Goal: Task Accomplishment & Management: Complete application form

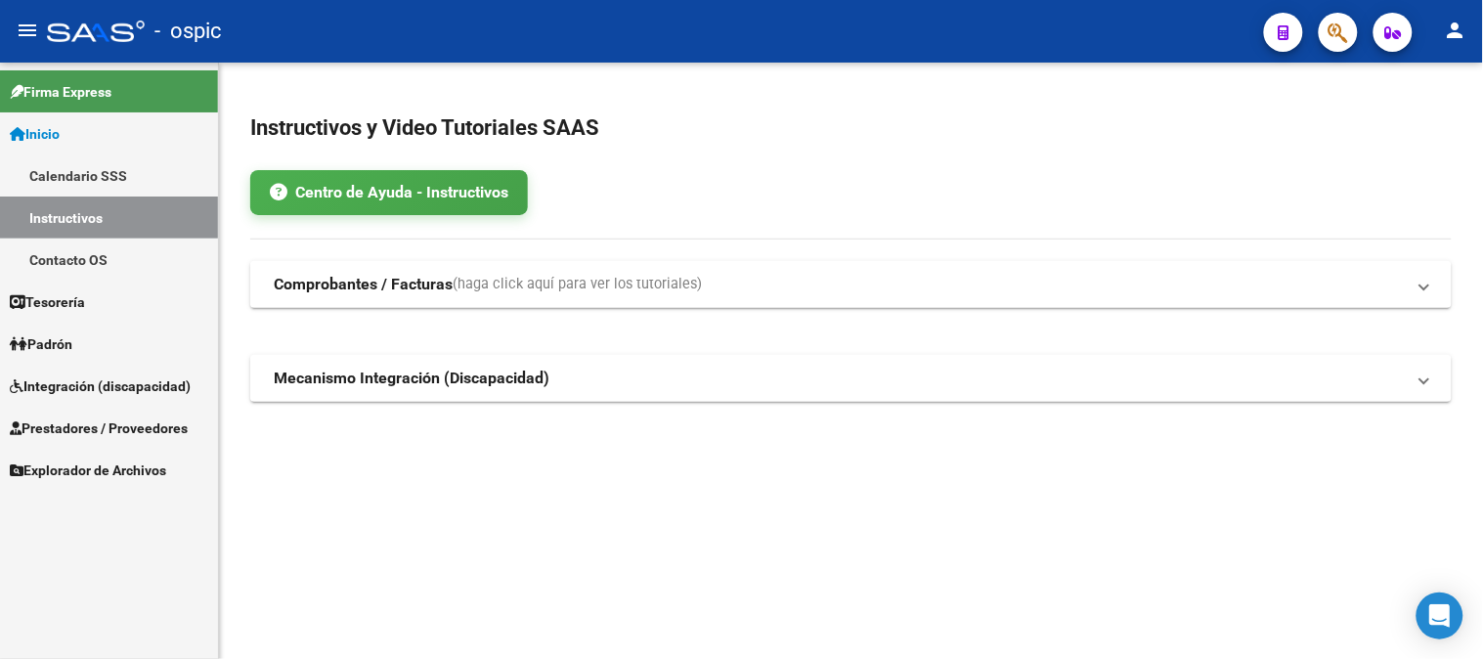
click at [61, 115] on link "Inicio" at bounding box center [109, 133] width 218 height 42
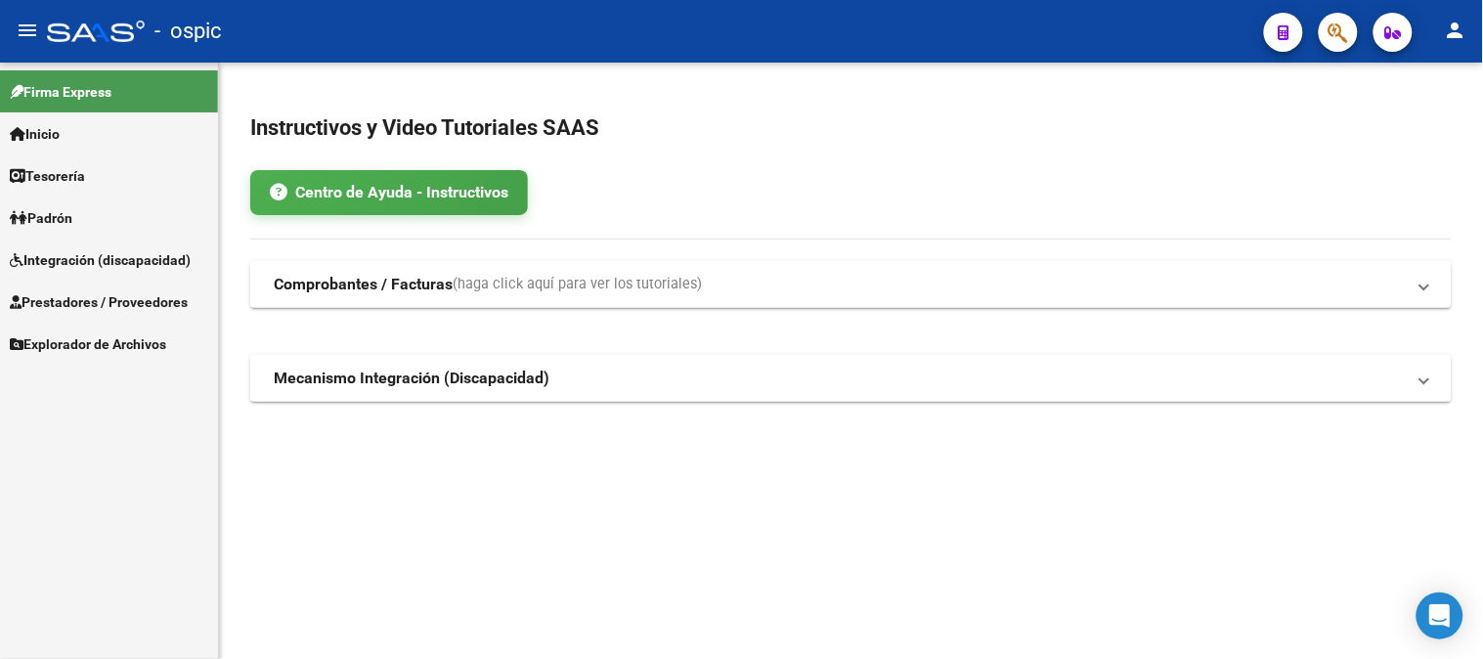
click at [80, 259] on span "Integración (discapacidad)" at bounding box center [100, 260] width 181 height 22
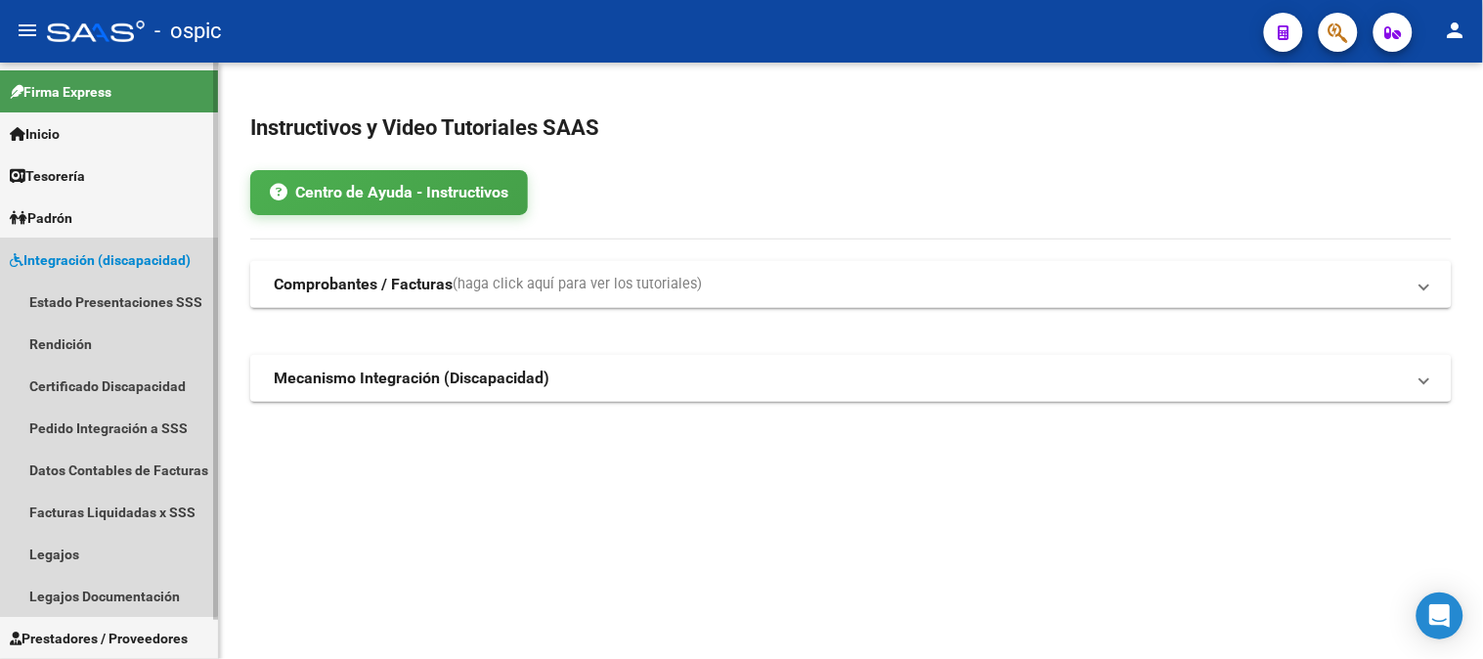
click at [69, 259] on span "Integración (discapacidad)" at bounding box center [100, 260] width 181 height 22
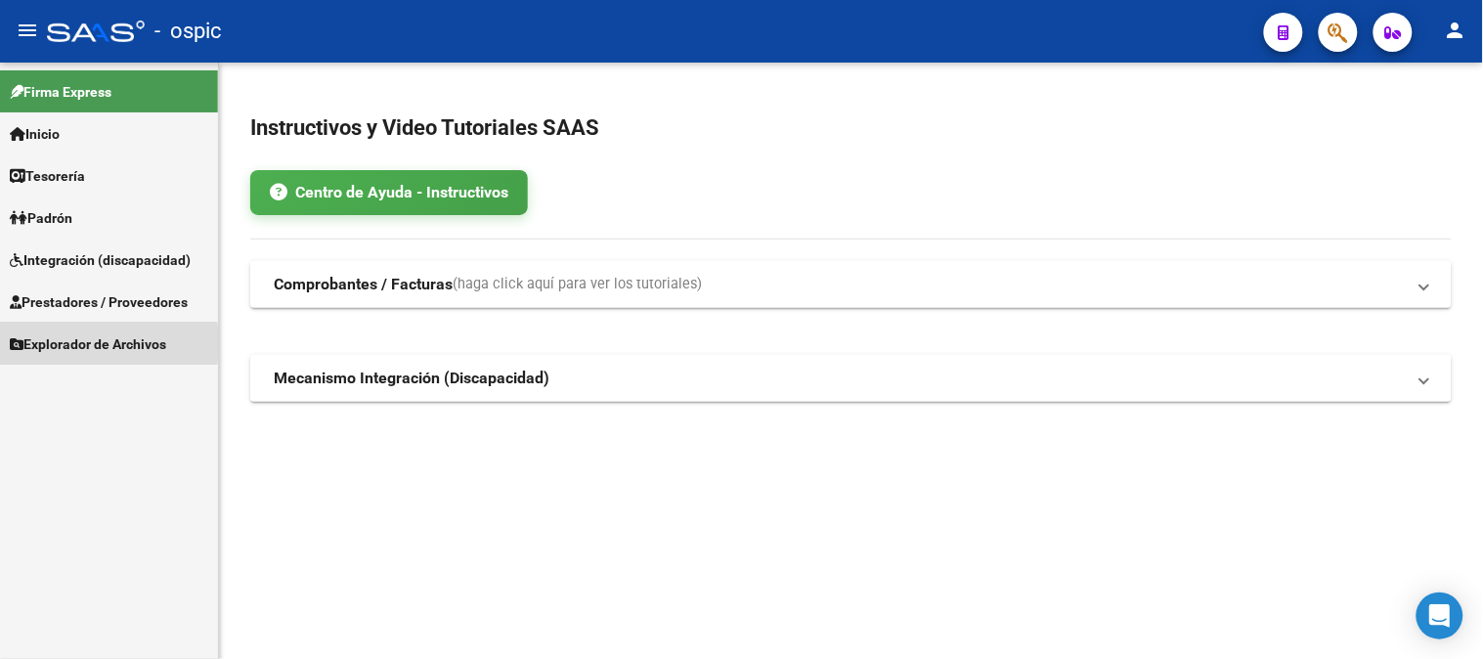
click at [73, 343] on span "Explorador de Archivos" at bounding box center [88, 344] width 156 height 22
click at [72, 375] on link "Integración" at bounding box center [109, 386] width 218 height 42
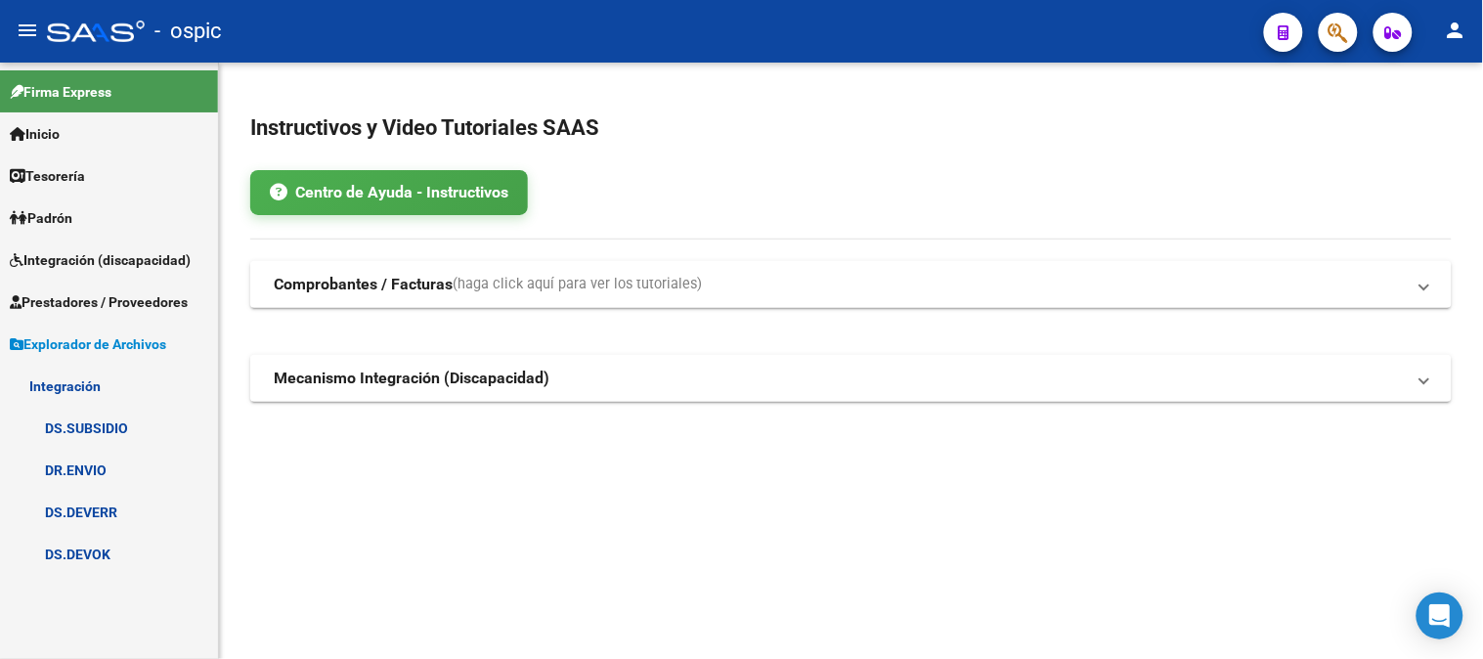
click at [95, 543] on link "DS.DEVOK" at bounding box center [109, 554] width 218 height 42
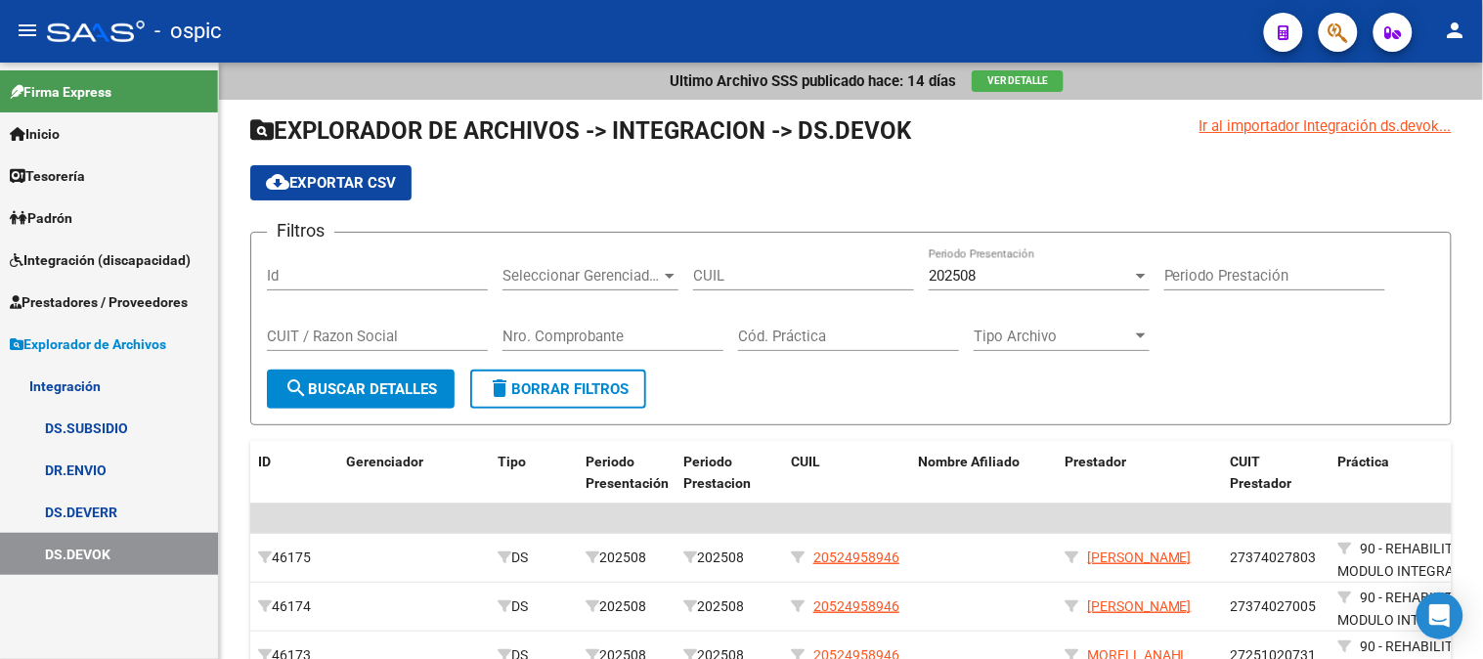
click at [81, 338] on span "Explorador de Archivos" at bounding box center [88, 344] width 156 height 22
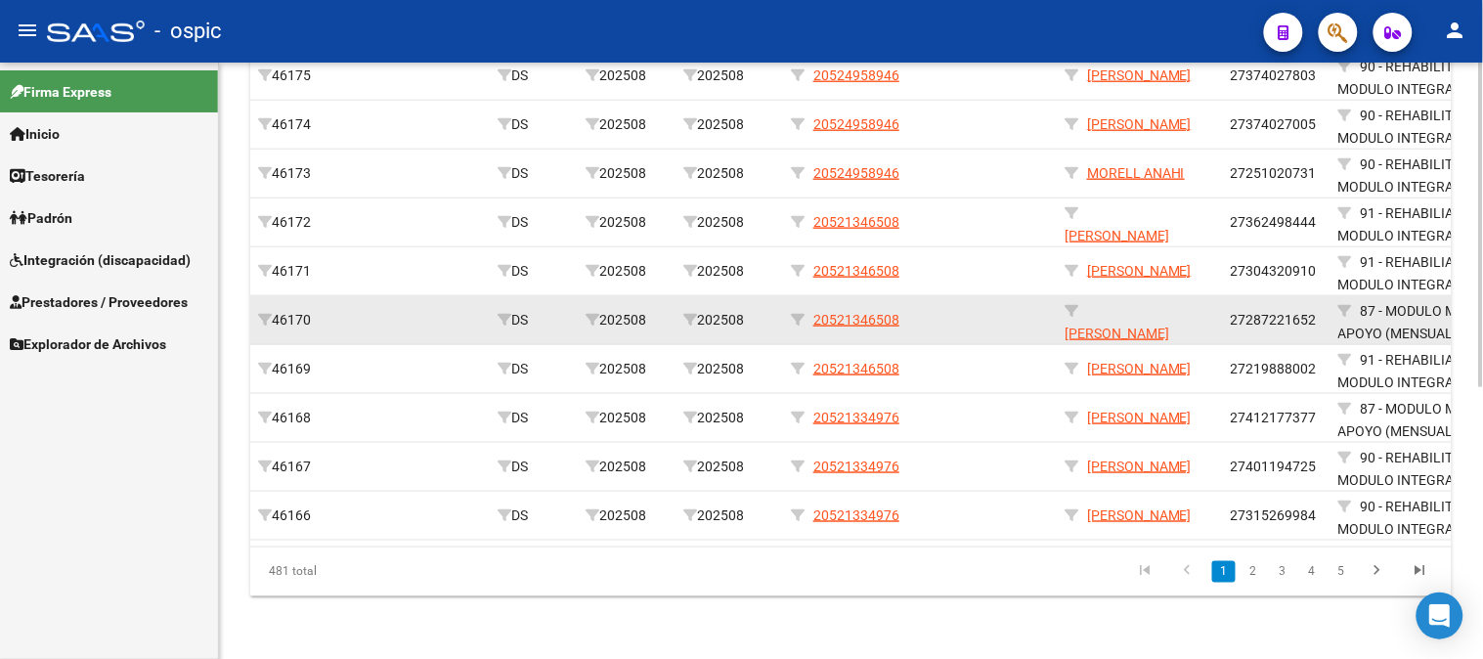
scroll to position [171, 0]
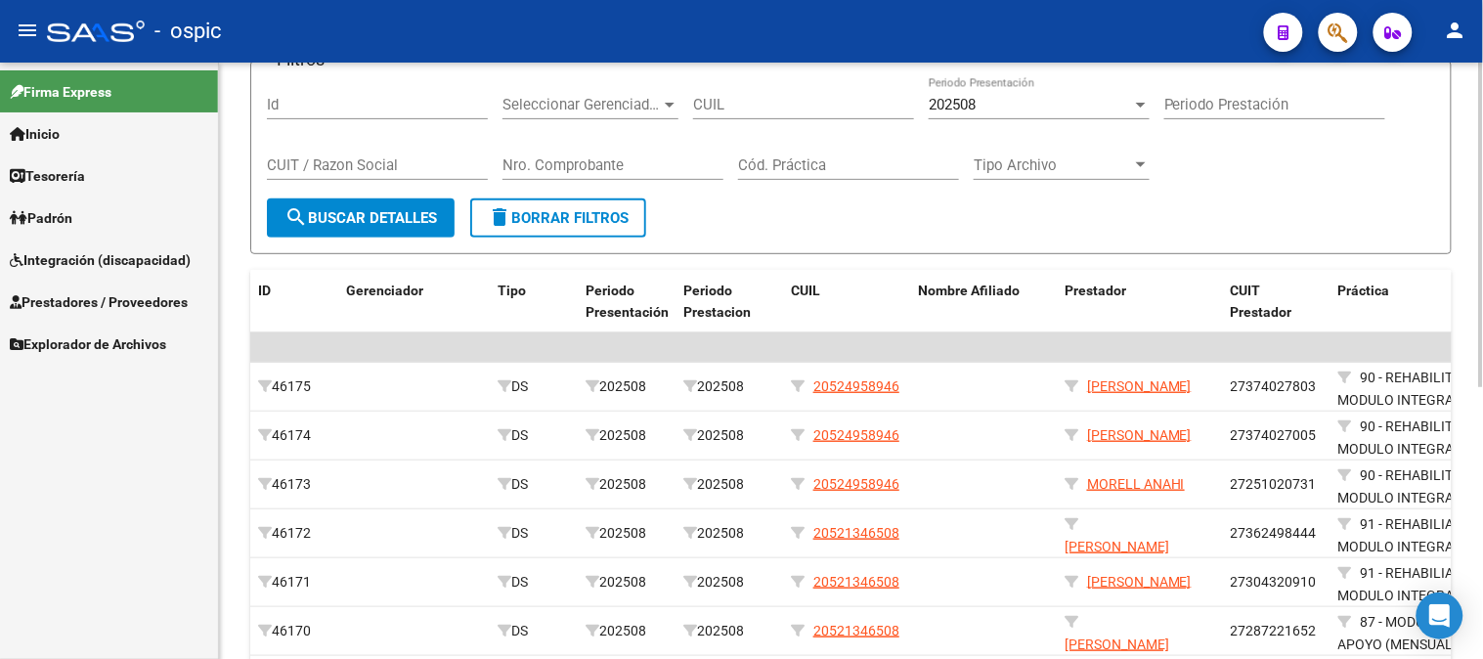
click at [573, 229] on button "delete Borrar Filtros" at bounding box center [558, 217] width 176 height 39
click at [574, 218] on form "Filtros Id Seleccionar Gerenciador Seleccionar Gerenciador CUIL 202508 Periodo …" at bounding box center [851, 158] width 1202 height 194
click at [53, 254] on span "Integración (discapacidad)" at bounding box center [100, 260] width 181 height 22
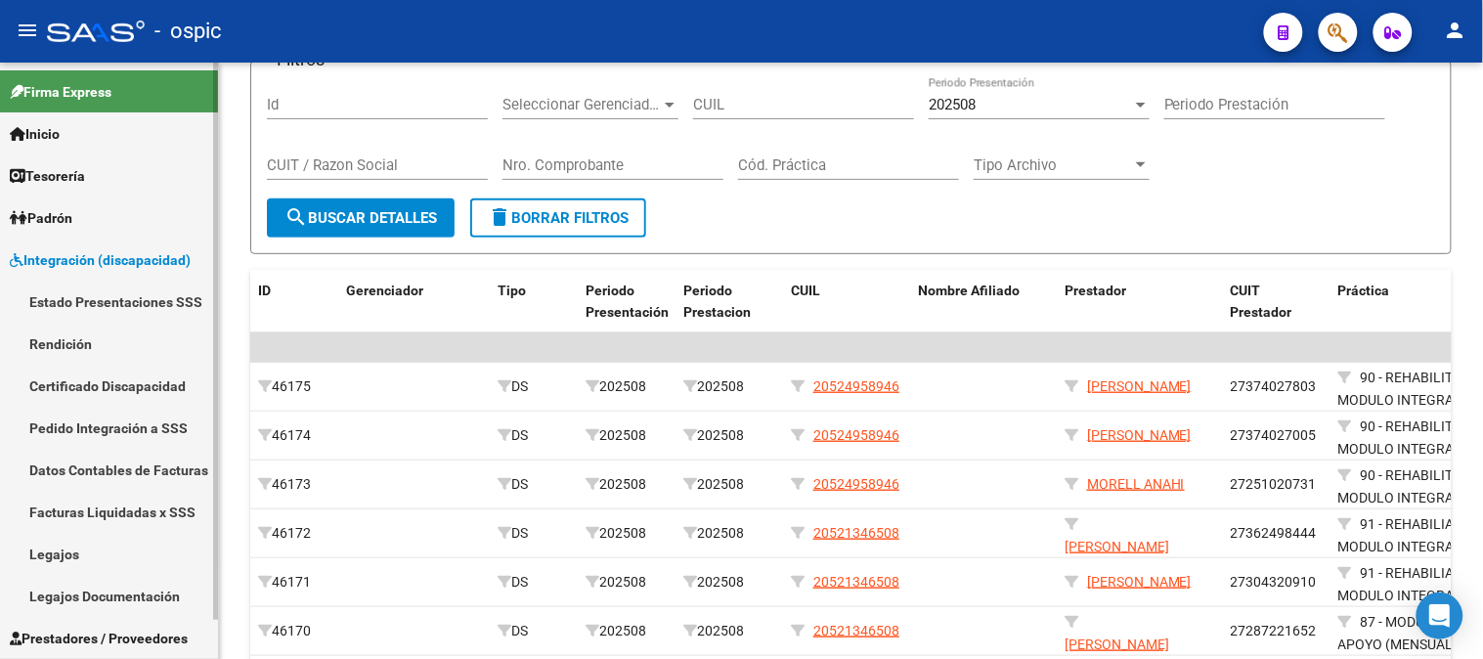
click at [62, 420] on link "Pedido Integración a SSS" at bounding box center [109, 428] width 218 height 42
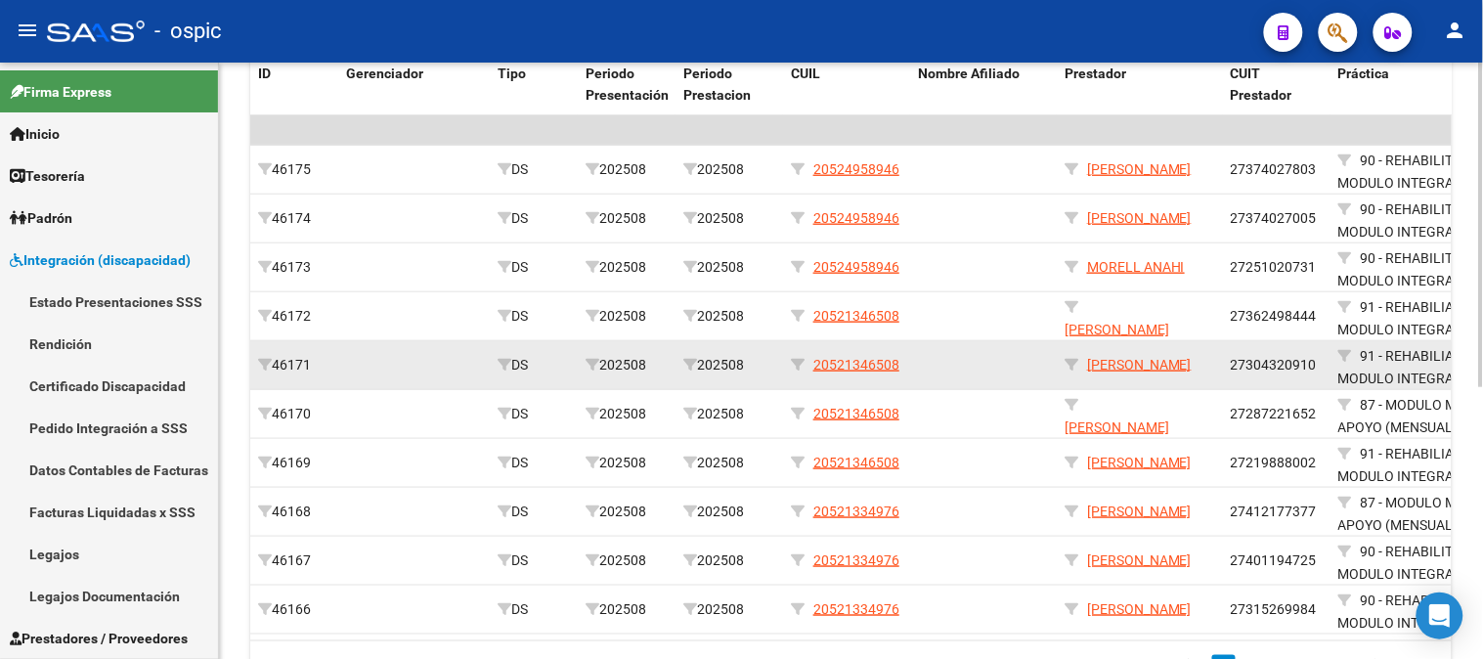
scroll to position [497, 0]
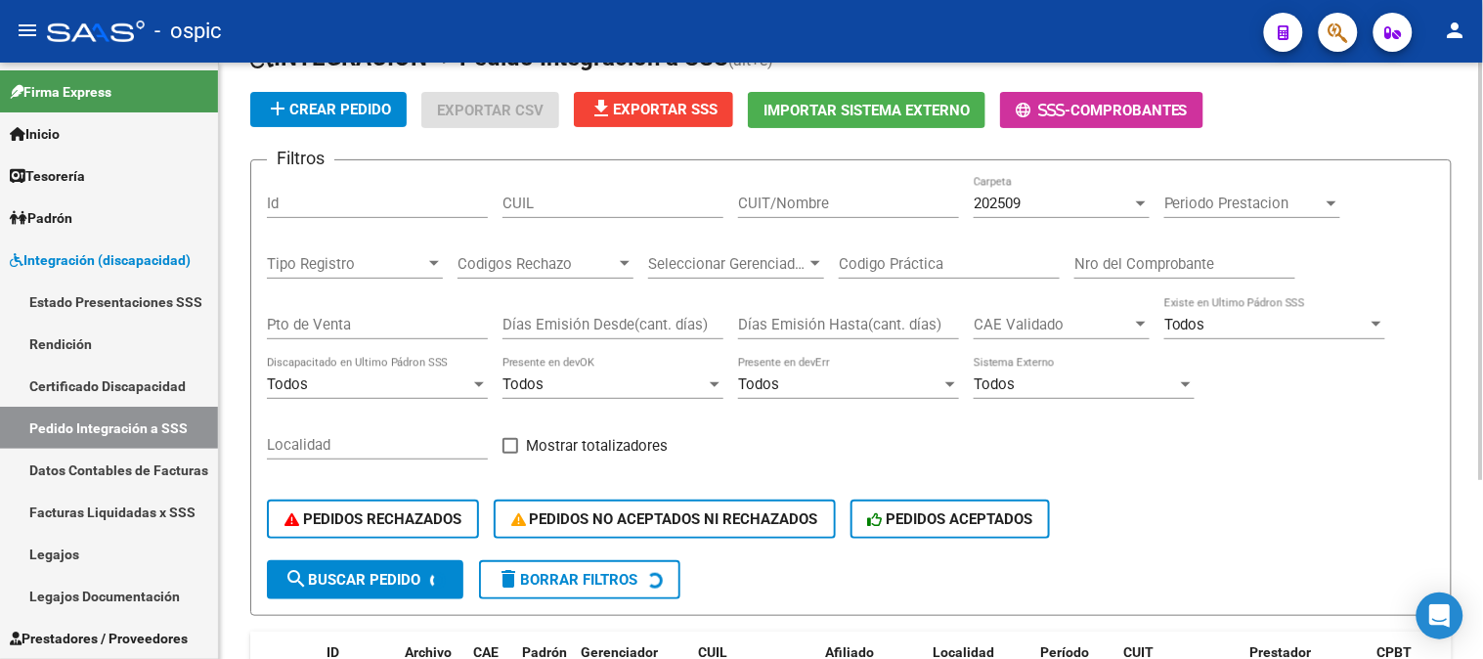
scroll to position [130, 0]
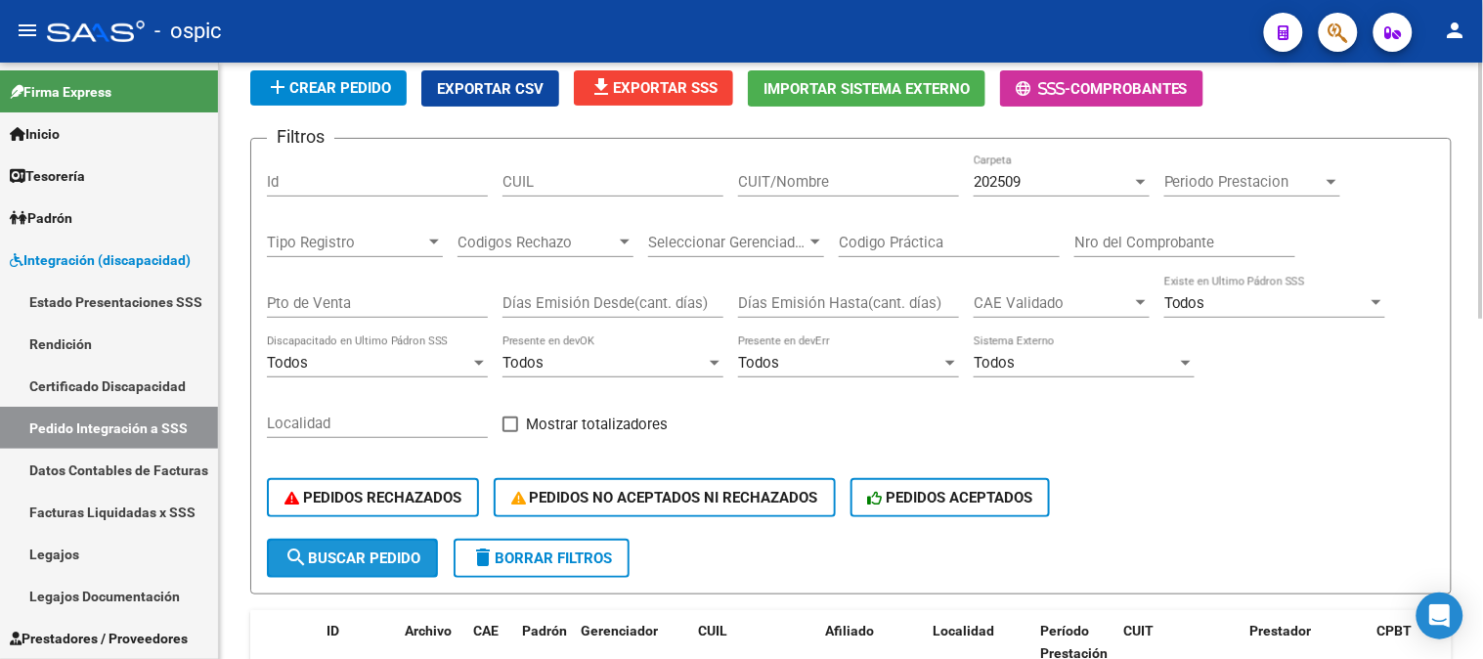
click at [360, 558] on span "search Buscar Pedido" at bounding box center [353, 559] width 136 height 18
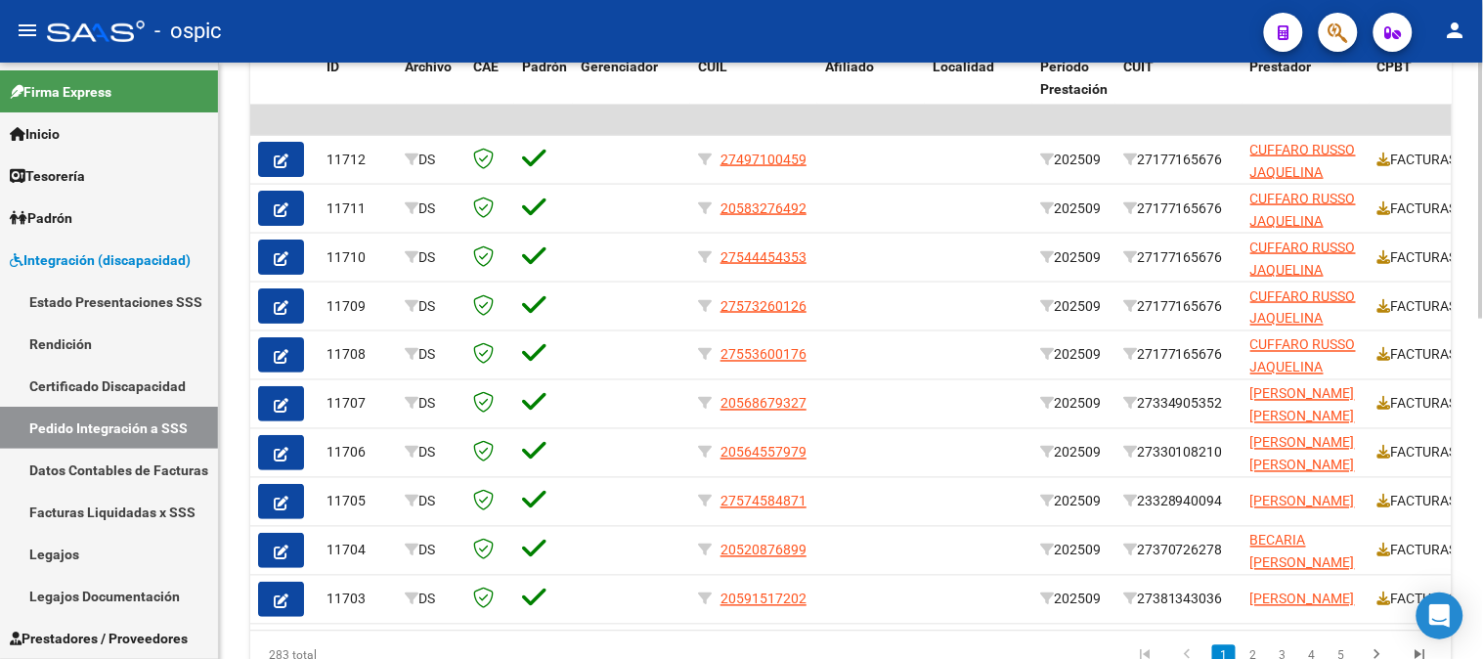
scroll to position [701, 0]
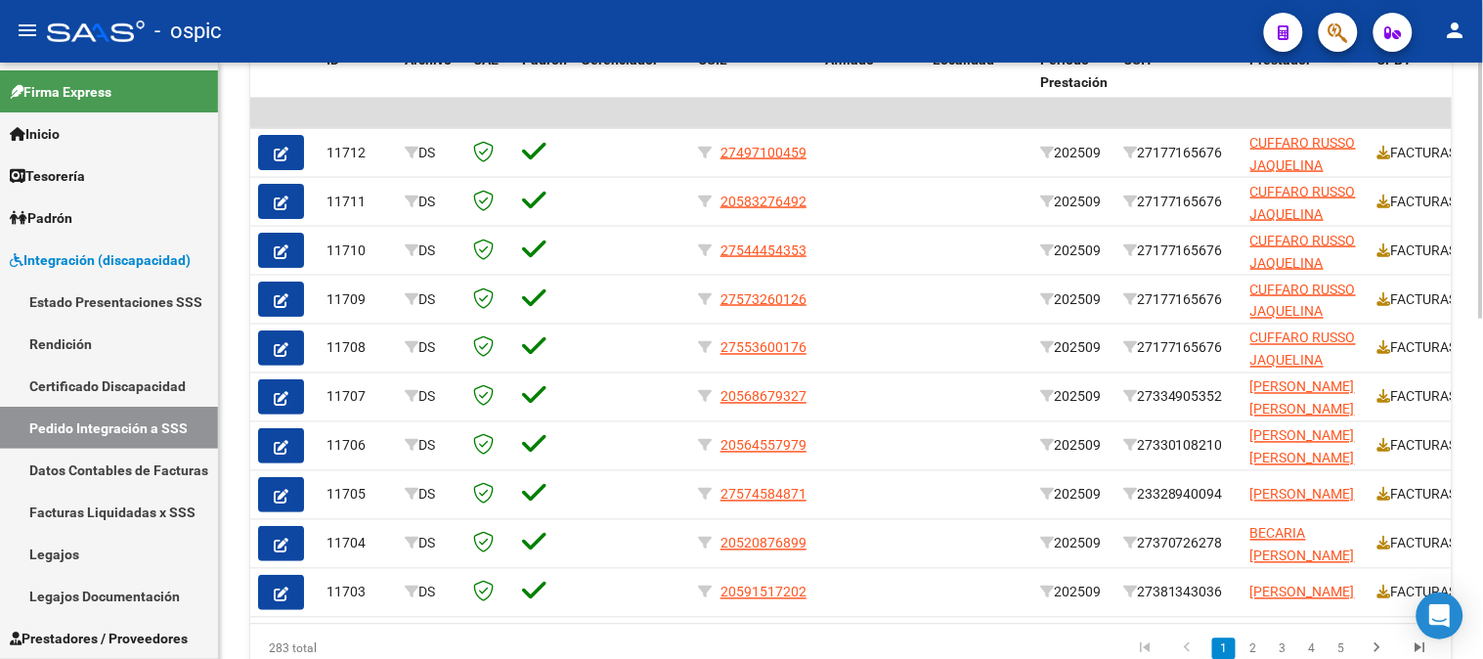
click at [1481, 530] on div at bounding box center [1481, 498] width 5 height 256
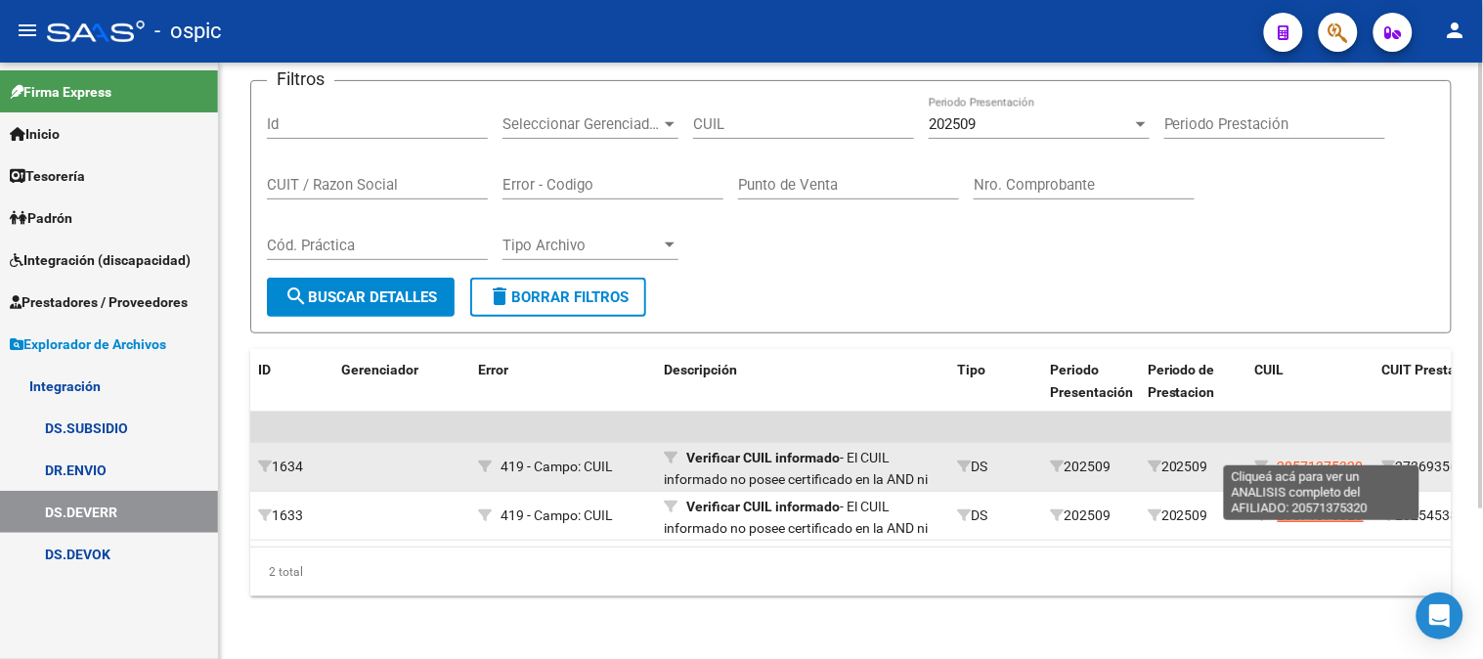
click at [1328, 459] on span "20571375320" at bounding box center [1321, 467] width 86 height 16
click at [1322, 459] on span "20571375320" at bounding box center [1321, 467] width 86 height 16
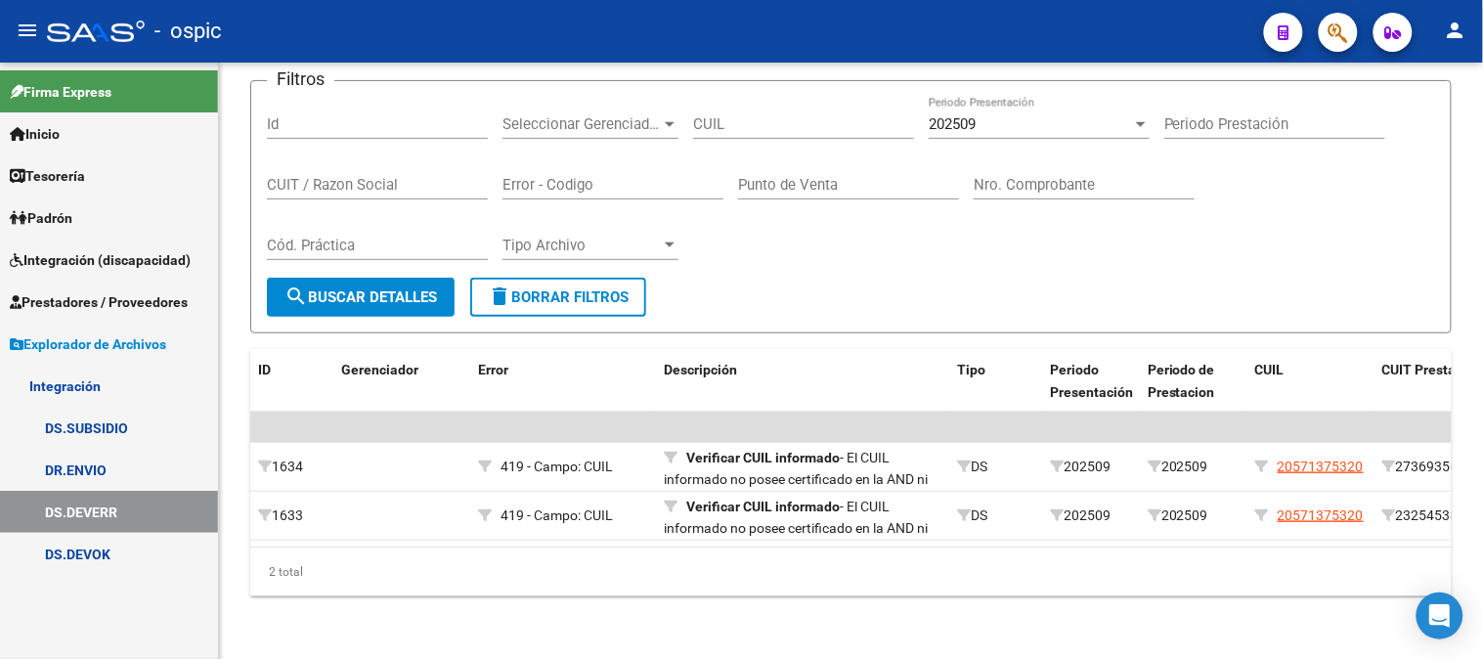
click at [132, 338] on span "Explorador de Archivos" at bounding box center [88, 344] width 156 height 22
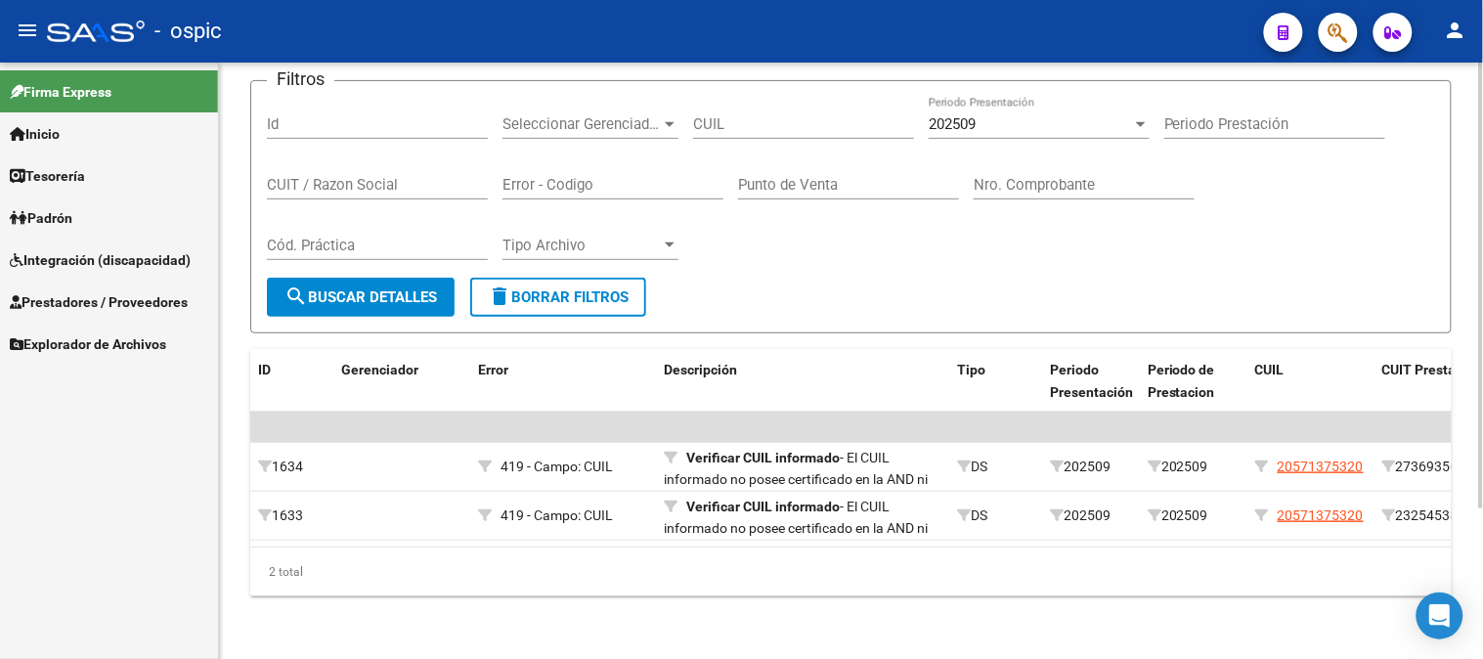
click at [623, 288] on span "delete Borrar Filtros" at bounding box center [558, 297] width 141 height 18
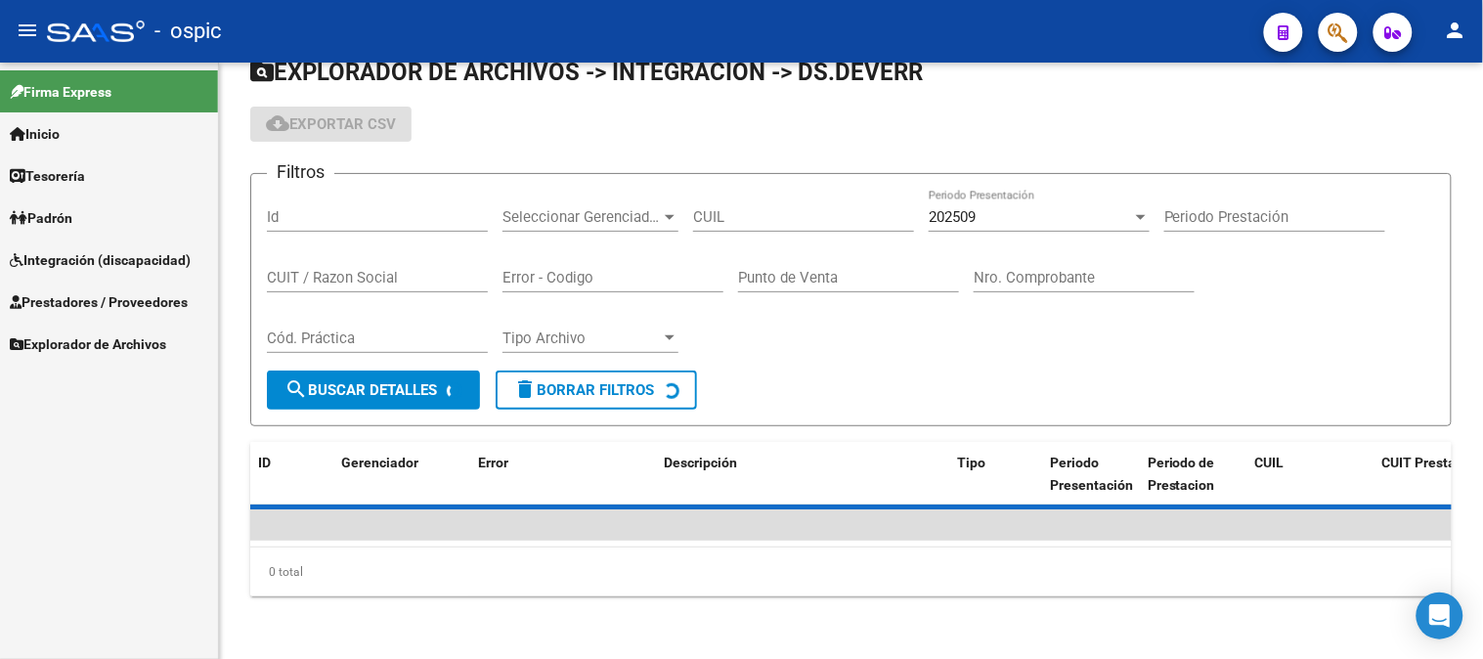
scroll to position [200, 0]
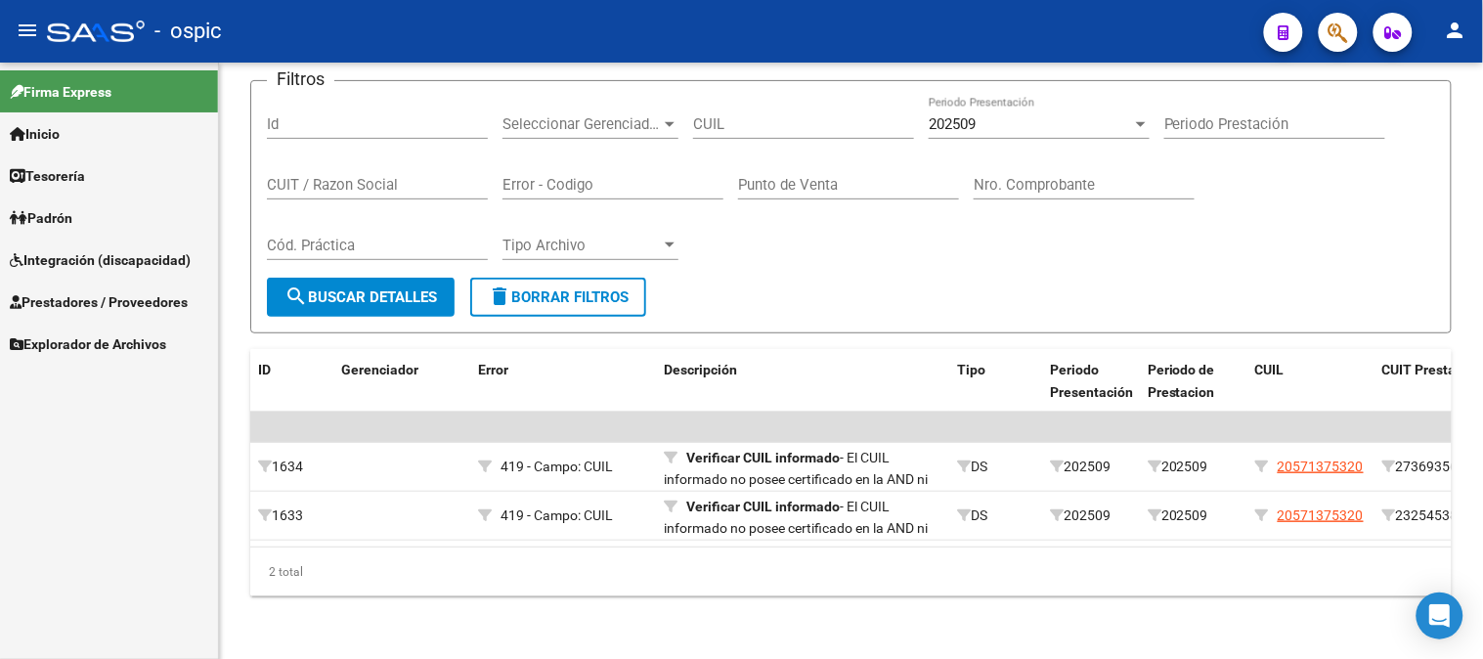
click at [105, 288] on link "Prestadores / Proveedores" at bounding box center [109, 302] width 218 height 42
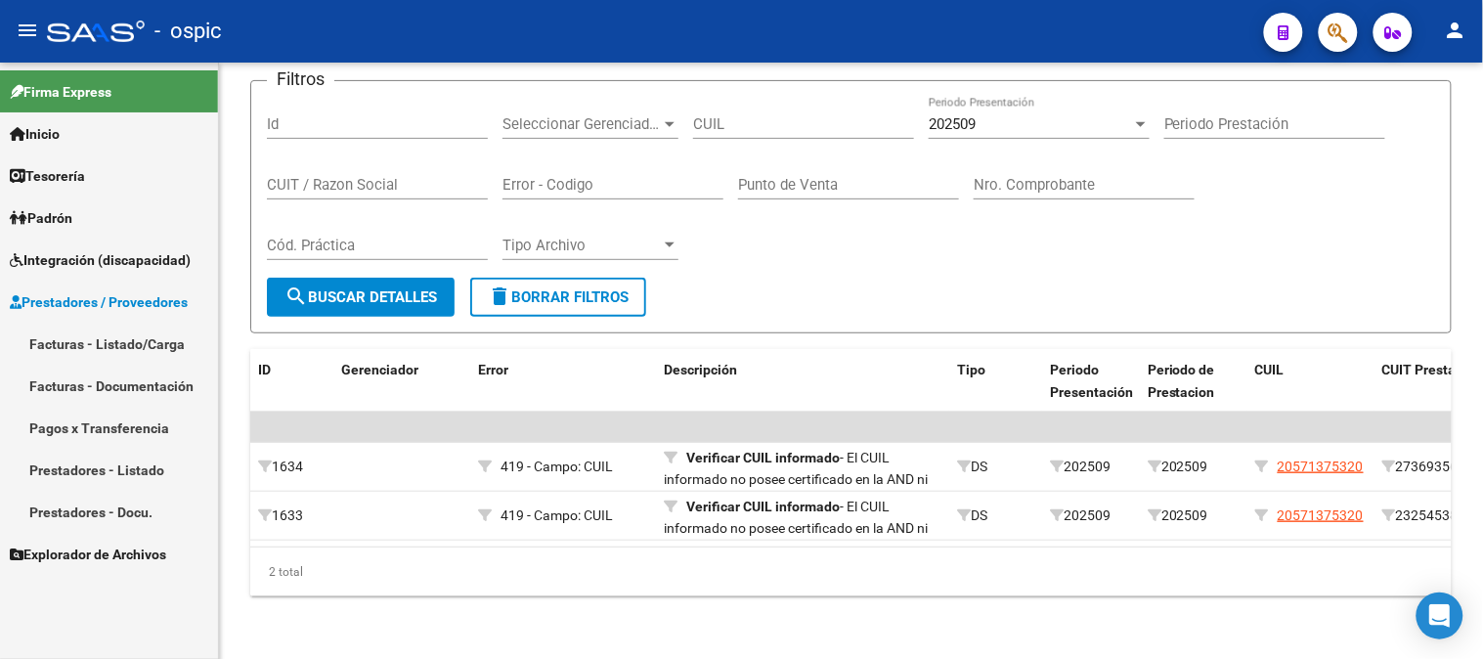
click at [138, 338] on link "Facturas - Listado/Carga" at bounding box center [109, 344] width 218 height 42
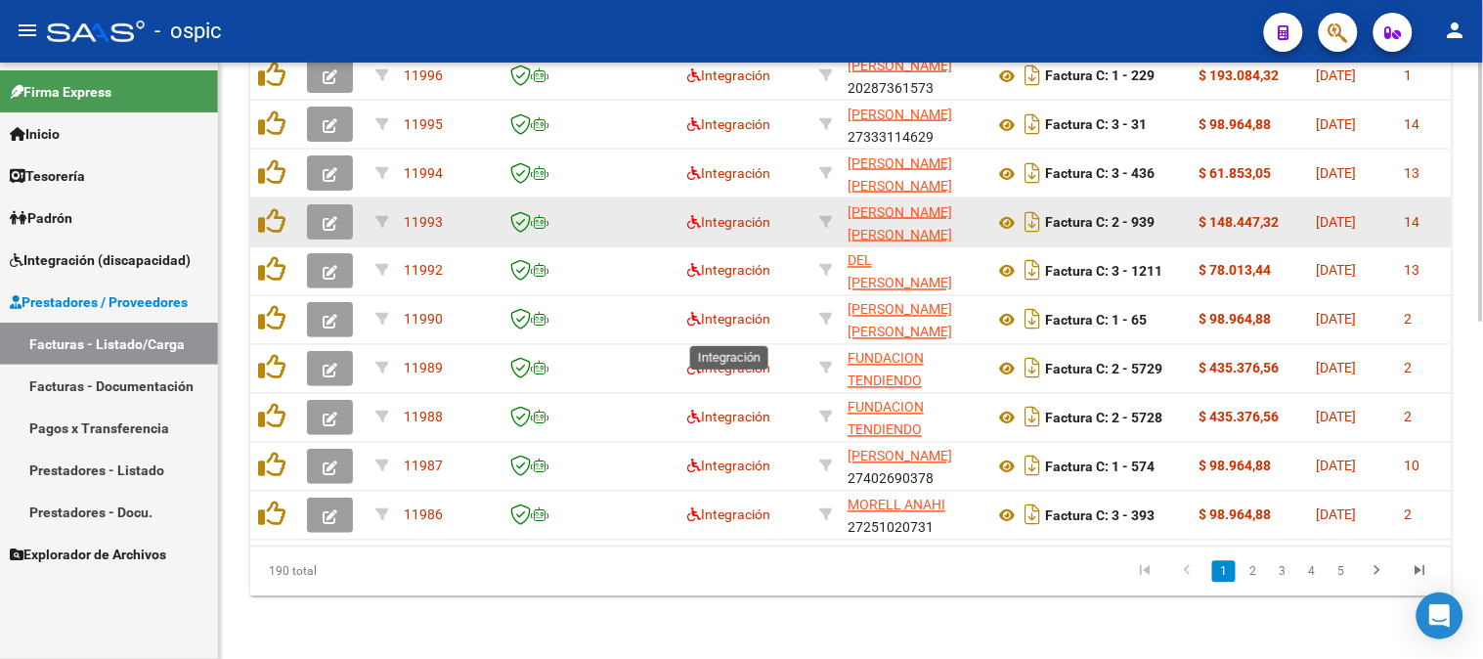
scroll to position [776, 0]
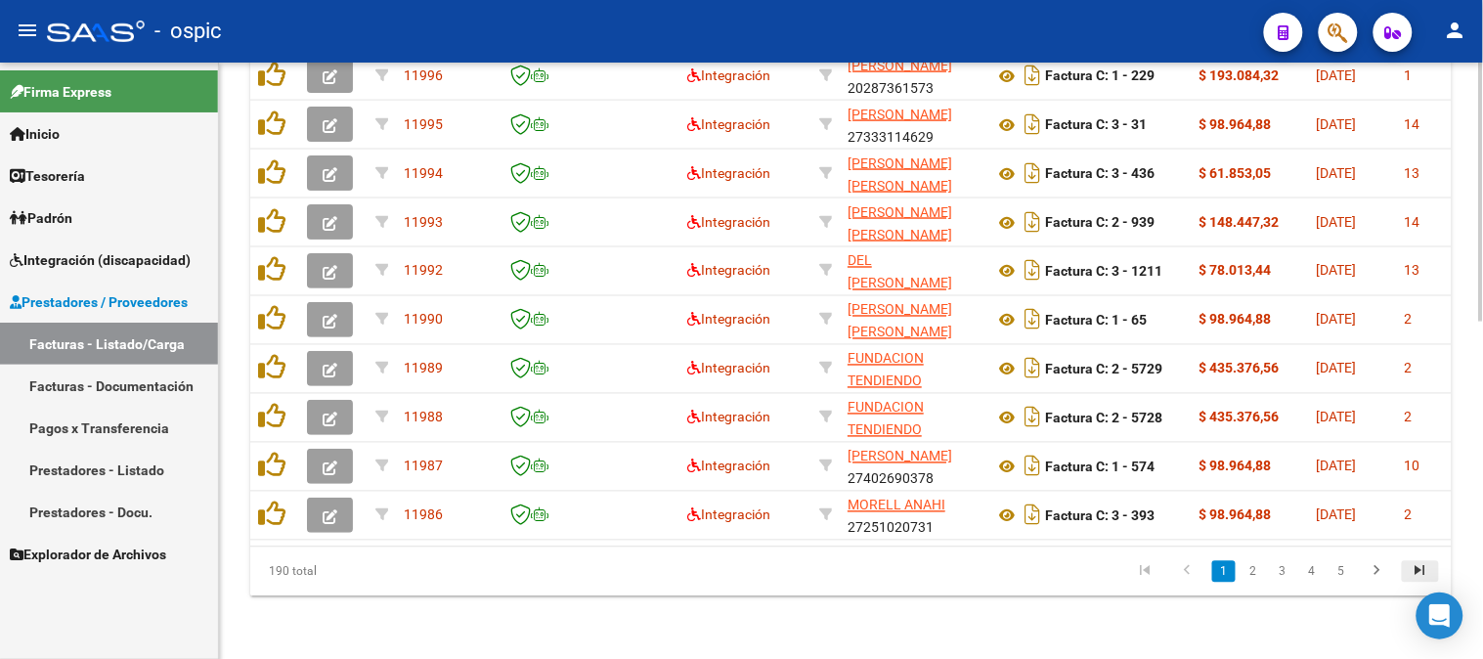
click at [1418, 571] on icon "go to last page" at bounding box center [1420, 573] width 25 height 23
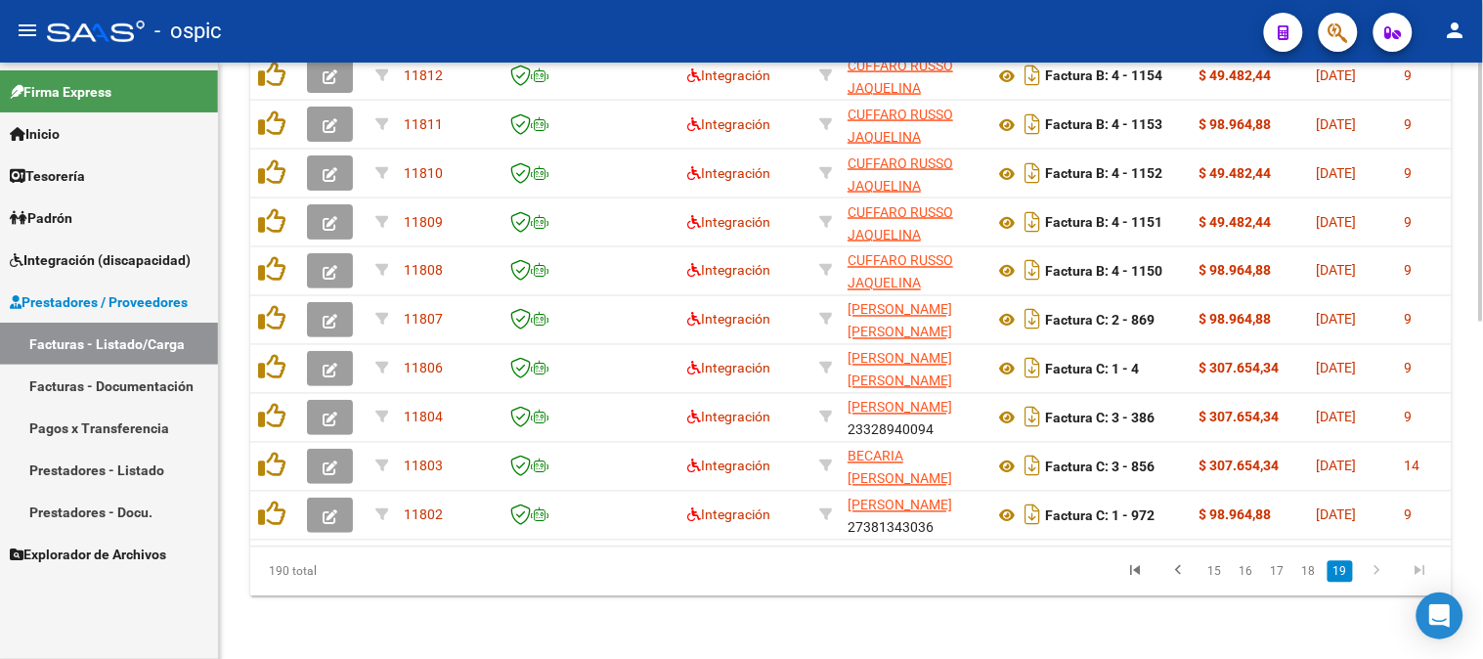
scroll to position [721, 0]
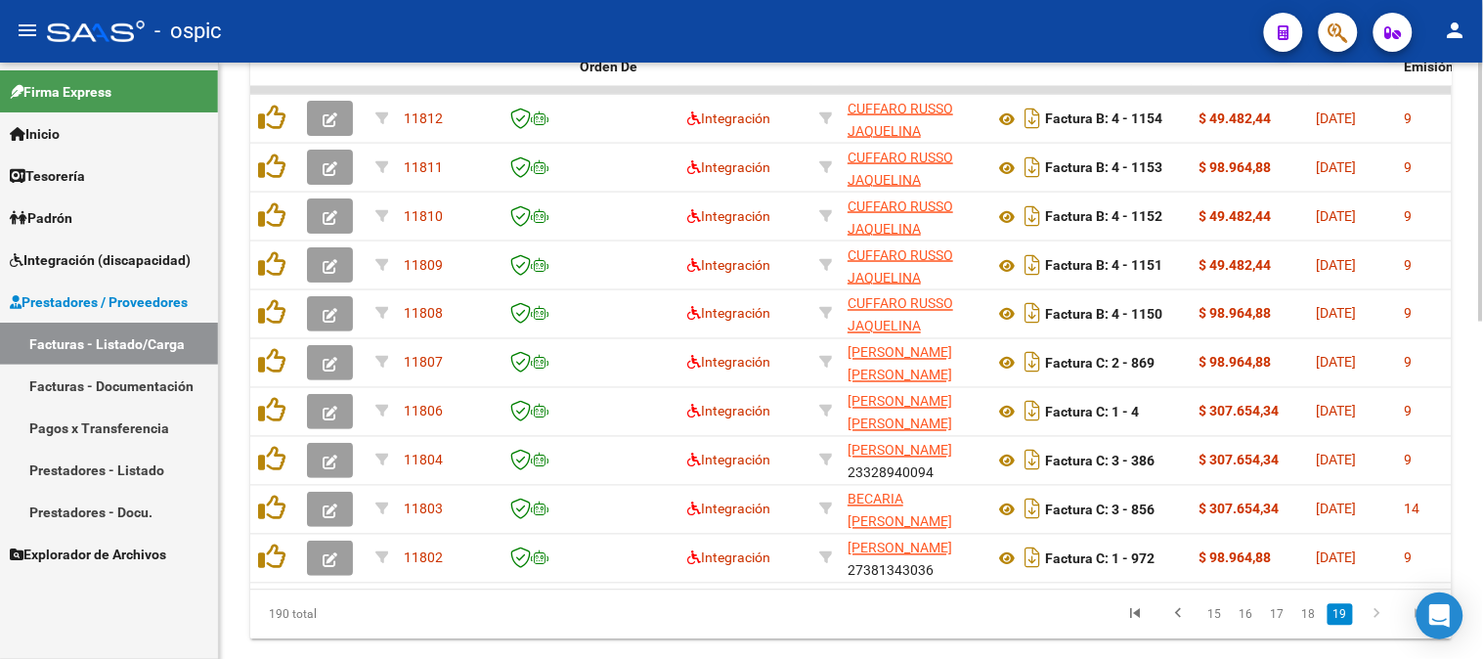
click at [1480, 445] on div at bounding box center [1481, 510] width 5 height 259
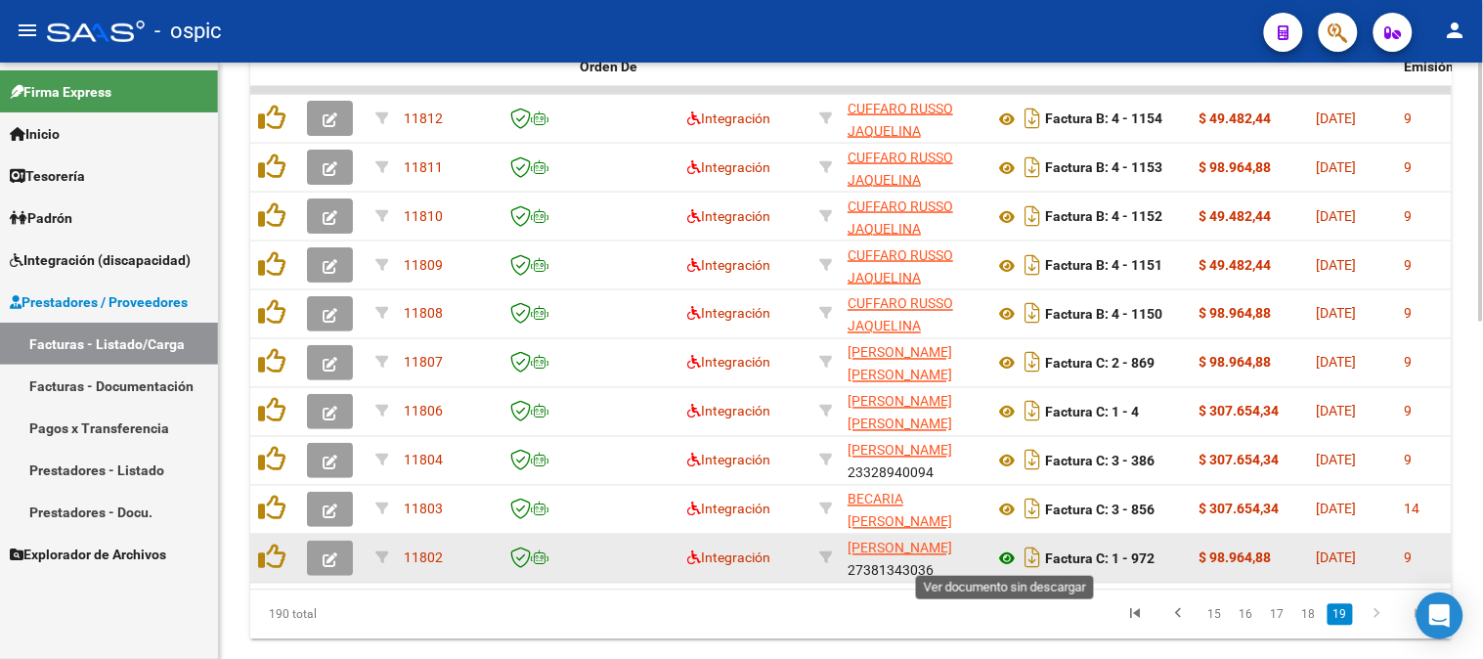
click at [1005, 557] on icon at bounding box center [1006, 559] width 25 height 23
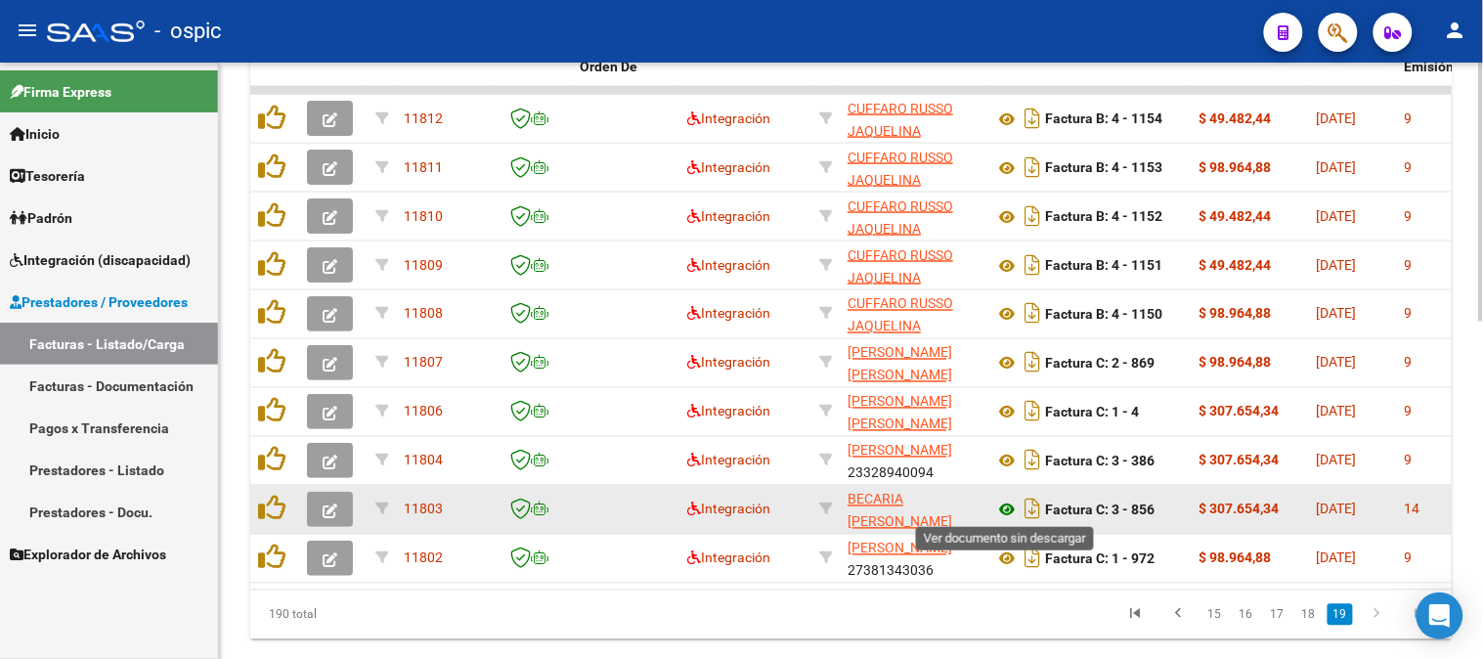
click at [1008, 508] on icon at bounding box center [1006, 510] width 25 height 23
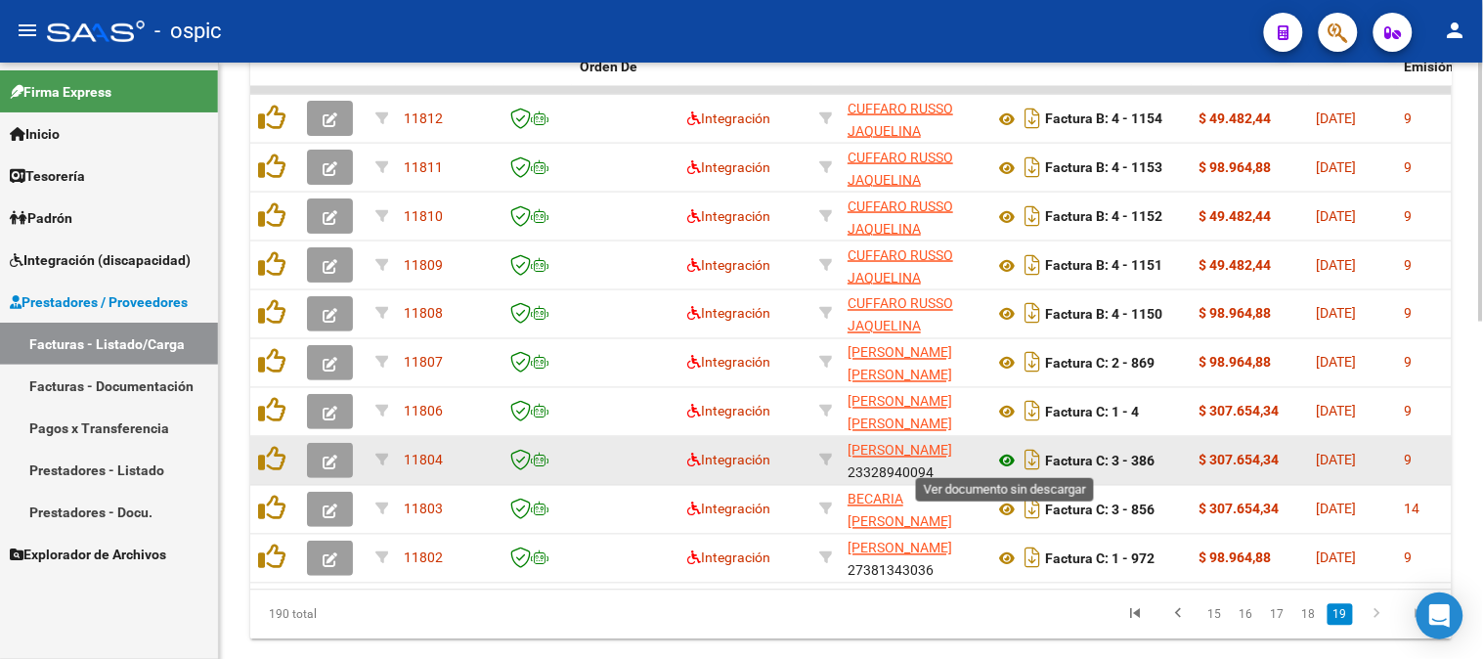
click at [1007, 455] on icon at bounding box center [1006, 461] width 25 height 23
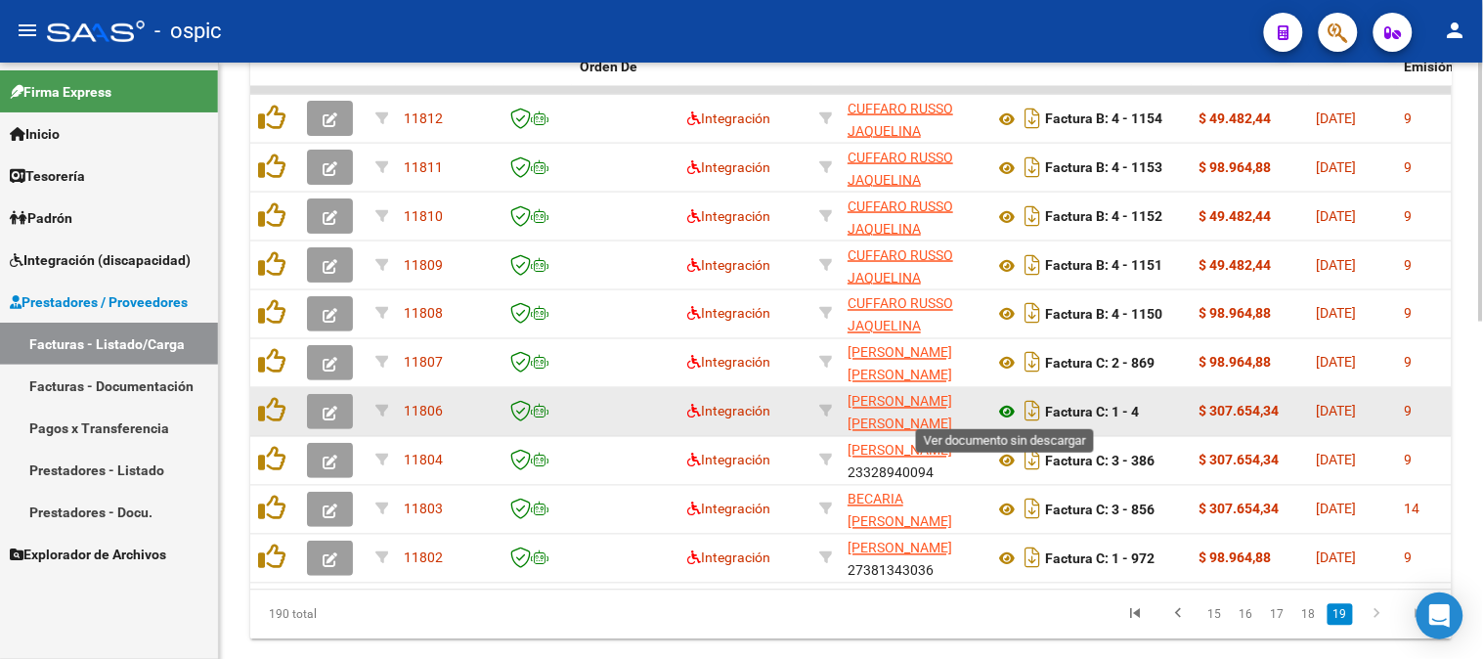
click at [1007, 401] on icon at bounding box center [1006, 412] width 25 height 23
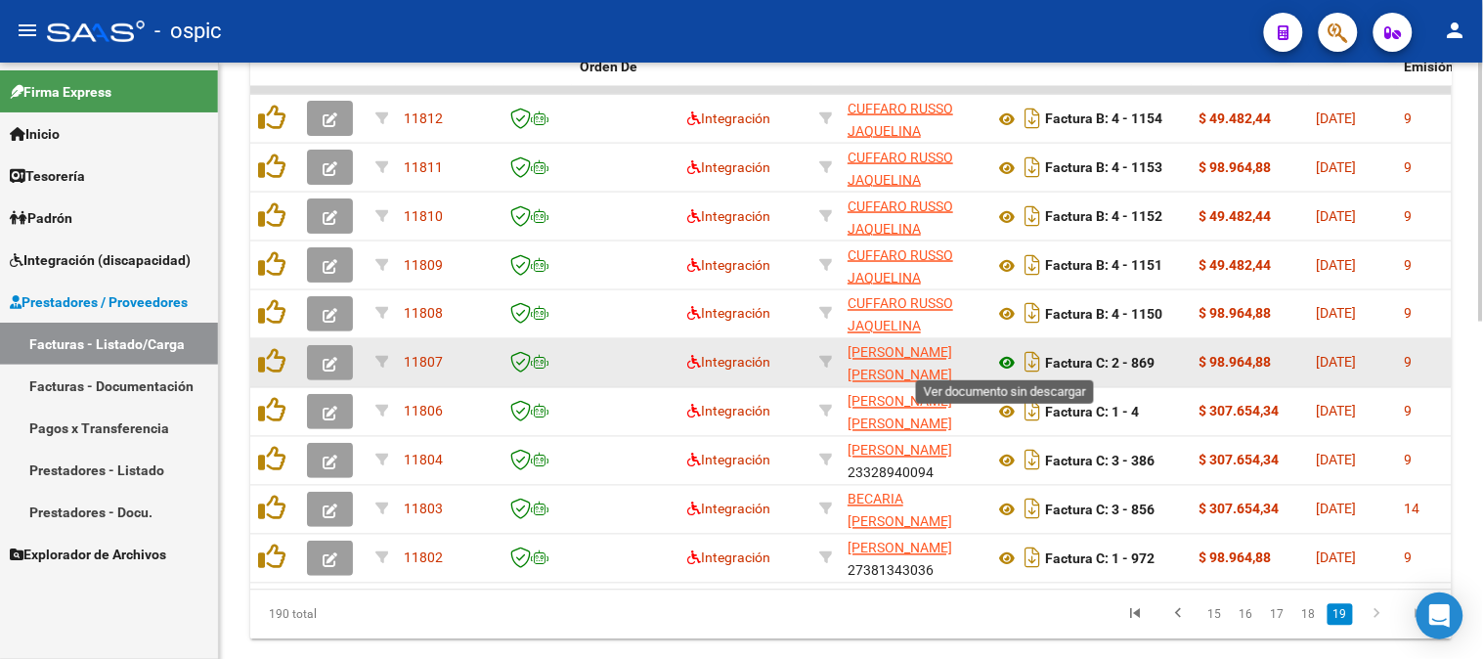
click at [1005, 364] on icon at bounding box center [1006, 363] width 25 height 23
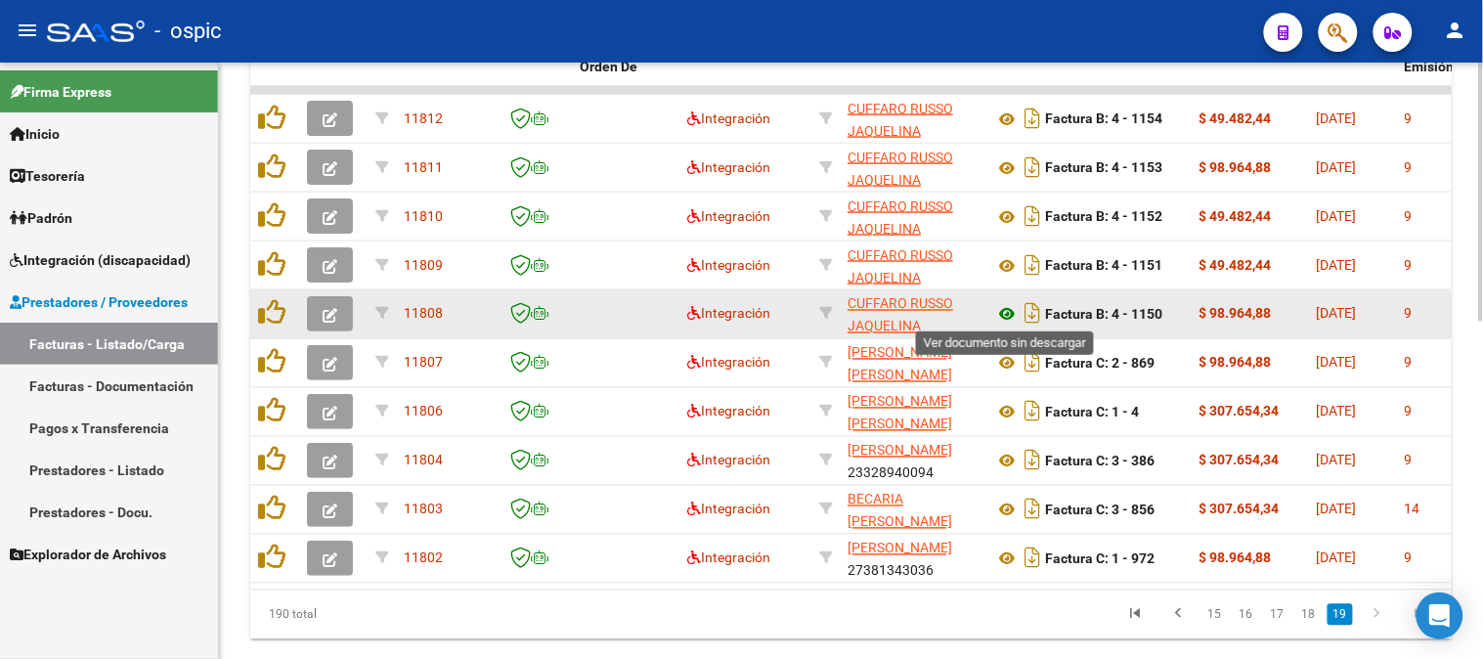
click at [1004, 311] on icon at bounding box center [1006, 314] width 25 height 23
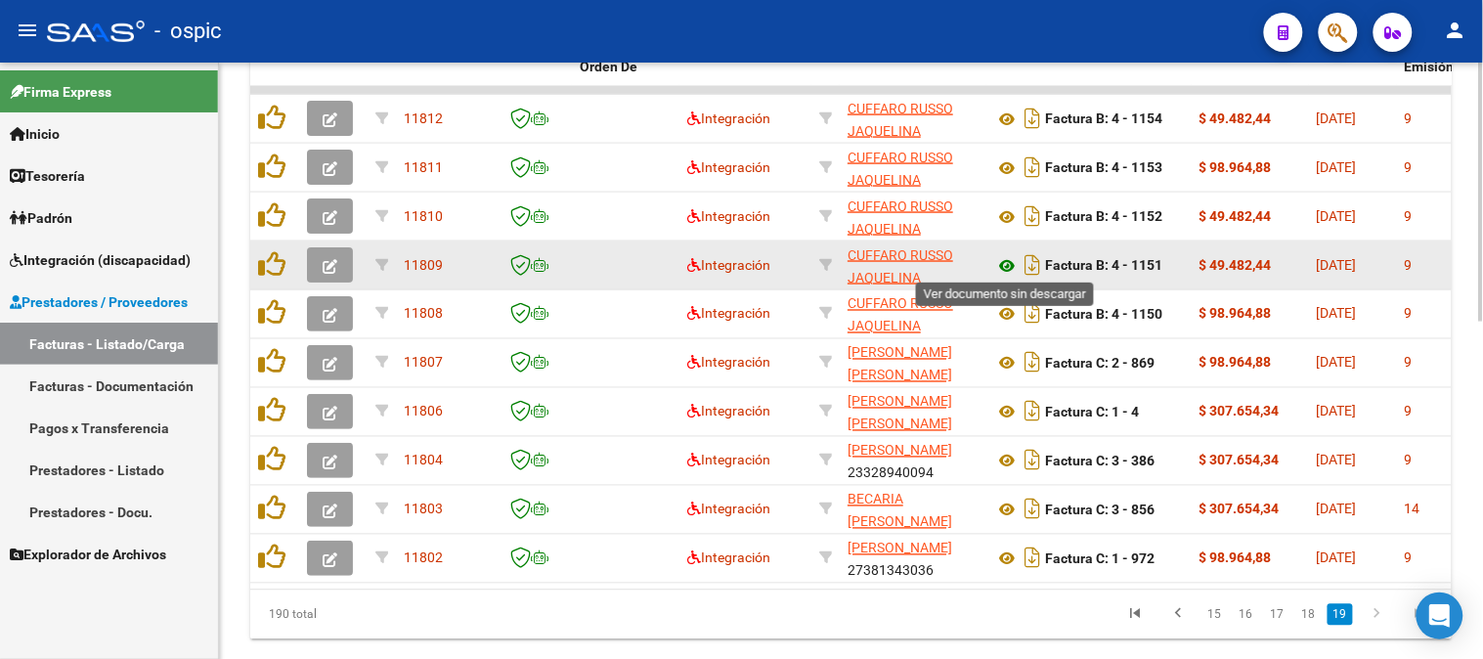
click at [1007, 259] on icon at bounding box center [1006, 265] width 25 height 23
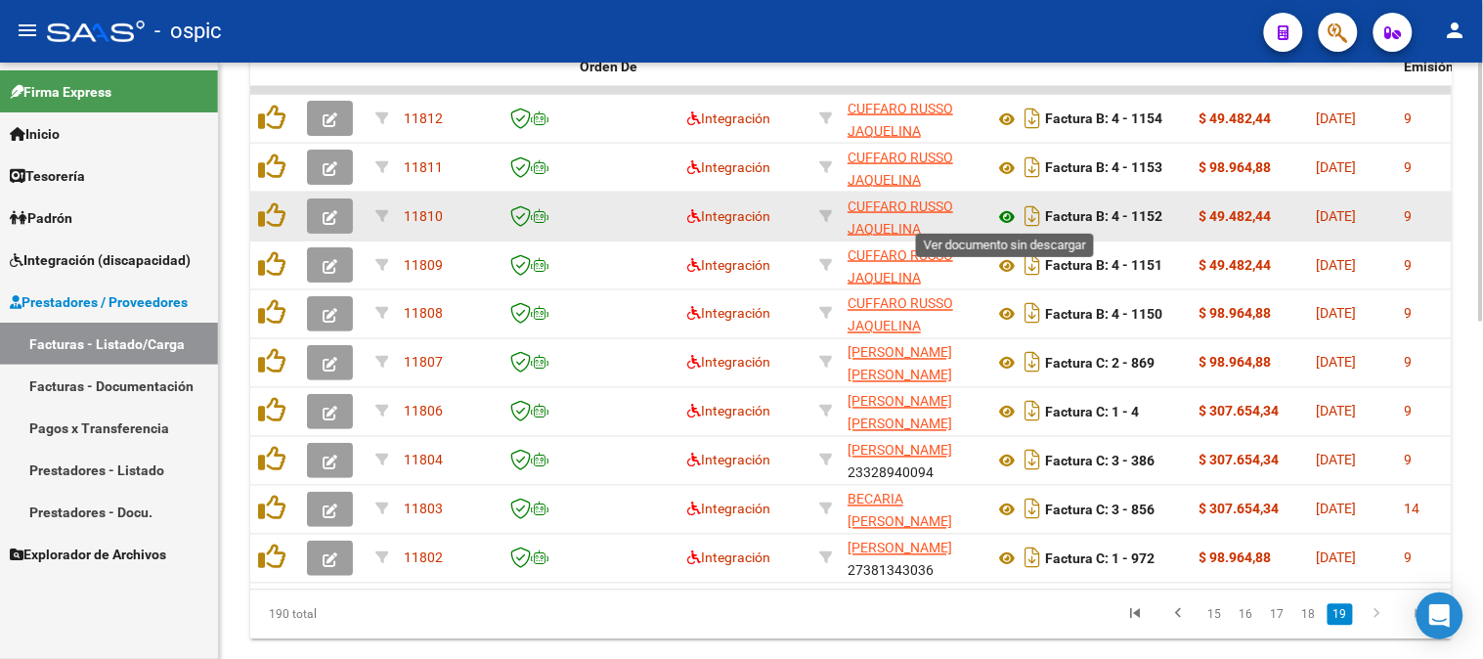
click at [1011, 208] on icon at bounding box center [1006, 216] width 25 height 23
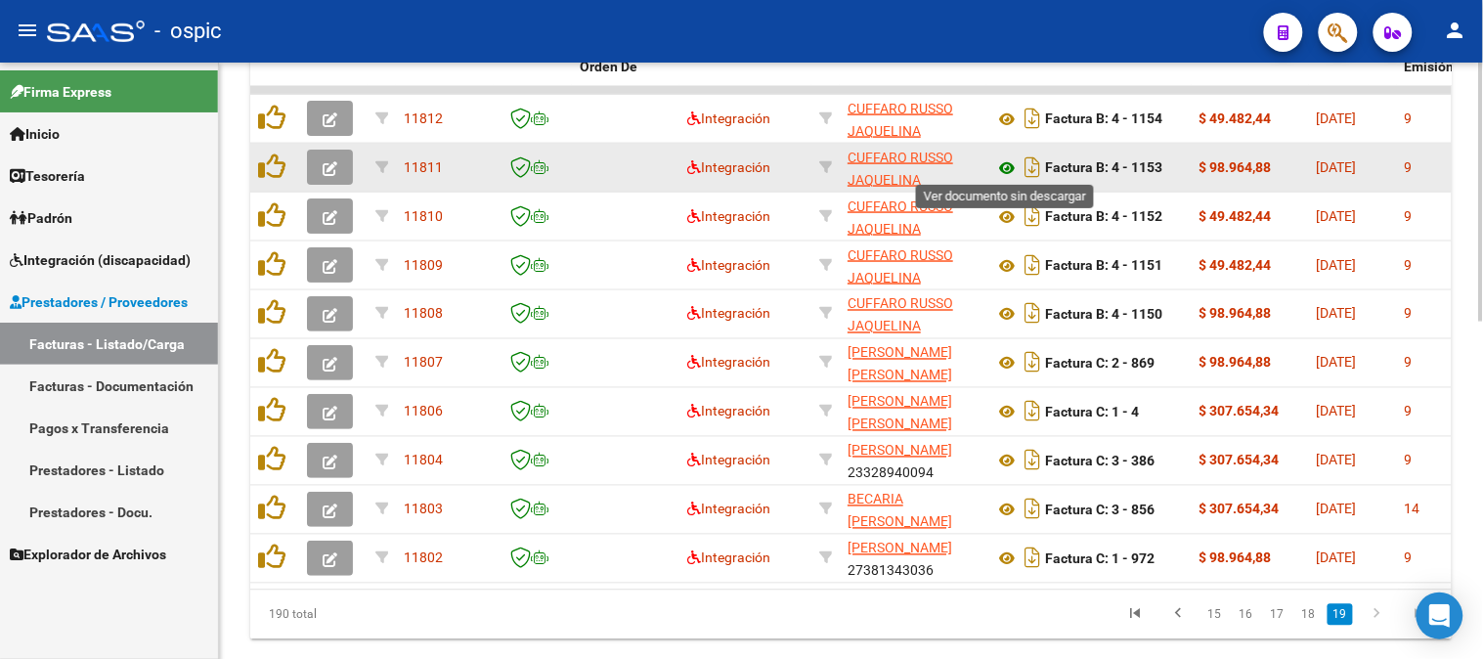
click at [1013, 161] on icon at bounding box center [1006, 167] width 25 height 23
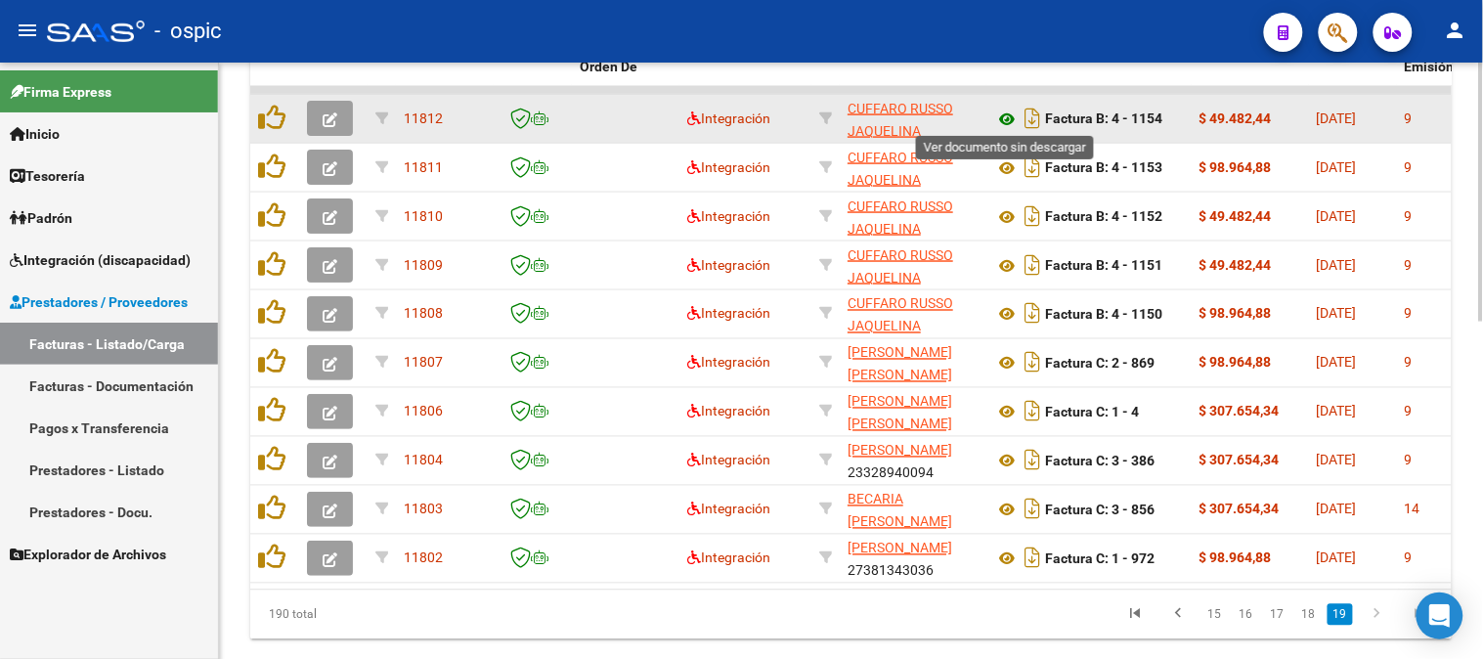
click at [1010, 114] on icon at bounding box center [1006, 119] width 25 height 23
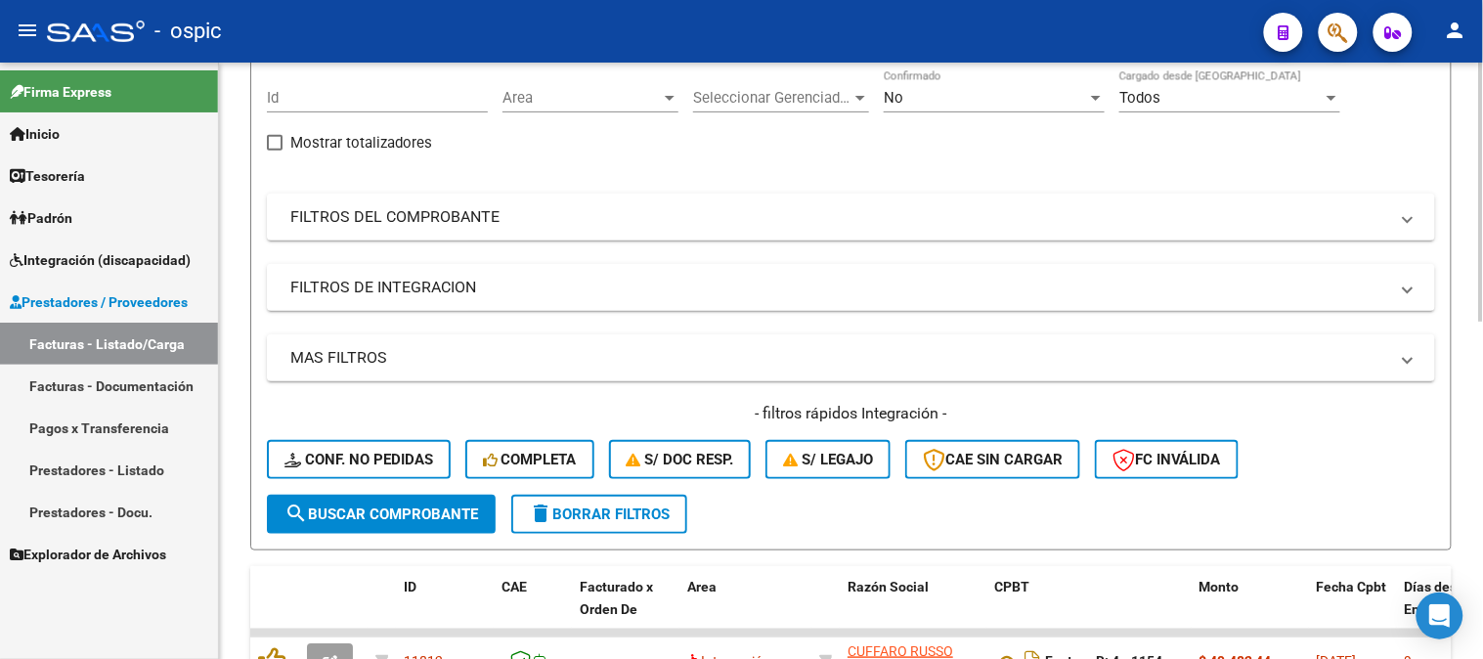
scroll to position [0, 0]
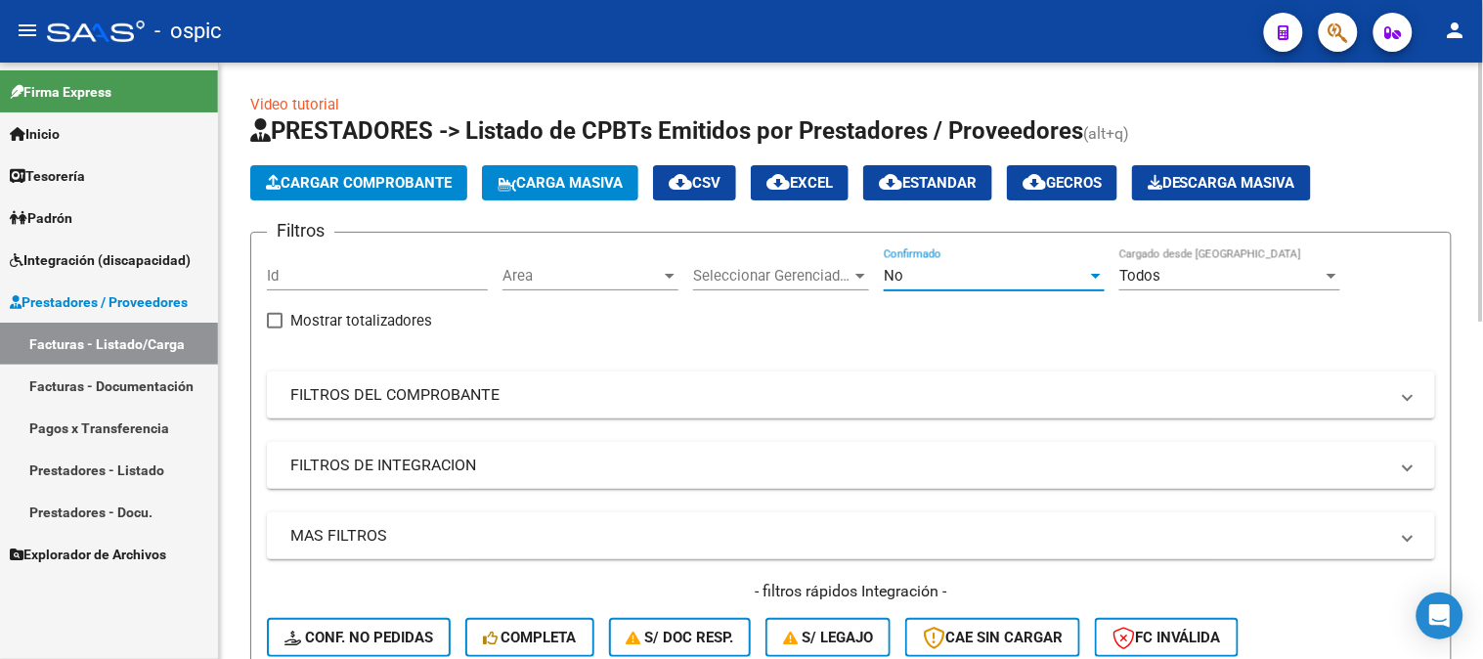
click at [950, 281] on div "No" at bounding box center [985, 276] width 203 height 18
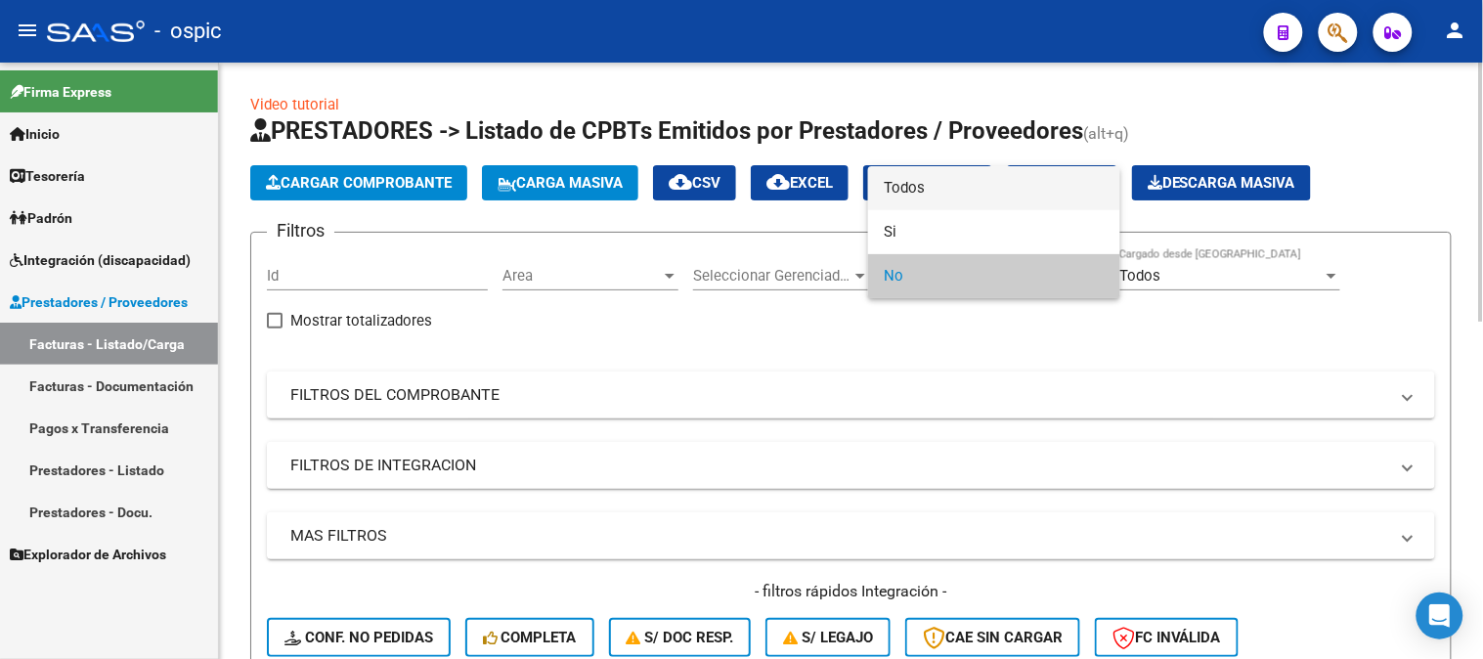
click at [923, 179] on span "Todos" at bounding box center [994, 188] width 221 height 44
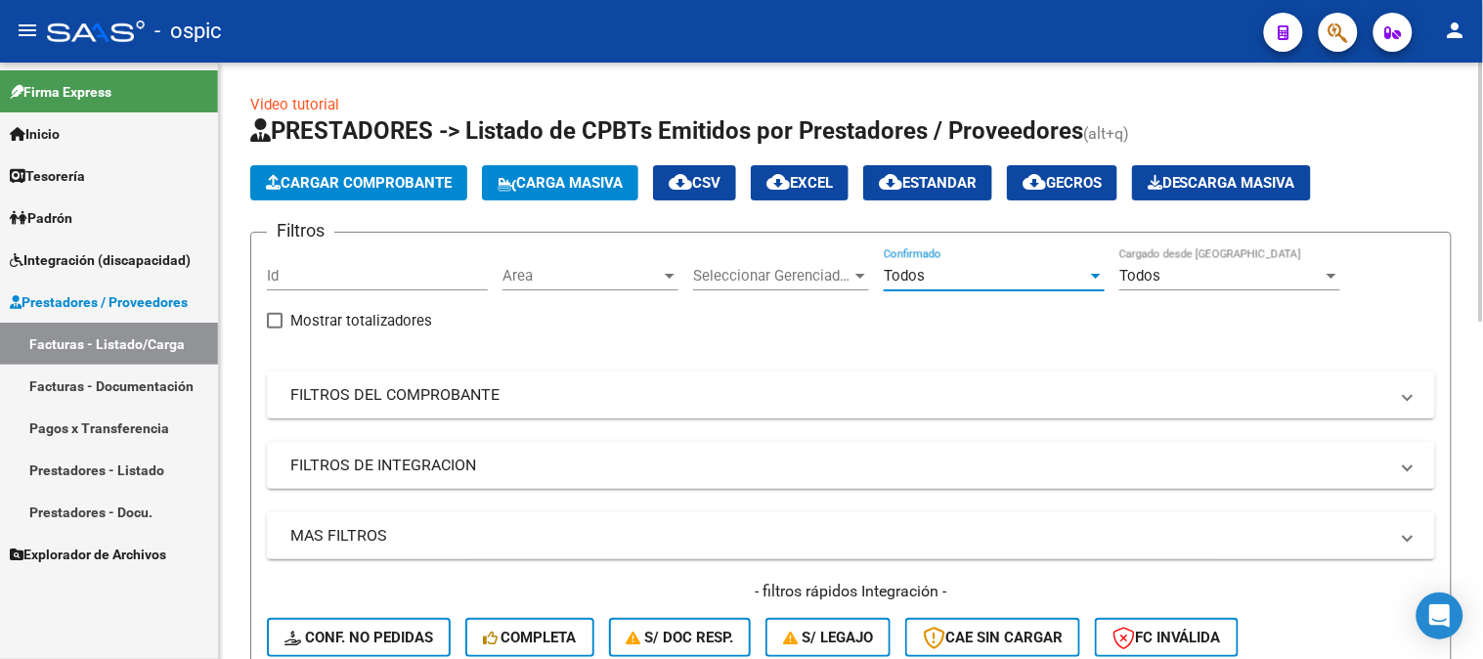
click at [501, 398] on mat-panel-title "FILTROS DEL COMPROBANTE" at bounding box center [839, 395] width 1098 height 22
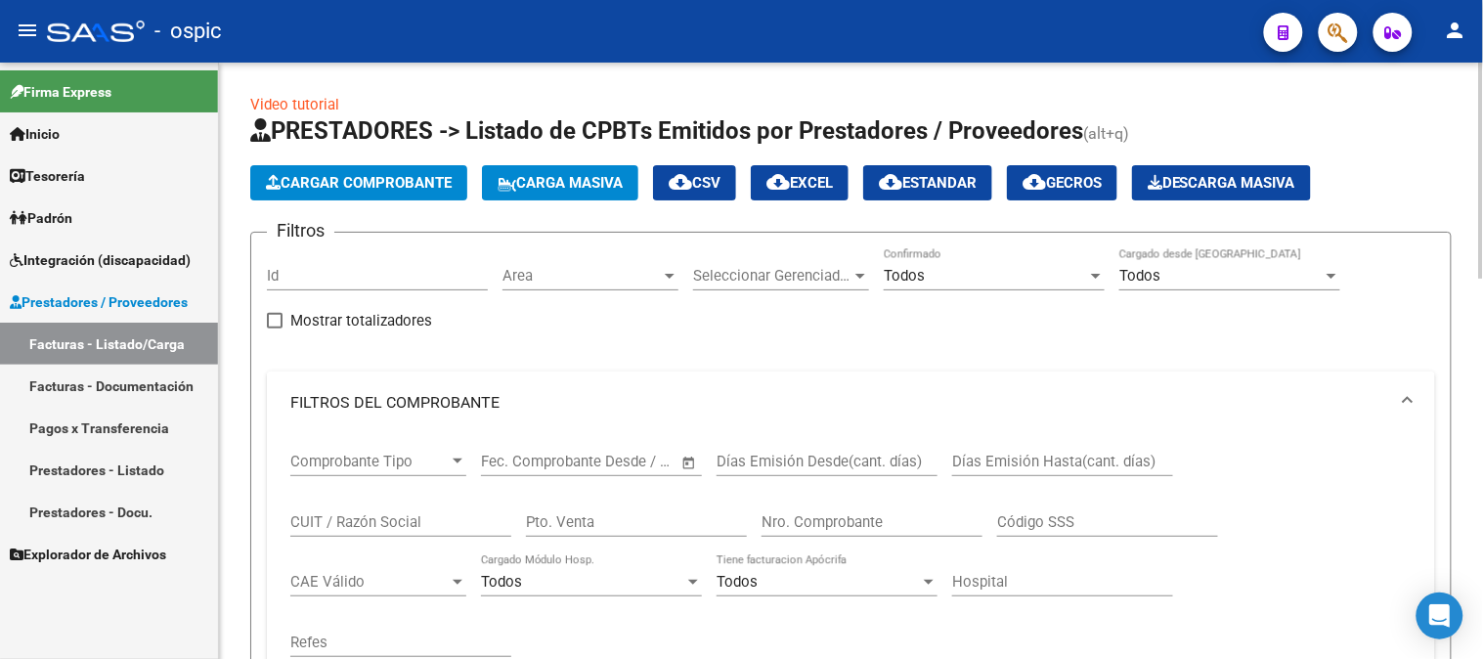
scroll to position [109, 0]
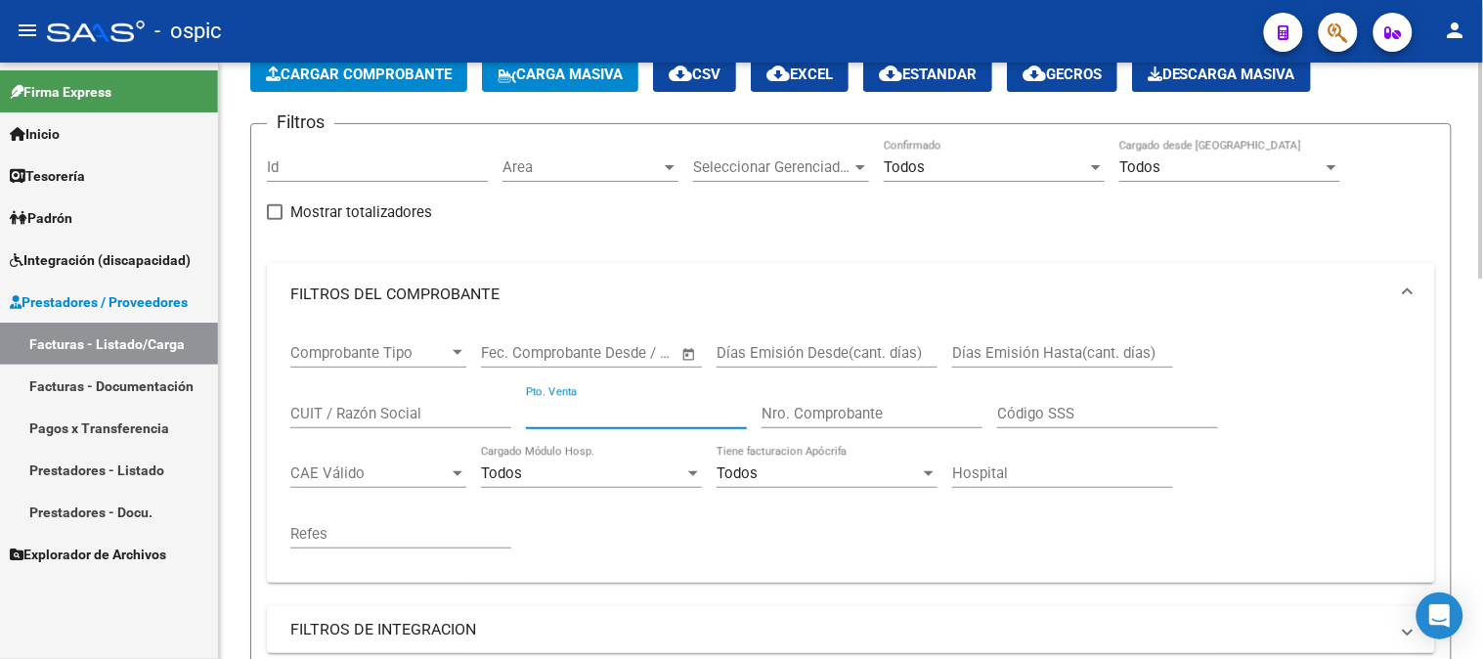
click at [624, 414] on input "Pto. Venta" at bounding box center [636, 414] width 221 height 18
type input "1"
type input "7"
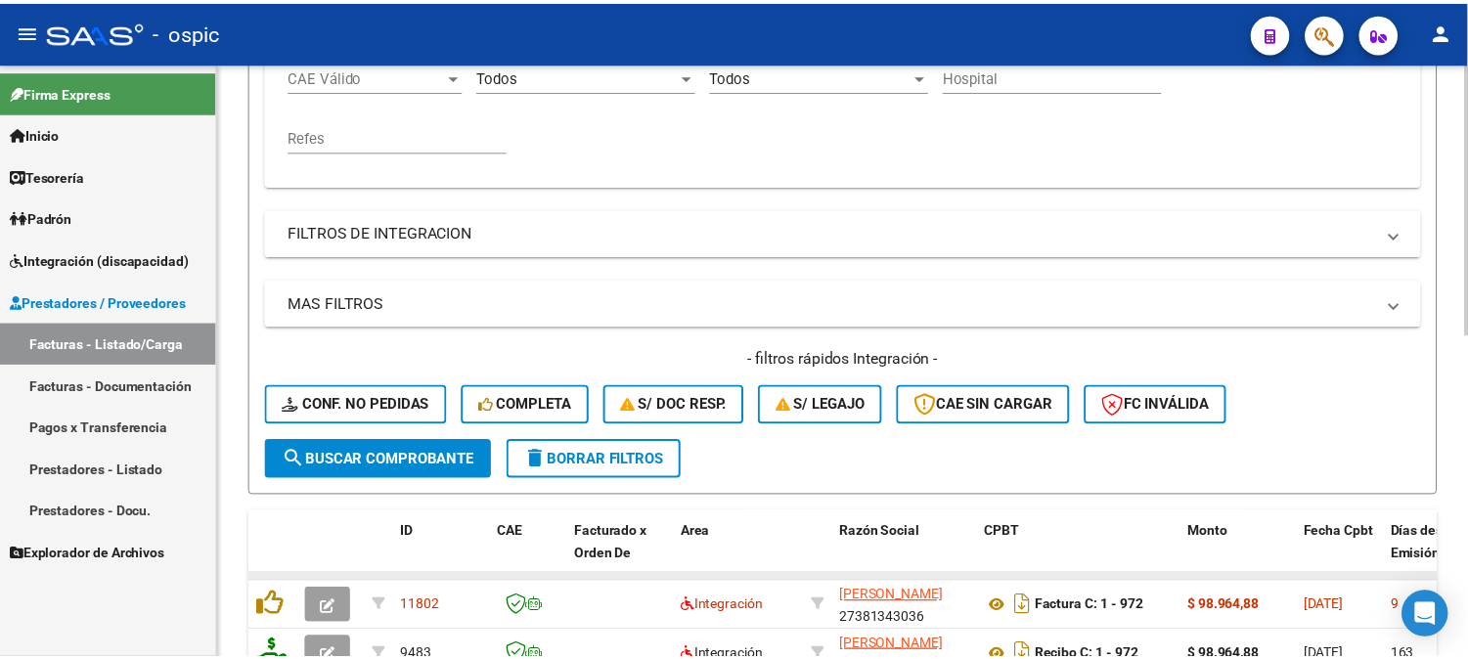
scroll to position [651, 0]
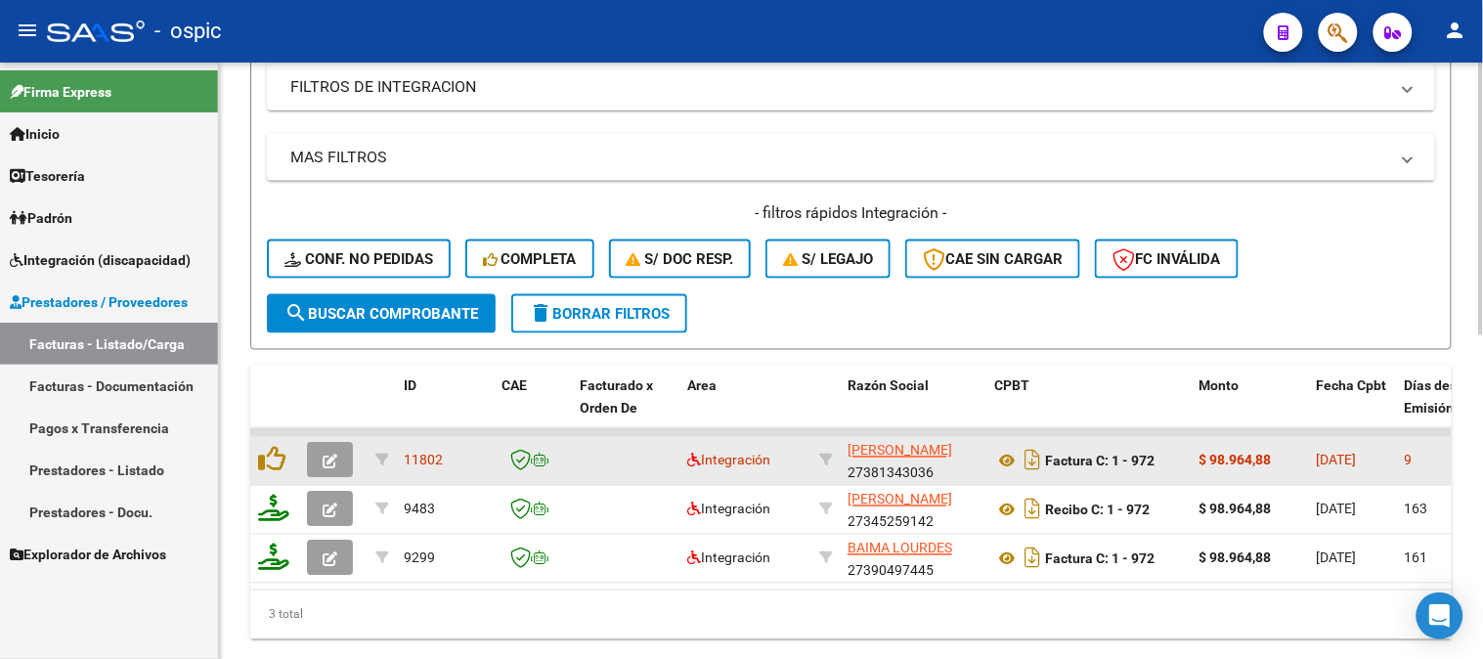
type input "972"
click at [330, 446] on button "button" at bounding box center [330, 460] width 46 height 35
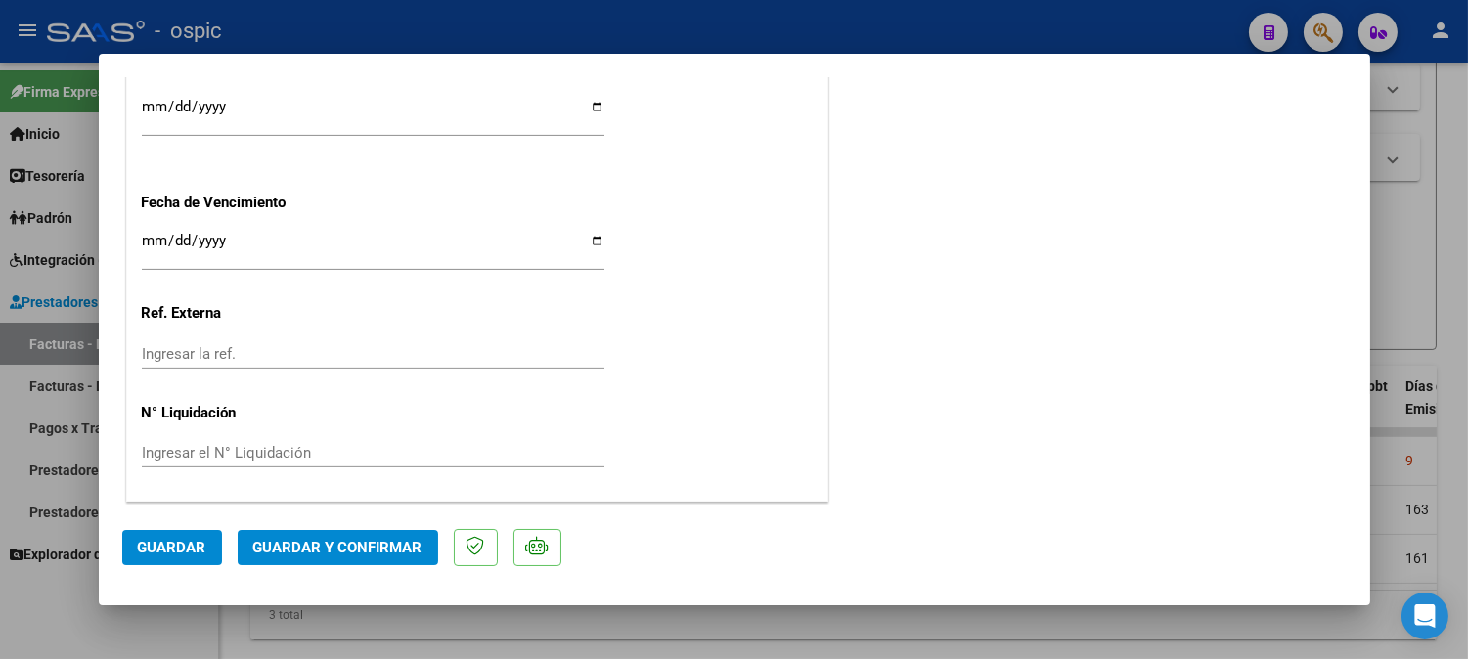
scroll to position [0, 0]
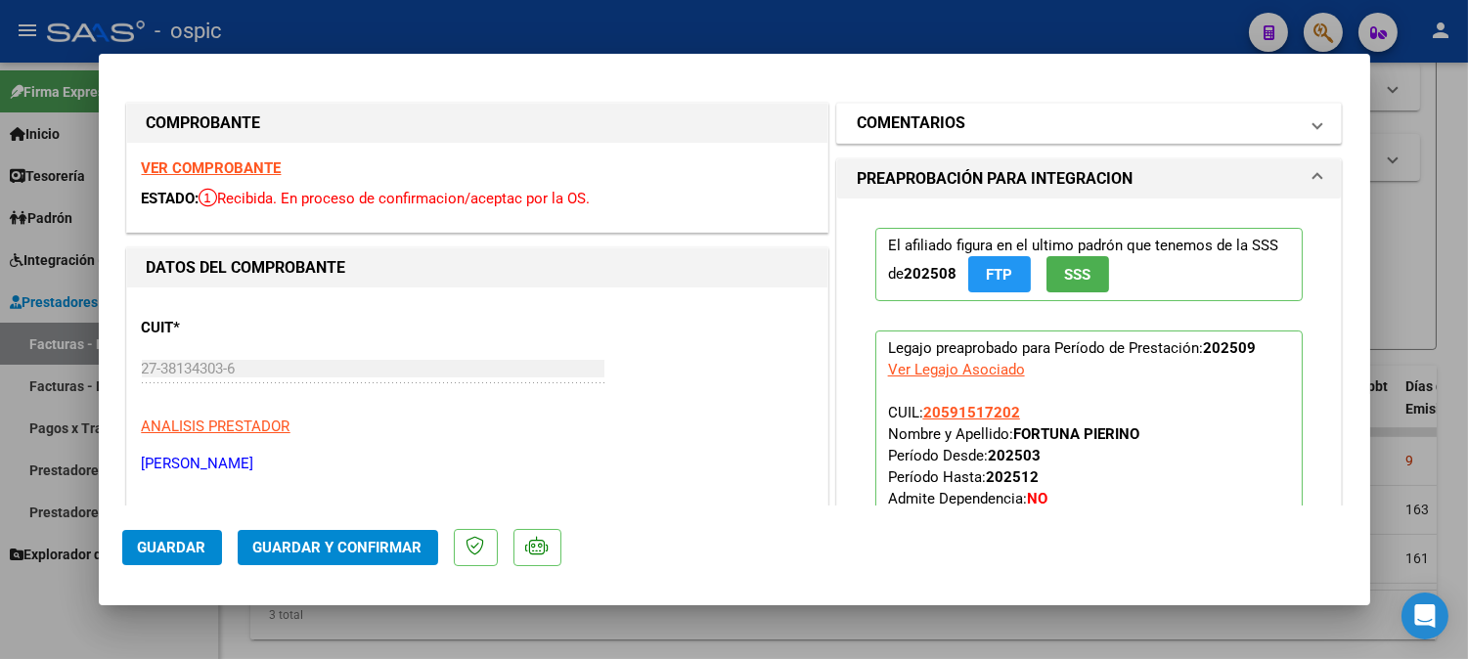
click at [945, 121] on h1 "COMENTARIOS" at bounding box center [911, 122] width 109 height 23
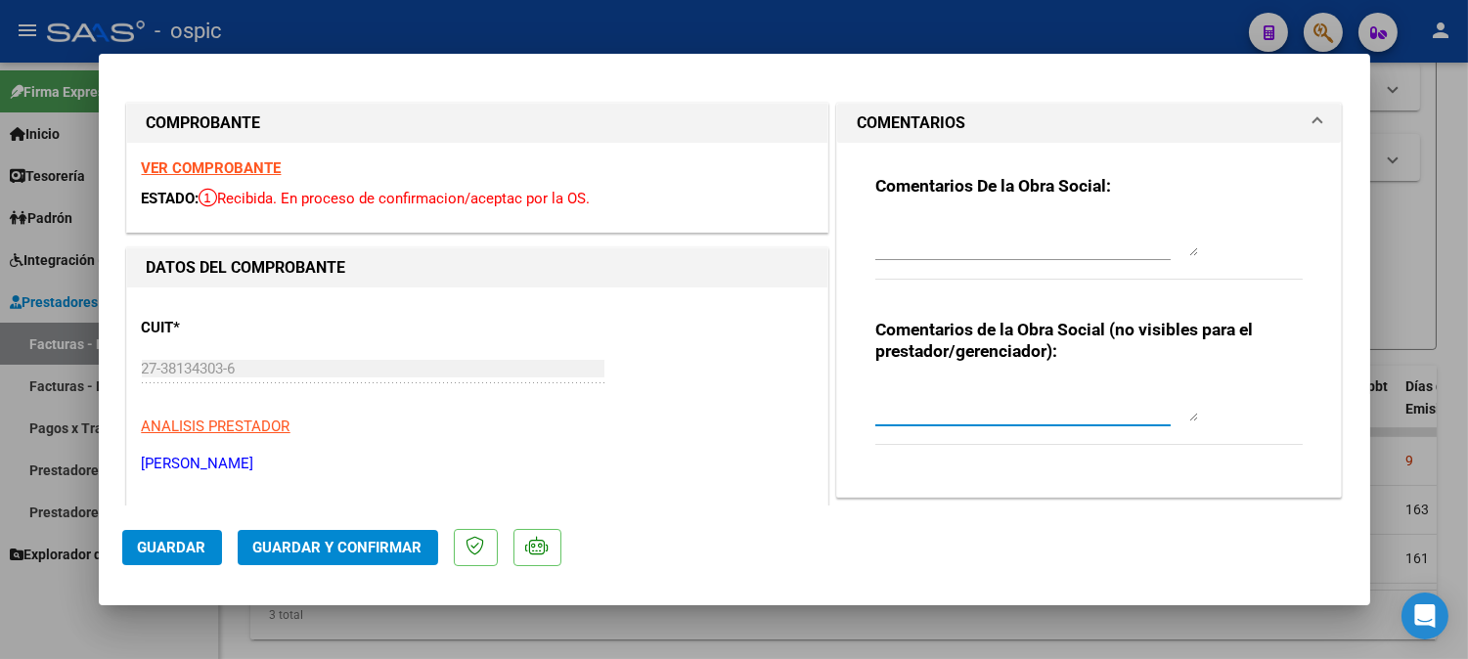
click at [951, 398] on textarea at bounding box center [1036, 401] width 323 height 39
type textarea "FONO 8 SESIONES"
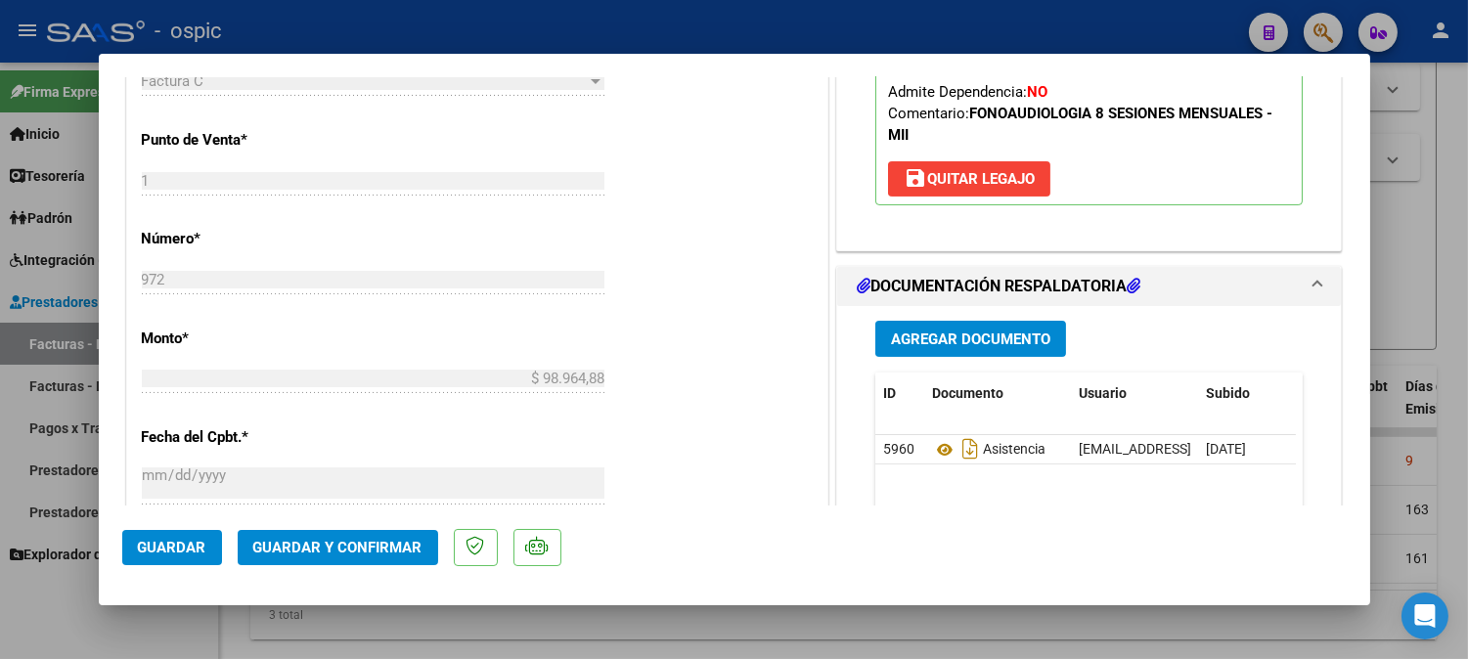
scroll to position [896, 0]
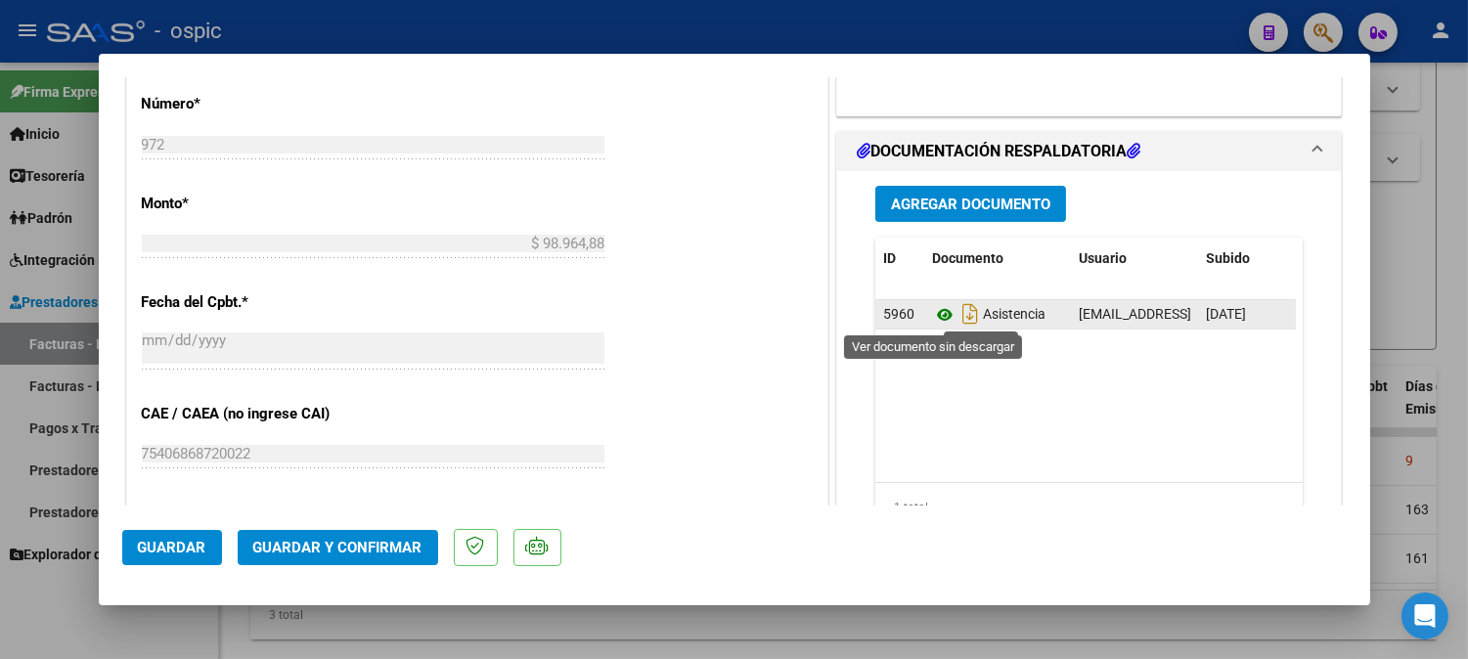
click at [937, 310] on icon at bounding box center [944, 314] width 25 height 23
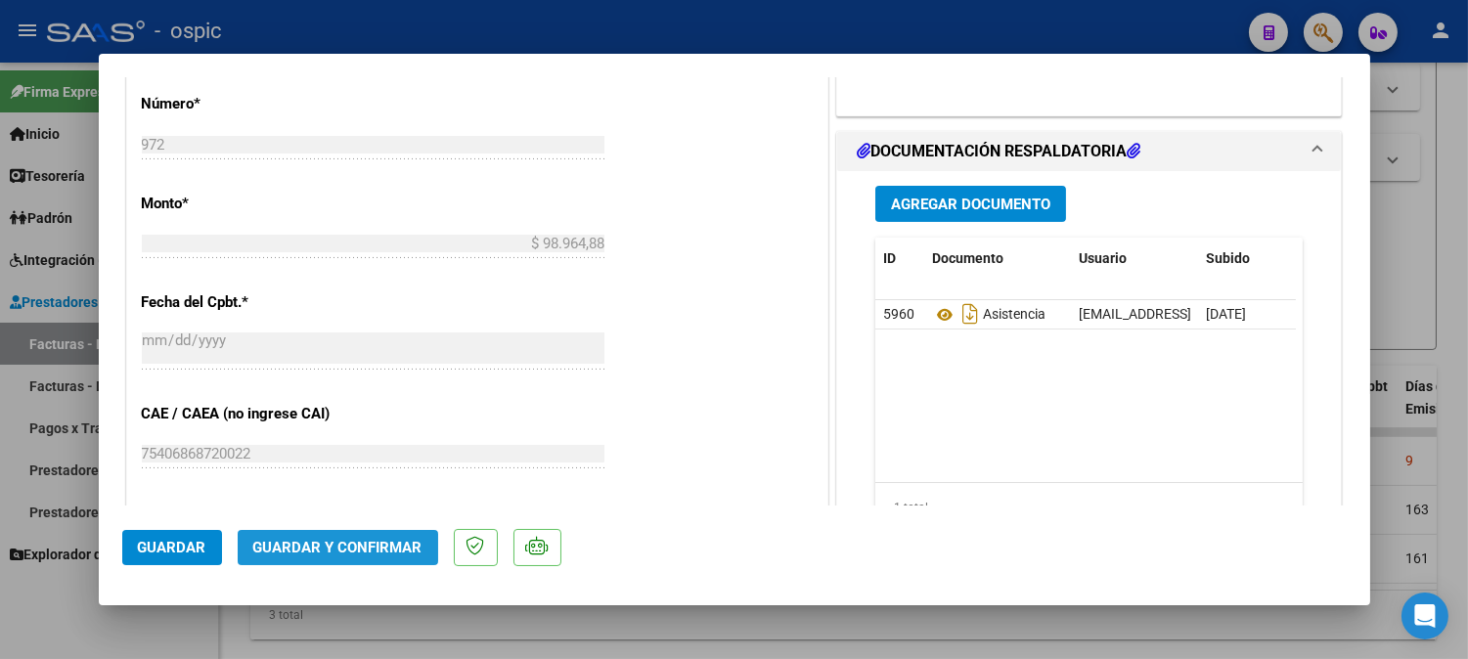
click at [356, 552] on span "Guardar y Confirmar" at bounding box center [337, 548] width 169 height 18
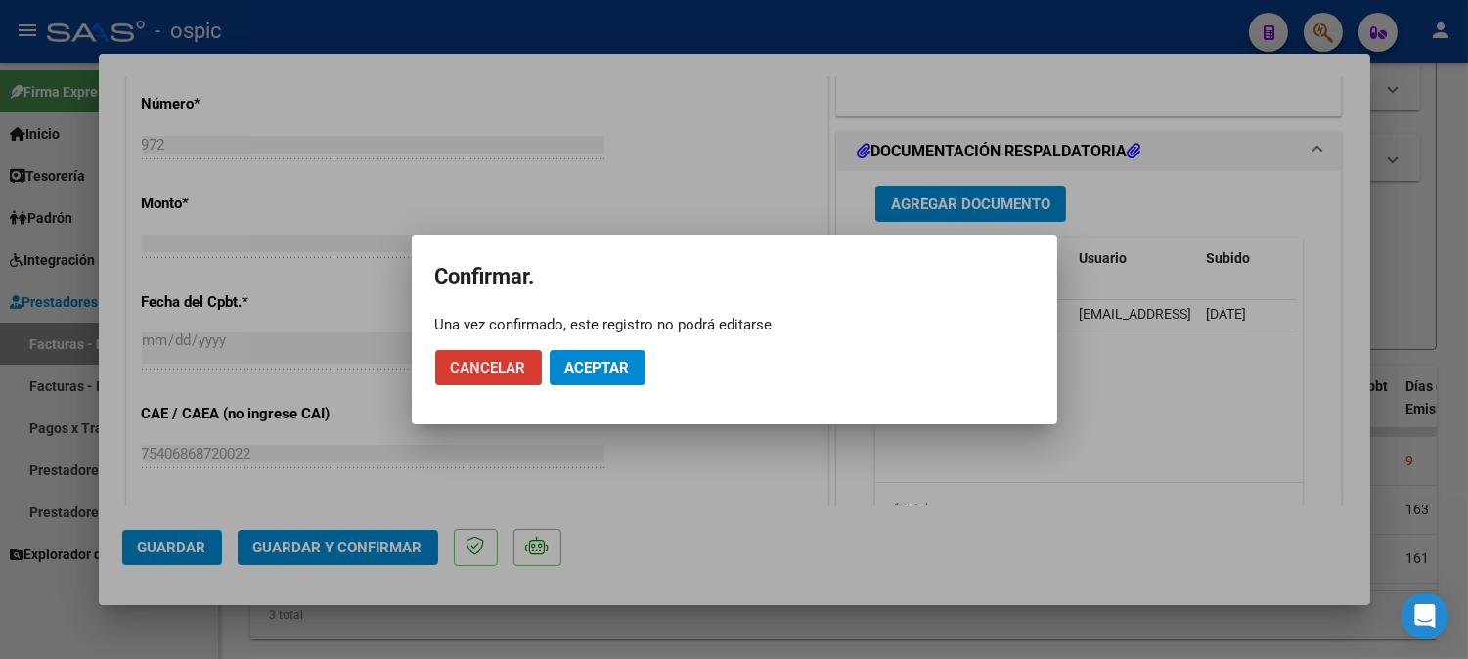
click at [593, 368] on span "Aceptar" at bounding box center [597, 368] width 65 height 18
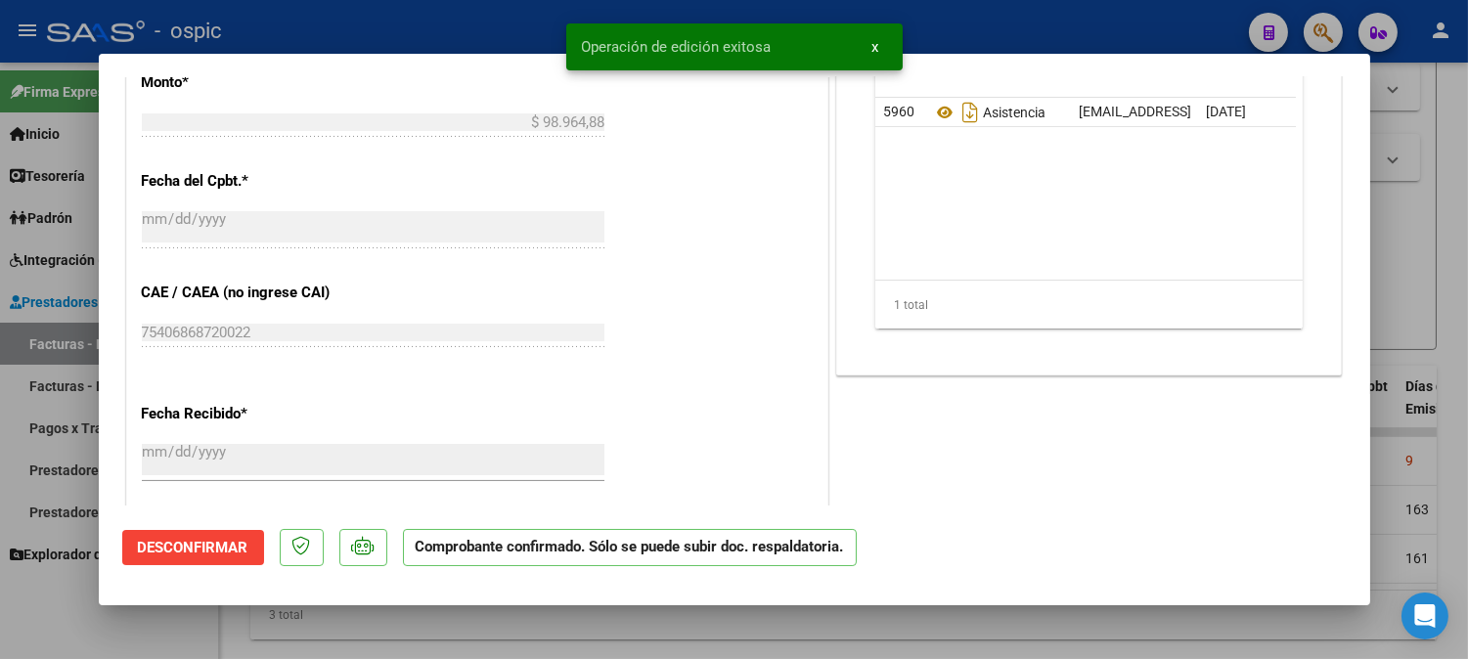
type input "$ 0,00"
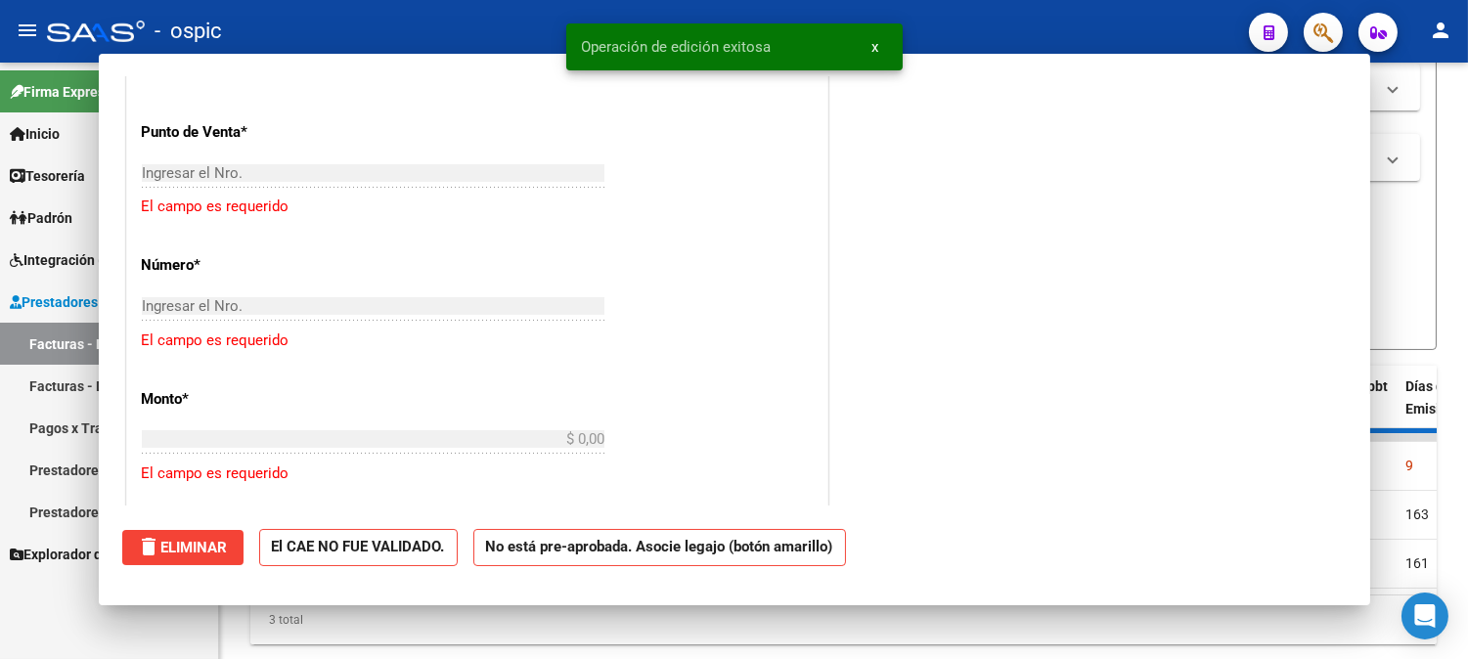
scroll to position [931, 0]
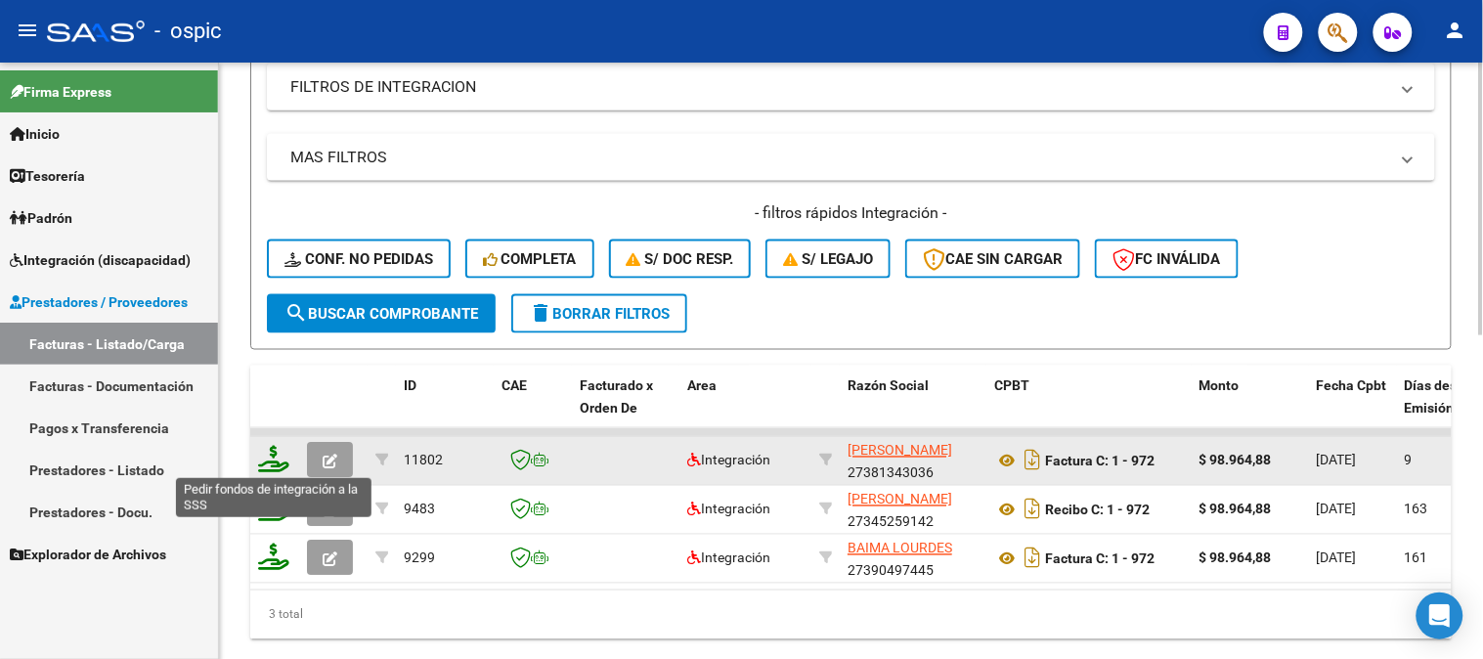
click at [272, 457] on icon at bounding box center [273, 459] width 31 height 27
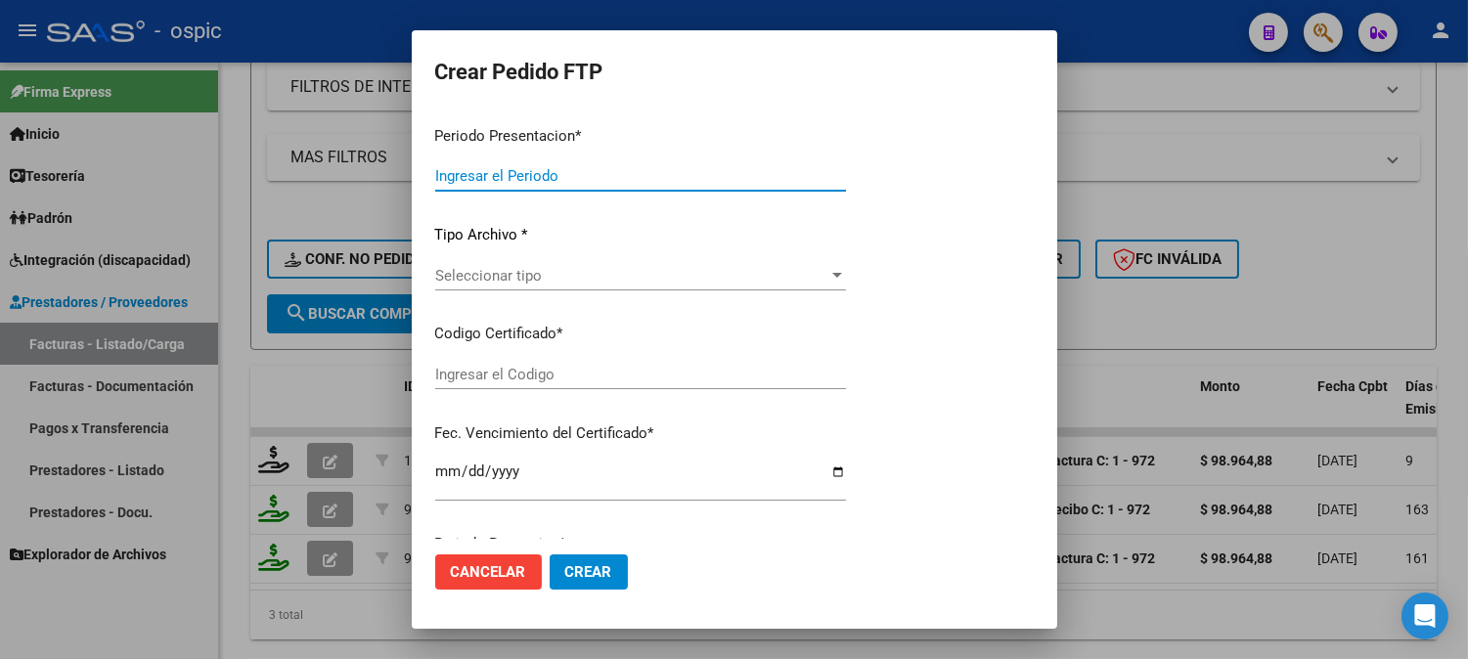
type input "202509"
type input "$ 98.964,88"
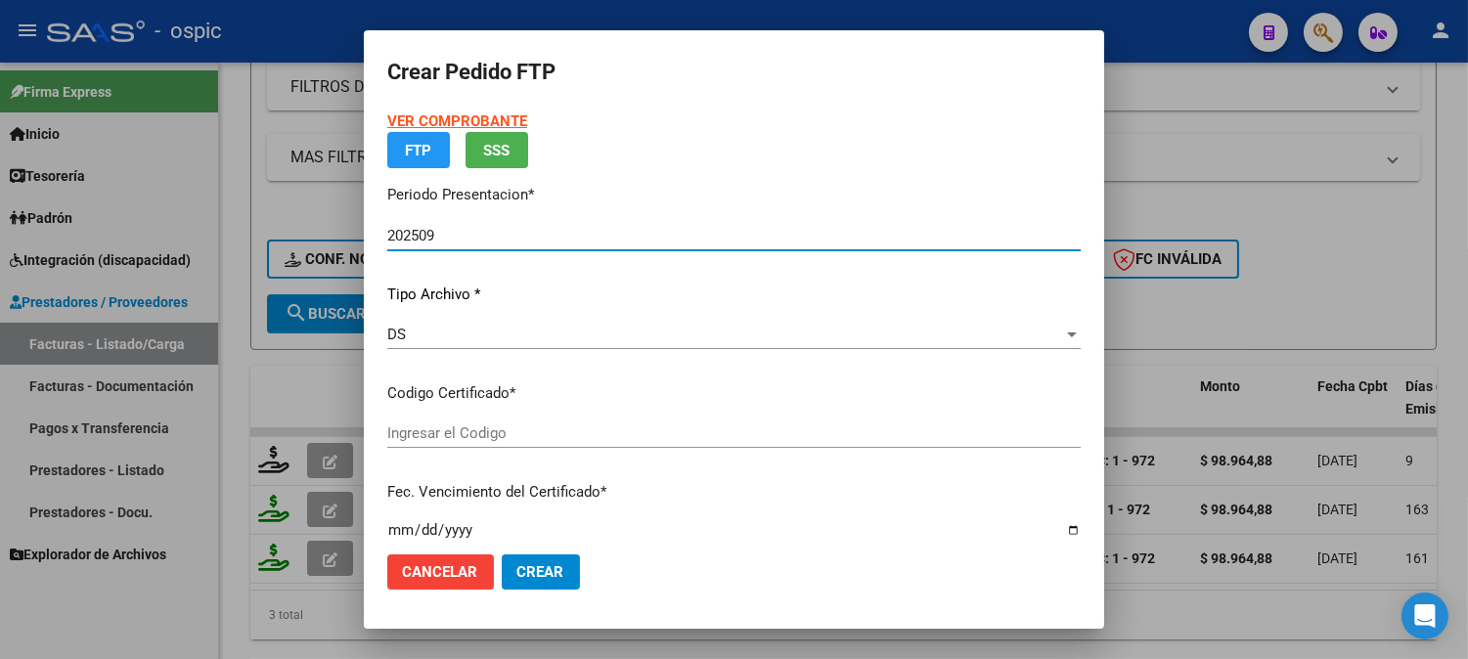
type input "3709406891"
type input "2028-01-31"
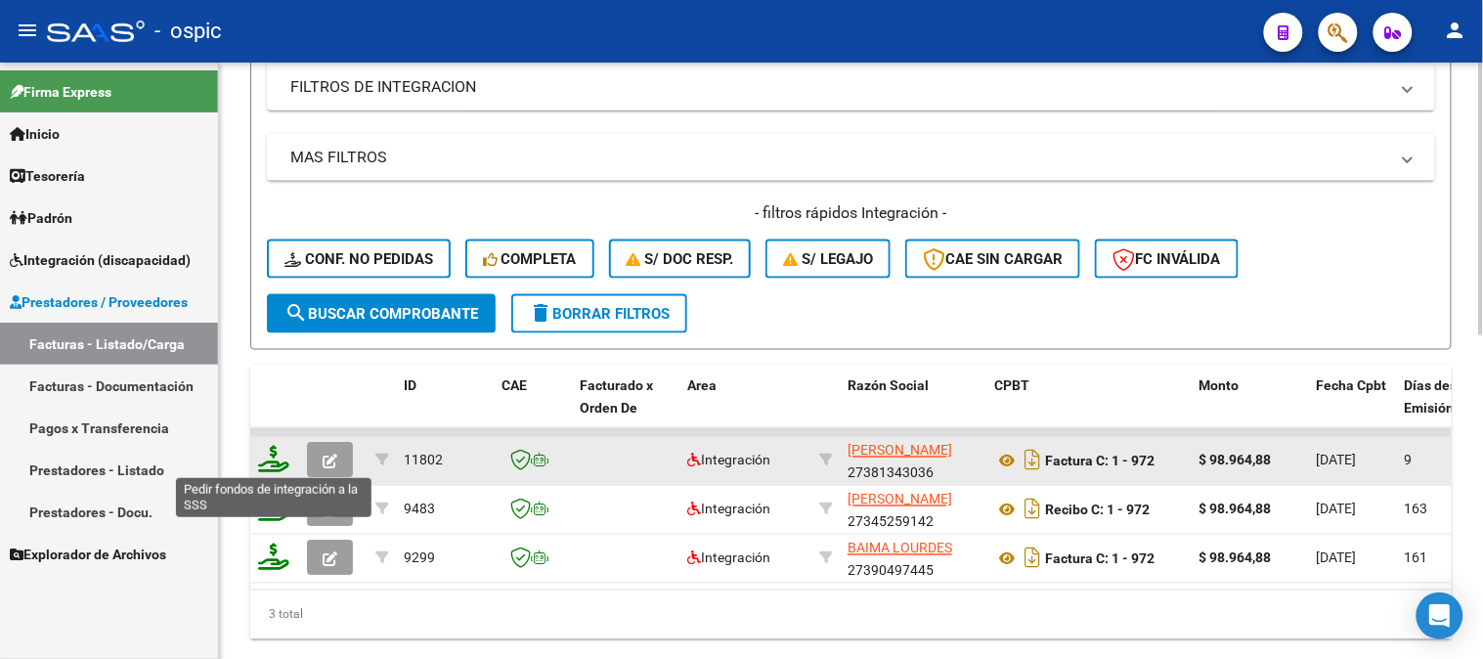
click at [278, 455] on icon at bounding box center [273, 459] width 31 height 27
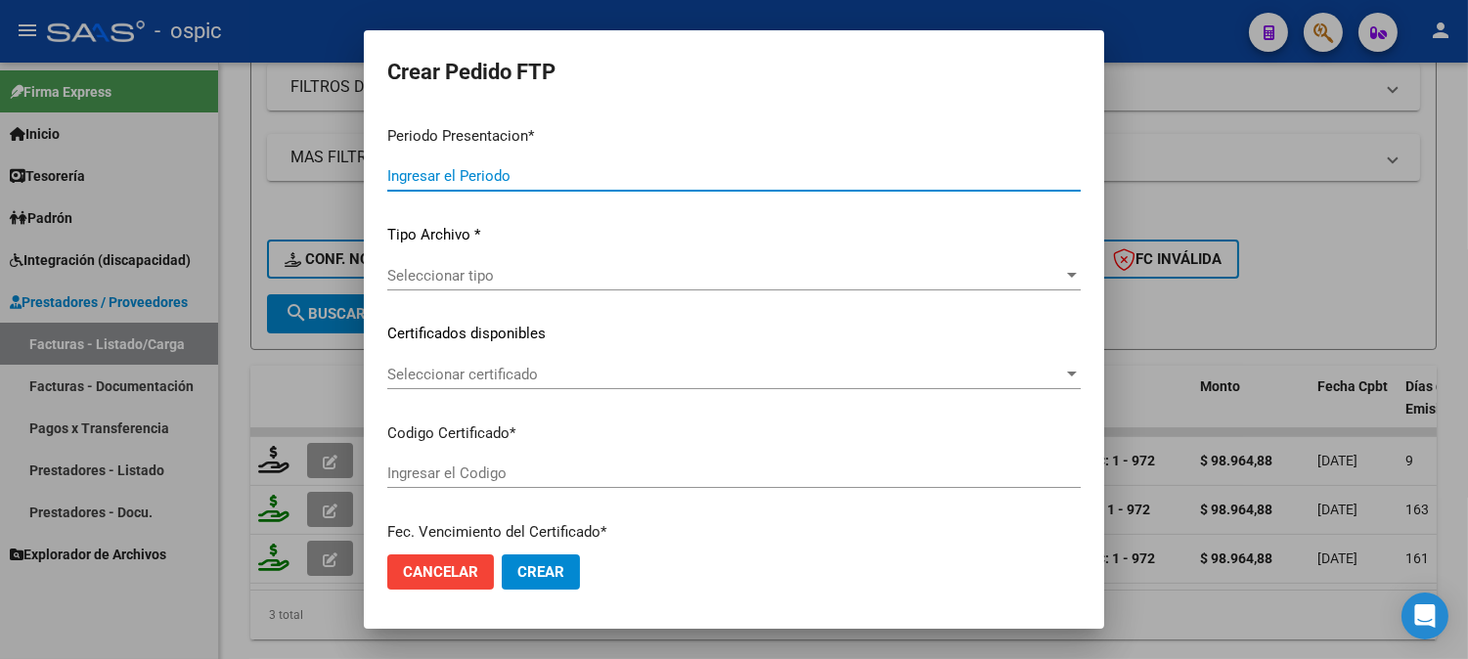
type input "202509"
type input "$ 98.964,88"
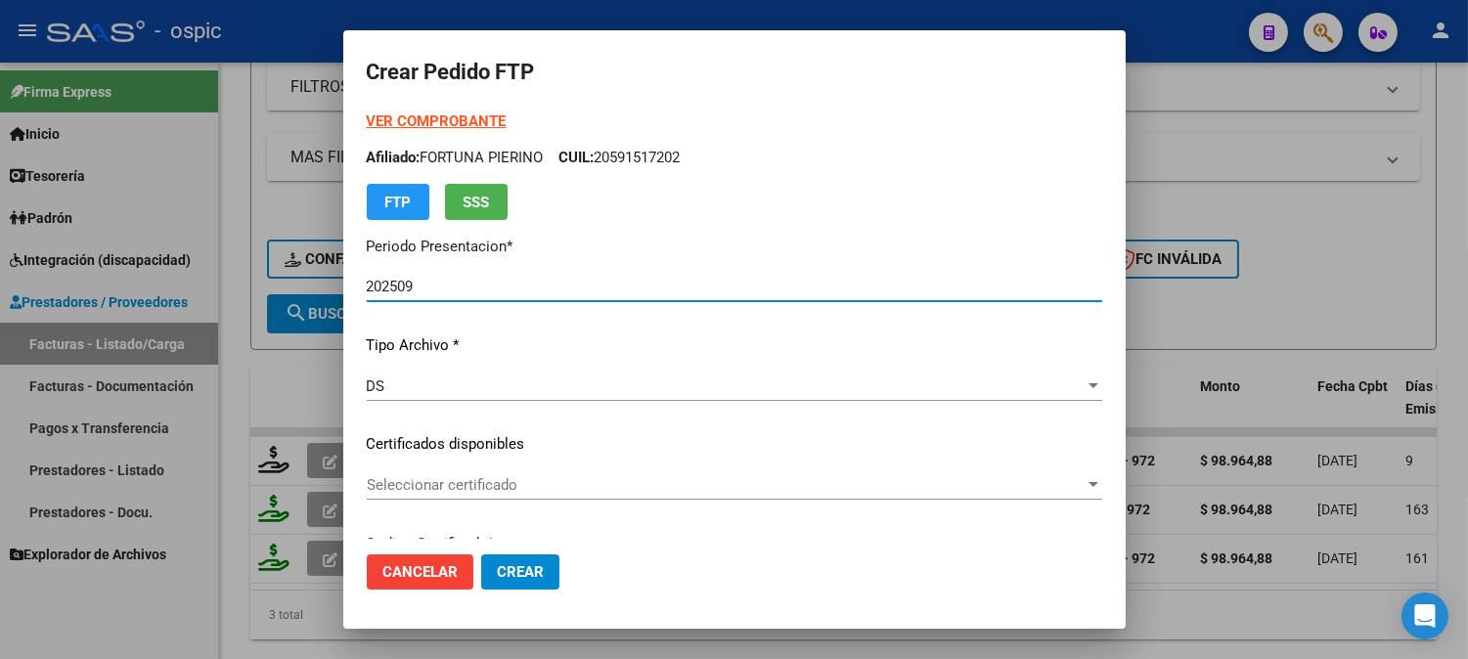
type input "3709406891"
type input "2028-01-31"
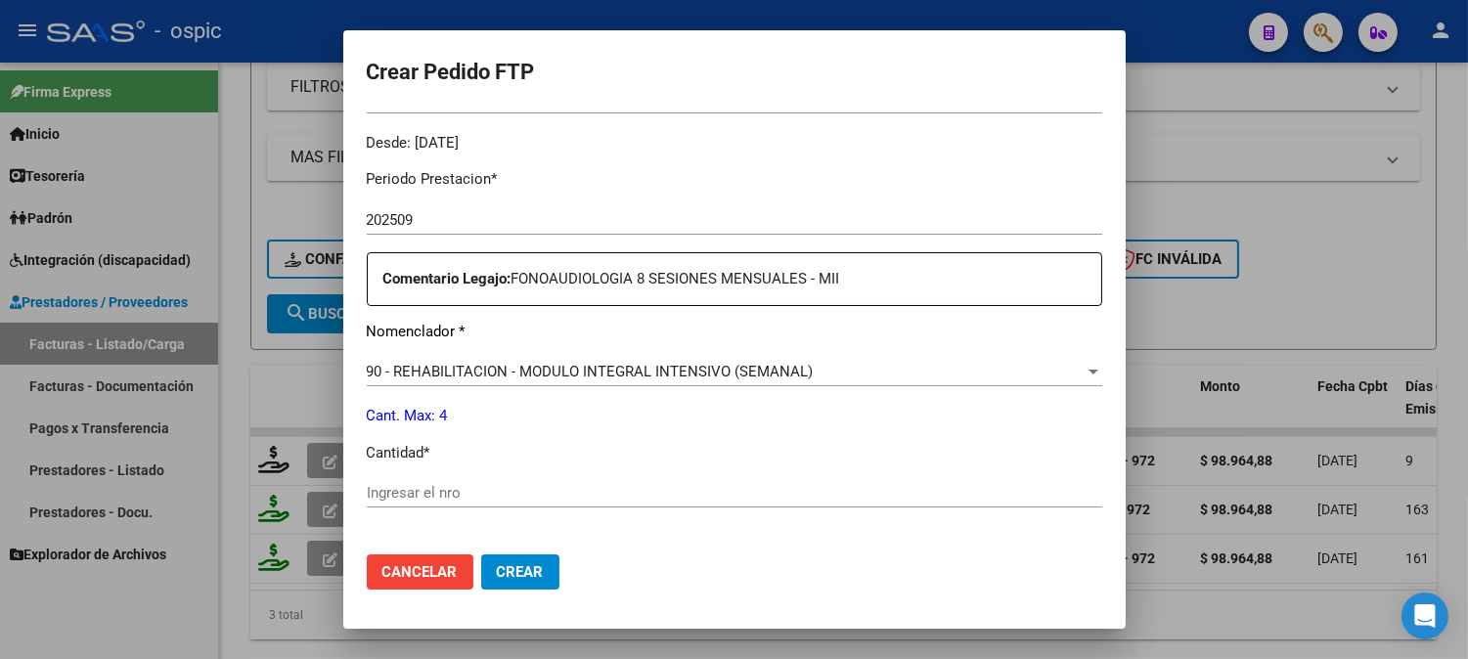
scroll to position [624, 0]
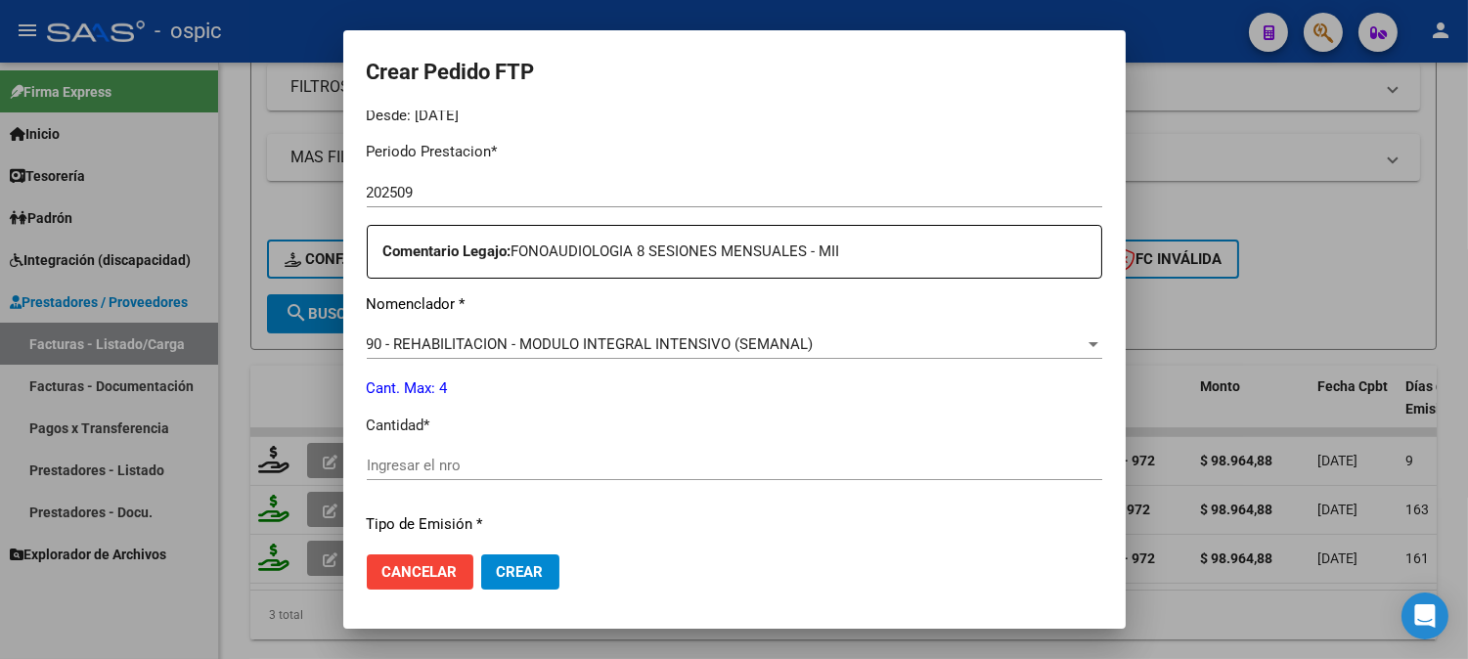
click at [710, 458] on input "Ingresar el nro" at bounding box center [734, 466] width 735 height 18
type input "4"
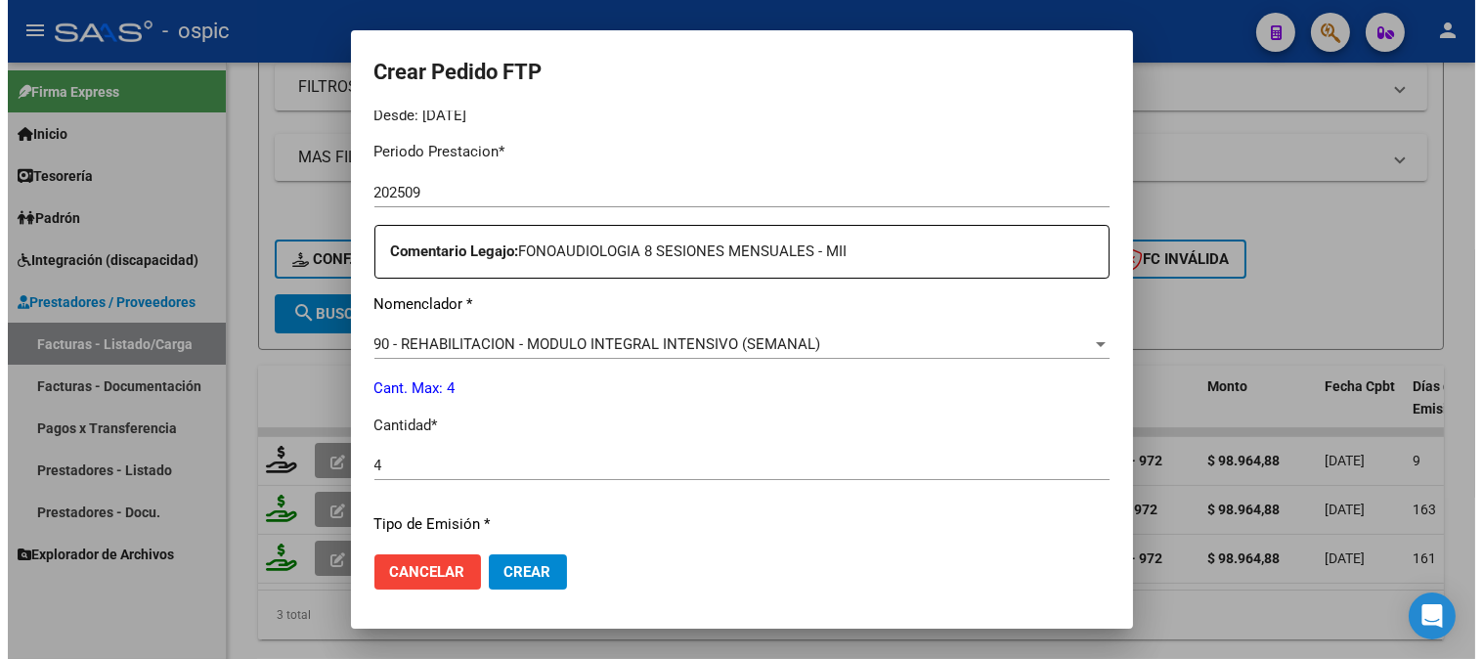
scroll to position [880, 0]
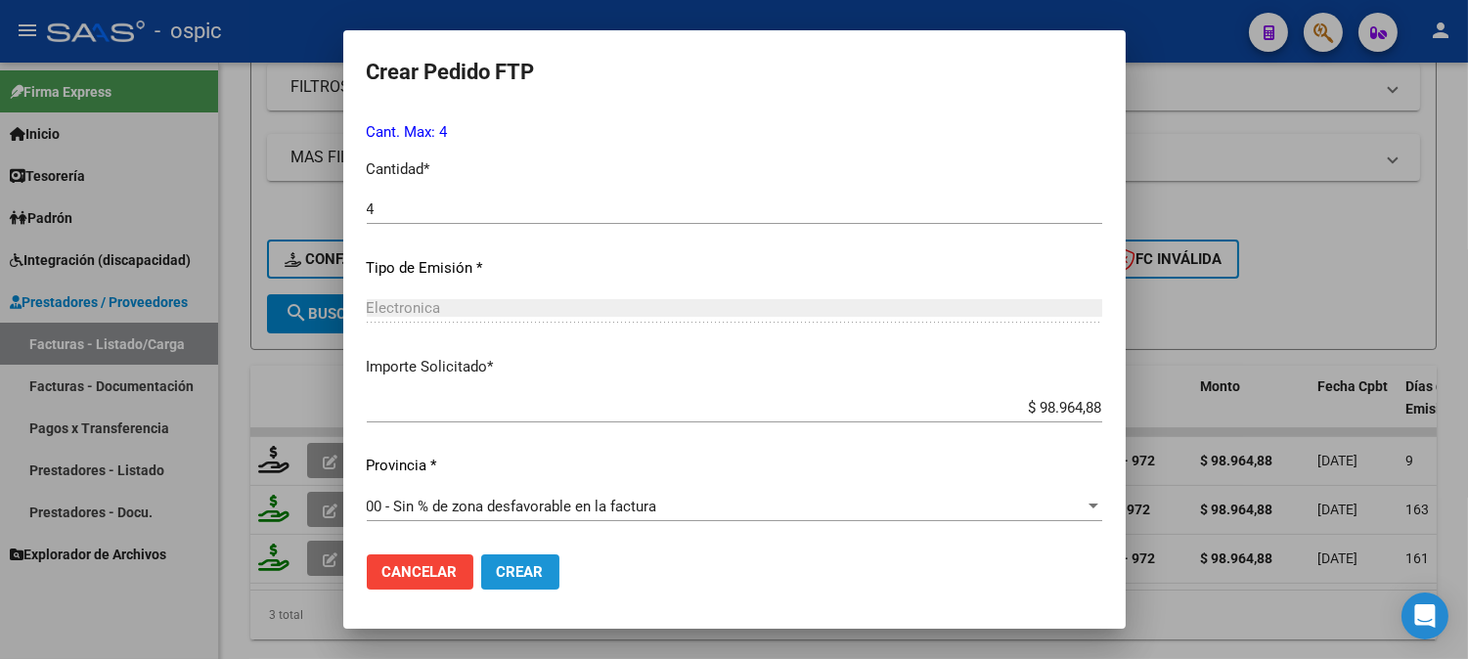
click at [516, 557] on button "Crear" at bounding box center [520, 571] width 78 height 35
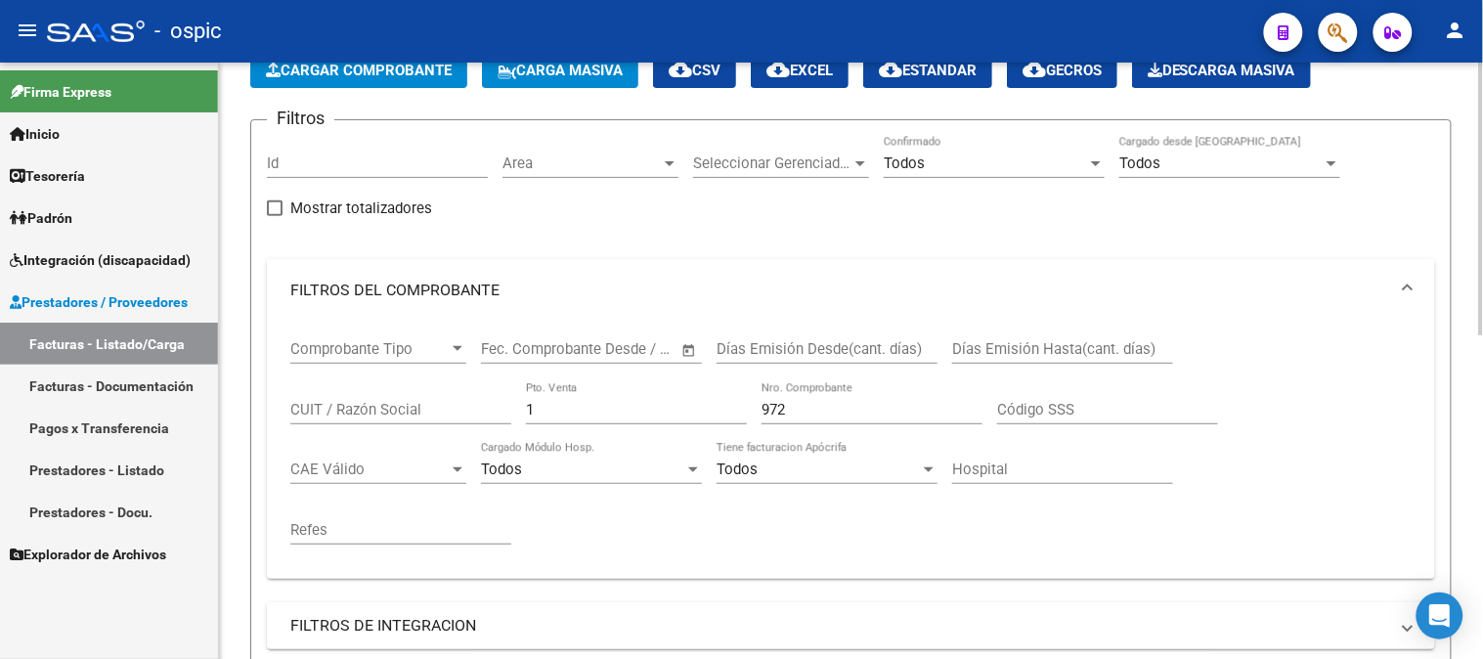
scroll to position [109, 0]
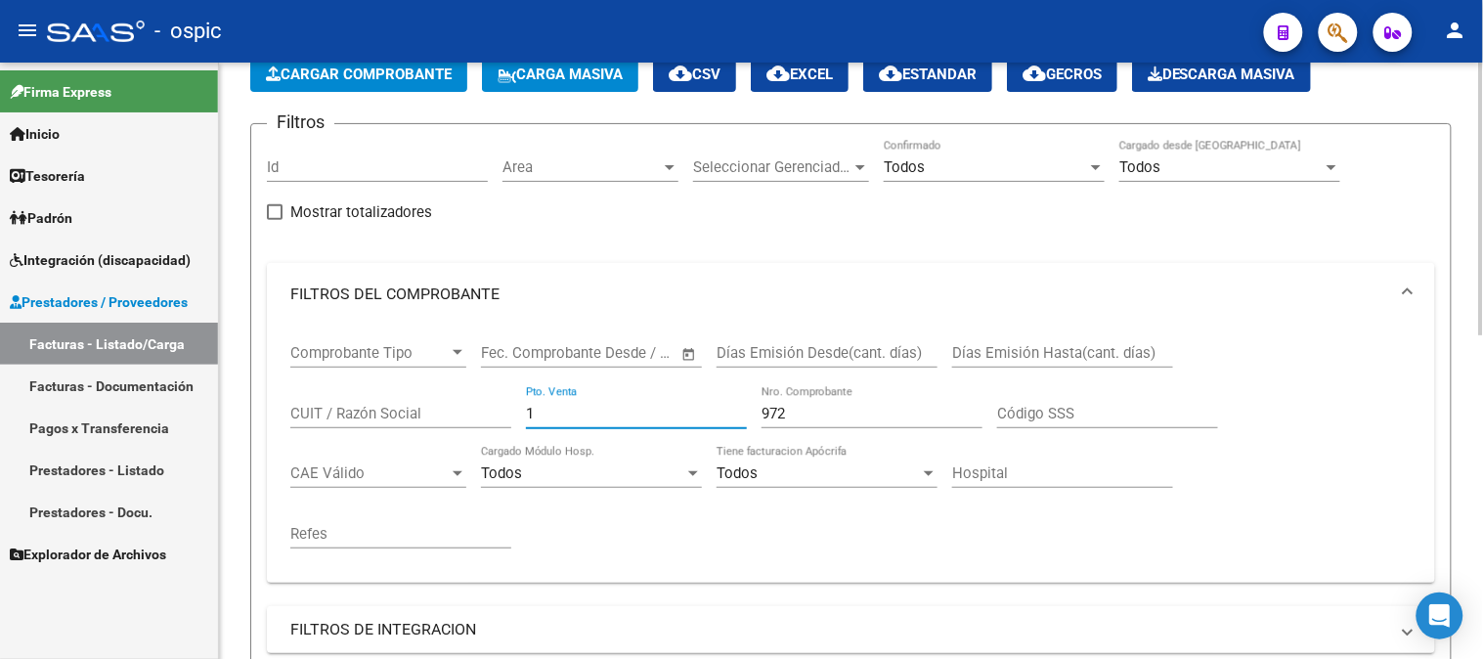
drag, startPoint x: 440, startPoint y: 405, endPoint x: 452, endPoint y: 396, distance: 14.7
click at [405, 399] on div "Comprobante Tipo Comprobante Tipo Fecha inicio – Fecha fin Fec. Comprobante Des…" at bounding box center [851, 447] width 1122 height 242
type input "3"
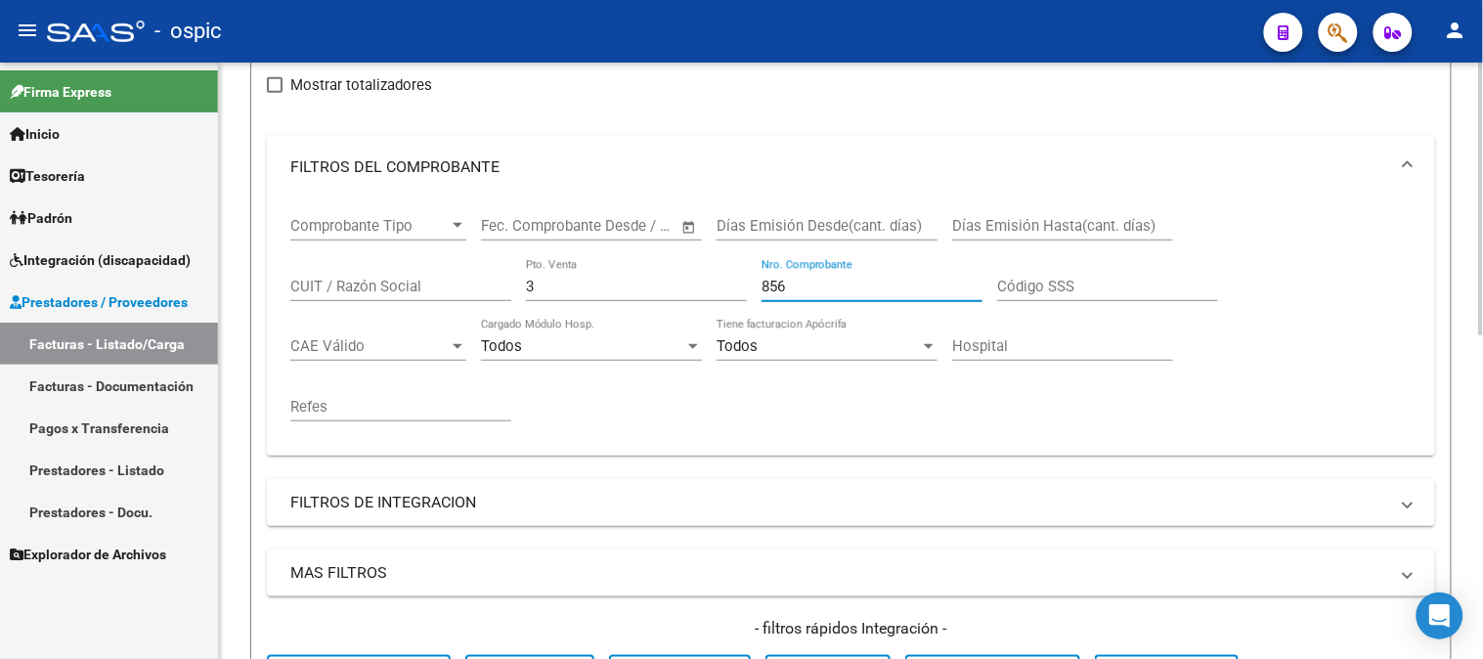
scroll to position [543, 0]
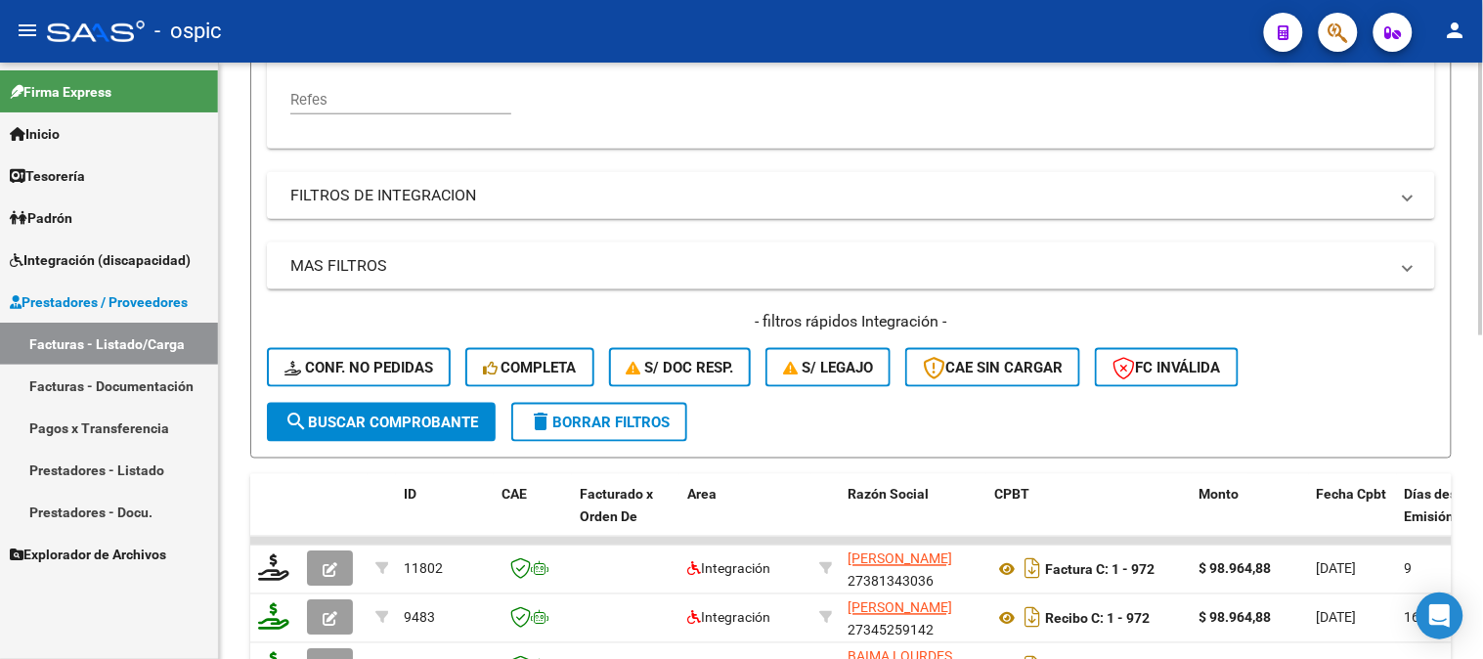
type input "856"
click at [435, 414] on span "search Buscar Comprobante" at bounding box center [382, 423] width 194 height 18
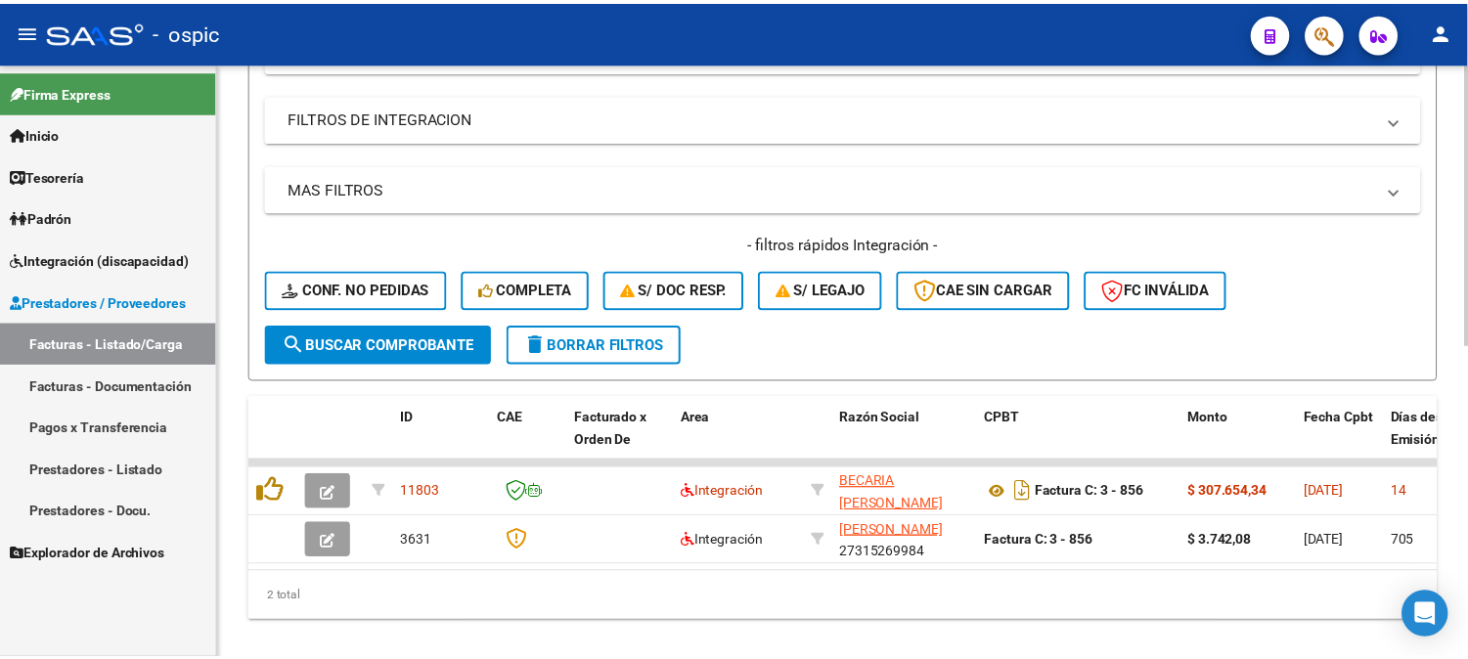
scroll to position [659, 0]
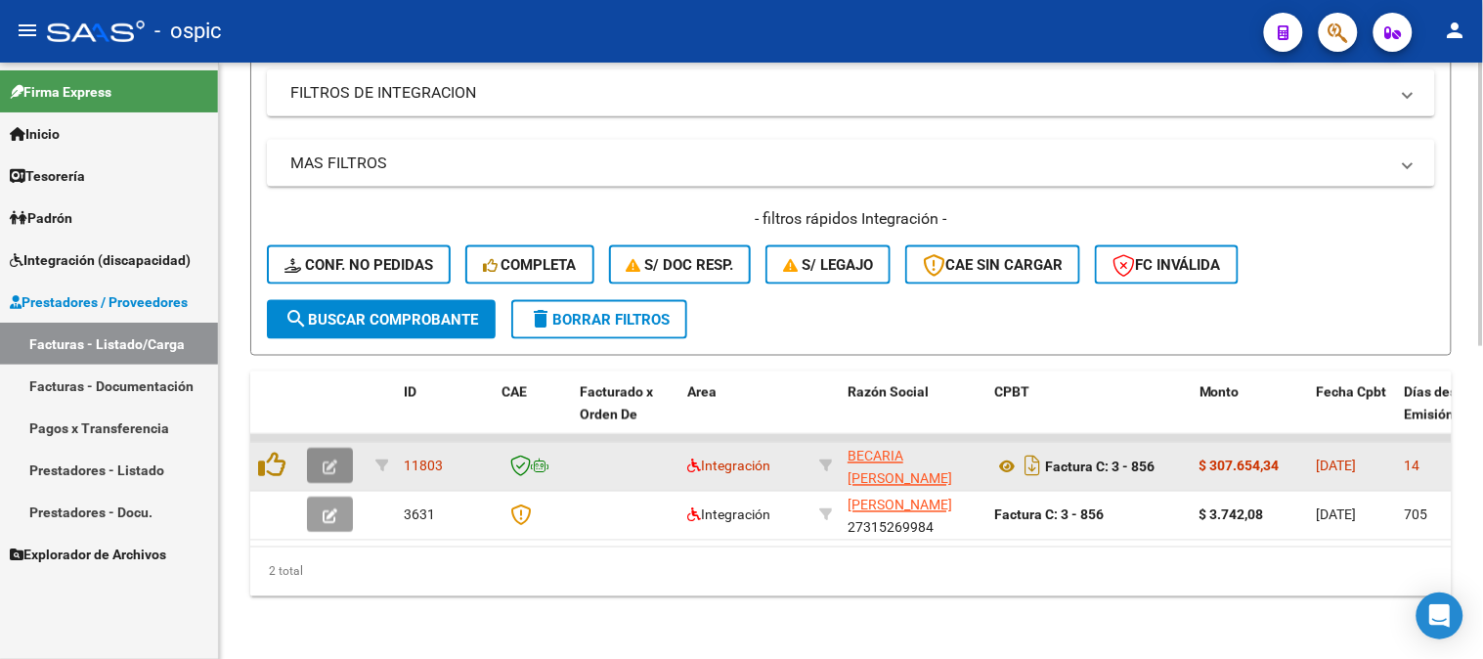
click at [332, 461] on icon "button" at bounding box center [330, 468] width 15 height 15
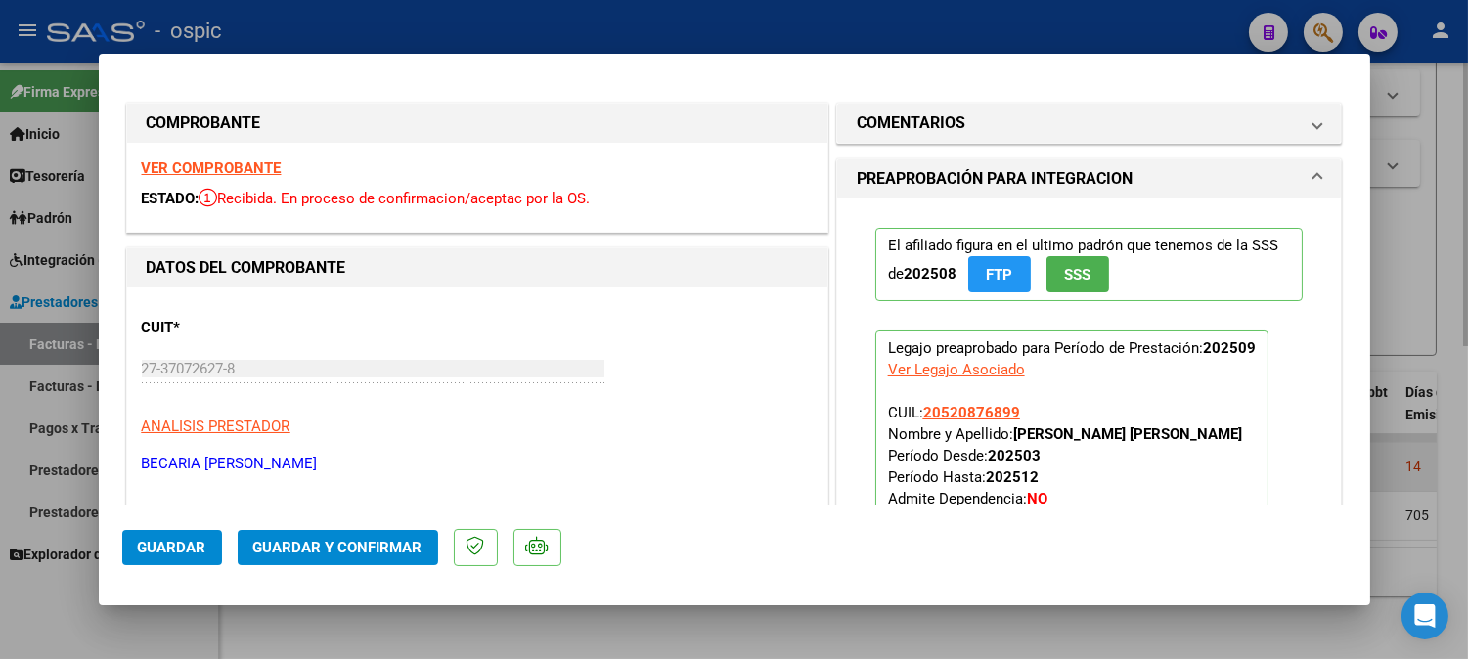
type input "$ 0,00"
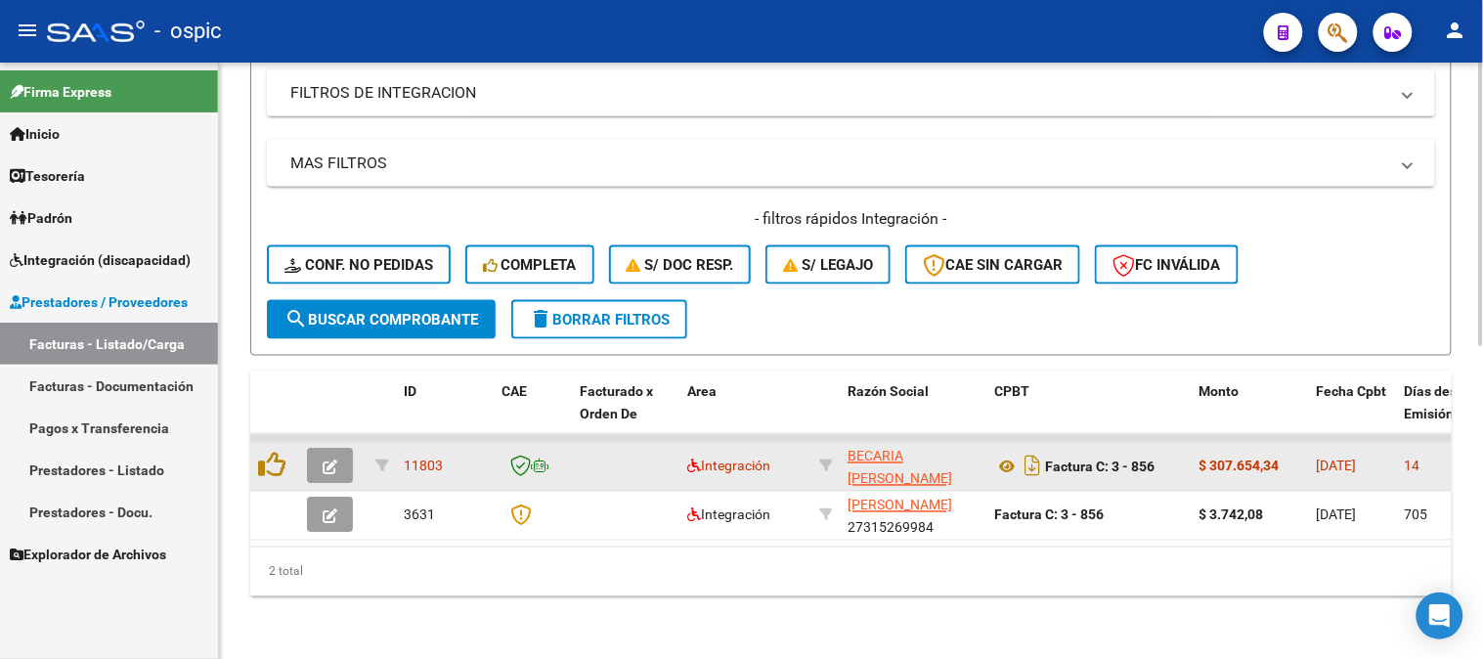
click at [333, 461] on icon "button" at bounding box center [330, 468] width 15 height 15
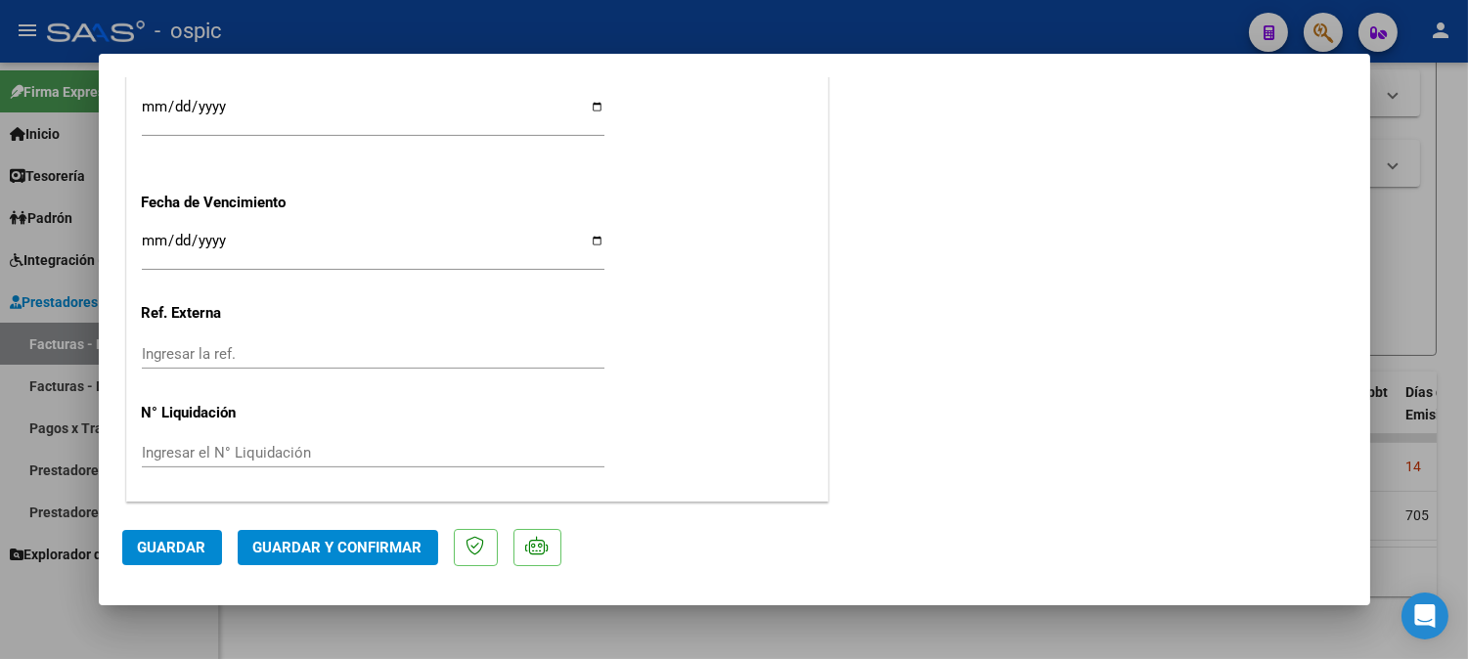
scroll to position [0, 0]
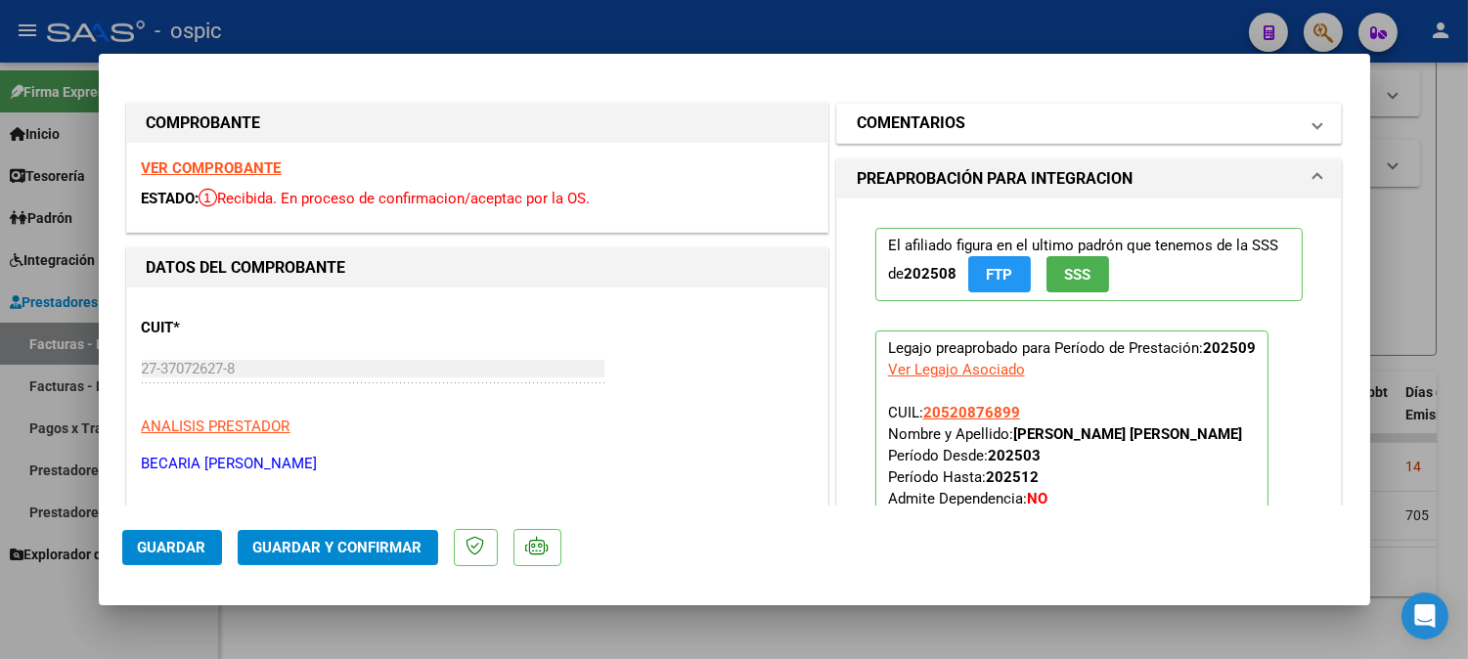
click at [1062, 124] on mat-panel-title "COMENTARIOS" at bounding box center [1078, 122] width 442 height 23
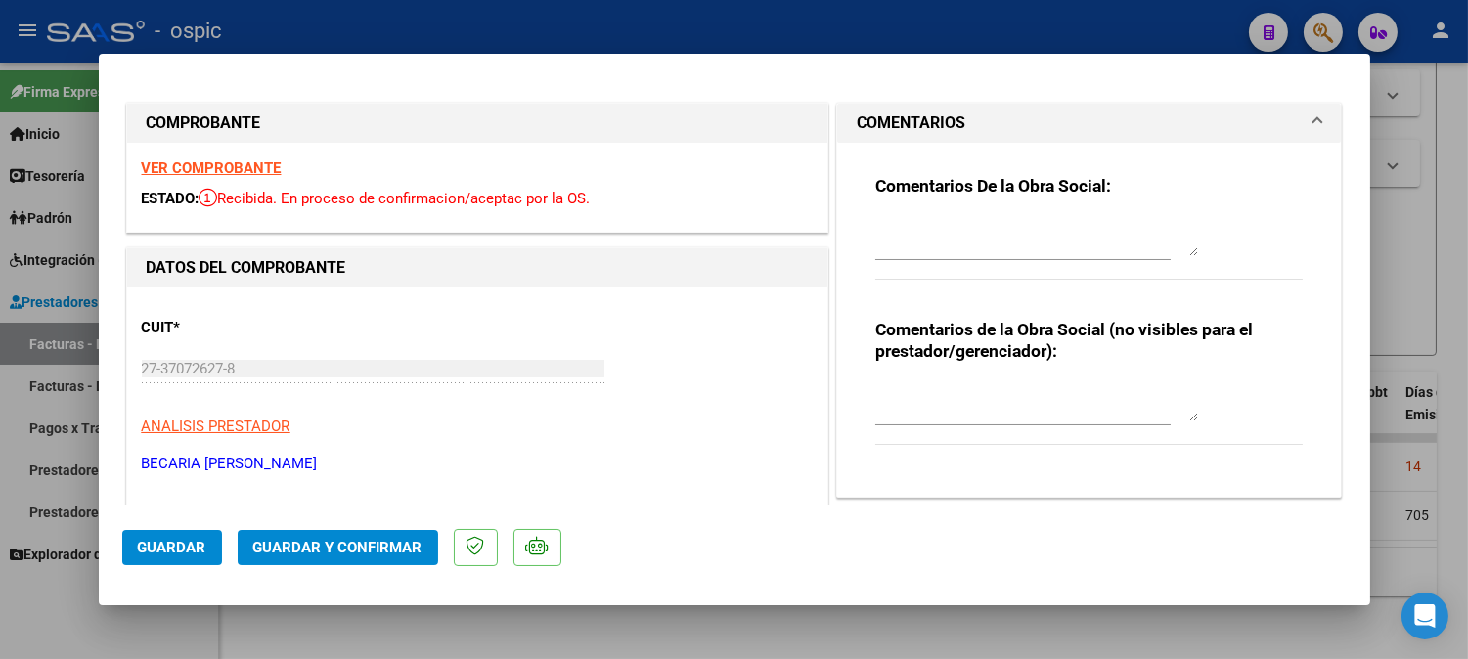
drag, startPoint x: 1029, startPoint y: 387, endPoint x: 1268, endPoint y: 396, distance: 239.7
click at [1031, 387] on textarea at bounding box center [1036, 401] width 323 height 39
type textarea "MODULO MAESTRO DE APOYO"
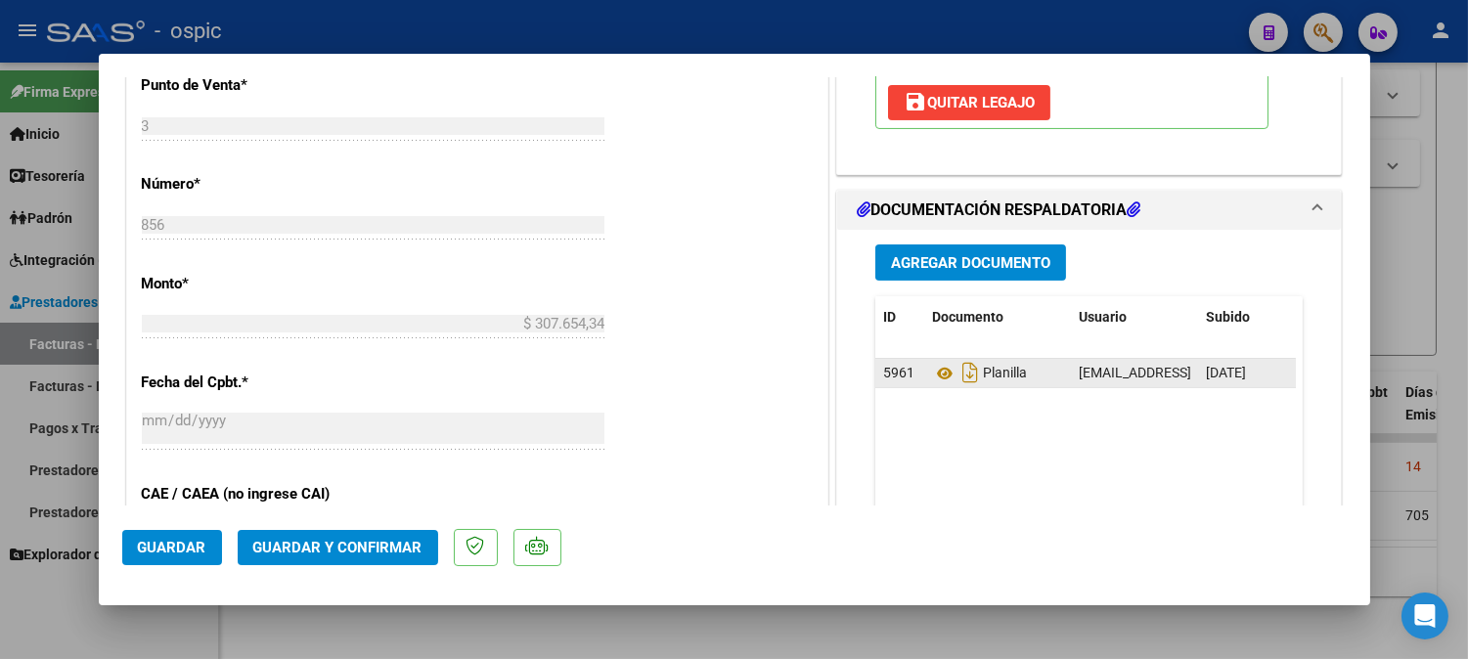
scroll to position [821, 0]
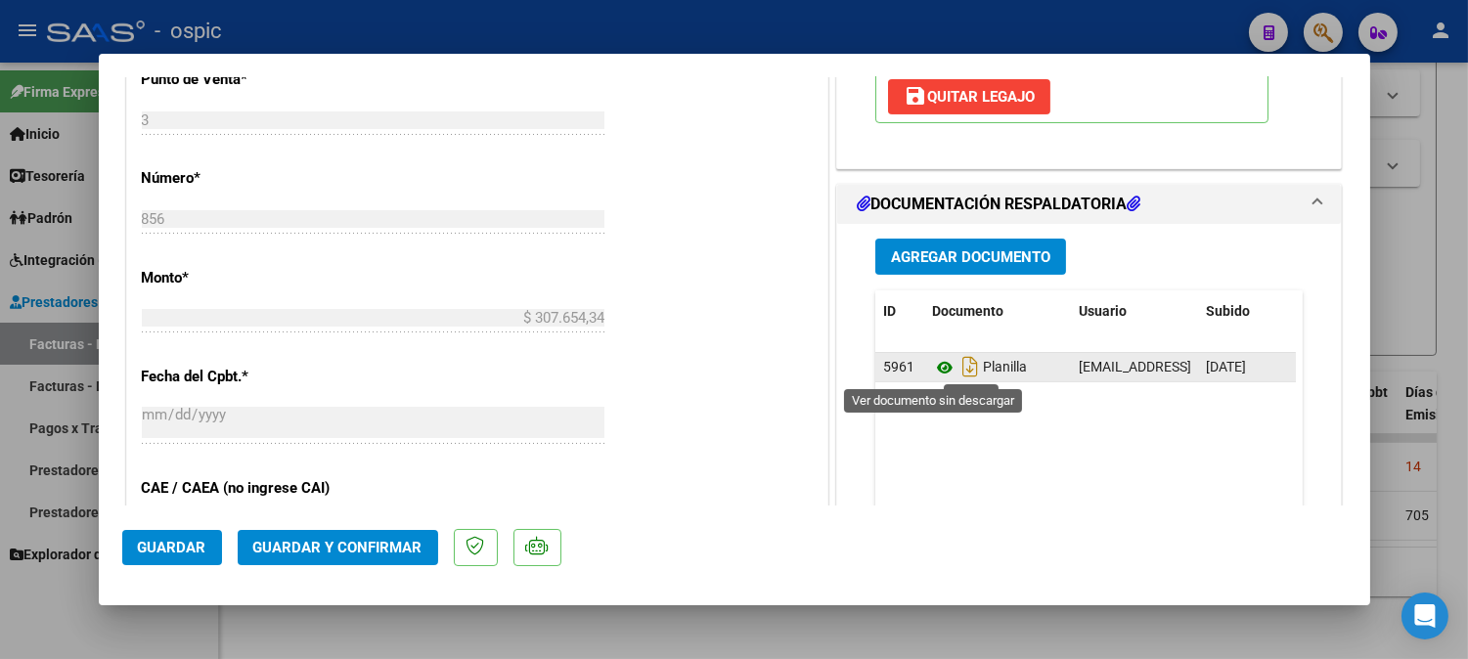
click at [936, 368] on icon at bounding box center [944, 367] width 25 height 23
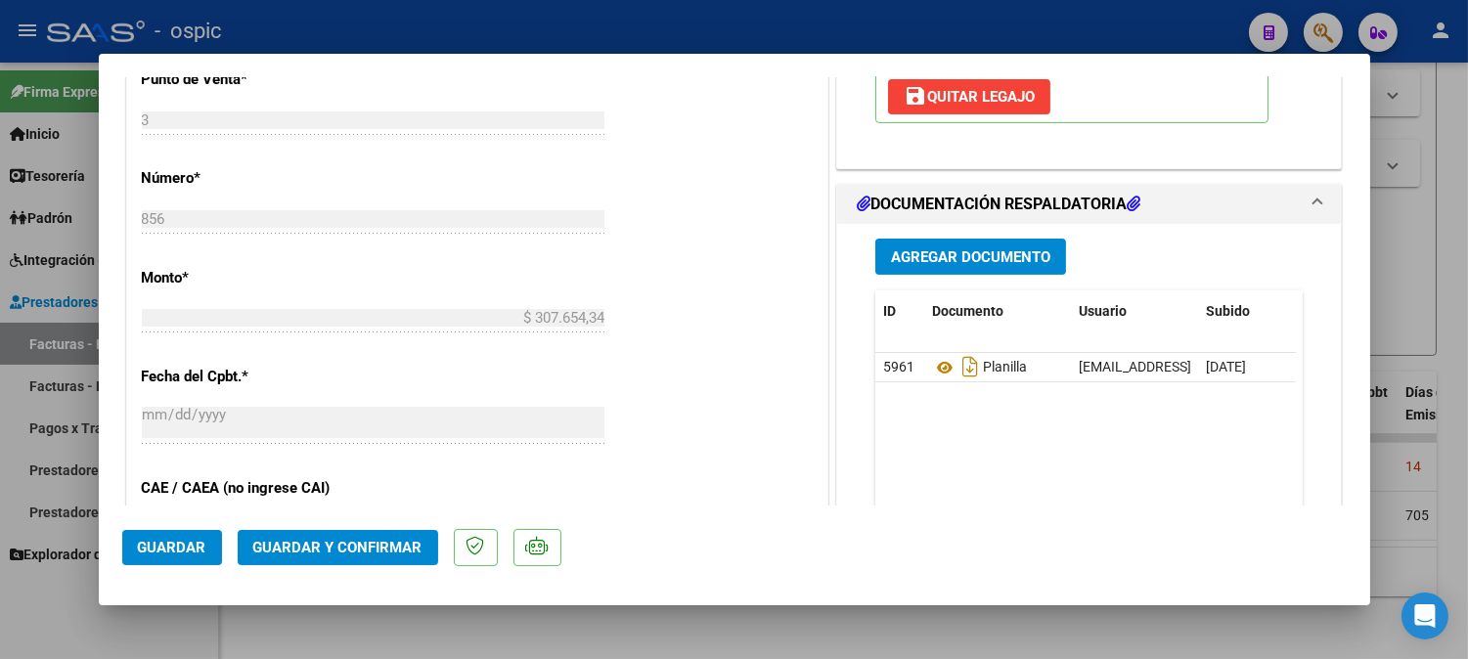
click at [387, 538] on button "Guardar y Confirmar" at bounding box center [338, 547] width 200 height 35
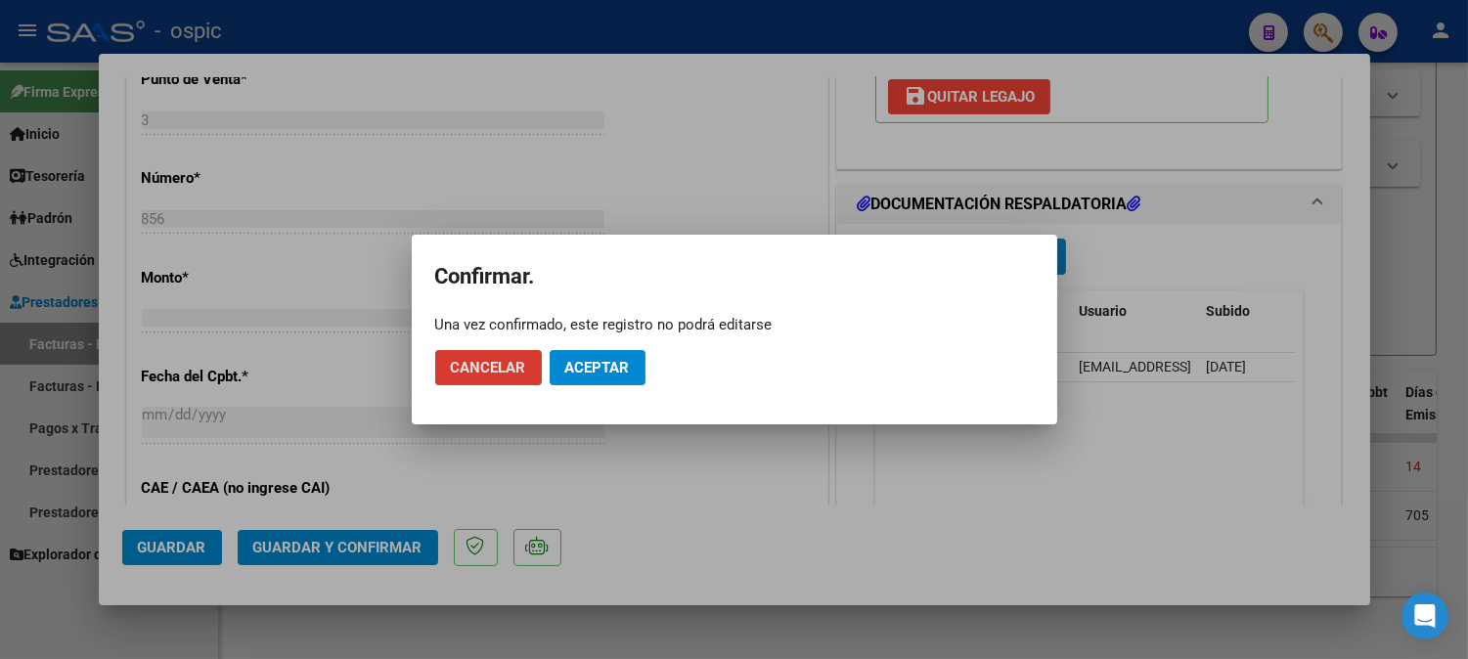
click at [599, 363] on span "Aceptar" at bounding box center [597, 368] width 65 height 18
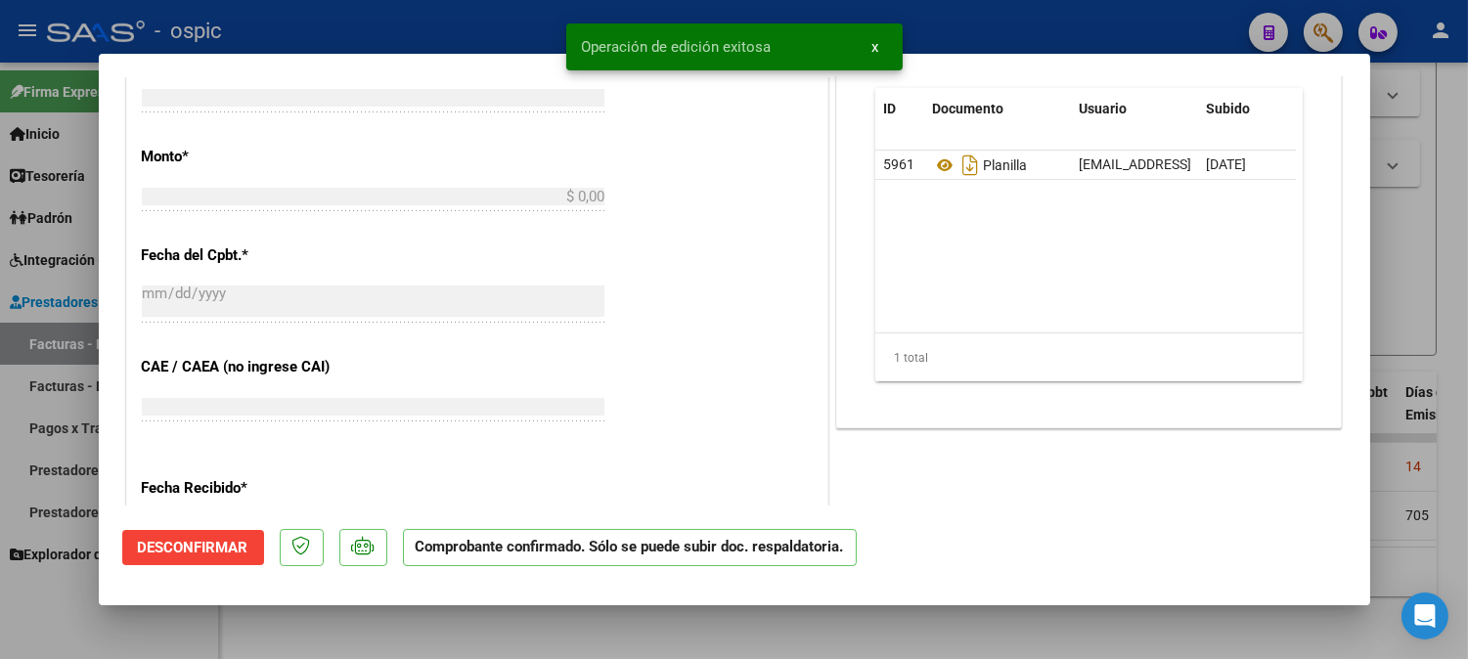
scroll to position [0, 0]
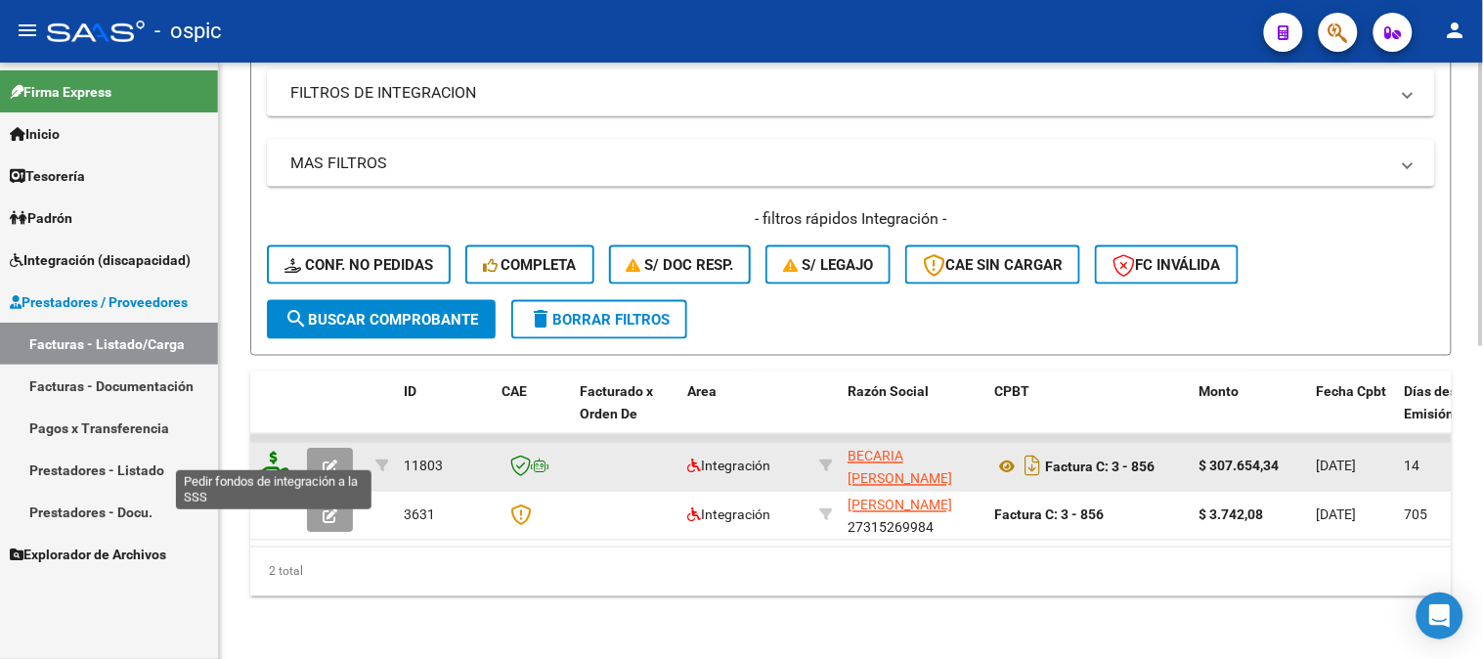
click at [272, 452] on icon at bounding box center [273, 465] width 31 height 27
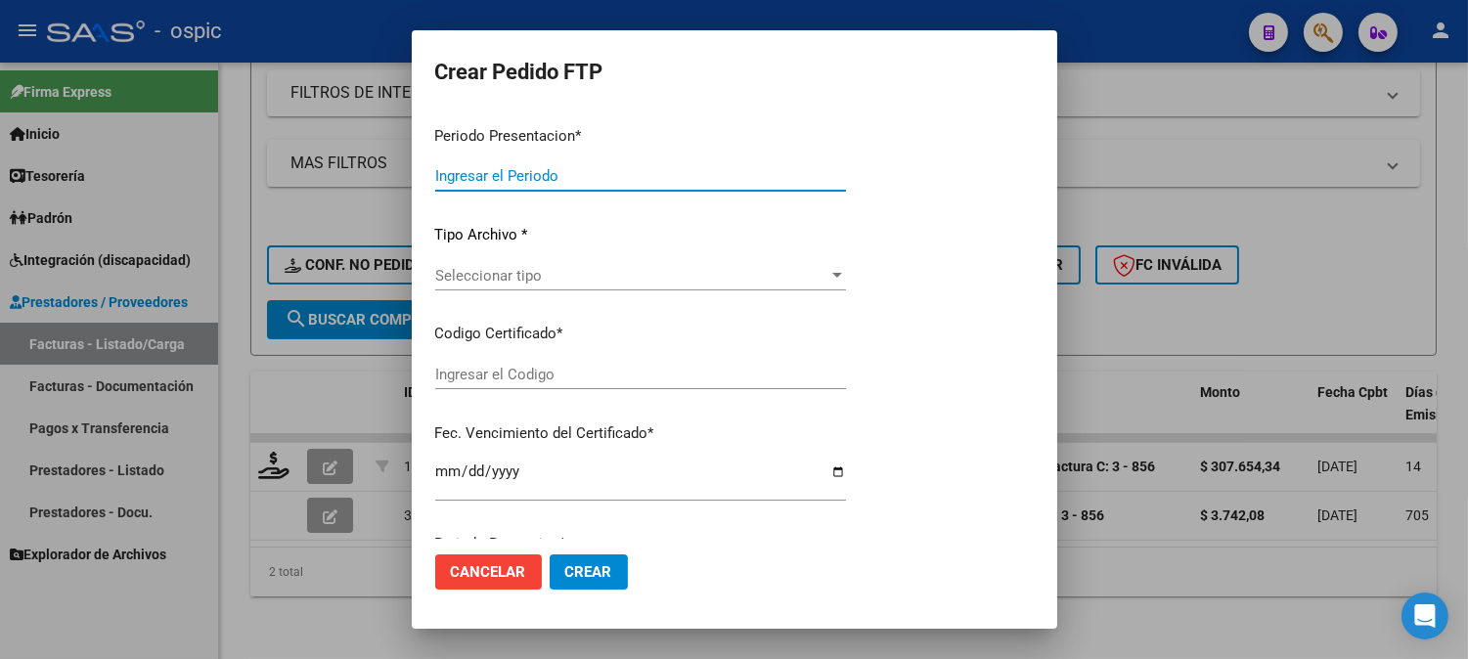
type input "202509"
type input "$ 307.654,34"
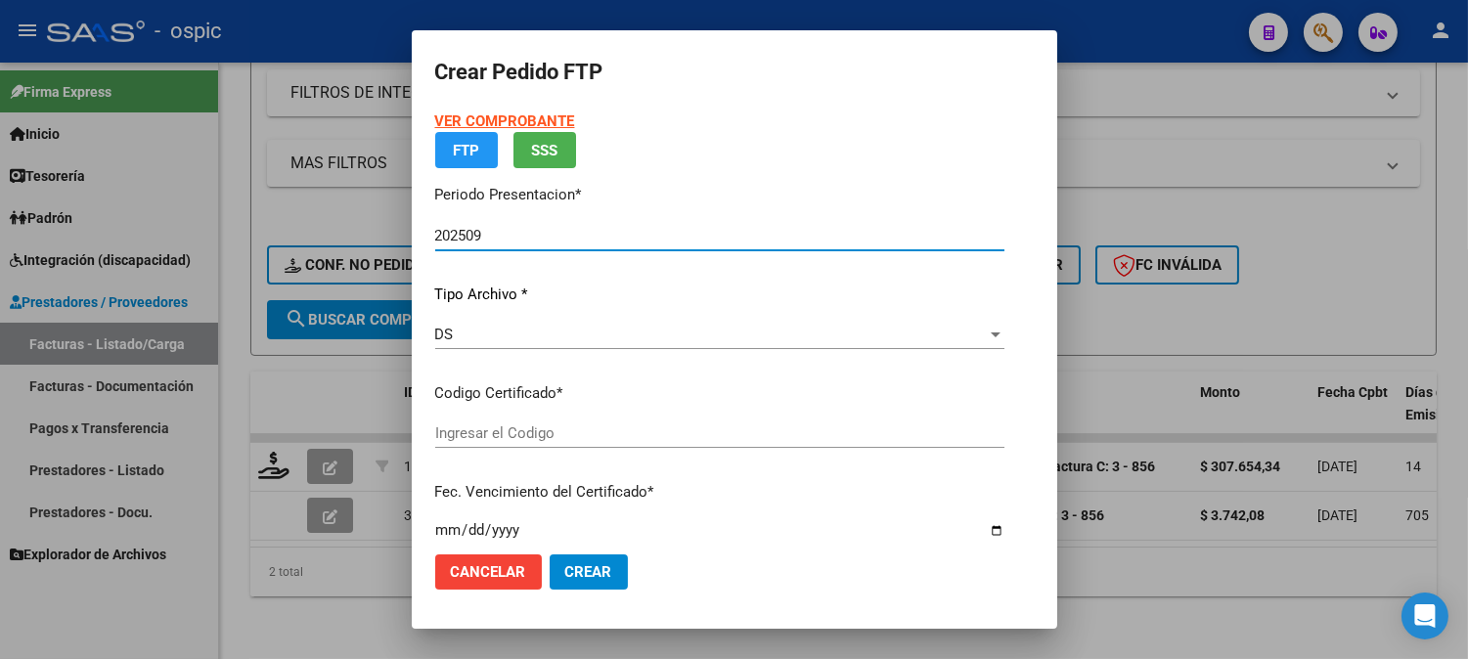
type input "0000000000000000000000000000008430075872"
type input "2028-05-31"
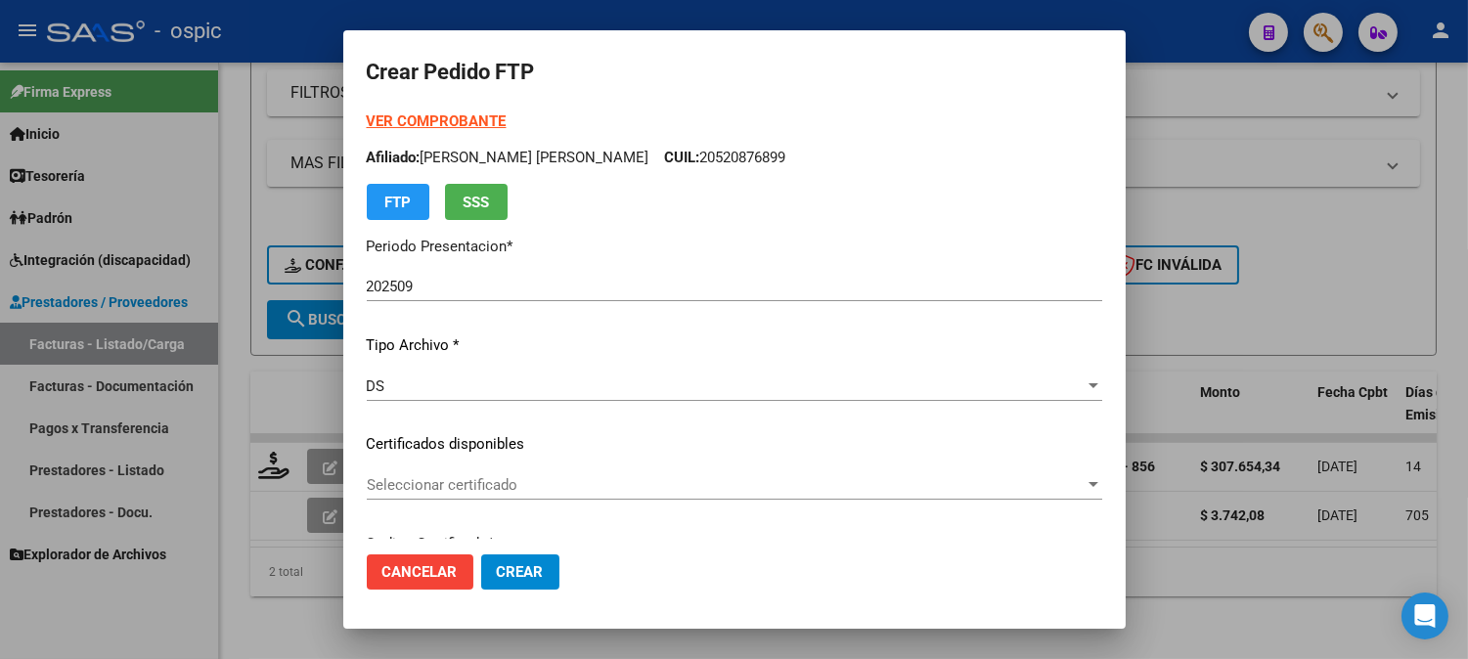
click at [1048, 154] on p "Afiliado: BARRIONUEVO BOTTI THIAGO NICOLAS CUIL: 20520876899" at bounding box center [734, 158] width 735 height 22
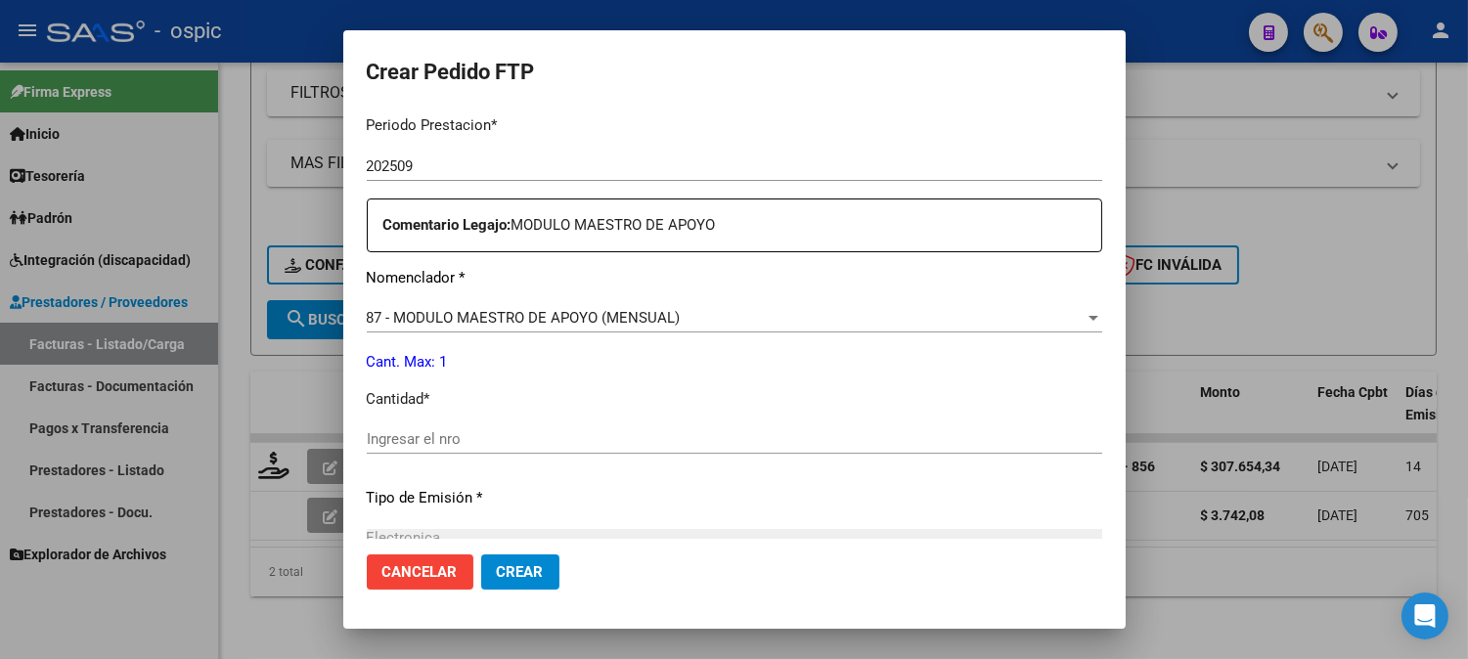
scroll to position [665, 0]
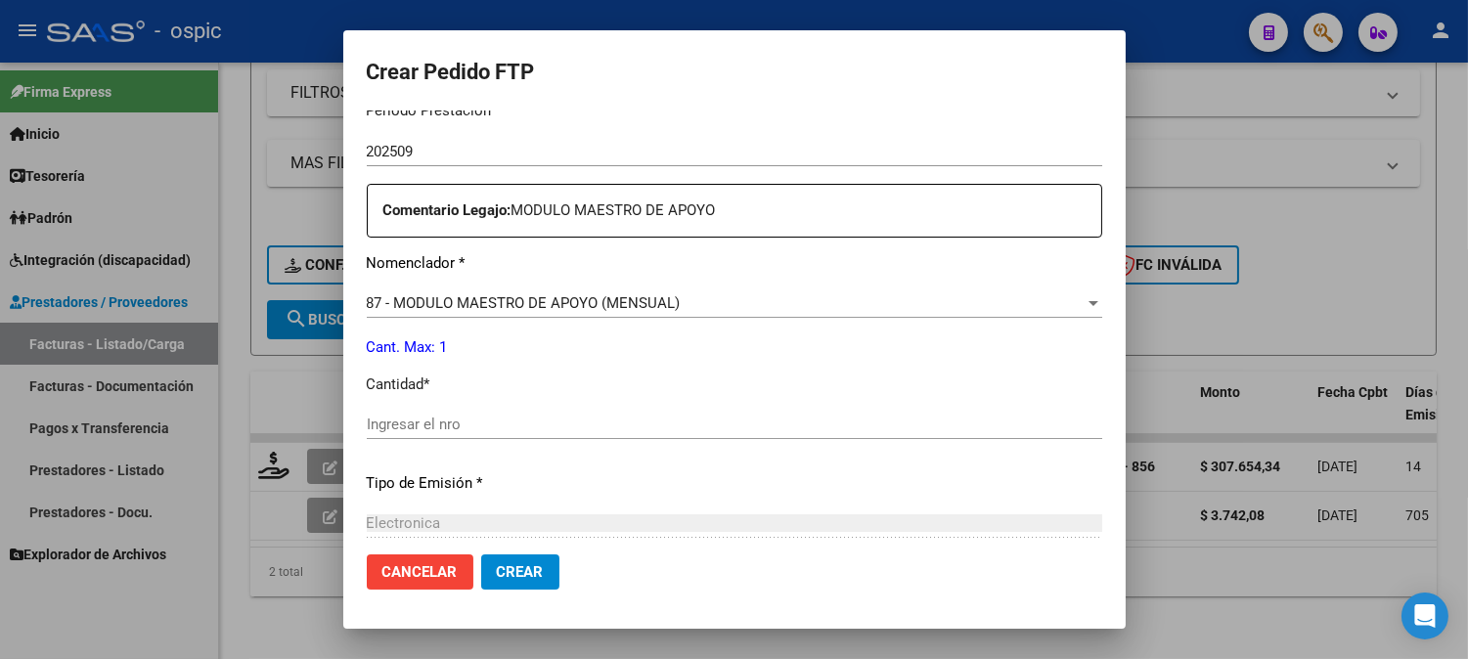
click at [730, 426] on input "Ingresar el nro" at bounding box center [734, 425] width 735 height 18
type input "1"
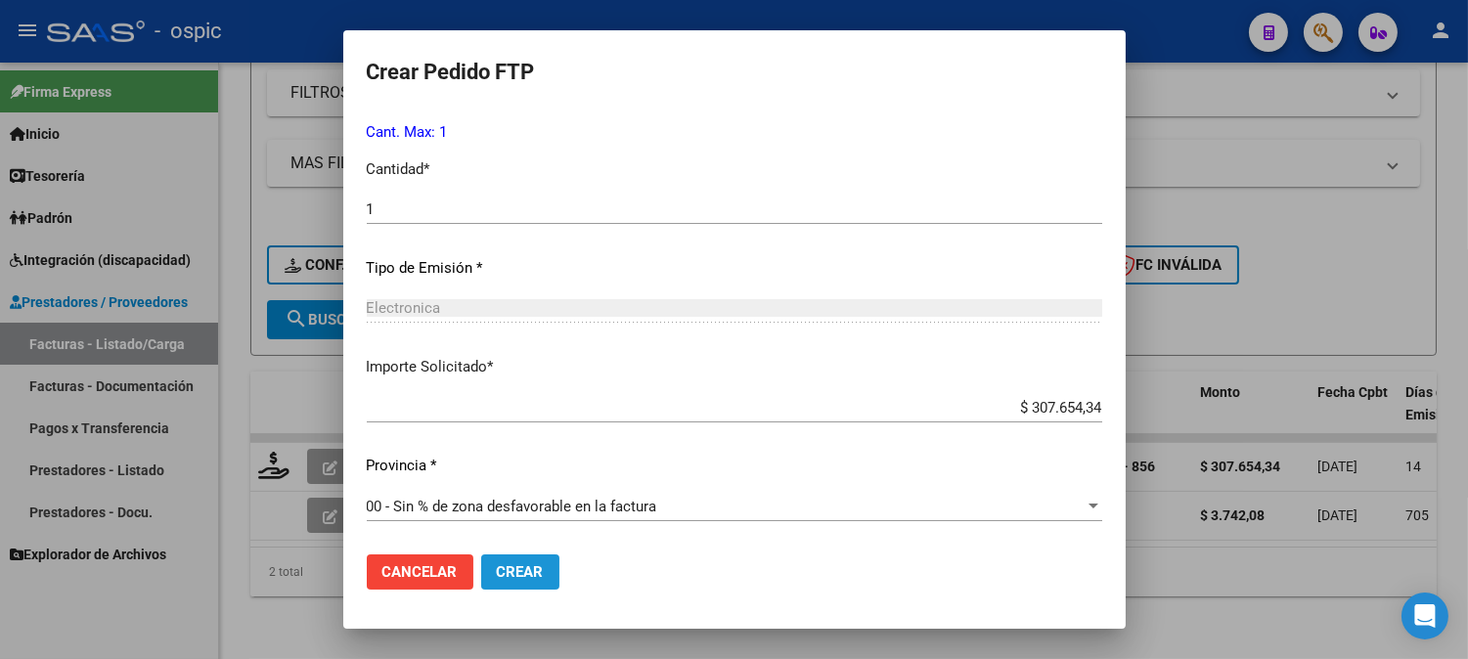
click at [530, 572] on span "Crear" at bounding box center [520, 572] width 47 height 18
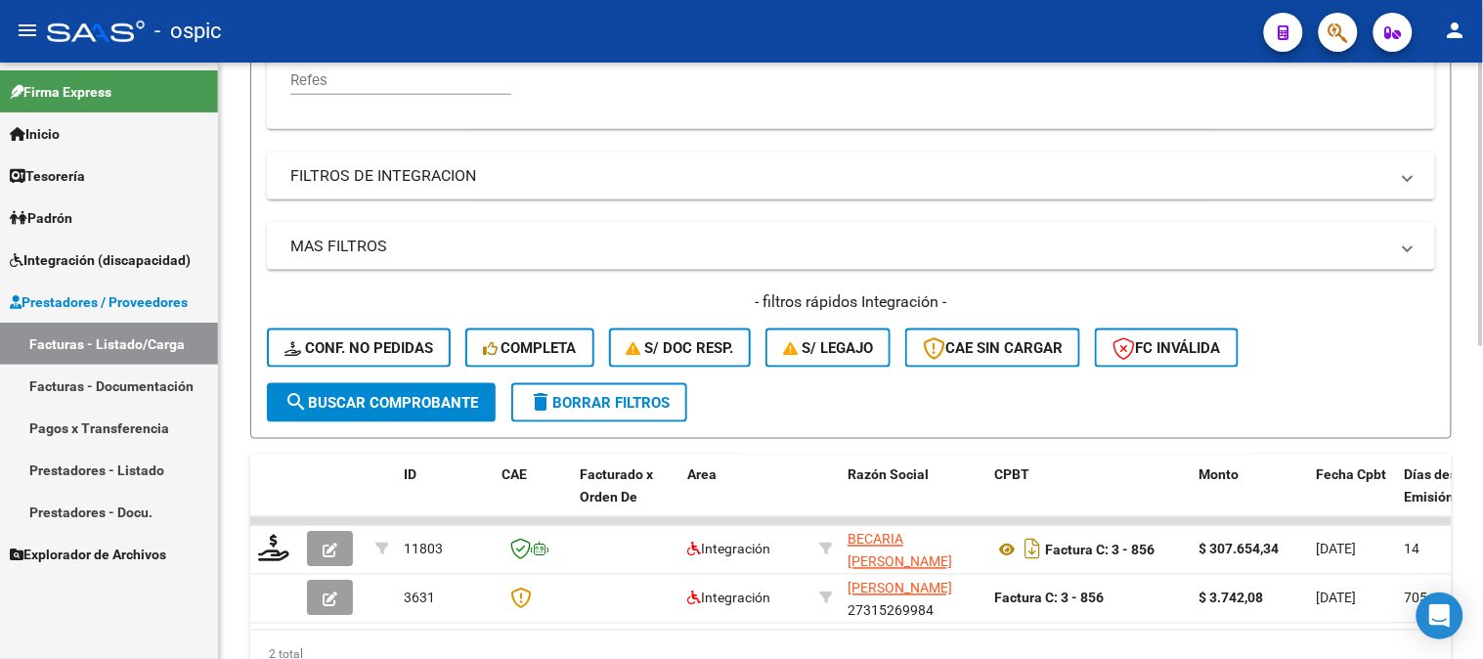
scroll to position [333, 0]
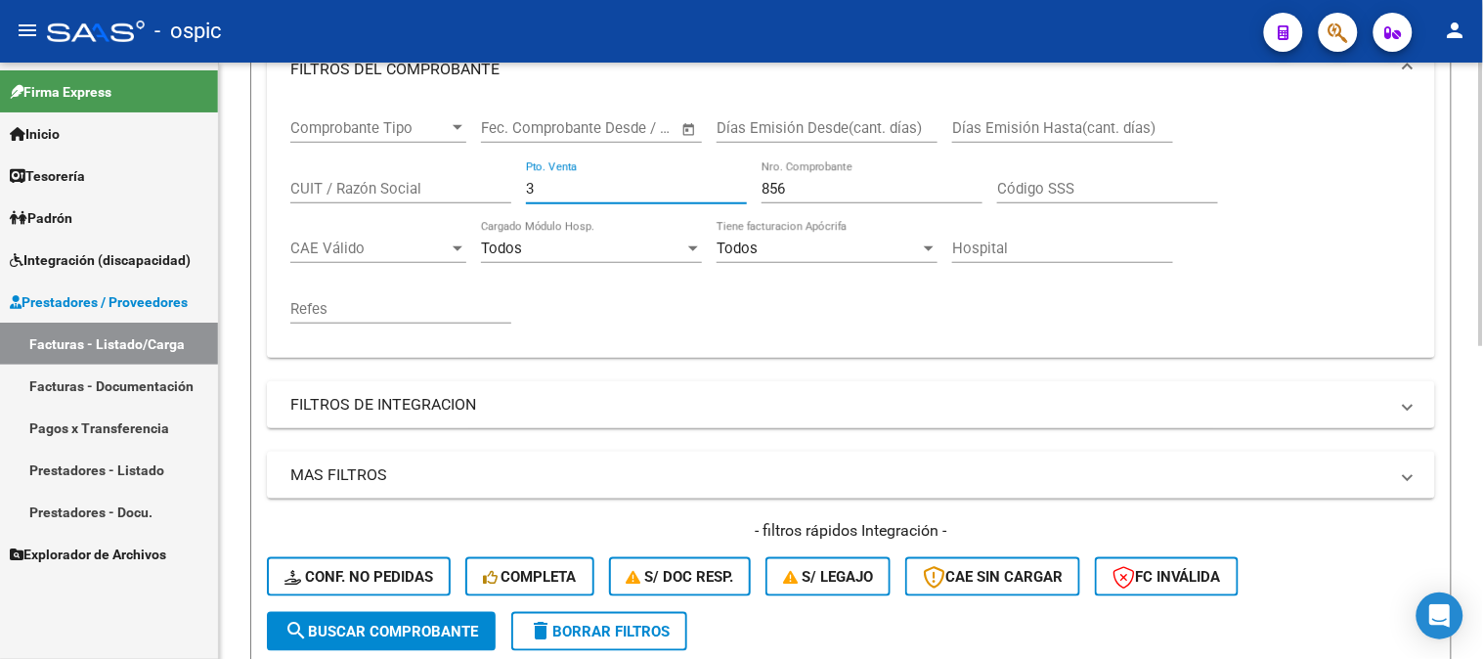
drag, startPoint x: 499, startPoint y: 178, endPoint x: 466, endPoint y: 169, distance: 33.4
click at [465, 170] on div "Comprobante Tipo Comprobante Tipo Fecha inicio – Fecha fin Fec. Comprobante Des…" at bounding box center [851, 222] width 1122 height 242
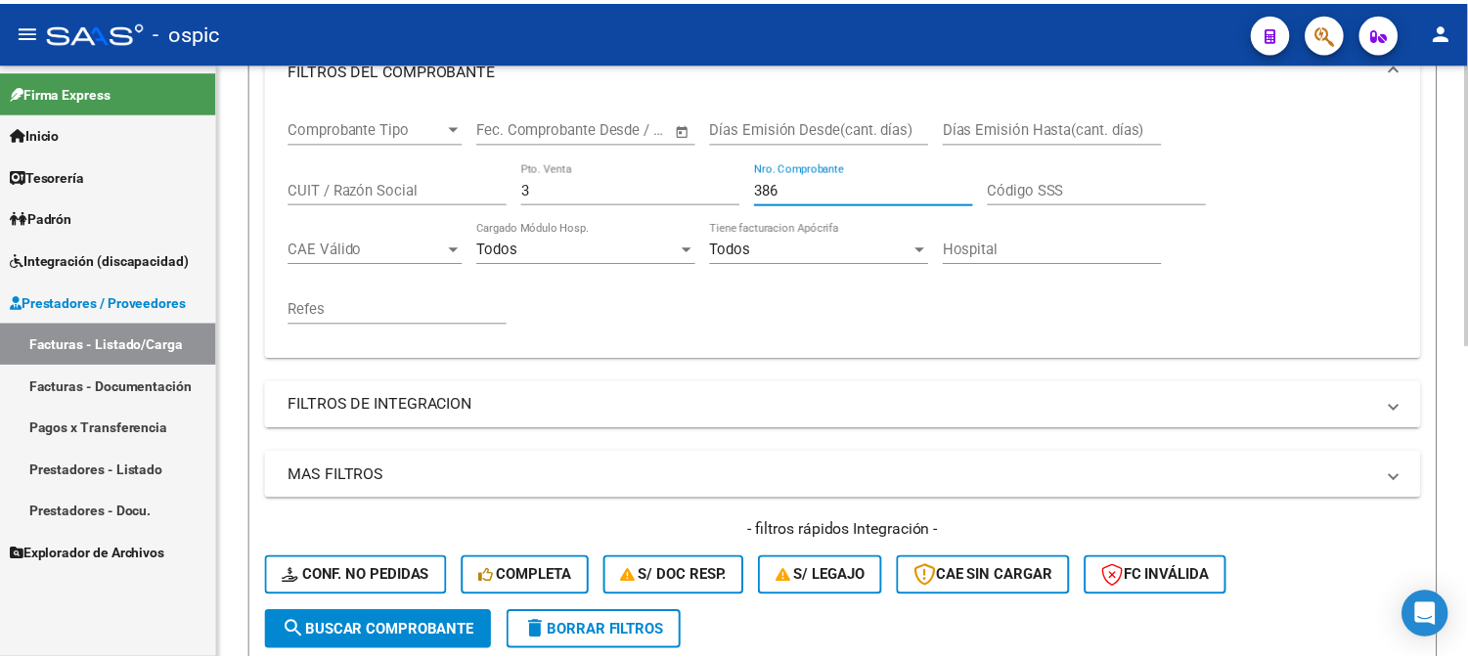
scroll to position [659, 0]
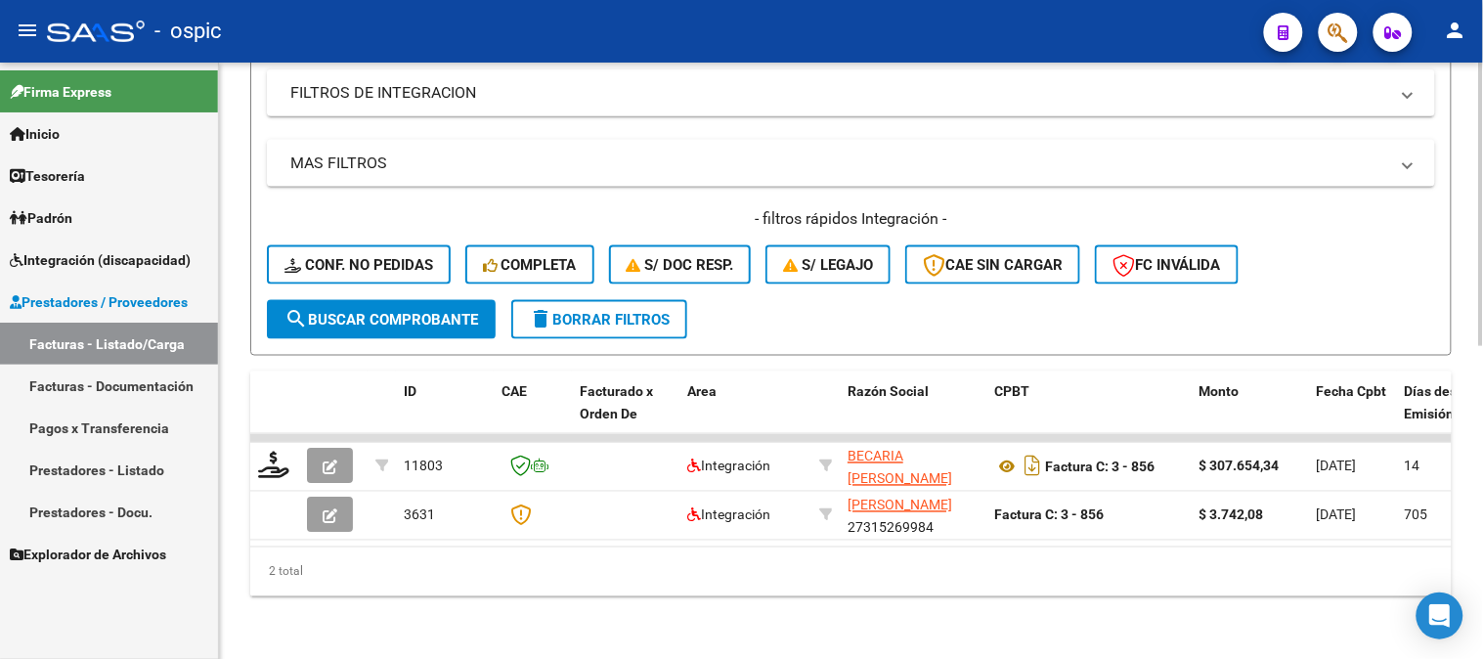
type input "386"
click at [378, 311] on span "search Buscar Comprobante" at bounding box center [382, 320] width 194 height 18
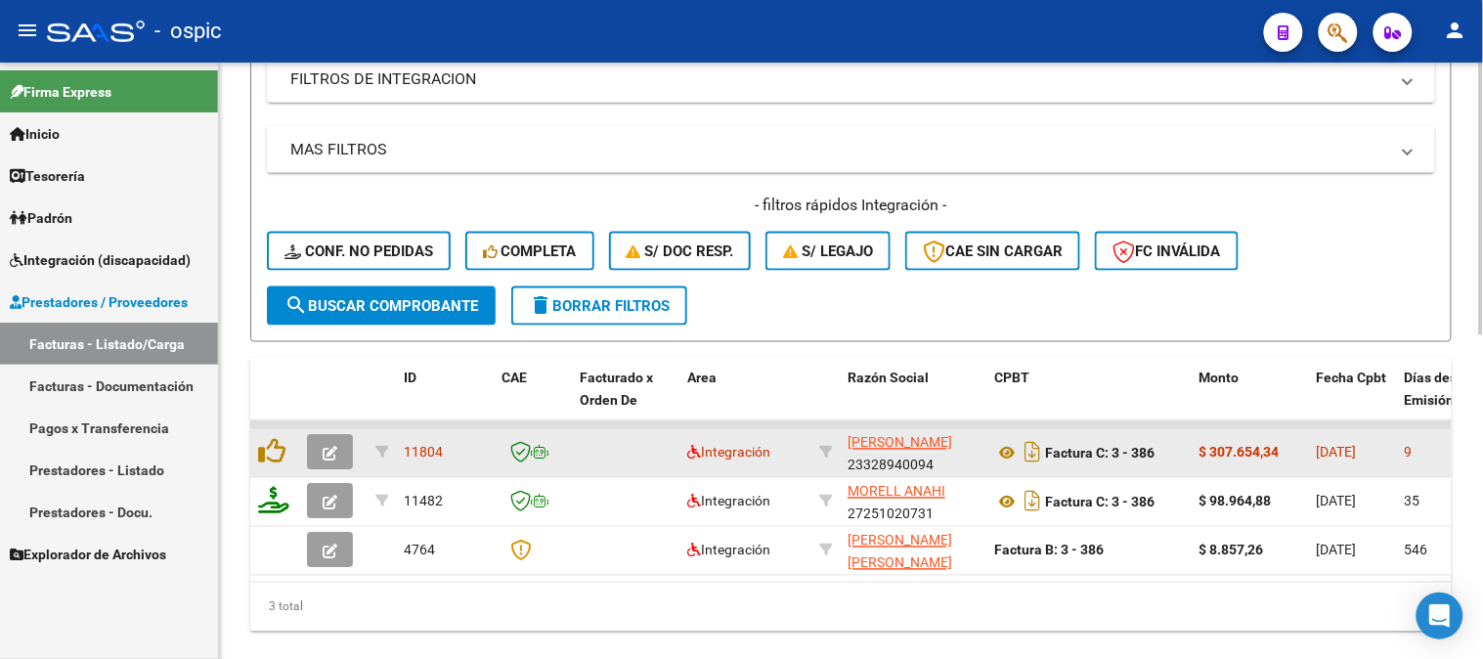
click at [330, 447] on icon "button" at bounding box center [330, 454] width 15 height 15
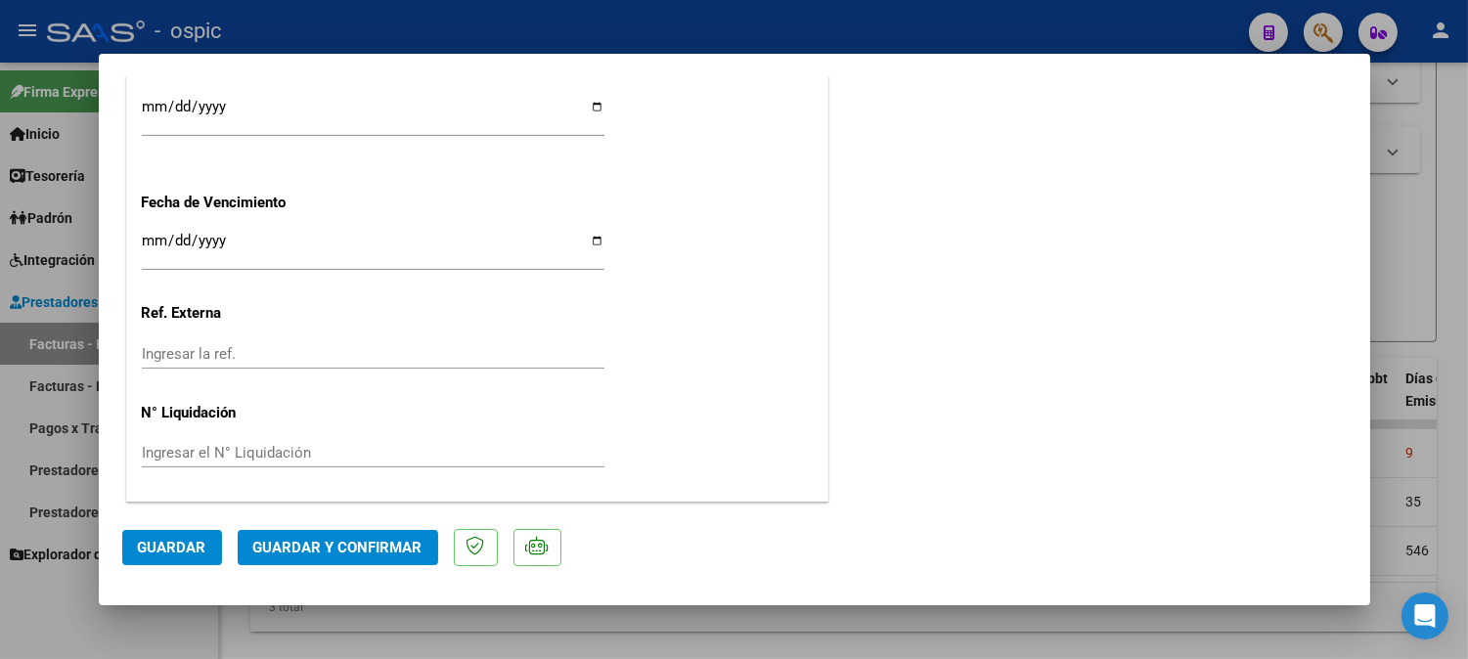
scroll to position [0, 0]
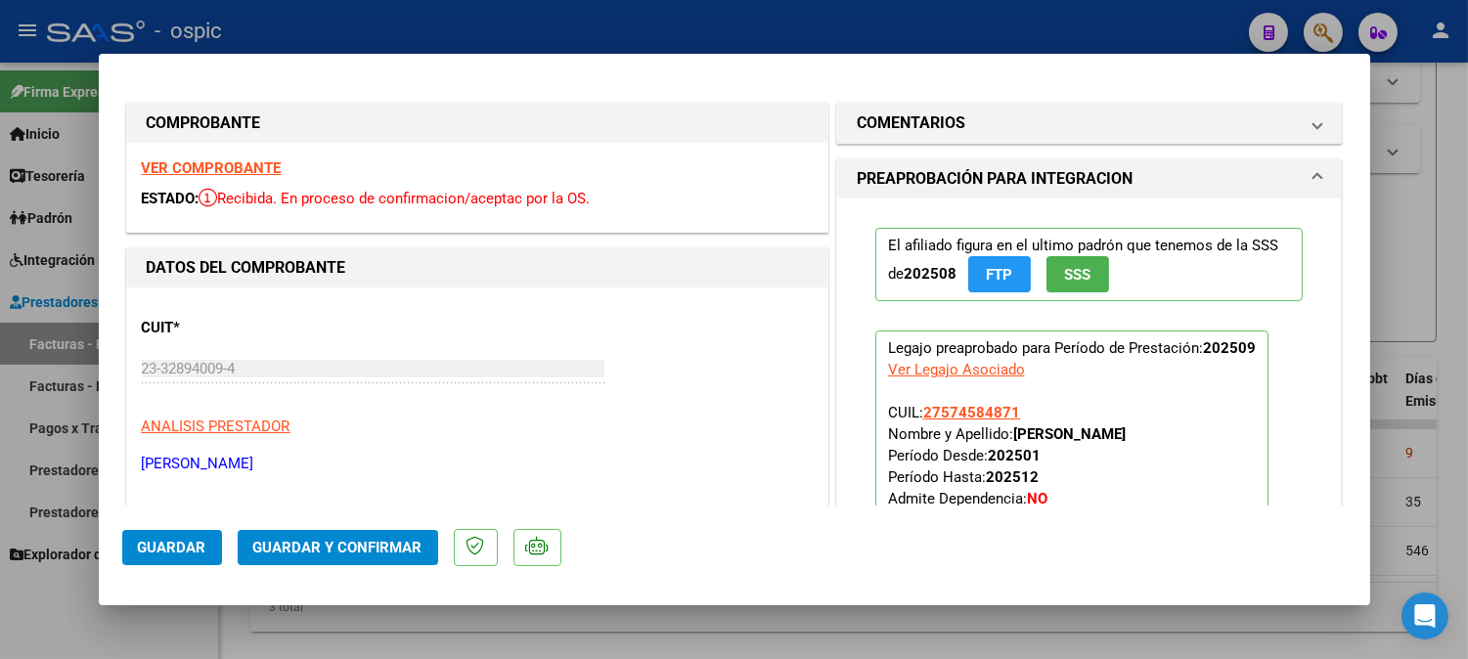
drag, startPoint x: 998, startPoint y: 123, endPoint x: 997, endPoint y: 416, distance: 292.4
click at [998, 127] on mat-panel-title "COMENTARIOS" at bounding box center [1078, 122] width 442 height 23
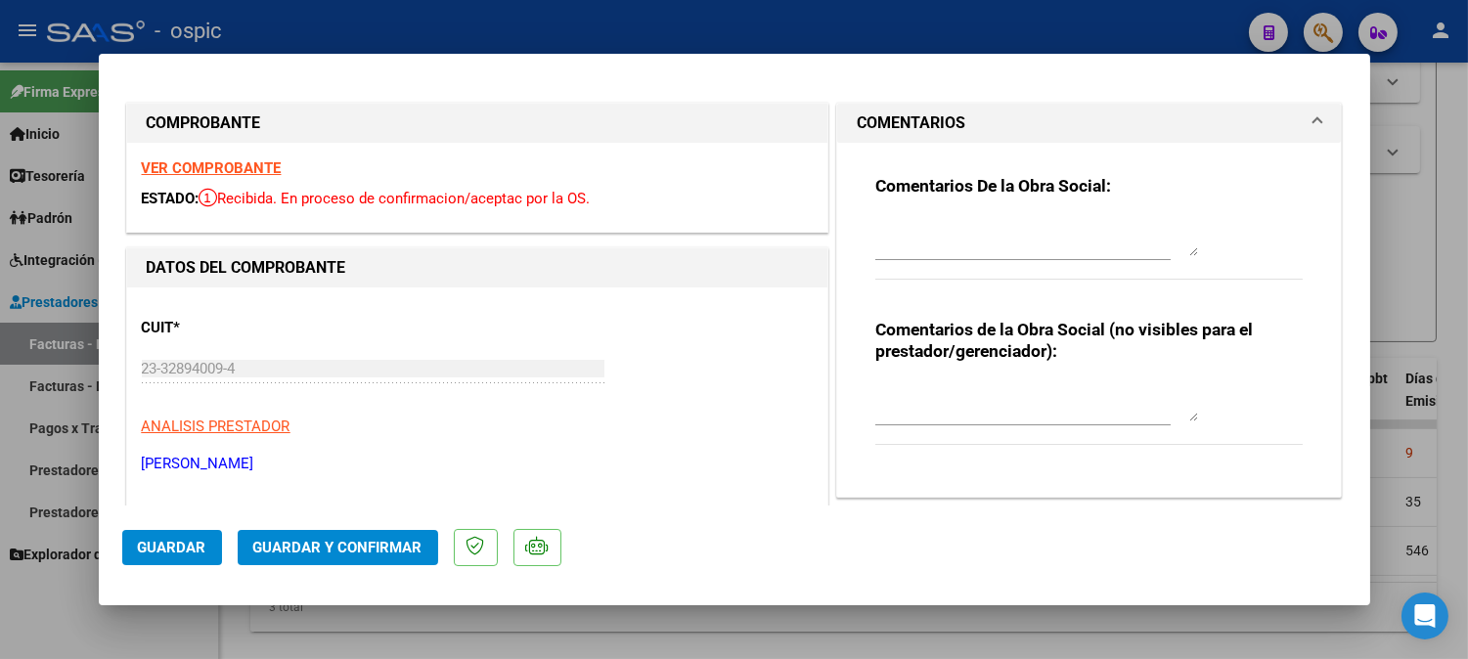
click at [995, 407] on textarea at bounding box center [1036, 401] width 323 height 39
type textarea "MODULO MAESTRO DE APOYO"
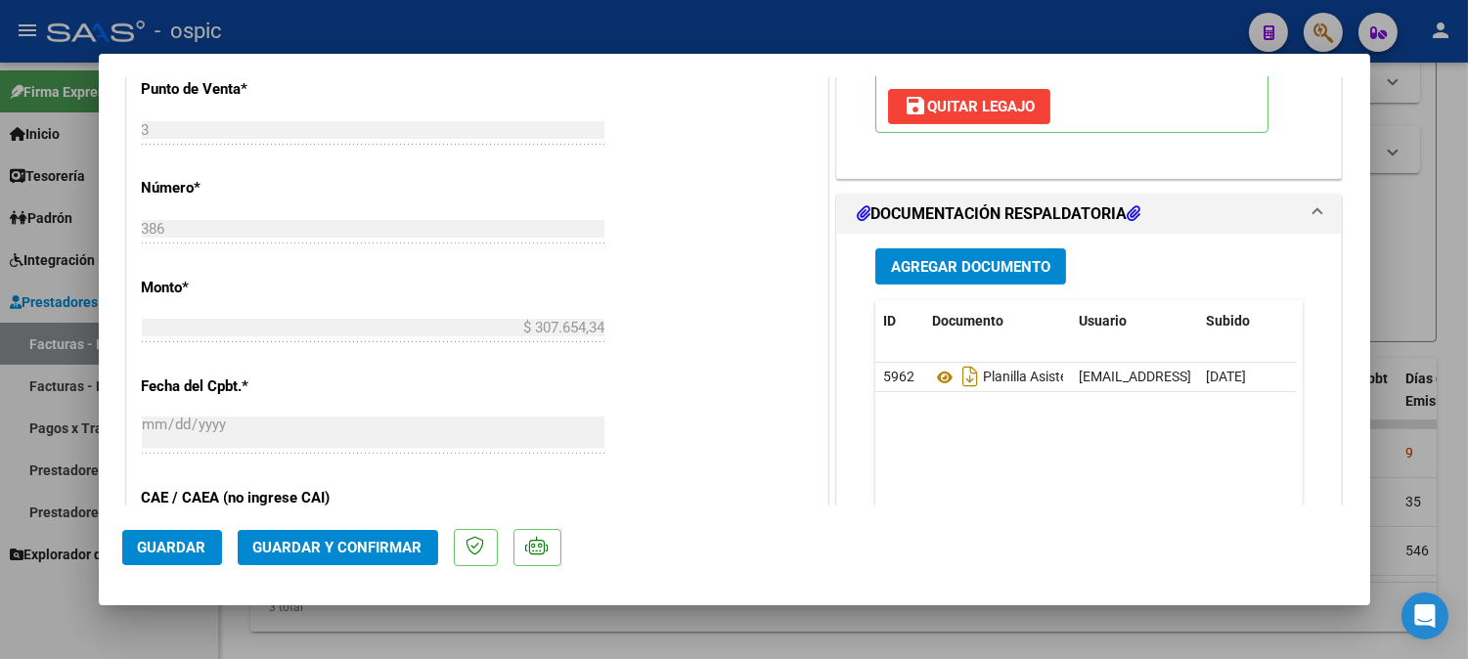
scroll to position [886, 0]
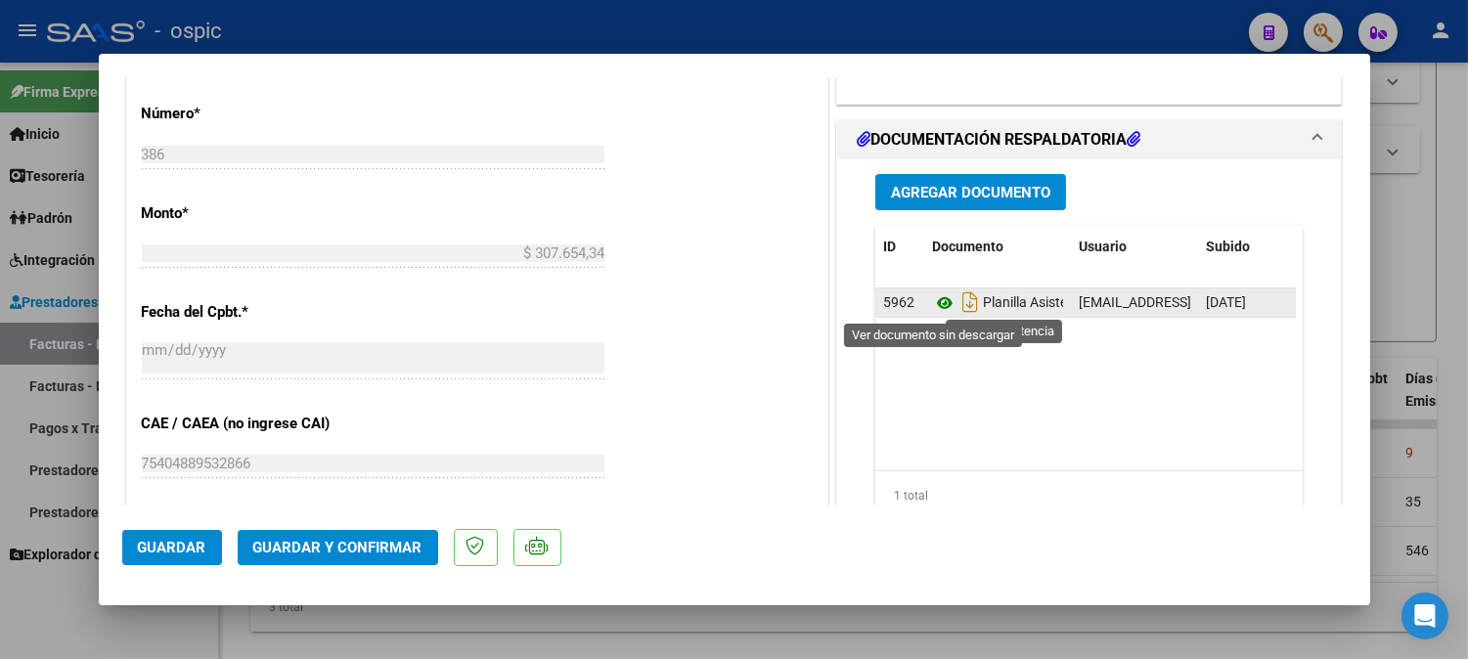
click at [933, 305] on icon at bounding box center [944, 302] width 25 height 23
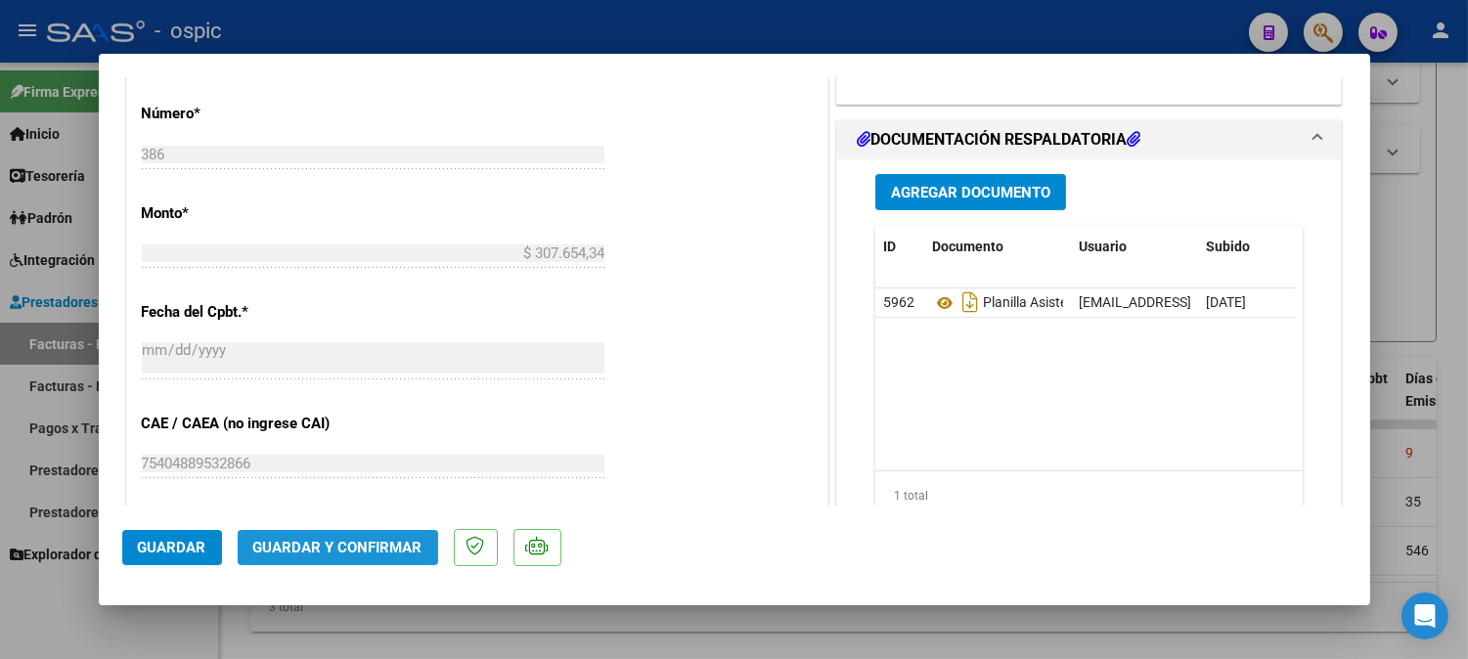
click at [382, 554] on span "Guardar y Confirmar" at bounding box center [337, 548] width 169 height 18
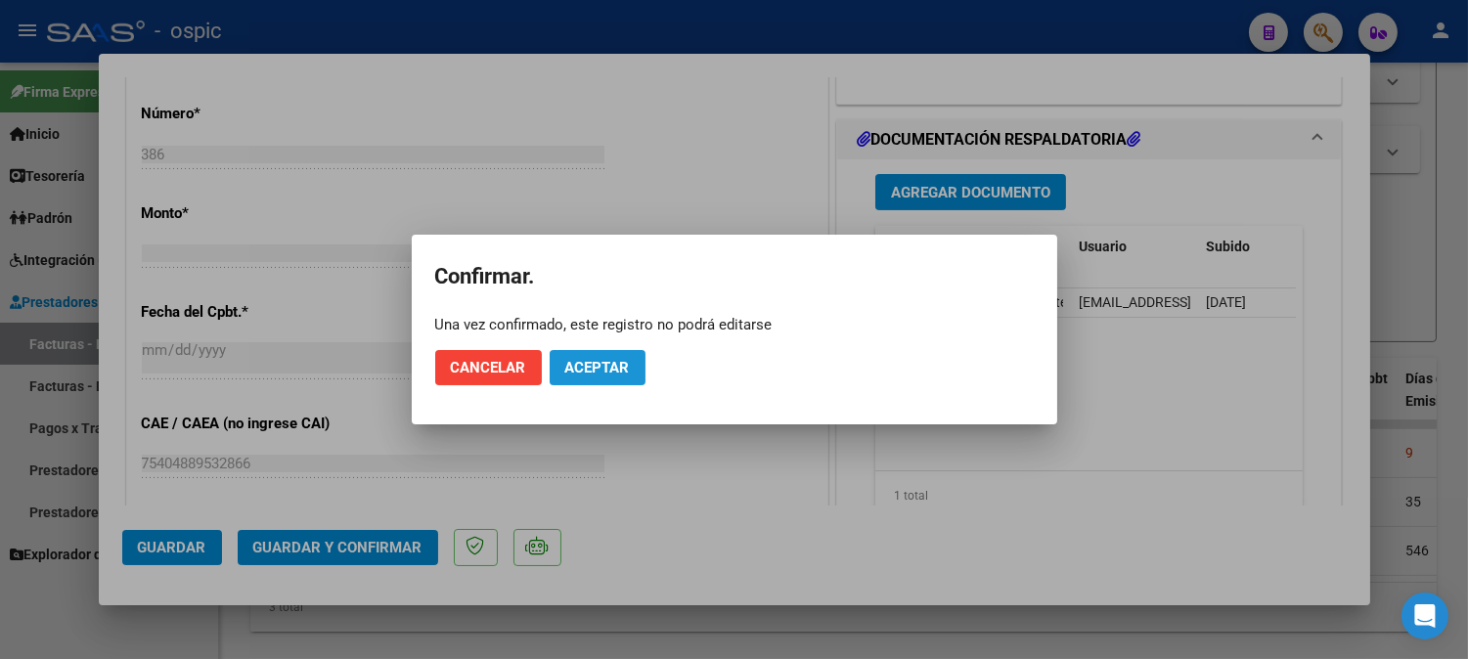
click at [588, 359] on span "Aceptar" at bounding box center [597, 368] width 65 height 18
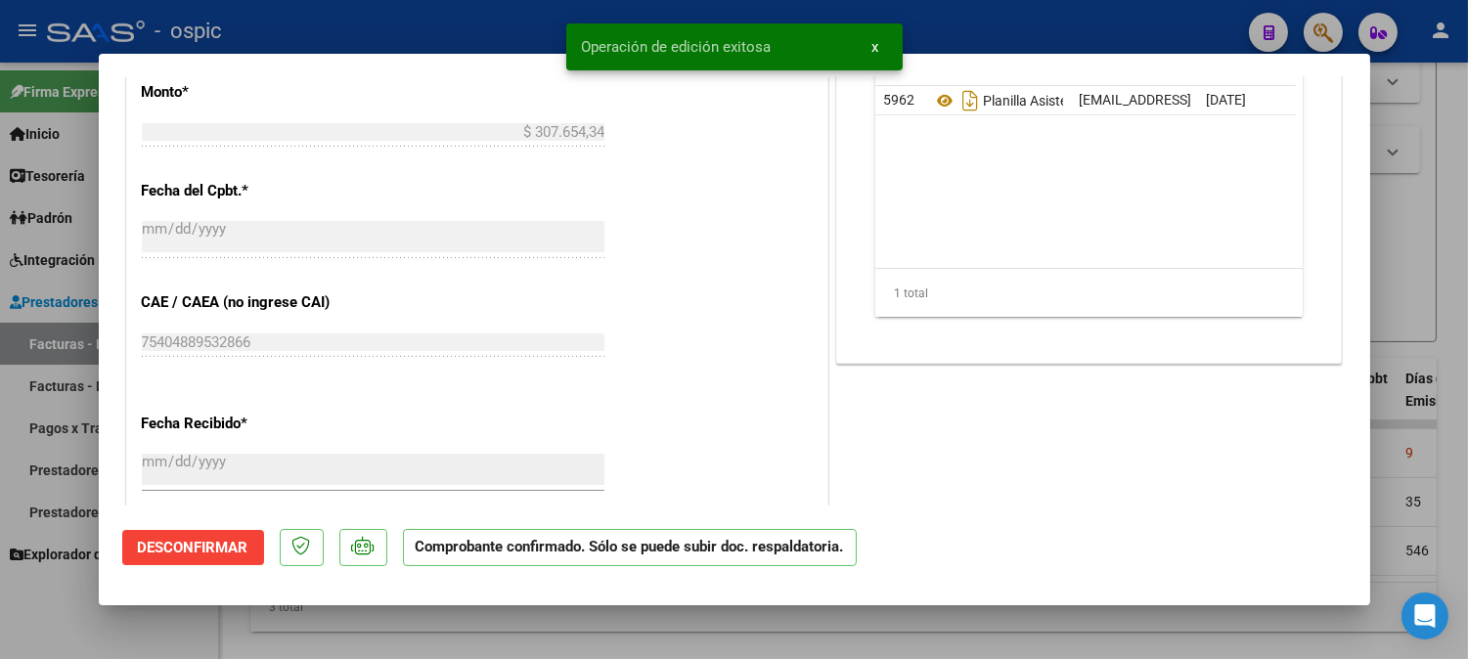
type input "$ 0,00"
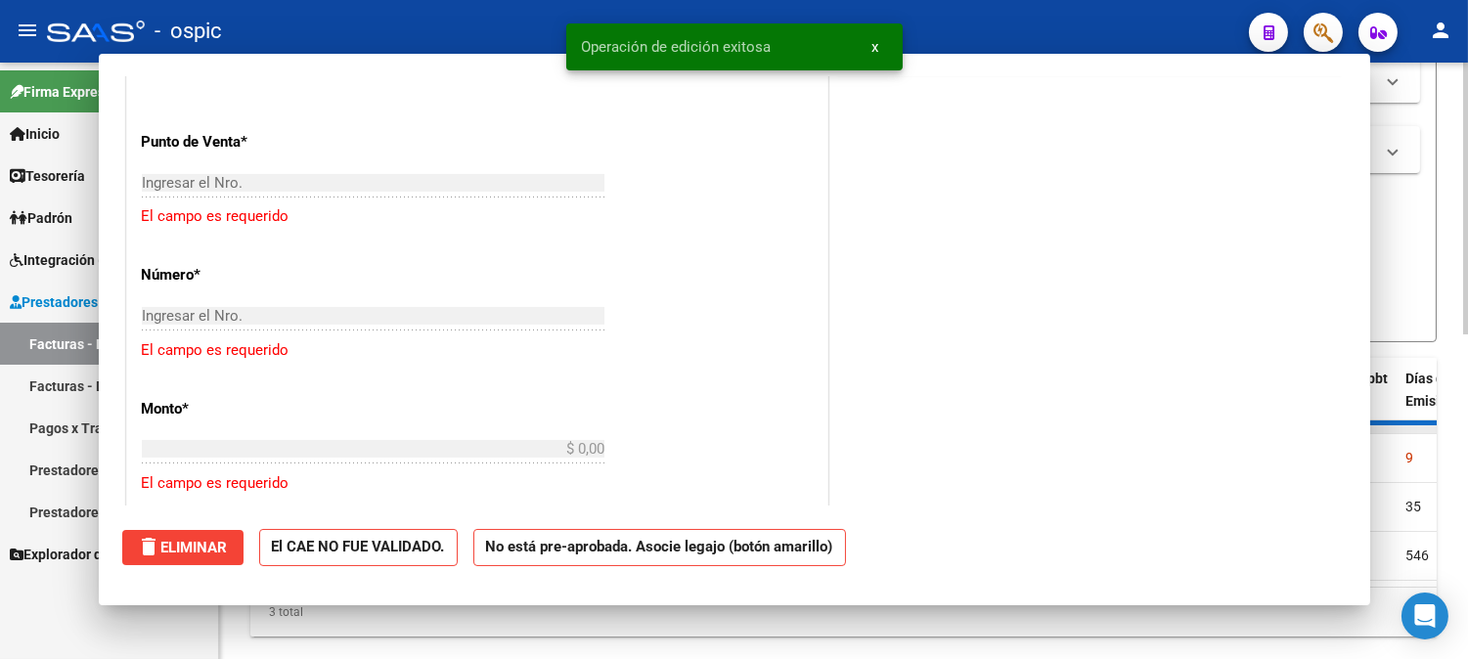
scroll to position [921, 0]
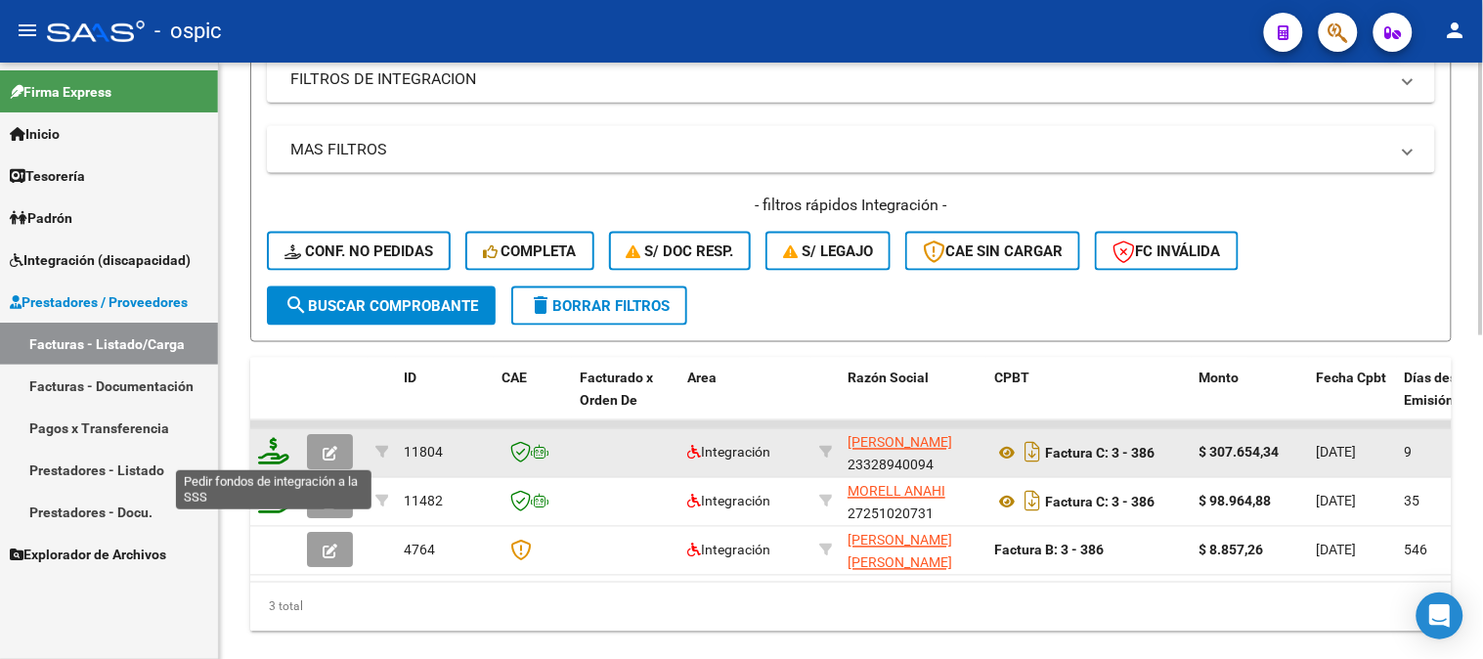
click at [271, 448] on icon at bounding box center [273, 451] width 31 height 27
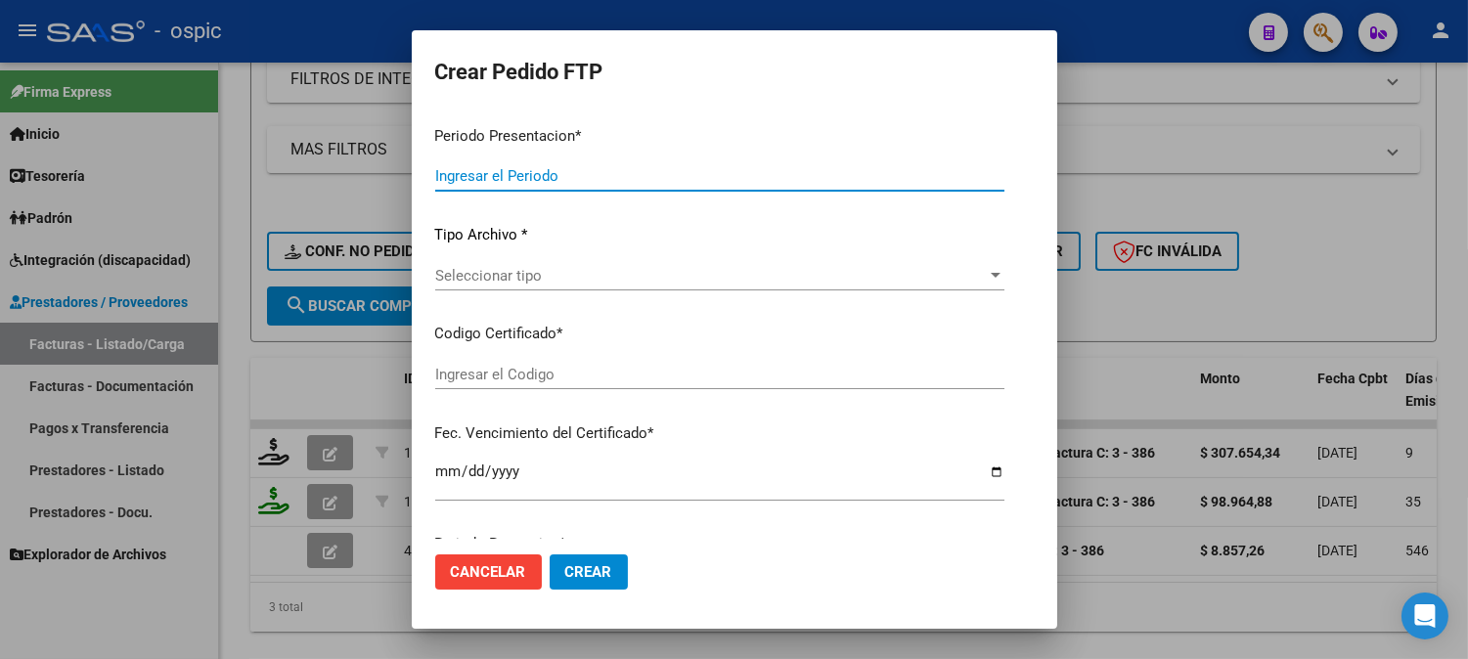
type input "202509"
type input "$ 307.654,34"
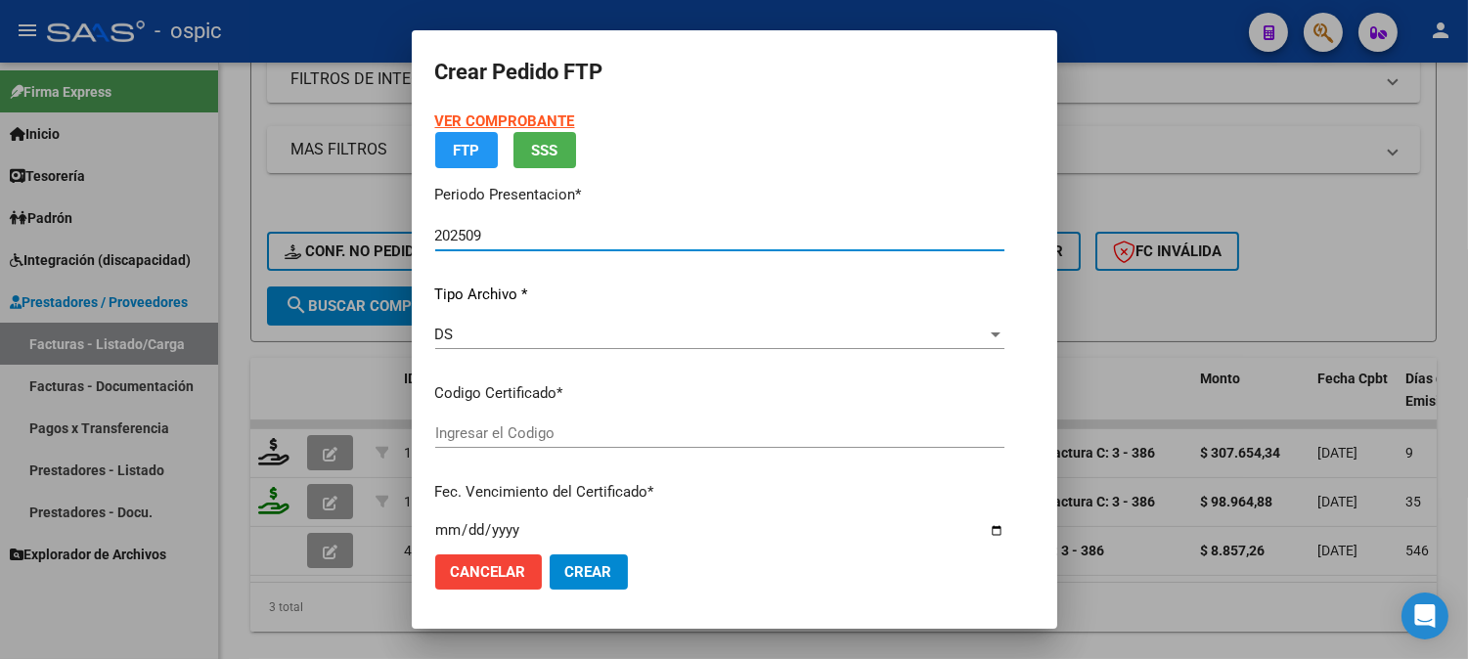
type input "0000000000000000000000000000003070027788"
type input "2026-06-16"
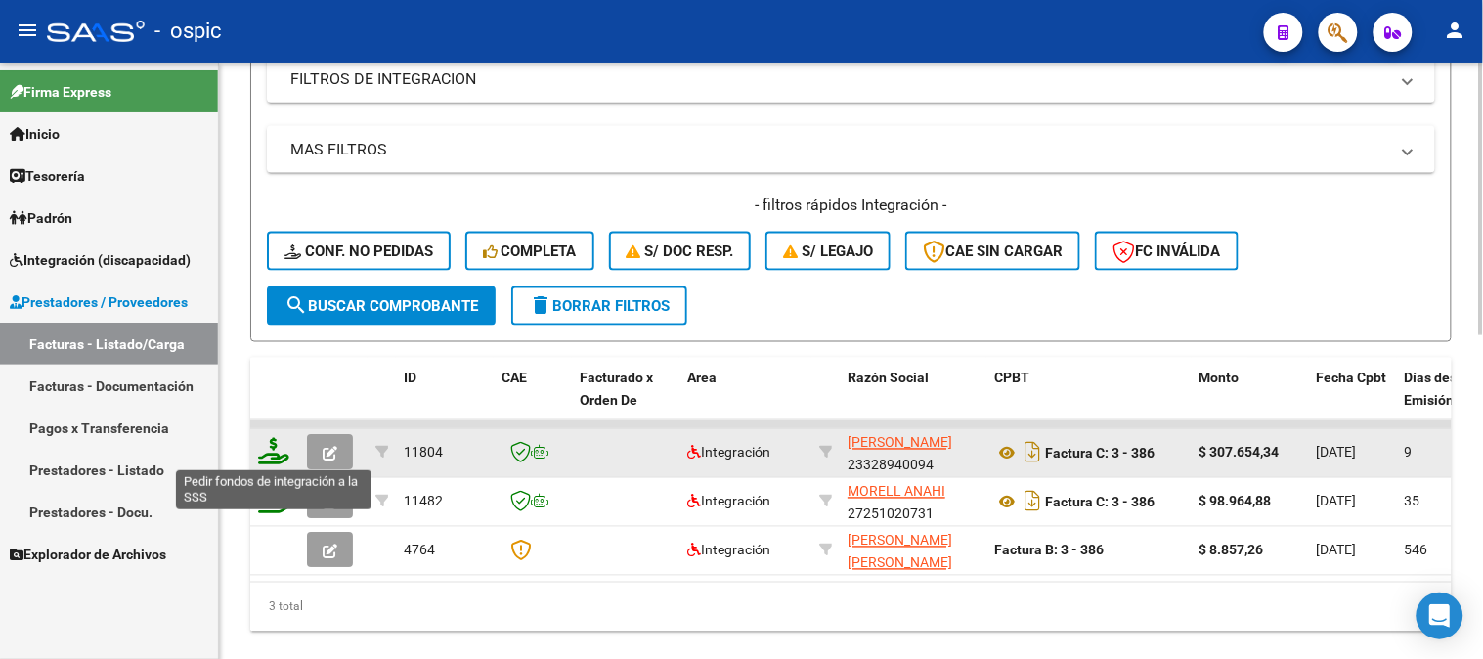
click at [267, 448] on icon at bounding box center [273, 451] width 31 height 27
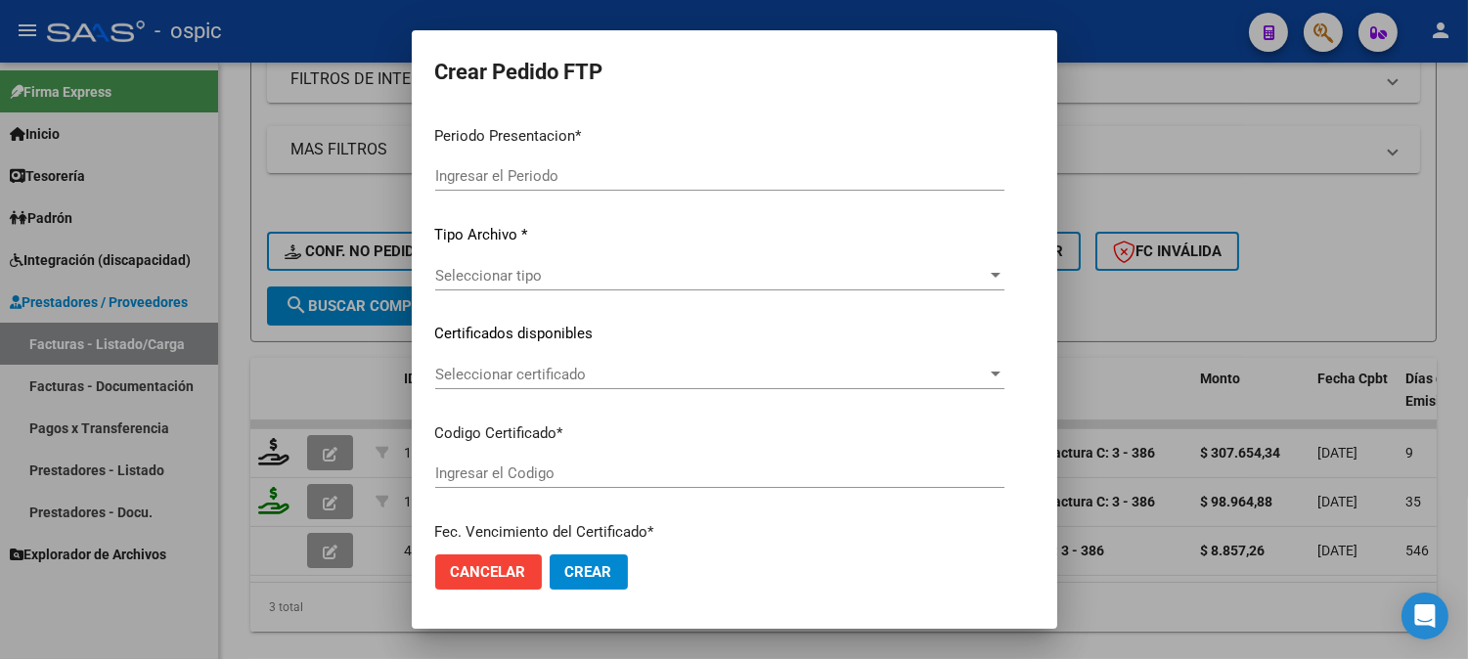
type input "202509"
type input "$ 307.654,34"
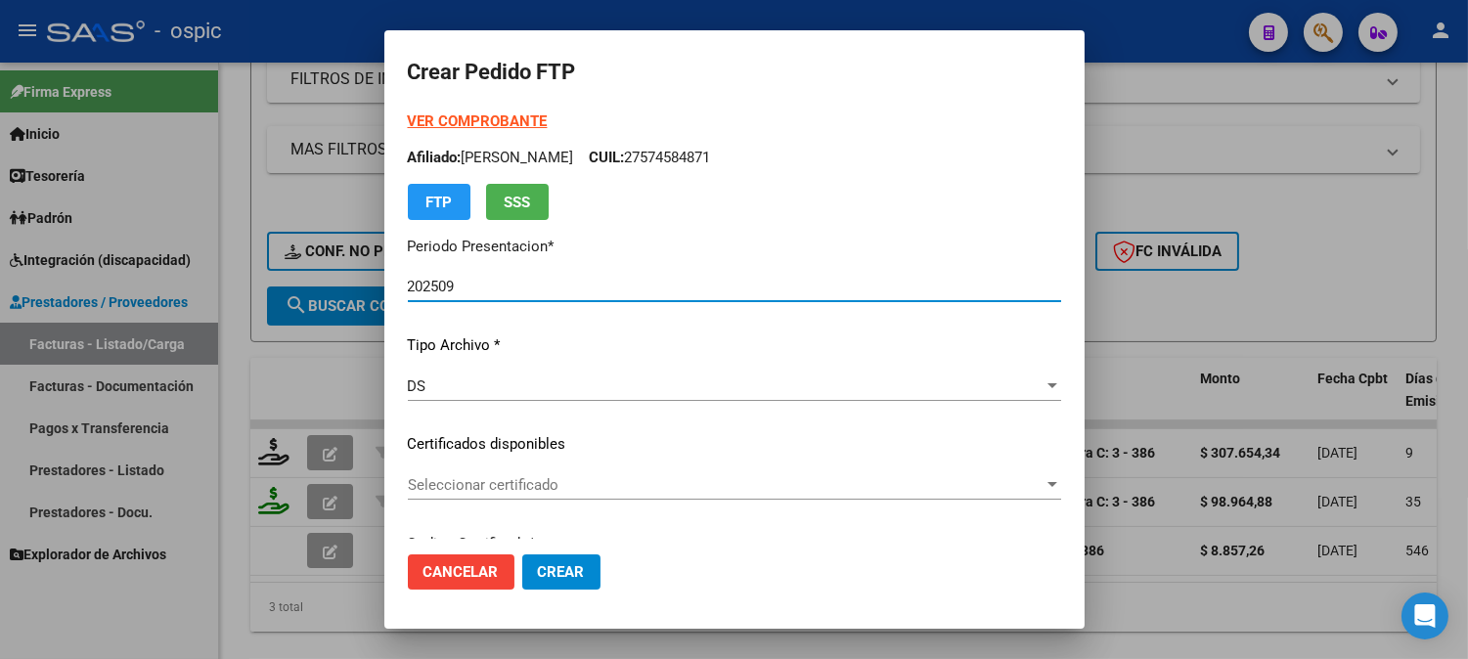
type input "0000000000000000000000000000003070027788"
type input "2026-06-16"
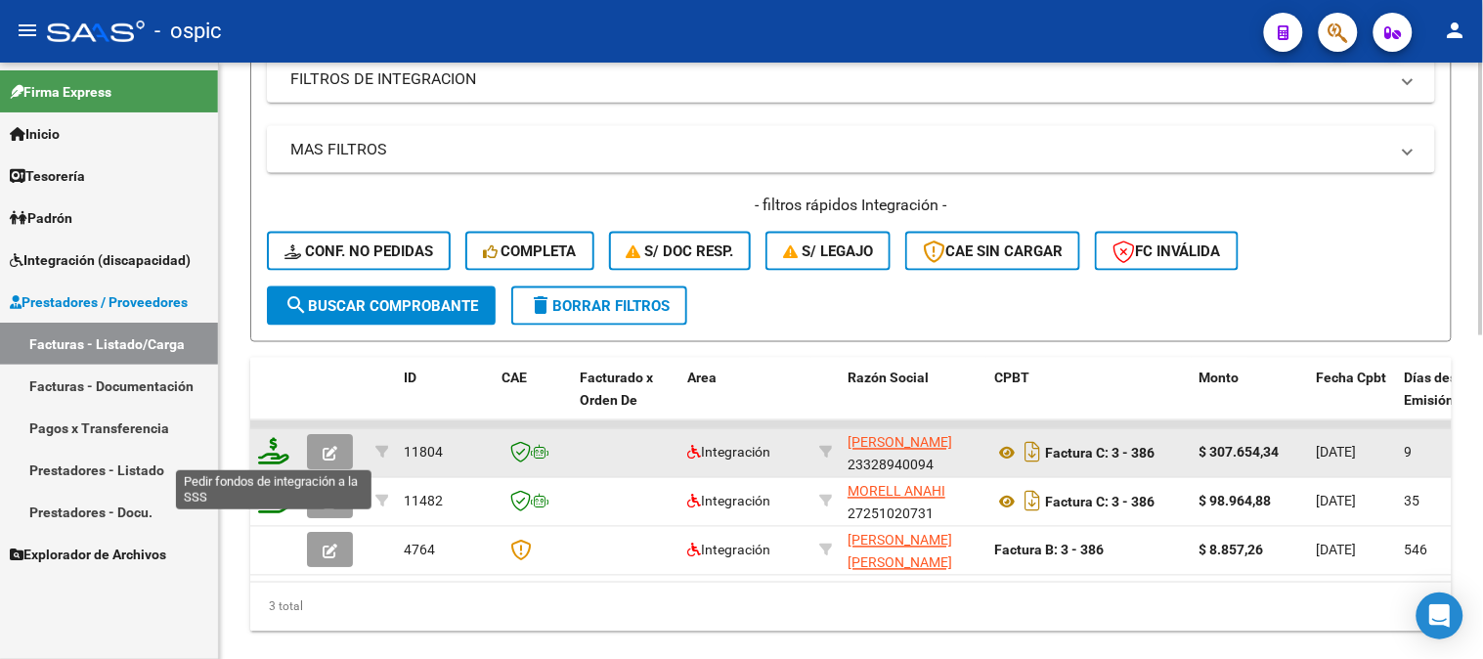
click at [271, 445] on icon at bounding box center [273, 451] width 31 height 27
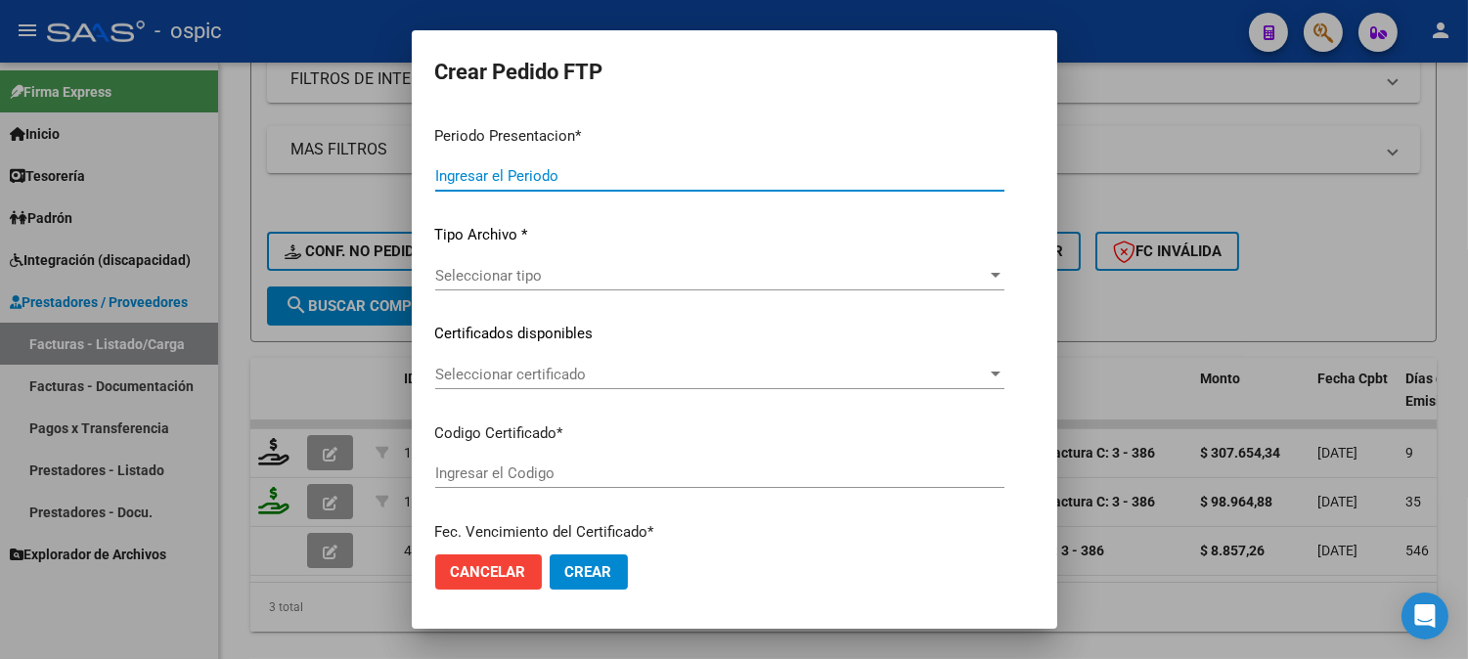
type input "202509"
type input "$ 307.654,34"
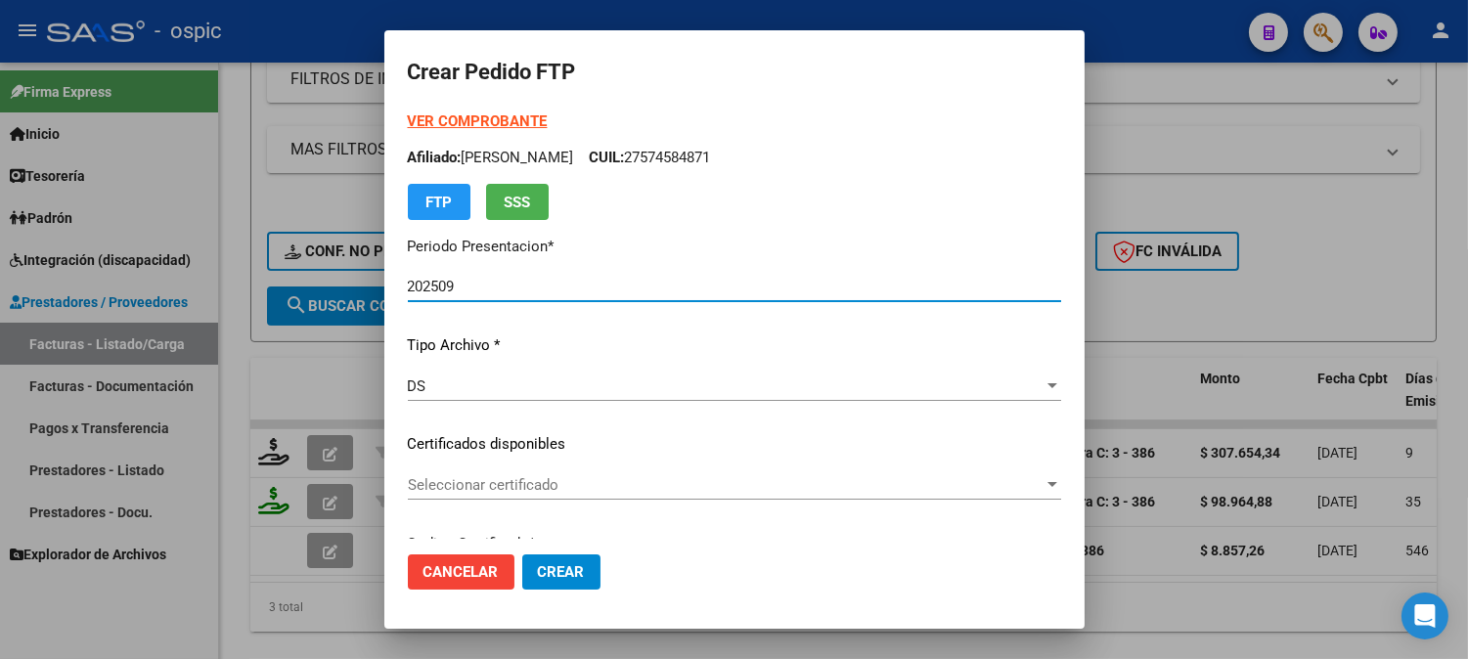
type input "0000000000000000000000000000003070027788"
type input "2026-06-16"
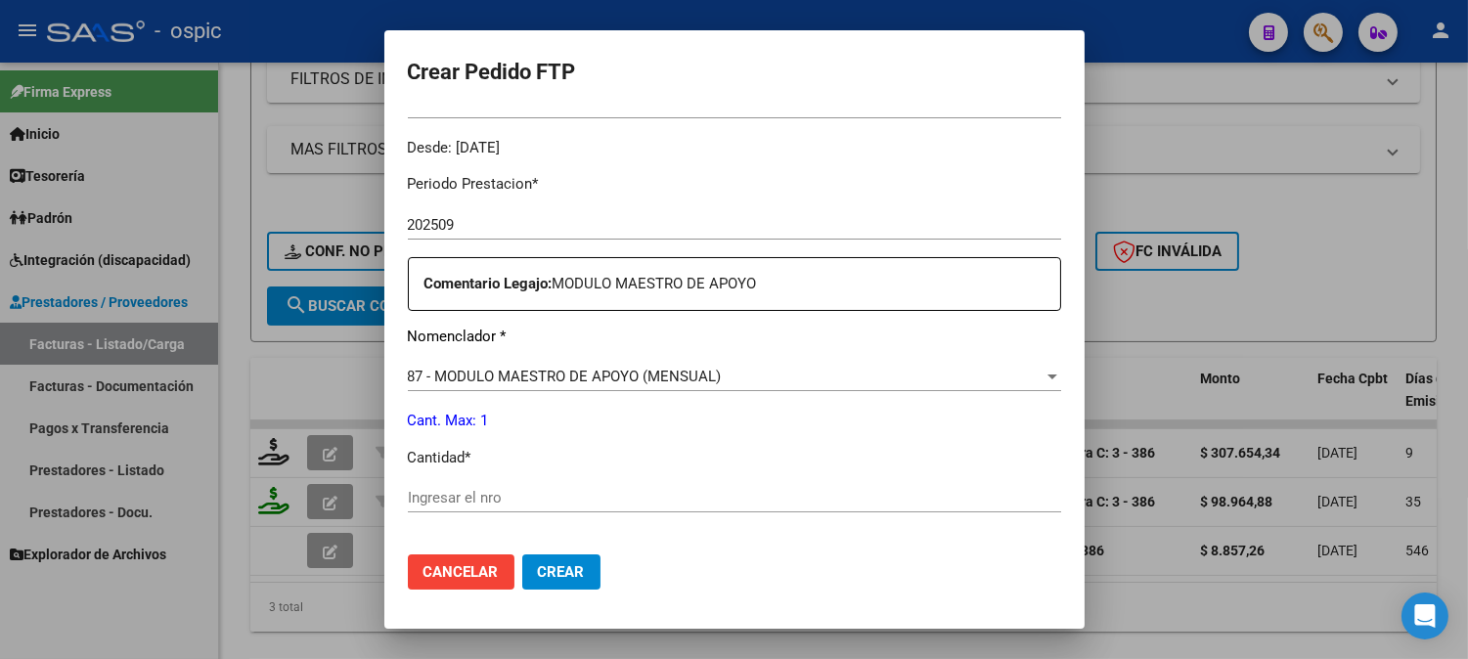
scroll to position [599, 0]
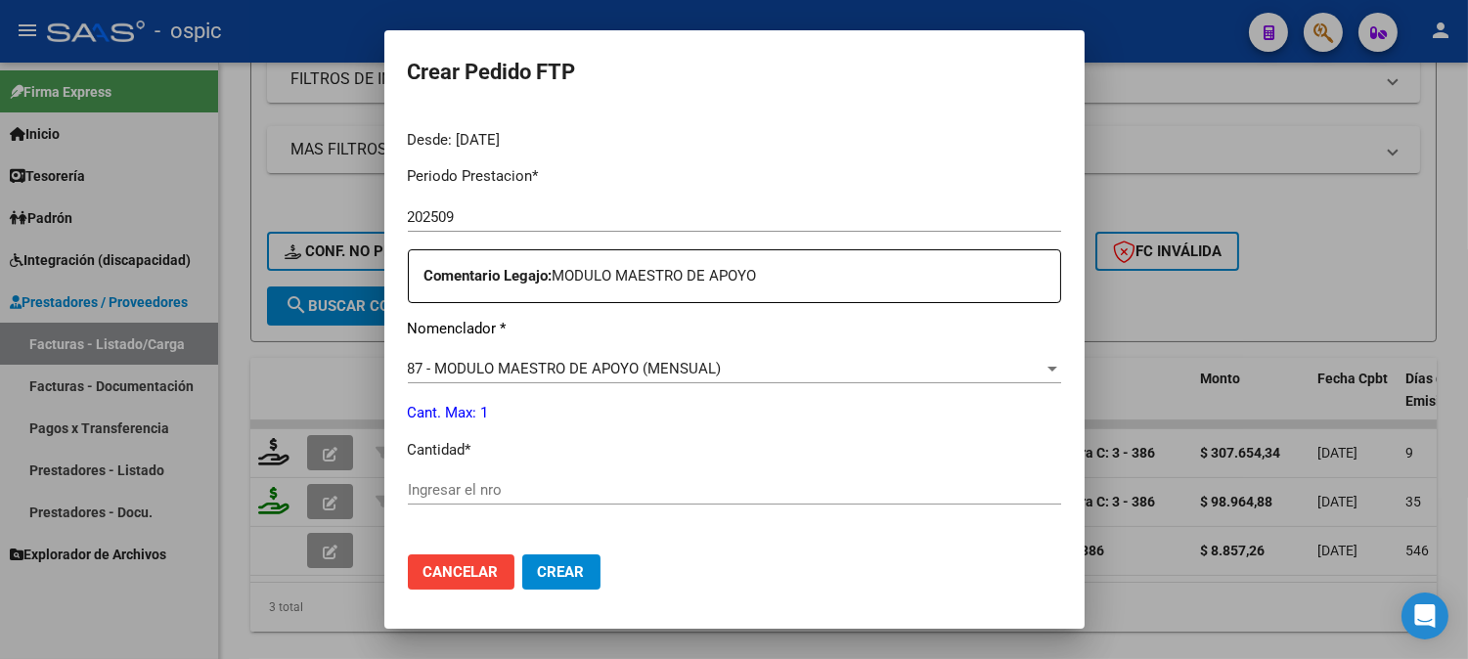
click at [628, 484] on input "Ingresar el nro" at bounding box center [734, 490] width 653 height 18
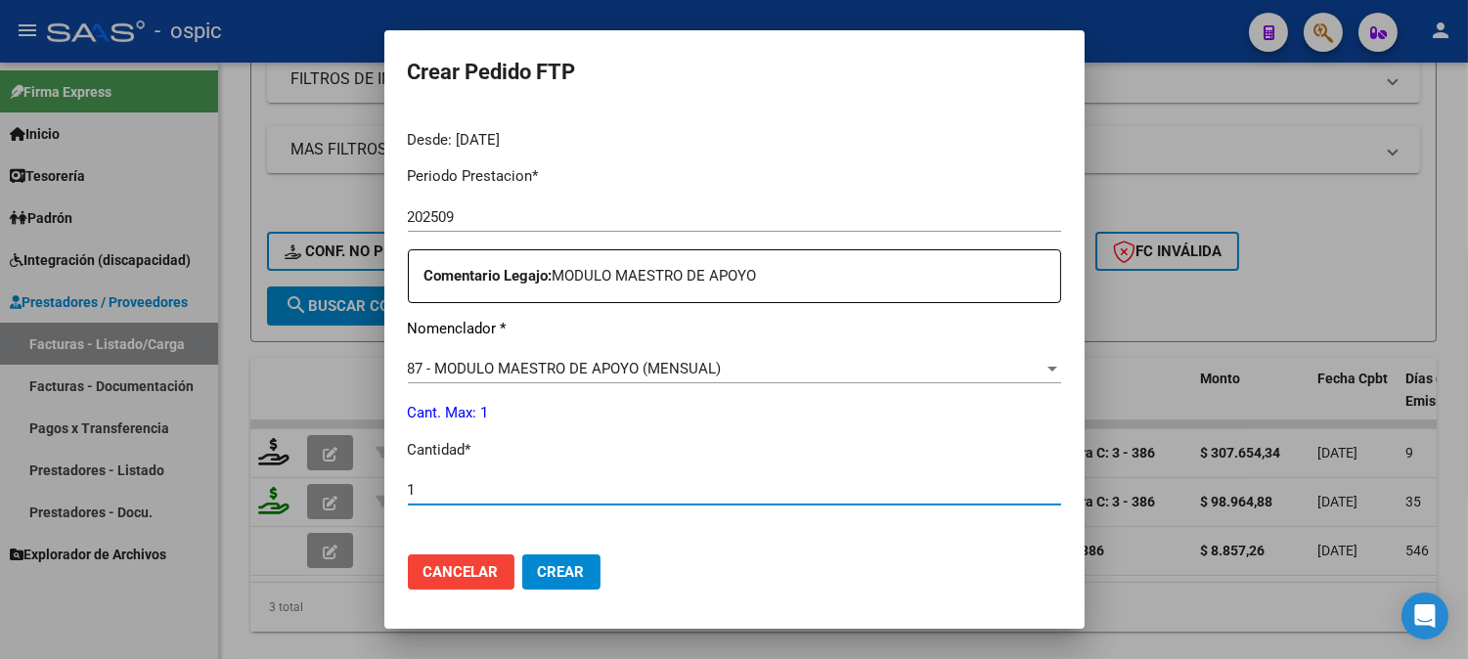
type input "1"
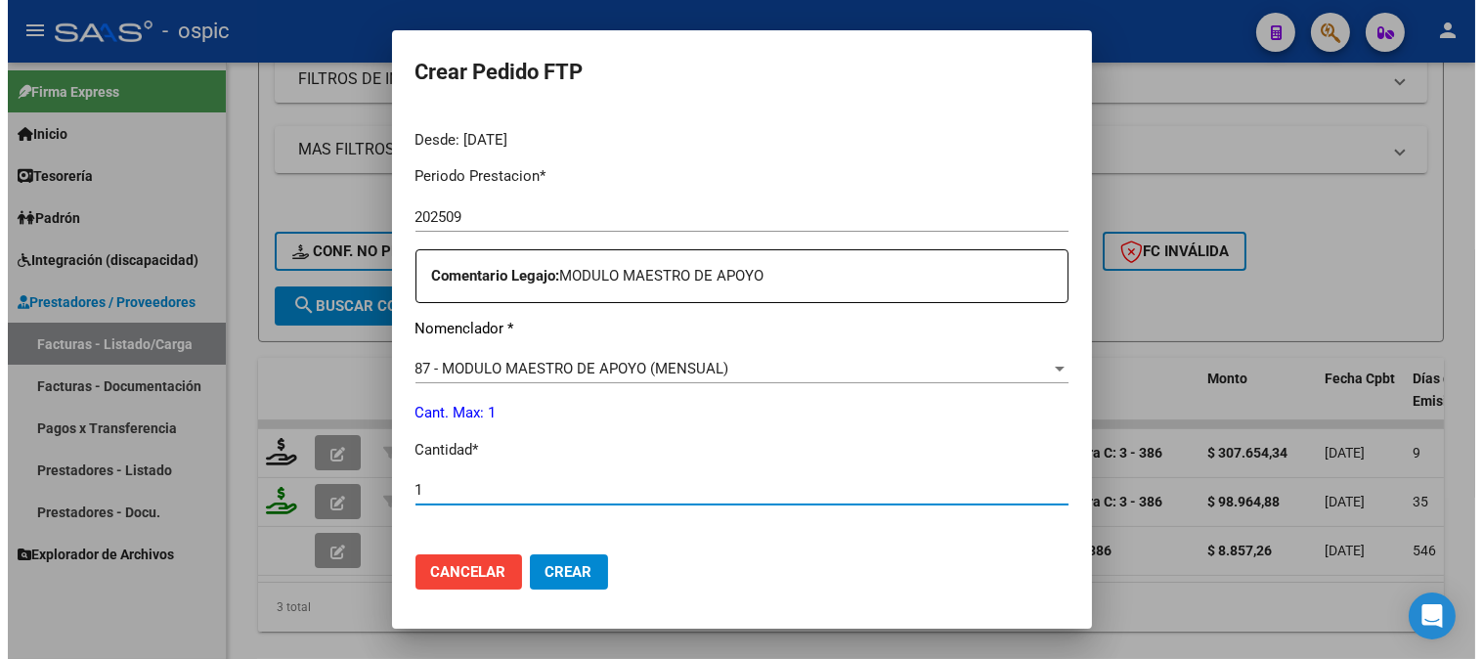
scroll to position [880, 0]
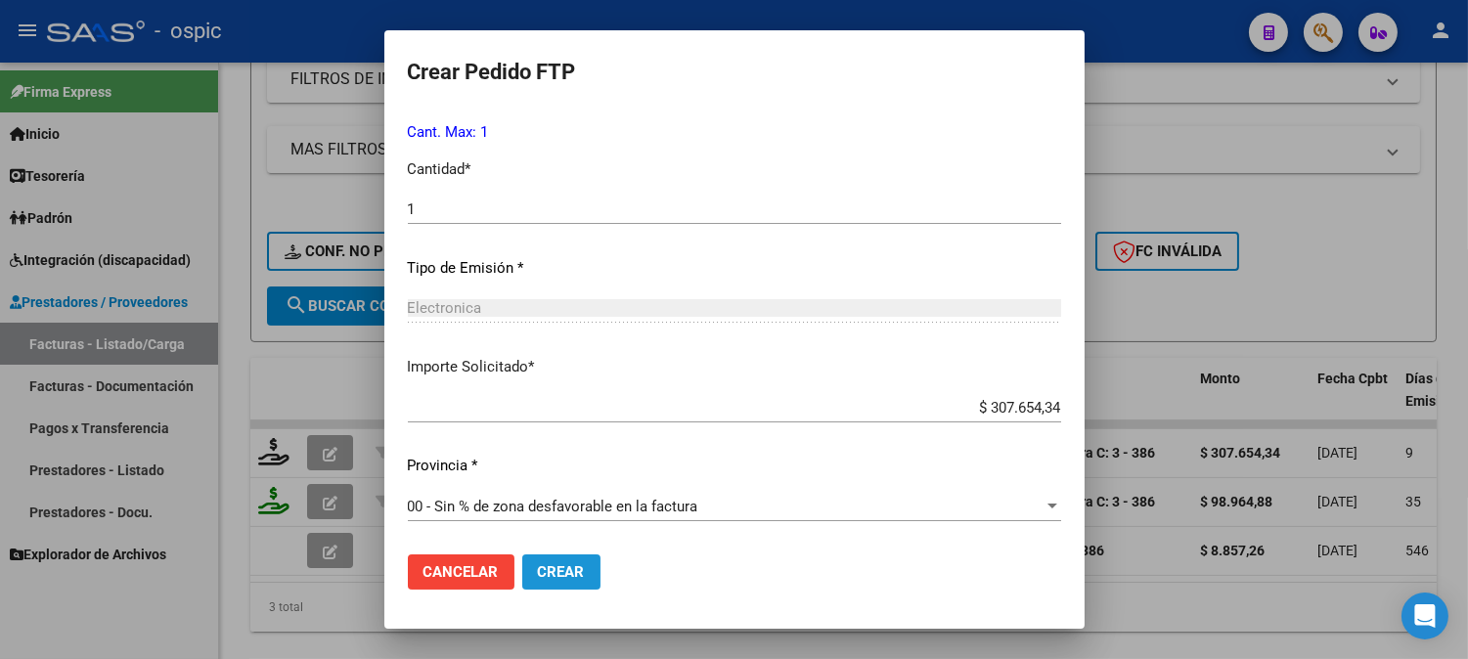
click at [541, 573] on span "Crear" at bounding box center [561, 572] width 47 height 18
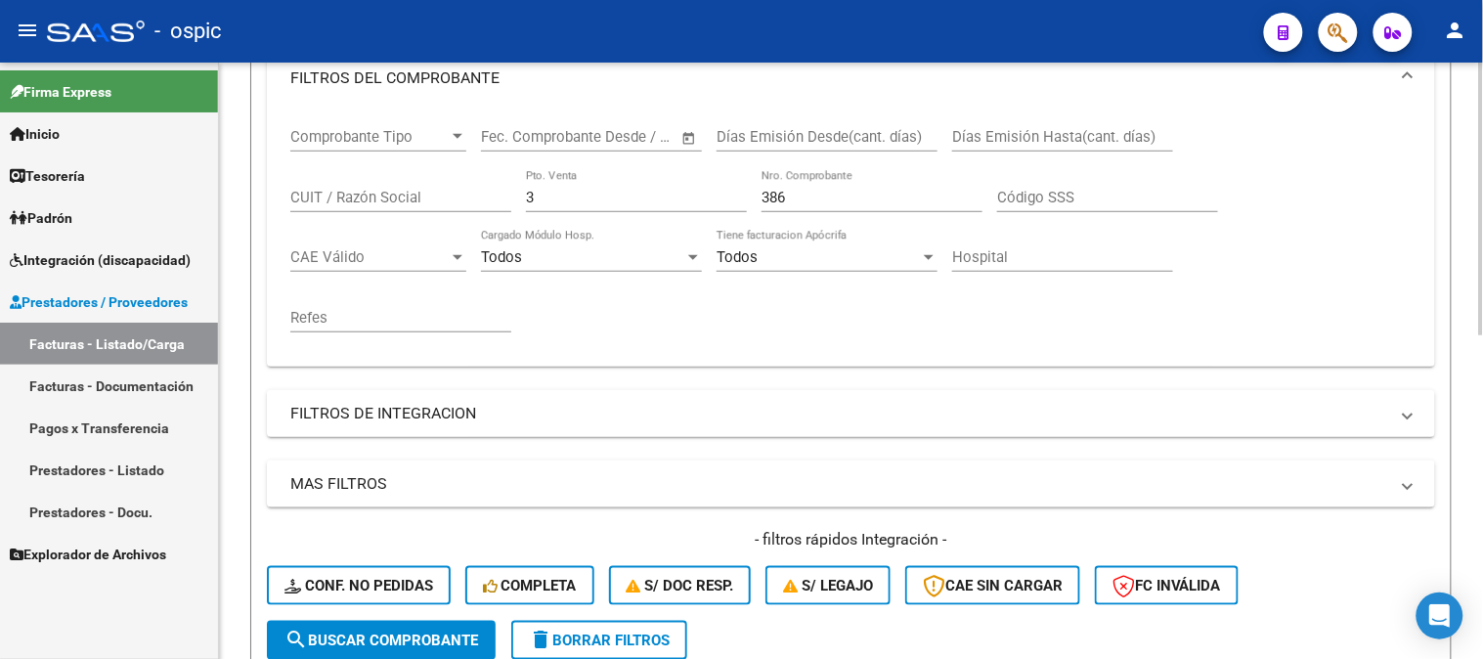
scroll to position [225, 0]
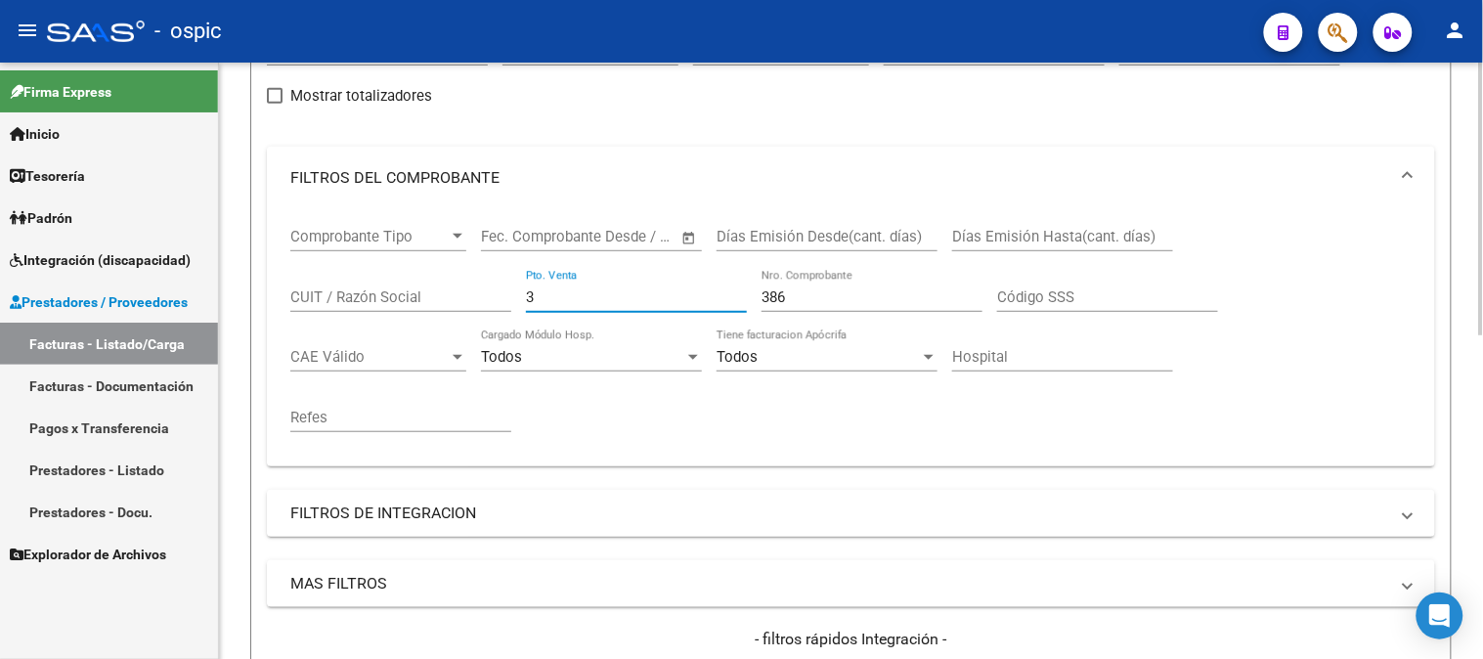
drag, startPoint x: 542, startPoint y: 301, endPoint x: 365, endPoint y: 284, distance: 177.9
click at [377, 285] on div "Comprobante Tipo Comprobante Tipo Fecha inicio – Fecha fin Fec. Comprobante Des…" at bounding box center [851, 330] width 1122 height 242
type input "1"
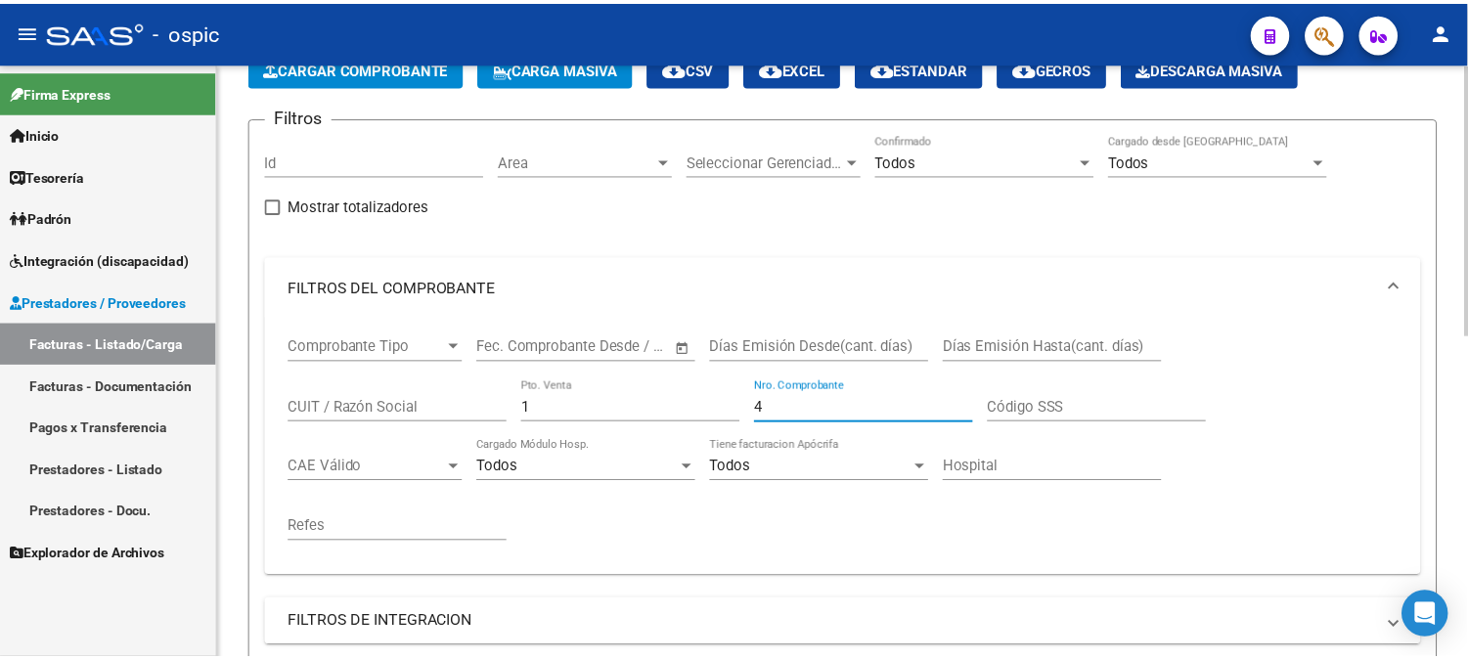
scroll to position [550, 0]
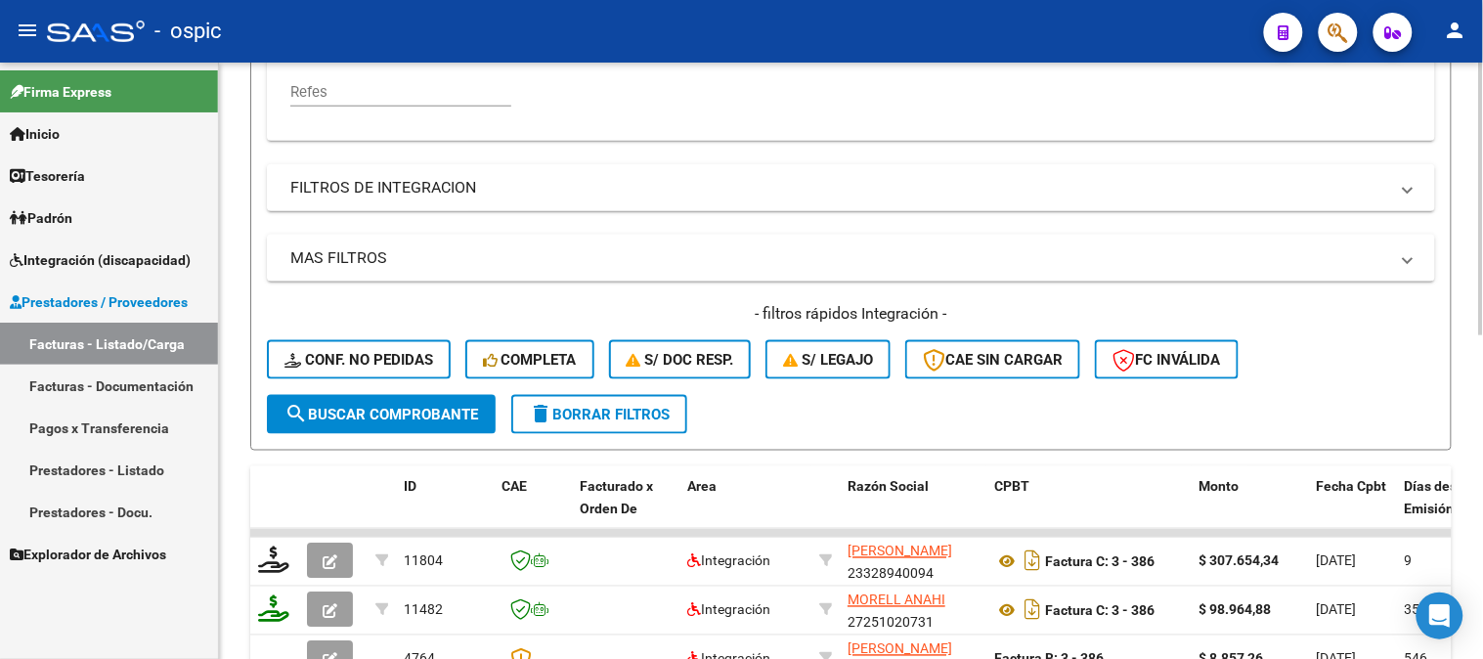
type input "4"
click at [404, 406] on span "search Buscar Comprobante" at bounding box center [382, 415] width 194 height 18
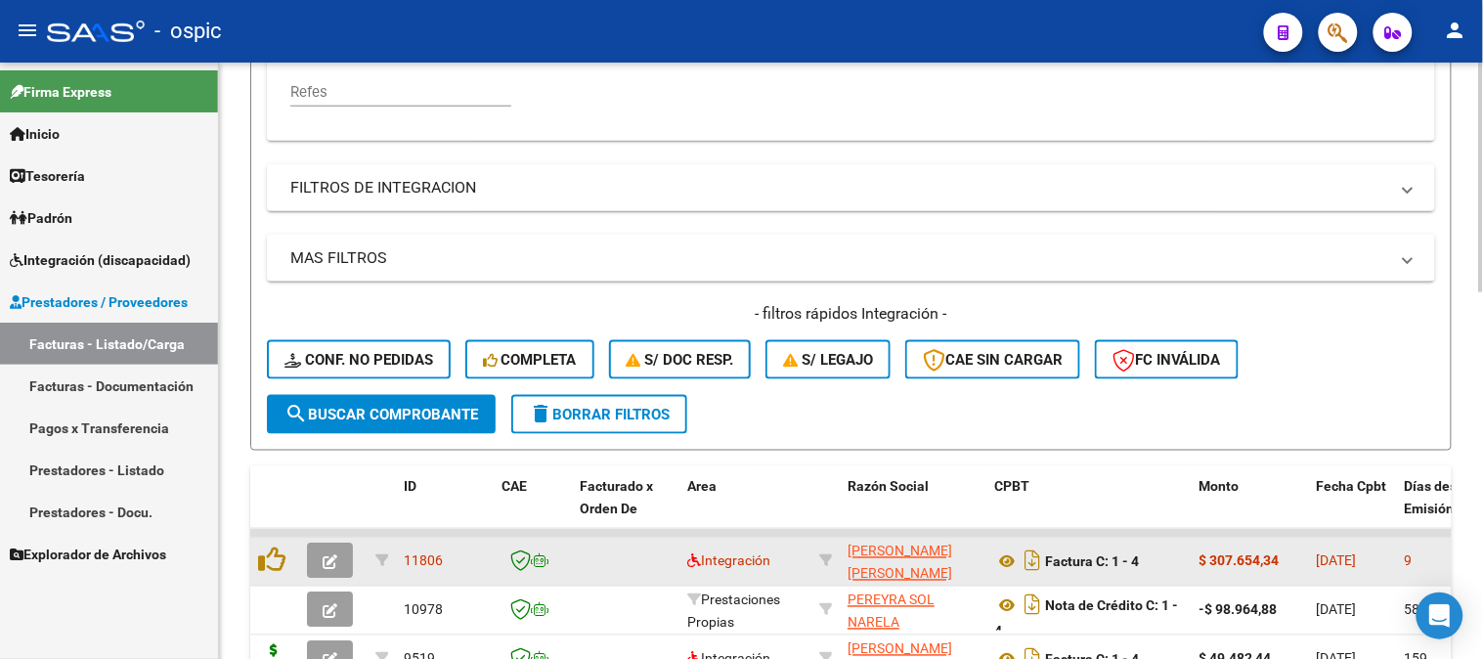
click at [337, 563] on button "button" at bounding box center [330, 561] width 46 height 35
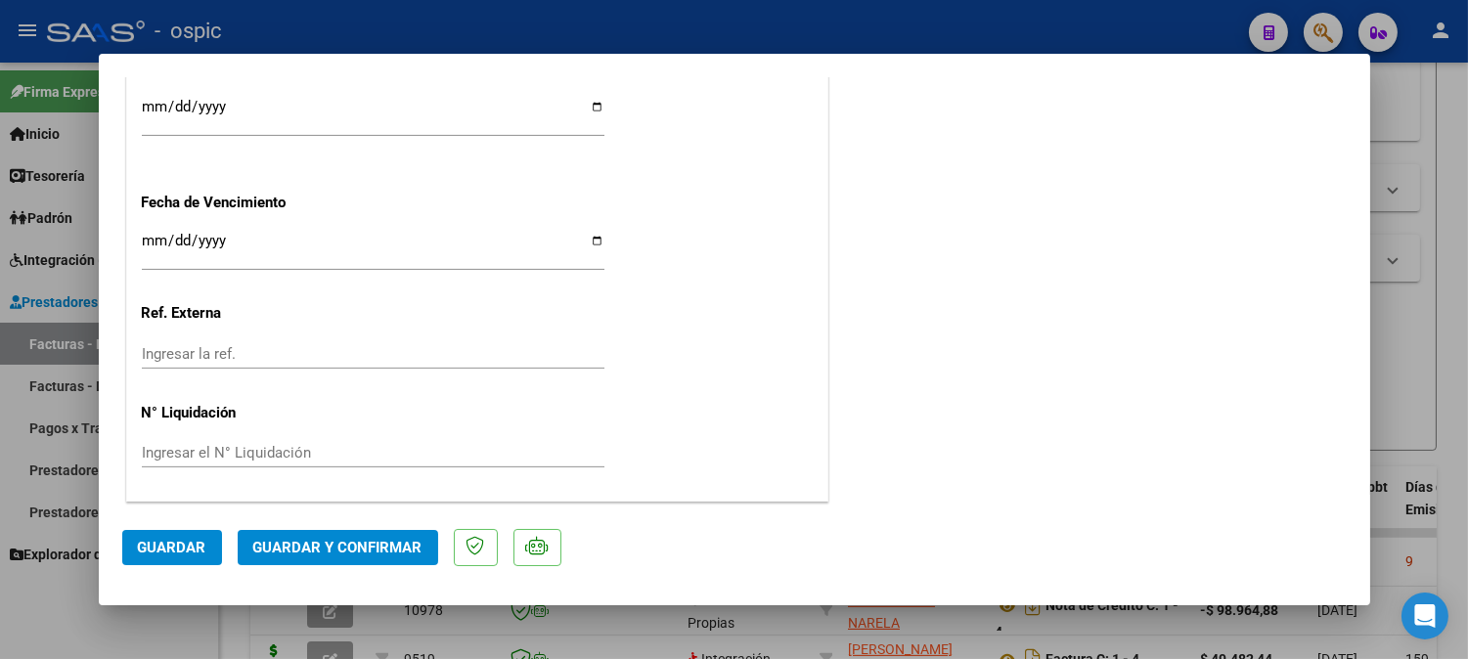
scroll to position [0, 0]
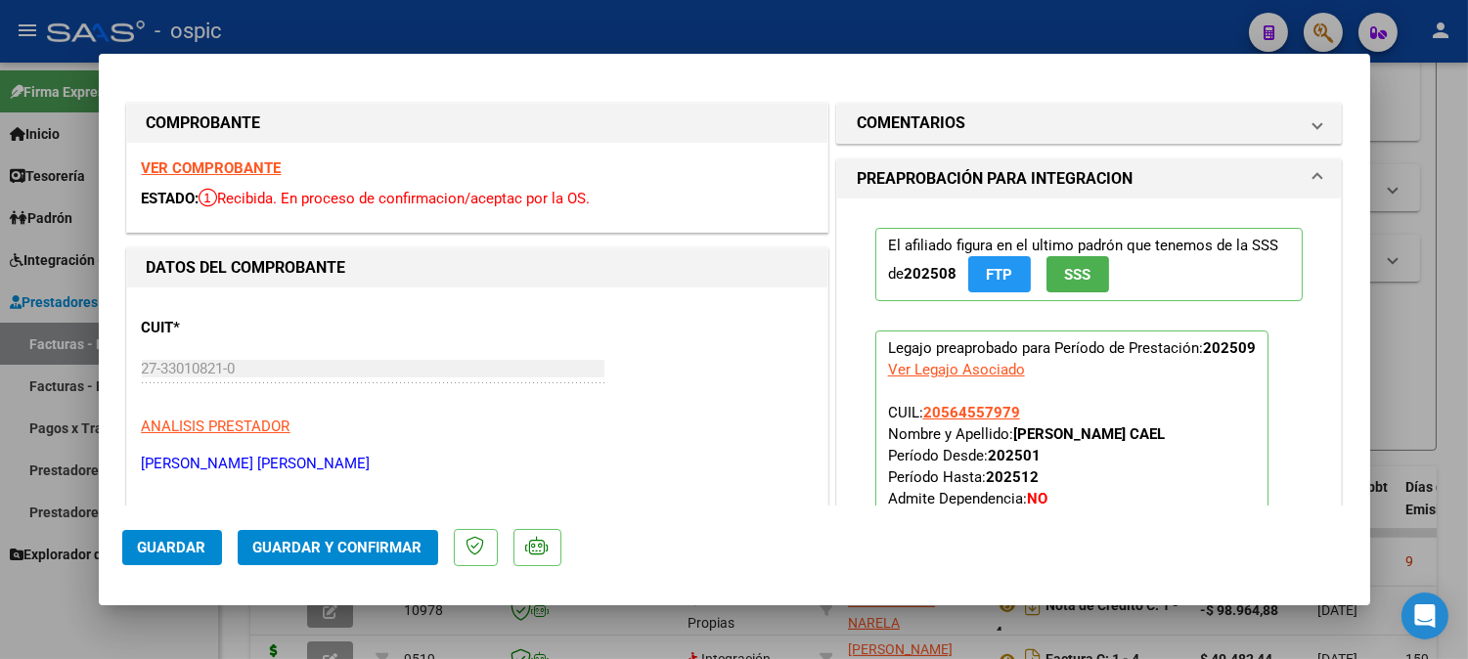
click at [1025, 118] on mat-panel-title "COMENTARIOS" at bounding box center [1078, 122] width 442 height 23
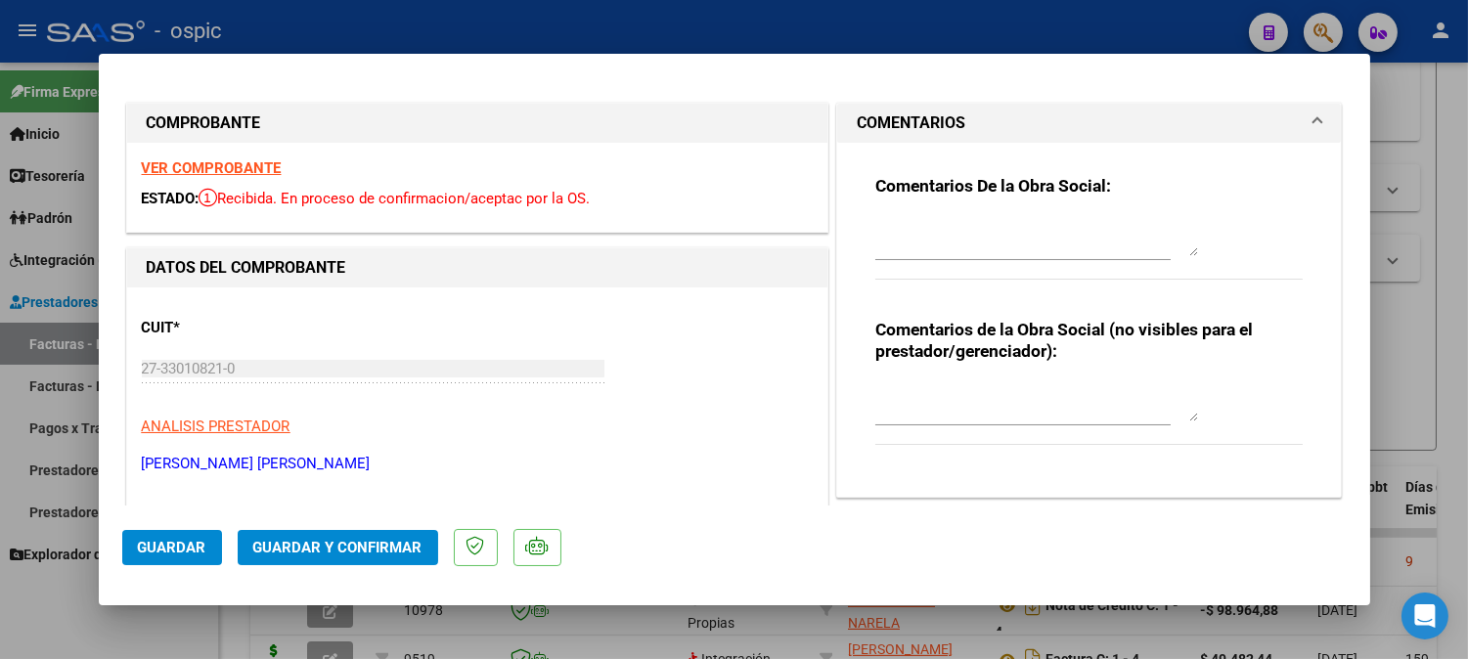
click at [1017, 417] on textarea at bounding box center [1036, 401] width 323 height 39
type textarea "MODULO MAESTRA DE APOYO"
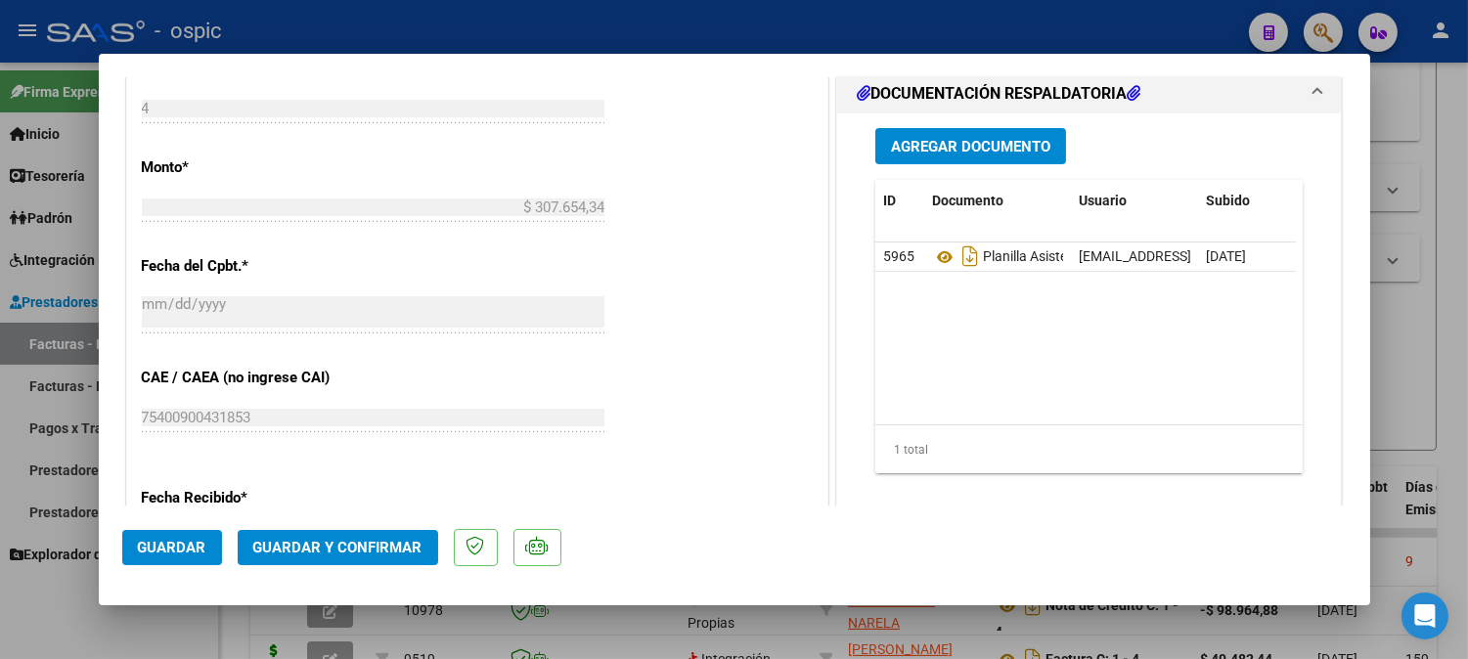
scroll to position [951, 0]
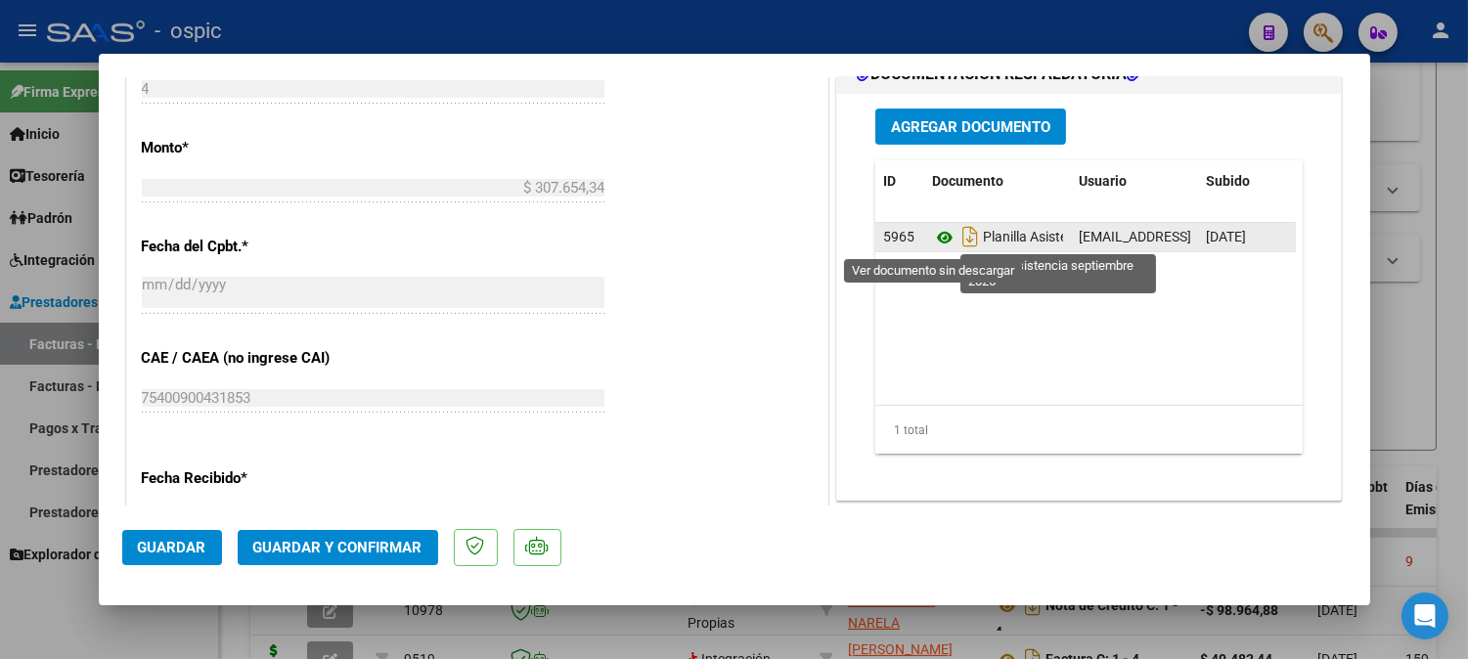
click at [933, 236] on icon at bounding box center [944, 237] width 25 height 23
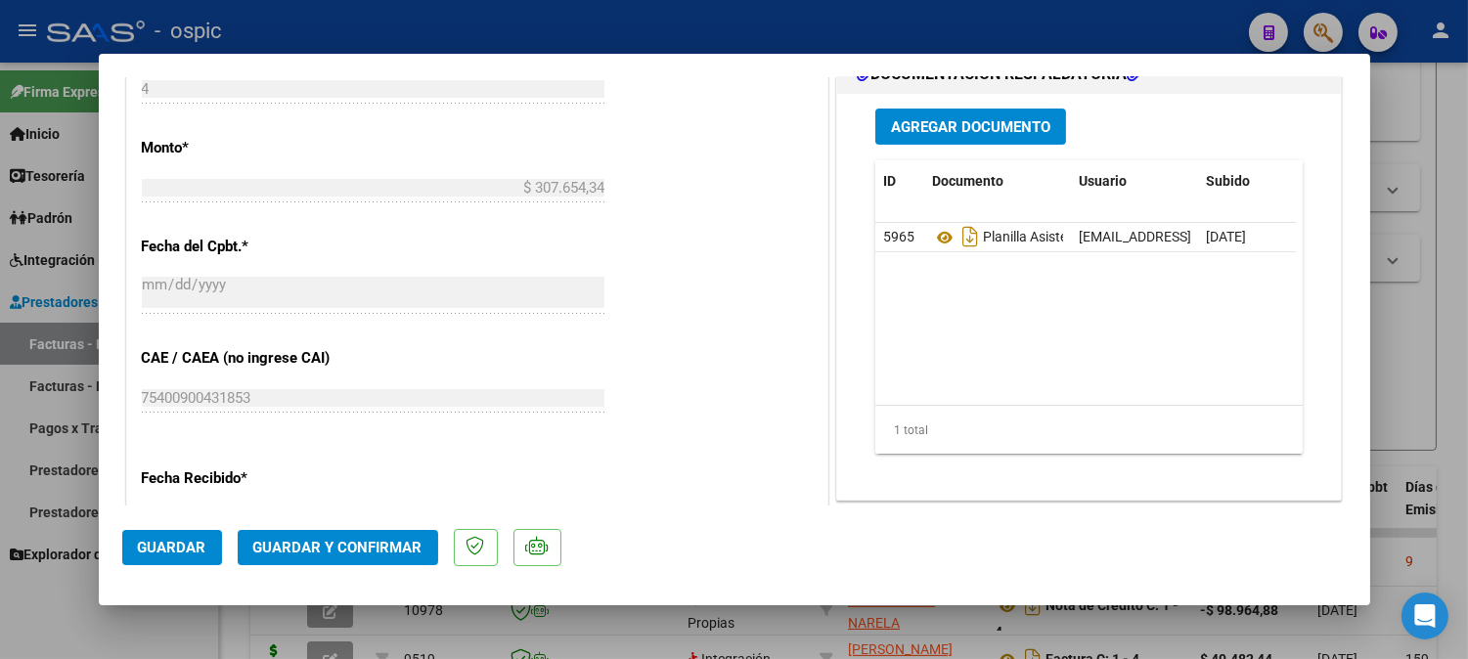
click at [382, 533] on button "Guardar y Confirmar" at bounding box center [338, 547] width 200 height 35
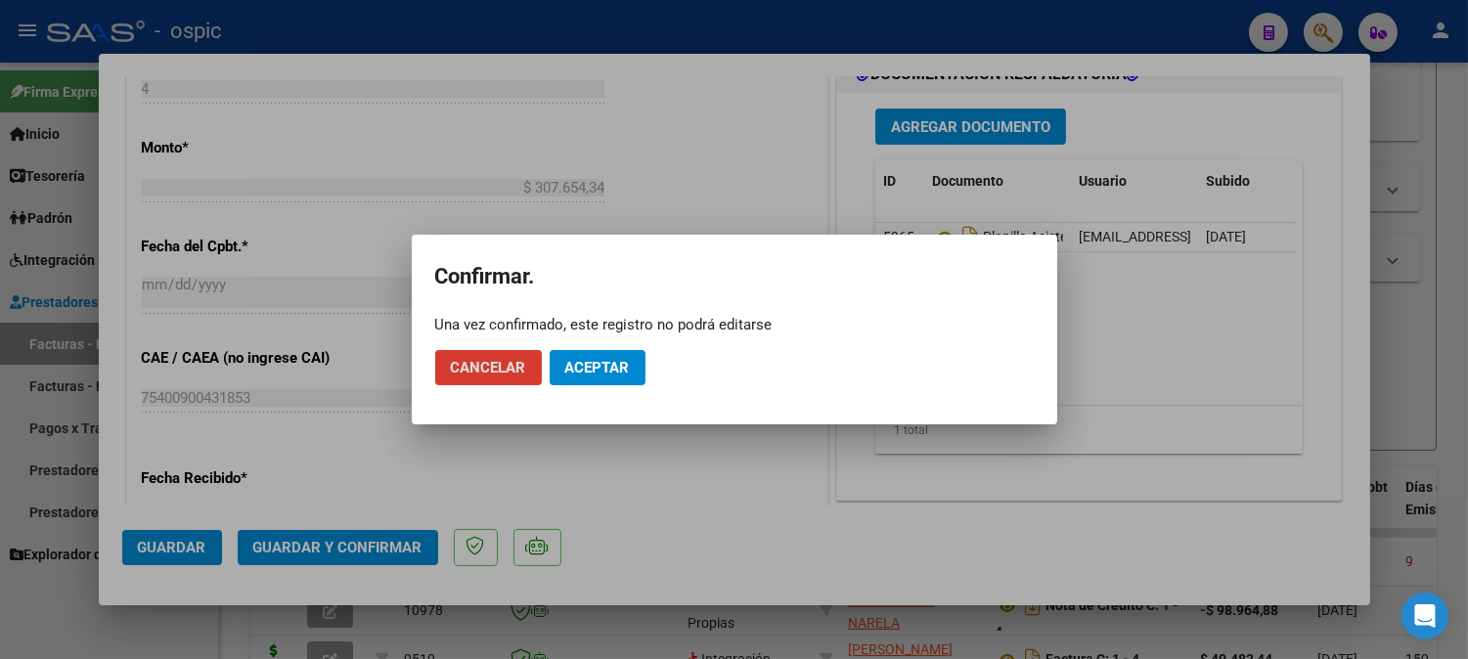
click at [613, 365] on span "Aceptar" at bounding box center [597, 368] width 65 height 18
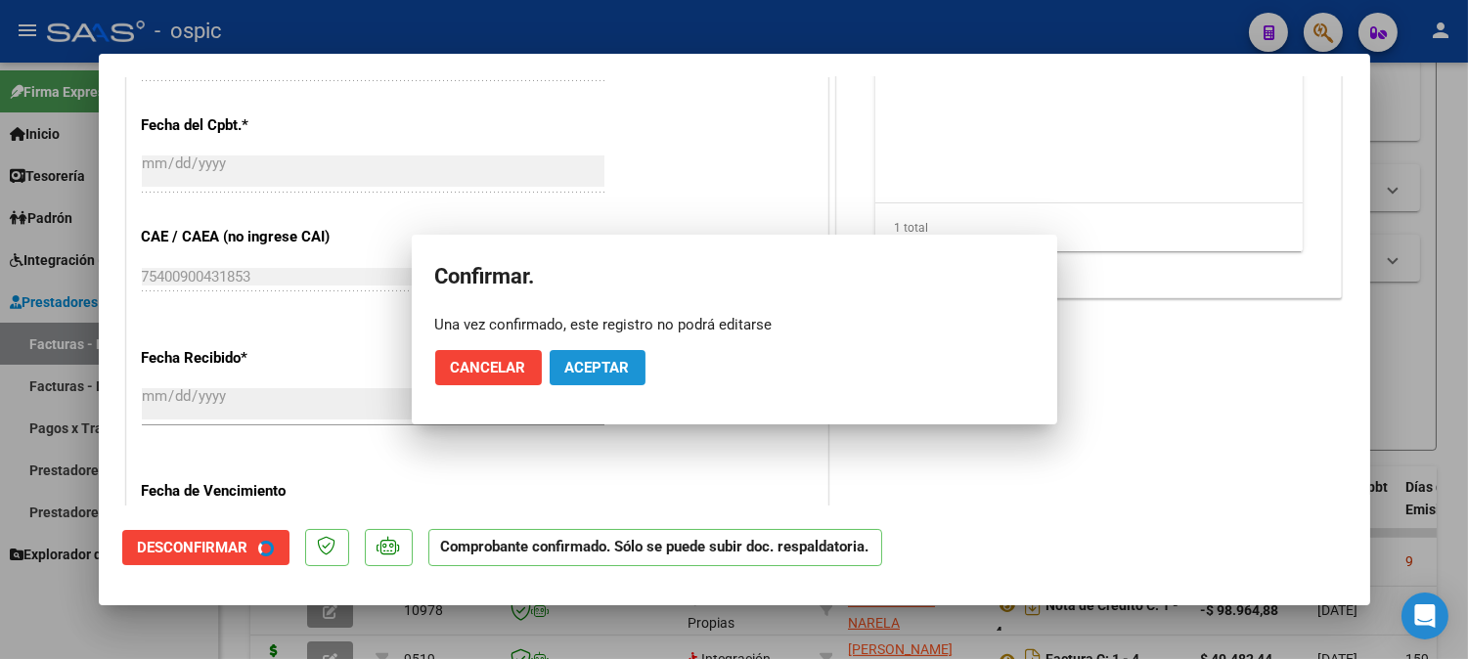
scroll to position [831, 0]
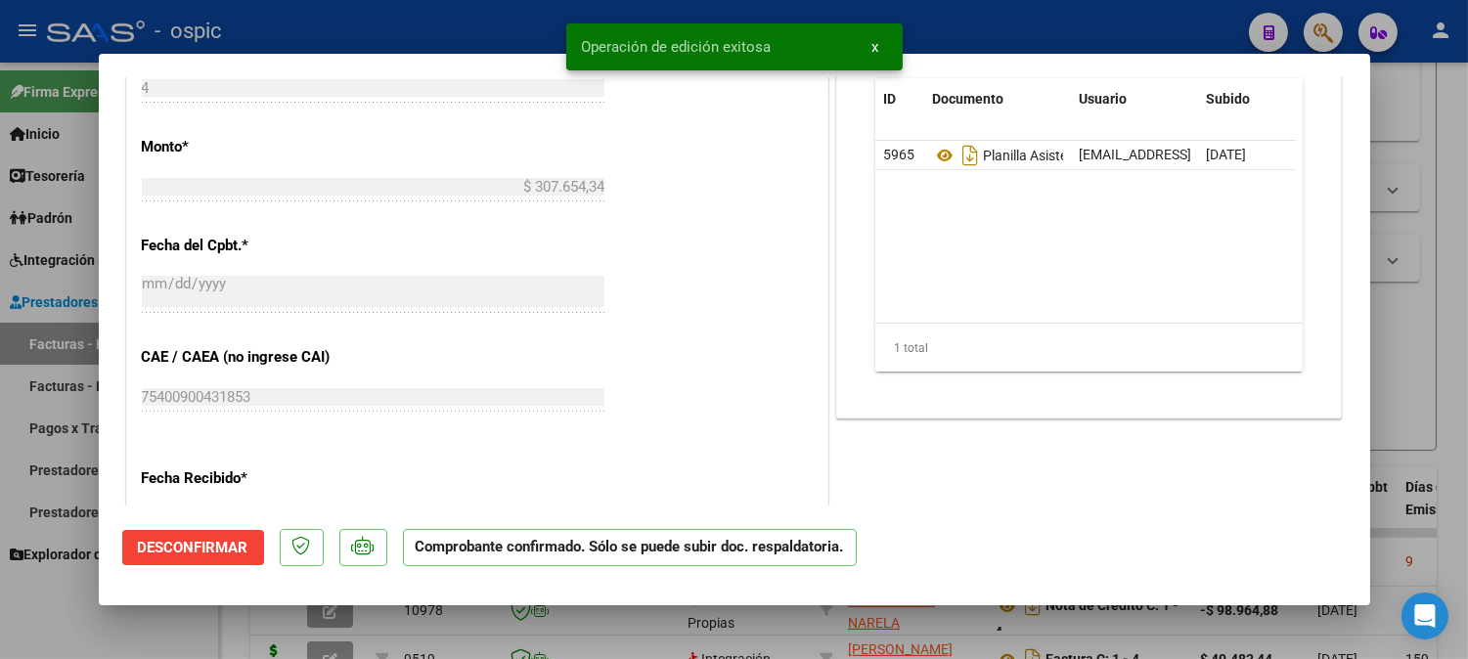
type input "$ 0,00"
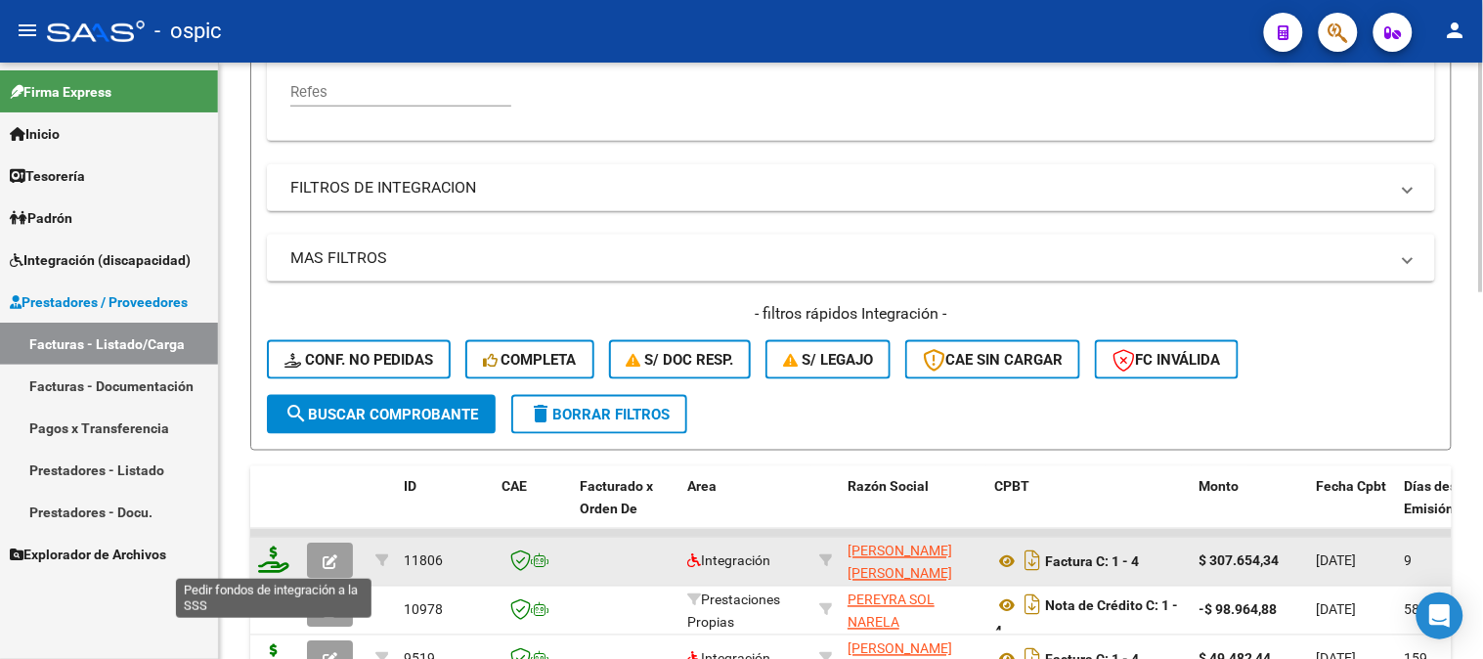
click at [278, 555] on icon at bounding box center [273, 560] width 31 height 27
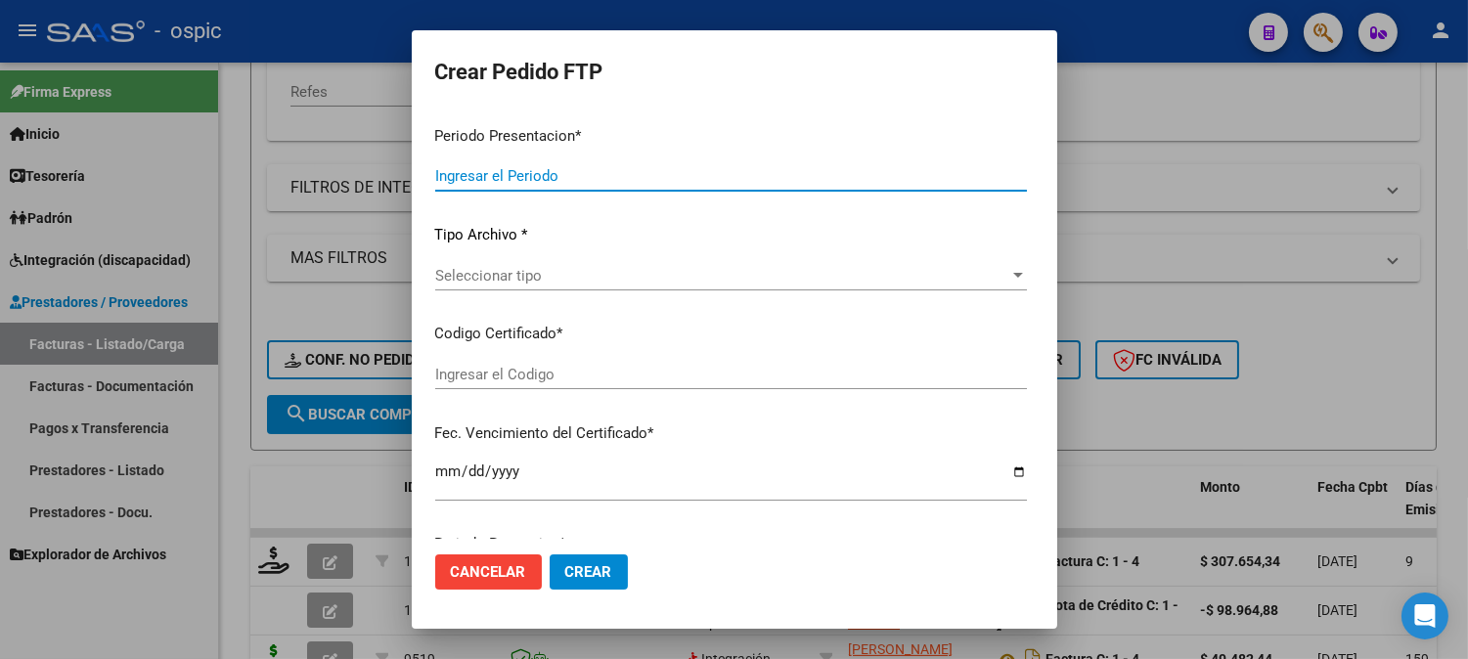
type input "202509"
type input "$ 307.654,34"
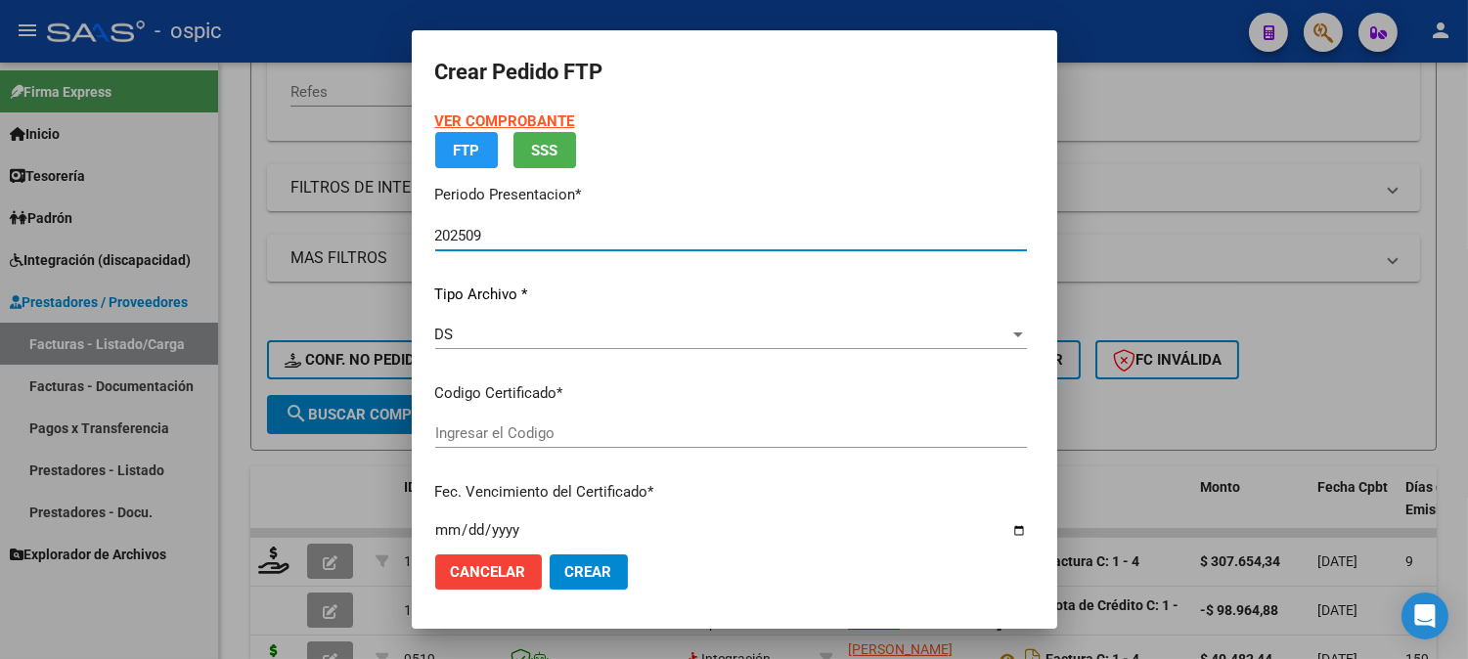
type input "9915748551"
type input "2029-08-31"
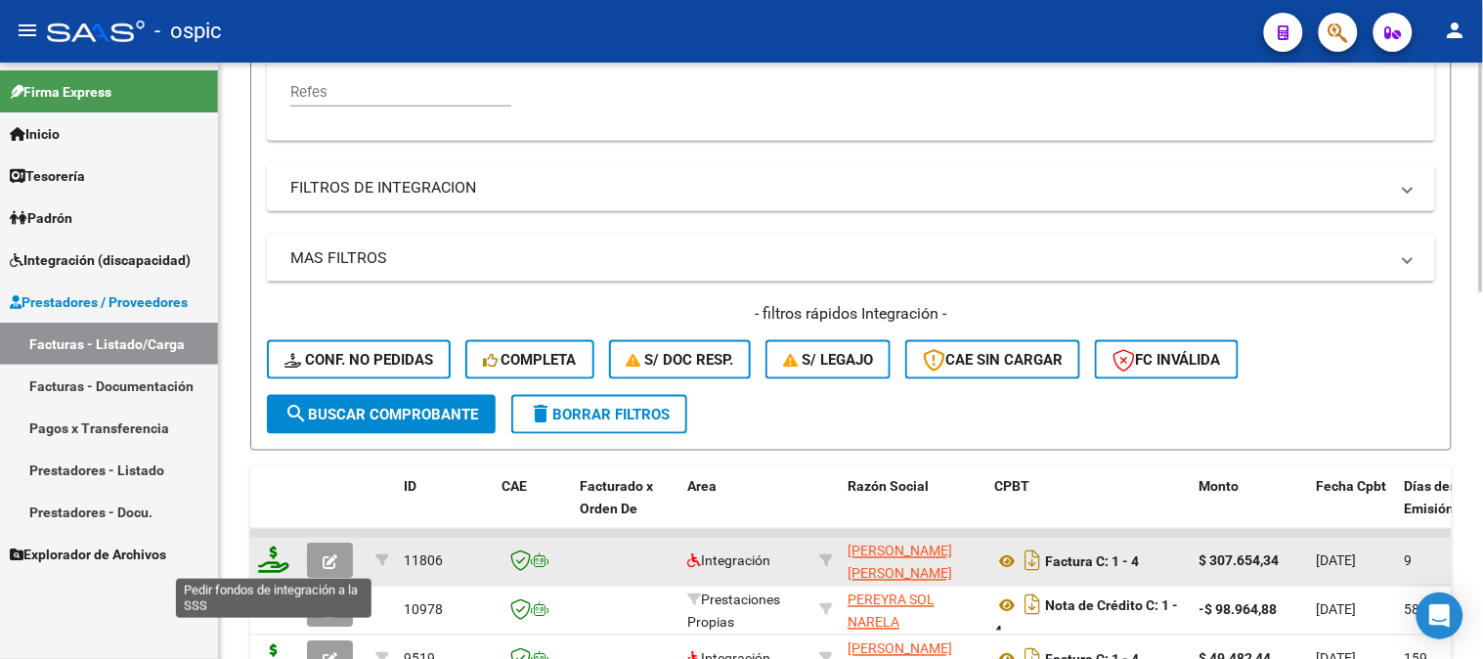
click at [274, 557] on icon at bounding box center [273, 560] width 31 height 27
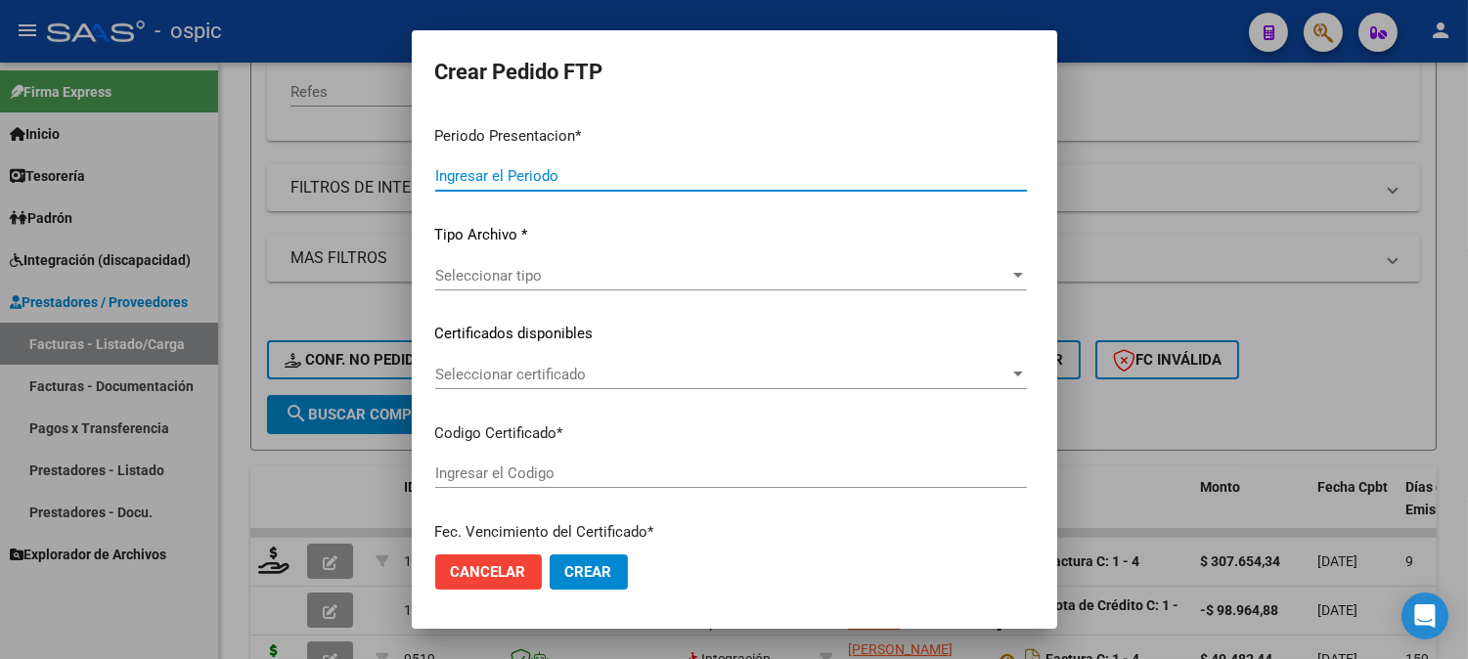
type input "202509"
type input "$ 307.654,34"
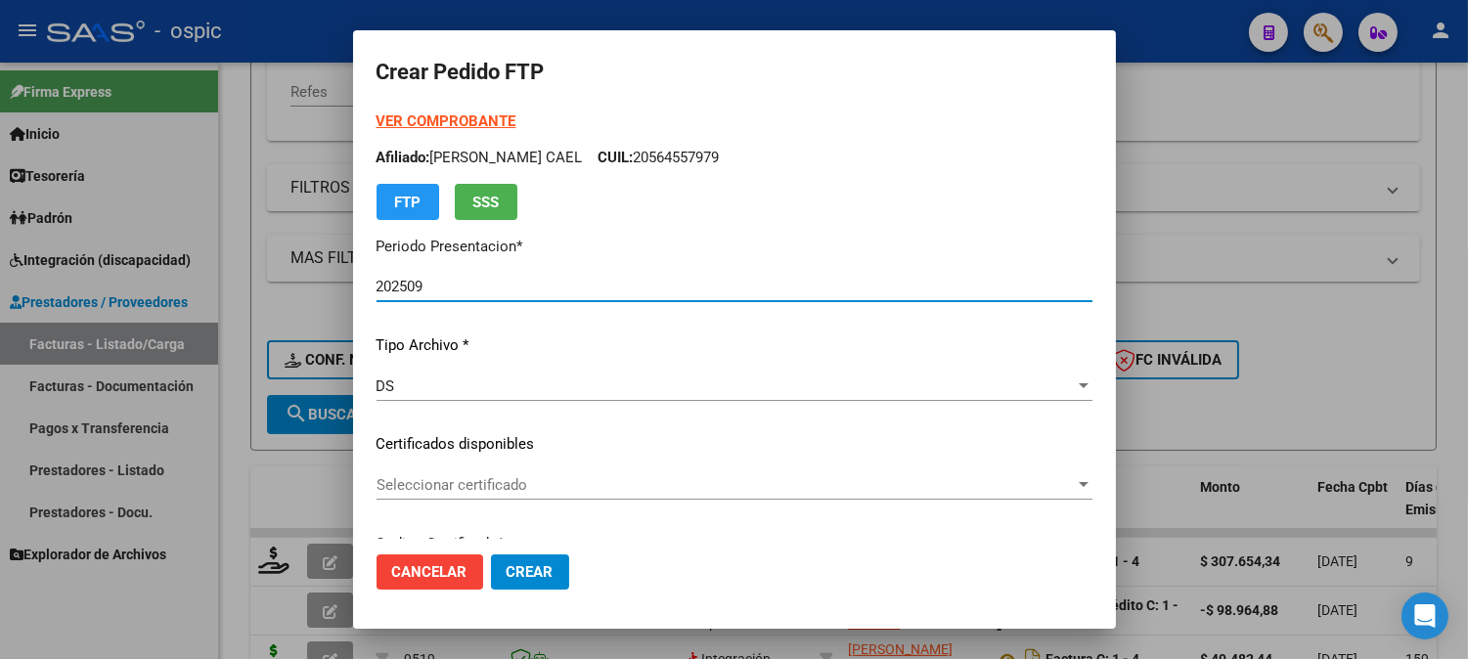
type input "9915748551"
type input "2029-08-31"
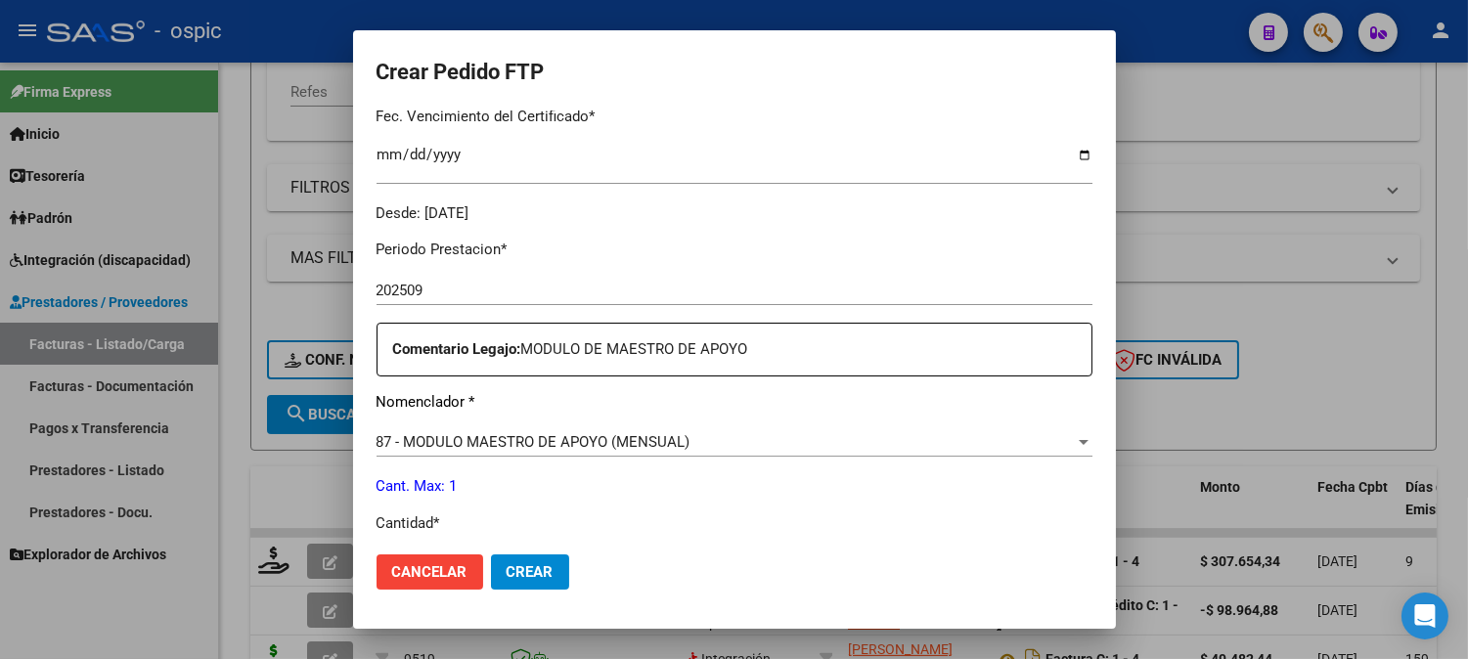
scroll to position [610, 0]
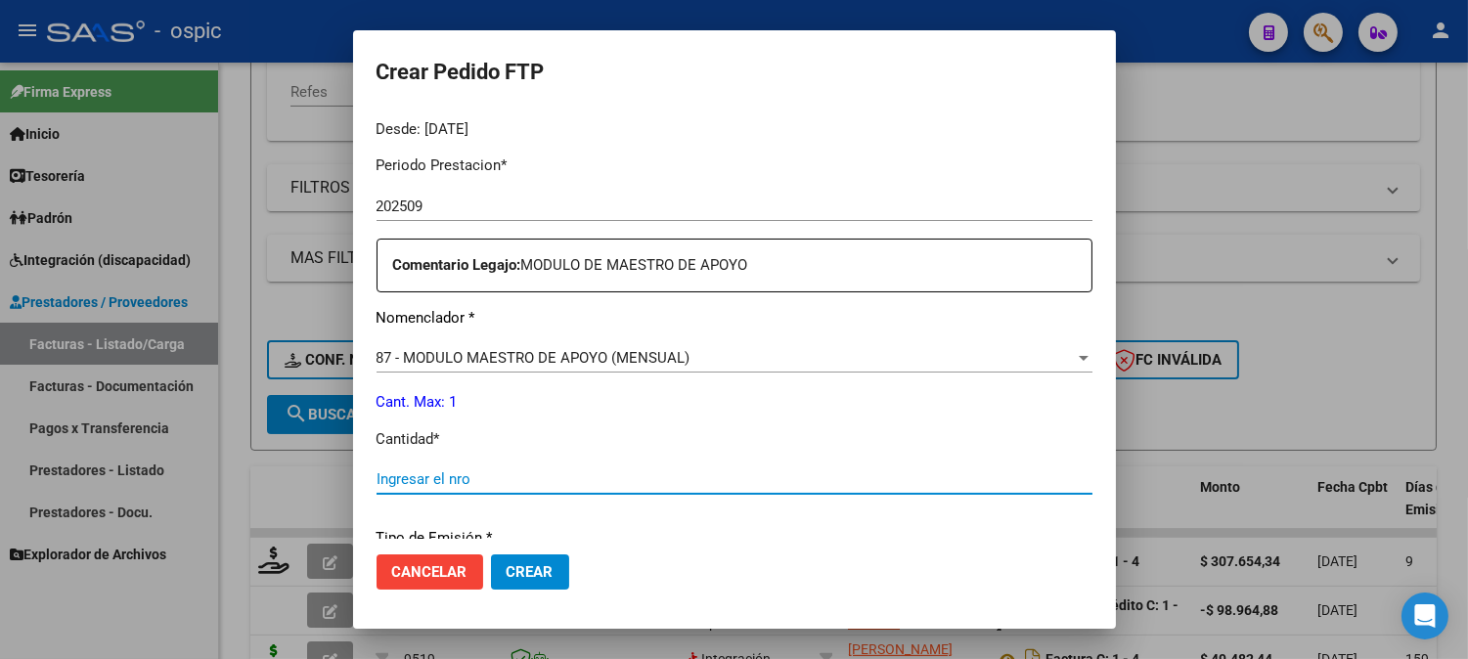
click at [623, 471] on input "Ingresar el nro" at bounding box center [734, 479] width 716 height 18
type input "1"
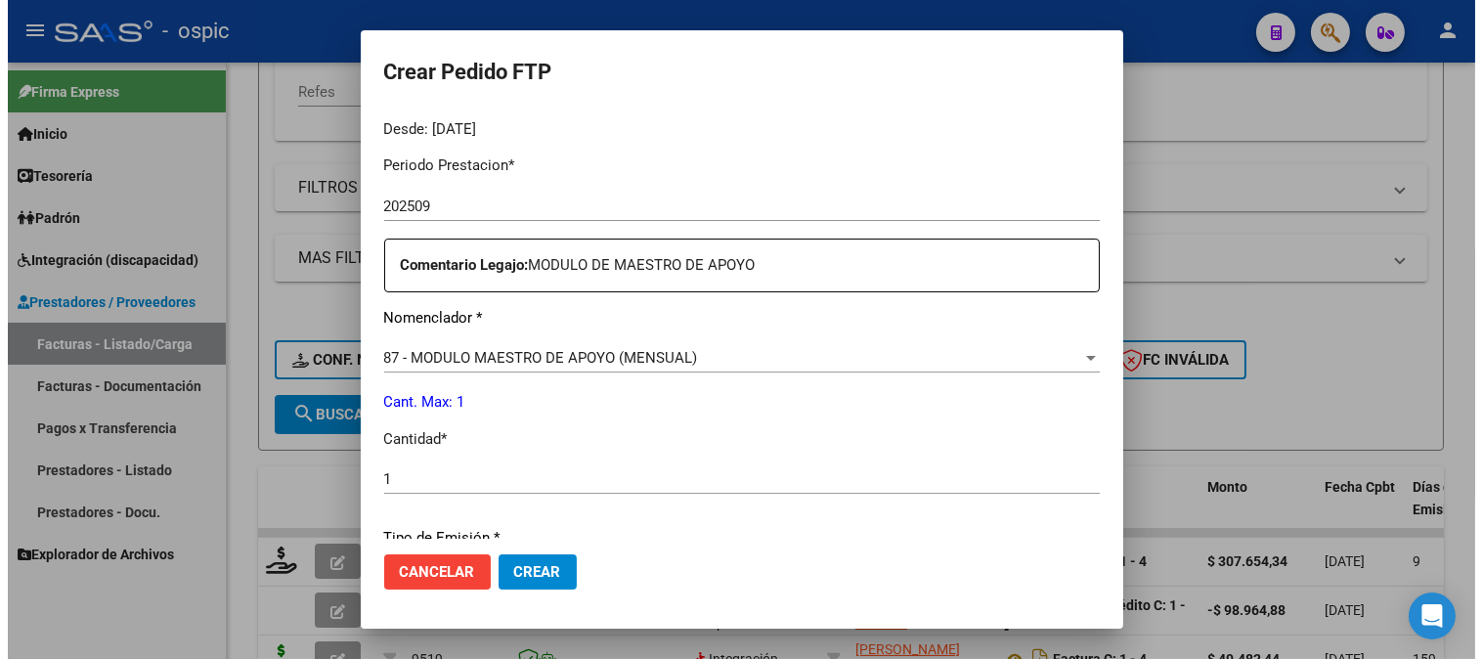
scroll to position [880, 0]
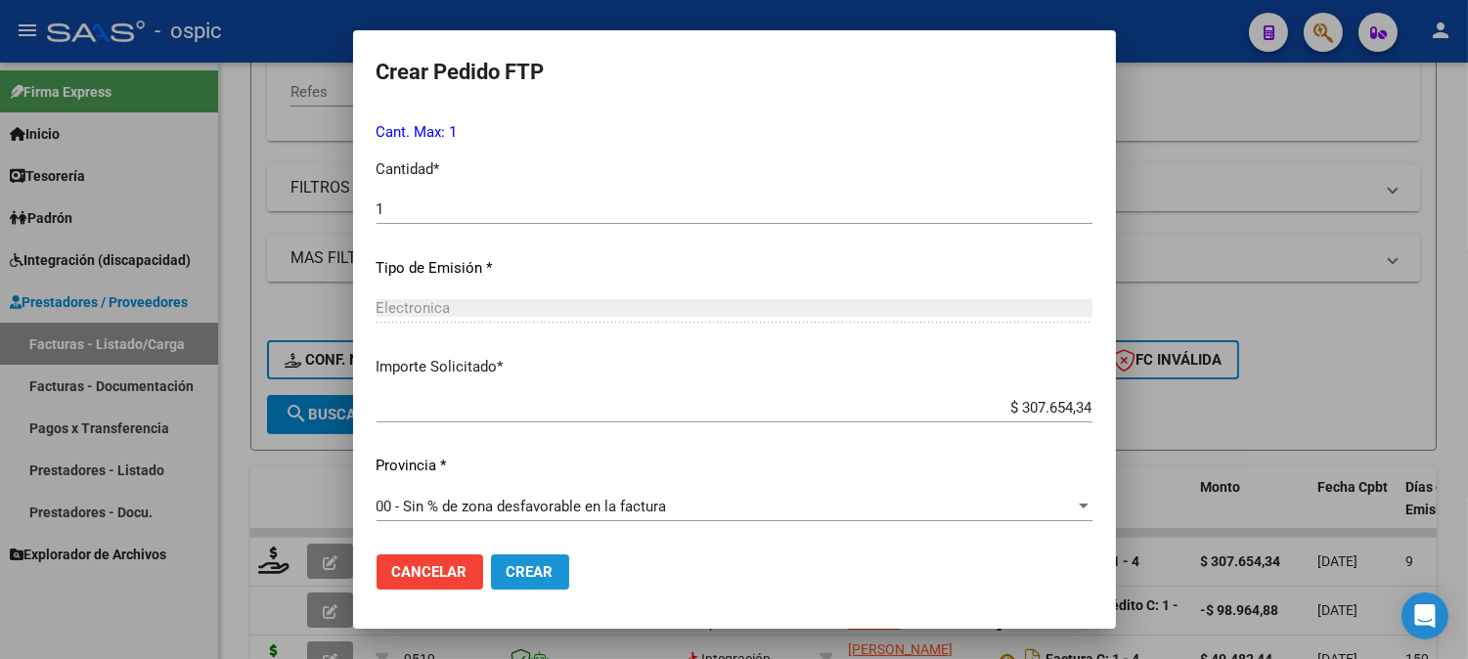
click at [521, 565] on span "Crear" at bounding box center [529, 572] width 47 height 18
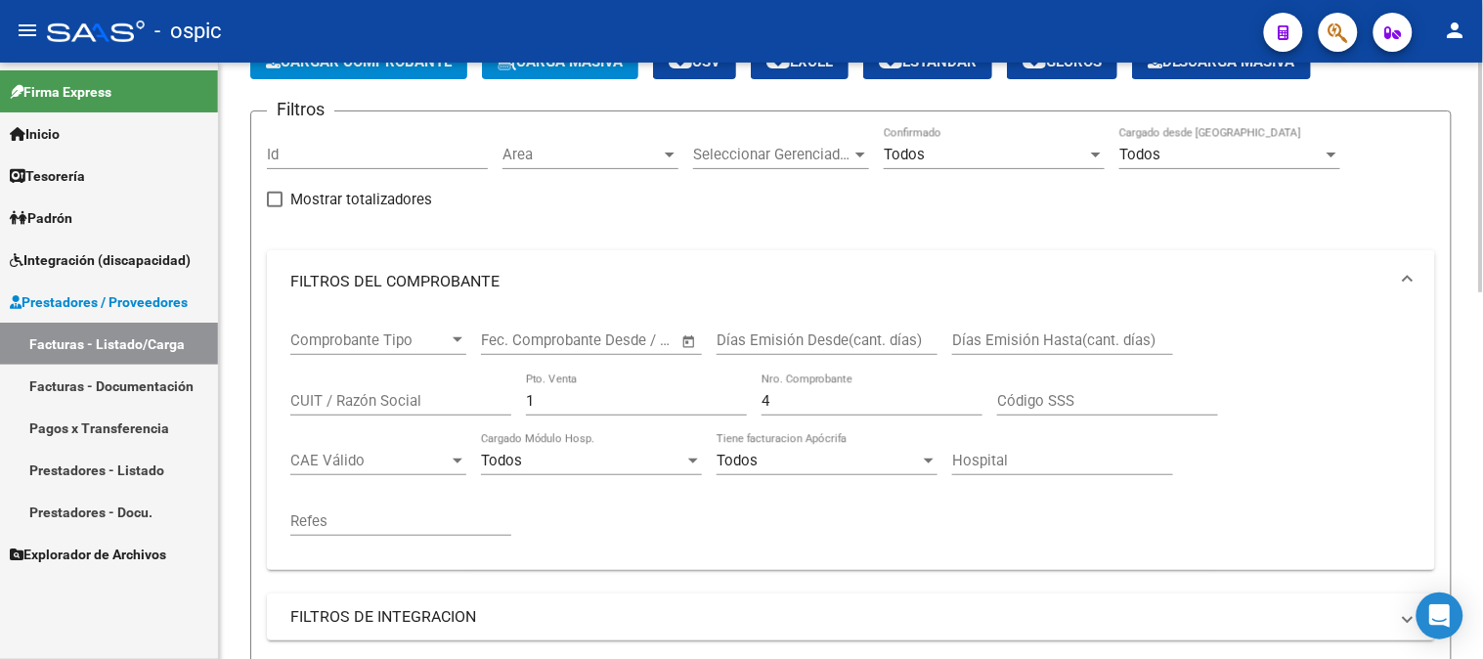
scroll to position [115, 0]
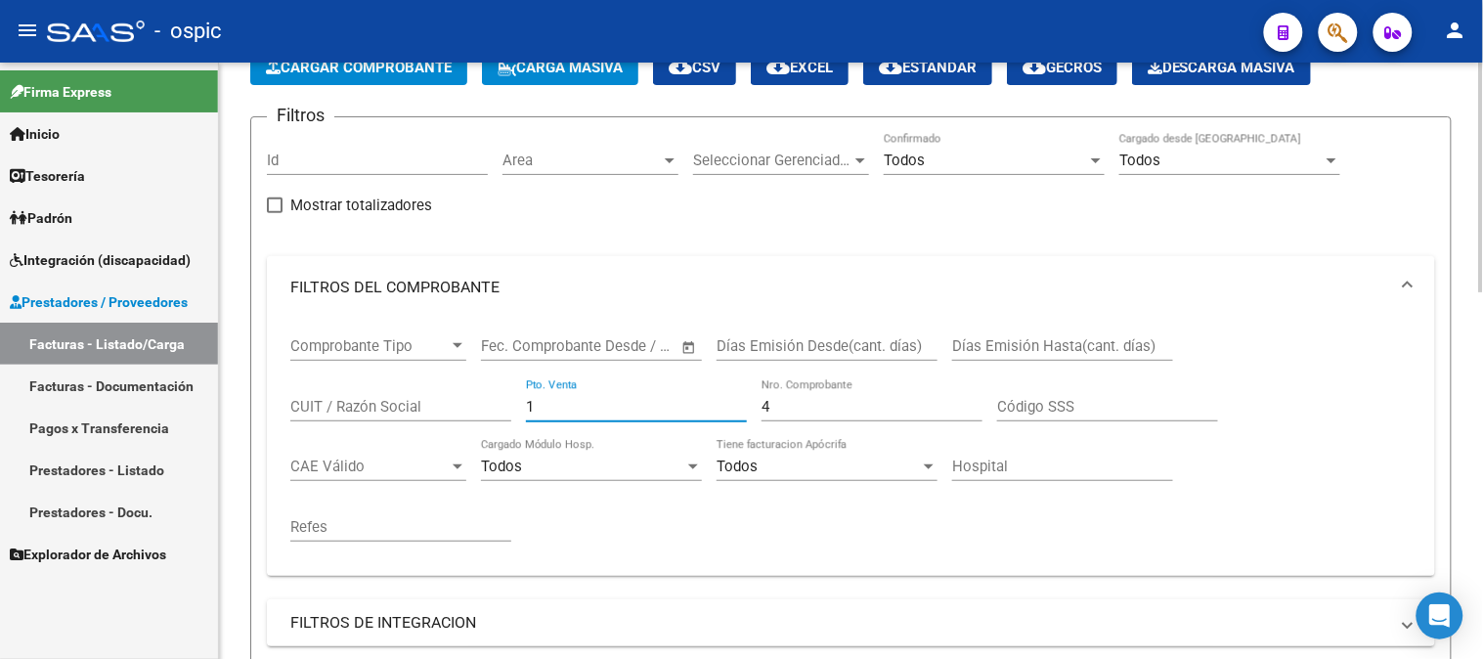
drag, startPoint x: 563, startPoint y: 401, endPoint x: 475, endPoint y: 406, distance: 88.1
click at [486, 406] on div "Comprobante Tipo Comprobante Tipo Fecha inicio – Fecha fin Fec. Comprobante Des…" at bounding box center [851, 440] width 1122 height 242
type input "2"
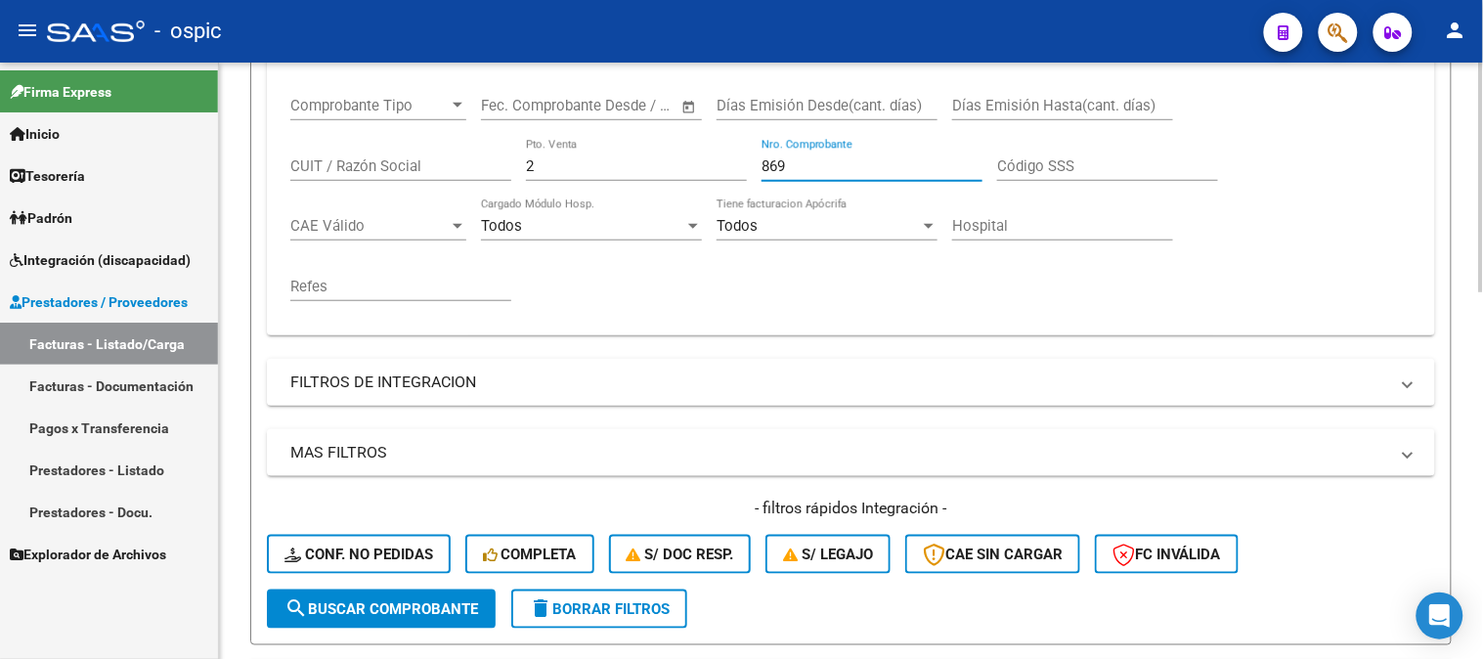
scroll to position [550, 0]
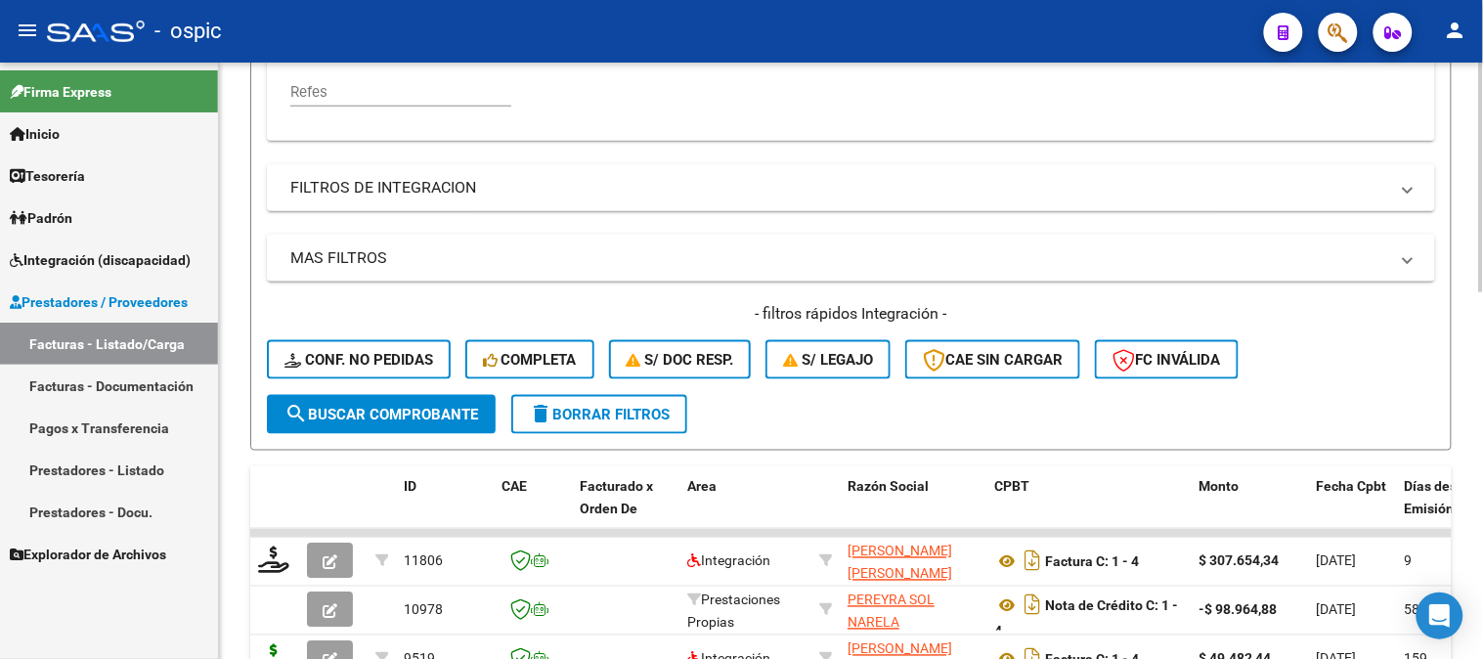
type input "869"
click at [405, 406] on span "search Buscar Comprobante" at bounding box center [382, 415] width 194 height 18
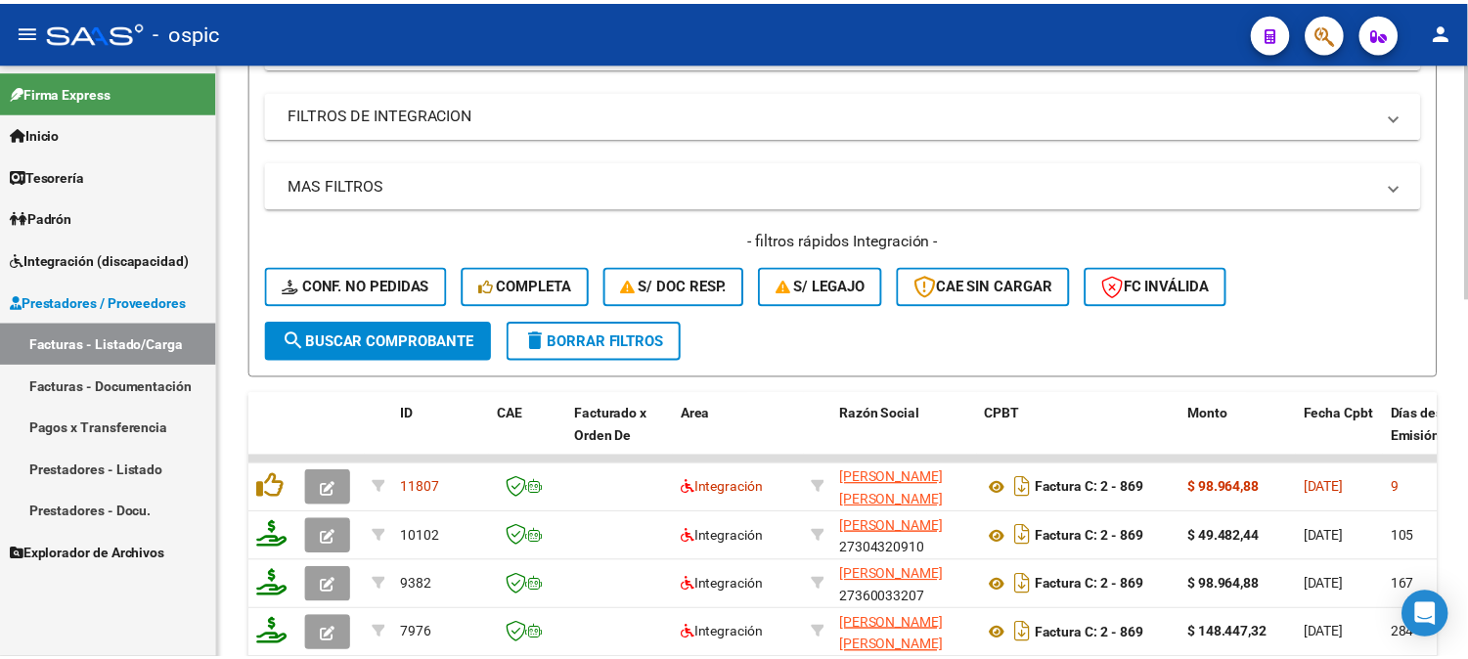
scroll to position [659, 0]
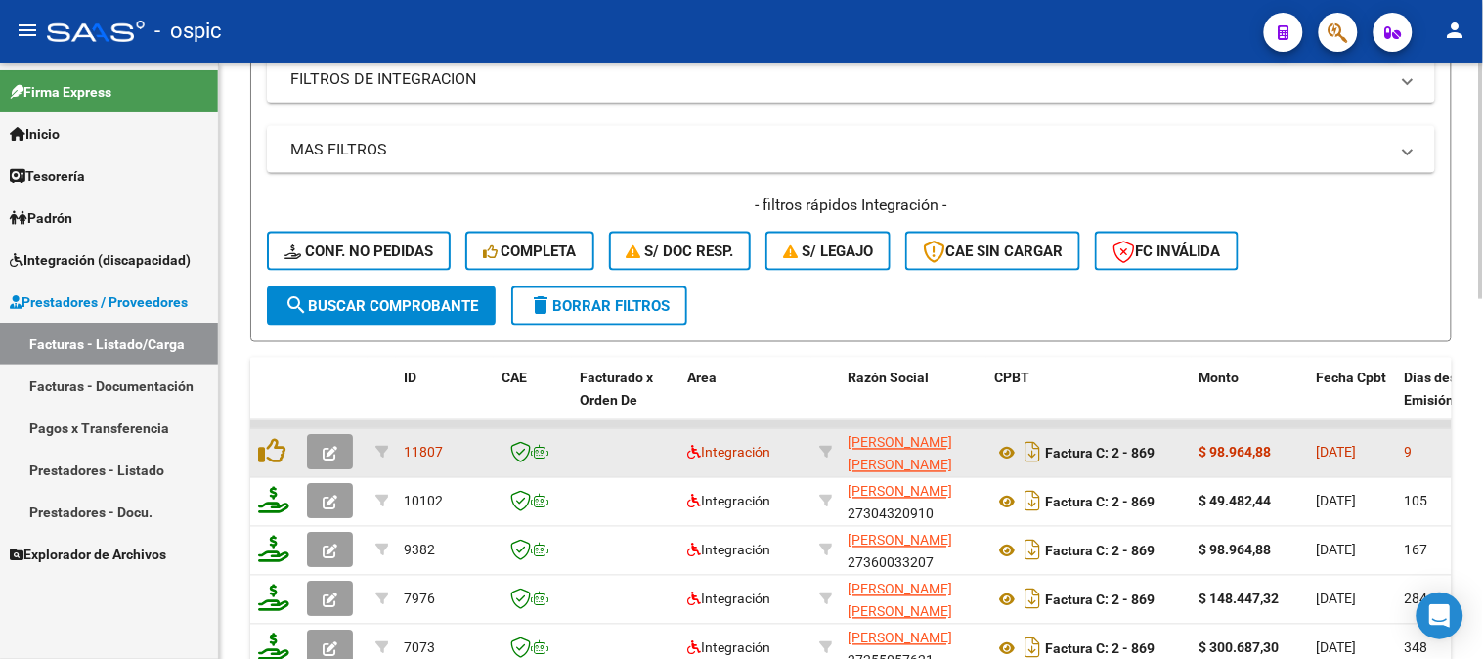
click at [333, 447] on icon "button" at bounding box center [330, 454] width 15 height 15
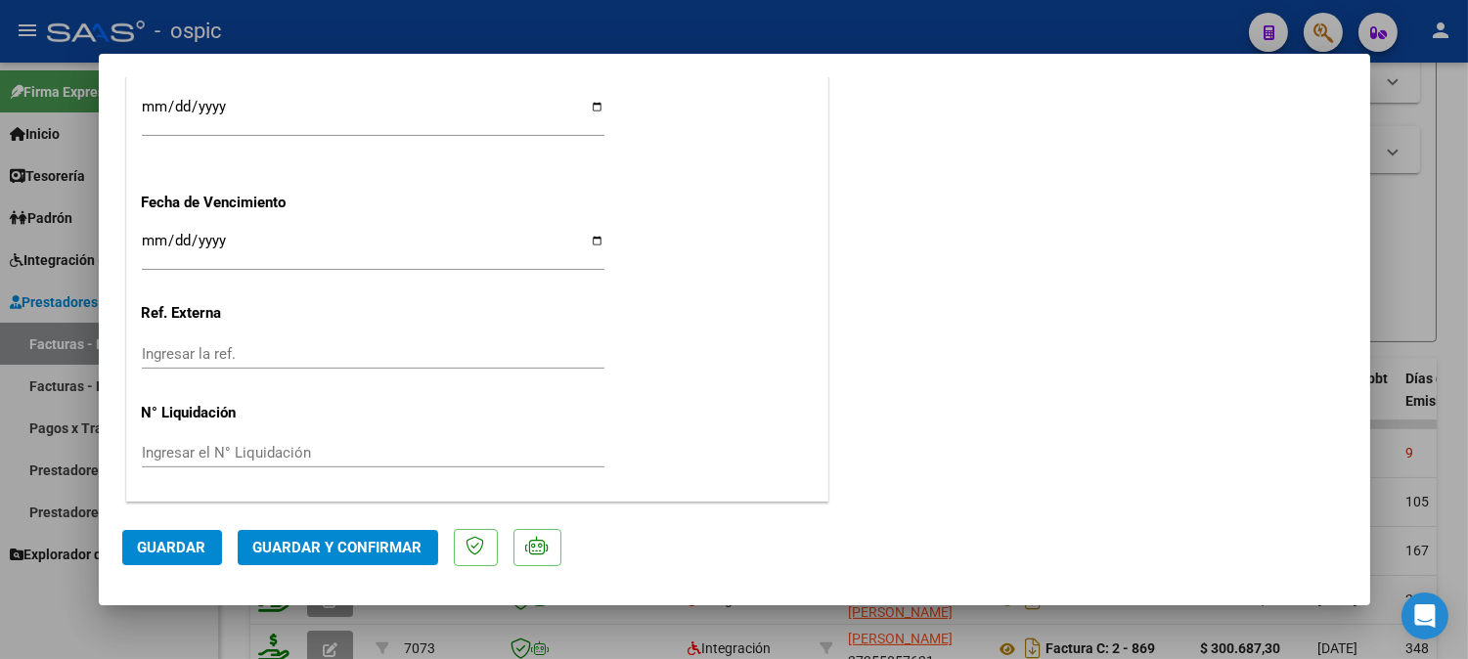
scroll to position [0, 0]
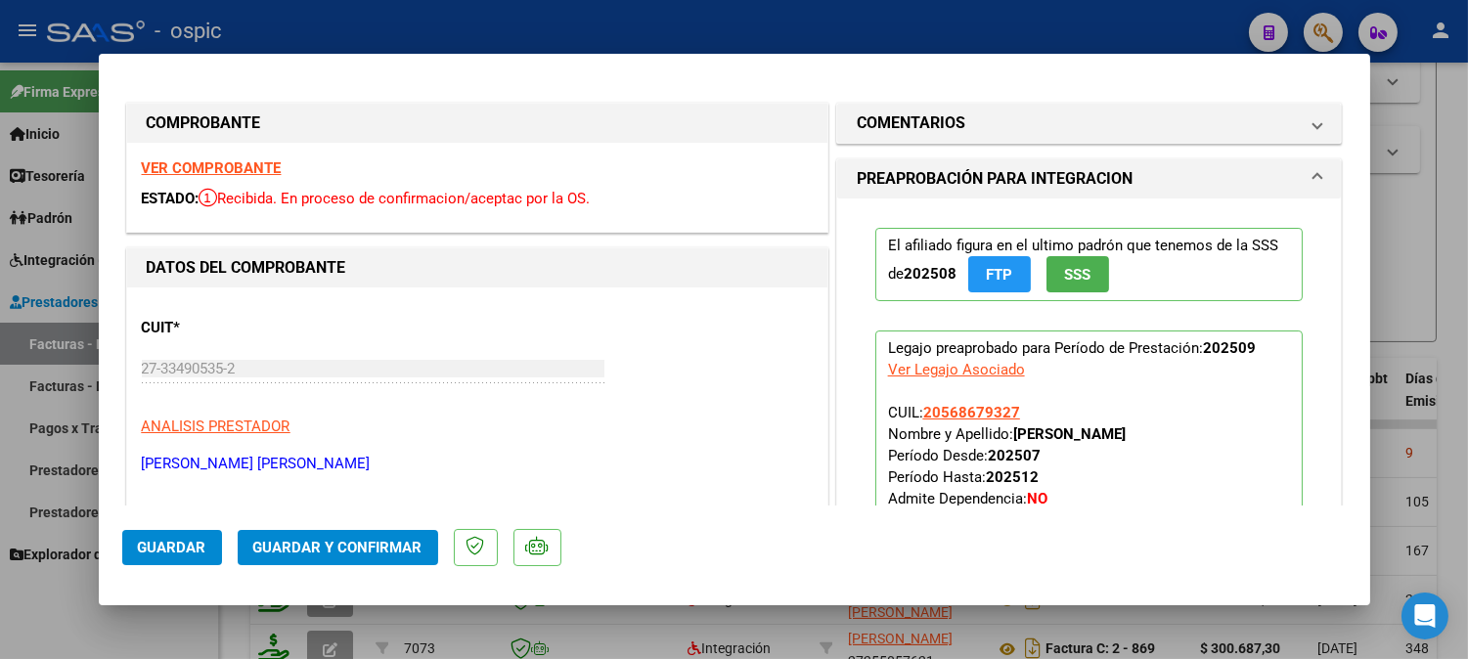
drag, startPoint x: 1031, startPoint y: 127, endPoint x: 1031, endPoint y: 193, distance: 65.5
click at [1031, 128] on mat-panel-title "COMENTARIOS" at bounding box center [1078, 122] width 442 height 23
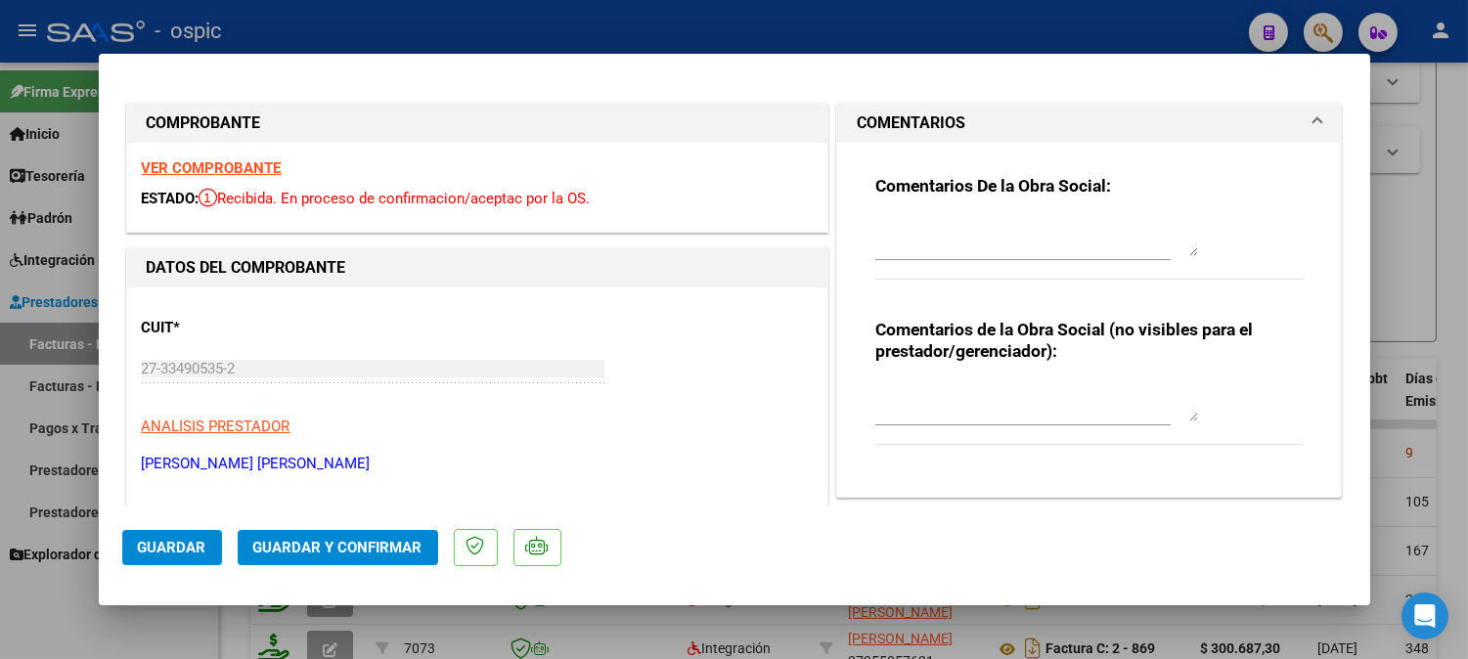
click at [1014, 392] on textarea at bounding box center [1036, 401] width 323 height 39
type textarea "PSP 8 SESIONES"
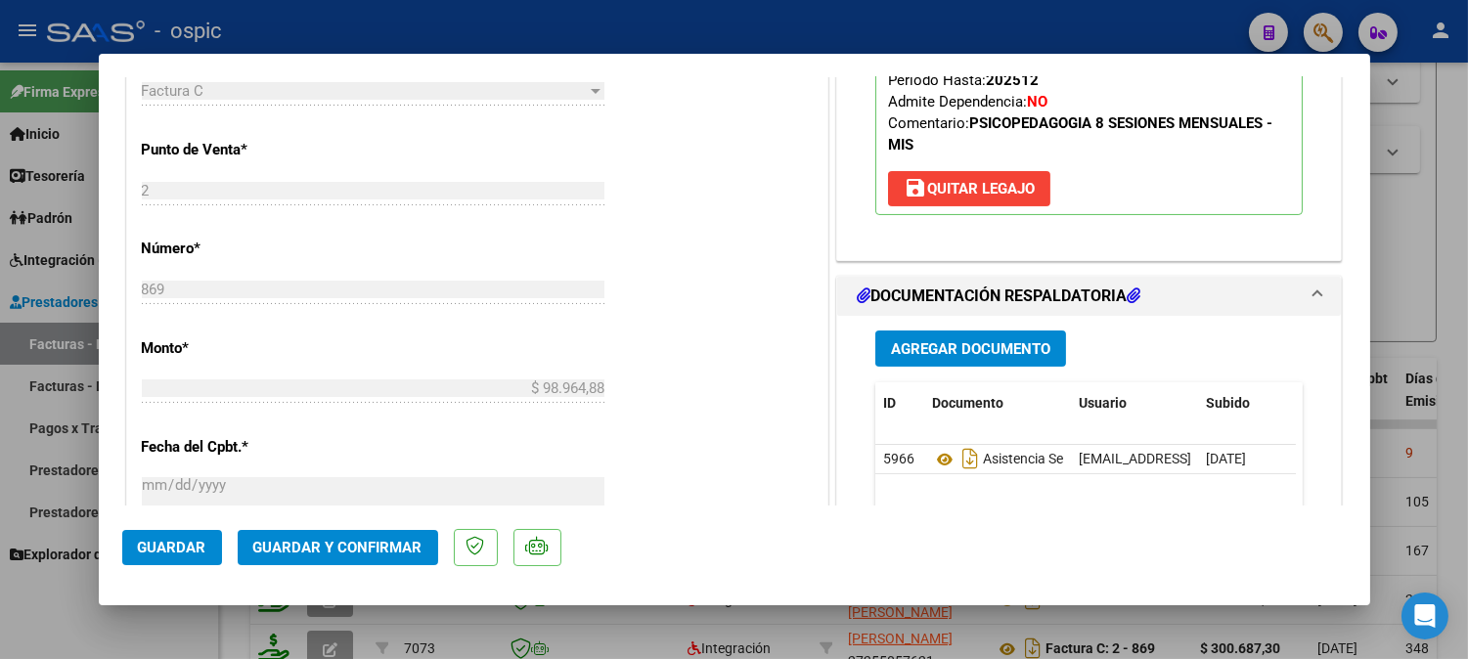
scroll to position [776, 0]
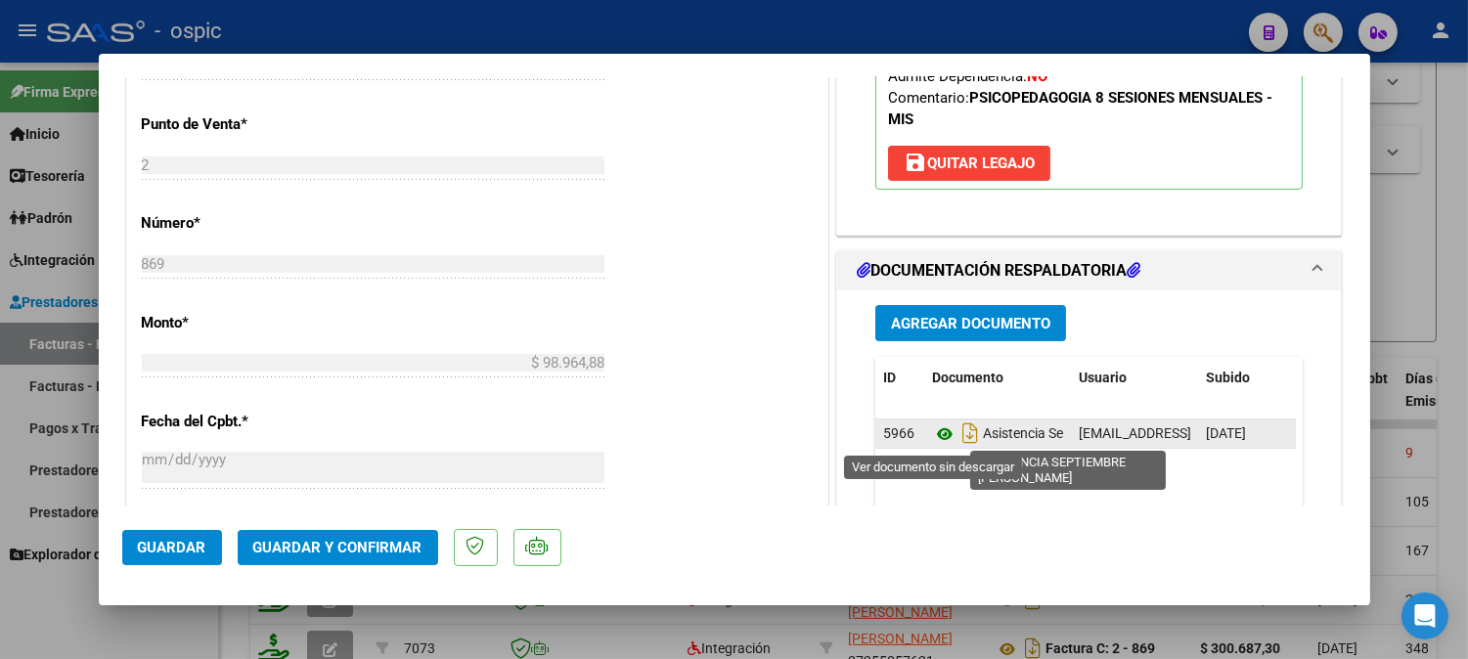
click at [932, 434] on icon at bounding box center [944, 433] width 25 height 23
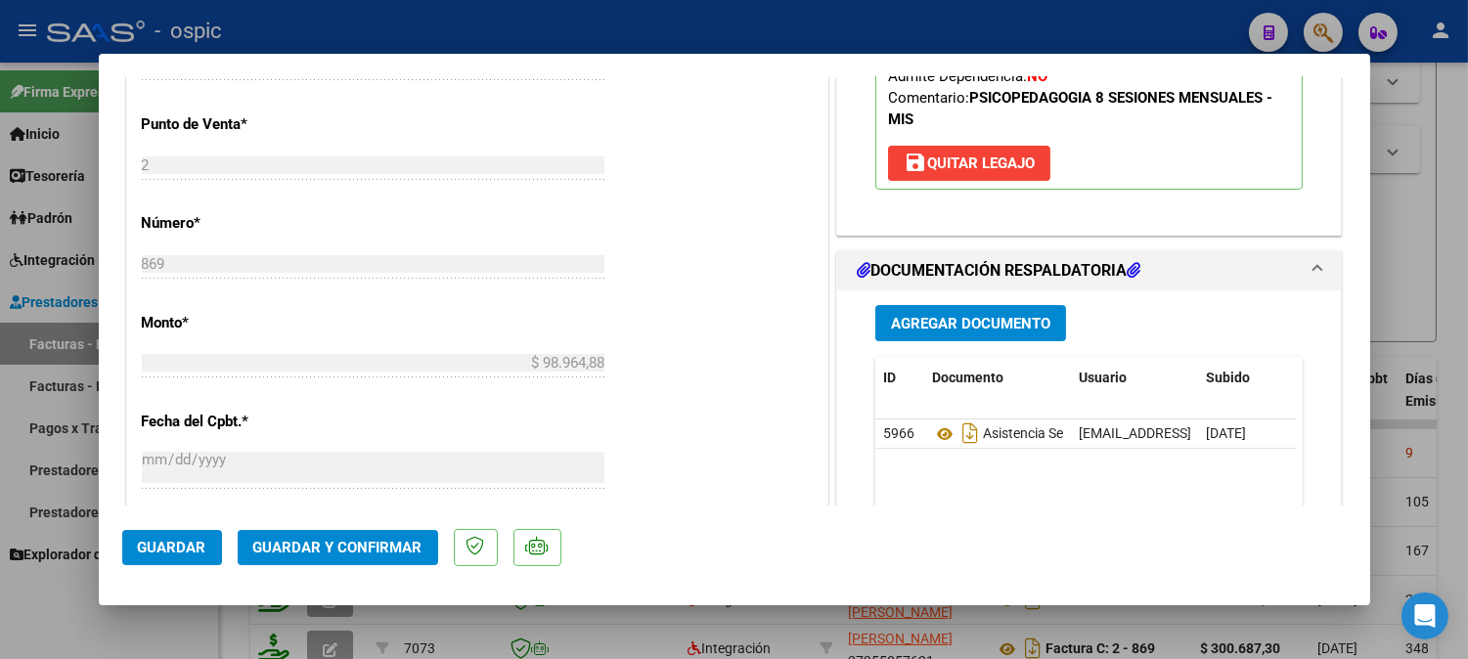
click at [375, 546] on span "Guardar y Confirmar" at bounding box center [337, 548] width 169 height 18
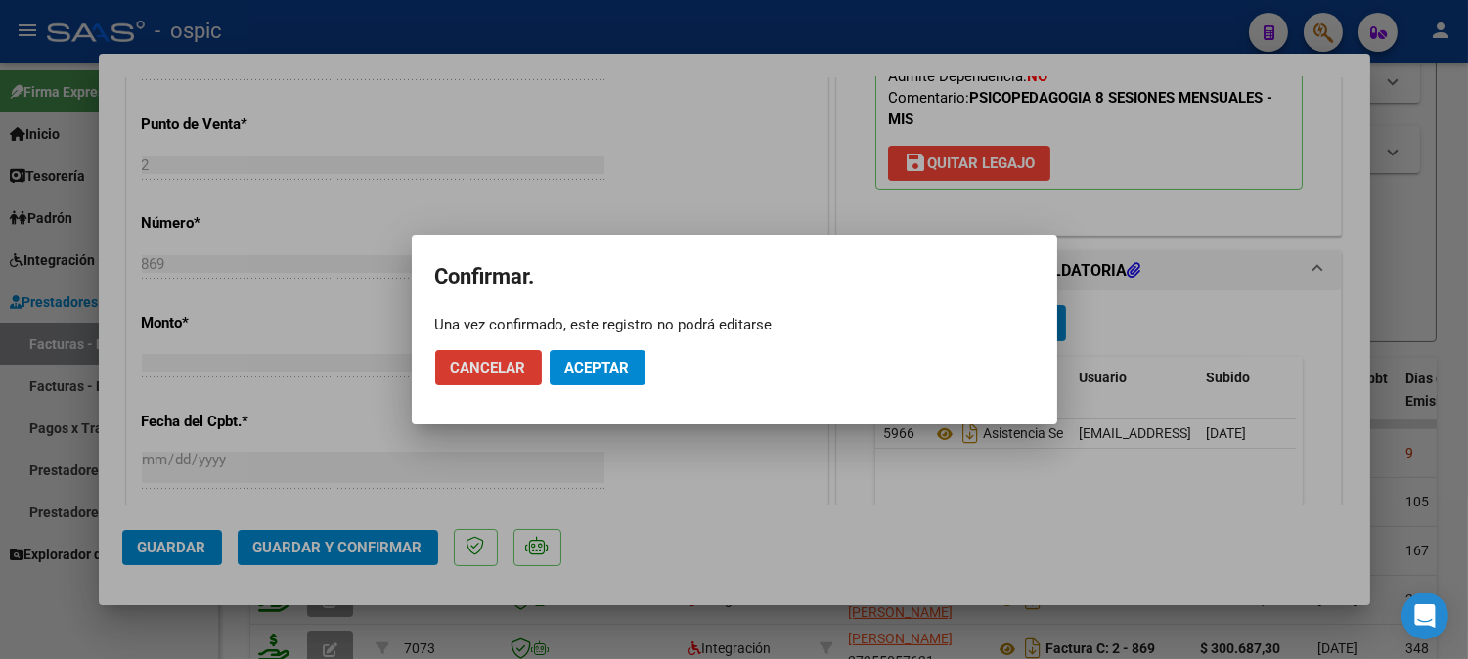
click at [616, 357] on button "Aceptar" at bounding box center [598, 367] width 96 height 35
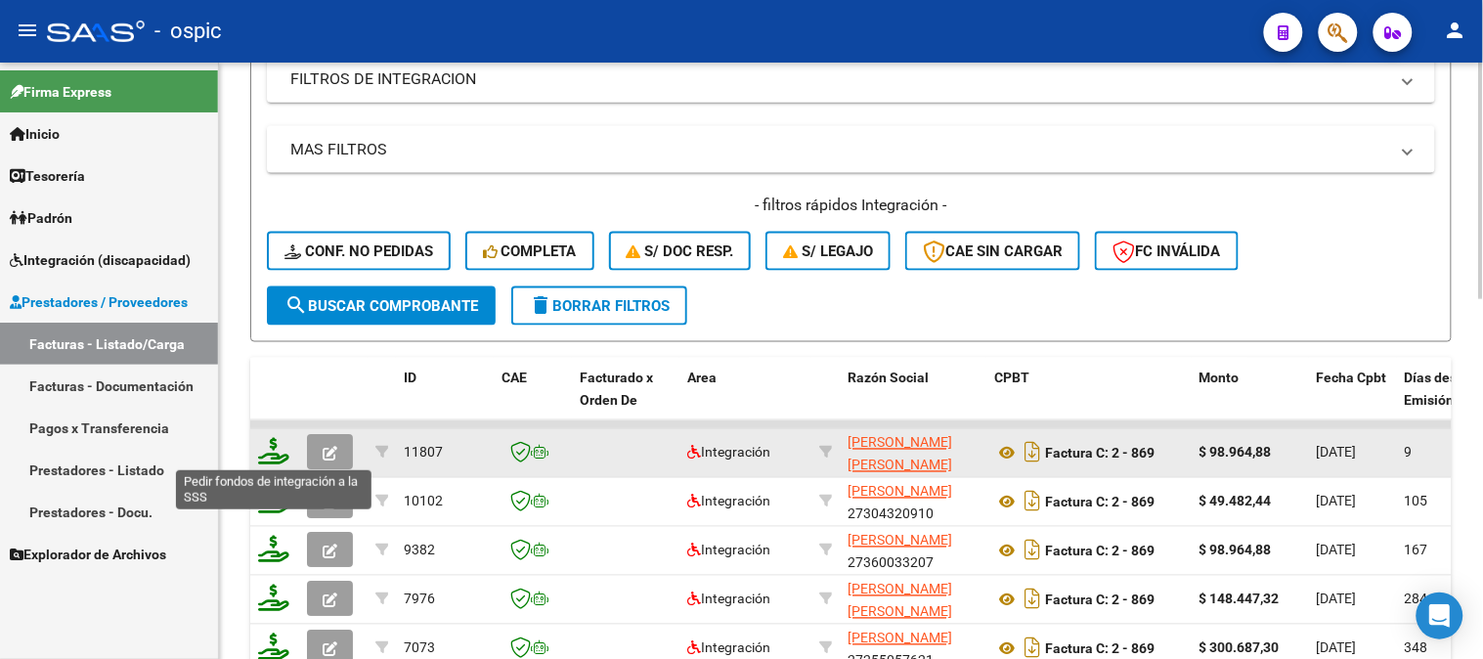
click at [270, 445] on icon at bounding box center [273, 451] width 31 height 27
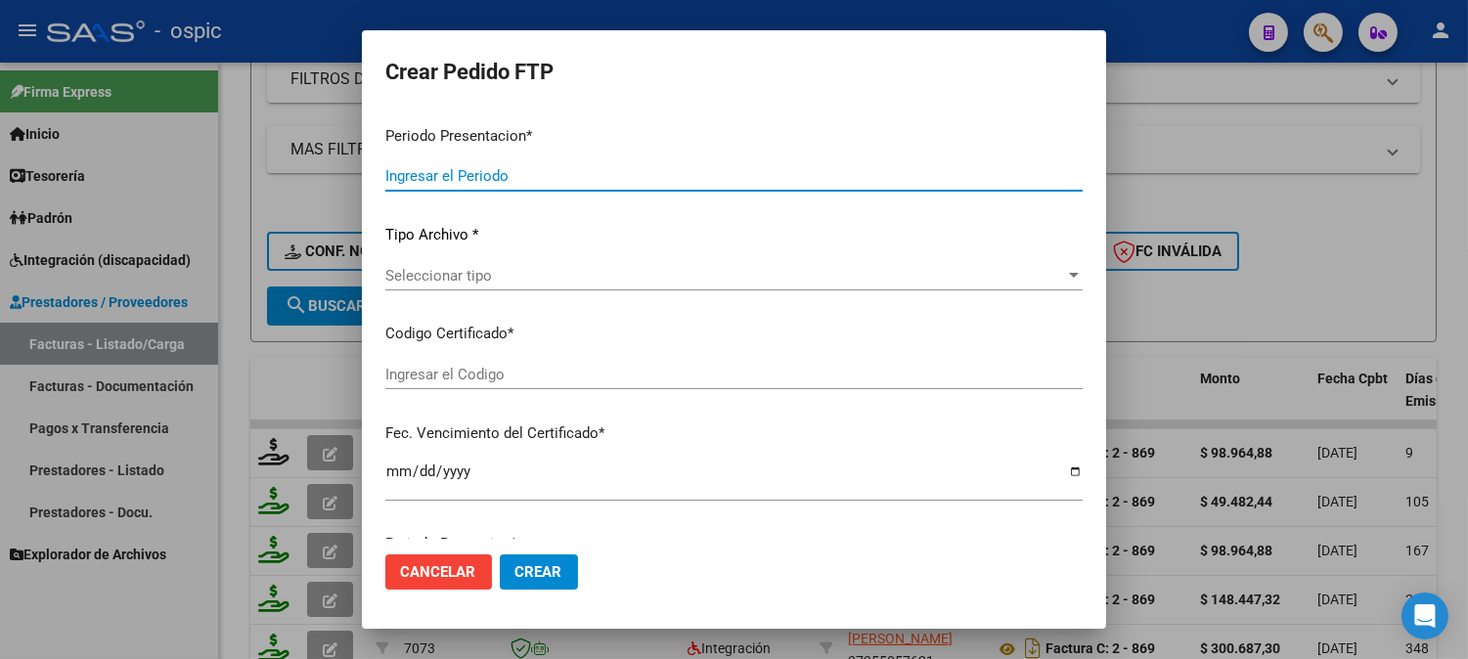
type input "202509"
type input "$ 98.964,88"
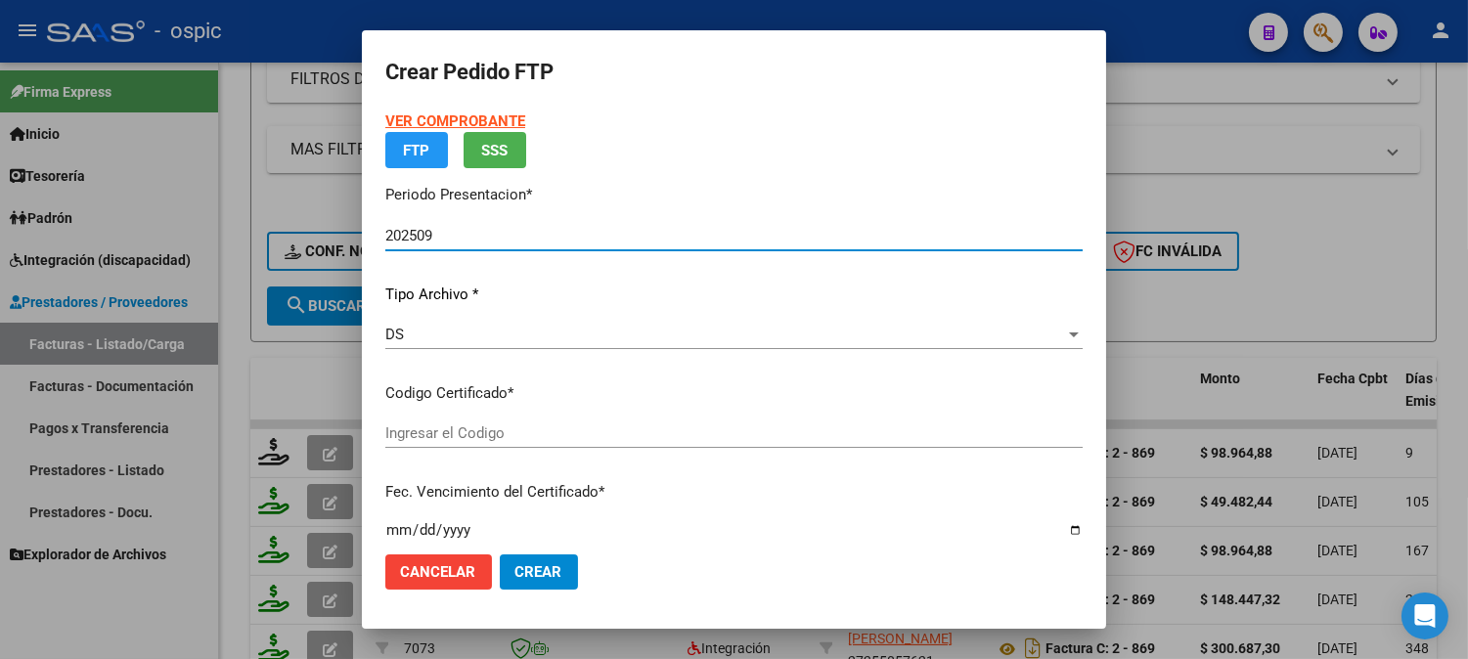
type input "8126421968"
type input "2031-05-31"
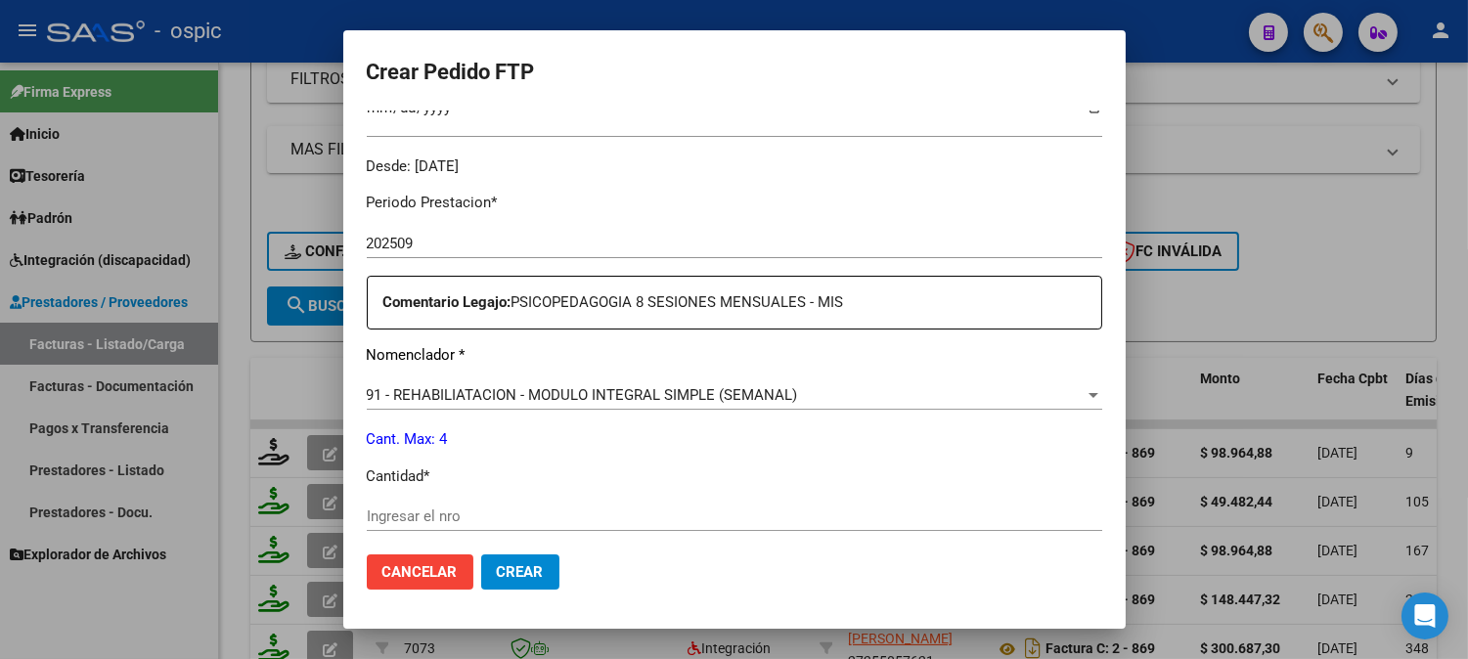
scroll to position [650, 0]
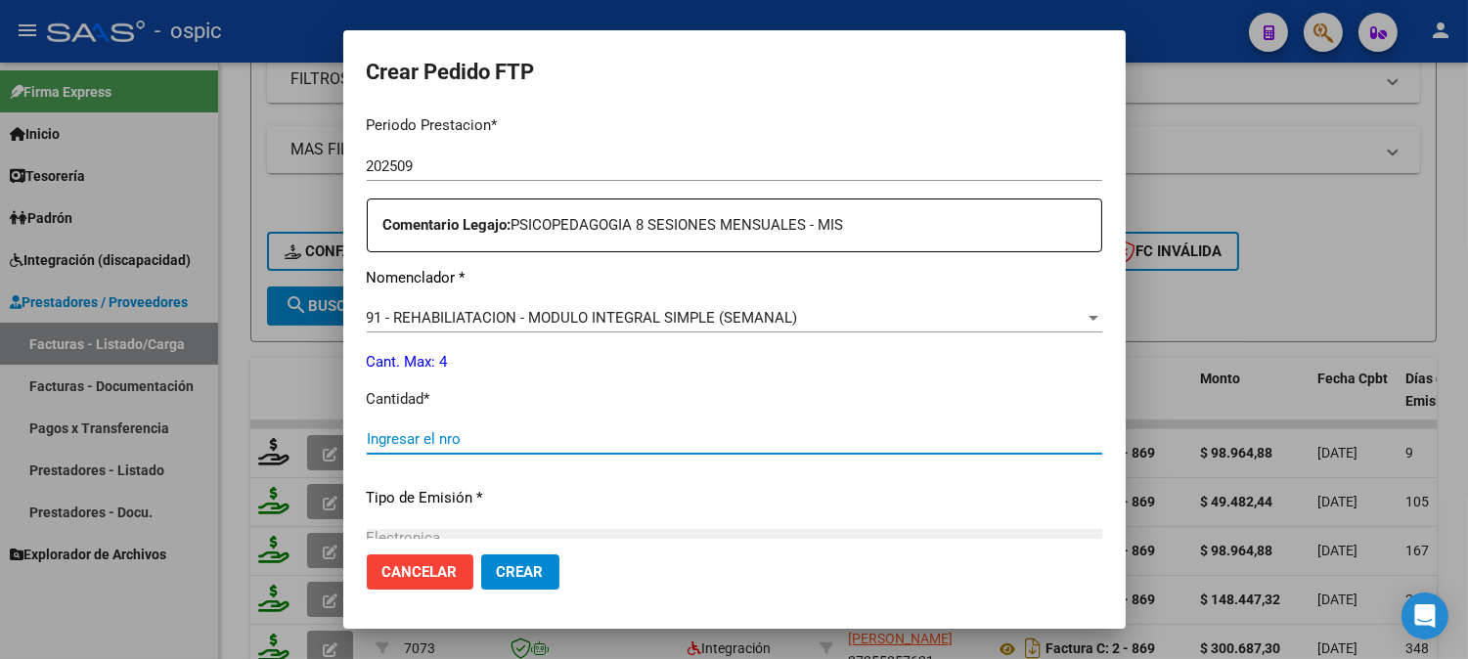
click at [728, 437] on input "Ingresar el nro" at bounding box center [734, 439] width 735 height 18
type input "4"
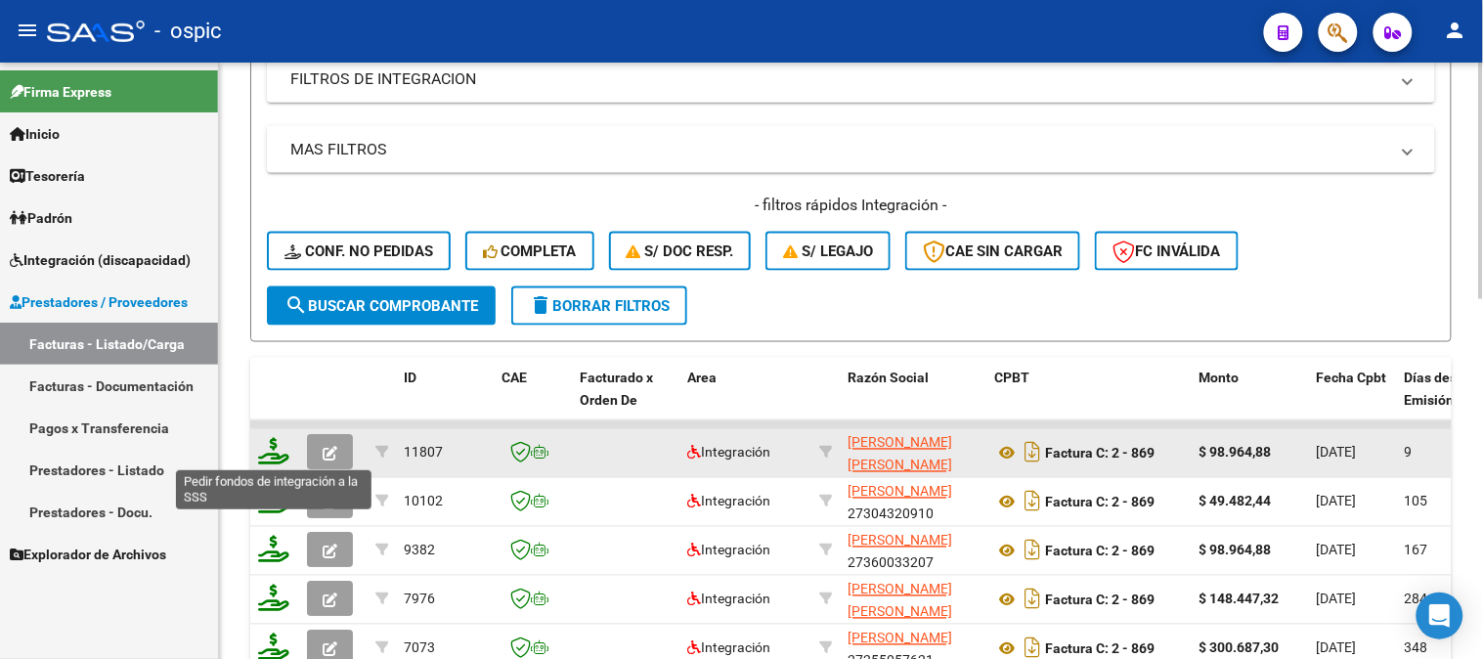
click at [271, 441] on icon at bounding box center [273, 451] width 31 height 27
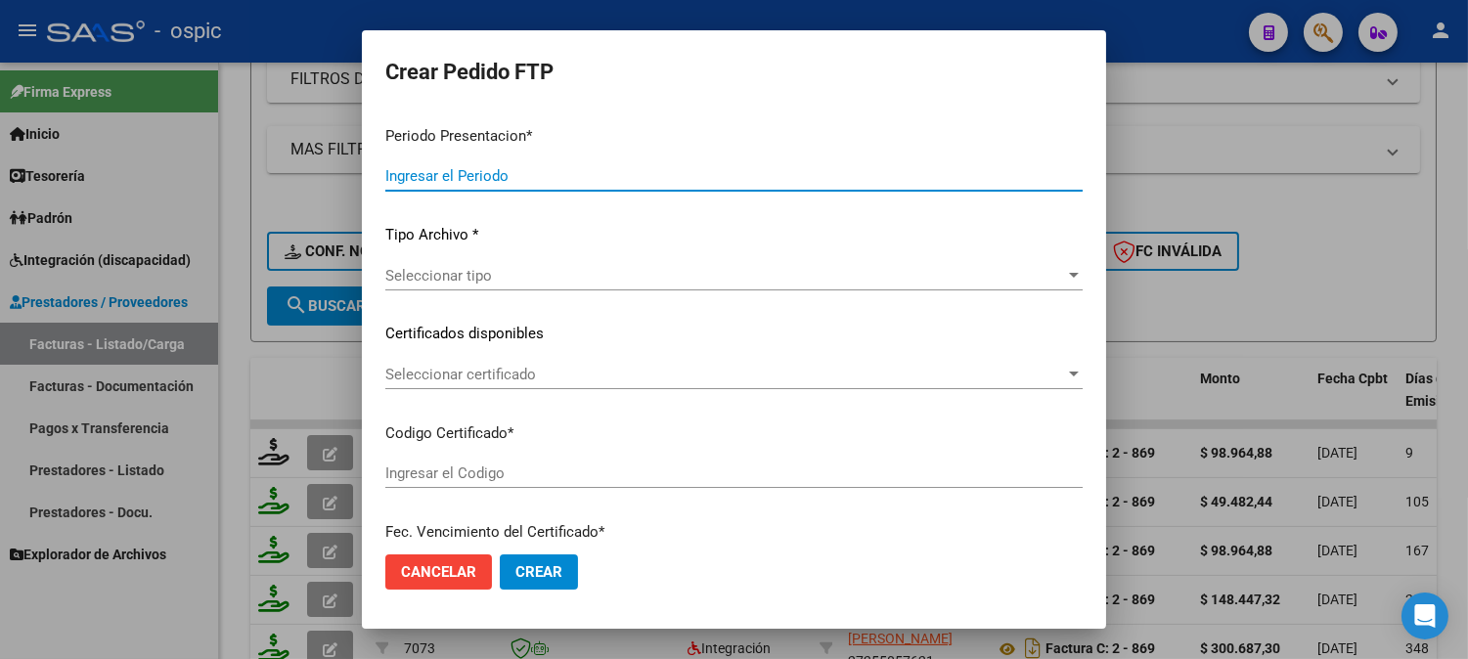
type input "202509"
type input "$ 98.964,88"
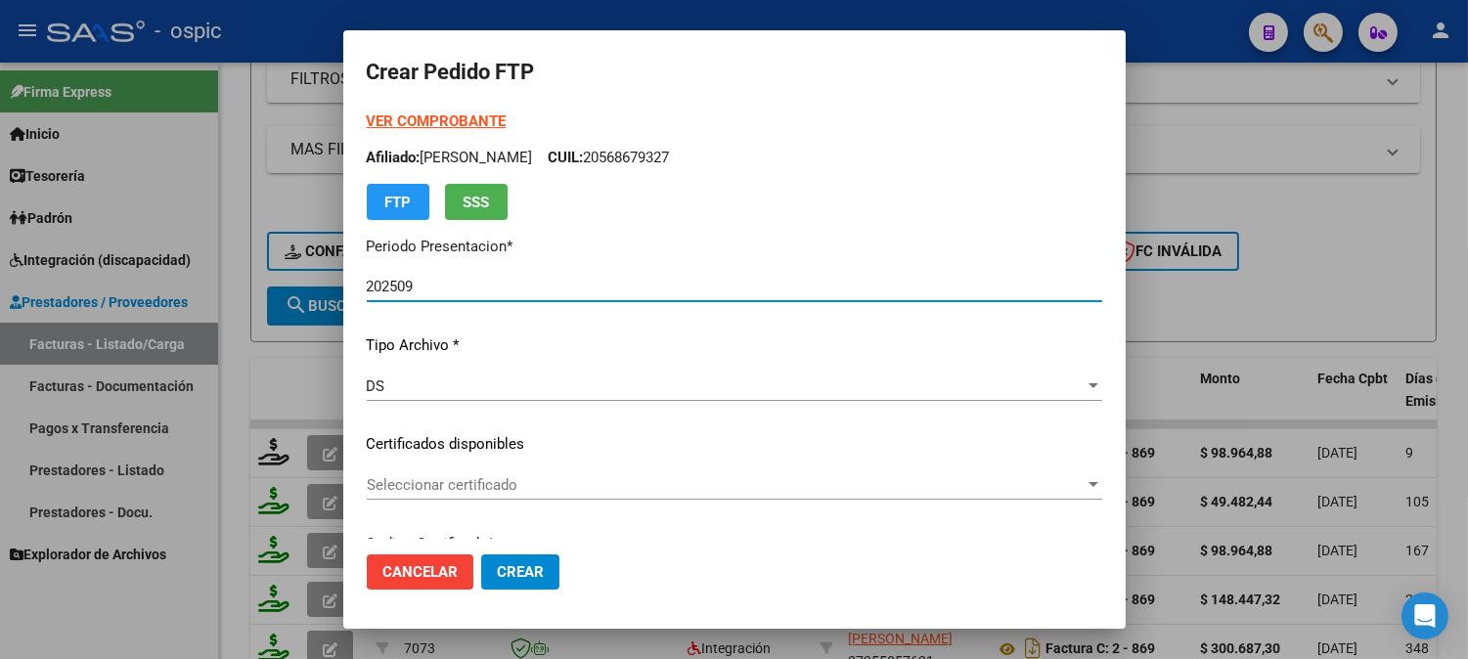
type input "8126421968"
type input "2031-05-31"
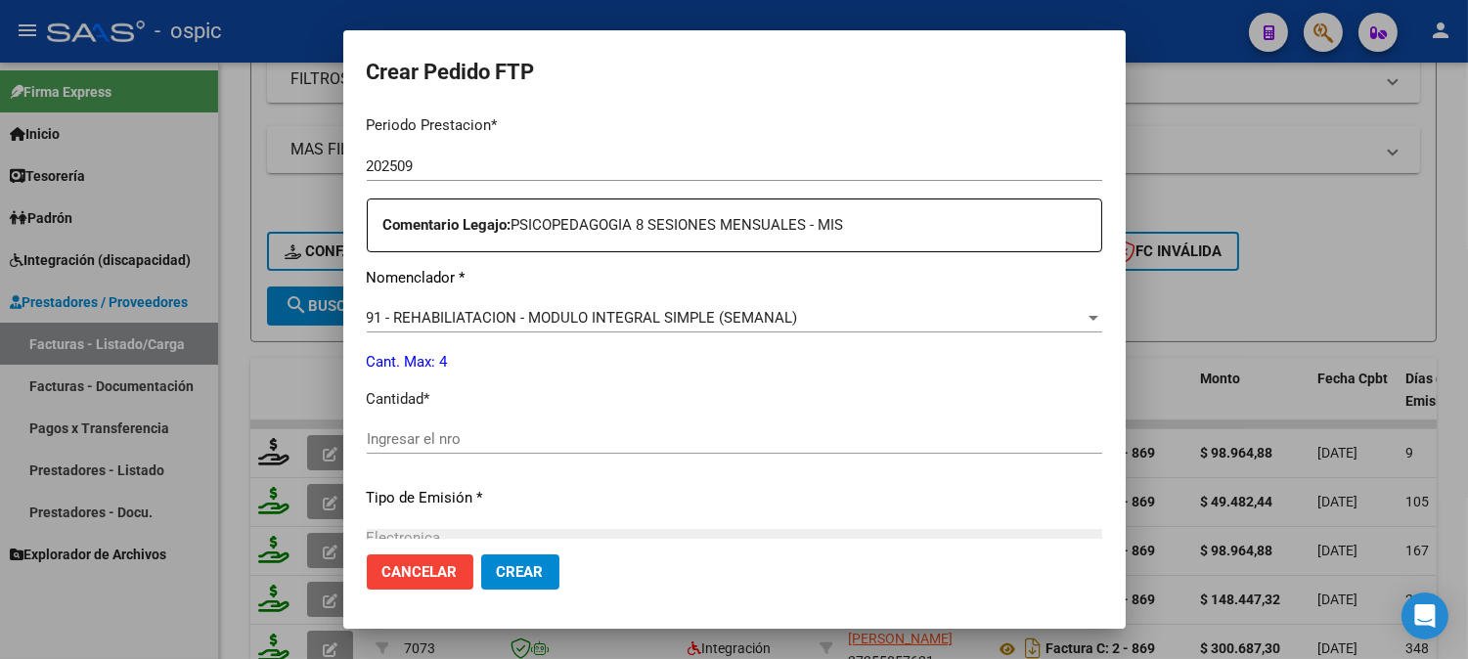
scroll to position [658, 0]
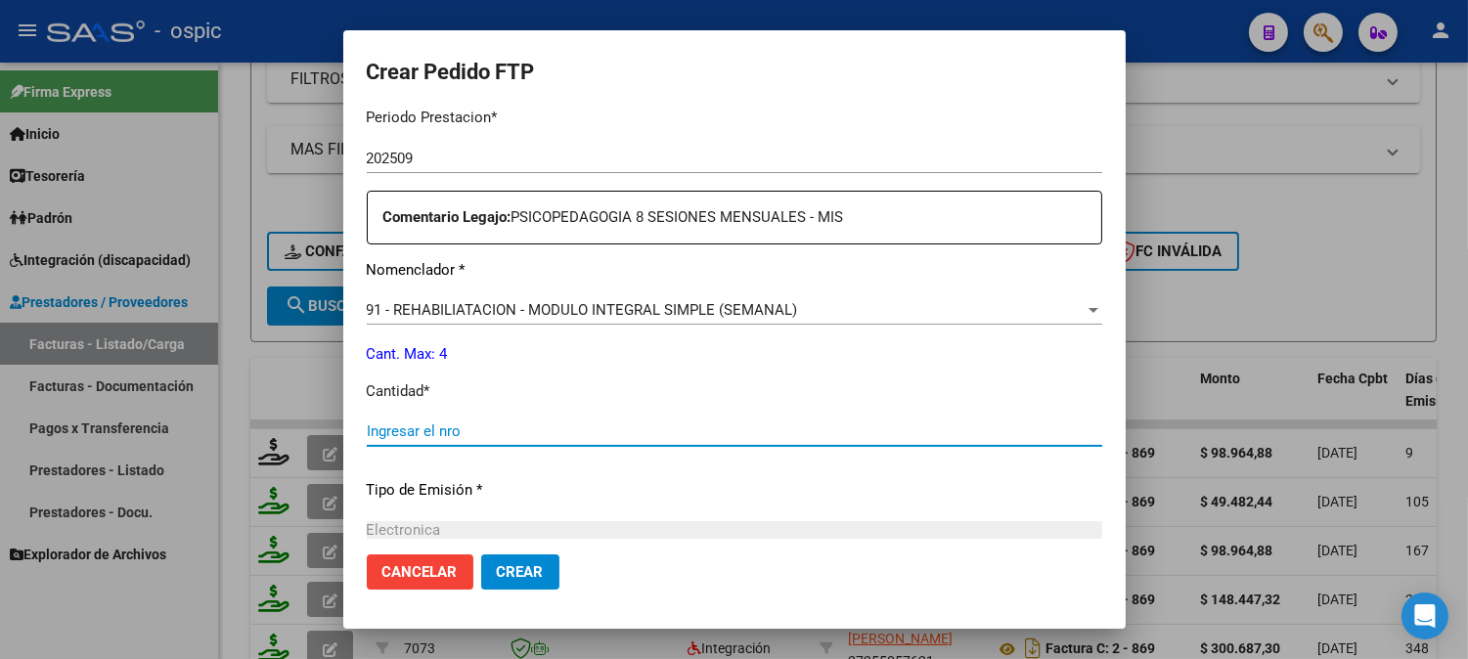
click at [668, 430] on input "Ingresar el nro" at bounding box center [734, 431] width 735 height 18
type input "4"
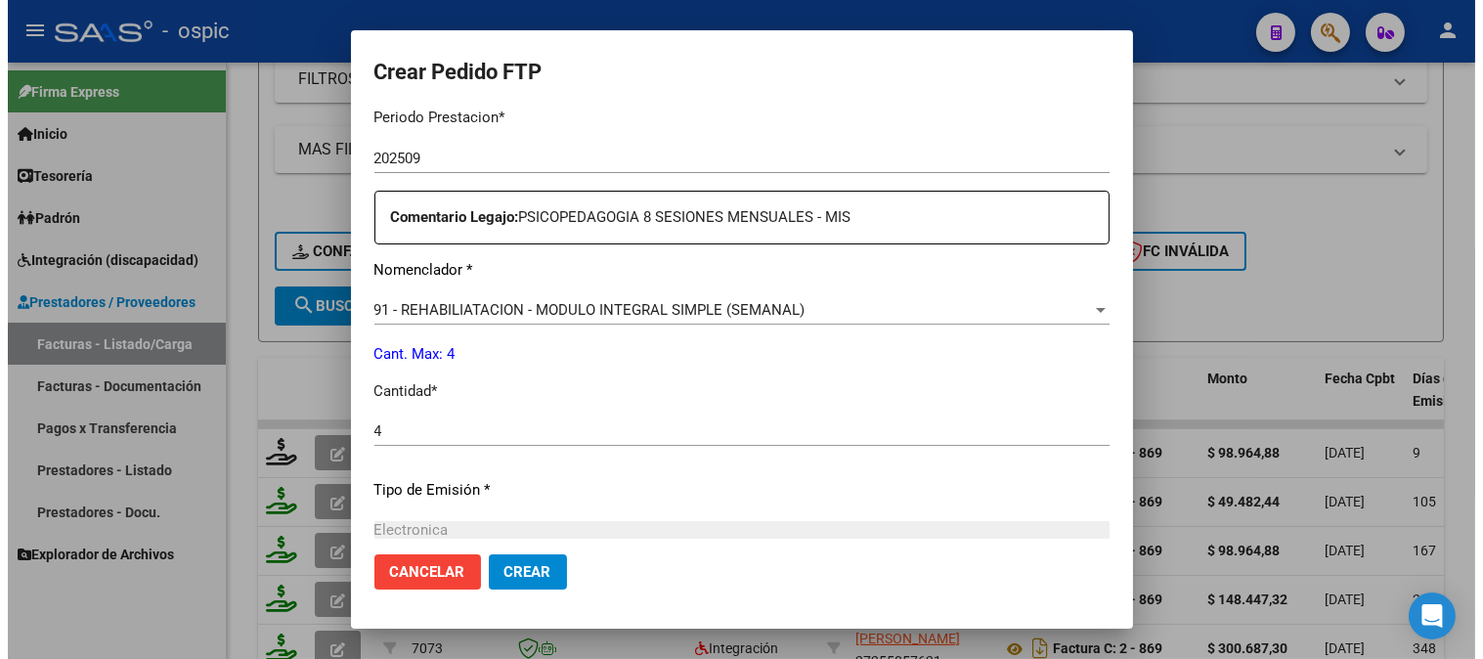
scroll to position [880, 0]
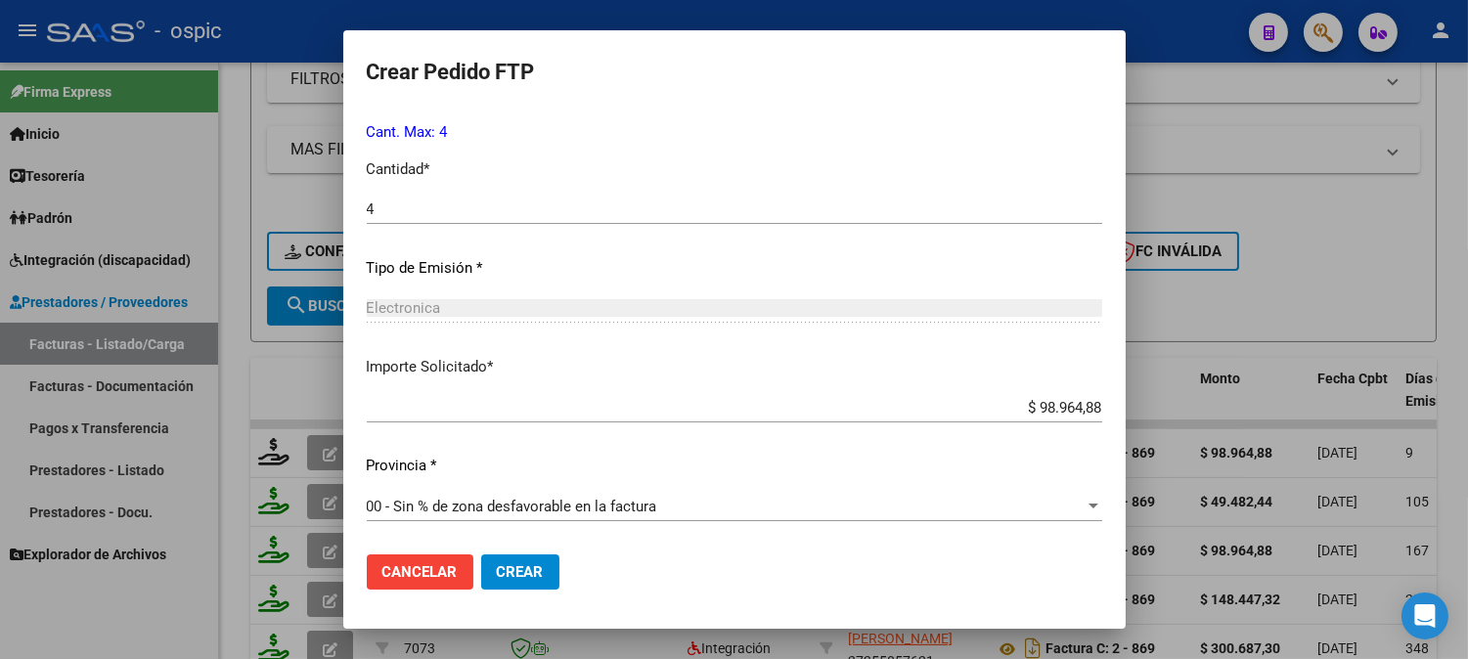
click at [514, 574] on span "Crear" at bounding box center [520, 572] width 47 height 18
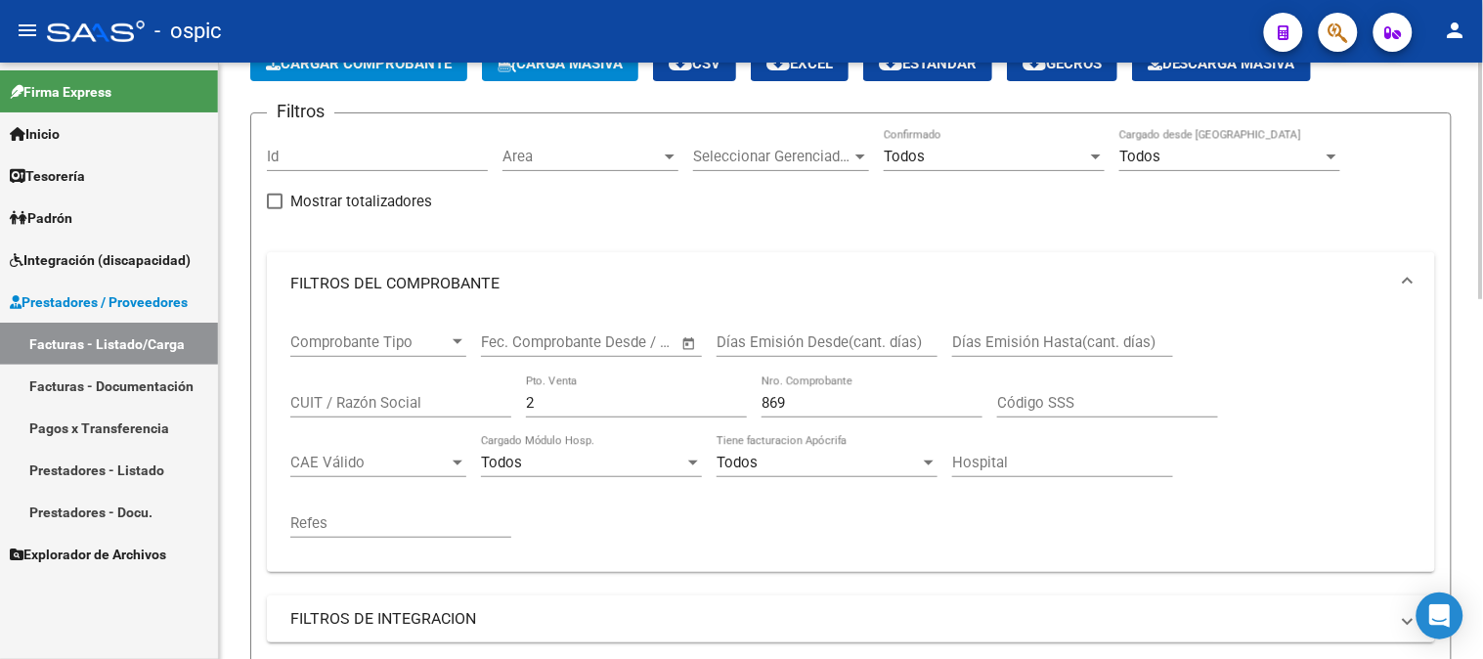
scroll to position [115, 0]
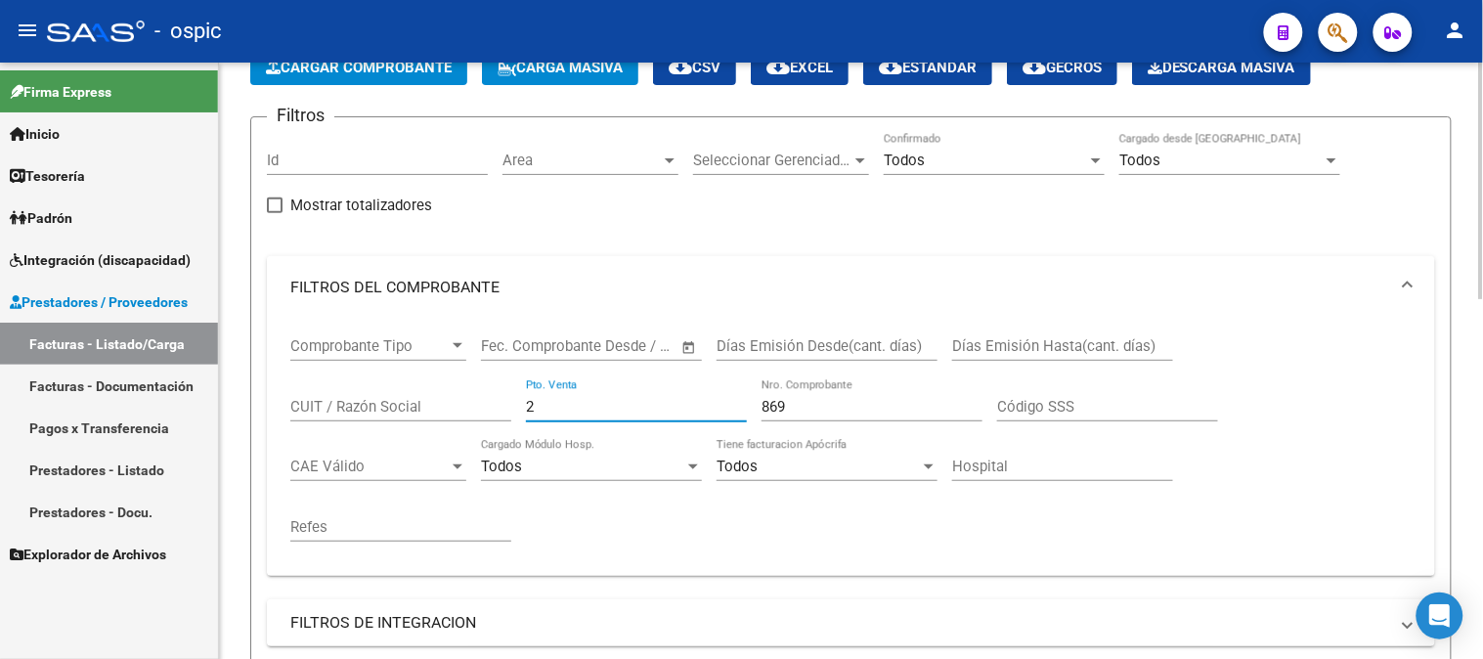
drag, startPoint x: 477, startPoint y: 407, endPoint x: 438, endPoint y: 395, distance: 40.8
click at [438, 404] on div "Comprobante Tipo Comprobante Tipo Fecha inicio – Fecha fin Fec. Comprobante Des…" at bounding box center [851, 440] width 1122 height 242
type input "4"
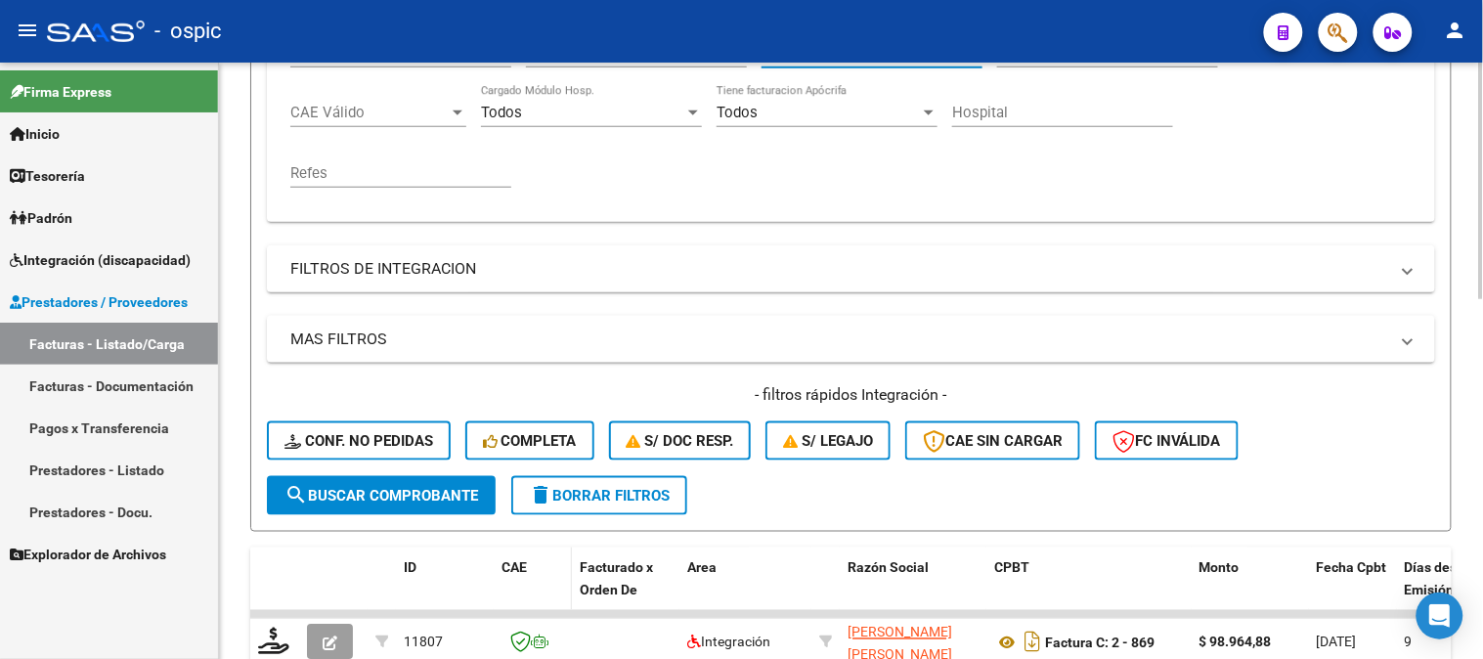
scroll to position [659, 0]
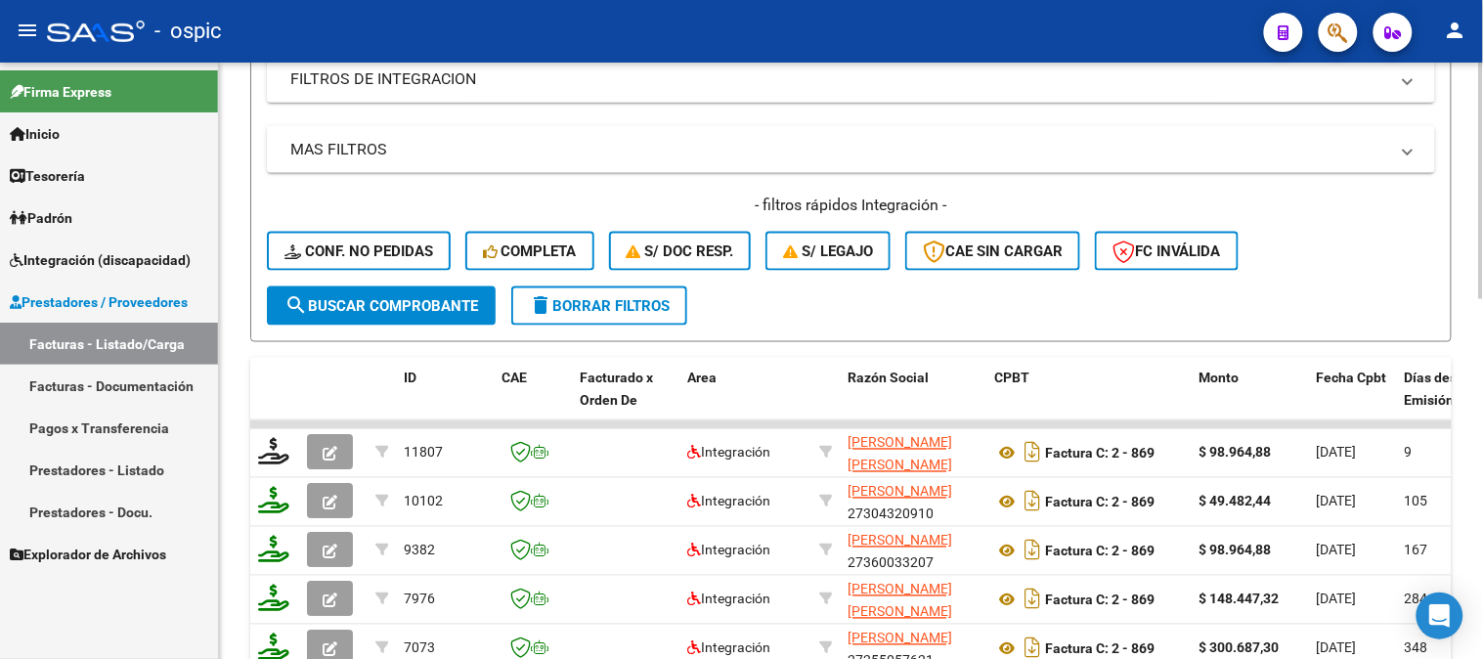
type input "1150"
click at [438, 313] on span "search Buscar Comprobante" at bounding box center [382, 306] width 194 height 18
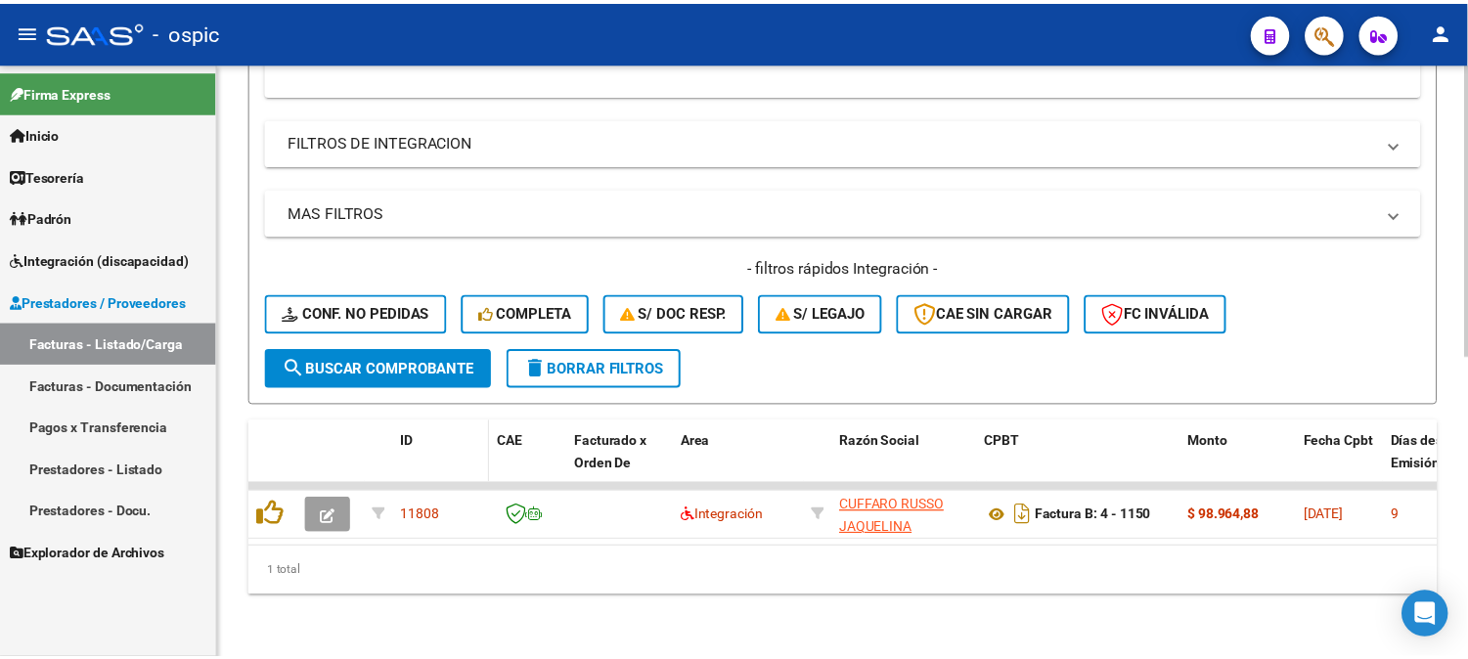
scroll to position [611, 0]
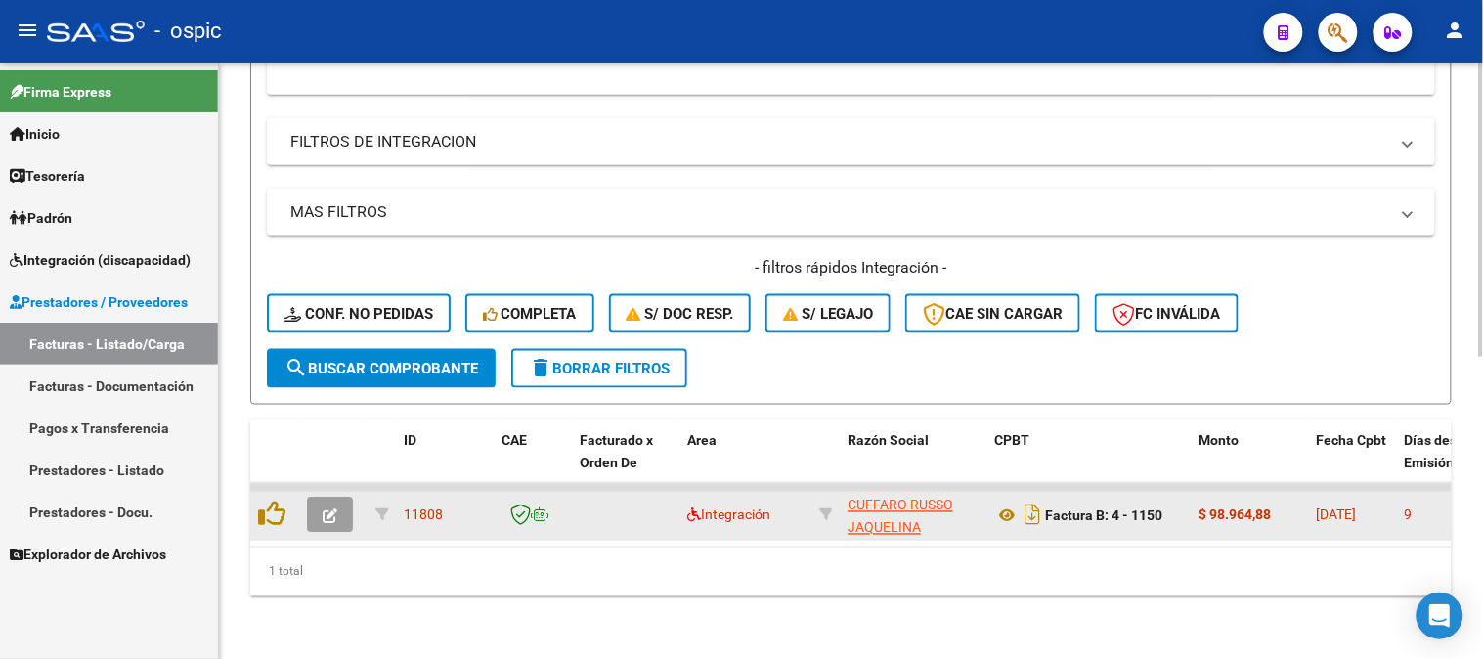
click at [334, 509] on icon "button" at bounding box center [330, 516] width 15 height 15
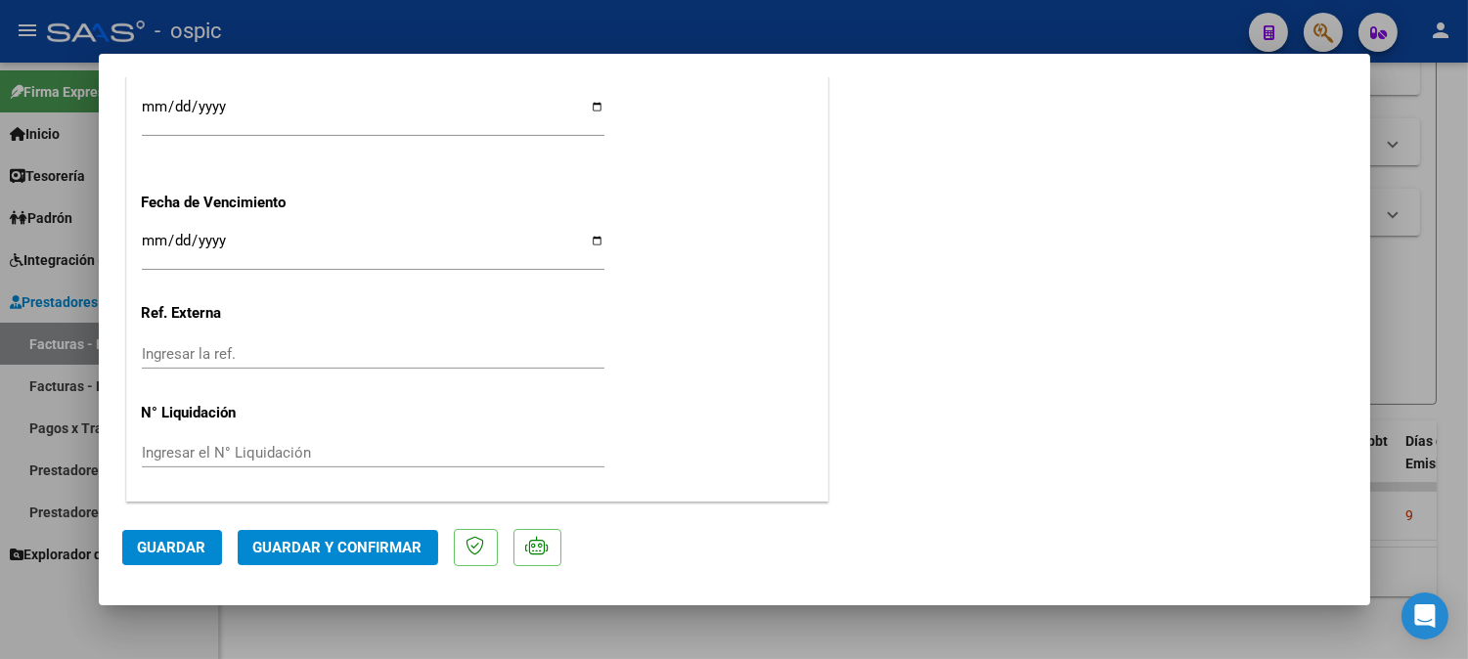
scroll to position [0, 0]
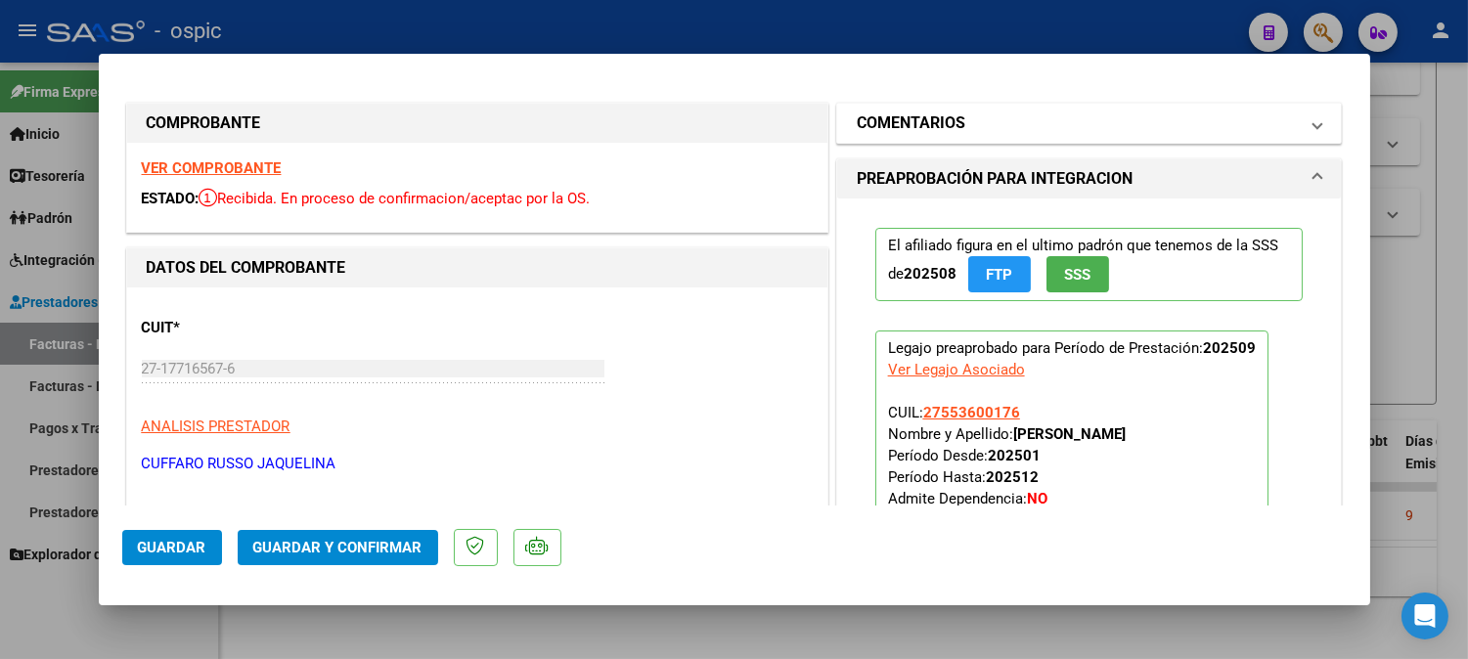
click at [1073, 112] on mat-panel-title "COMENTARIOS" at bounding box center [1078, 122] width 442 height 23
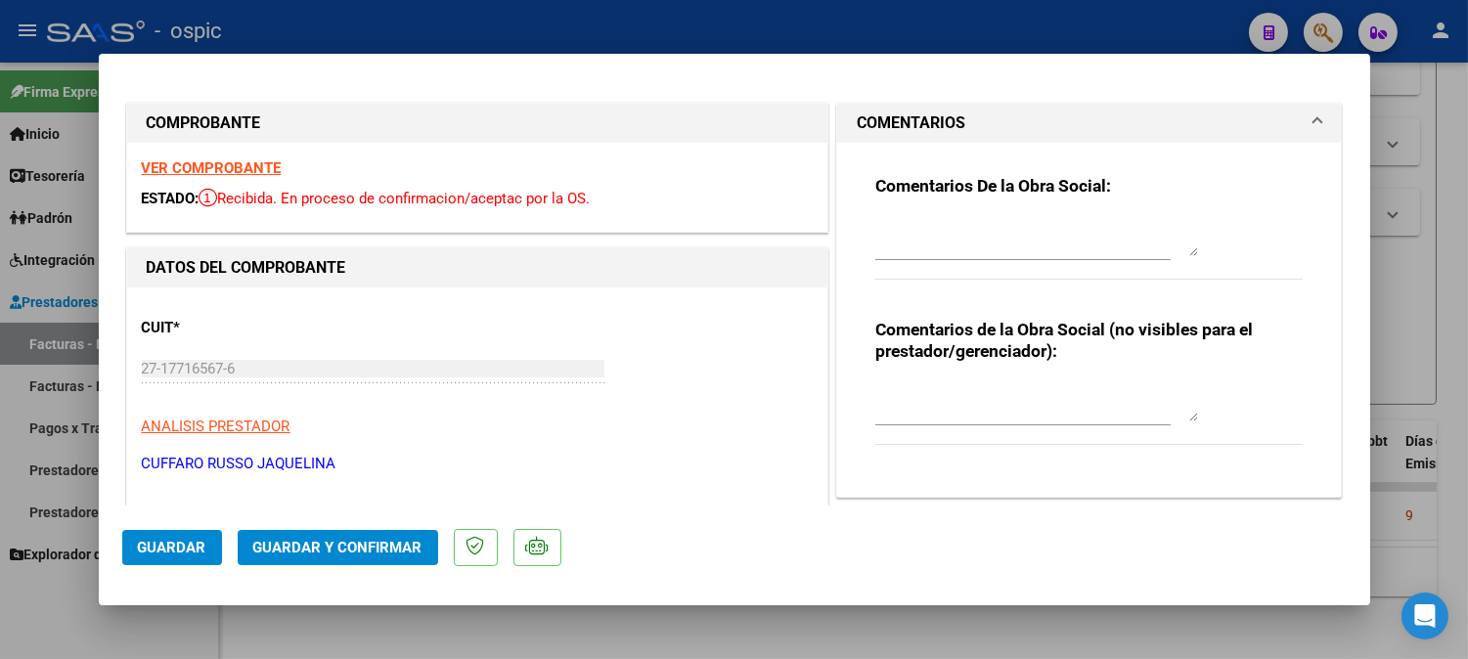
click at [1052, 383] on textarea at bounding box center [1036, 401] width 323 height 39
type textarea "FONO 8 SESIONES"
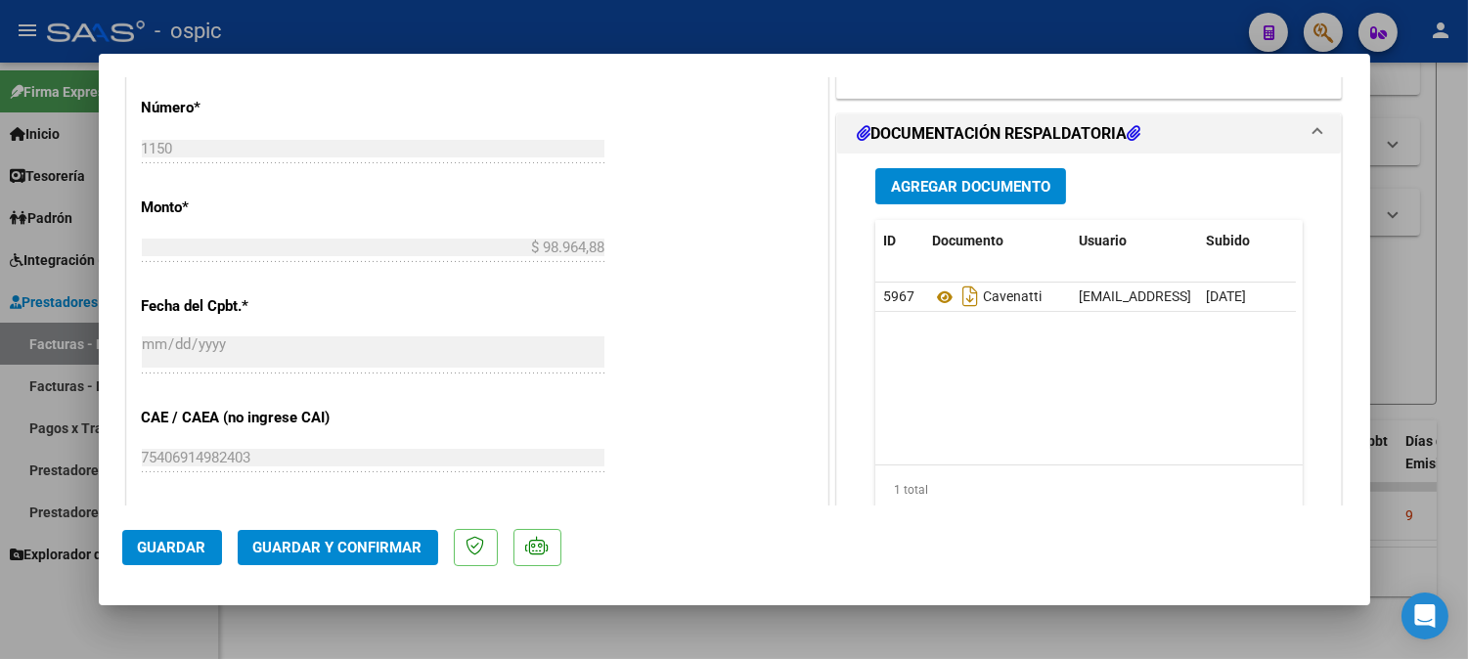
scroll to position [896, 0]
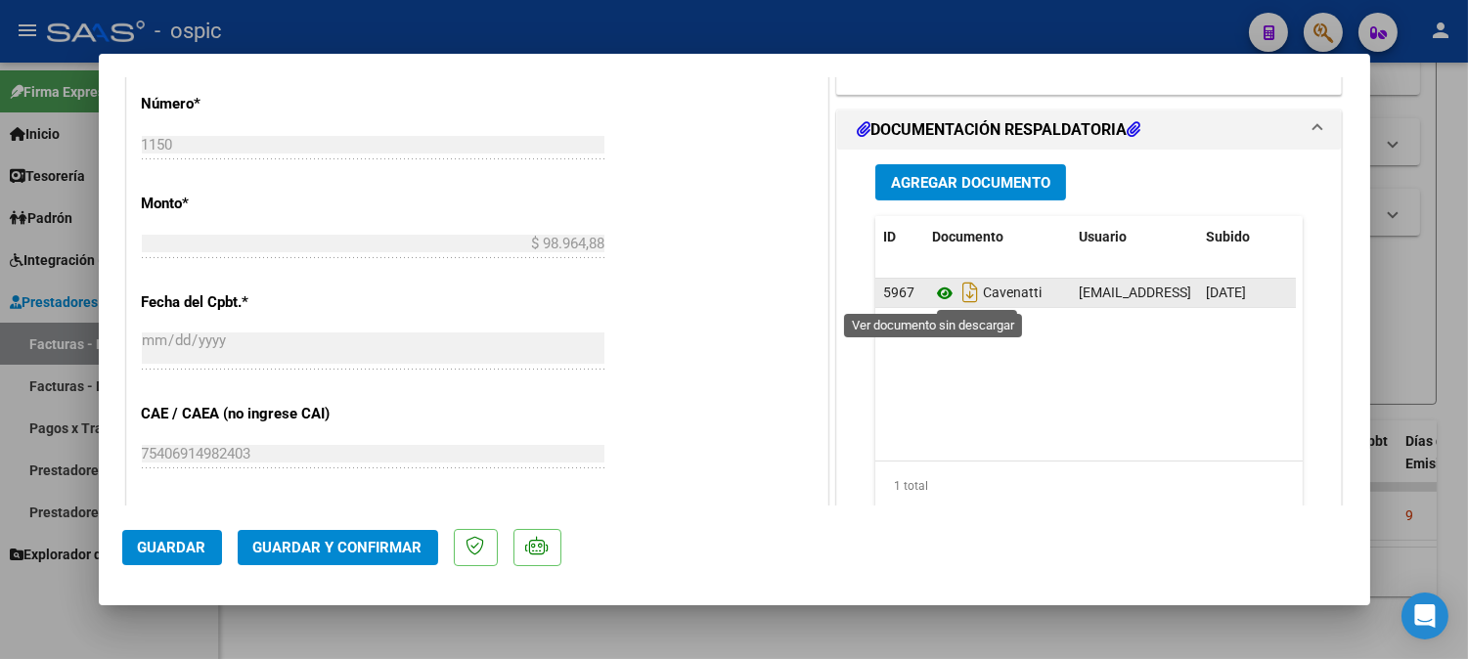
click at [933, 288] on icon at bounding box center [944, 293] width 25 height 23
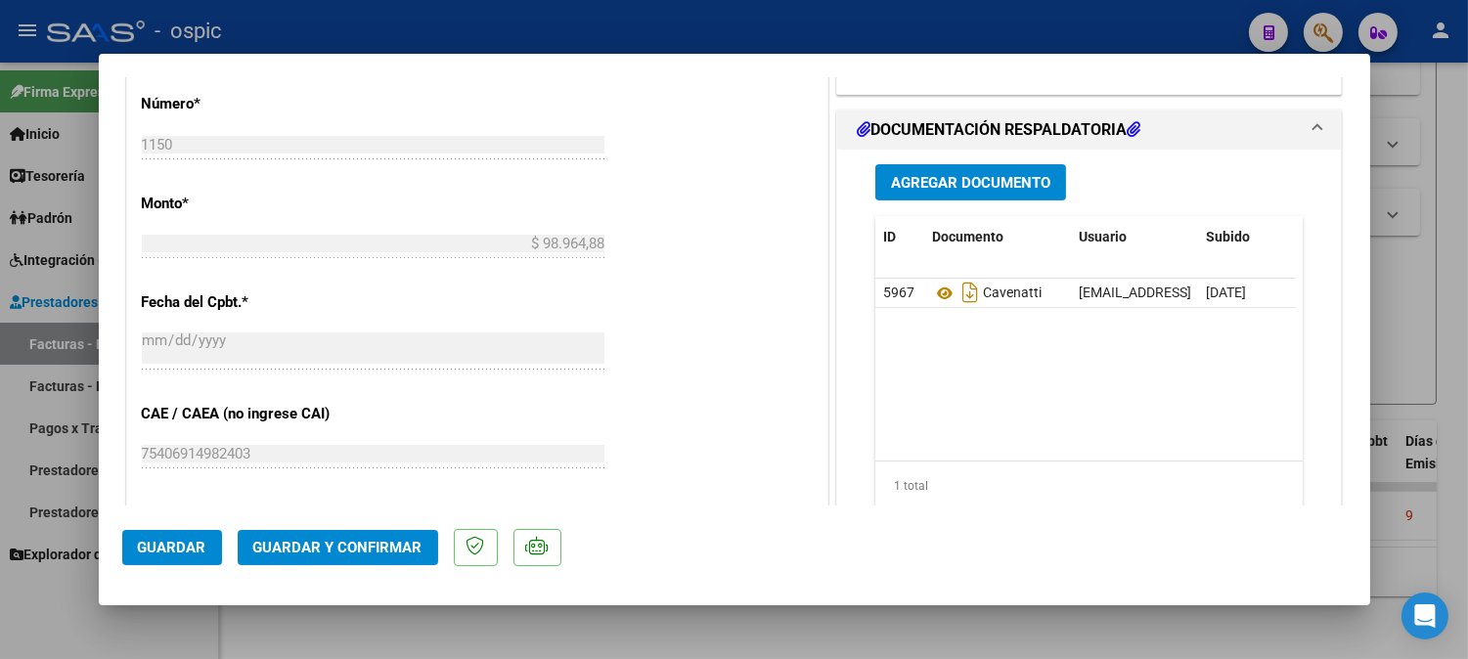
click at [385, 541] on span "Guardar y Confirmar" at bounding box center [337, 548] width 169 height 18
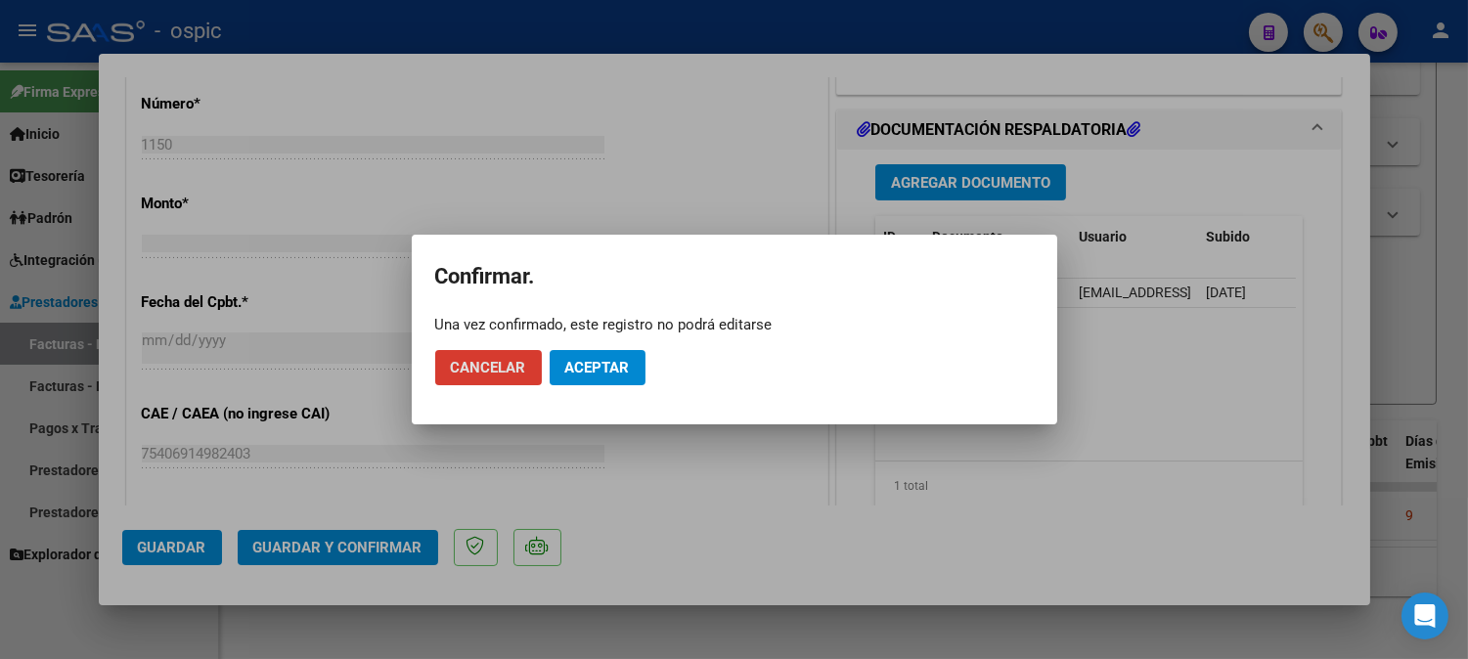
click at [571, 360] on span "Aceptar" at bounding box center [597, 368] width 65 height 18
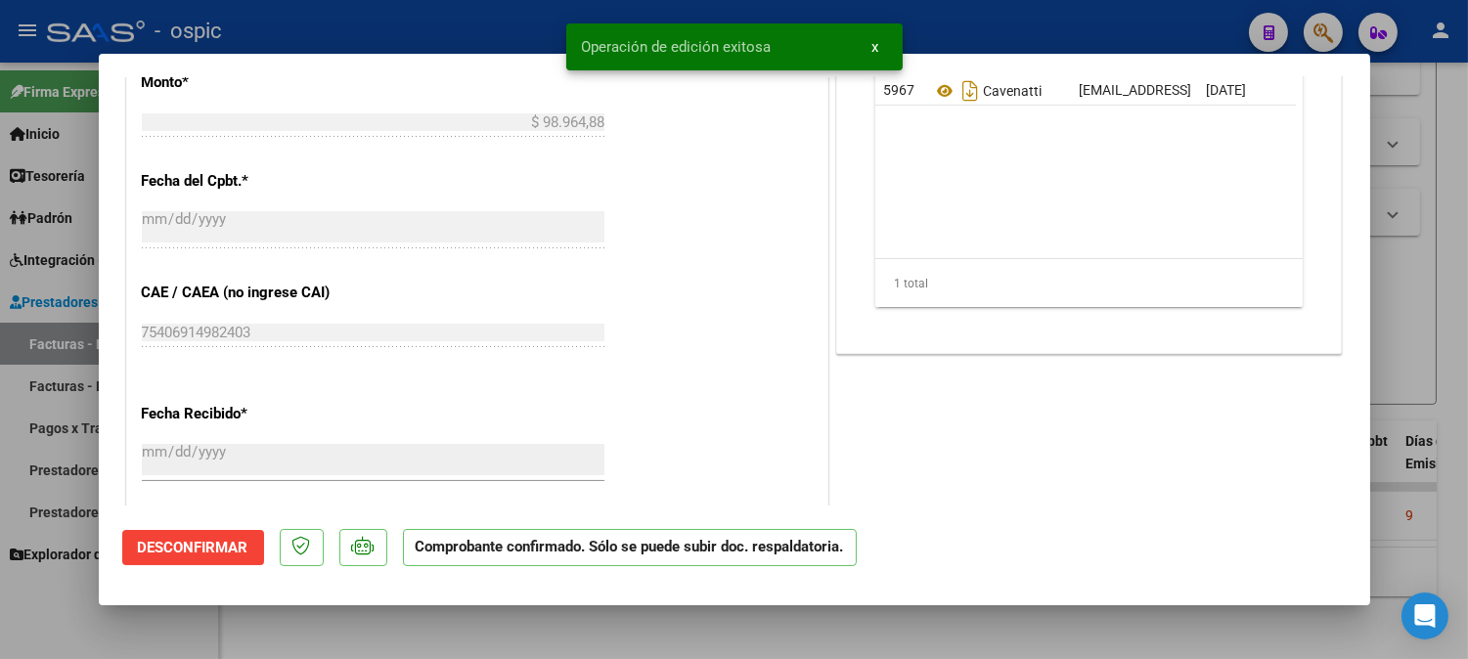
type input "$ 0,00"
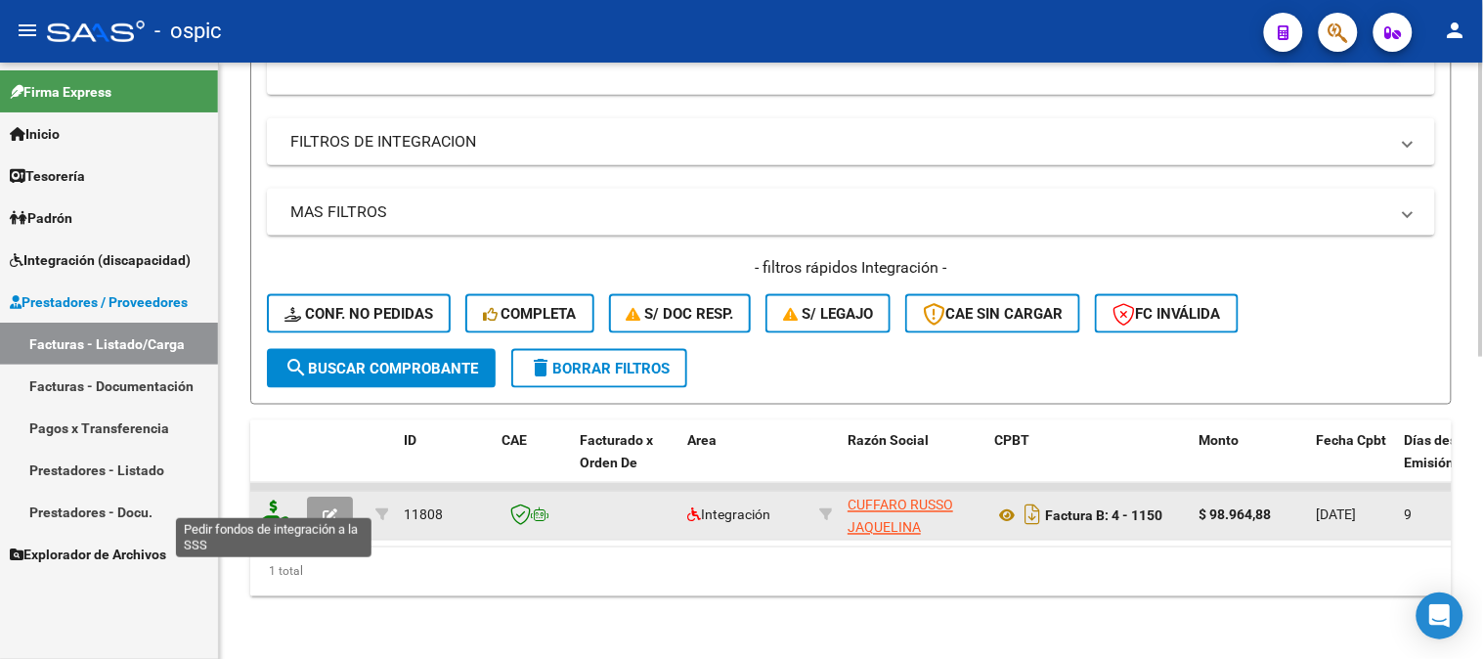
click at [275, 501] on icon at bounding box center [273, 514] width 31 height 27
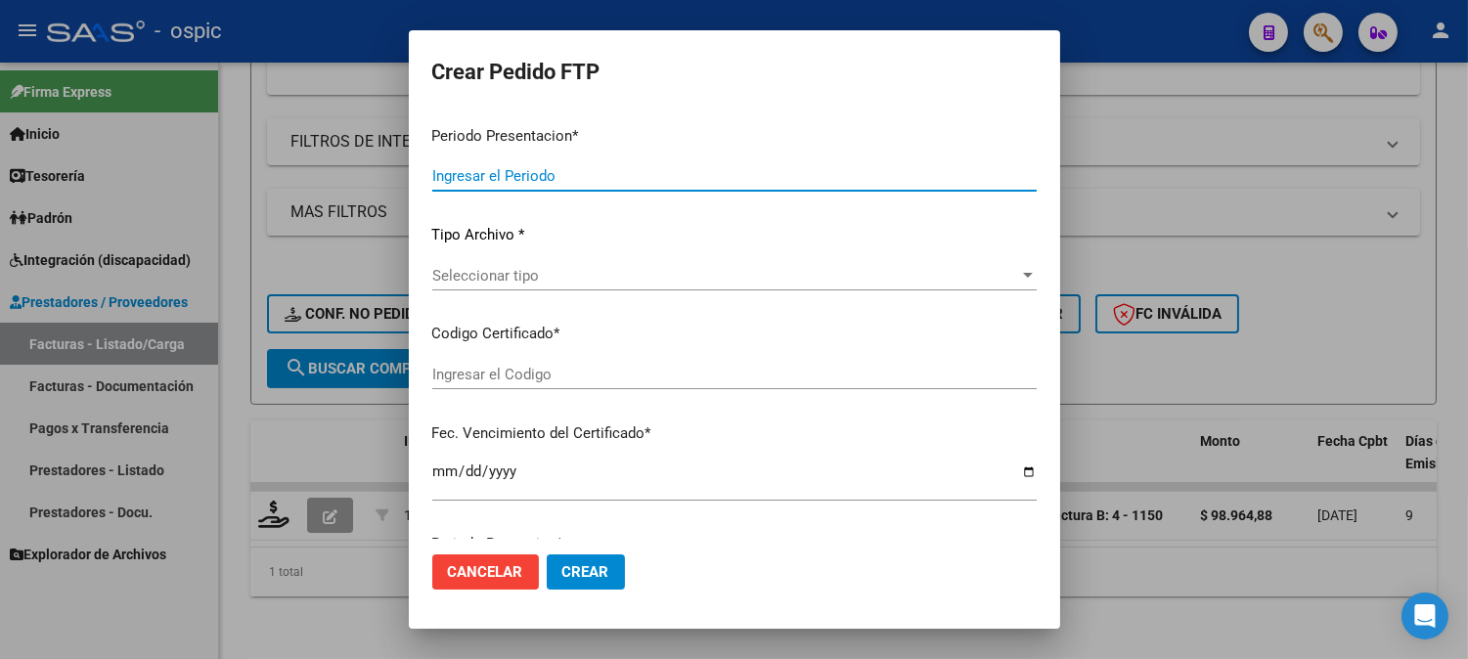
type input "202509"
type input "$ 98.964,88"
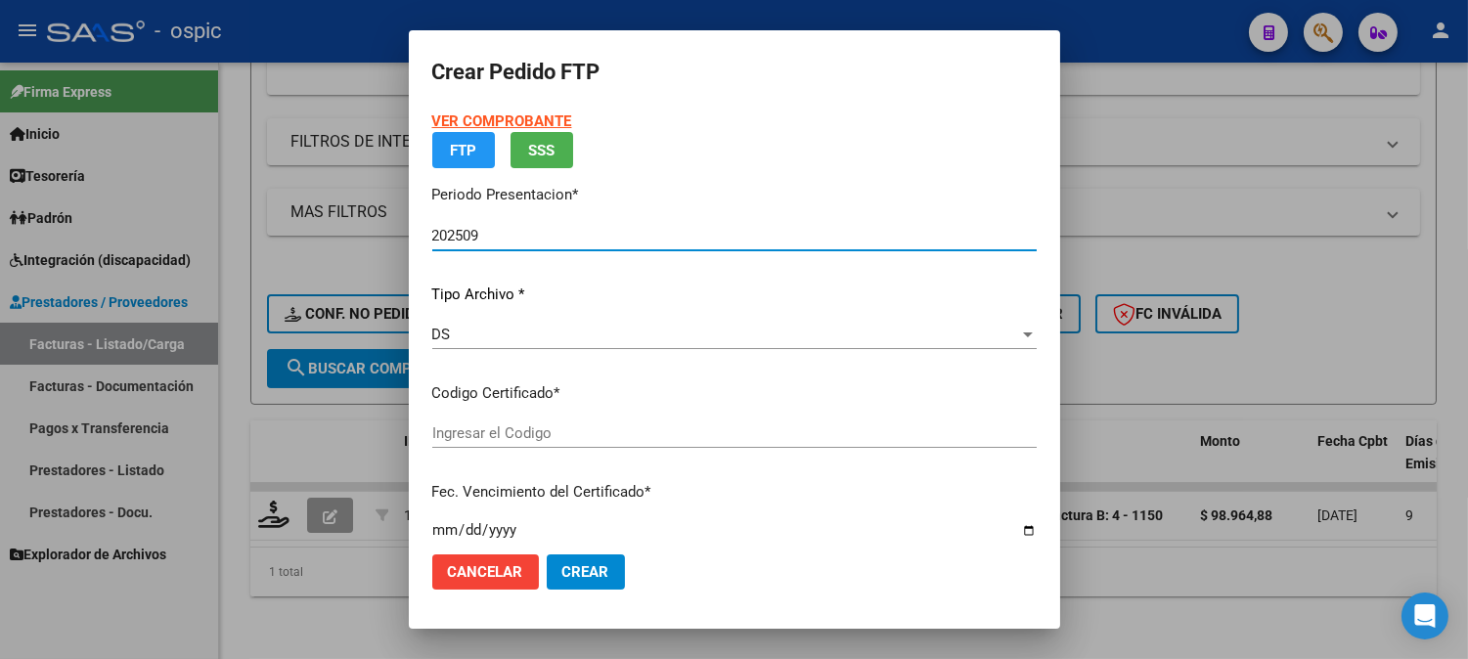
type input "0000000000000000000000000000006546471627"
type input "2029-09-30"
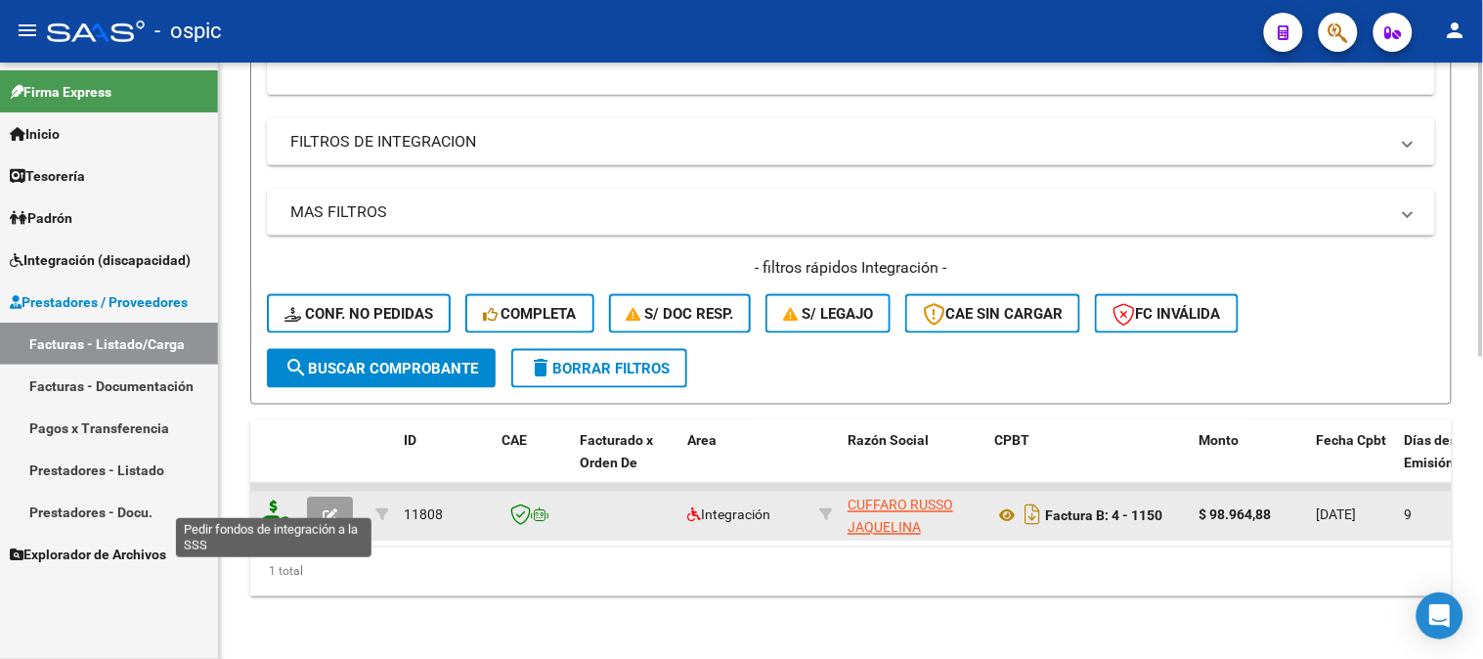
click at [279, 501] on icon at bounding box center [273, 514] width 31 height 27
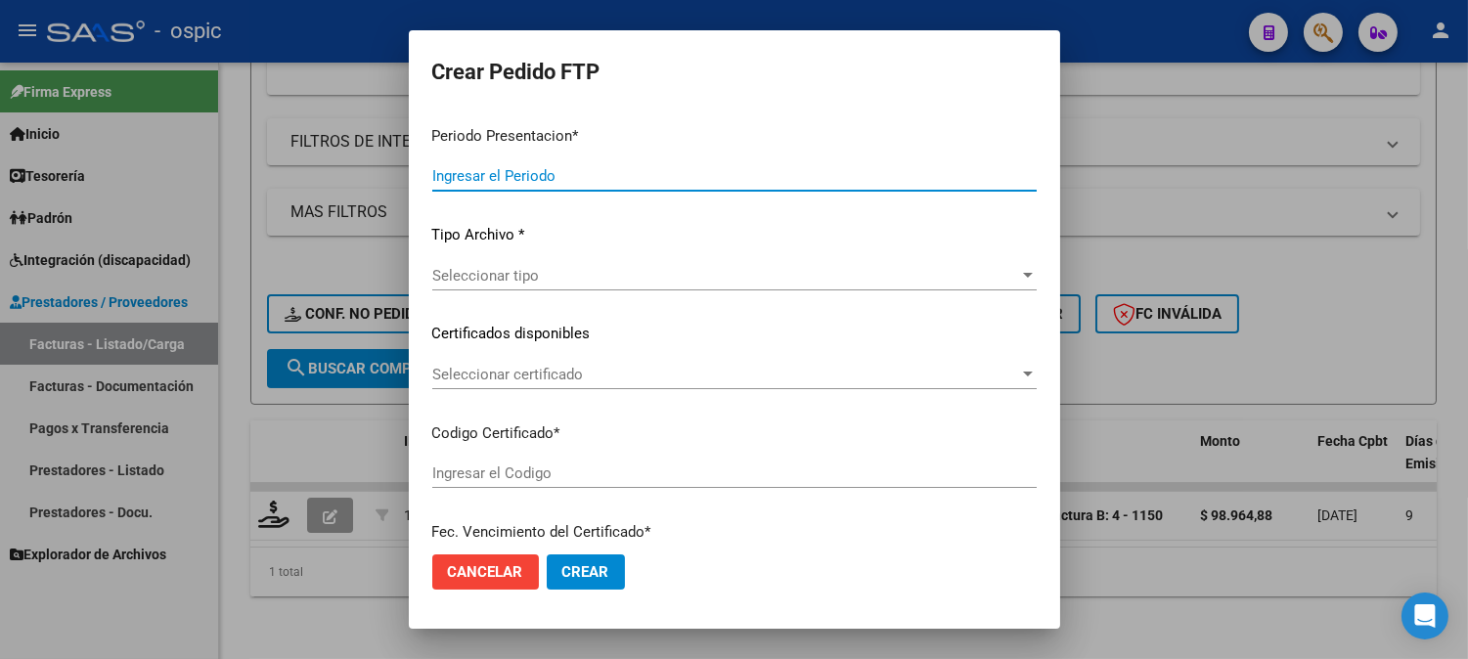
type input "202509"
type input "$ 98.964,88"
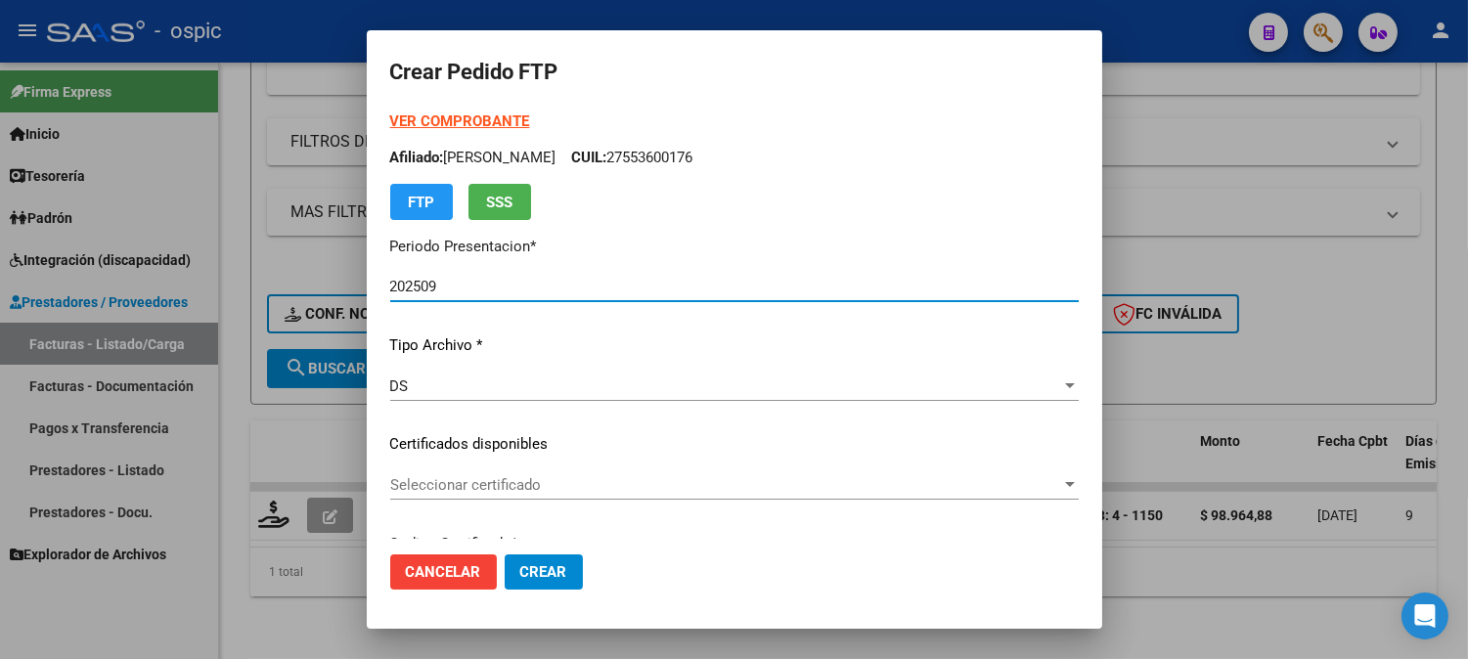
type input "0000000000000000000000000000006546471627"
type input "2029-09-30"
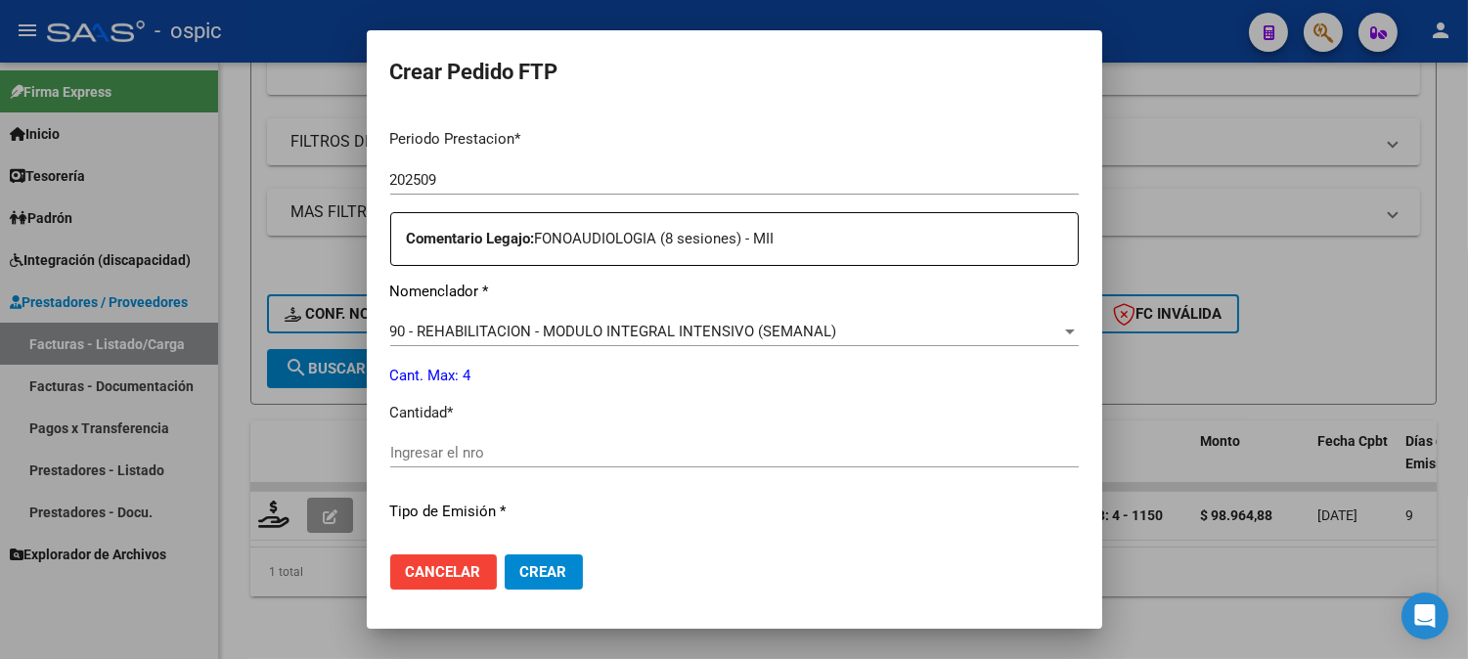
scroll to position [639, 0]
click at [778, 442] on input "Ingresar el nro" at bounding box center [734, 450] width 688 height 18
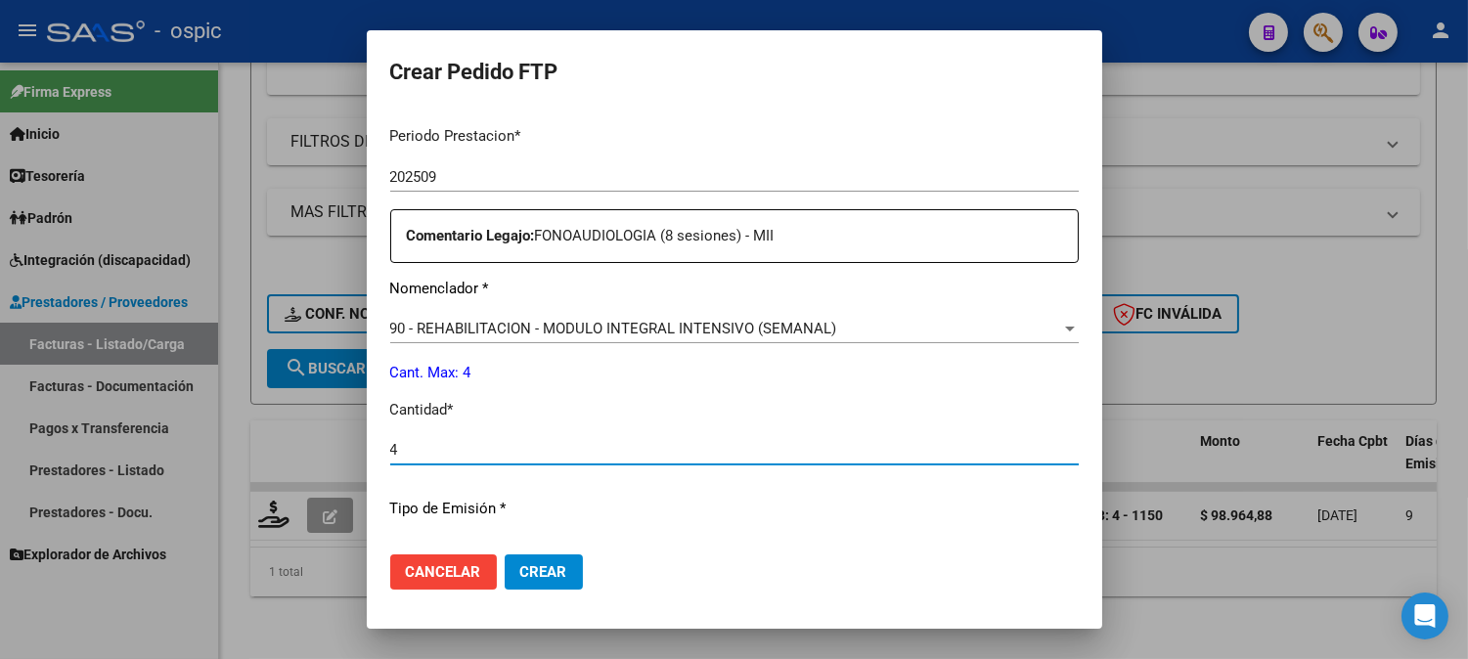
type input "4"
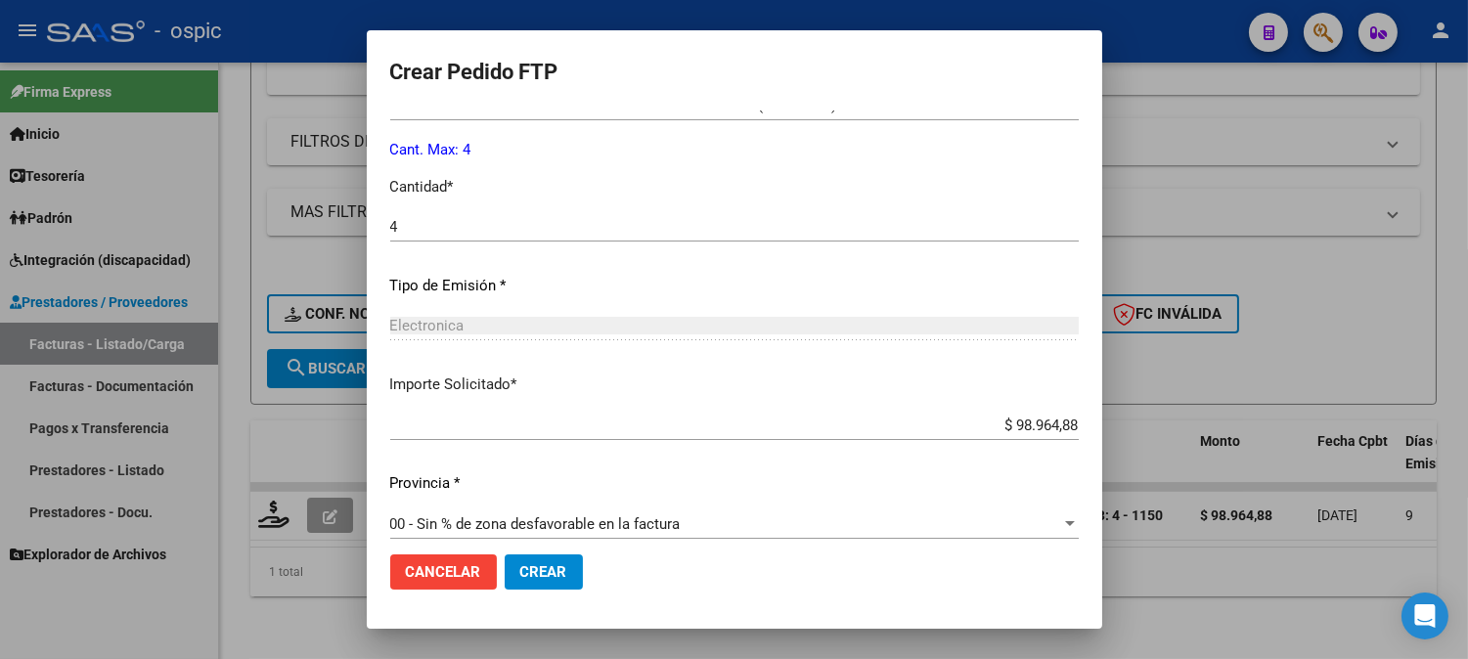
scroll to position [880, 0]
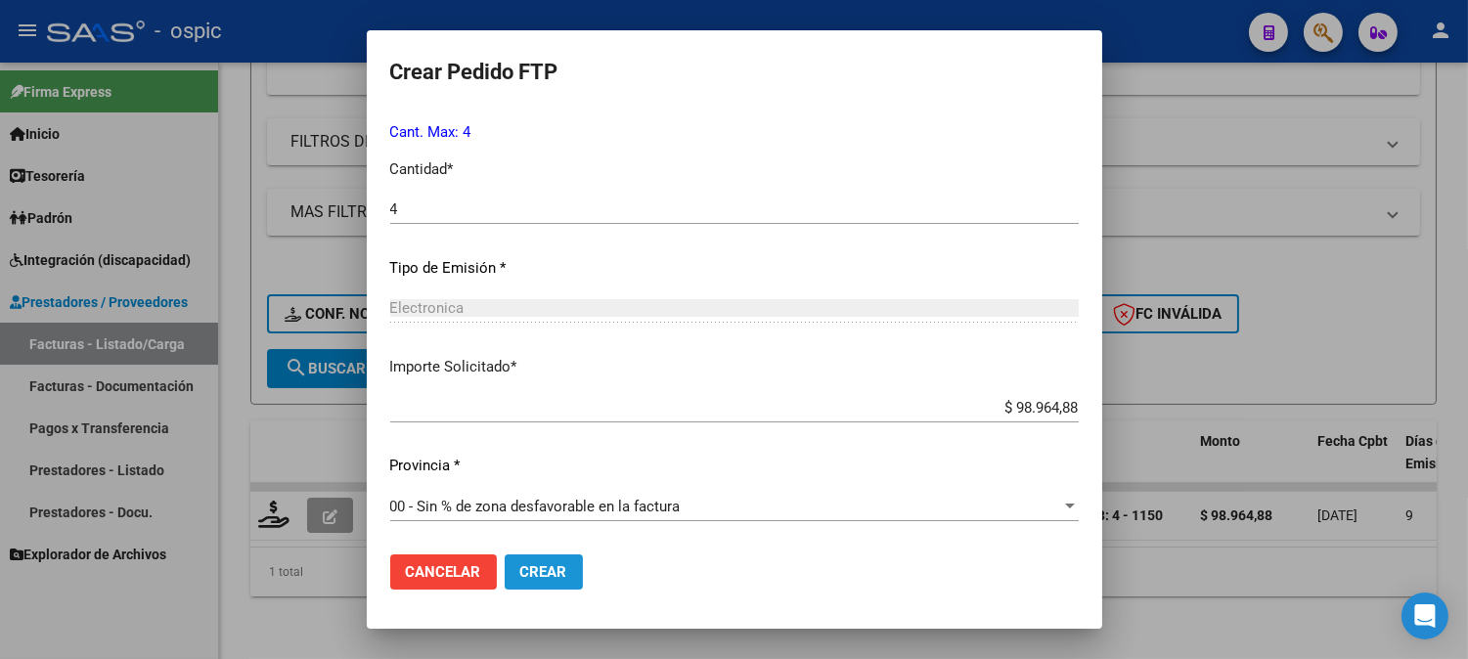
drag, startPoint x: 532, startPoint y: 571, endPoint x: 1011, endPoint y: 303, distance: 548.9
click at [534, 570] on span "Crear" at bounding box center [543, 572] width 47 height 18
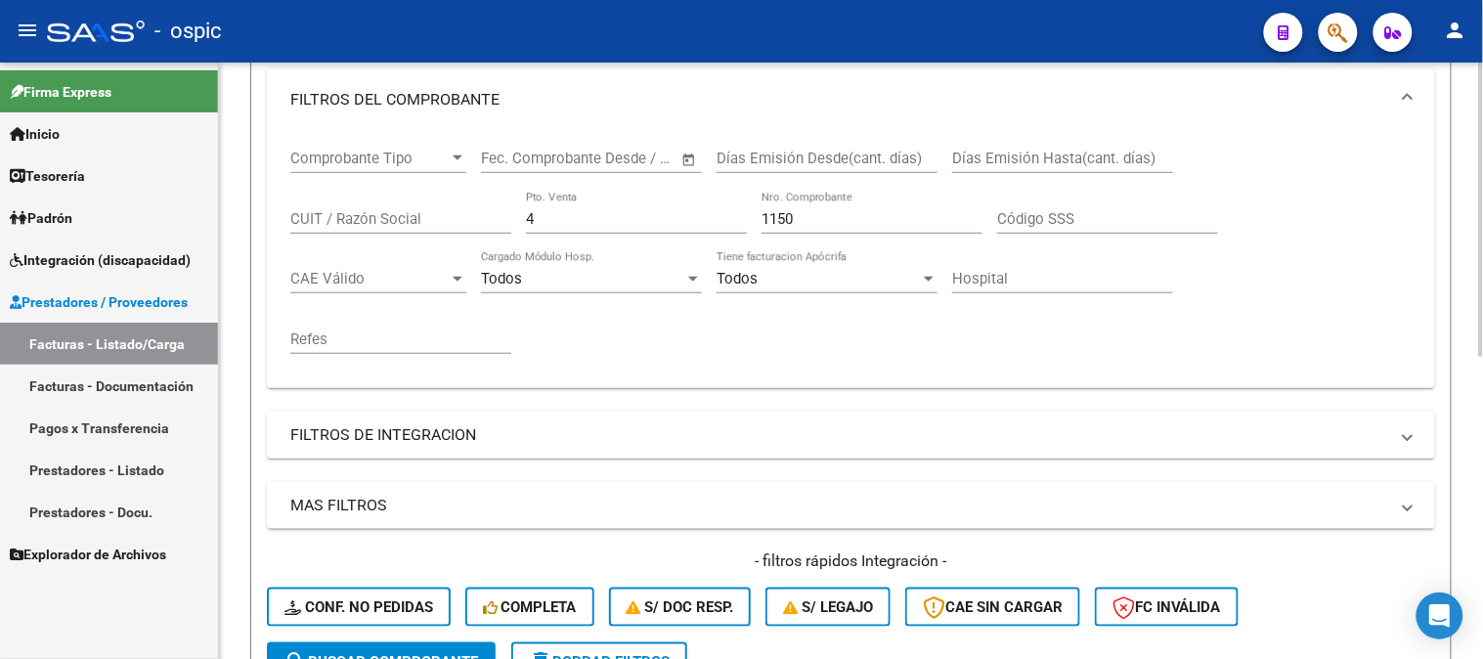
scroll to position [286, 0]
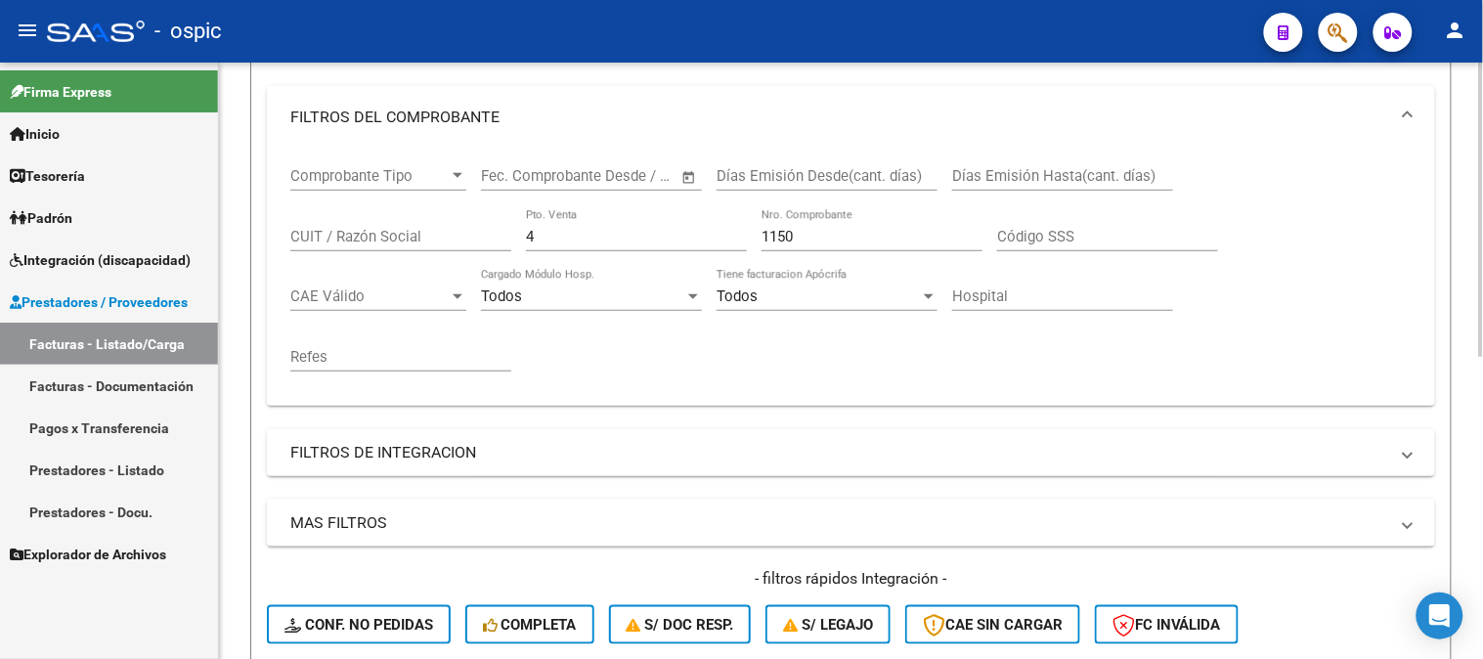
click at [560, 230] on input "4" at bounding box center [636, 237] width 221 height 18
drag, startPoint x: 504, startPoint y: 242, endPoint x: 480, endPoint y: 242, distance: 23.5
click at [489, 242] on div "Comprobante Tipo Comprobante Tipo Fecha inicio – Fecha fin Fec. Comprobante Des…" at bounding box center [851, 270] width 1122 height 242
click at [659, 235] on div "Comprobante Tipo Comprobante Tipo Fecha inicio – Fecha fin Fec. Comprobante Des…" at bounding box center [851, 270] width 1122 height 242
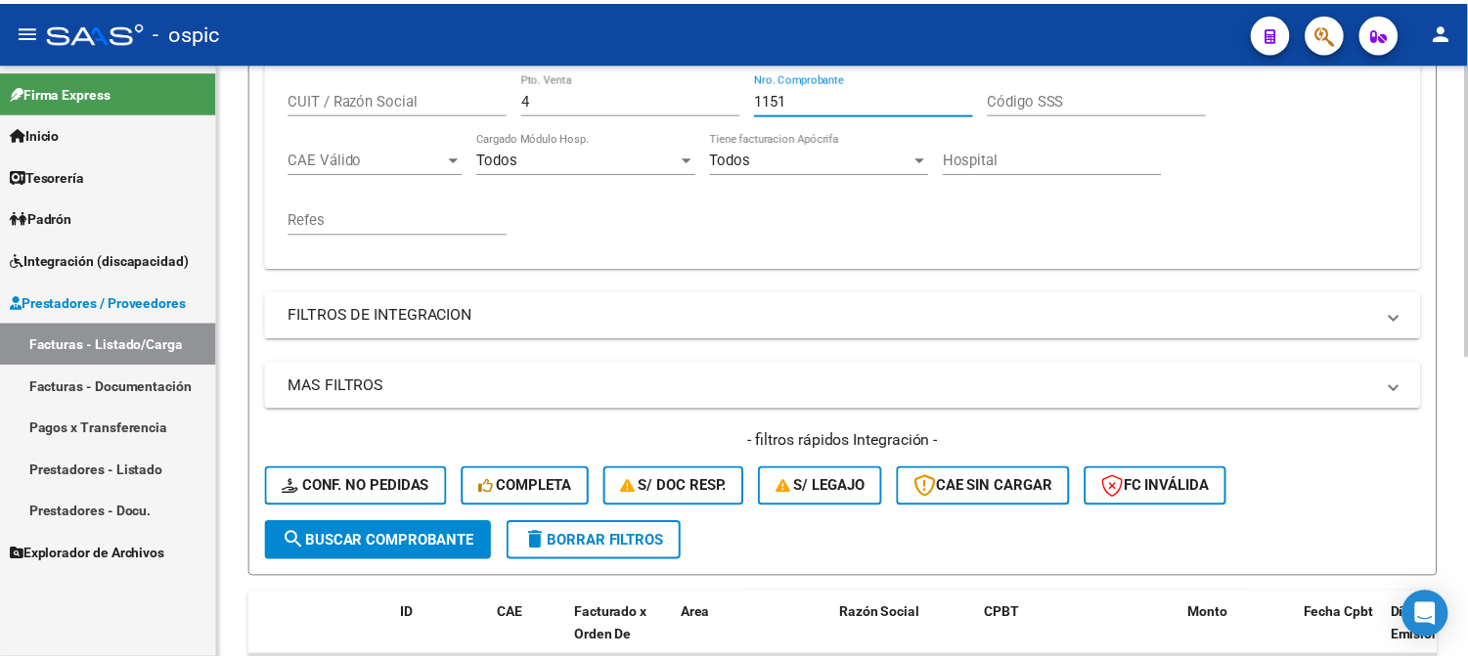
scroll to position [610, 0]
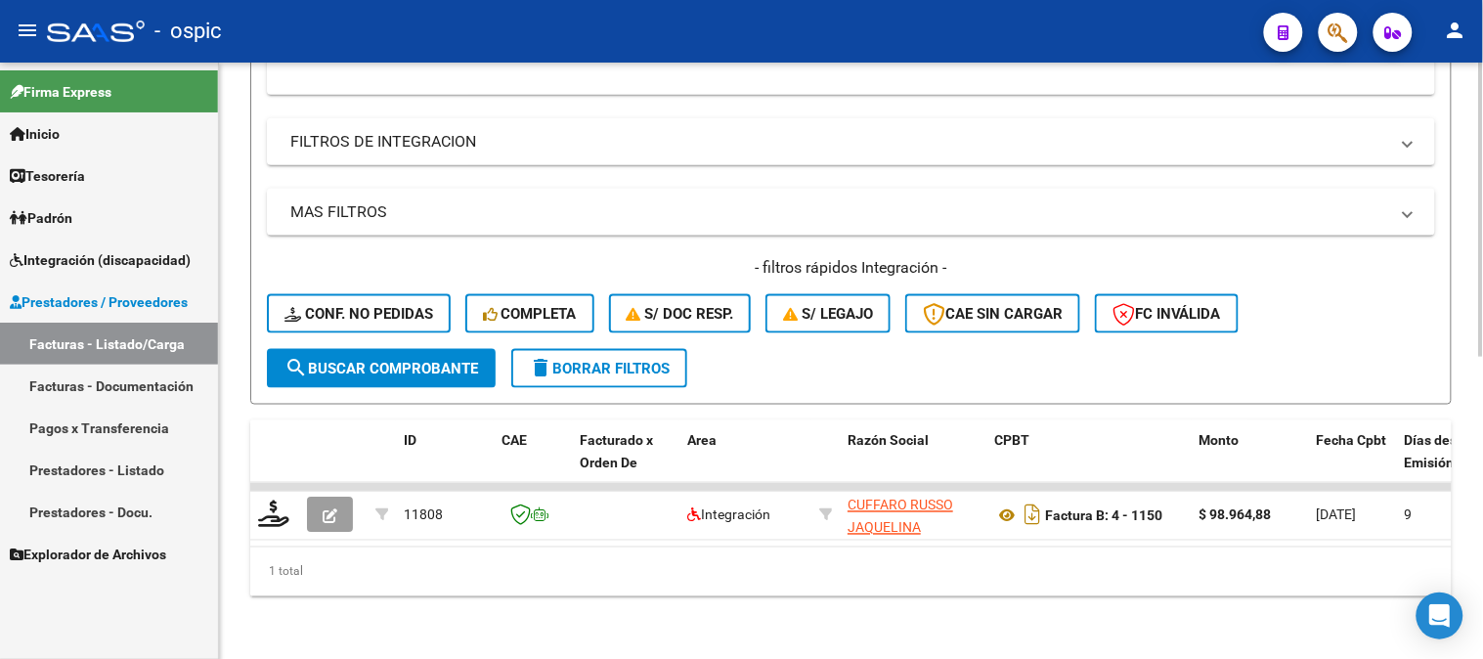
type input "1151"
click at [375, 328] on div "- filtros rápidos Integración - Conf. no pedidas Completa S/ Doc Resp. S/ legaj…" at bounding box center [851, 303] width 1168 height 92
click at [372, 360] on span "search Buscar Comprobante" at bounding box center [382, 369] width 194 height 18
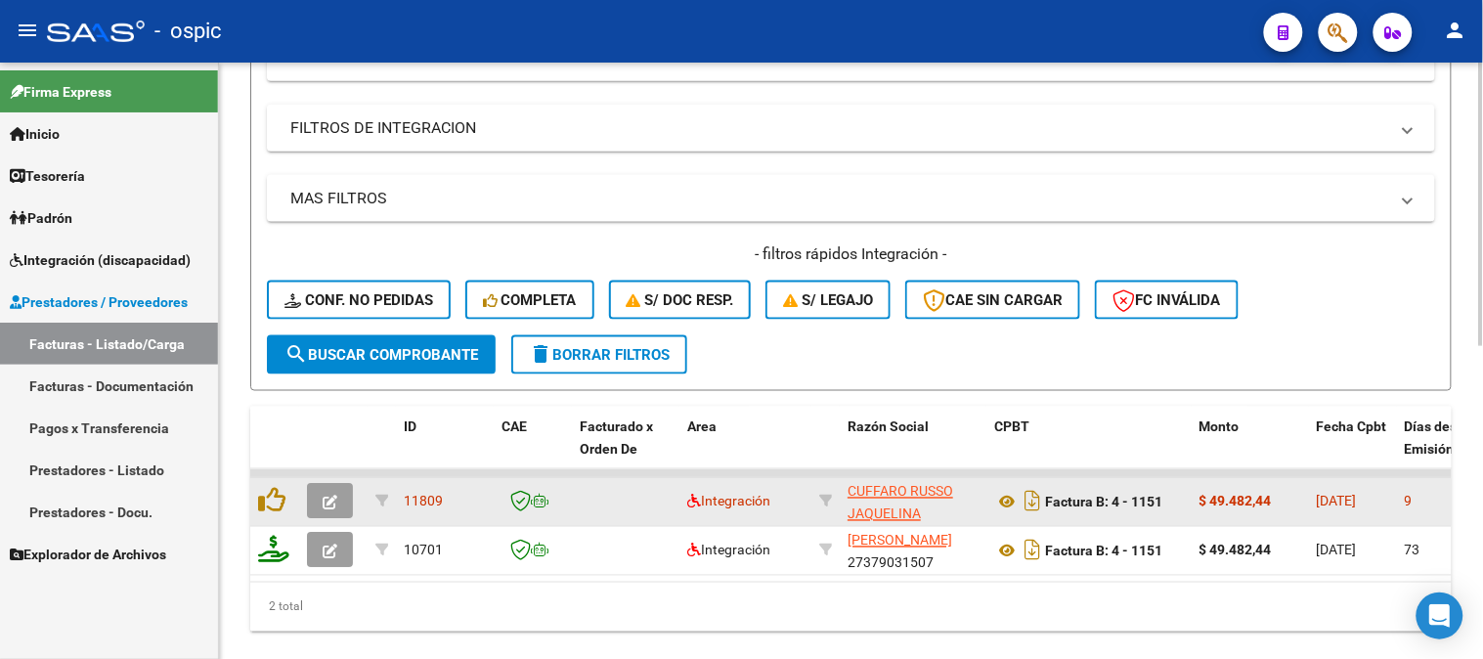
click at [334, 502] on icon "button" at bounding box center [330, 503] width 15 height 15
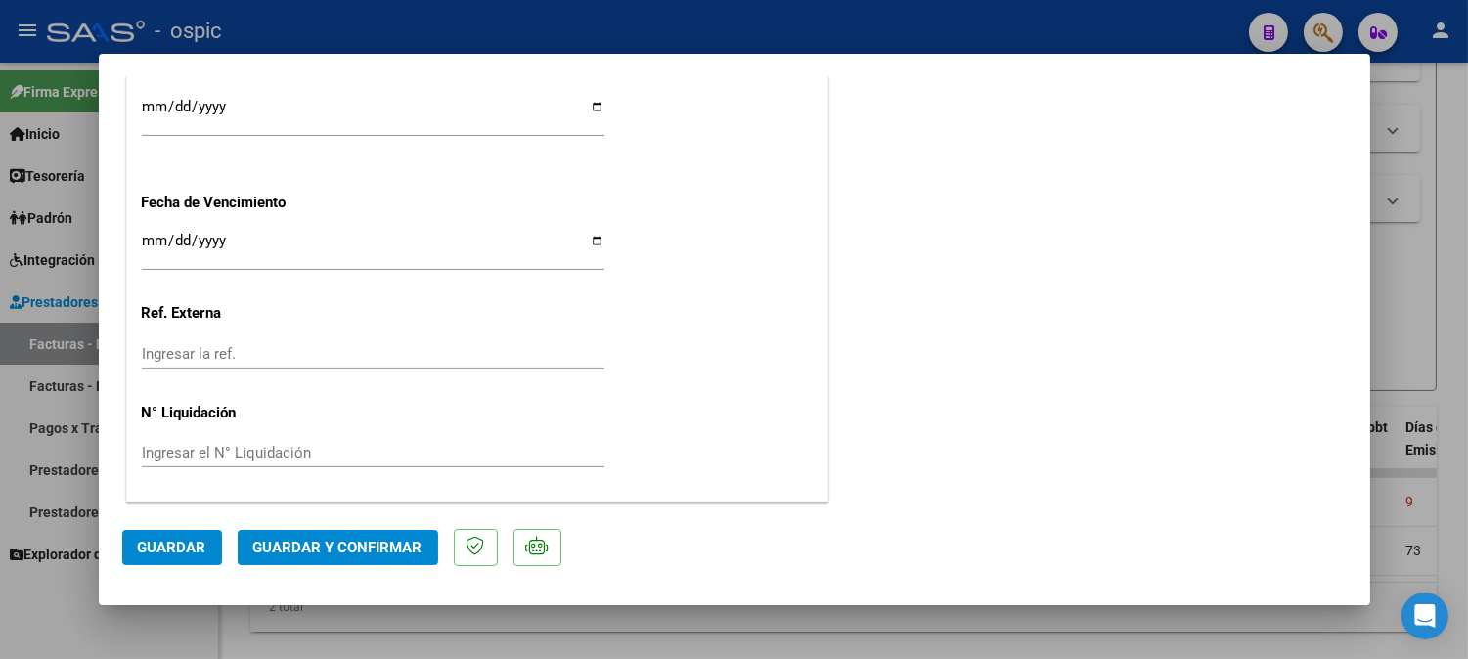
scroll to position [0, 0]
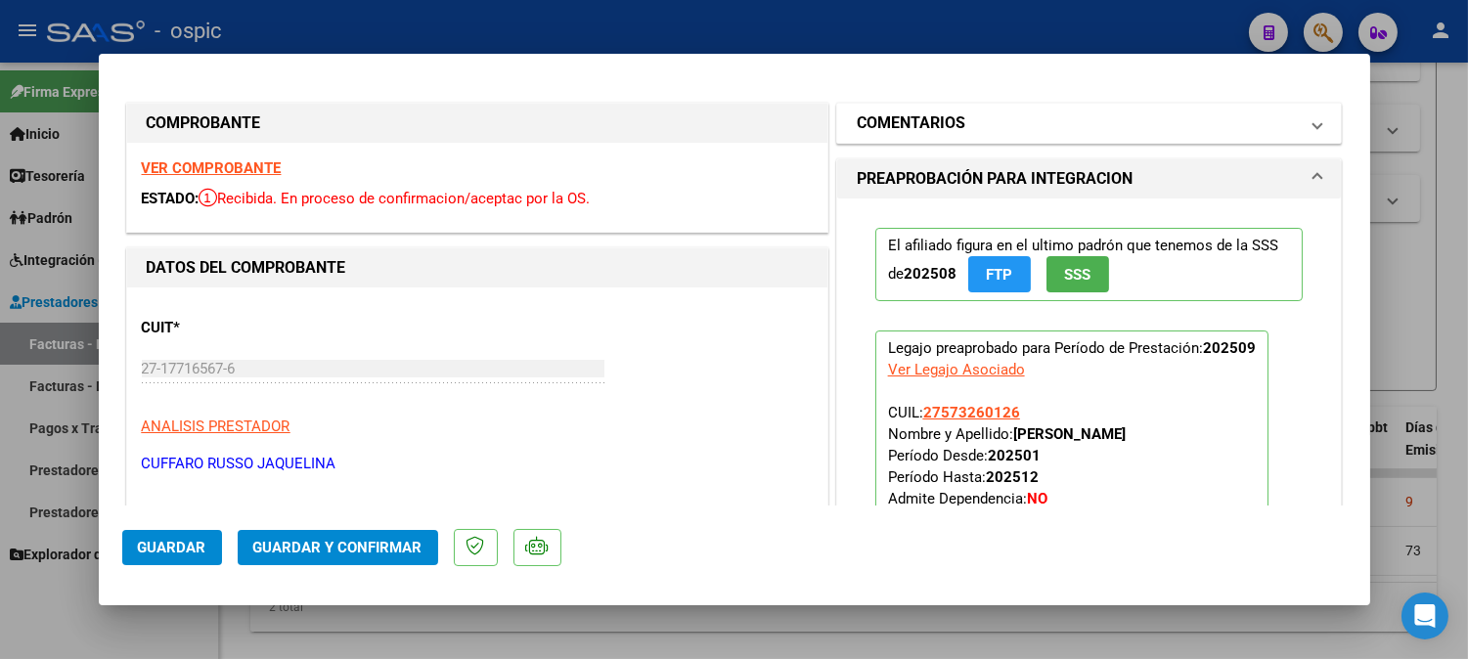
click at [934, 119] on h1 "COMENTARIOS" at bounding box center [911, 122] width 109 height 23
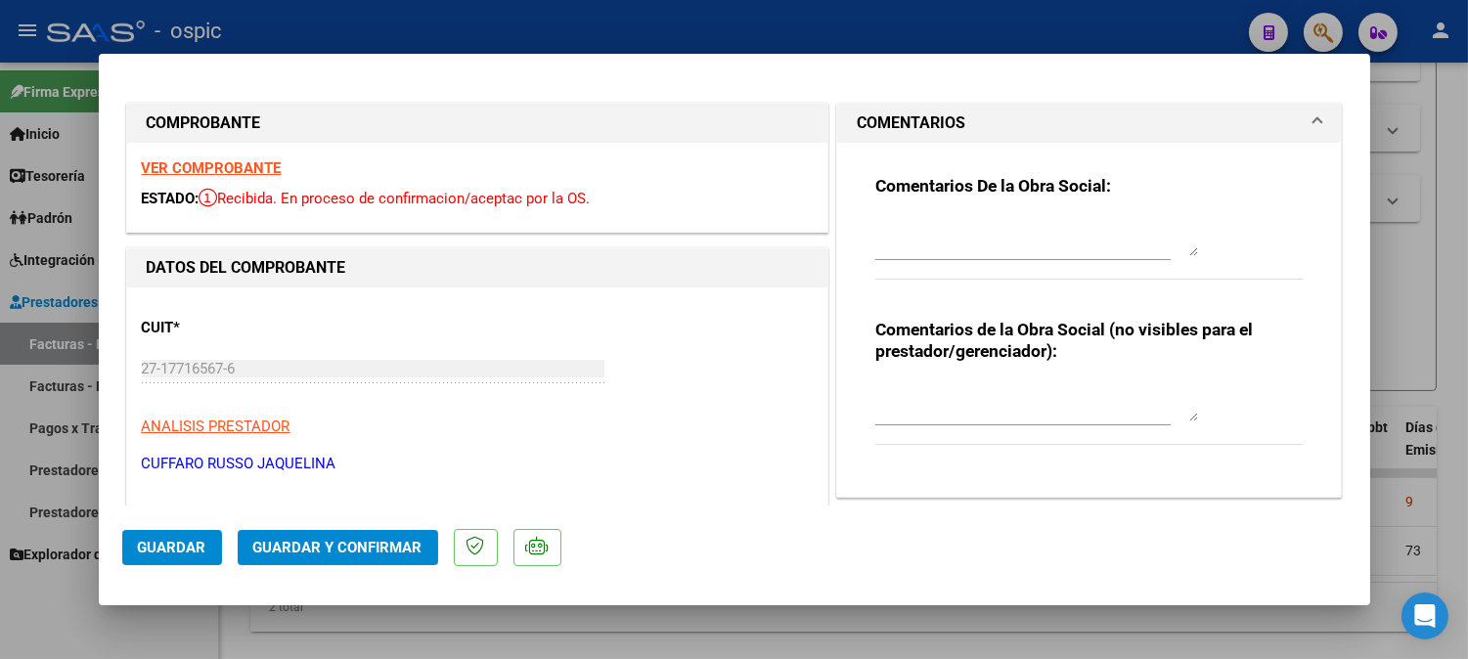
click at [976, 391] on textarea at bounding box center [1036, 401] width 323 height 39
type textarea "FONO 4 SESIONES"
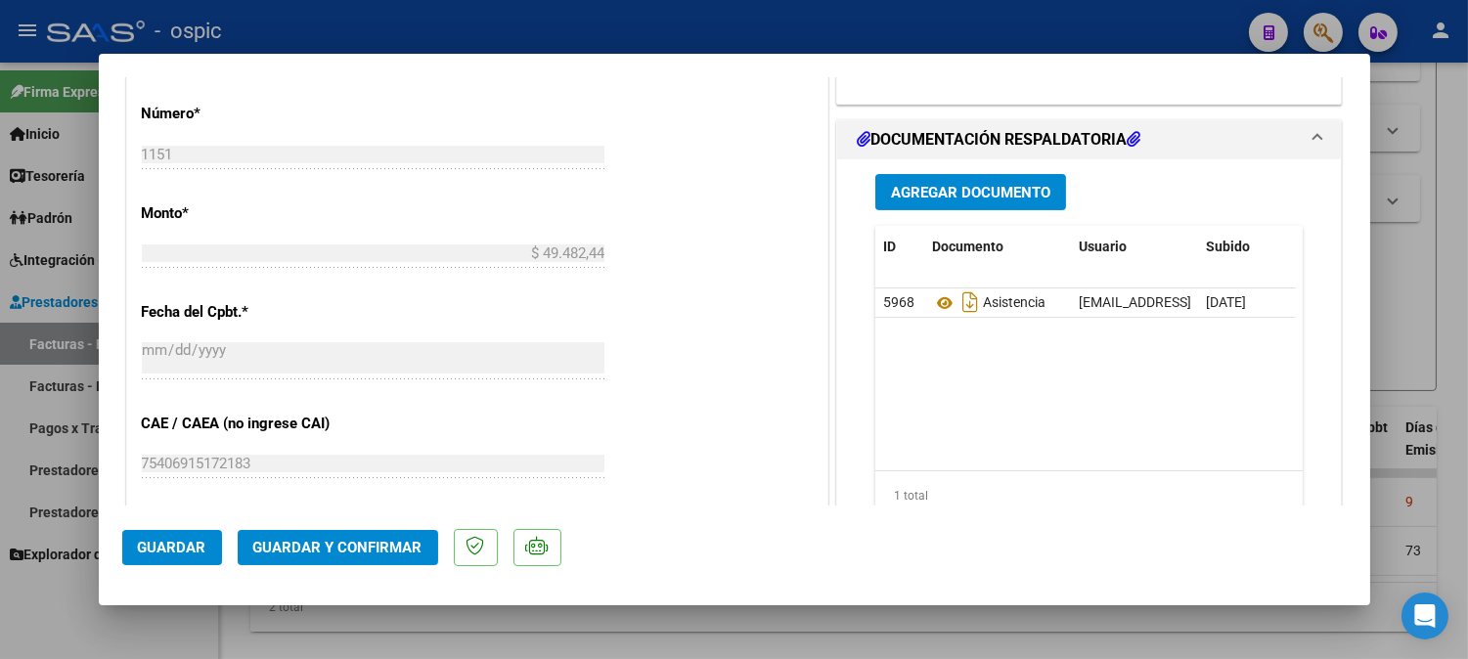
scroll to position [911, 0]
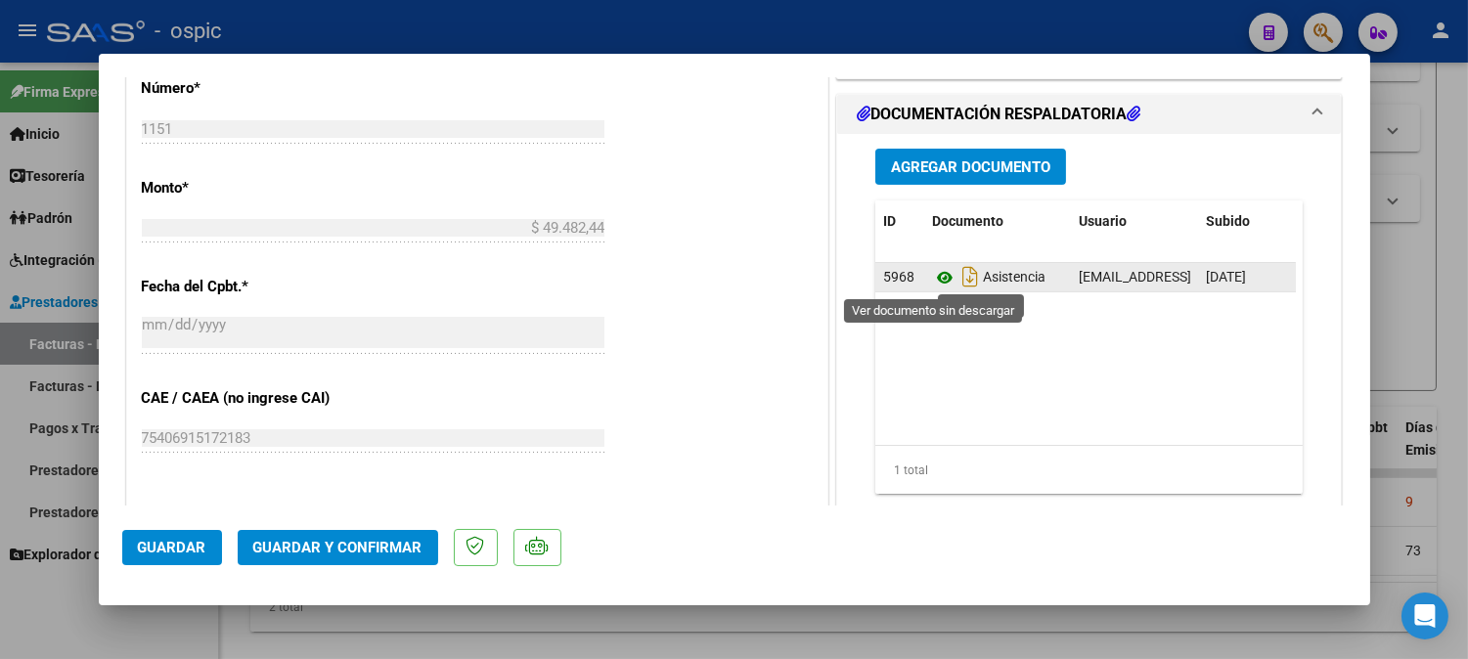
click at [937, 271] on icon at bounding box center [944, 277] width 25 height 23
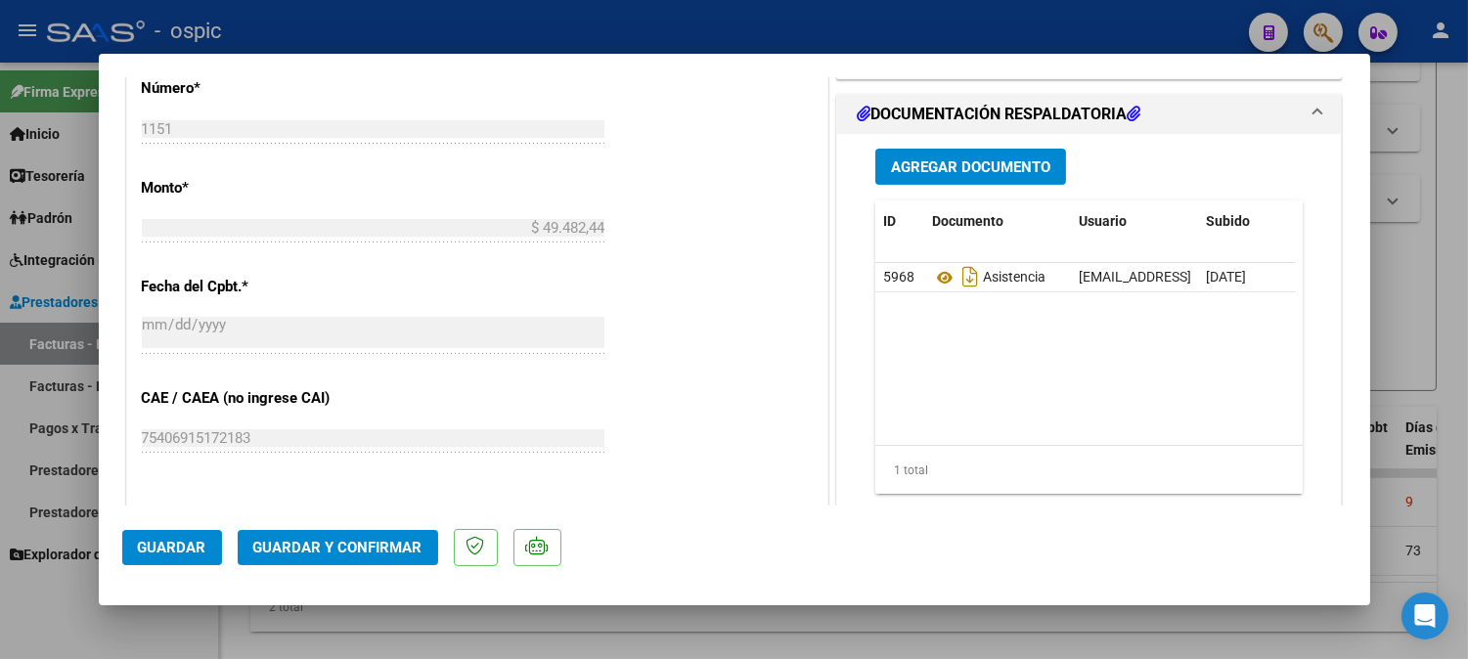
click at [367, 555] on span "Guardar y Confirmar" at bounding box center [337, 548] width 169 height 18
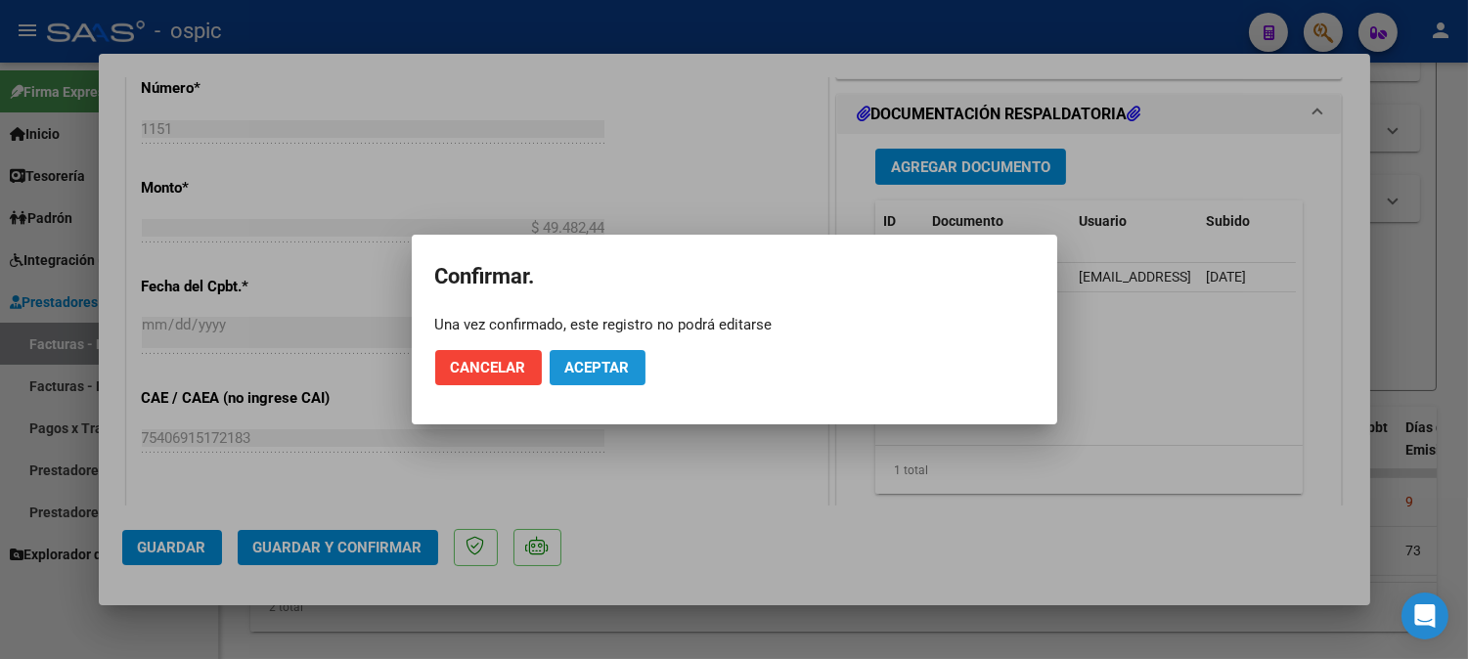
click at [587, 374] on span "Aceptar" at bounding box center [597, 368] width 65 height 18
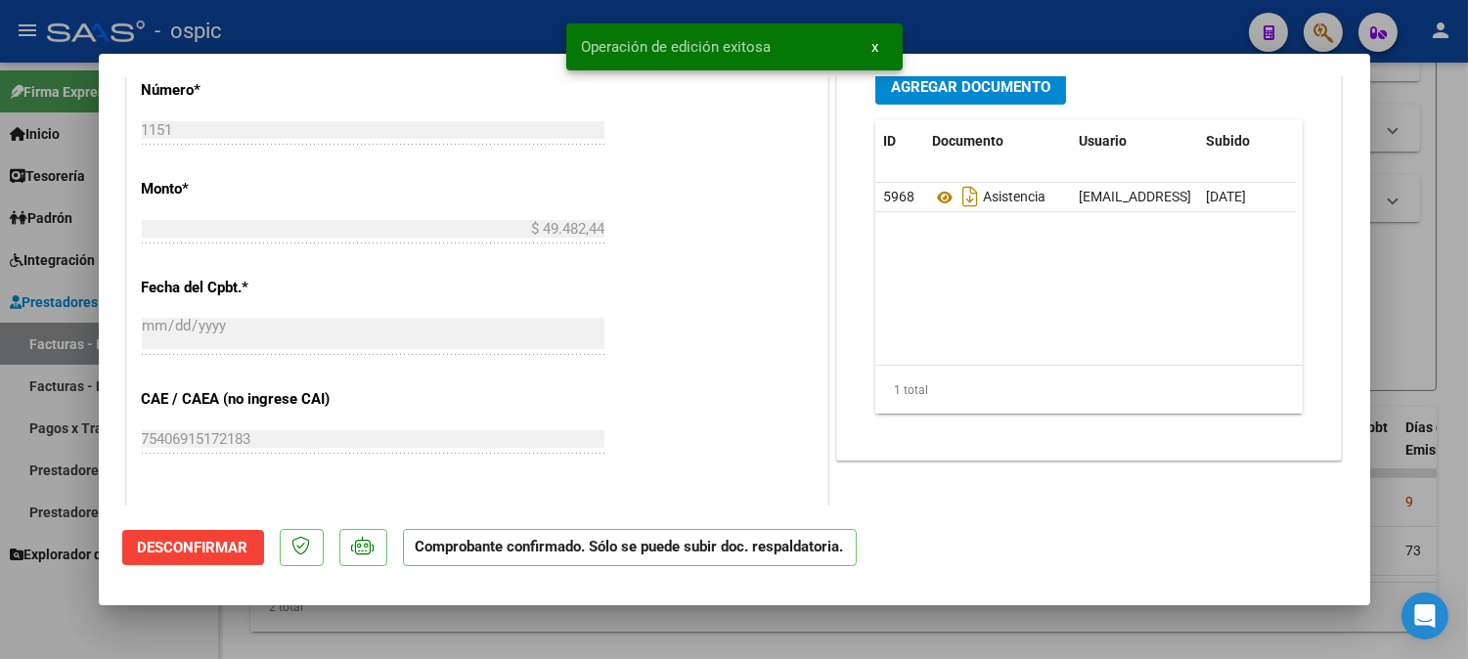
type input "$ 0,00"
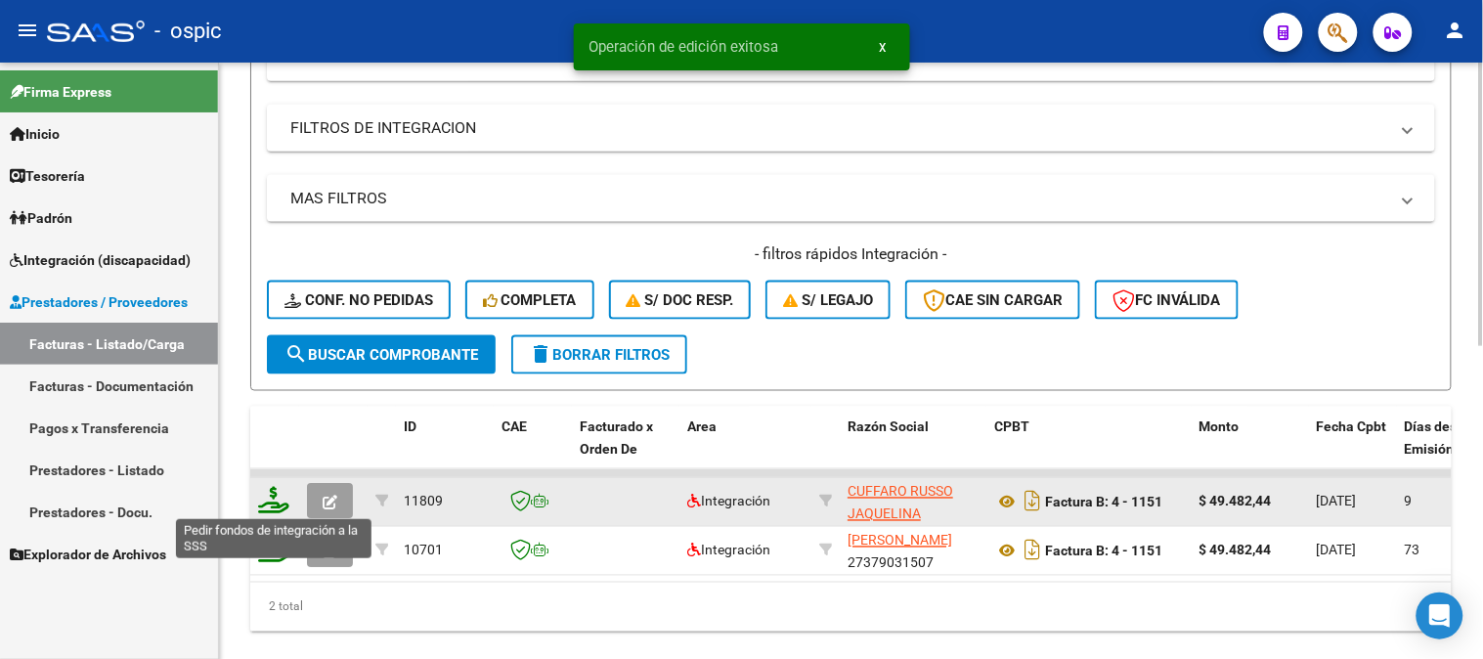
click at [277, 500] on icon at bounding box center [273, 500] width 31 height 27
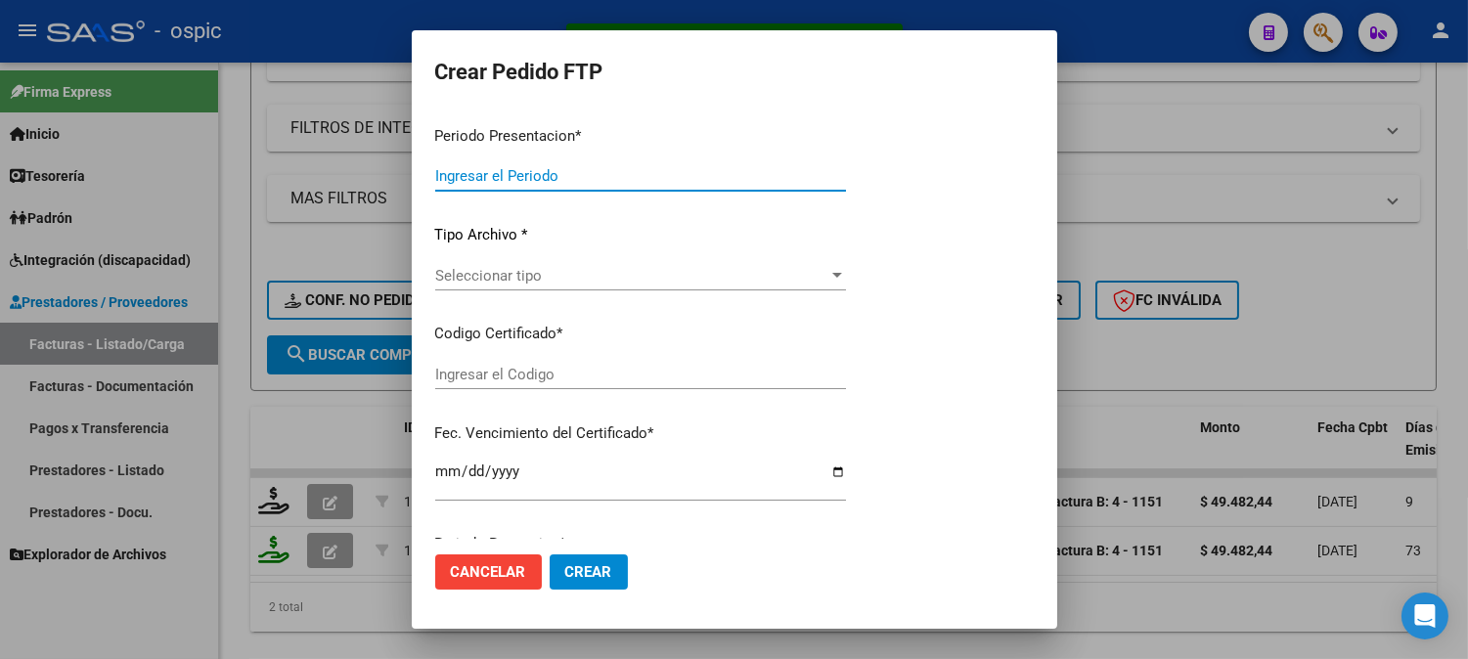
type input "202509"
type input "$ 49.482,44"
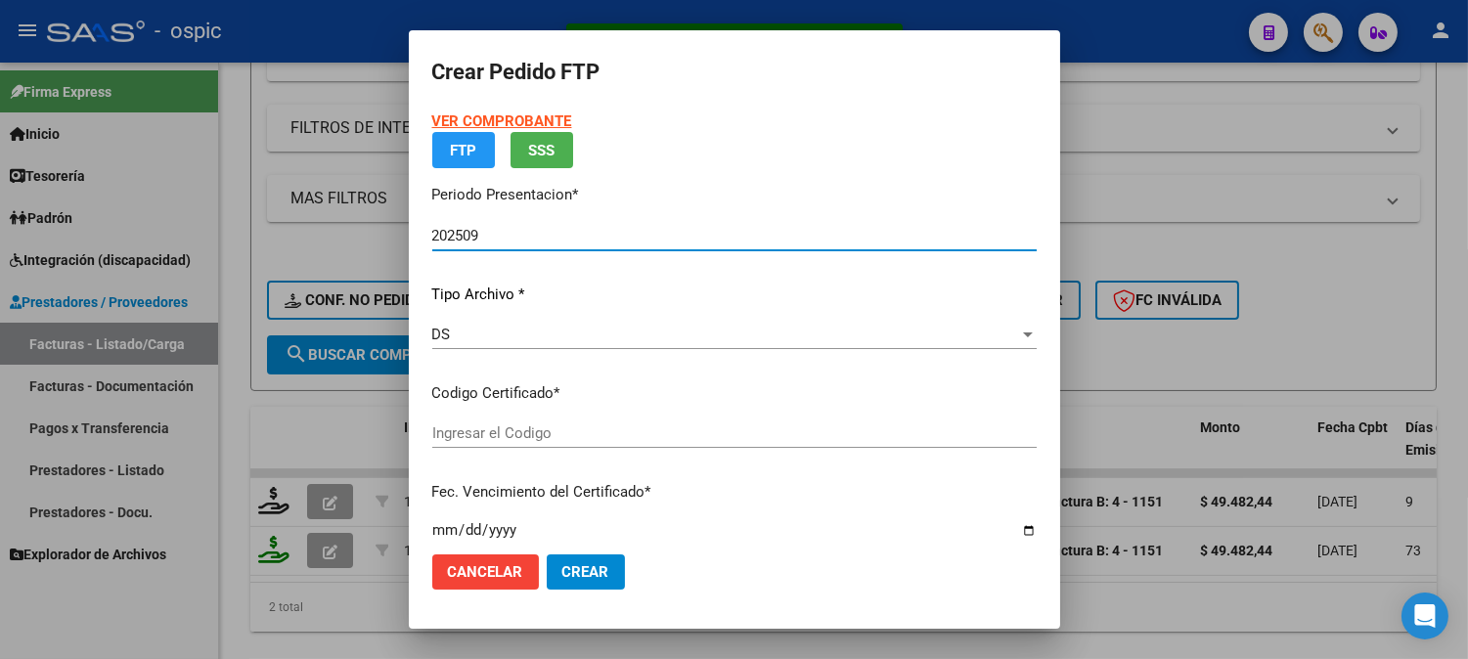
type input "0000000000000000000000000000001880698397"
type input "2029-12-31"
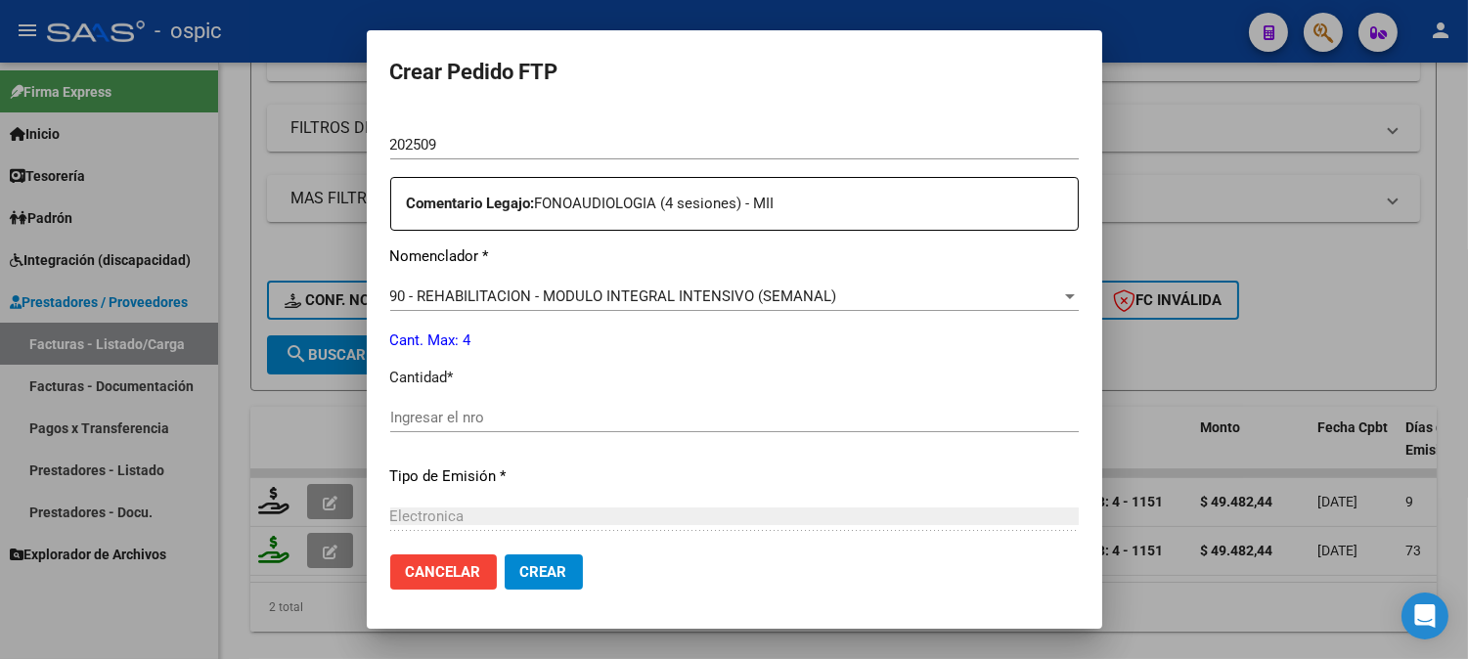
scroll to position [682, 0]
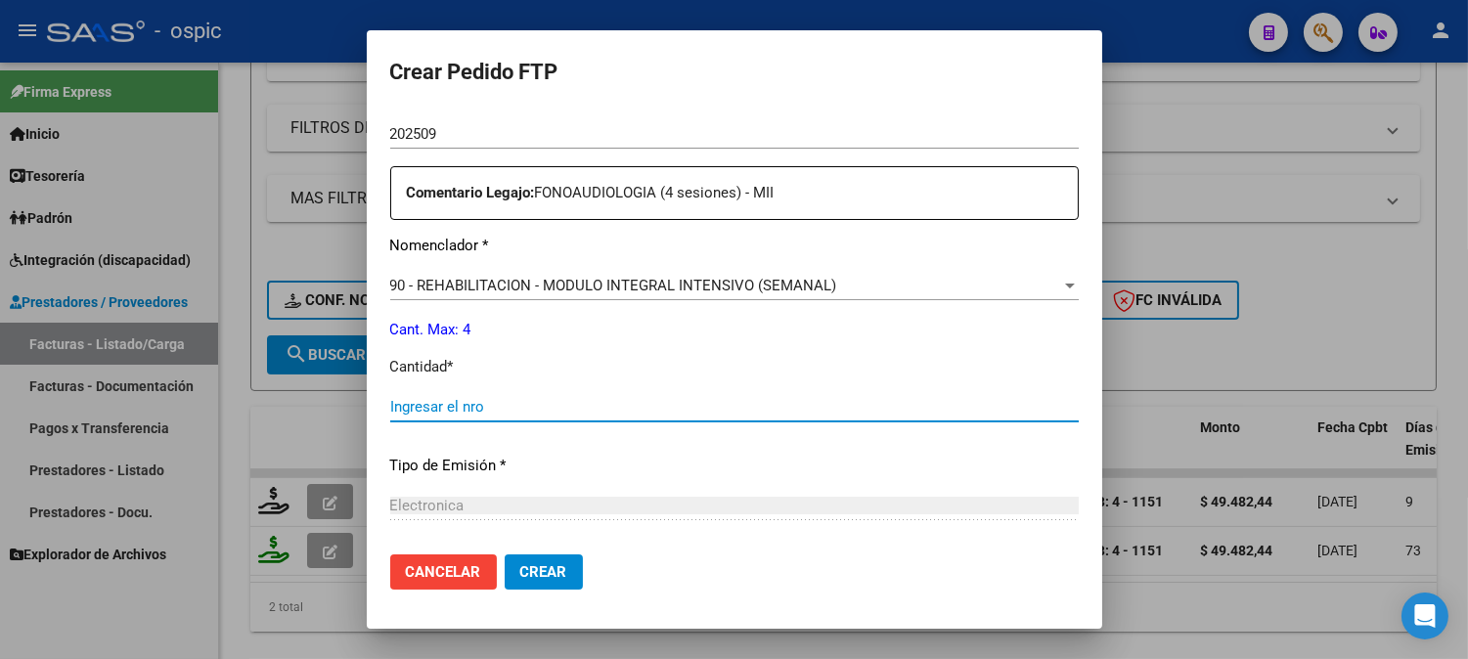
click at [777, 399] on input "Ingresar el nro" at bounding box center [734, 407] width 688 height 18
type input "4"
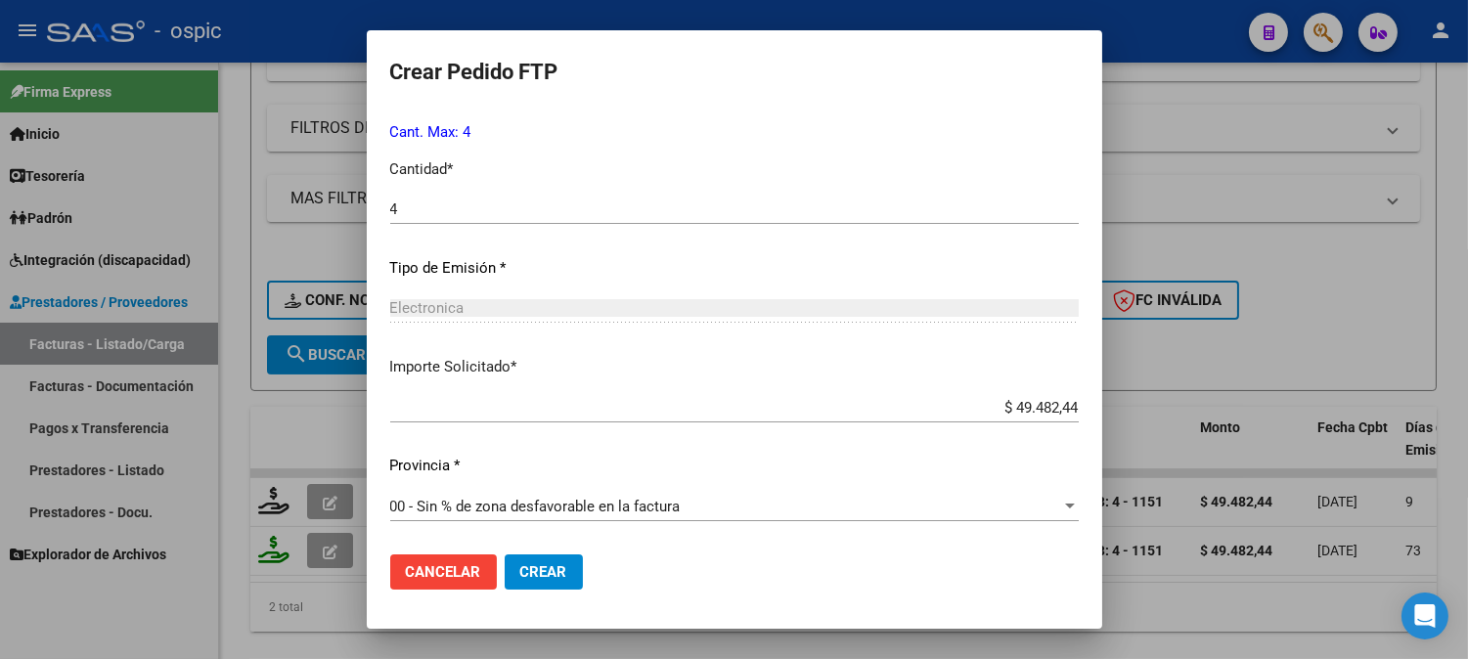
click at [533, 569] on span "Crear" at bounding box center [543, 572] width 47 height 18
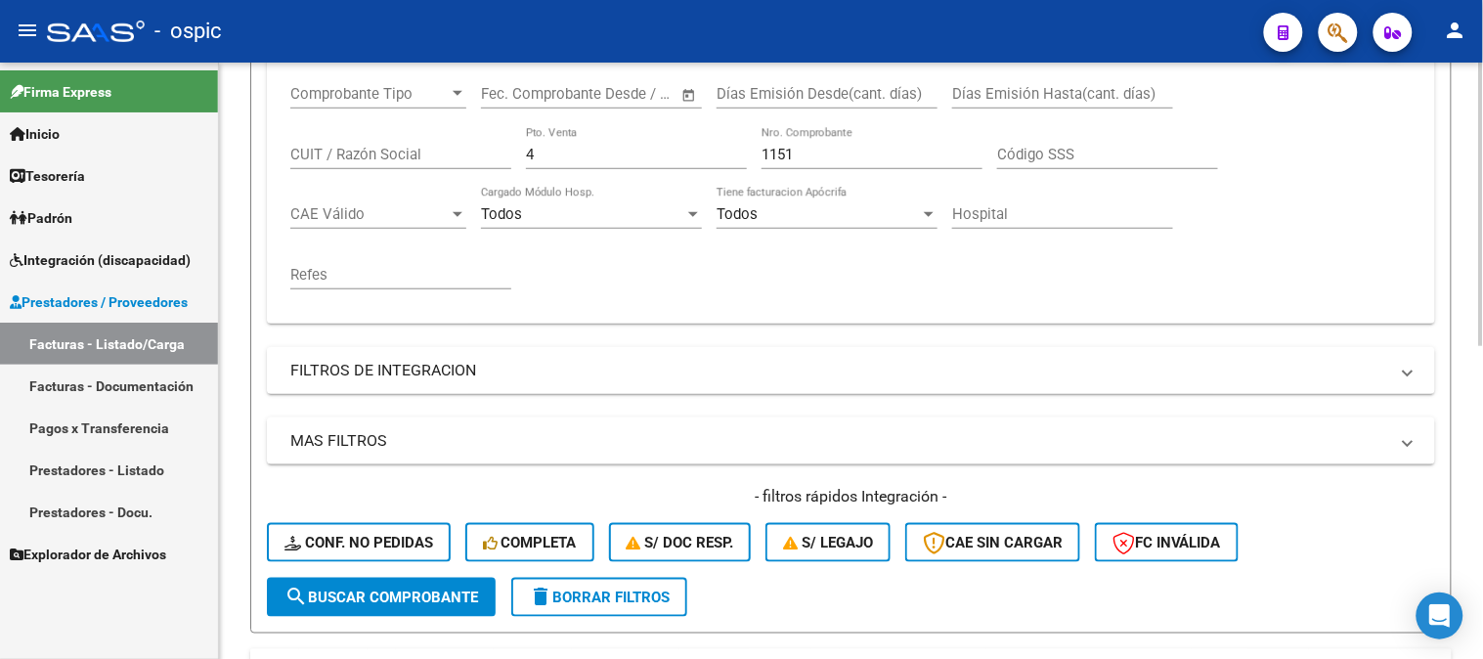
scroll to position [285, 0]
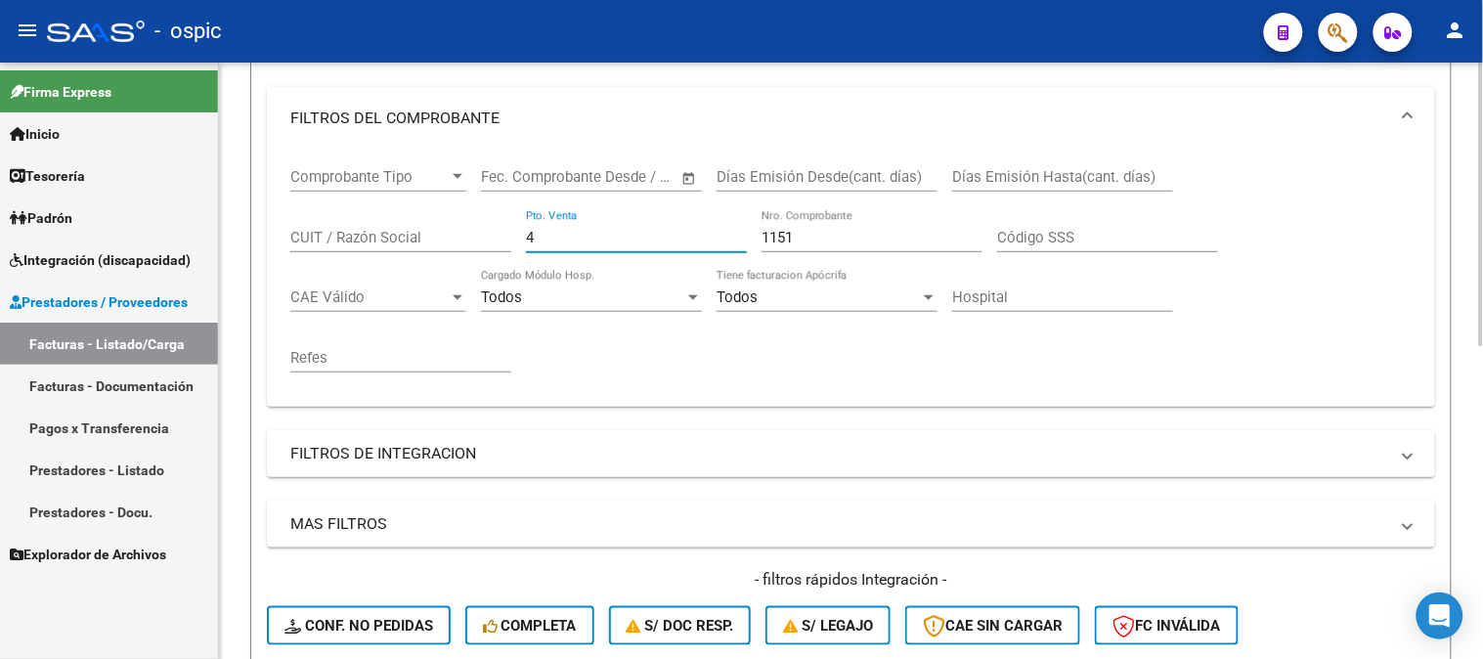
drag, startPoint x: 399, startPoint y: 231, endPoint x: 357, endPoint y: 231, distance: 42.0
click at [362, 231] on div "Comprobante Tipo Comprobante Tipo Fecha inicio – Fecha fin Fec. Comprobante Des…" at bounding box center [851, 271] width 1122 height 242
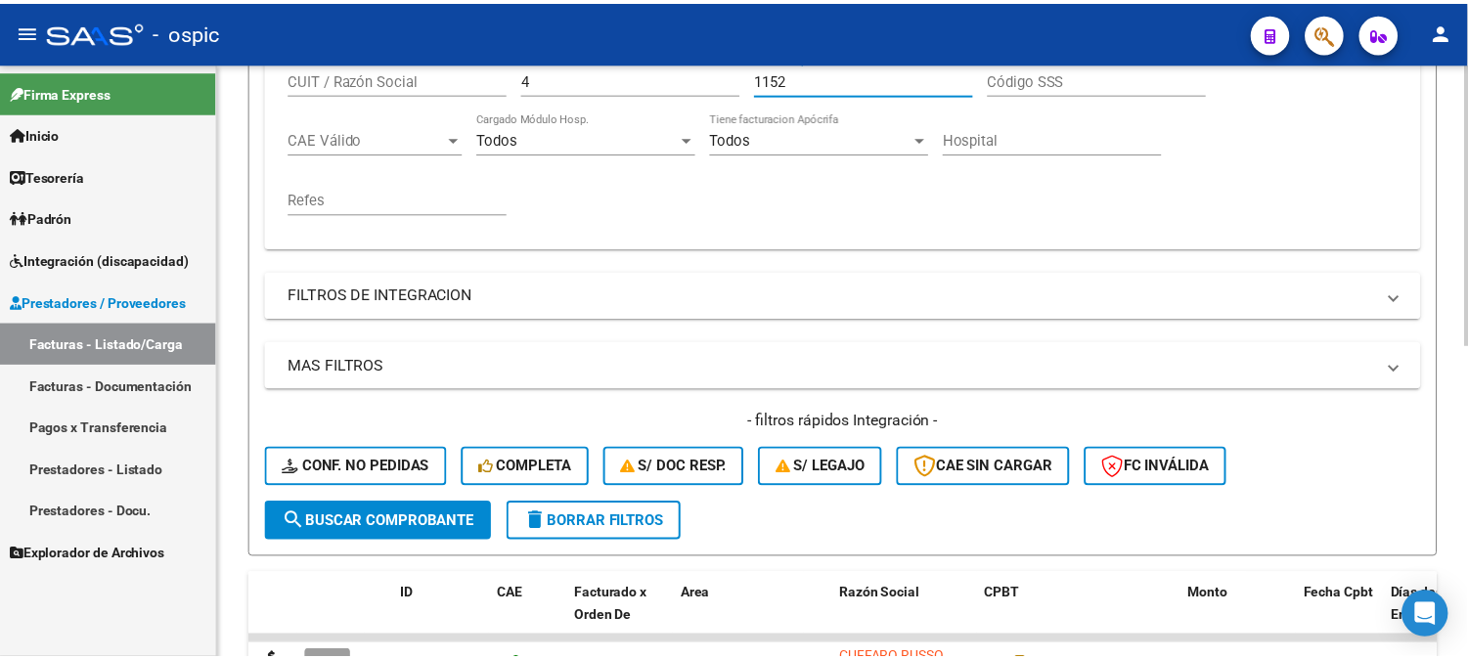
scroll to position [659, 0]
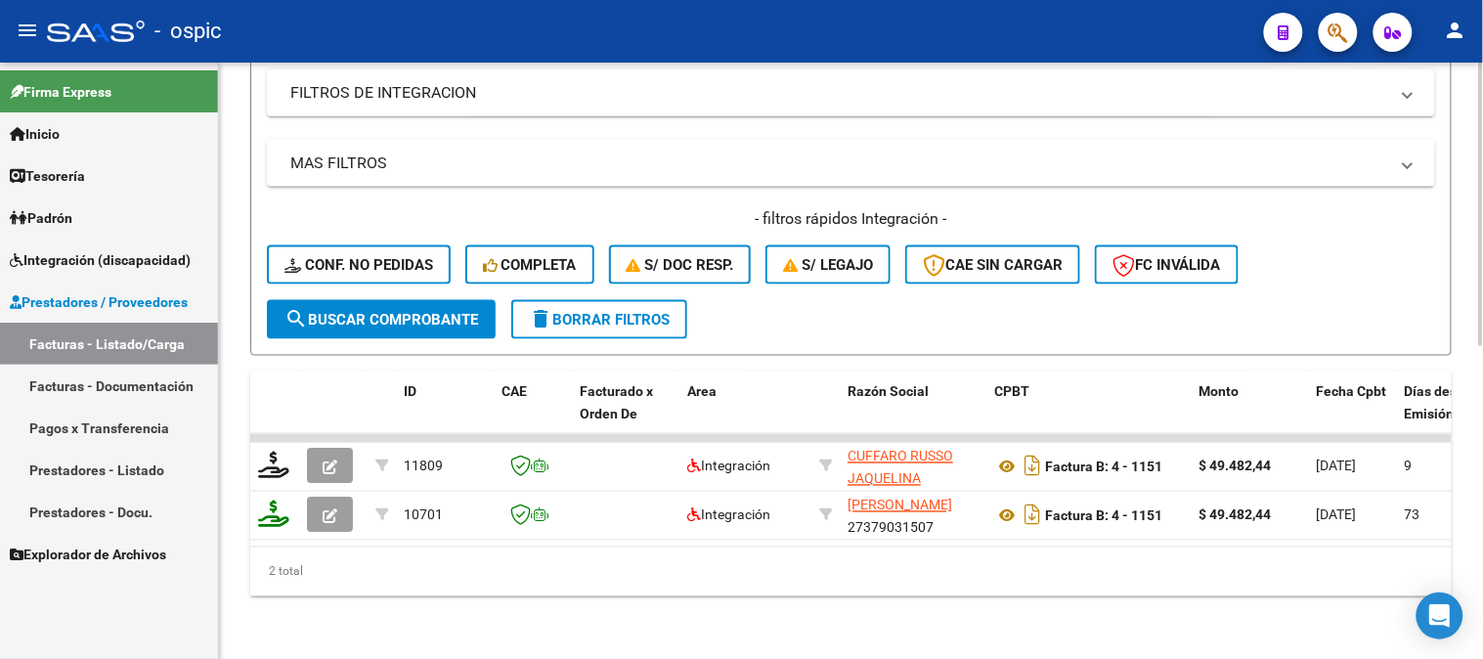
type input "1152"
click at [393, 311] on span "search Buscar Comprobante" at bounding box center [382, 320] width 194 height 18
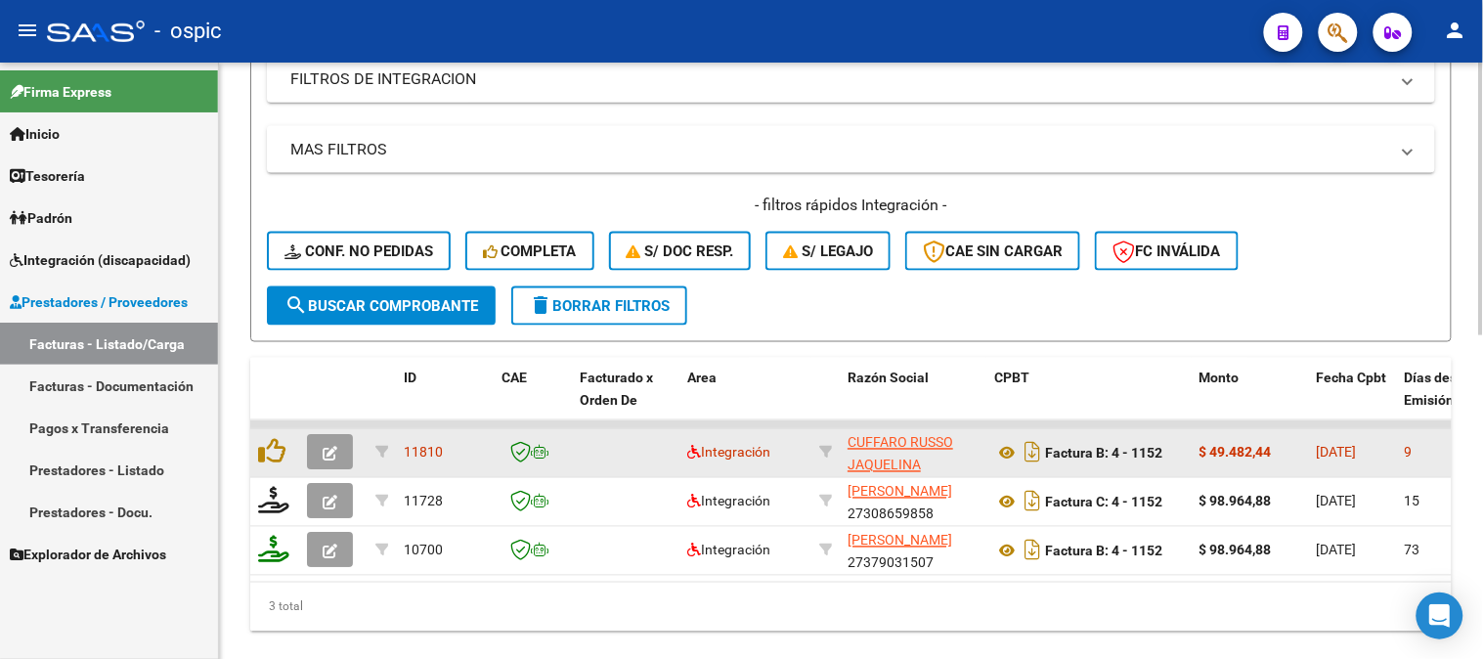
click at [324, 454] on icon "button" at bounding box center [330, 454] width 15 height 15
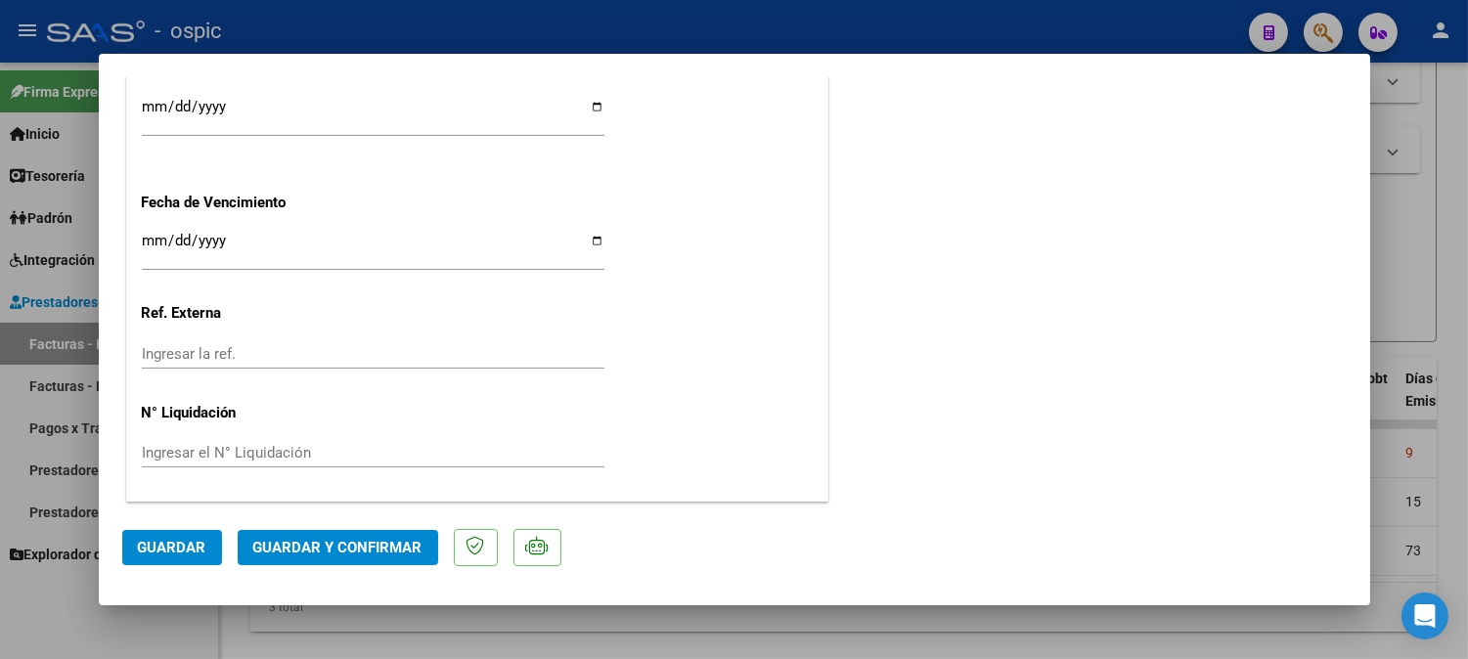
scroll to position [0, 0]
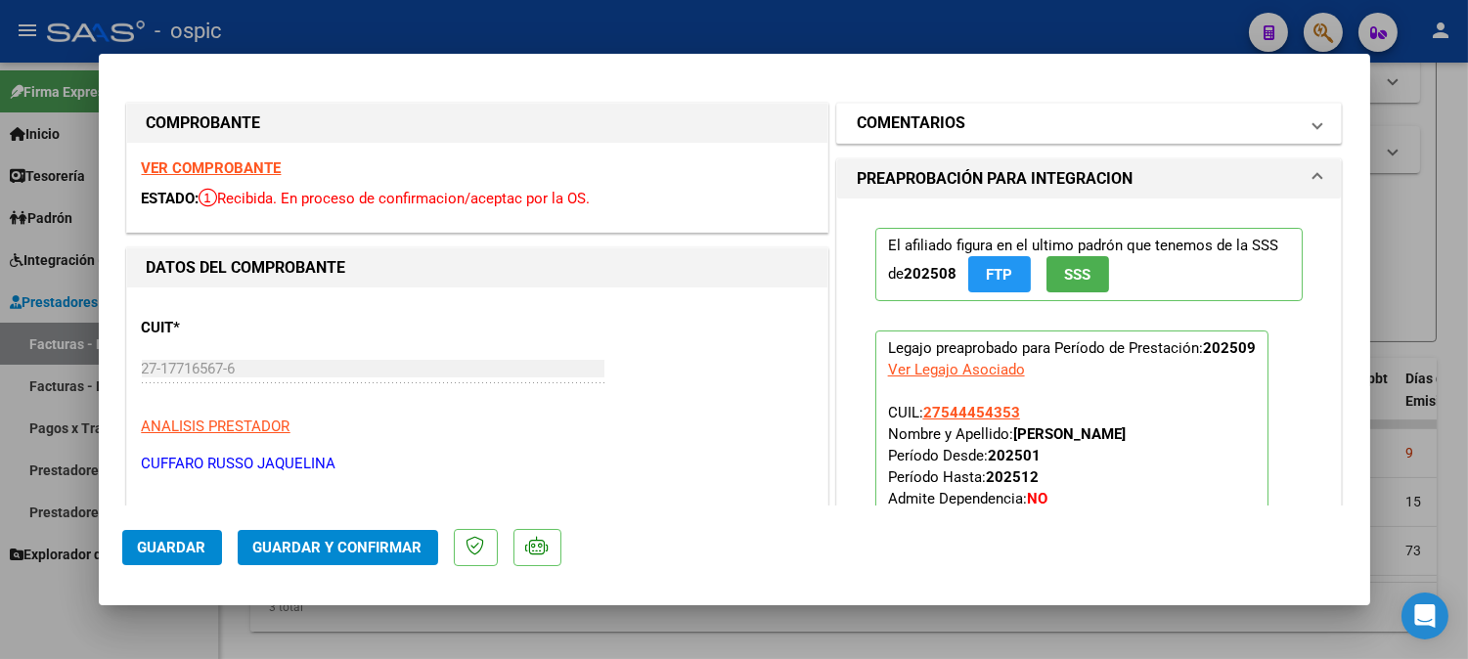
drag, startPoint x: 935, startPoint y: 124, endPoint x: 953, endPoint y: 237, distance: 114.0
click at [935, 129] on h1 "COMENTARIOS" at bounding box center [911, 122] width 109 height 23
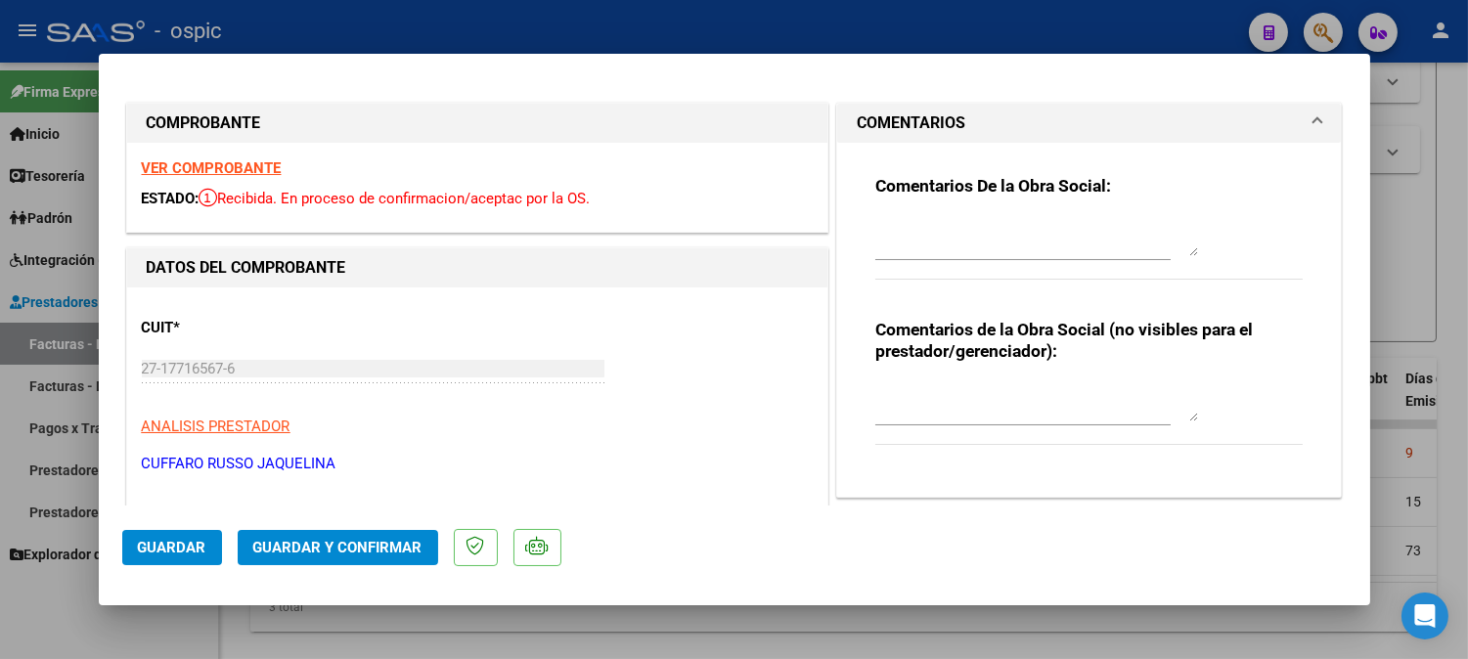
drag, startPoint x: 933, startPoint y: 389, endPoint x: 1371, endPoint y: 412, distance: 438.6
click at [934, 389] on textarea at bounding box center [1036, 401] width 323 height 39
type textarea "FONO 4 SESIONES"
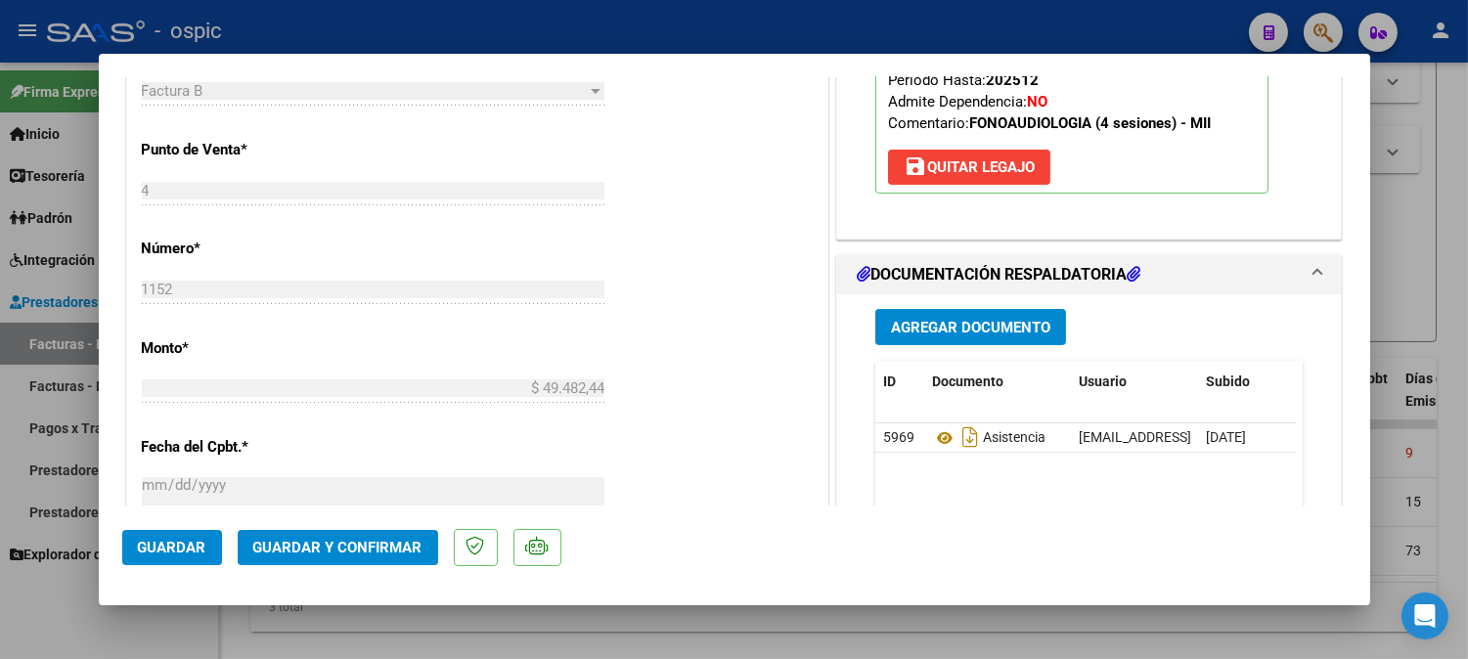
scroll to position [786, 0]
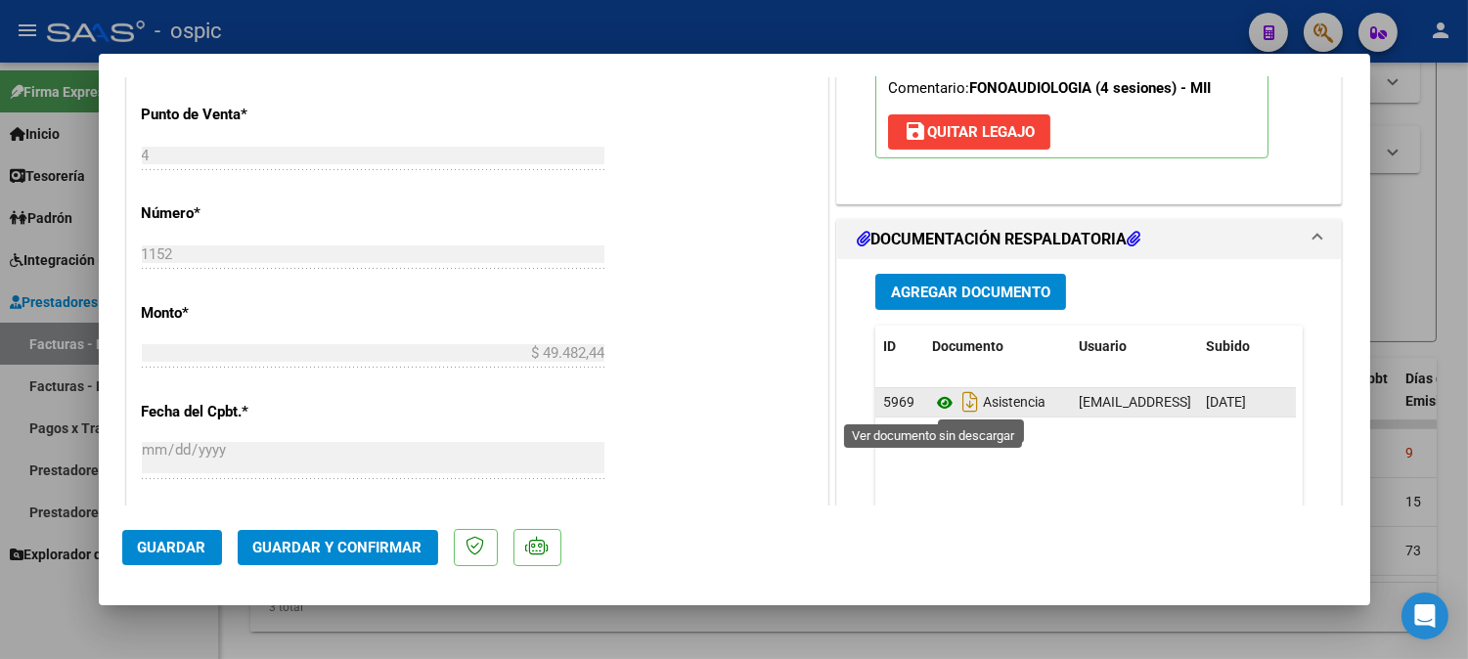
click at [933, 401] on icon at bounding box center [944, 402] width 25 height 23
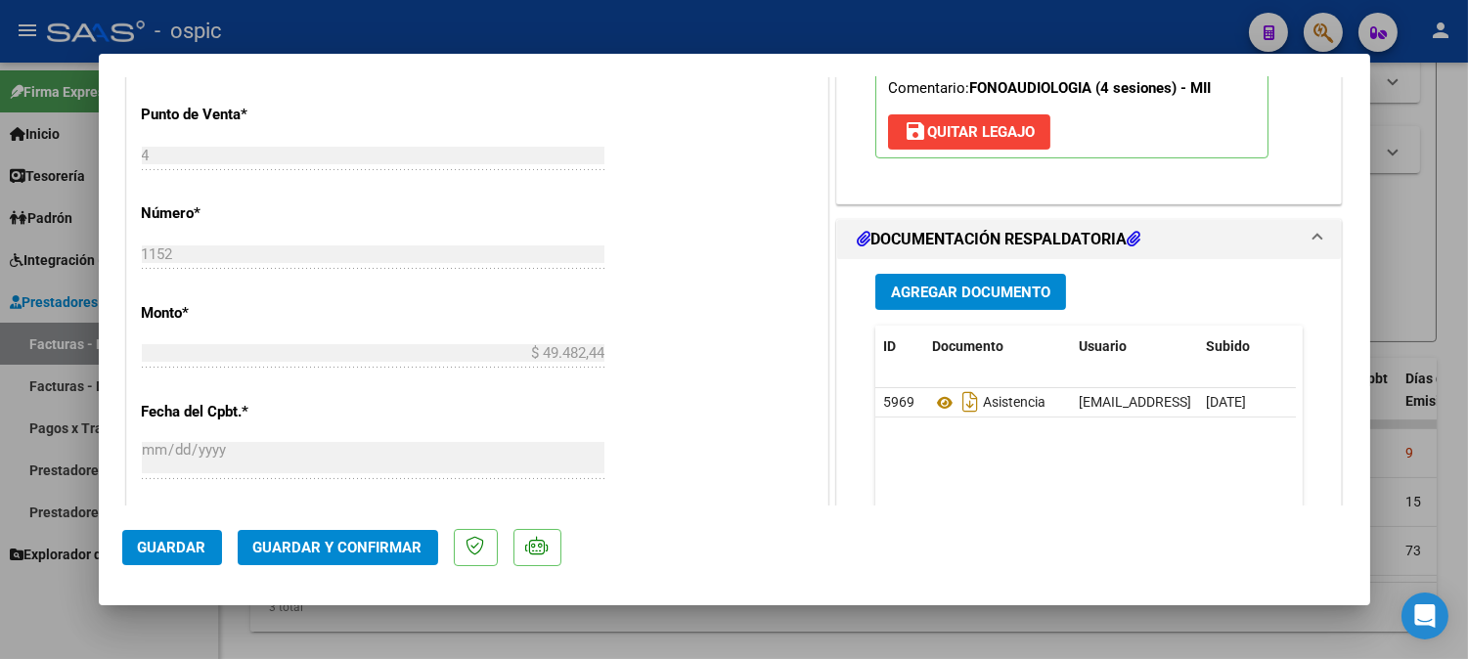
click at [388, 540] on span "Guardar y Confirmar" at bounding box center [337, 548] width 169 height 18
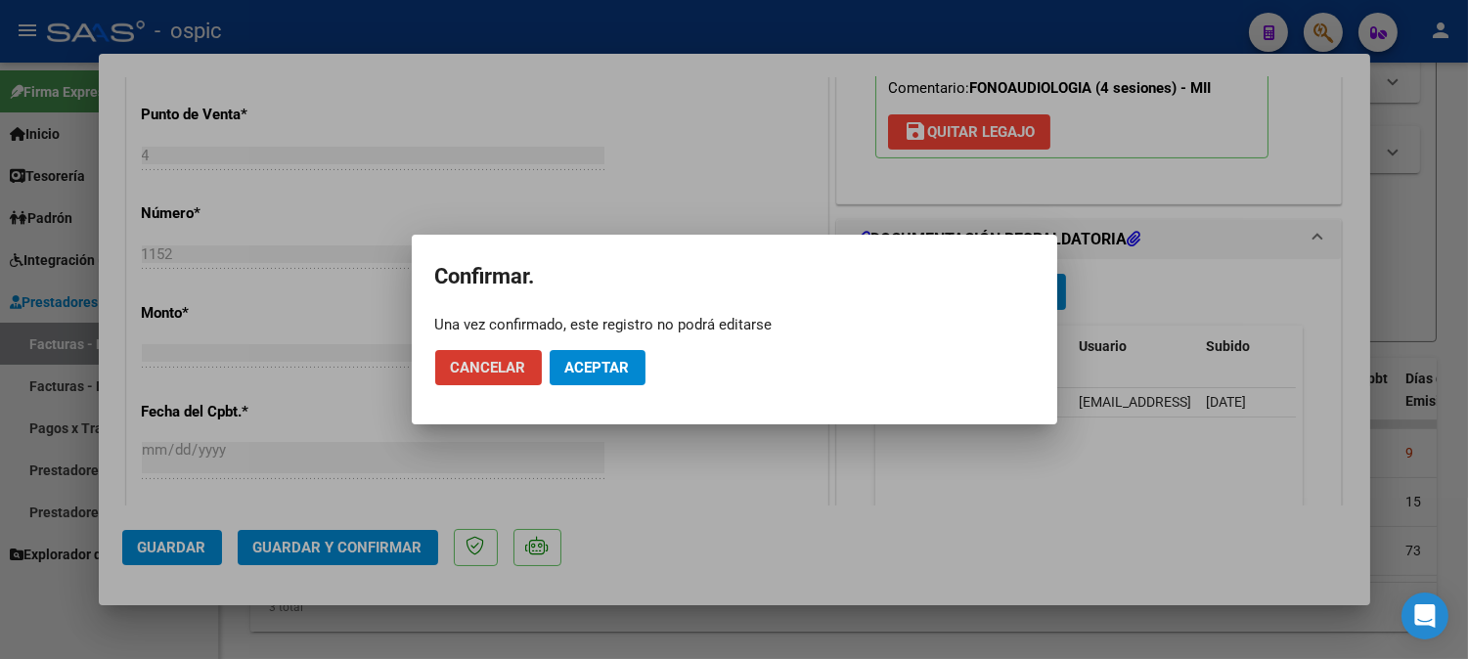
click at [598, 375] on span "Aceptar" at bounding box center [597, 368] width 65 height 18
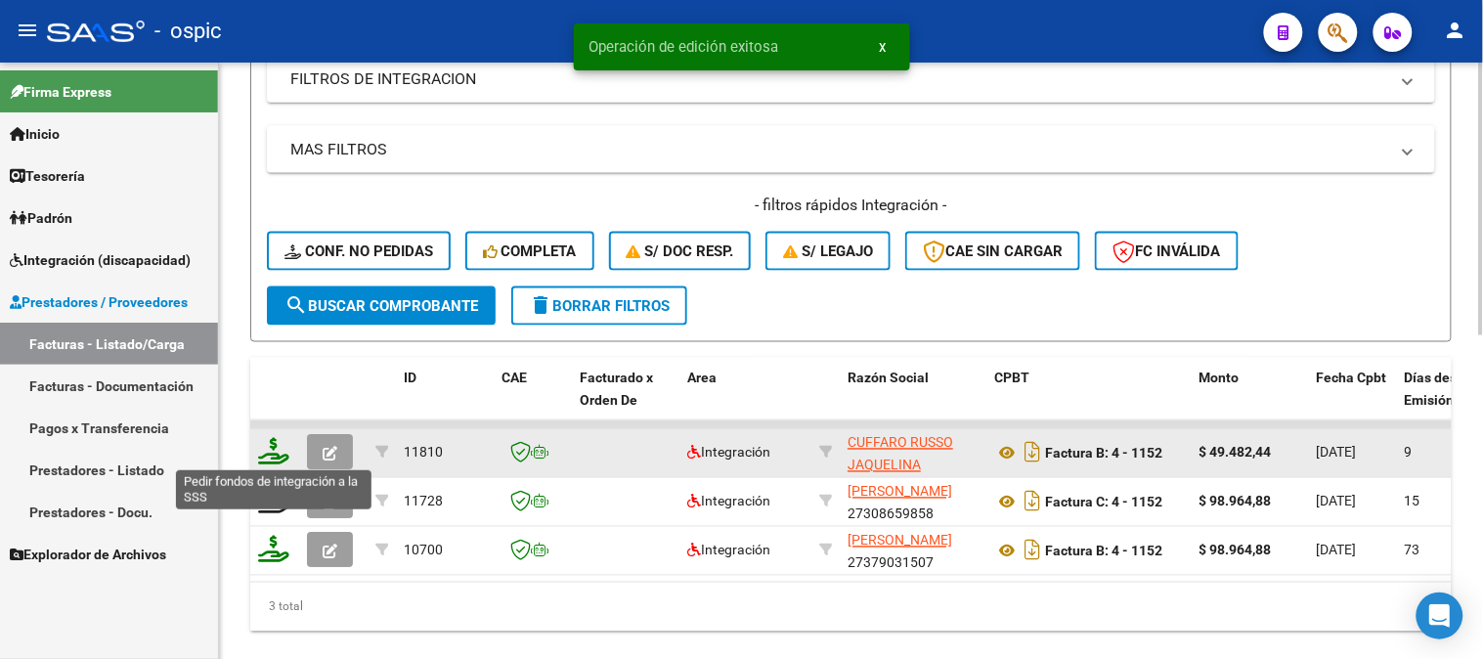
click at [277, 442] on icon at bounding box center [273, 451] width 31 height 27
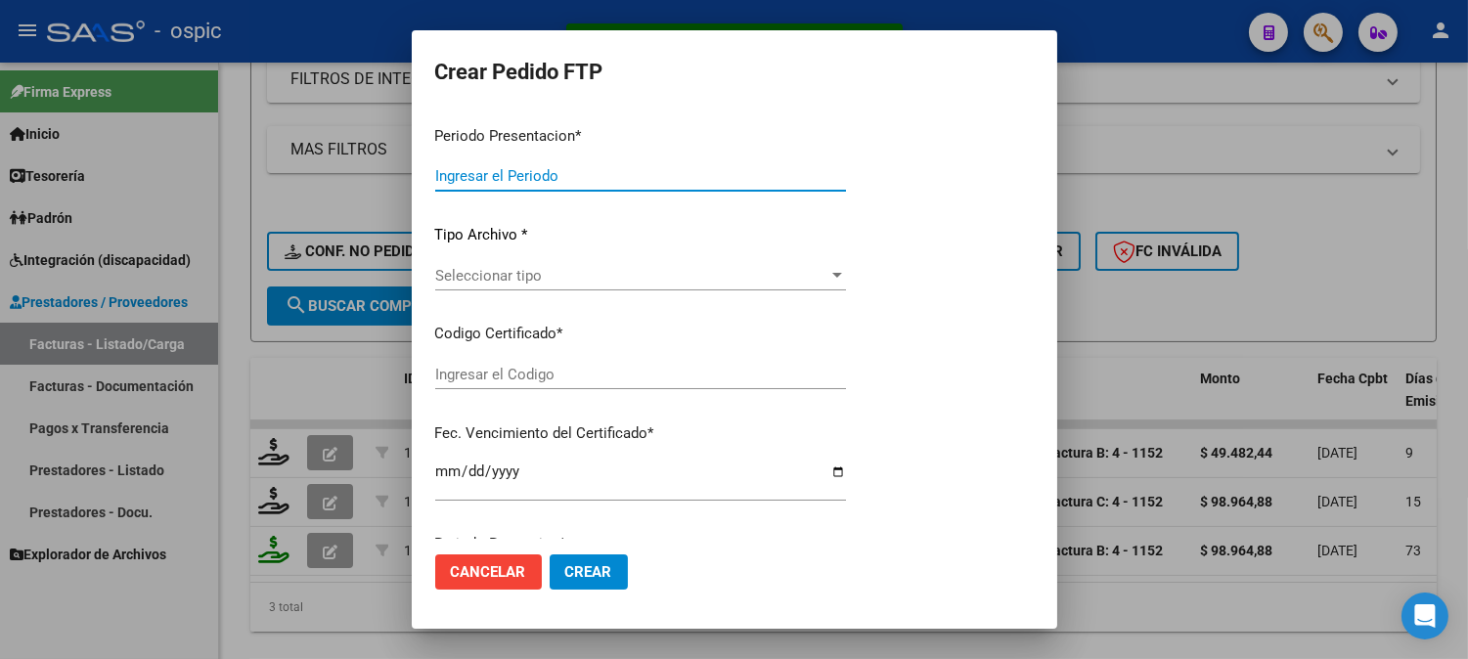
type input "202509"
type input "$ 49.482,44"
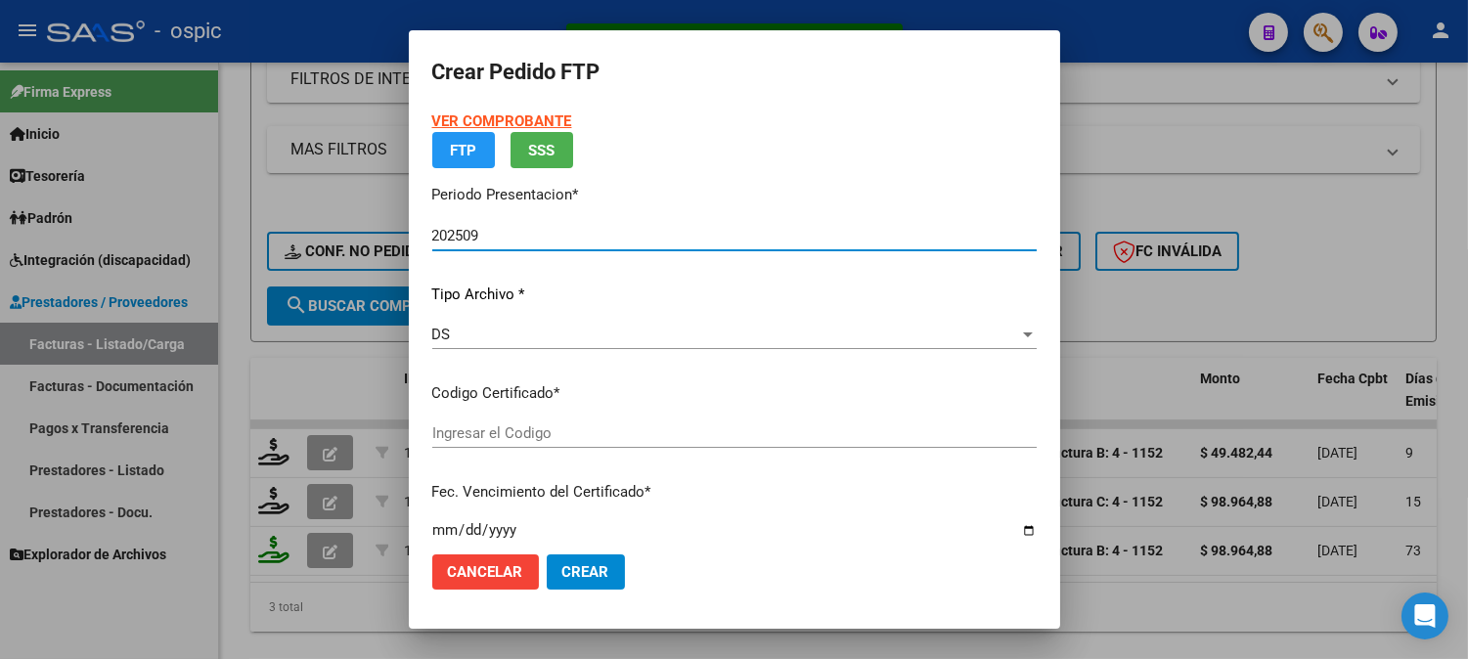
type input "0000000000000000000000000000001577214904"
type input "2028-07-01"
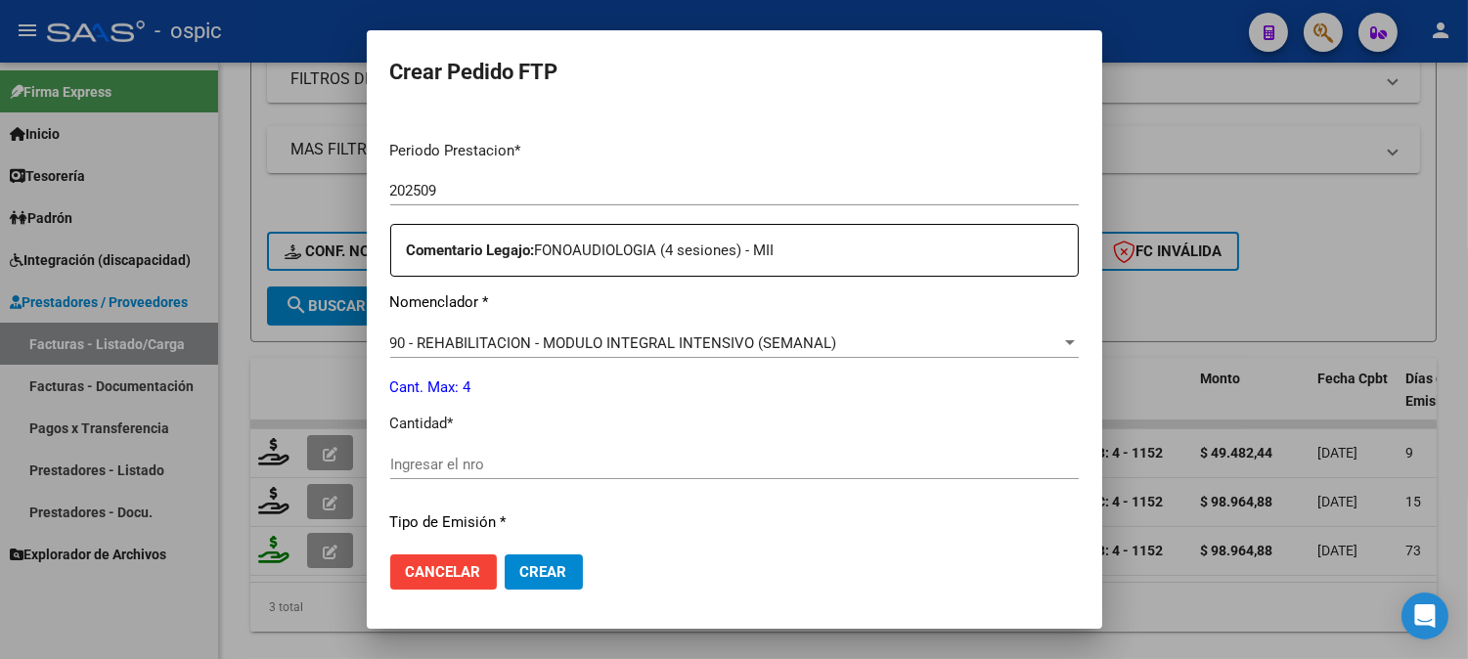
scroll to position [614, 0]
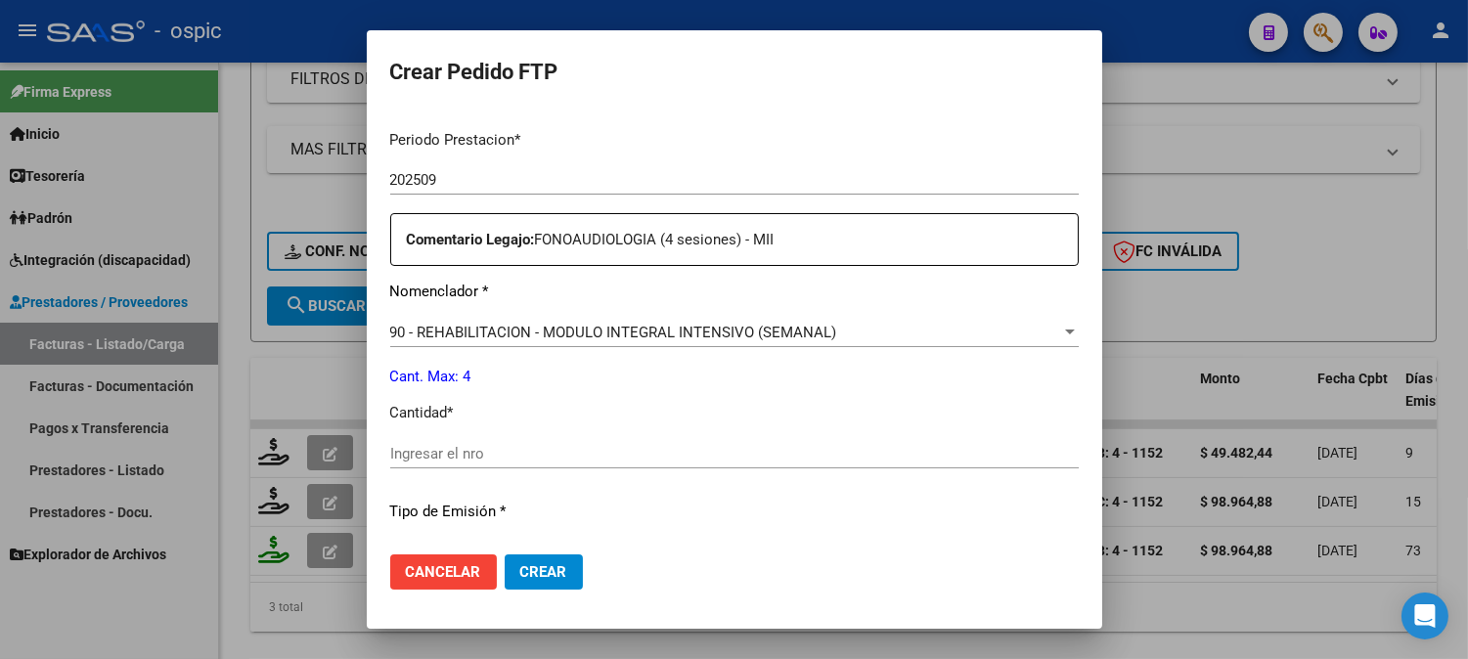
click at [722, 450] on input "Ingresar el nro" at bounding box center [734, 454] width 688 height 18
type input "4"
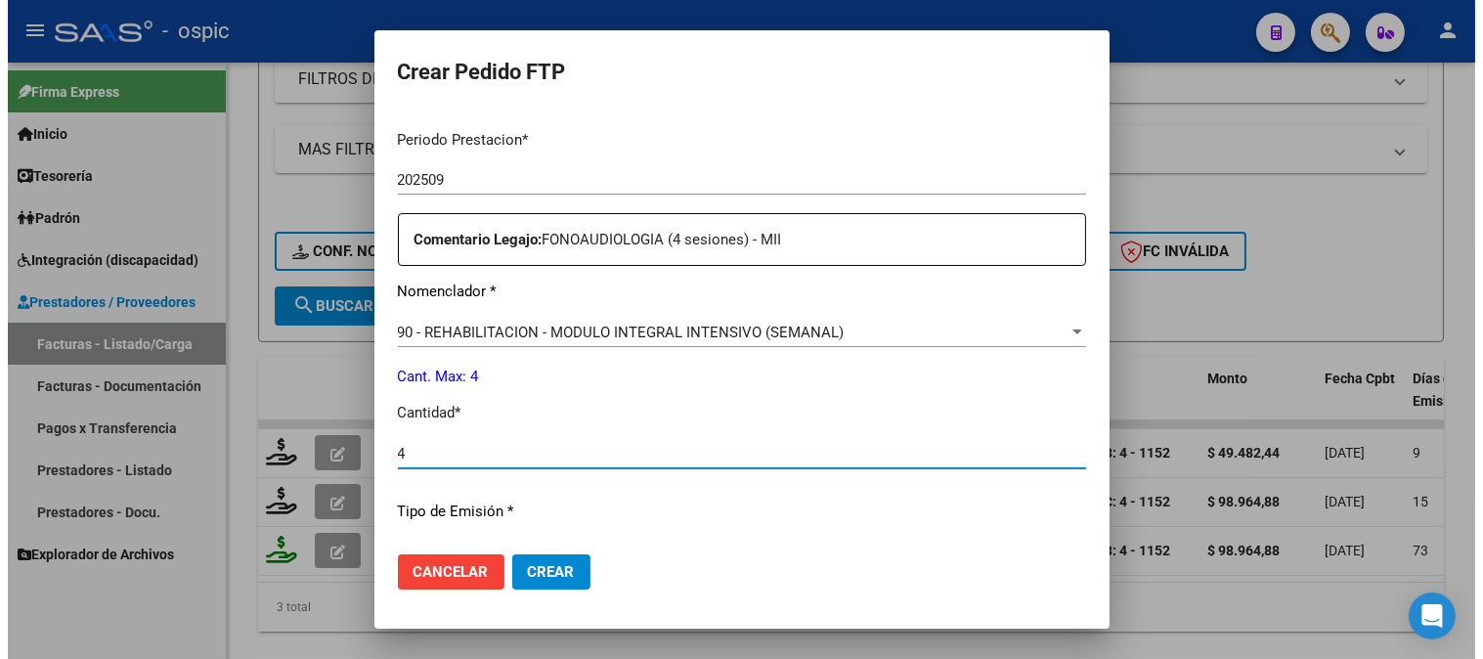
scroll to position [858, 0]
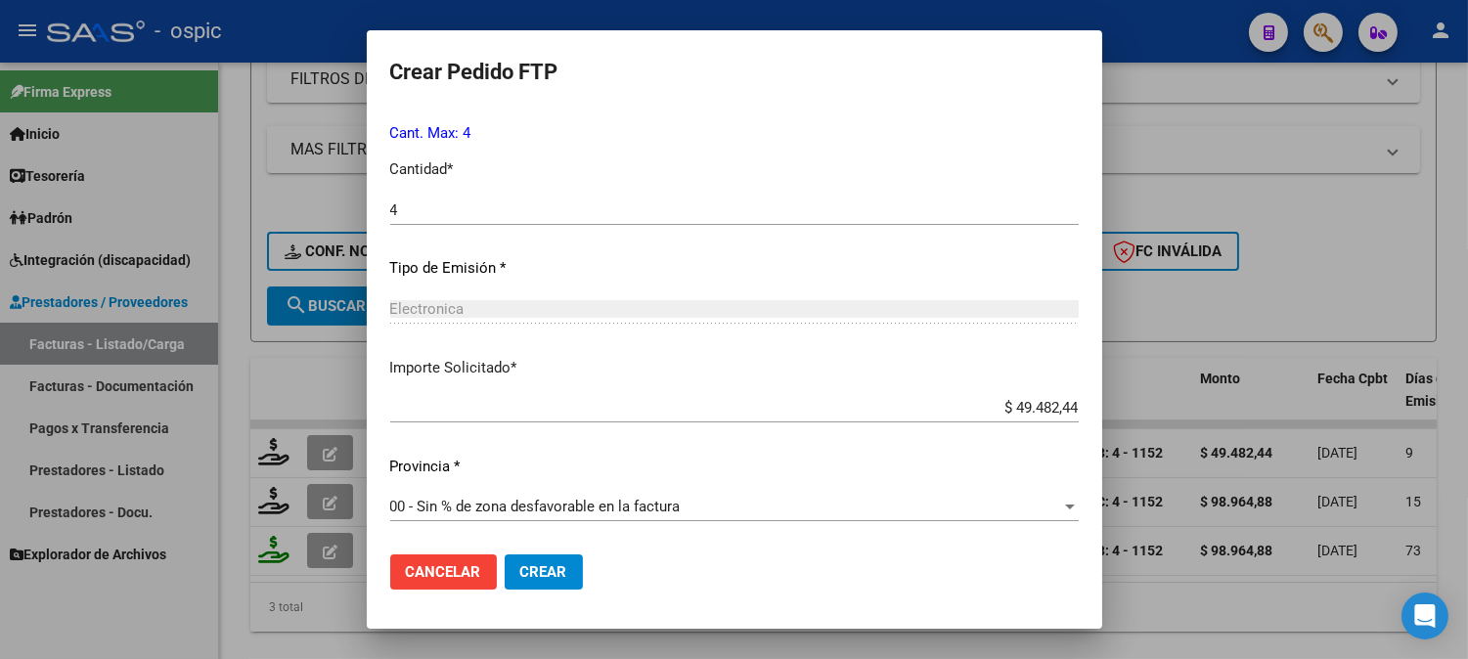
click at [551, 563] on button "Crear" at bounding box center [544, 571] width 78 height 35
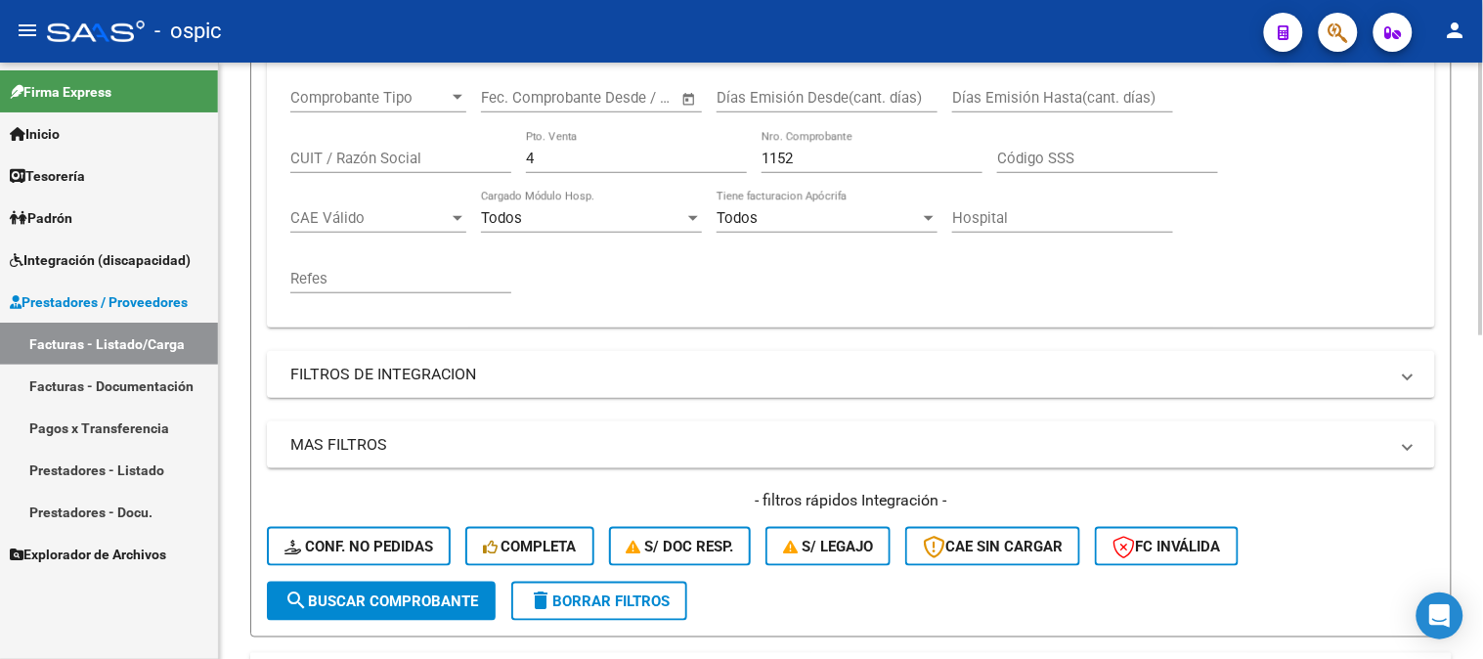
scroll to position [333, 0]
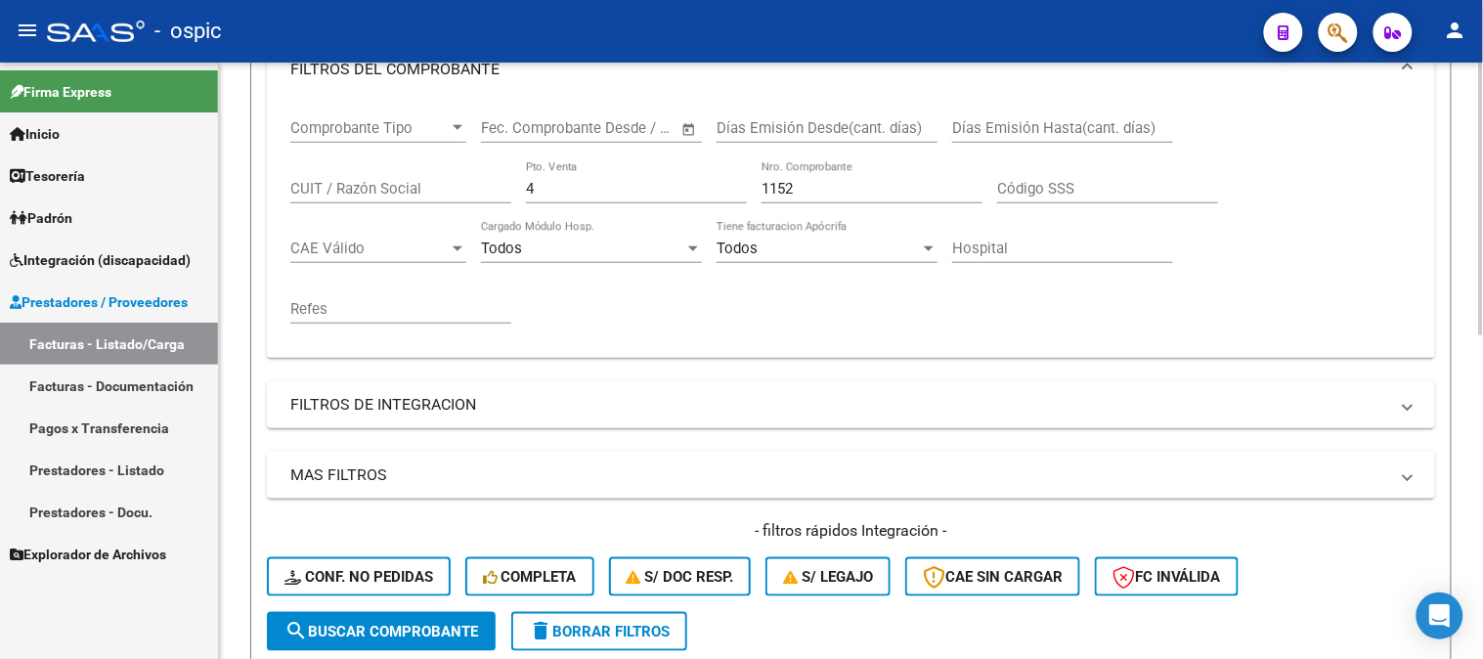
drag, startPoint x: 489, startPoint y: 194, endPoint x: 464, endPoint y: 188, distance: 25.1
click at [466, 189] on div "Comprobante Tipo Comprobante Tipo Fecha inicio – Fecha fin Fec. Comprobante Des…" at bounding box center [851, 222] width 1122 height 242
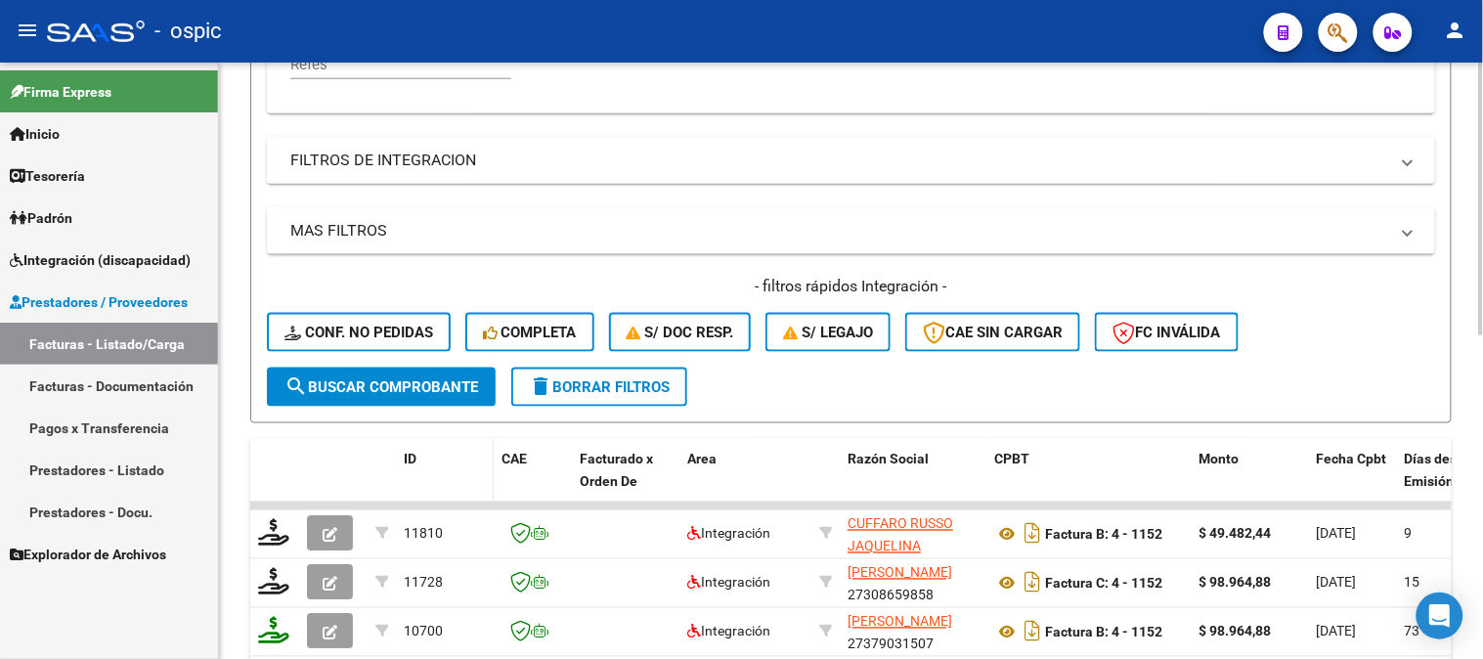
scroll to position [708, 0]
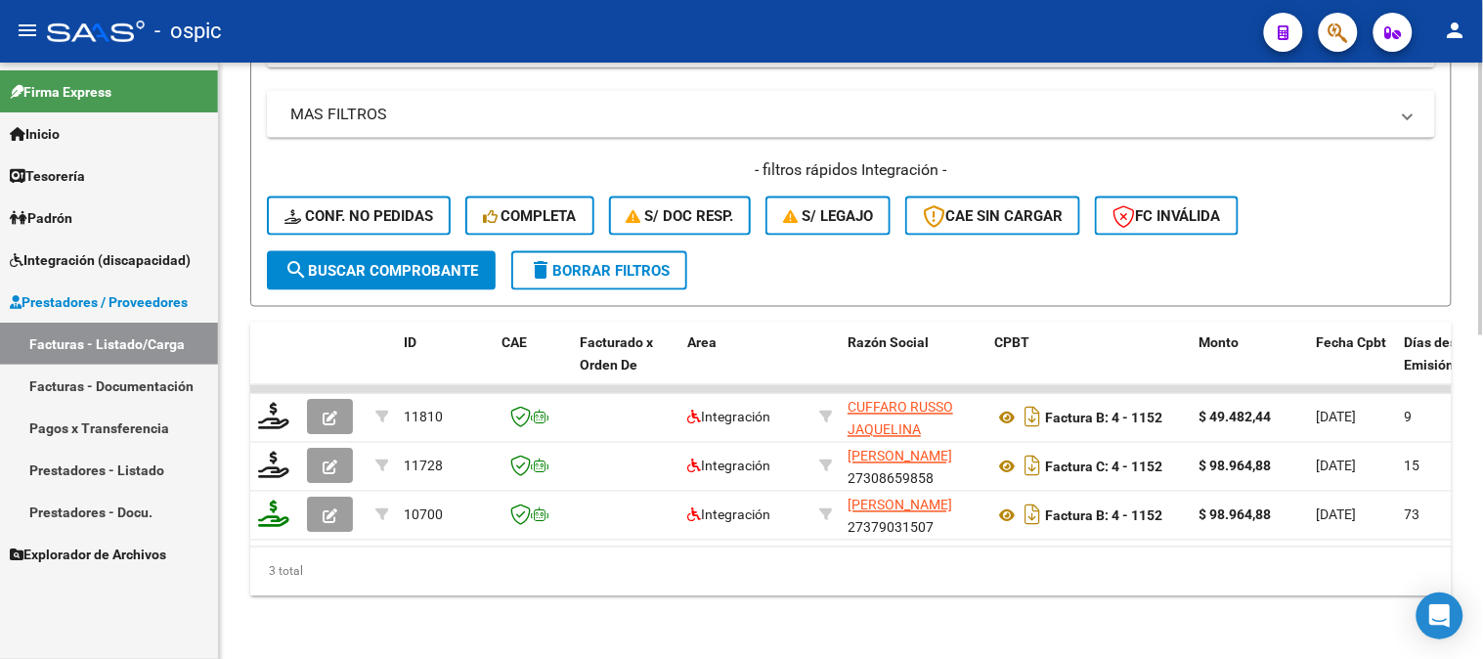
type input "1153"
click at [360, 266] on button "search Buscar Comprobante" at bounding box center [381, 270] width 229 height 39
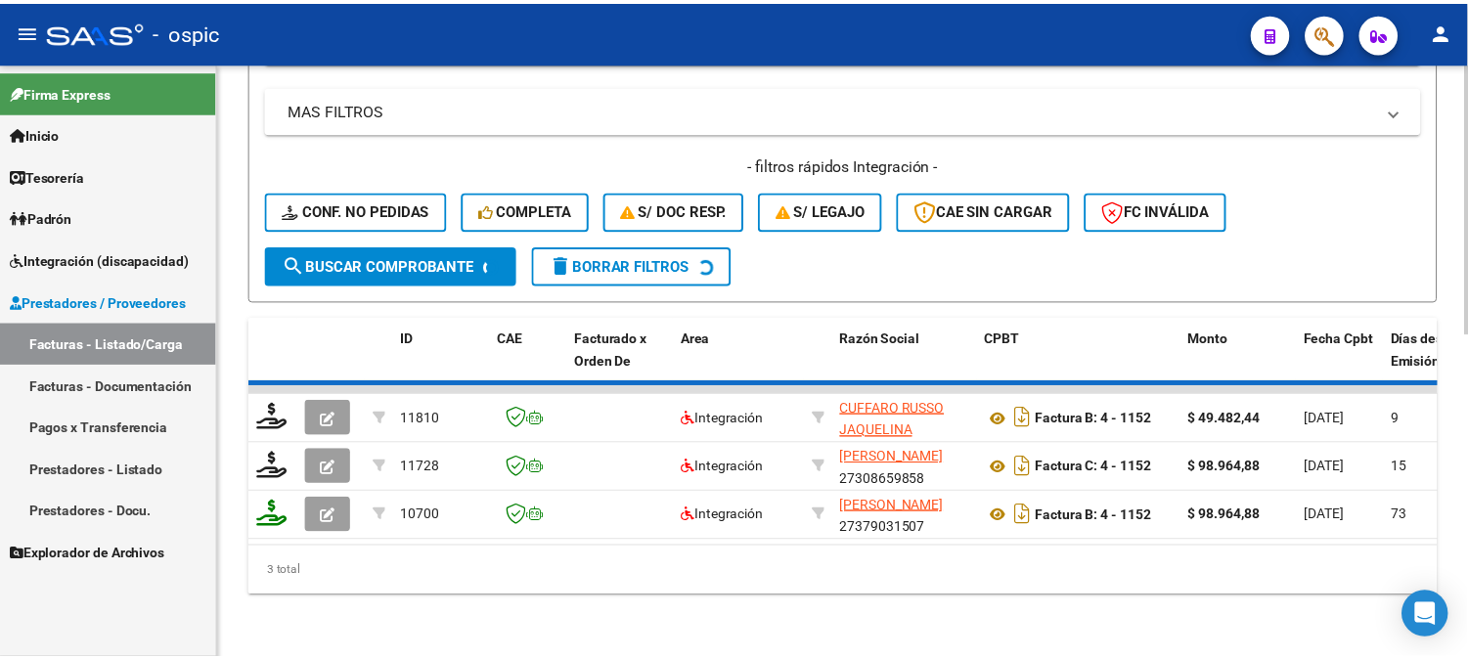
scroll to position [660, 0]
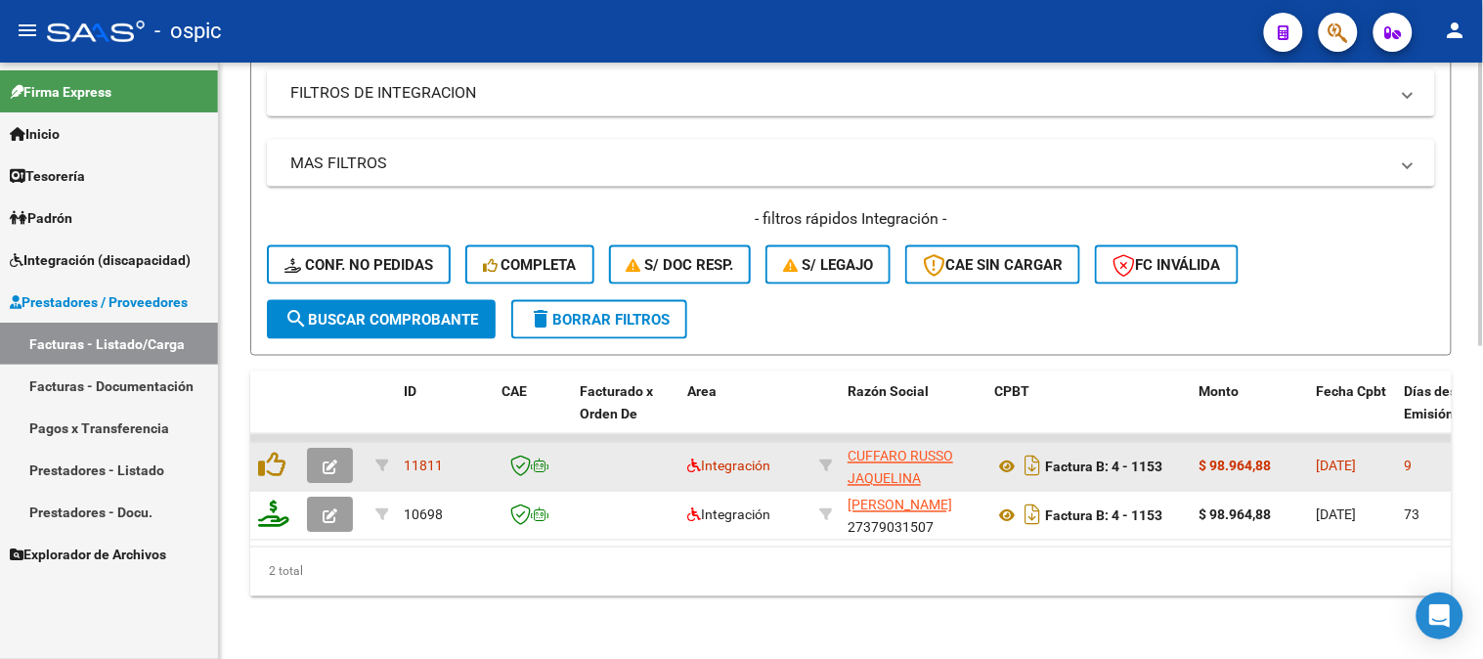
click at [325, 461] on icon "button" at bounding box center [330, 468] width 15 height 15
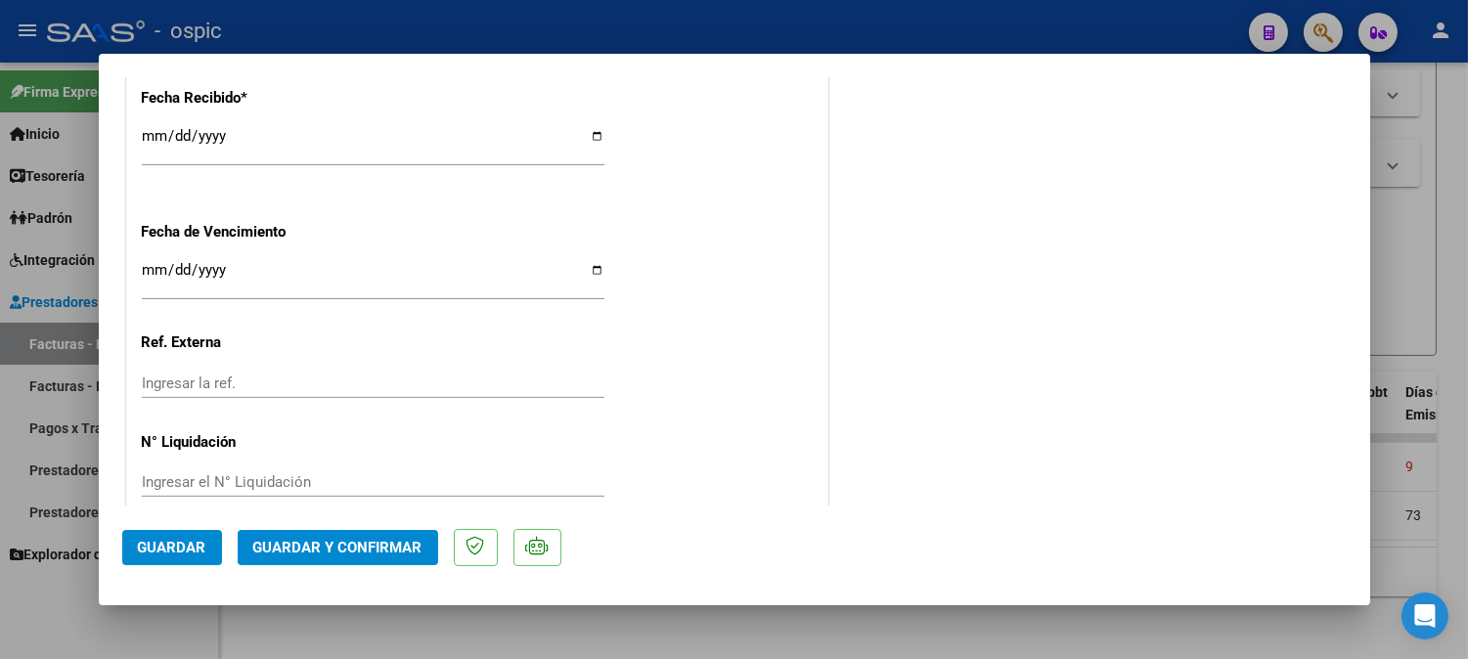
scroll to position [0, 0]
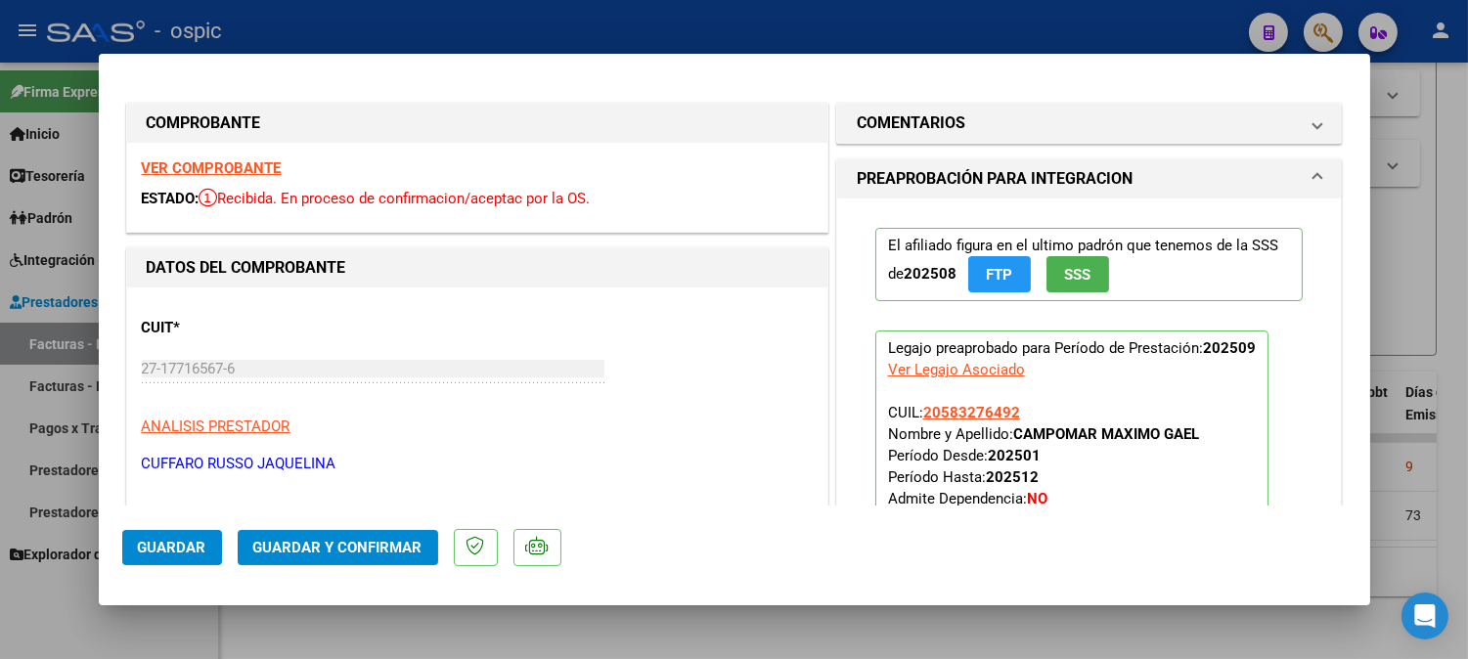
drag, startPoint x: 943, startPoint y: 127, endPoint x: 973, endPoint y: 150, distance: 37.7
click at [943, 124] on h1 "COMENTARIOS" at bounding box center [911, 122] width 109 height 23
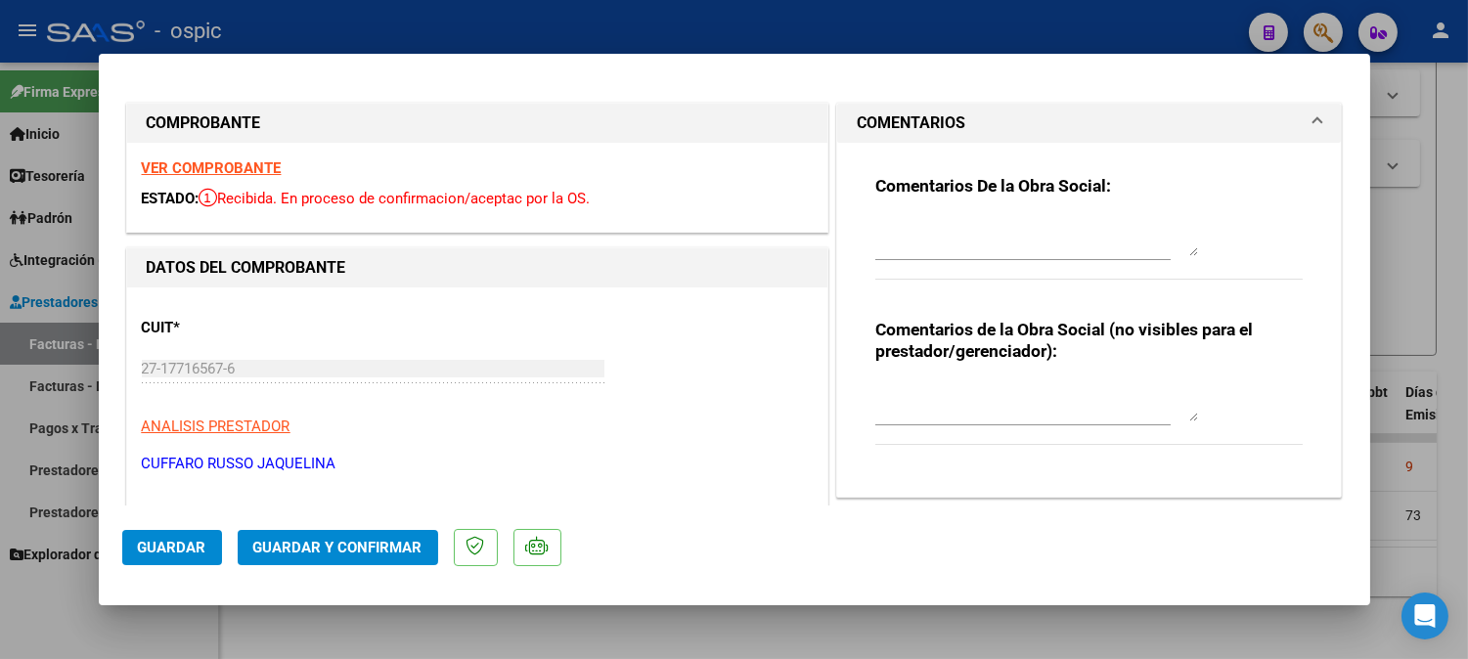
drag, startPoint x: 905, startPoint y: 399, endPoint x: 944, endPoint y: 385, distance: 40.5
click at [911, 398] on textarea at bounding box center [1036, 401] width 323 height 39
type textarea "FONO 8 SESIONES"
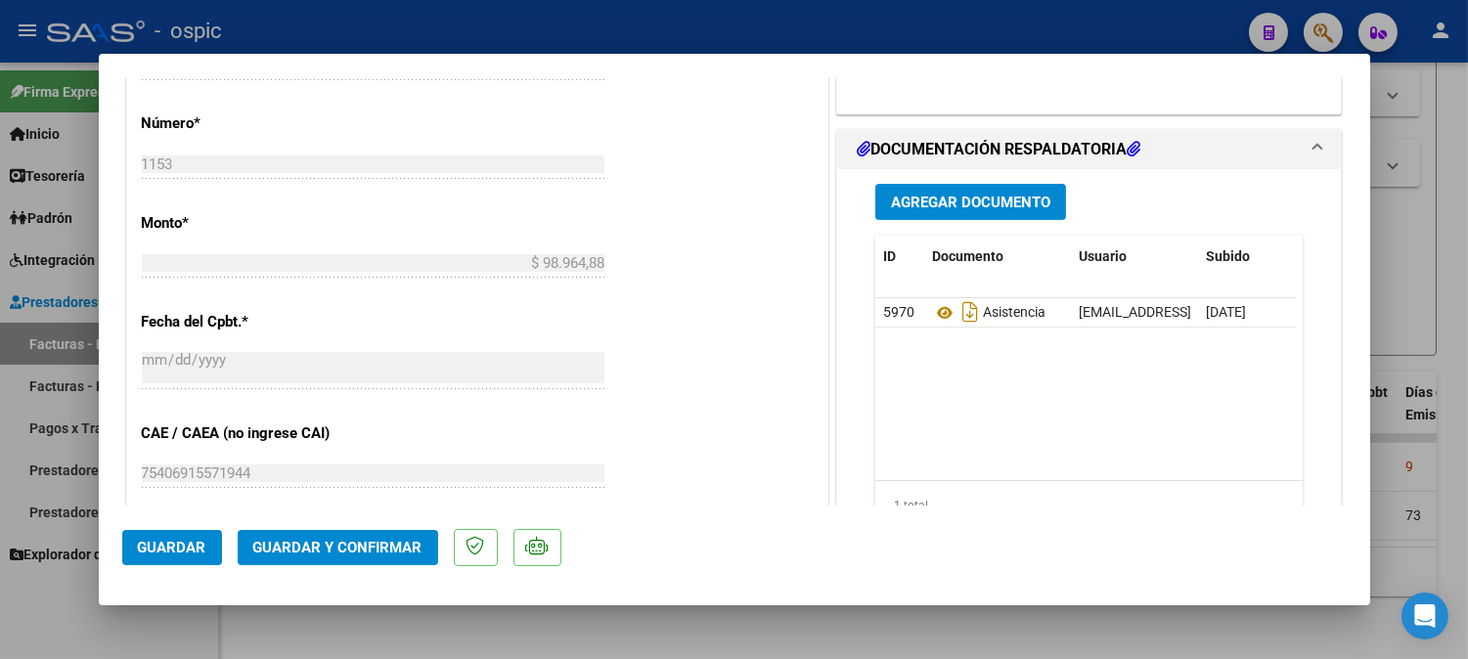
scroll to position [905, 0]
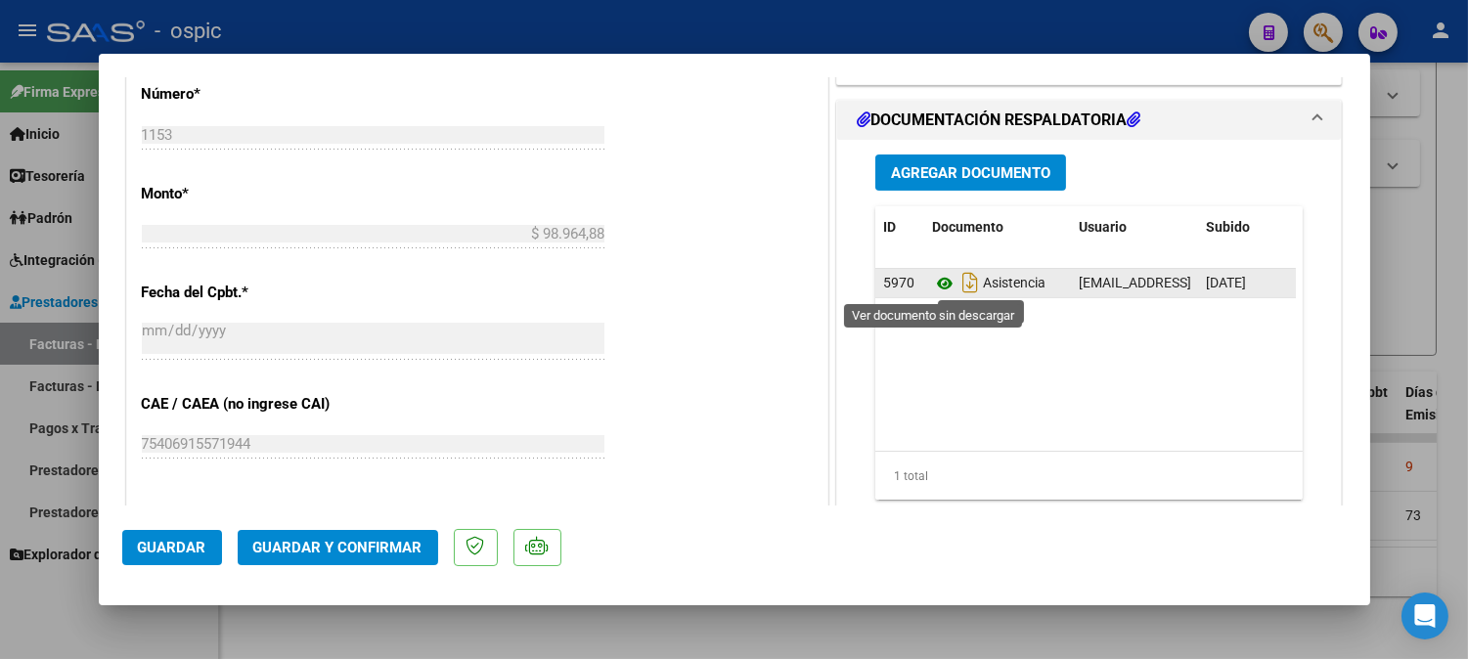
click at [940, 278] on icon at bounding box center [944, 283] width 25 height 23
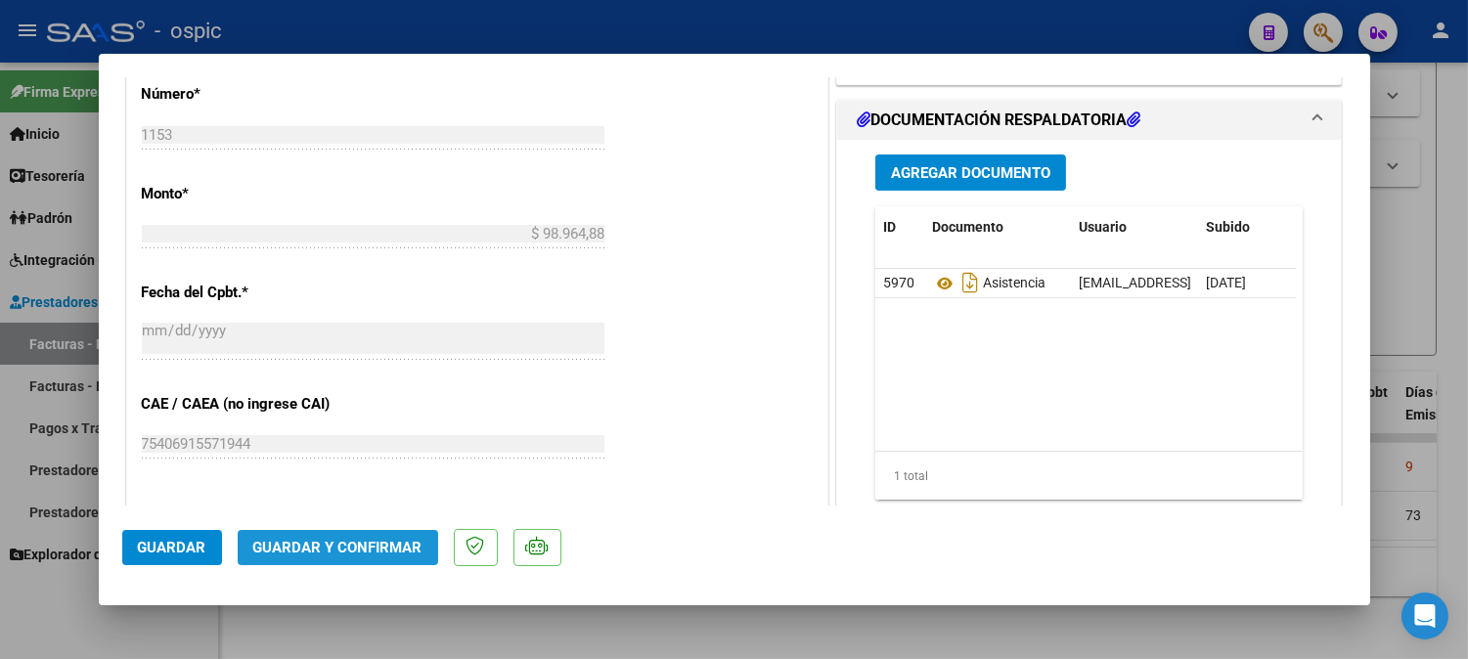
drag, startPoint x: 397, startPoint y: 538, endPoint x: 407, endPoint y: 535, distance: 10.2
click at [407, 535] on button "Guardar y Confirmar" at bounding box center [338, 547] width 200 height 35
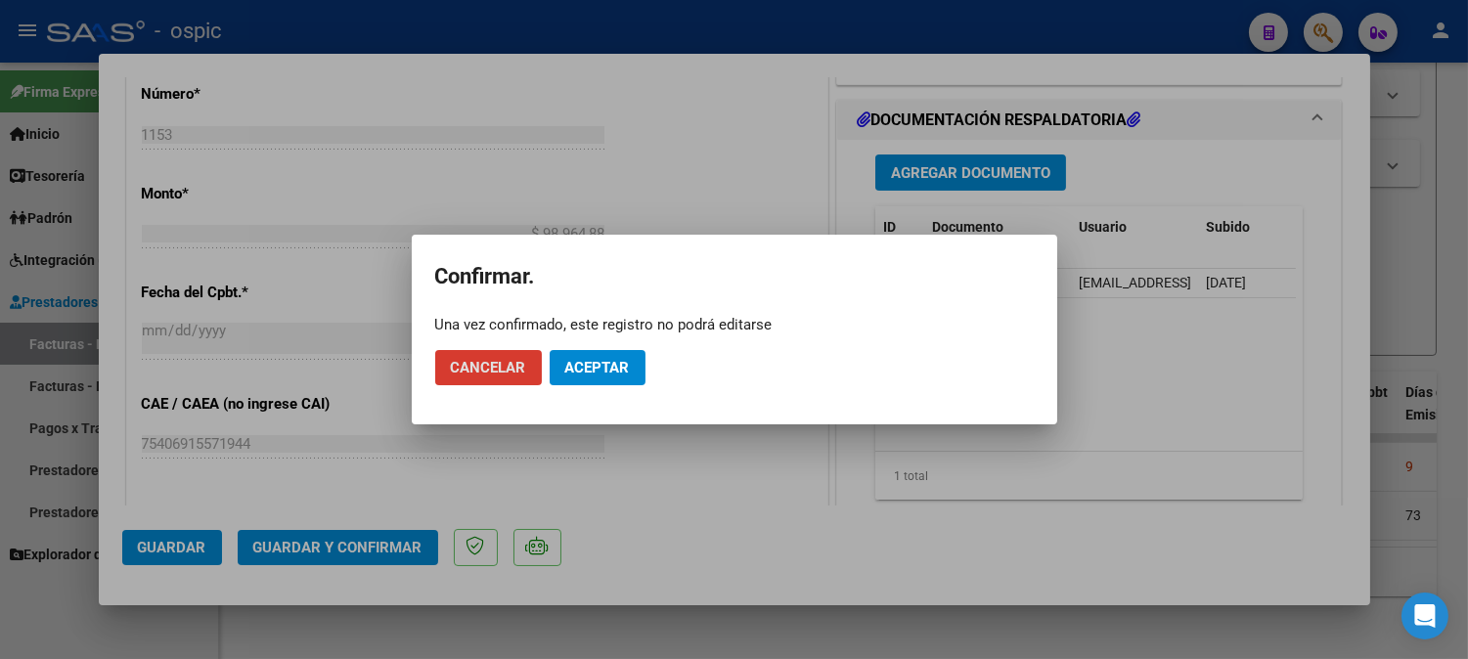
click at [613, 364] on span "Aceptar" at bounding box center [597, 368] width 65 height 18
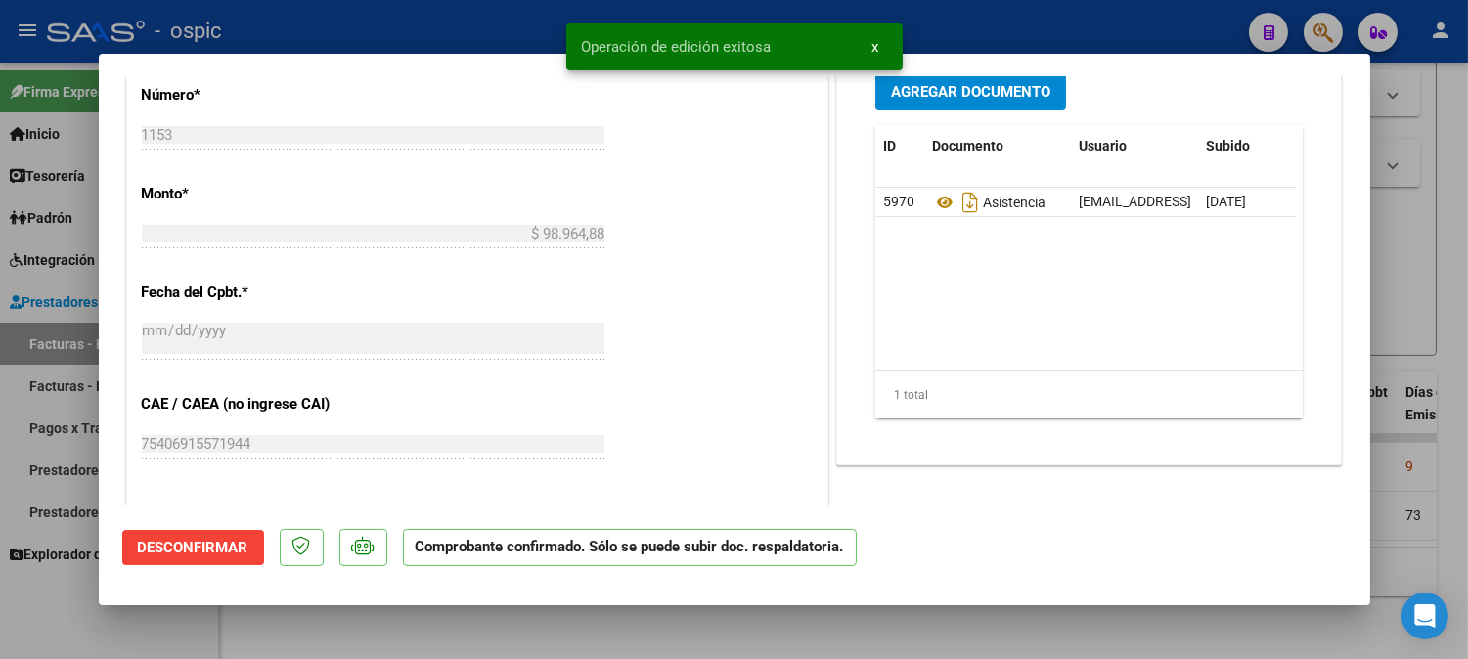
type input "$ 0,00"
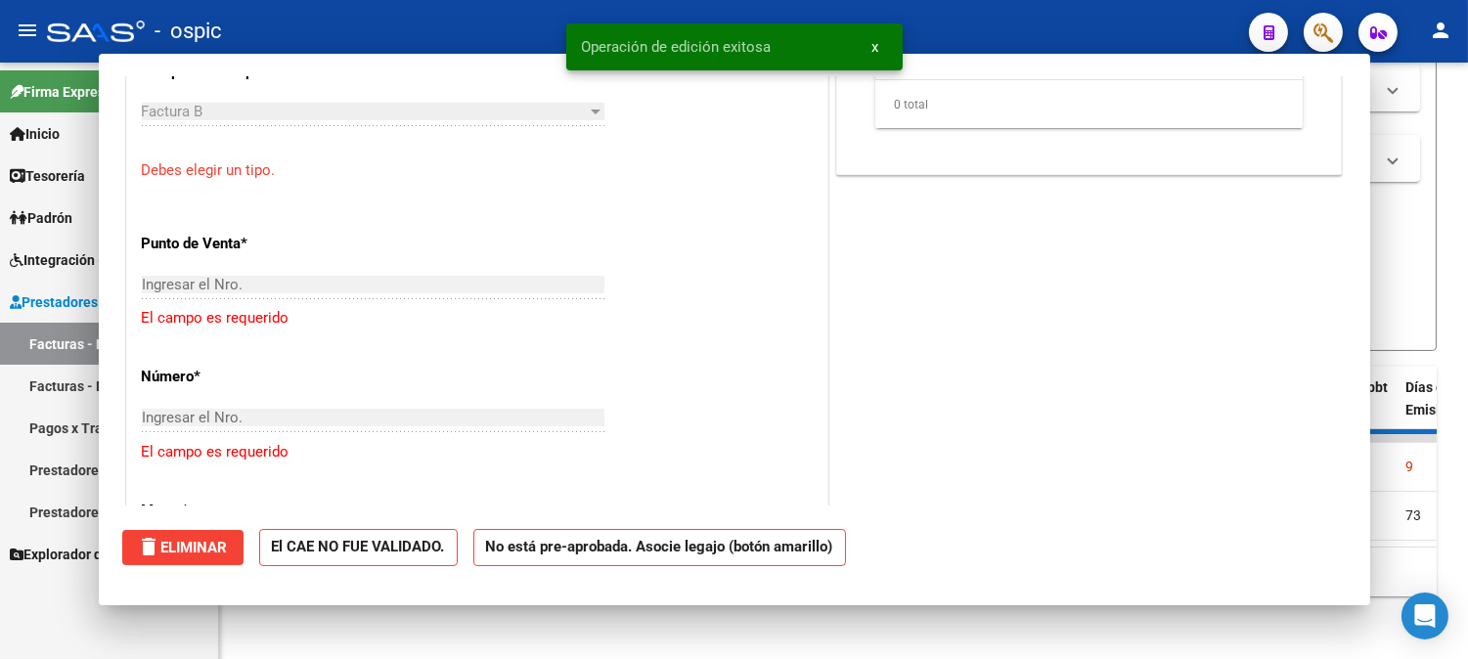
scroll to position [1147, 0]
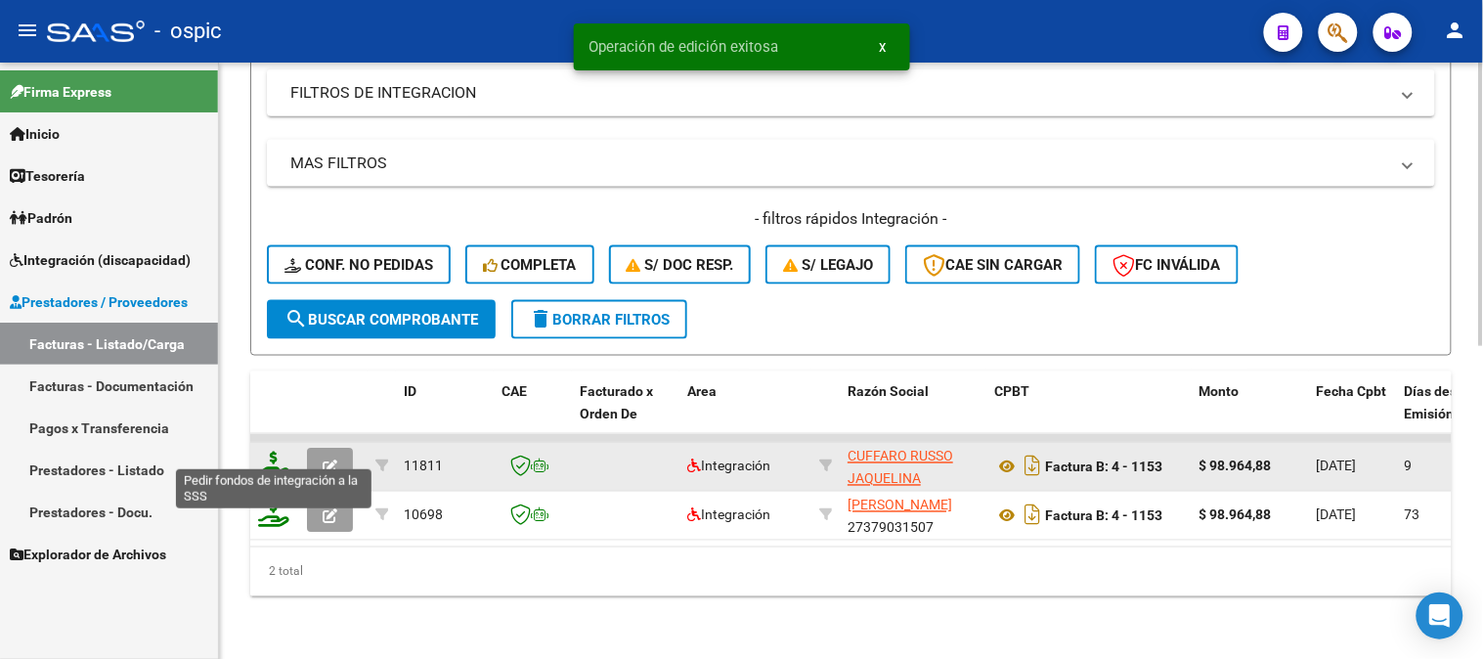
click at [277, 452] on icon at bounding box center [273, 465] width 31 height 27
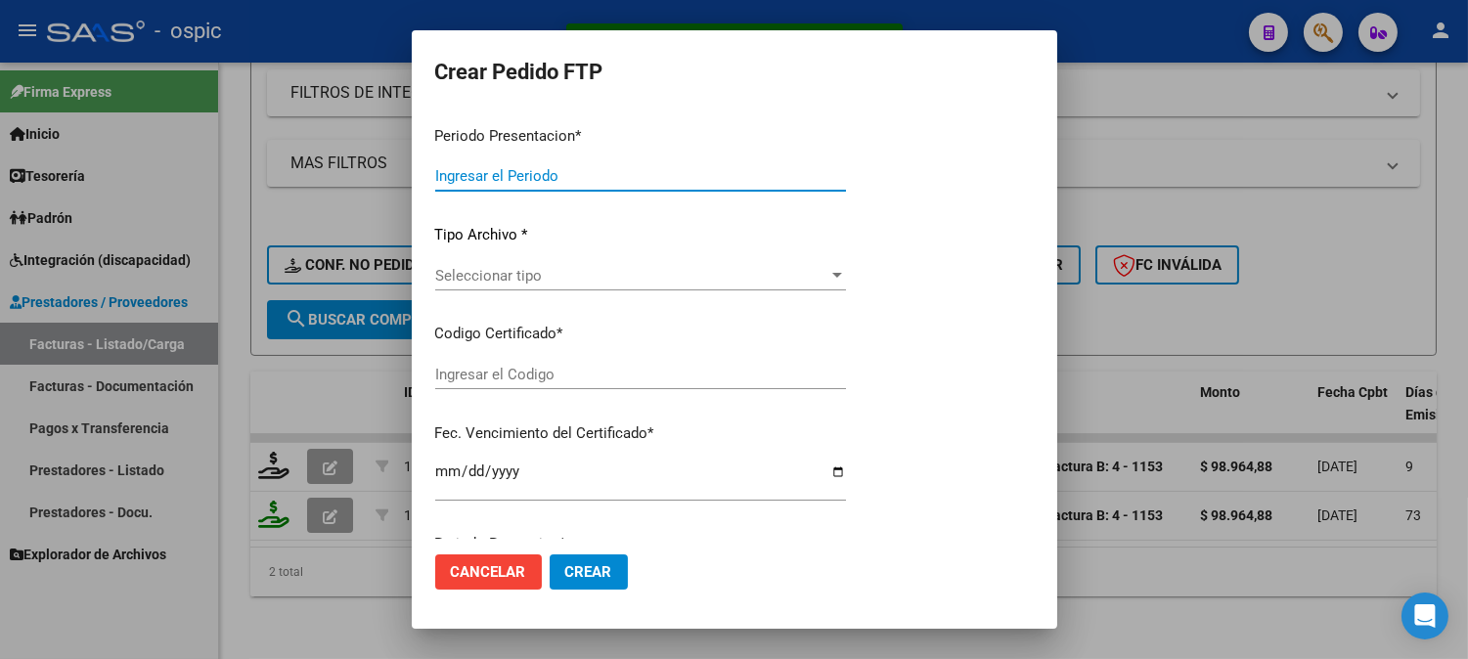
type input "202509"
type input "$ 98.964,88"
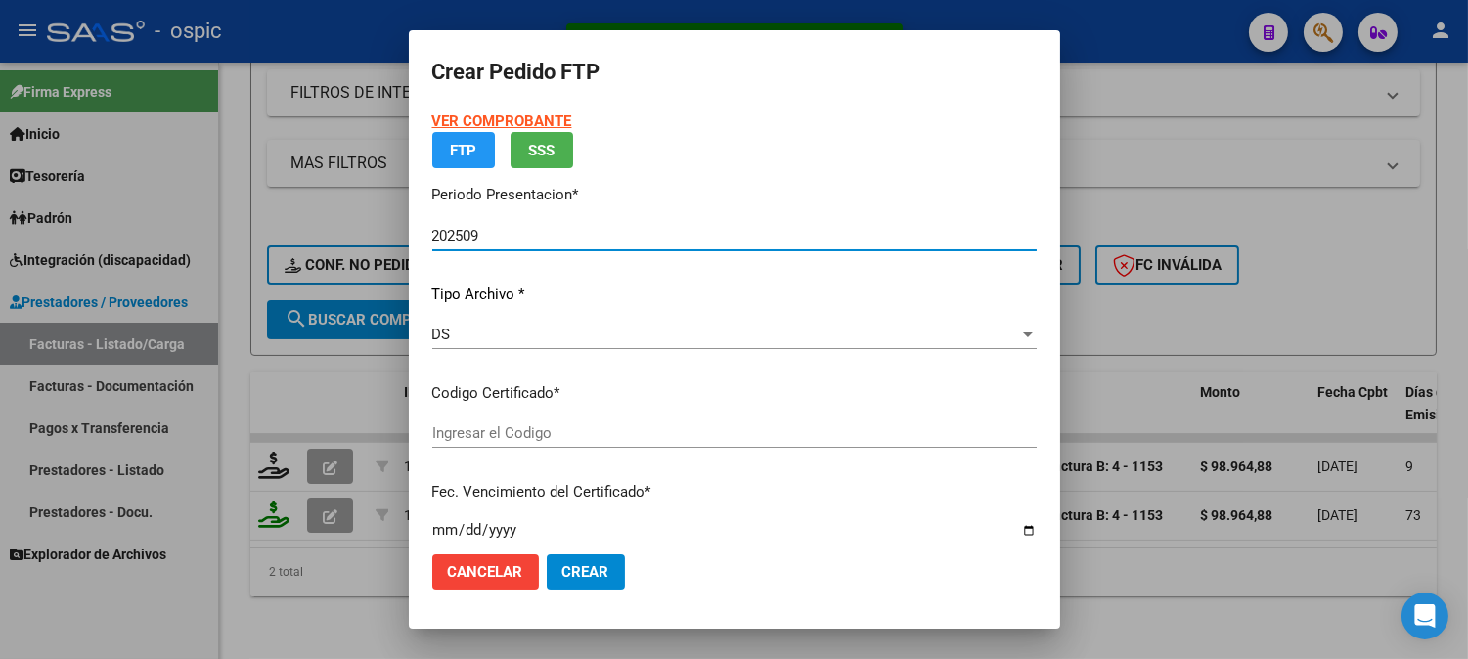
type input "3939274672"
type input "2030-07-31"
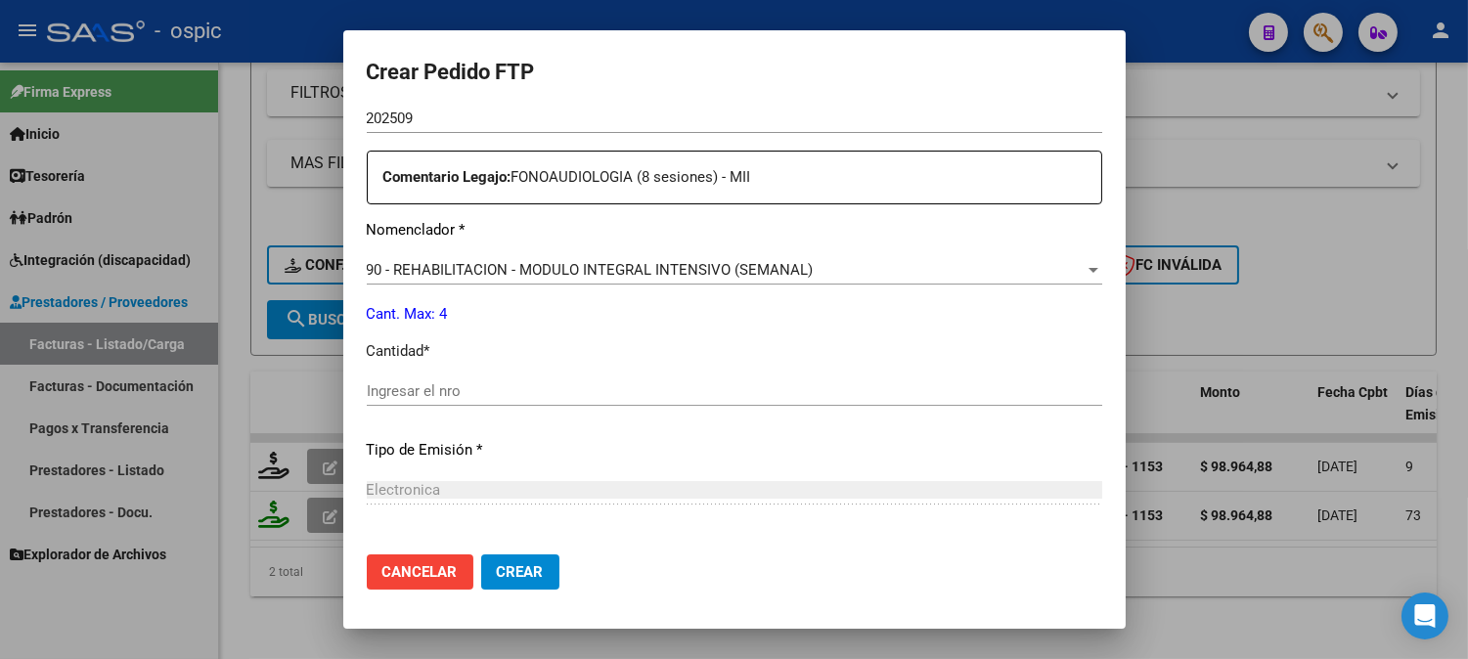
scroll to position [705, 0]
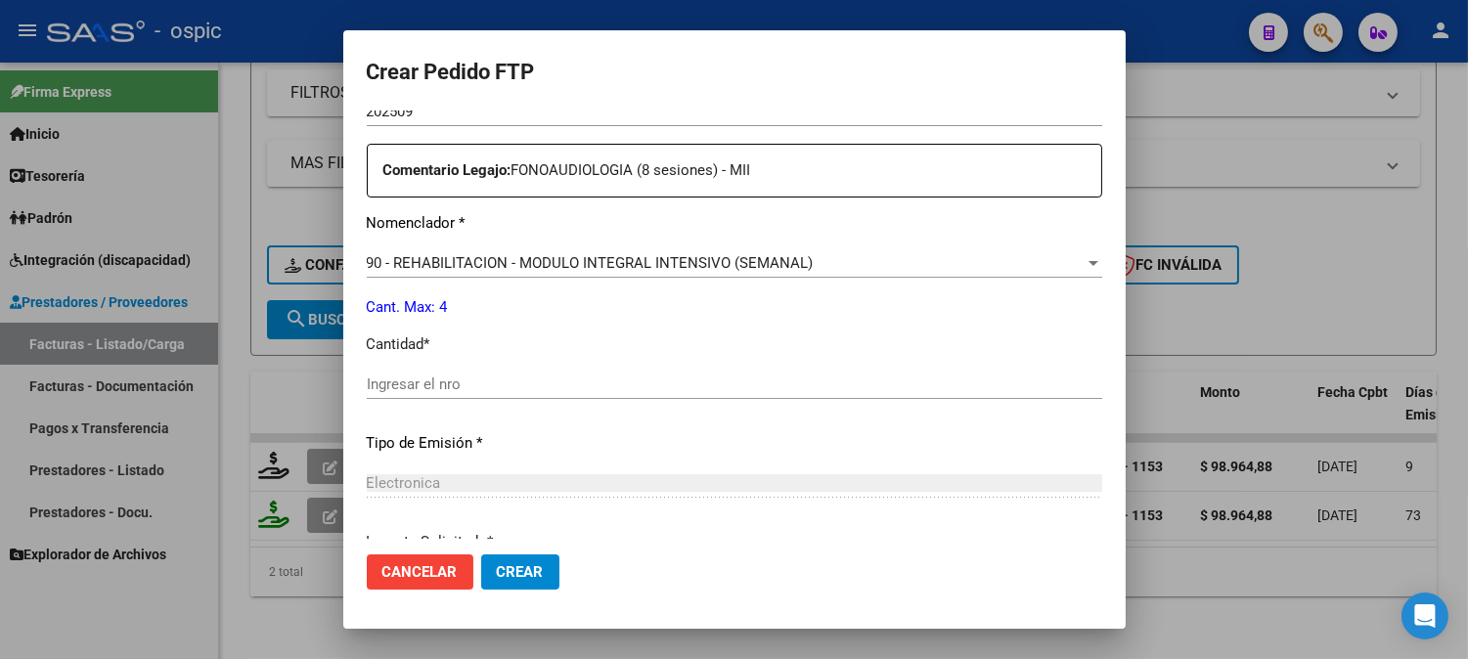
click at [809, 383] on input "Ingresar el nro" at bounding box center [734, 384] width 735 height 18
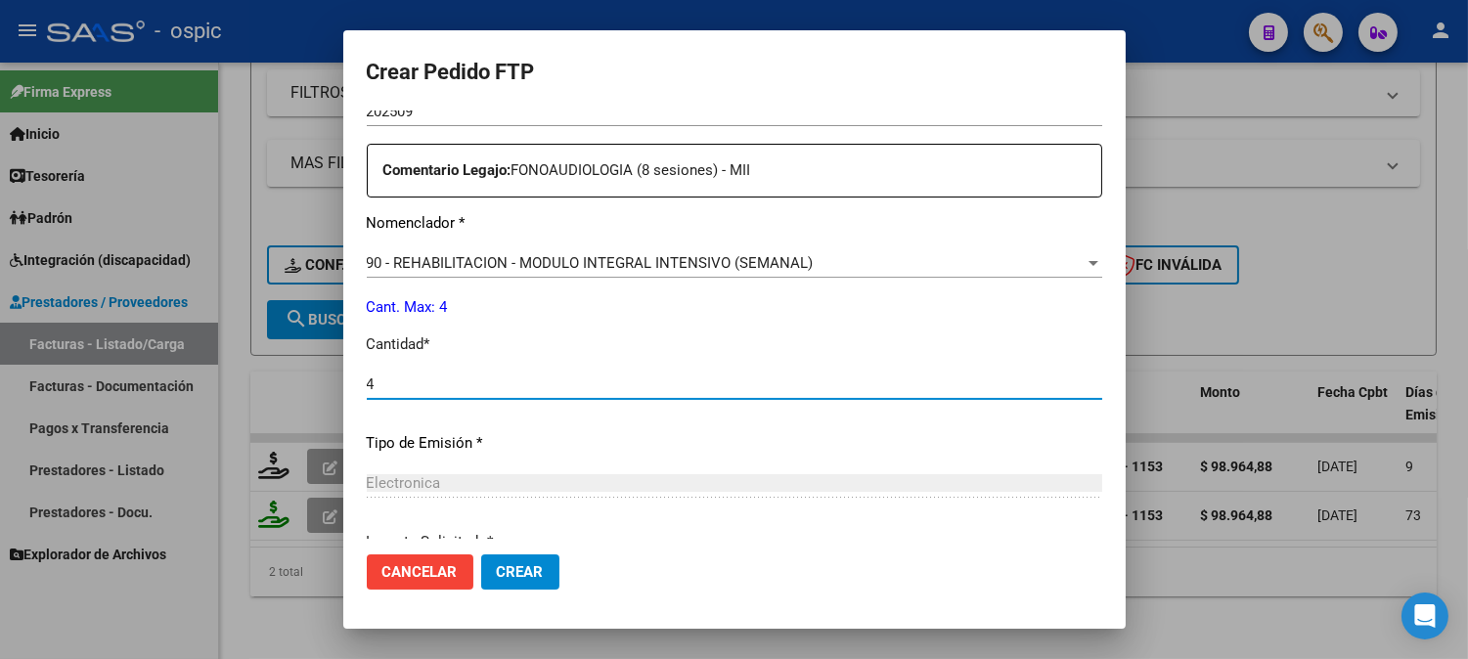
type input "4"
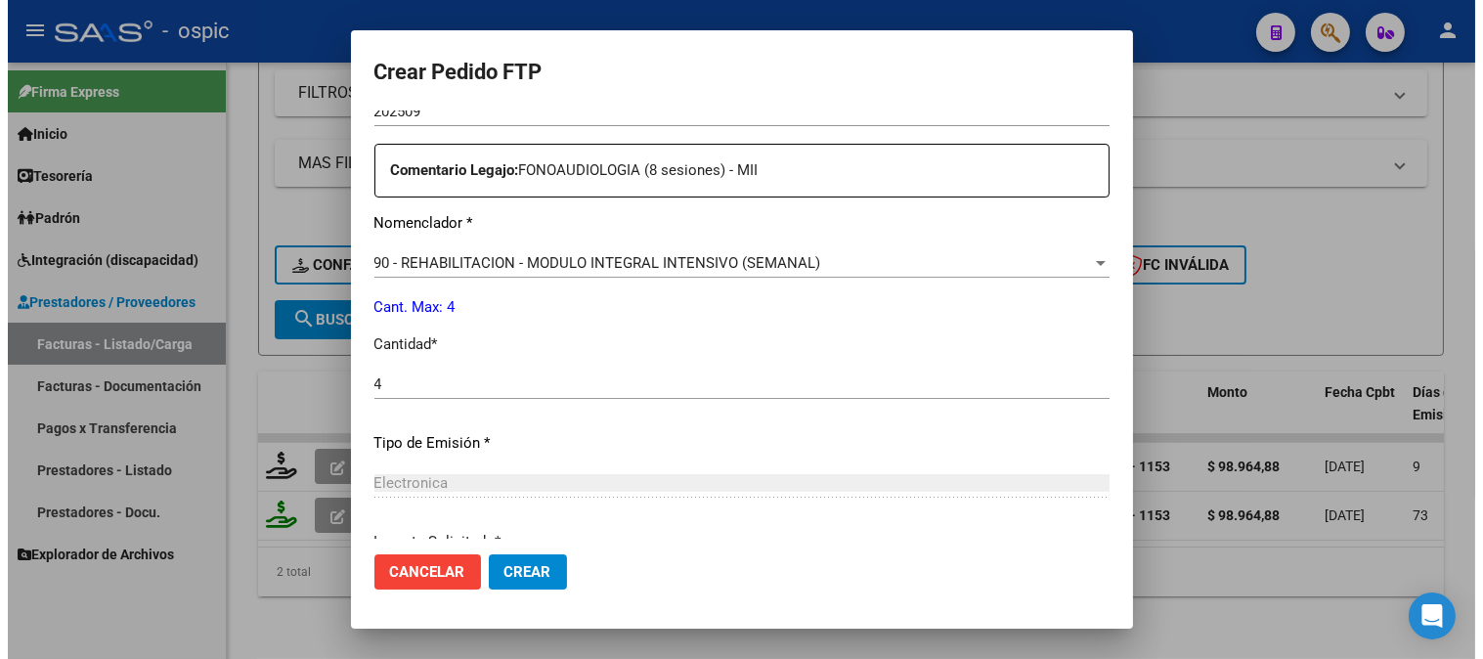
scroll to position [880, 0]
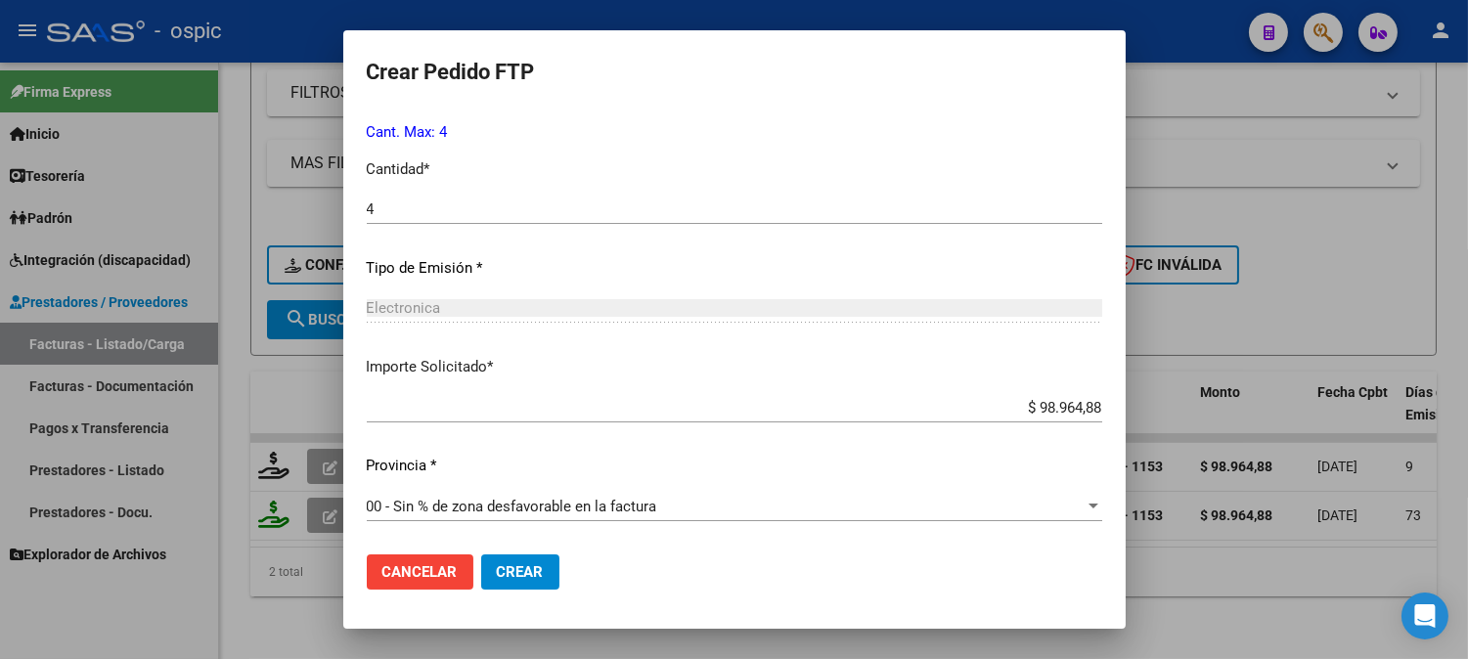
click at [520, 570] on span "Crear" at bounding box center [520, 572] width 47 height 18
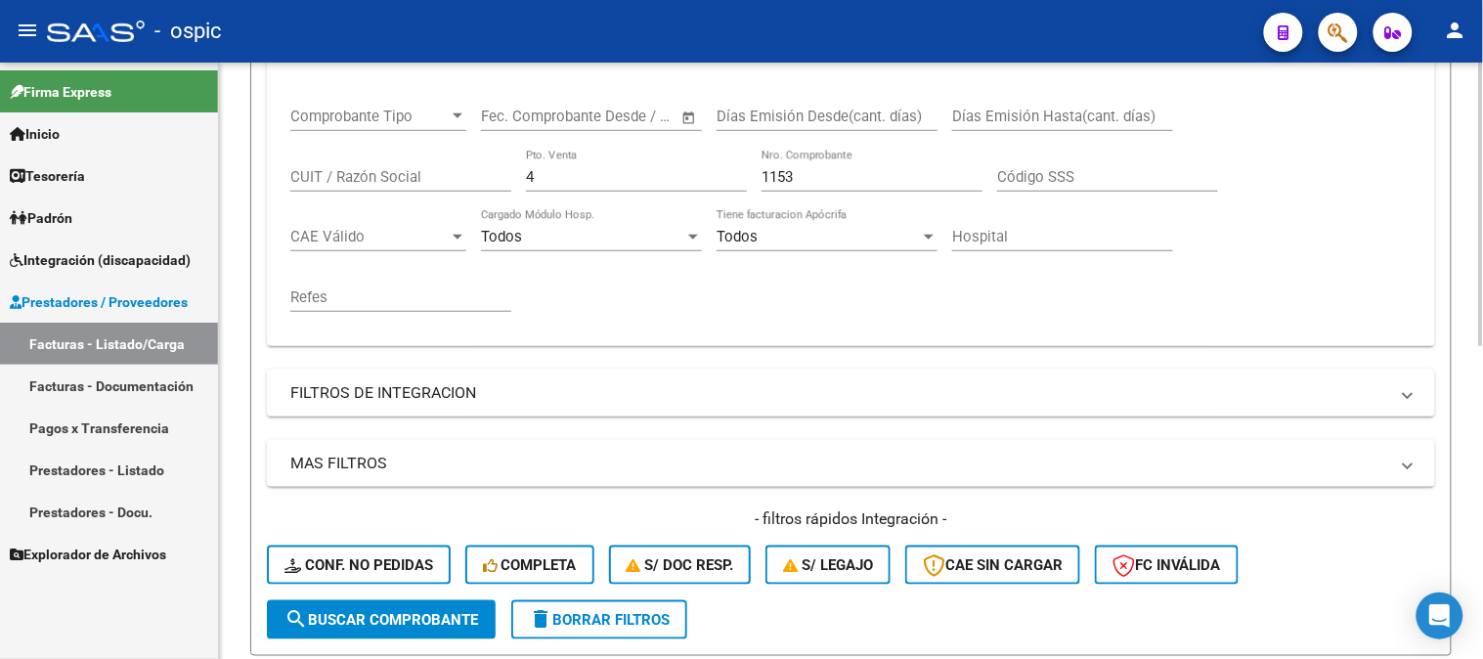
scroll to position [334, 0]
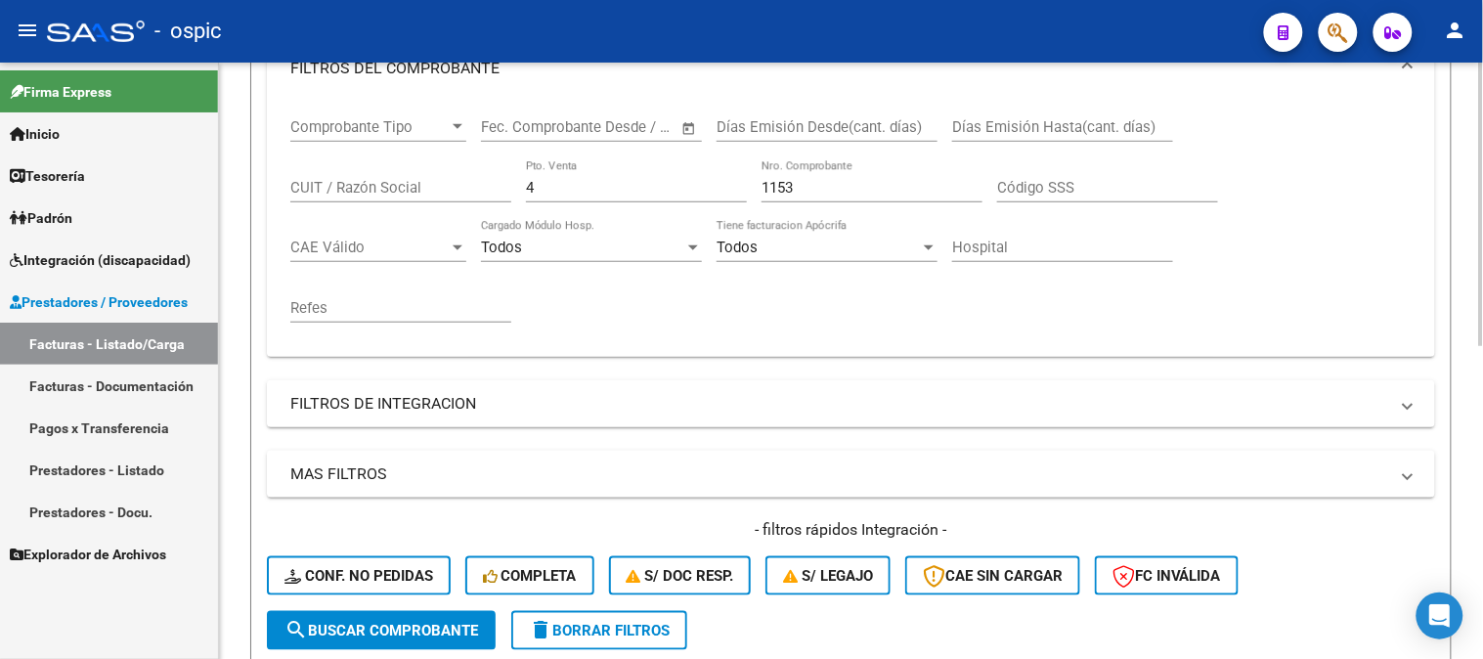
drag, startPoint x: 569, startPoint y: 192, endPoint x: 464, endPoint y: 191, distance: 104.6
click at [495, 191] on div "Comprobante Tipo Comprobante Tipo Fecha inicio – Fecha fin Fec. Comprobante Des…" at bounding box center [851, 221] width 1122 height 242
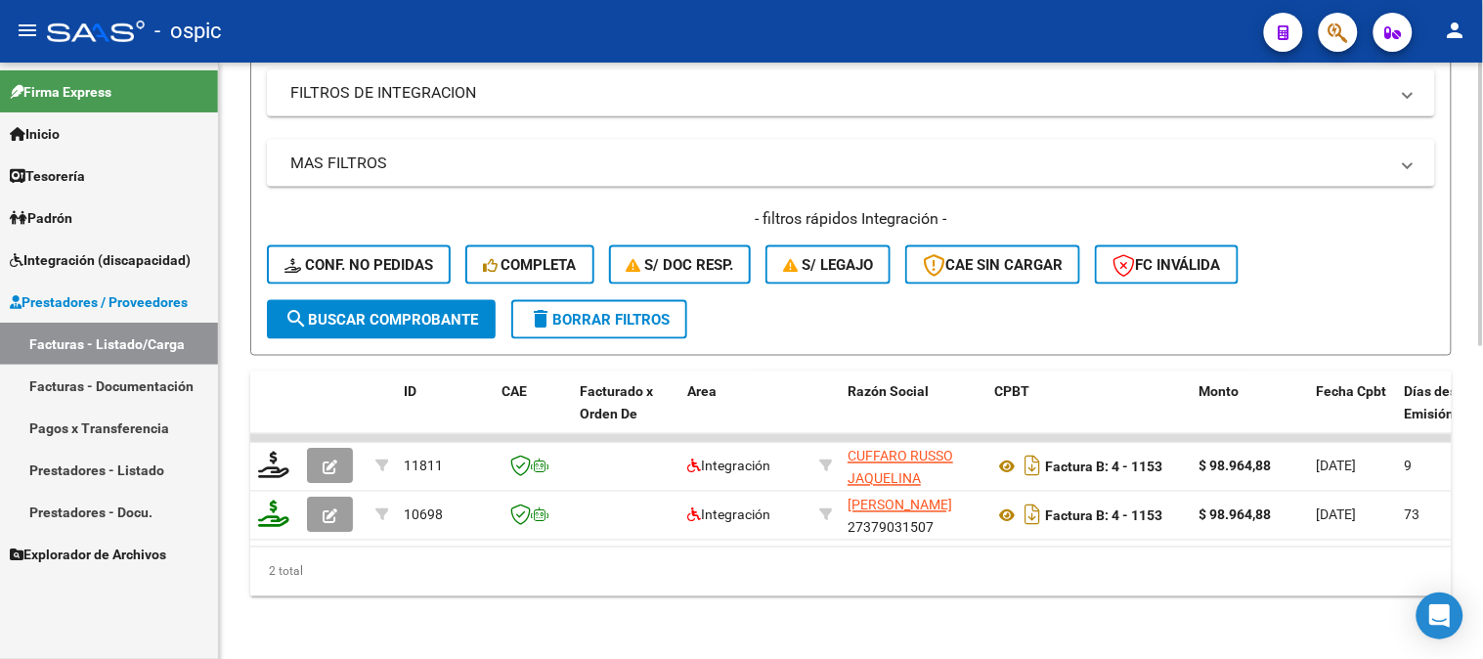
scroll to position [659, 0]
type input "1154"
drag, startPoint x: 403, startPoint y: 303, endPoint x: 402, endPoint y: 288, distance: 14.7
click at [403, 311] on span "search Buscar Comprobante" at bounding box center [382, 320] width 194 height 18
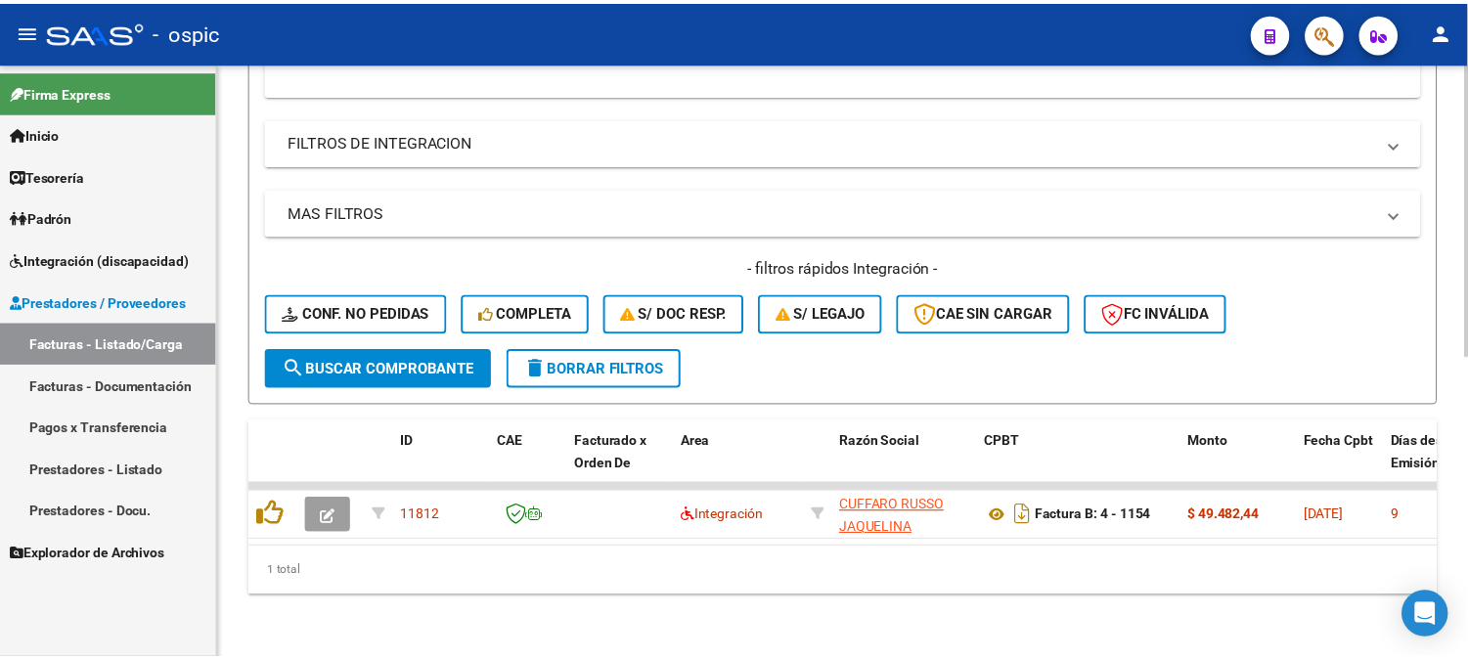
scroll to position [611, 0]
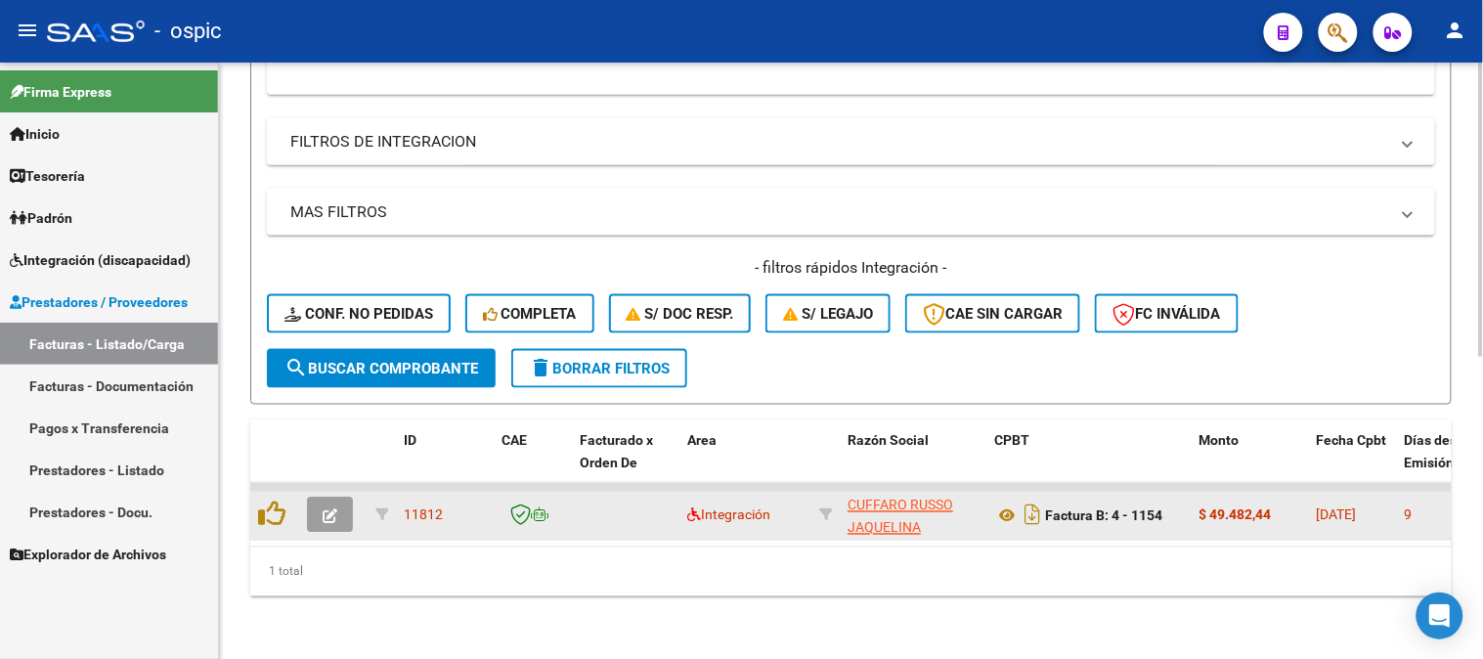
click at [328, 506] on span "button" at bounding box center [330, 515] width 15 height 18
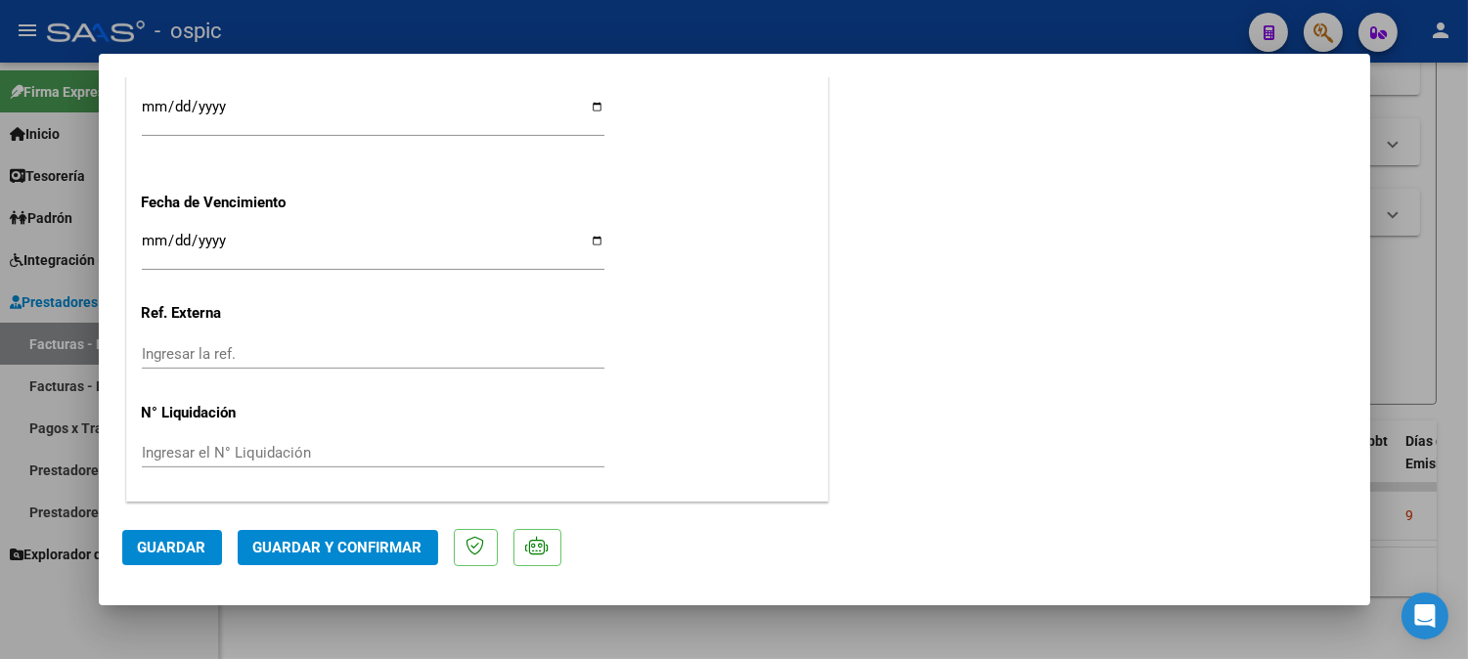
scroll to position [0, 0]
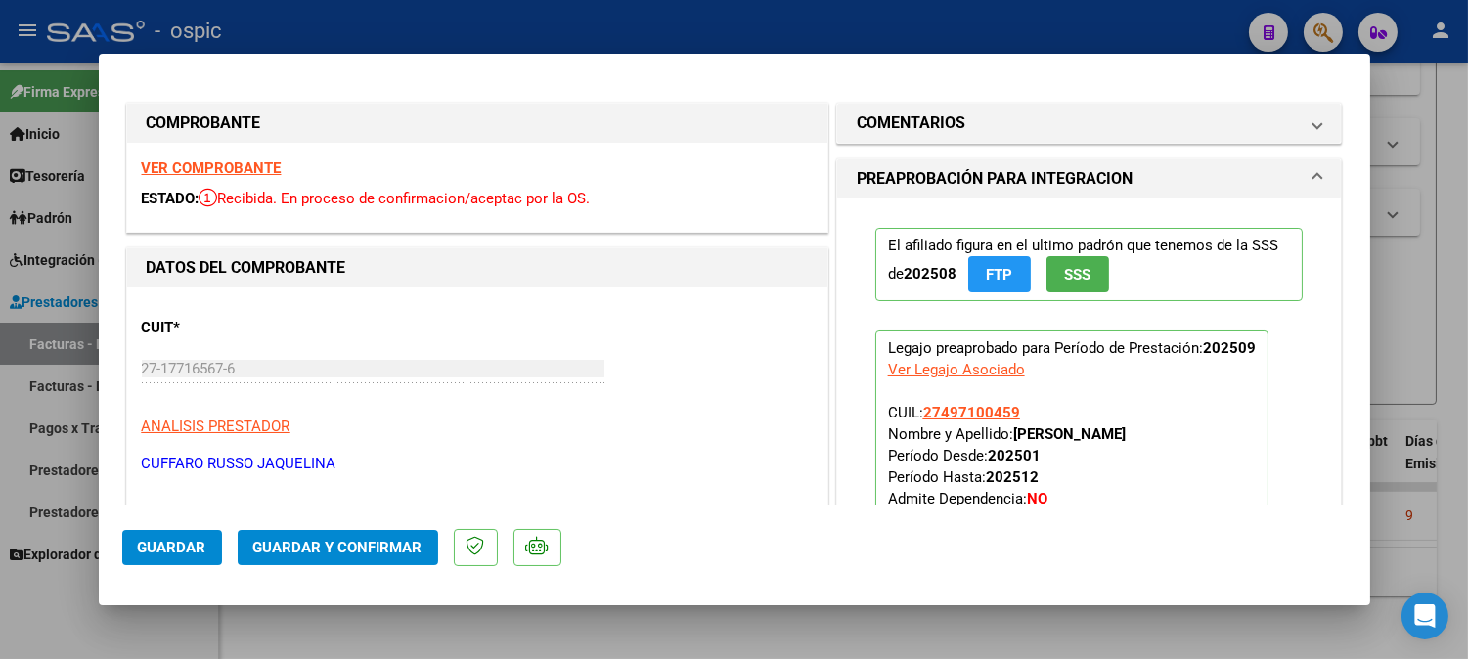
drag, startPoint x: 1001, startPoint y: 113, endPoint x: 1027, endPoint y: 300, distance: 188.5
click at [1003, 112] on mat-panel-title "COMENTARIOS" at bounding box center [1078, 122] width 442 height 23
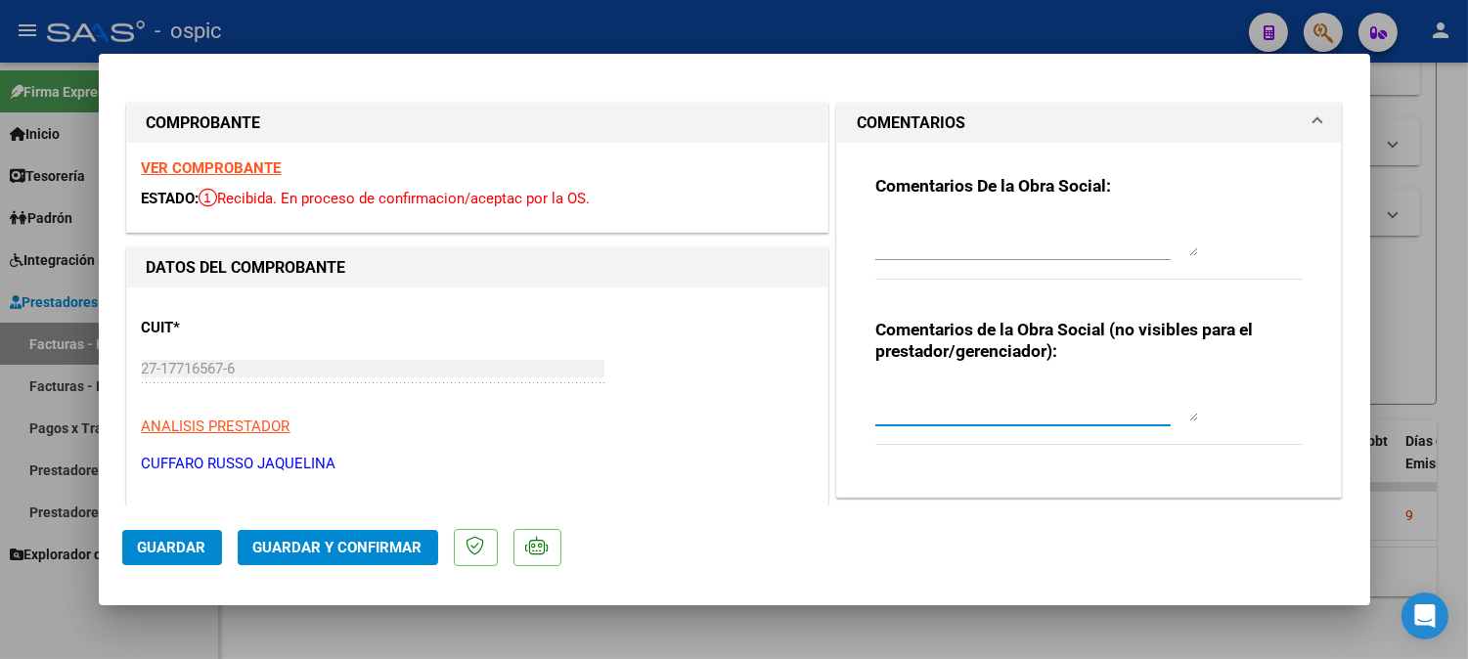
drag, startPoint x: 972, startPoint y: 393, endPoint x: 1482, endPoint y: 192, distance: 548.7
click at [974, 391] on textarea at bounding box center [1036, 401] width 323 height 39
type textarea "FONO 4 SESIONES"
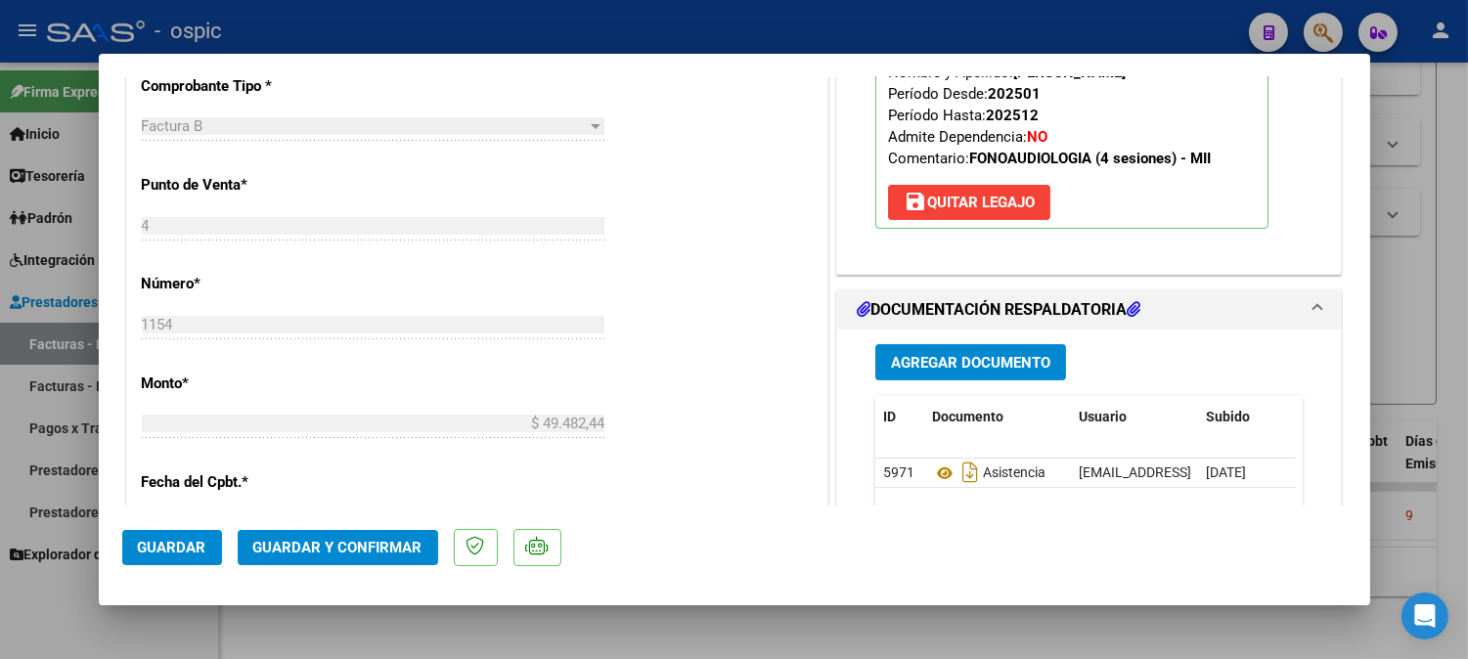
scroll to position [842, 0]
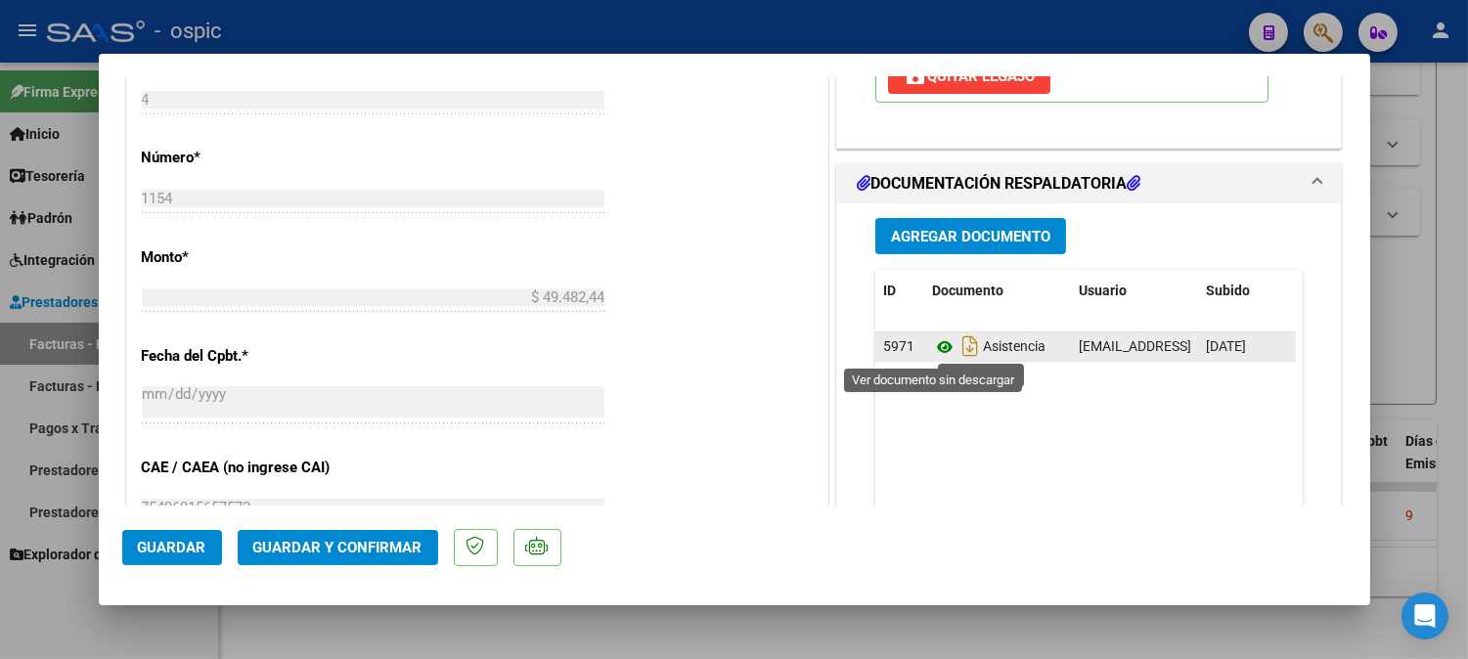
click at [933, 344] on icon at bounding box center [944, 346] width 25 height 23
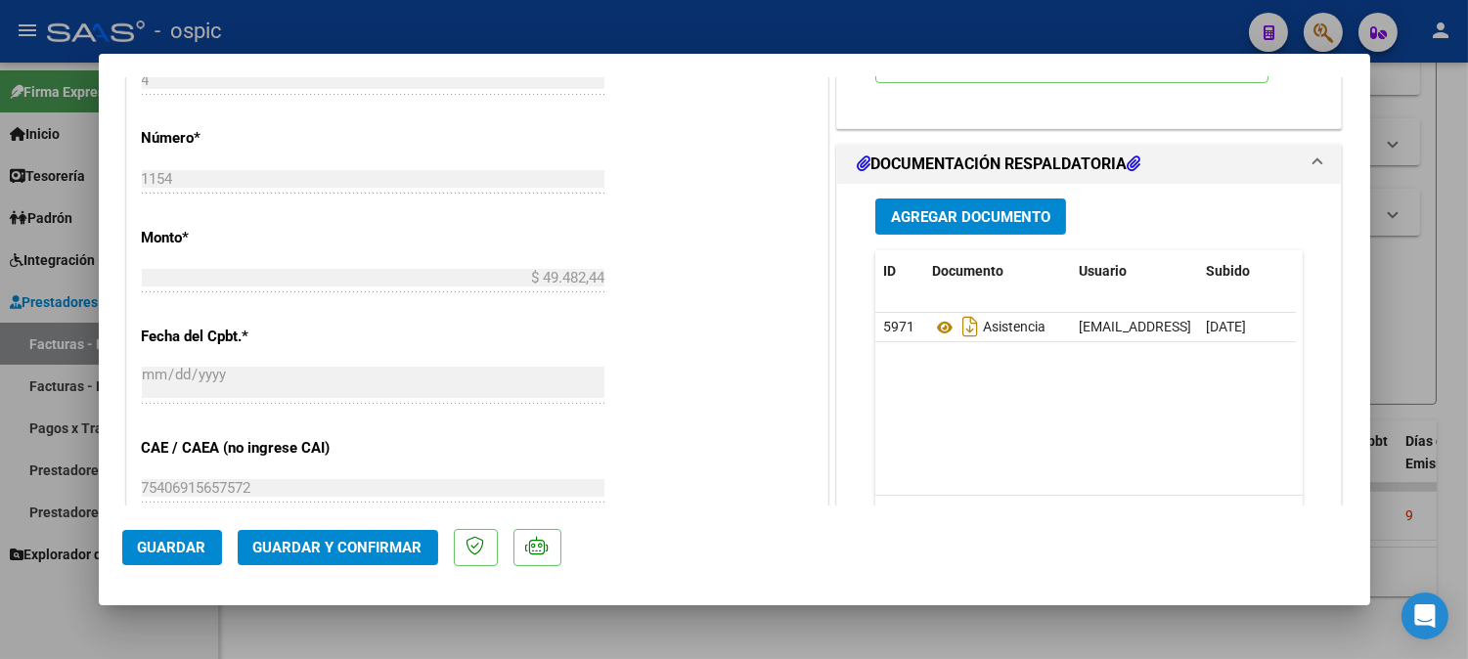
scroll to position [871, 0]
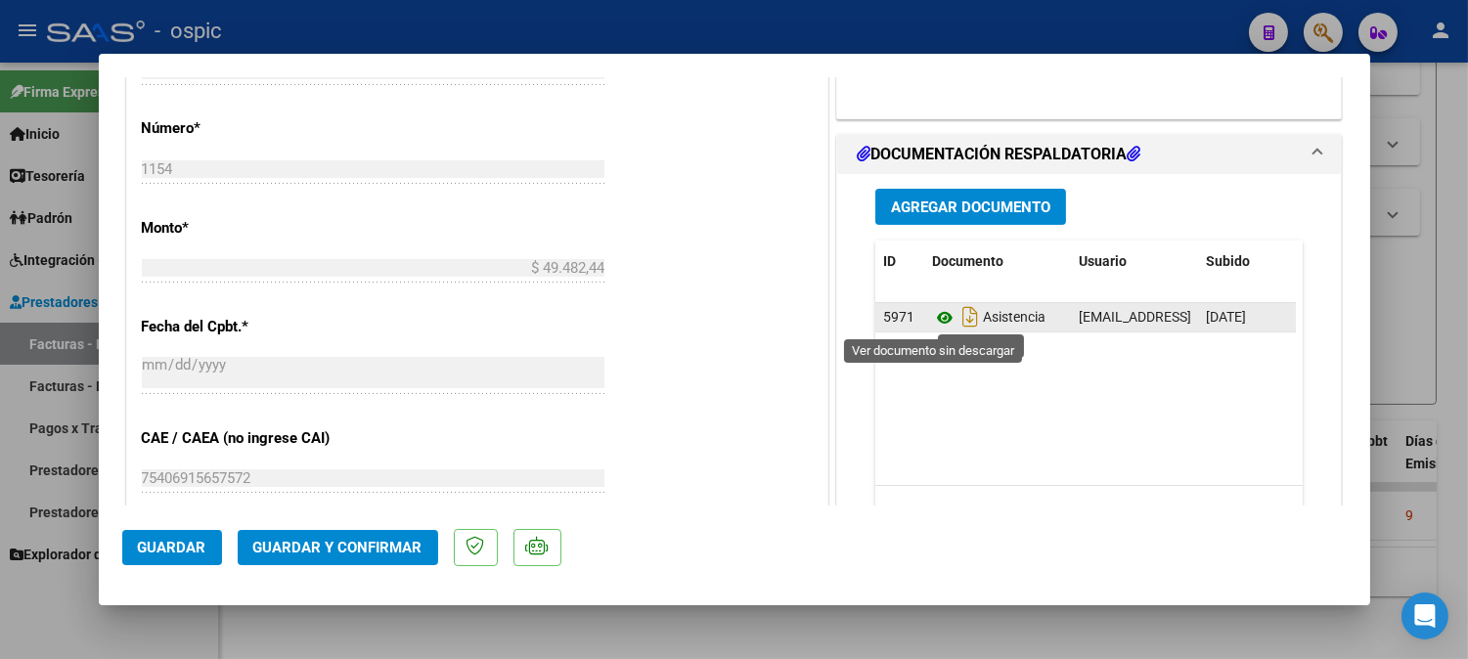
click at [933, 316] on icon at bounding box center [944, 317] width 25 height 23
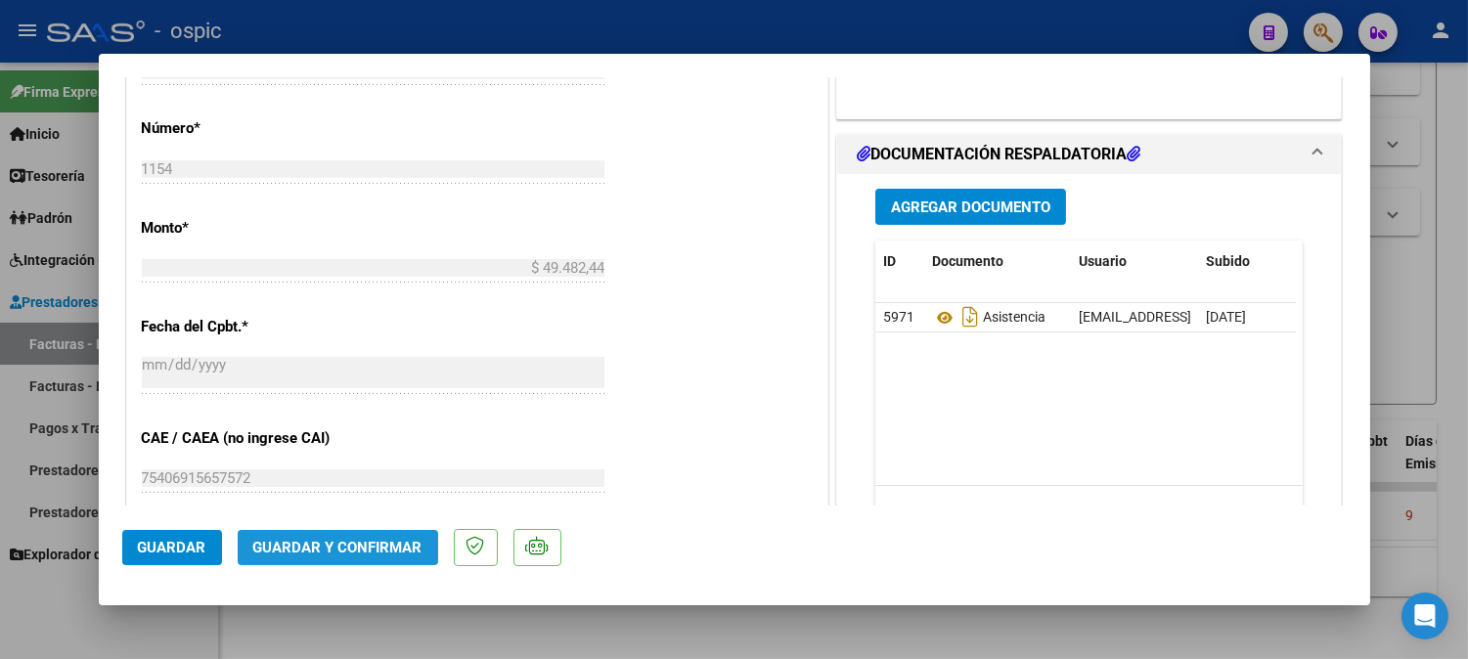
click at [413, 538] on button "Guardar y Confirmar" at bounding box center [338, 547] width 200 height 35
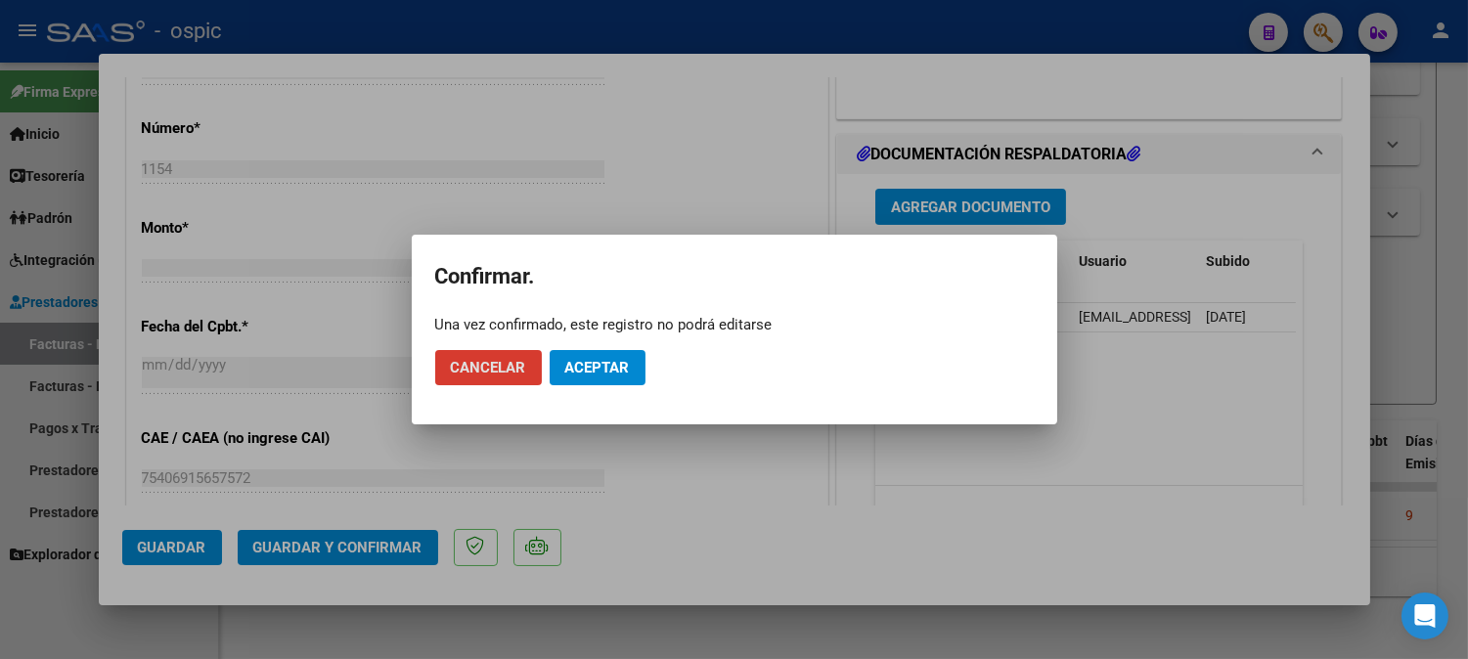
click at [614, 350] on button "Aceptar" at bounding box center [598, 367] width 96 height 35
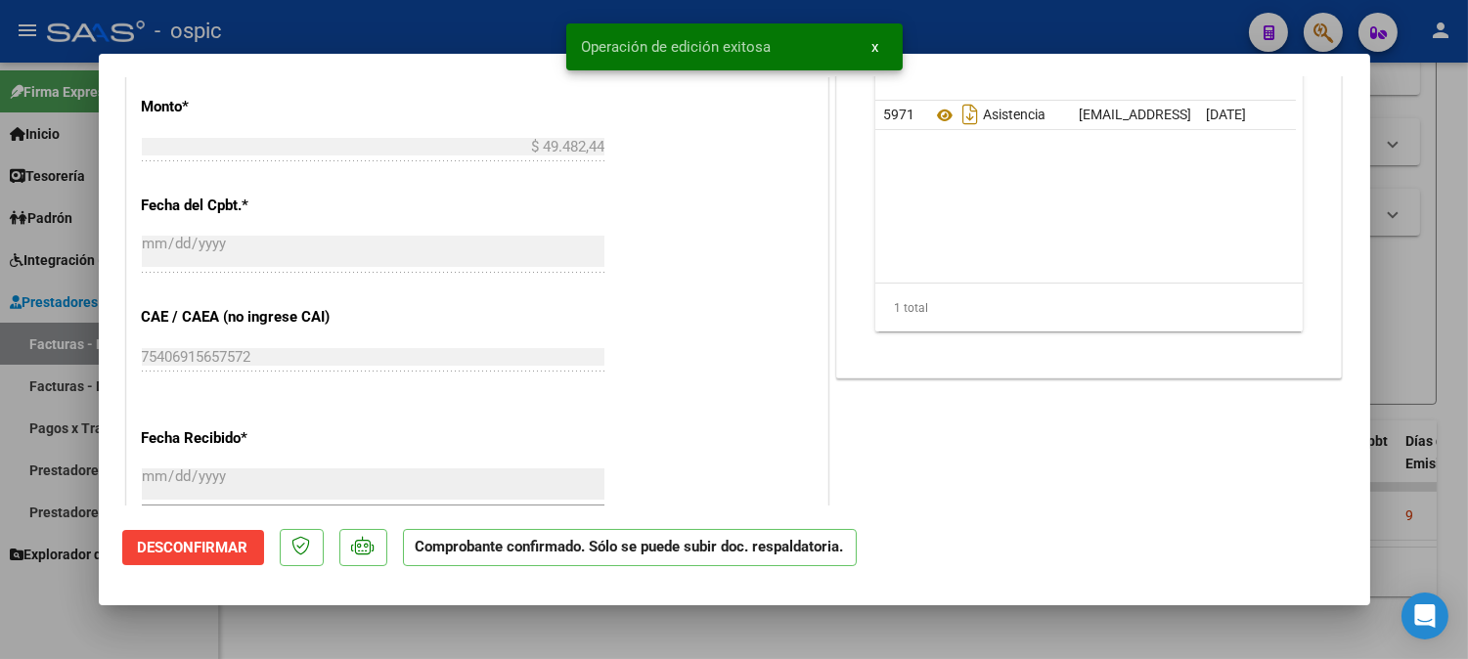
type input "$ 0,00"
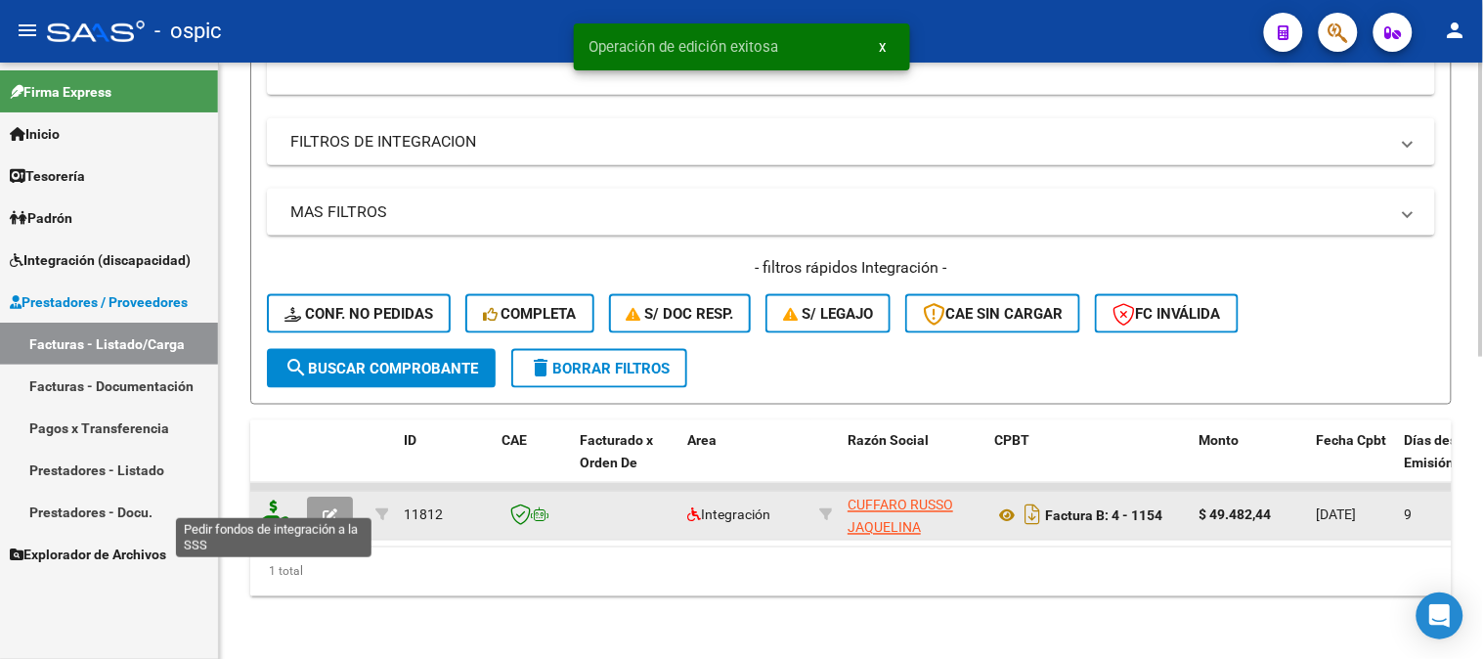
click at [271, 501] on icon at bounding box center [273, 514] width 31 height 27
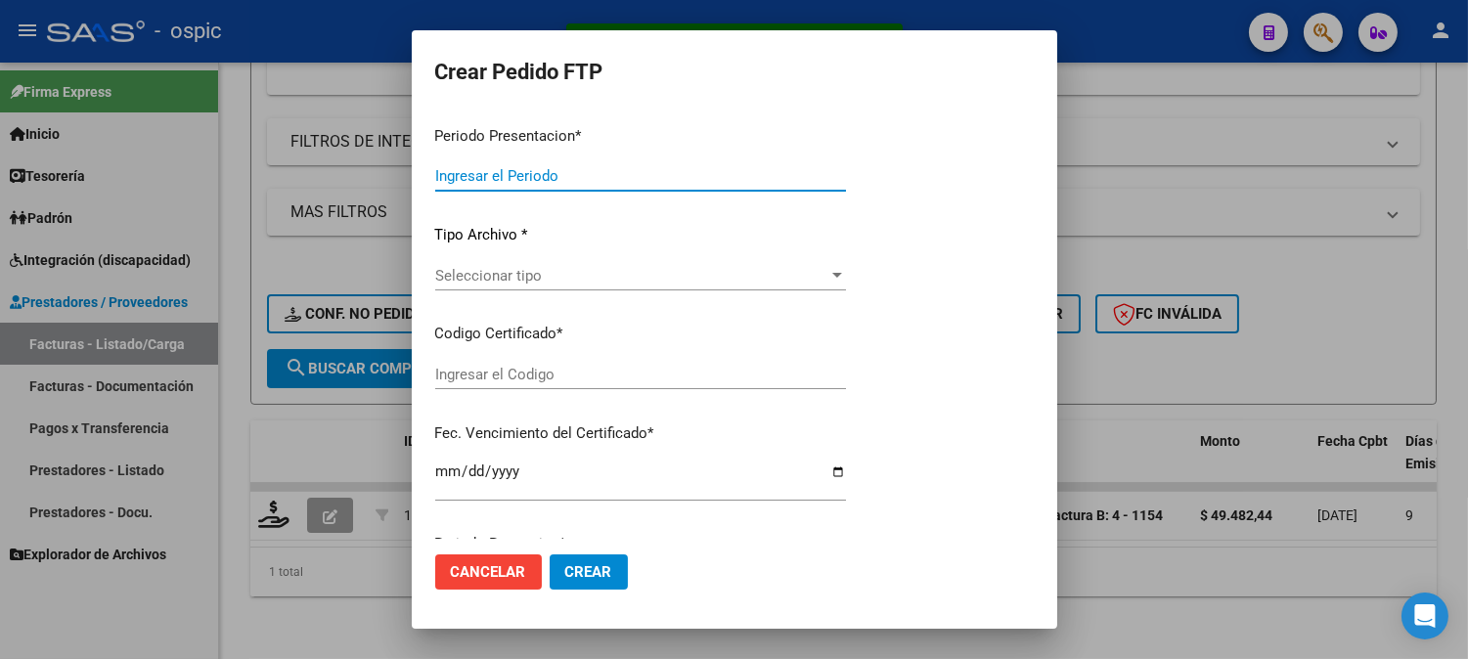
type input "202509"
type input "$ 49.482,44"
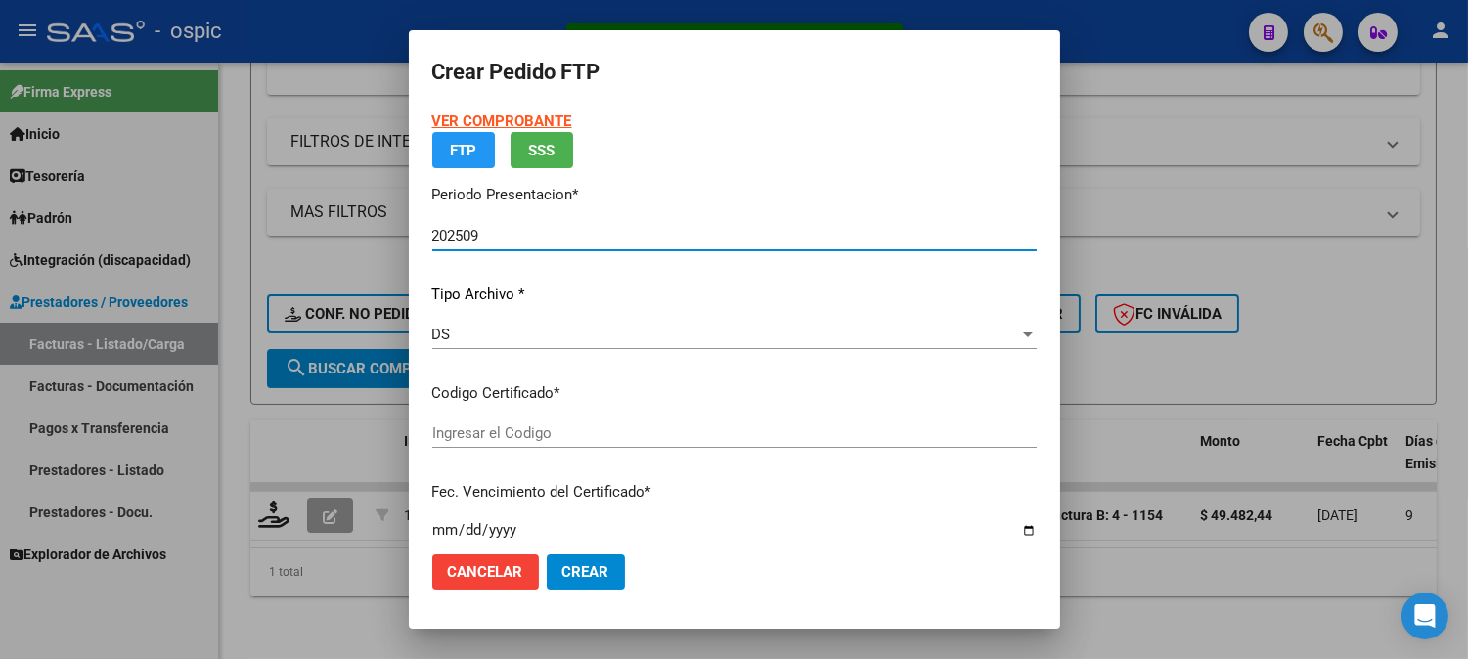
type input "0000000000000000000000000000001868806274"
type input "2027-06-01"
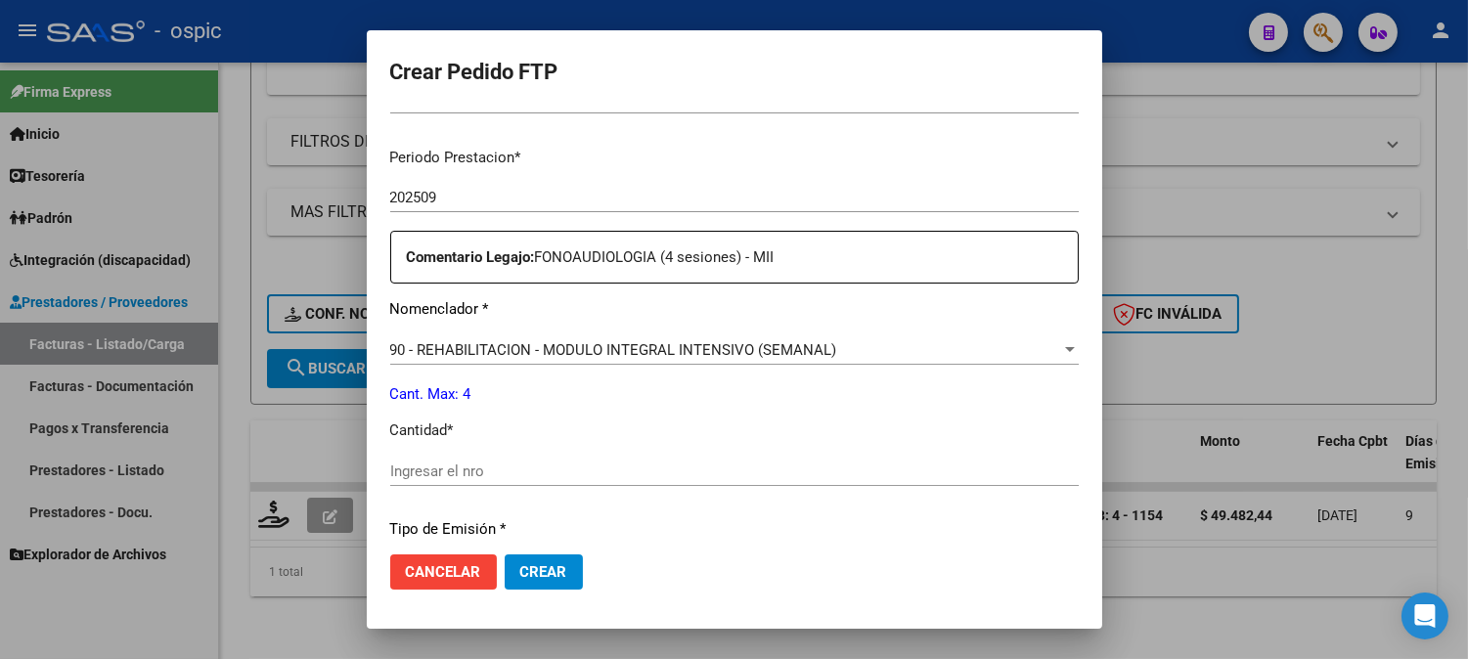
scroll to position [603, 0]
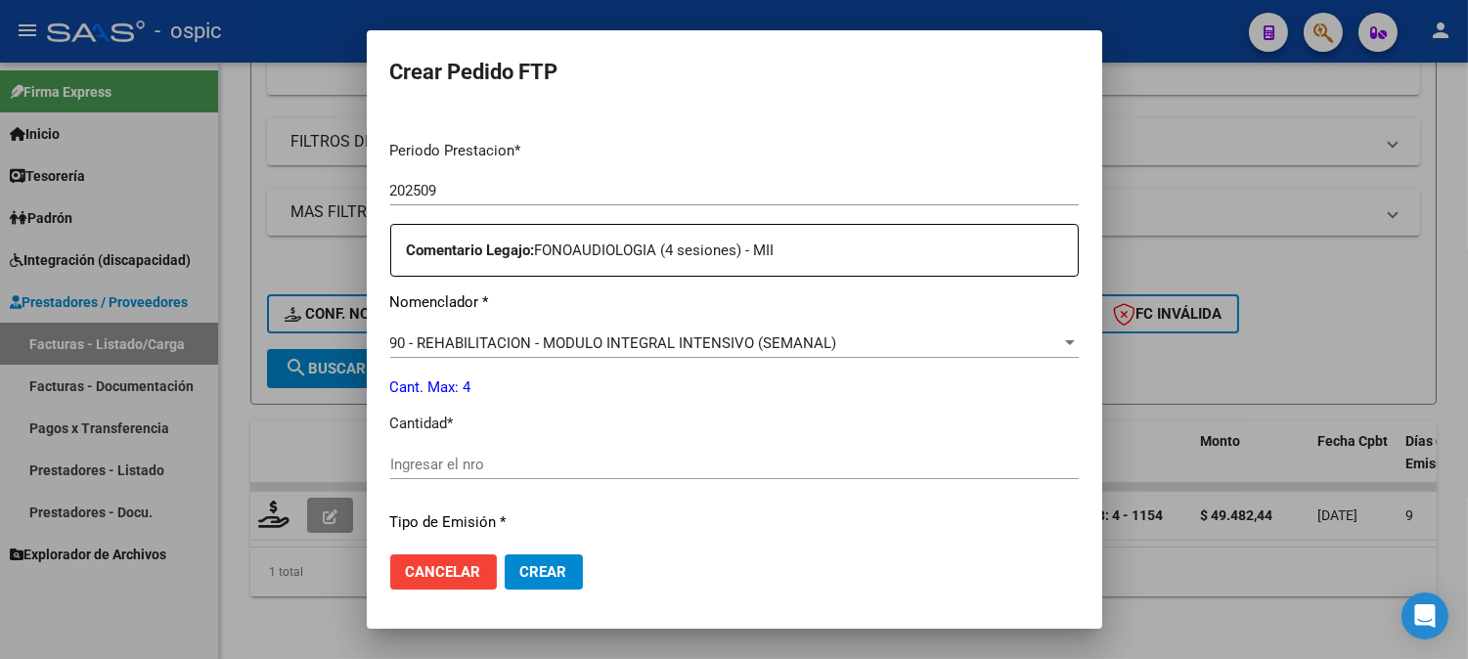
drag, startPoint x: 766, startPoint y: 473, endPoint x: 782, endPoint y: 463, distance: 19.3
click at [768, 470] on div "Ingresar el nro" at bounding box center [734, 464] width 688 height 29
type input "4"
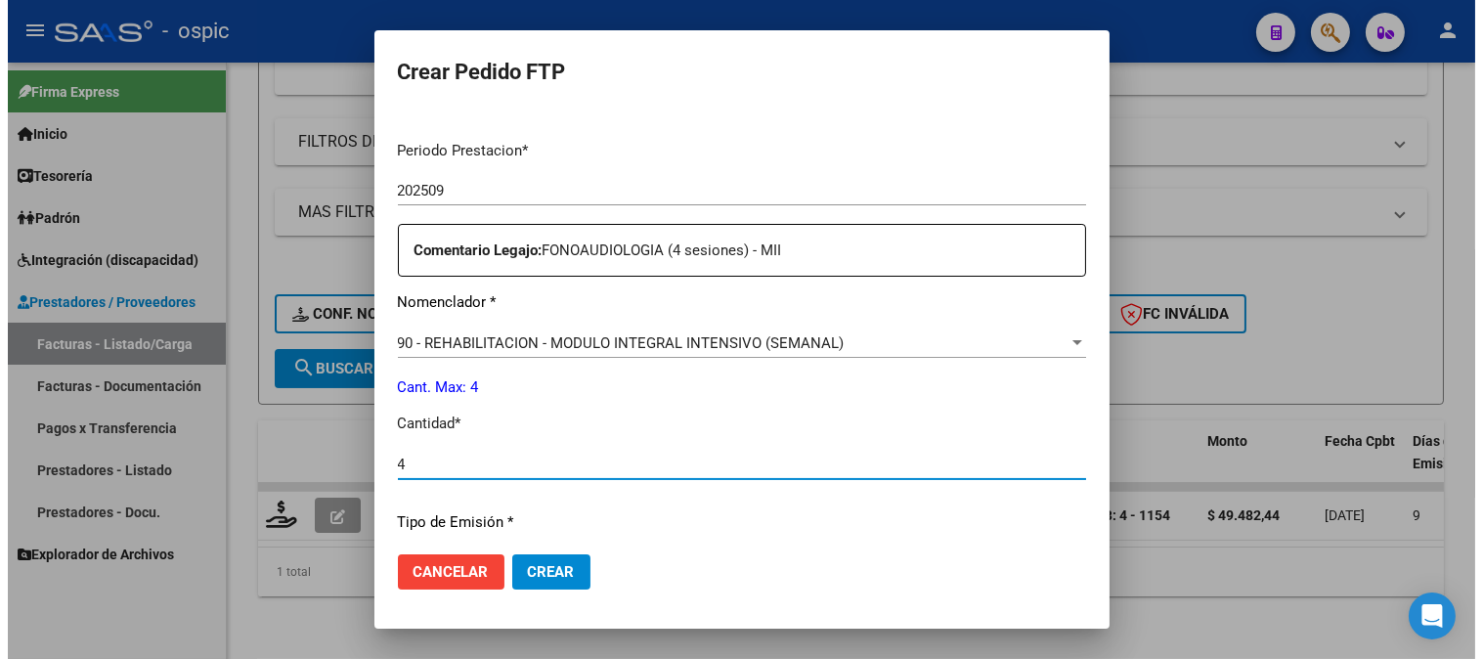
scroll to position [858, 0]
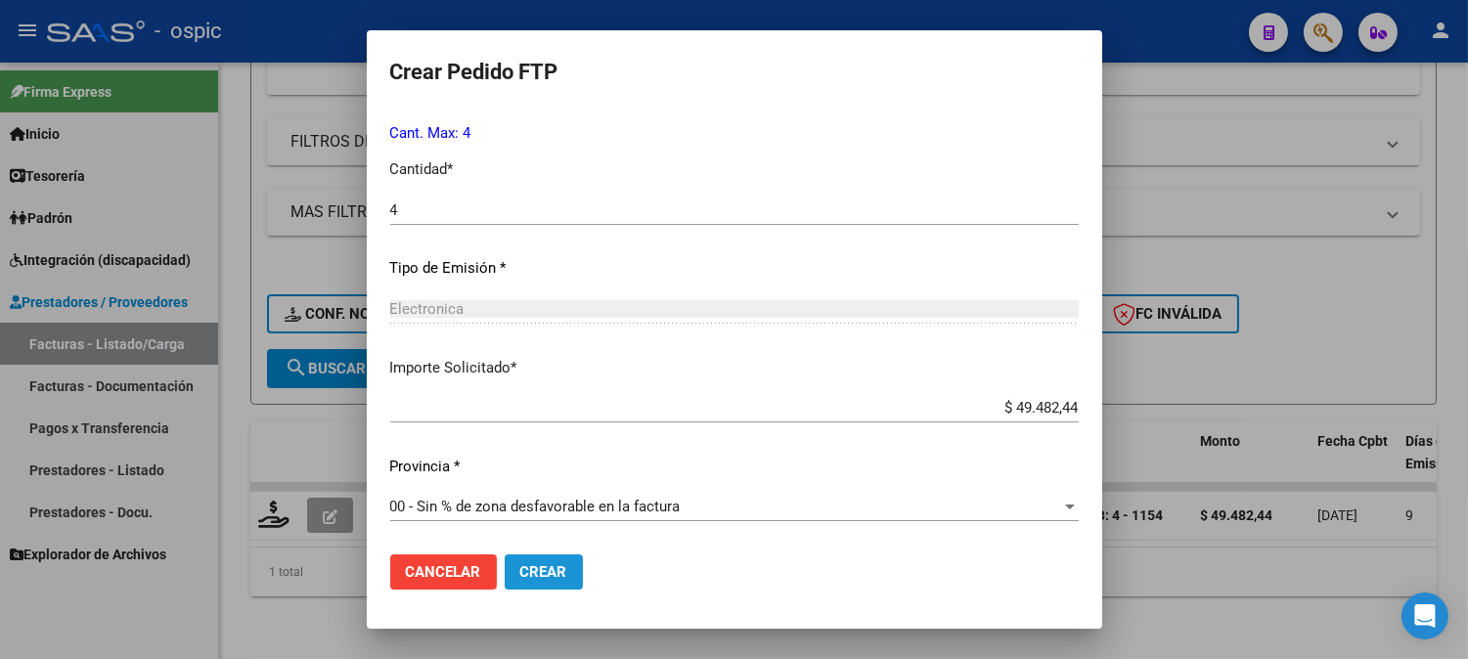
drag, startPoint x: 523, startPoint y: 565, endPoint x: 1479, endPoint y: 37, distance: 1092.3
click at [526, 564] on span "Crear" at bounding box center [543, 572] width 47 height 18
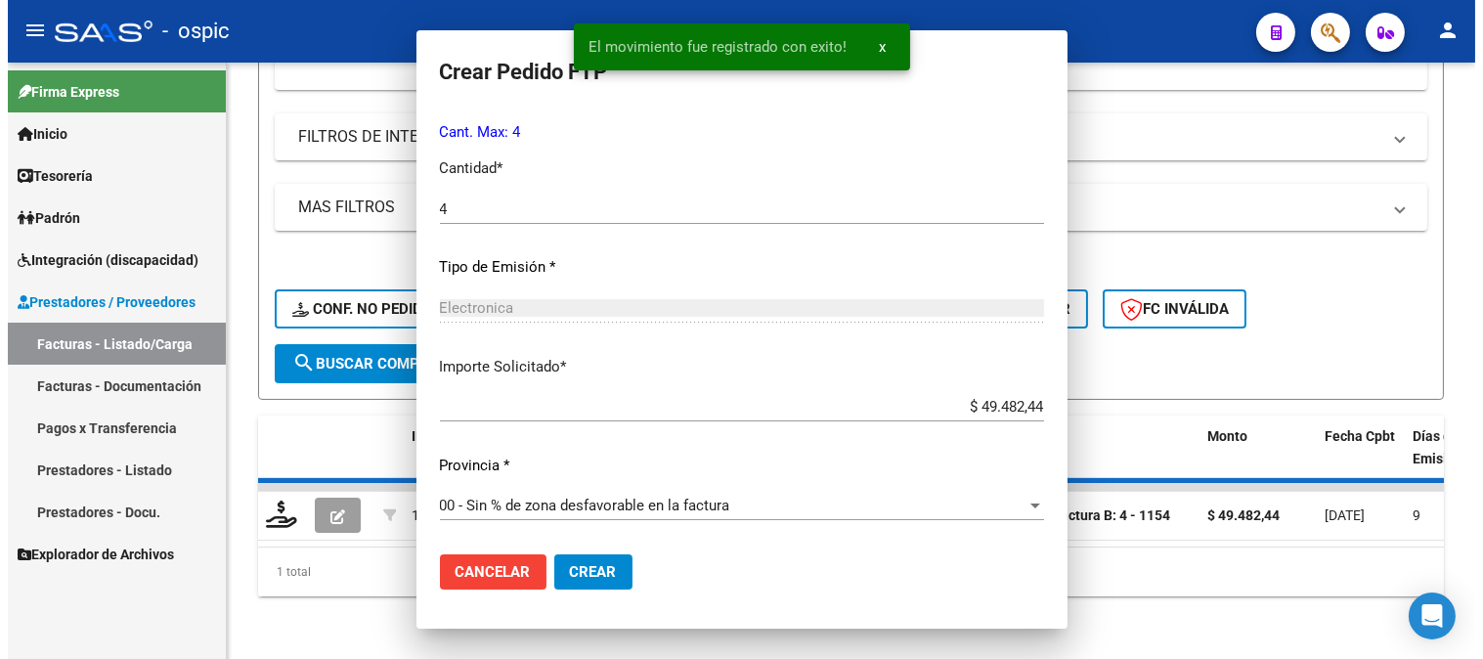
scroll to position [0, 0]
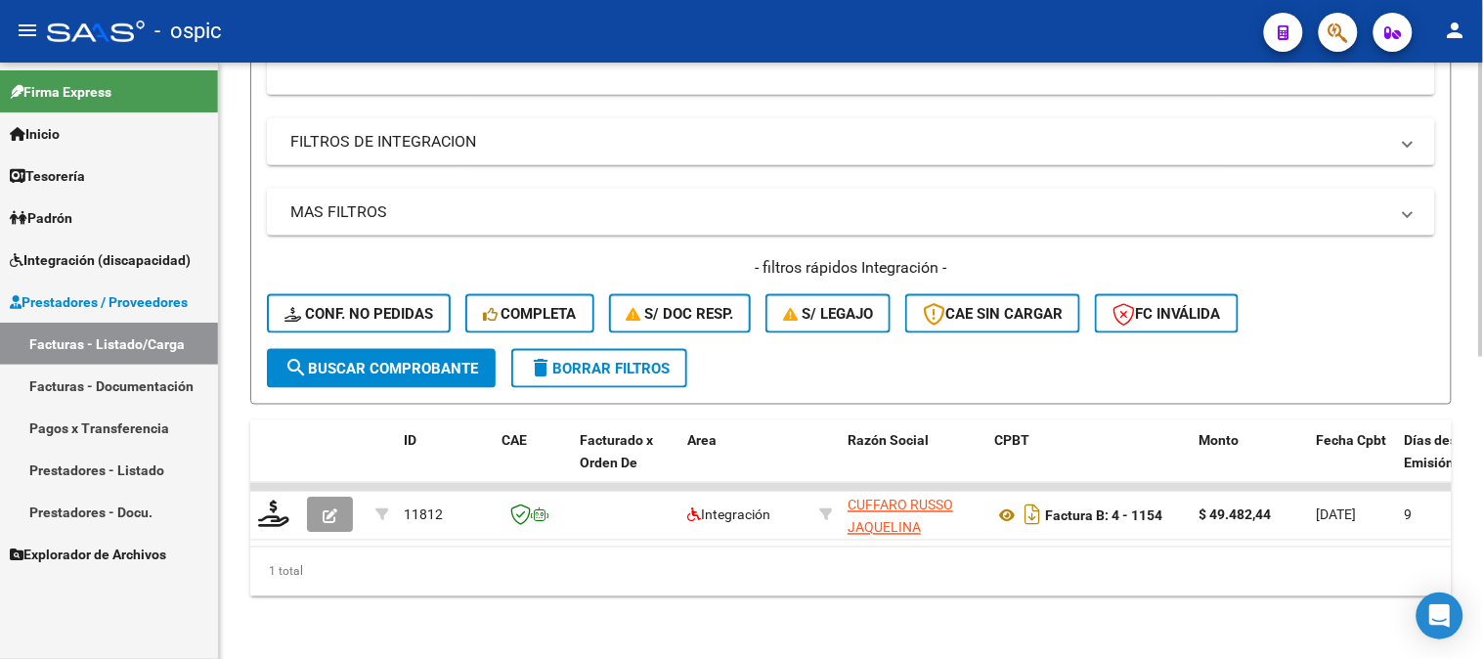
click at [655, 360] on span "delete Borrar Filtros" at bounding box center [599, 369] width 141 height 18
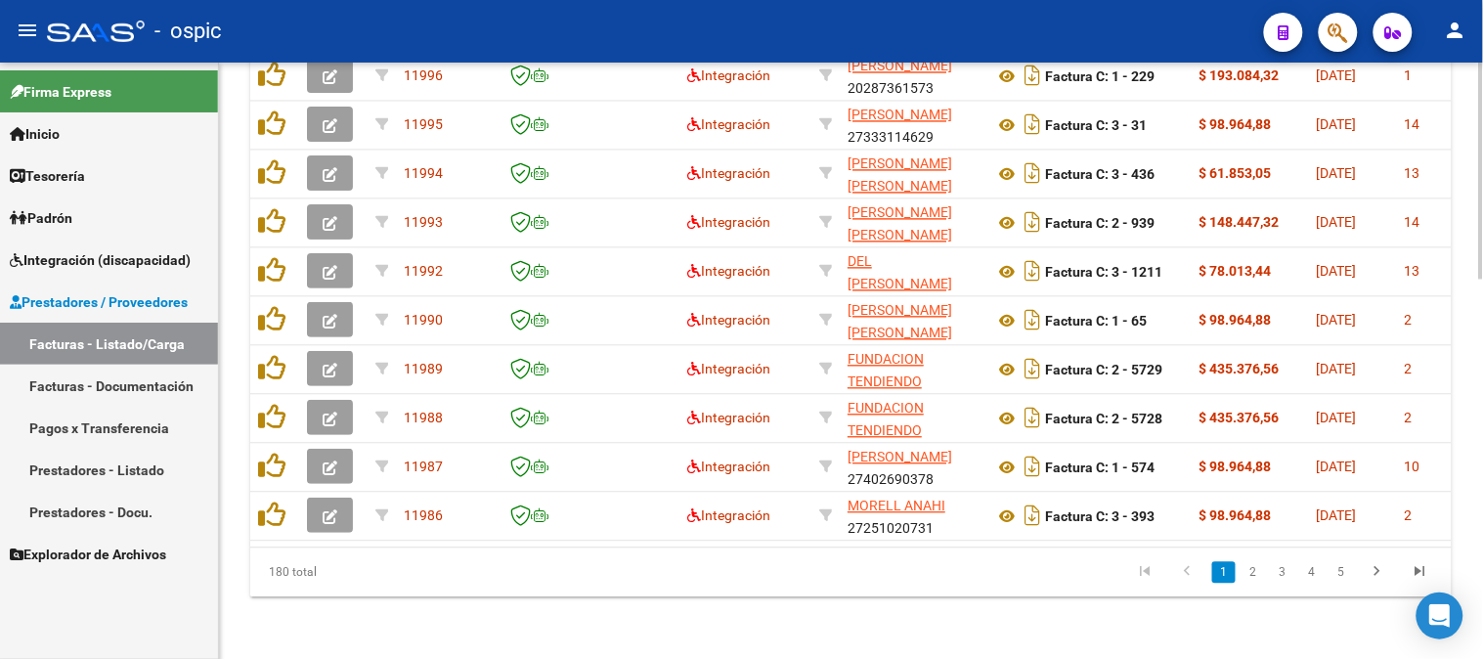
scroll to position [1050, 0]
click at [1430, 572] on icon "go to last page" at bounding box center [1420, 573] width 25 height 23
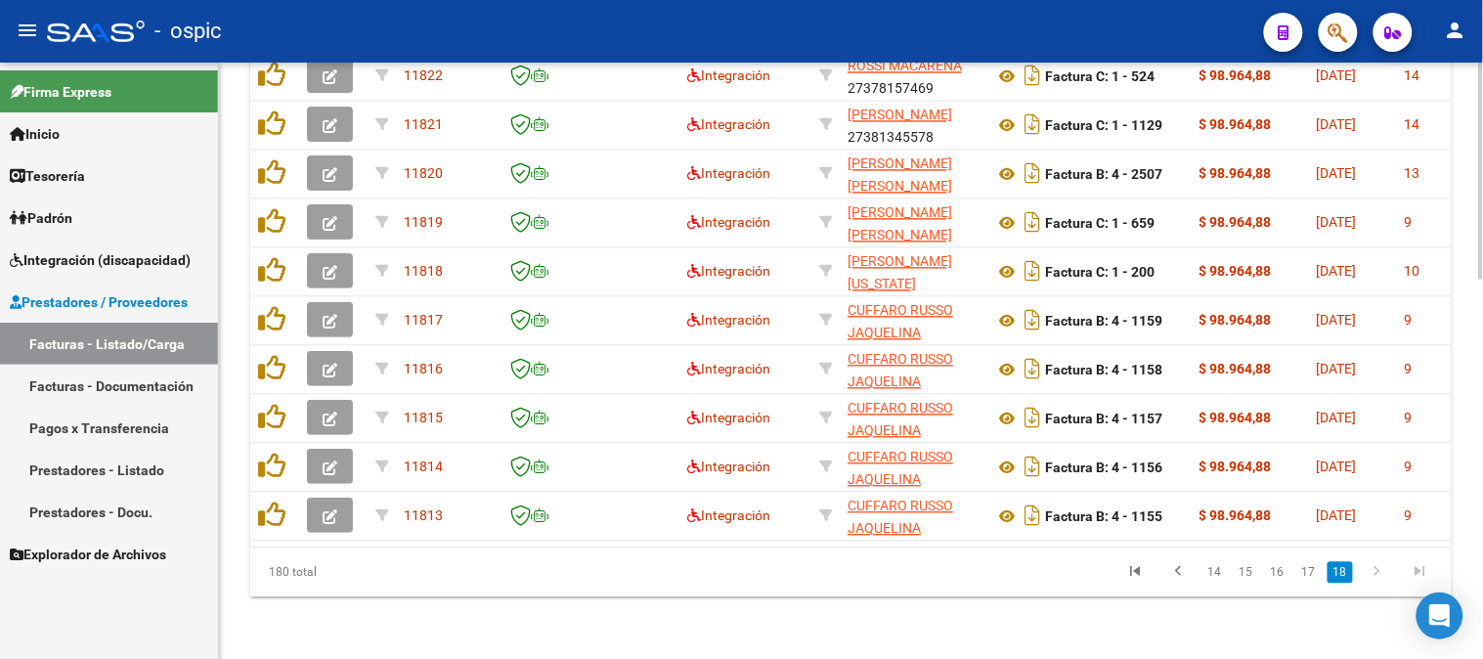
scroll to position [1004, 0]
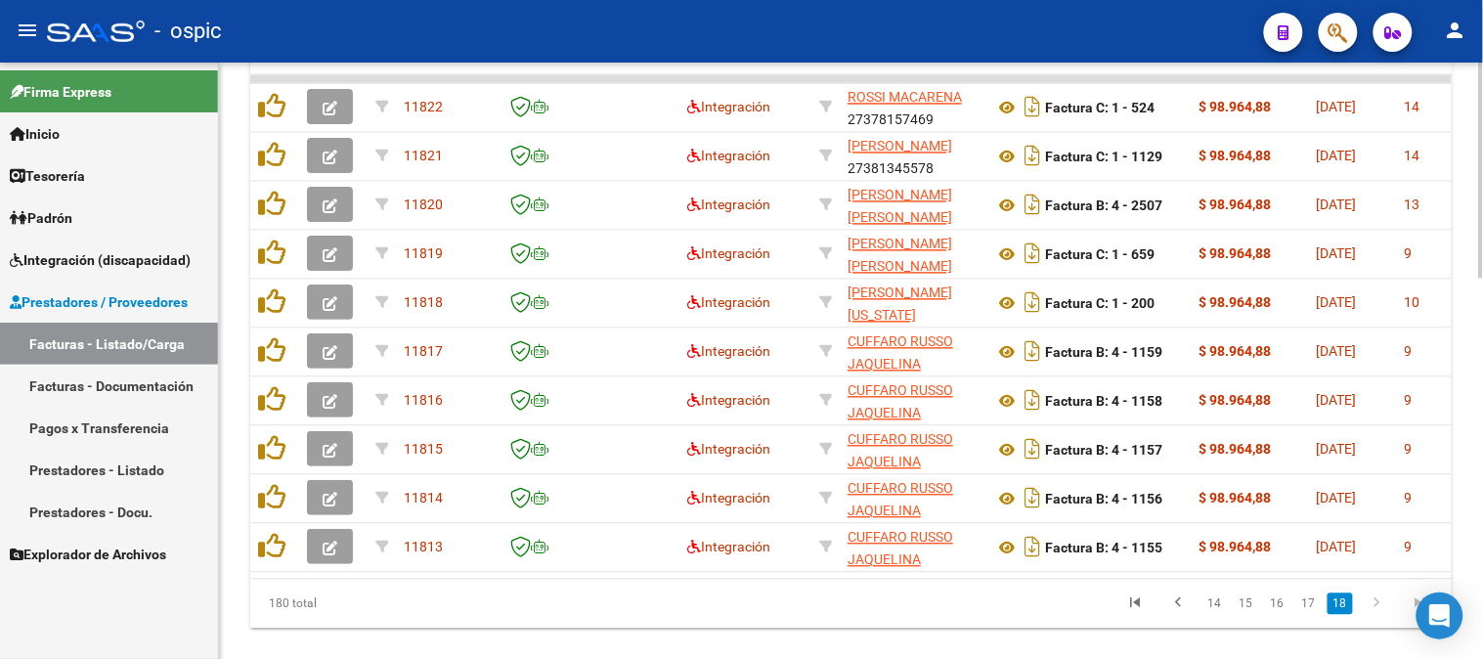
click at [1481, 460] on div at bounding box center [1481, 539] width 5 height 216
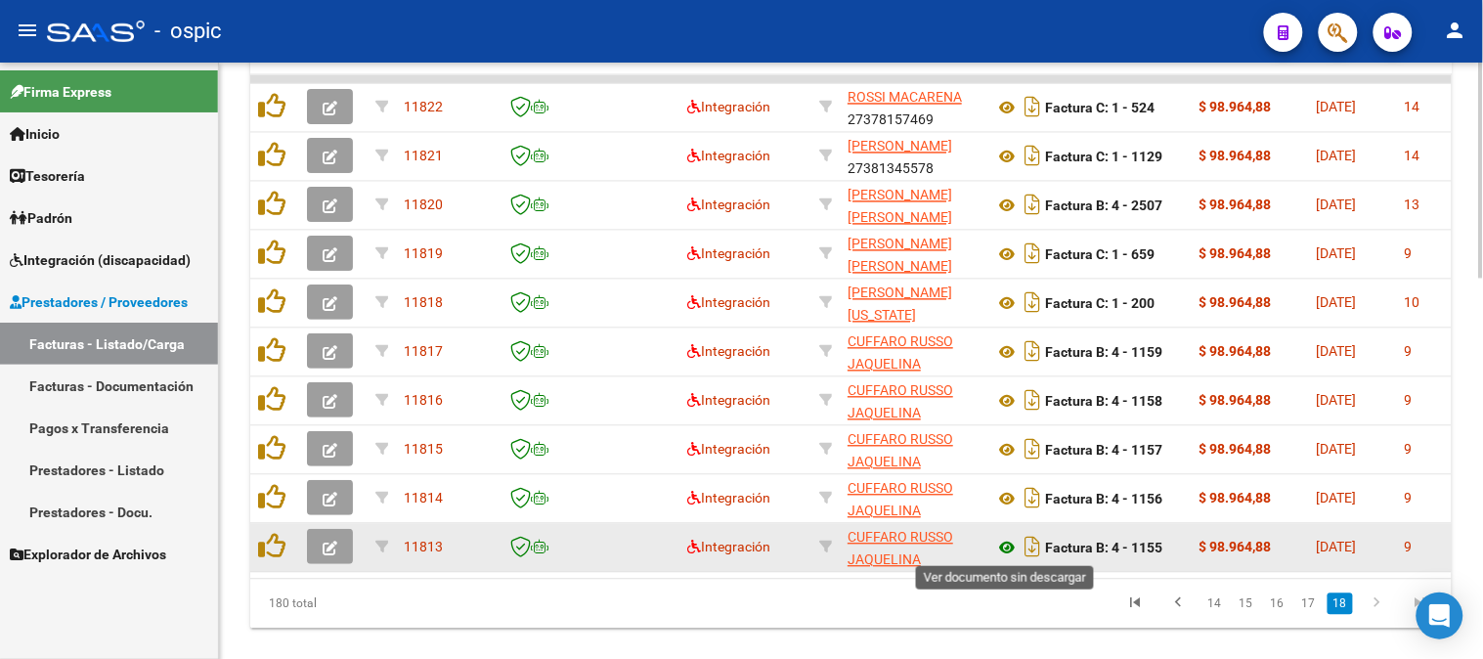
click at [1005, 544] on icon at bounding box center [1006, 548] width 25 height 23
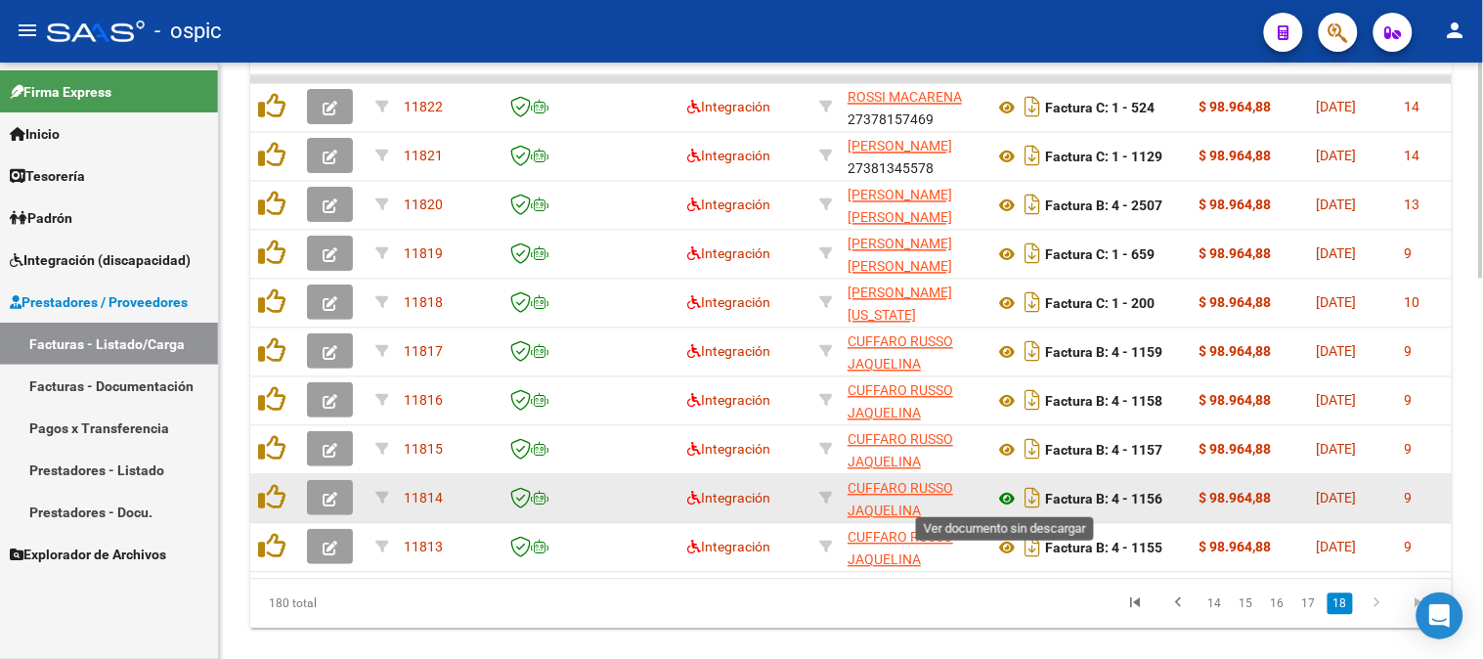
click at [1008, 493] on icon at bounding box center [1006, 499] width 25 height 23
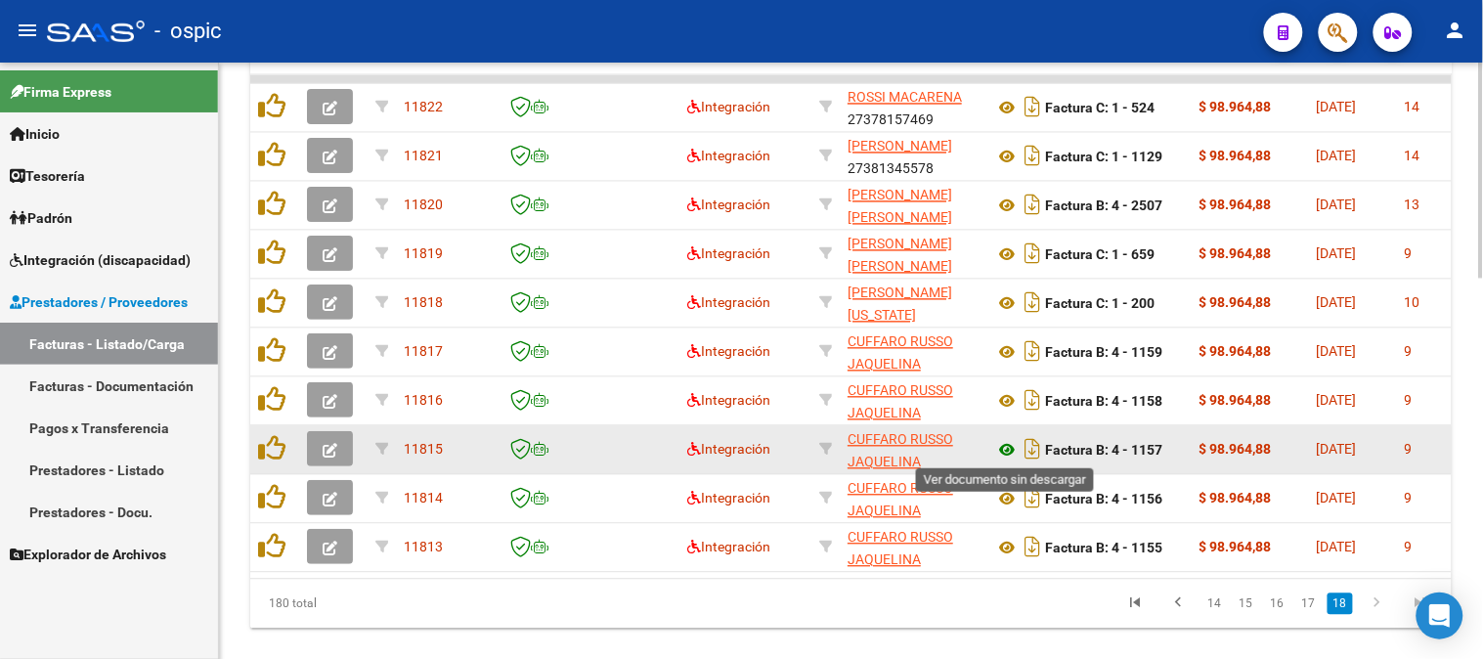
click at [1012, 444] on icon at bounding box center [1006, 450] width 25 height 23
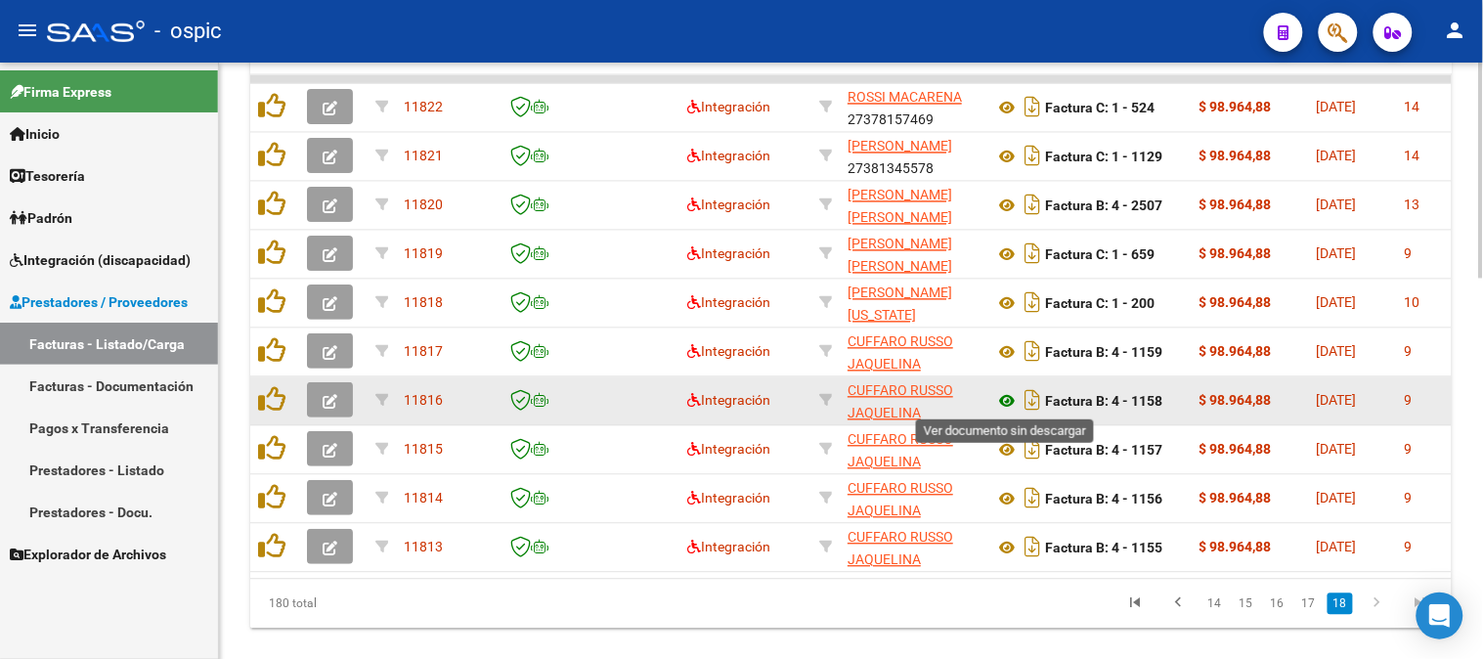
click at [1012, 395] on icon at bounding box center [1006, 401] width 25 height 23
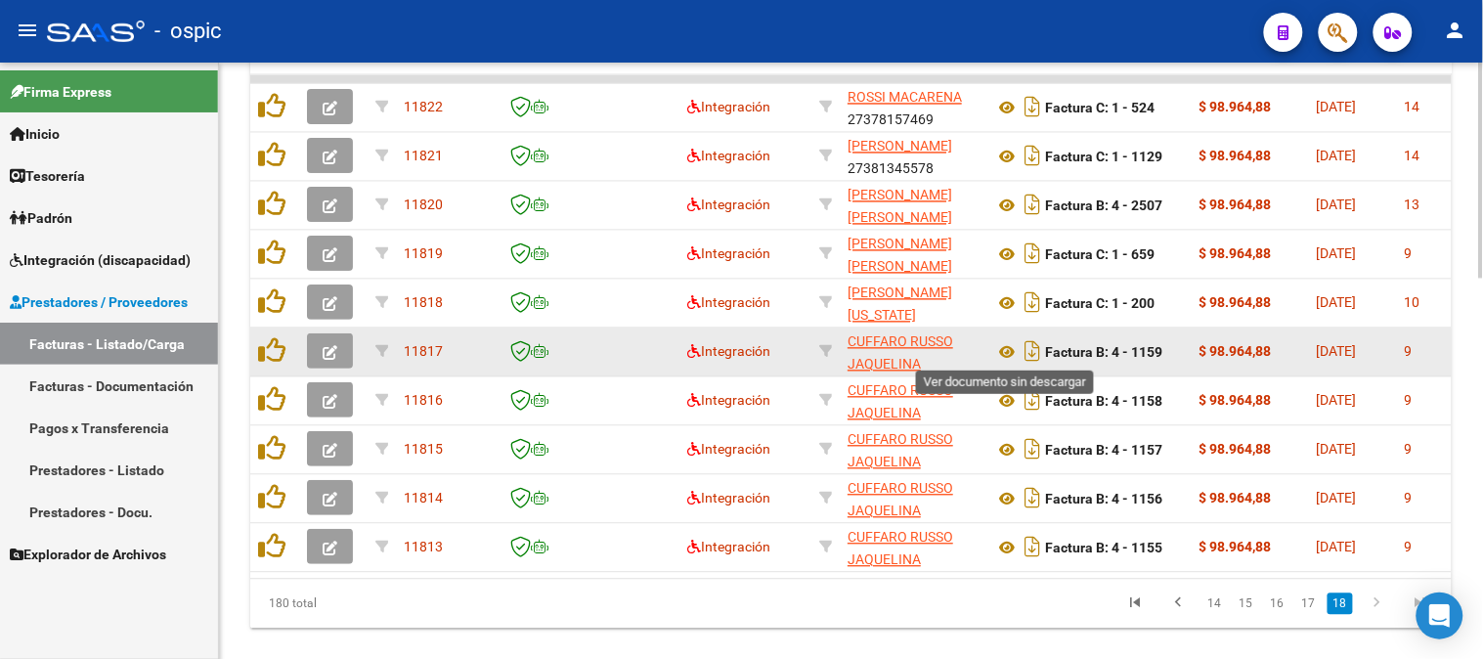
click at [1009, 337] on div "Factura B: 4 - 1159" at bounding box center [1089, 351] width 190 height 31
click at [1010, 346] on icon at bounding box center [1006, 352] width 25 height 23
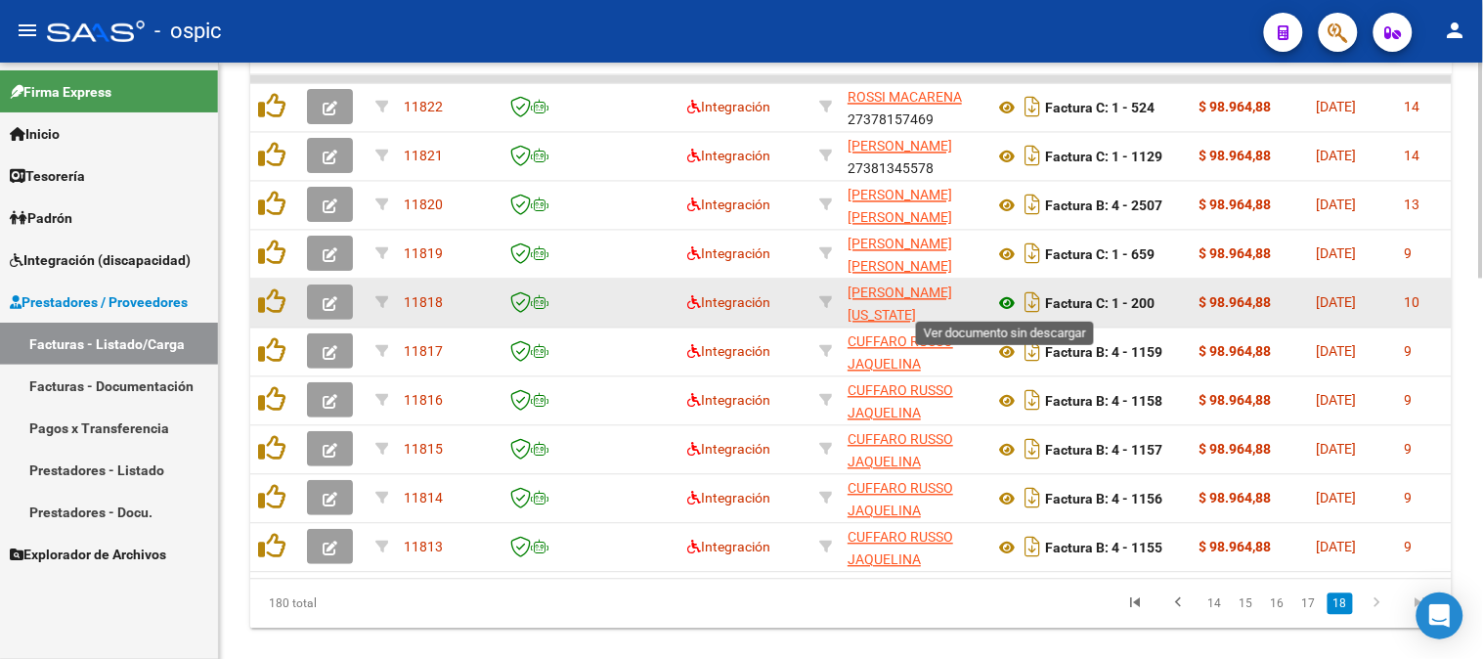
click at [1014, 293] on icon at bounding box center [1006, 303] width 25 height 23
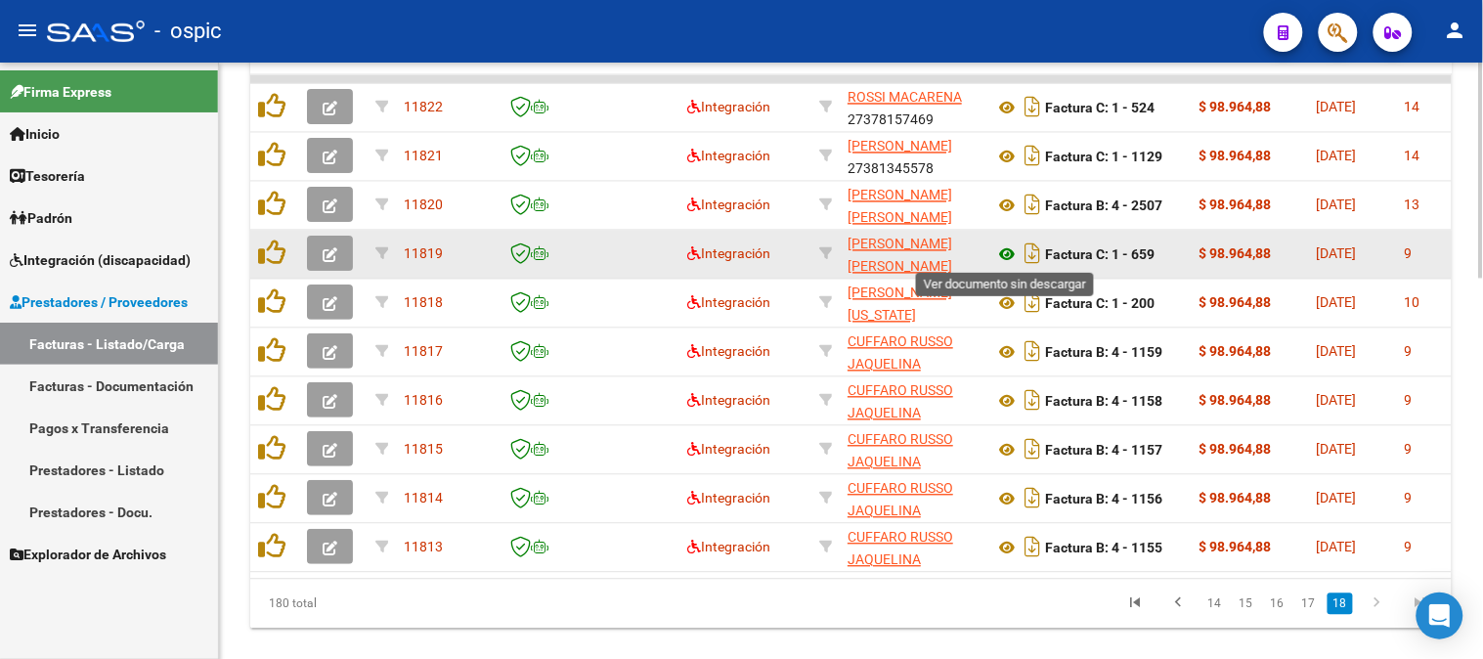
click at [1005, 251] on icon at bounding box center [1006, 254] width 25 height 23
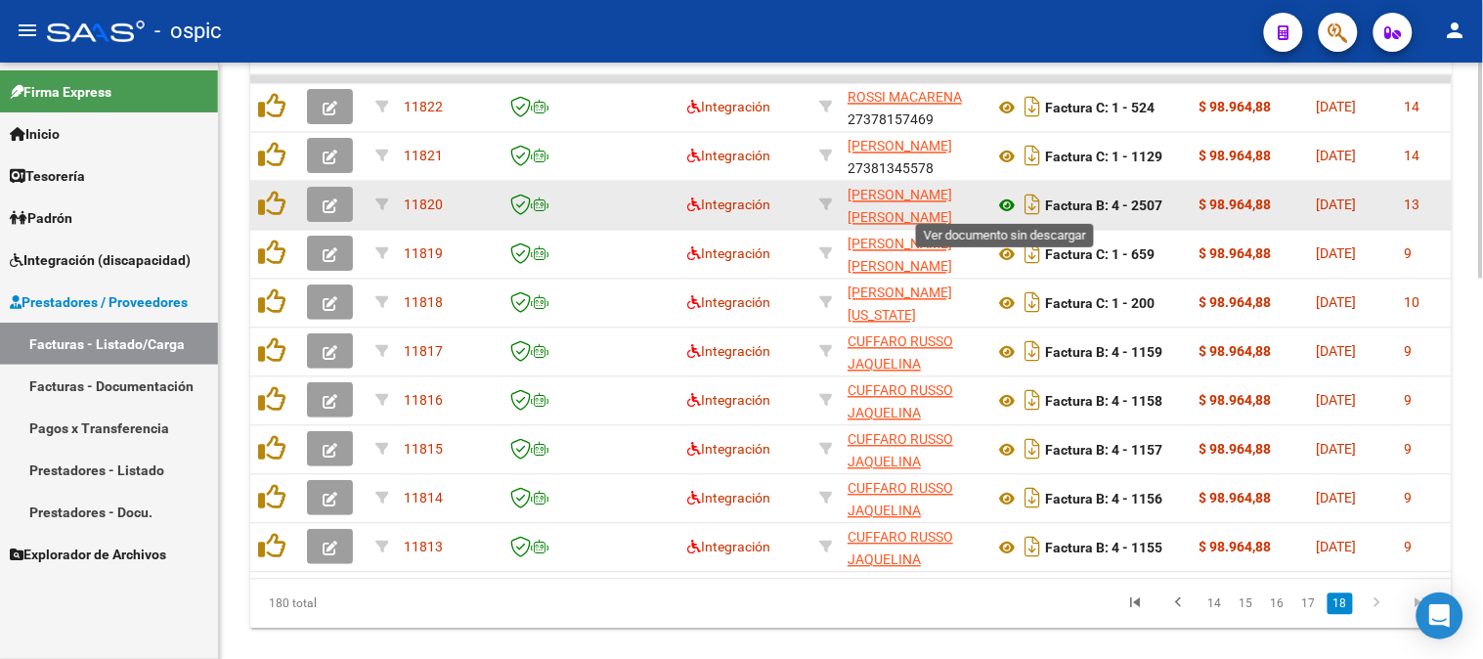
click at [1005, 205] on icon at bounding box center [1006, 206] width 25 height 23
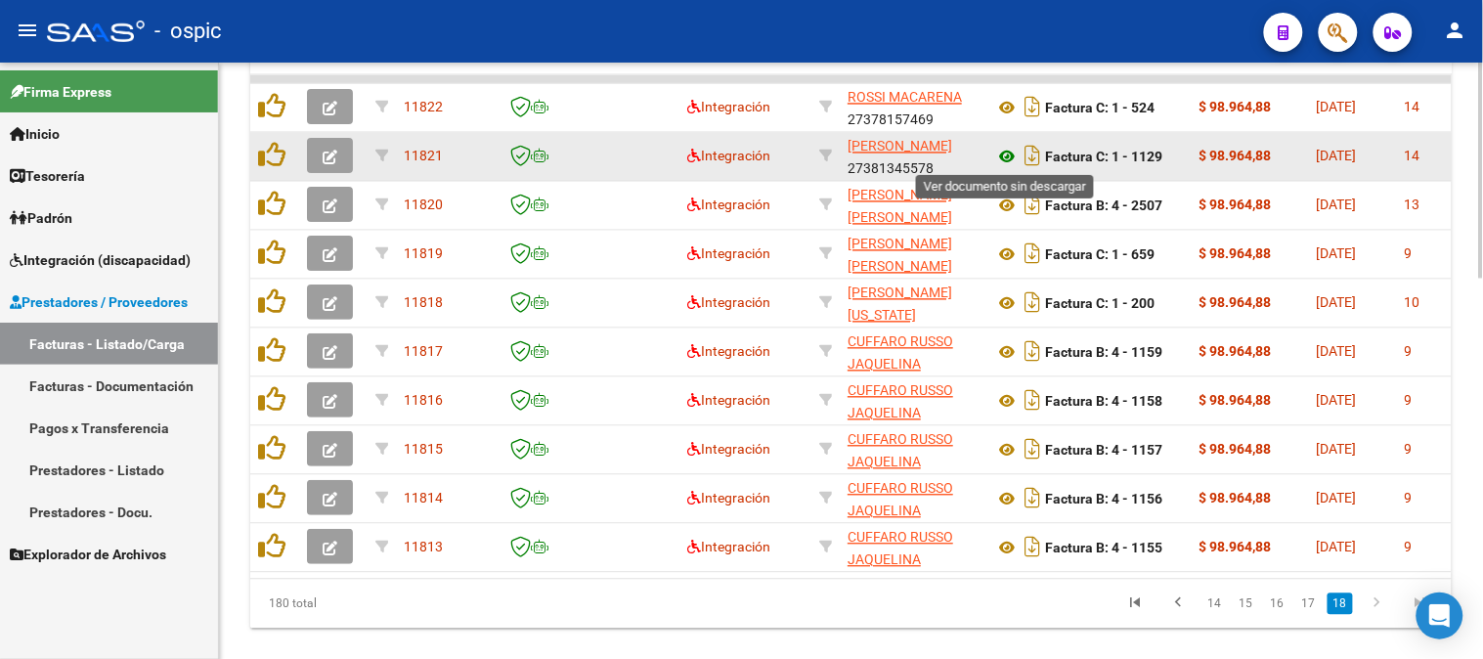
click at [1005, 154] on icon at bounding box center [1006, 157] width 25 height 23
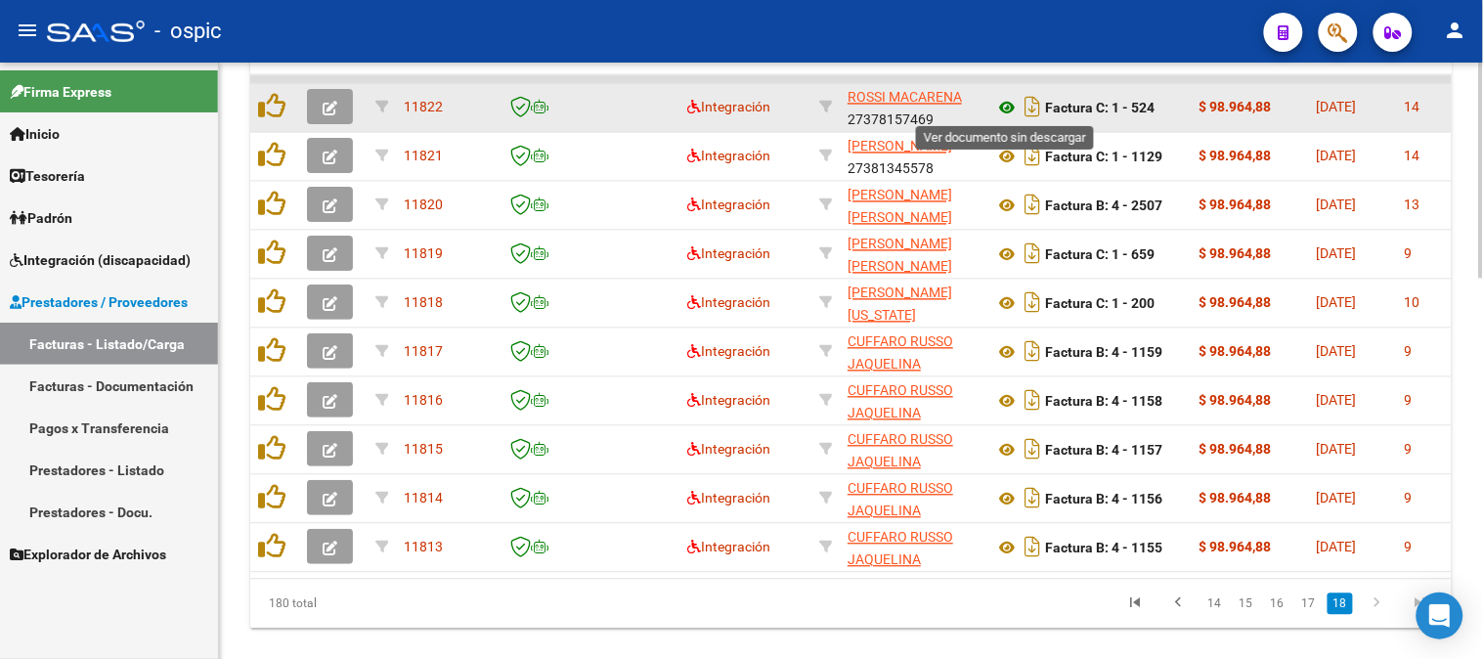
click at [1007, 104] on icon at bounding box center [1006, 108] width 25 height 23
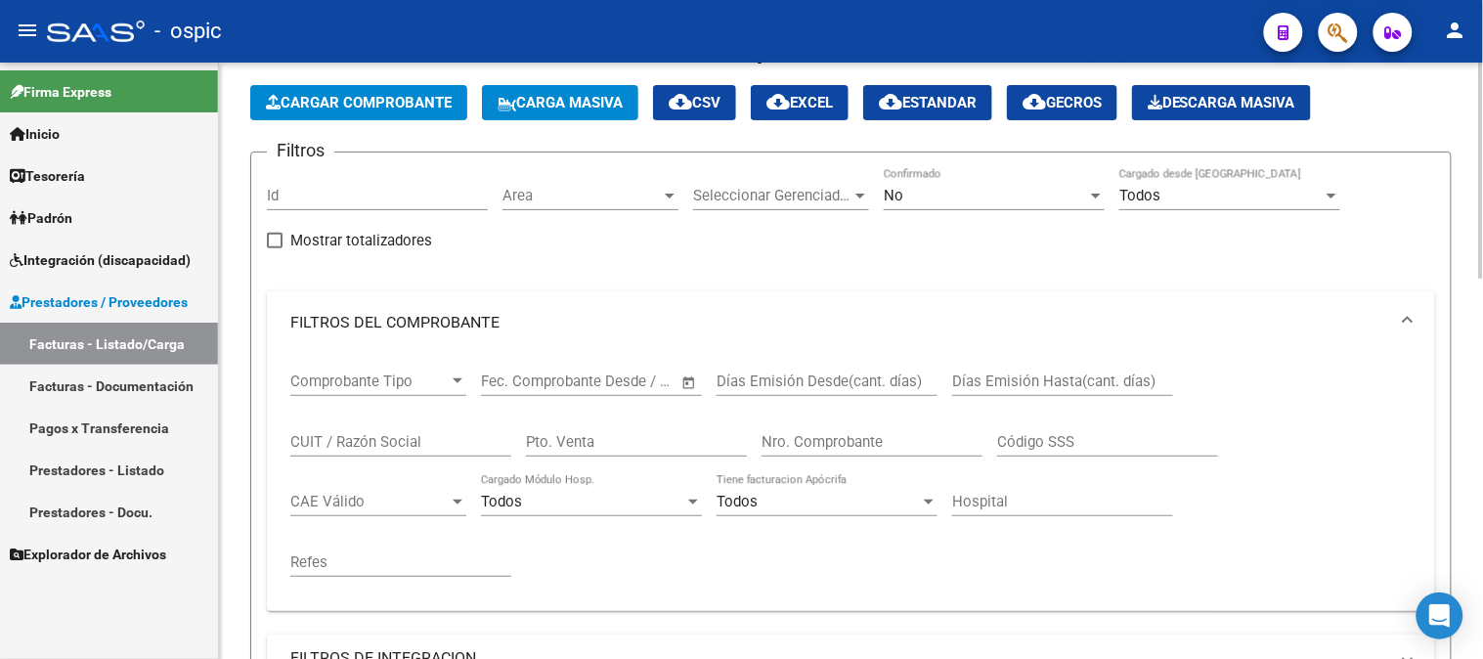
scroll to position [0, 0]
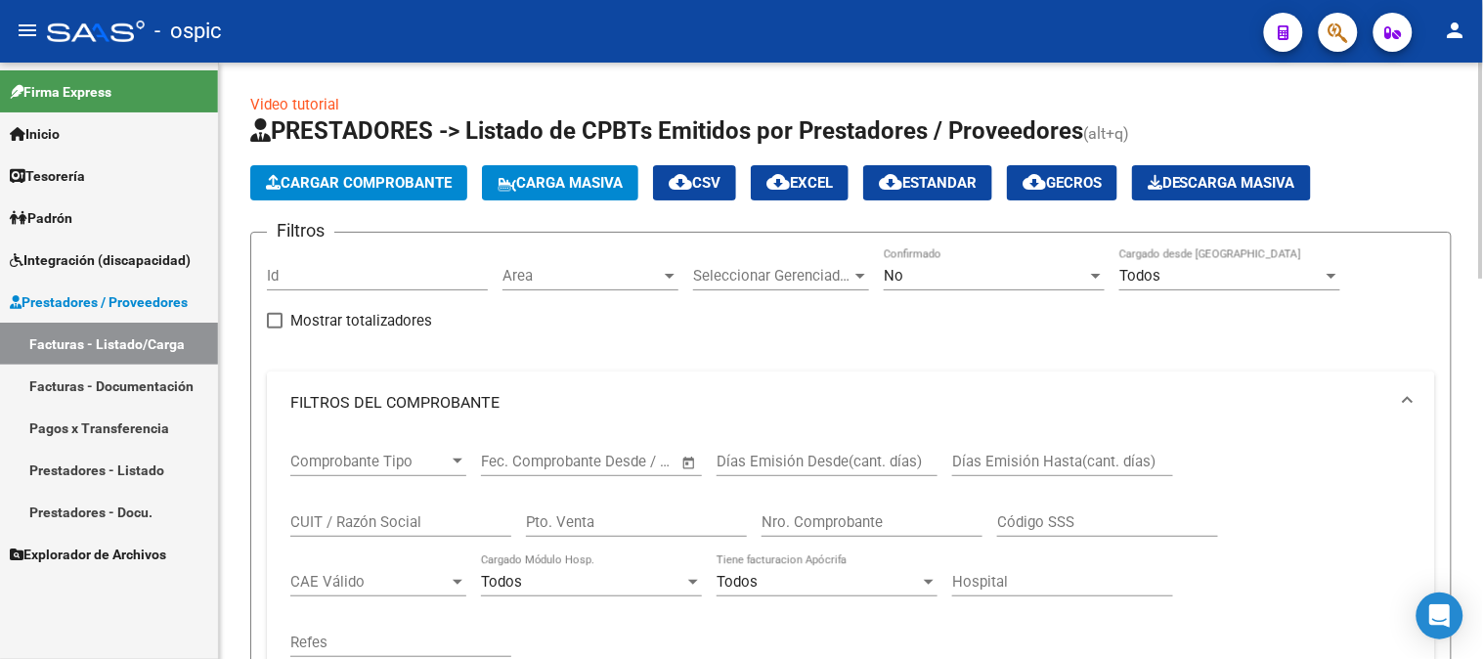
click at [937, 264] on div "No Confirmado" at bounding box center [994, 269] width 221 height 42
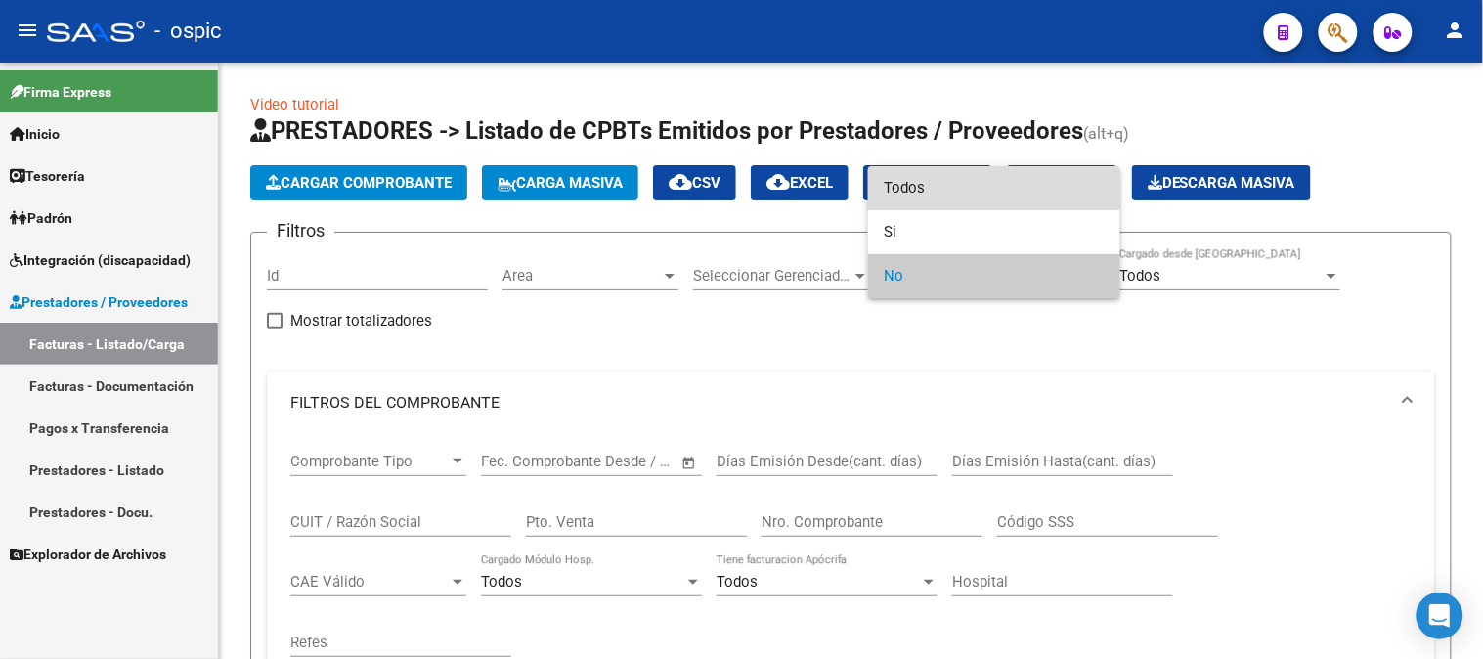
click at [914, 184] on span "Todos" at bounding box center [994, 188] width 221 height 44
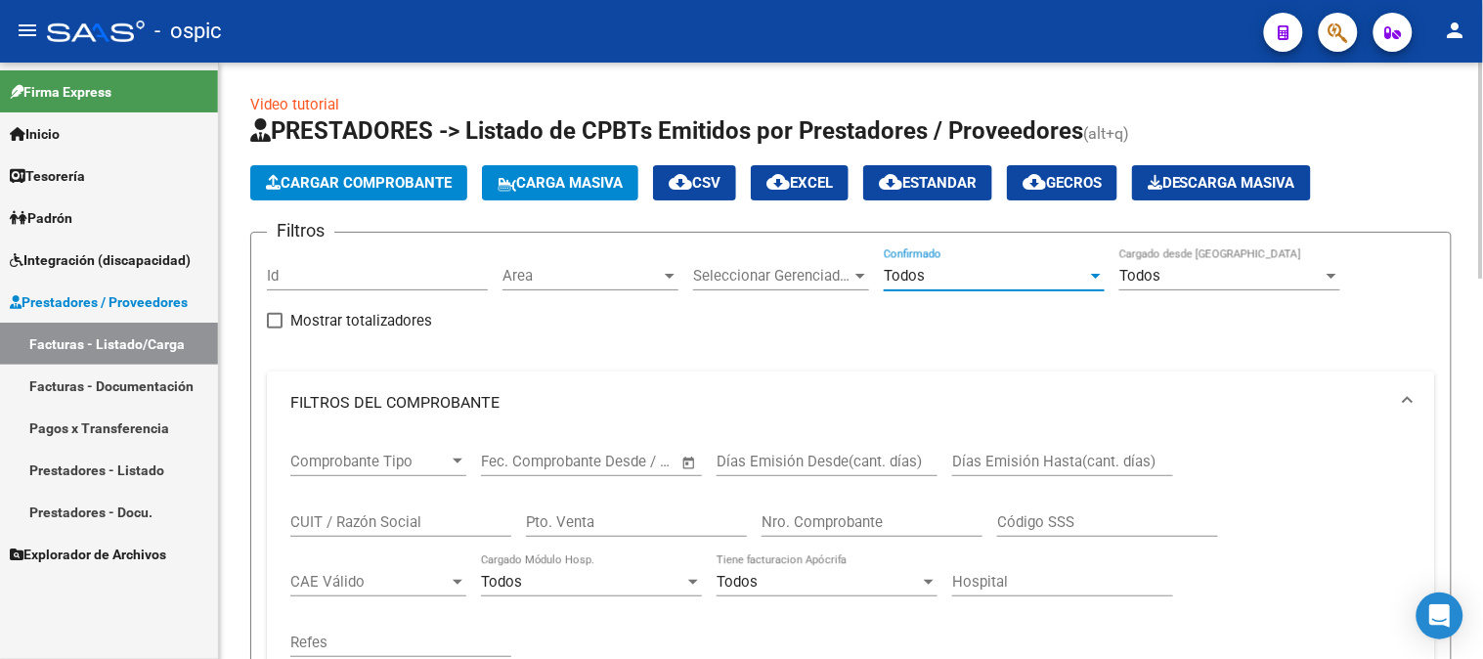
click at [622, 512] on div "Pto. Venta" at bounding box center [636, 516] width 221 height 42
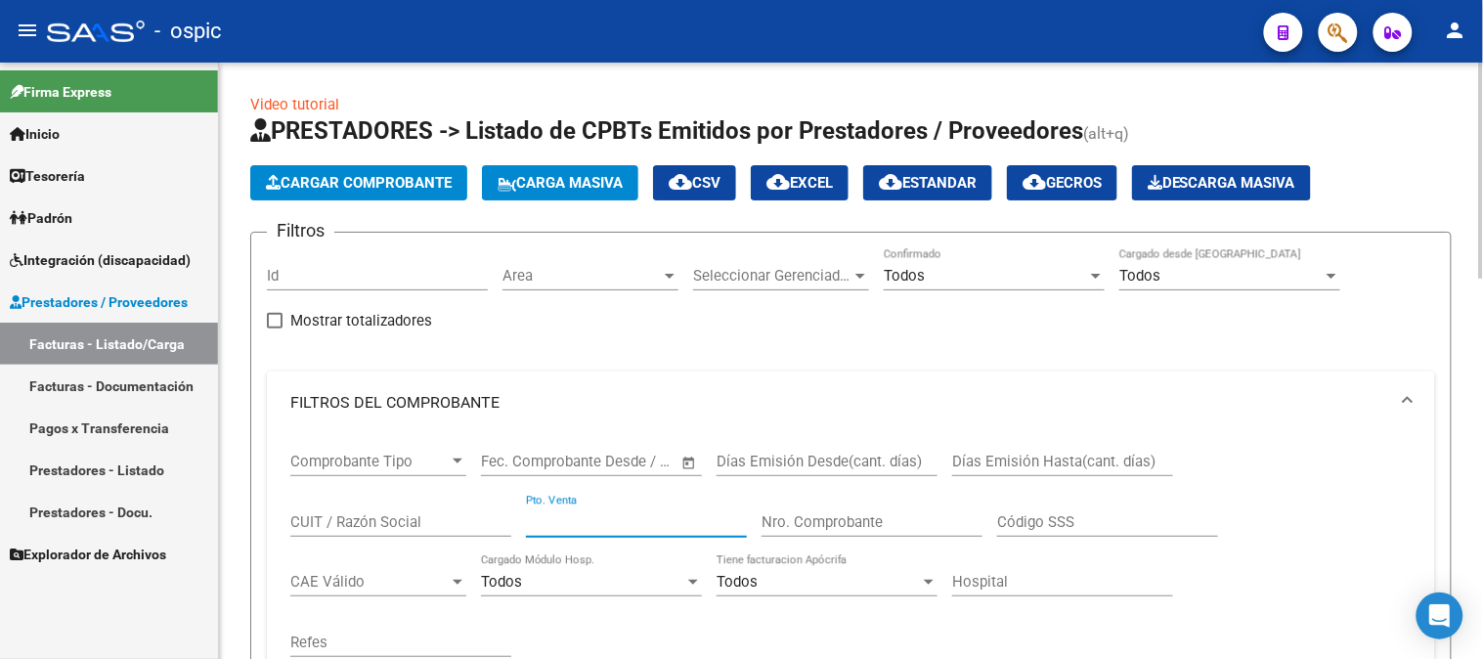
click at [624, 521] on input "Pto. Venta" at bounding box center [636, 522] width 221 height 18
type input "4"
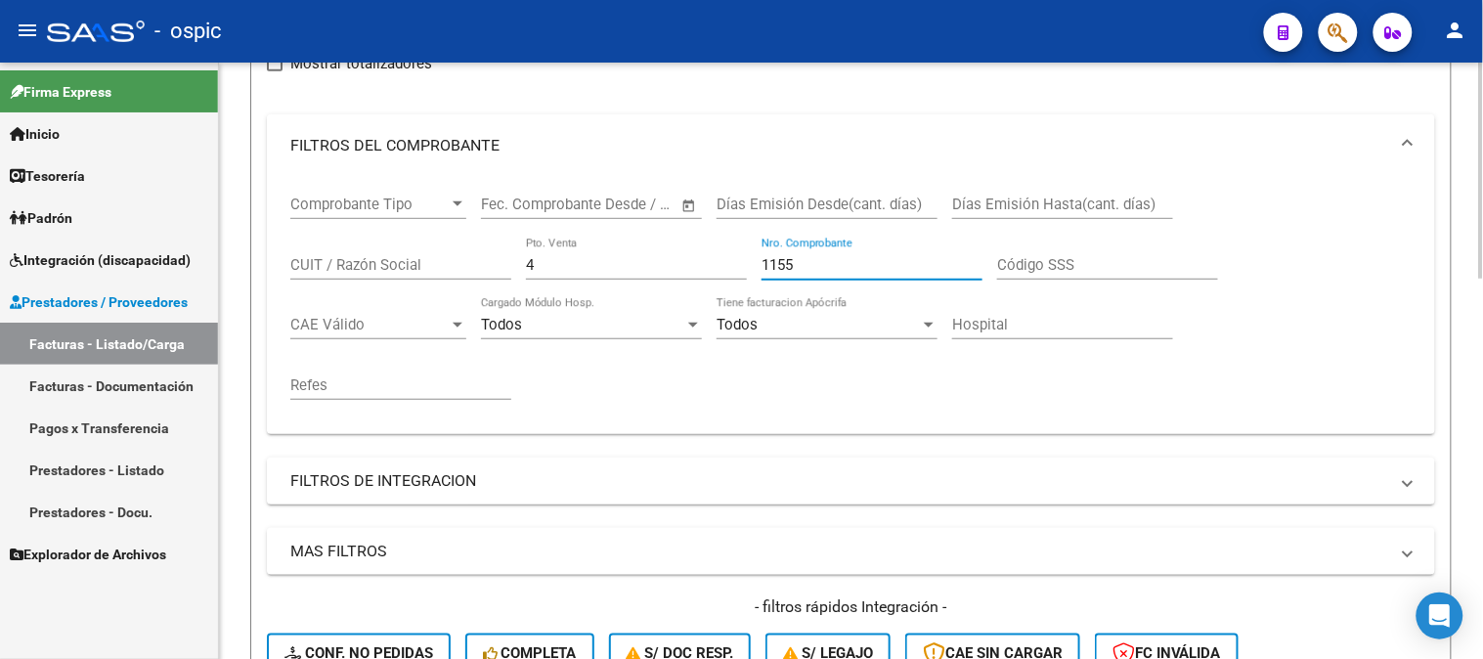
scroll to position [434, 0]
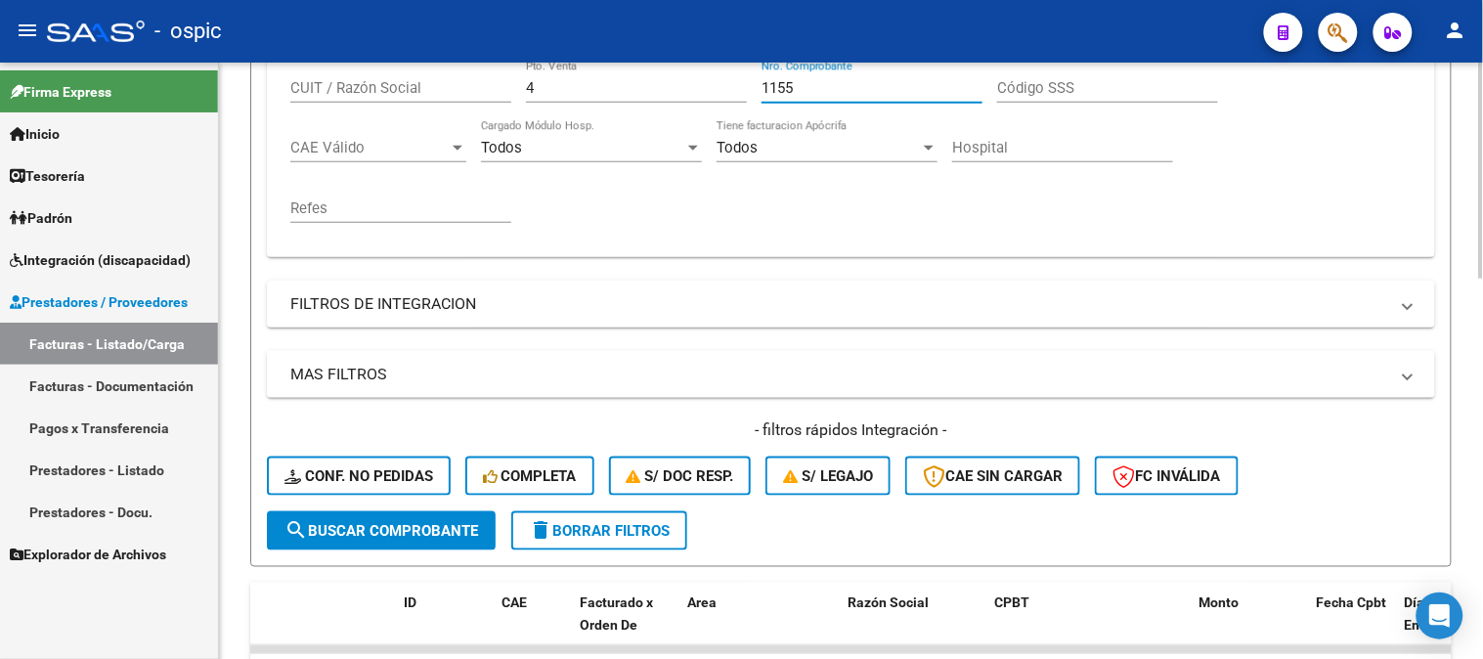
type input "1155"
click at [447, 515] on button "search Buscar Comprobante" at bounding box center [381, 530] width 229 height 39
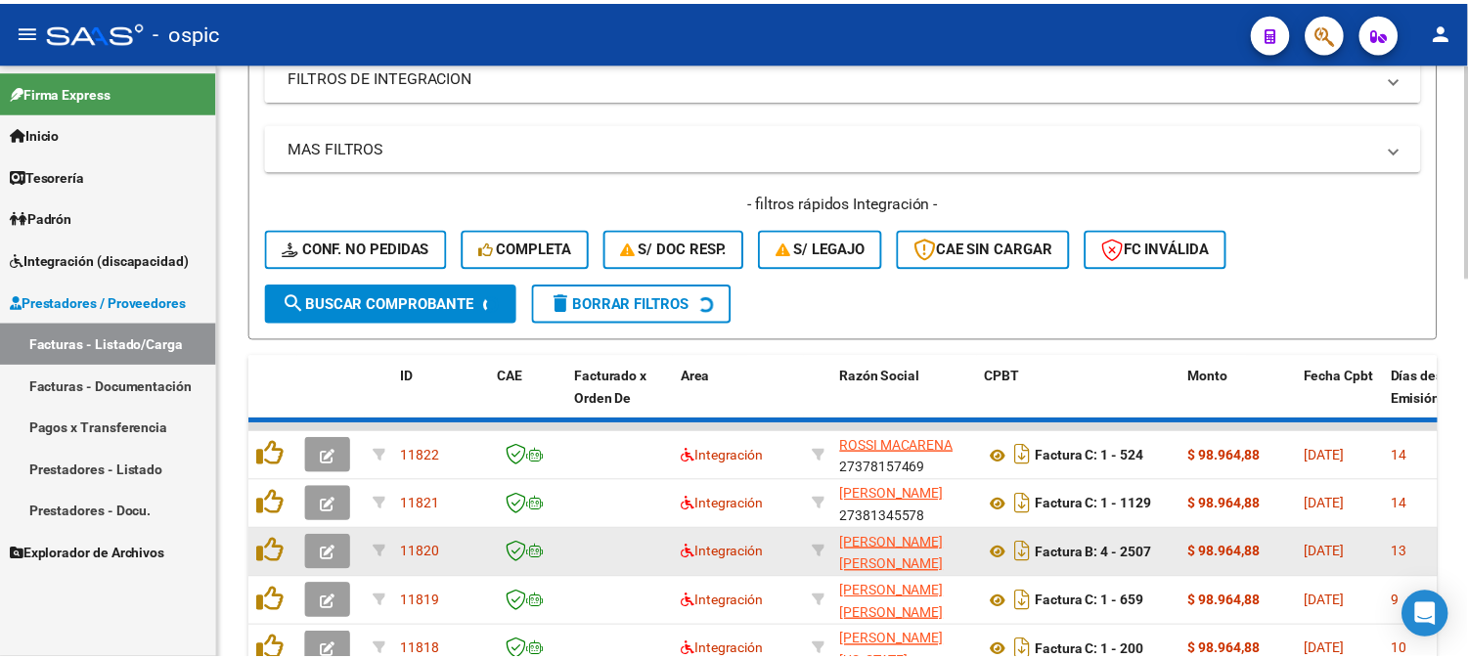
scroll to position [709, 0]
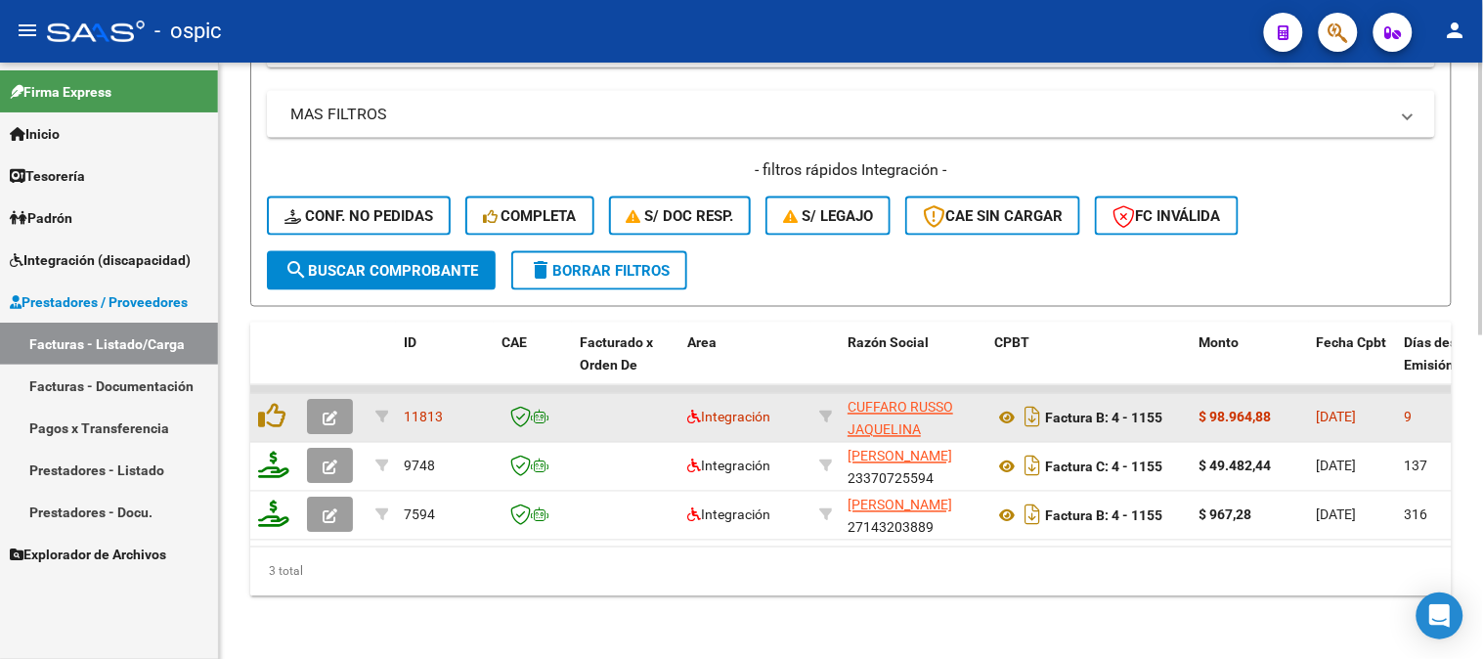
click at [343, 400] on button "button" at bounding box center [330, 417] width 46 height 35
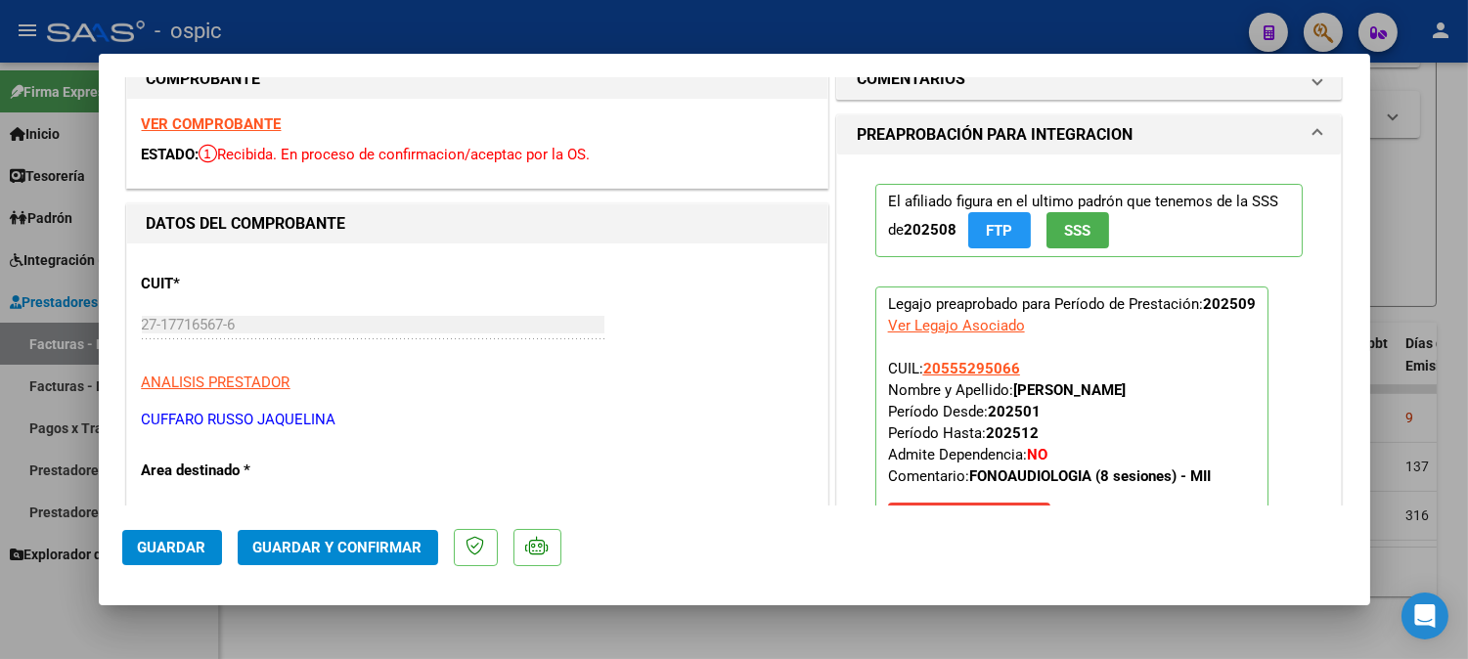
scroll to position [0, 0]
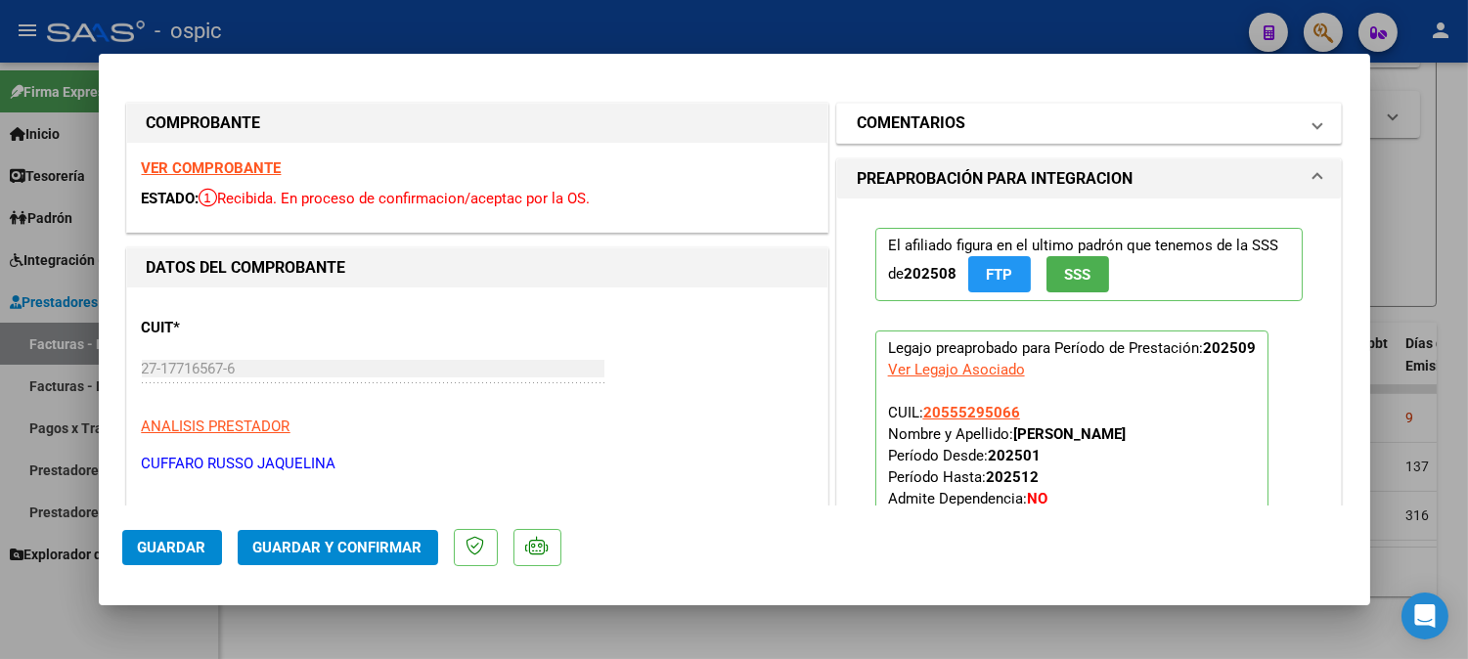
click at [984, 119] on mat-panel-title "COMENTARIOS" at bounding box center [1078, 122] width 442 height 23
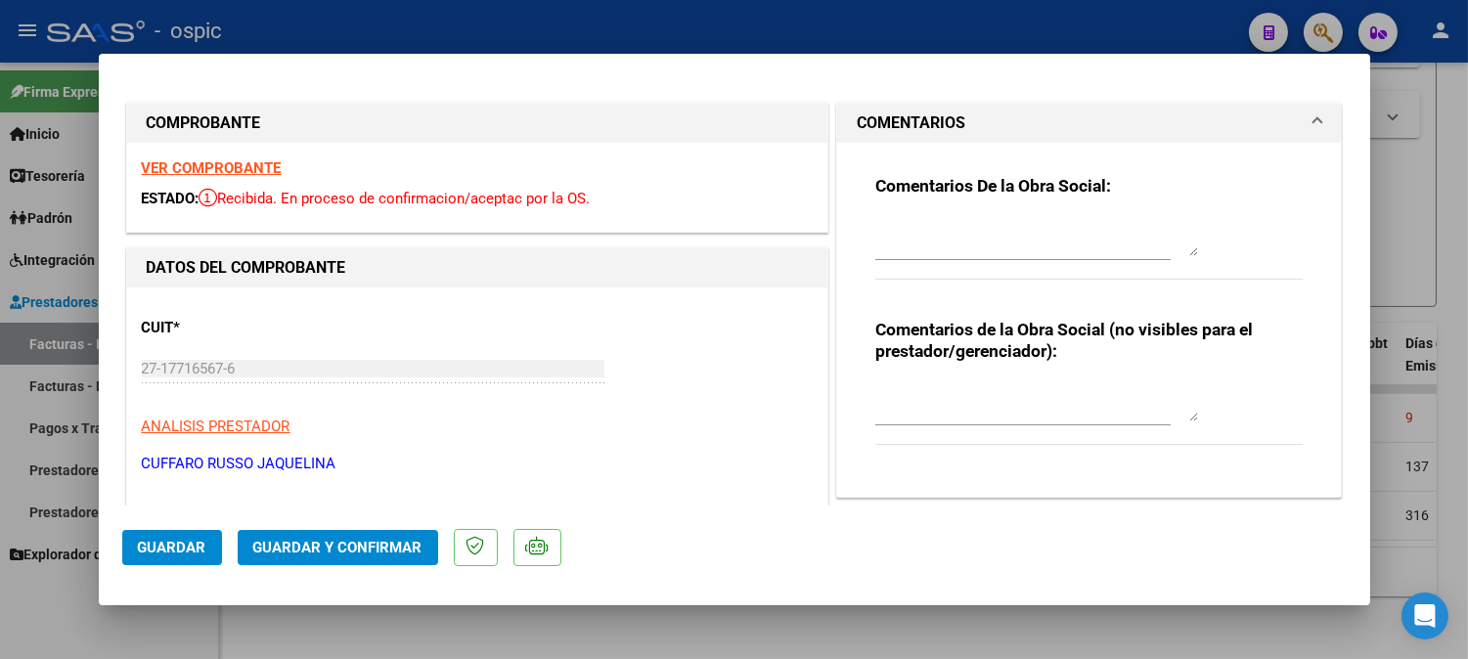
click at [1027, 385] on textarea at bounding box center [1036, 401] width 323 height 39
type textarea "FONO 8 SESIONES"
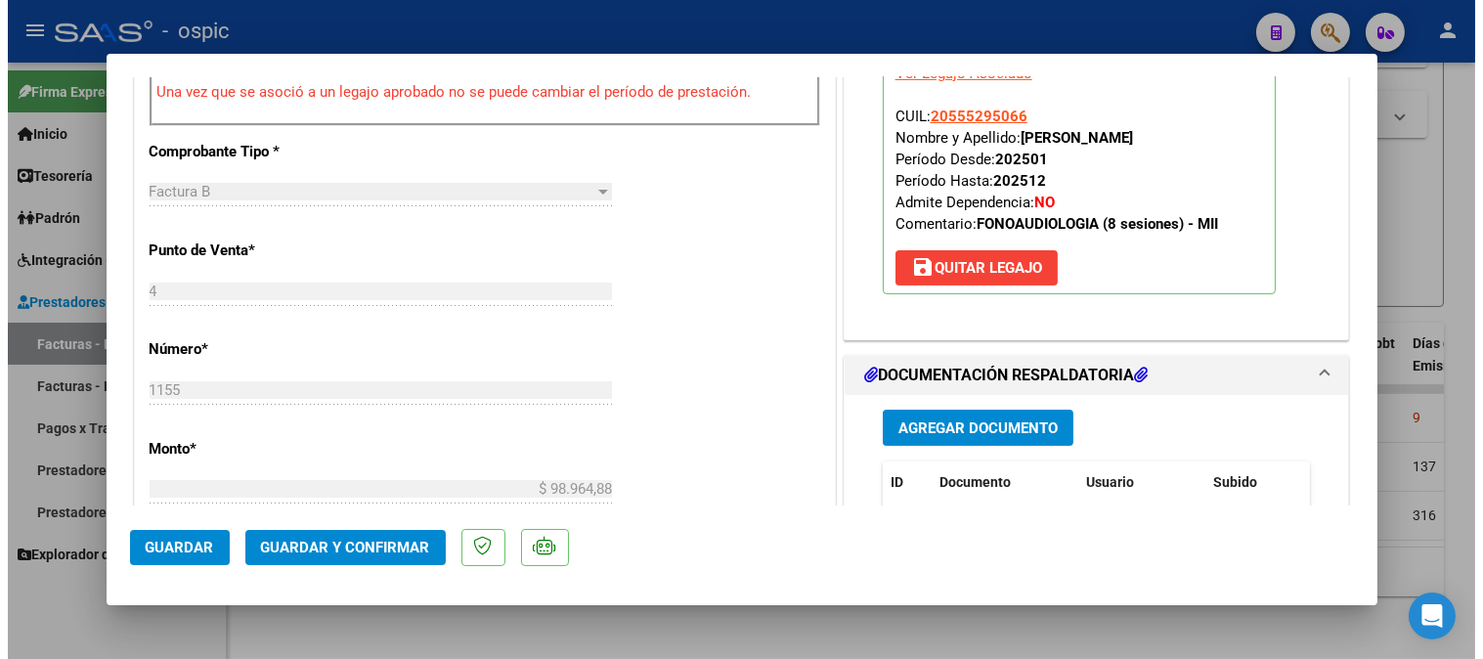
scroll to position [831, 0]
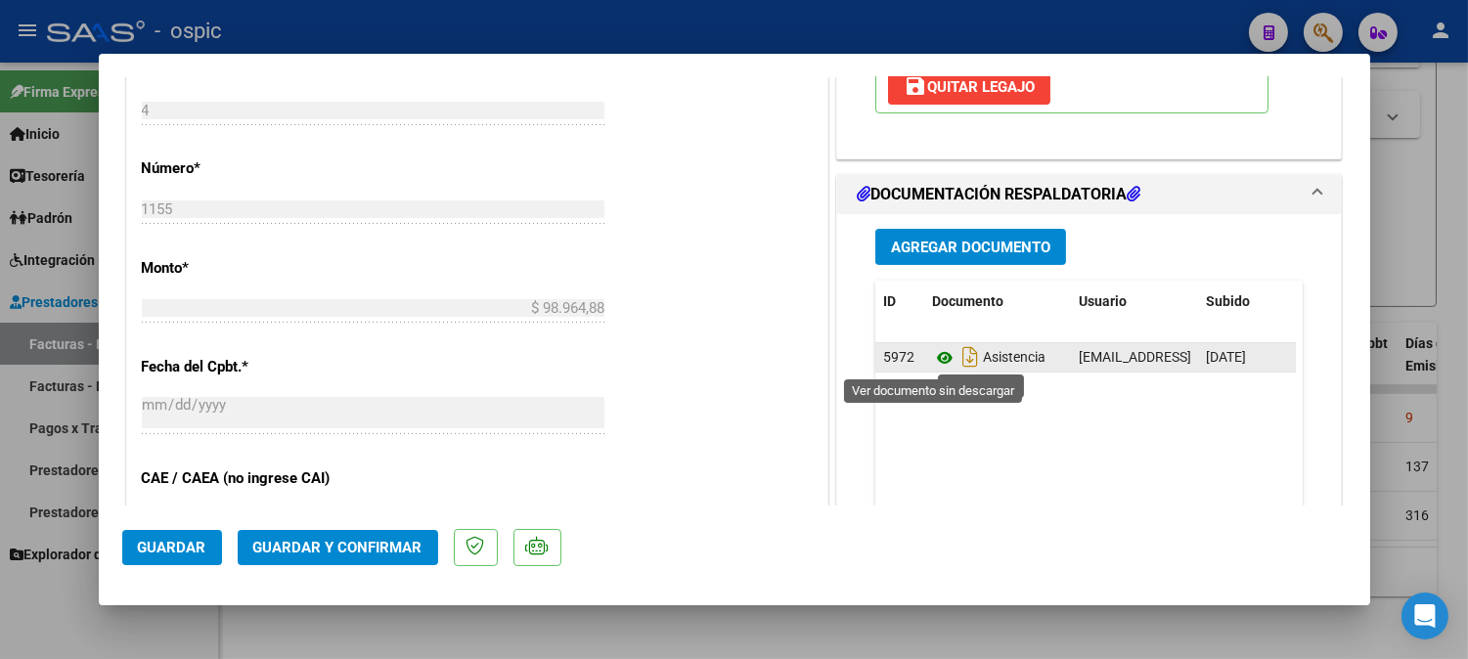
click at [937, 359] on icon at bounding box center [944, 357] width 25 height 23
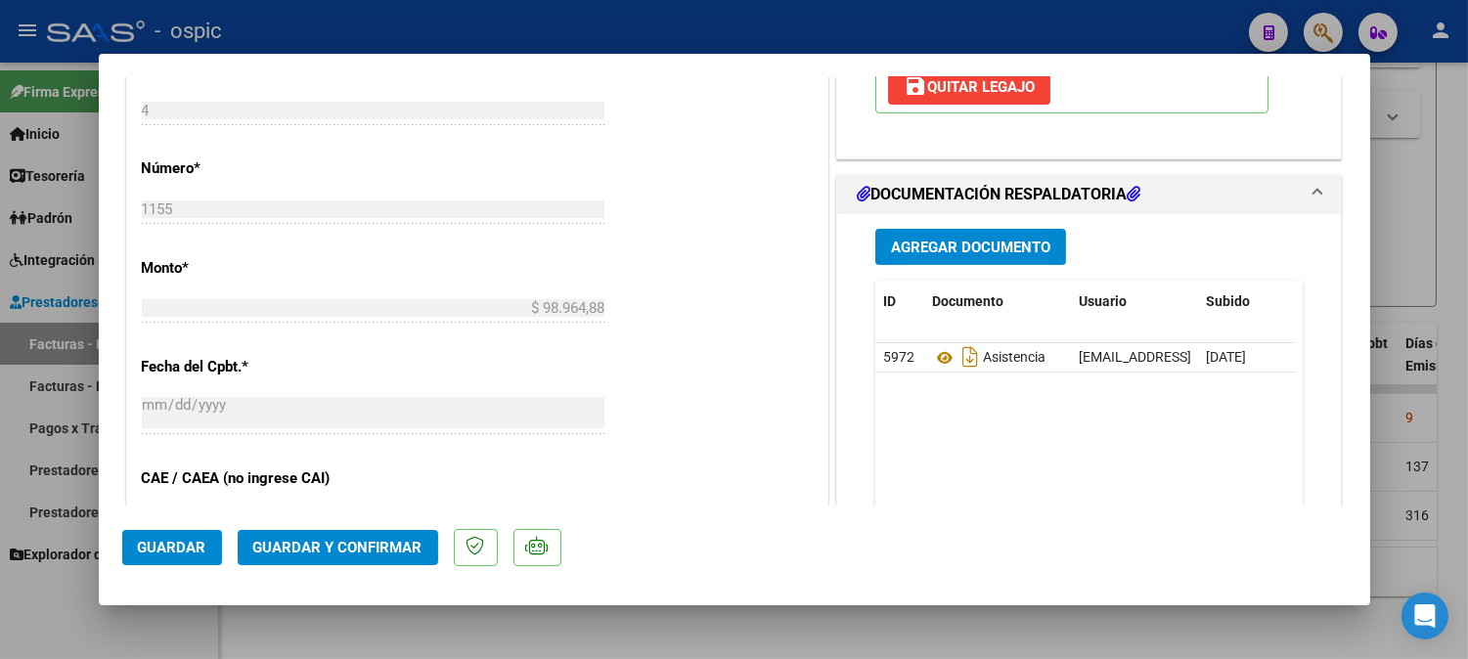
click at [399, 548] on span "Guardar y Confirmar" at bounding box center [337, 548] width 169 height 18
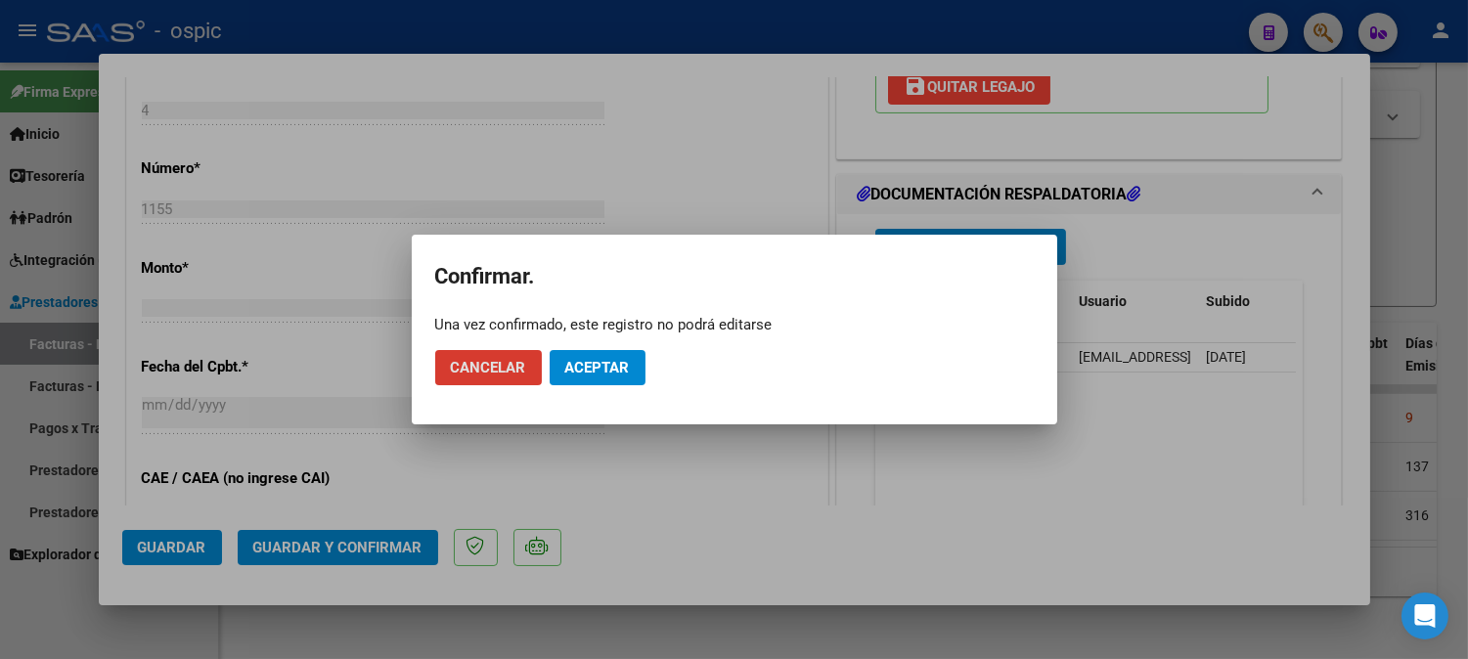
click at [581, 365] on span "Aceptar" at bounding box center [597, 368] width 65 height 18
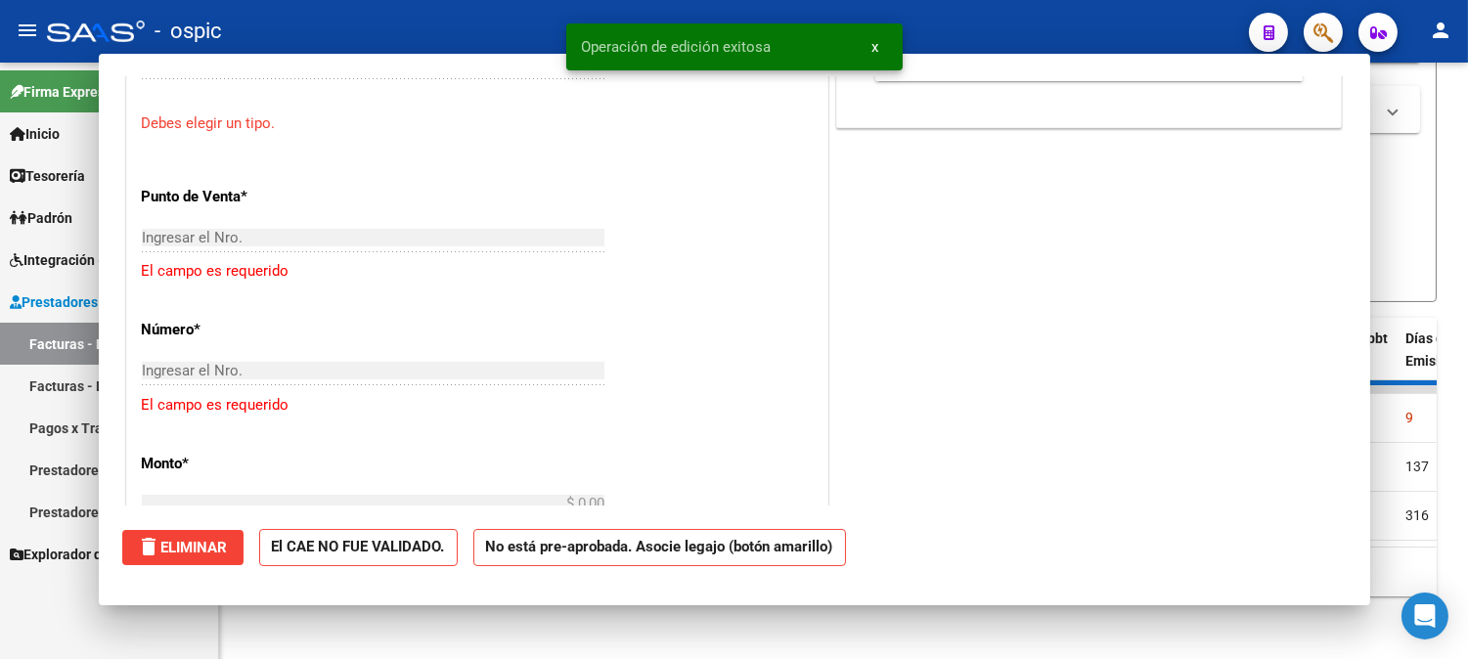
scroll to position [0, 0]
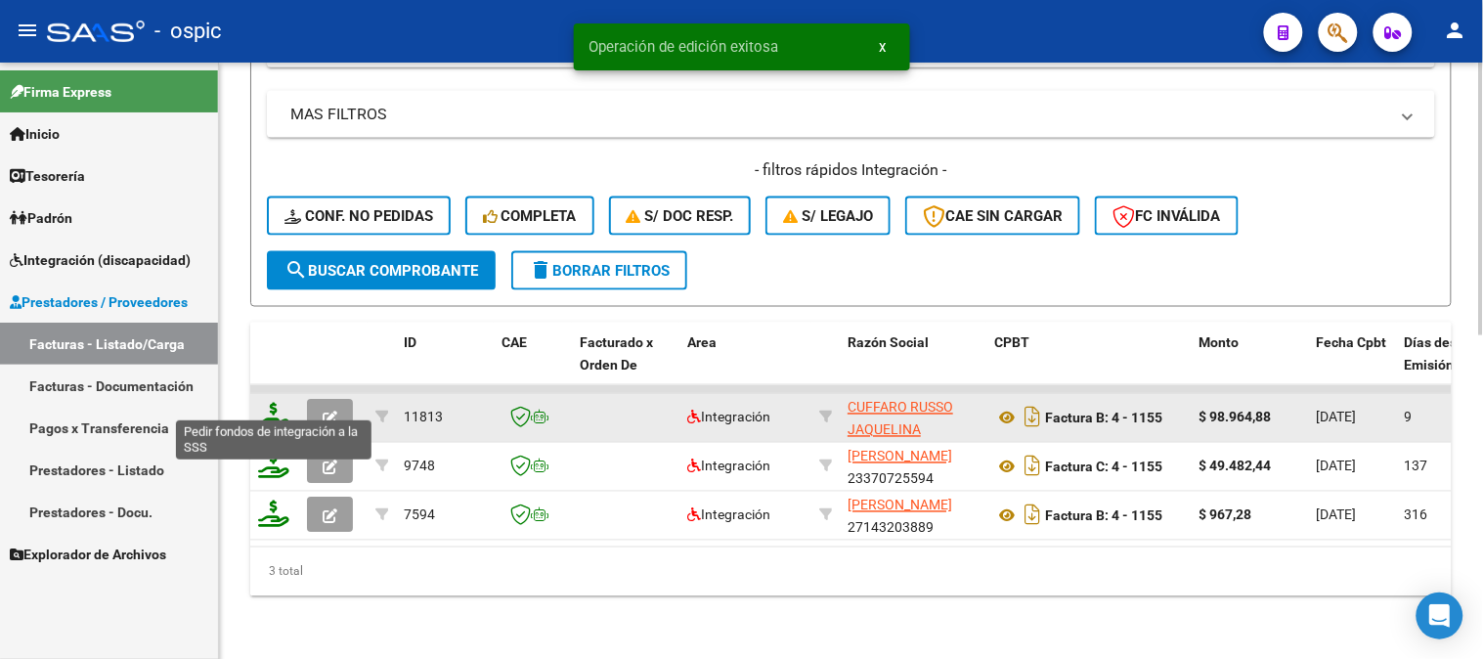
click at [274, 403] on icon at bounding box center [273, 416] width 31 height 27
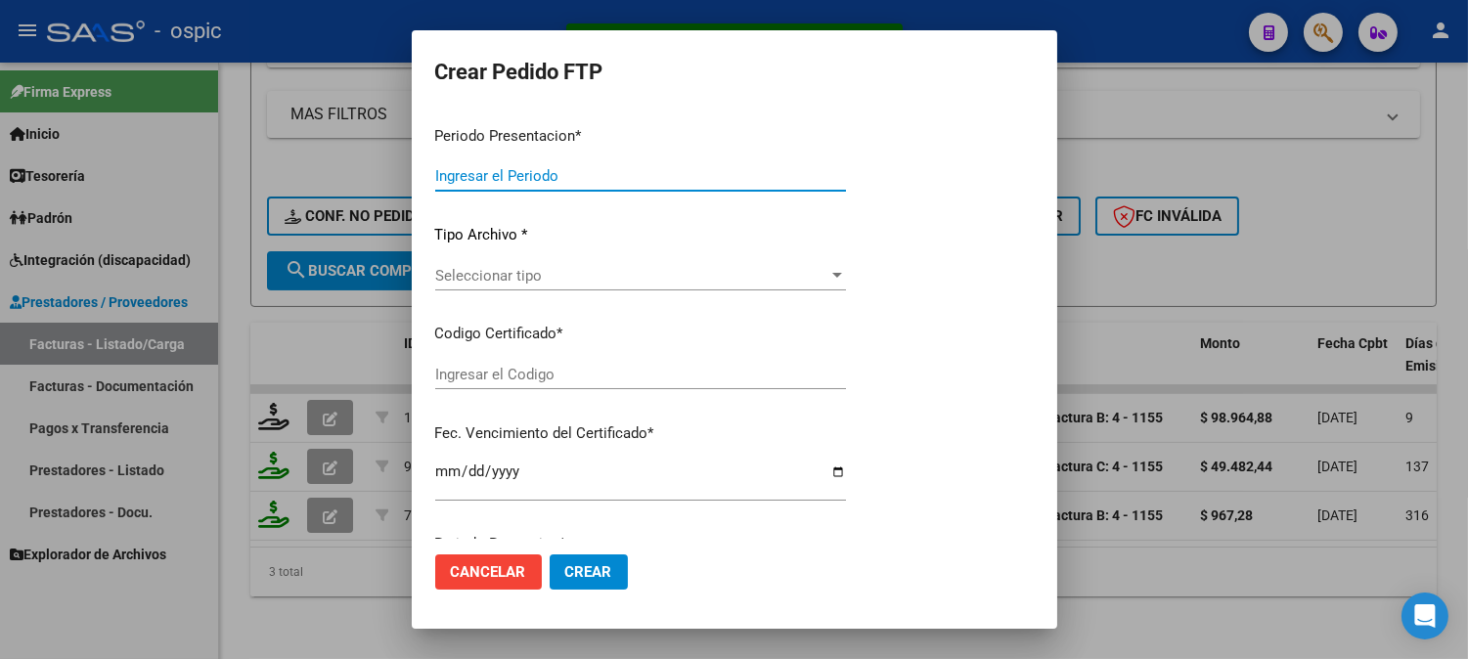
type input "202509"
type input "$ 98.964,88"
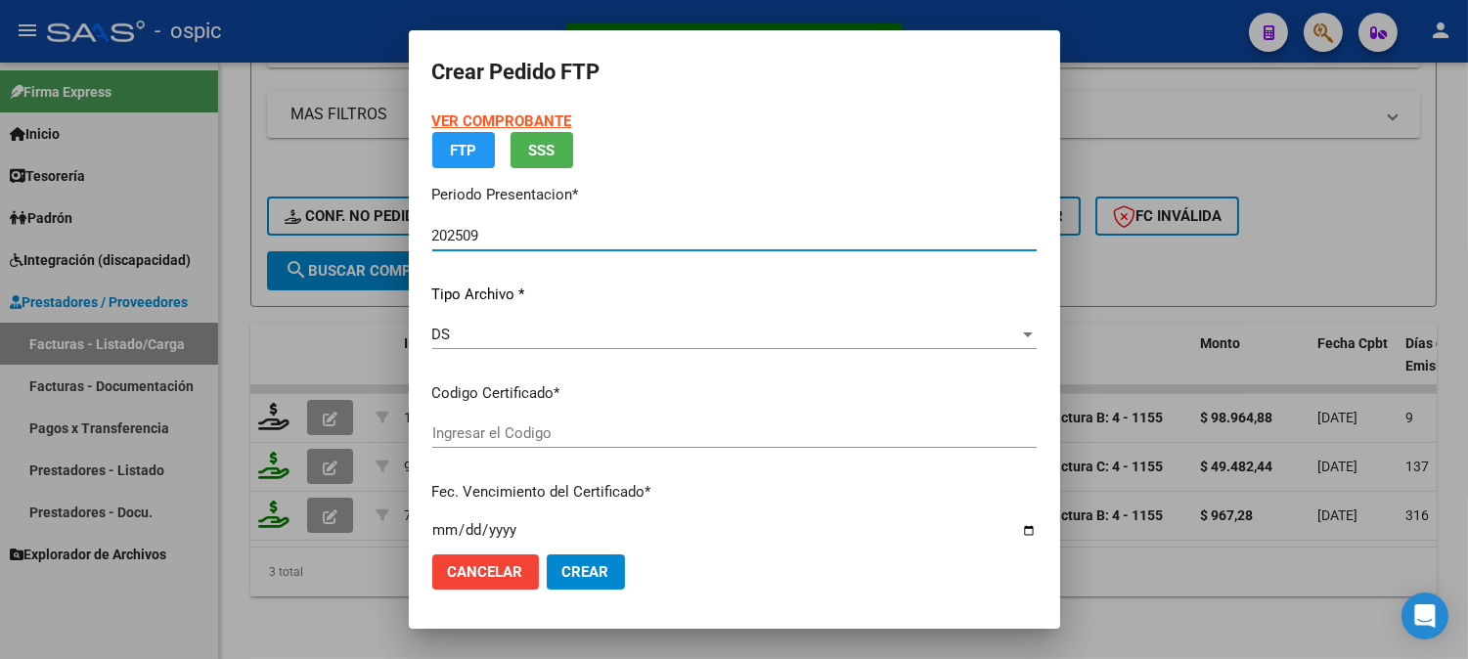
type input "0000000000000000000000000000001131708197"
type input "2028-07-01"
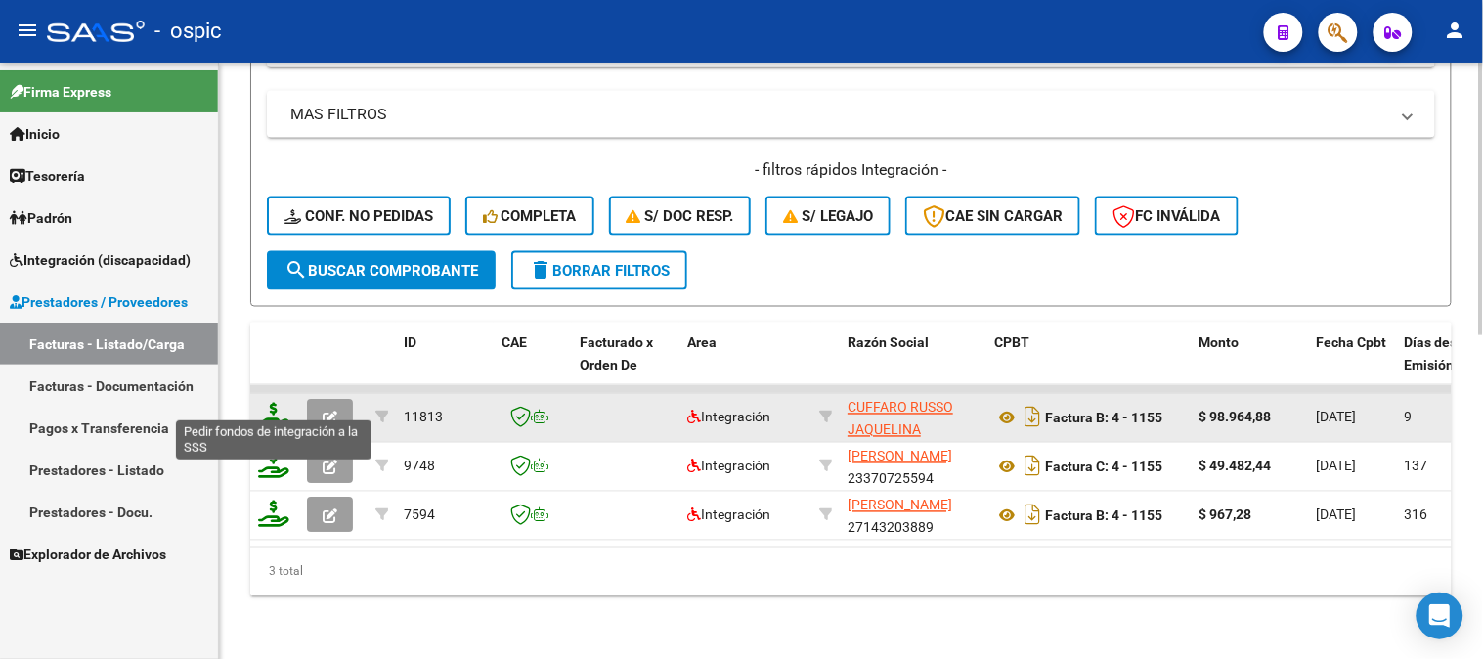
click at [274, 403] on icon at bounding box center [273, 416] width 31 height 27
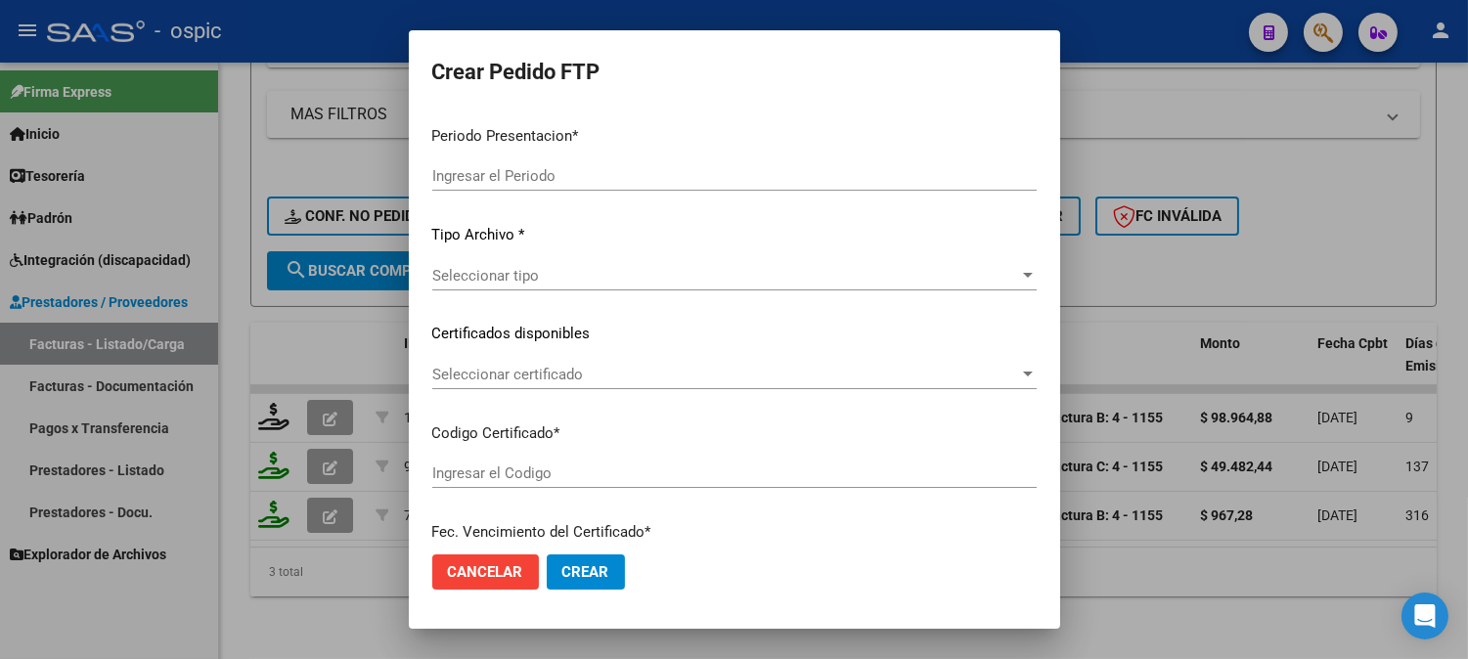
type input "202509"
type input "$ 98.964,88"
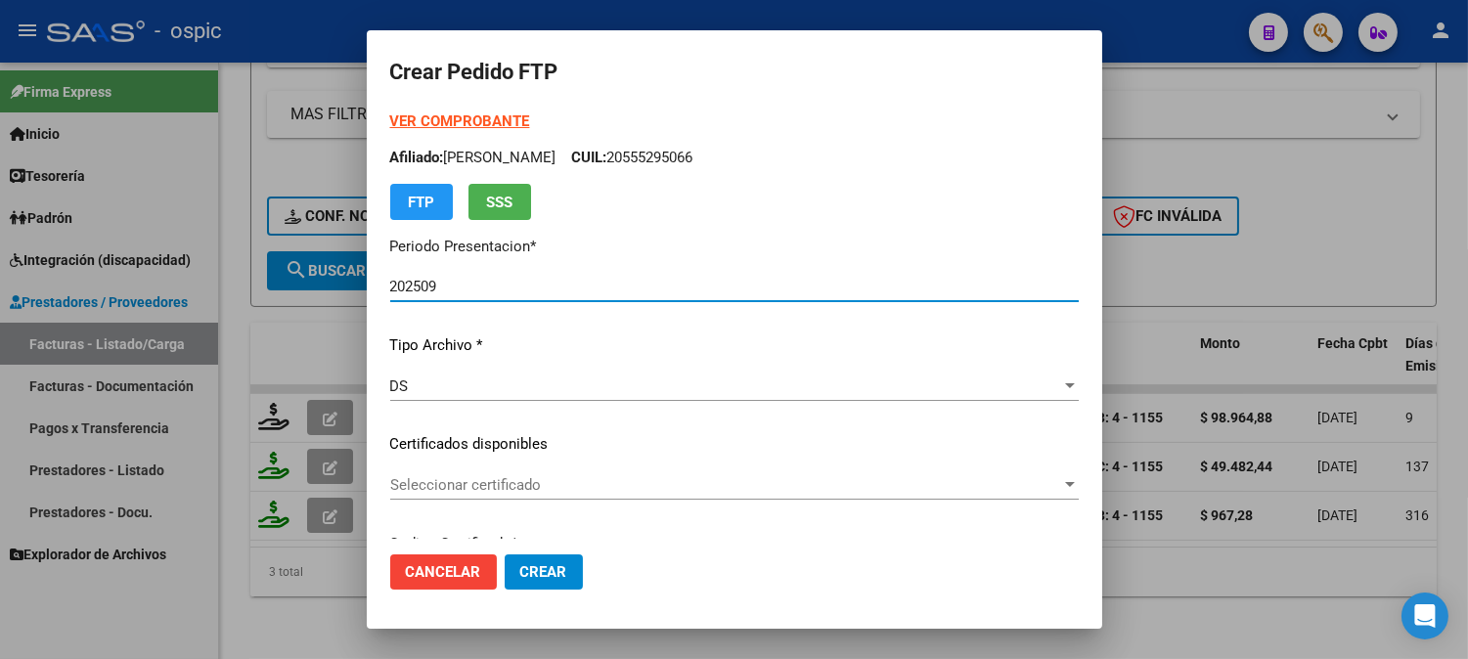
type input "0000000000000000000000000000001131708197"
type input "2028-07-01"
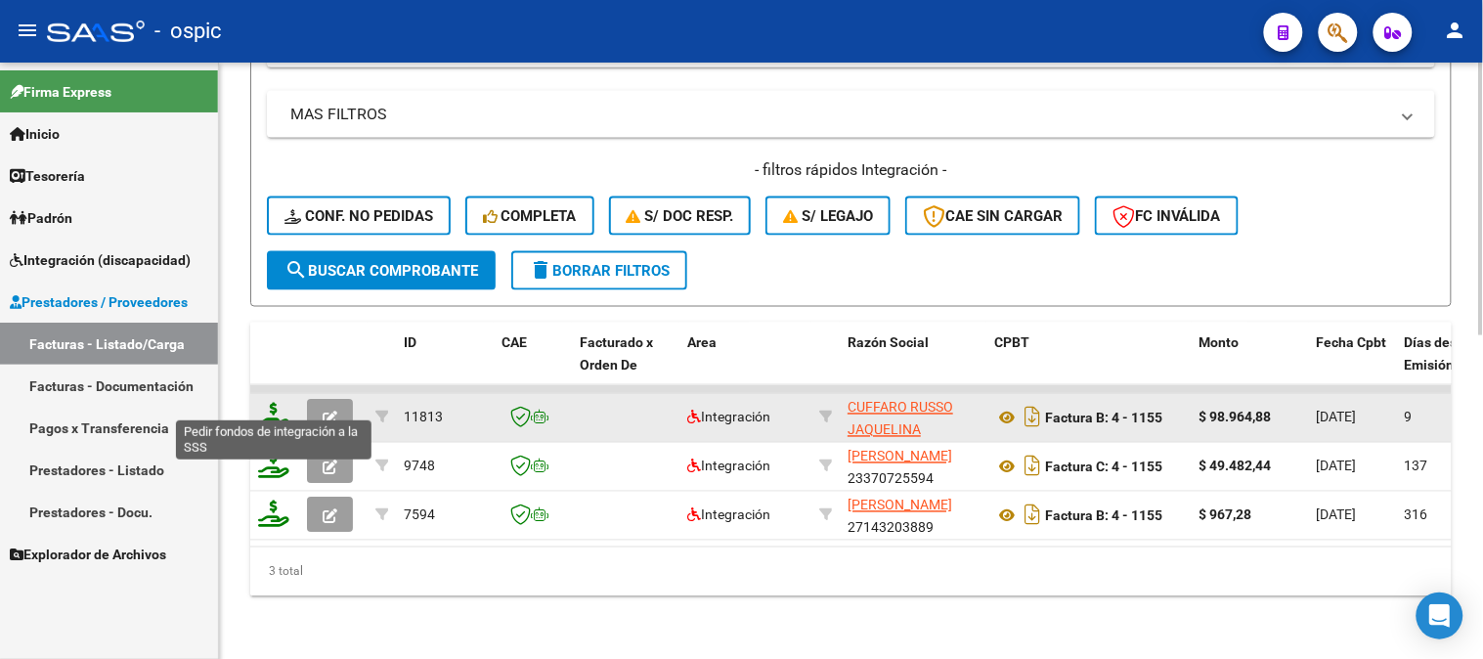
click at [275, 403] on icon at bounding box center [273, 416] width 31 height 27
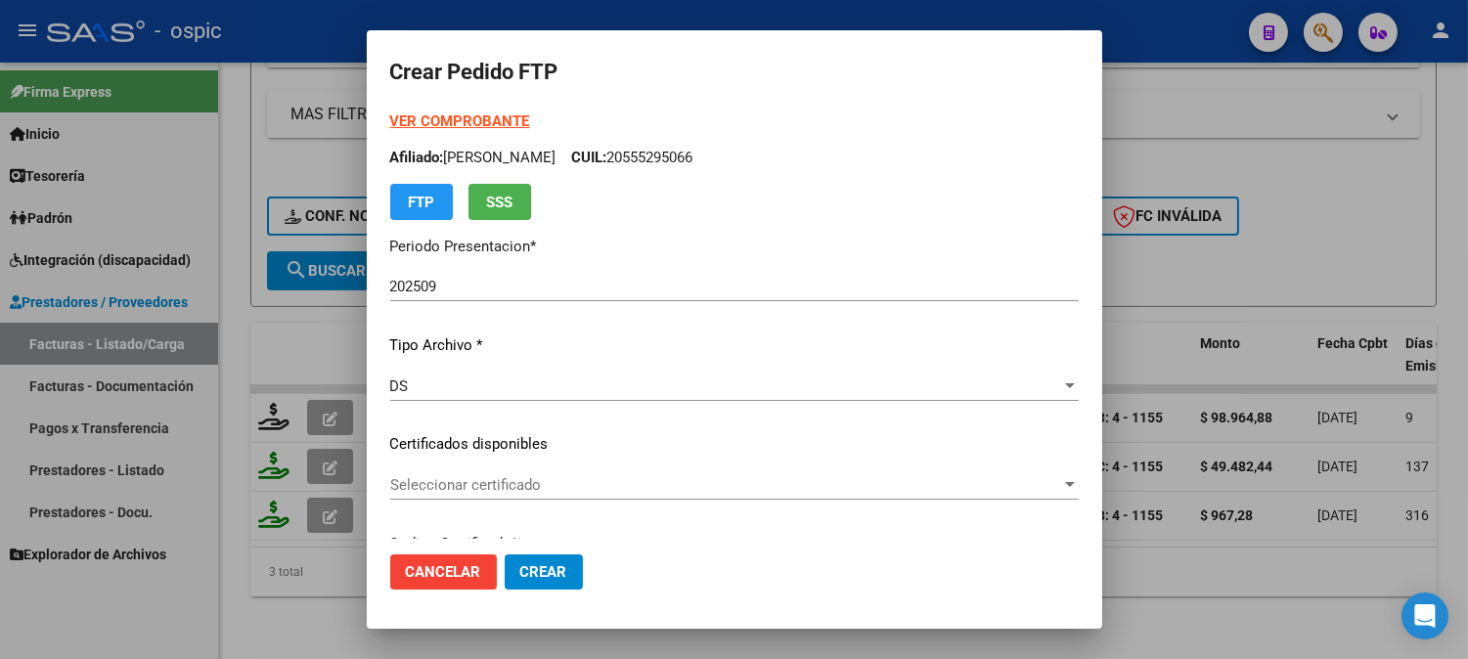
type input "0000000000000000000000000000001131708197"
type input "2028-07-01"
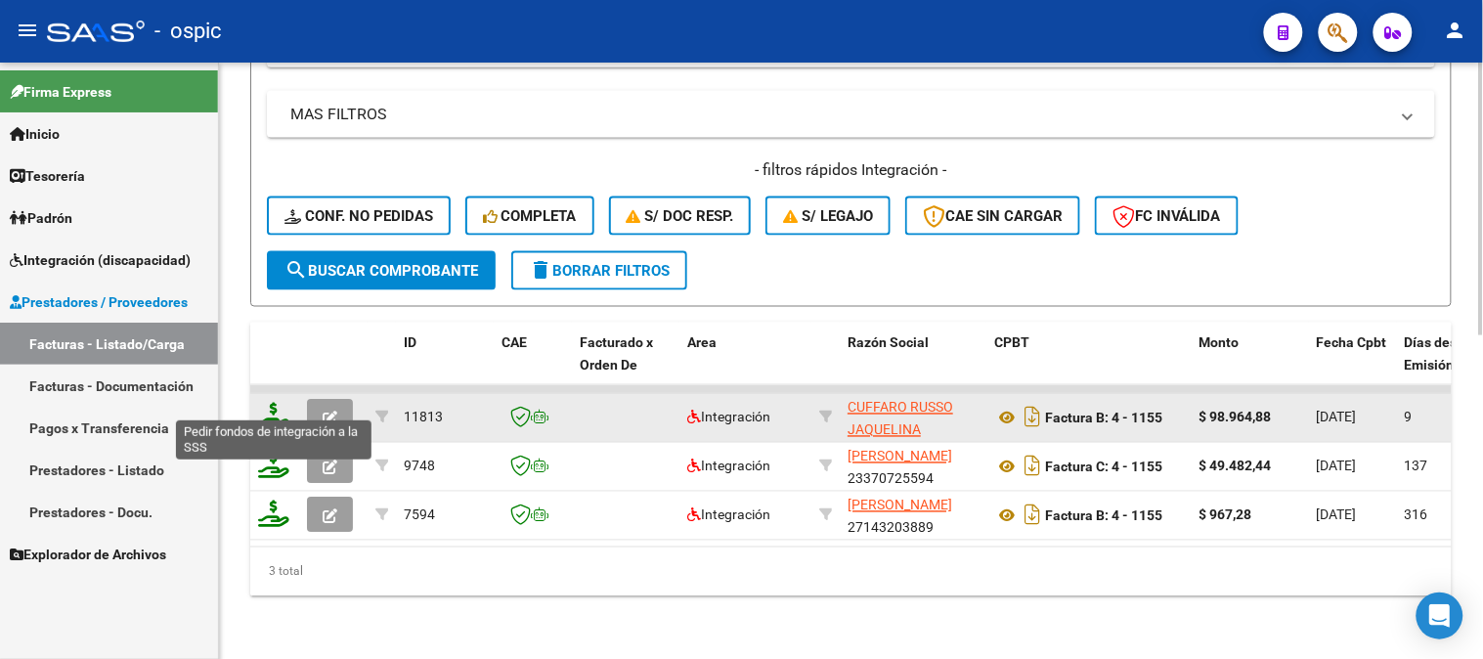
click at [272, 403] on icon at bounding box center [273, 416] width 31 height 27
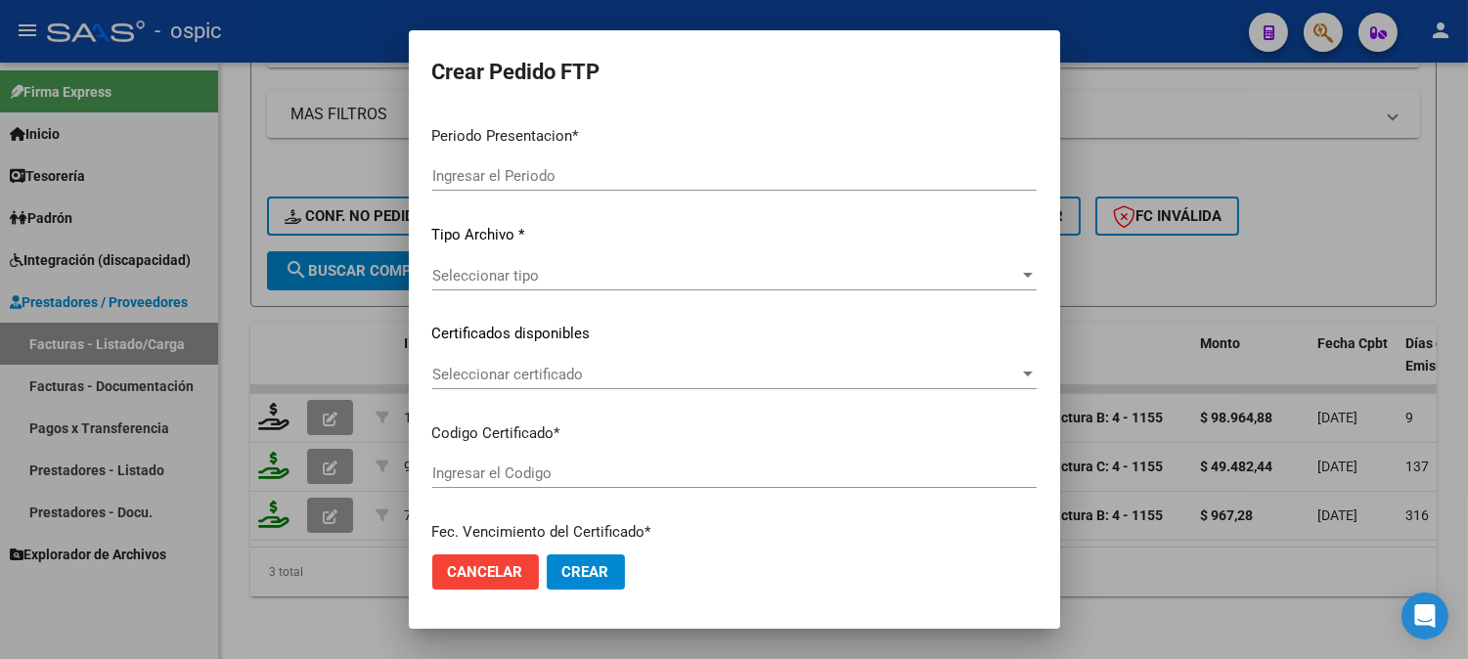
type input "202509"
type input "$ 98.964,88"
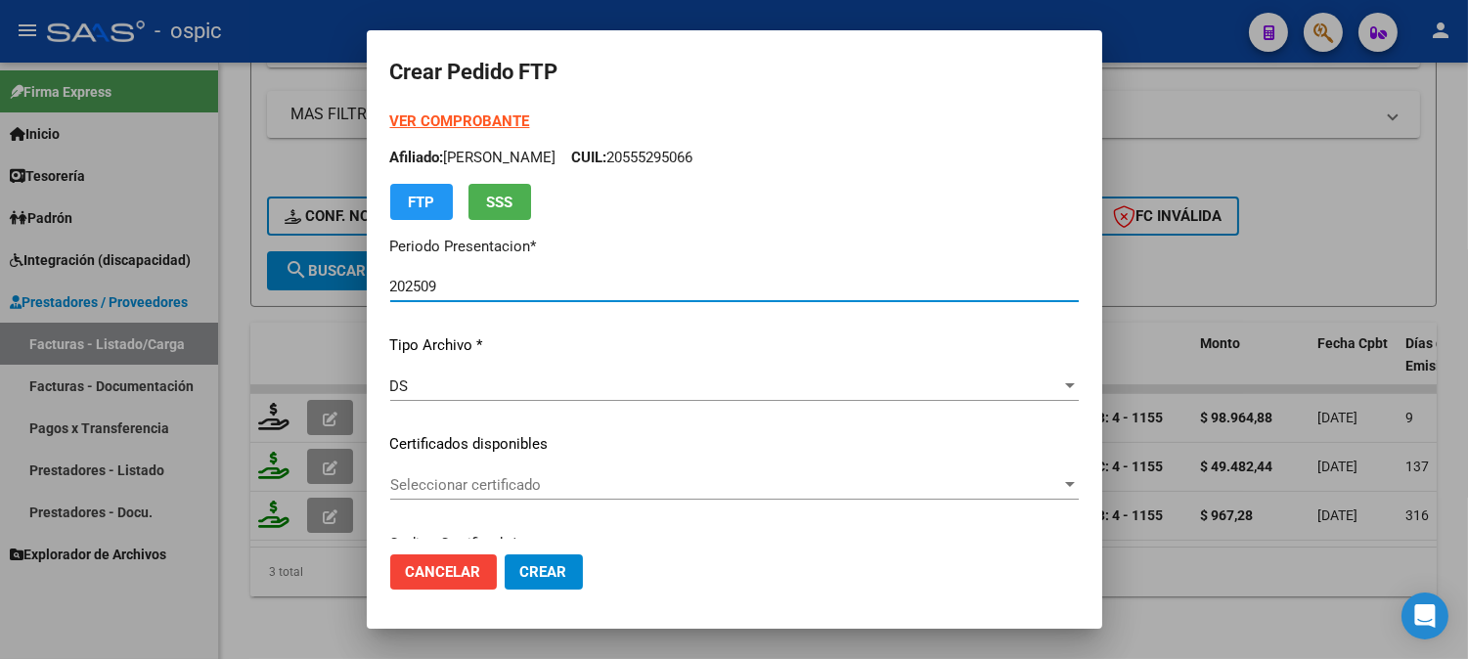
type input "0000000000000000000000000000001131708197"
type input "2028-07-01"
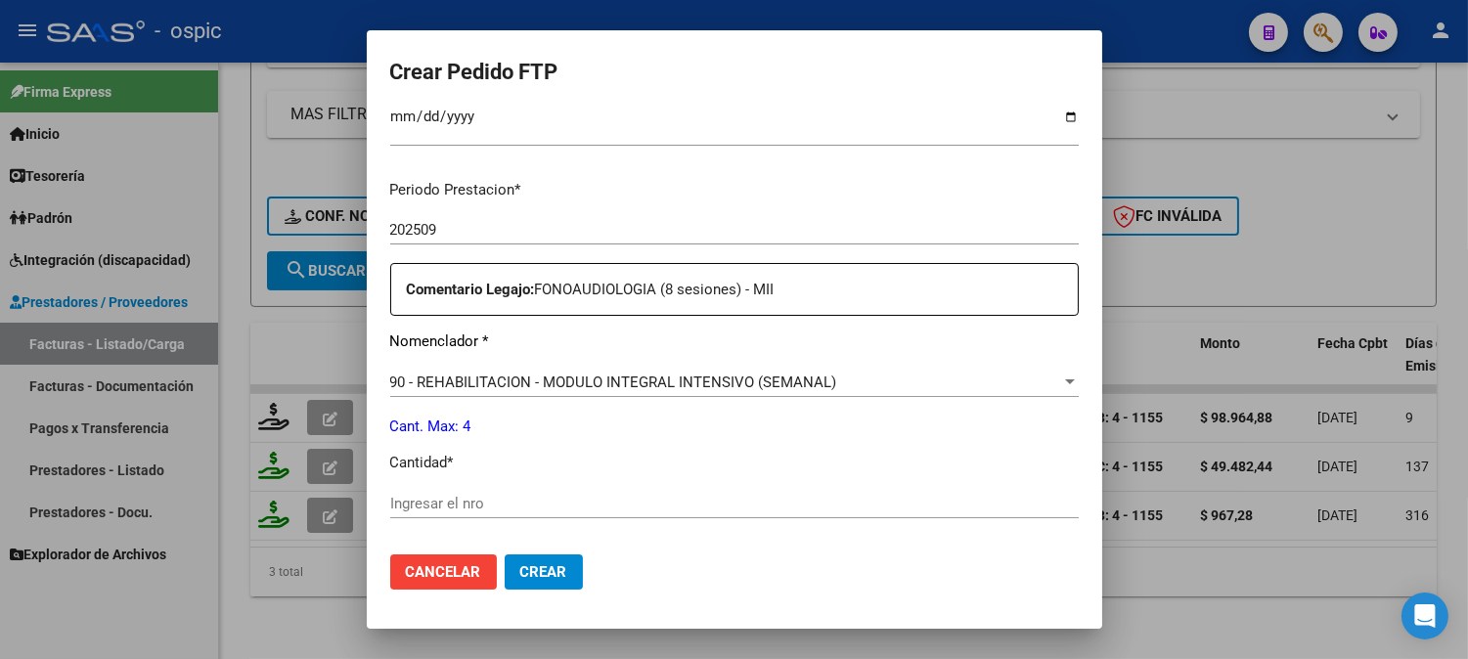
scroll to position [632, 0]
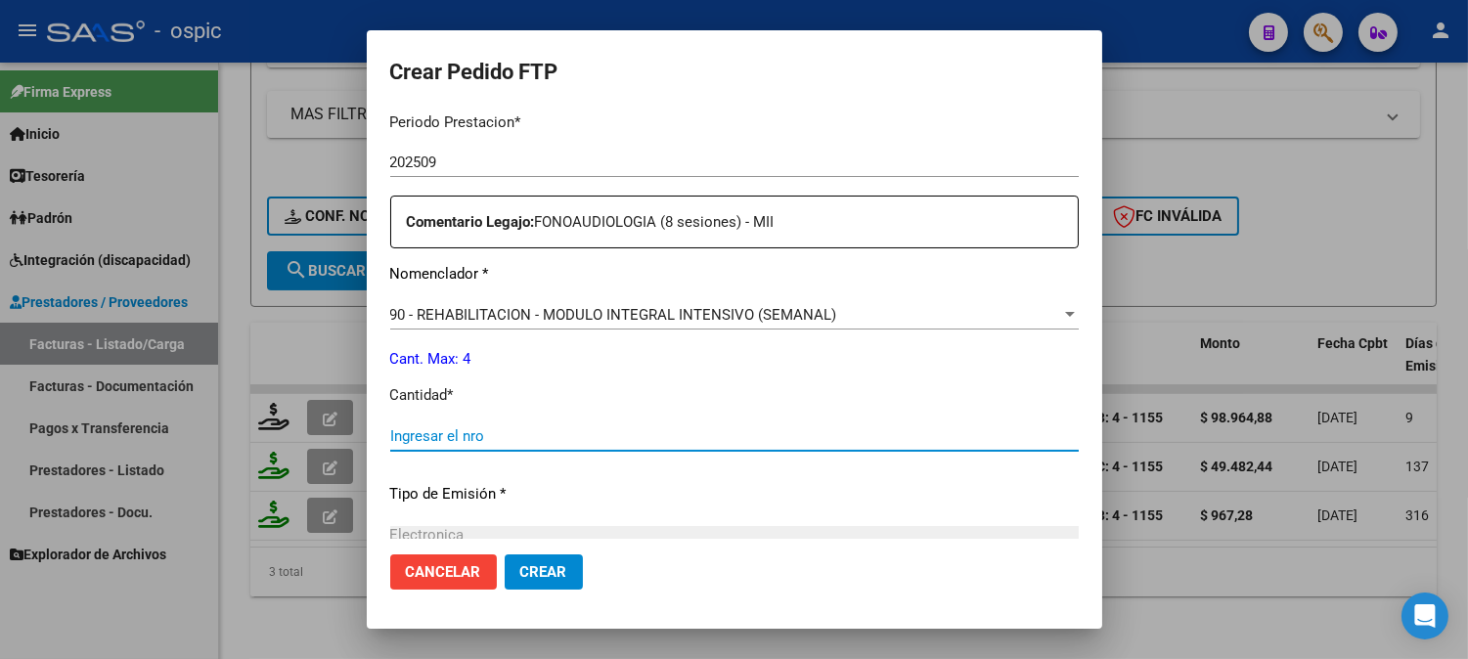
click at [744, 431] on input "Ingresar el nro" at bounding box center [734, 436] width 688 height 18
type input "4"
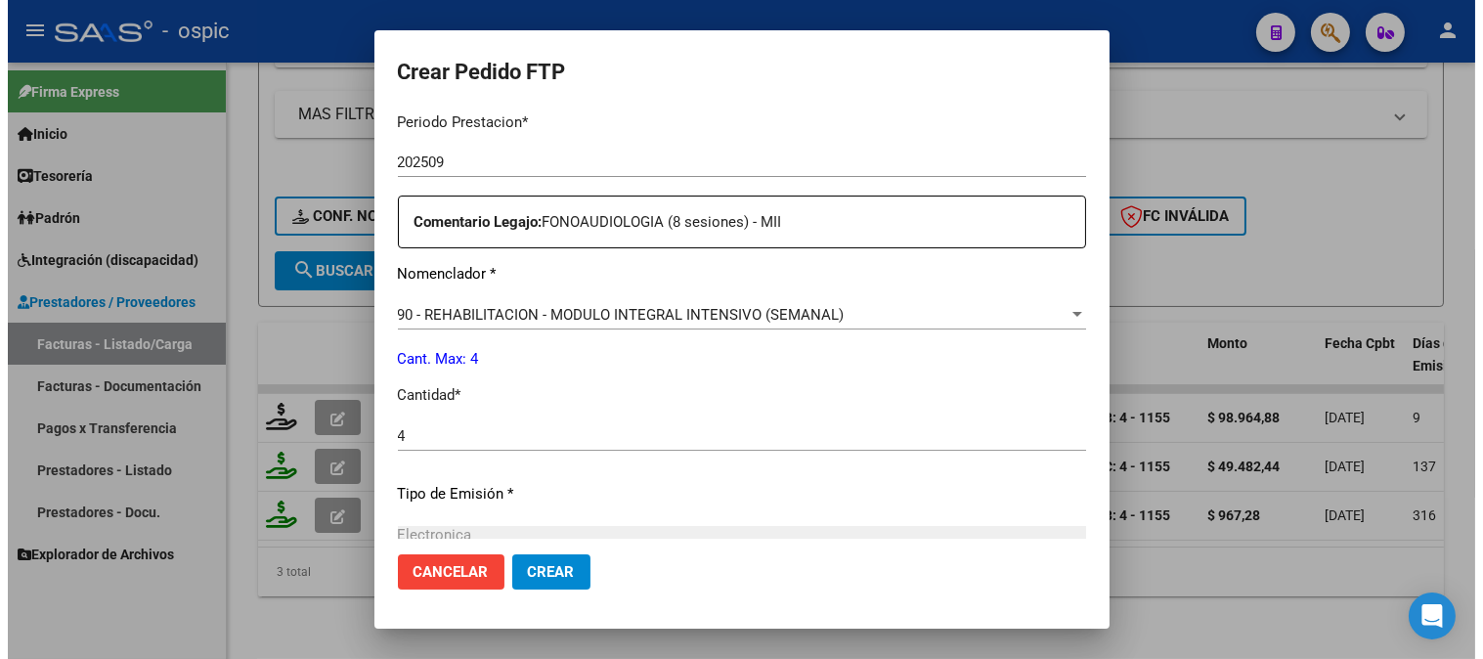
scroll to position [858, 0]
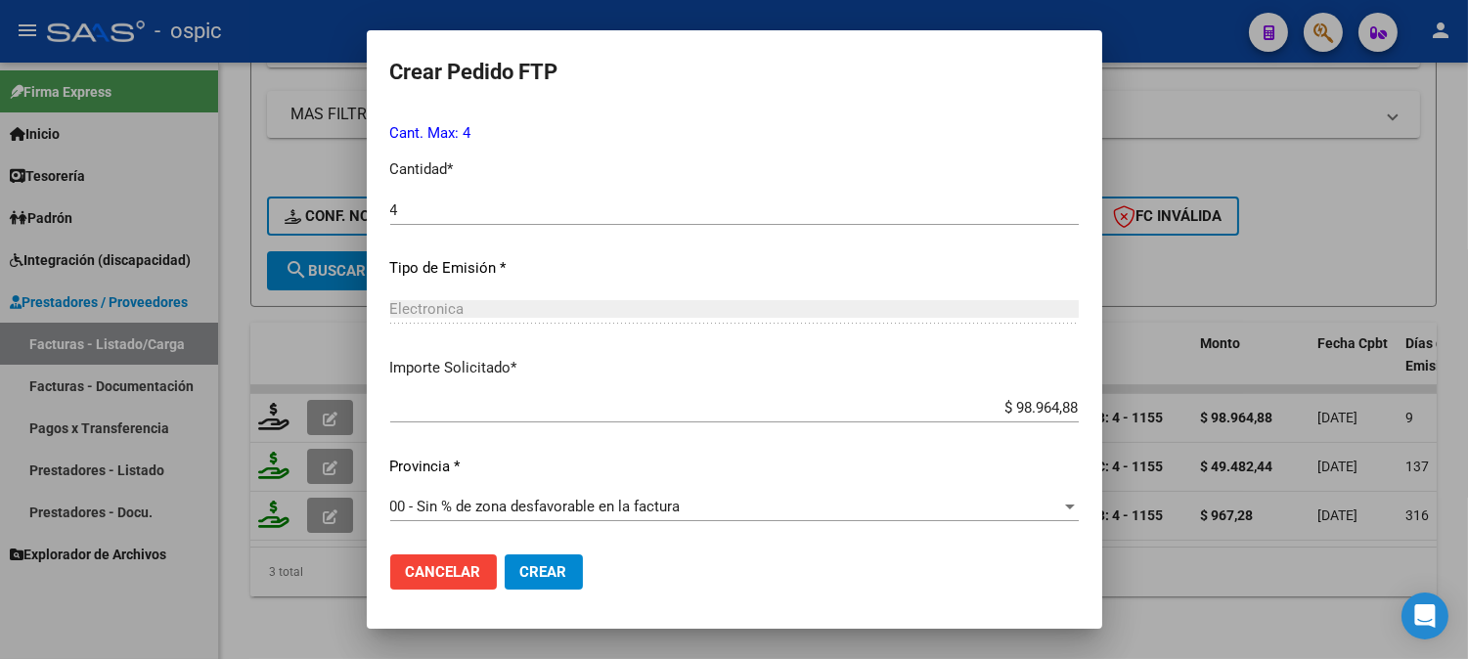
click at [549, 575] on button "Crear" at bounding box center [544, 571] width 78 height 35
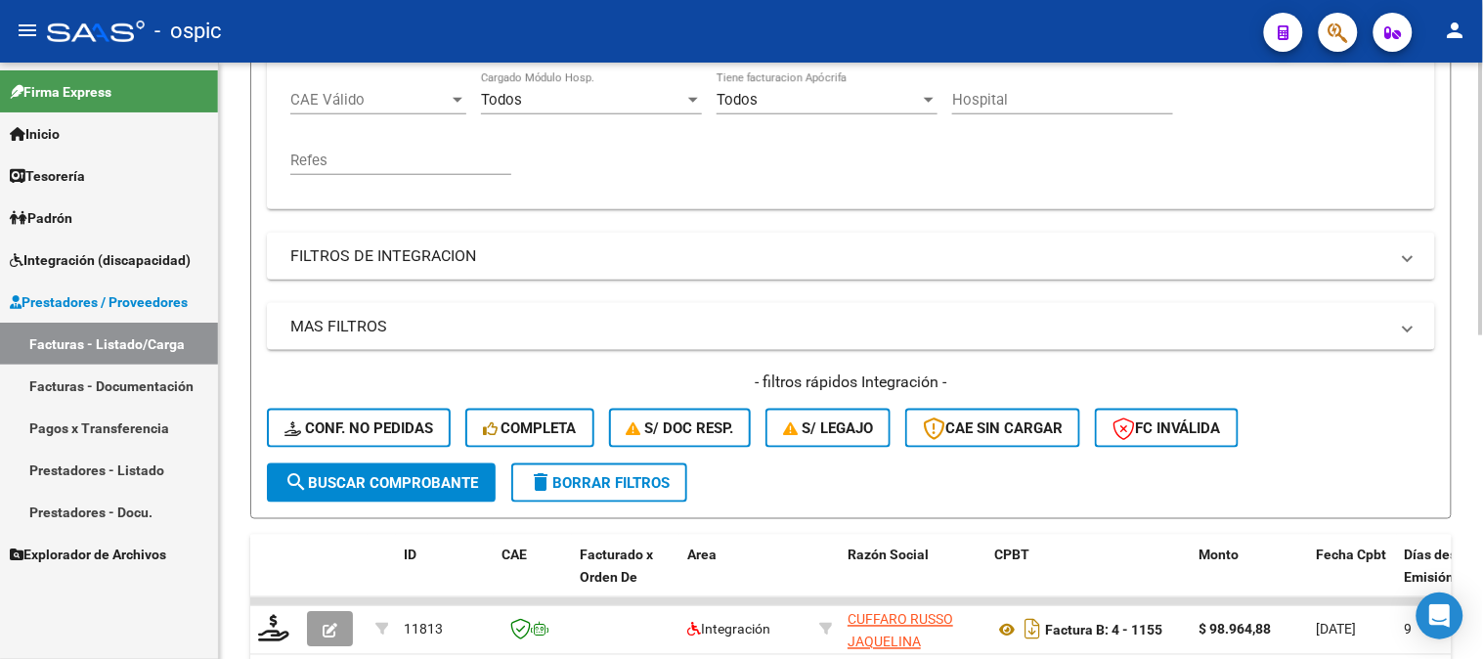
scroll to position [383, 0]
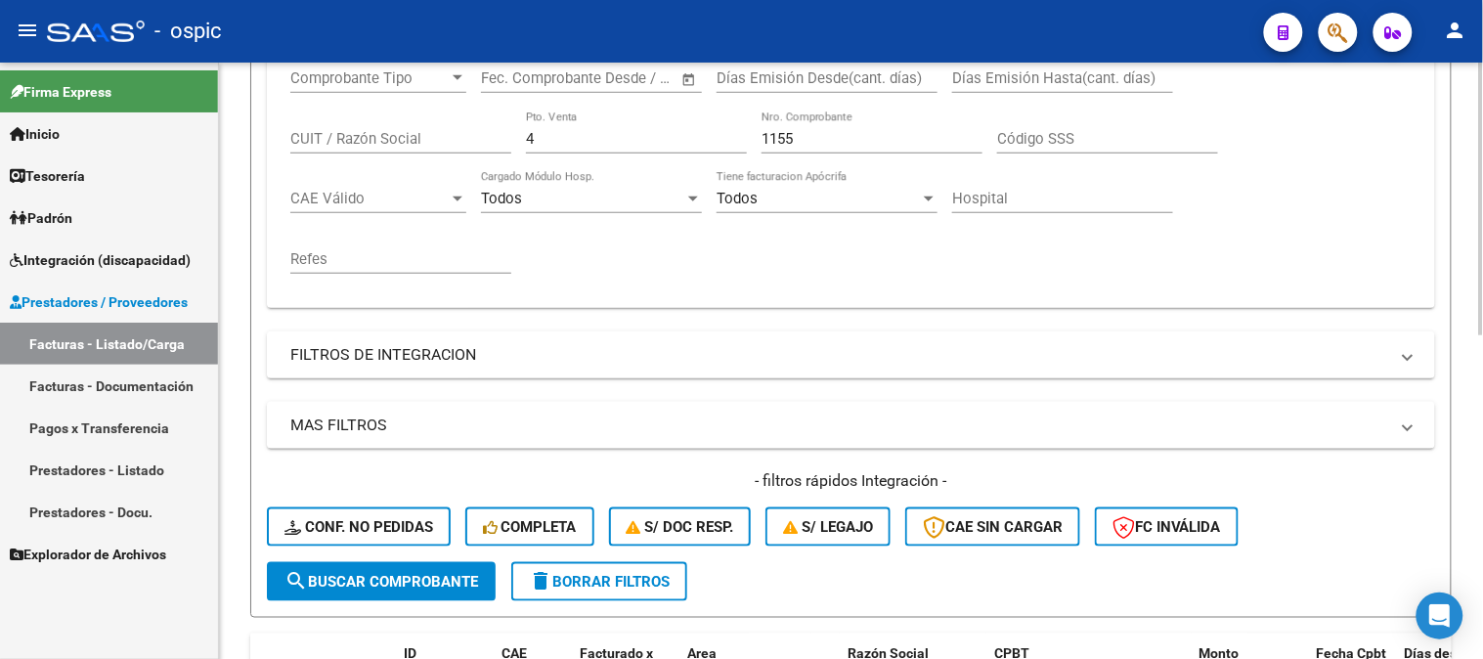
click at [453, 141] on div "Comprobante Tipo Comprobante Tipo Fecha inicio – Fecha fin Fec. Comprobante Des…" at bounding box center [851, 172] width 1122 height 242
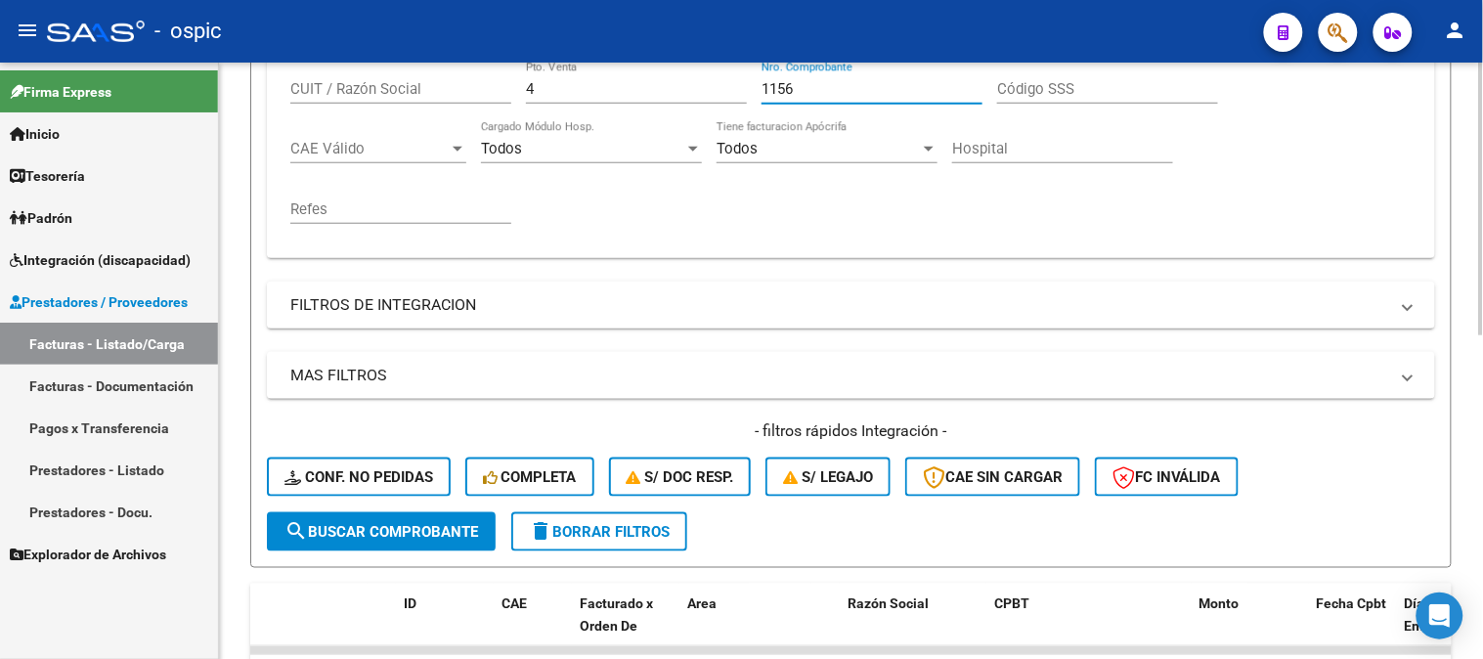
scroll to position [492, 0]
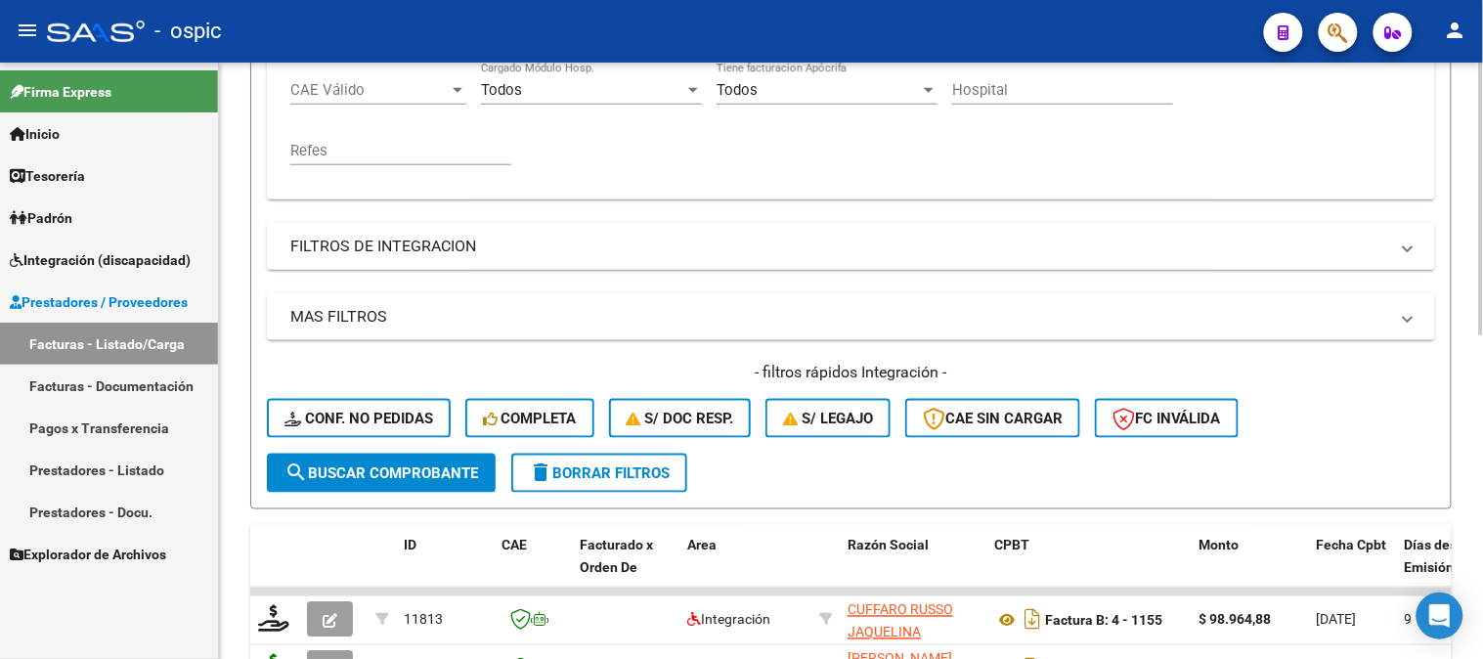
type input "1156"
click at [402, 460] on button "search Buscar Comprobante" at bounding box center [381, 473] width 229 height 39
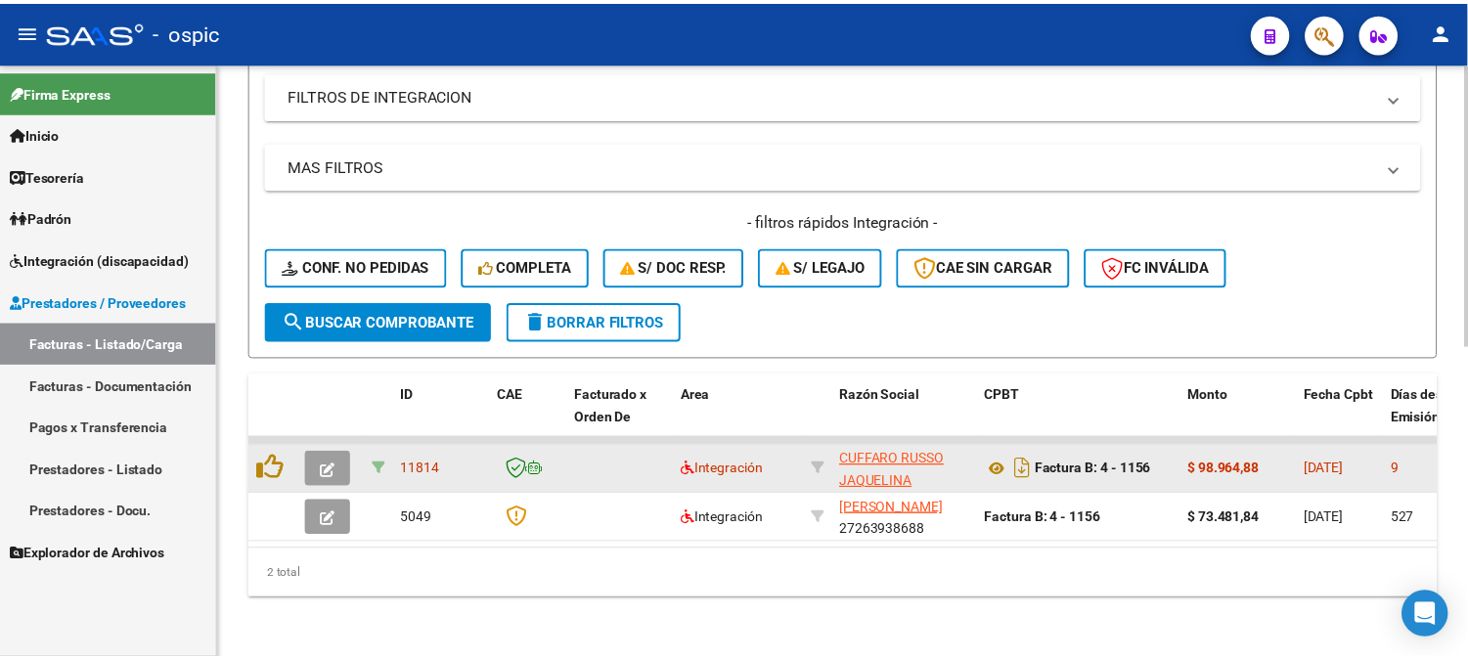
scroll to position [659, 0]
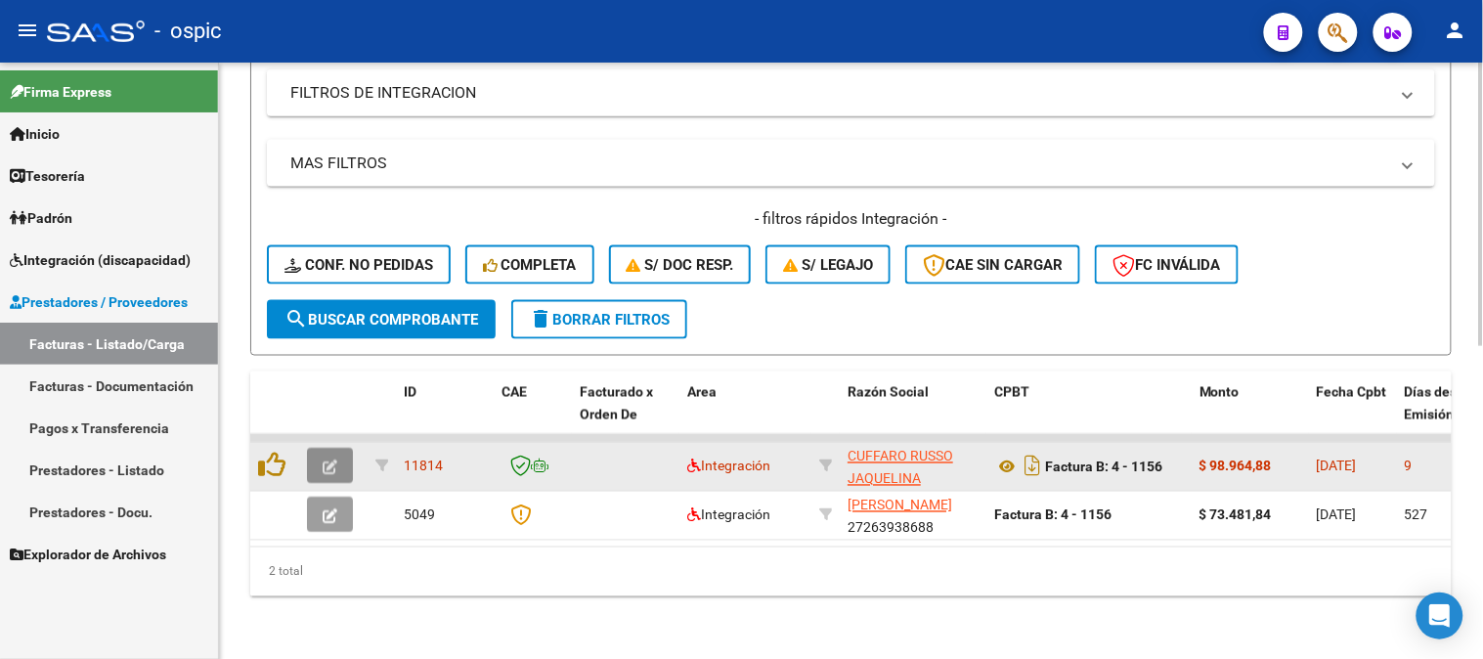
click at [339, 449] on button "button" at bounding box center [330, 466] width 46 height 35
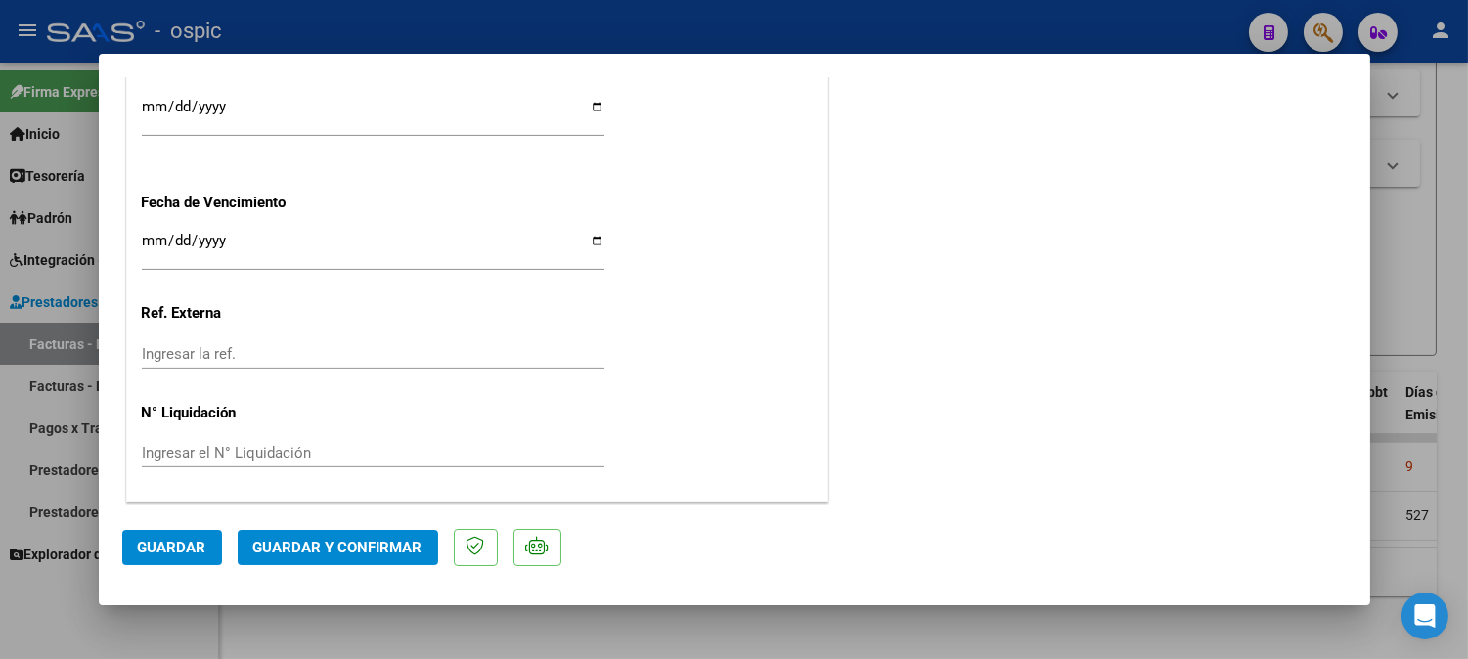
scroll to position [0, 0]
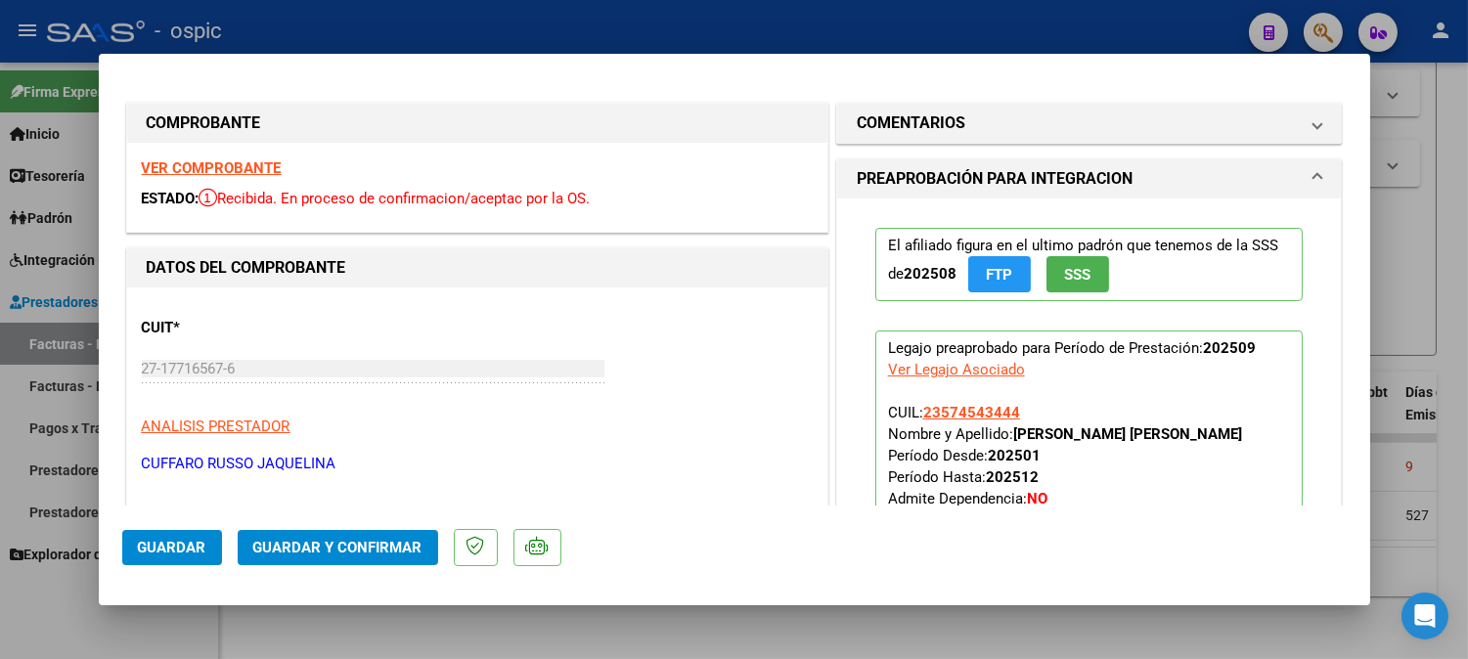
drag, startPoint x: 944, startPoint y: 115, endPoint x: 954, endPoint y: 332, distance: 217.3
click at [944, 115] on h1 "COMENTARIOS" at bounding box center [911, 122] width 109 height 23
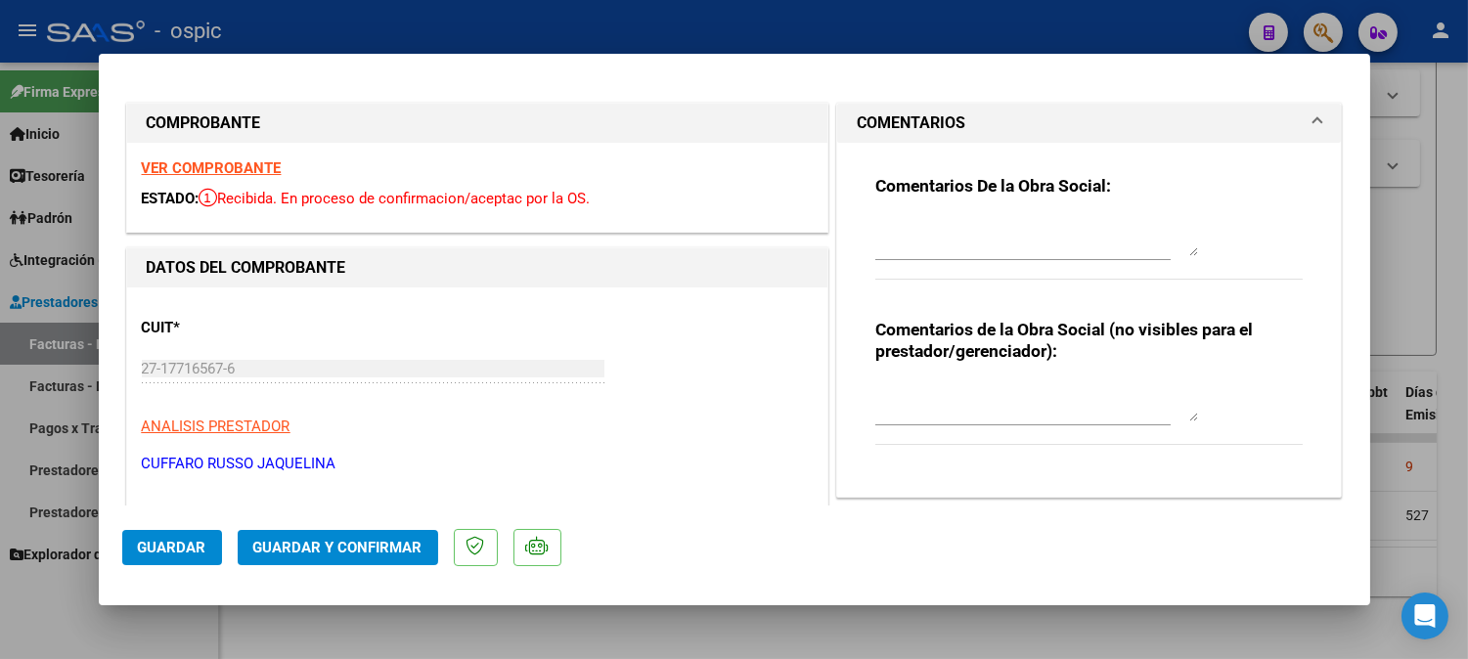
drag, startPoint x: 959, startPoint y: 396, endPoint x: 979, endPoint y: 396, distance: 19.6
click at [963, 396] on textarea at bounding box center [1036, 401] width 323 height 39
type textarea "FONO 8 SESIONES"
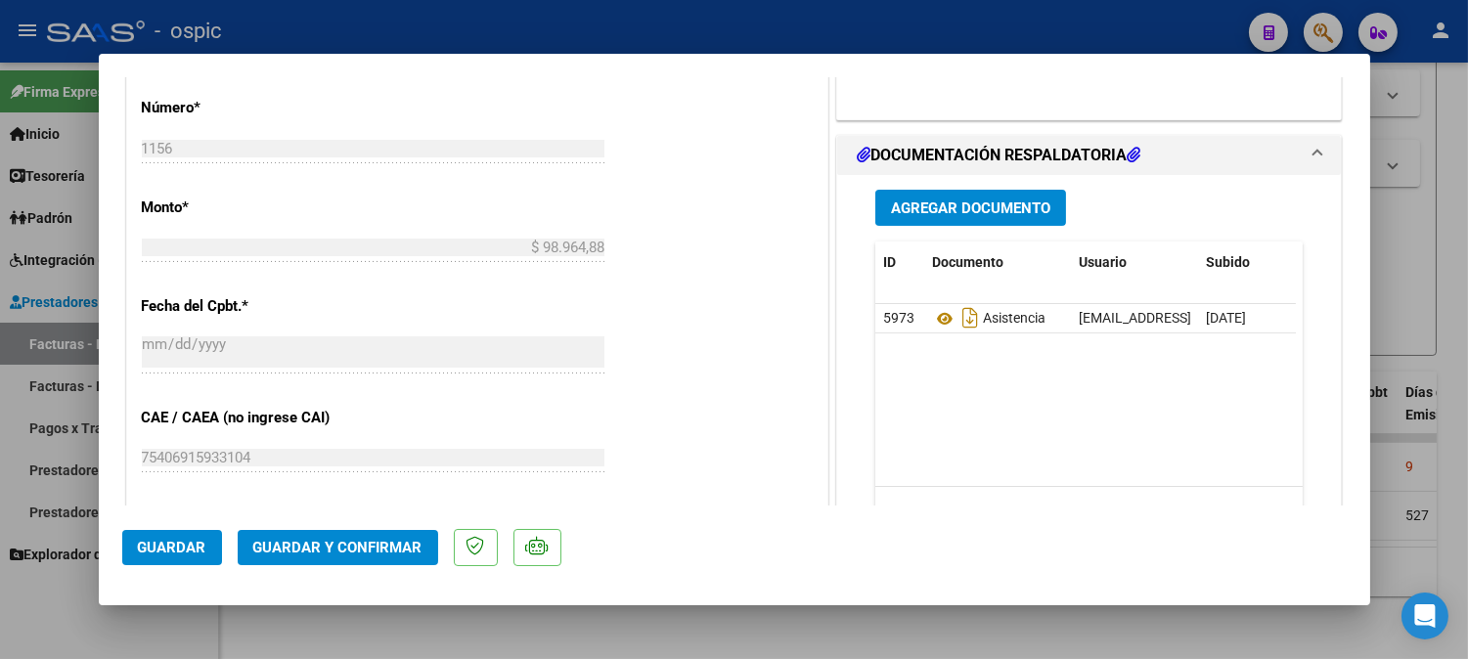
scroll to position [942, 0]
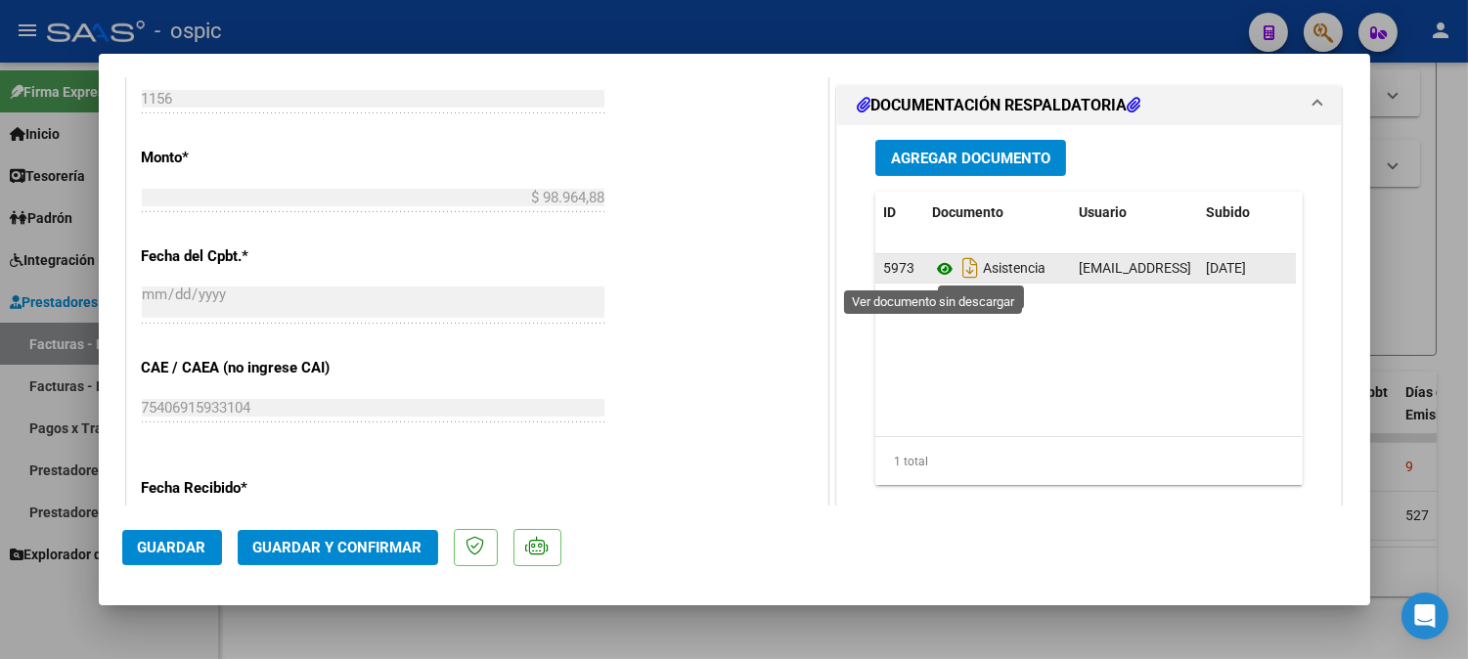
click at [932, 271] on icon at bounding box center [944, 268] width 25 height 23
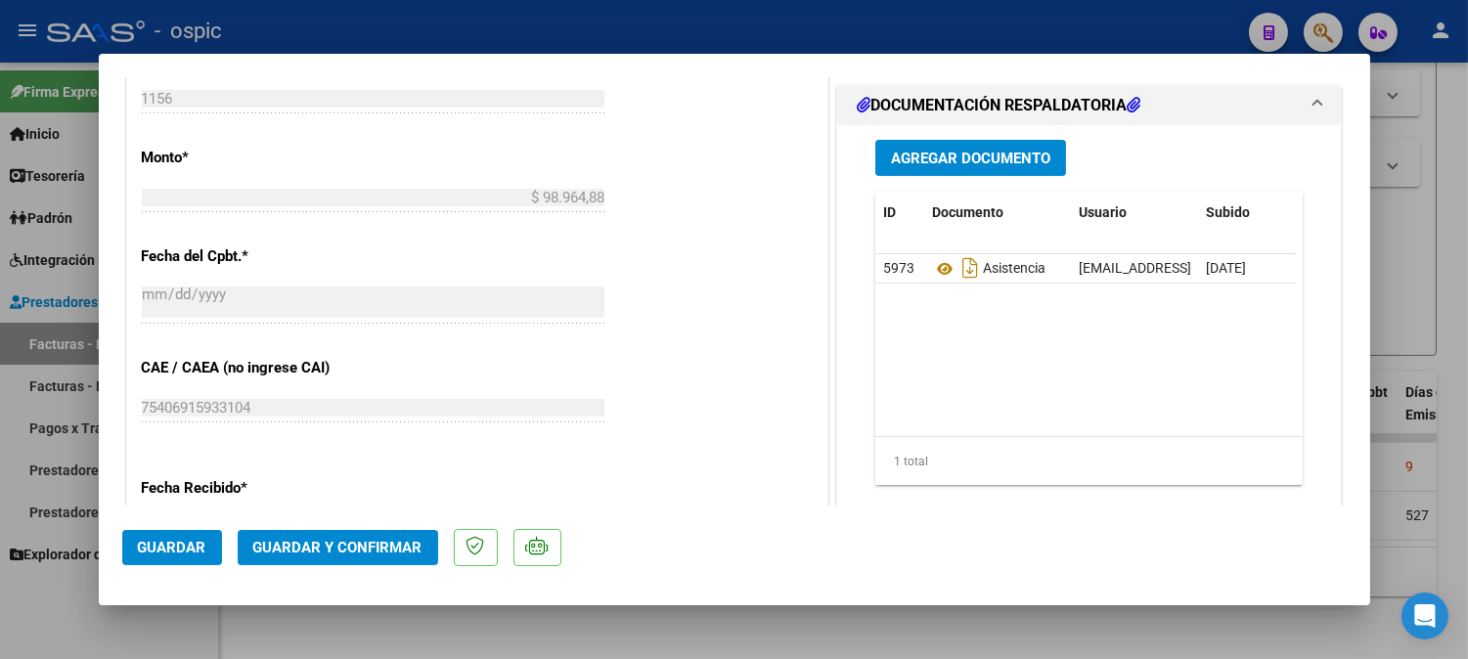
click at [392, 558] on button "Guardar y Confirmar" at bounding box center [338, 547] width 200 height 35
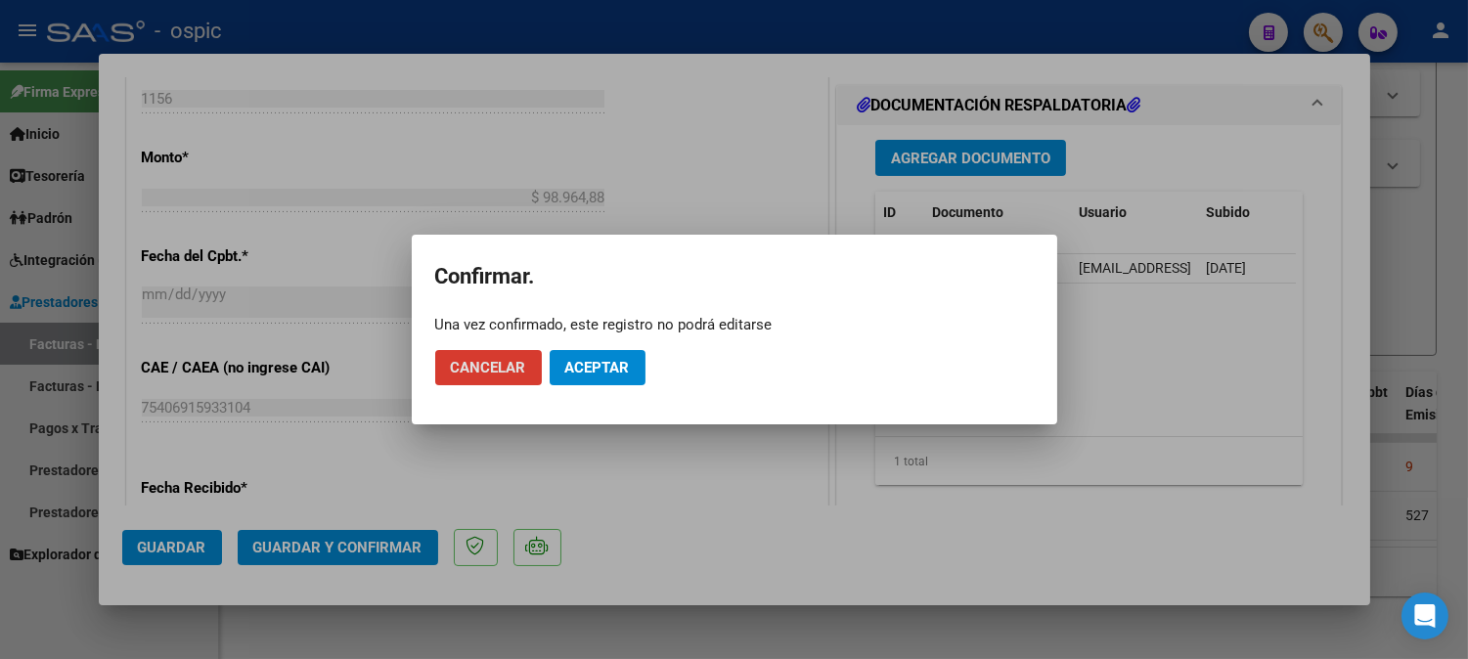
click at [613, 367] on span "Aceptar" at bounding box center [597, 368] width 65 height 18
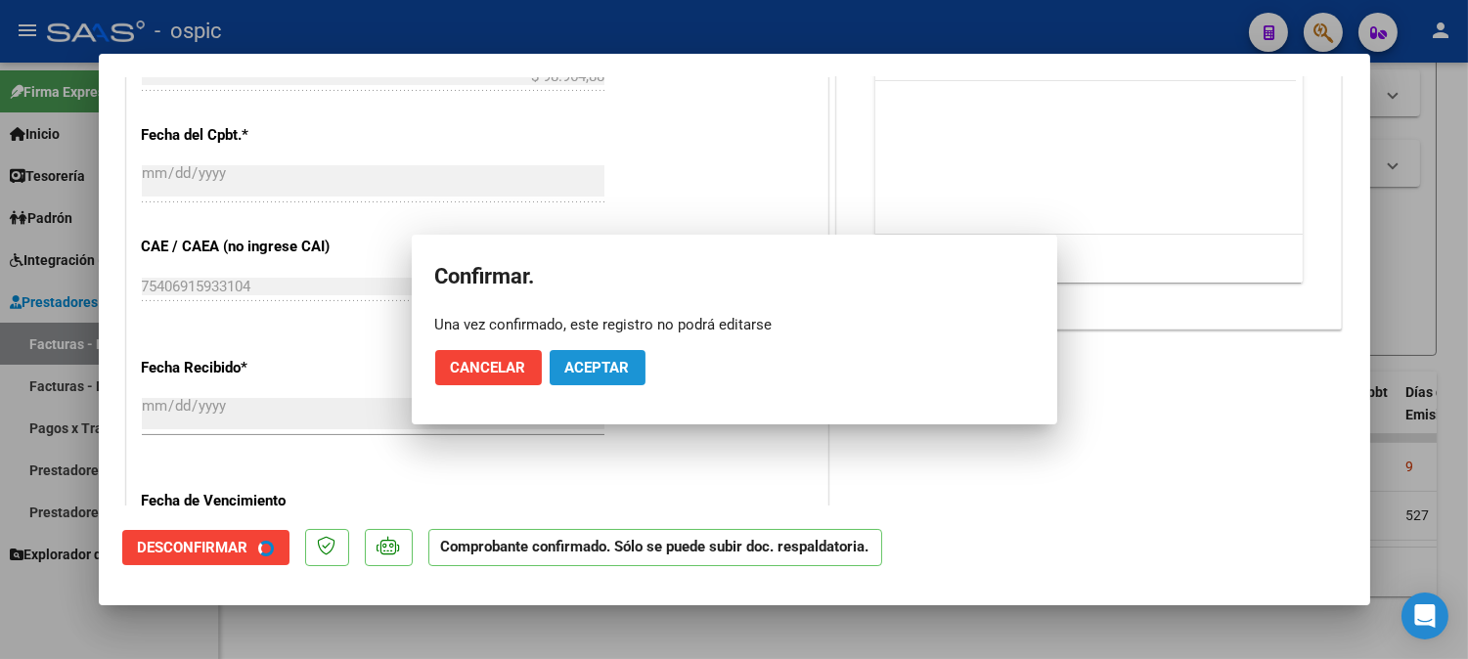
scroll to position [821, 0]
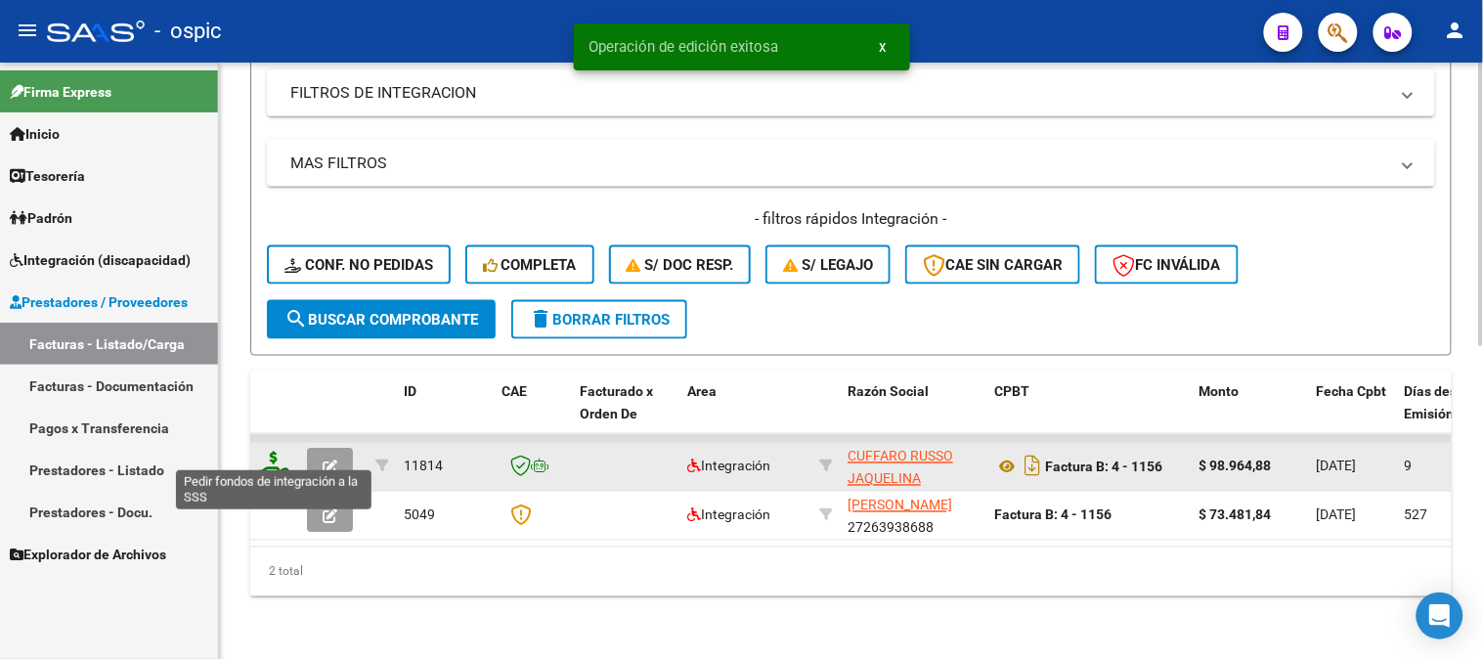
click at [267, 452] on icon at bounding box center [273, 465] width 31 height 27
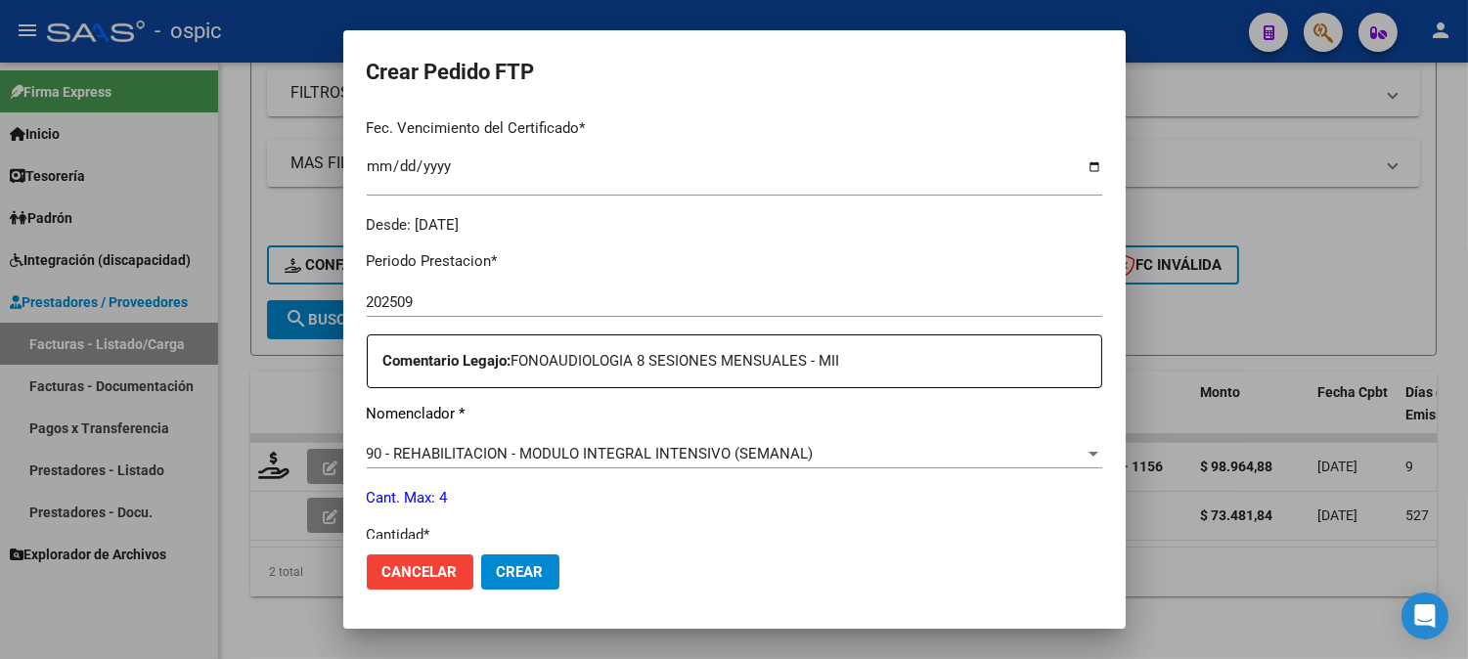
scroll to position [584, 0]
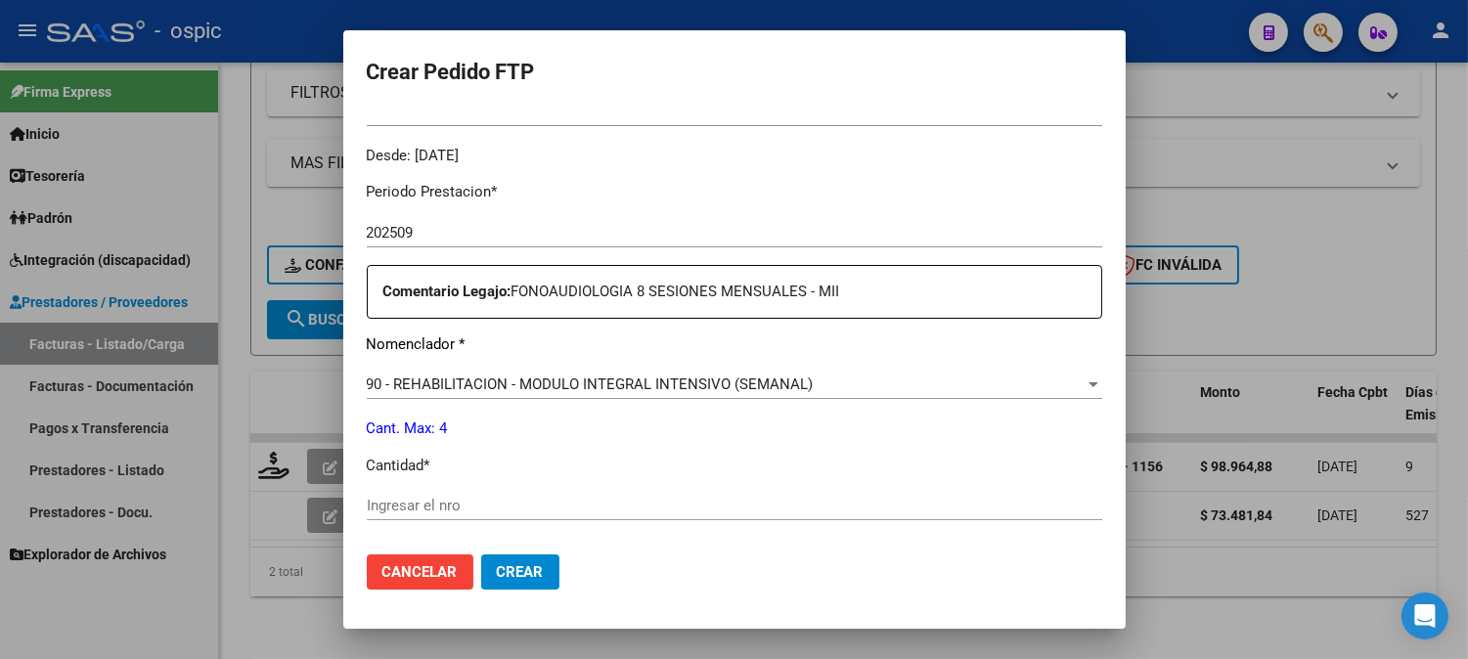
click at [794, 500] on input "Ingresar el nro" at bounding box center [734, 506] width 735 height 18
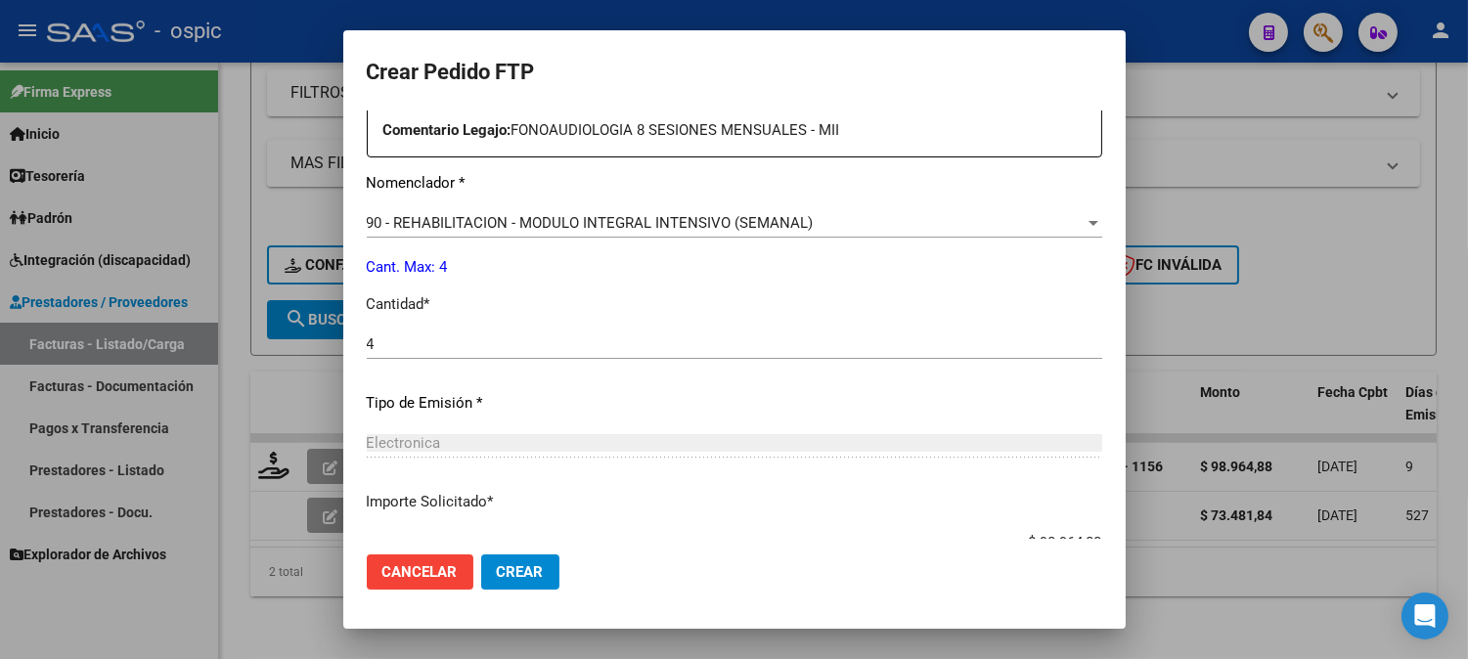
scroll to position [880, 0]
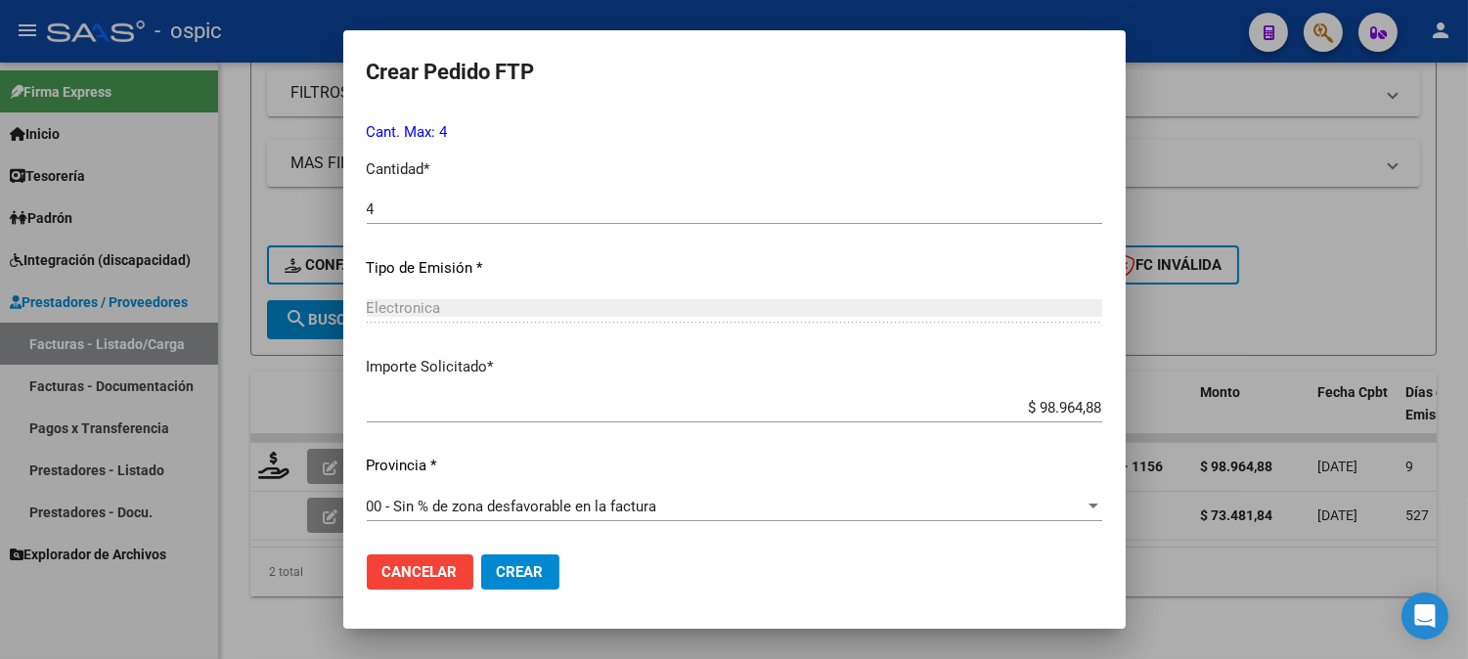
drag, startPoint x: 508, startPoint y: 563, endPoint x: 834, endPoint y: 440, distance: 348.1
click at [512, 561] on button "Crear" at bounding box center [520, 571] width 78 height 35
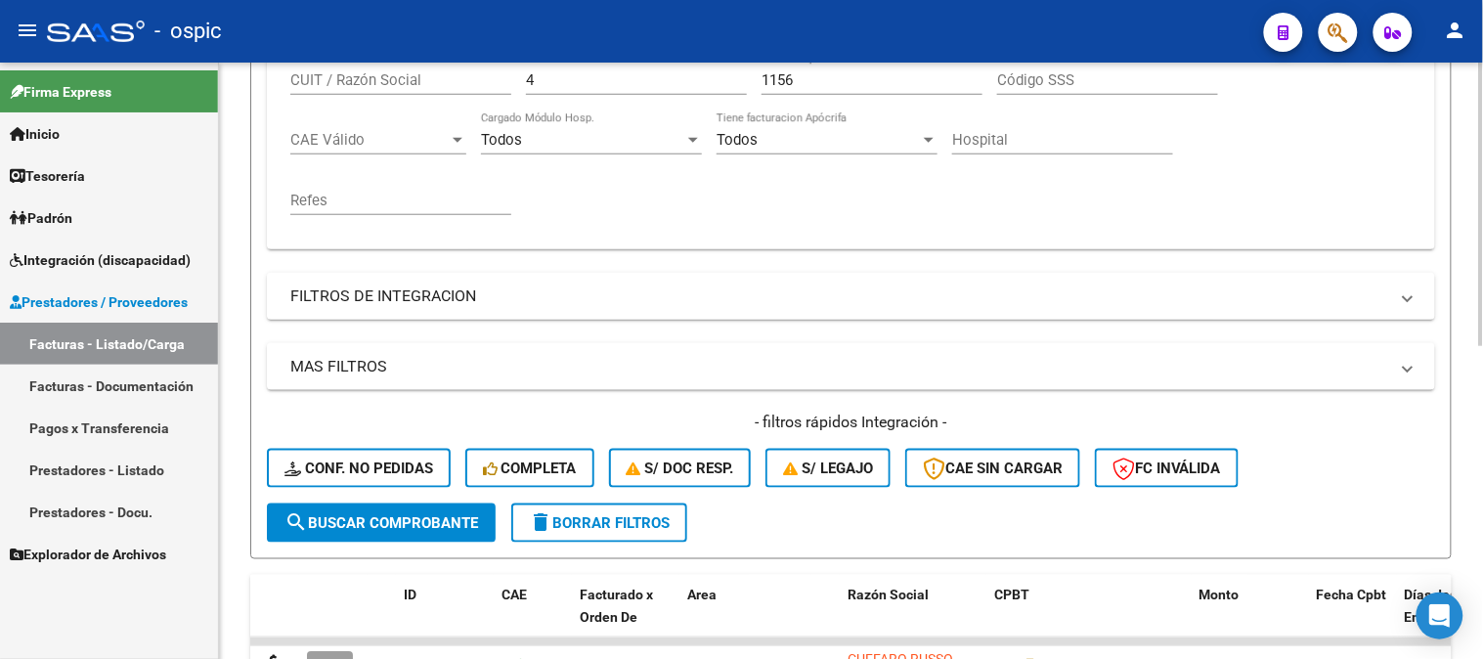
scroll to position [115, 0]
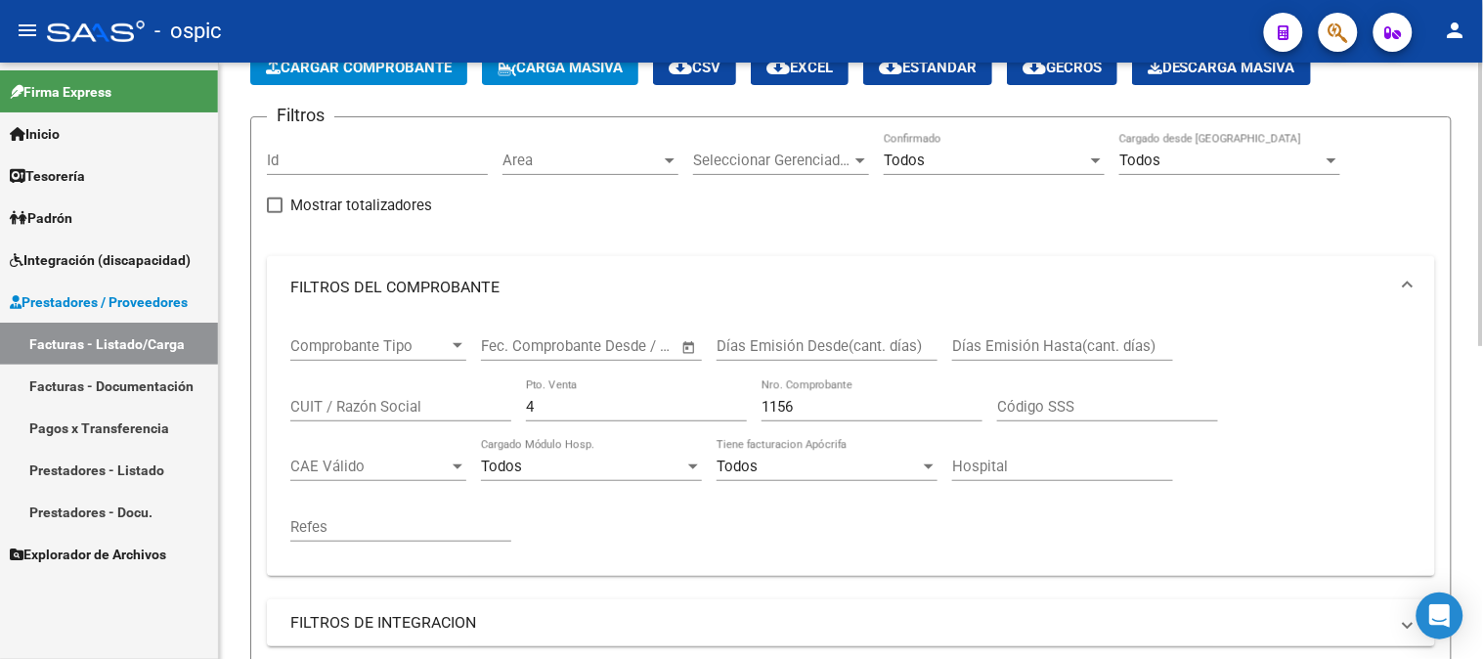
click at [442, 408] on div "Comprobante Tipo Comprobante Tipo Fecha inicio – Fecha fin Fec. Comprobante Des…" at bounding box center [851, 440] width 1122 height 242
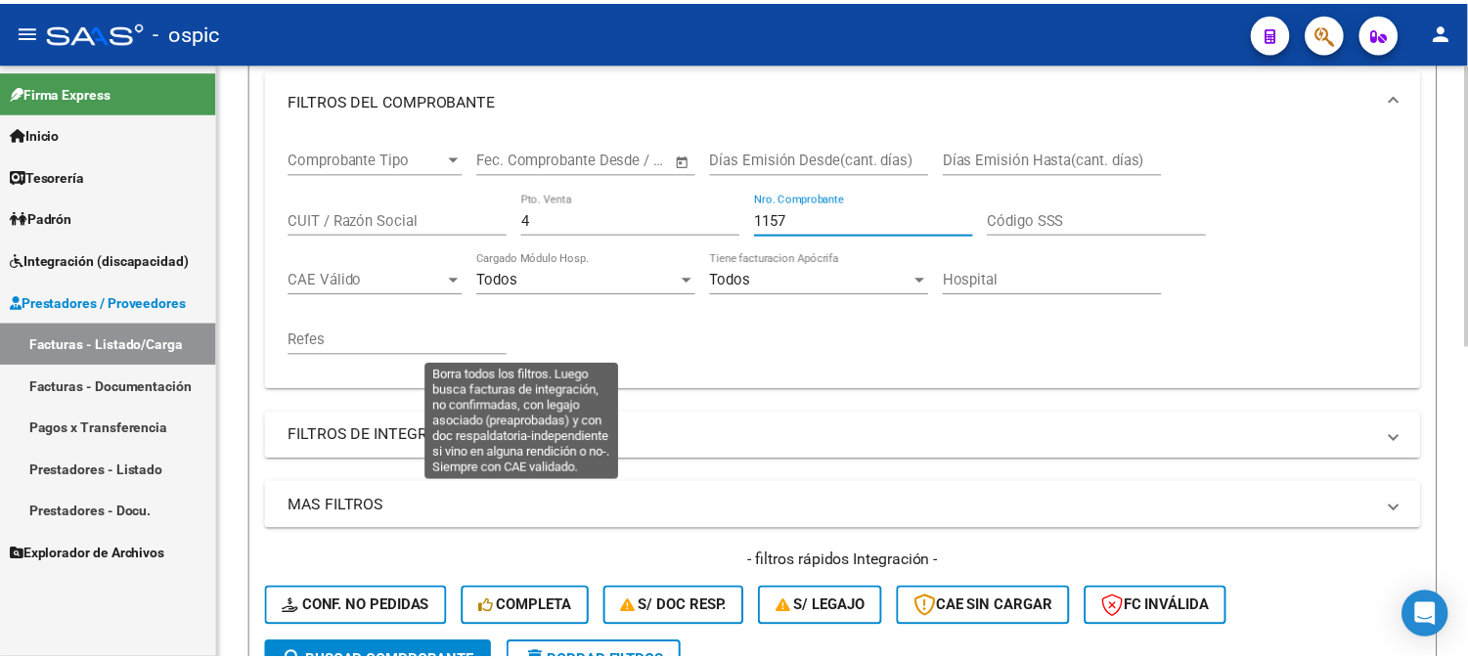
scroll to position [659, 0]
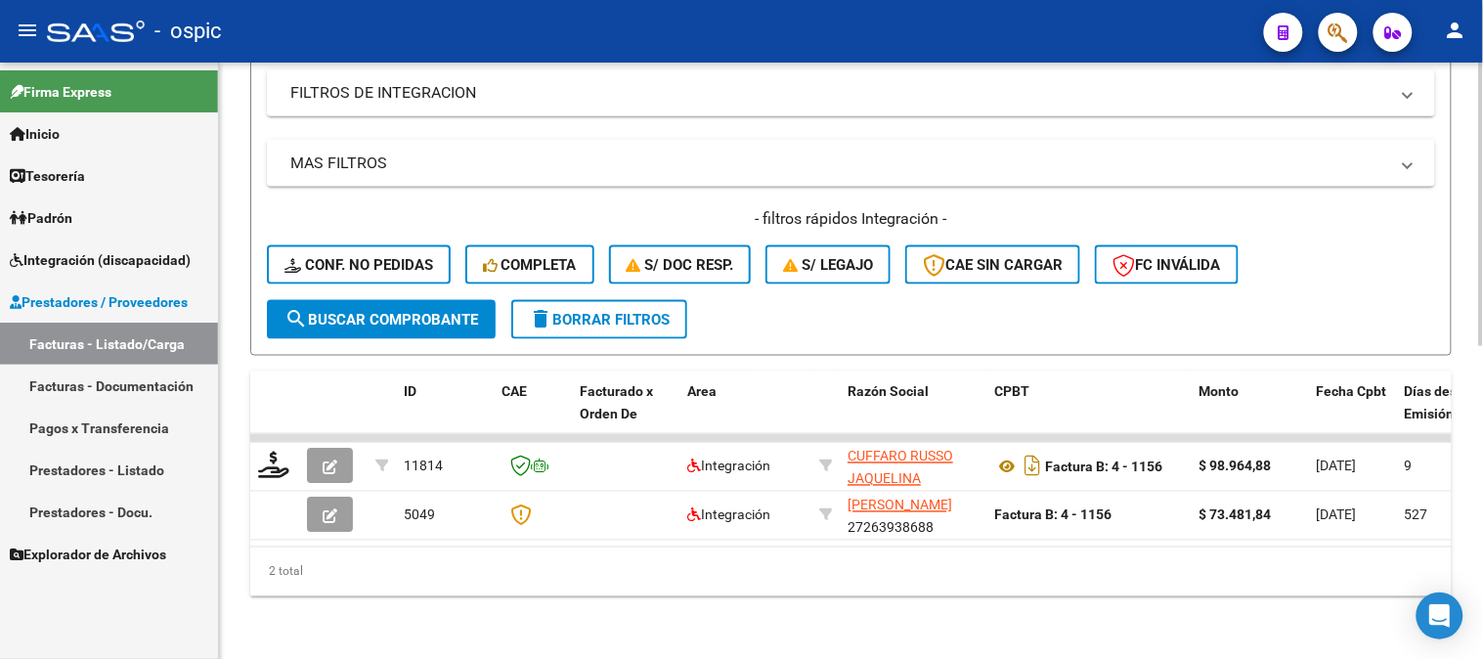
click at [415, 311] on span "search Buscar Comprobante" at bounding box center [382, 320] width 194 height 18
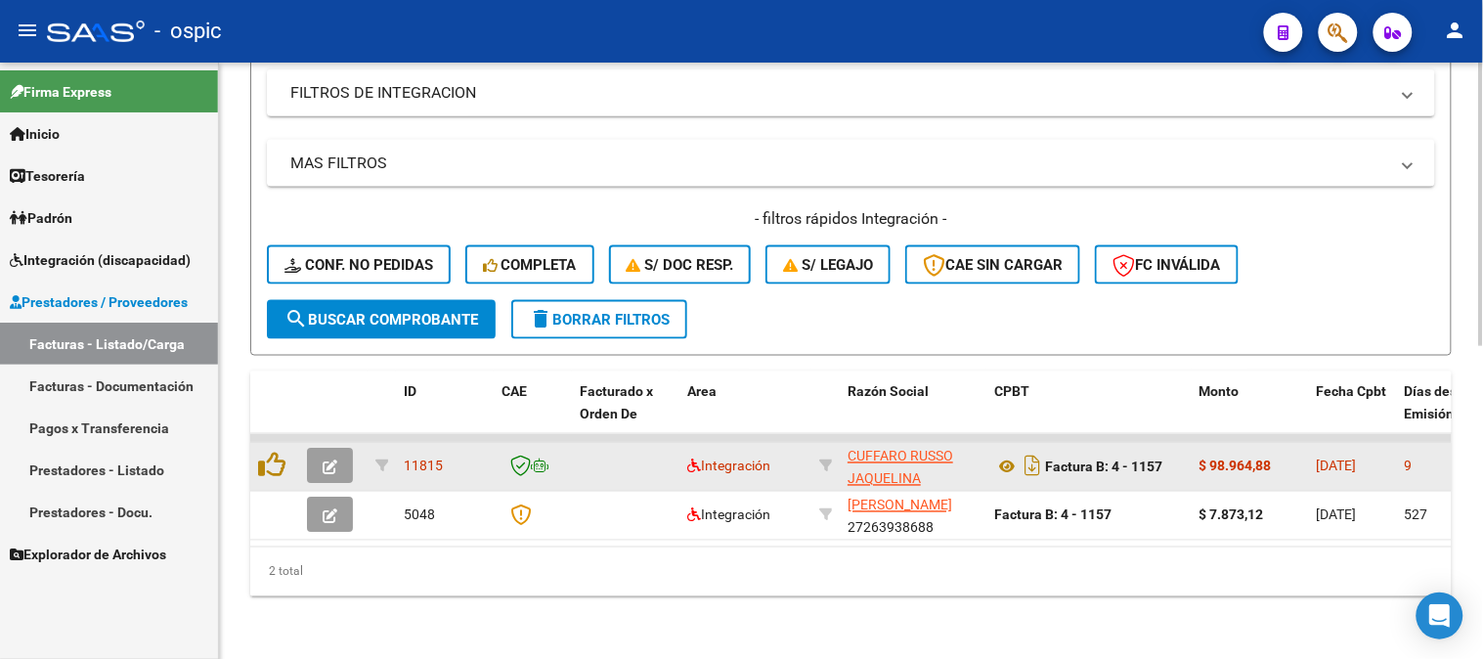
click at [327, 461] on icon "button" at bounding box center [330, 468] width 15 height 15
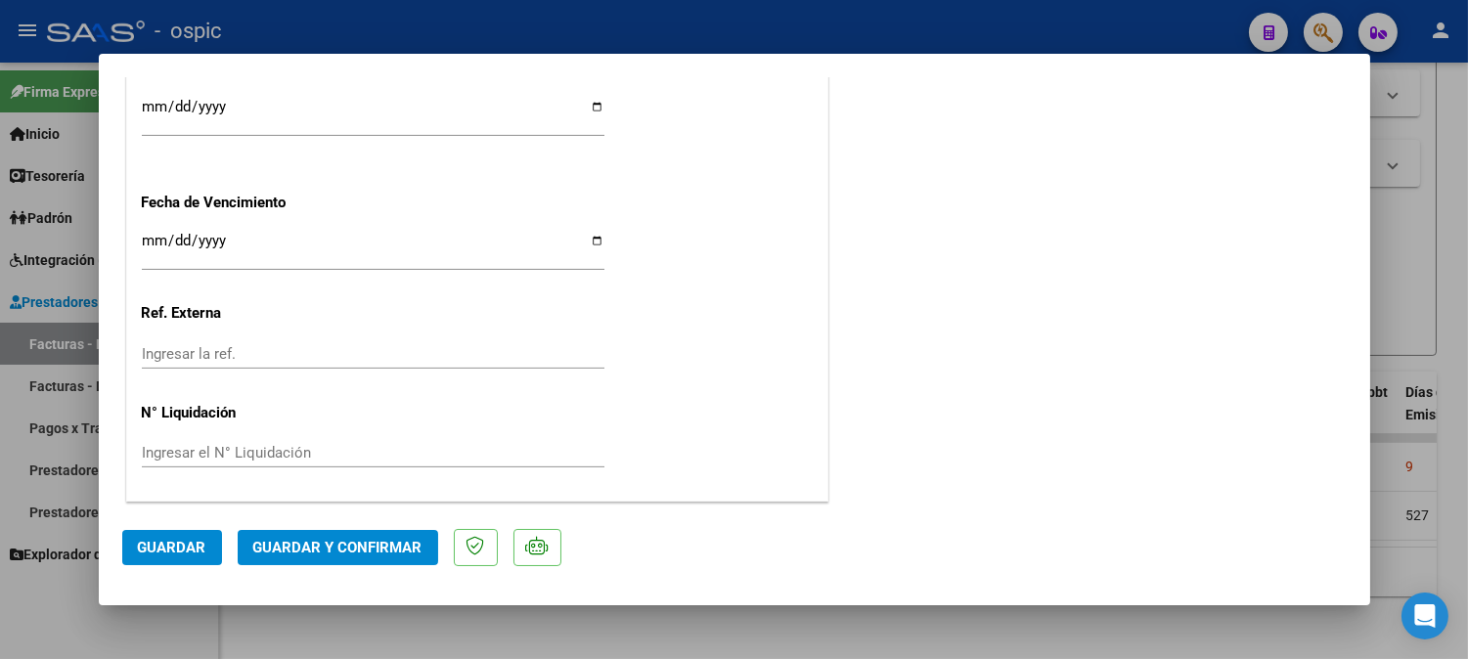
scroll to position [0, 0]
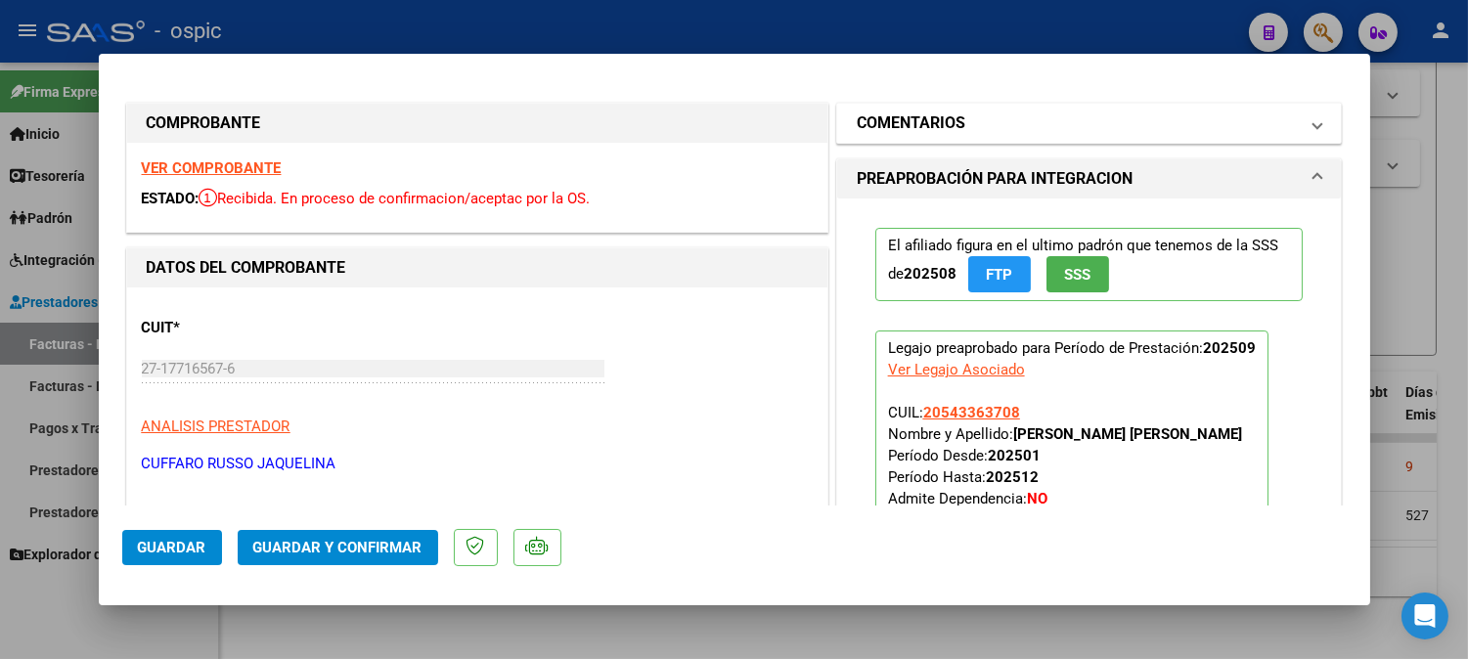
click at [940, 118] on h1 "COMENTARIOS" at bounding box center [911, 122] width 109 height 23
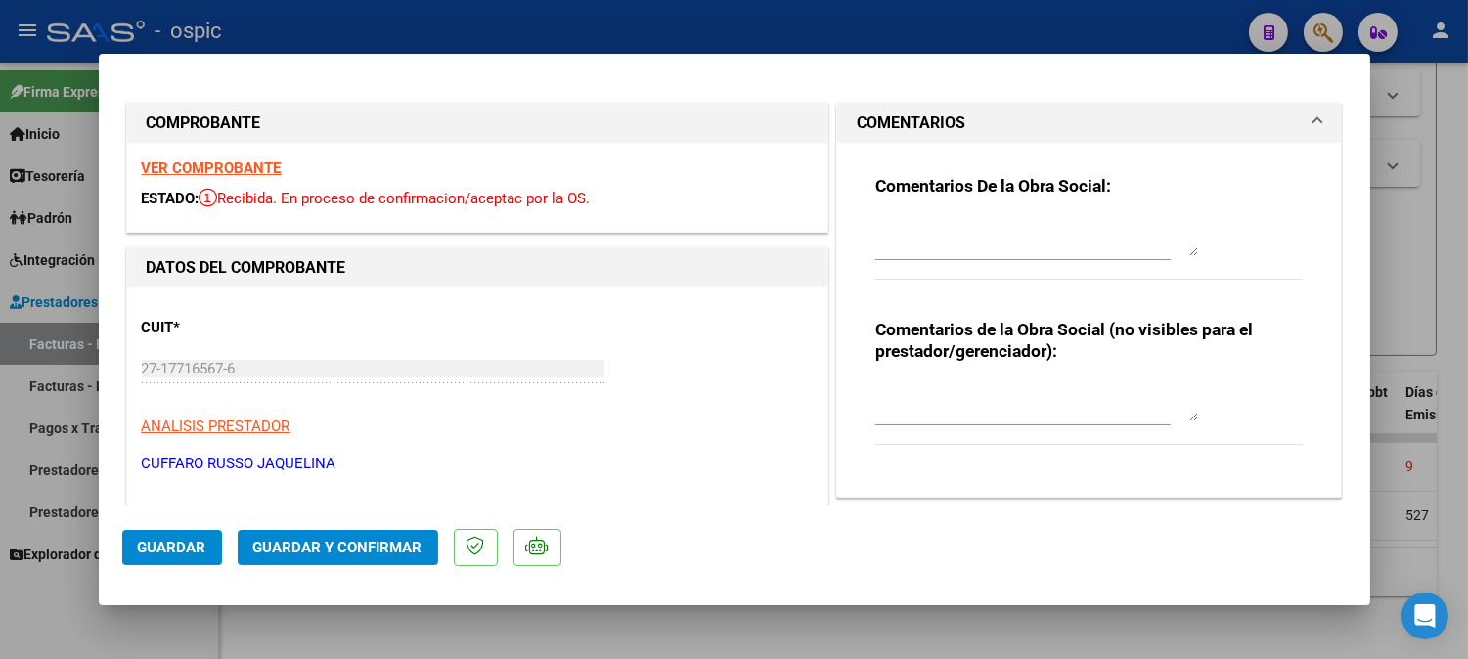
drag, startPoint x: 951, startPoint y: 396, endPoint x: 1078, endPoint y: 398, distance: 126.1
click at [966, 397] on textarea at bounding box center [1036, 401] width 323 height 39
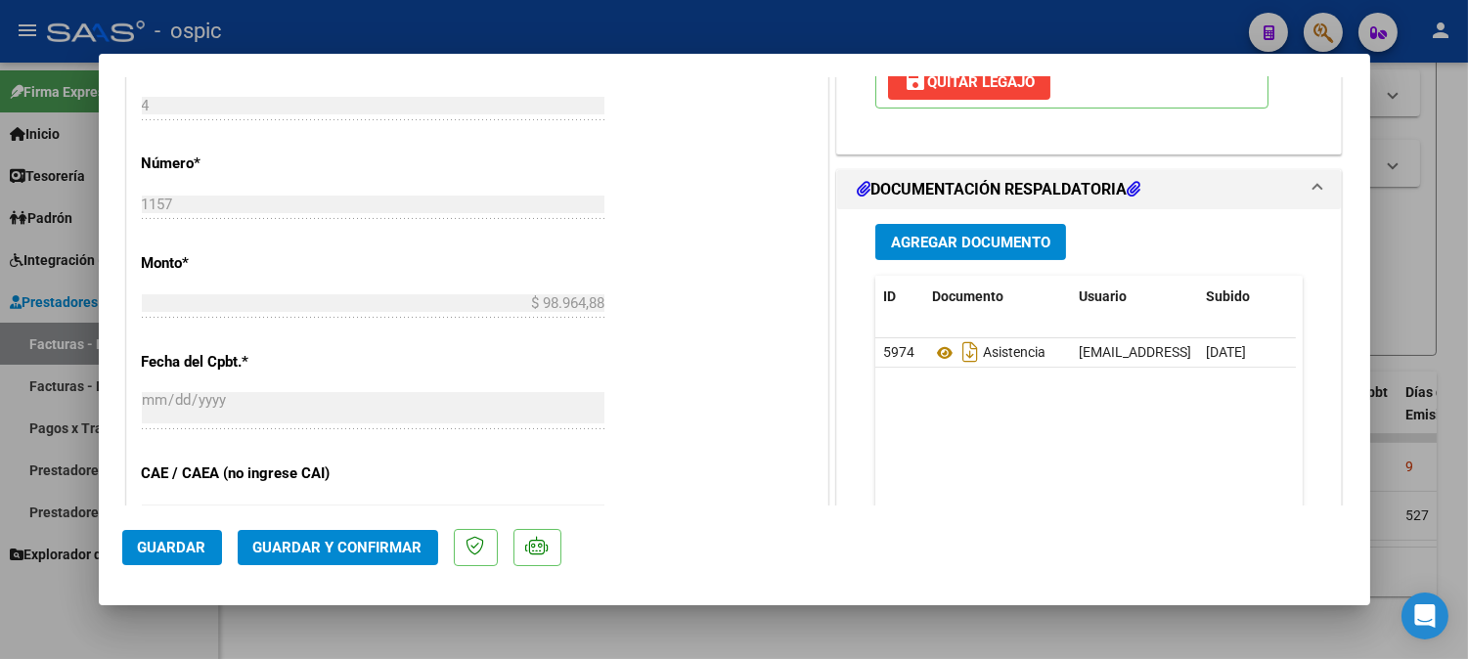
scroll to position [842, 0]
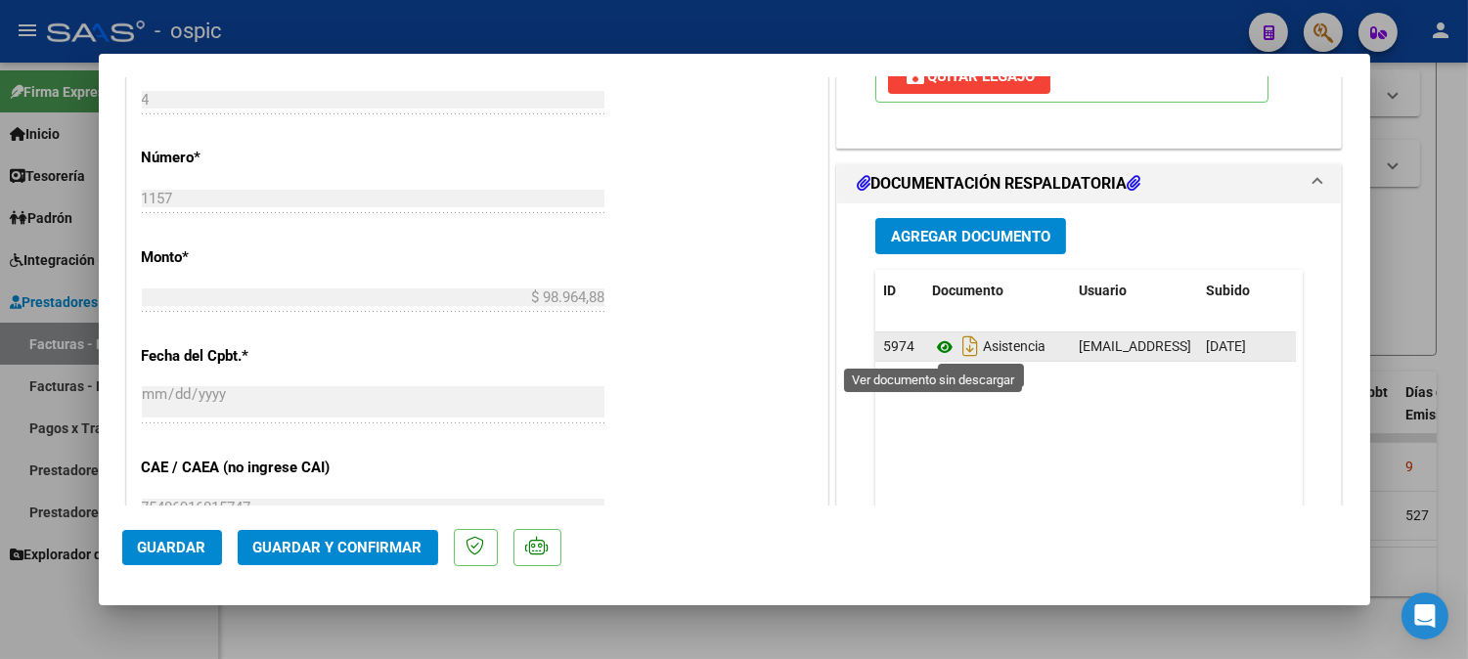
click at [932, 348] on icon at bounding box center [944, 346] width 25 height 23
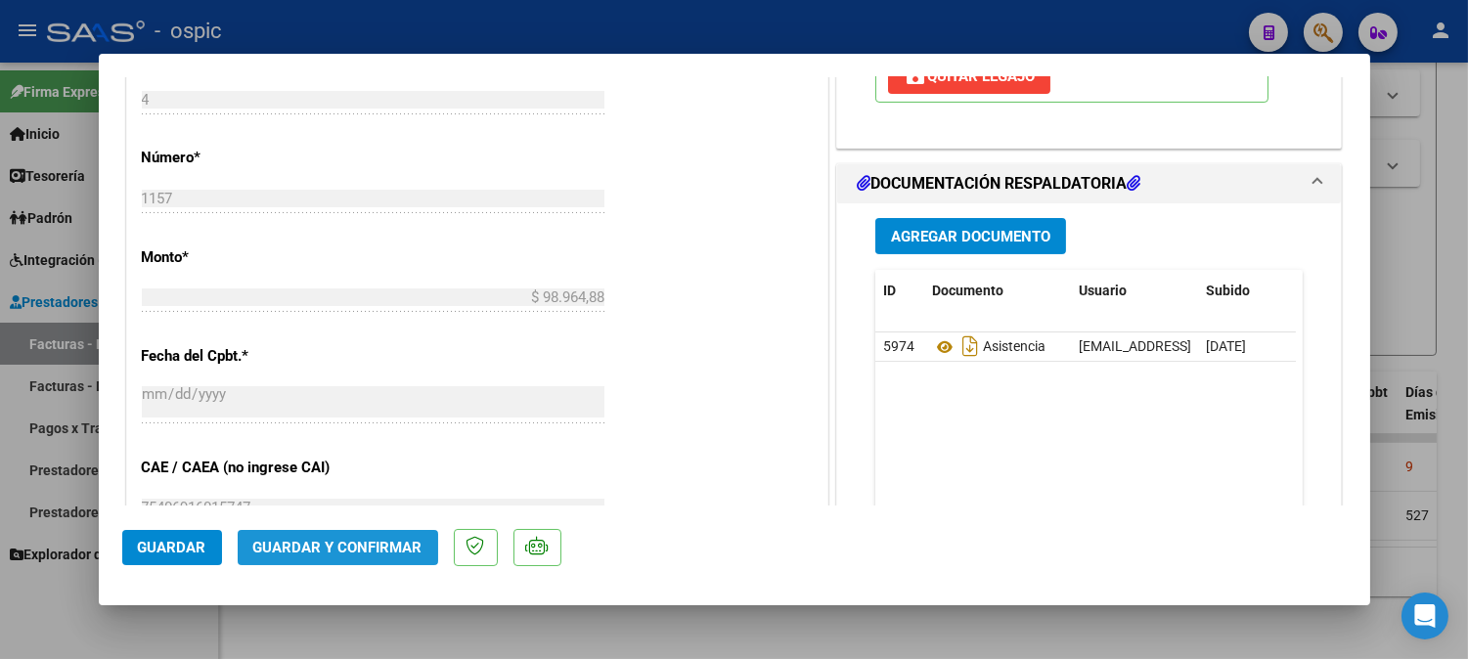
click at [383, 550] on span "Guardar y Confirmar" at bounding box center [337, 548] width 169 height 18
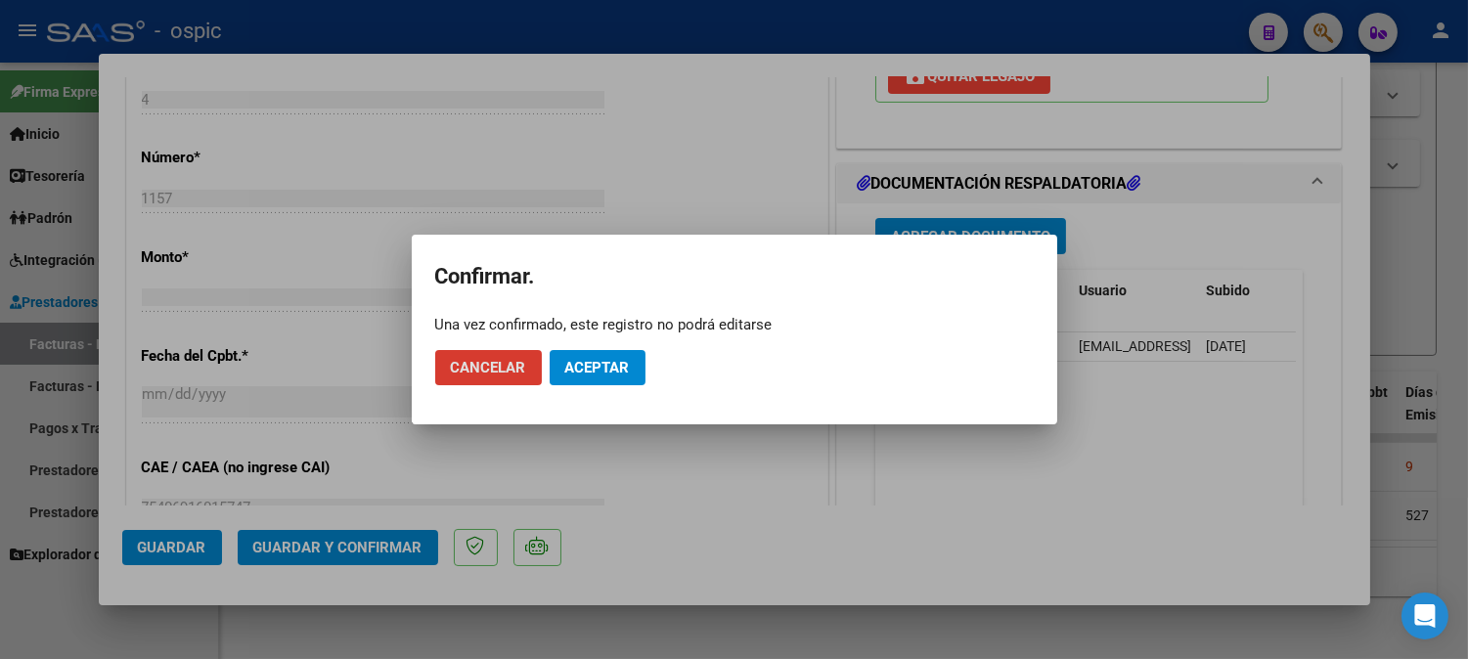
click at [619, 373] on span "Aceptar" at bounding box center [597, 368] width 65 height 18
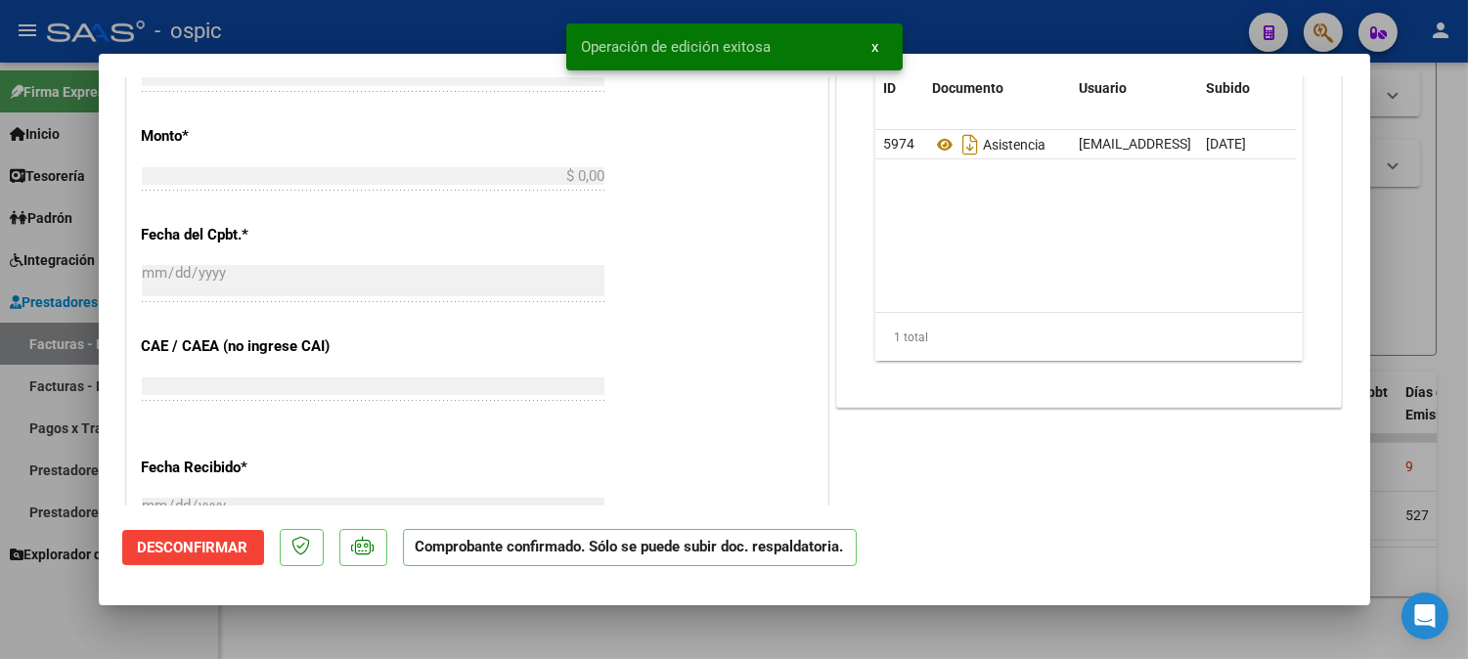
scroll to position [876, 0]
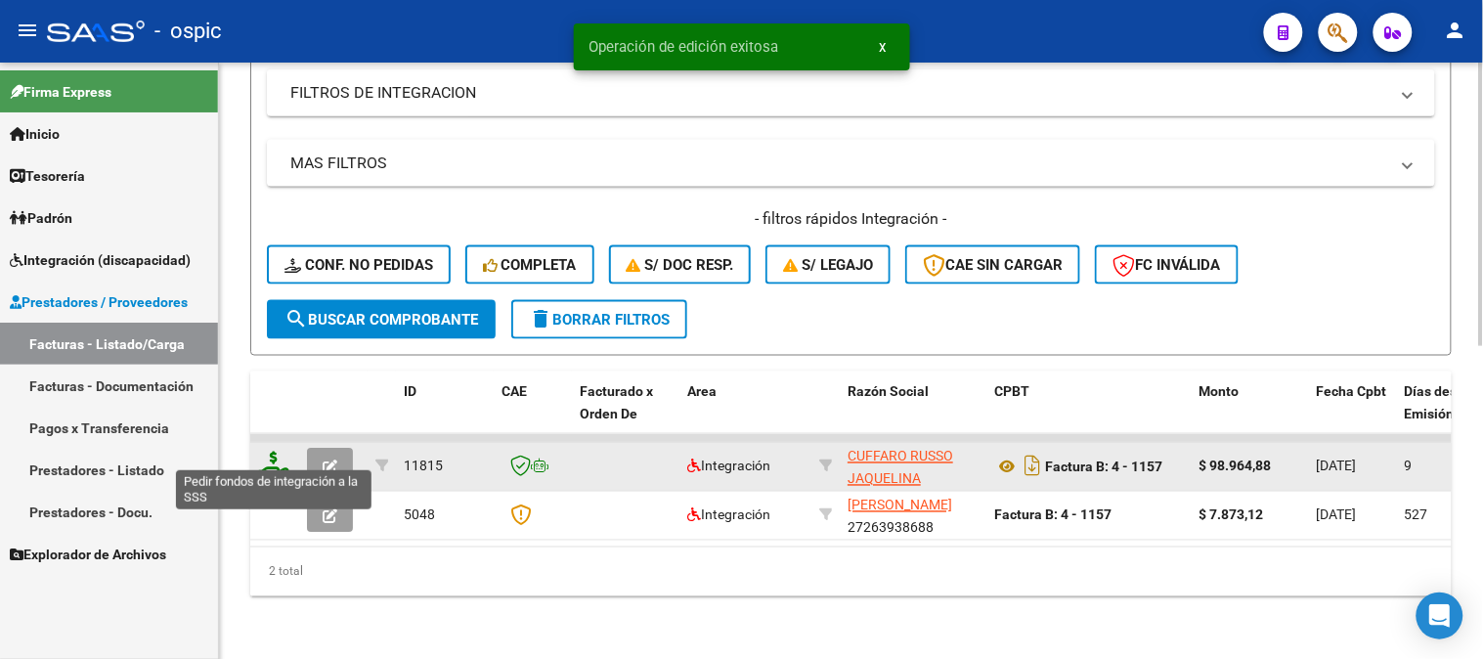
click at [272, 452] on icon at bounding box center [273, 465] width 31 height 27
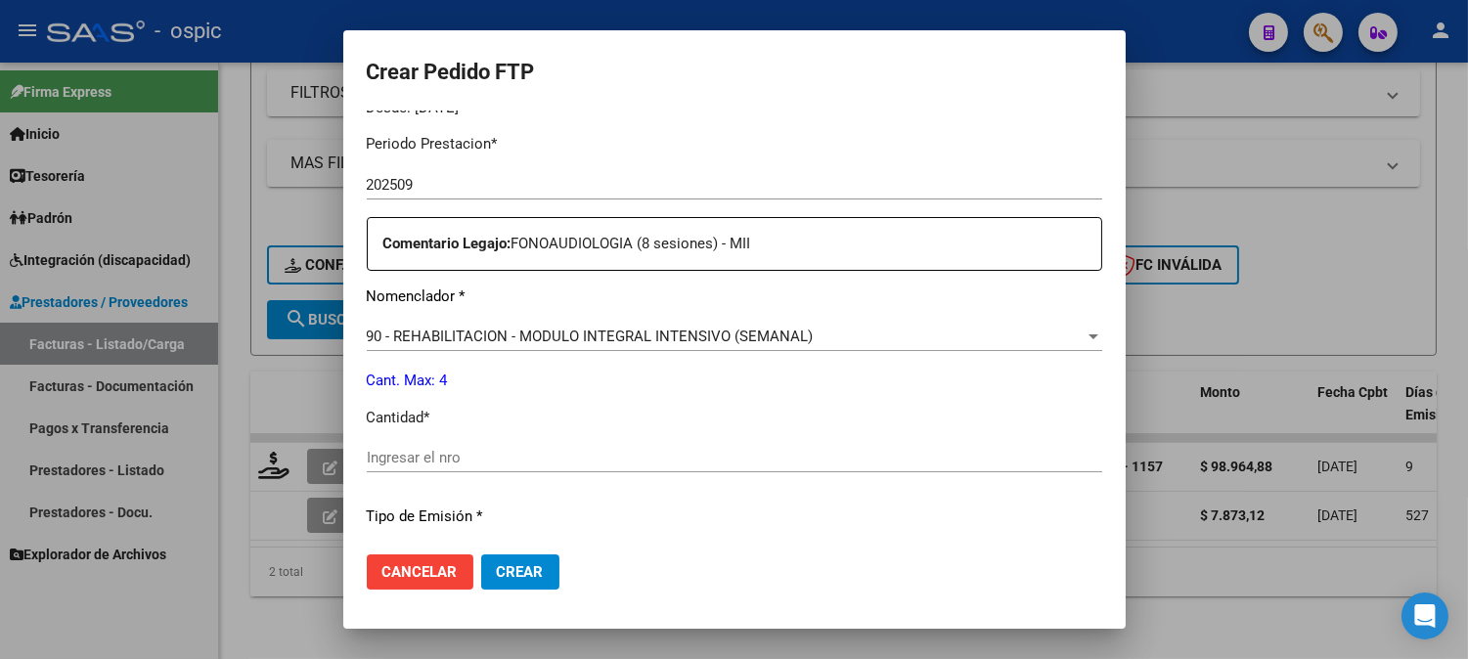
scroll to position [647, 0]
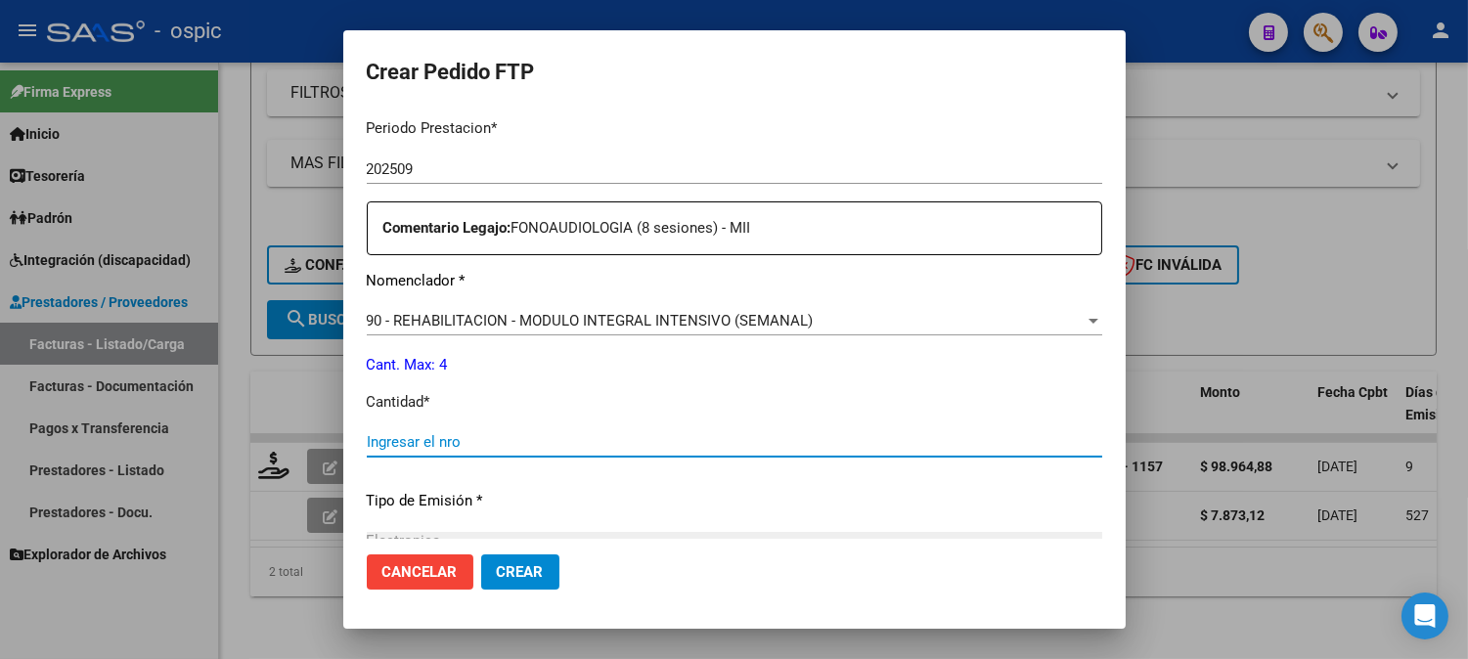
click at [757, 451] on input "Ingresar el nro" at bounding box center [734, 442] width 735 height 18
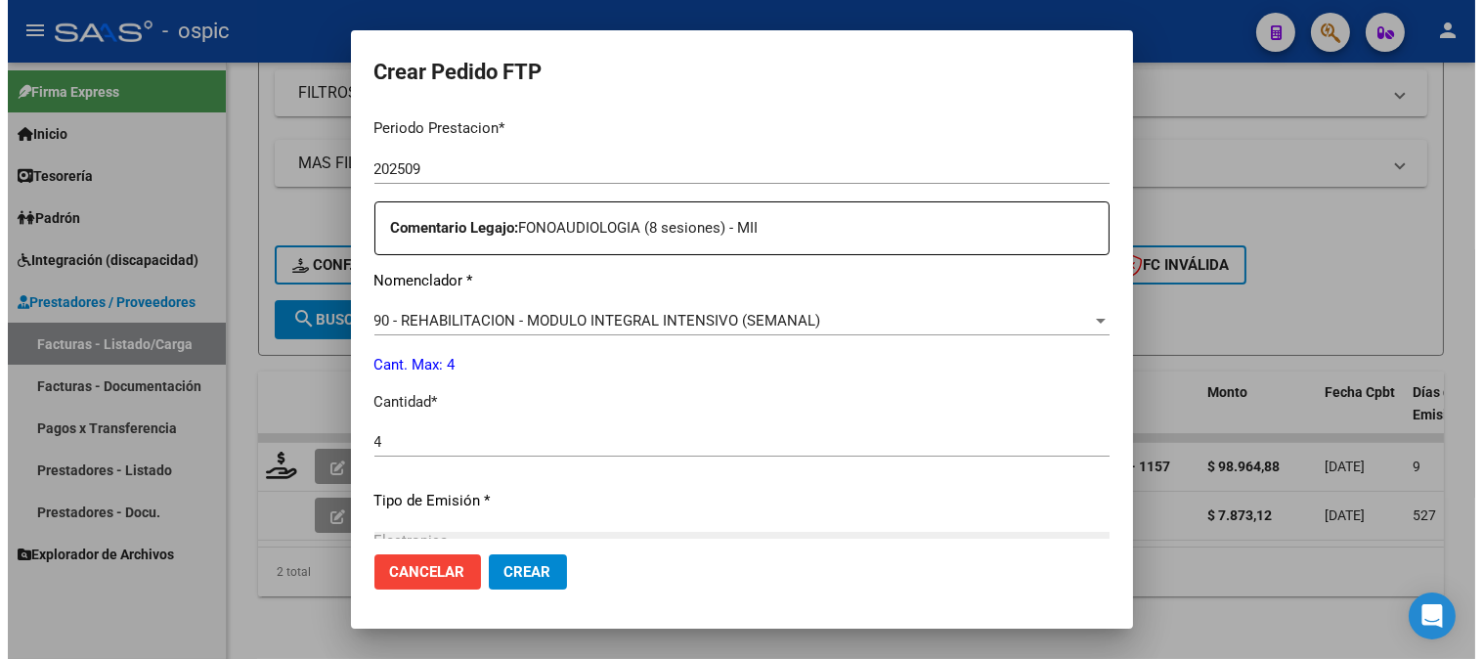
scroll to position [880, 0]
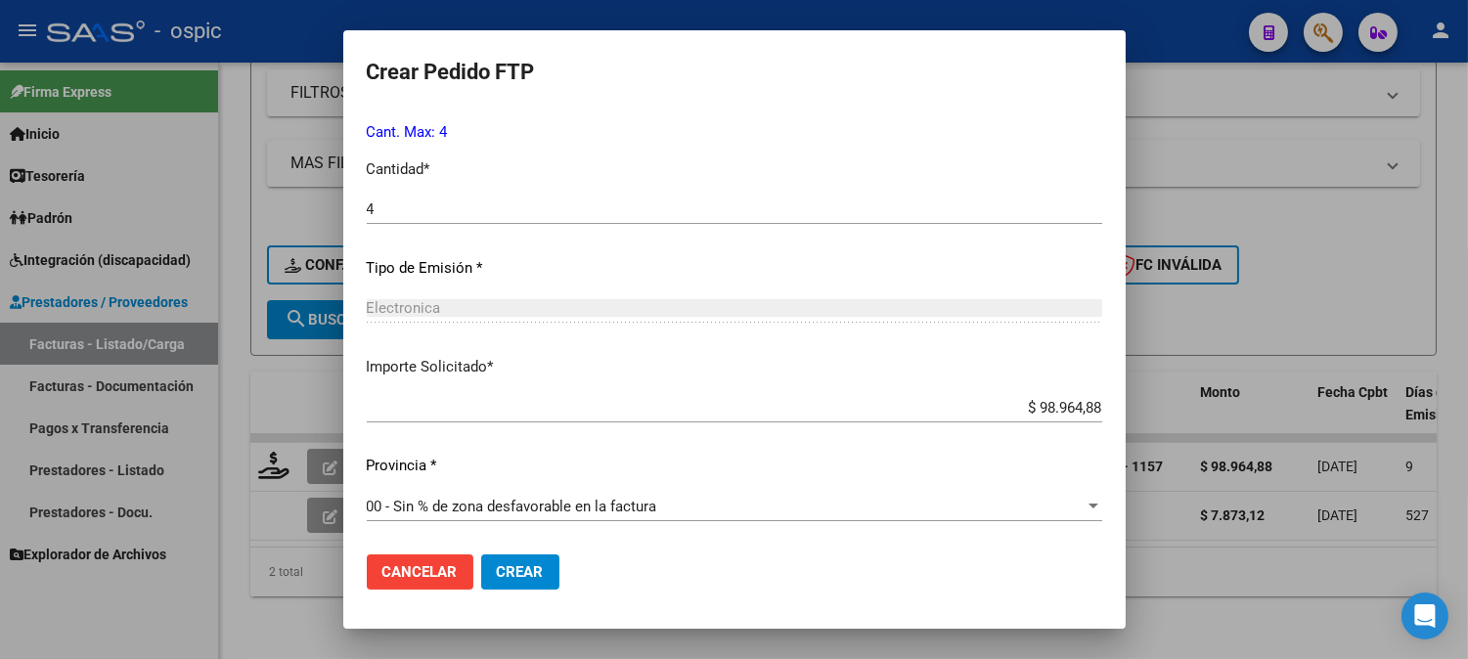
click at [525, 568] on span "Crear" at bounding box center [520, 572] width 47 height 18
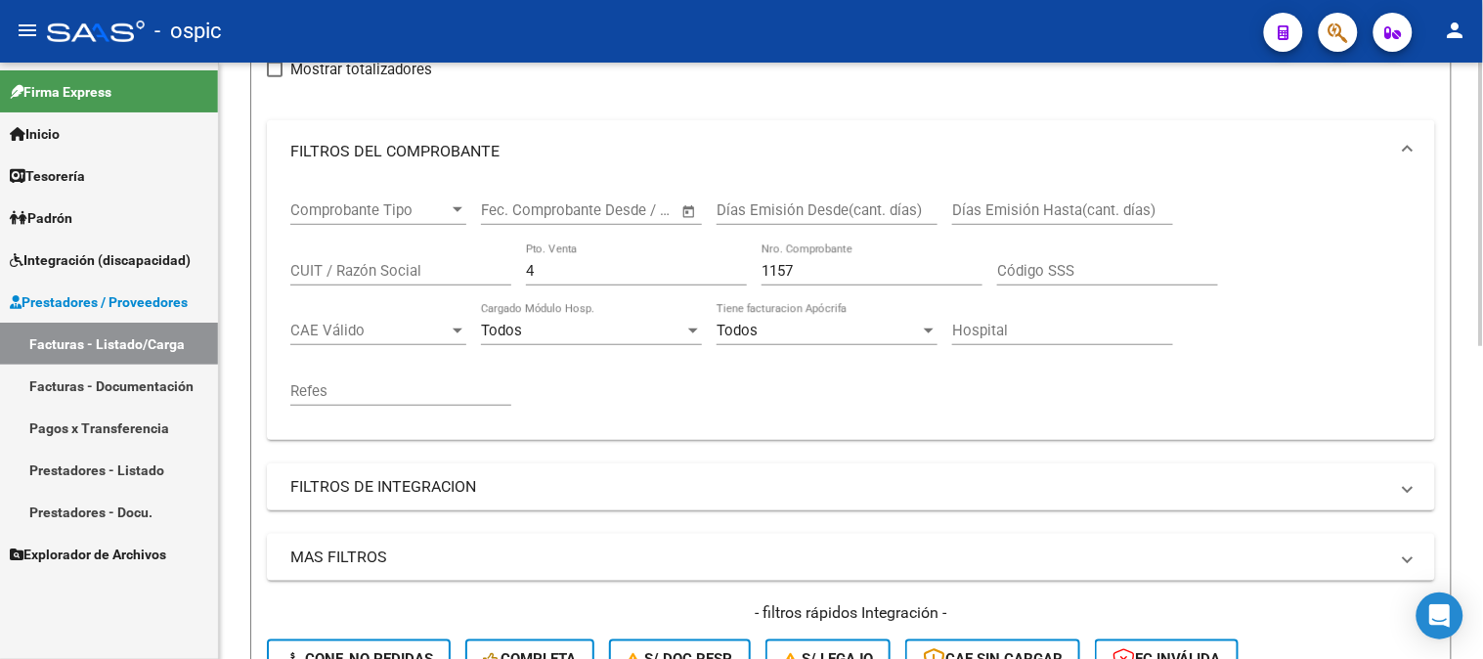
scroll to position [225, 0]
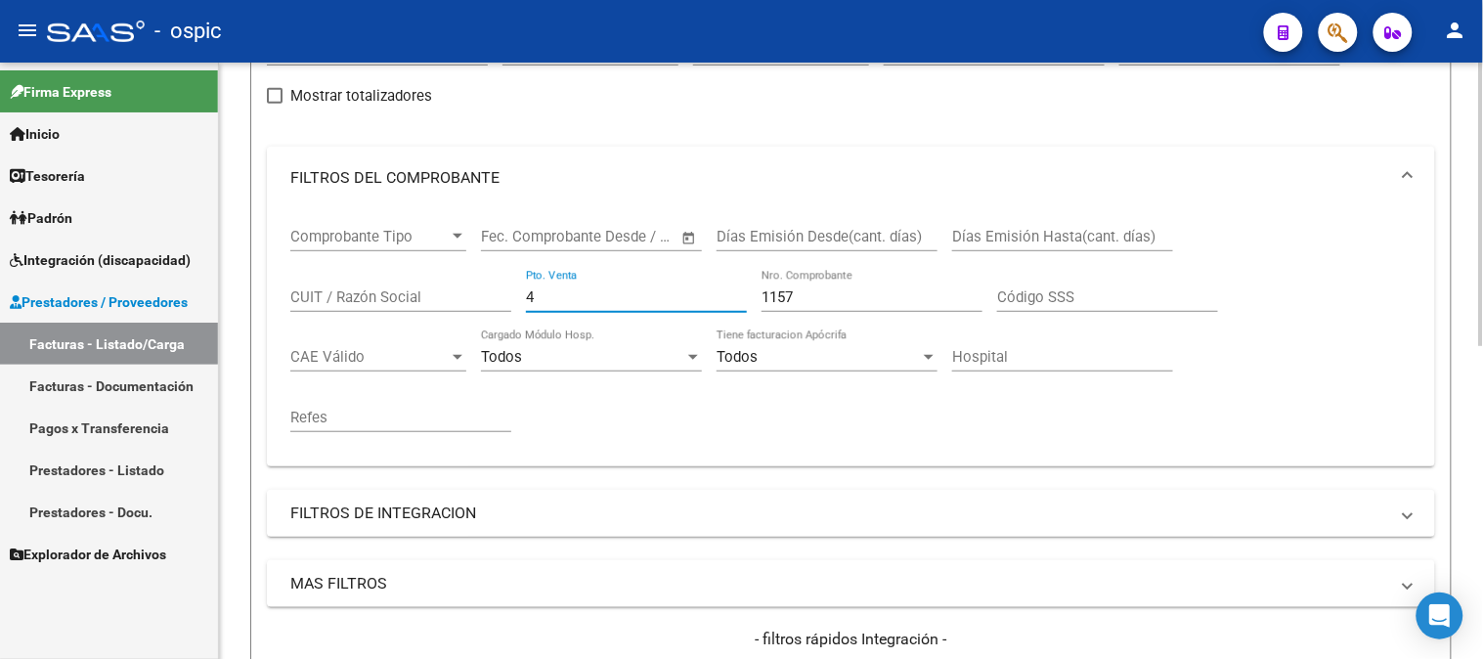
drag, startPoint x: 524, startPoint y: 290, endPoint x: 418, endPoint y: 284, distance: 106.8
click at [401, 290] on div "Comprobante Tipo Comprobante Tipo Fecha inicio – Fecha fin Fec. Comprobante Des…" at bounding box center [851, 330] width 1122 height 242
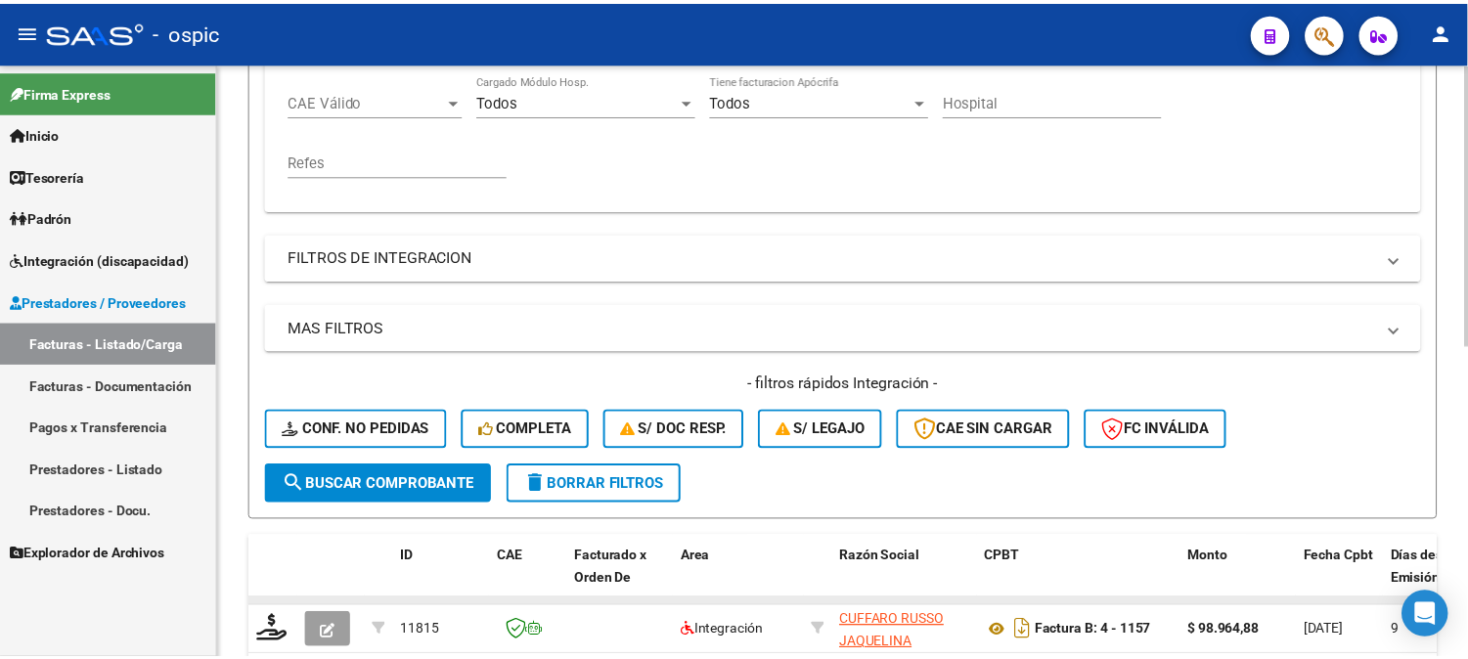
scroll to position [659, 0]
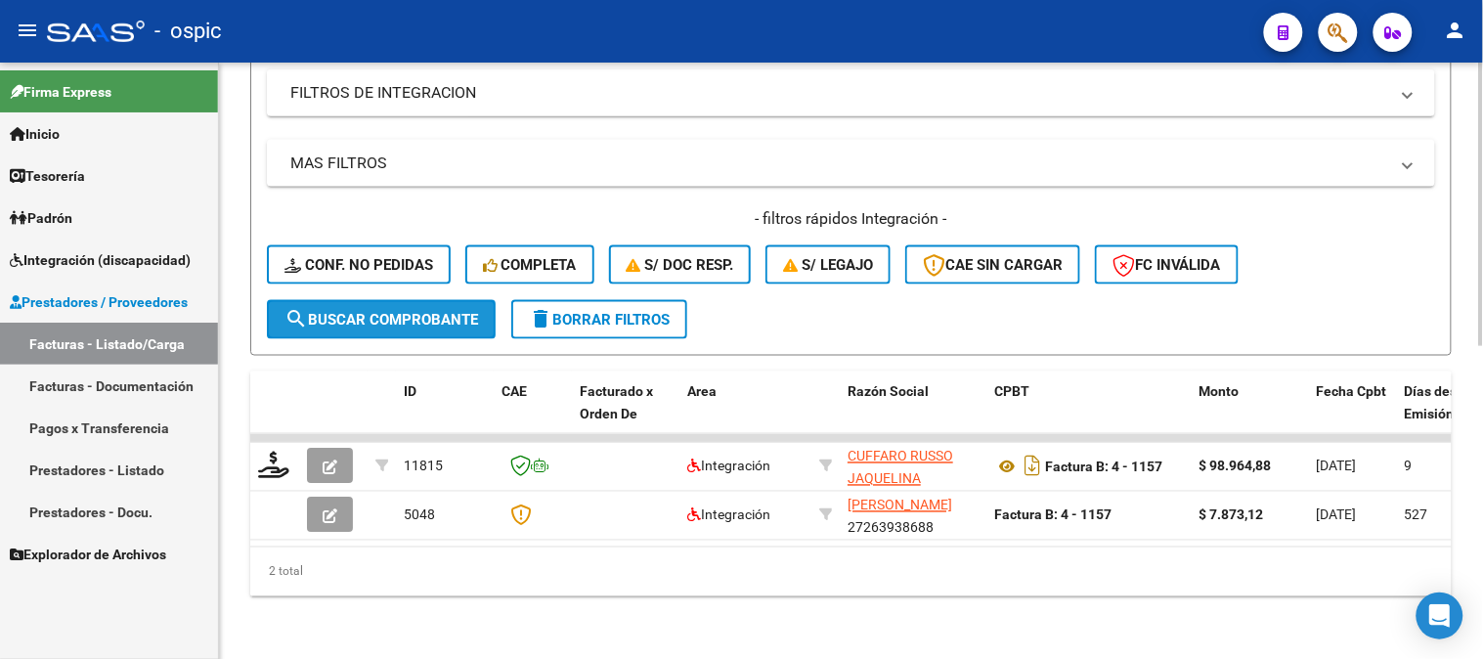
click at [374, 311] on span "search Buscar Comprobante" at bounding box center [382, 320] width 194 height 18
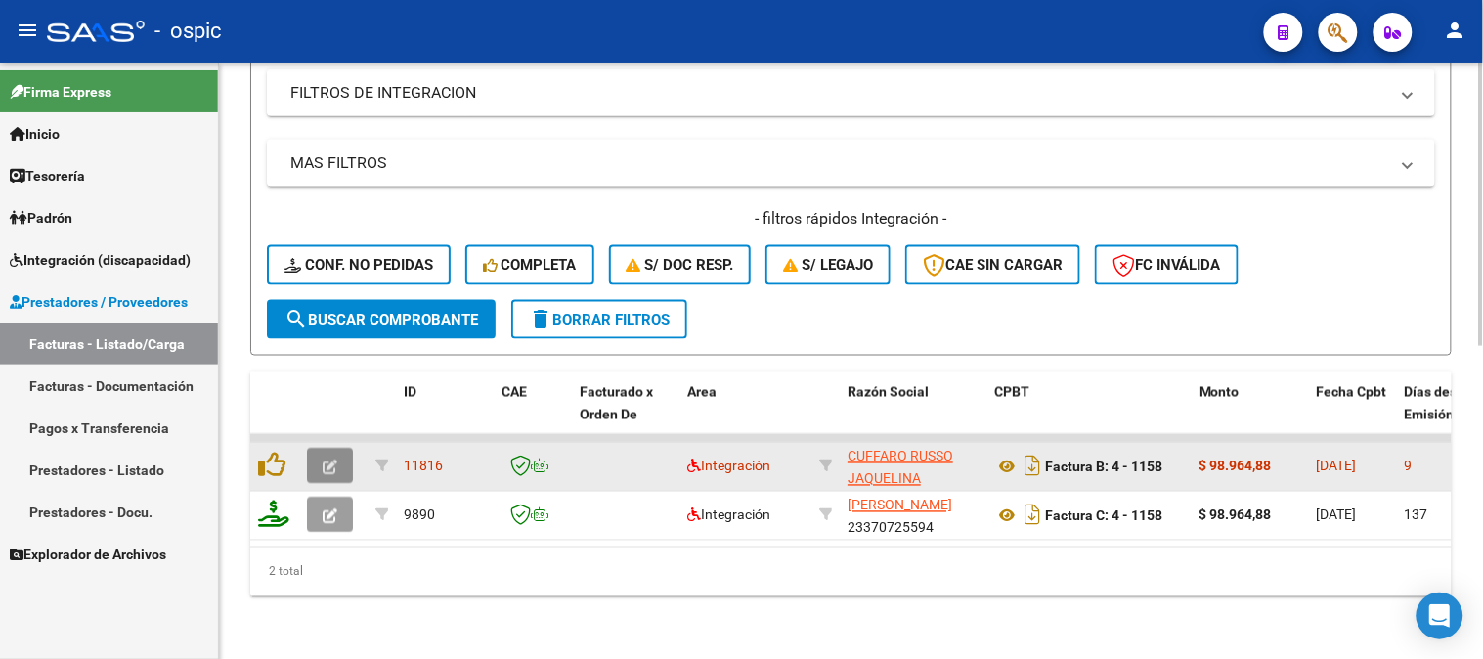
click at [323, 461] on icon "button" at bounding box center [330, 468] width 15 height 15
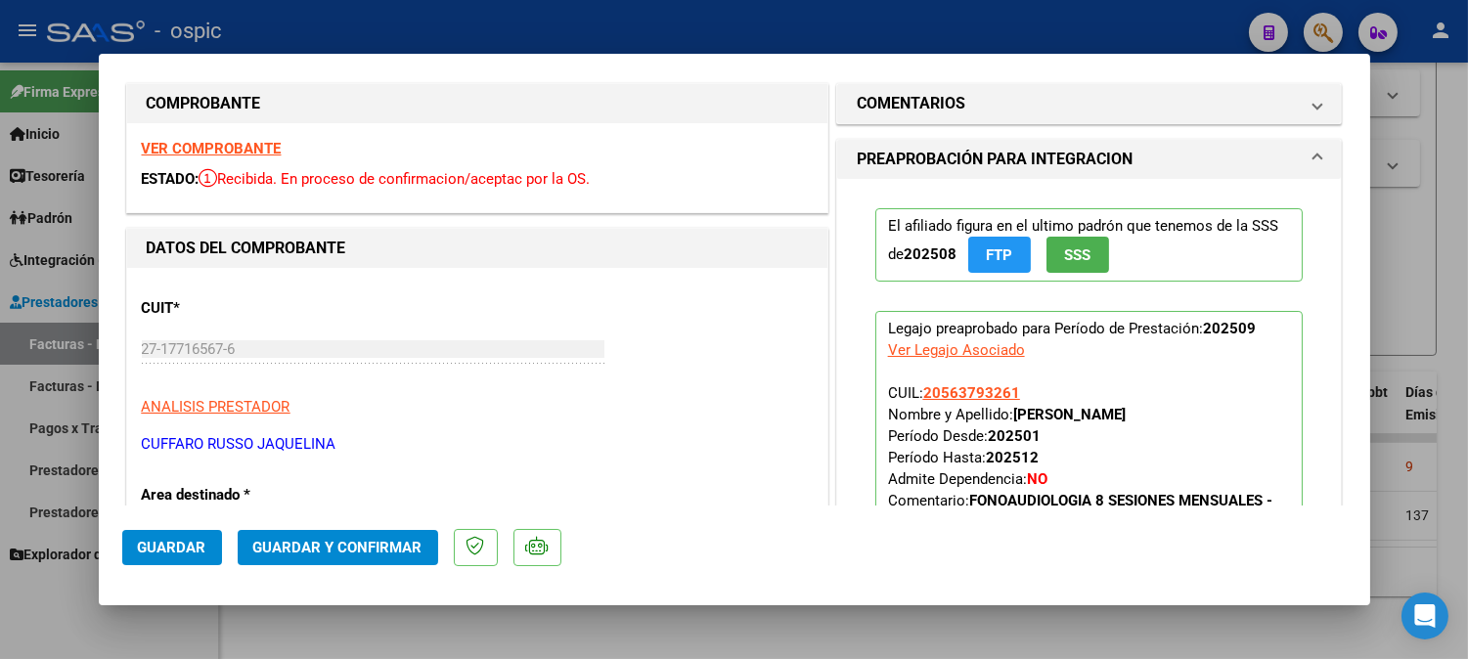
scroll to position [0, 0]
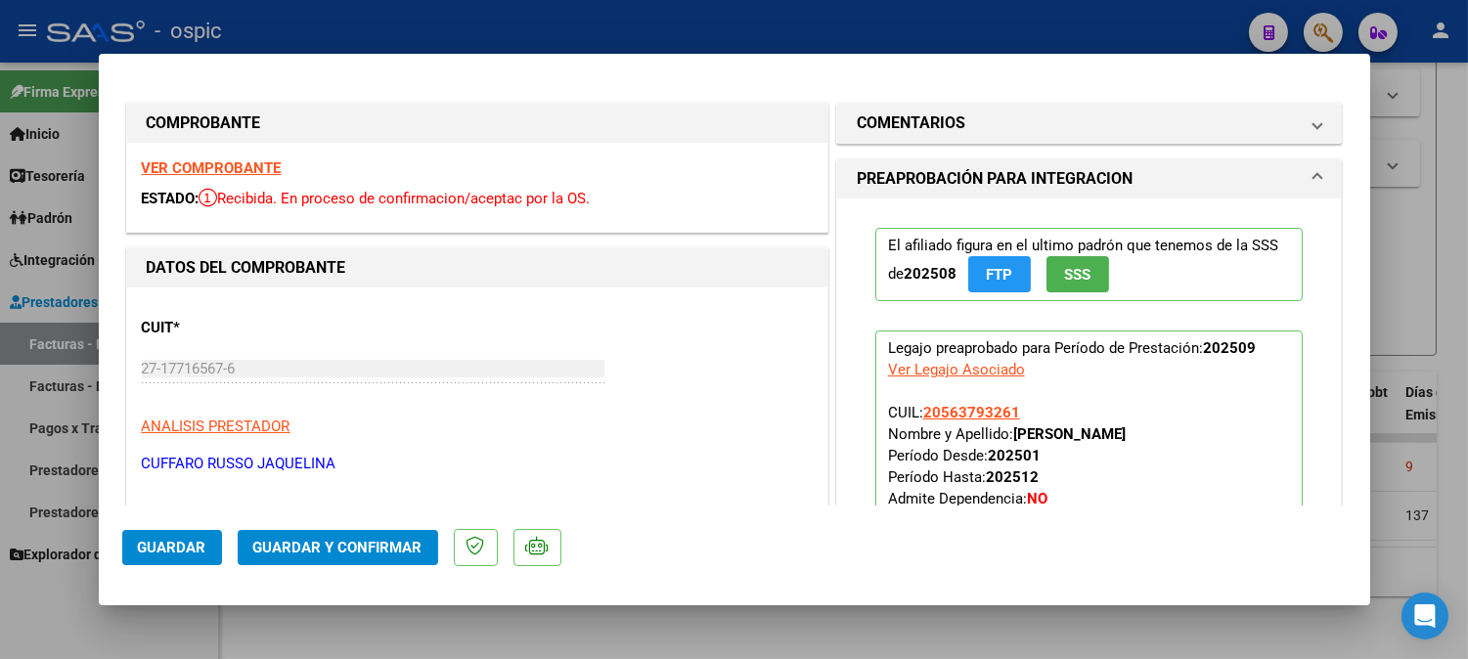
drag, startPoint x: 1029, startPoint y: 115, endPoint x: 1034, endPoint y: 167, distance: 52.2
click at [1029, 118] on mat-panel-title "COMENTARIOS" at bounding box center [1078, 122] width 442 height 23
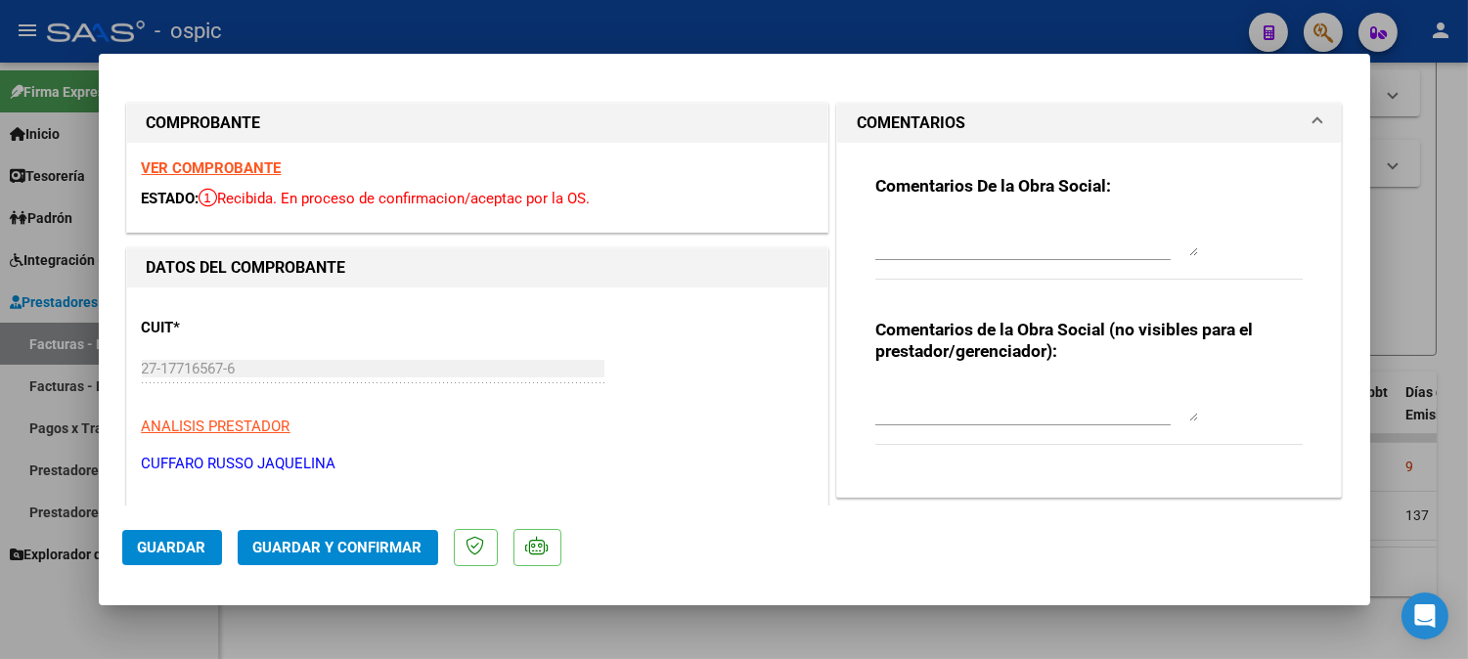
click at [1077, 374] on div "Comentarios de la Obra Social (no visibles para el prestador/gerenciador):" at bounding box center [1089, 393] width 428 height 148
click at [1059, 395] on textarea at bounding box center [1036, 401] width 323 height 39
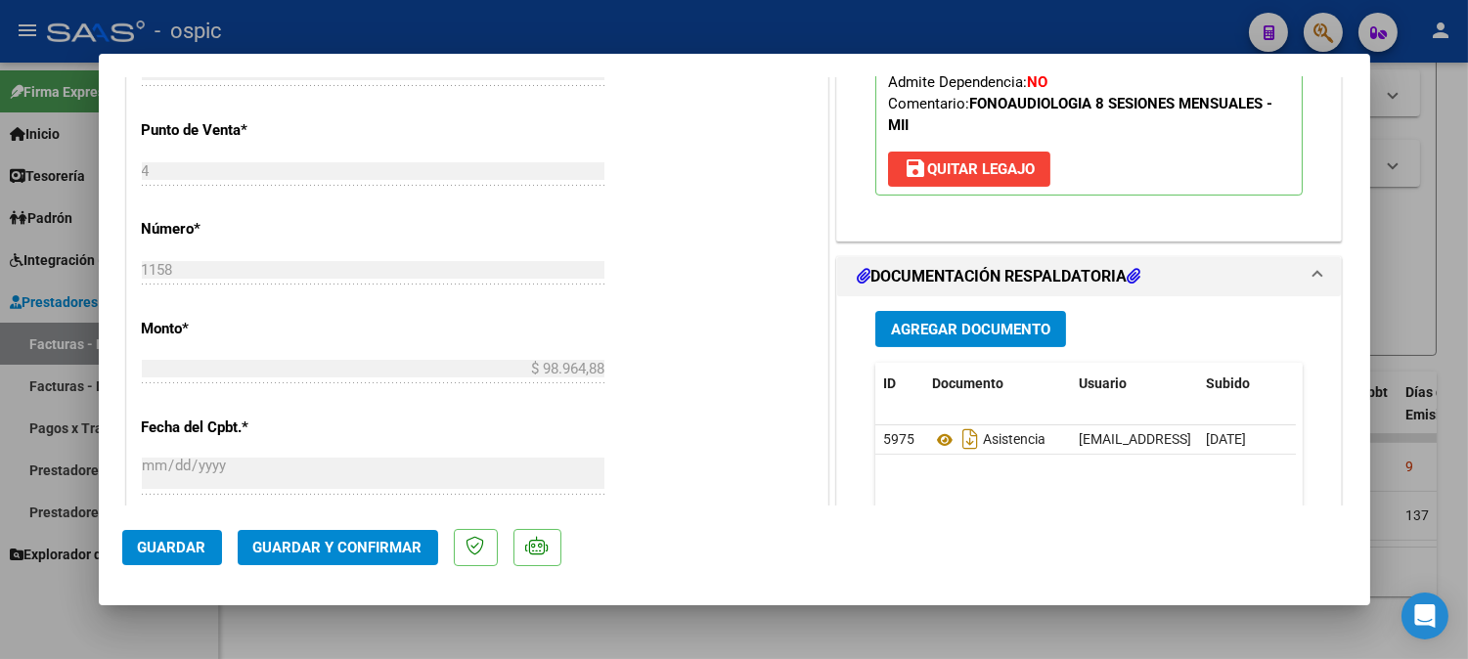
scroll to position [886, 0]
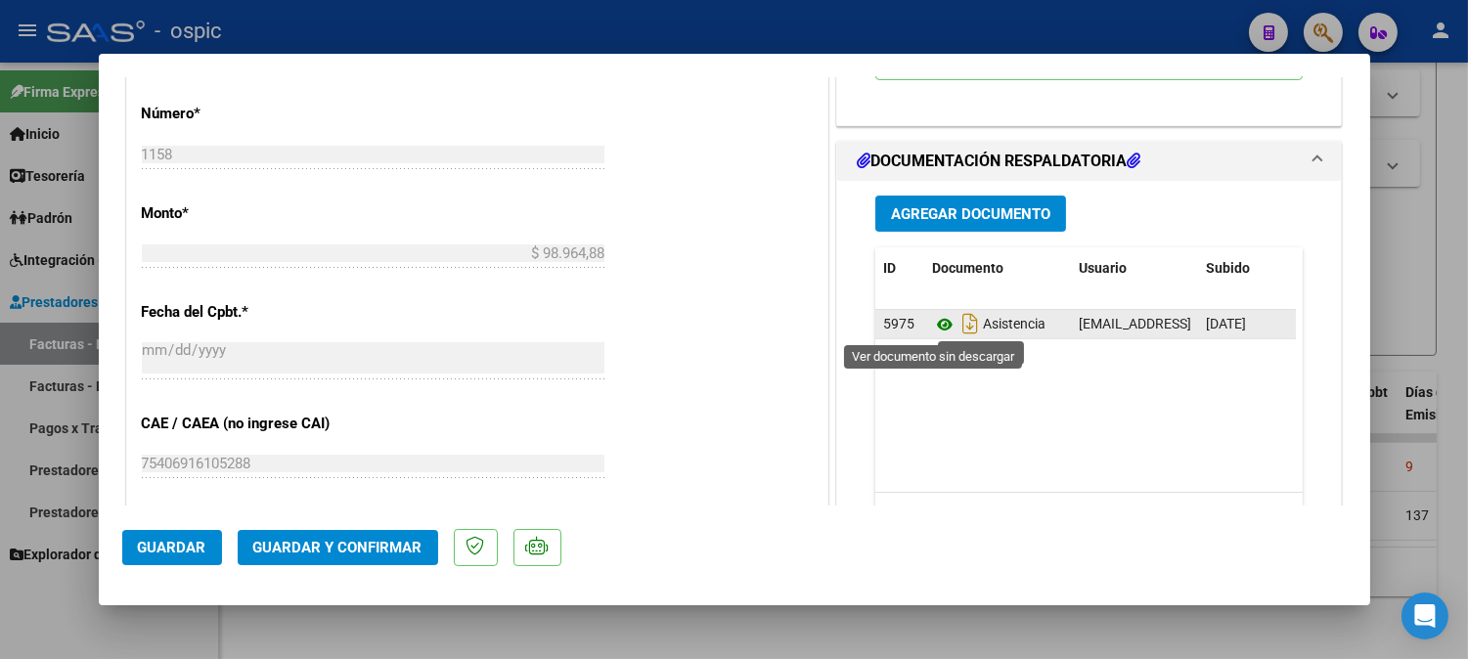
click at [941, 321] on icon at bounding box center [944, 324] width 25 height 23
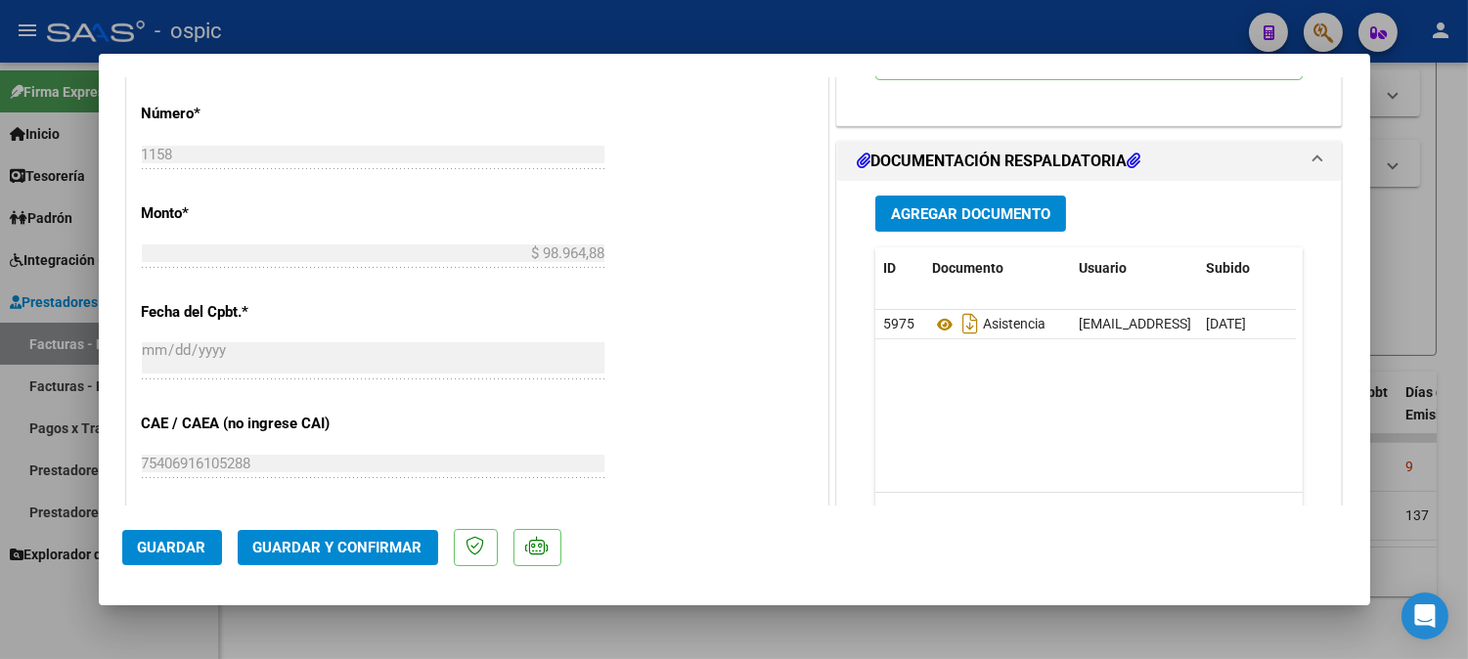
click at [352, 544] on span "Guardar y Confirmar" at bounding box center [337, 548] width 169 height 18
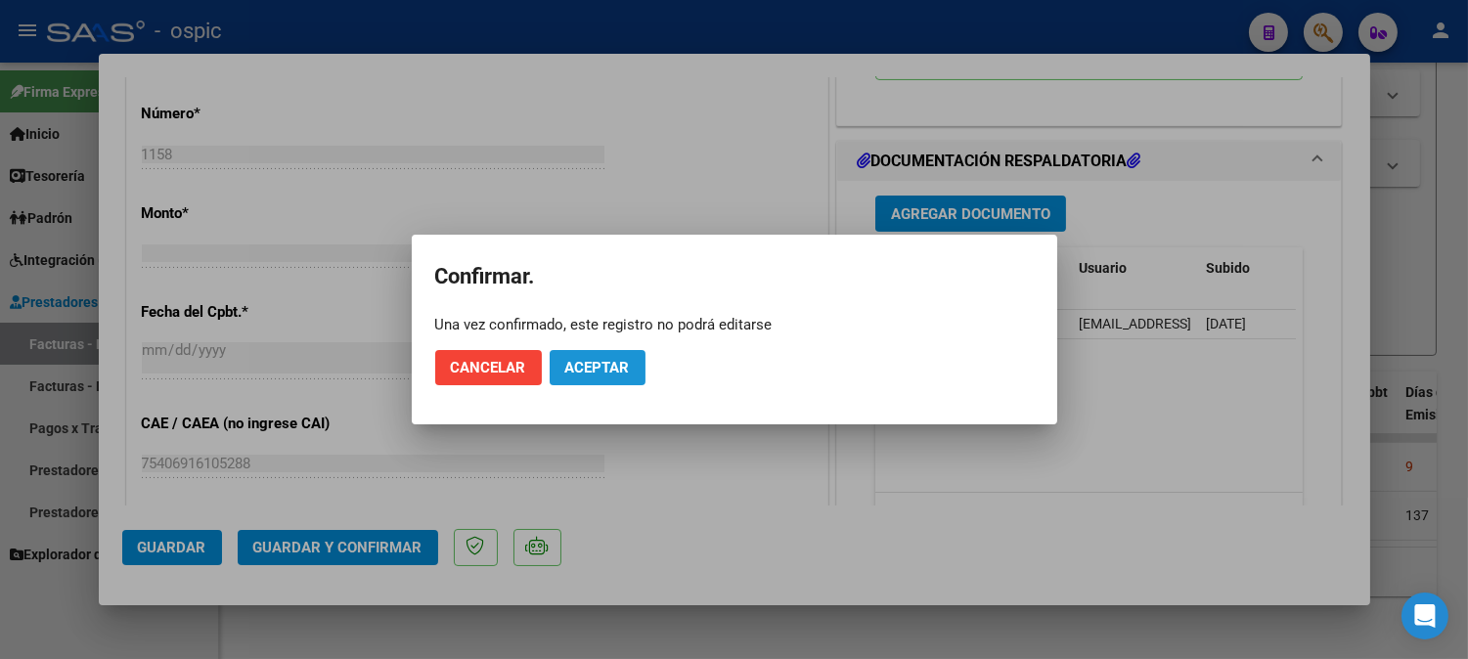
click at [622, 365] on span "Aceptar" at bounding box center [597, 368] width 65 height 18
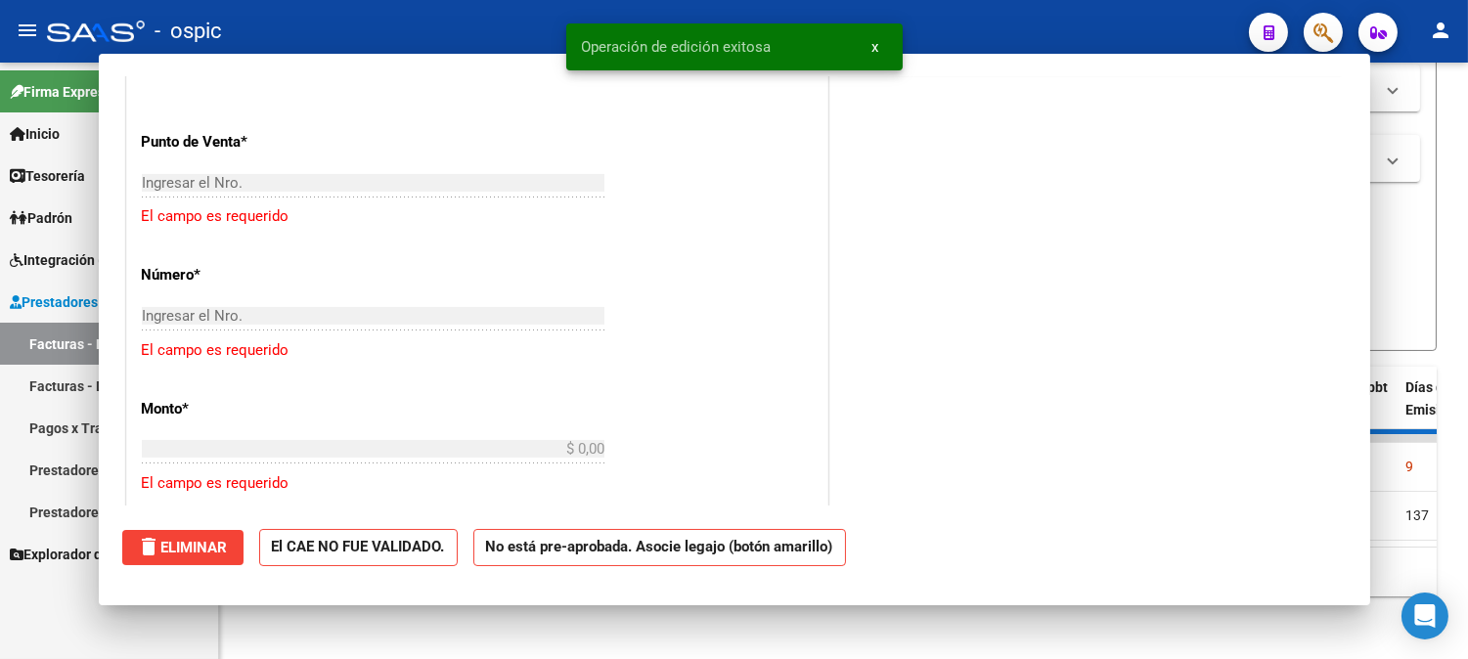
scroll to position [921, 0]
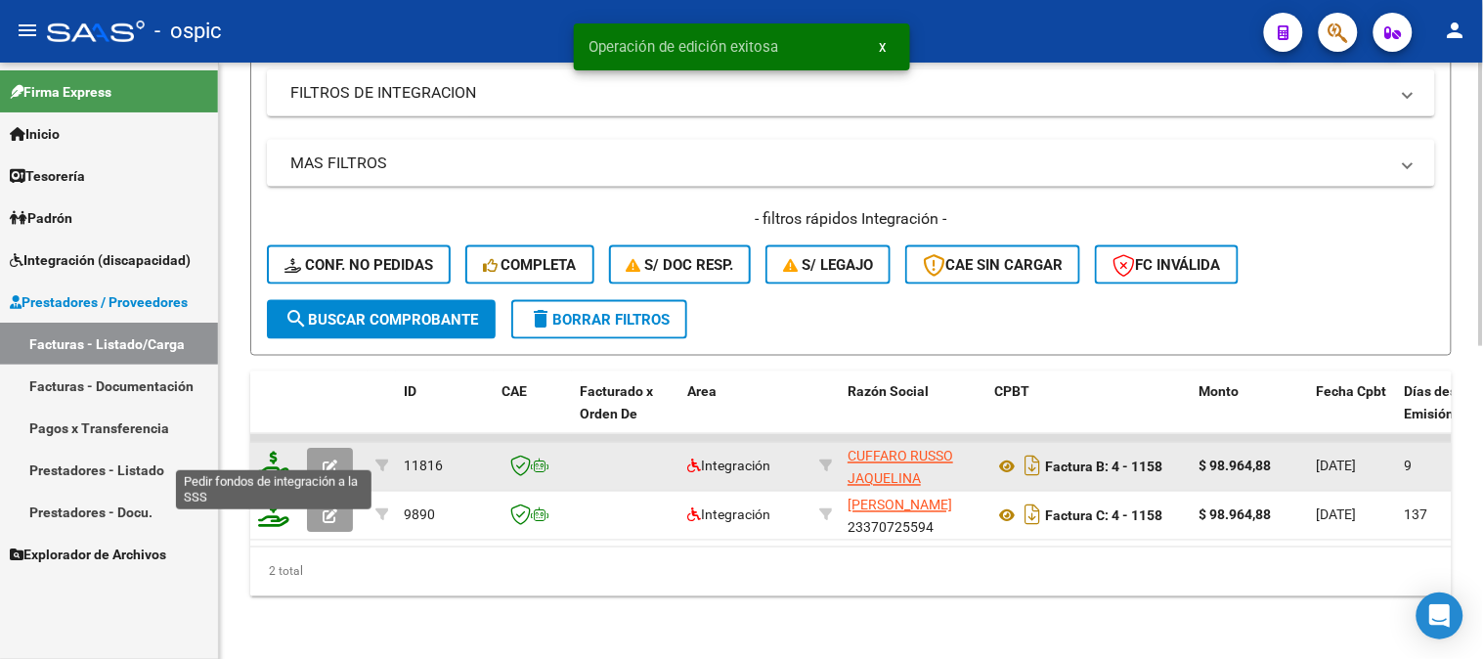
click at [275, 452] on icon at bounding box center [273, 465] width 31 height 27
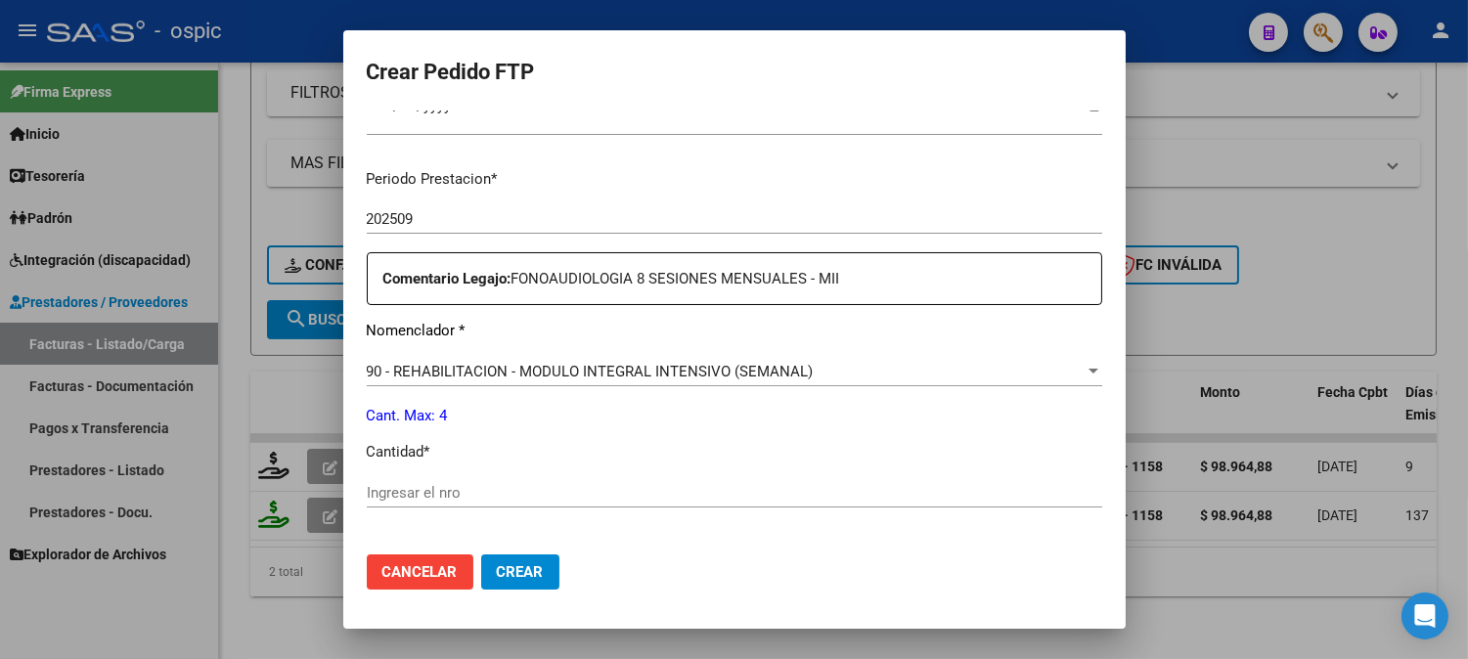
scroll to position [579, 0]
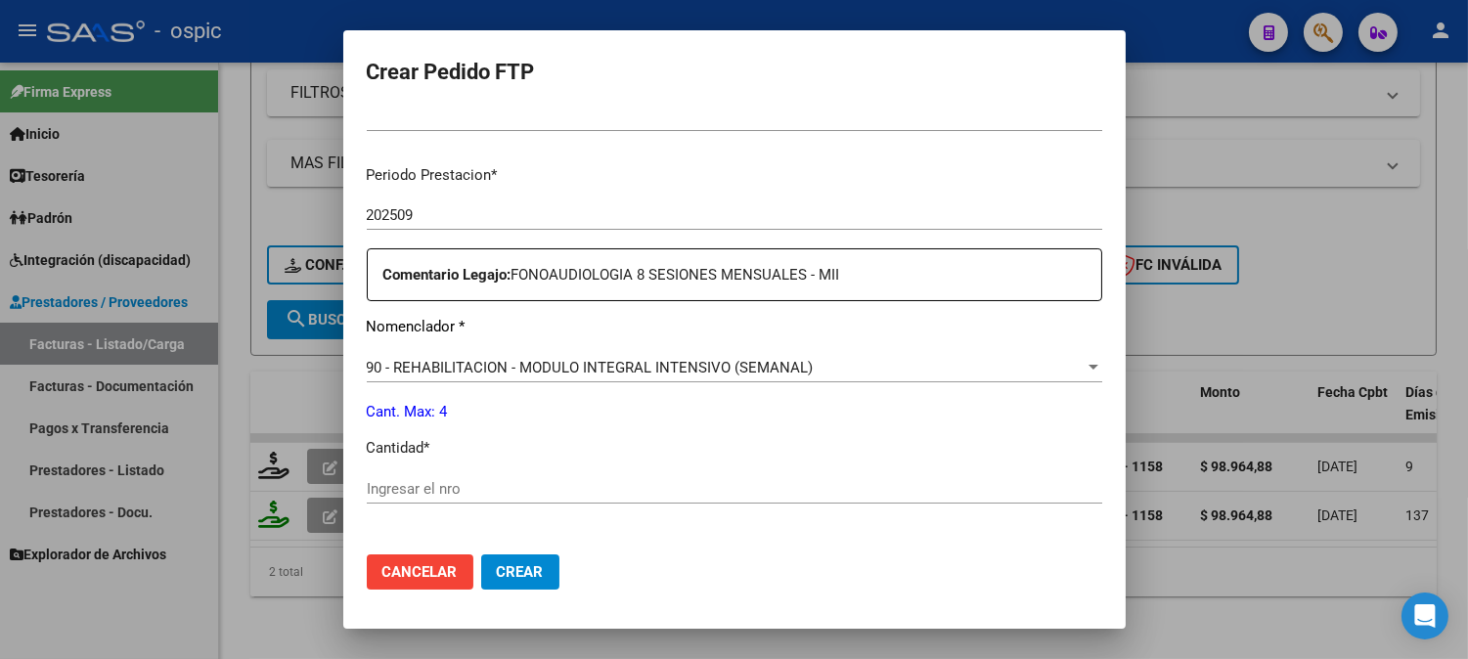
click at [757, 492] on input "Ingresar el nro" at bounding box center [734, 489] width 735 height 18
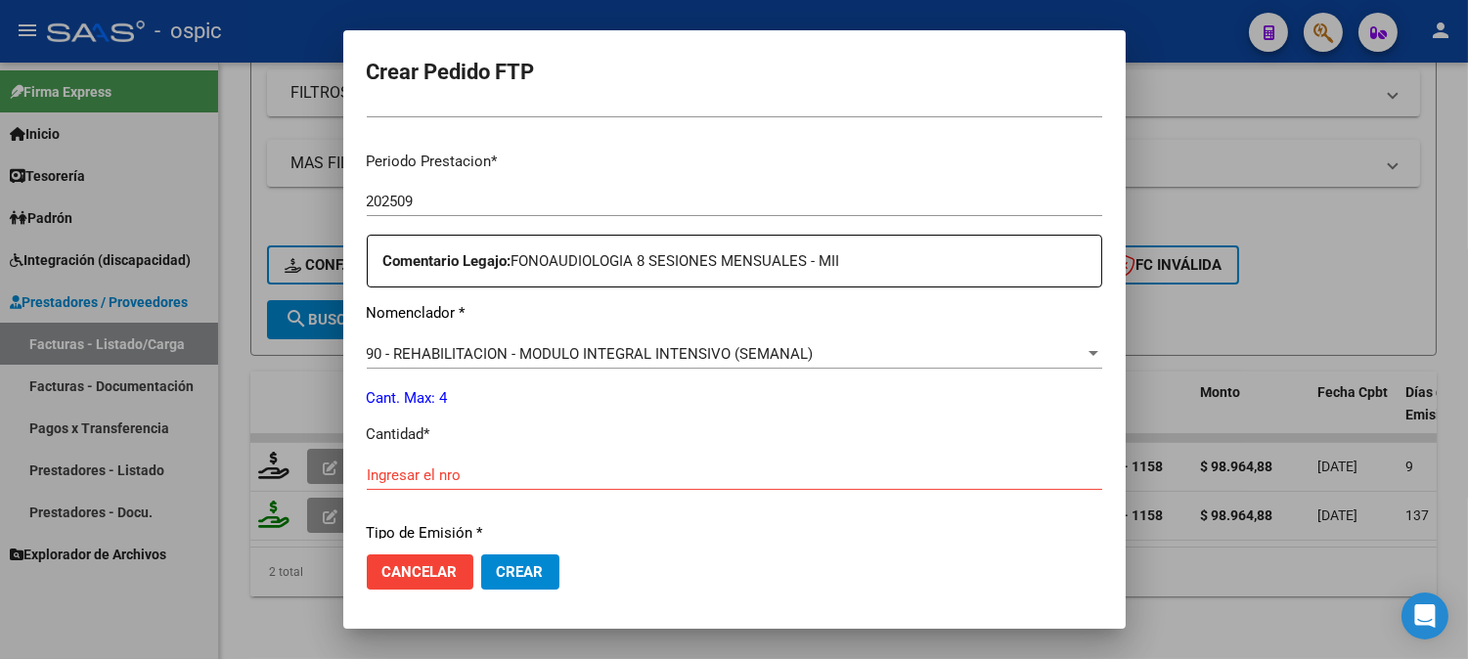
scroll to position [603, 0]
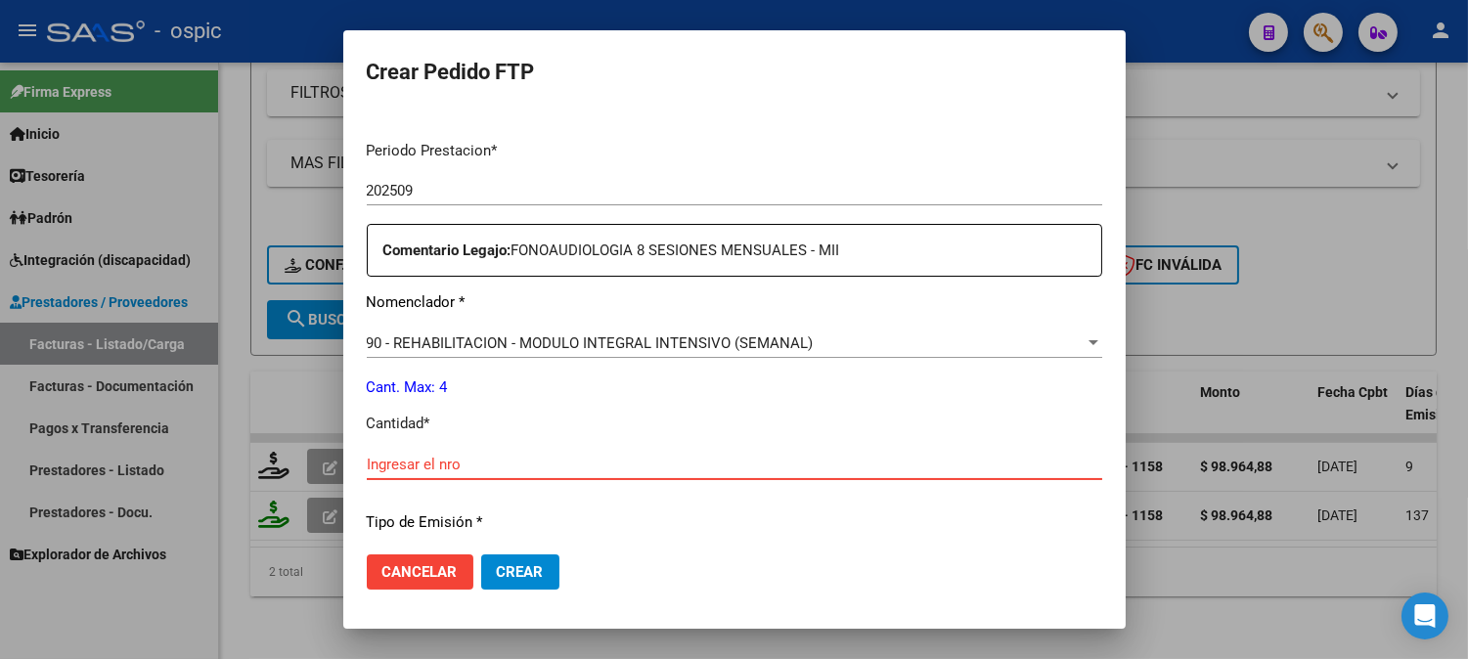
click at [718, 469] on input "Ingresar el nro" at bounding box center [734, 465] width 735 height 18
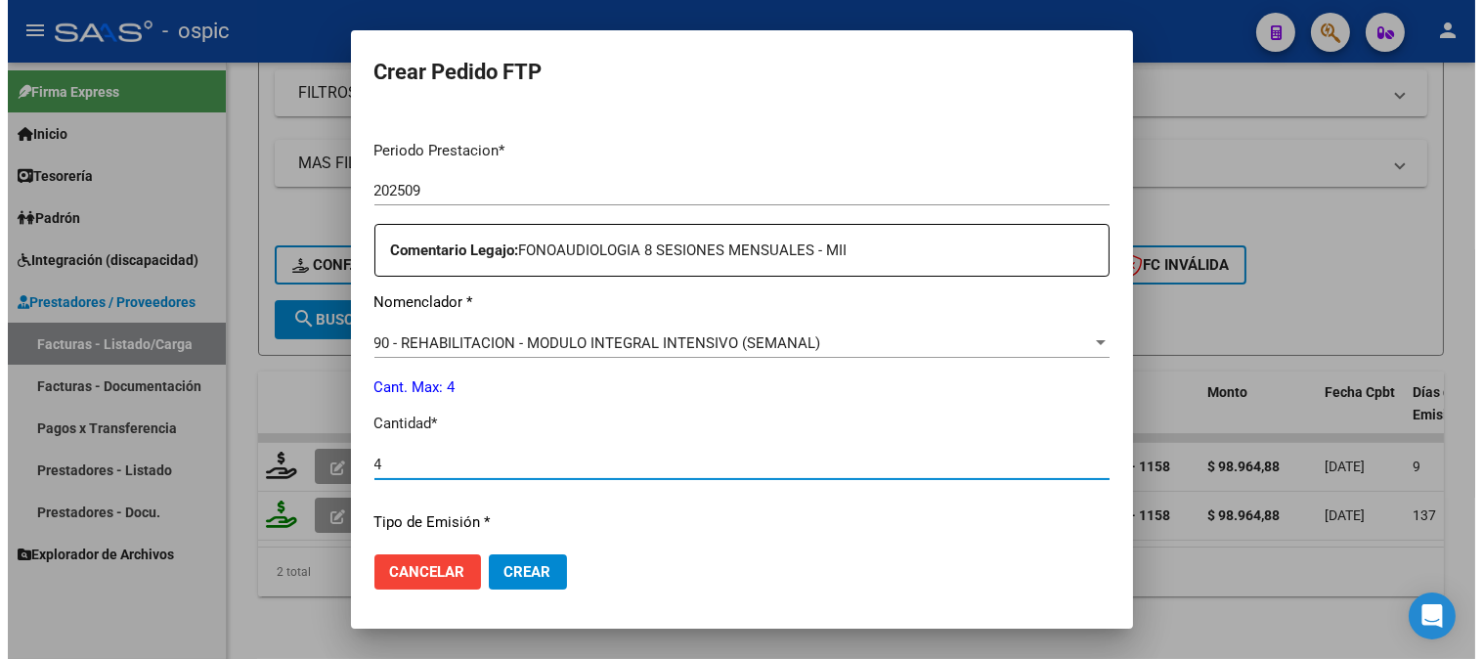
scroll to position [858, 0]
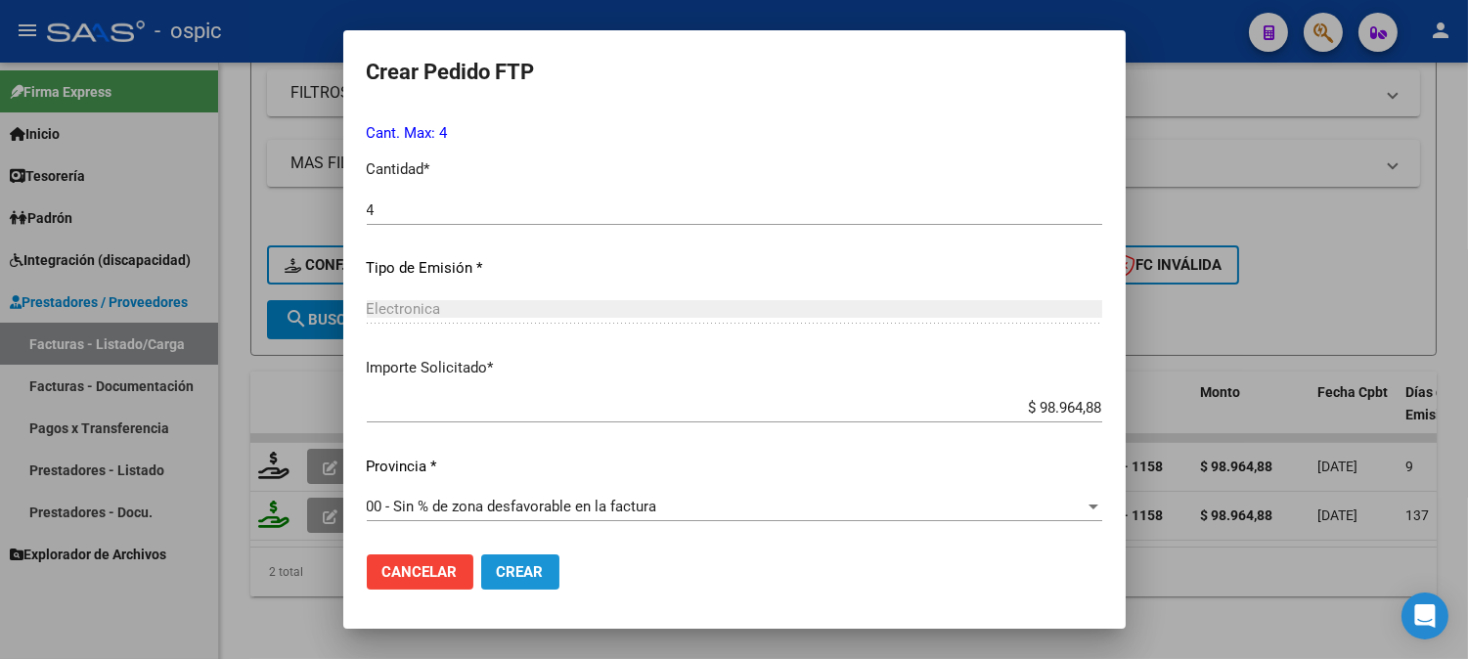
click at [535, 563] on span "Crear" at bounding box center [520, 572] width 47 height 18
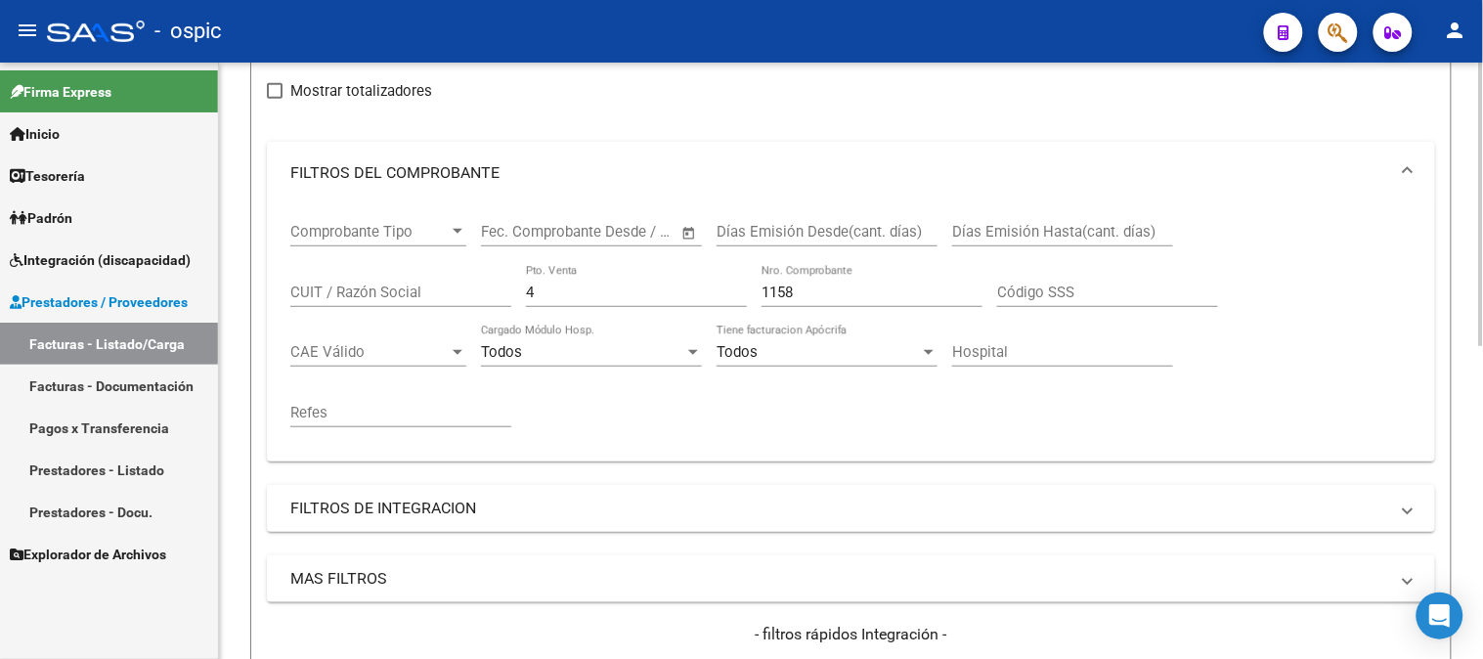
scroll to position [225, 0]
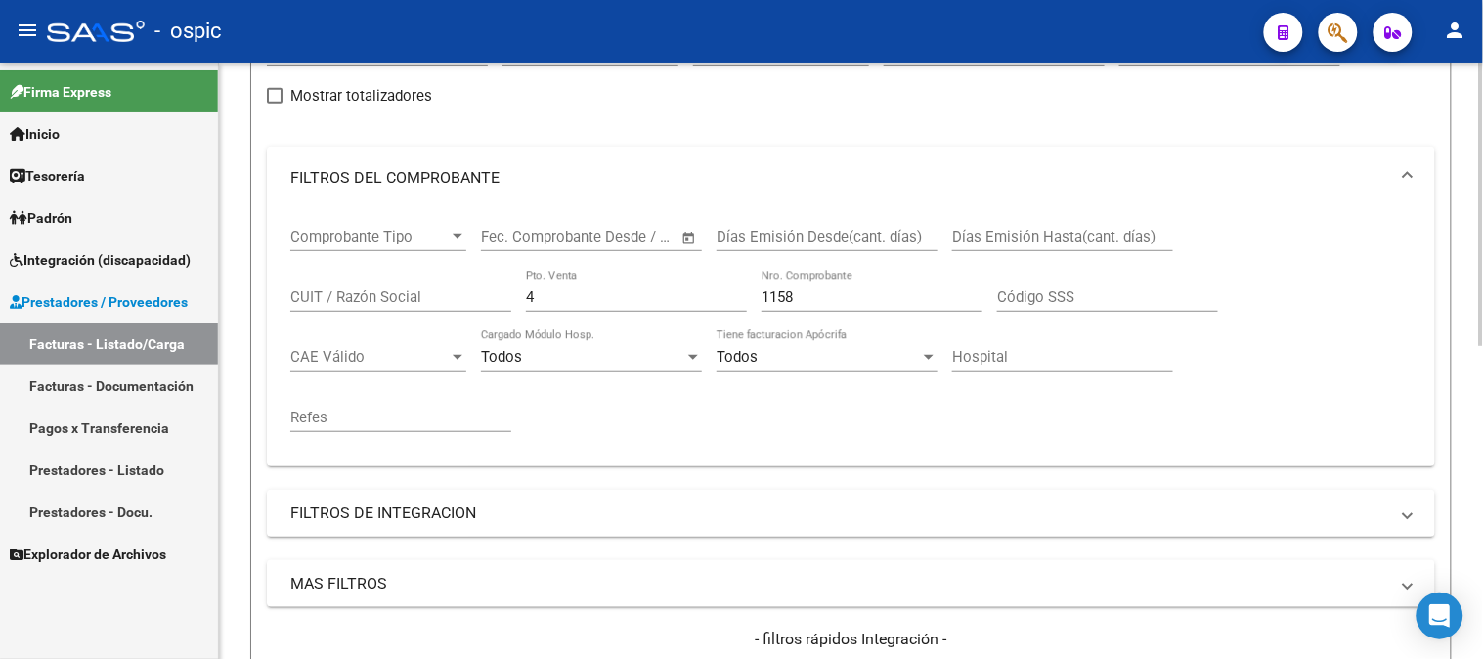
drag, startPoint x: 563, startPoint y: 299, endPoint x: 373, endPoint y: 293, distance: 190.8
click at [357, 293] on div "Comprobante Tipo Comprobante Tipo Fecha inicio – Fecha fin Fec. Comprobante Des…" at bounding box center [851, 330] width 1122 height 242
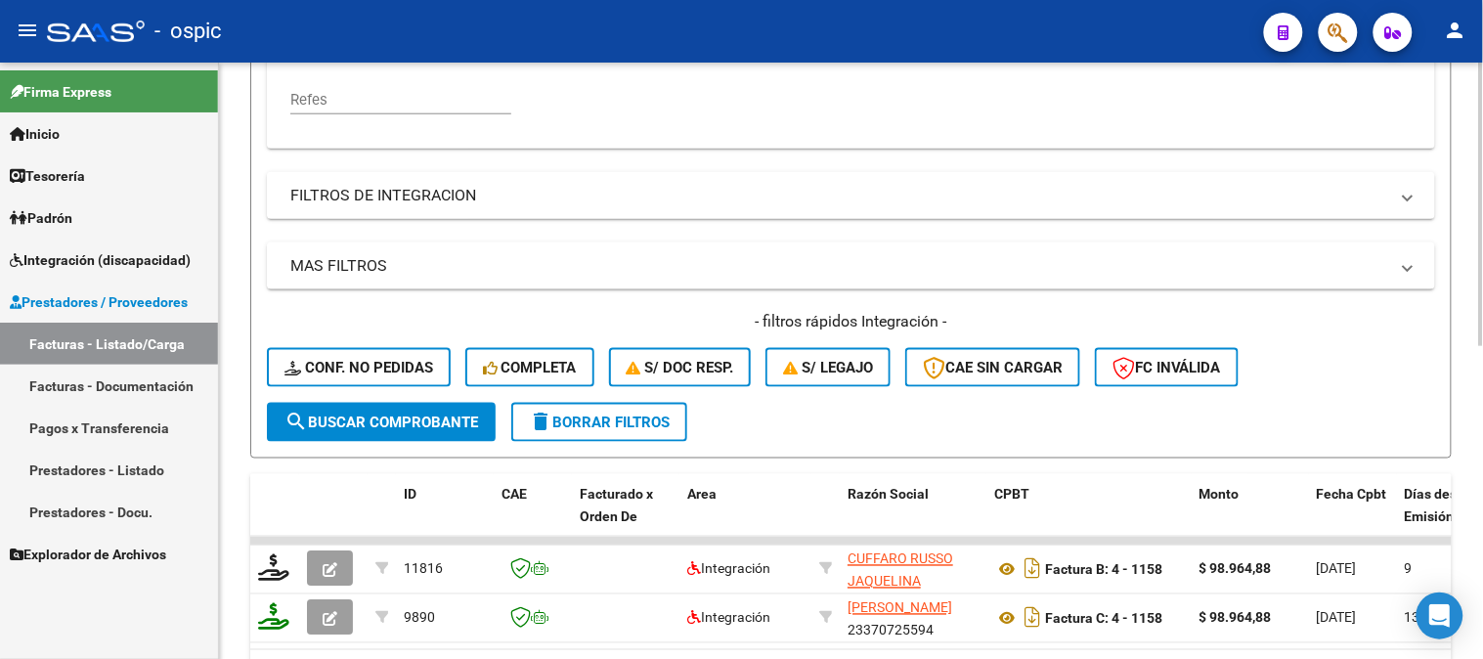
scroll to position [550, 0]
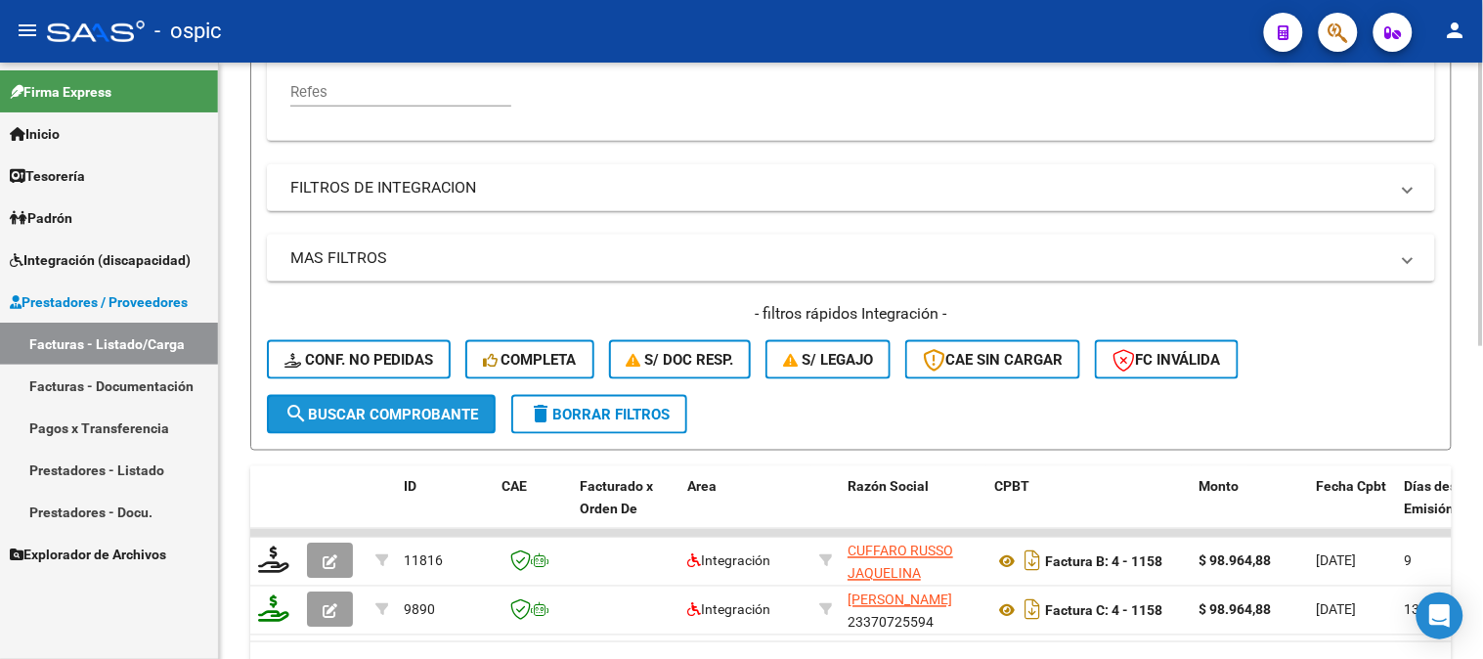
click at [349, 418] on span "search Buscar Comprobante" at bounding box center [382, 415] width 194 height 18
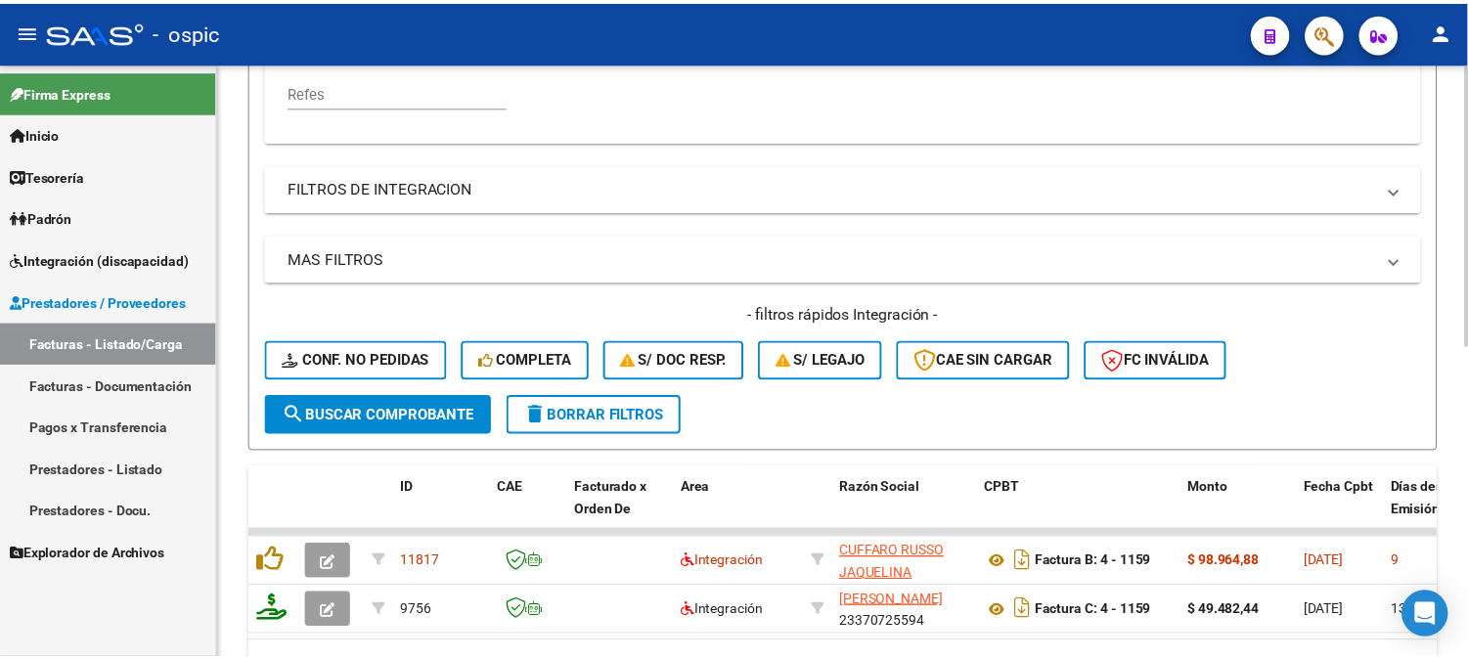
scroll to position [659, 0]
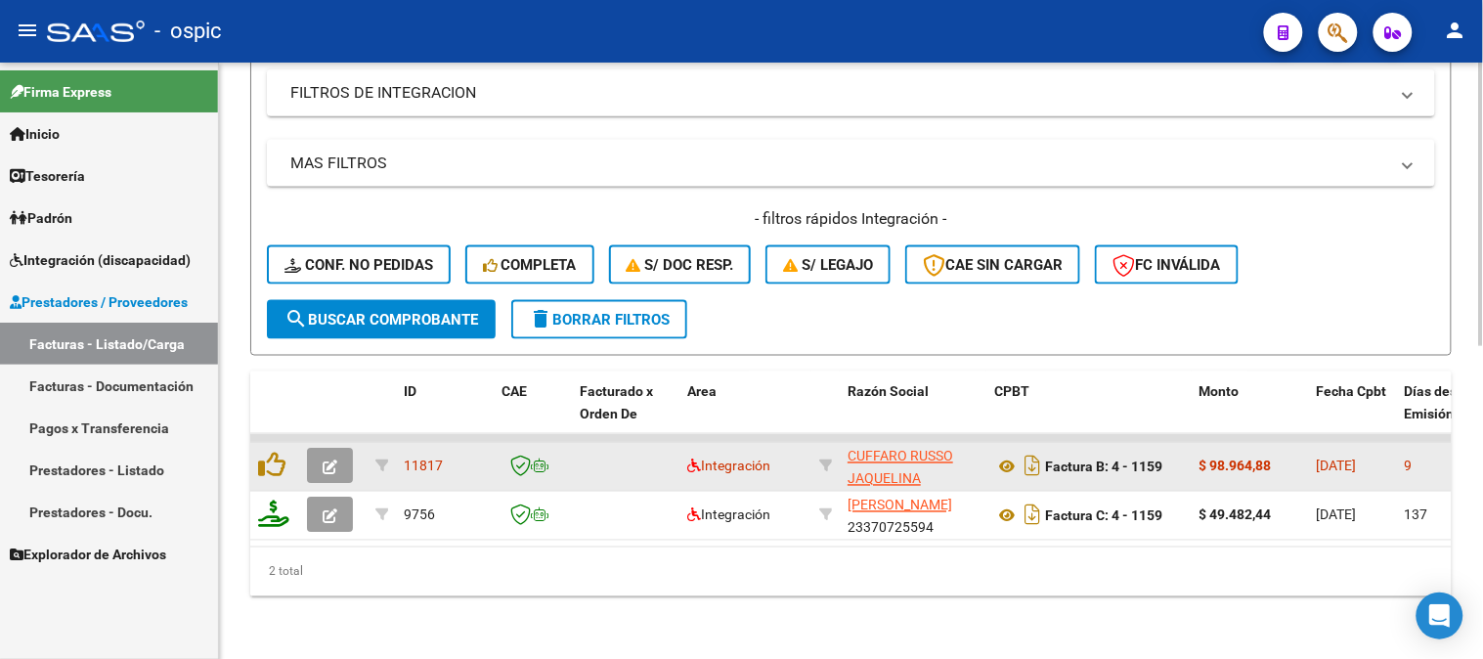
click at [325, 449] on button "button" at bounding box center [330, 466] width 46 height 35
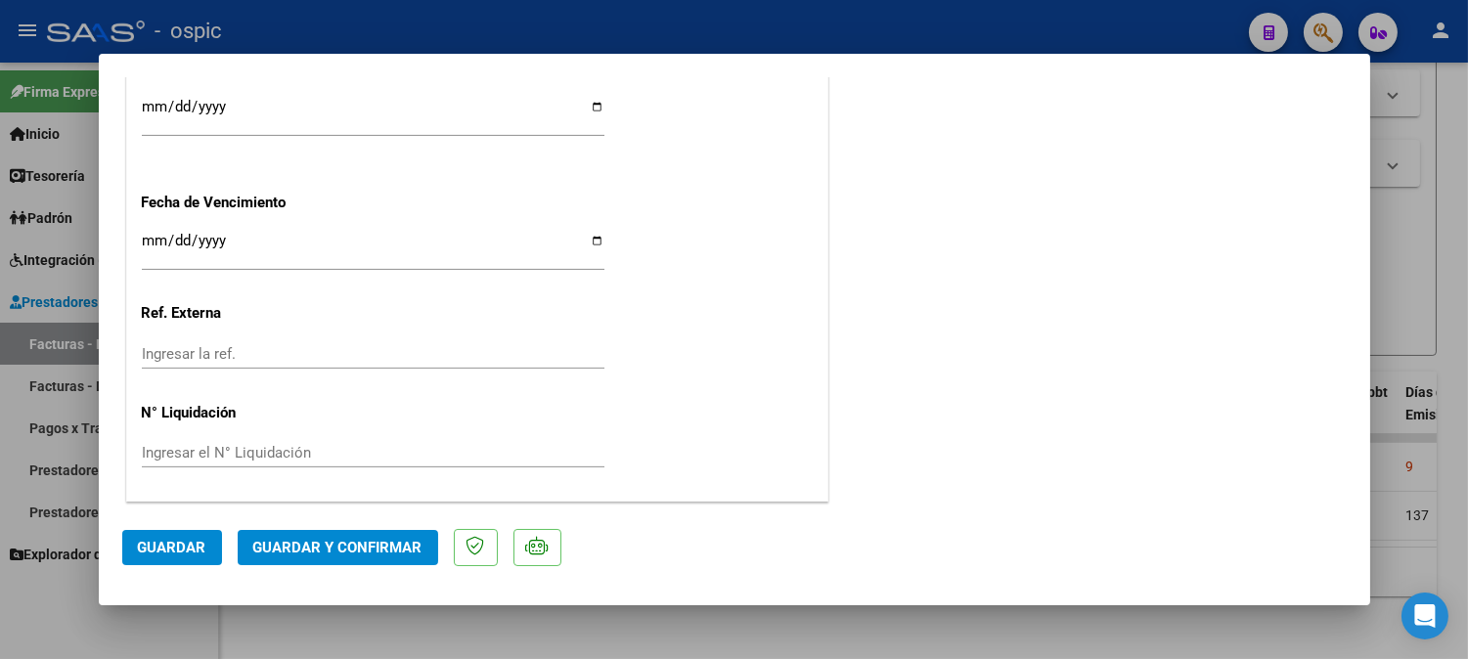
scroll to position [0, 0]
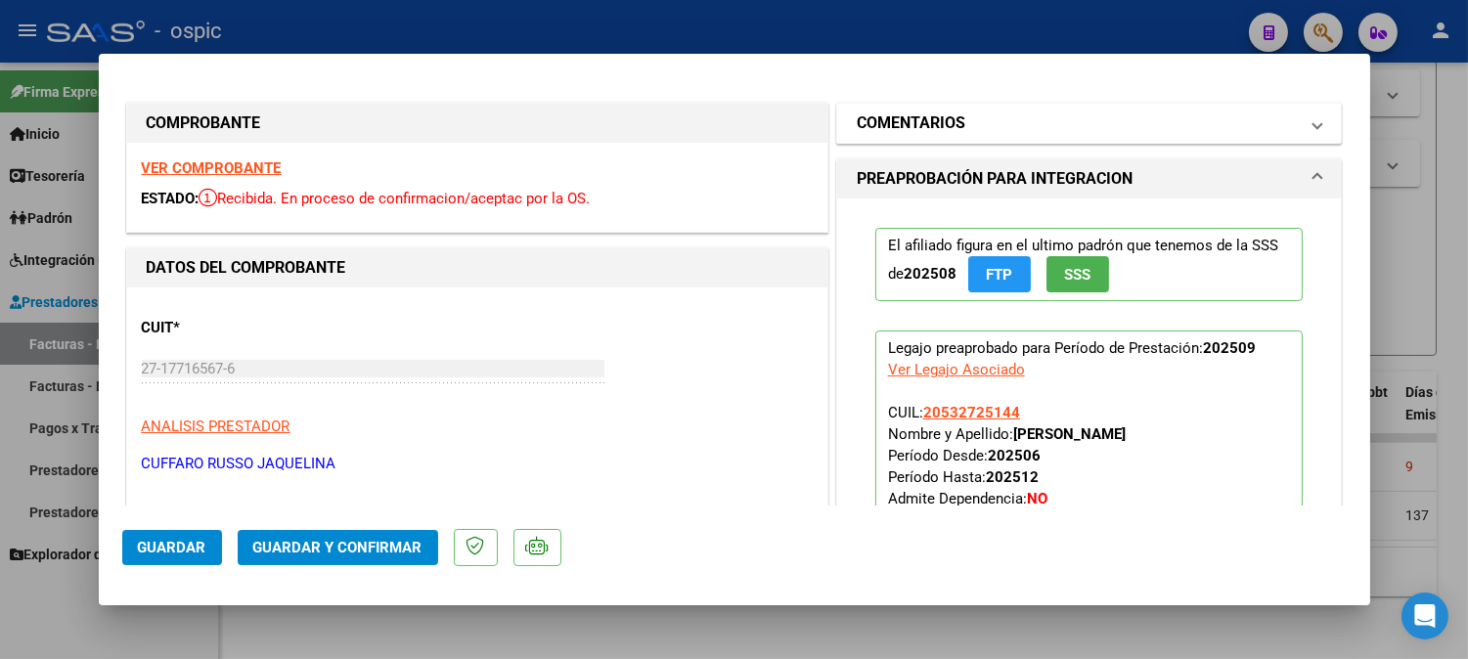
drag, startPoint x: 1085, startPoint y: 115, endPoint x: 1068, endPoint y: 205, distance: 91.7
click at [1083, 115] on mat-panel-title "COMENTARIOS" at bounding box center [1078, 122] width 442 height 23
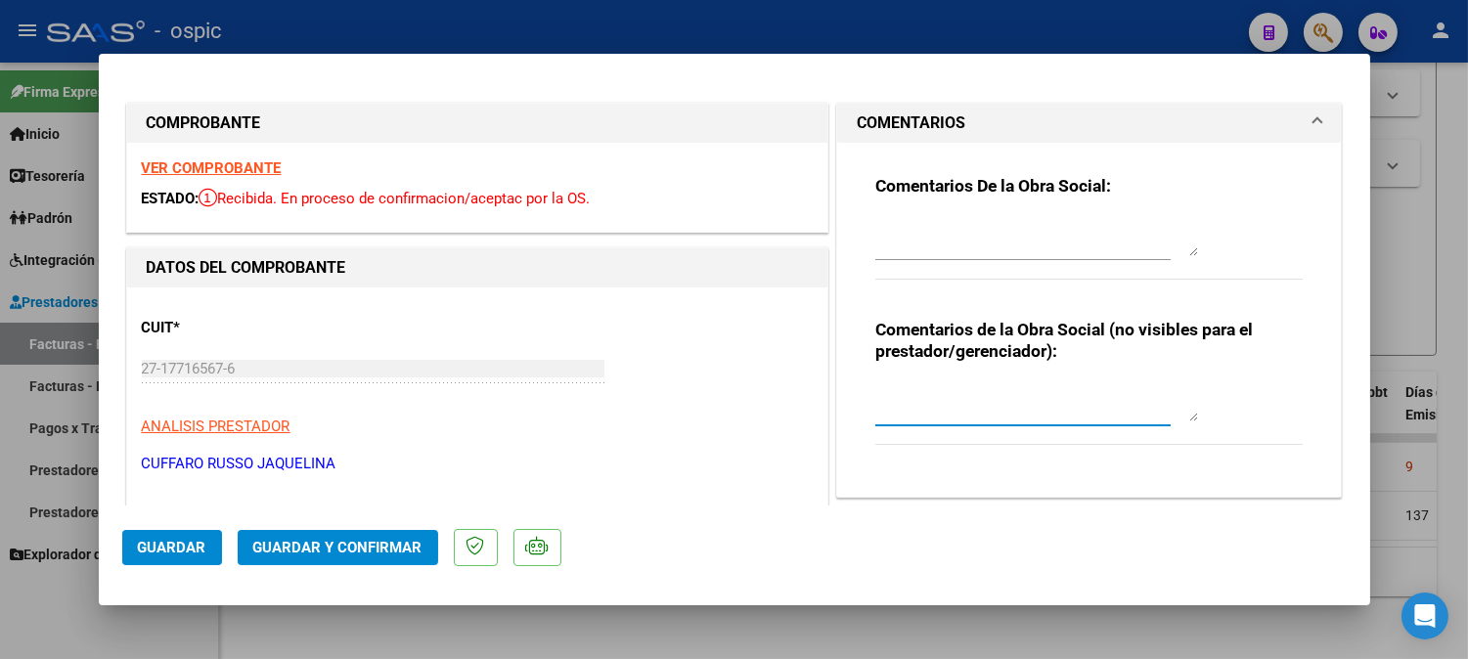
drag, startPoint x: 930, startPoint y: 388, endPoint x: 1272, endPoint y: 219, distance: 381.7
click at [936, 386] on textarea at bounding box center [1036, 401] width 323 height 39
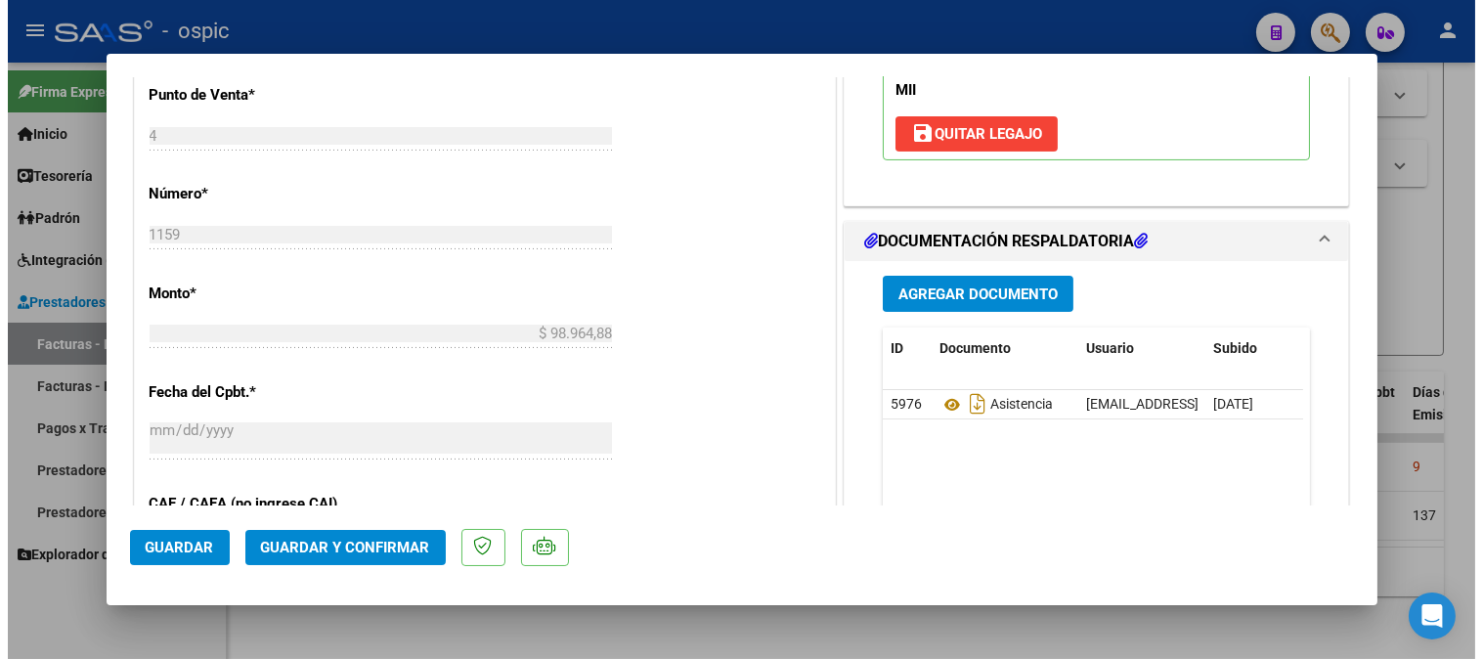
scroll to position [826, 0]
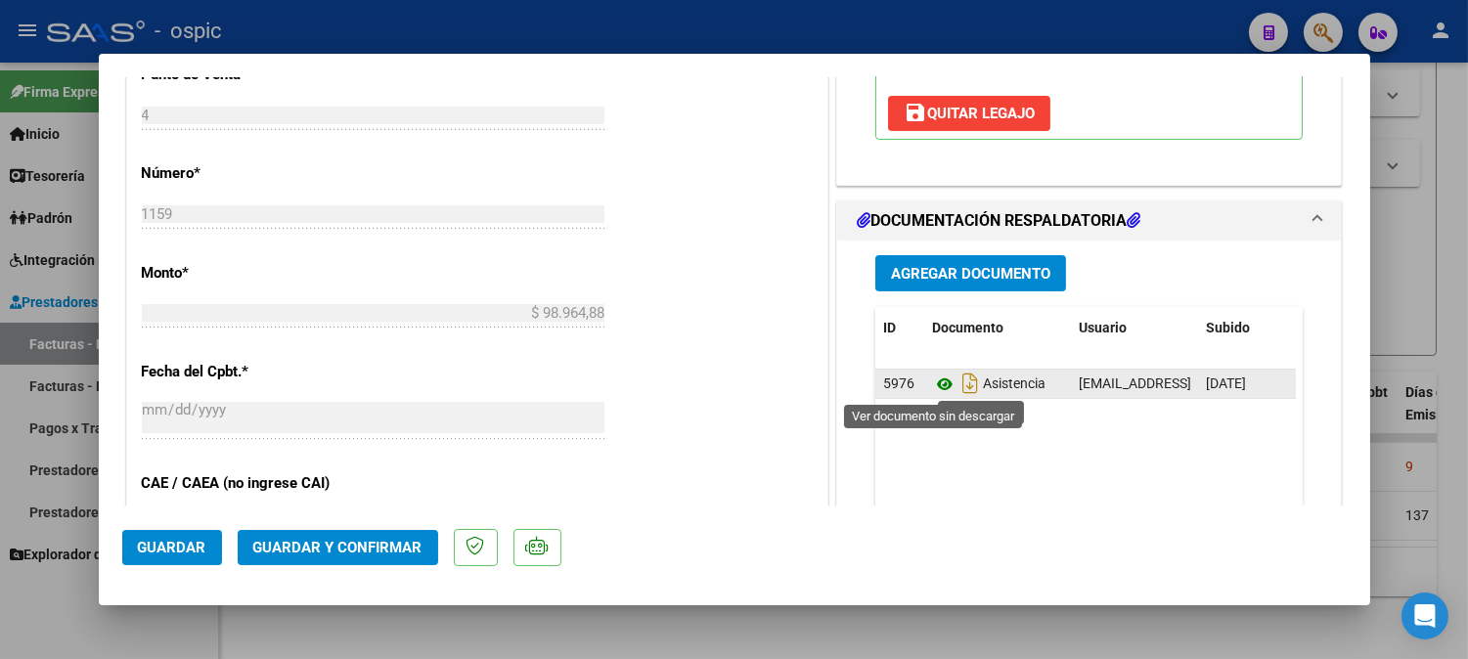
click at [935, 382] on icon at bounding box center [944, 384] width 25 height 23
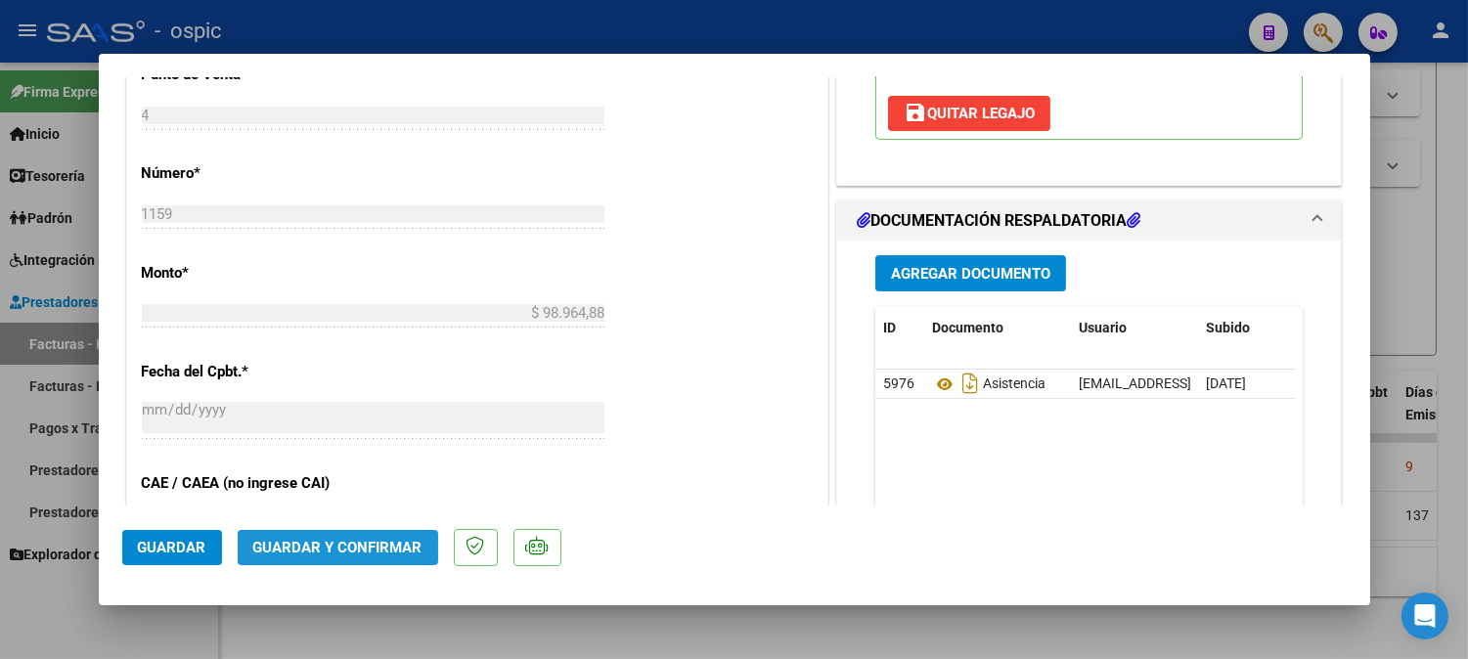
click at [376, 552] on span "Guardar y Confirmar" at bounding box center [337, 548] width 169 height 18
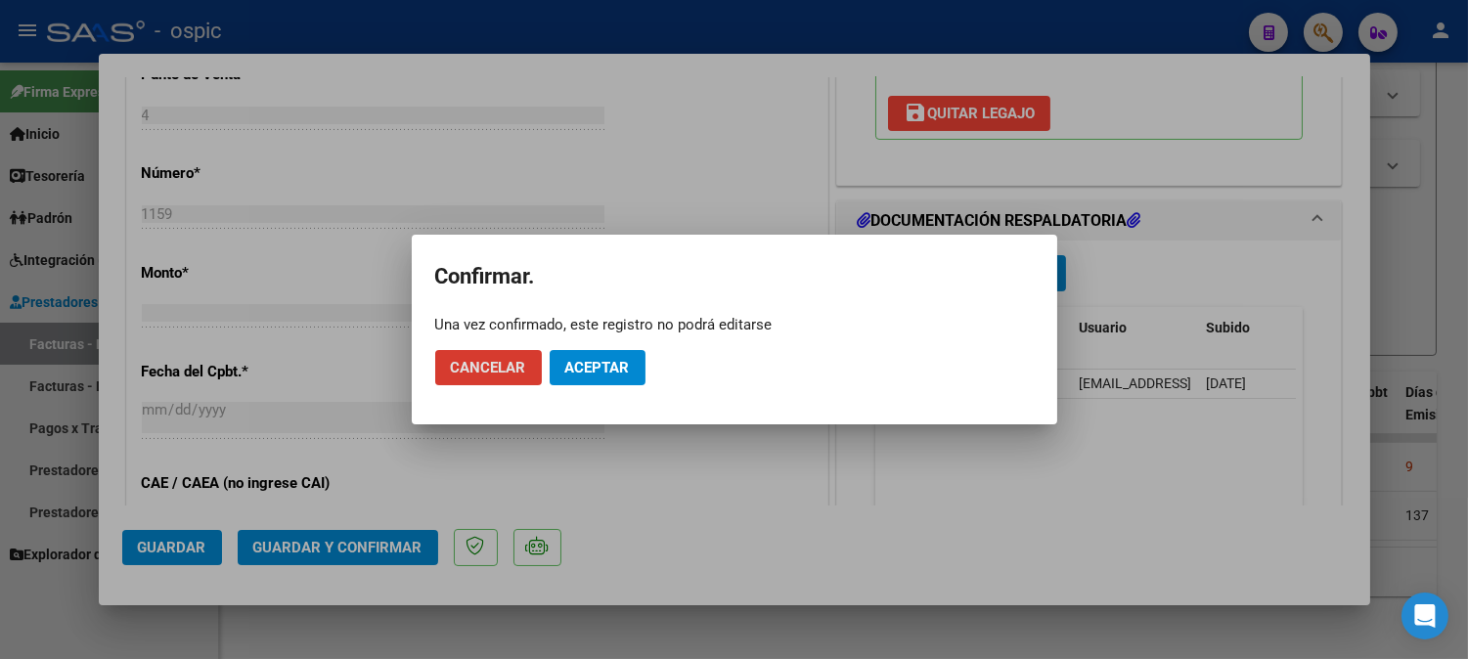
click at [617, 367] on span "Aceptar" at bounding box center [597, 368] width 65 height 18
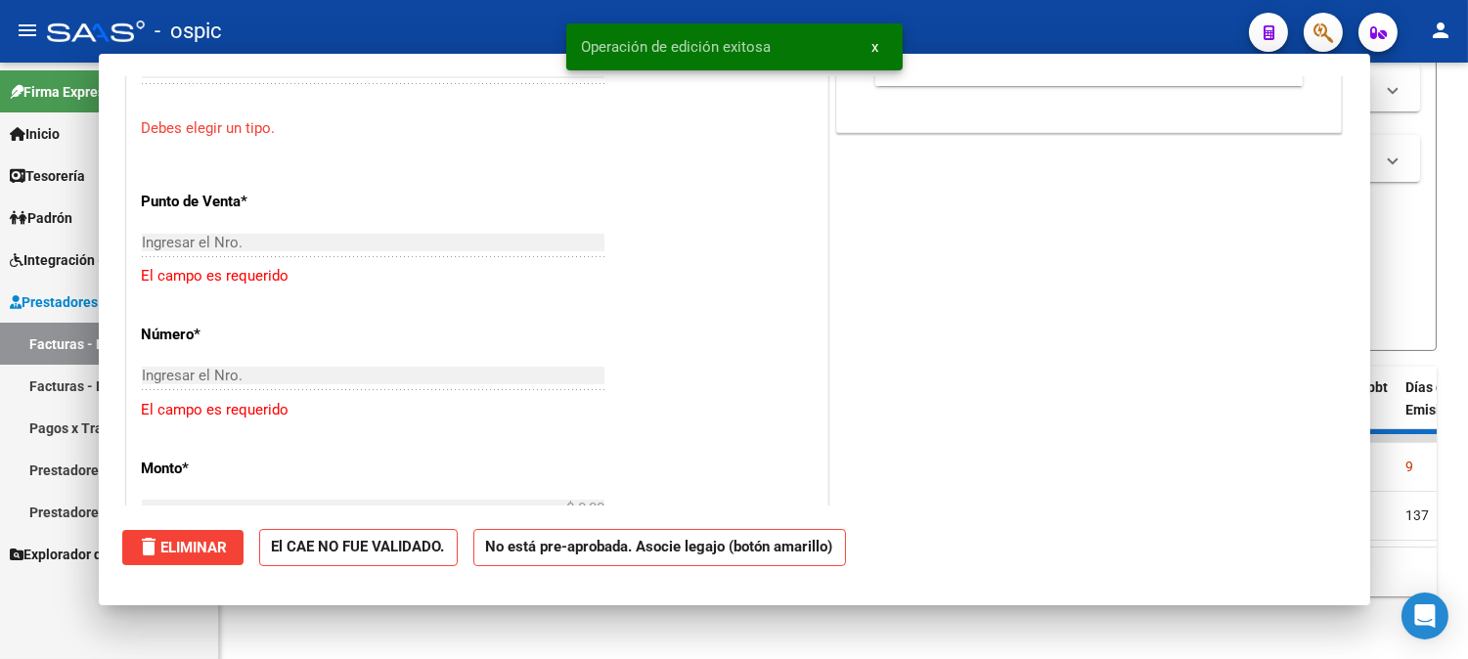
scroll to position [0, 0]
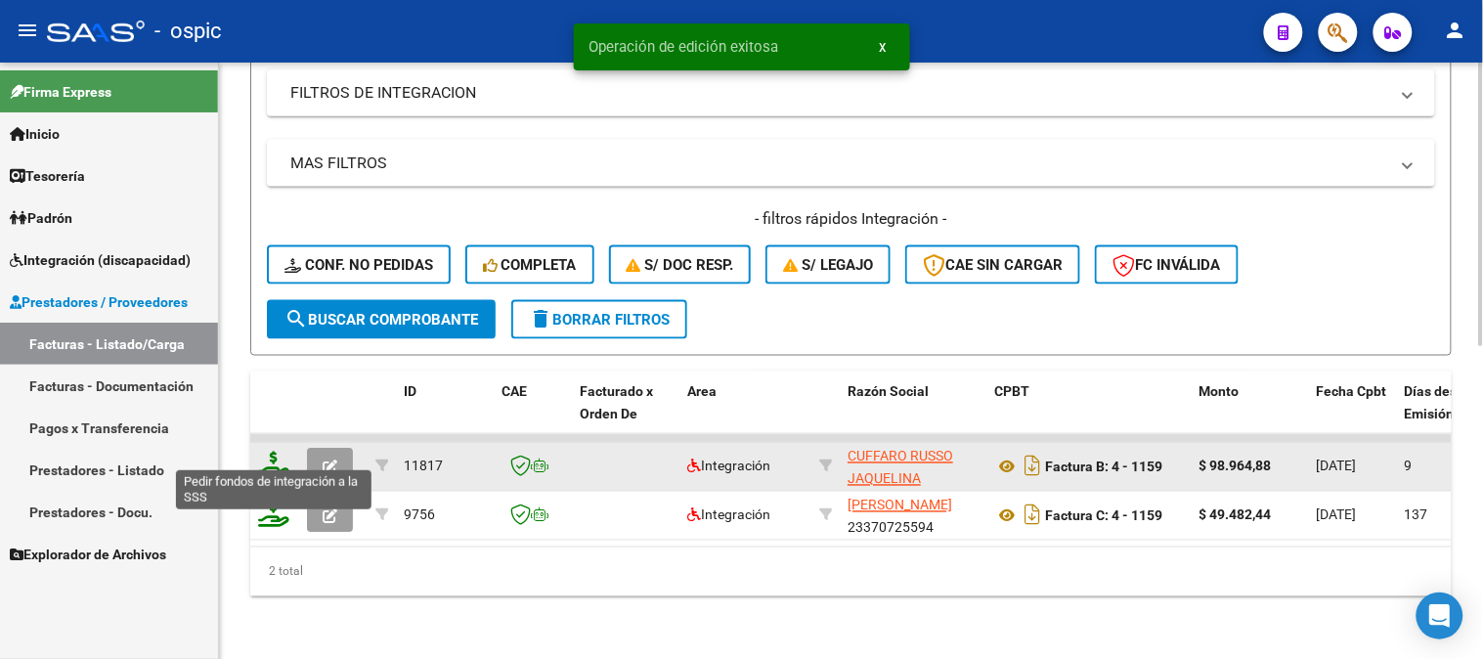
click at [277, 452] on icon at bounding box center [273, 465] width 31 height 27
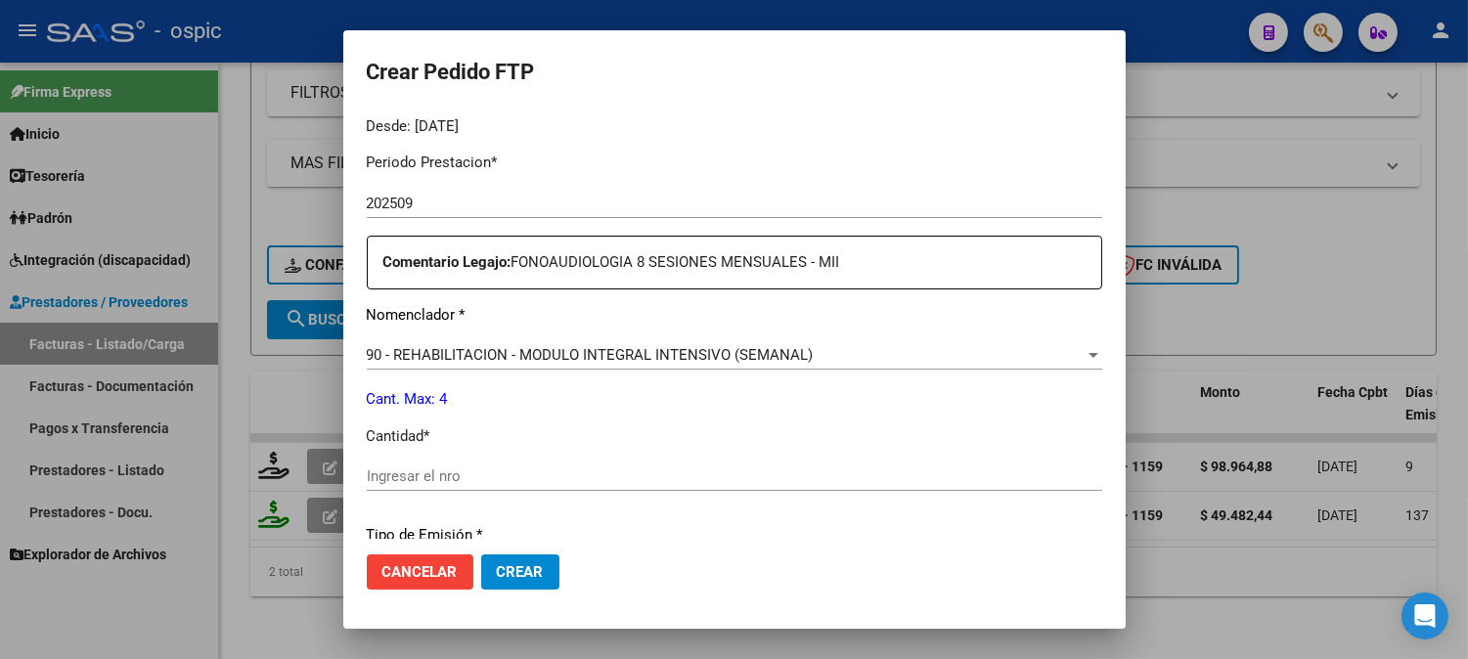
scroll to position [624, 0]
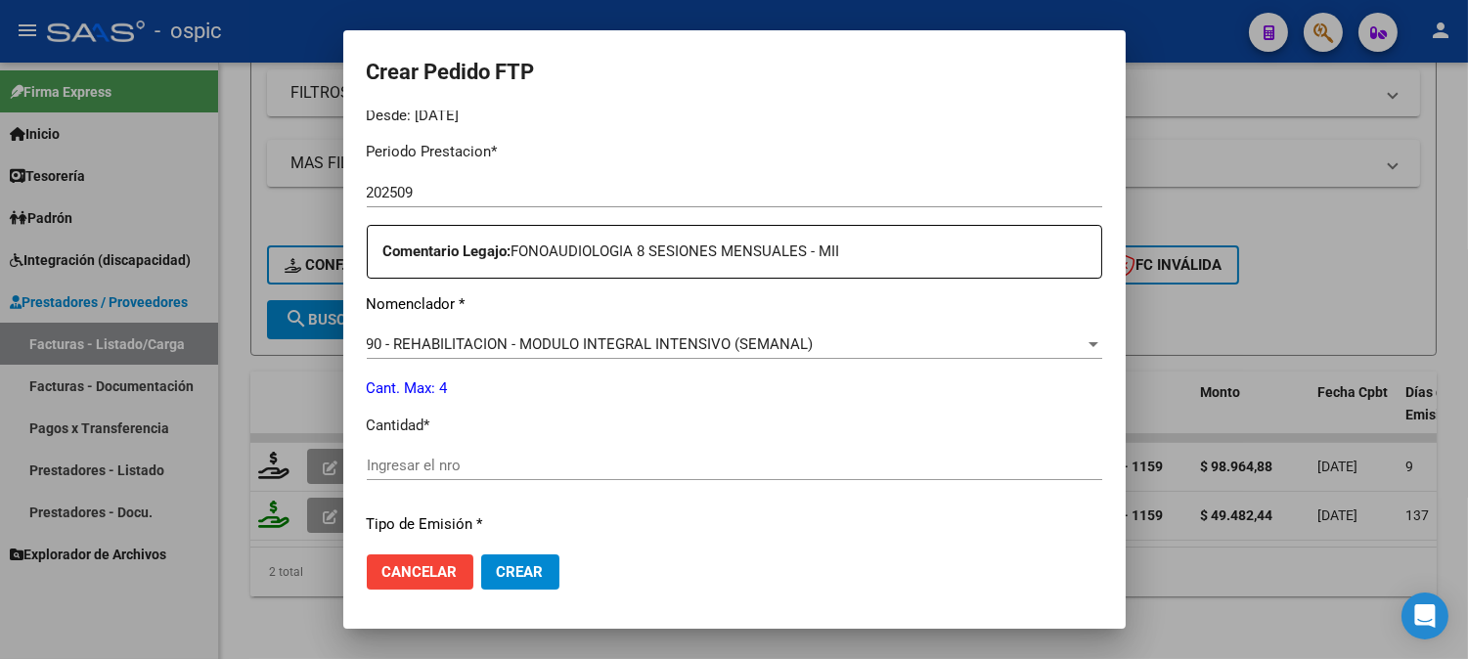
click at [785, 462] on input "Ingresar el nro" at bounding box center [734, 466] width 735 height 18
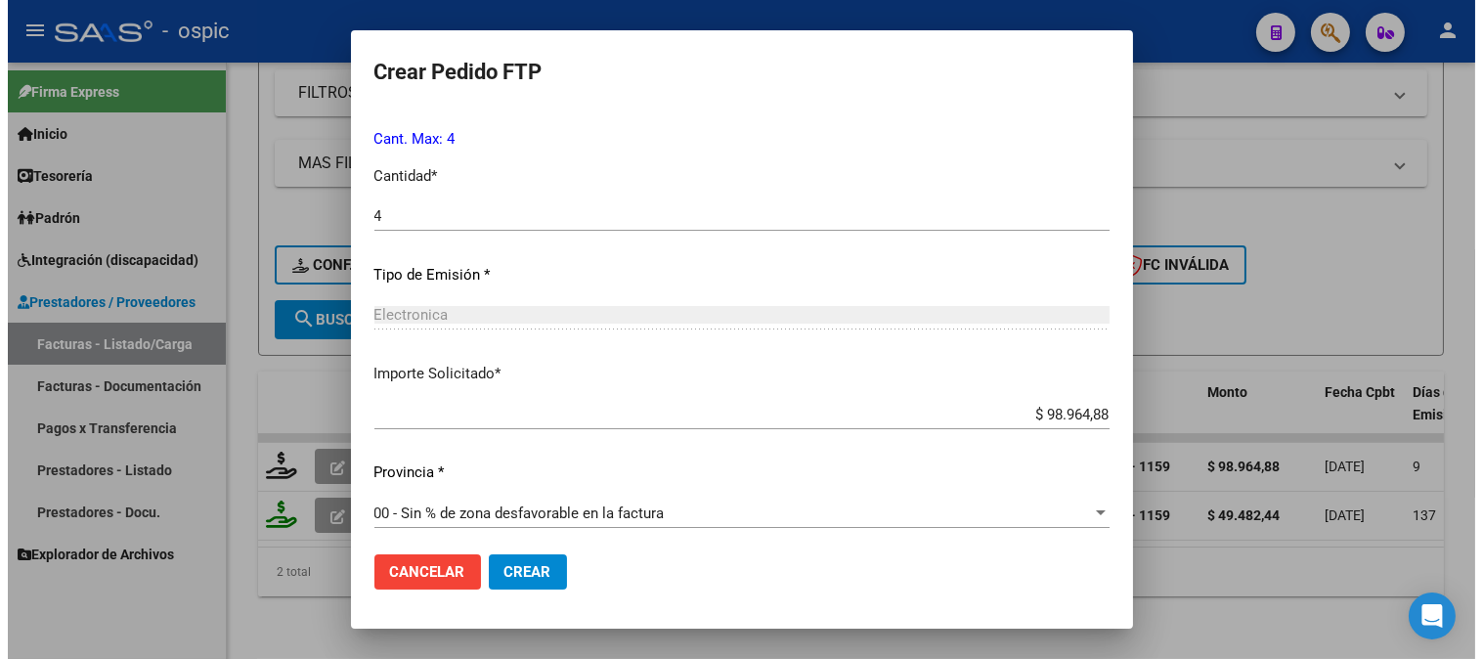
scroll to position [880, 0]
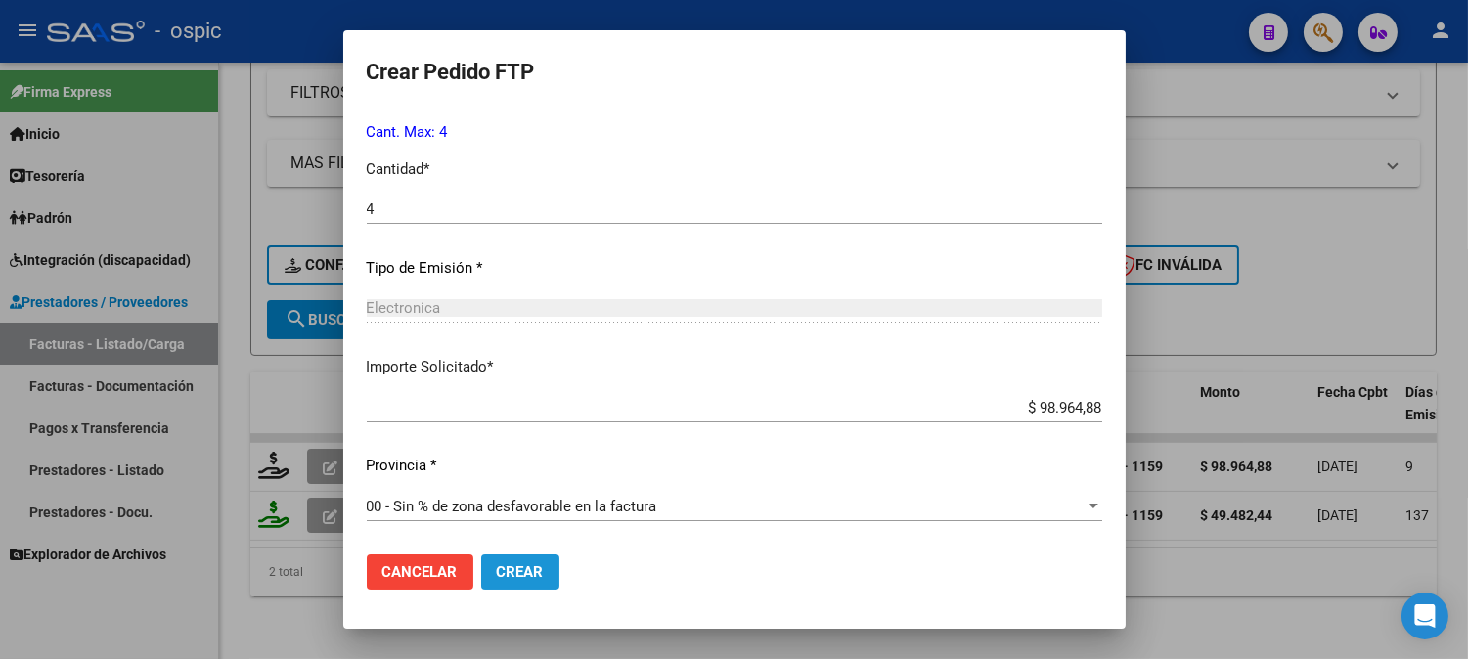
drag, startPoint x: 512, startPoint y: 571, endPoint x: 1482, endPoint y: 248, distance: 1022.2
click at [513, 571] on span "Crear" at bounding box center [520, 572] width 47 height 18
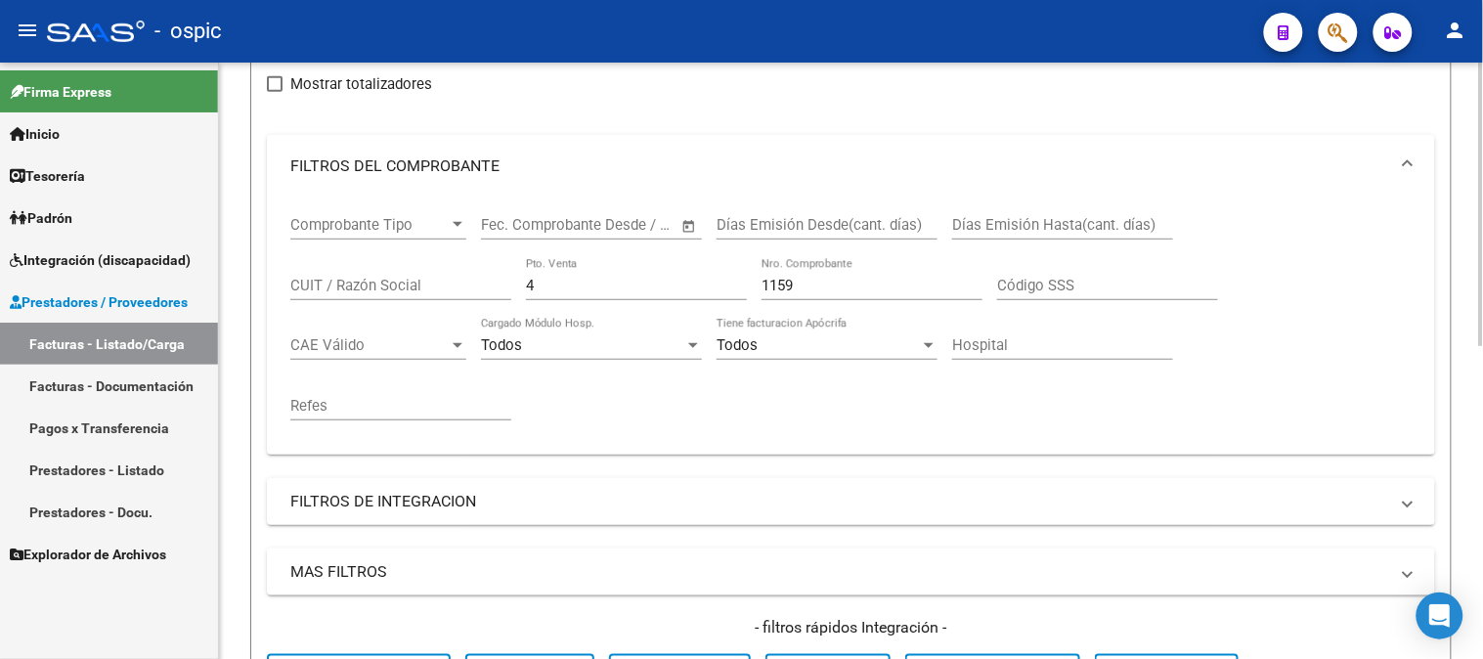
scroll to position [225, 0]
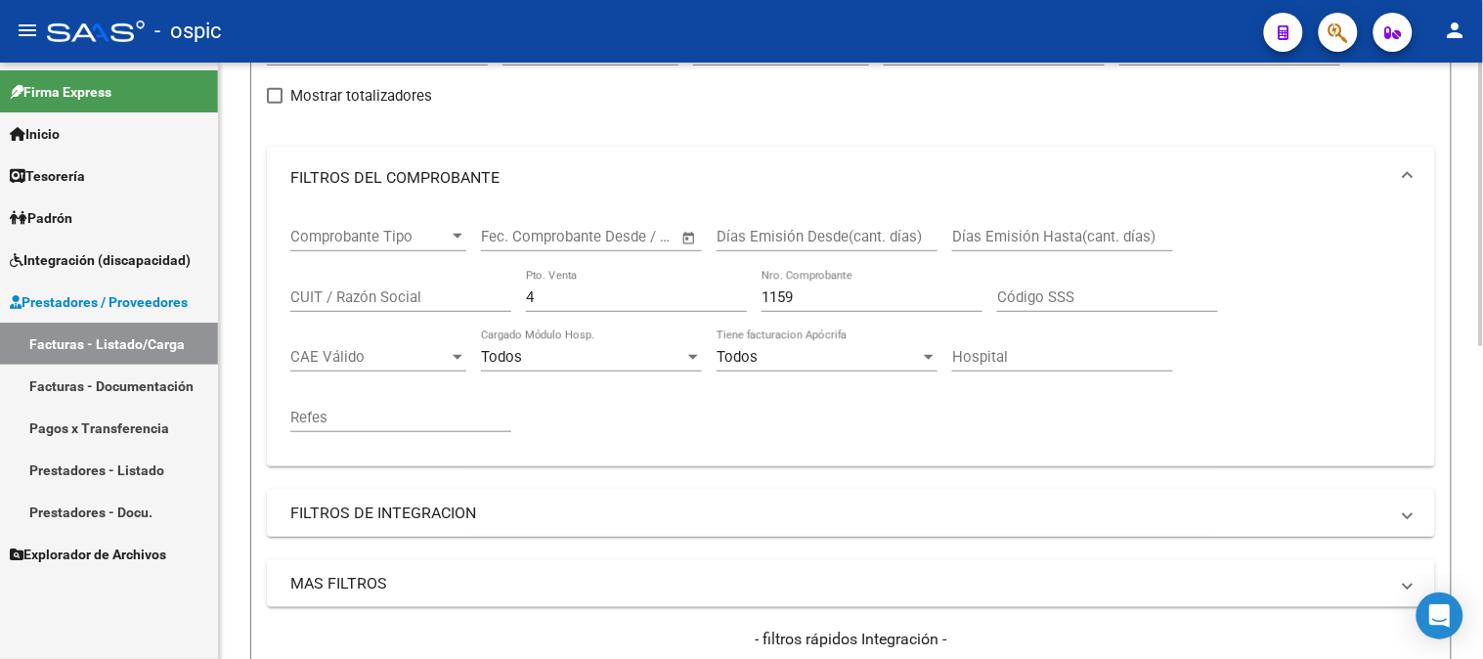
drag, startPoint x: 557, startPoint y: 287, endPoint x: 535, endPoint y: 299, distance: 25.4
click at [535, 299] on div "4 Pto. Venta" at bounding box center [636, 291] width 221 height 42
drag, startPoint x: 542, startPoint y: 301, endPoint x: 454, endPoint y: 303, distance: 88.0
click at [454, 303] on div "Comprobante Tipo Comprobante Tipo Fecha inicio – Fecha fin Fec. Comprobante Des…" at bounding box center [851, 330] width 1122 height 242
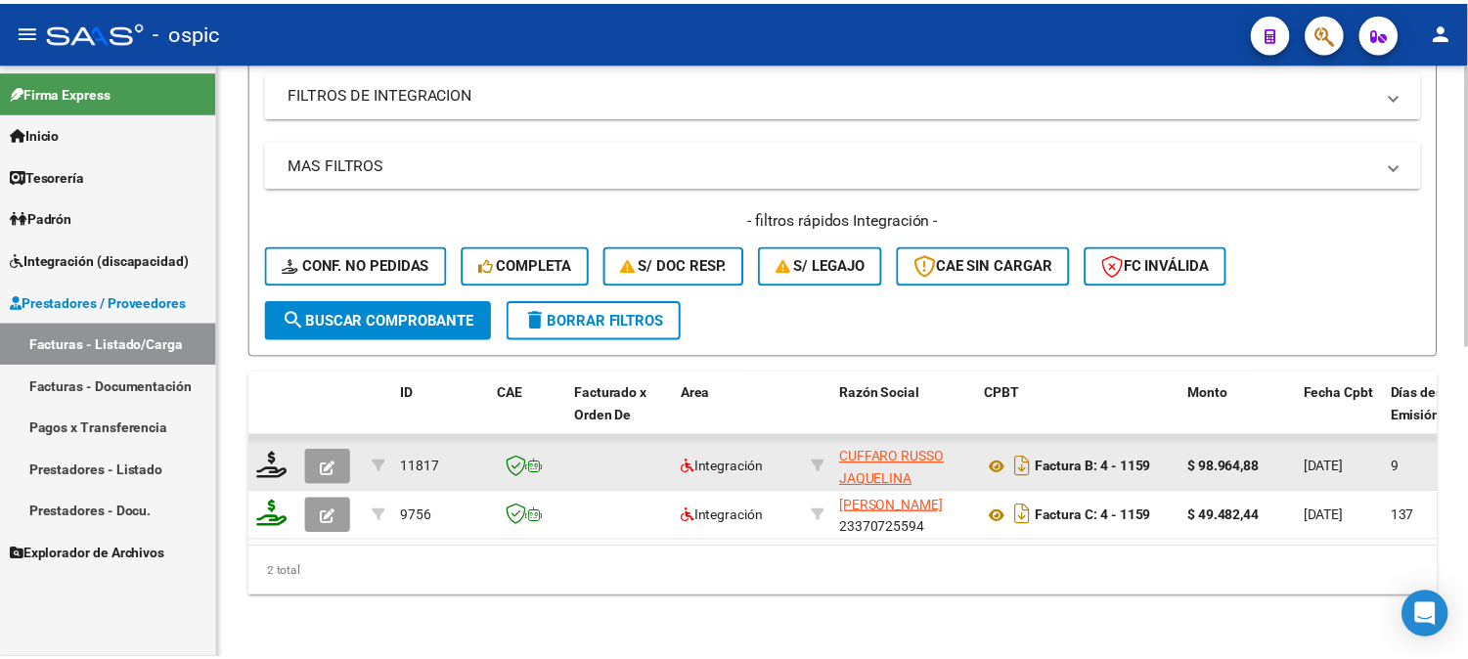
scroll to position [659, 0]
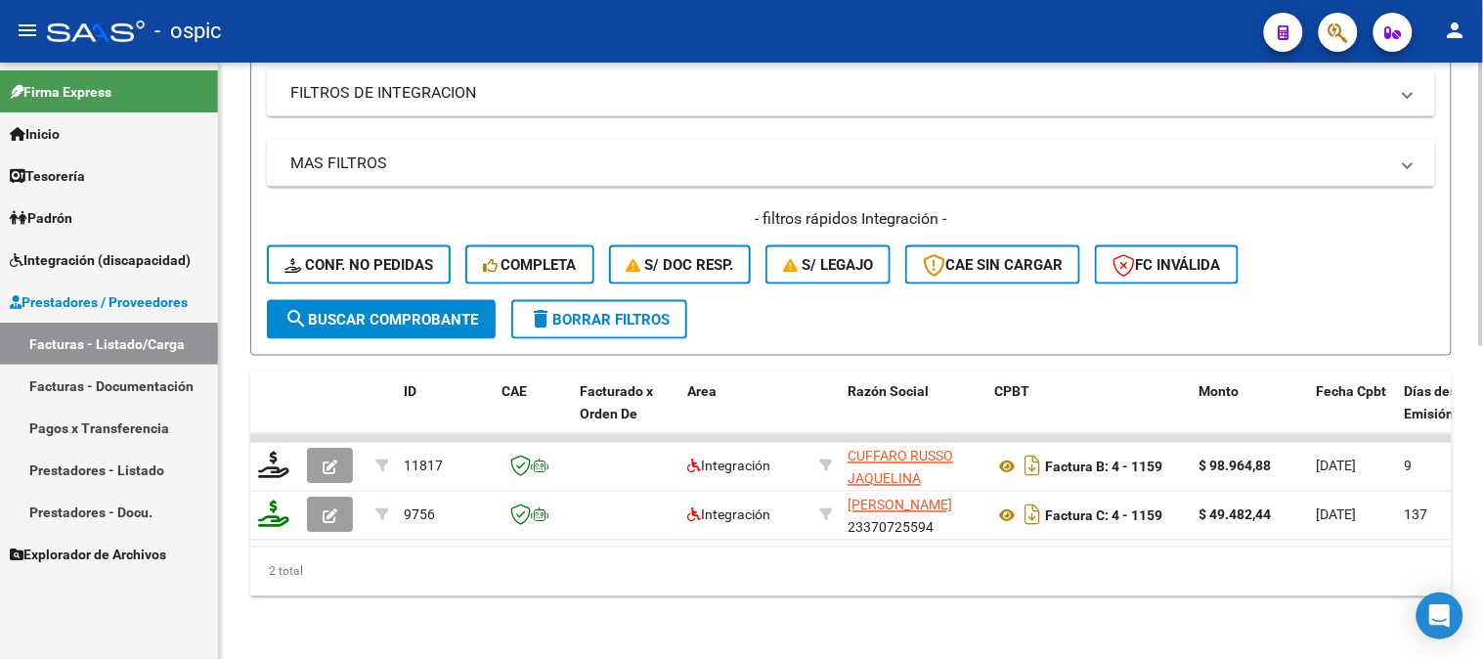
click at [426, 311] on span "search Buscar Comprobante" at bounding box center [382, 320] width 194 height 18
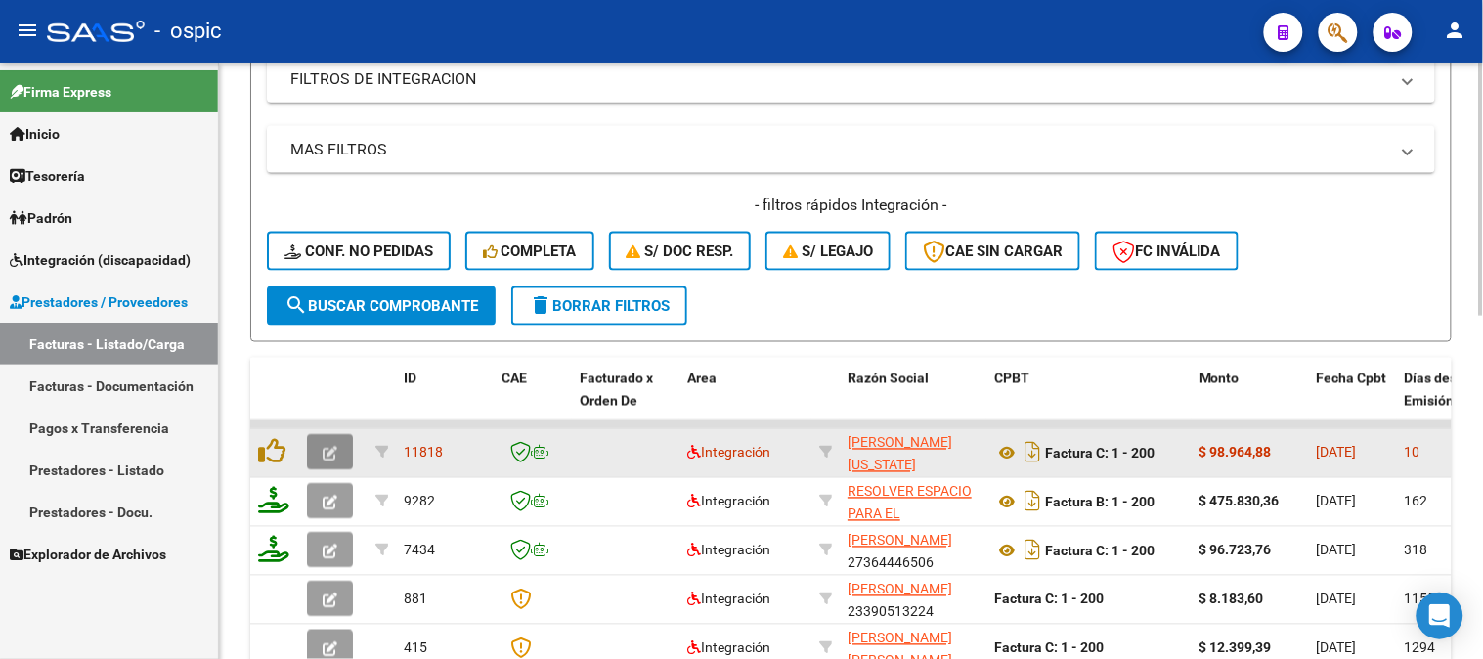
click at [326, 444] on span "button" at bounding box center [330, 453] width 15 height 18
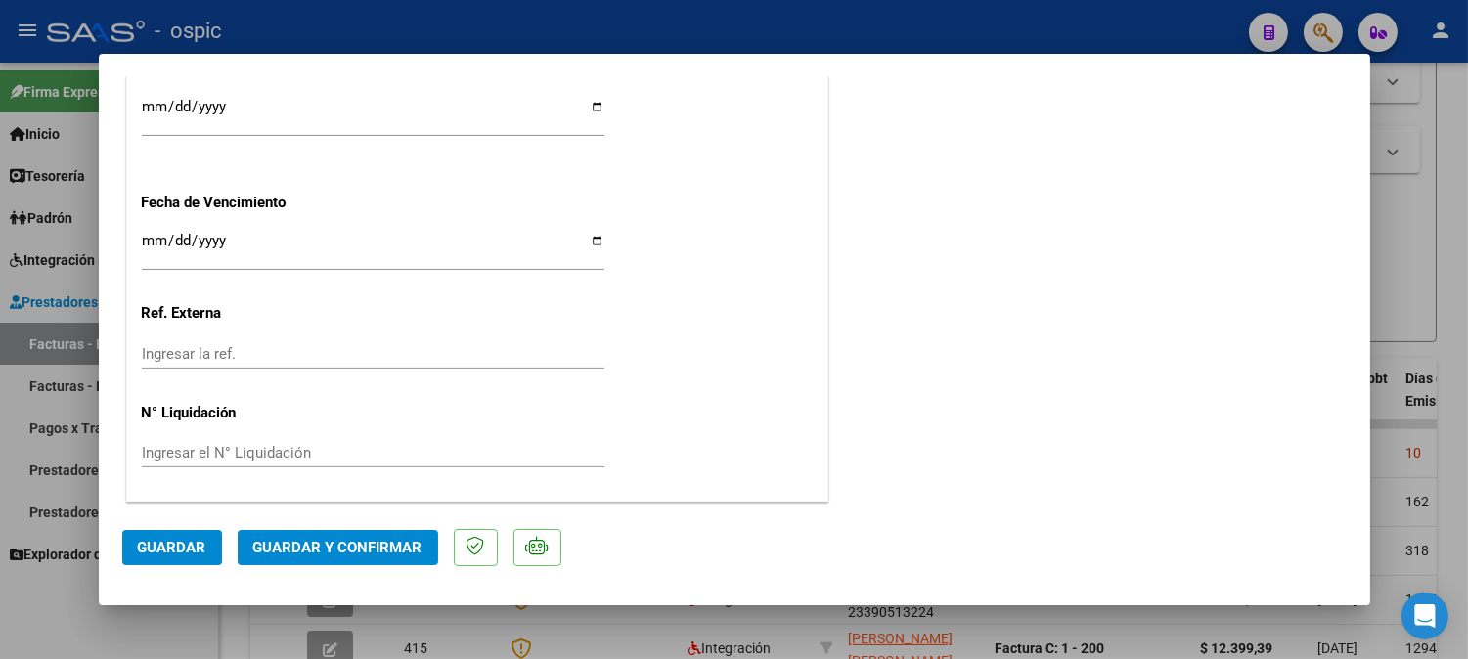
scroll to position [0, 0]
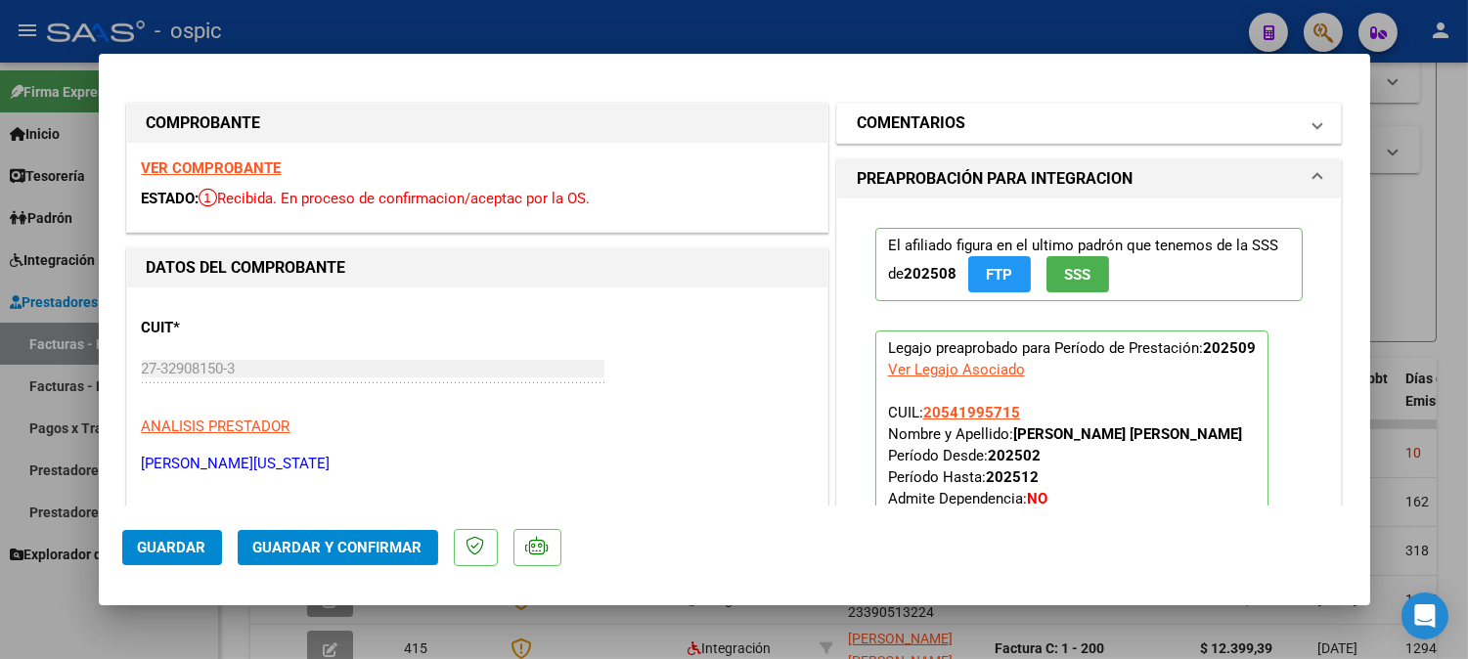
drag, startPoint x: 934, startPoint y: 118, endPoint x: 955, endPoint y: 315, distance: 197.7
click at [934, 119] on h1 "COMENTARIOS" at bounding box center [911, 122] width 109 height 23
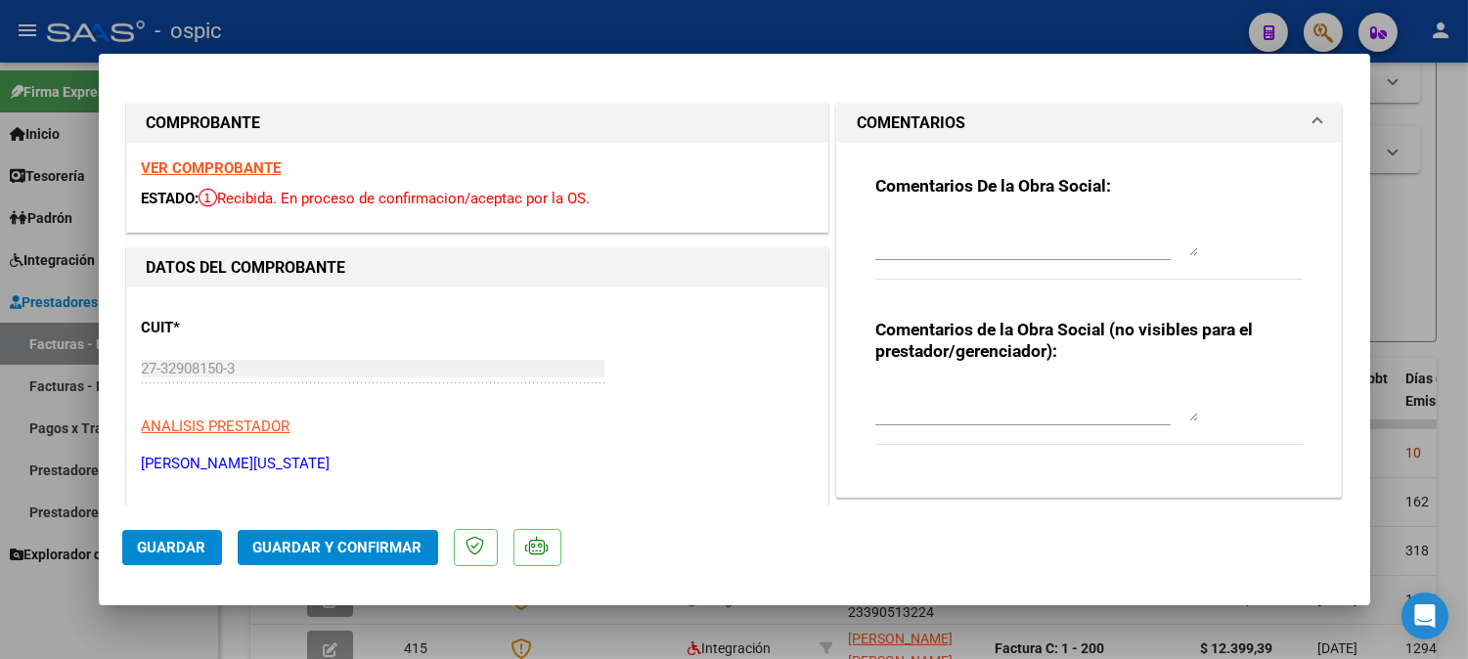
drag, startPoint x: 919, startPoint y: 402, endPoint x: 934, endPoint y: 402, distance: 14.7
click at [920, 401] on textarea at bounding box center [1036, 401] width 323 height 39
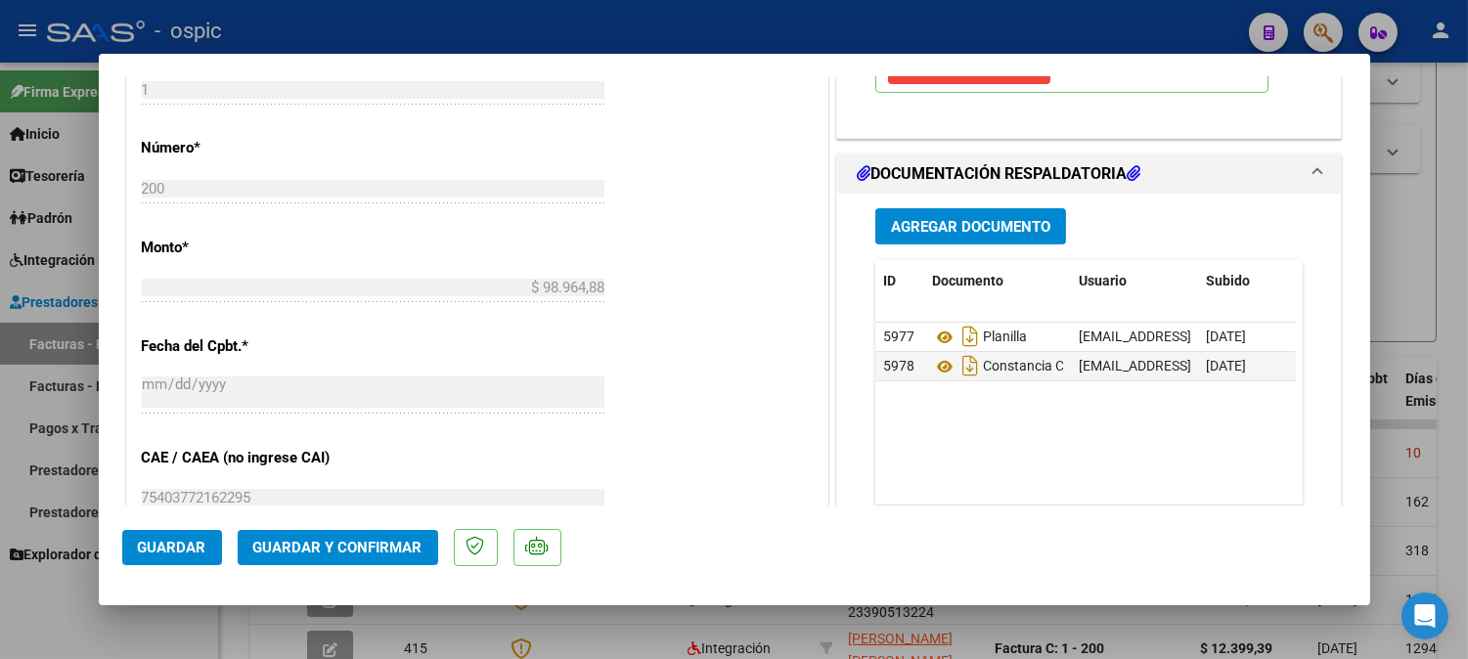
scroll to position [856, 0]
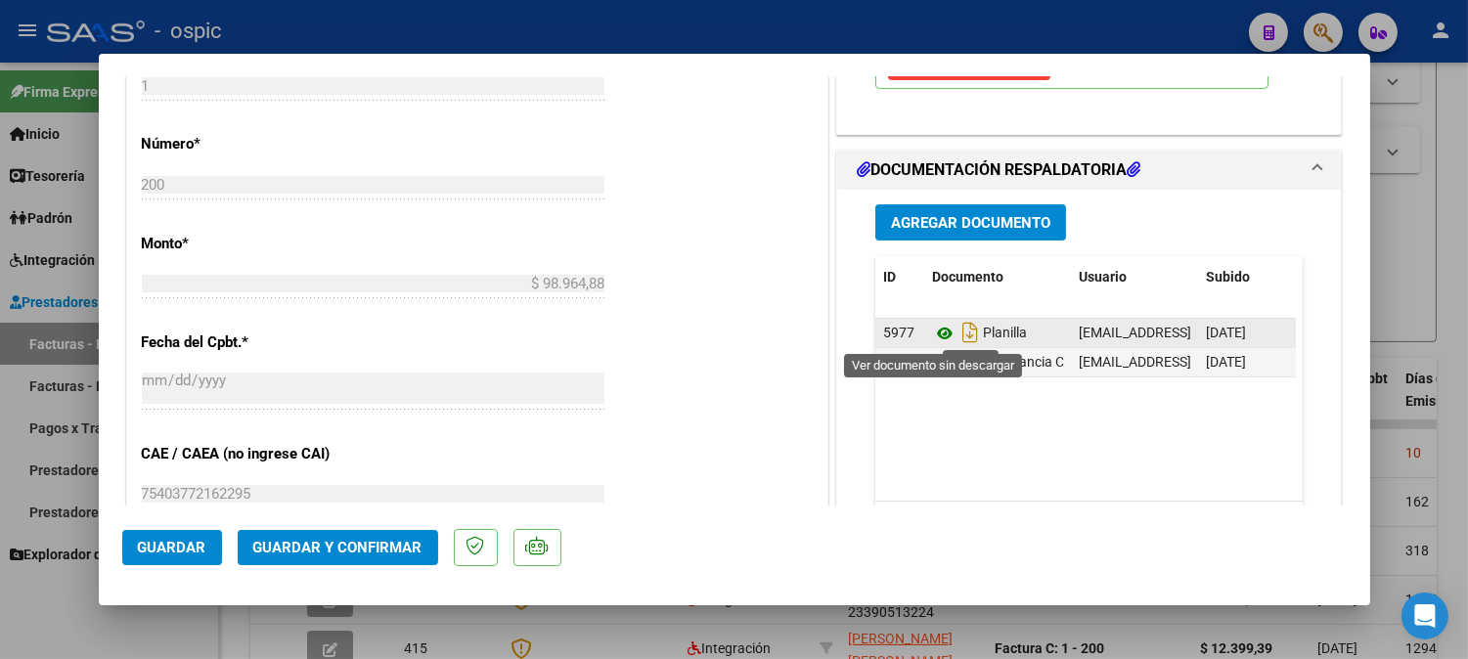
click at [935, 330] on icon at bounding box center [944, 333] width 25 height 23
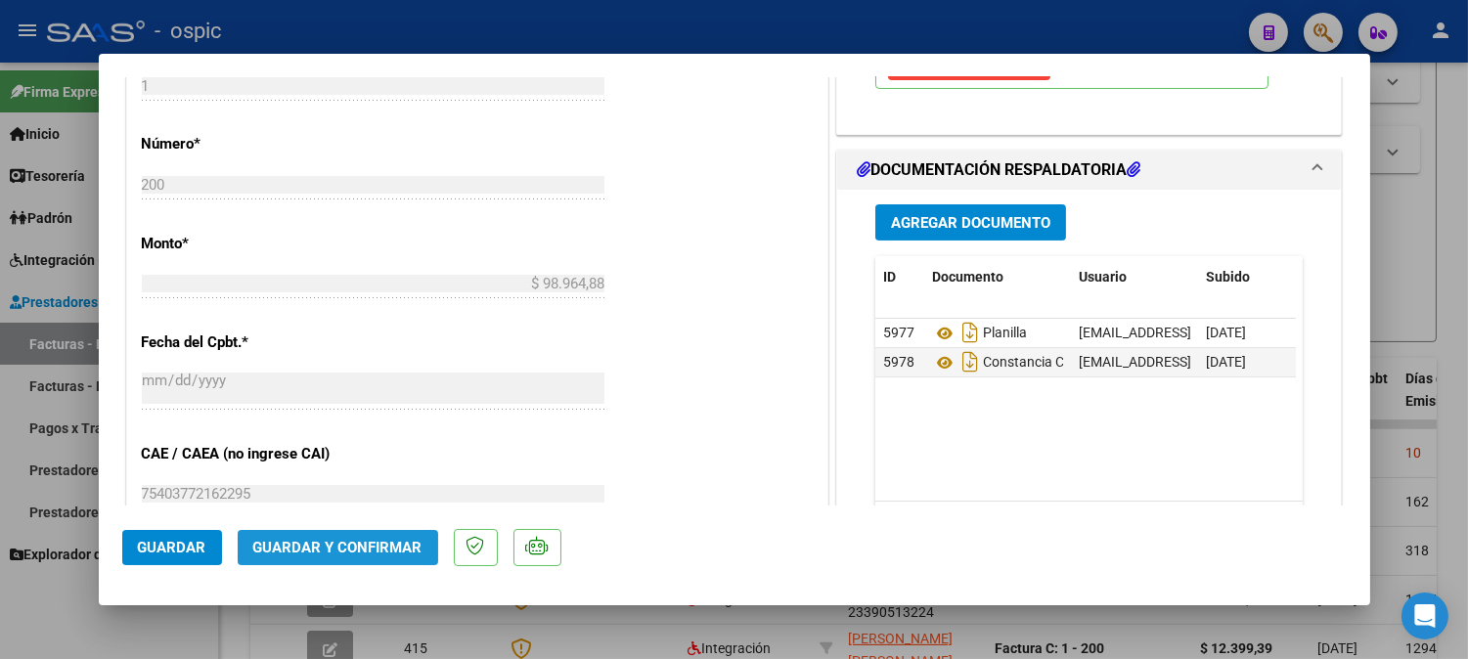
click at [376, 544] on span "Guardar y Confirmar" at bounding box center [337, 548] width 169 height 18
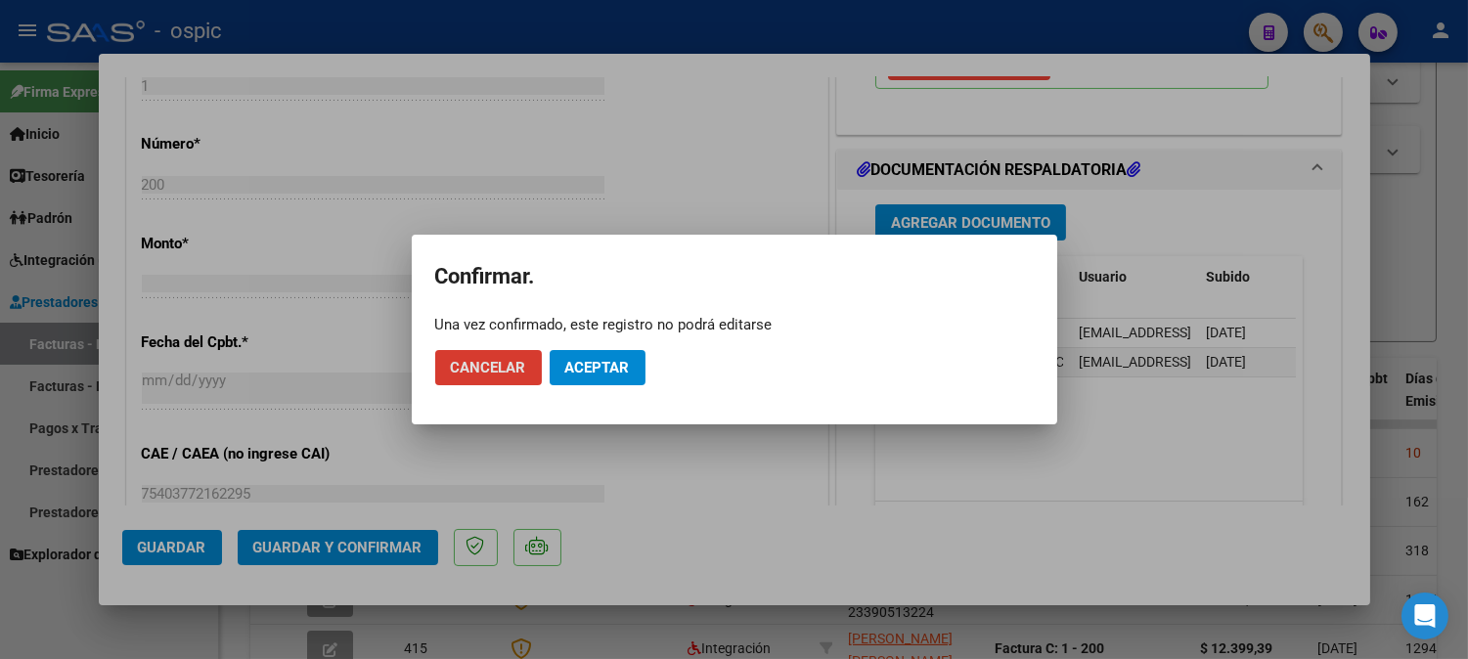
click at [593, 363] on span "Aceptar" at bounding box center [597, 368] width 65 height 18
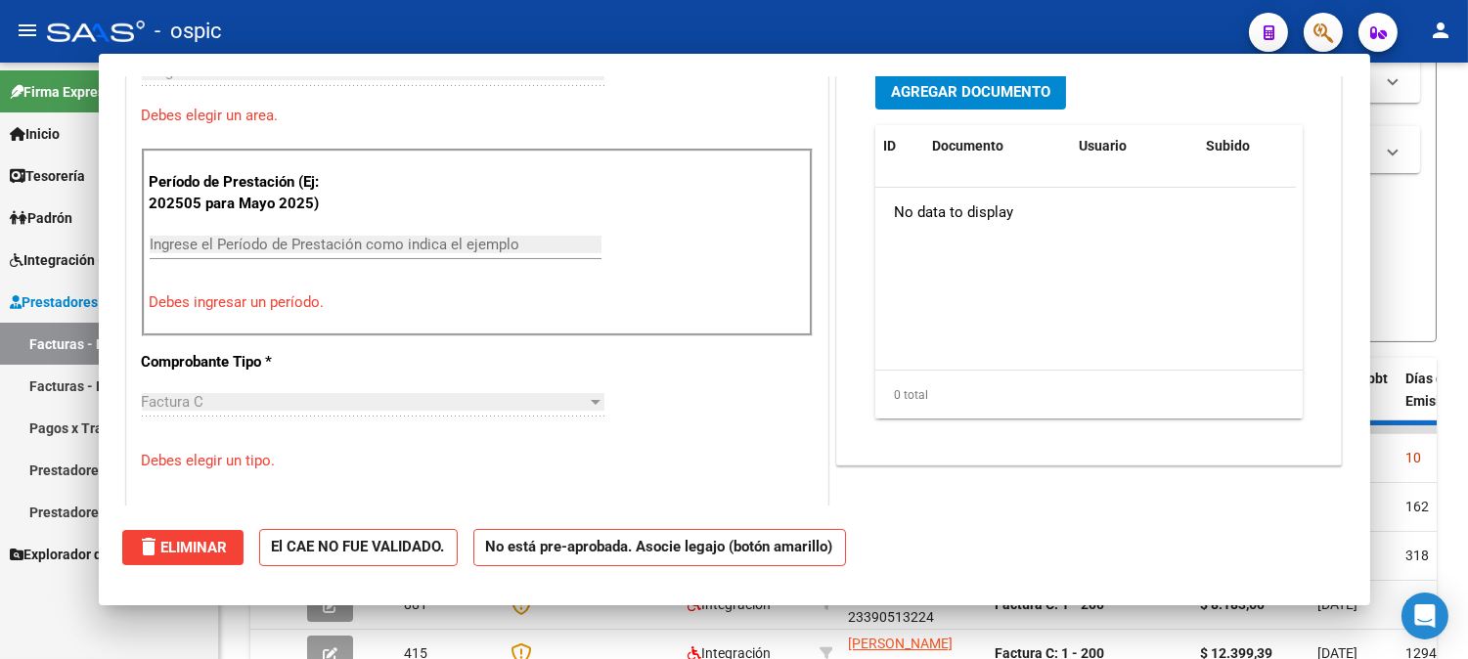
scroll to position [0, 0]
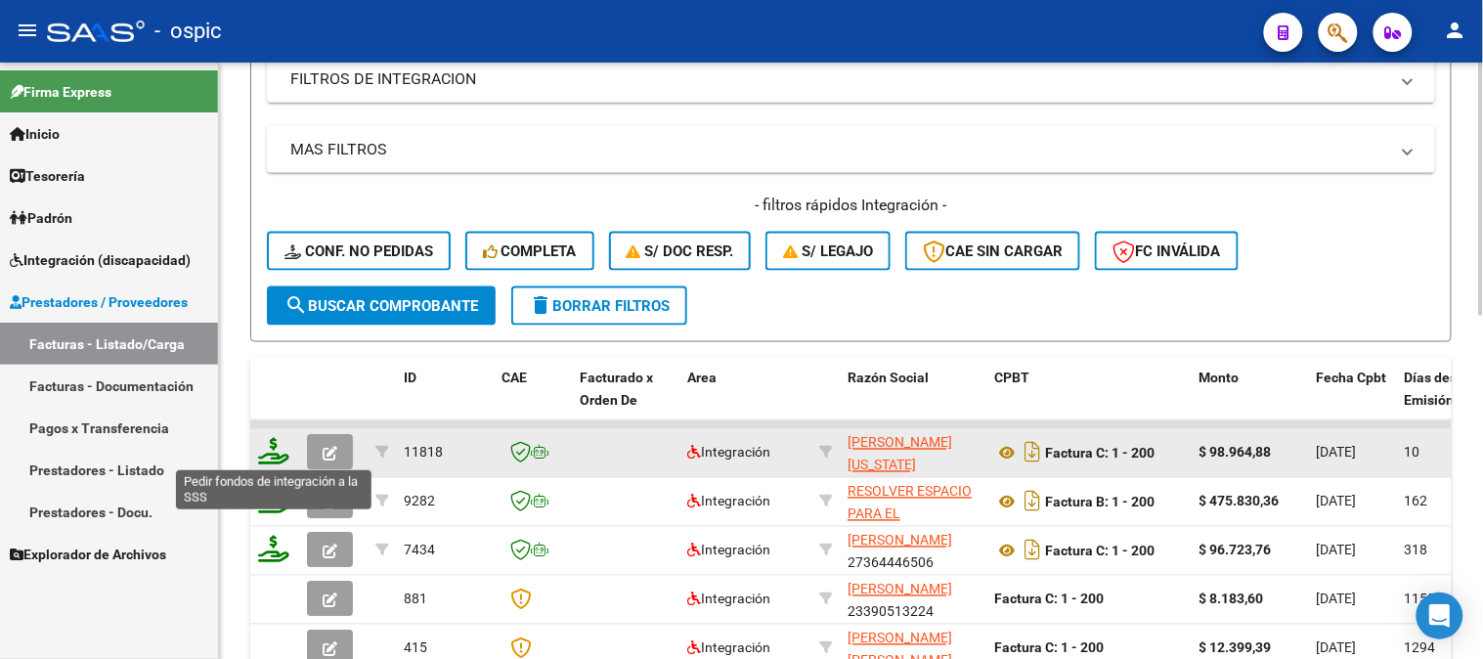
click at [274, 443] on icon at bounding box center [273, 451] width 31 height 27
click at [275, 444] on icon at bounding box center [273, 451] width 31 height 27
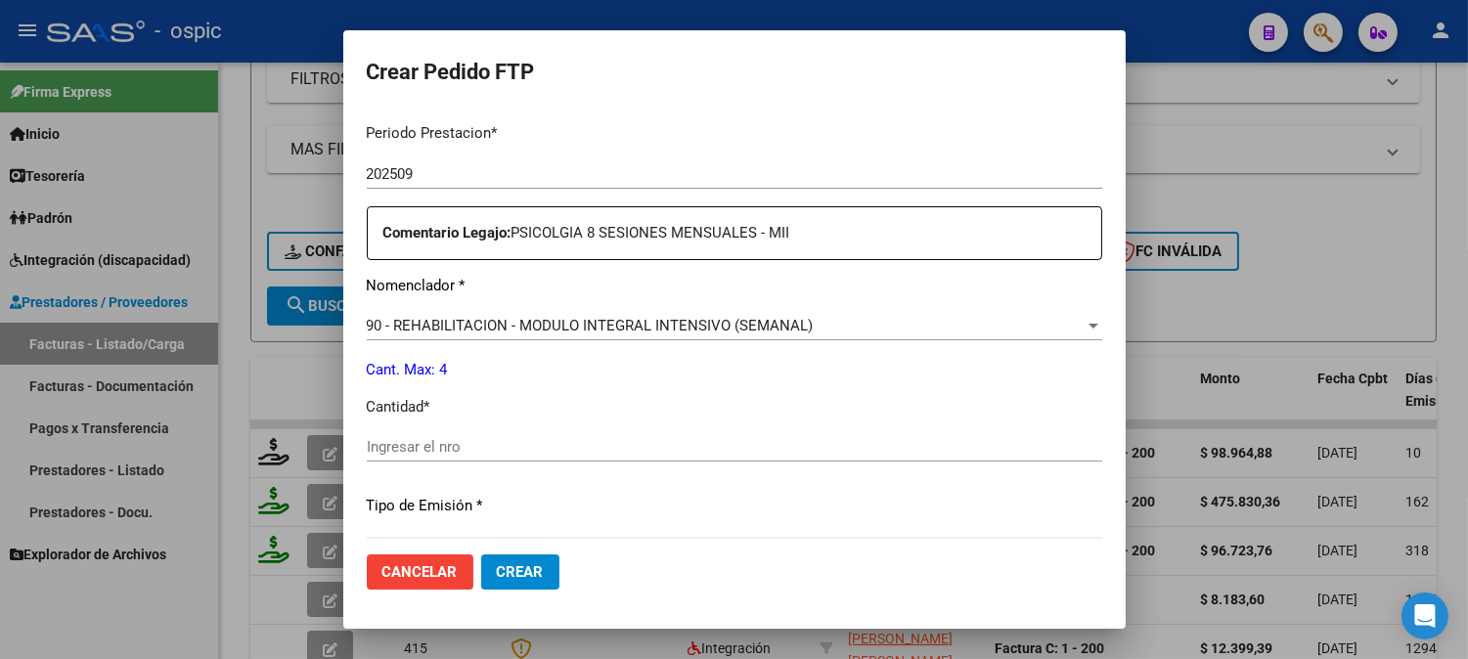
scroll to position [665, 0]
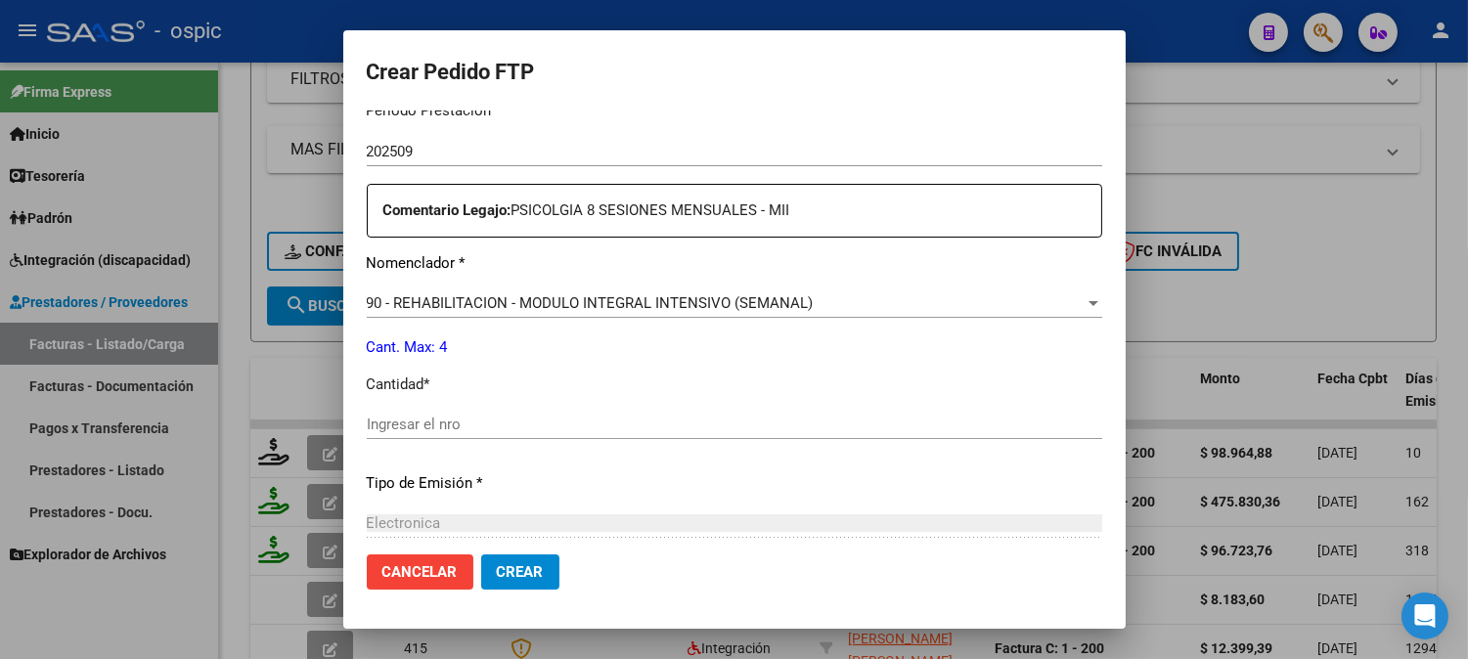
click at [774, 425] on input "Ingresar el nro" at bounding box center [734, 425] width 735 height 18
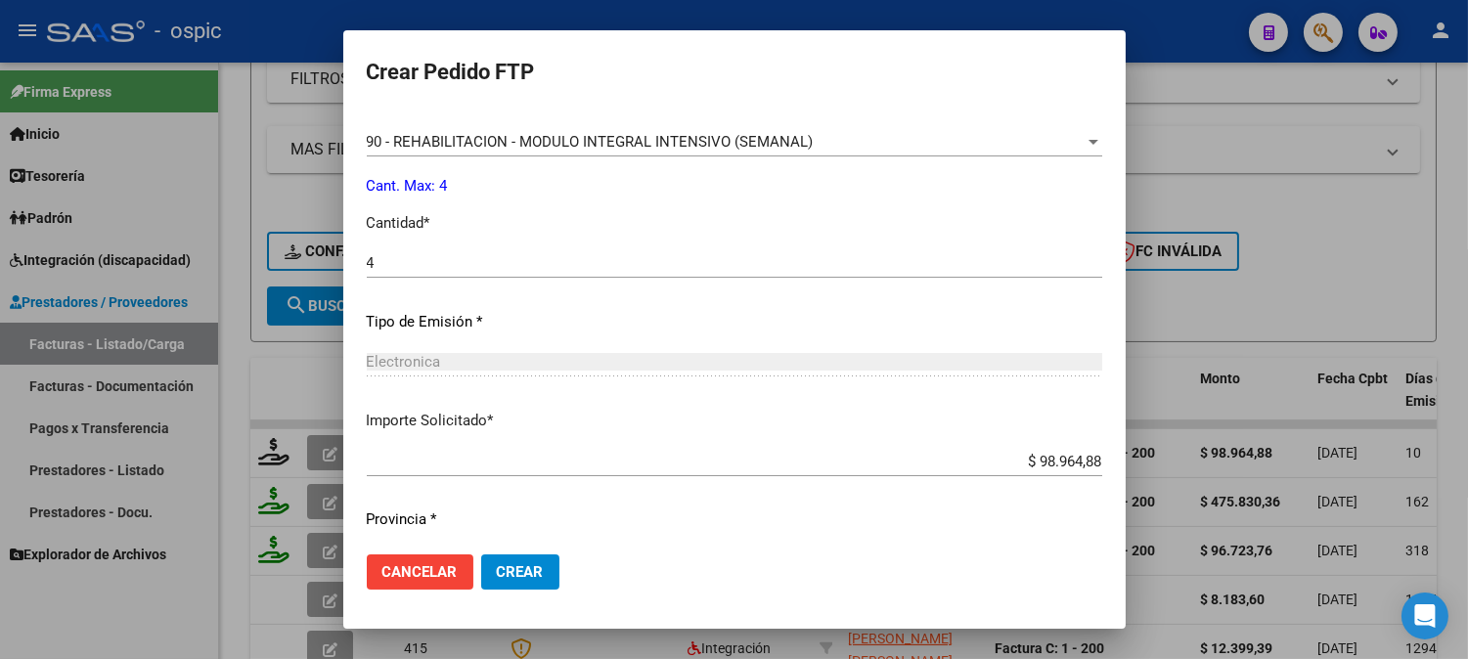
scroll to position [880, 0]
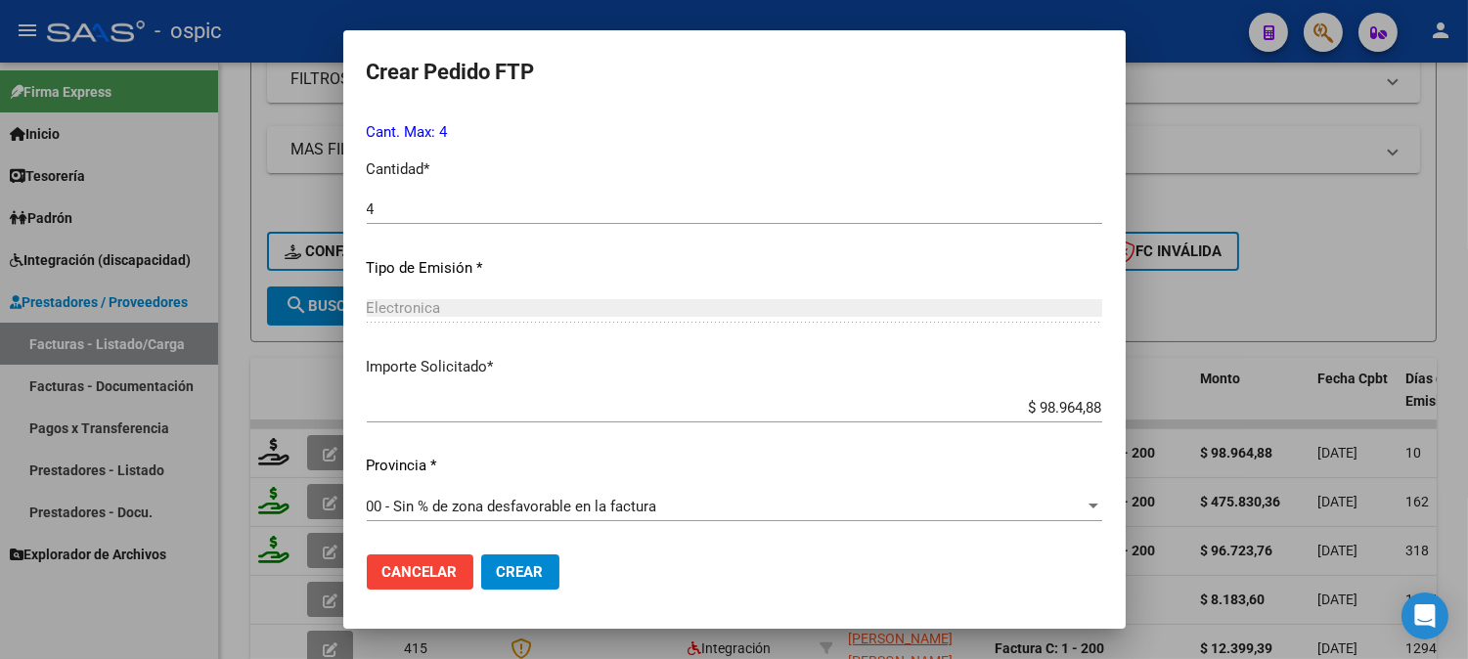
click at [533, 564] on span "Crear" at bounding box center [520, 572] width 47 height 18
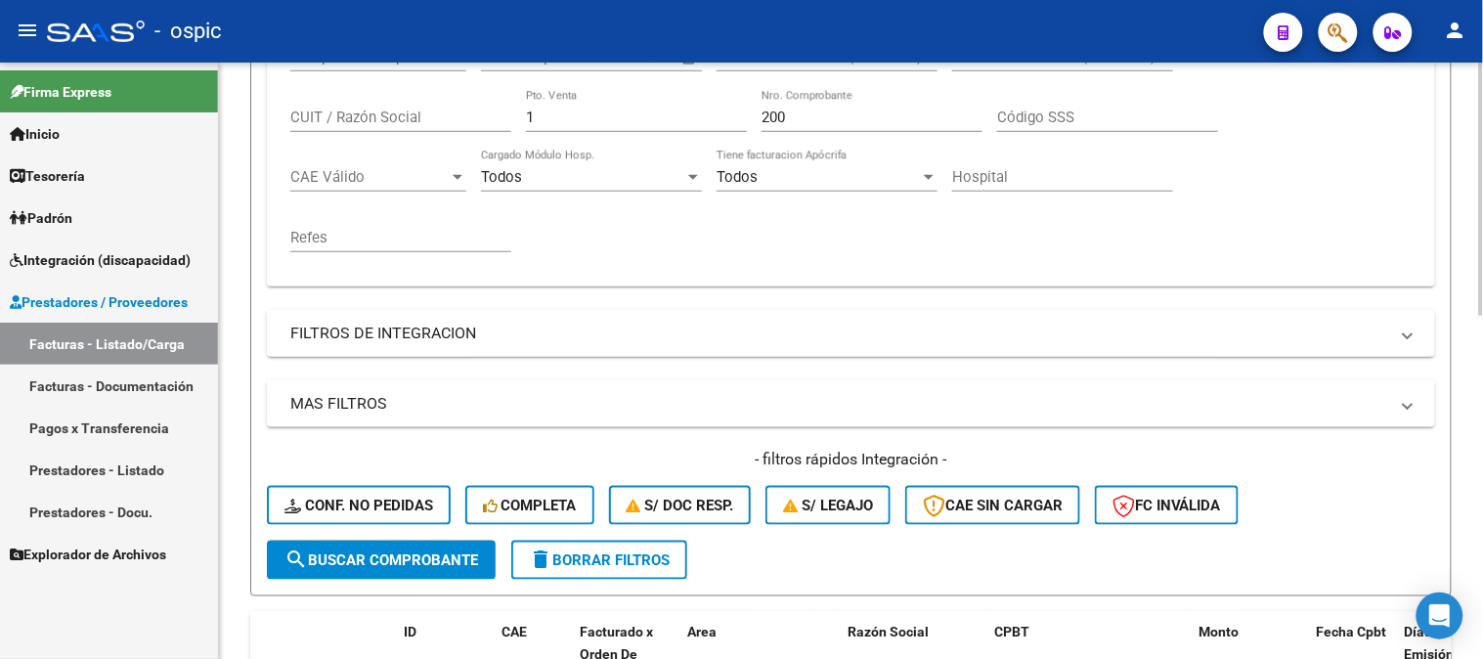
scroll to position [333, 0]
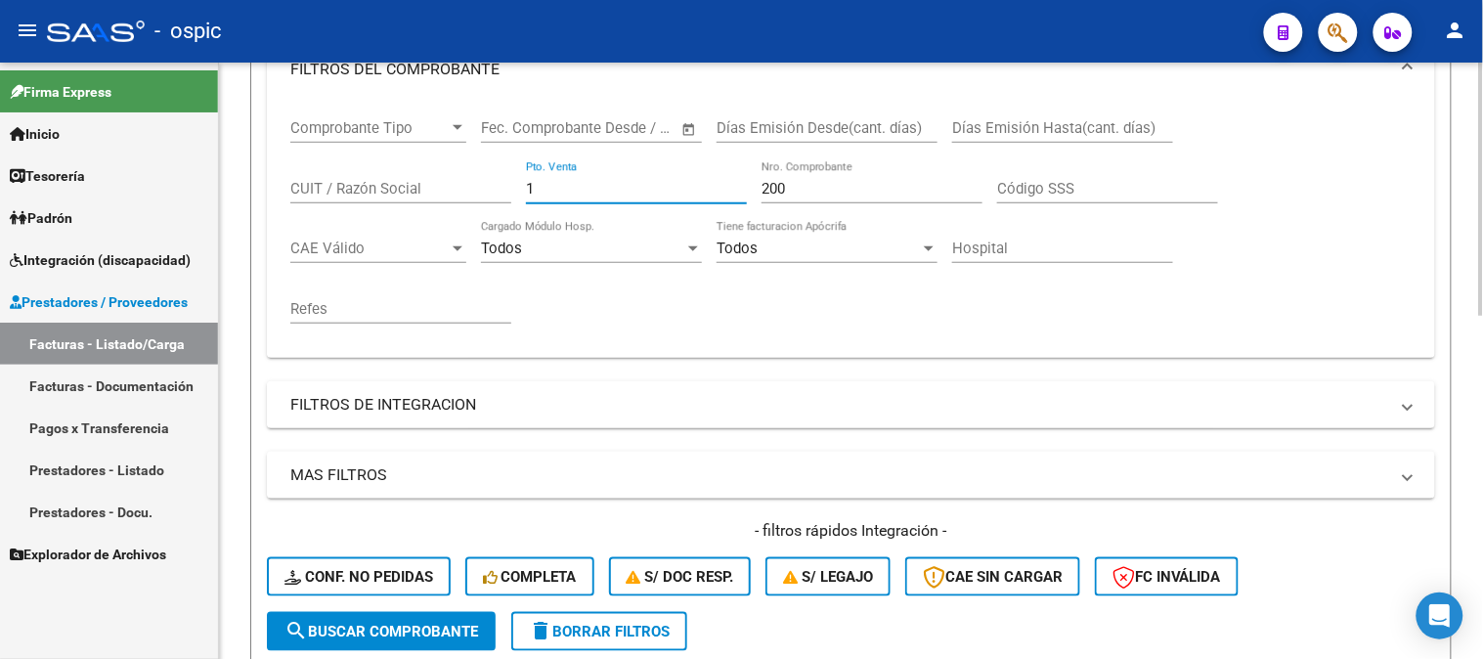
drag, startPoint x: 330, startPoint y: 188, endPoint x: 265, endPoint y: 188, distance: 65.5
click at [267, 188] on div "Comprobante Tipo Comprobante Tipo Fecha inicio – Fecha fin Fec. Comprobante Des…" at bounding box center [851, 229] width 1168 height 257
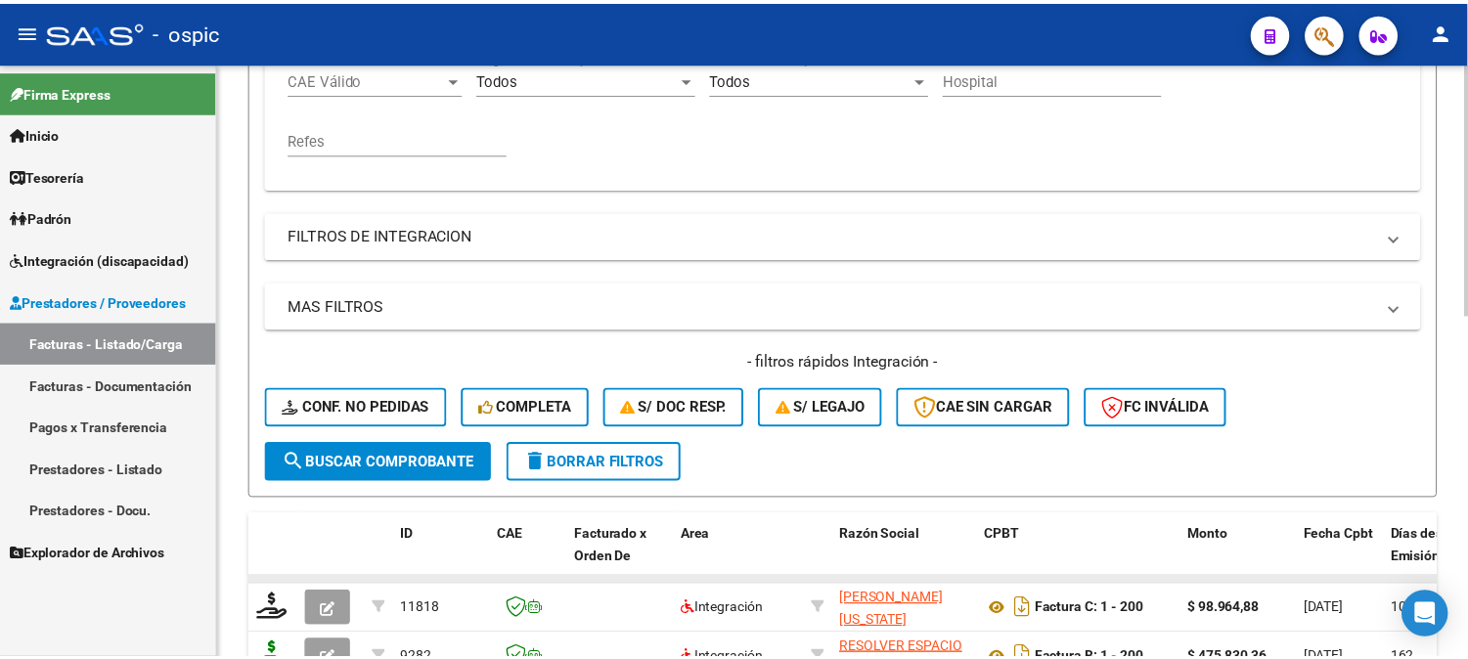
scroll to position [659, 0]
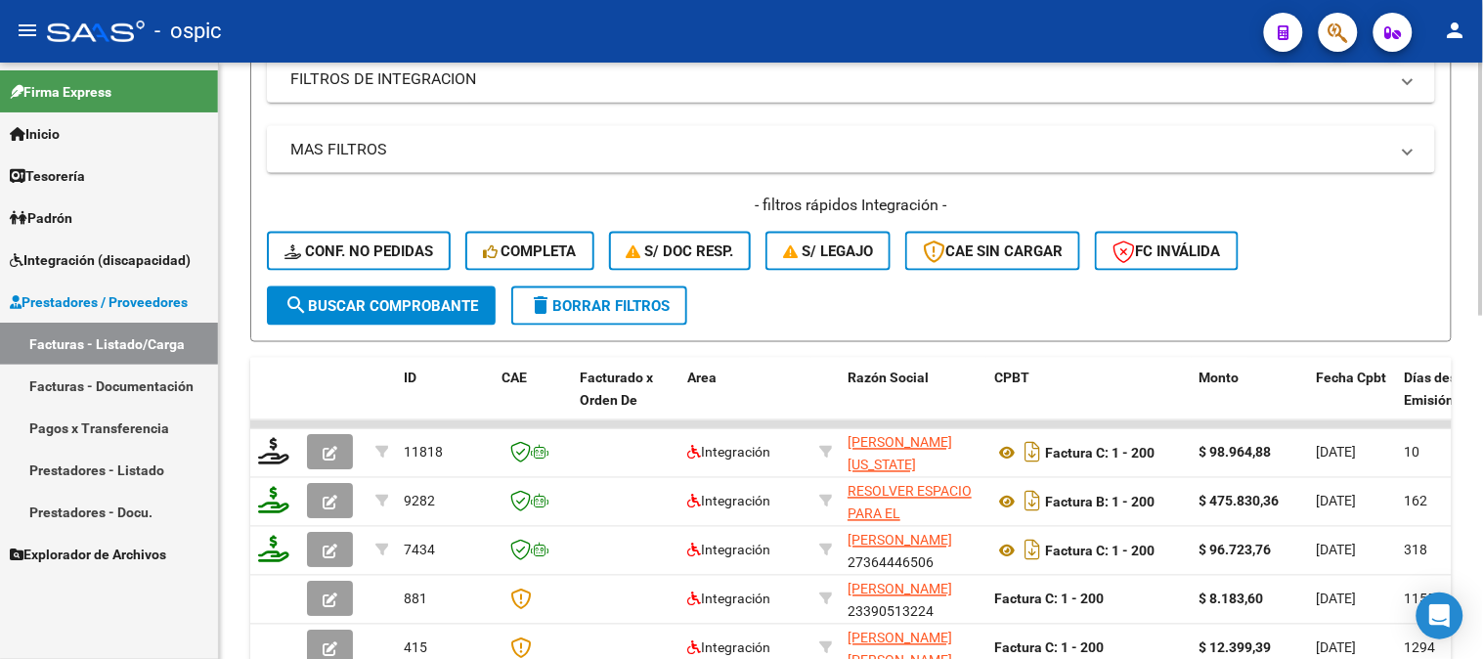
click at [386, 310] on span "search Buscar Comprobante" at bounding box center [382, 306] width 194 height 18
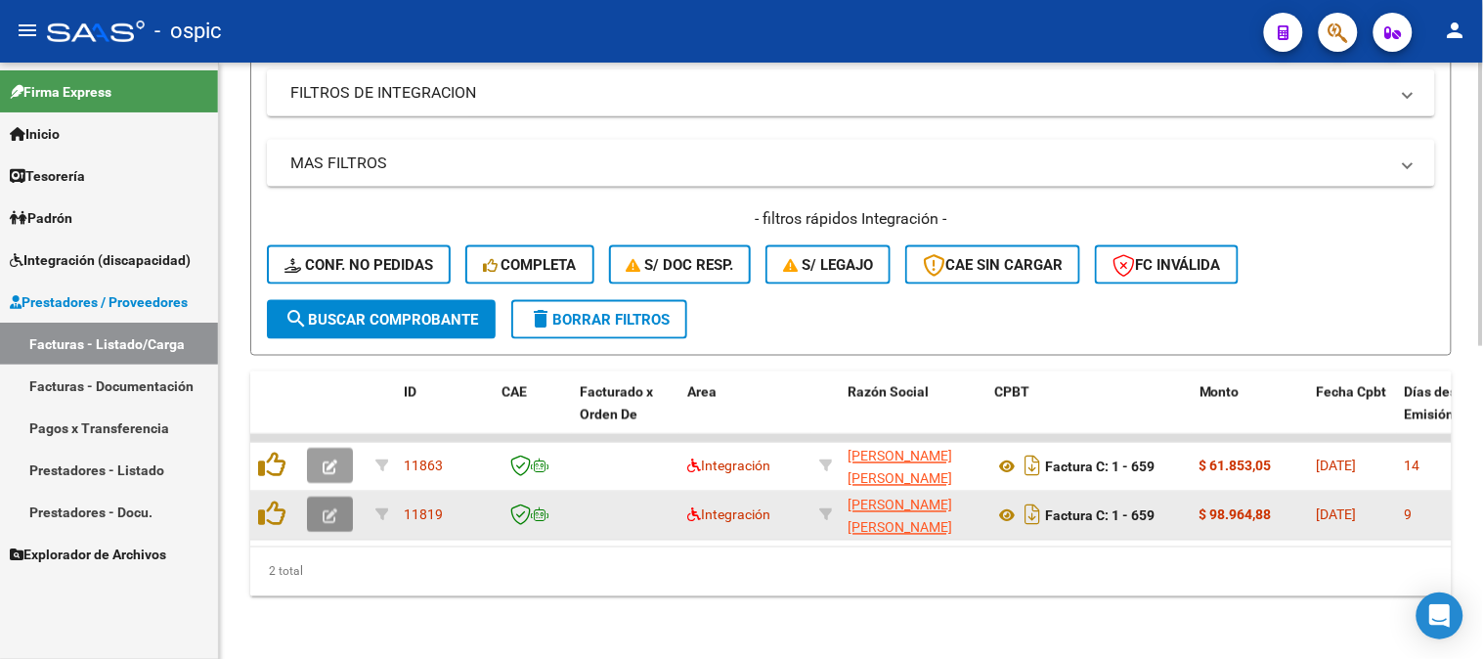
click at [333, 509] on icon "button" at bounding box center [330, 516] width 15 height 15
click at [326, 509] on icon "button" at bounding box center [330, 516] width 15 height 15
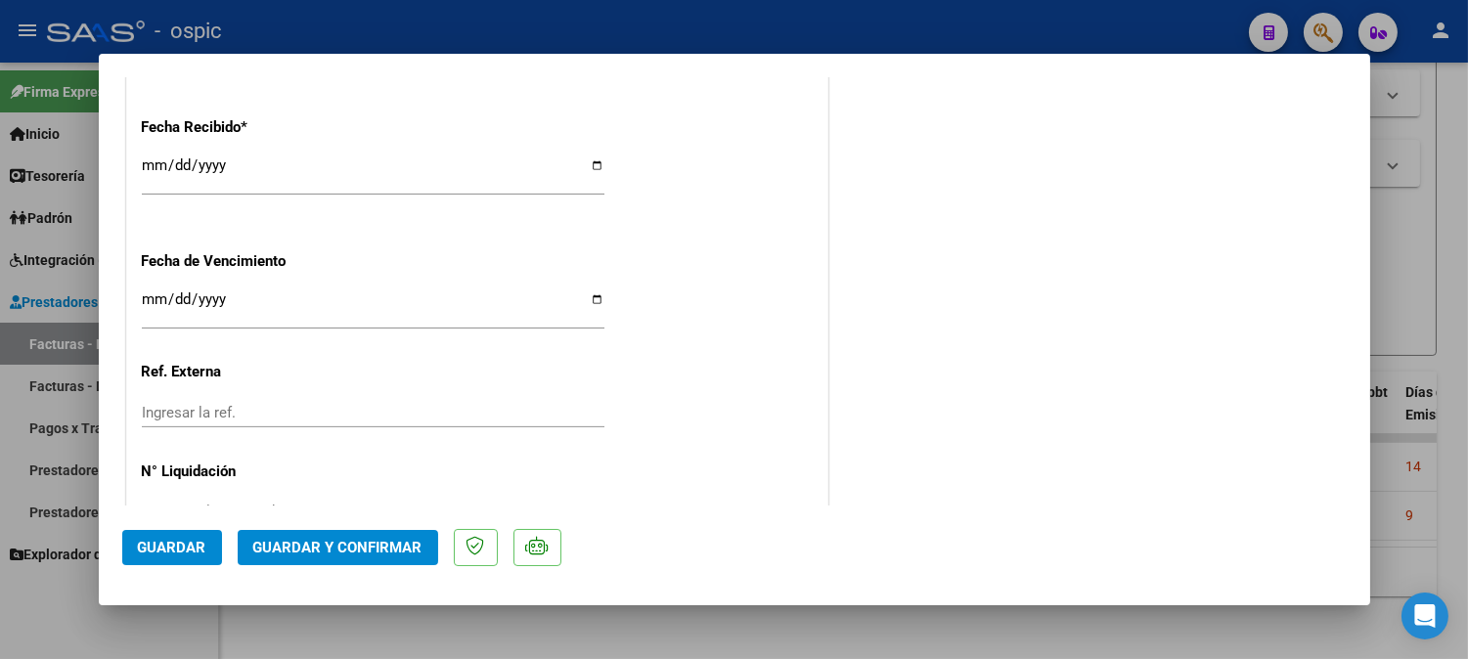
scroll to position [0, 0]
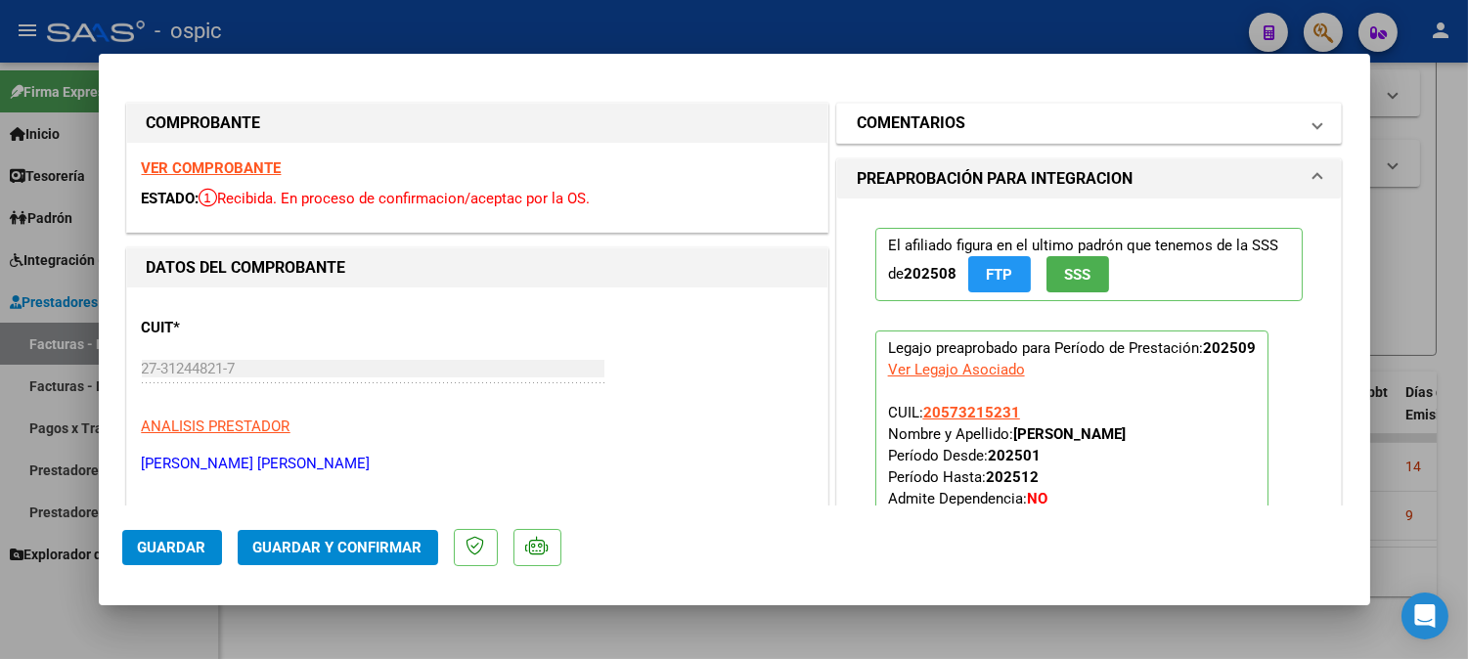
click at [1079, 120] on mat-panel-title "COMENTARIOS" at bounding box center [1078, 122] width 442 height 23
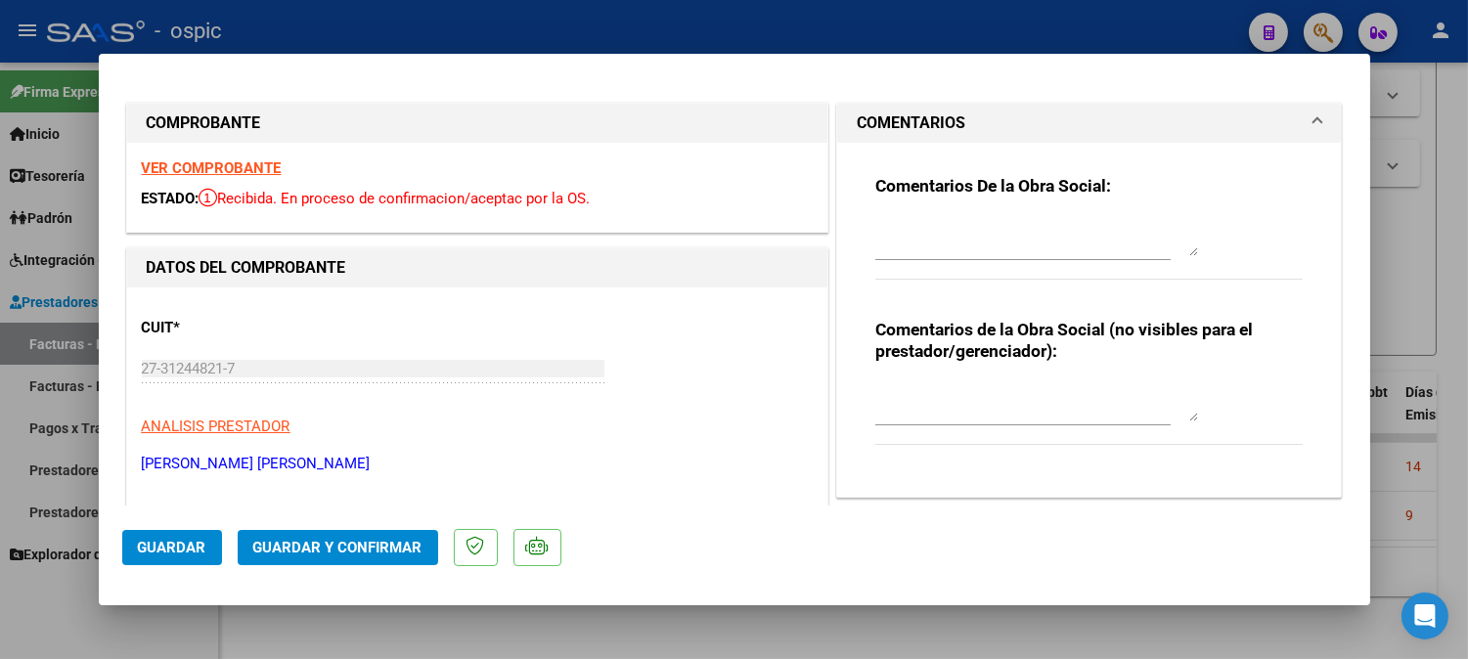
click at [951, 395] on textarea at bounding box center [1036, 401] width 323 height 39
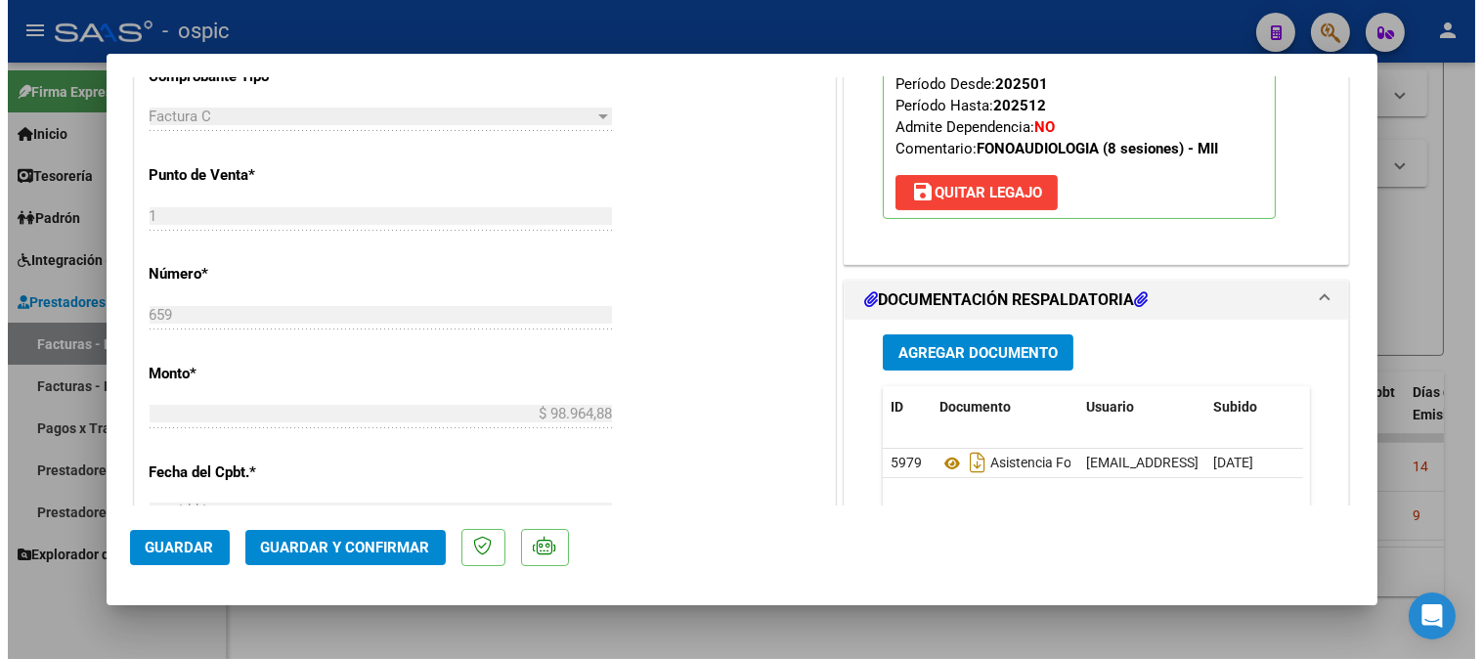
scroll to position [756, 0]
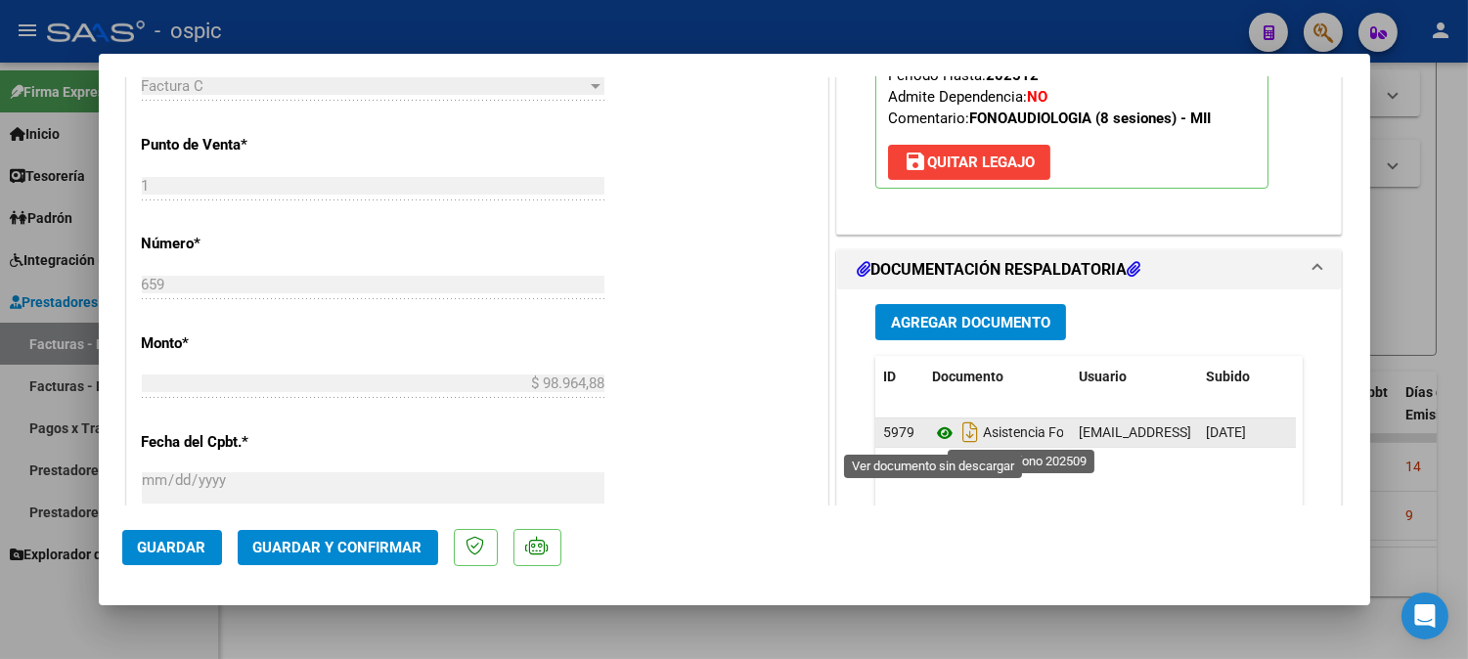
click at [937, 431] on icon at bounding box center [944, 432] width 25 height 23
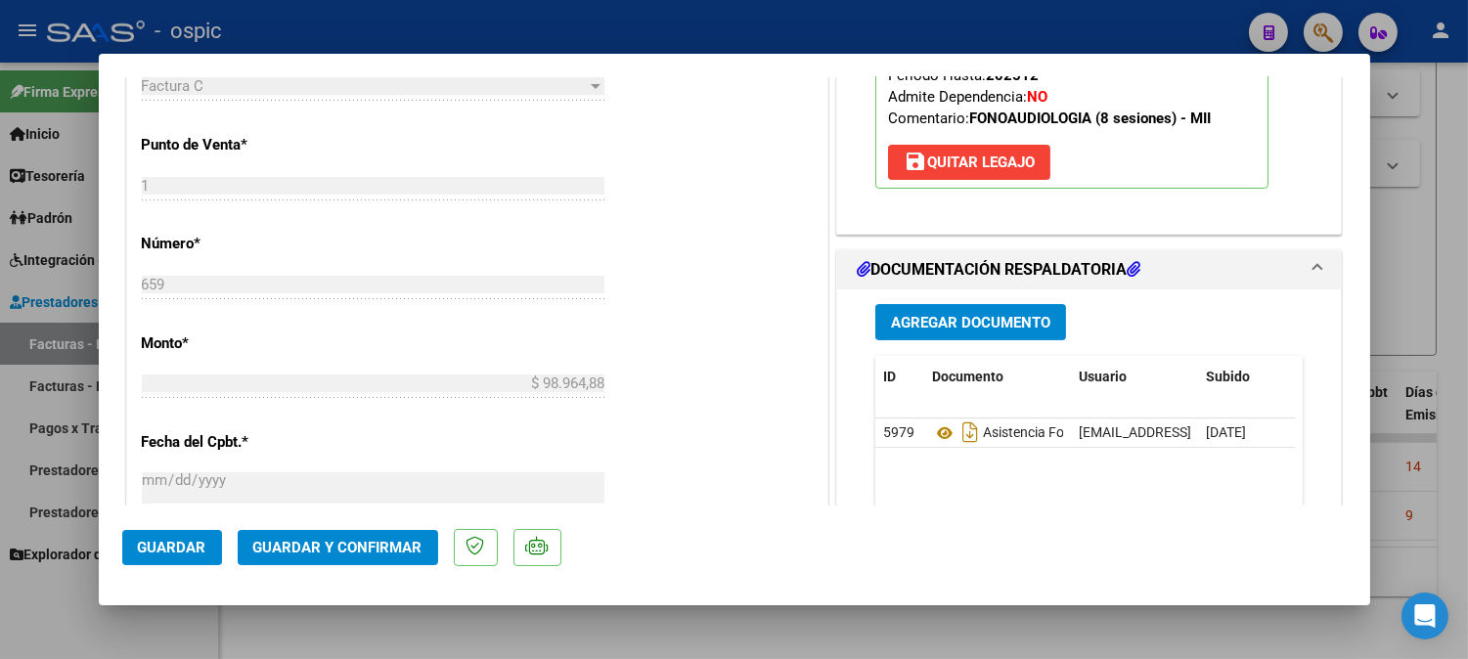
drag, startPoint x: 364, startPoint y: 542, endPoint x: 374, endPoint y: 540, distance: 10.9
click at [374, 540] on span "Guardar y Confirmar" at bounding box center [337, 548] width 169 height 18
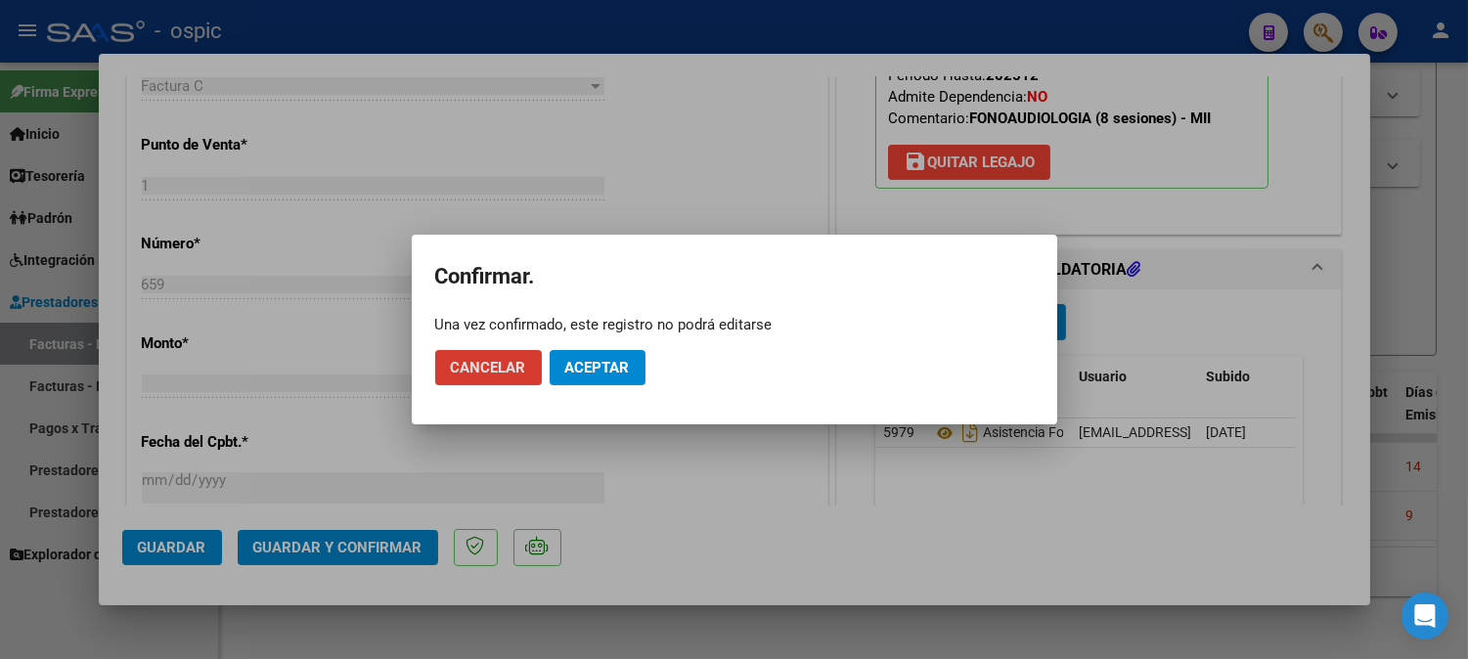
click at [624, 365] on span "Aceptar" at bounding box center [597, 368] width 65 height 18
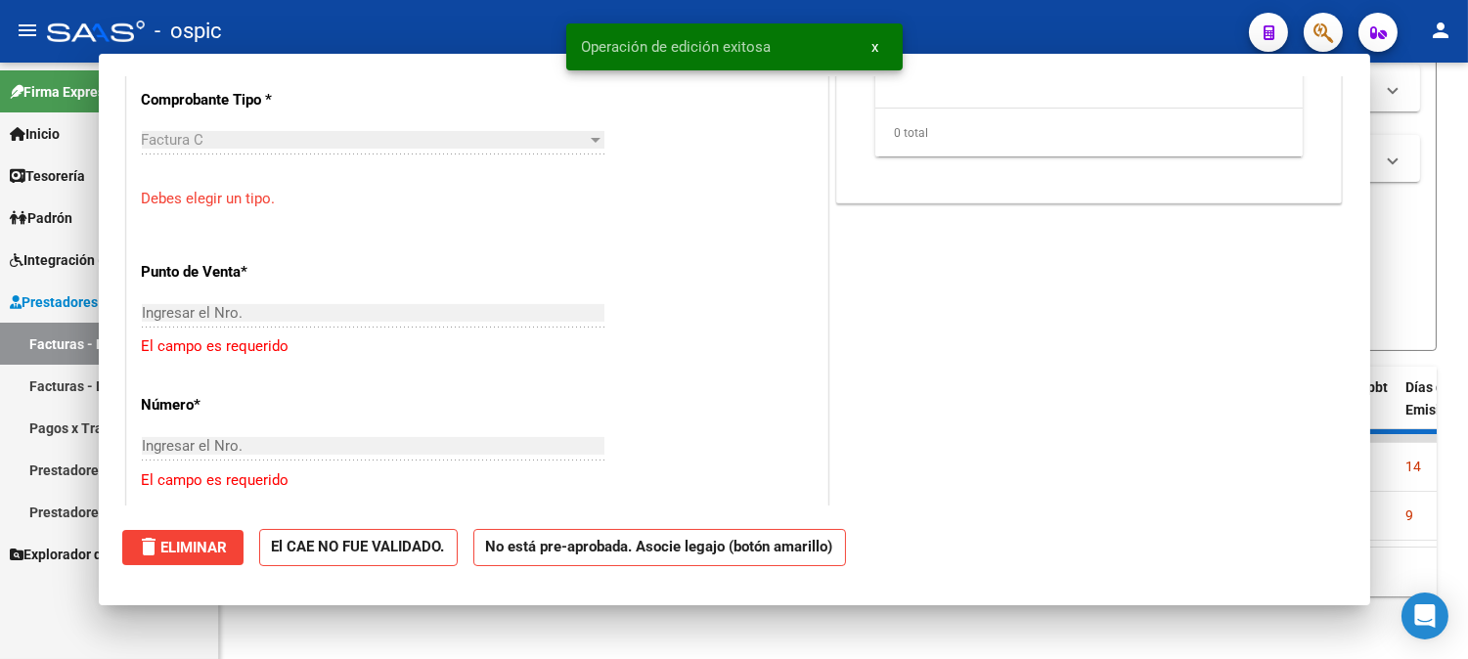
scroll to position [0, 0]
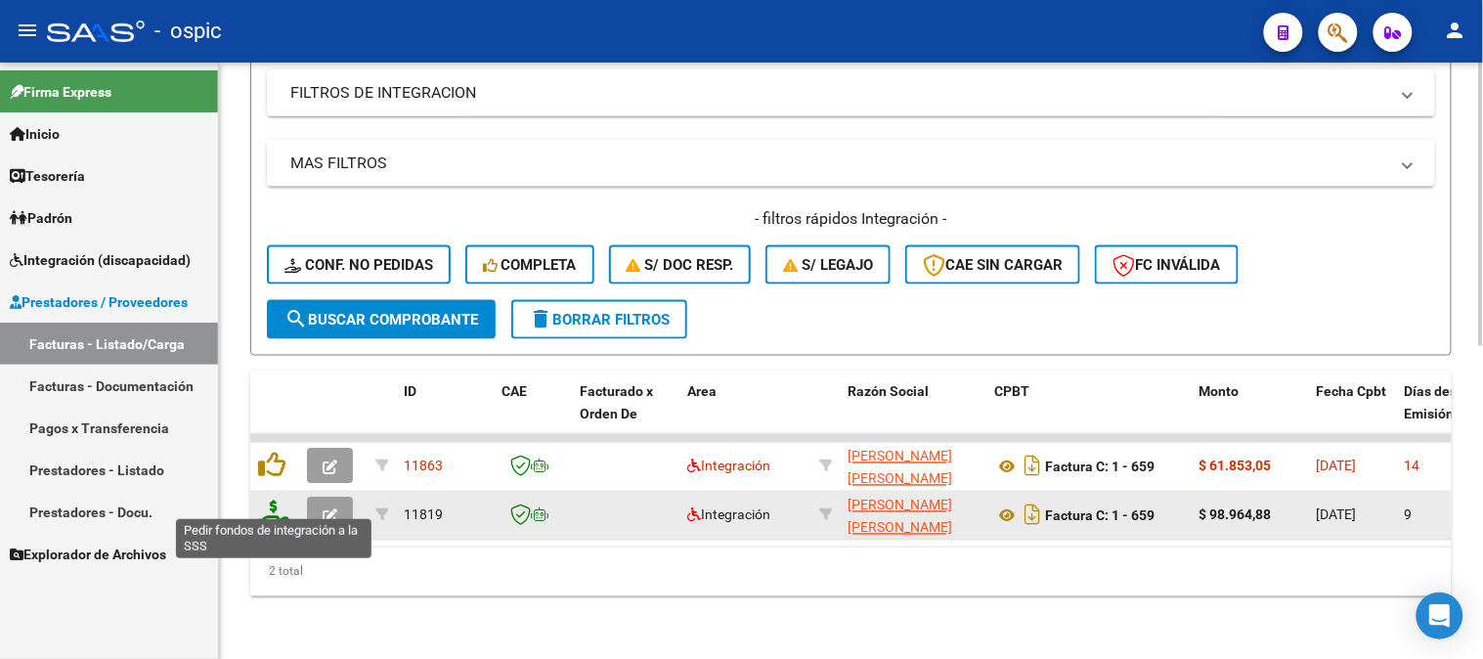
click at [277, 501] on icon at bounding box center [273, 514] width 31 height 27
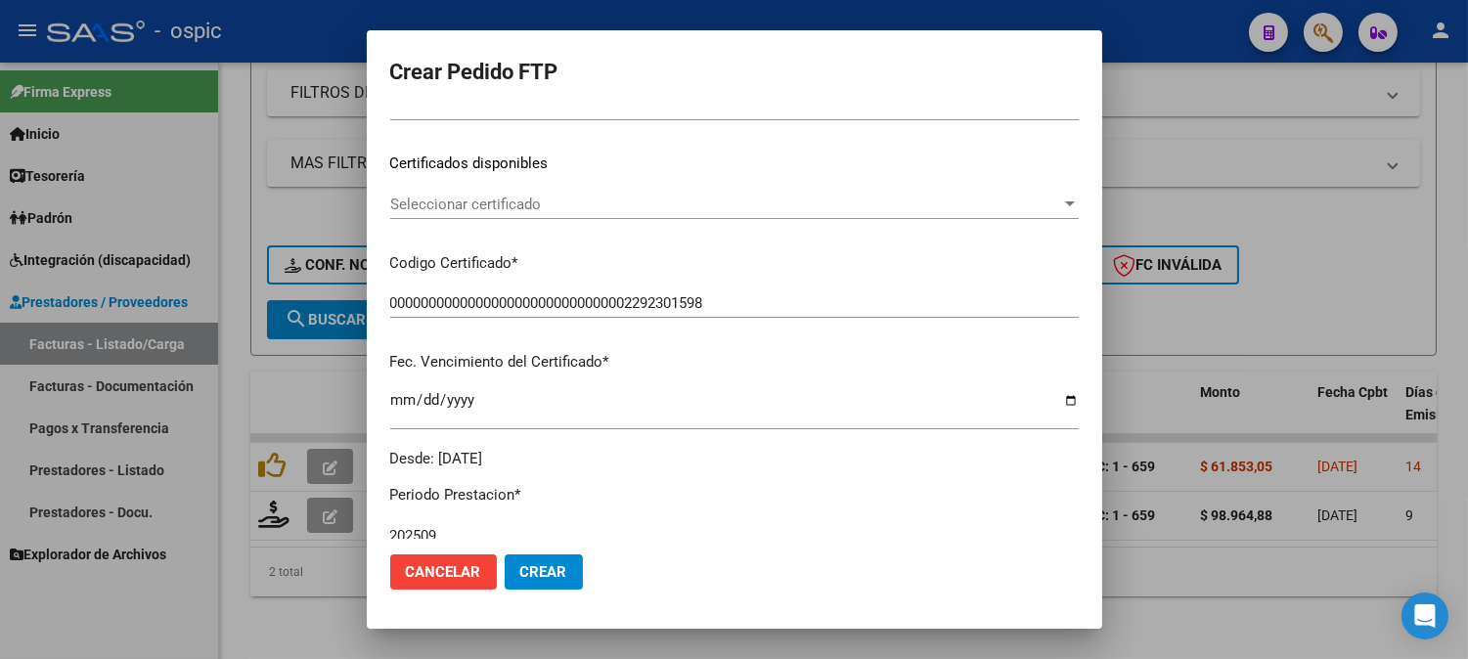
scroll to position [362, 0]
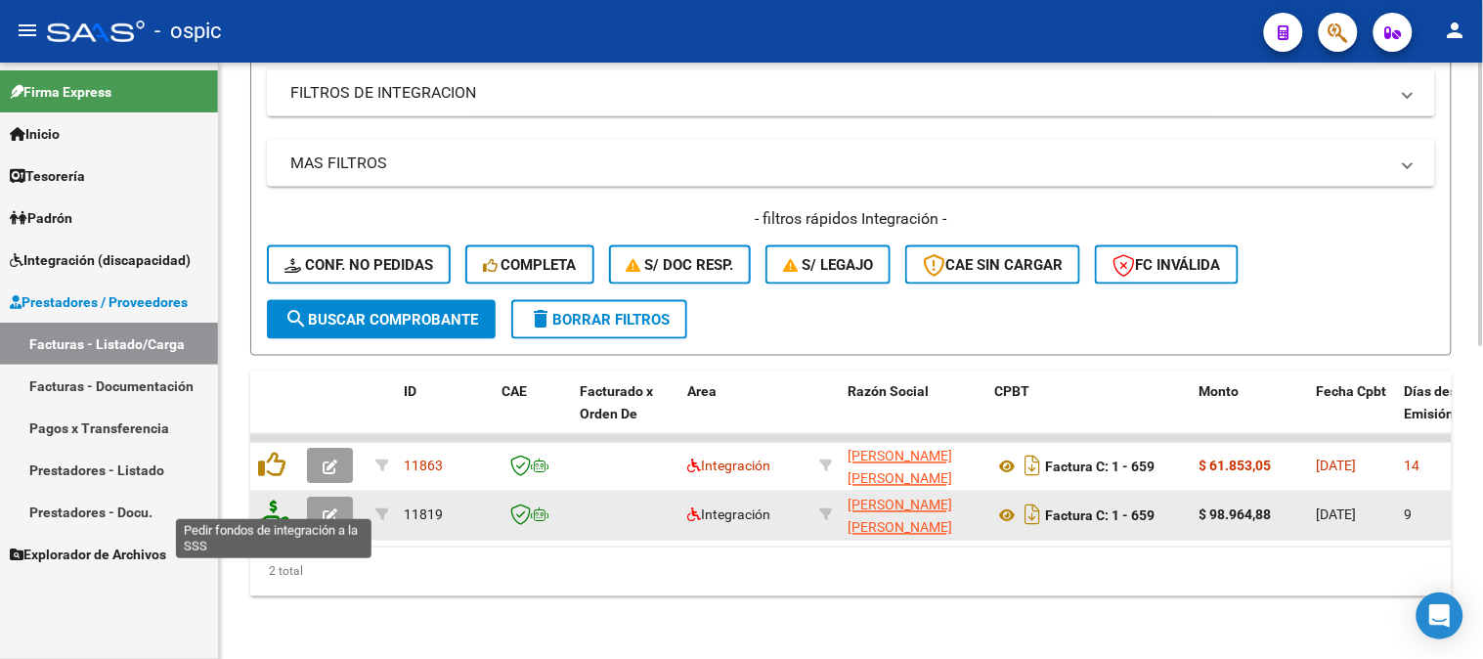
click at [278, 501] on icon at bounding box center [273, 514] width 31 height 27
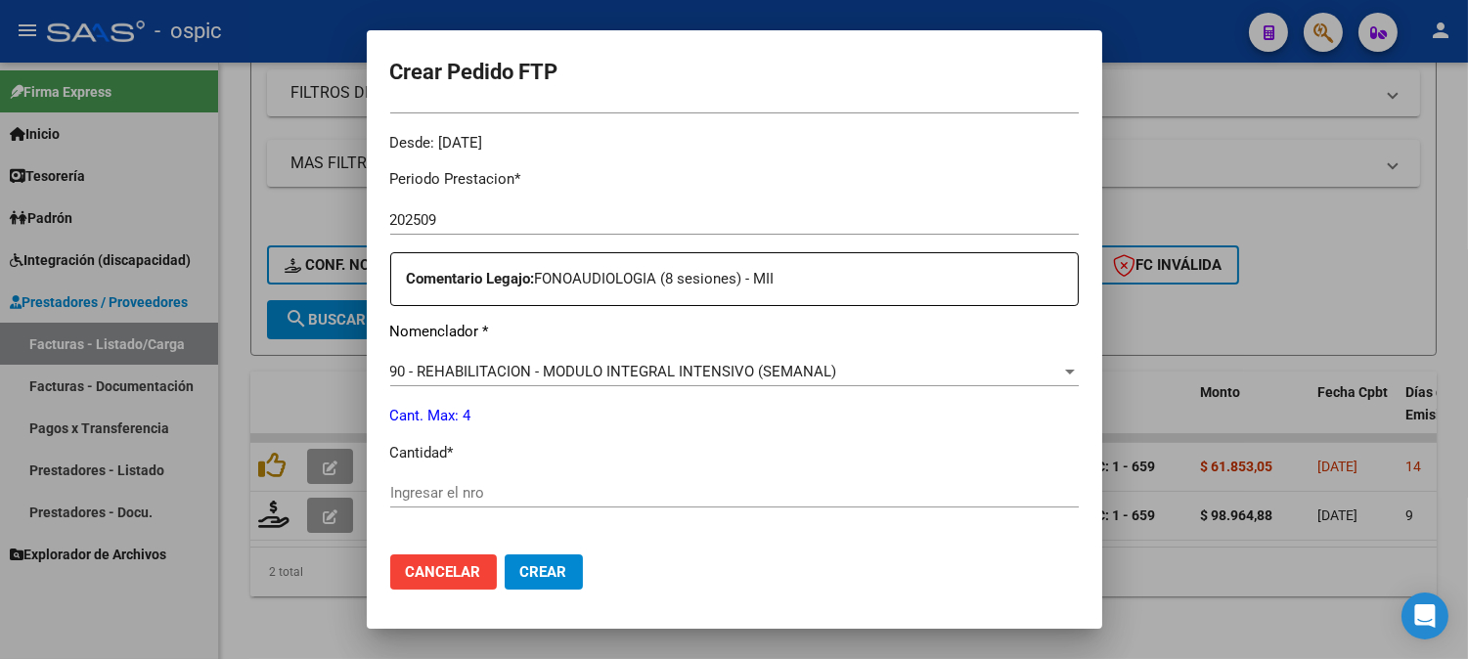
scroll to position [602, 0]
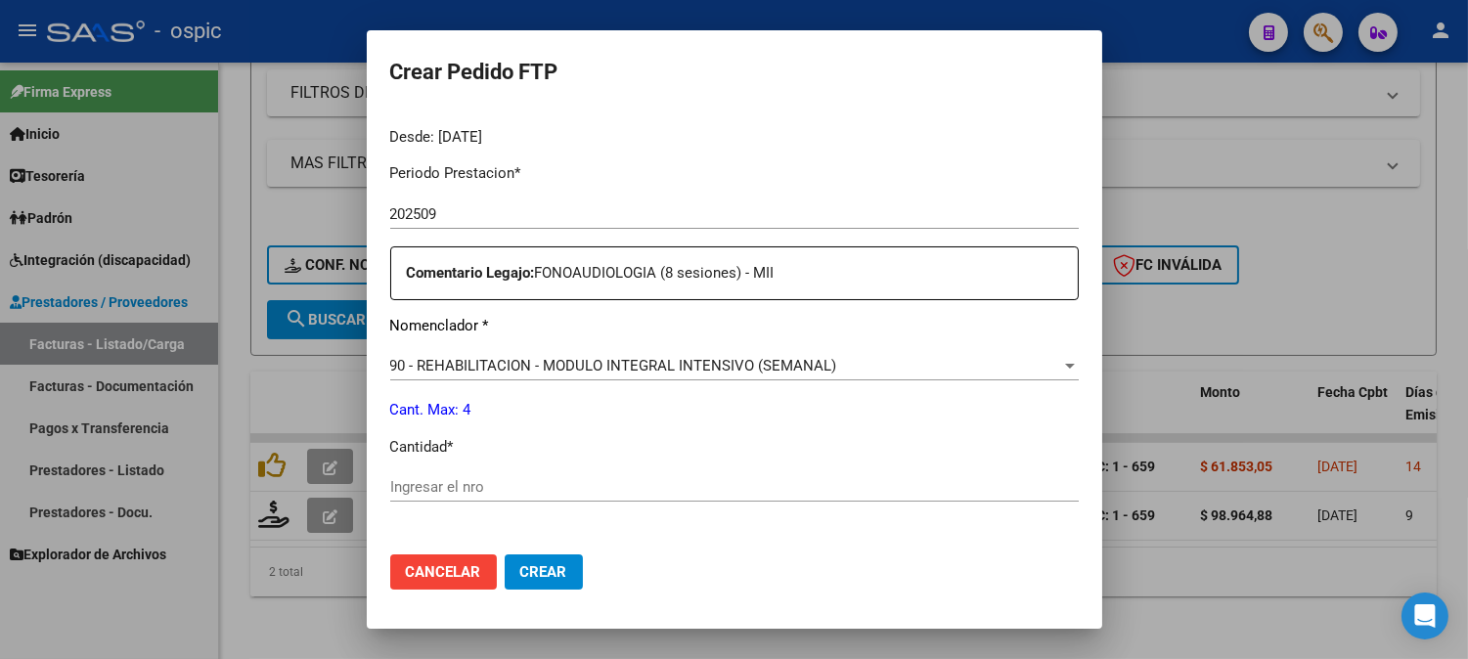
click at [740, 482] on input "Ingresar el nro" at bounding box center [734, 487] width 688 height 18
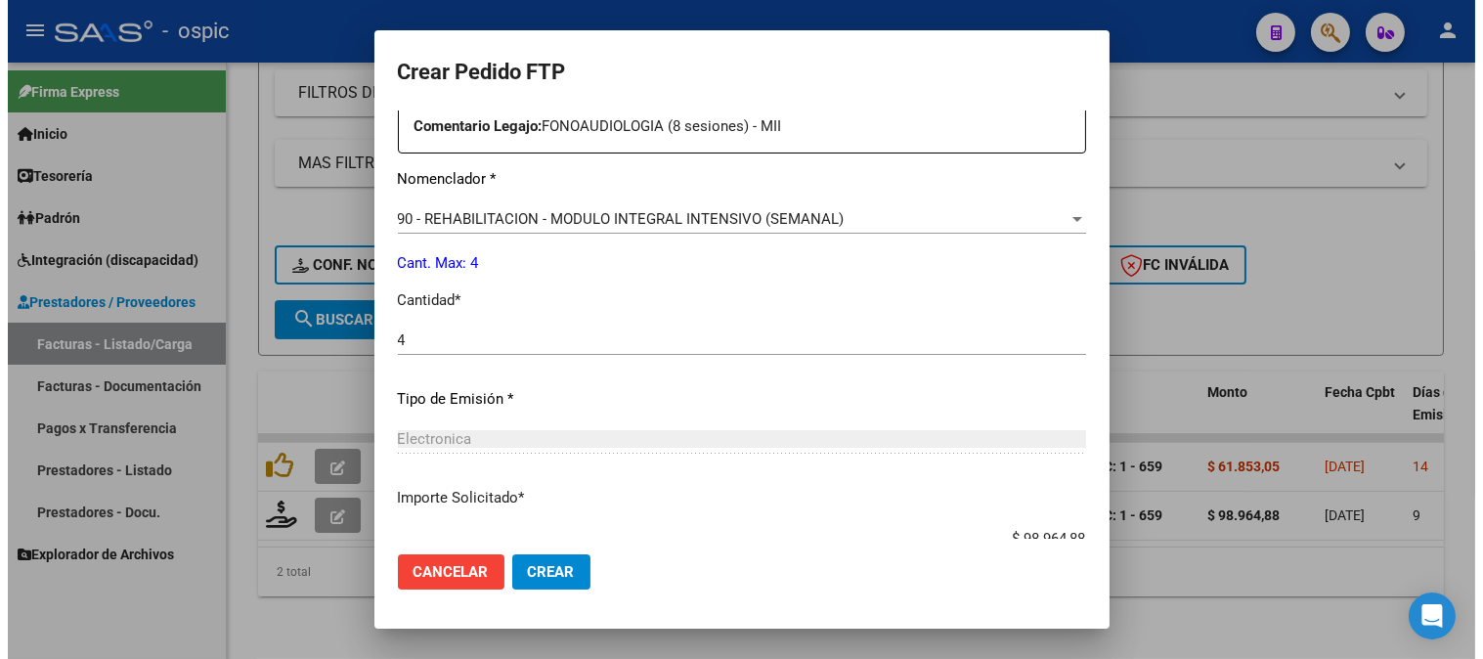
scroll to position [880, 0]
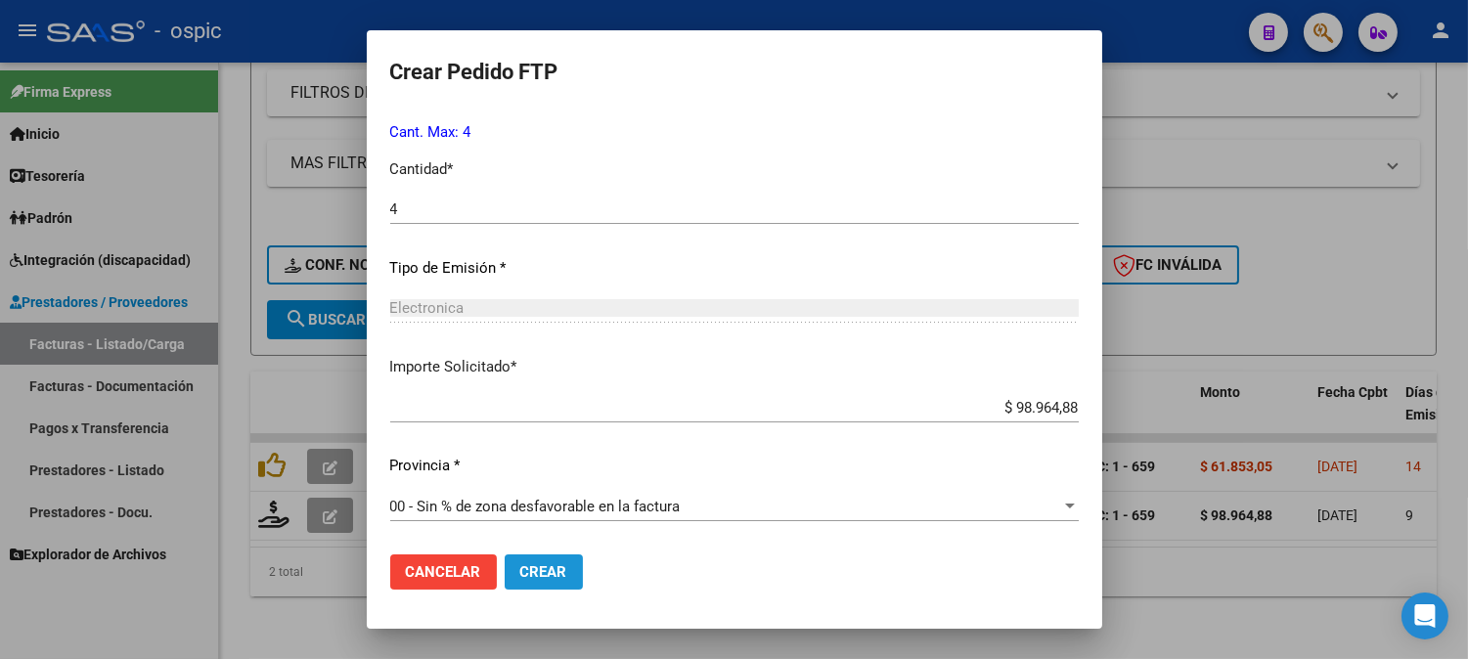
drag, startPoint x: 506, startPoint y: 563, endPoint x: 1482, endPoint y: 222, distance: 1034.7
click at [521, 554] on button "Crear" at bounding box center [544, 571] width 78 height 35
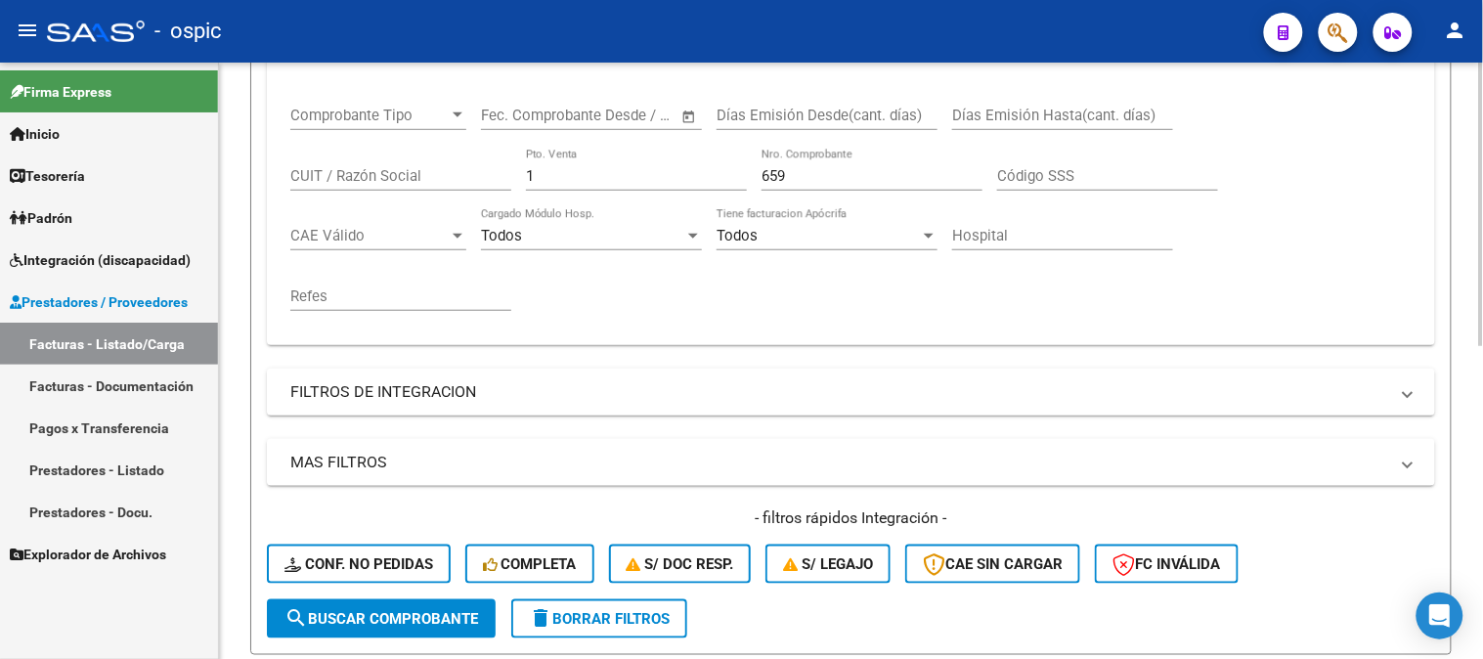
scroll to position [225, 0]
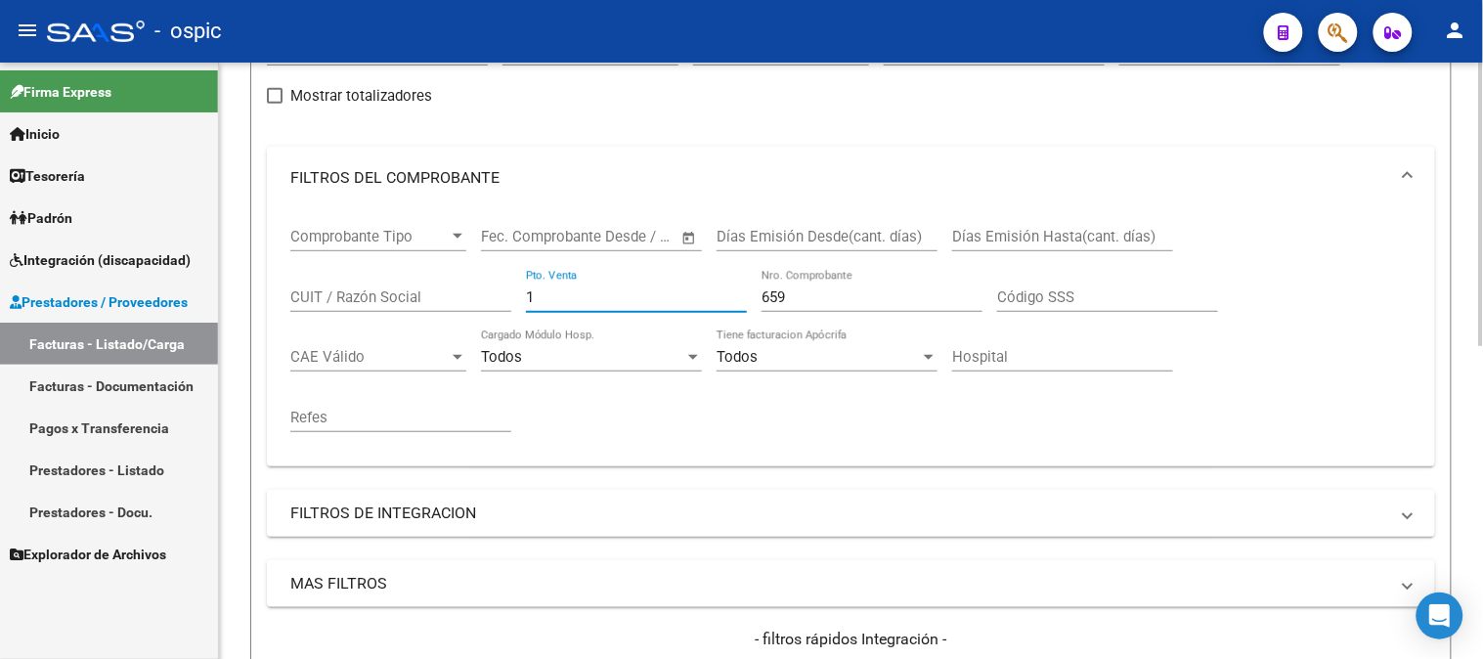
drag, startPoint x: 579, startPoint y: 291, endPoint x: 357, endPoint y: 298, distance: 222.1
click at [365, 297] on div "Comprobante Tipo Comprobante Tipo Fecha inicio – Fecha fin Fec. Comprobante Des…" at bounding box center [851, 330] width 1122 height 242
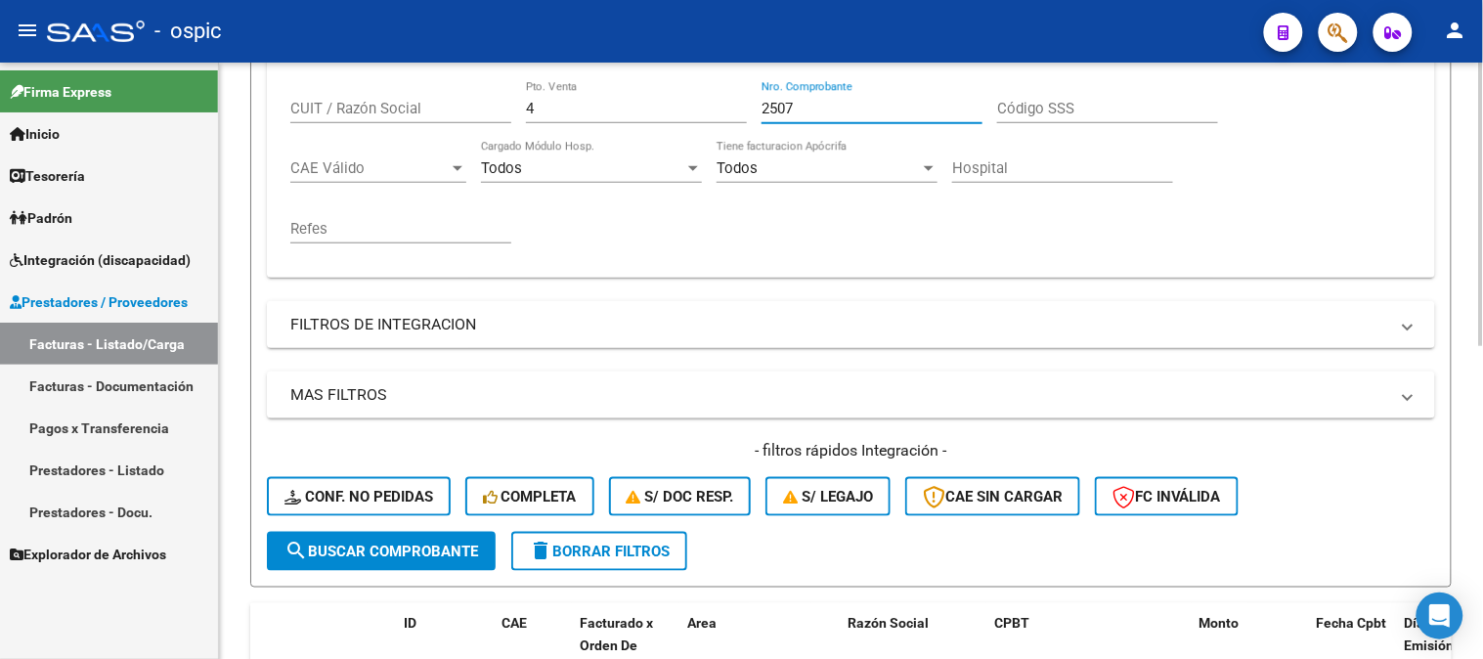
scroll to position [659, 0]
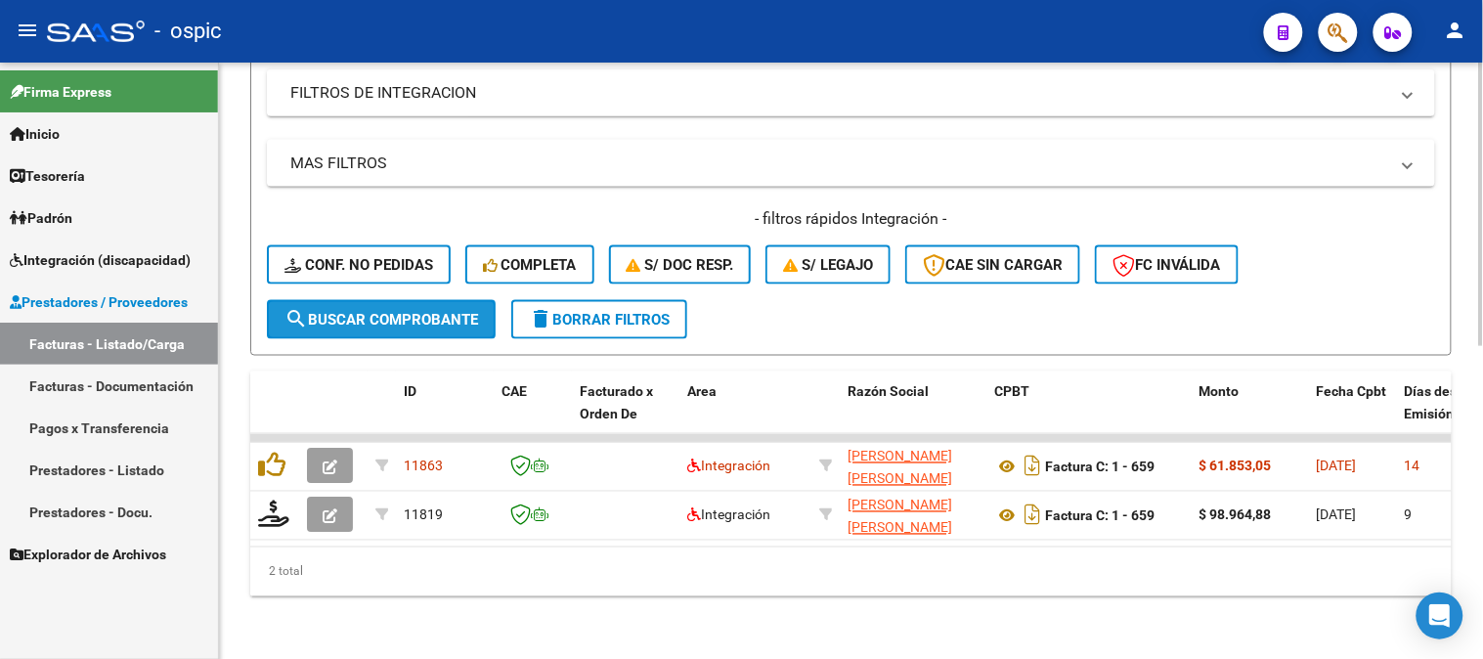
click at [393, 311] on span "search Buscar Comprobante" at bounding box center [382, 320] width 194 height 18
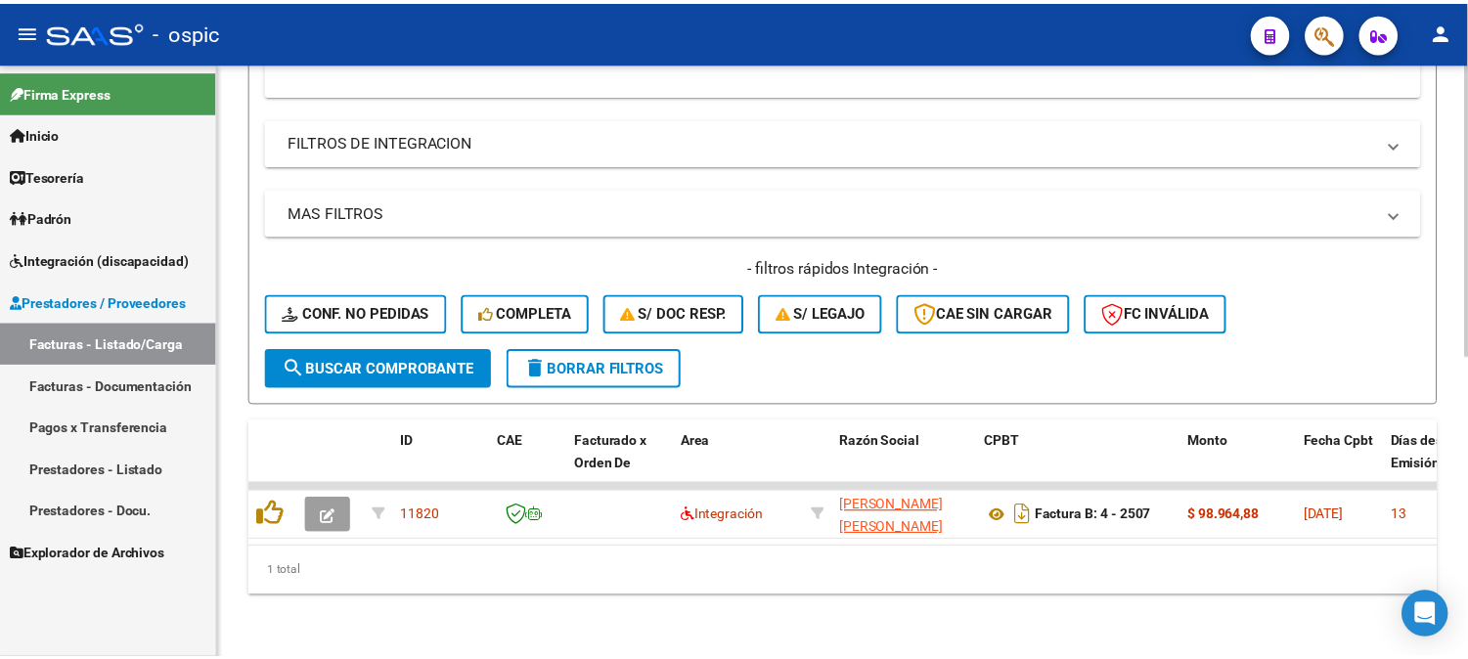
scroll to position [611, 0]
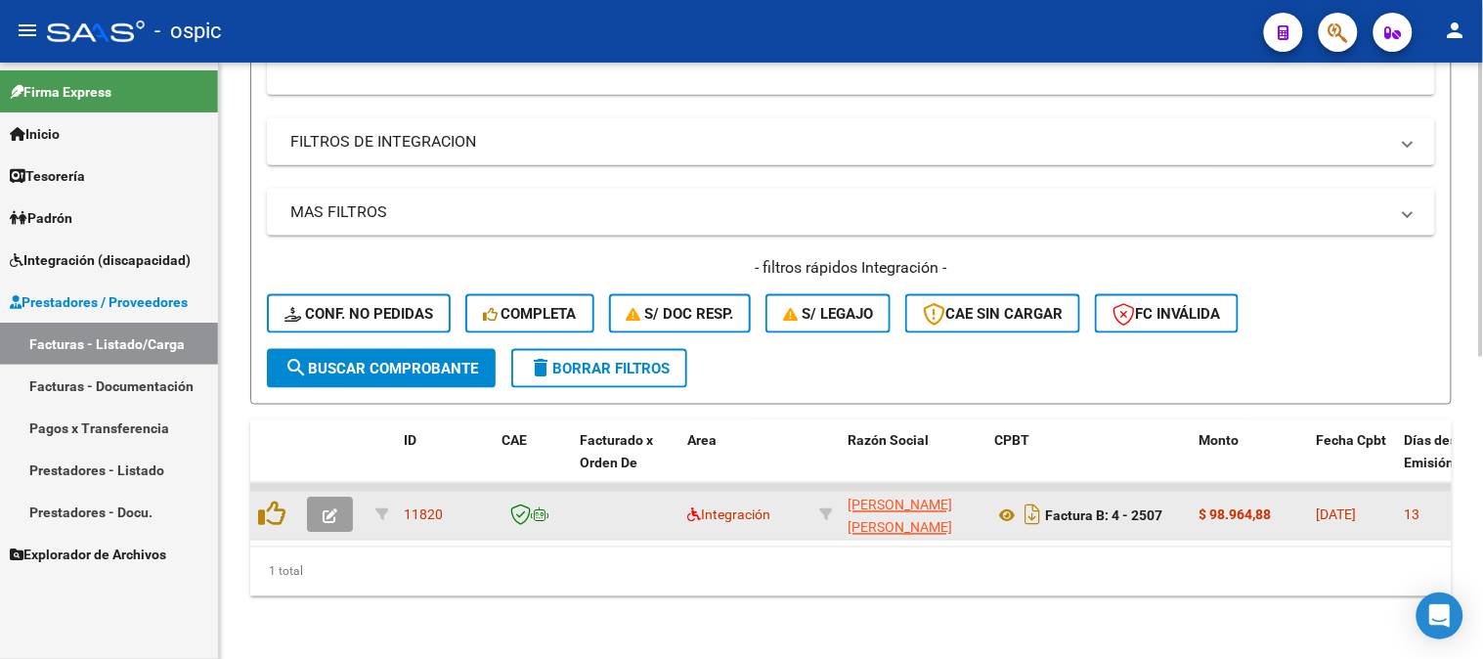
click at [324, 509] on icon "button" at bounding box center [330, 516] width 15 height 15
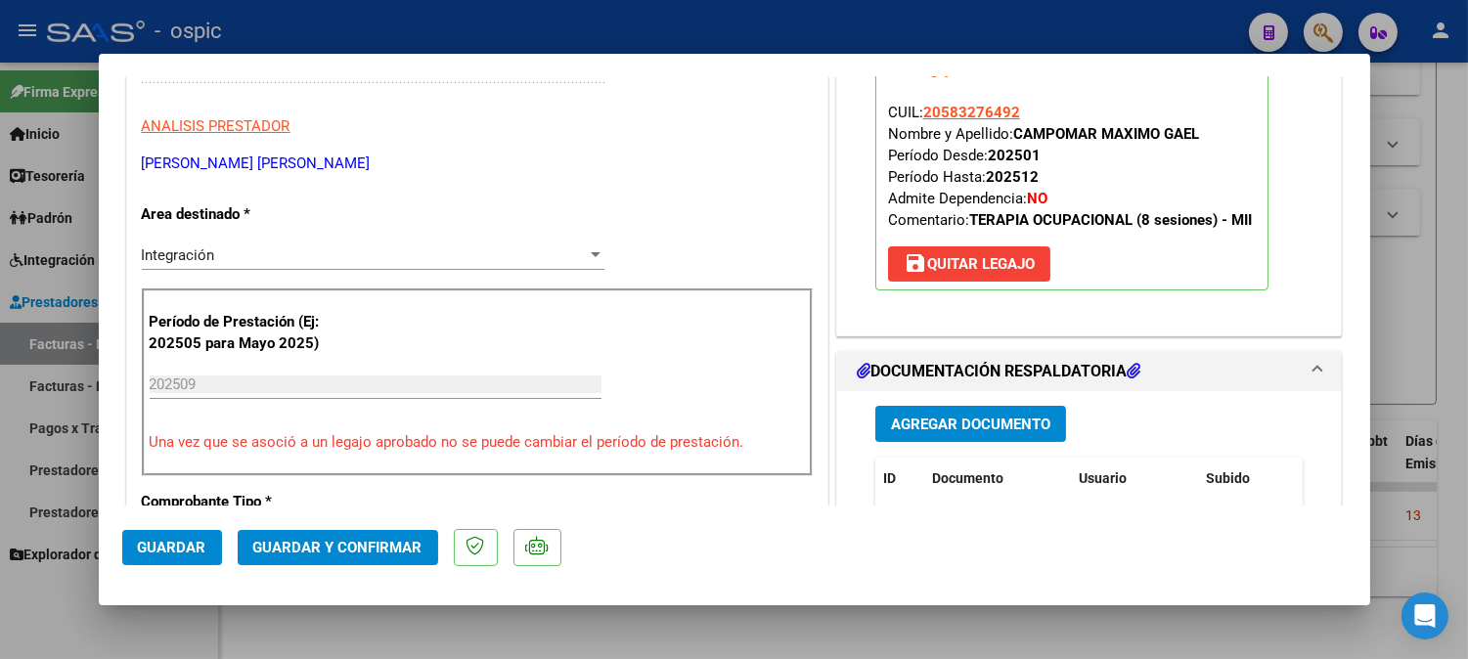
scroll to position [0, 0]
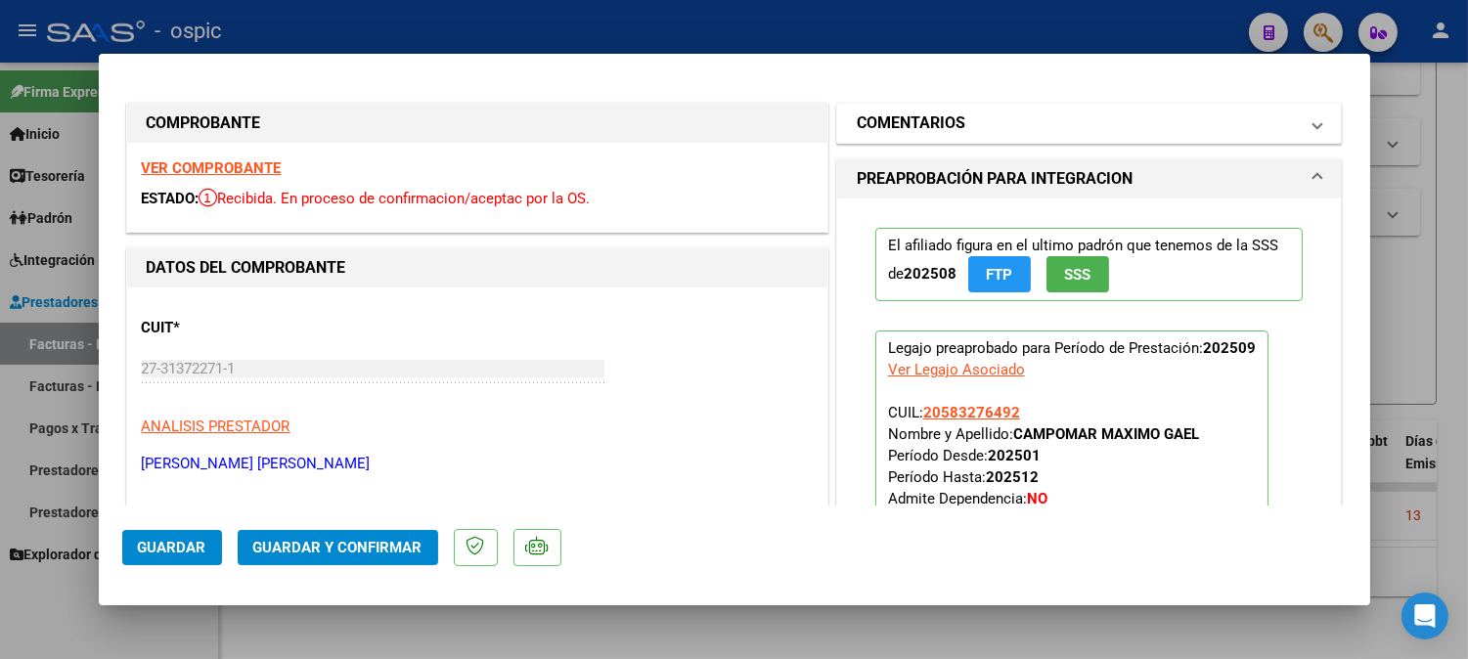
drag, startPoint x: 1025, startPoint y: 132, endPoint x: 1013, endPoint y: 264, distance: 132.5
click at [1025, 134] on mat-panel-title "COMENTARIOS" at bounding box center [1078, 122] width 442 height 23
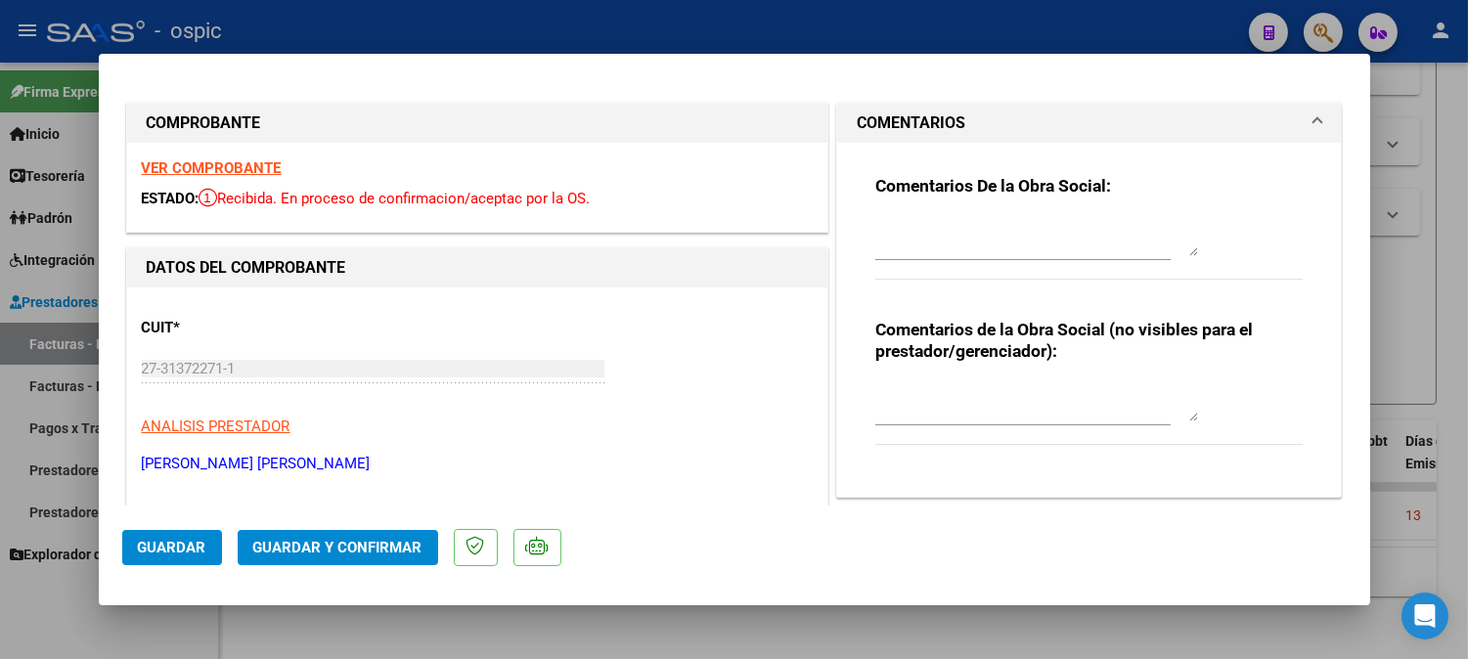
drag, startPoint x: 980, startPoint y: 391, endPoint x: 1125, endPoint y: 376, distance: 146.4
click at [981, 391] on textarea at bounding box center [1036, 401] width 323 height 39
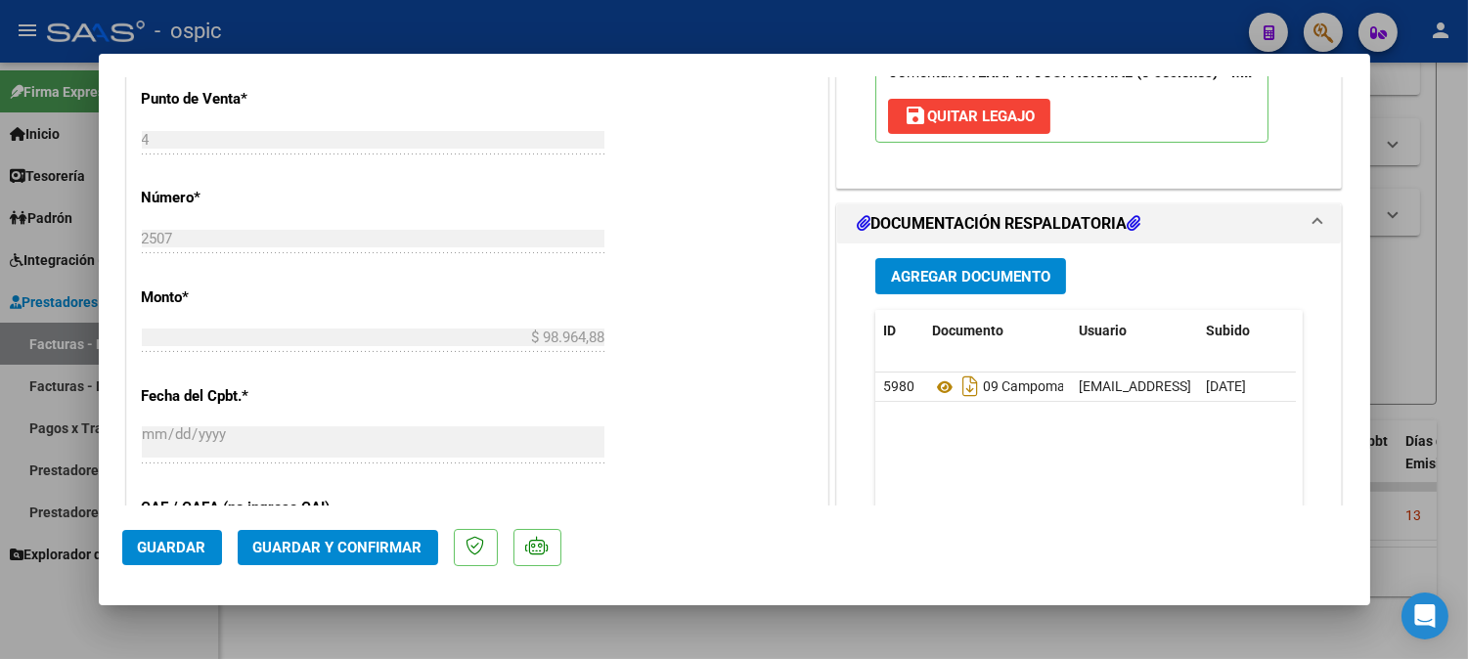
scroll to position [905, 0]
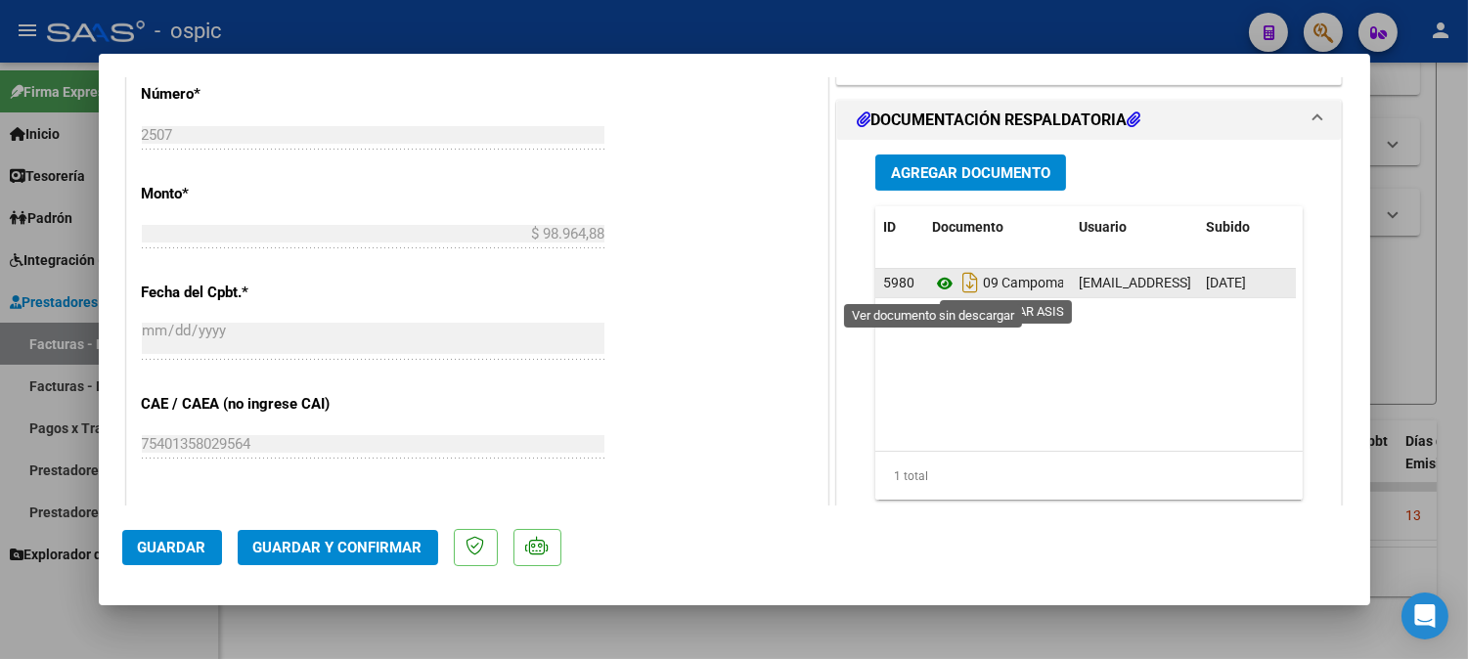
click at [940, 284] on icon at bounding box center [944, 283] width 25 height 23
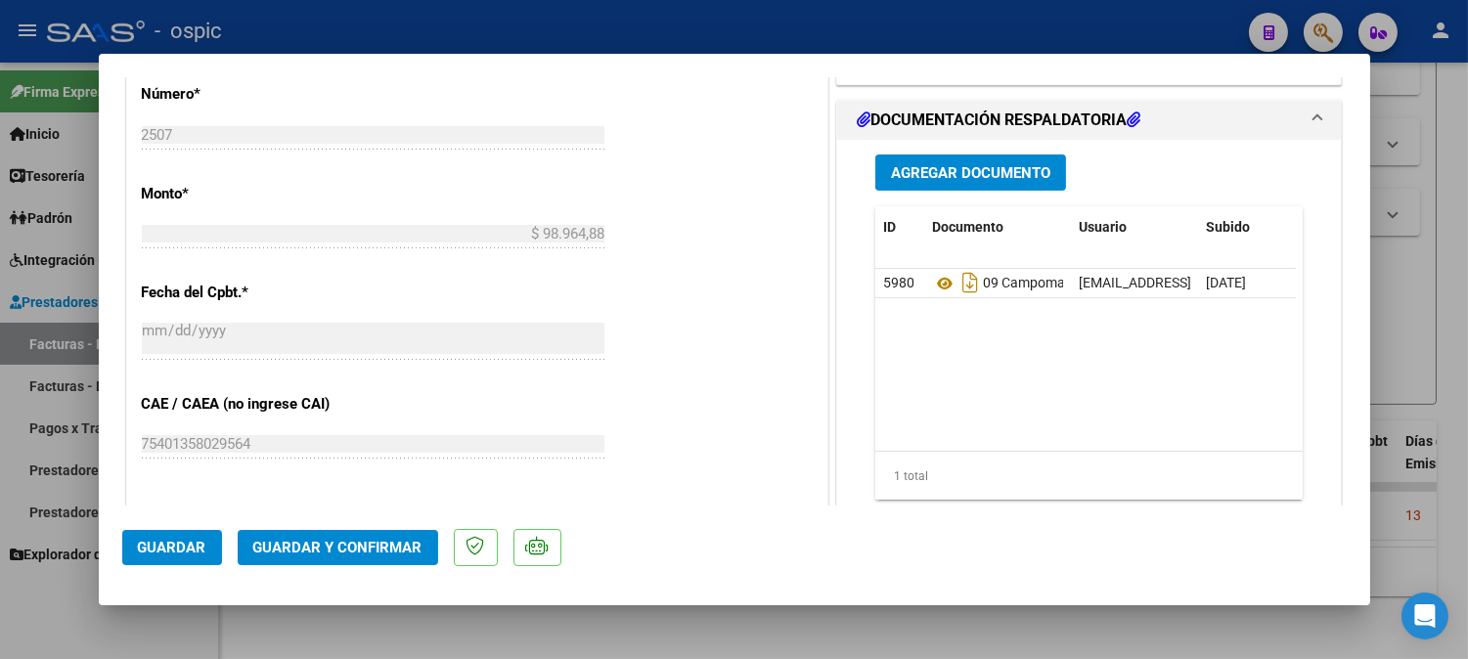
click at [369, 546] on span "Guardar y Confirmar" at bounding box center [337, 548] width 169 height 18
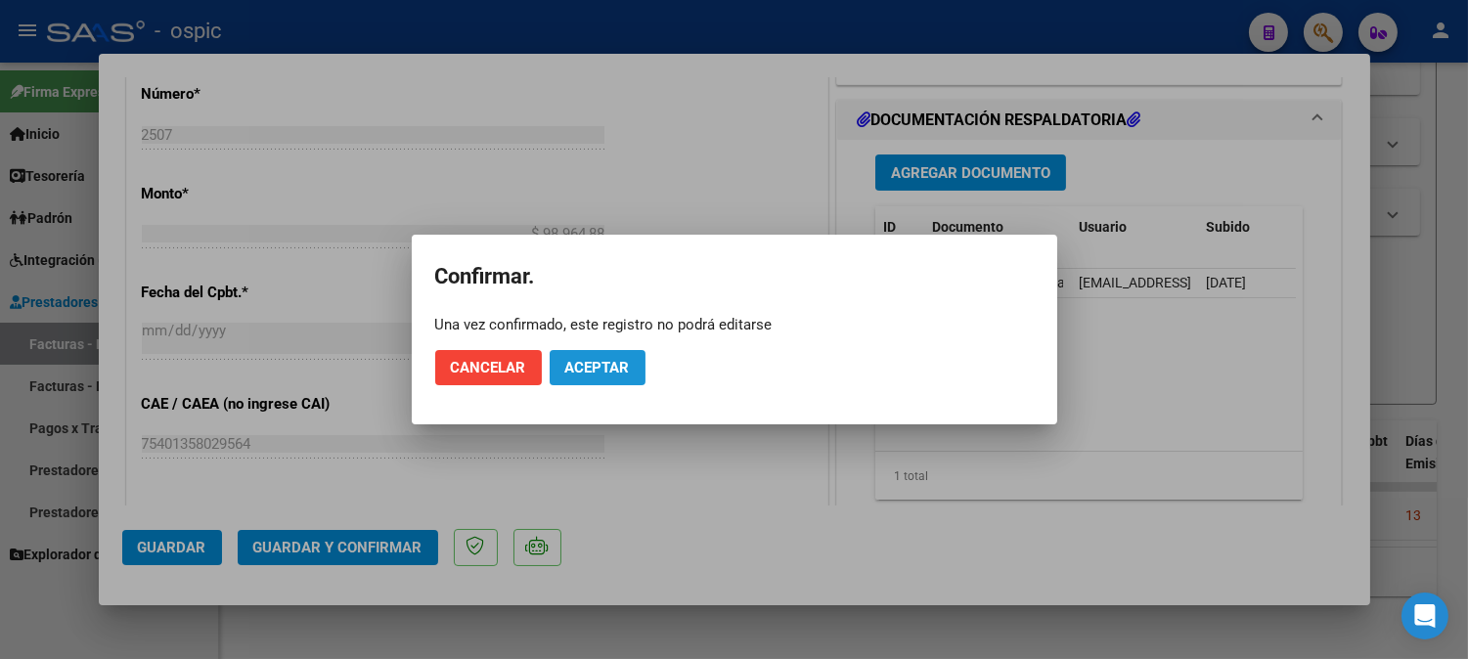
click at [584, 374] on span "Aceptar" at bounding box center [597, 368] width 65 height 18
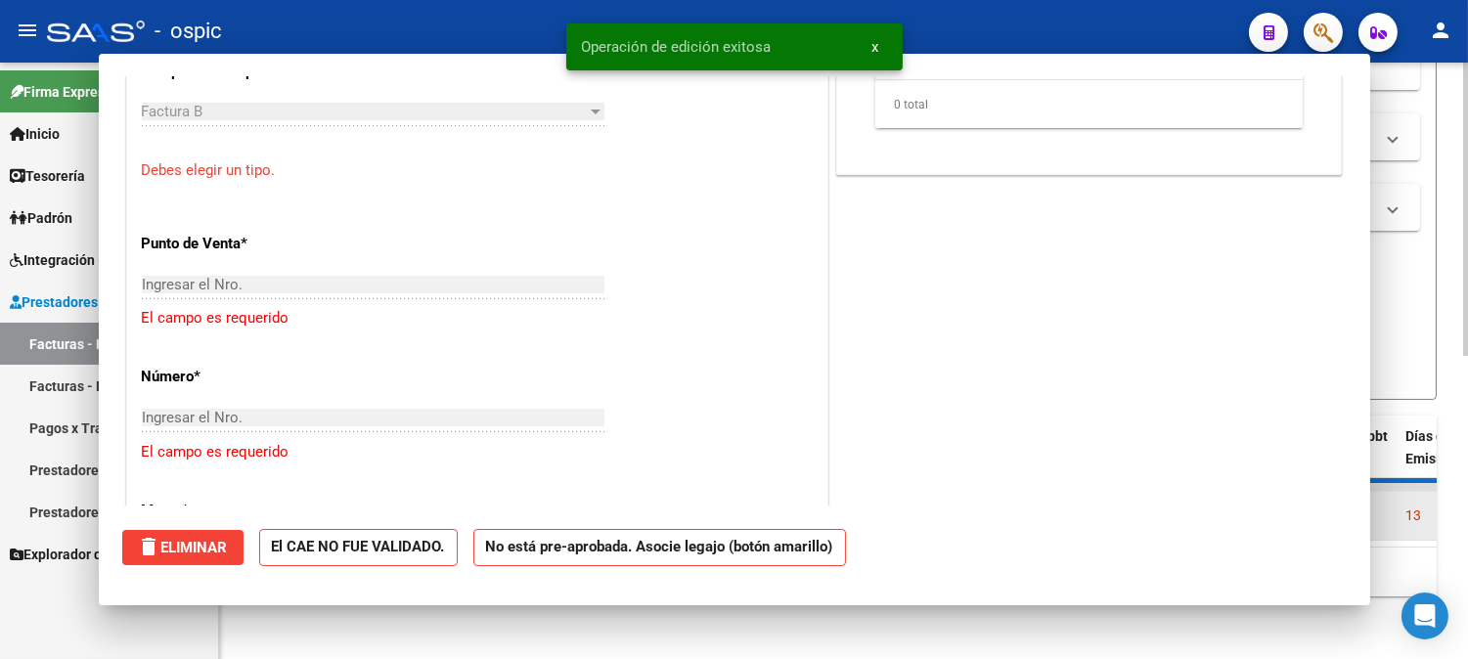
scroll to position [0, 0]
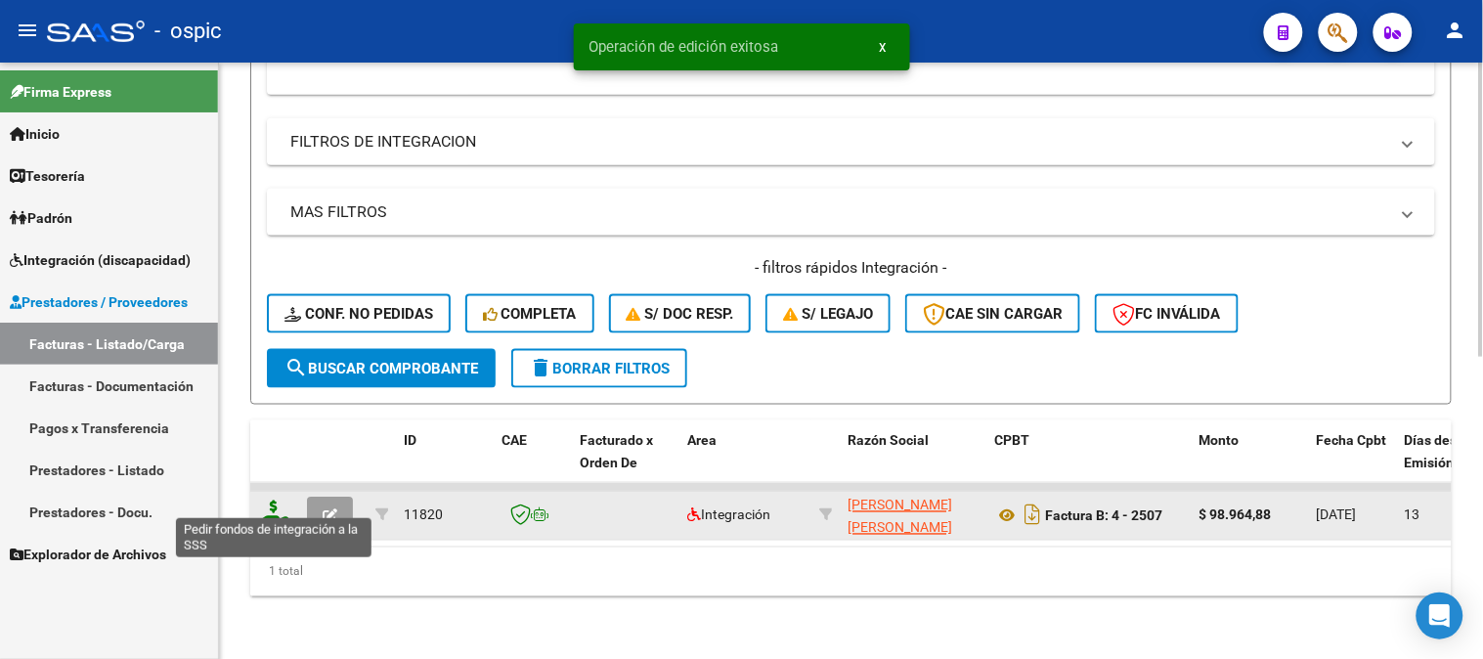
click at [270, 501] on icon at bounding box center [273, 514] width 31 height 27
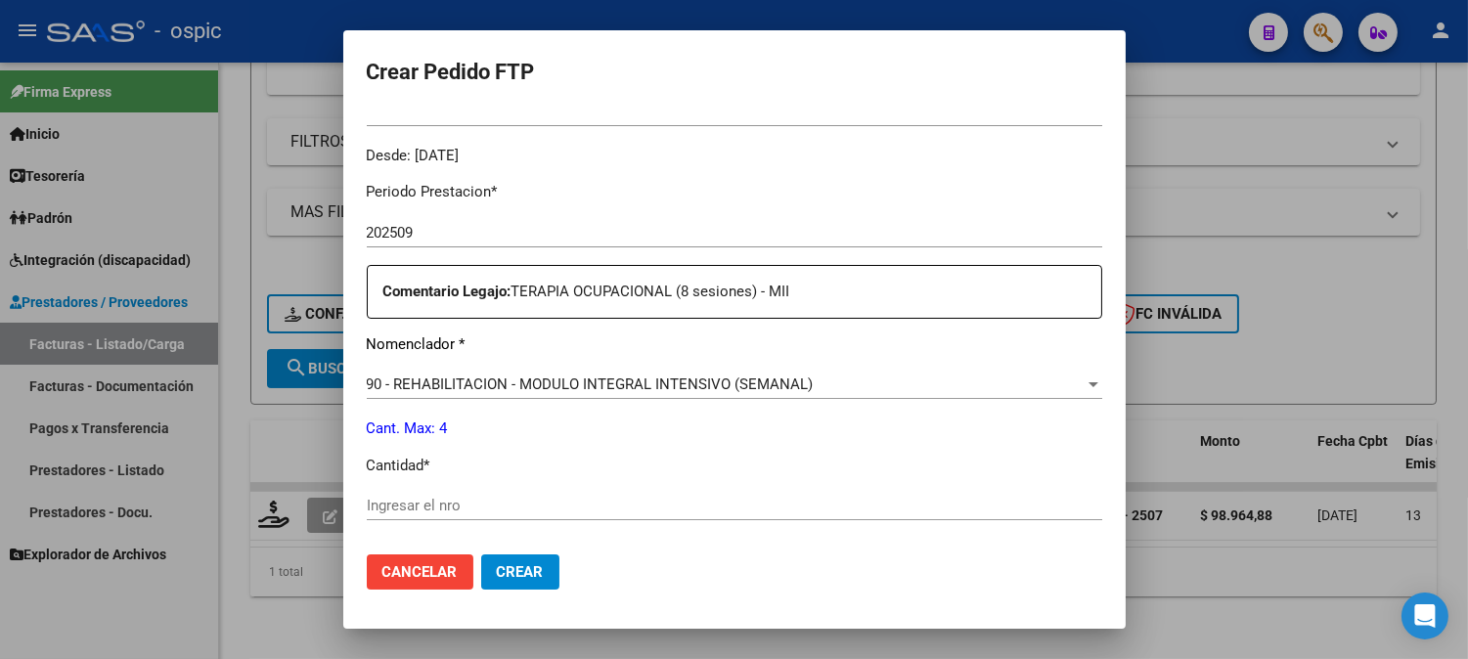
scroll to position [629, 0]
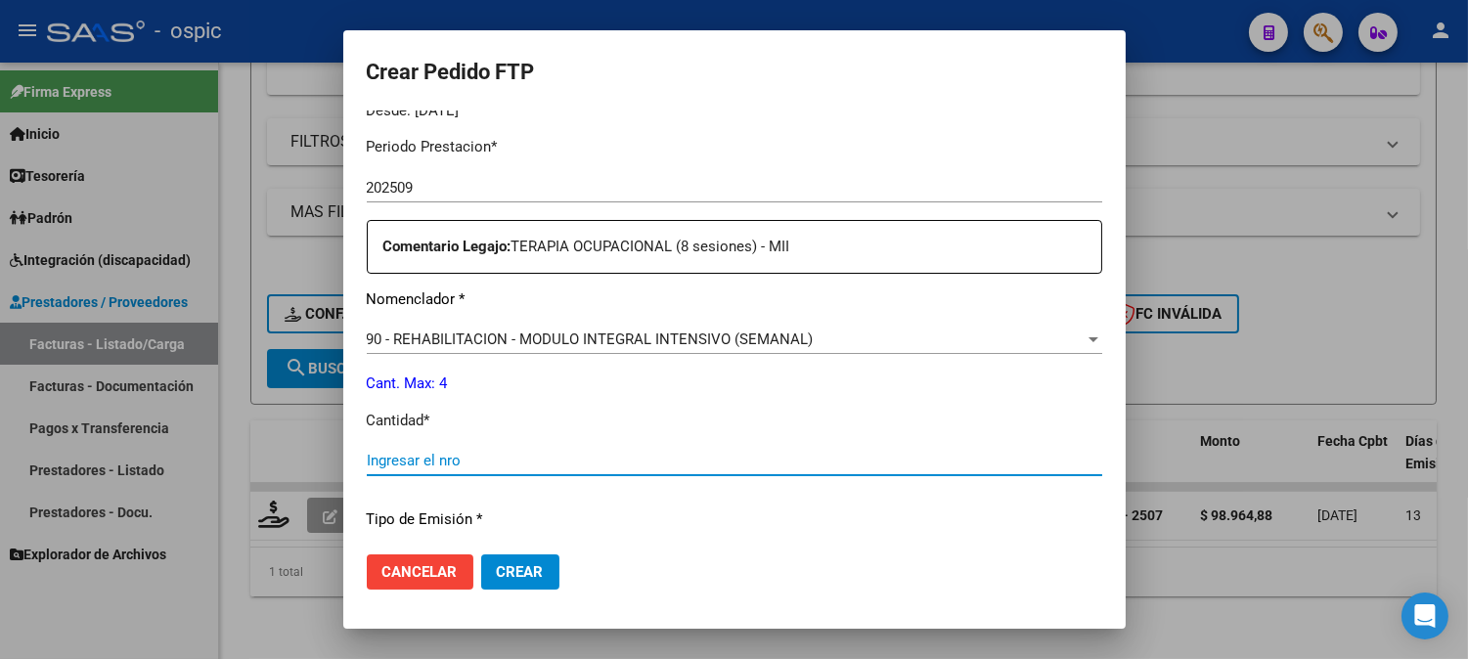
click at [738, 462] on input "Ingresar el nro" at bounding box center [734, 461] width 735 height 18
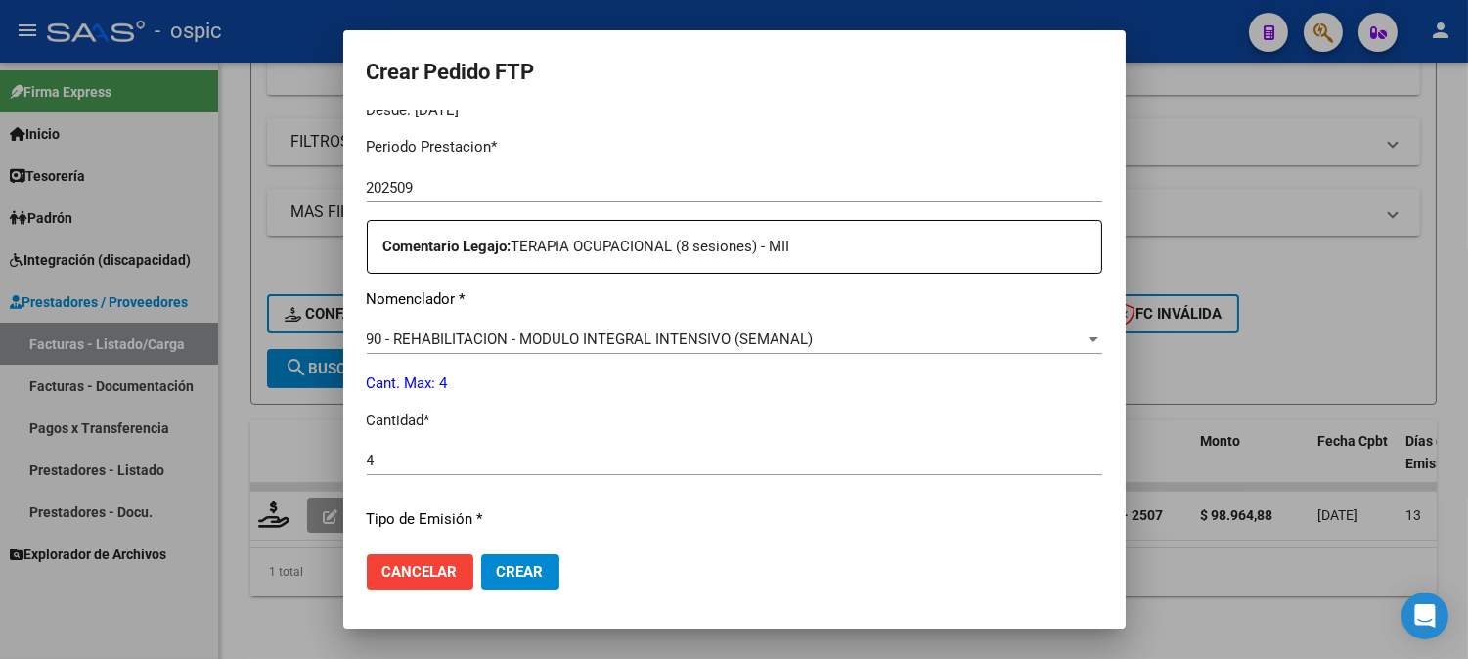
scroll to position [848, 0]
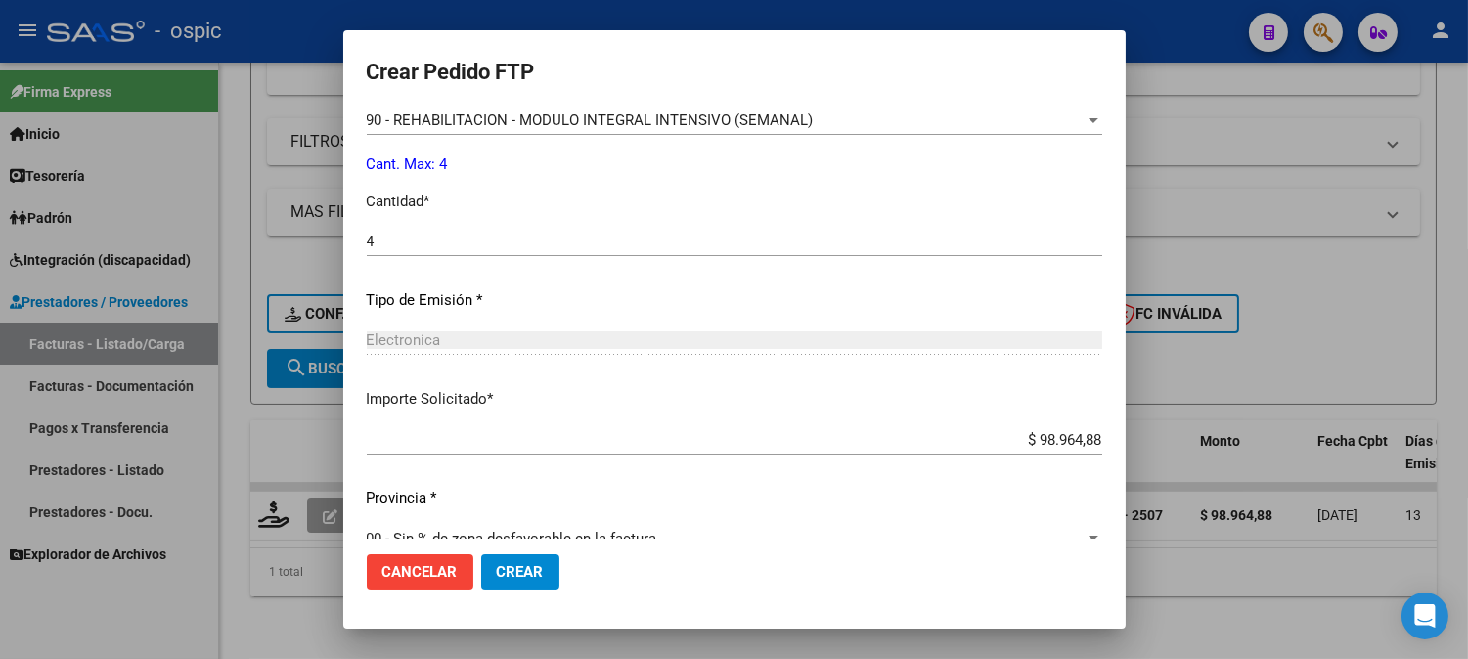
drag, startPoint x: 510, startPoint y: 575, endPoint x: 720, endPoint y: 508, distance: 219.6
click at [512, 574] on span "Crear" at bounding box center [520, 572] width 47 height 18
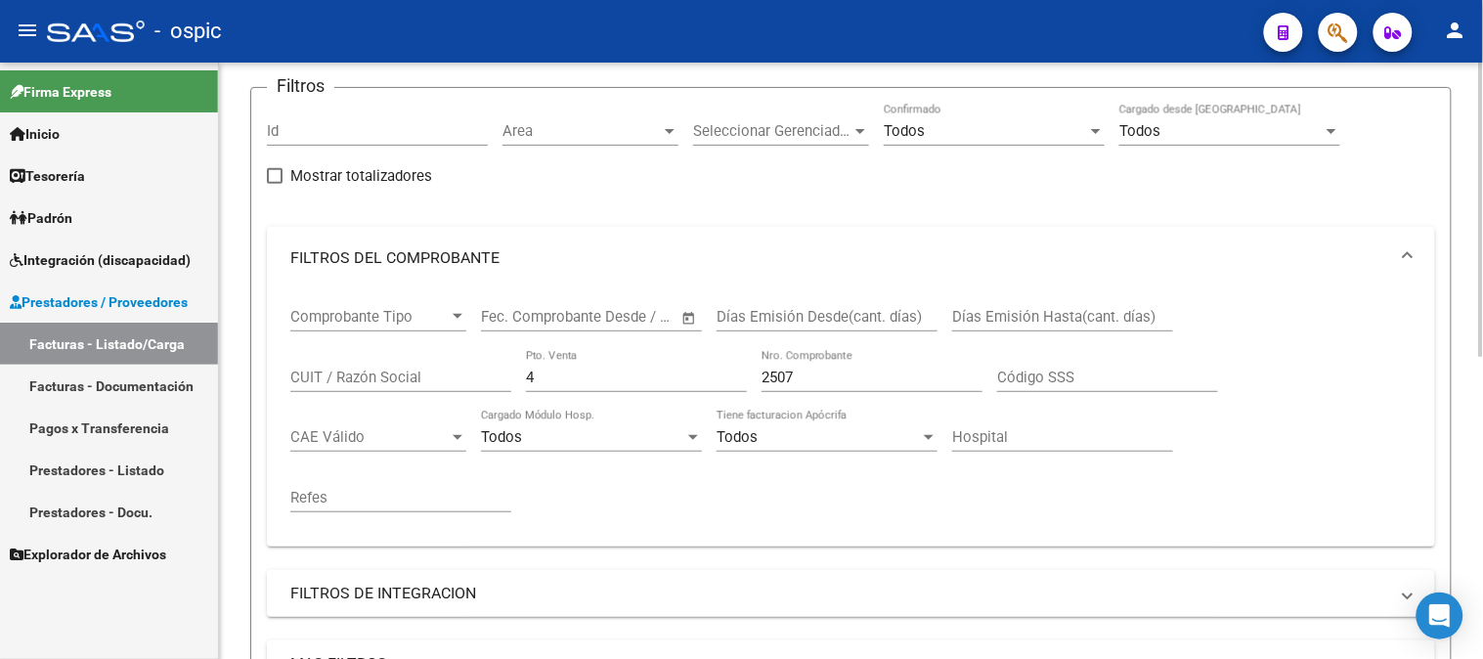
scroll to position [68, 0]
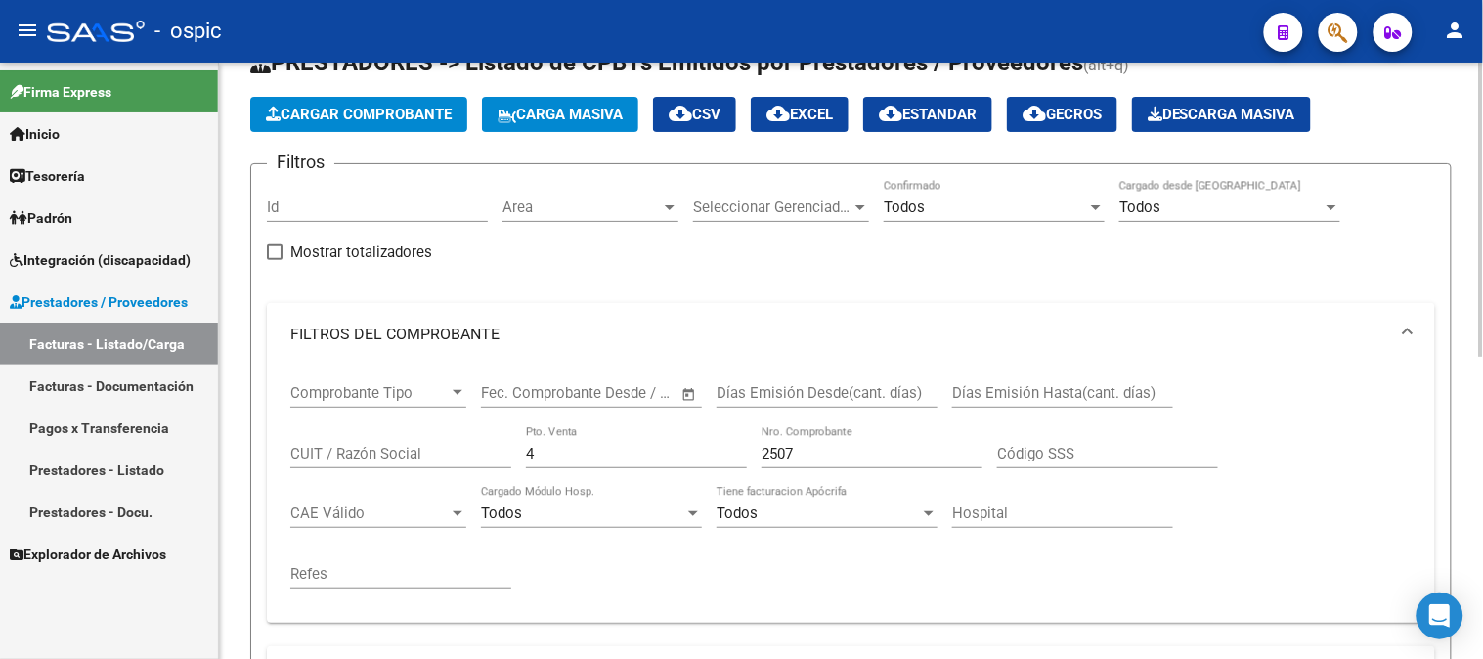
drag, startPoint x: 562, startPoint y: 453, endPoint x: 303, endPoint y: 455, distance: 259.1
click at [311, 453] on div "Comprobante Tipo Comprobante Tipo Fecha inicio – Fecha fin Fec. Comprobante Des…" at bounding box center [851, 487] width 1122 height 242
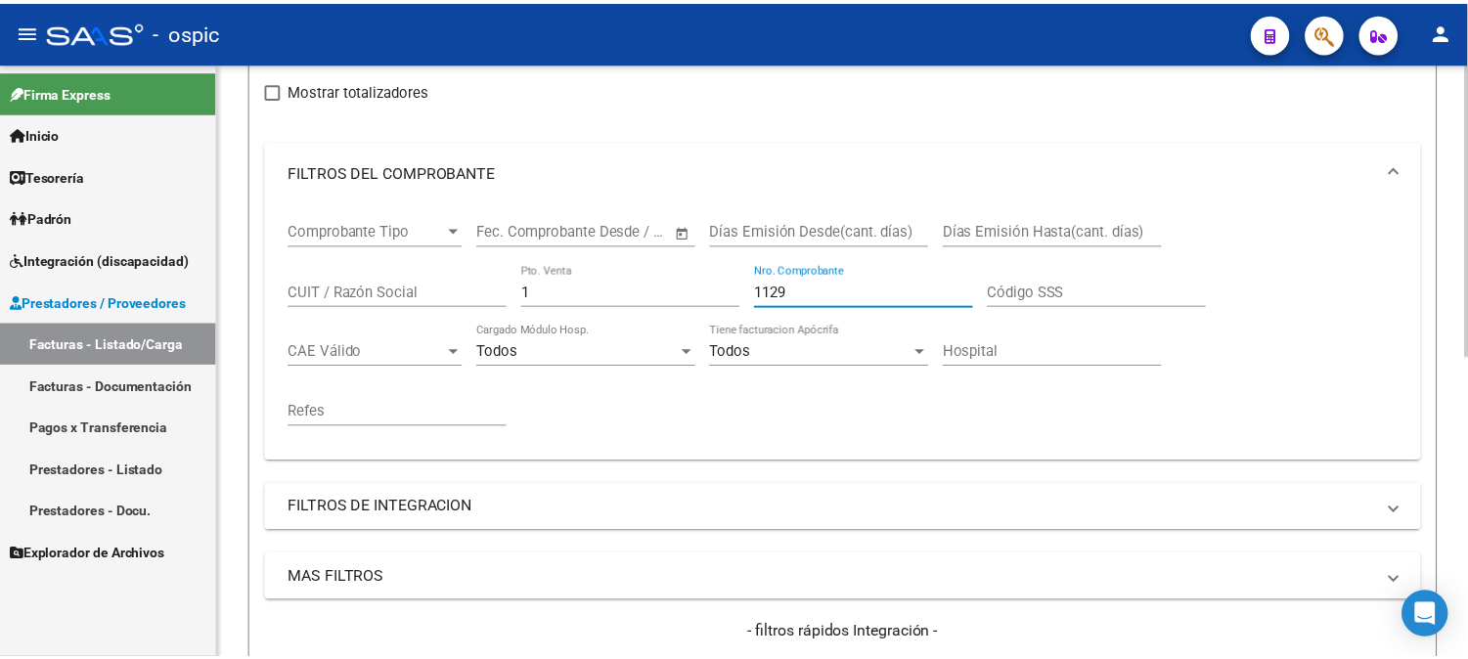
scroll to position [610, 0]
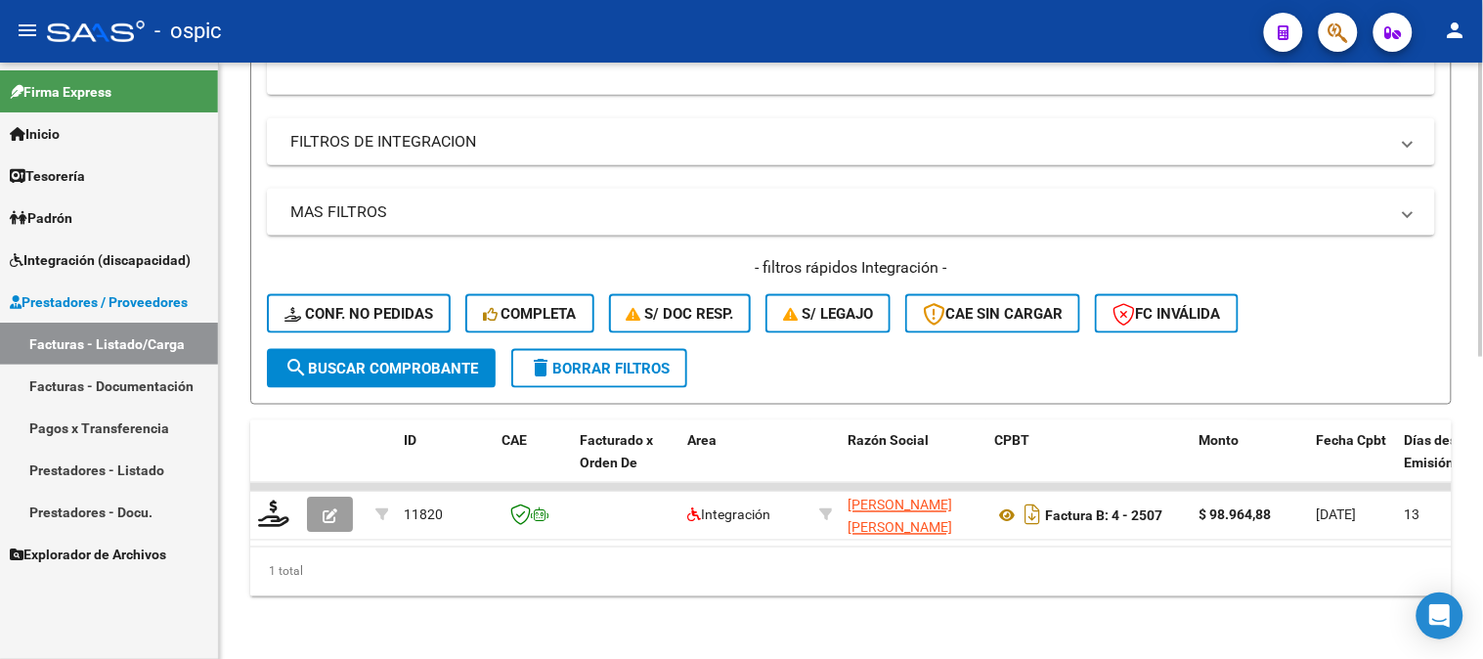
drag, startPoint x: 401, startPoint y: 352, endPoint x: 389, endPoint y: 356, distance: 12.4
click at [399, 360] on span "search Buscar Comprobante" at bounding box center [382, 369] width 194 height 18
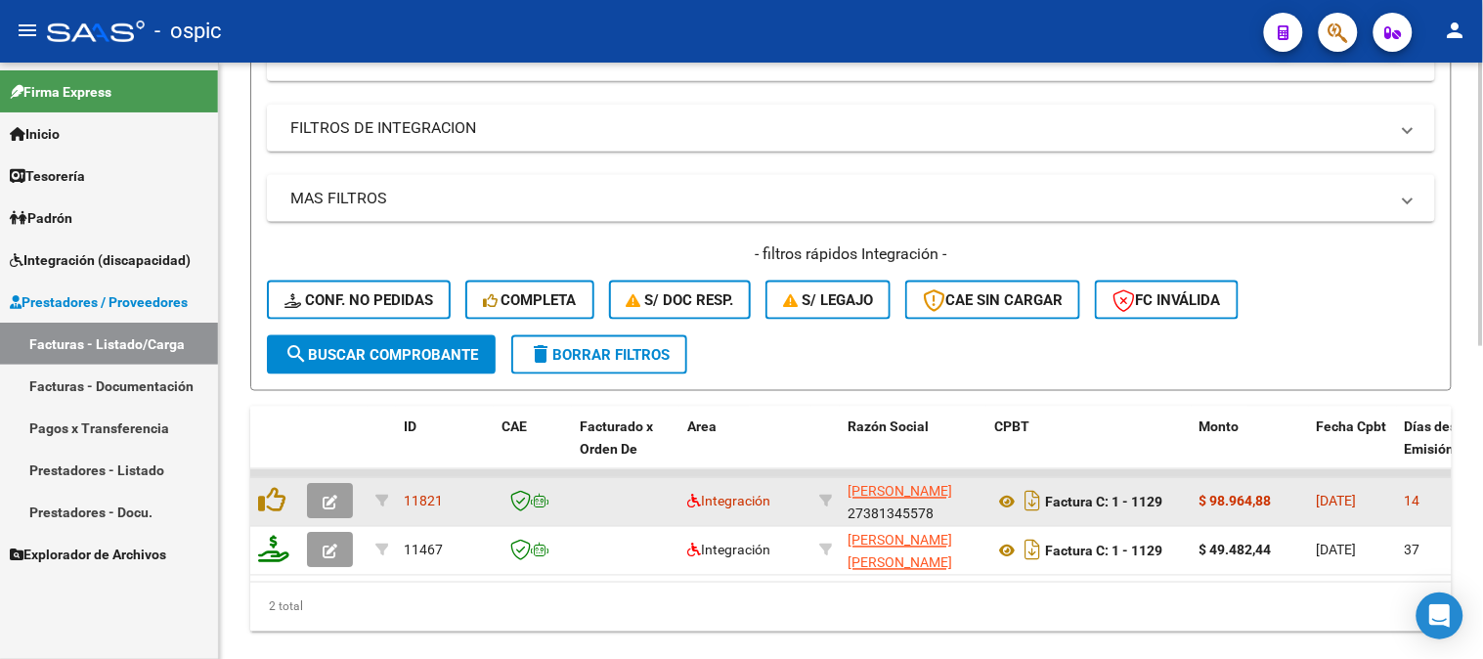
click at [330, 501] on icon "button" at bounding box center [330, 503] width 15 height 15
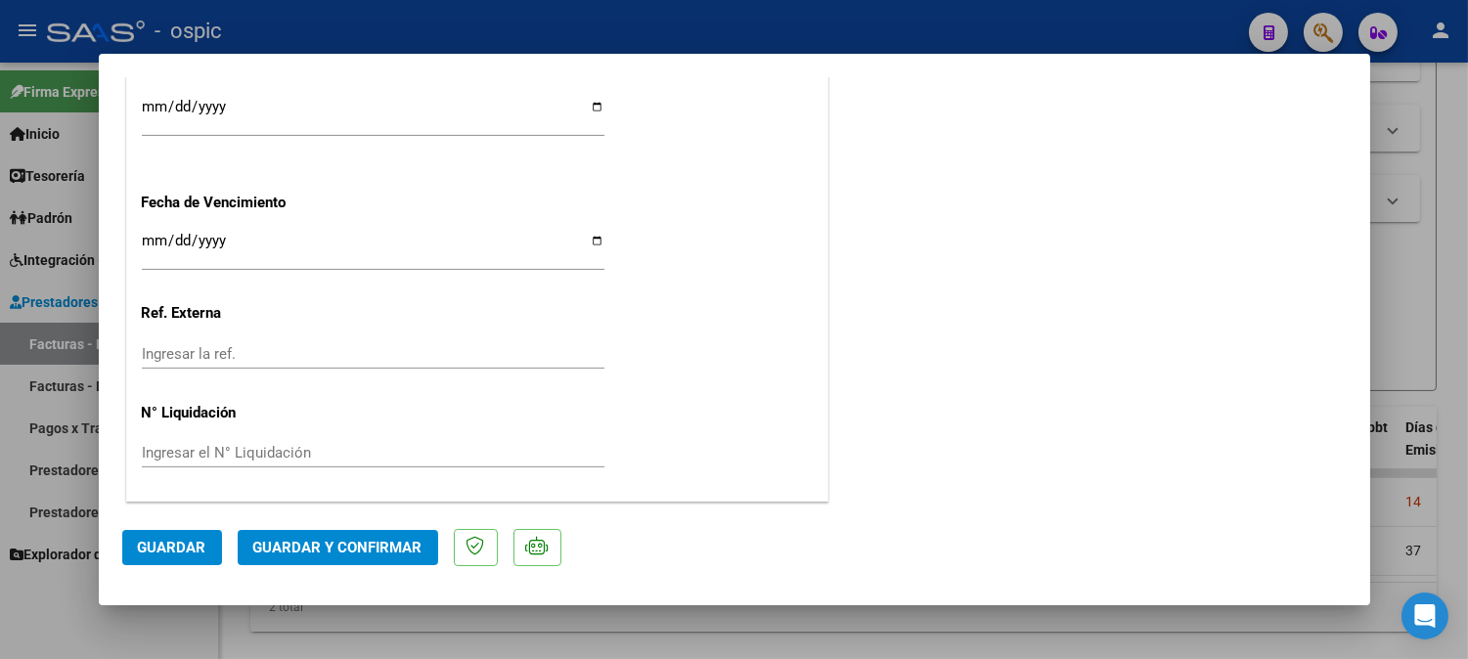
scroll to position [0, 0]
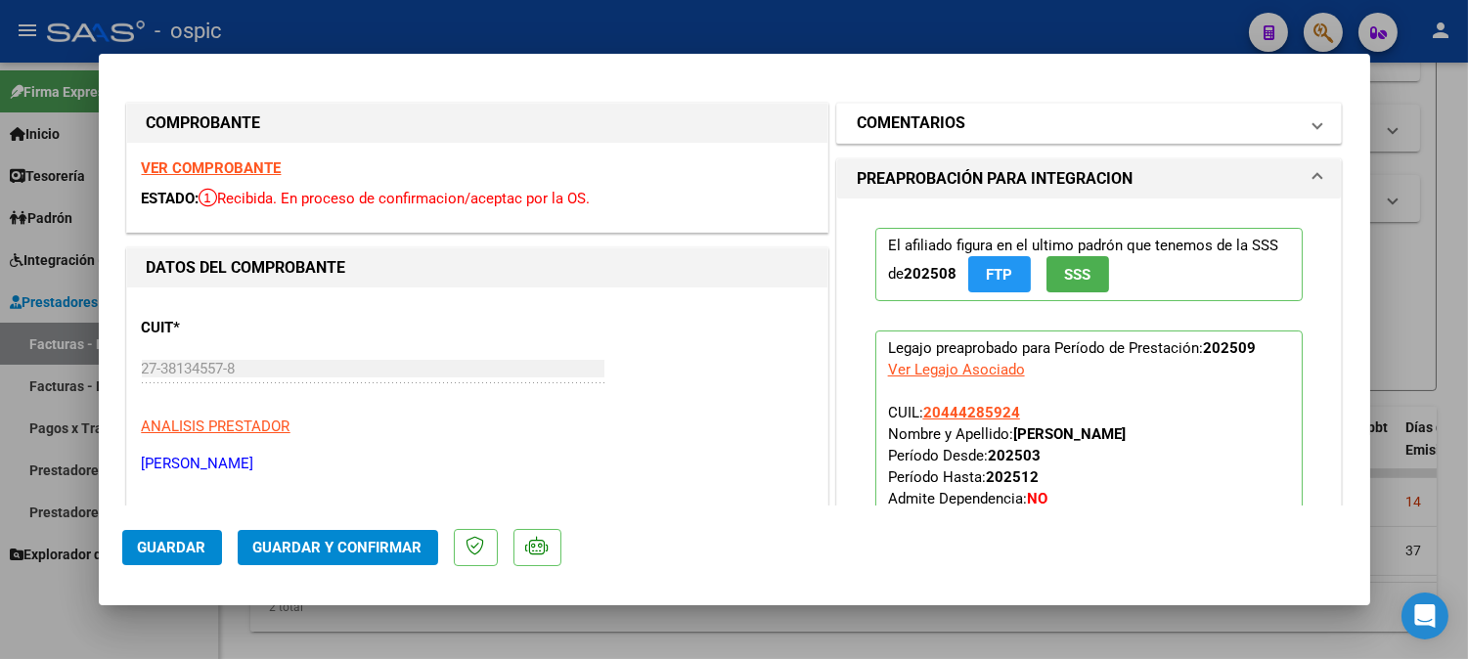
click at [949, 131] on h1 "COMENTARIOS" at bounding box center [911, 122] width 109 height 23
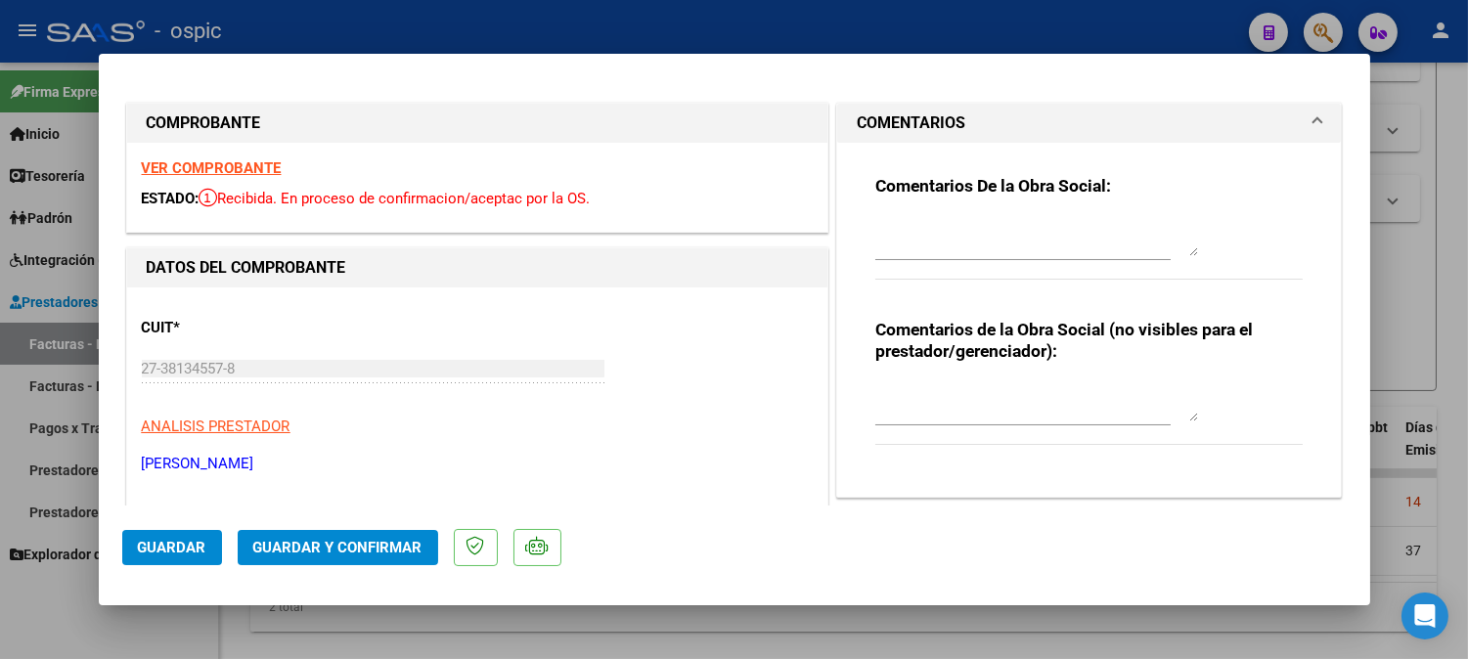
click at [935, 398] on textarea at bounding box center [1036, 401] width 323 height 39
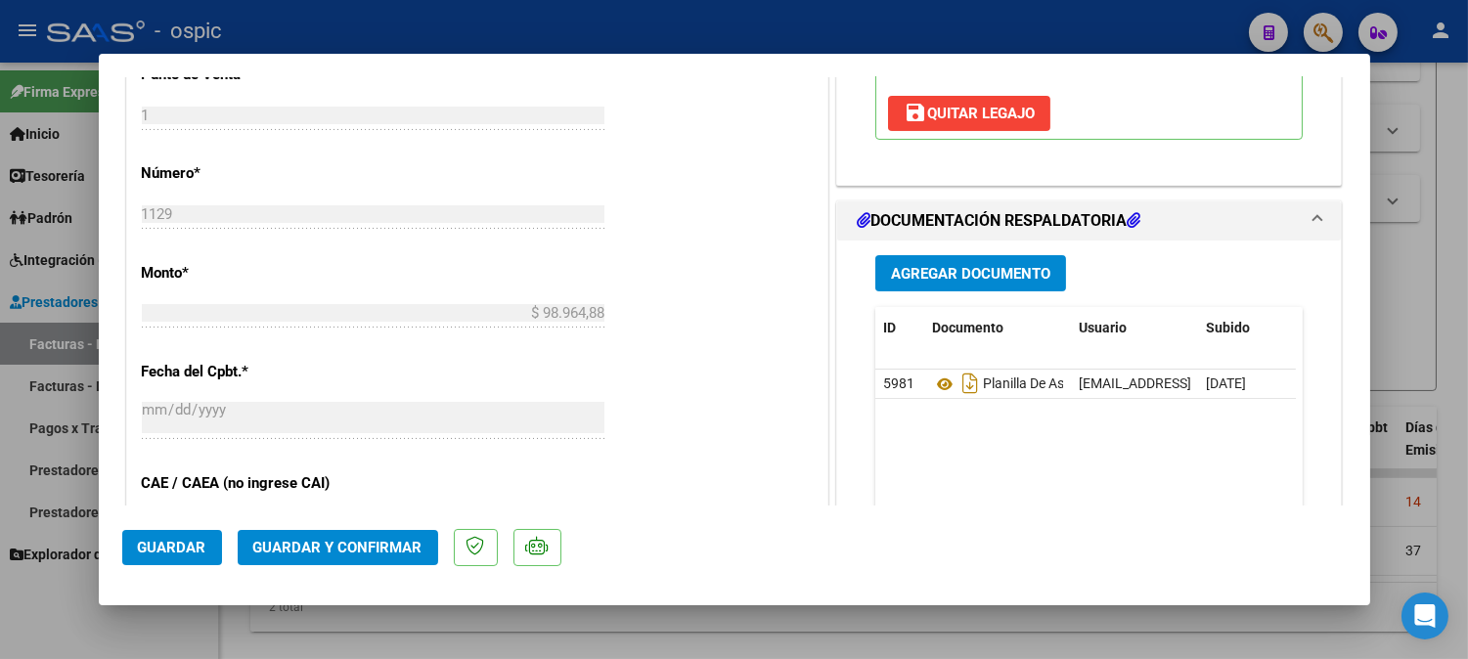
scroll to position [856, 0]
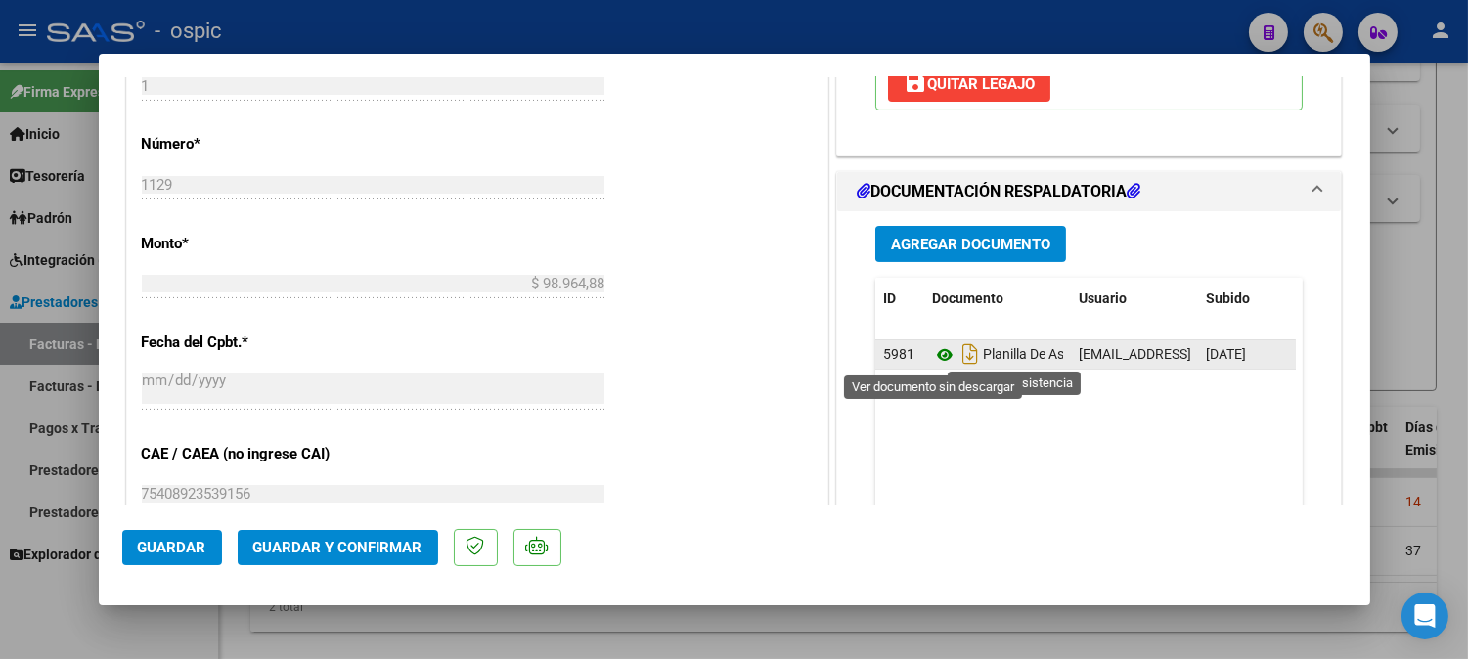
click at [932, 352] on icon at bounding box center [944, 354] width 25 height 23
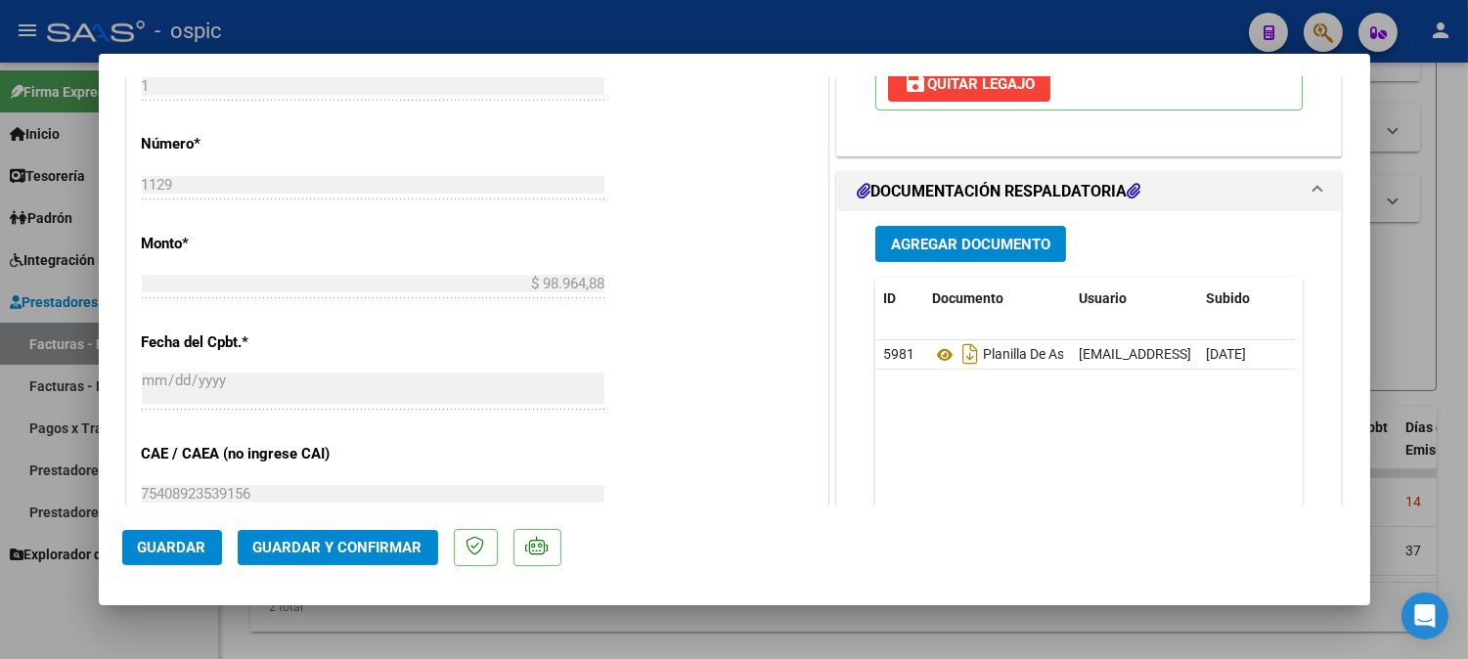
click at [366, 546] on span "Guardar y Confirmar" at bounding box center [337, 548] width 169 height 18
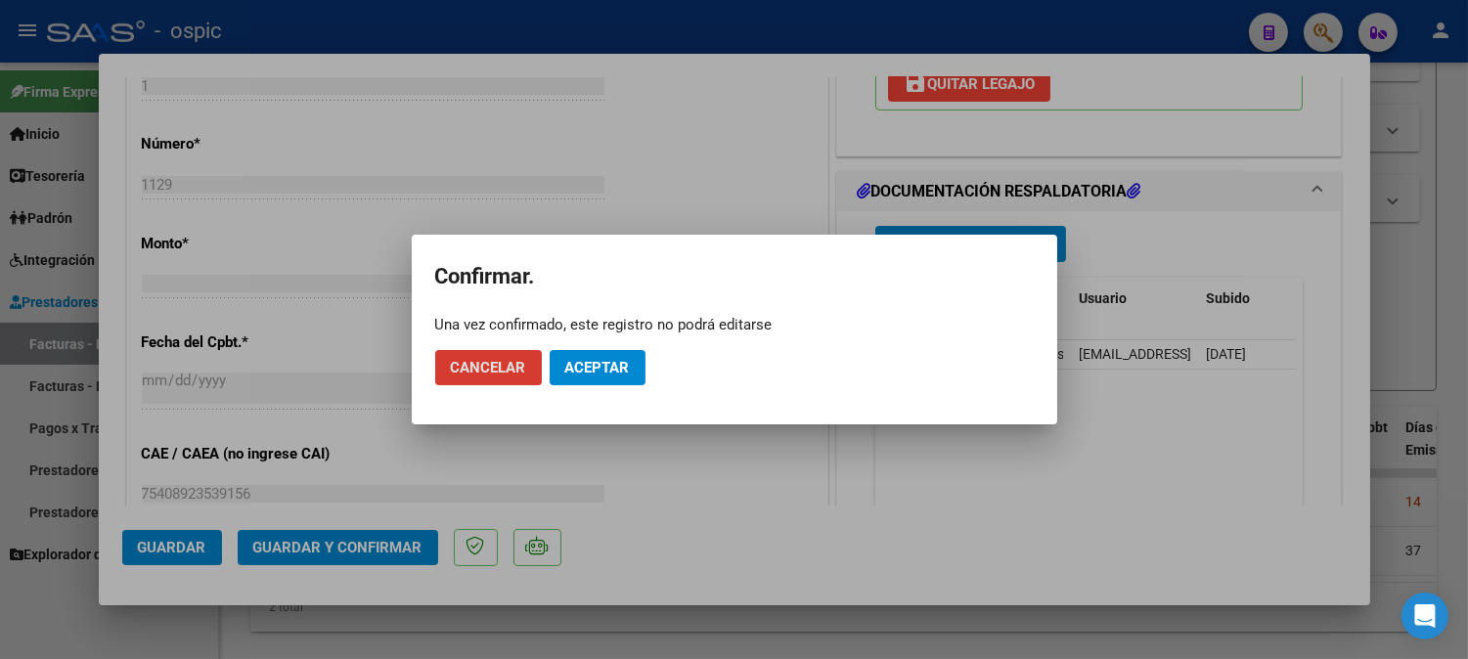
click at [601, 360] on span "Aceptar" at bounding box center [597, 368] width 65 height 18
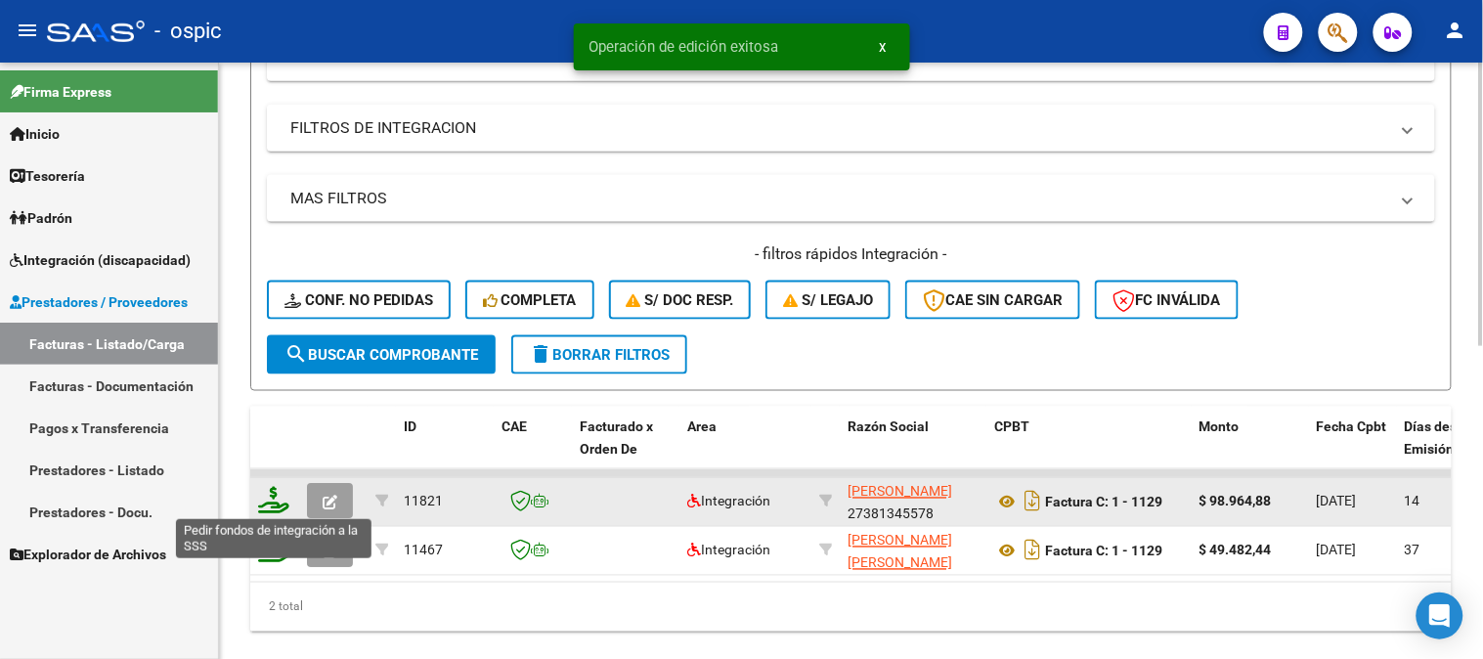
click at [271, 496] on icon at bounding box center [273, 500] width 31 height 27
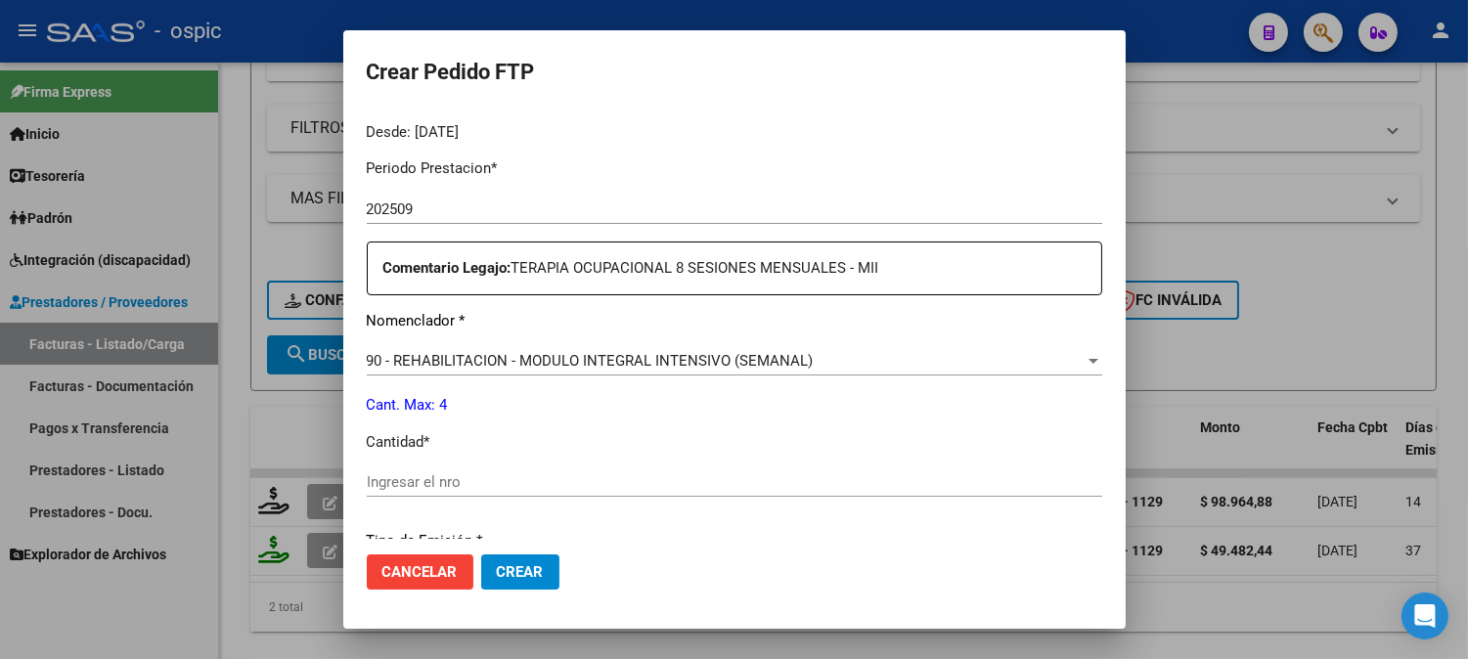
scroll to position [653, 0]
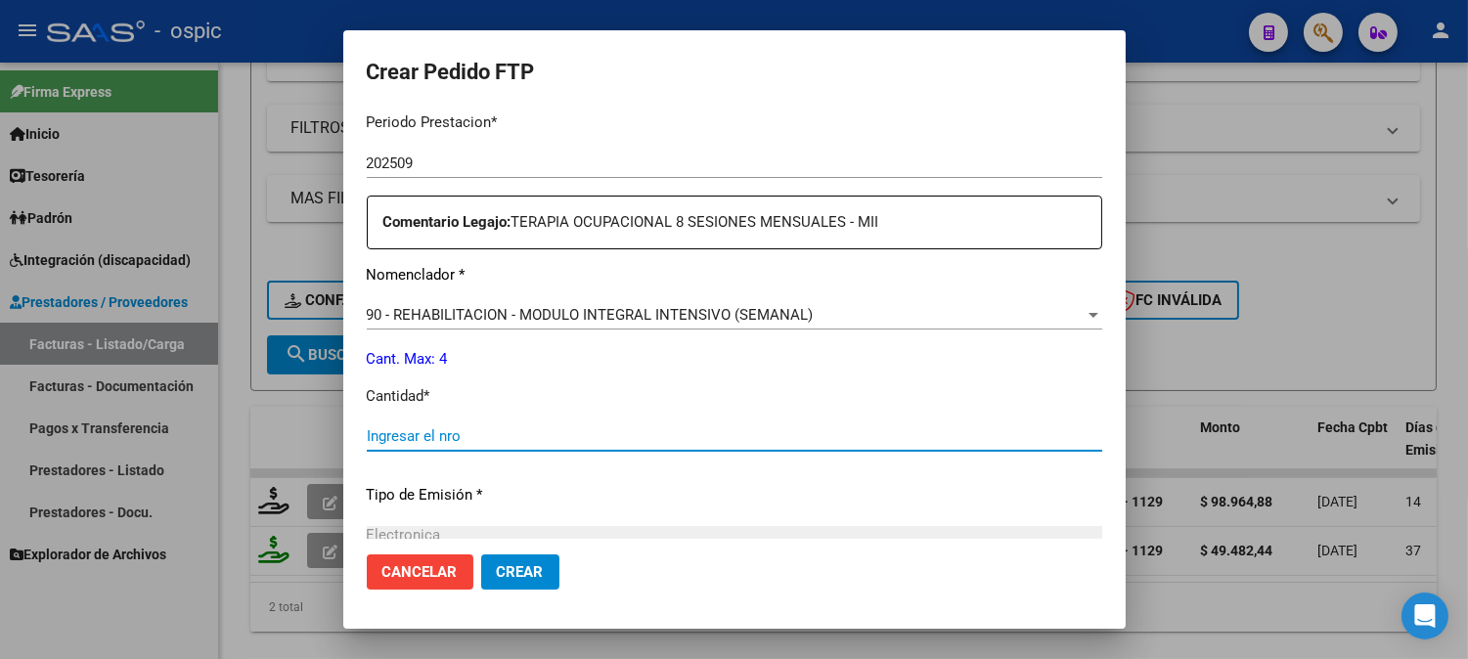
click at [728, 441] on input "Ingresar el nro" at bounding box center [734, 436] width 735 height 18
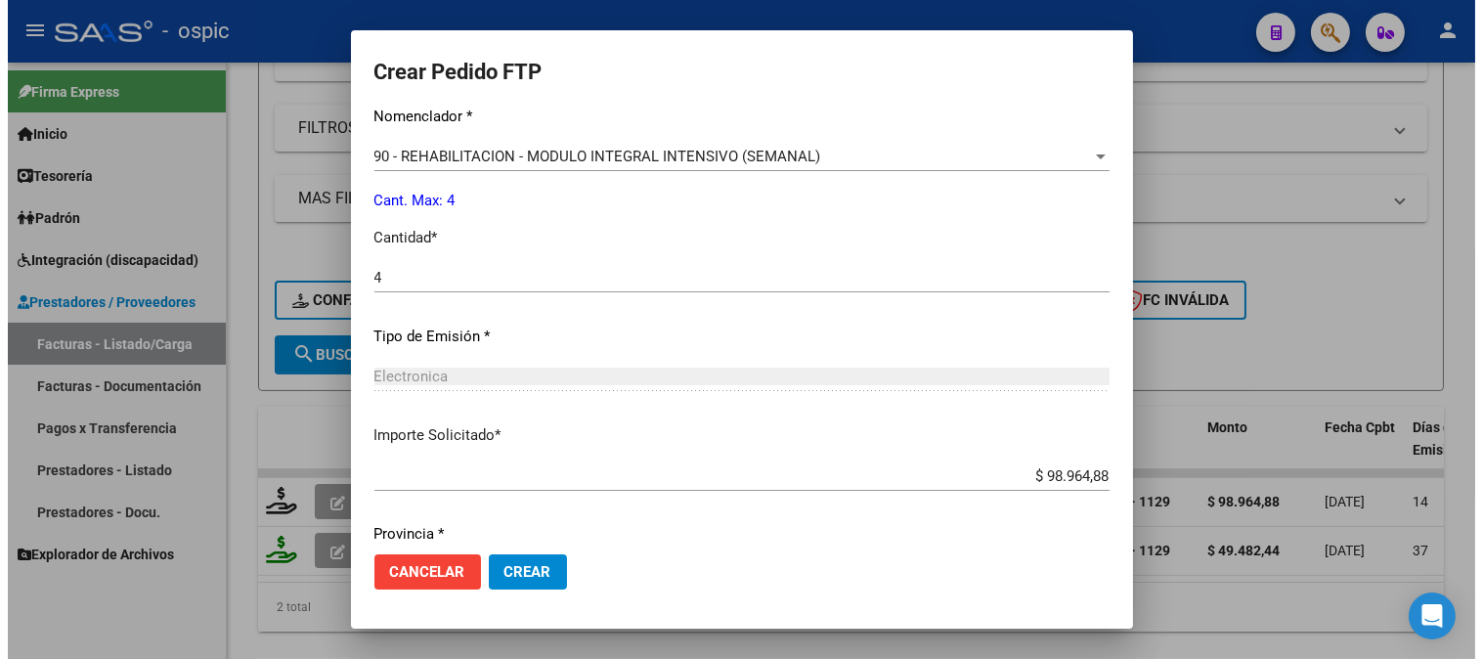
scroll to position [880, 0]
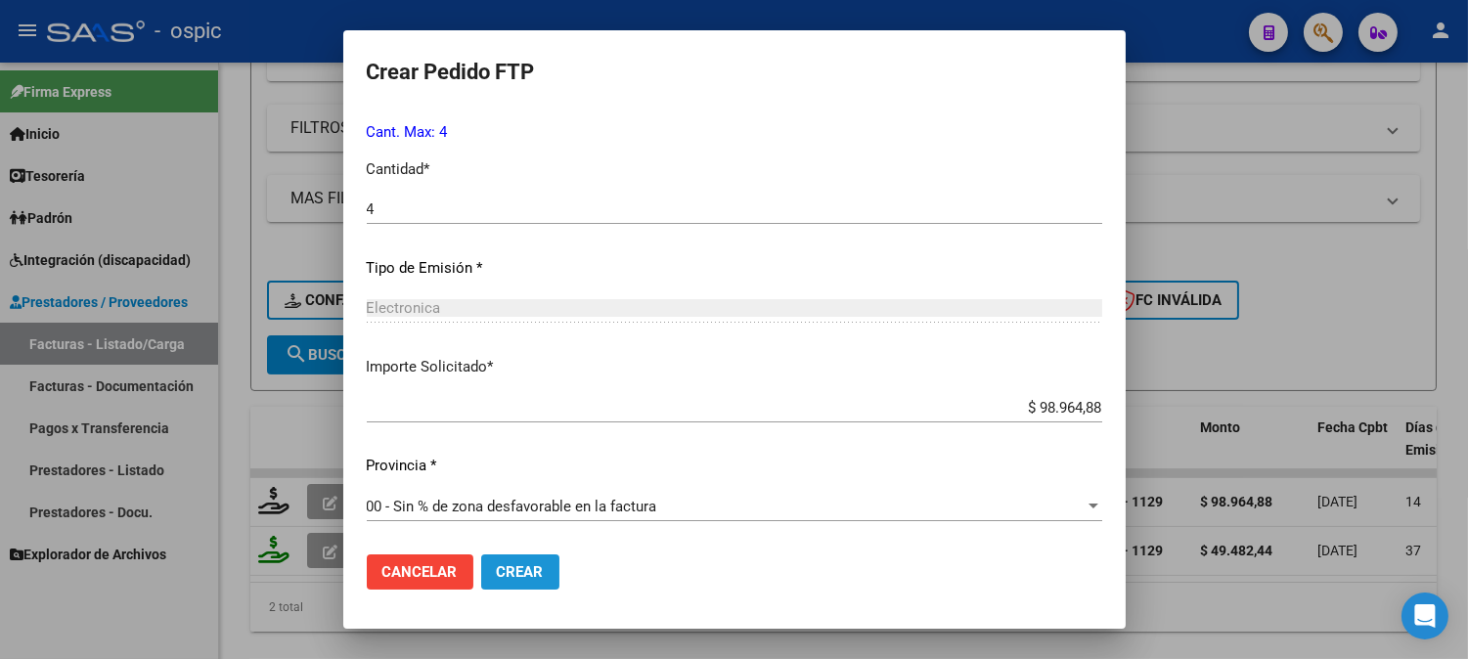
drag, startPoint x: 521, startPoint y: 562, endPoint x: 1220, endPoint y: 354, distance: 729.5
click at [525, 563] on span "Crear" at bounding box center [520, 572] width 47 height 18
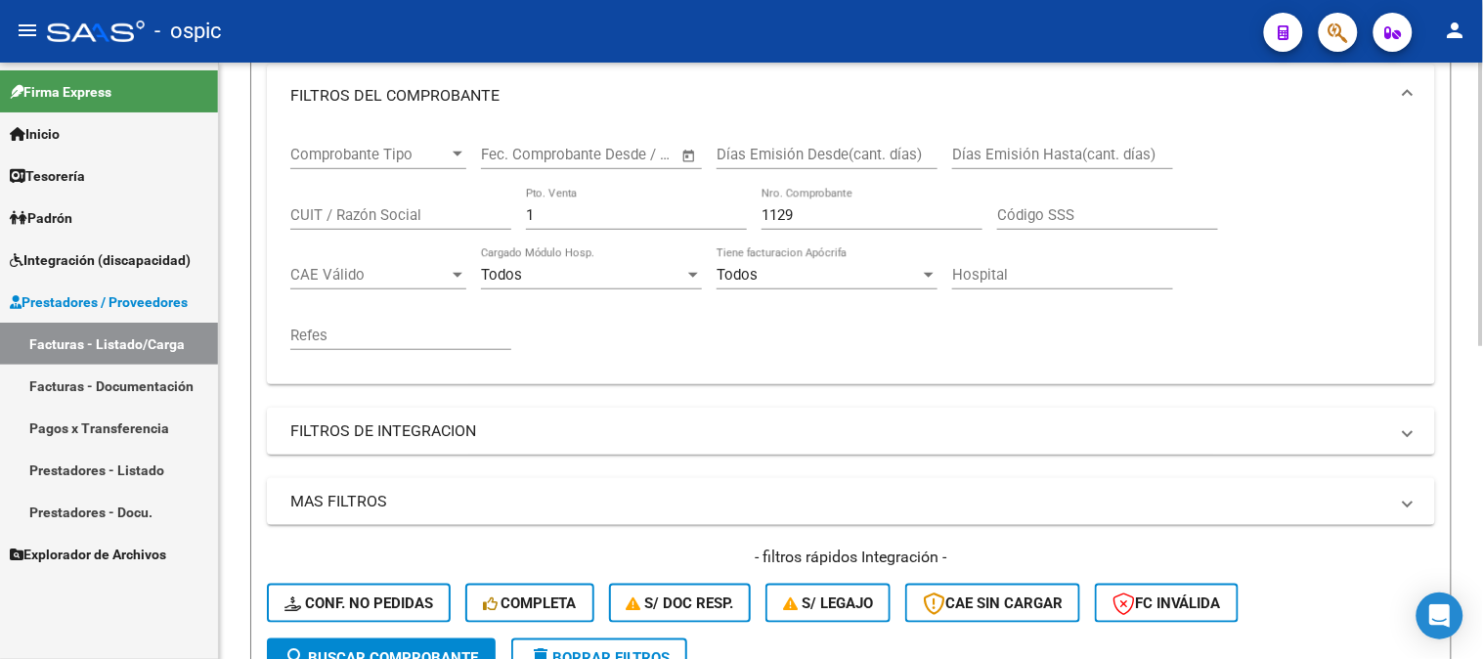
scroll to position [326, 0]
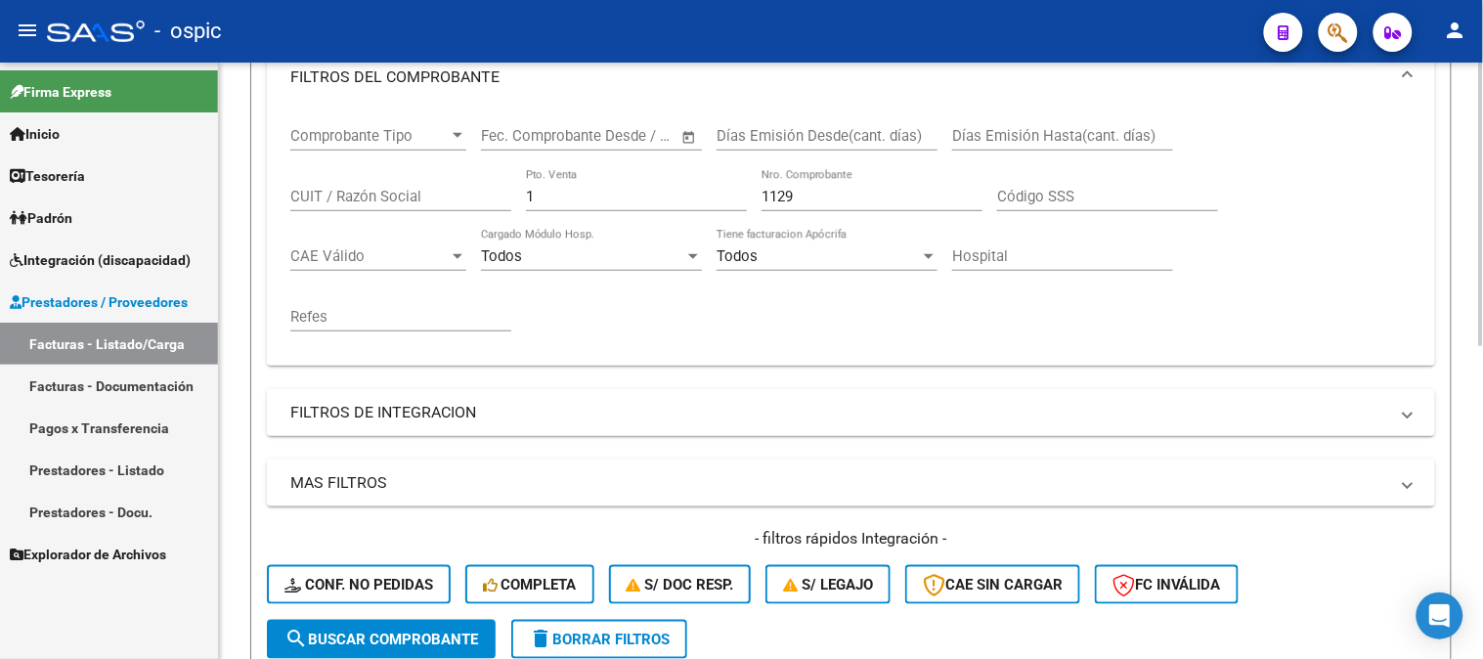
click at [432, 198] on div "Comprobante Tipo Comprobante Tipo Fecha inicio – Fecha fin Fec. Comprobante Des…" at bounding box center [851, 230] width 1122 height 242
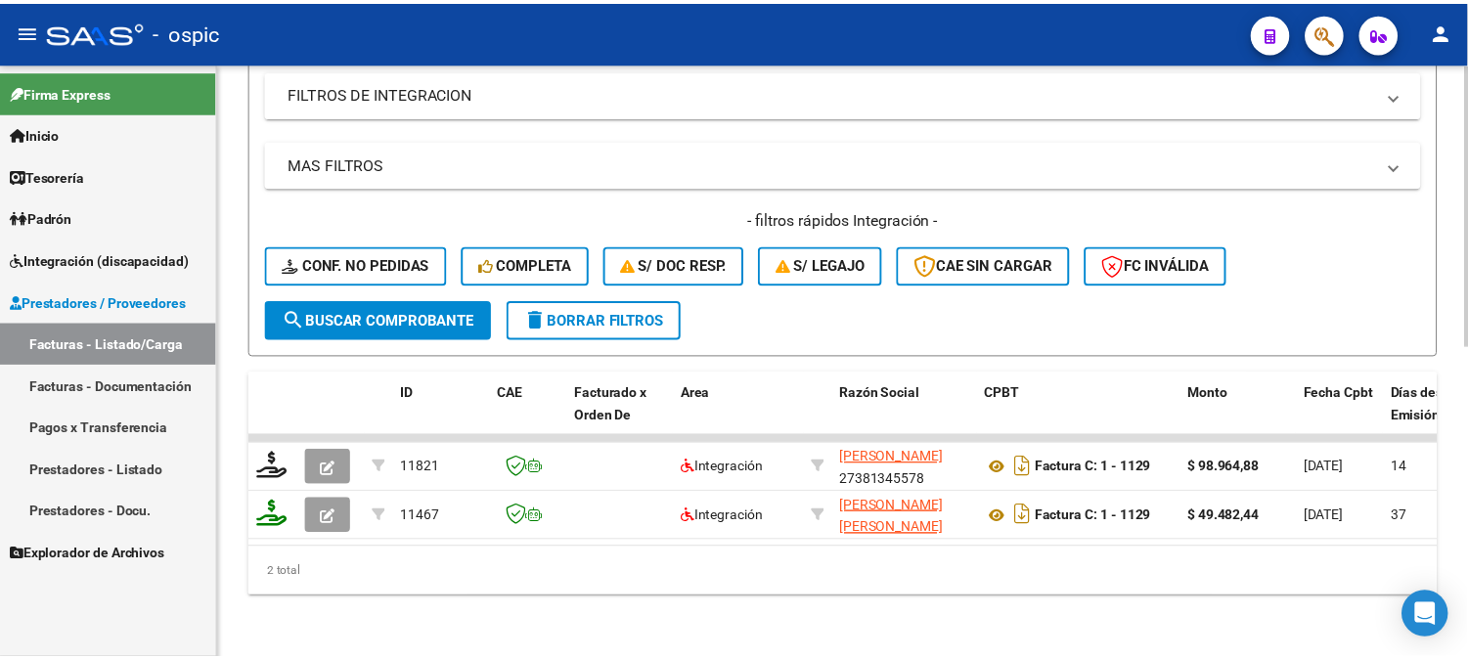
scroll to position [659, 0]
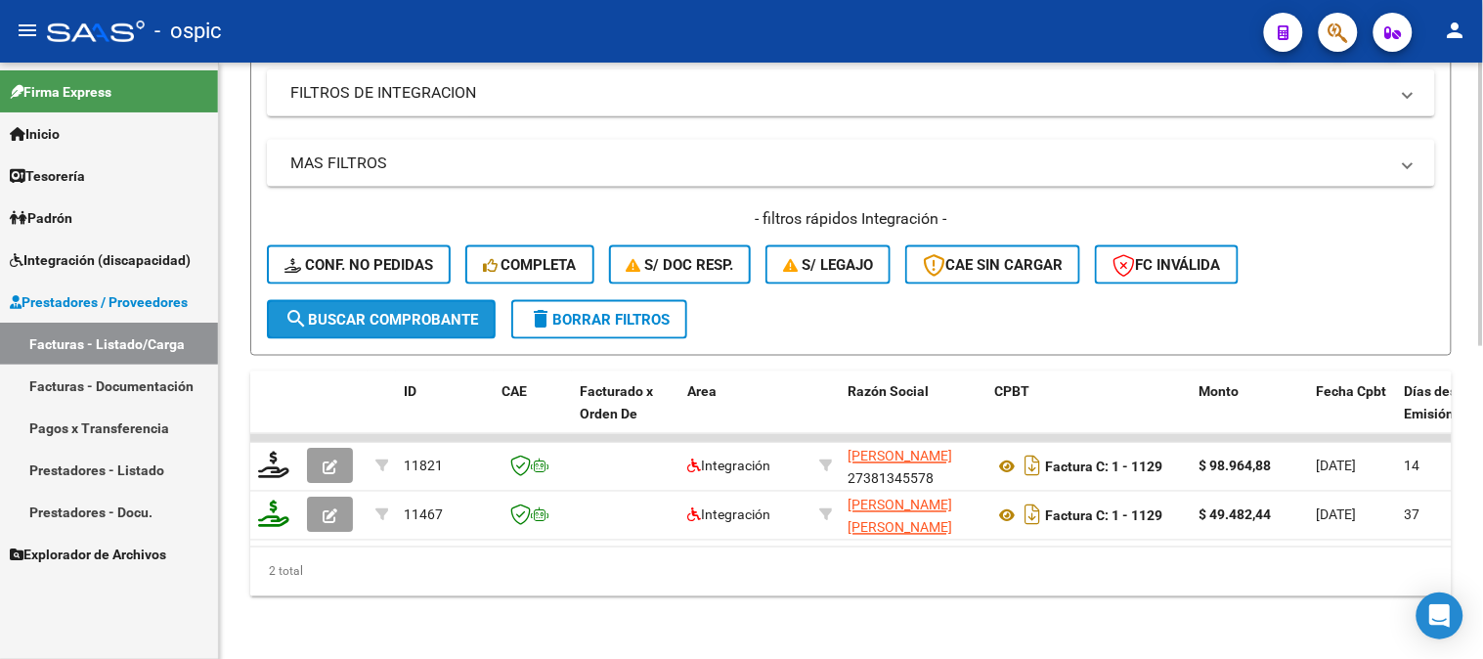
click at [421, 311] on span "search Buscar Comprobante" at bounding box center [382, 320] width 194 height 18
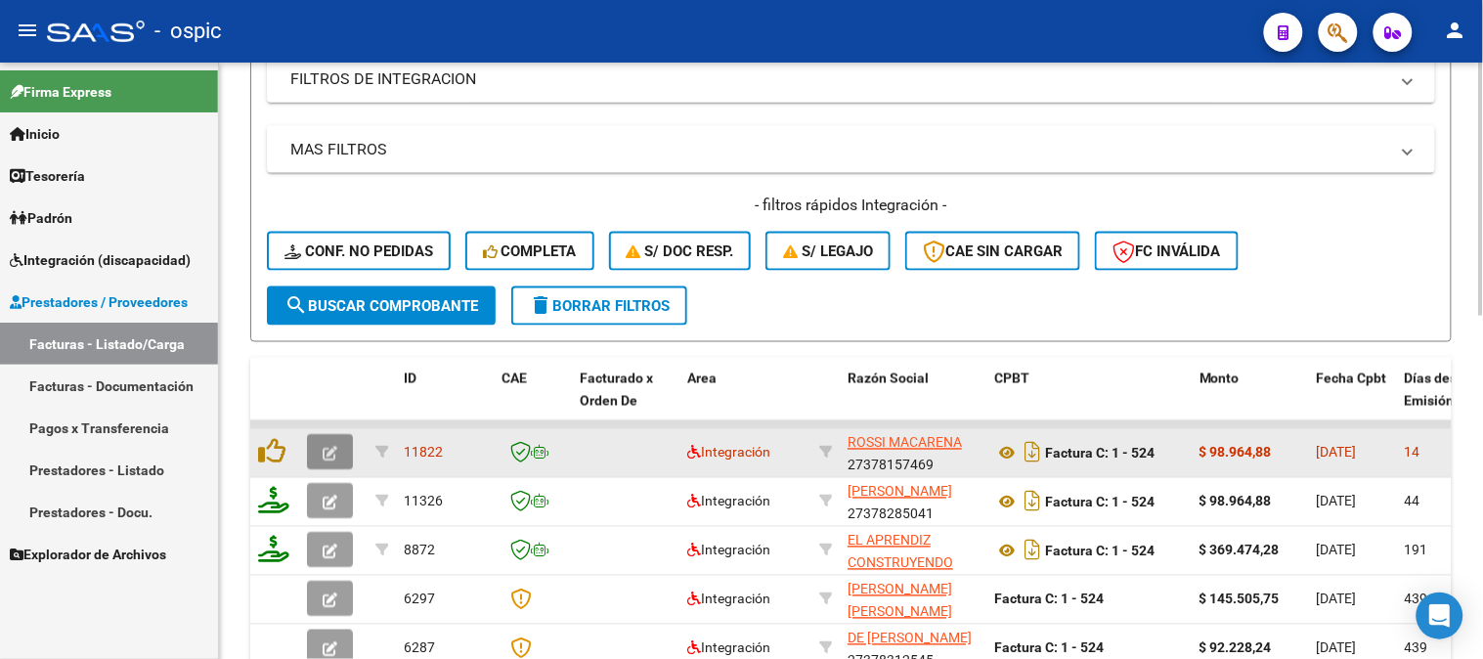
click at [342, 447] on button "button" at bounding box center [330, 452] width 46 height 35
click at [333, 447] on icon "button" at bounding box center [330, 454] width 15 height 15
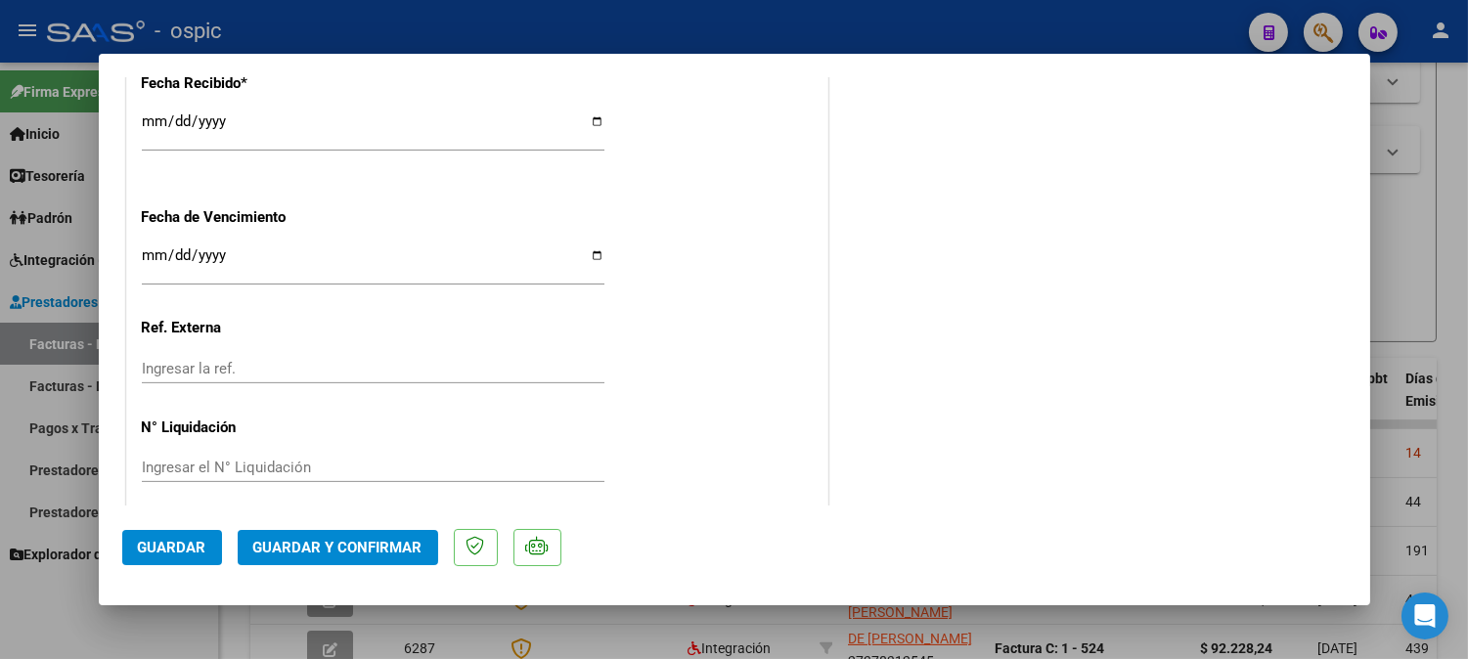
scroll to position [0, 0]
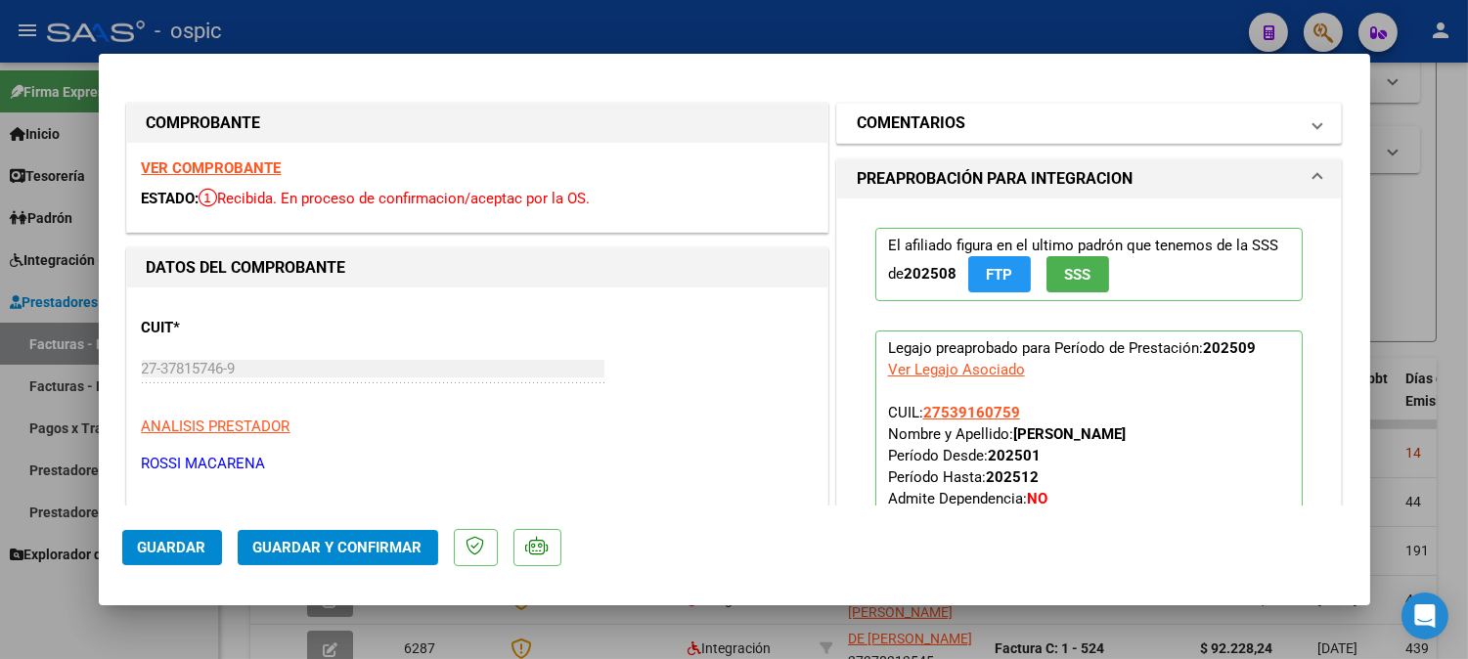
click at [1004, 119] on mat-panel-title "COMENTARIOS" at bounding box center [1078, 122] width 442 height 23
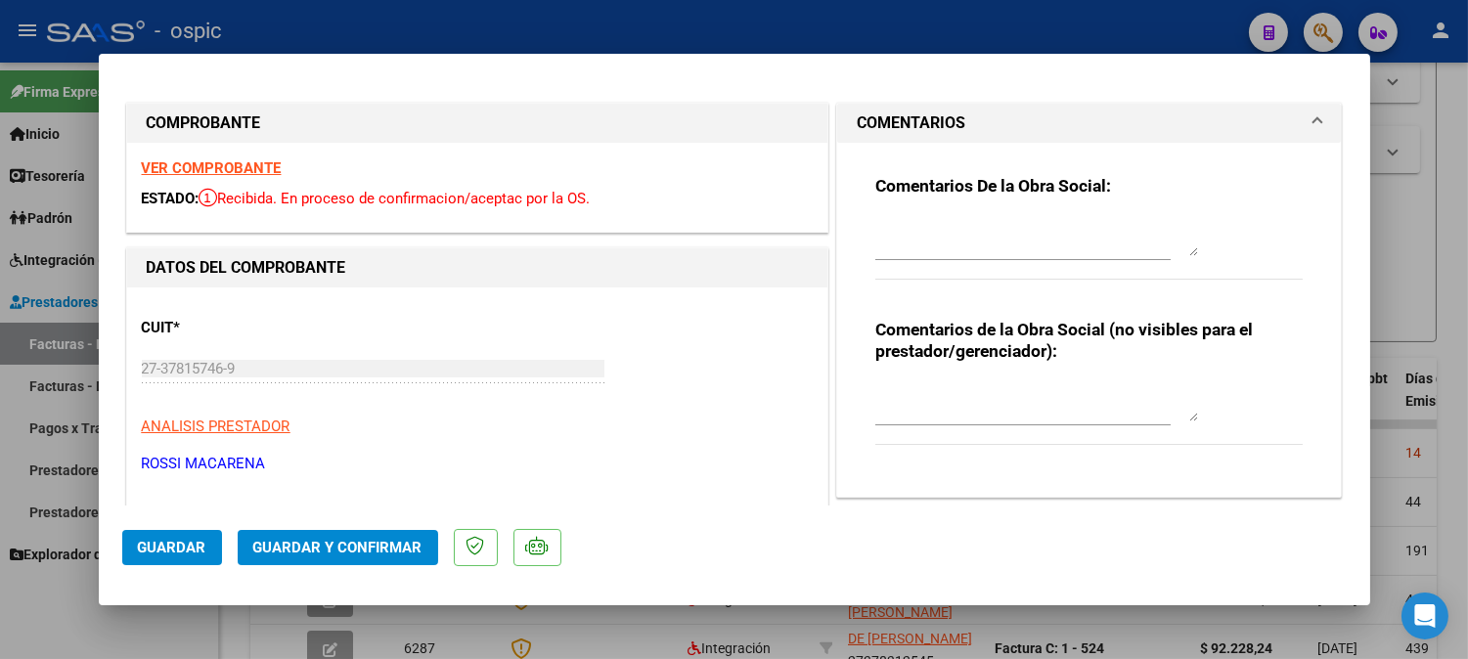
click at [995, 385] on textarea at bounding box center [1036, 401] width 323 height 39
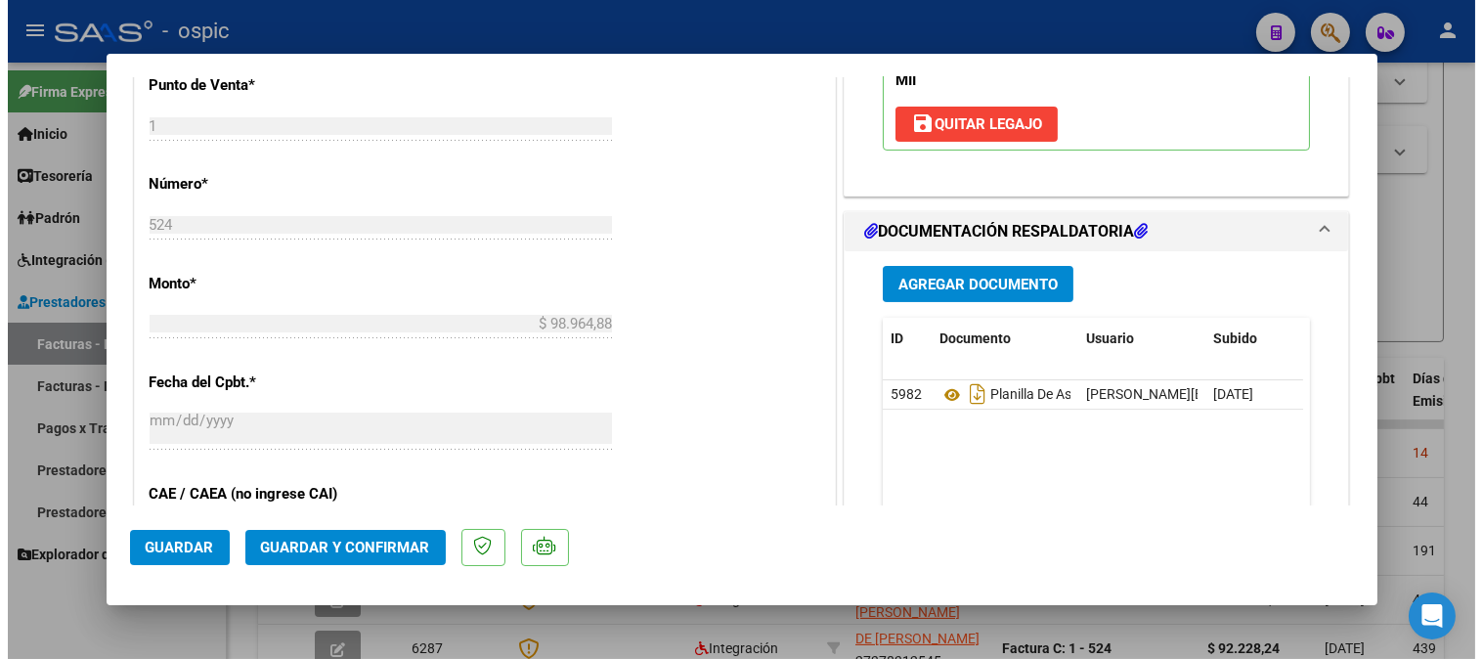
scroll to position [846, 0]
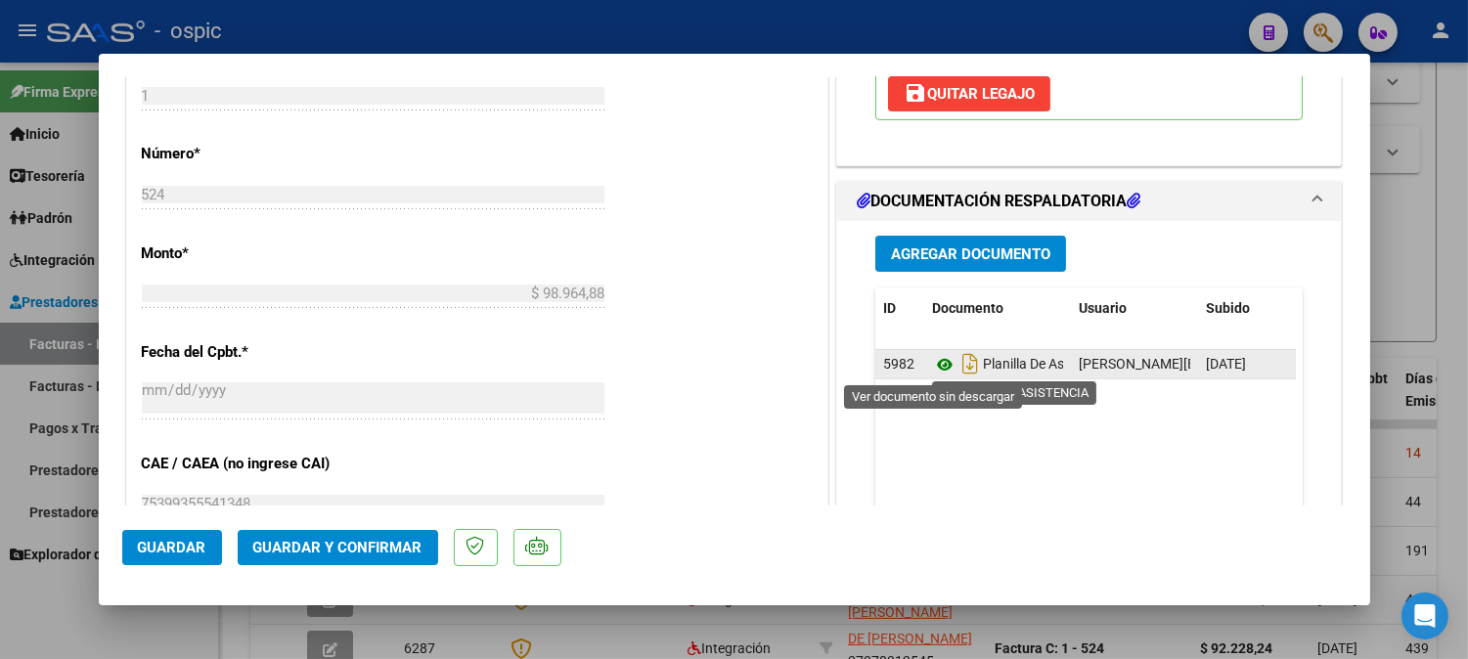
click at [935, 360] on icon at bounding box center [944, 364] width 25 height 23
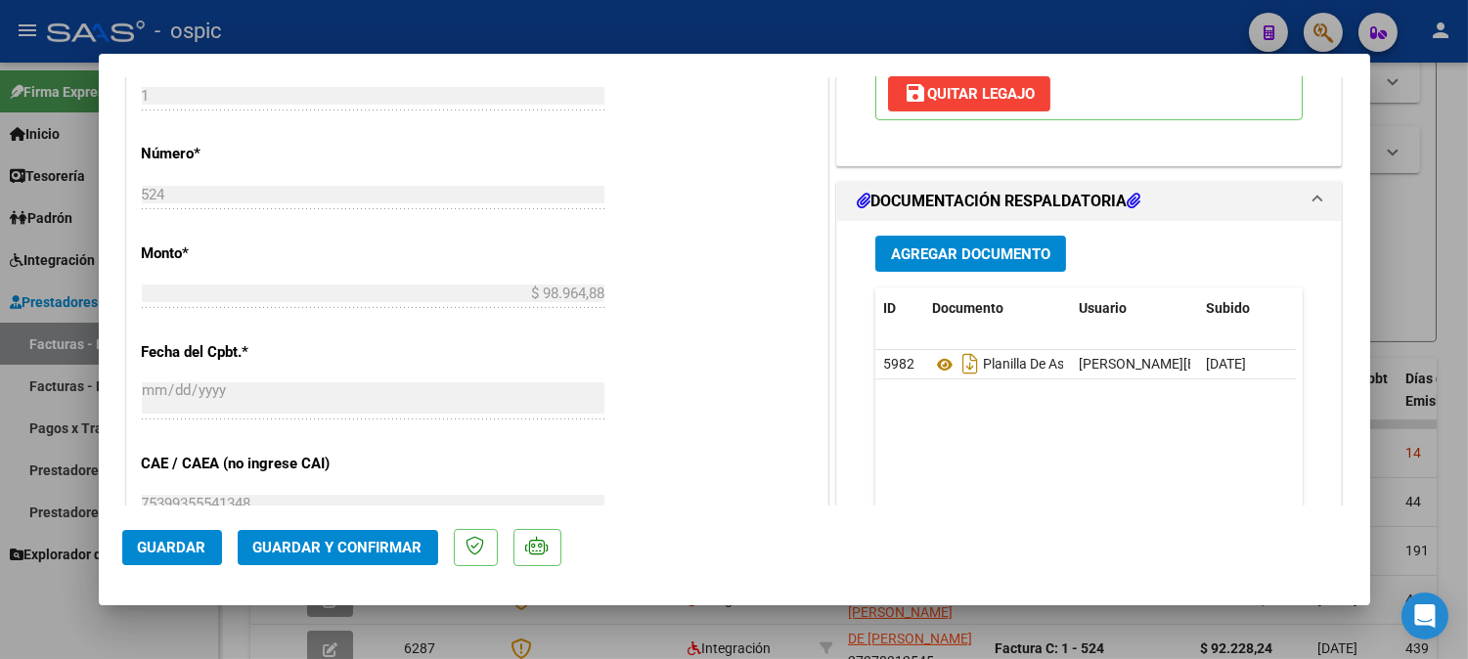
click at [406, 535] on button "Guardar y Confirmar" at bounding box center [338, 547] width 200 height 35
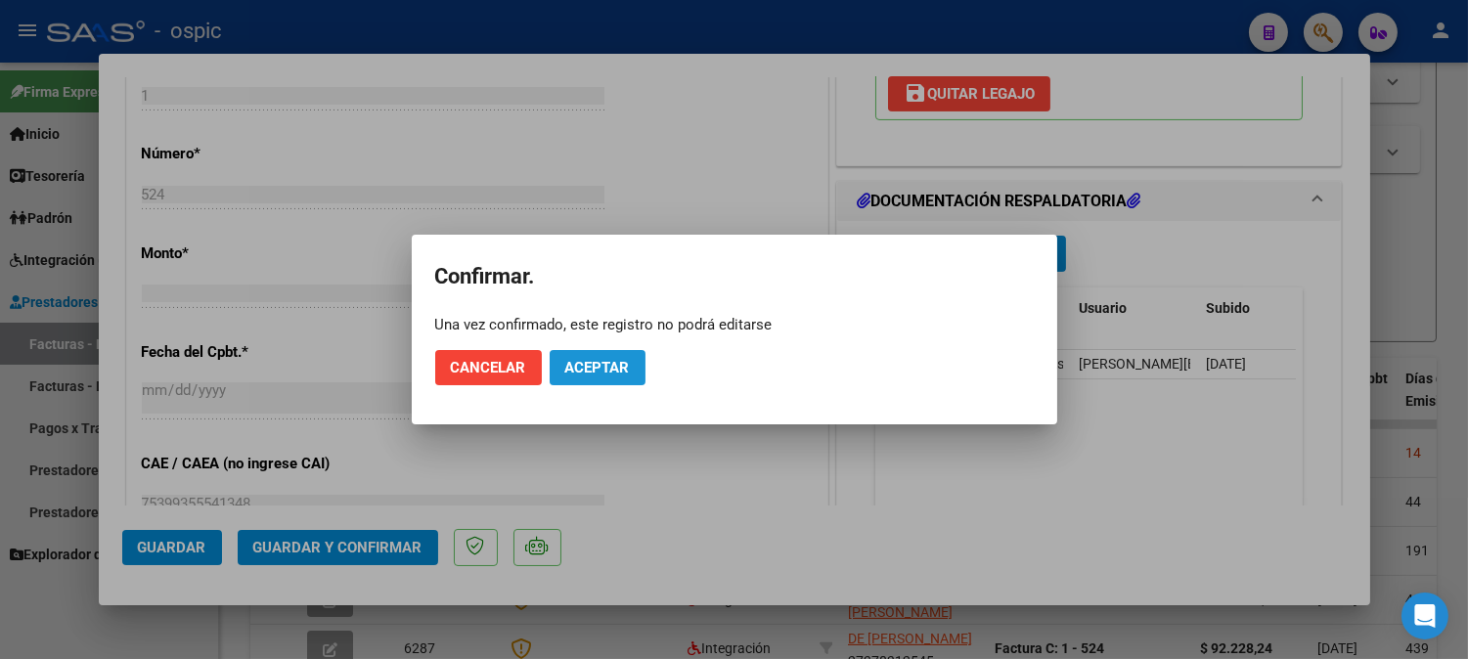
click at [624, 372] on span "Aceptar" at bounding box center [597, 368] width 65 height 18
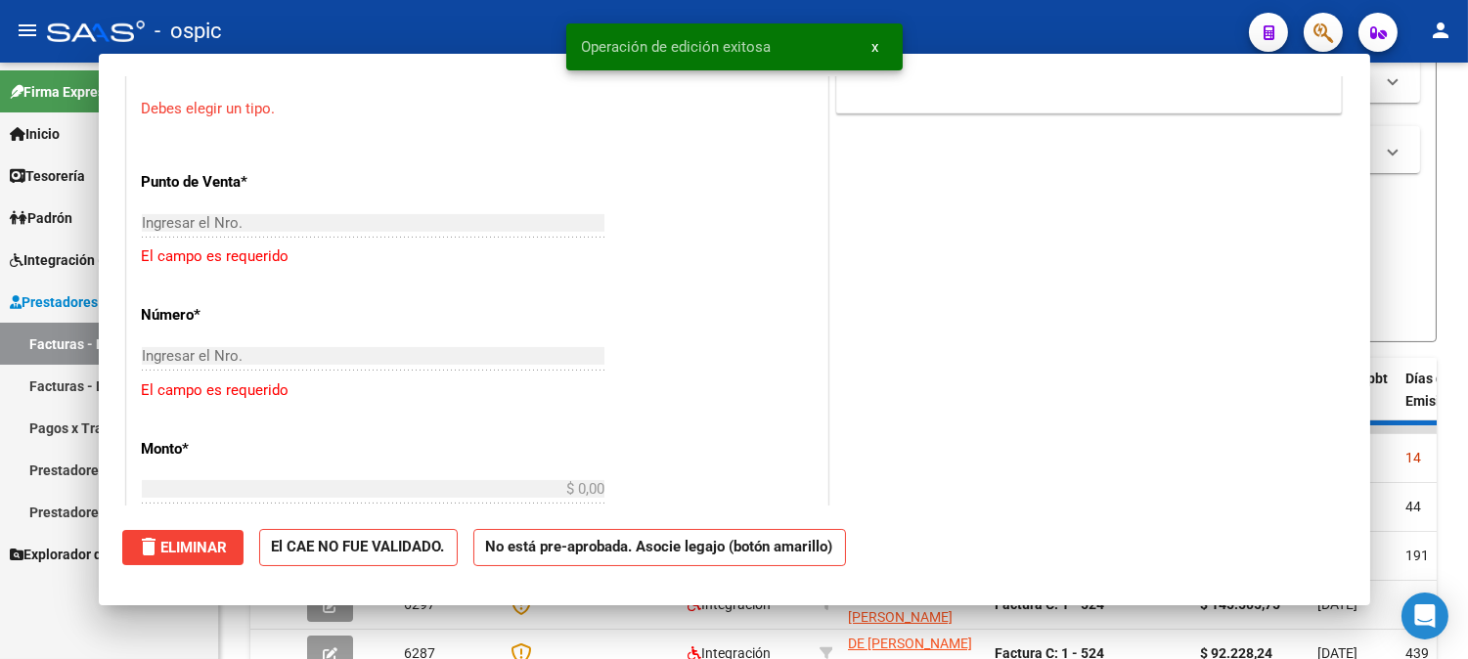
scroll to position [0, 0]
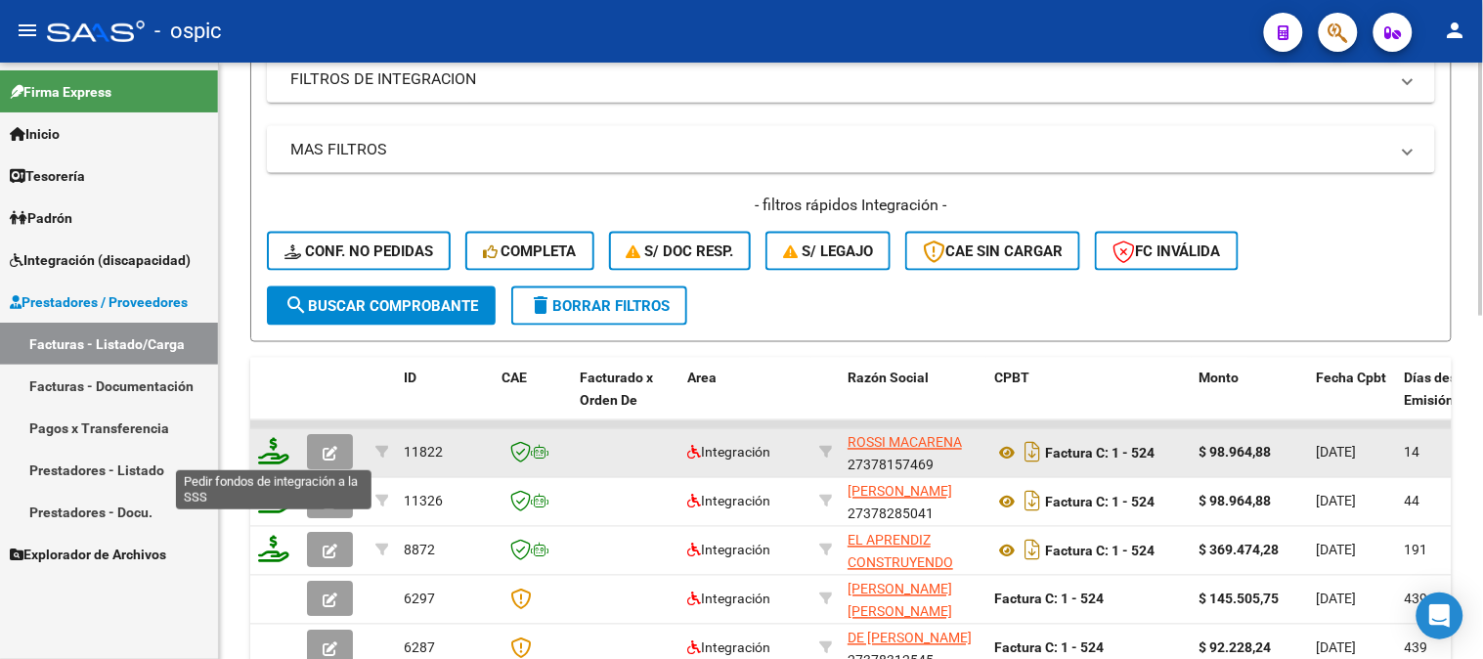
click at [275, 443] on icon at bounding box center [273, 451] width 31 height 27
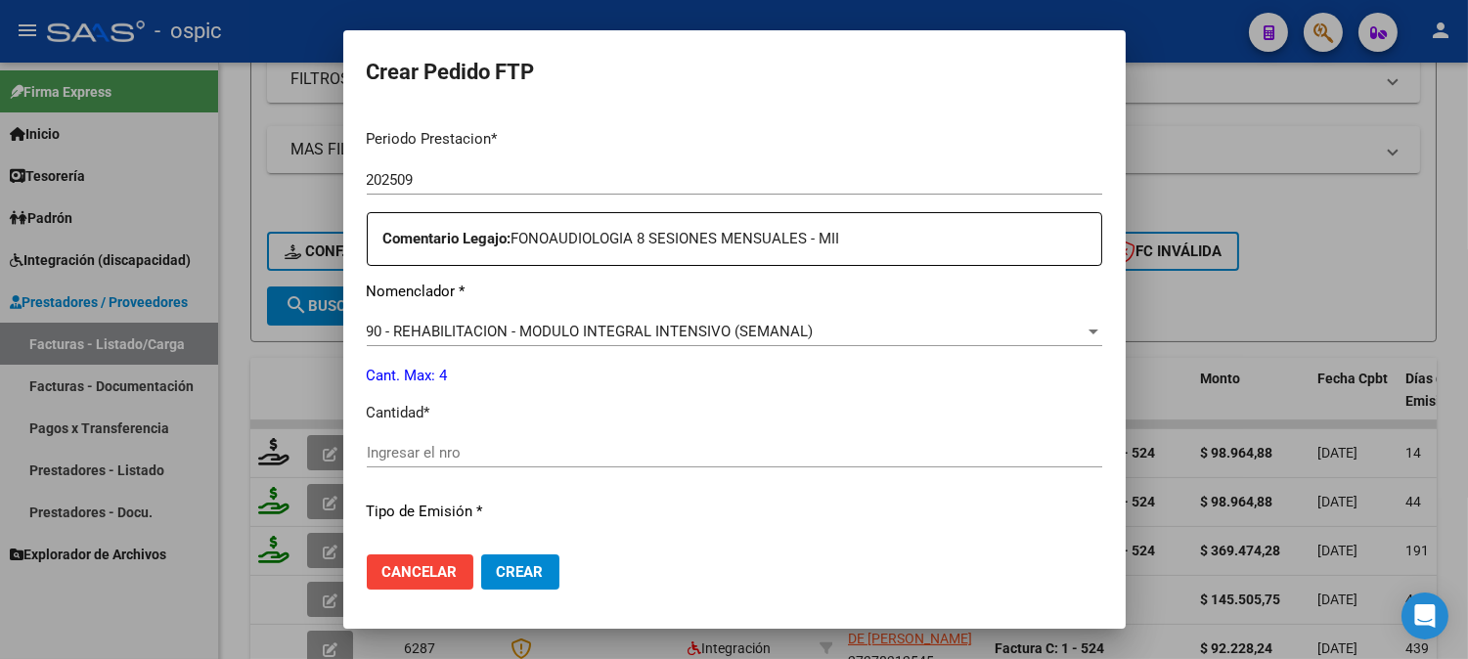
scroll to position [642, 0]
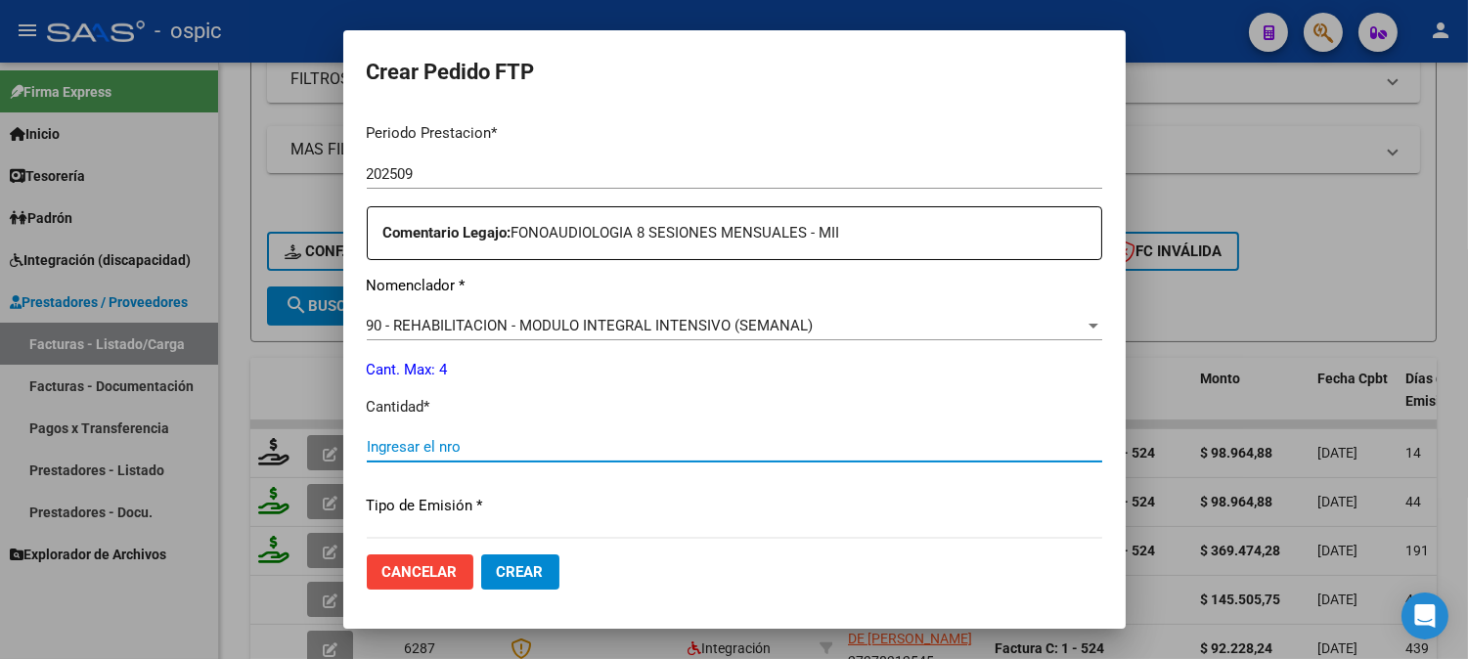
click at [748, 440] on input "Ingresar el nro" at bounding box center [734, 447] width 735 height 18
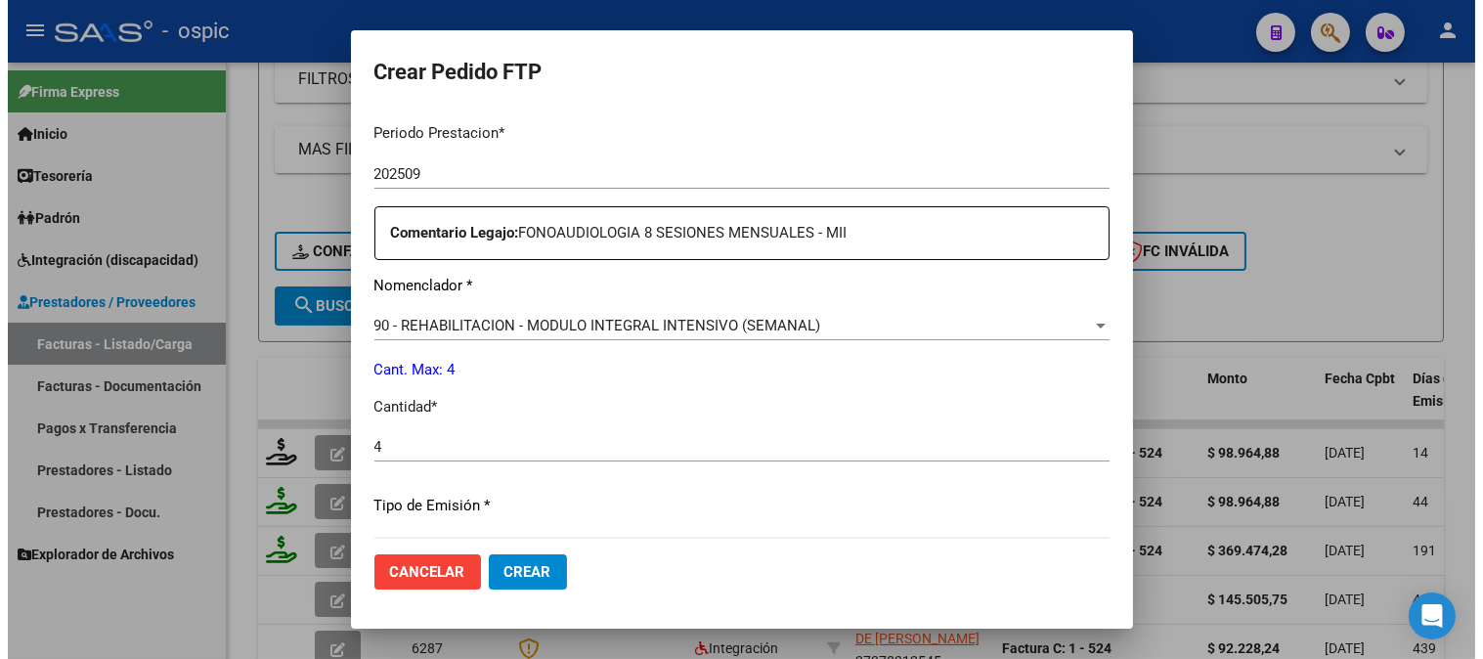
scroll to position [880, 0]
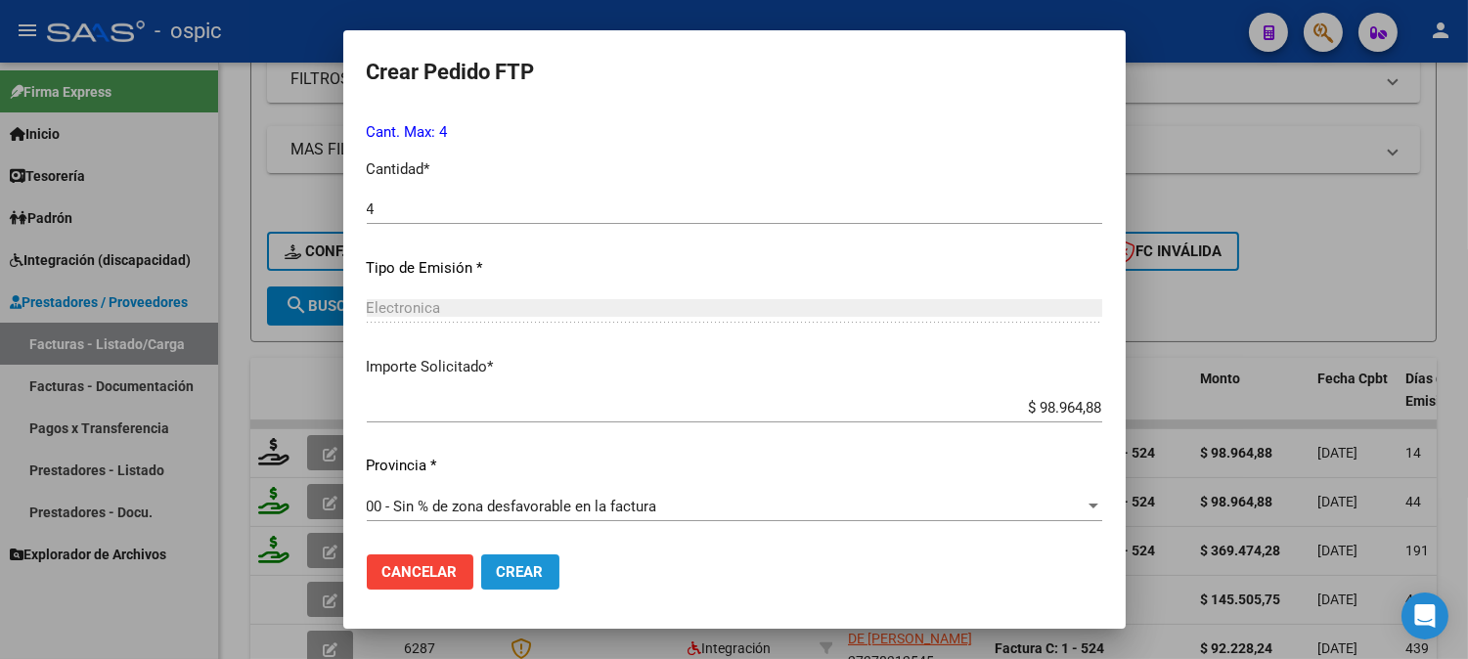
drag, startPoint x: 522, startPoint y: 564, endPoint x: 1396, endPoint y: 207, distance: 944.2
click at [523, 561] on button "Crear" at bounding box center [520, 571] width 78 height 35
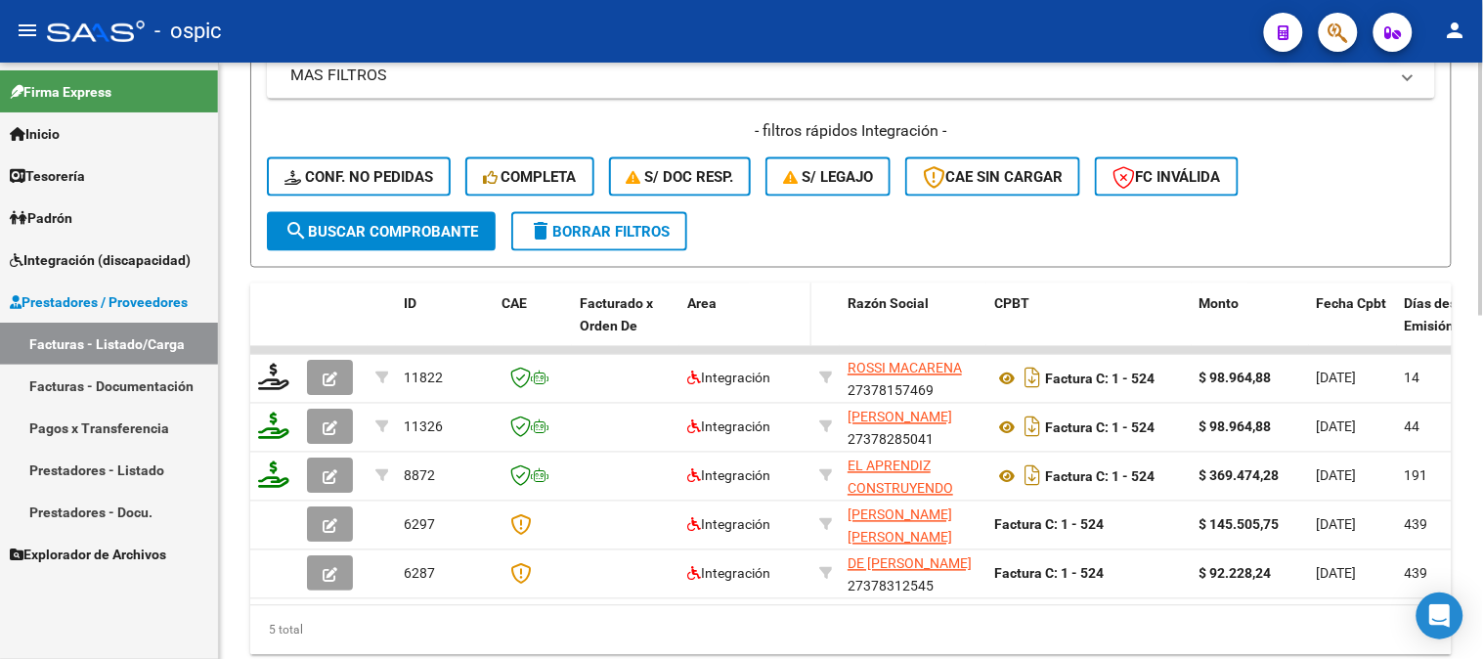
scroll to position [806, 0]
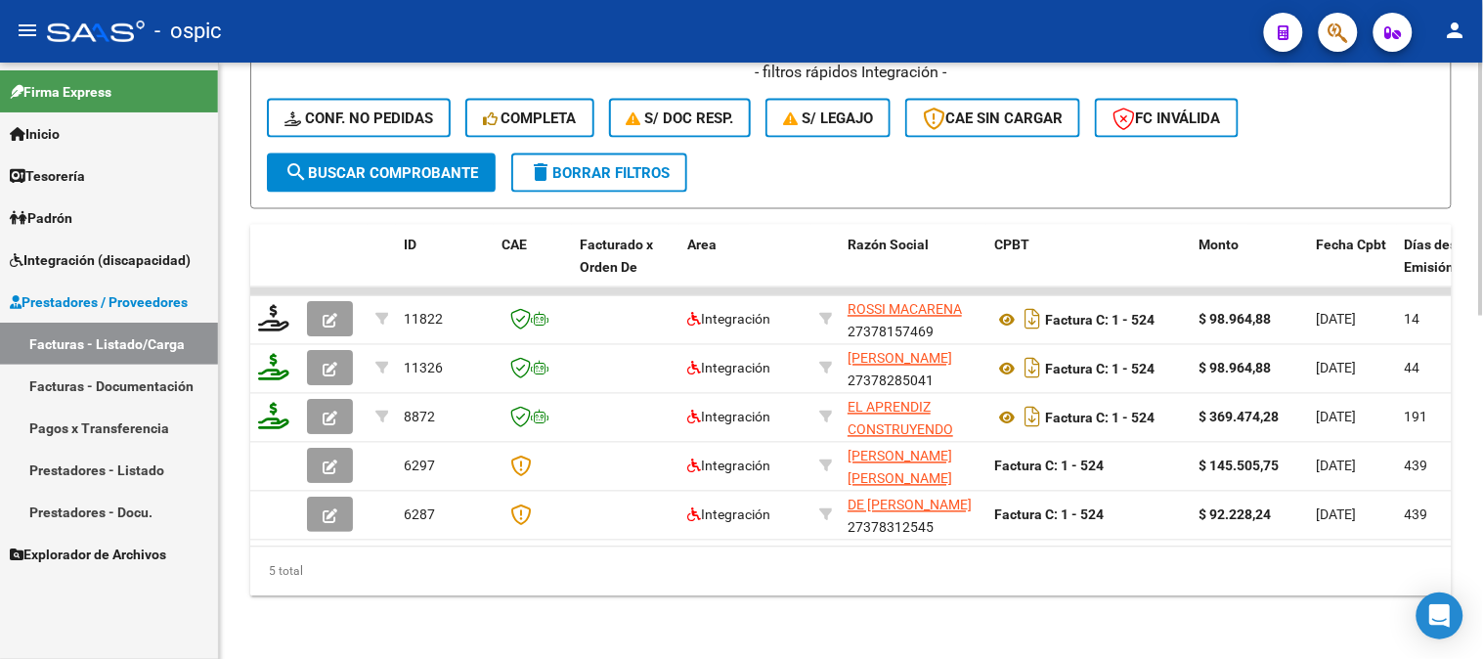
click at [648, 154] on button "delete Borrar Filtros" at bounding box center [599, 173] width 176 height 39
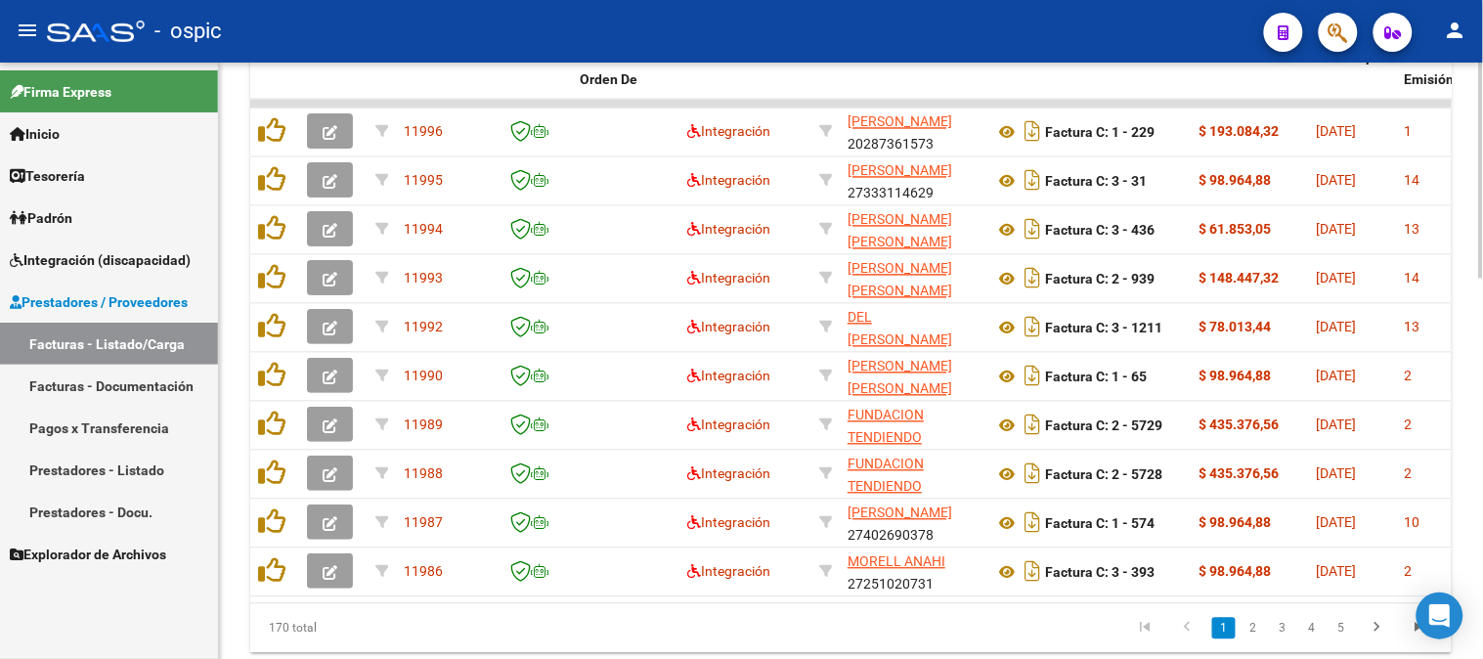
click at [1482, 444] on div at bounding box center [1481, 530] width 5 height 216
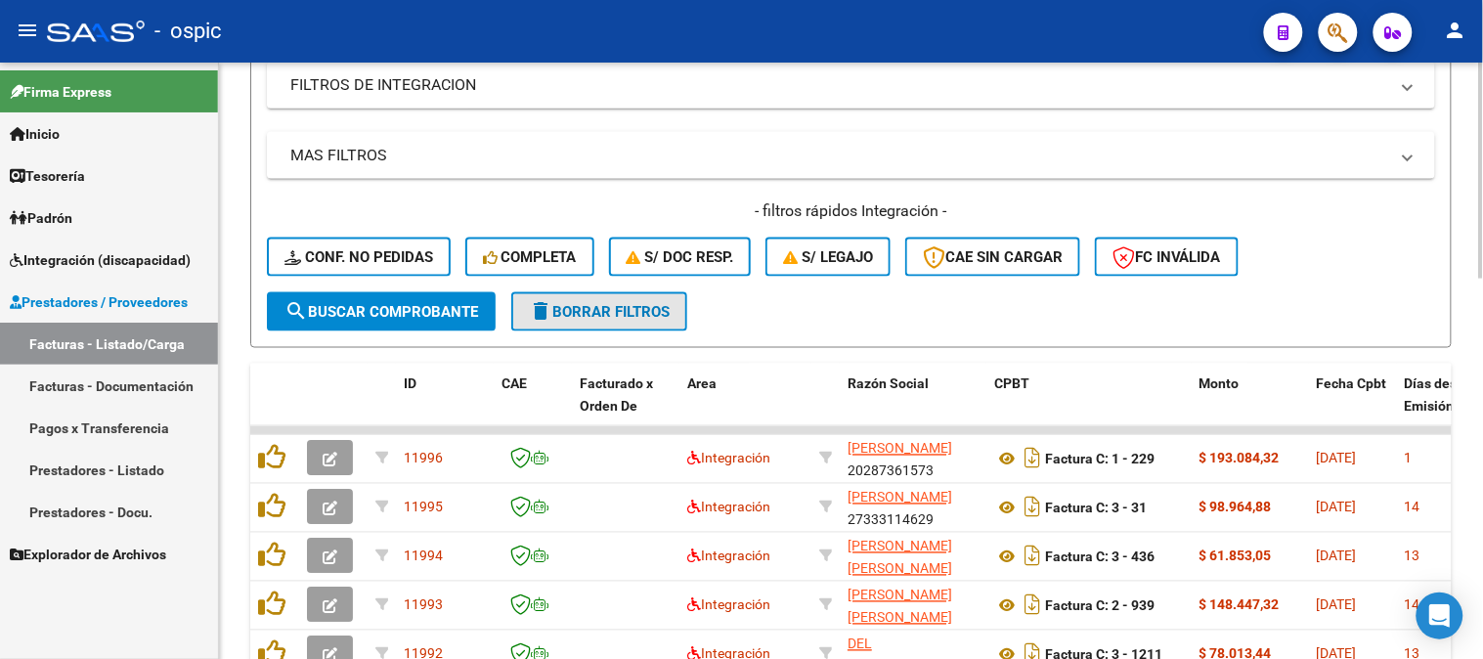
click at [636, 315] on span "delete Borrar Filtros" at bounding box center [599, 312] width 141 height 18
drag, startPoint x: 568, startPoint y: 309, endPoint x: 838, endPoint y: 300, distance: 270.0
click at [570, 308] on span "delete Borrar Filtros" at bounding box center [599, 312] width 141 height 18
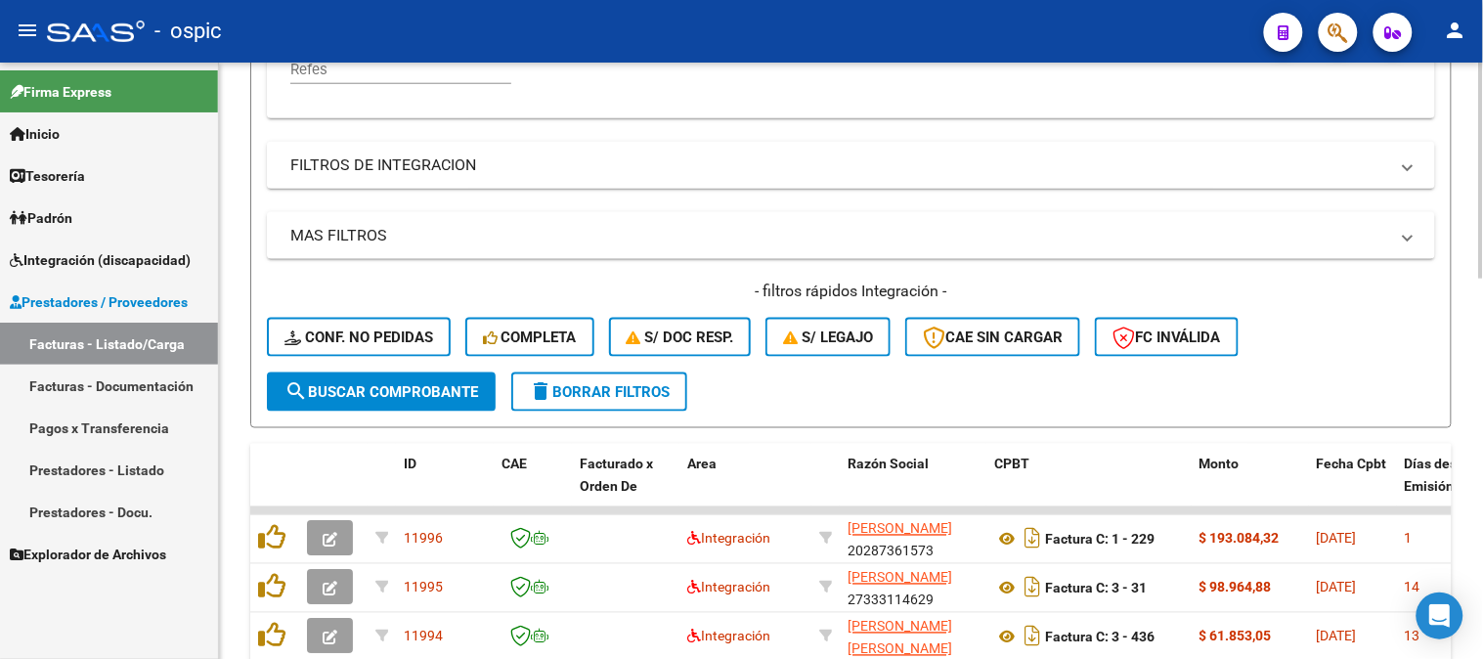
scroll to position [653, 0]
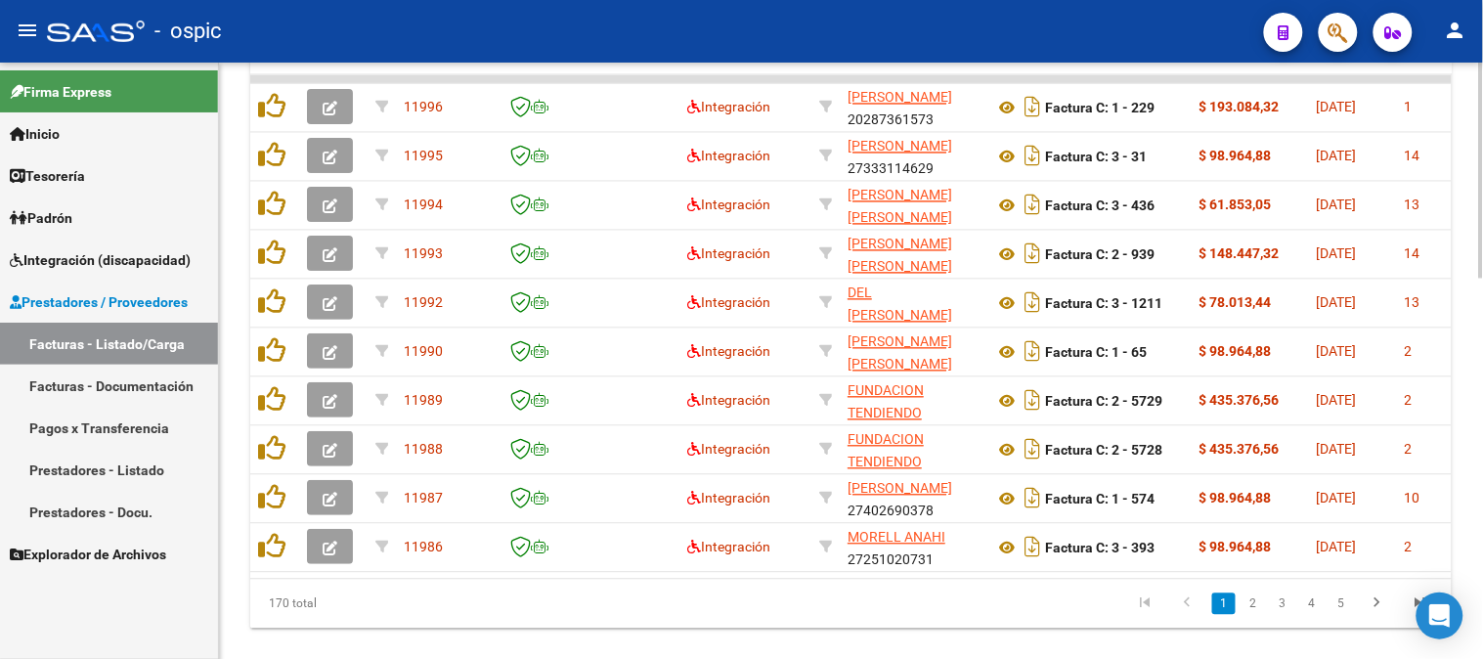
click at [1481, 447] on div at bounding box center [1481, 539] width 5 height 216
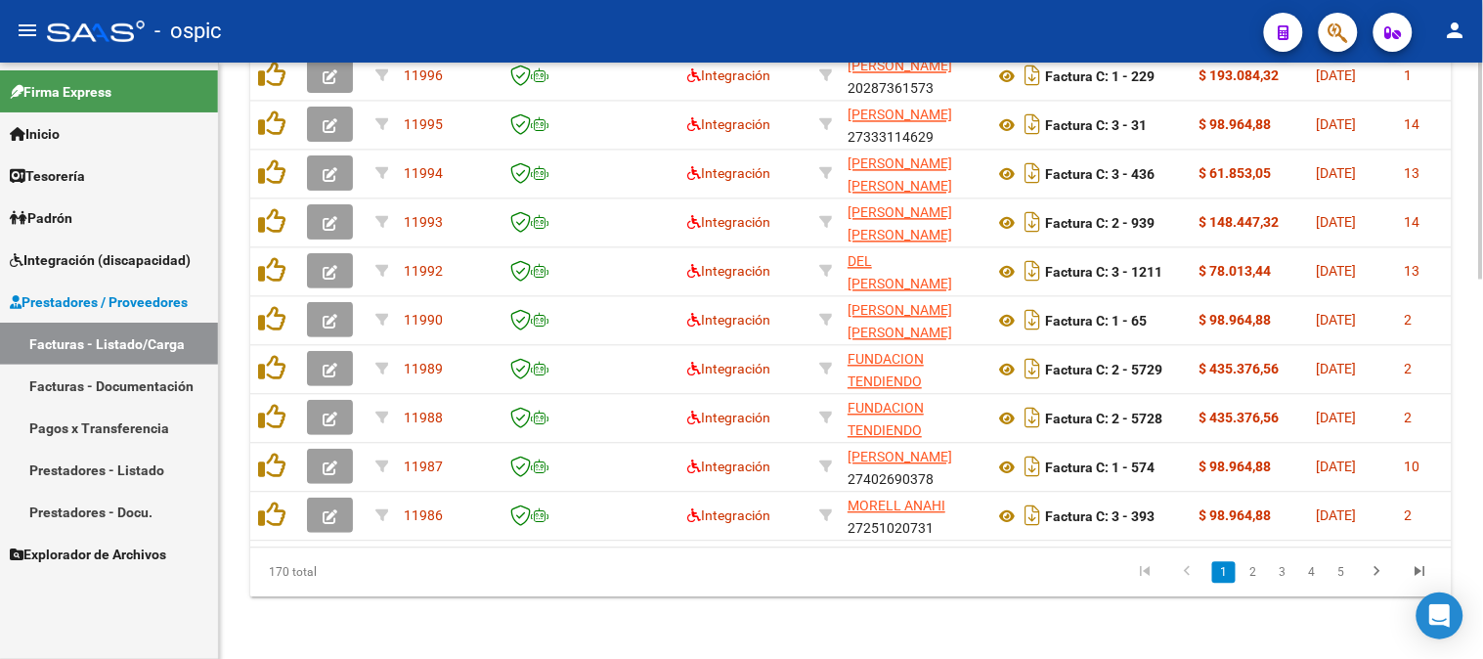
click at [1482, 532] on div at bounding box center [1481, 551] width 5 height 216
click at [1418, 564] on icon "go to last page" at bounding box center [1420, 573] width 25 height 23
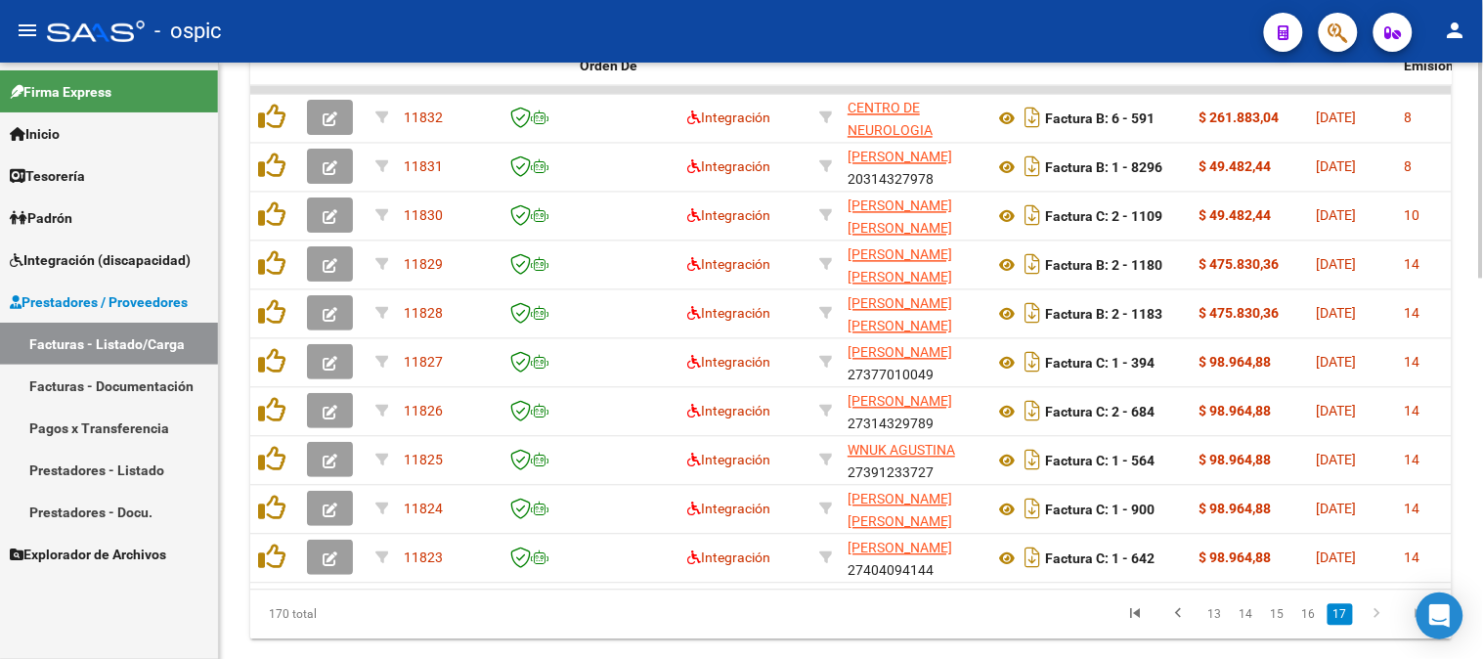
scroll to position [982, 0]
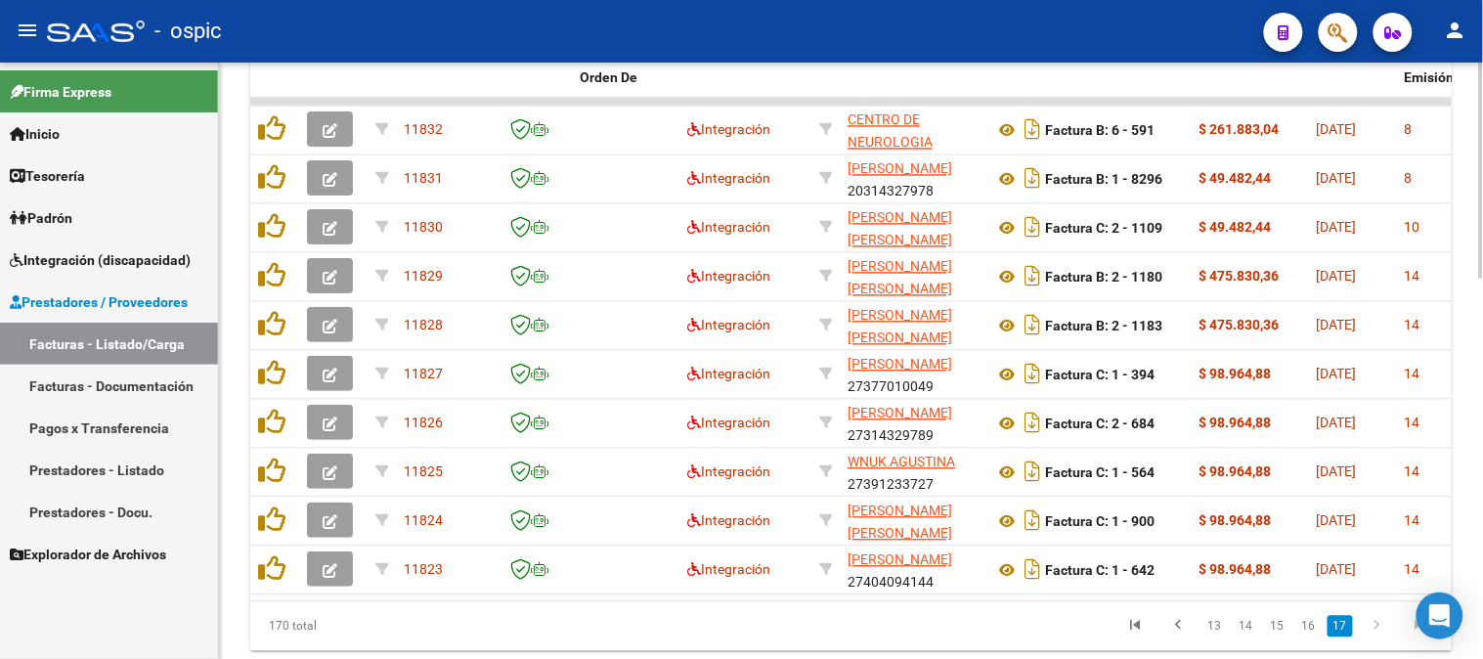
click at [1480, 436] on div at bounding box center [1481, 531] width 5 height 216
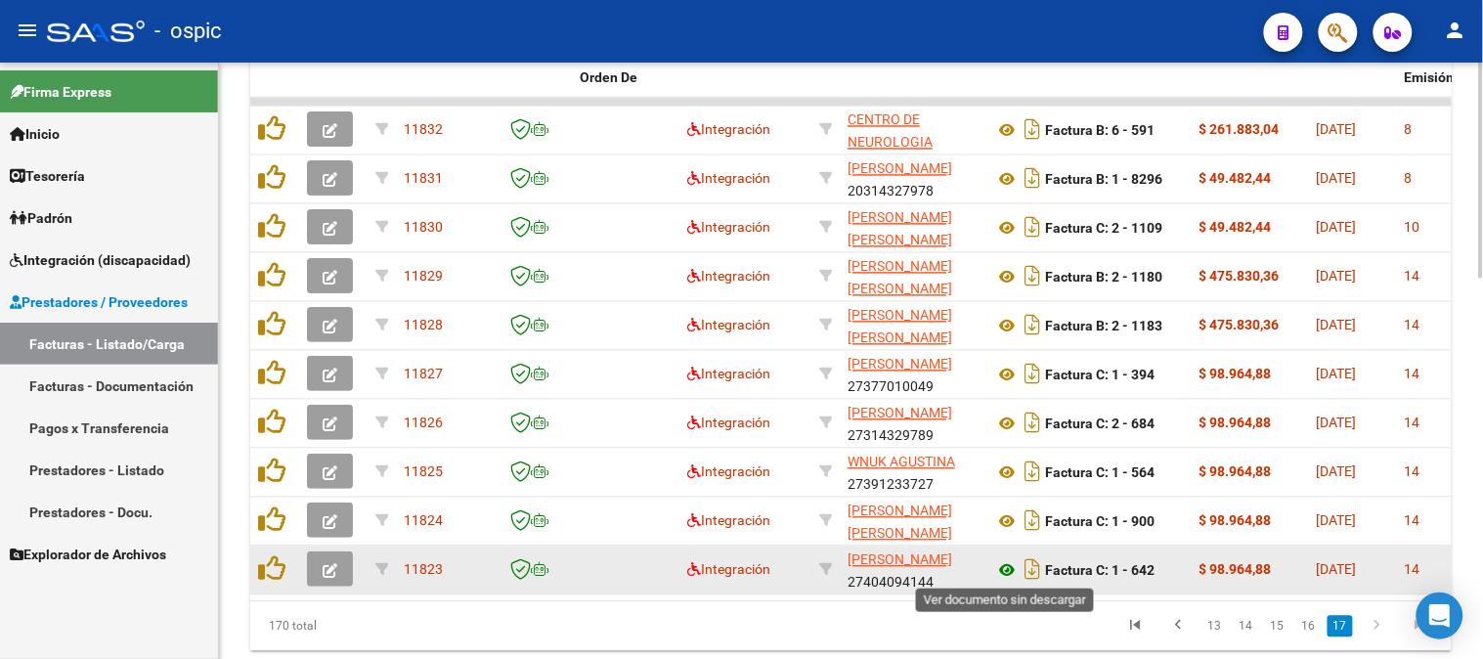
click at [1011, 562] on icon at bounding box center [1006, 570] width 25 height 23
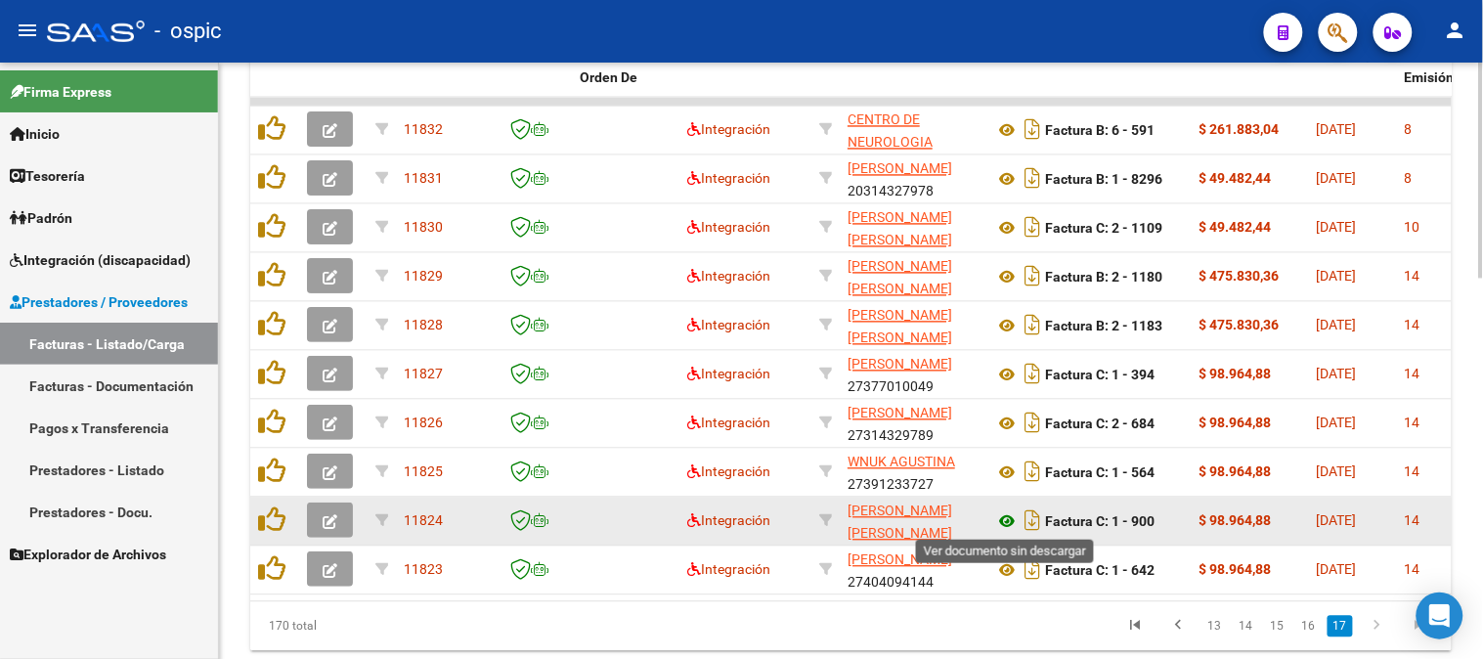
click at [1003, 515] on icon at bounding box center [1006, 521] width 25 height 23
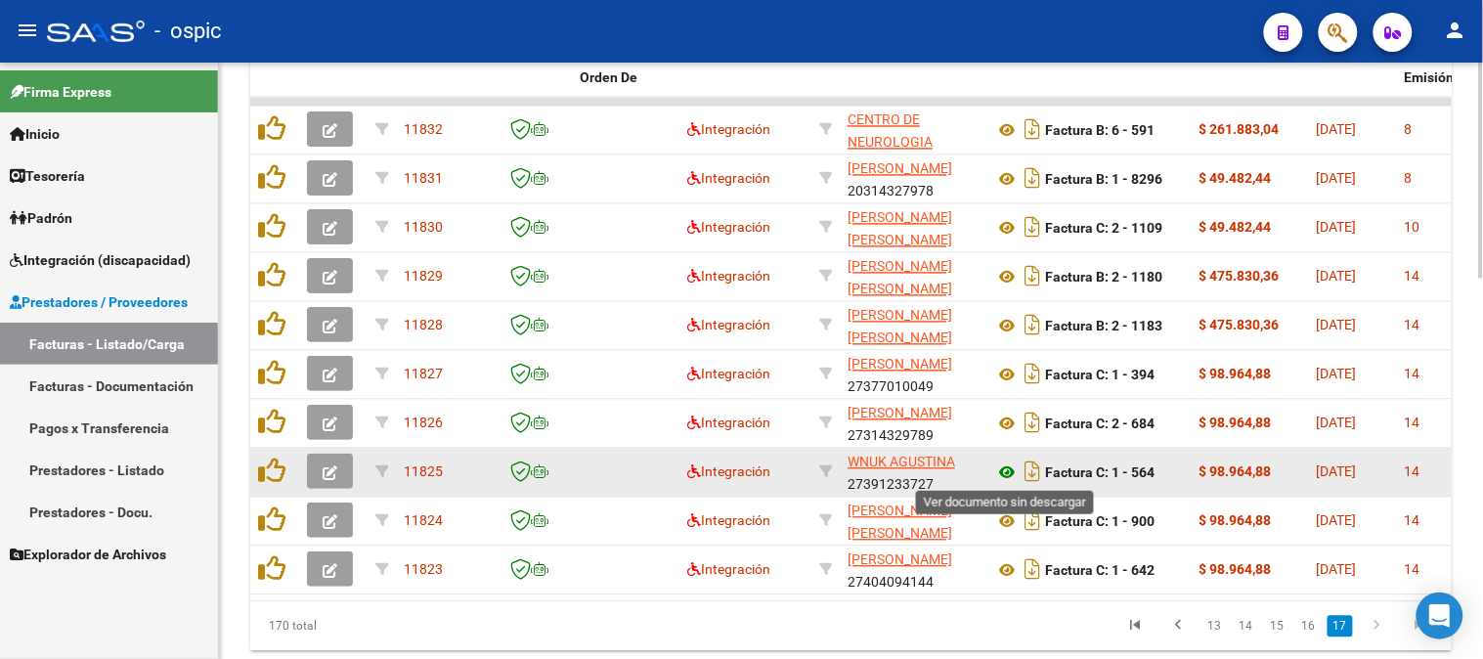
click at [1012, 471] on icon at bounding box center [1006, 473] width 25 height 23
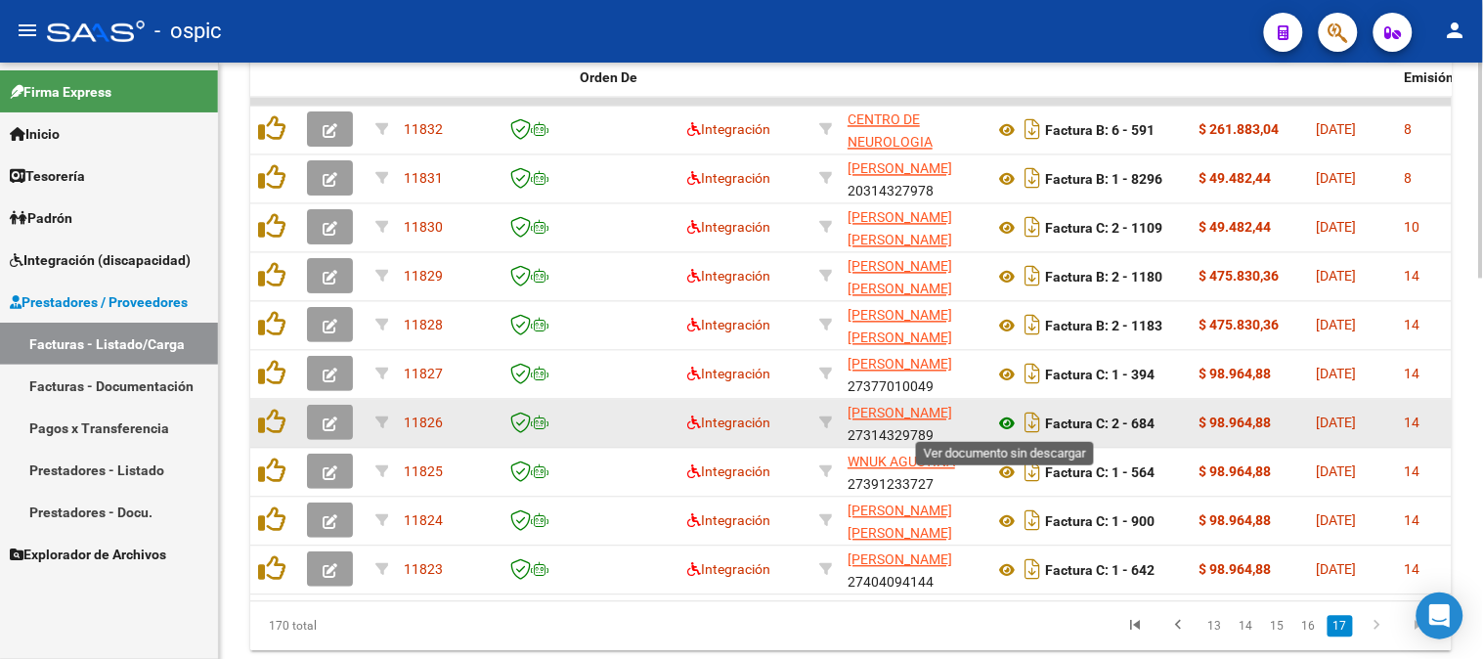
click at [1013, 417] on icon at bounding box center [1006, 424] width 25 height 23
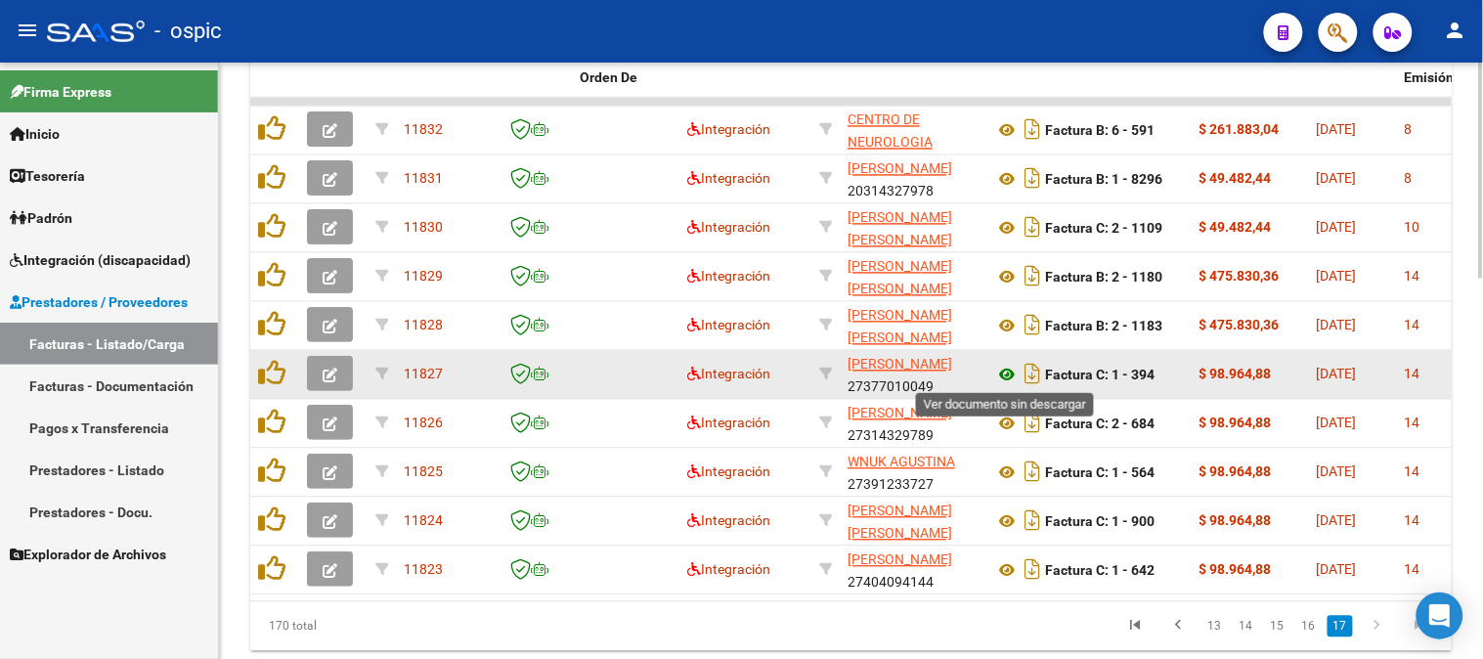
click at [1002, 369] on icon at bounding box center [1006, 375] width 25 height 23
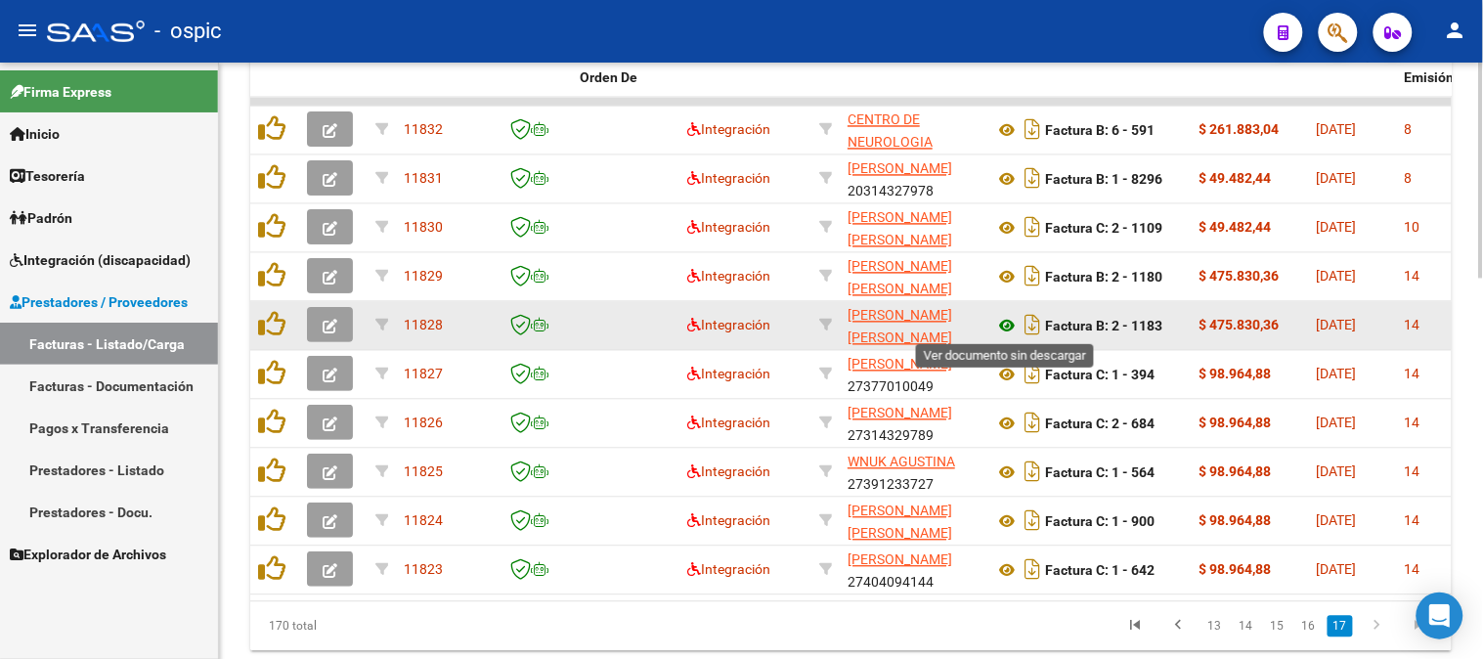
click at [1007, 326] on icon at bounding box center [1006, 326] width 25 height 23
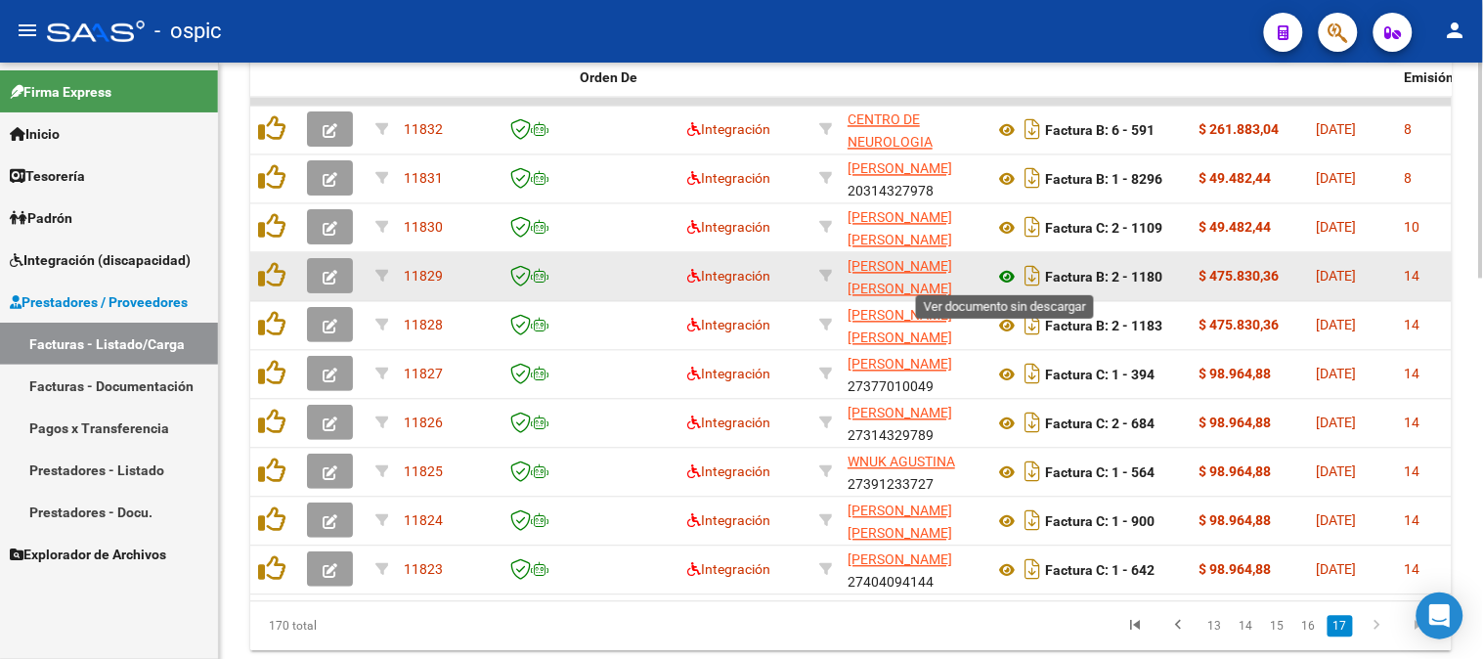
click at [1008, 266] on icon at bounding box center [1006, 277] width 25 height 23
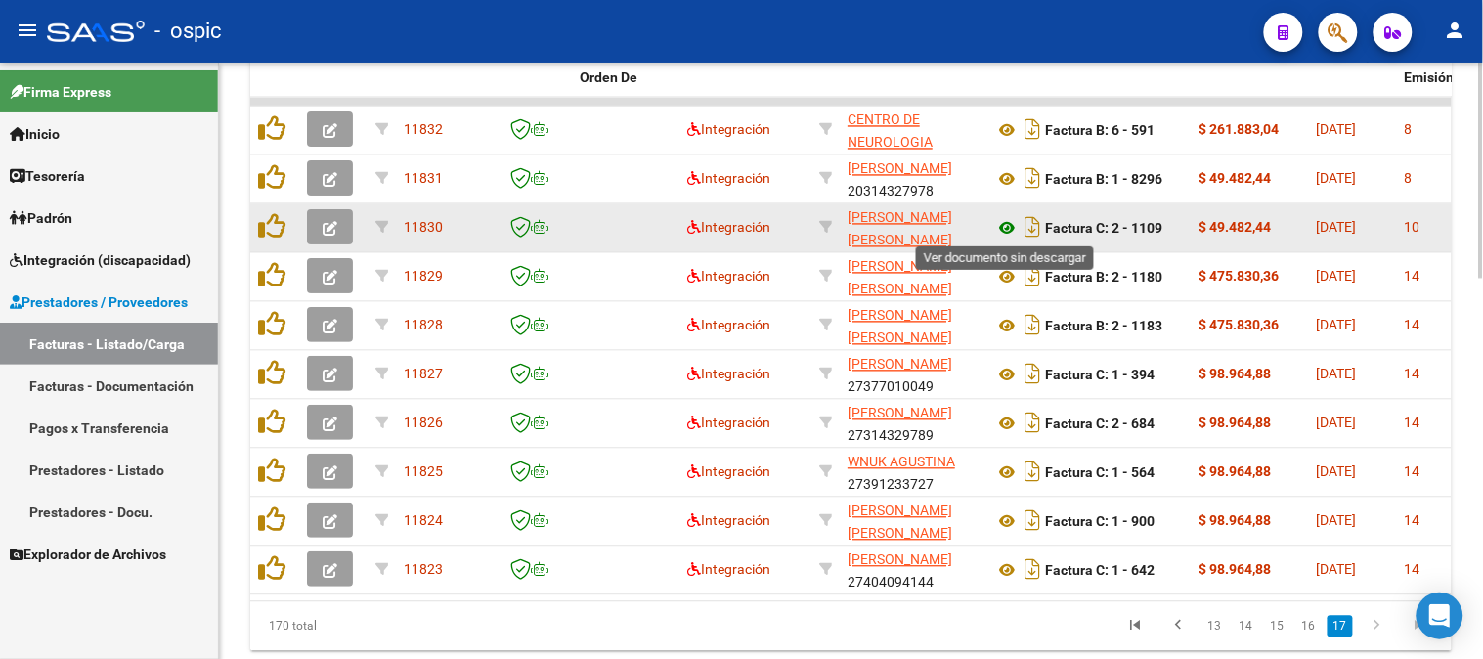
click at [1014, 222] on icon at bounding box center [1006, 228] width 25 height 23
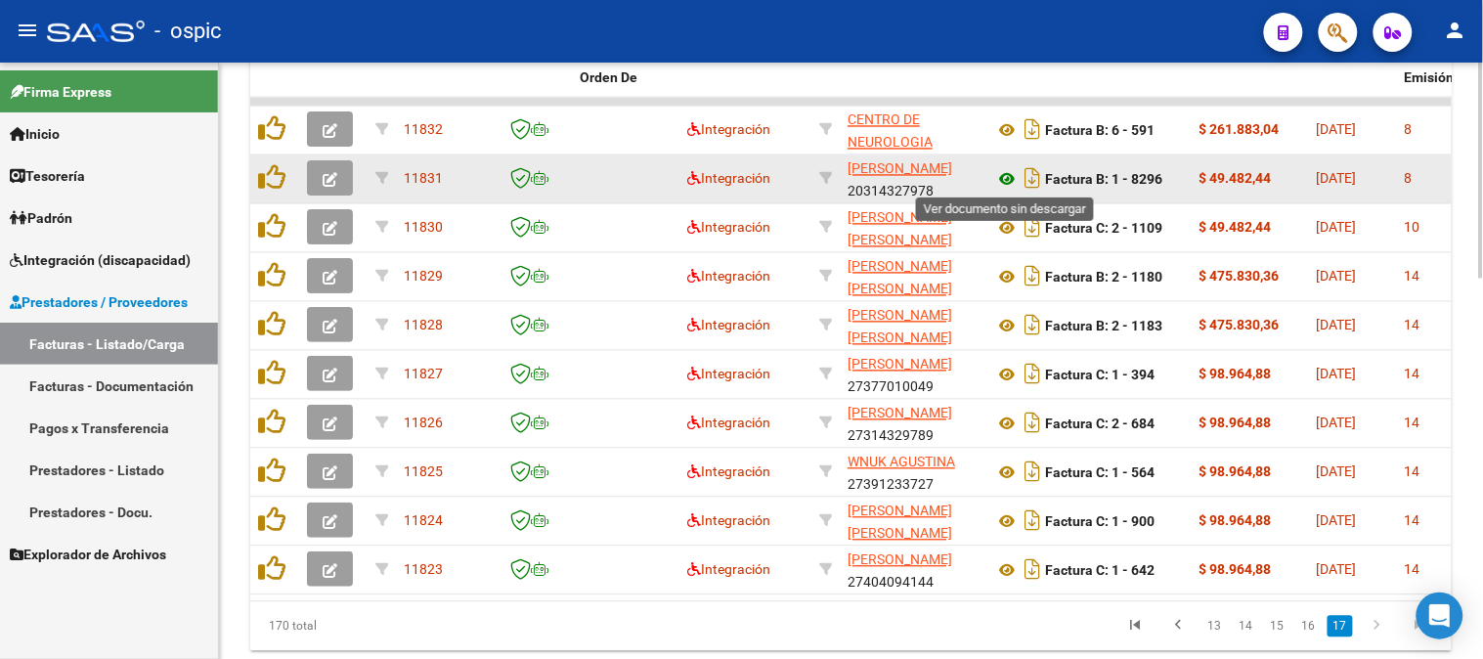
click at [1009, 168] on icon at bounding box center [1006, 179] width 25 height 23
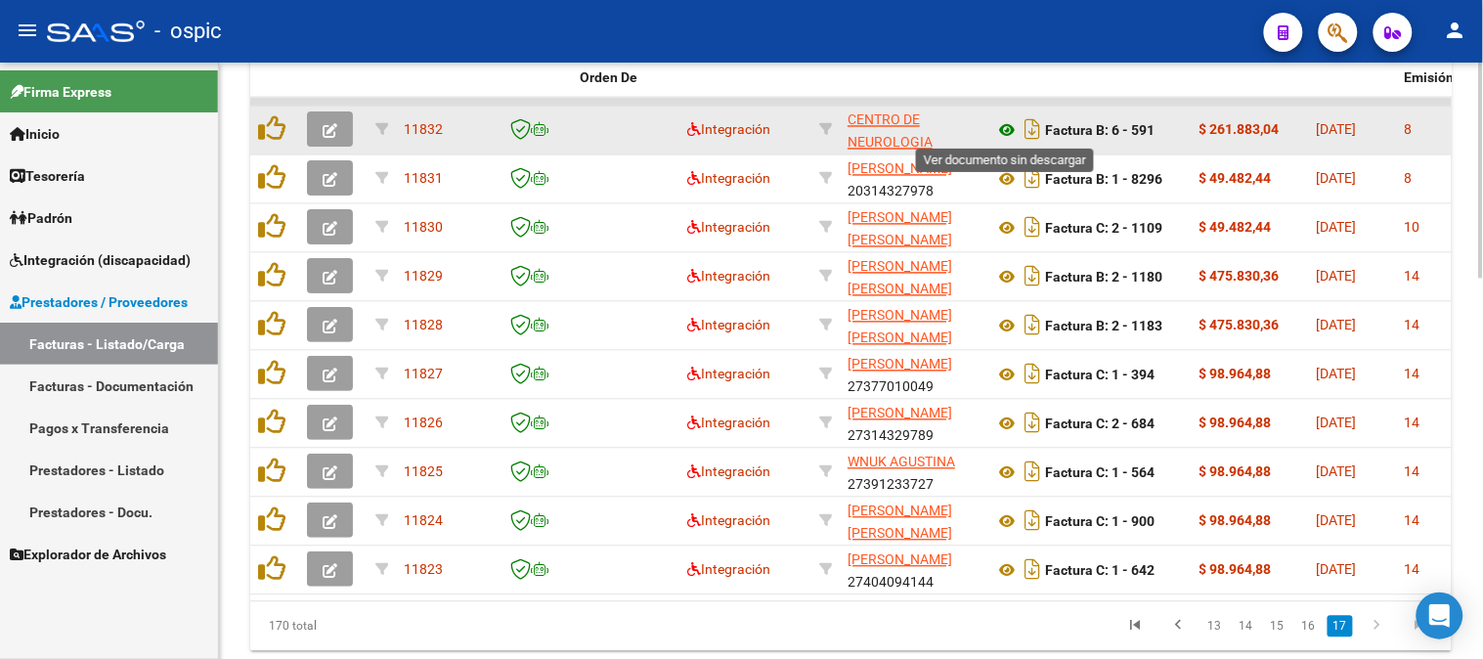
click at [1010, 127] on icon at bounding box center [1006, 130] width 25 height 23
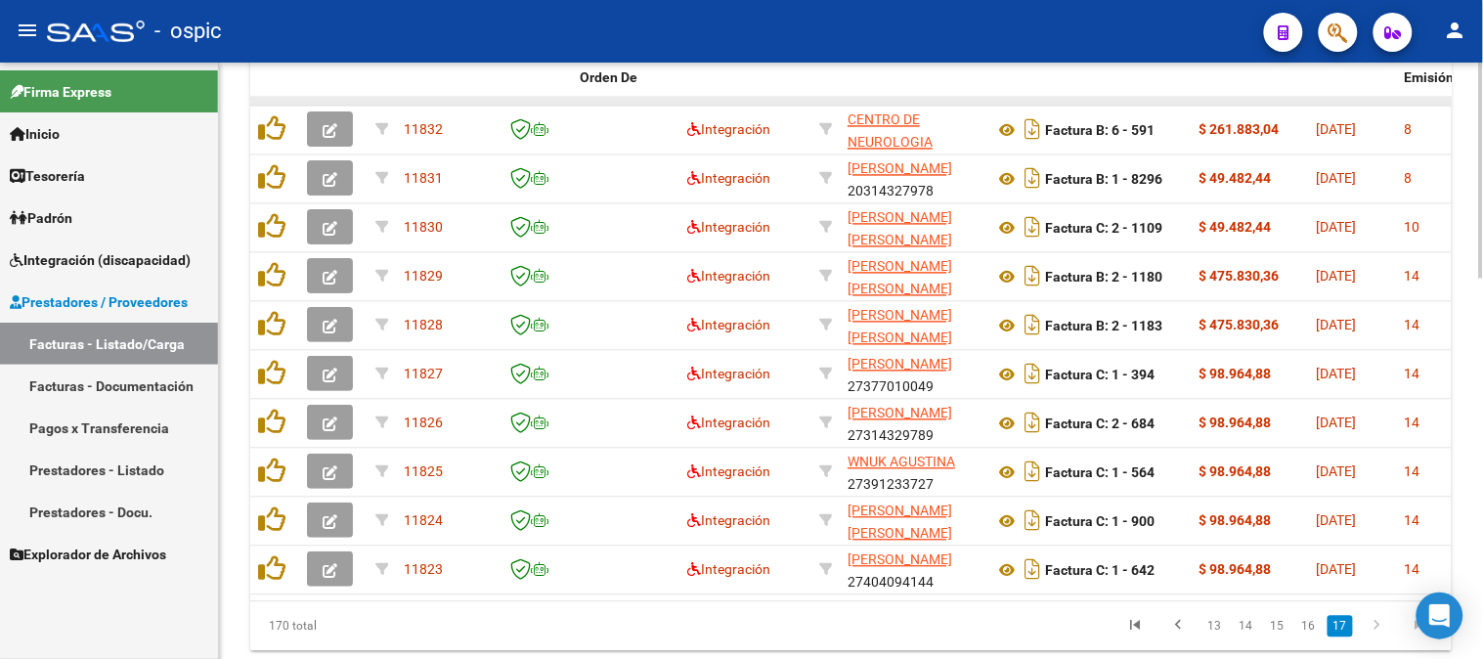
click at [828, 100] on datatable-body-cell at bounding box center [826, 102] width 28 height 8
click at [827, 100] on datatable-body-cell at bounding box center [826, 102] width 28 height 8
click at [1482, 489] on div at bounding box center [1481, 531] width 5 height 216
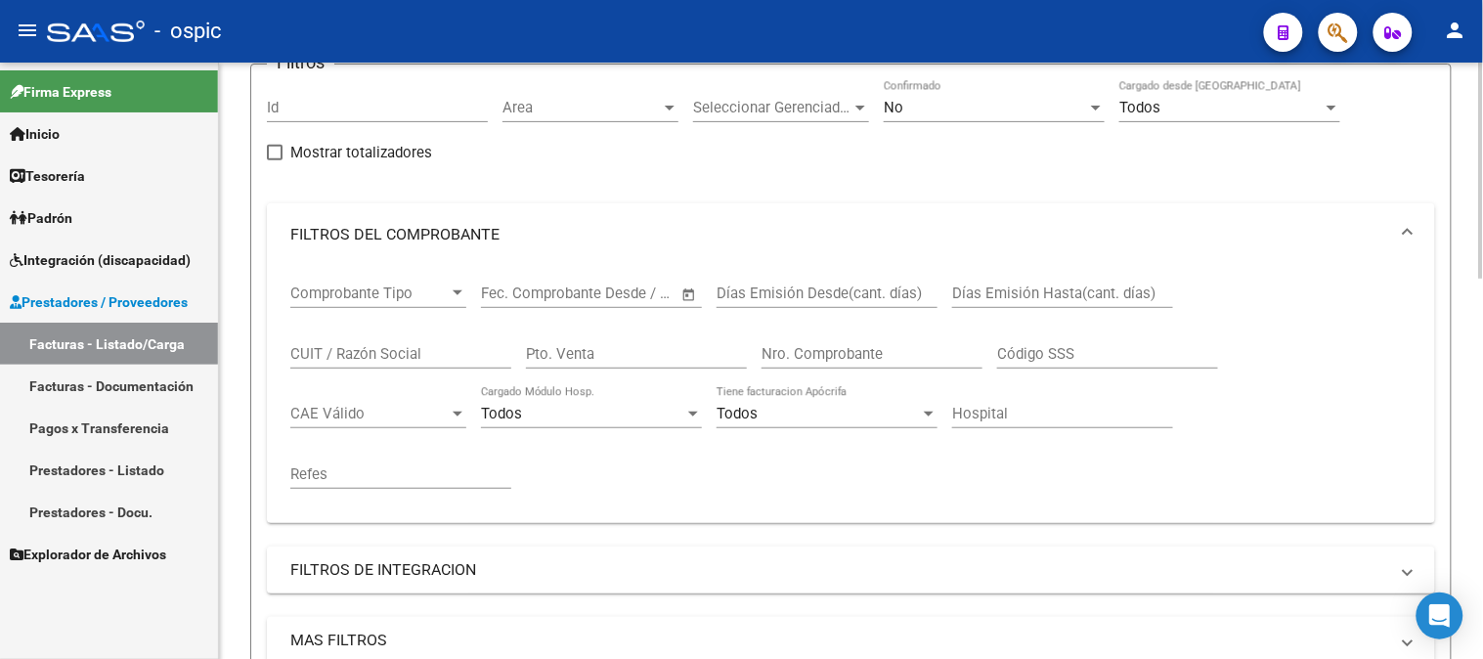
scroll to position [112, 0]
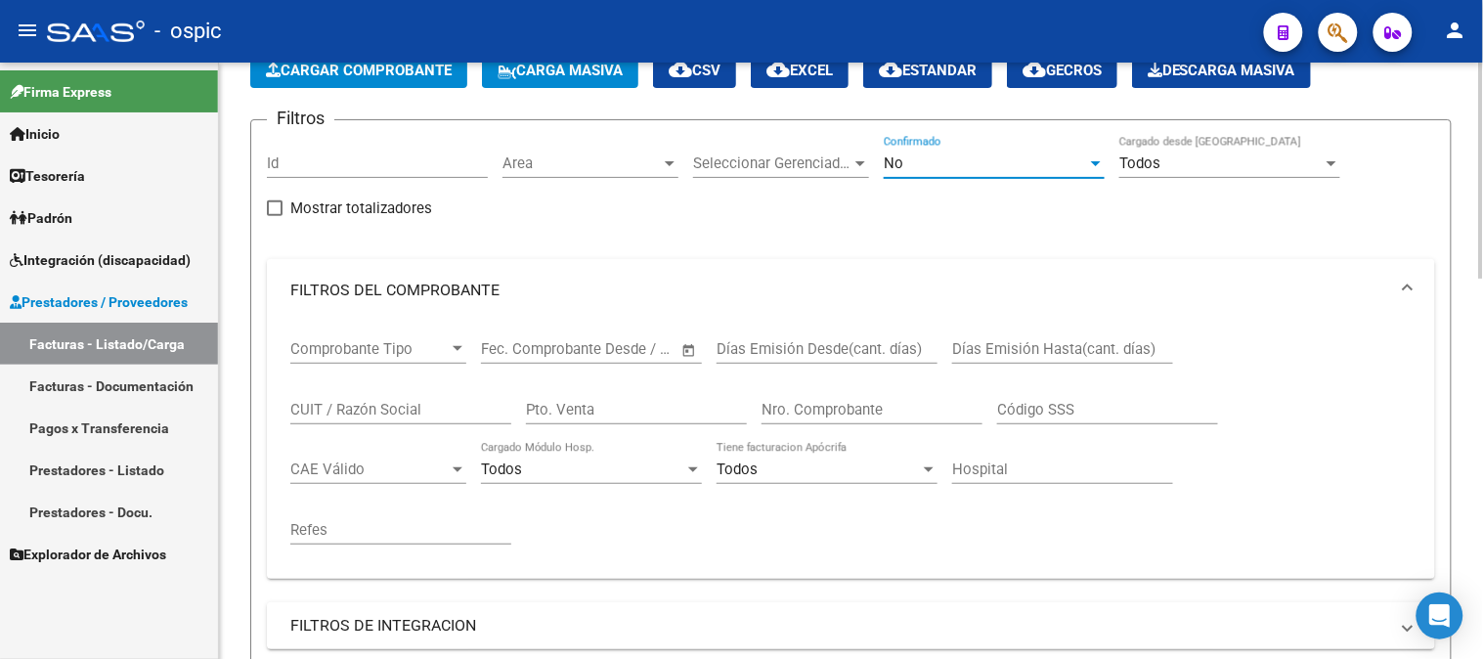
click at [939, 170] on div "No" at bounding box center [985, 163] width 203 height 18
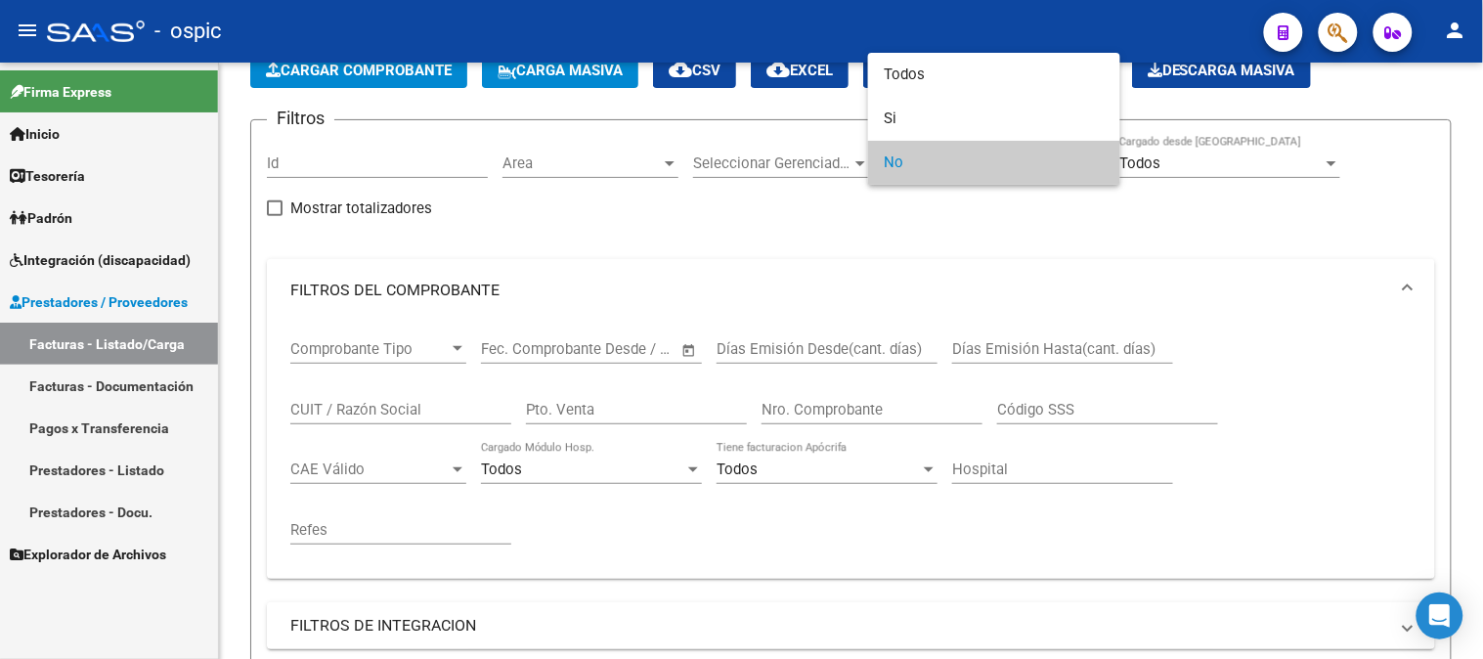
click at [620, 406] on div at bounding box center [741, 329] width 1483 height 659
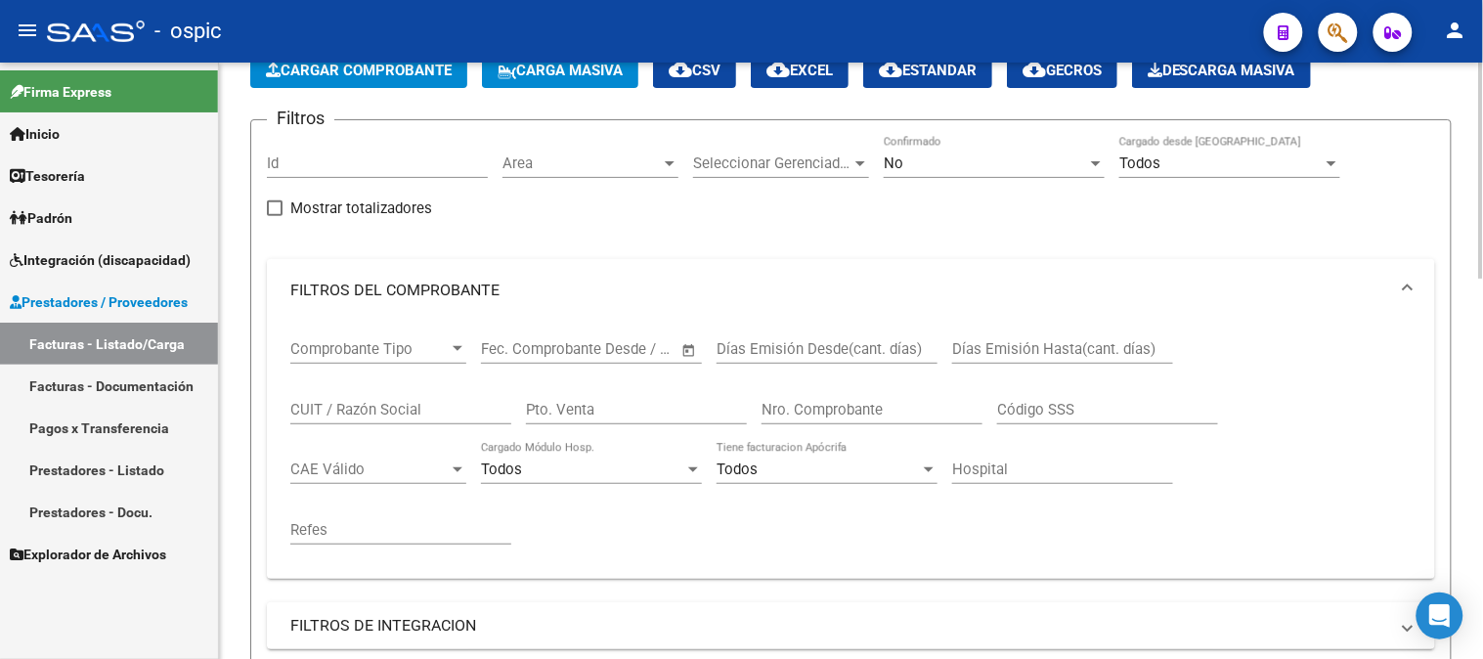
click at [613, 407] on input "Pto. Venta" at bounding box center [636, 410] width 221 height 18
click at [896, 164] on span "No" at bounding box center [894, 163] width 20 height 18
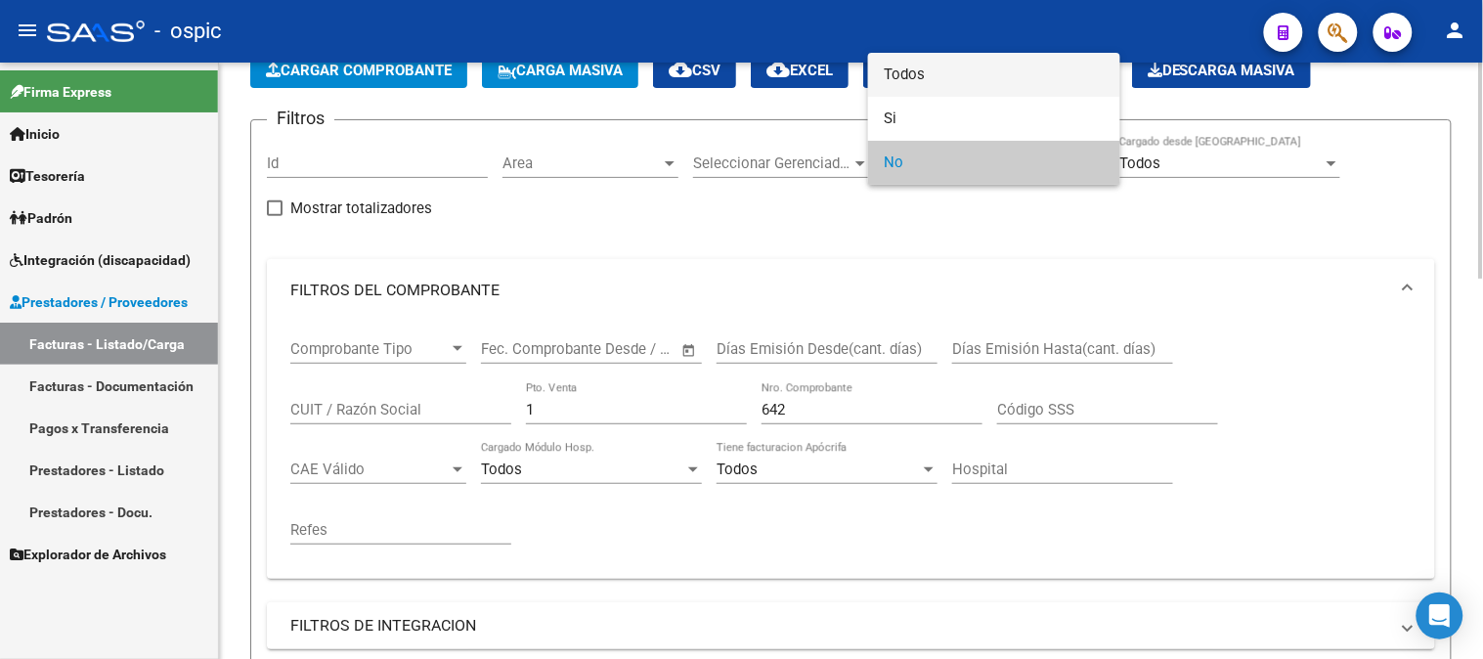
click at [914, 76] on span "Todos" at bounding box center [994, 75] width 221 height 44
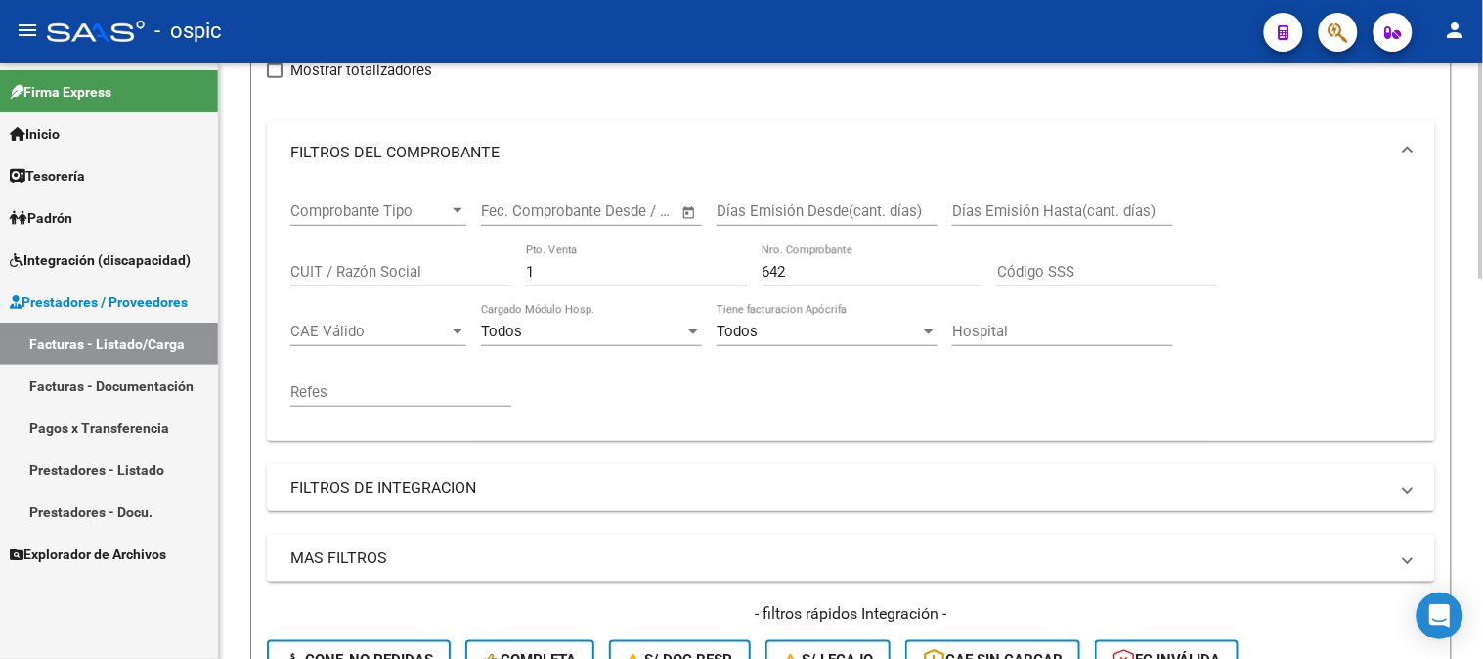
scroll to position [548, 0]
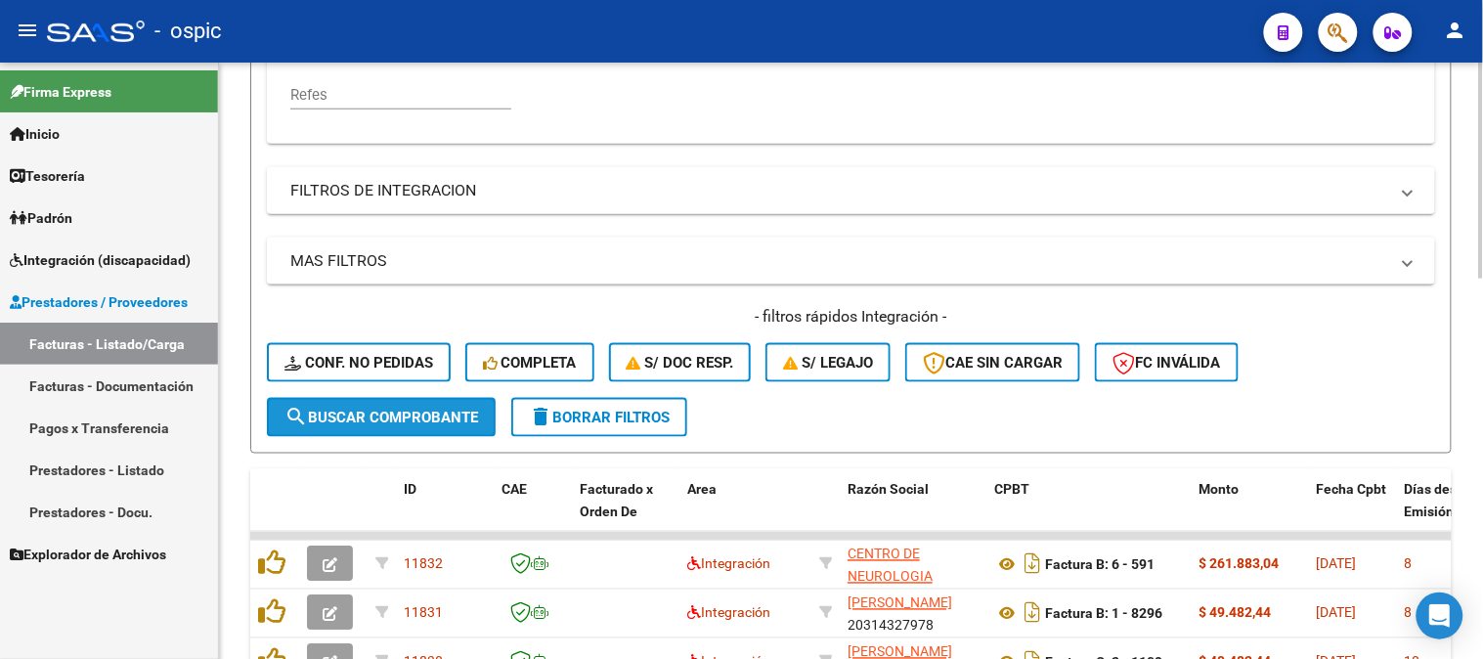
click at [362, 413] on span "search Buscar Comprobante" at bounding box center [382, 418] width 194 height 18
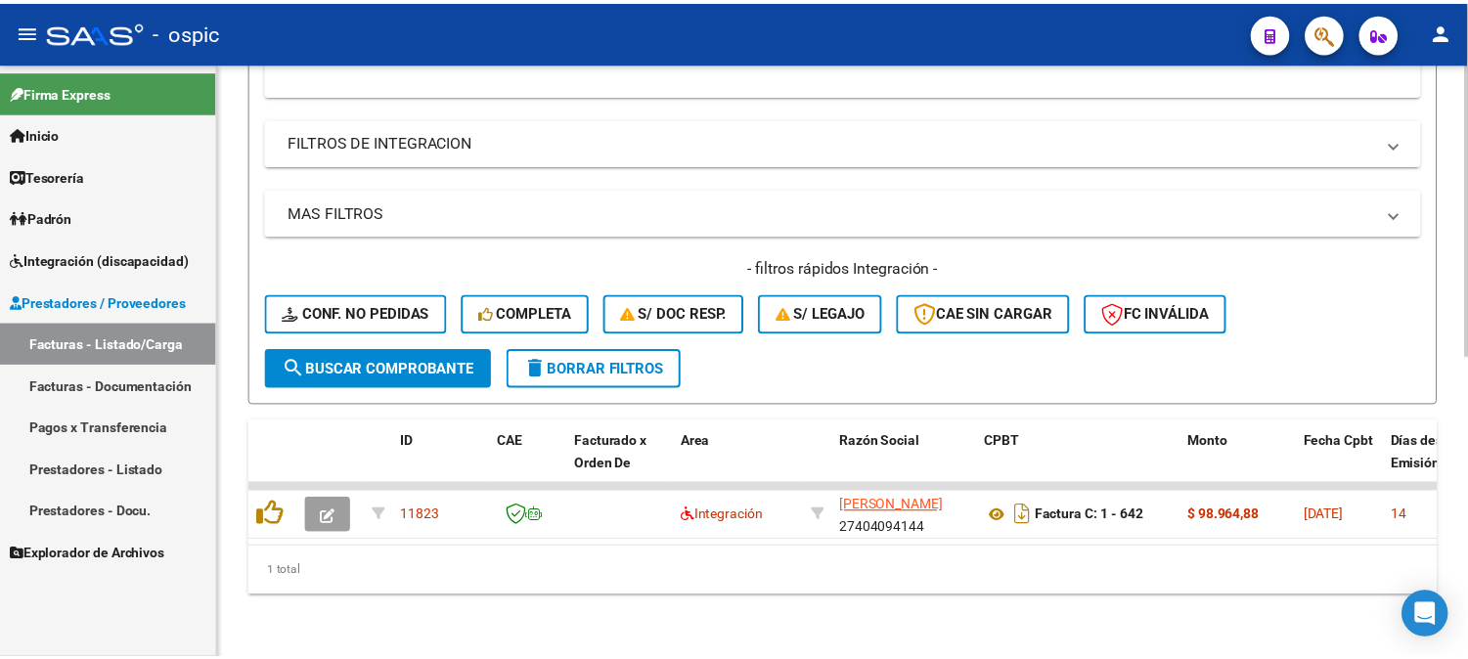
scroll to position [611, 0]
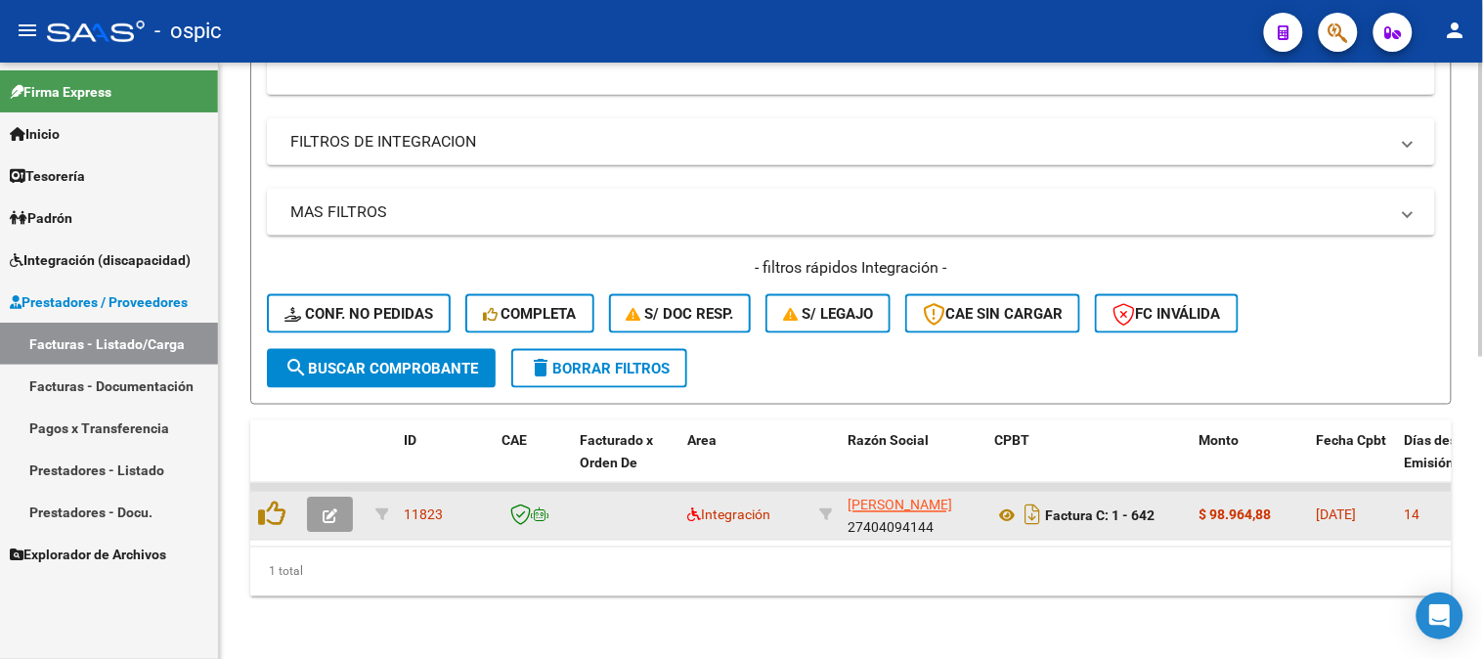
click at [323, 509] on icon "button" at bounding box center [330, 516] width 15 height 15
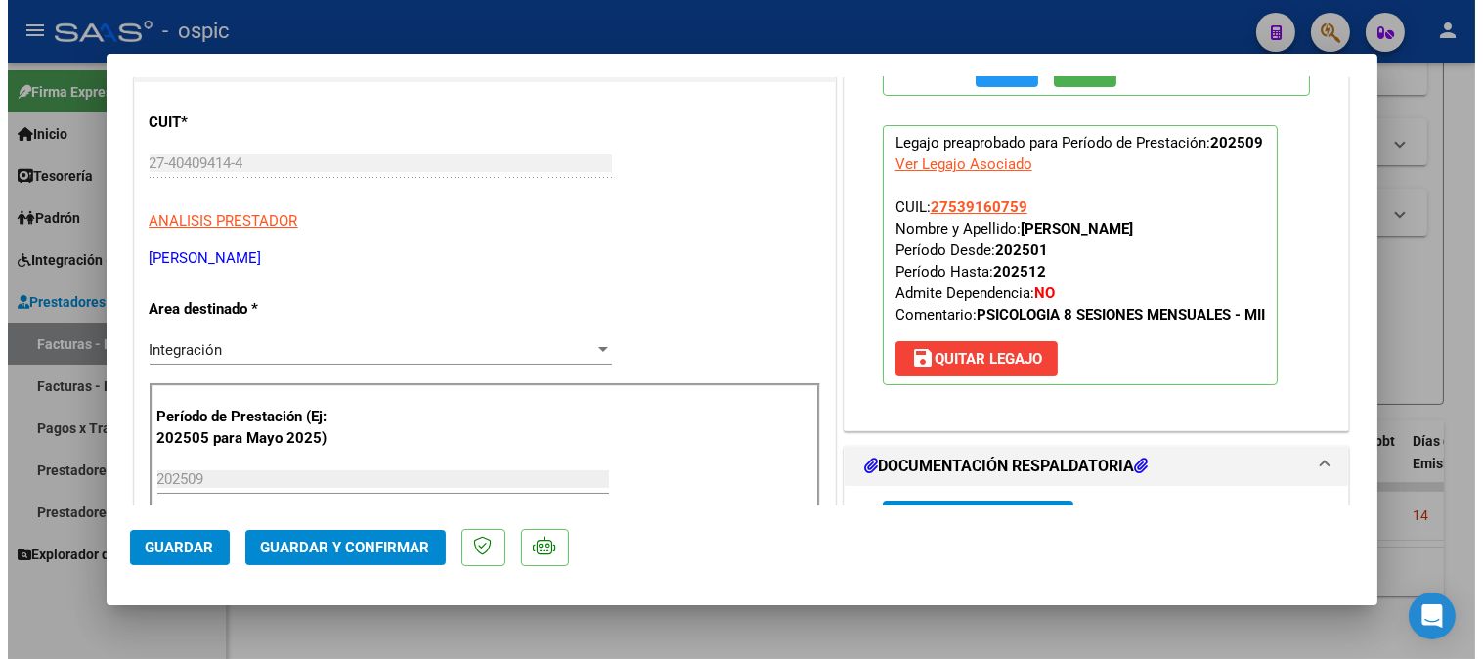
scroll to position [0, 0]
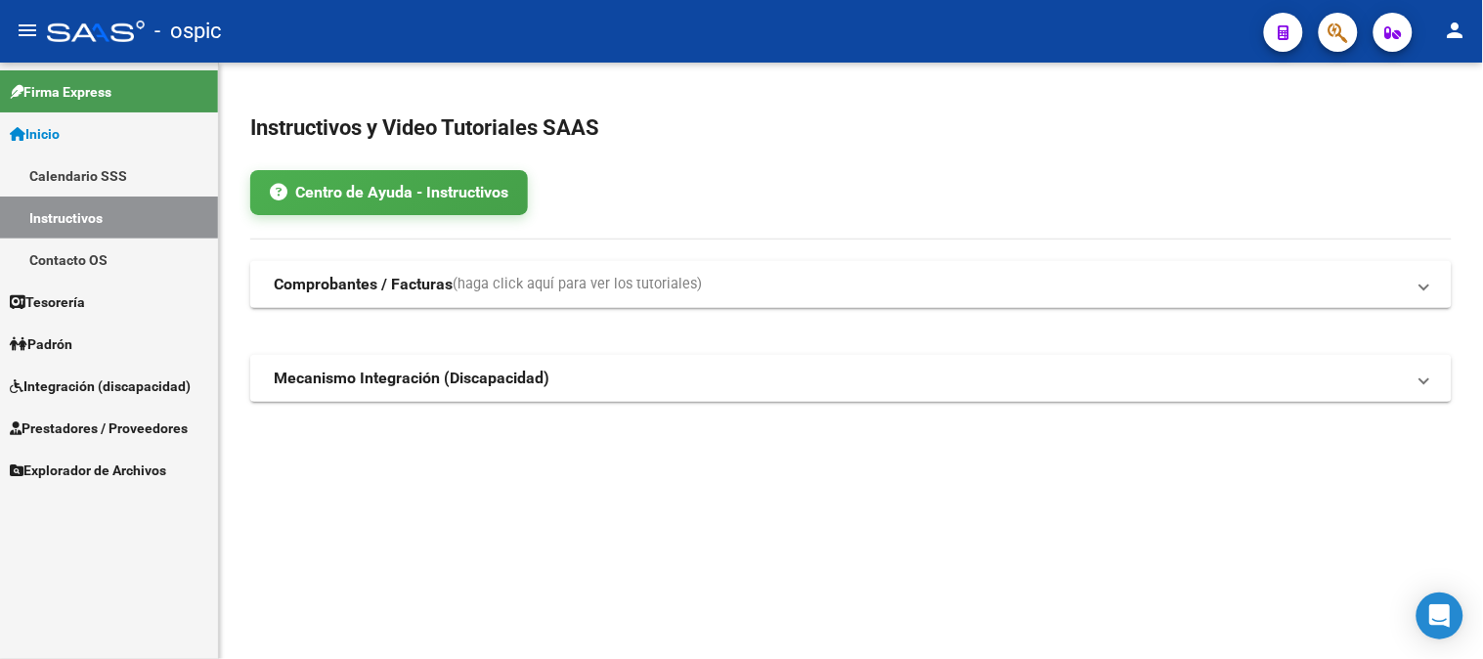
click at [59, 391] on span "Integración (discapacidad)" at bounding box center [100, 386] width 181 height 22
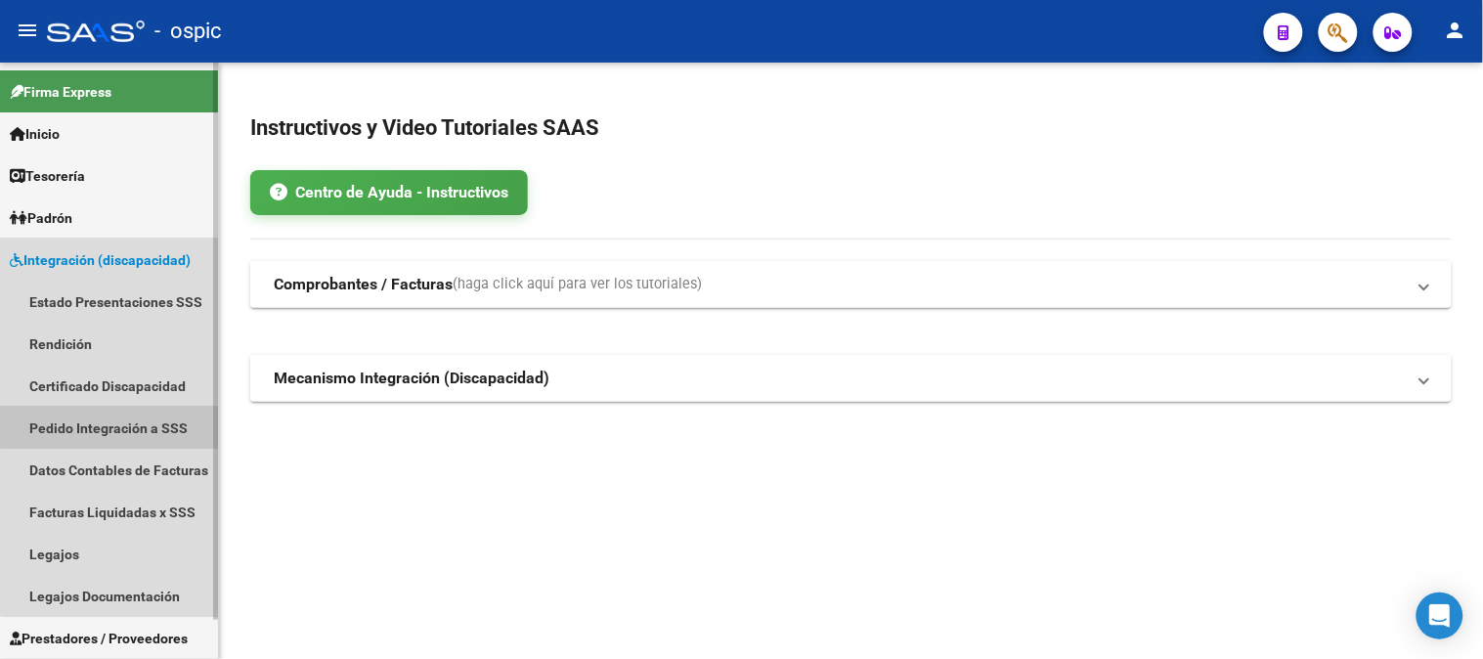
click at [133, 425] on link "Pedido Integración a SSS" at bounding box center [109, 428] width 218 height 42
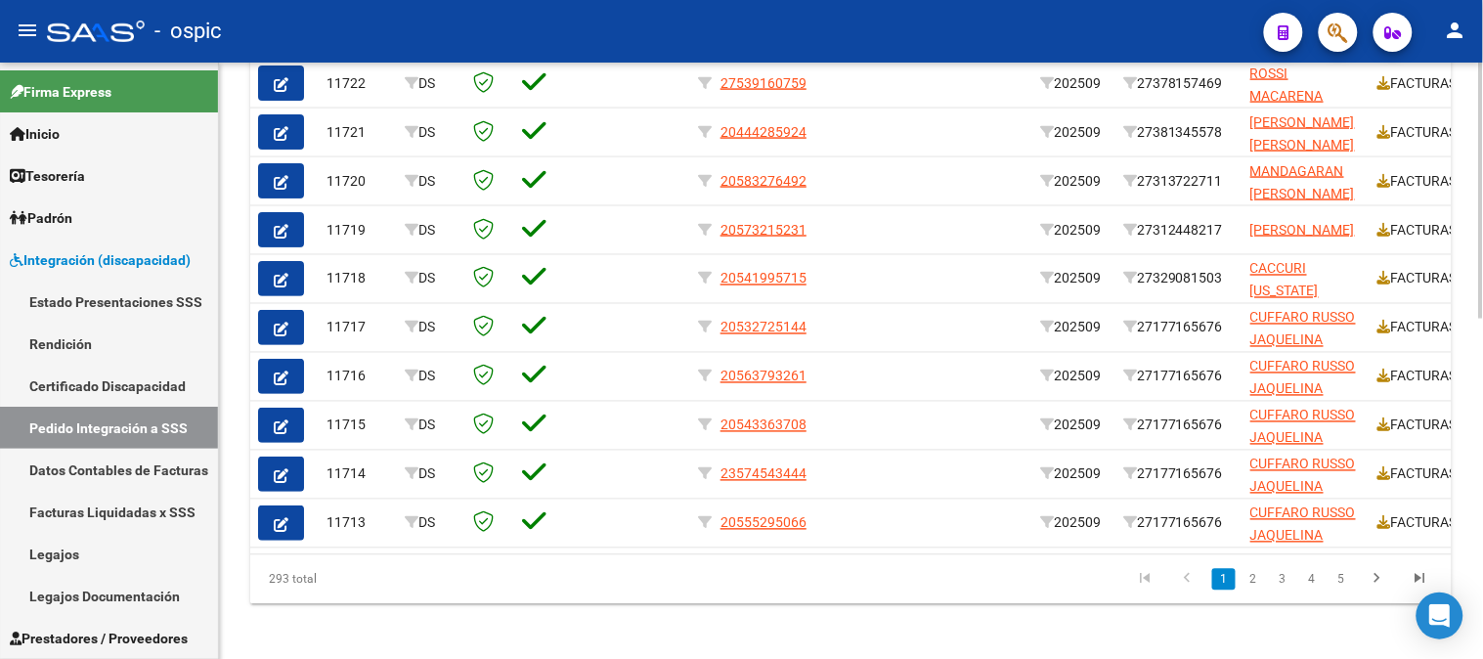
scroll to position [751, 0]
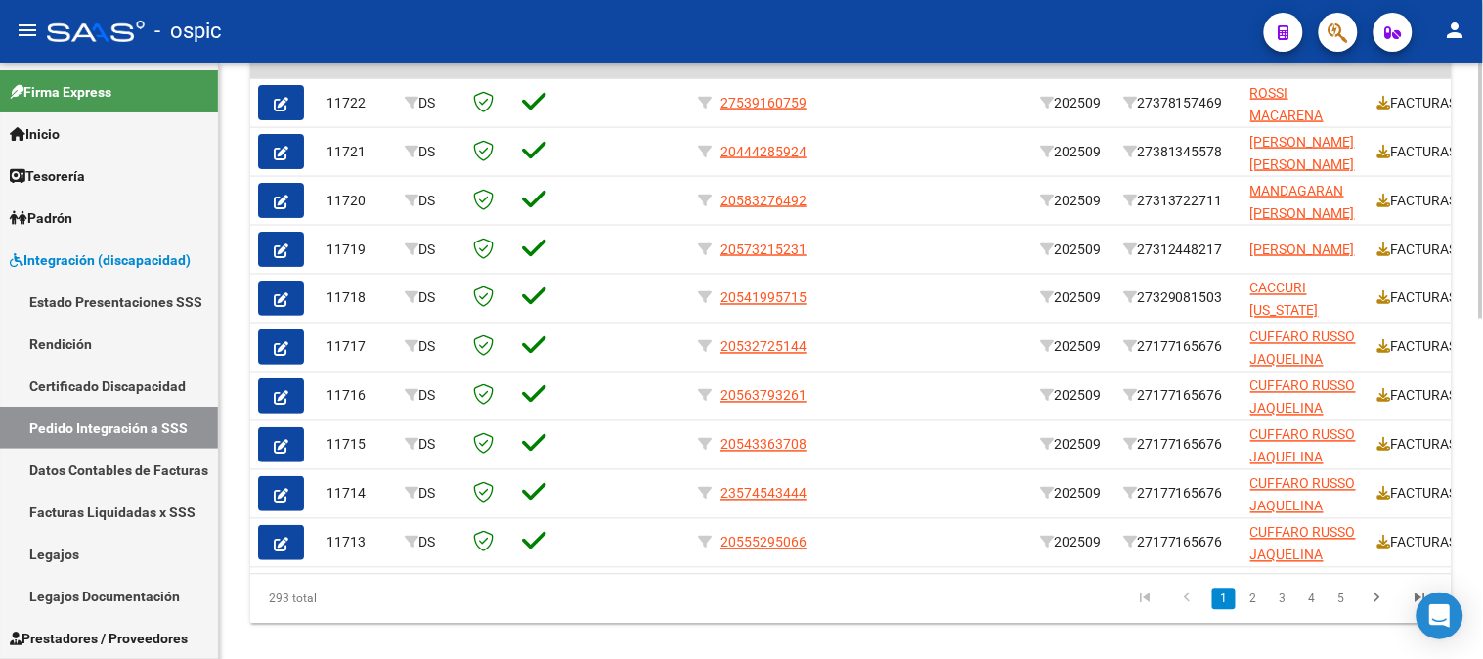
click at [1482, 436] on div at bounding box center [1481, 519] width 5 height 256
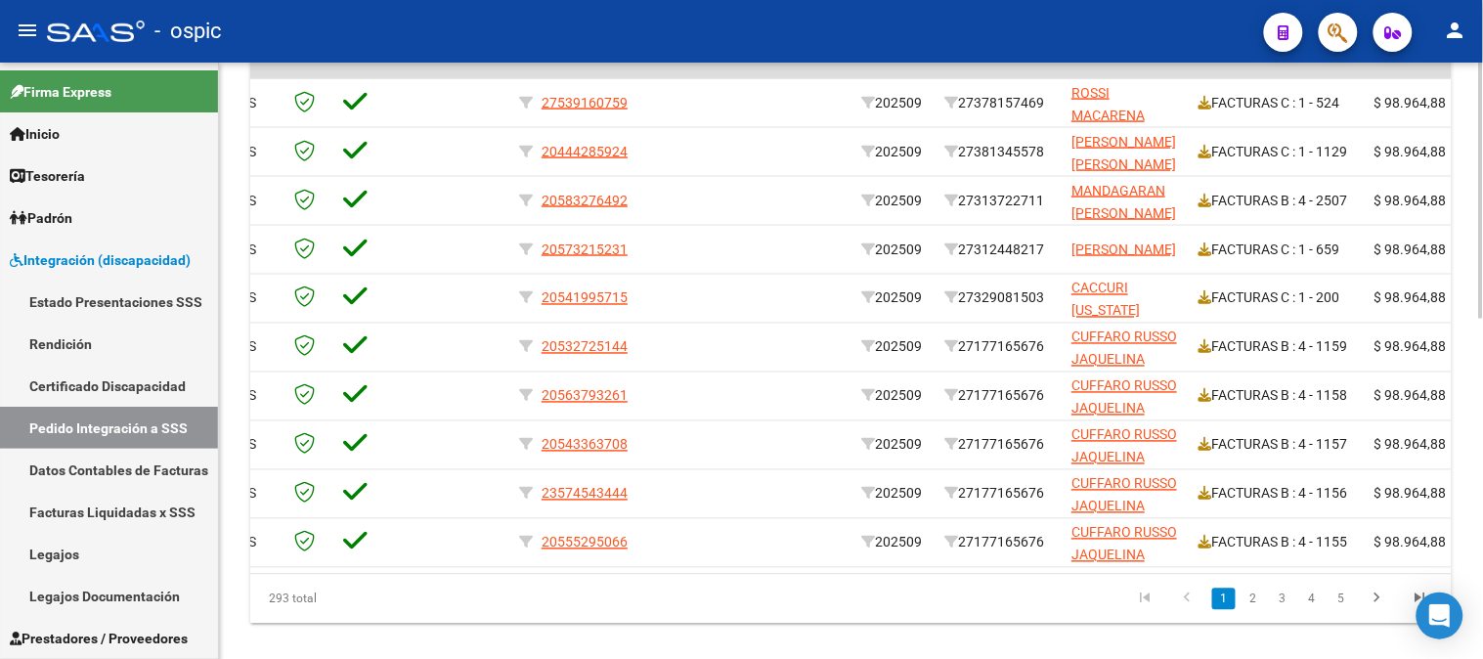
scroll to position [0, 182]
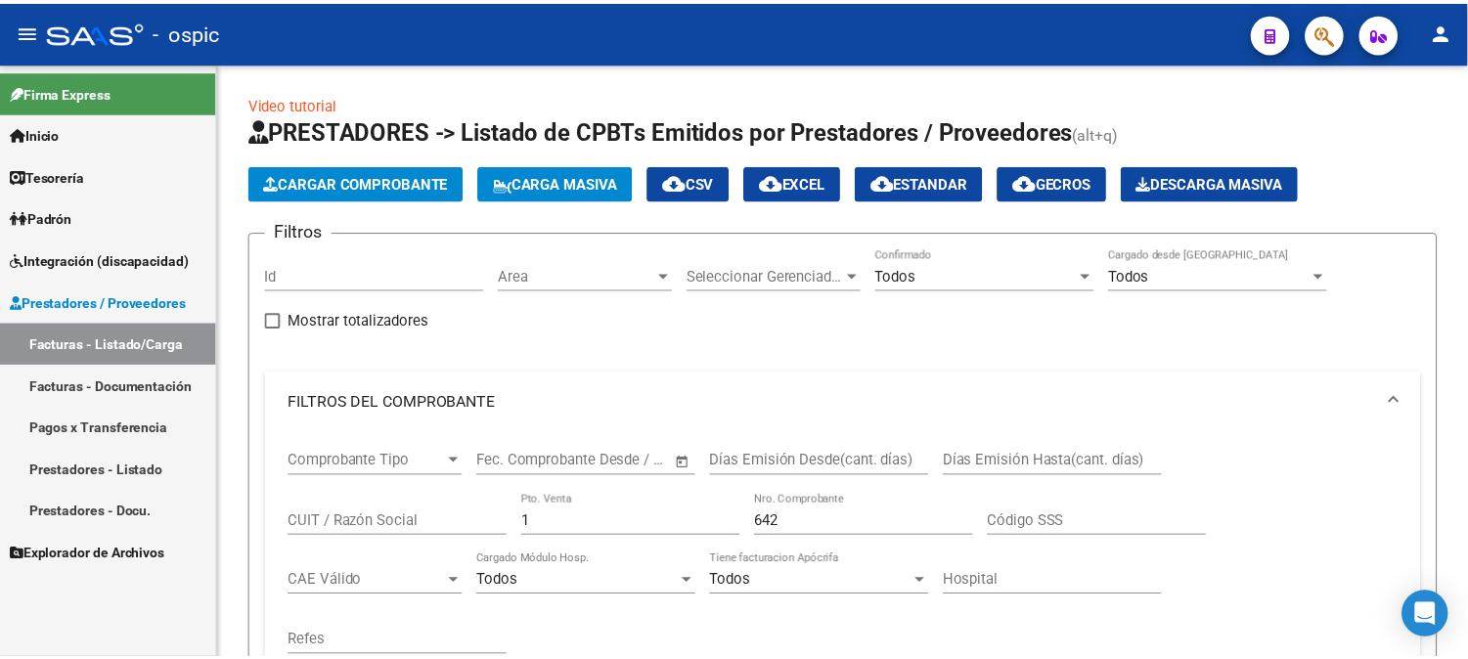
scroll to position [611, 0]
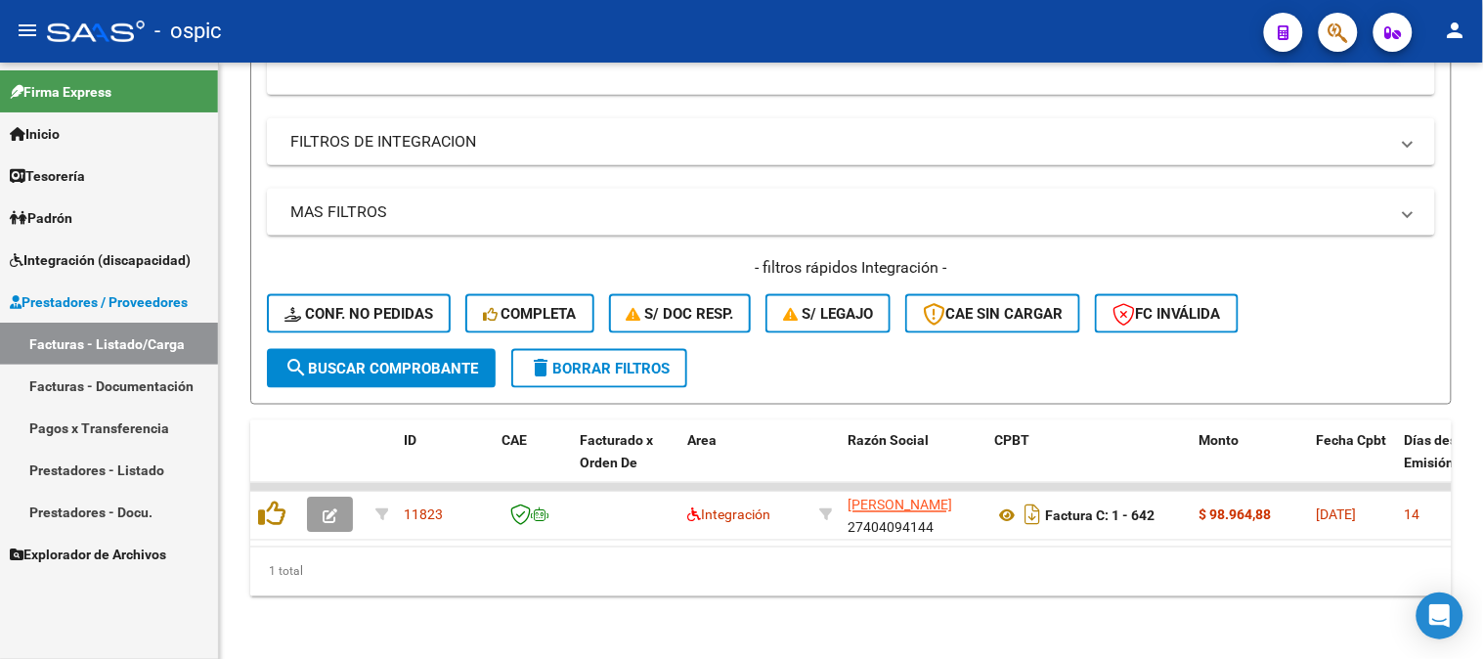
click at [343, 498] on button "button" at bounding box center [330, 515] width 46 height 35
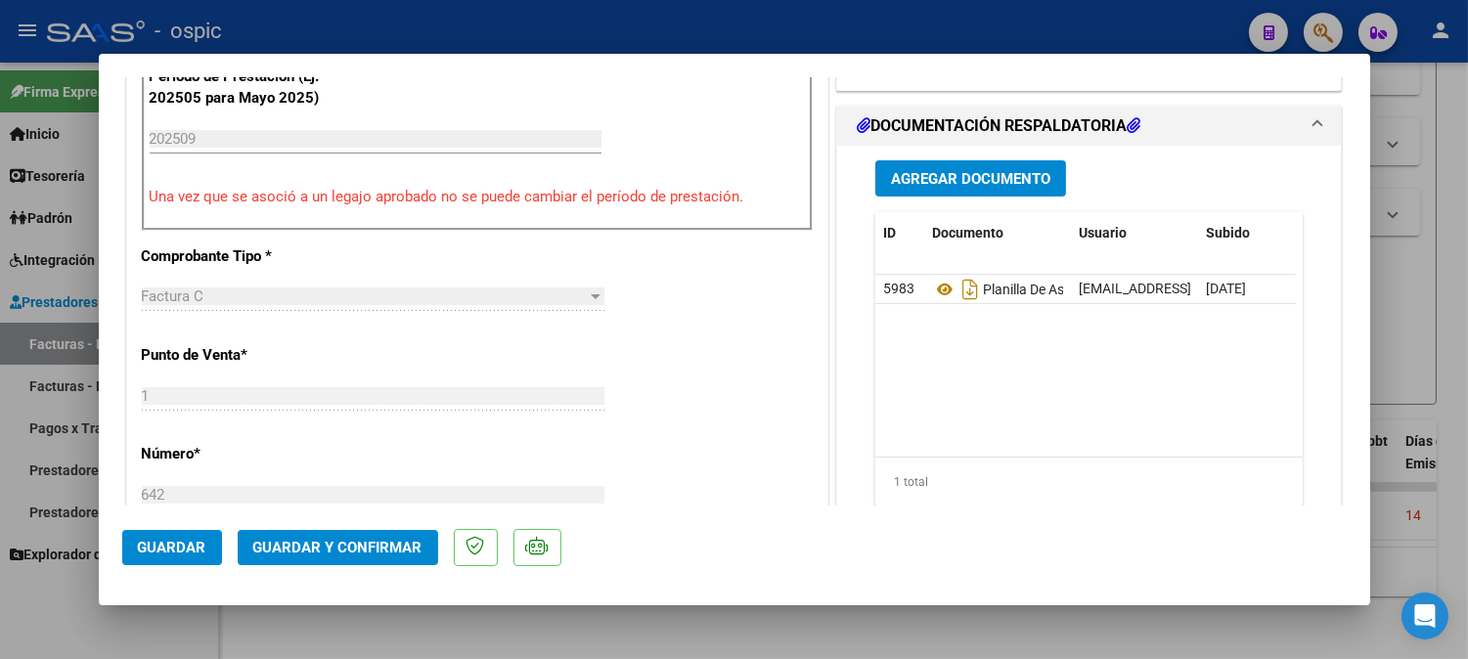
scroll to position [0, 0]
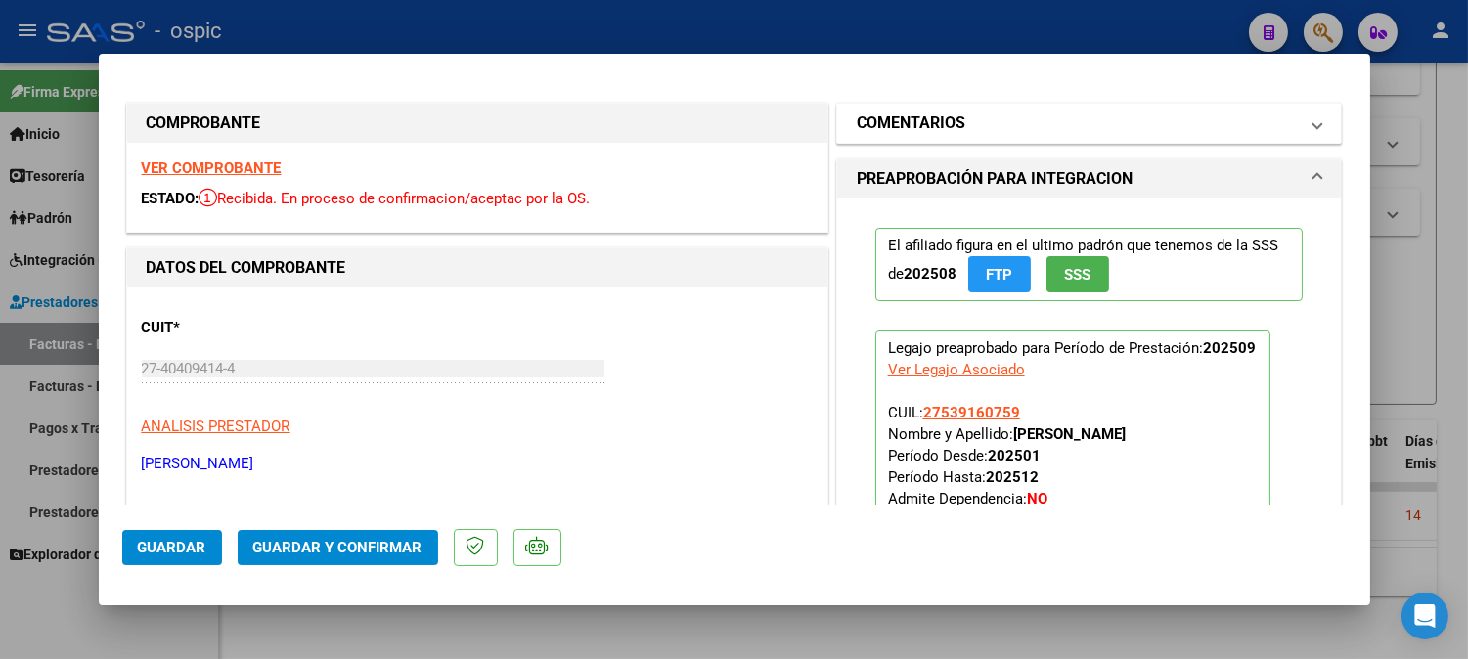
click at [1003, 135] on mat-expansion-panel-header "COMENTARIOS" at bounding box center [1089, 123] width 505 height 39
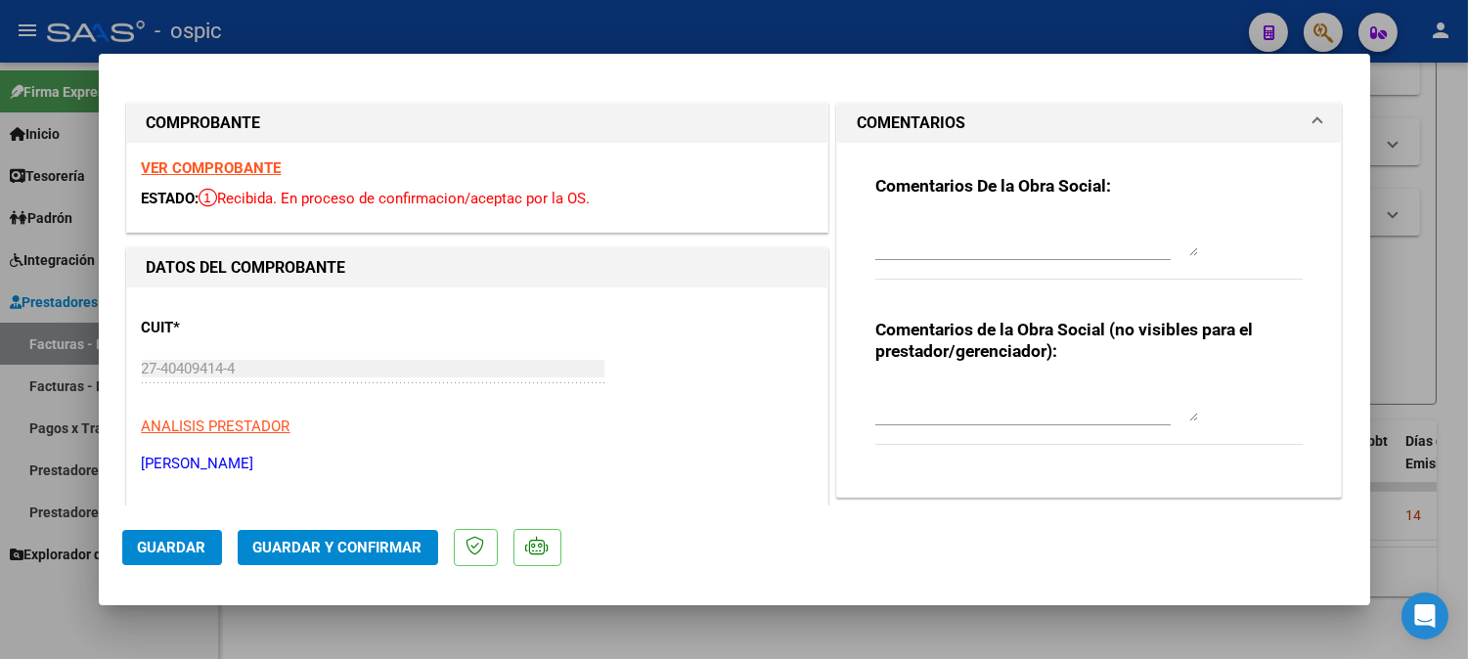
drag, startPoint x: 937, startPoint y: 374, endPoint x: 961, endPoint y: 401, distance: 36.0
click at [942, 382] on div "Comentarios de la Obra Social (no visibles para el prestador/gerenciador):" at bounding box center [1089, 393] width 428 height 148
drag, startPoint x: 965, startPoint y: 399, endPoint x: 1482, endPoint y: 268, distance: 533.6
click at [982, 398] on textarea at bounding box center [1036, 401] width 323 height 39
type textarea "PSICO 8 SESIONES"
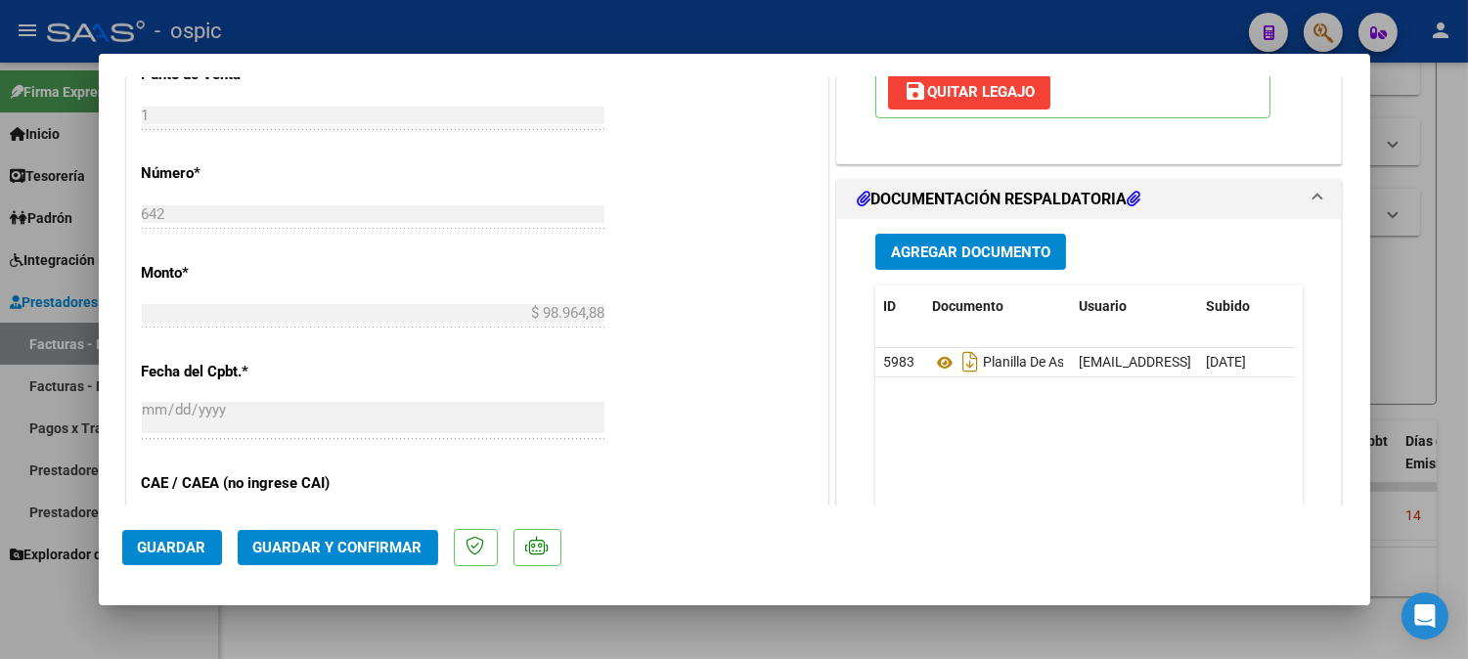
scroll to position [831, 0]
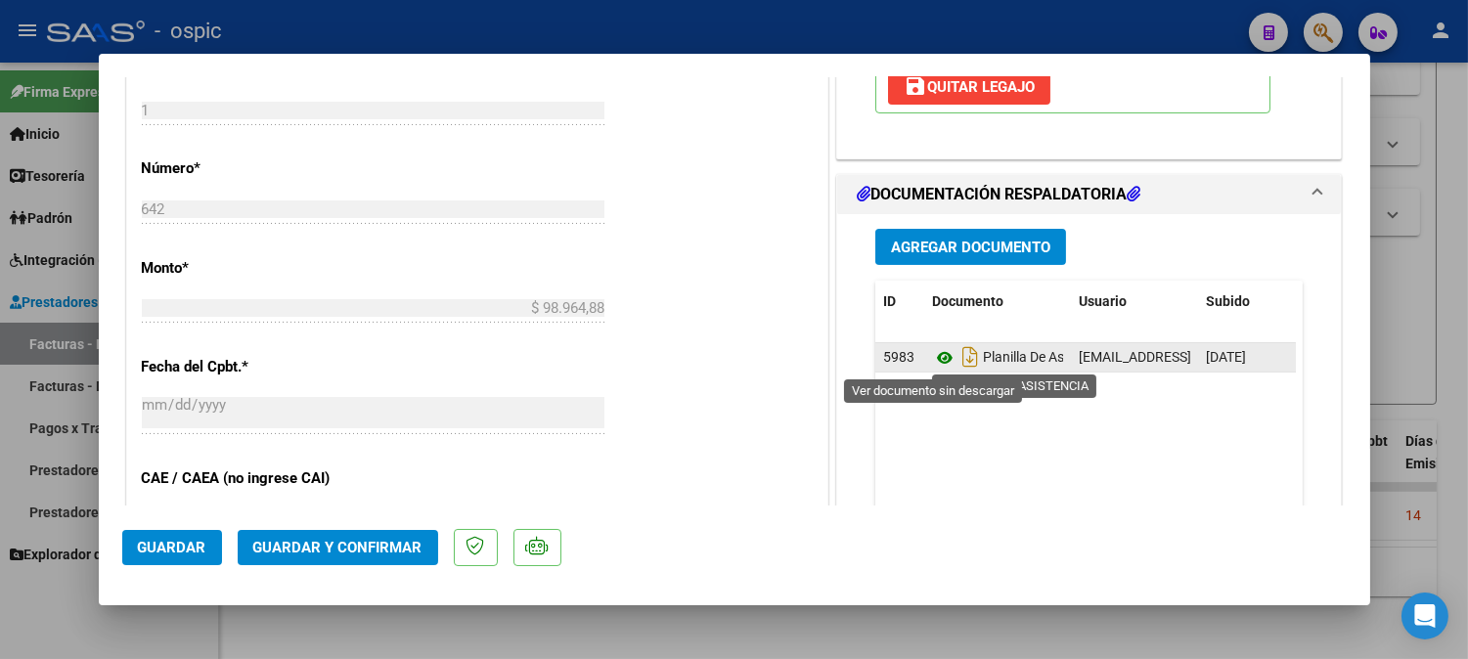
click at [935, 358] on icon at bounding box center [944, 357] width 25 height 23
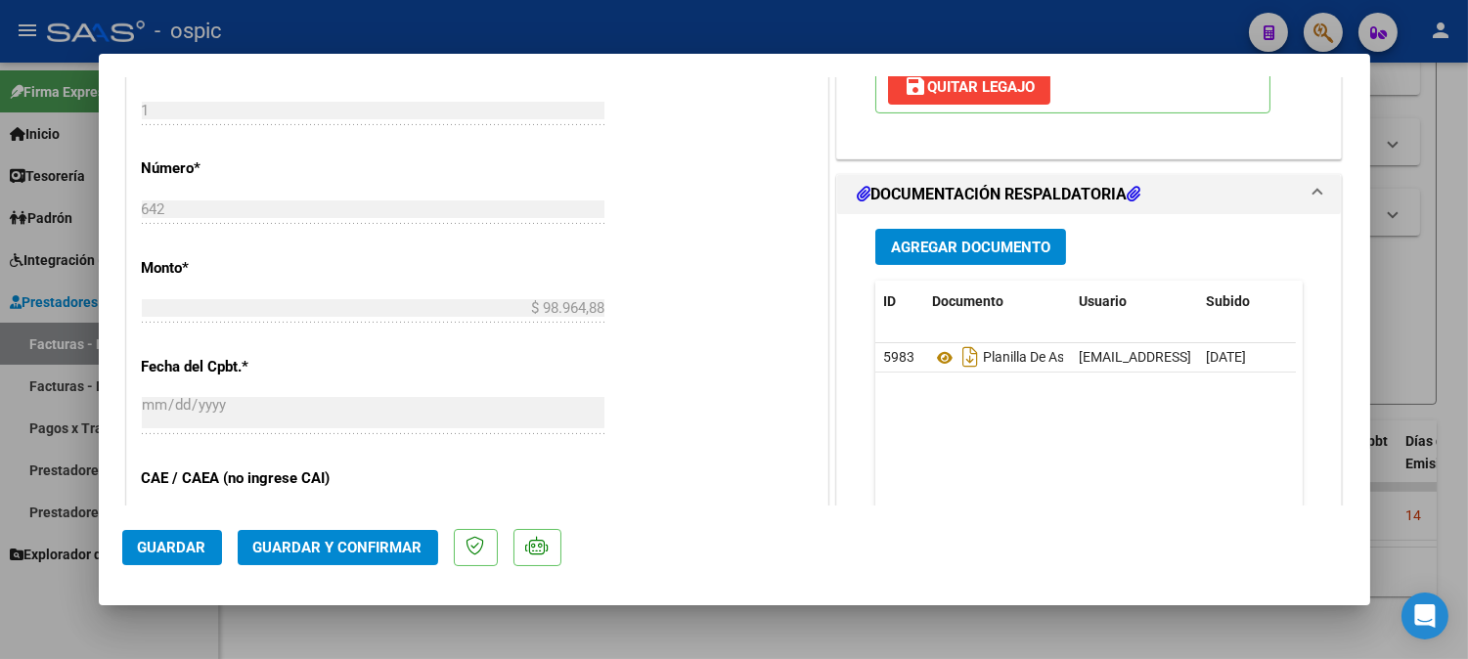
click at [391, 542] on span "Guardar y Confirmar" at bounding box center [337, 548] width 169 height 18
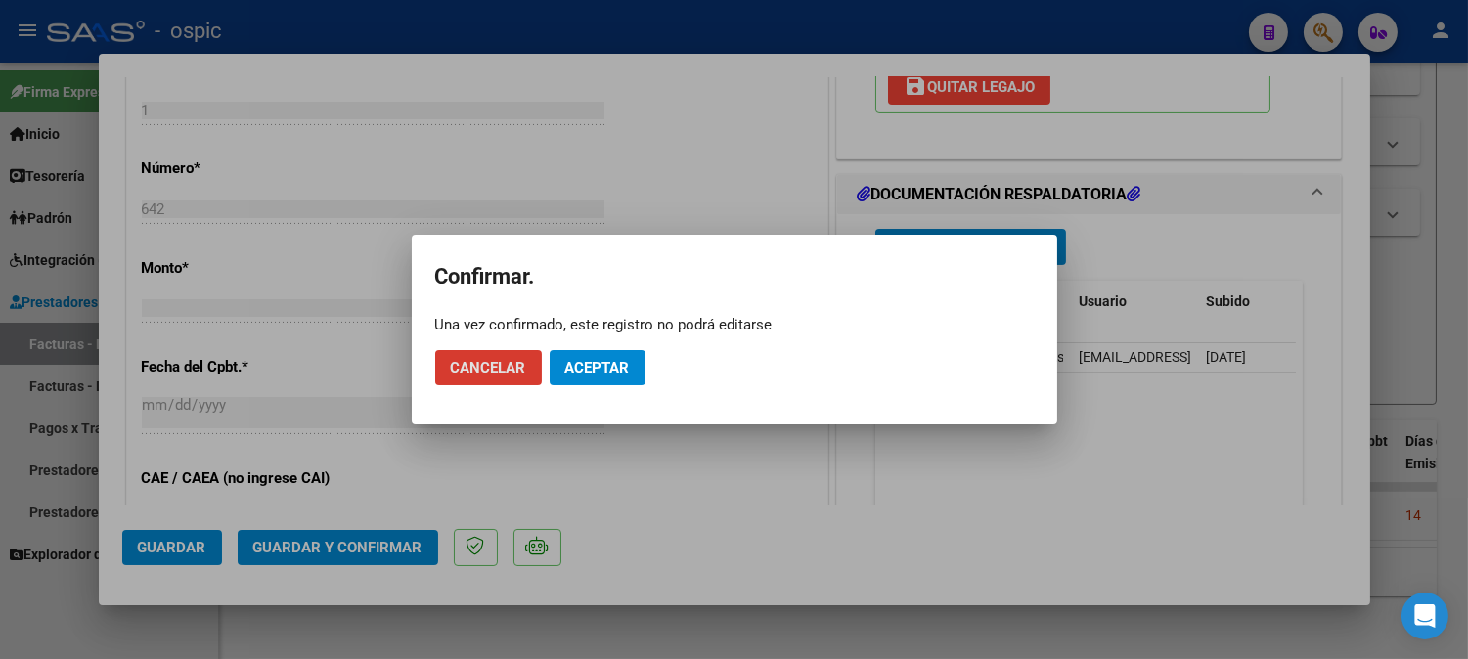
click at [598, 369] on span "Aceptar" at bounding box center [597, 368] width 65 height 18
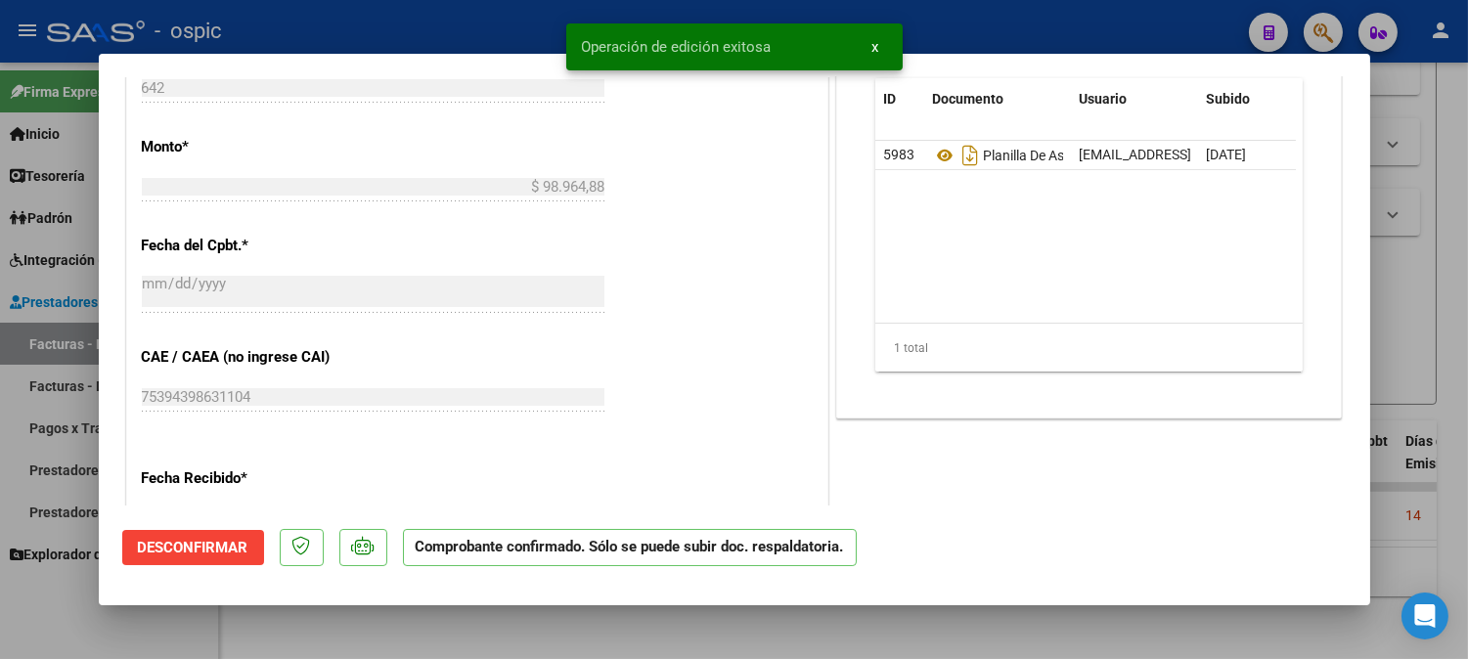
type input "$ 0,00"
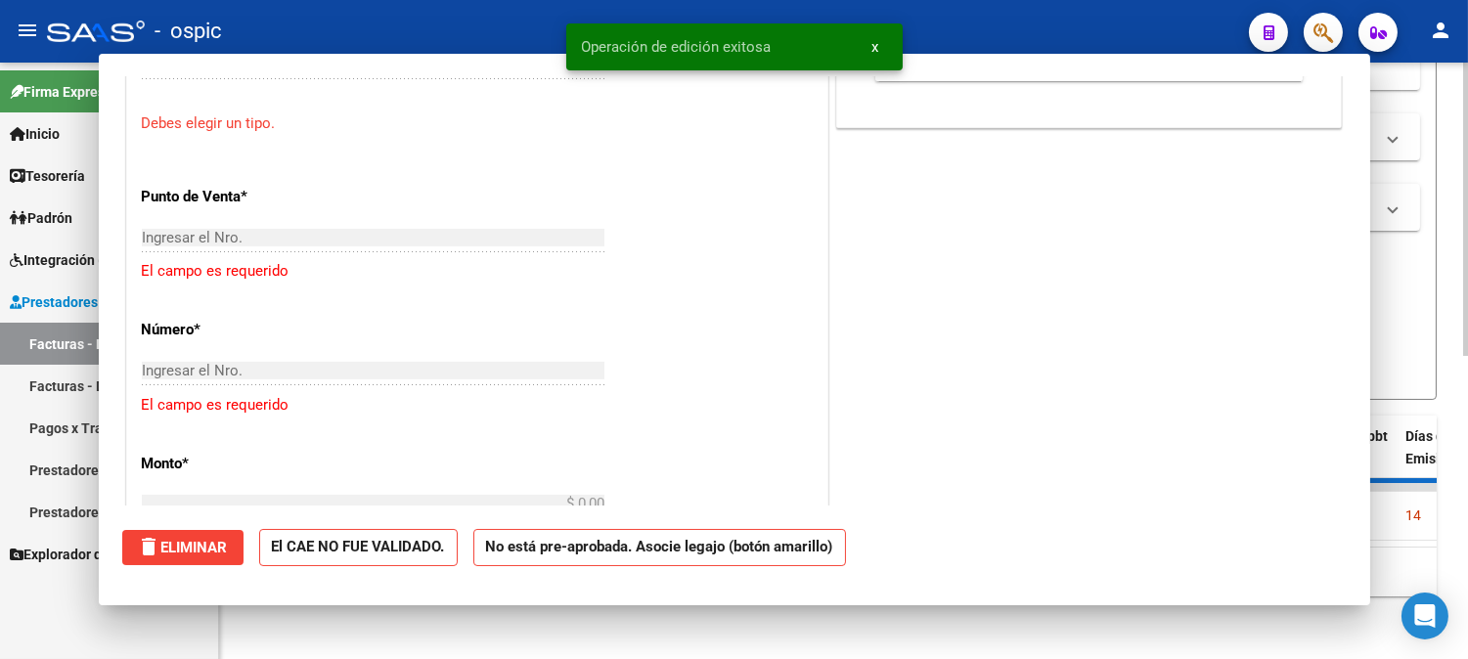
scroll to position [865, 0]
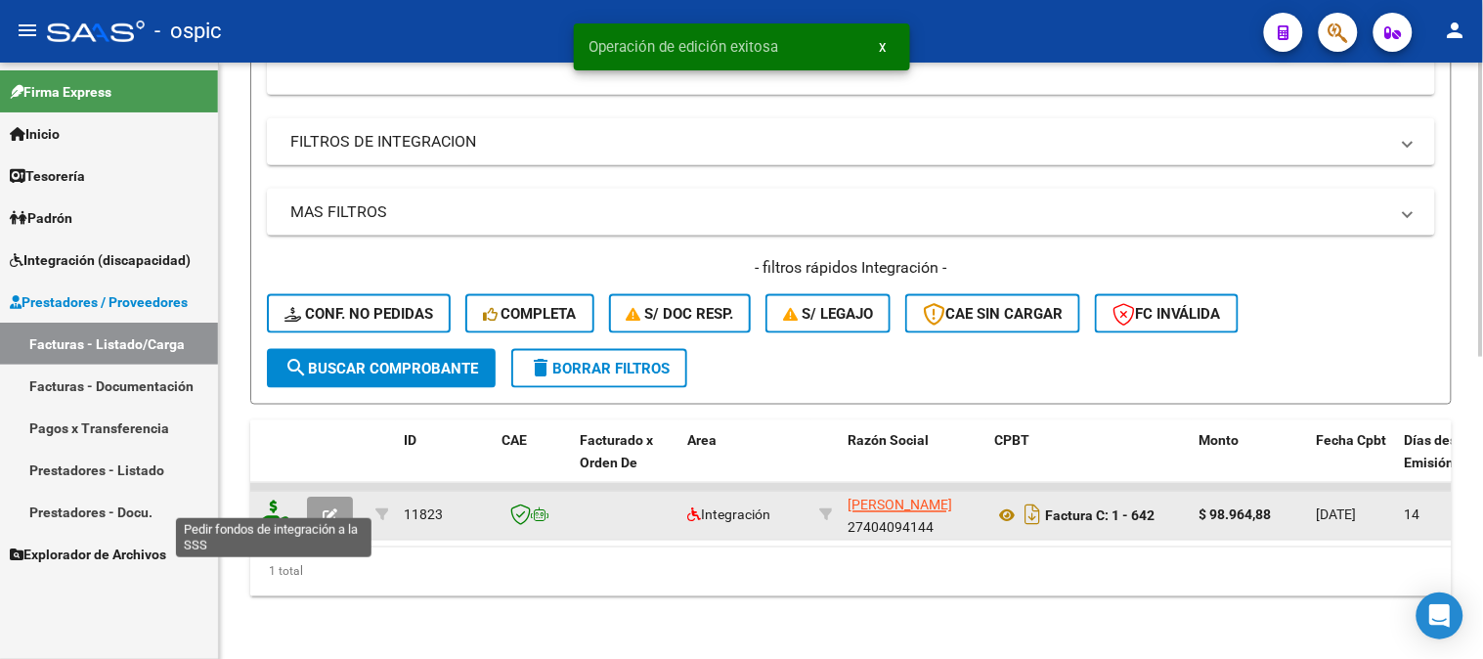
click at [281, 501] on icon at bounding box center [273, 514] width 31 height 27
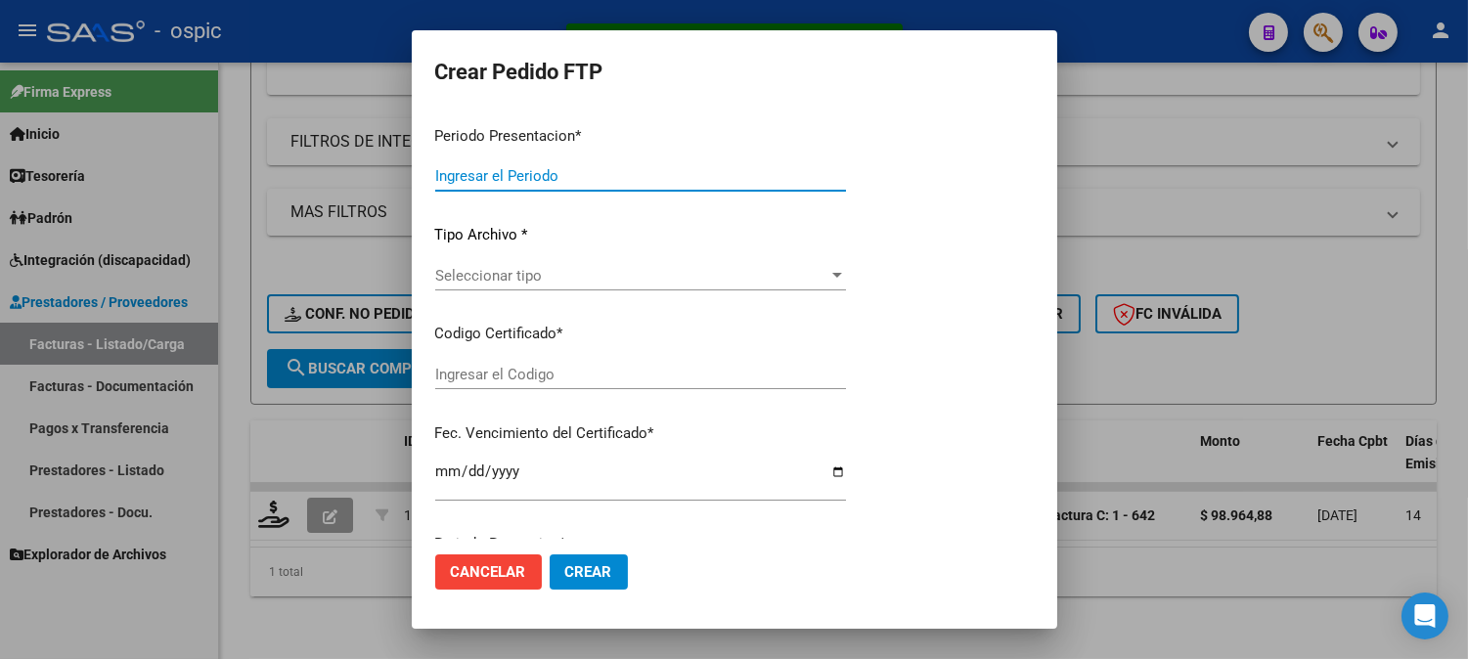
type input "202509"
type input "$ 98.964,88"
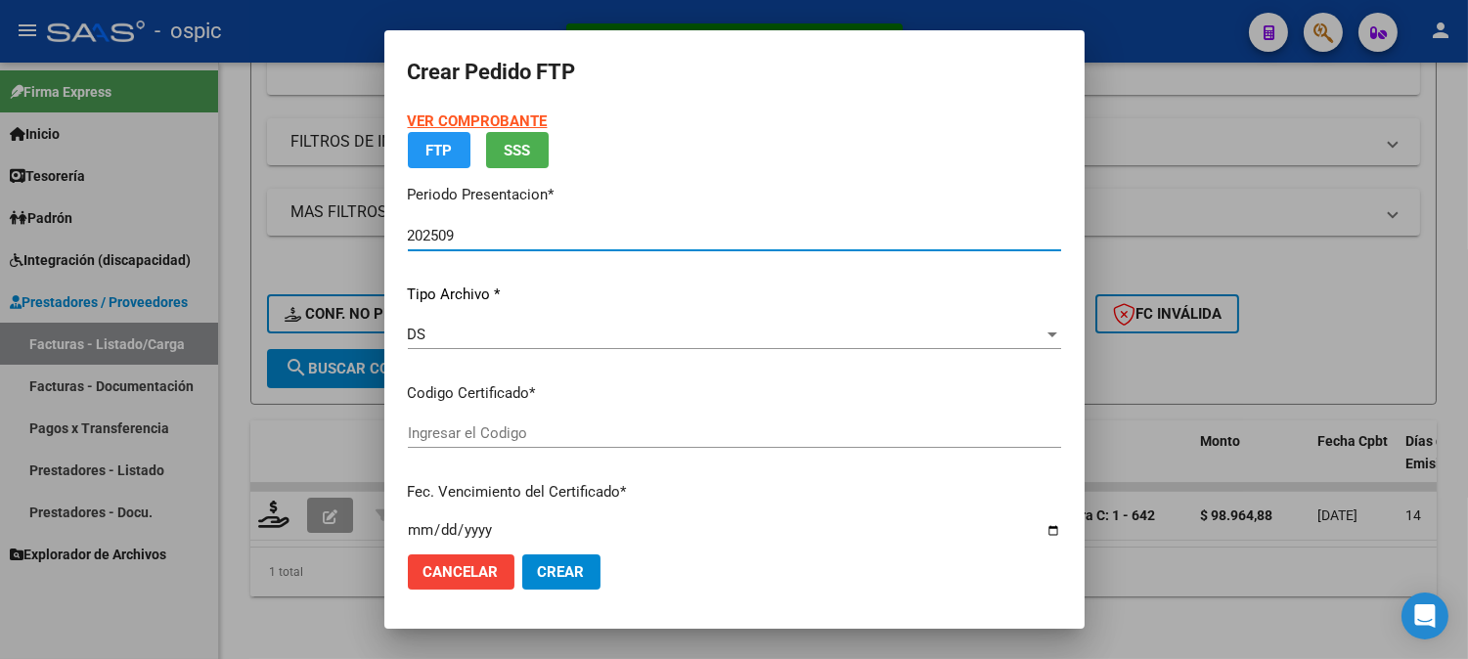
type input "6769581912"
type input "2032-02-28"
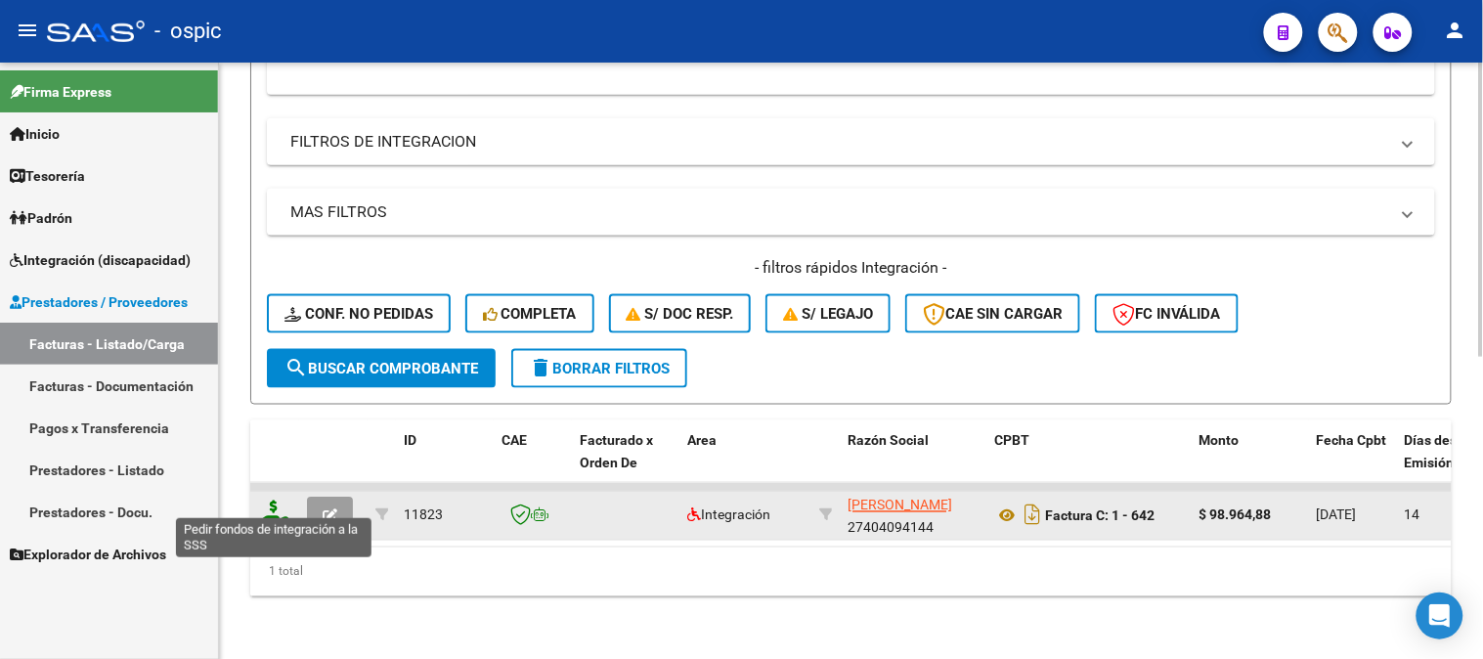
click at [277, 501] on icon at bounding box center [273, 514] width 31 height 27
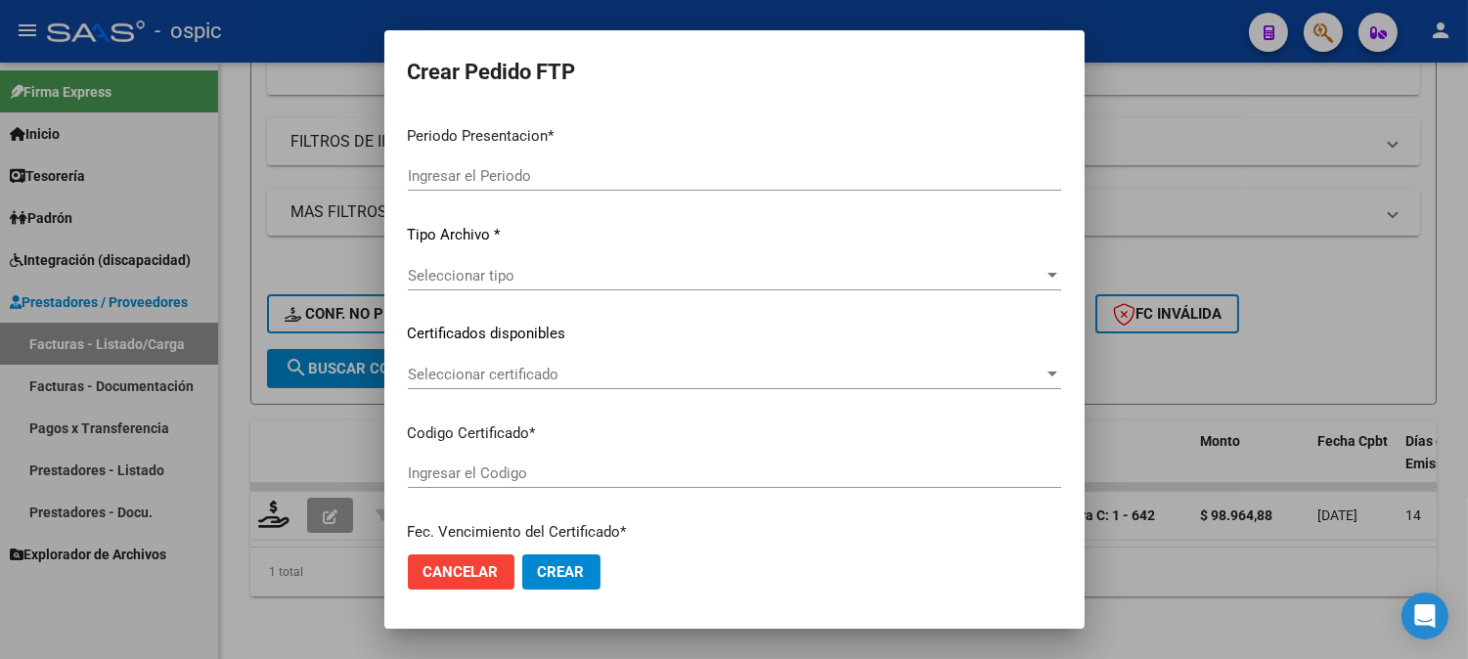
type input "202509"
type input "$ 98.964,88"
type input "6769581912"
type input "2032-02-28"
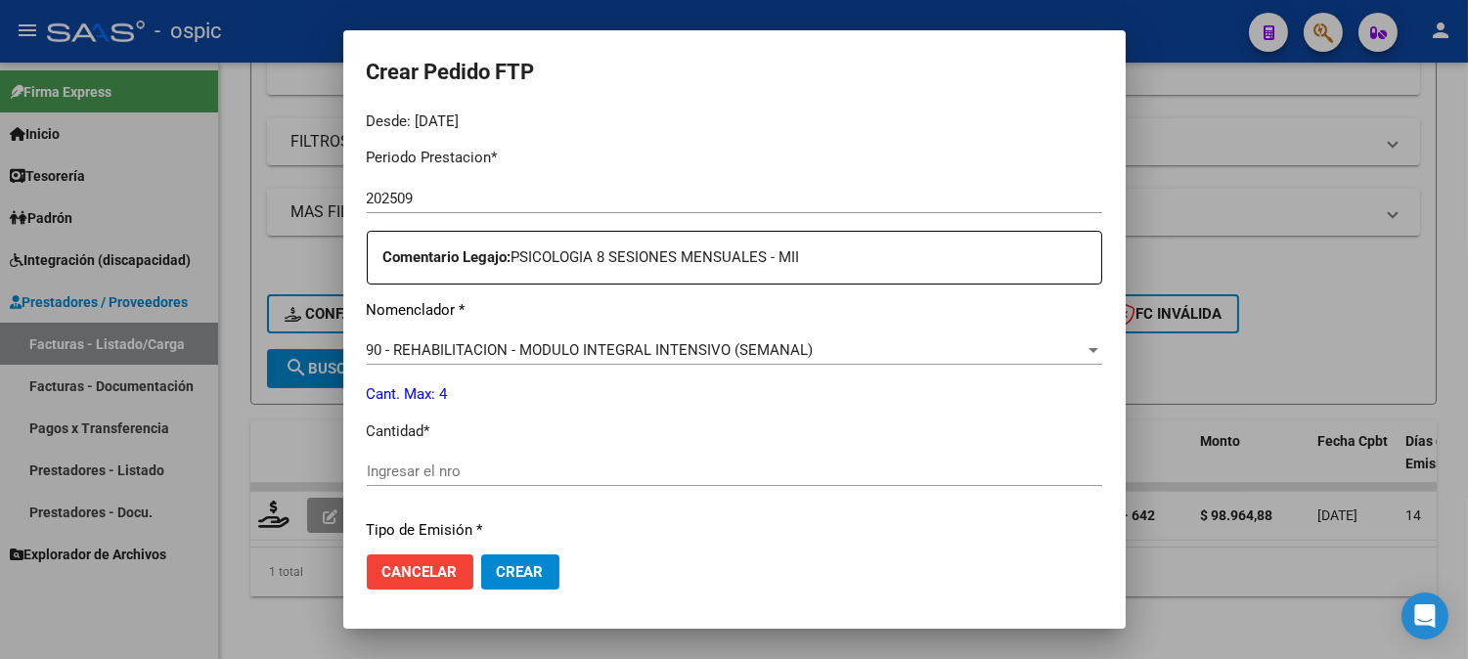
scroll to position [624, 0]
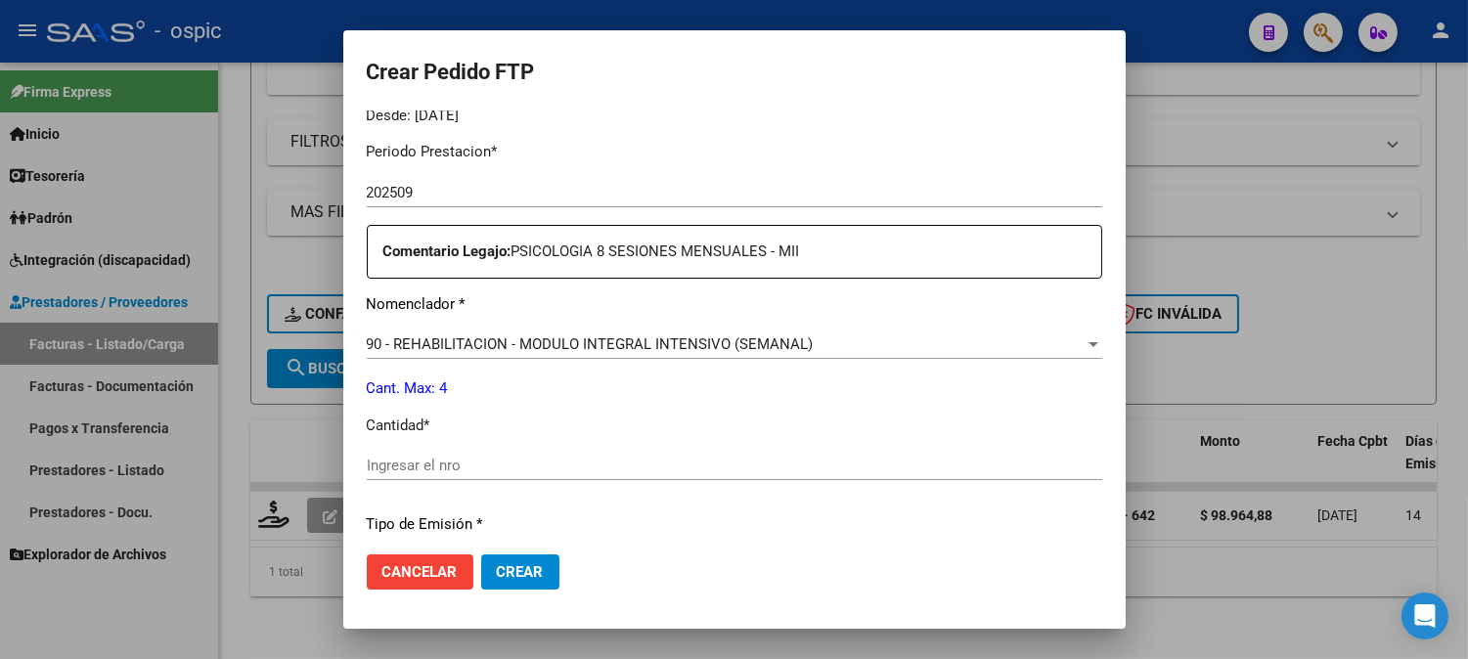
click at [735, 466] on input "Ingresar el nro" at bounding box center [734, 466] width 735 height 18
type input "4"
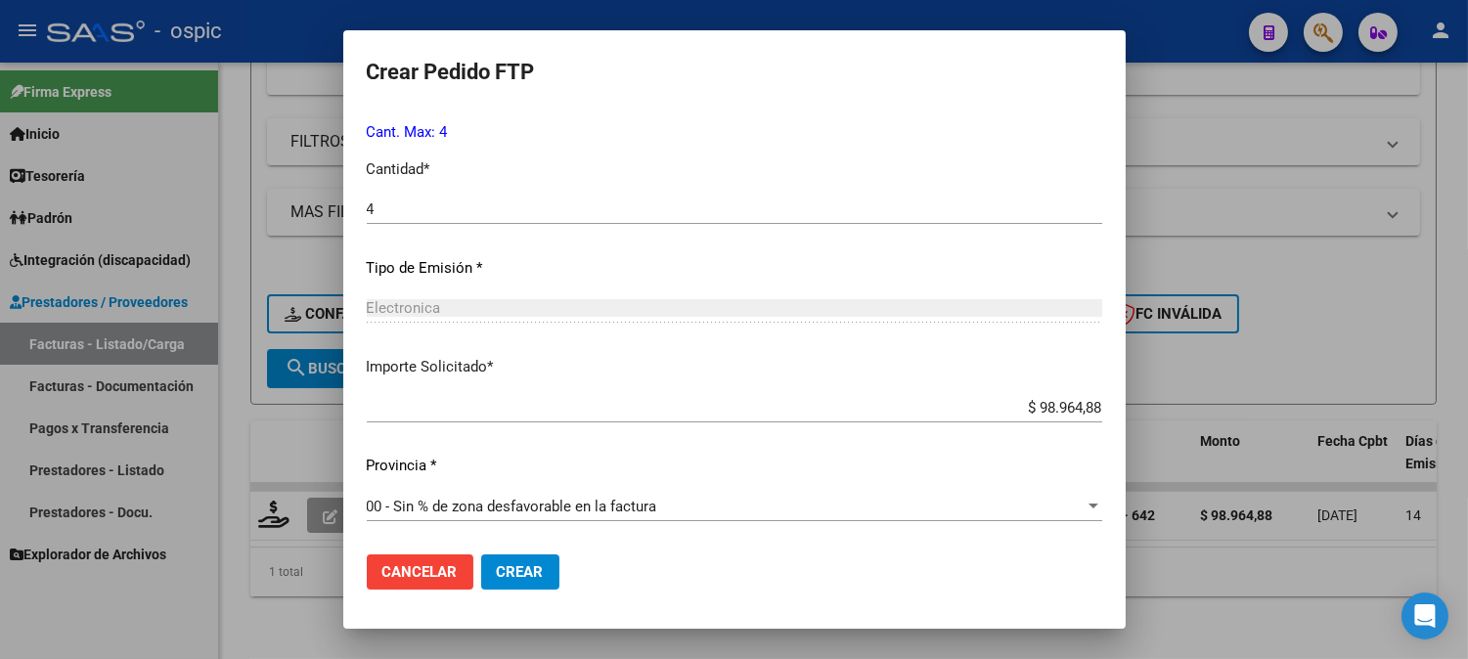
click at [532, 572] on span "Crear" at bounding box center [520, 572] width 47 height 18
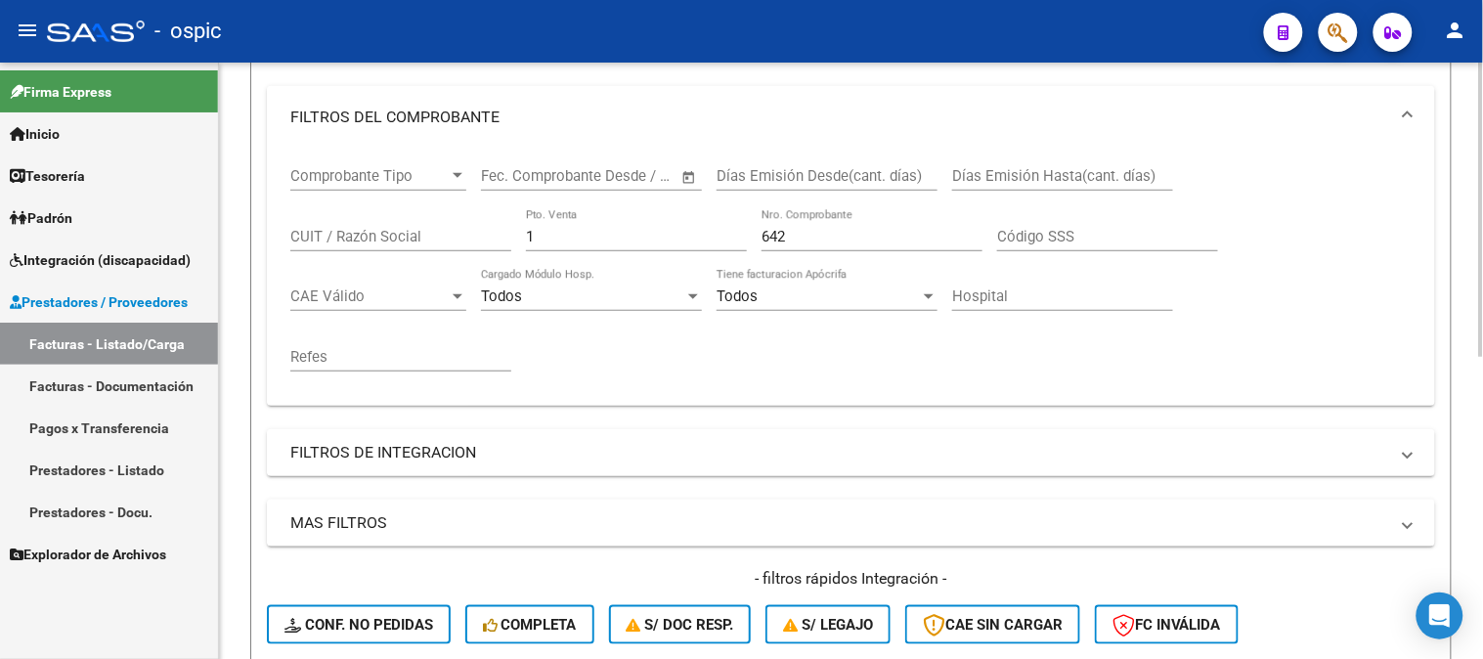
scroll to position [177, 0]
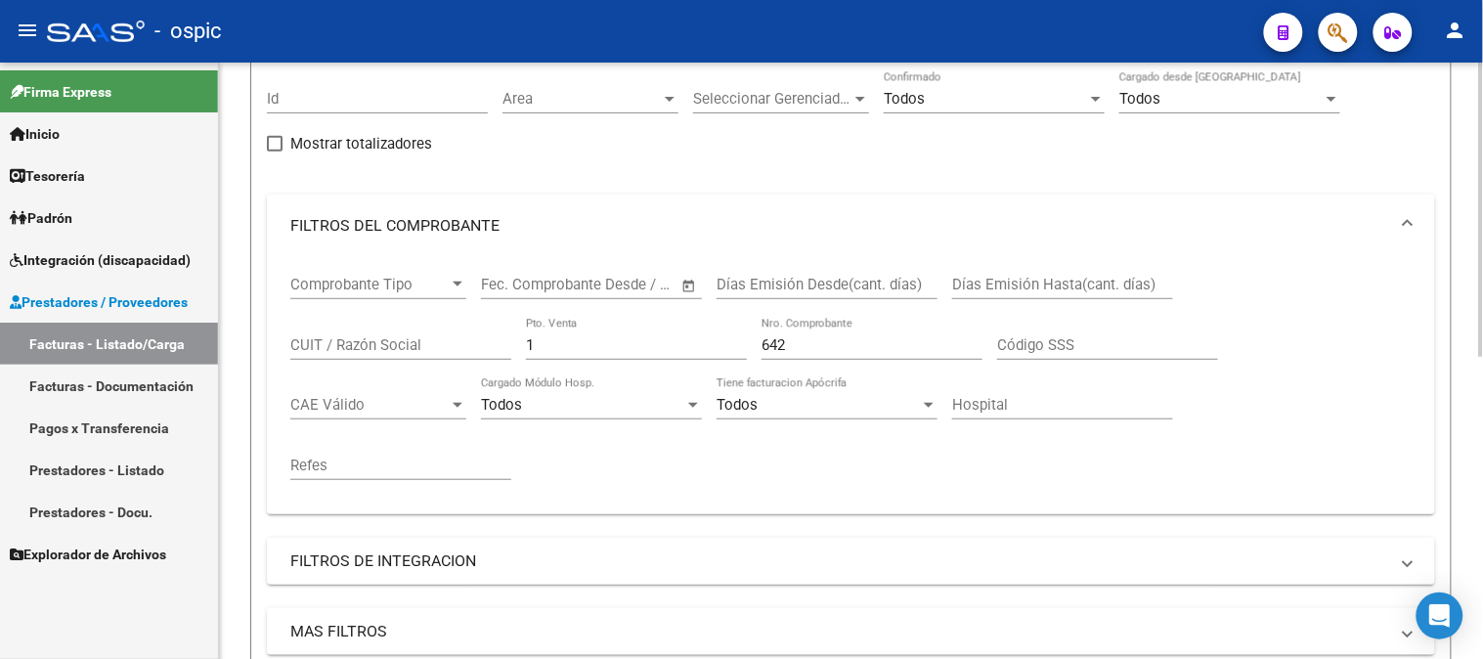
drag, startPoint x: 533, startPoint y: 345, endPoint x: 326, endPoint y: 359, distance: 207.7
click at [368, 352] on div "Comprobante Tipo Comprobante Tipo Fecha inicio – Fecha fin Fec. Comprobante Des…" at bounding box center [851, 378] width 1122 height 242
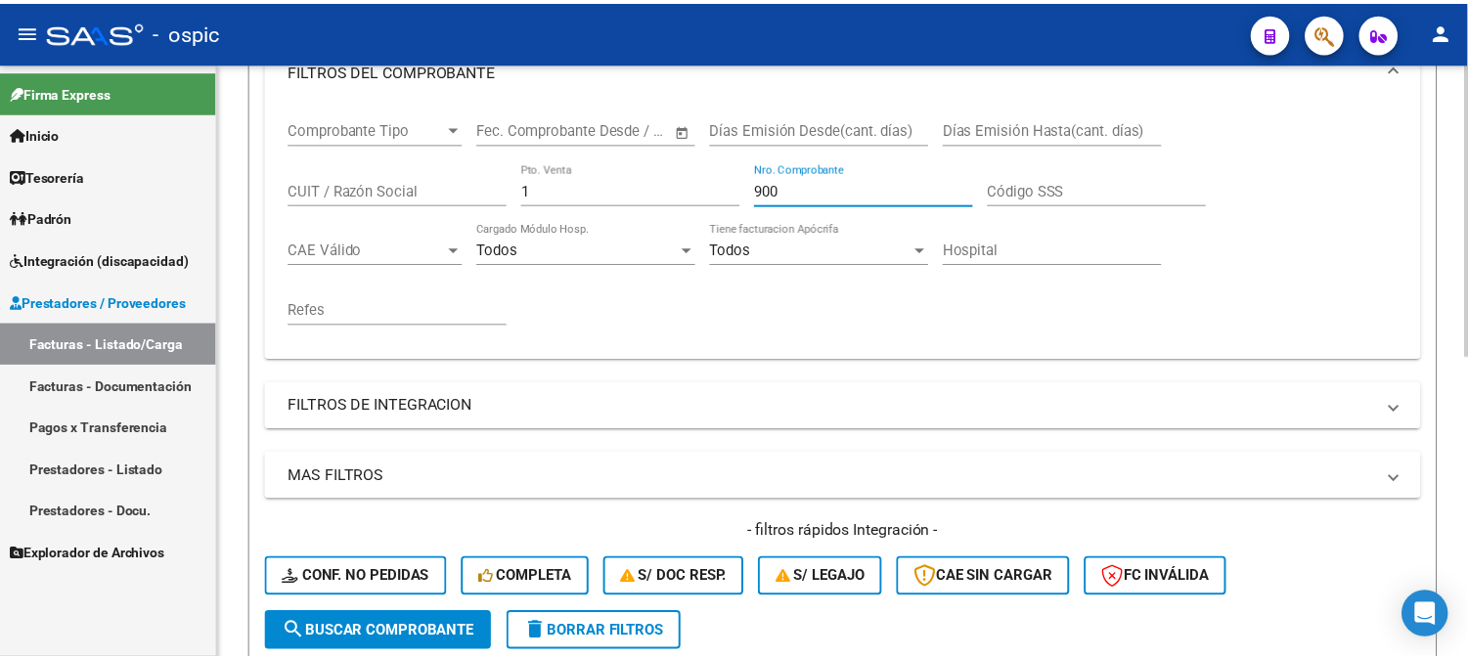
scroll to position [610, 0]
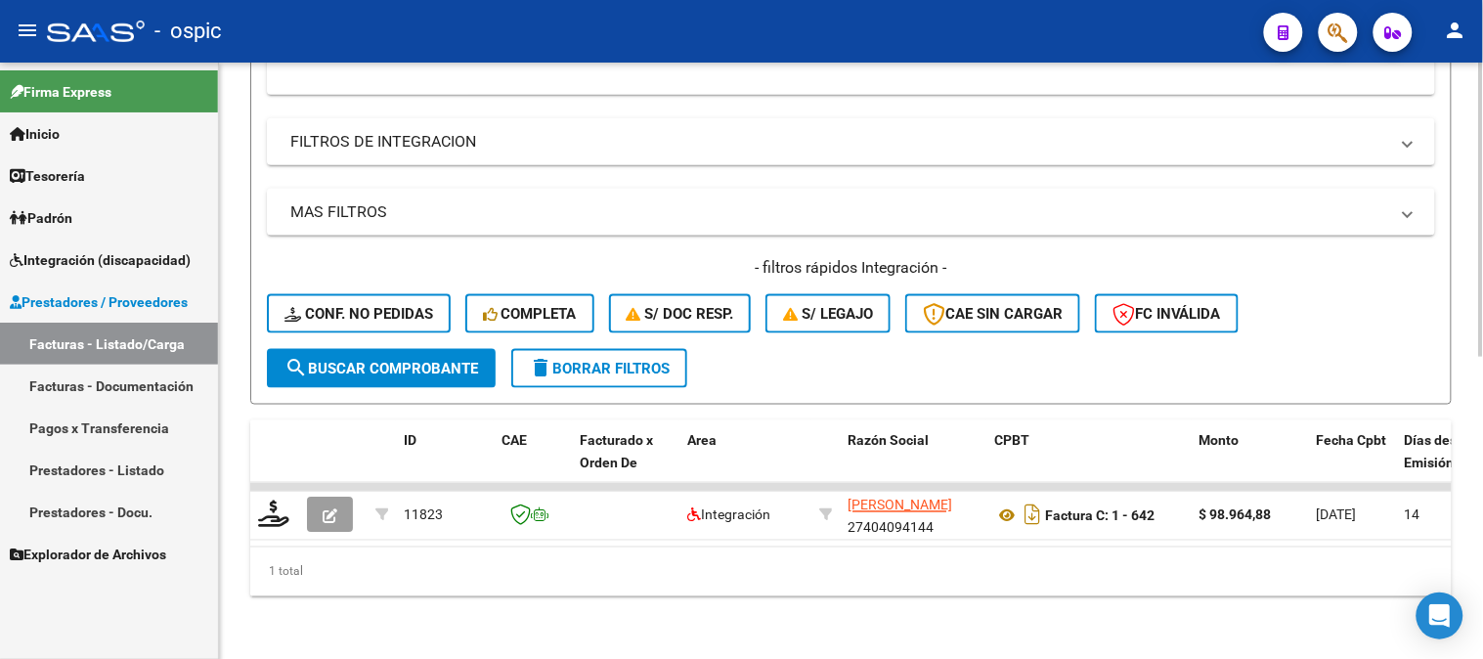
type input "900"
click at [379, 360] on span "search Buscar Comprobante" at bounding box center [382, 369] width 194 height 18
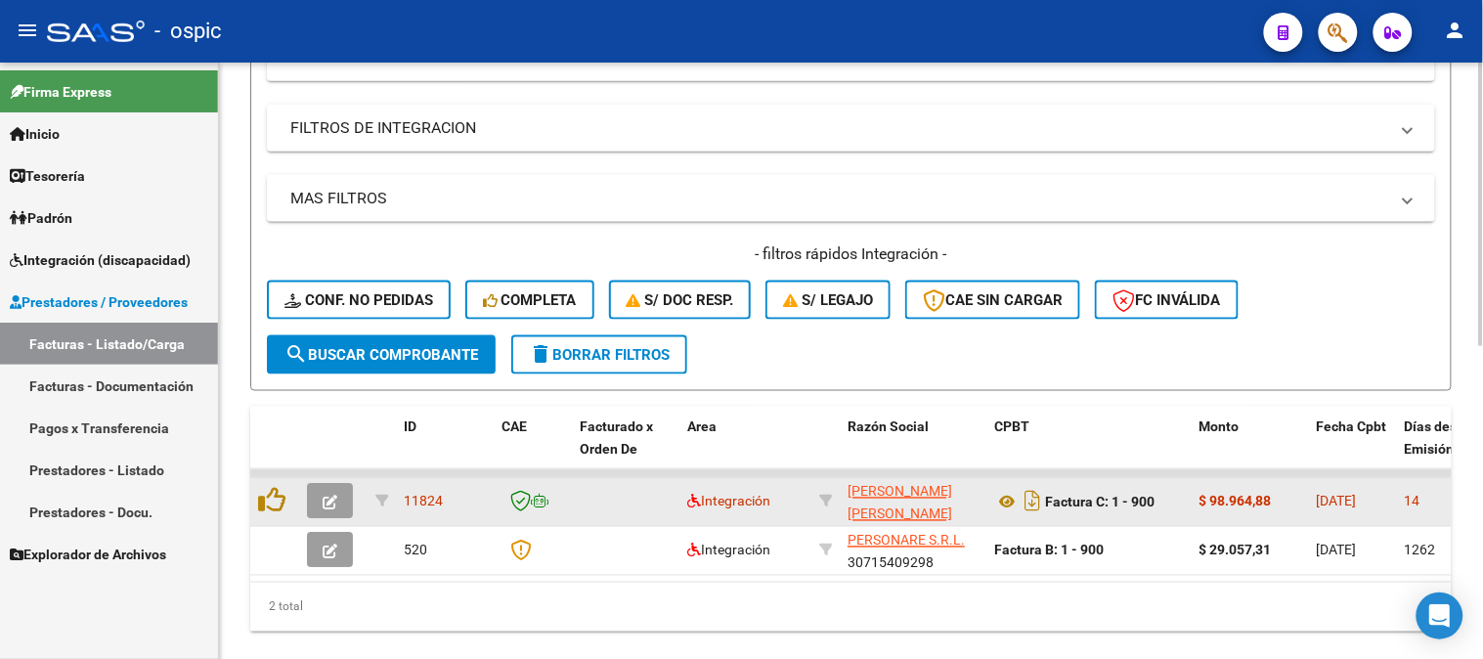
click at [335, 497] on icon "button" at bounding box center [330, 503] width 15 height 15
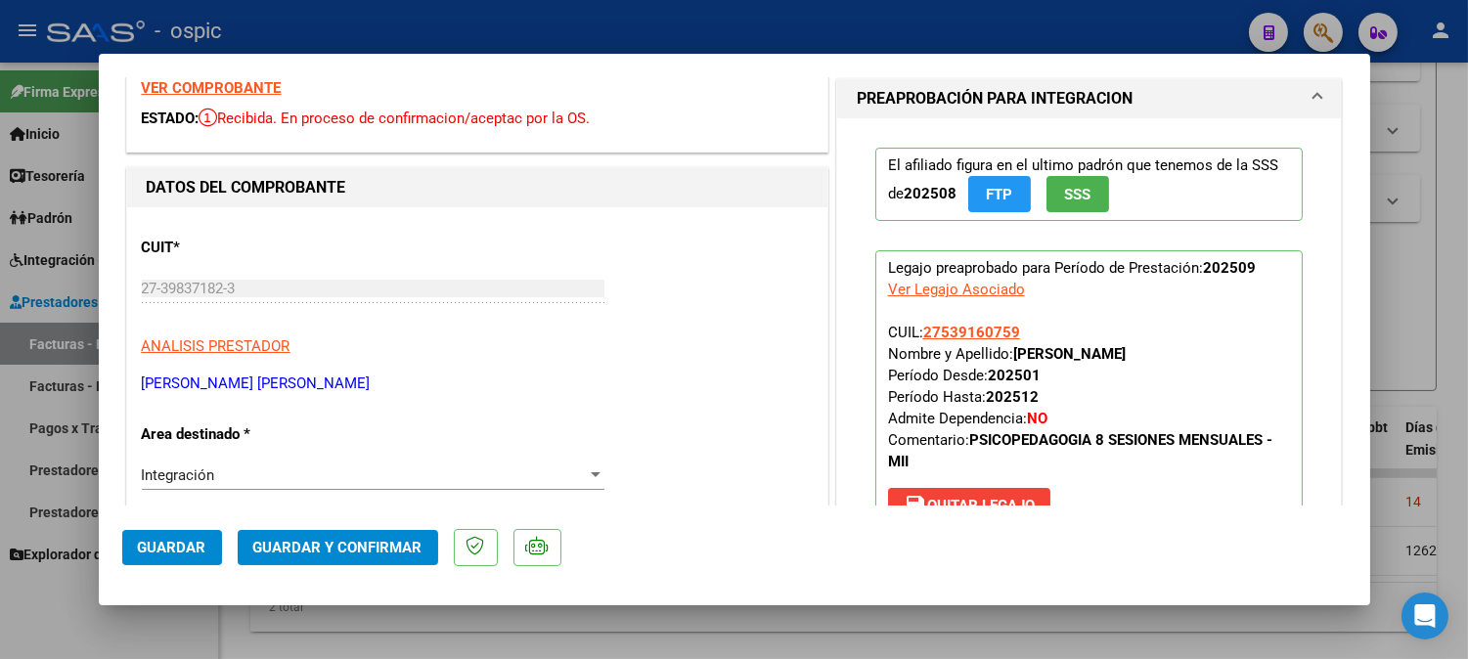
scroll to position [0, 0]
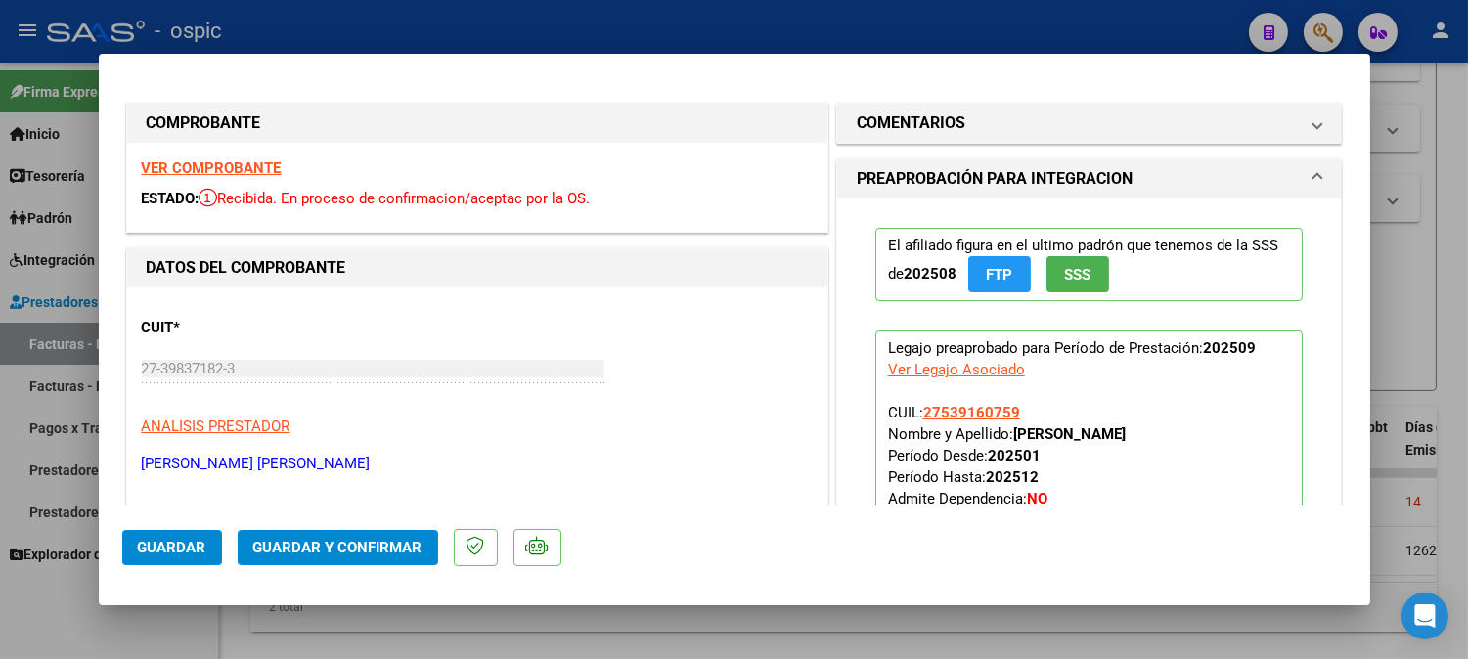
drag, startPoint x: 925, startPoint y: 106, endPoint x: 919, endPoint y: 167, distance: 61.9
click at [925, 108] on mat-expansion-panel-header "COMENTARIOS" at bounding box center [1089, 123] width 505 height 39
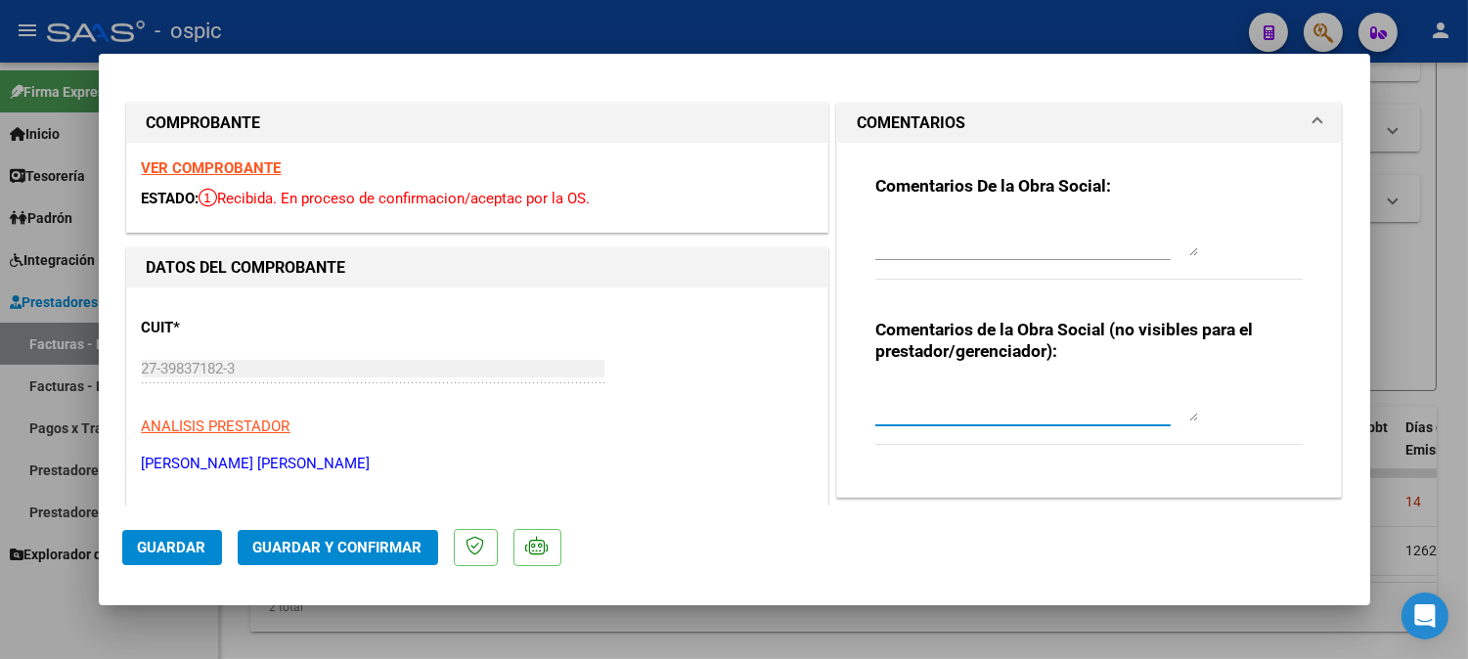
click at [916, 394] on textarea at bounding box center [1036, 401] width 323 height 39
type textarea "PSP 8 SESIONES"
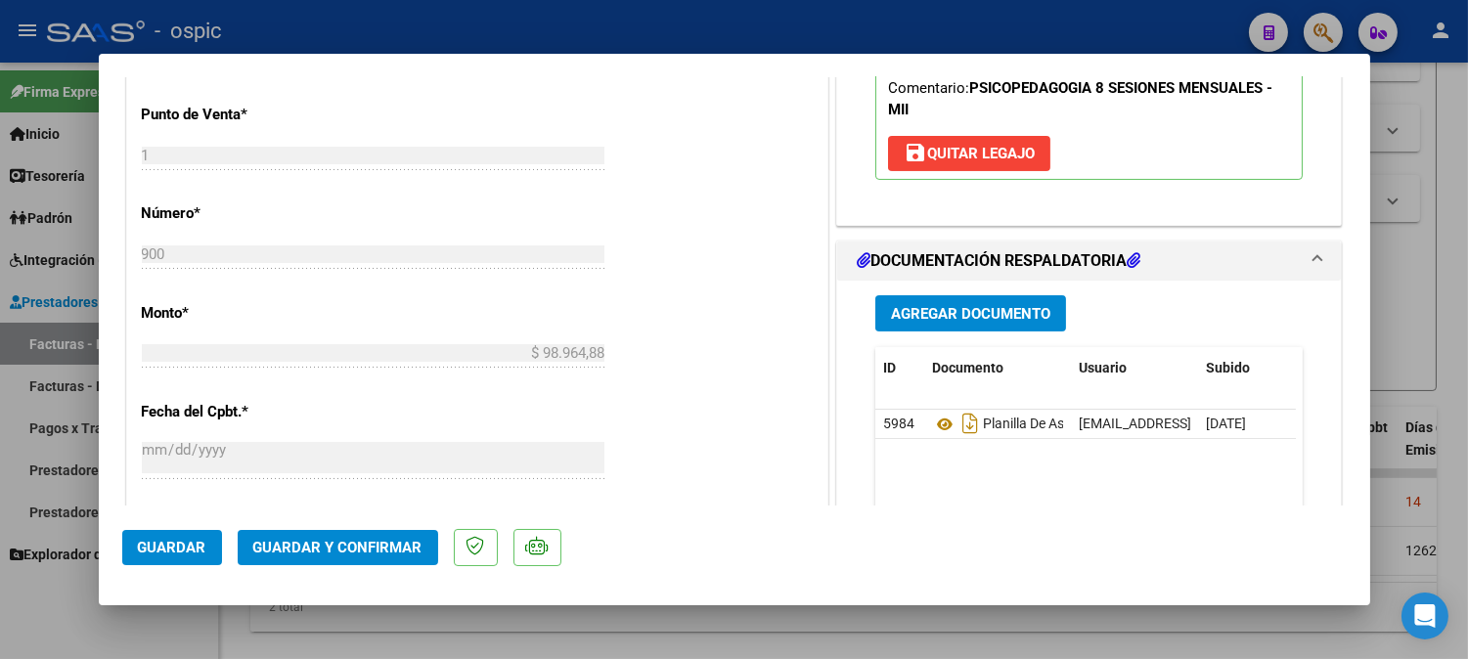
scroll to position [826, 0]
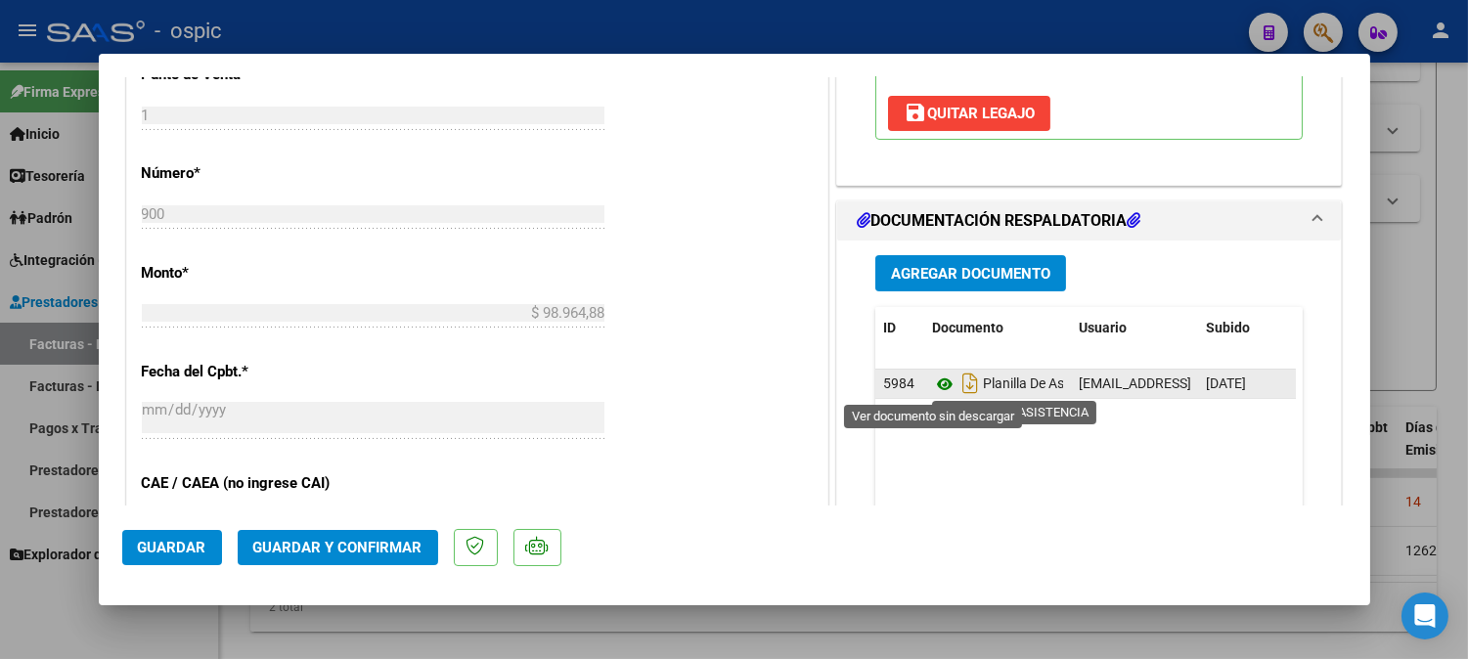
click at [941, 382] on icon at bounding box center [944, 384] width 25 height 23
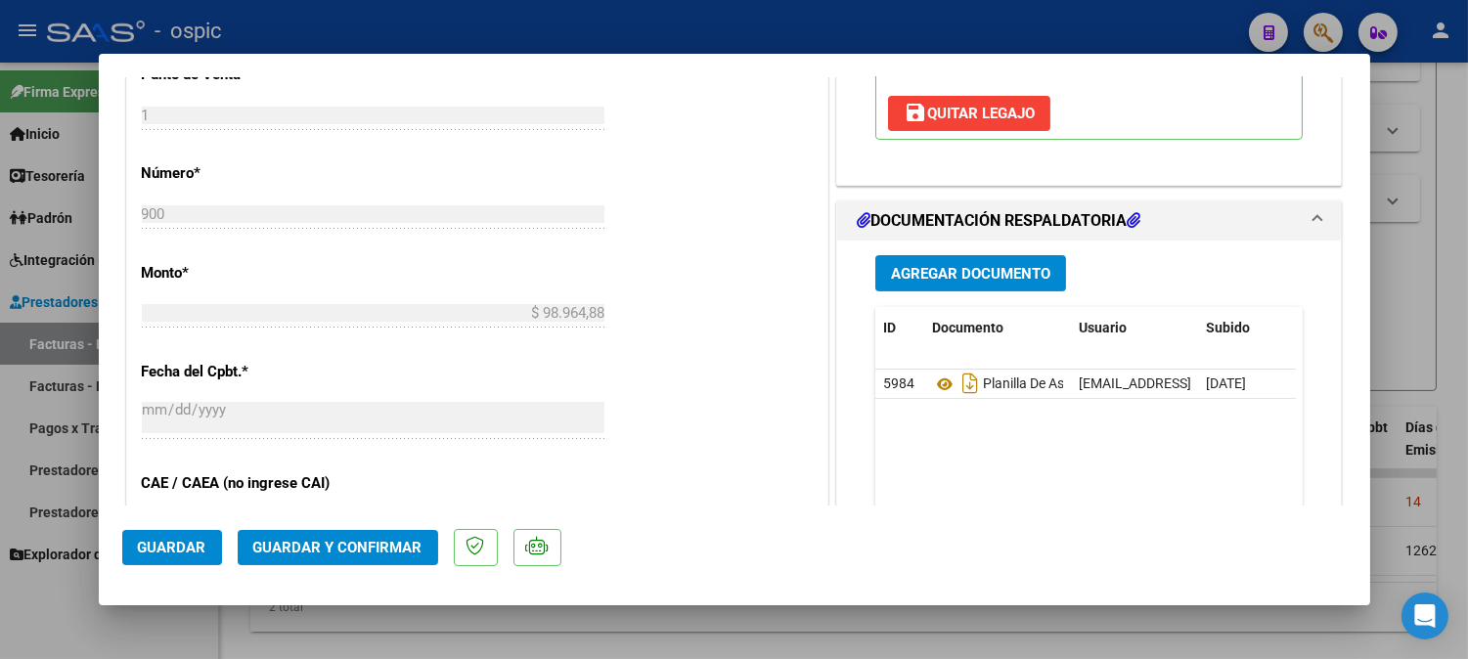
click at [346, 544] on span "Guardar y Confirmar" at bounding box center [337, 548] width 169 height 18
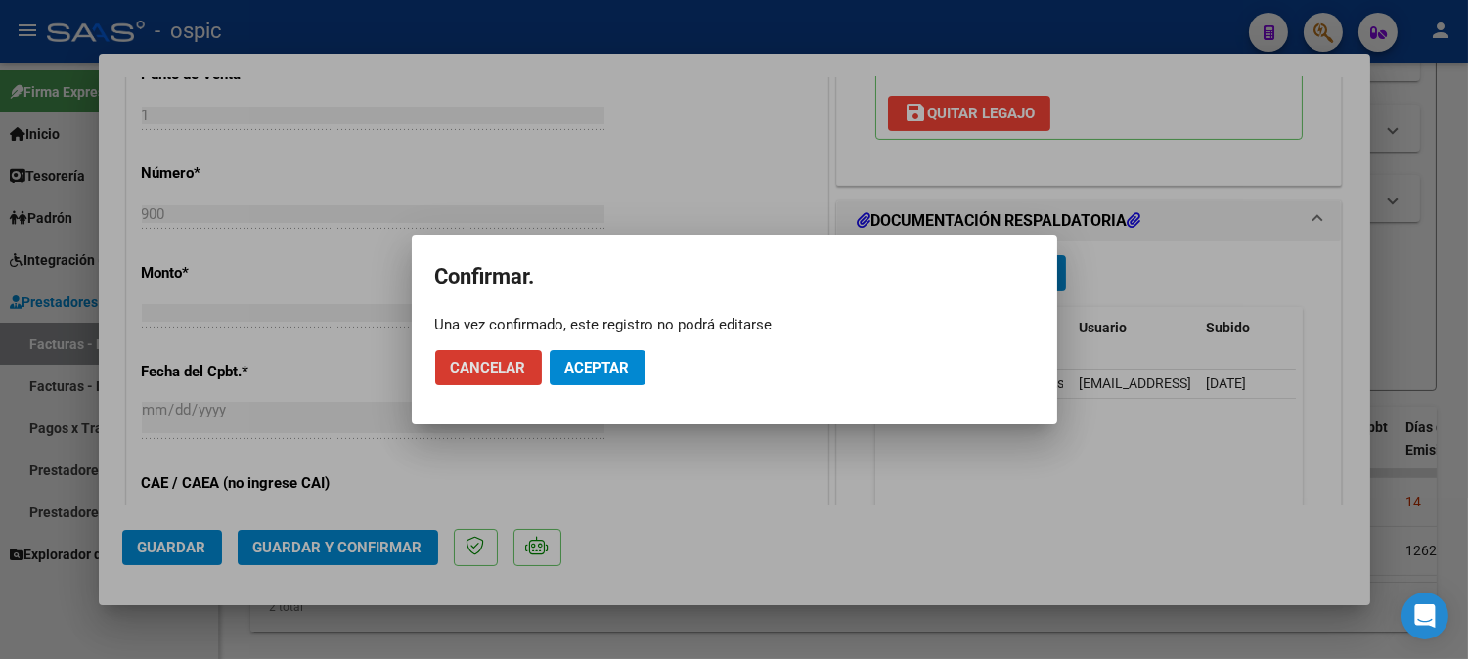
click at [565, 374] on span "Aceptar" at bounding box center [597, 368] width 65 height 18
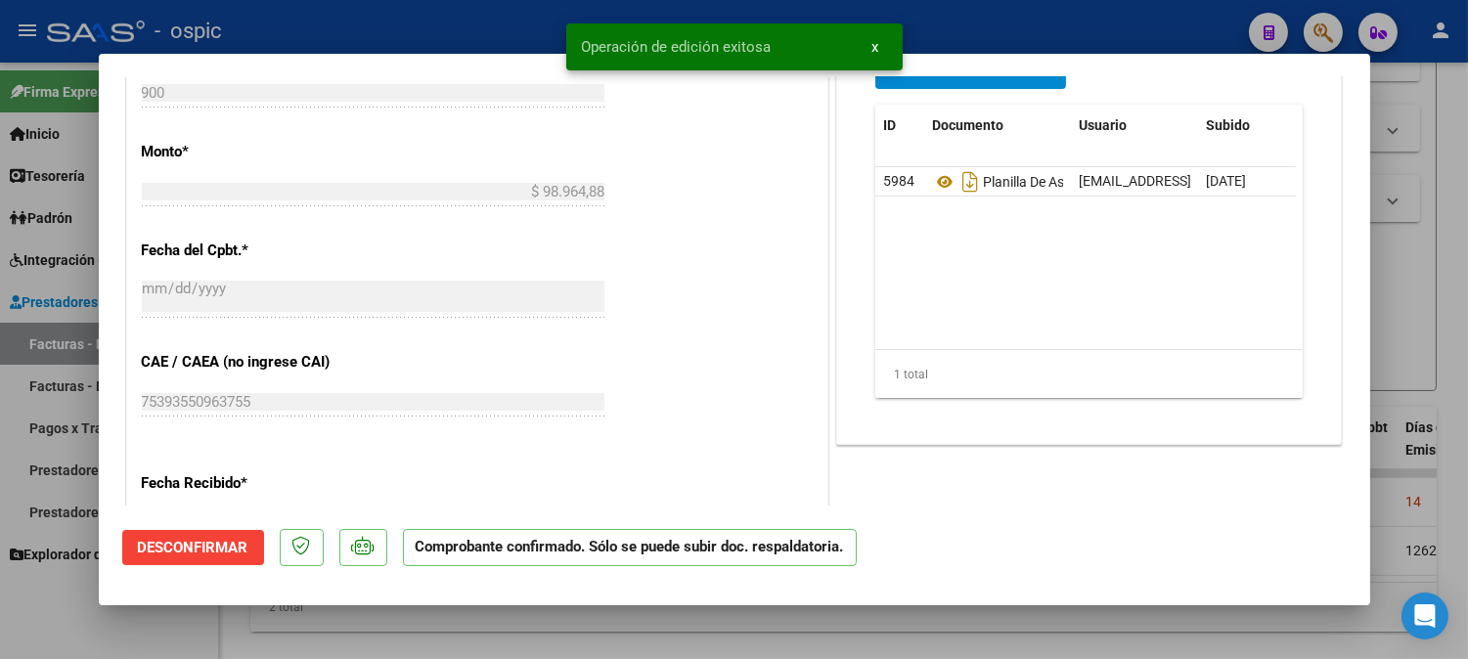
type input "$ 0,00"
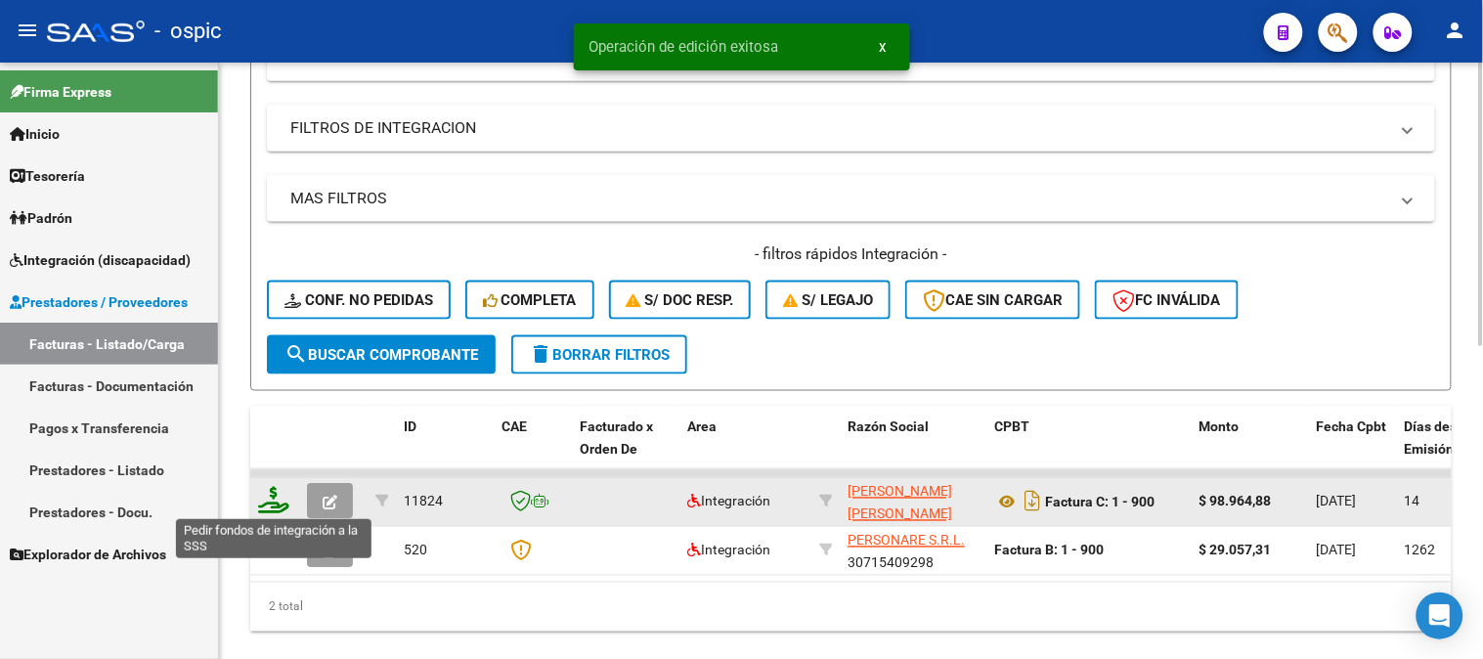
click at [276, 500] on icon at bounding box center [273, 500] width 31 height 27
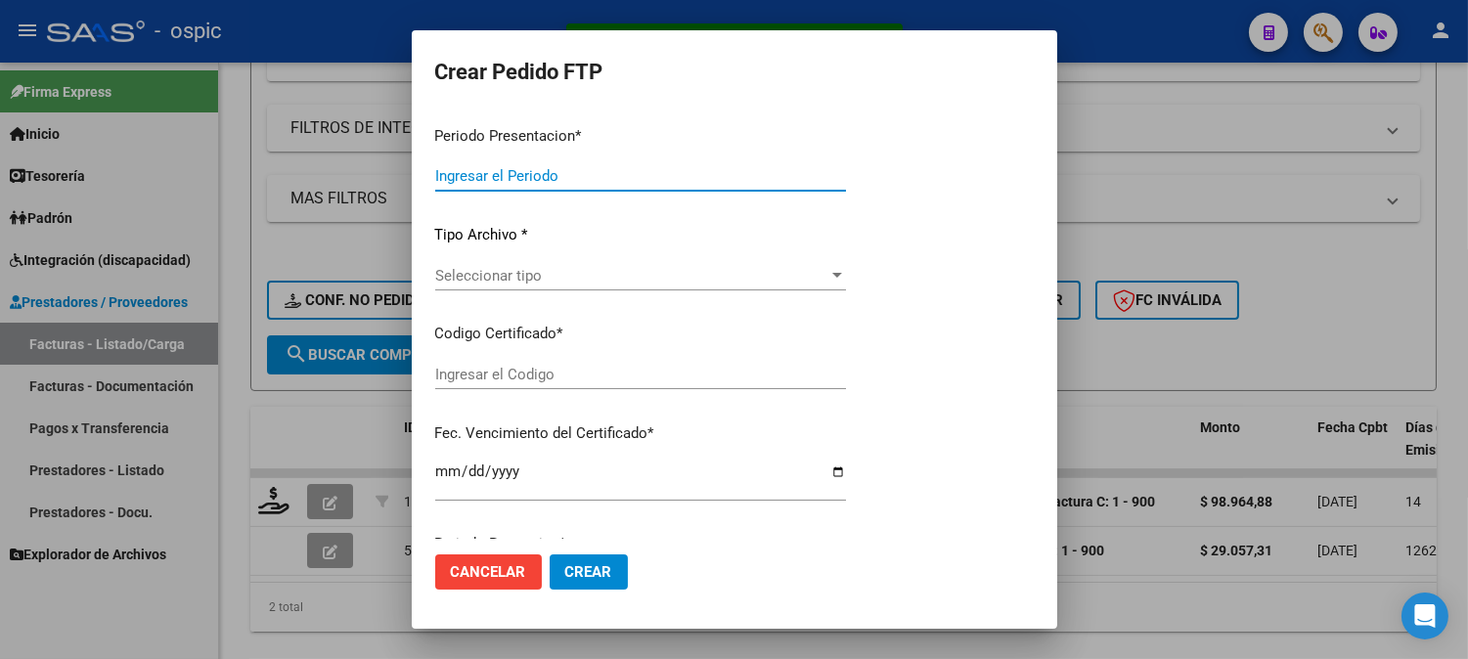
type input "202509"
type input "$ 98.964,88"
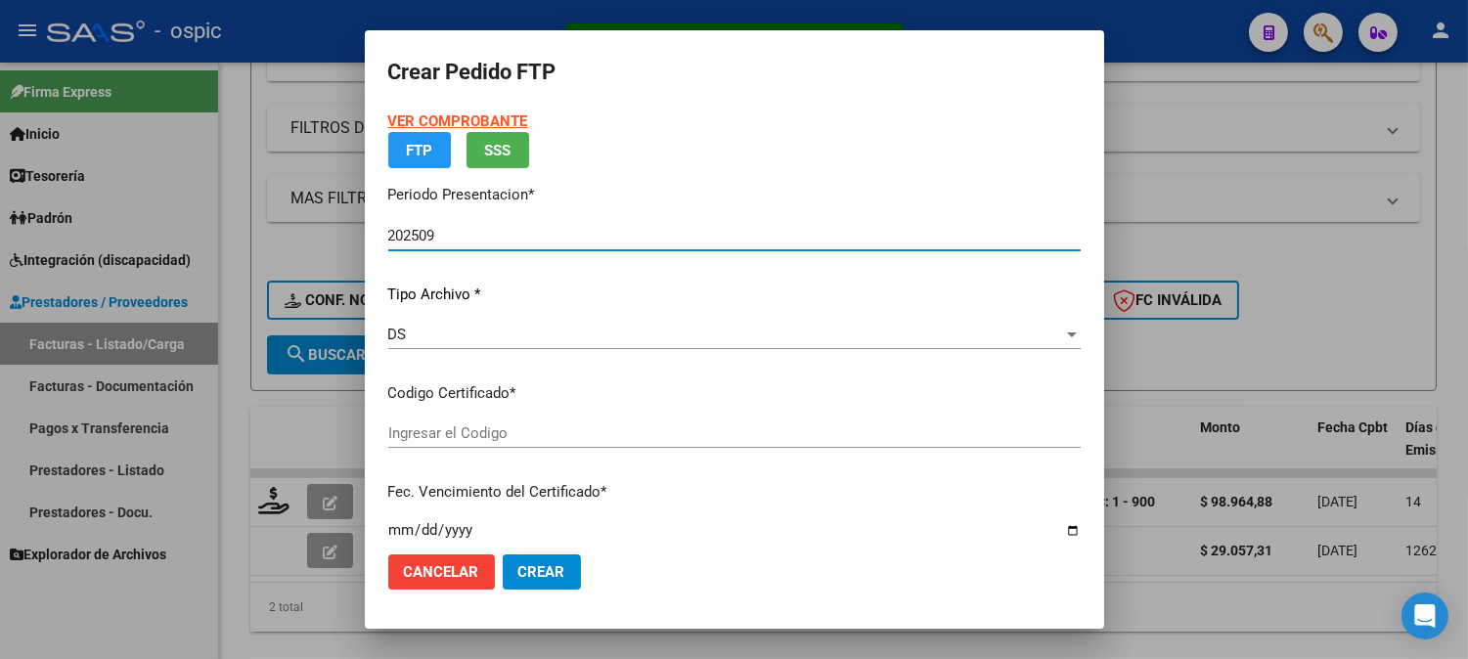
type input "6769581912"
type input "2032-02-28"
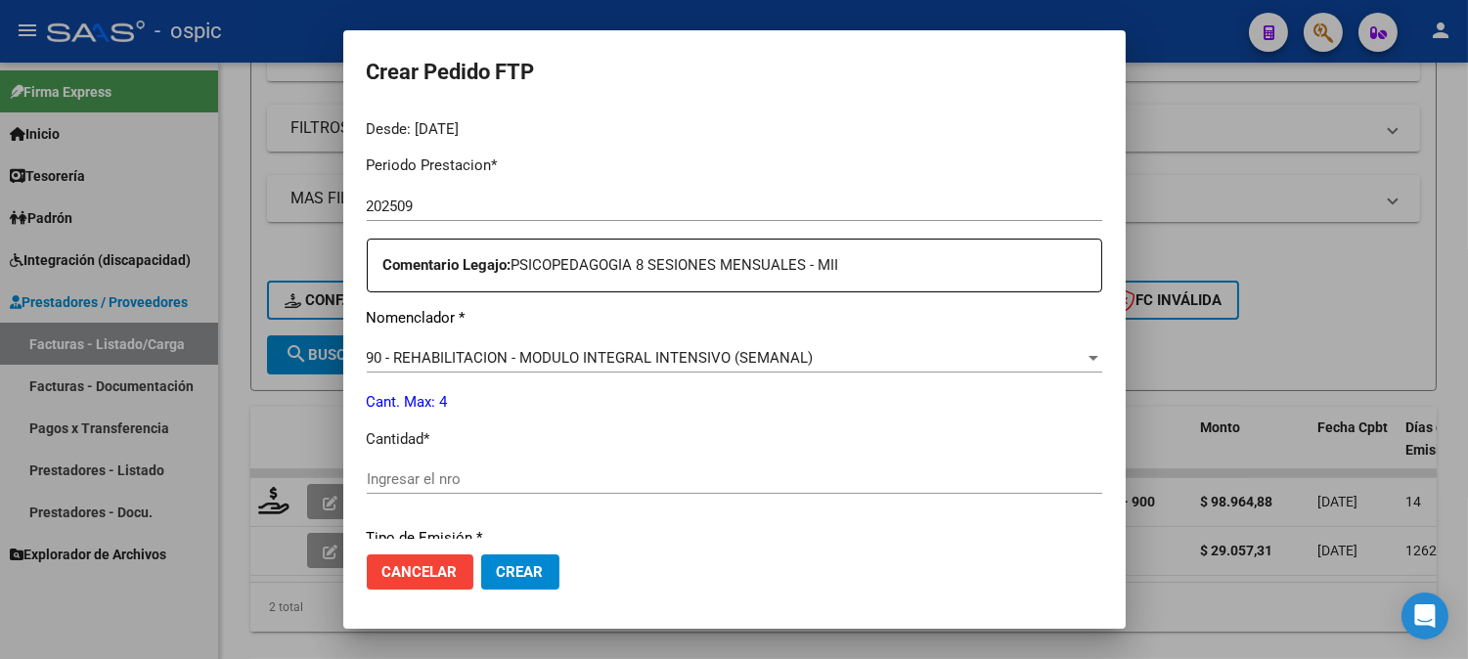
scroll to position [632, 0]
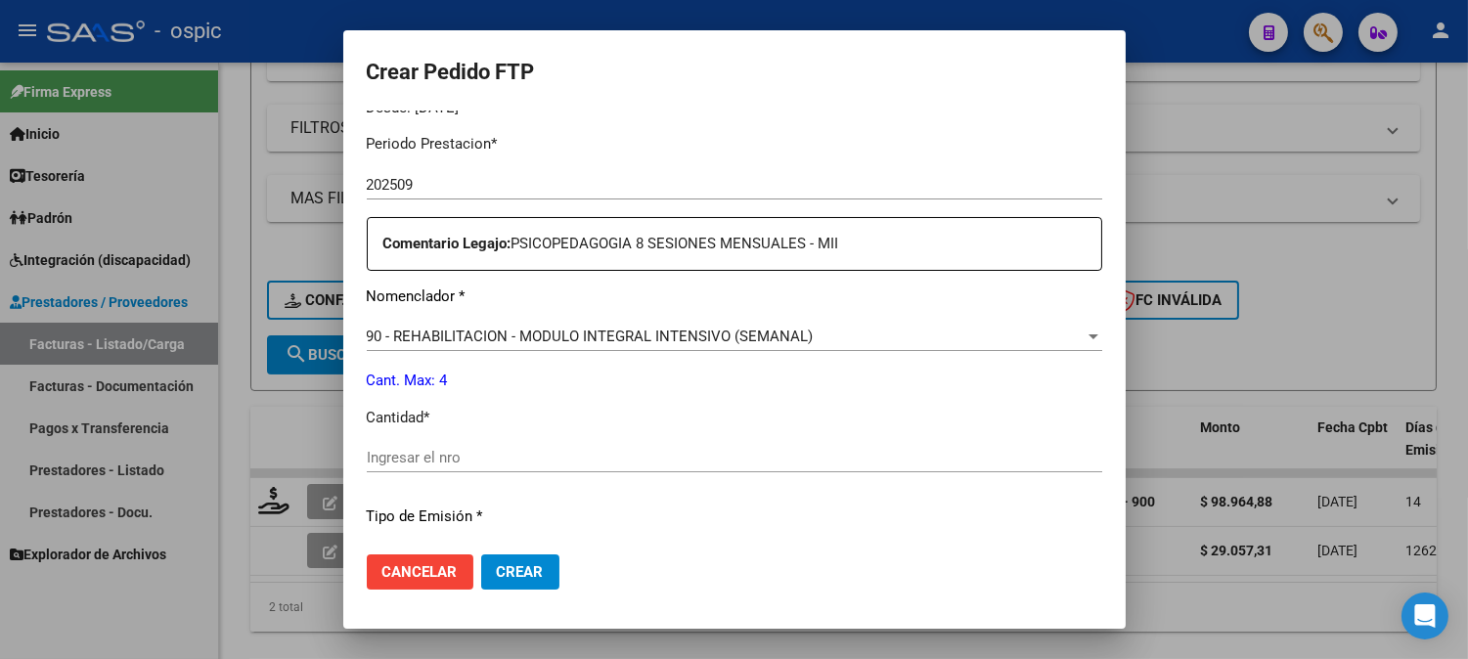
drag, startPoint x: 785, startPoint y: 451, endPoint x: 772, endPoint y: 457, distance: 14.0
click at [785, 452] on input "Ingresar el nro" at bounding box center [734, 458] width 735 height 18
type input "4"
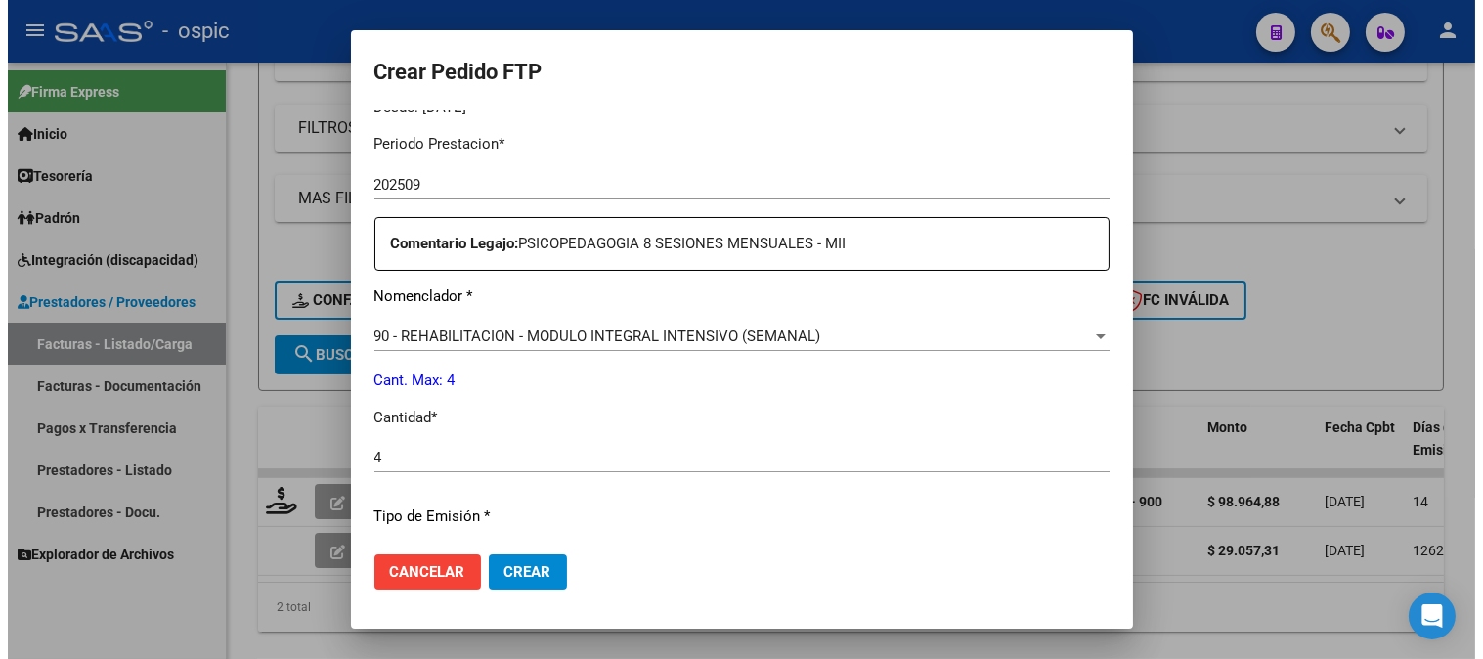
scroll to position [880, 0]
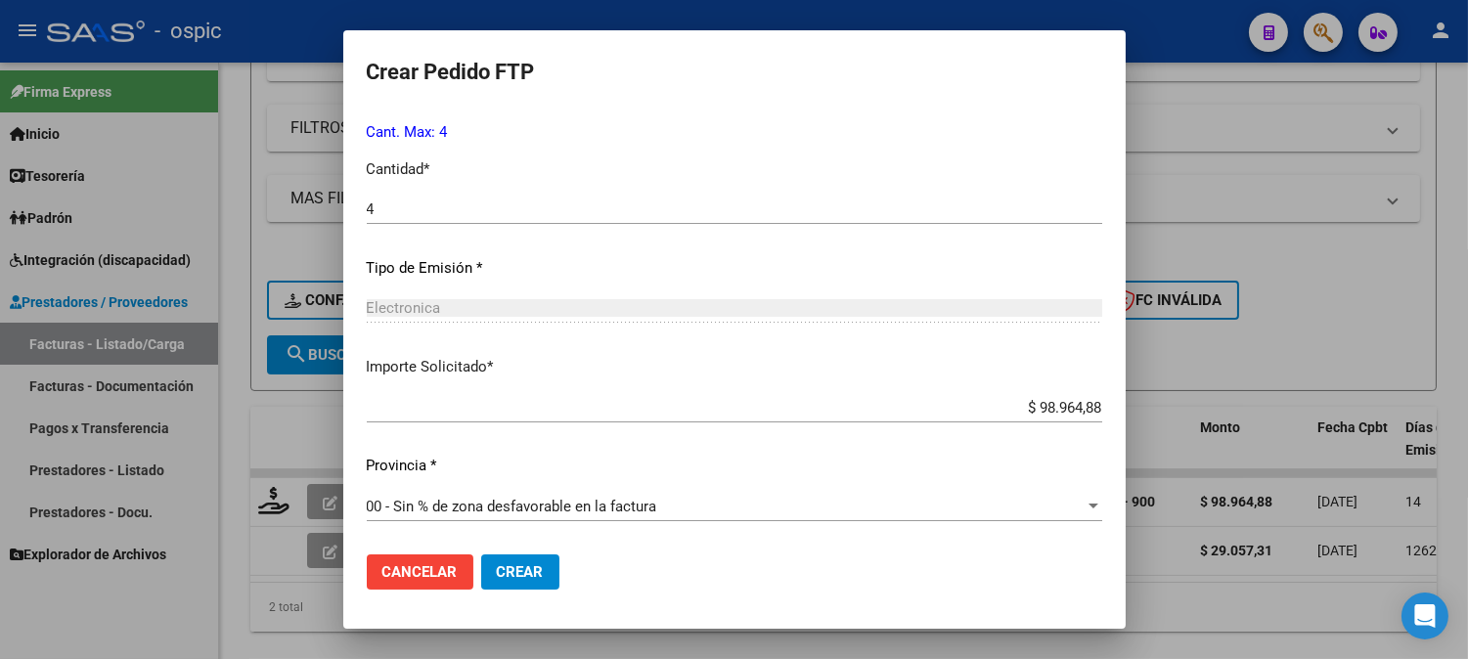
click at [519, 571] on span "Crear" at bounding box center [520, 572] width 47 height 18
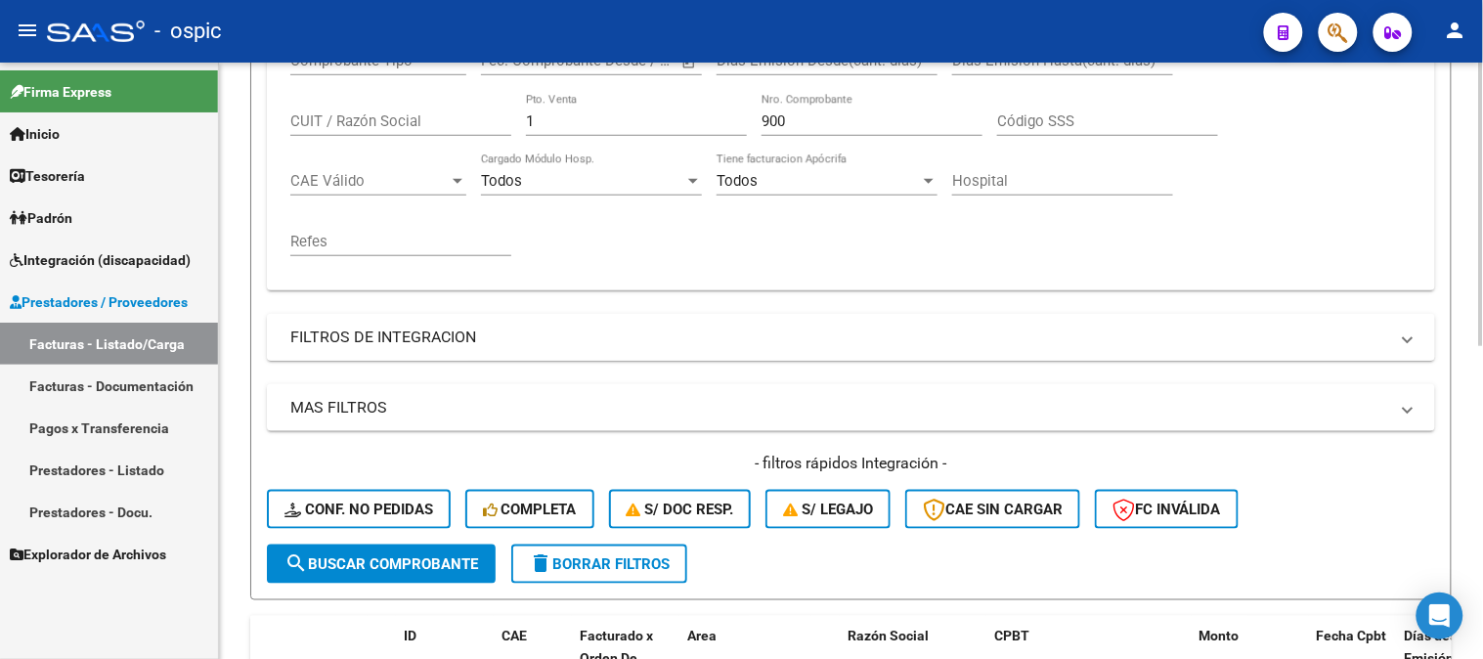
scroll to position [393, 0]
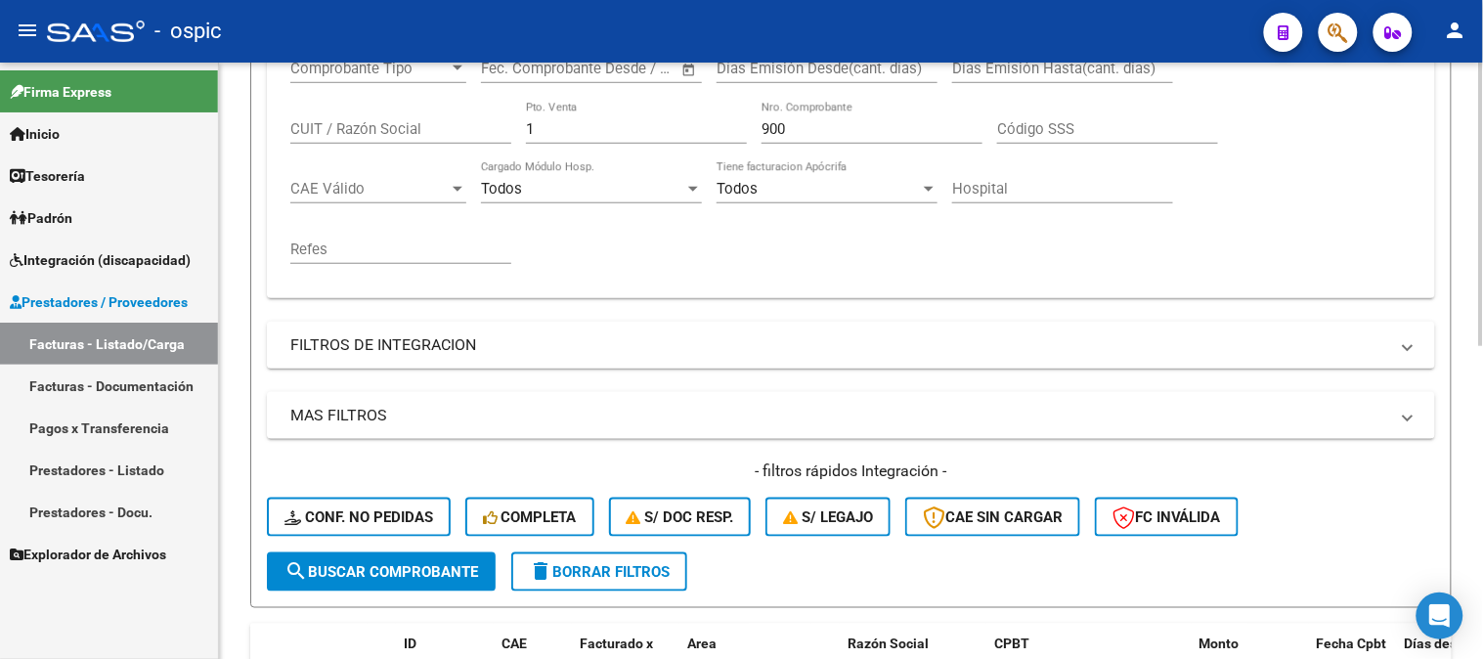
drag, startPoint x: 584, startPoint y: 134, endPoint x: 353, endPoint y: 129, distance: 230.8
click at [353, 129] on div "Comprobante Tipo Comprobante Tipo Fecha inicio – Fecha fin Fec. Comprobante Des…" at bounding box center [851, 162] width 1122 height 242
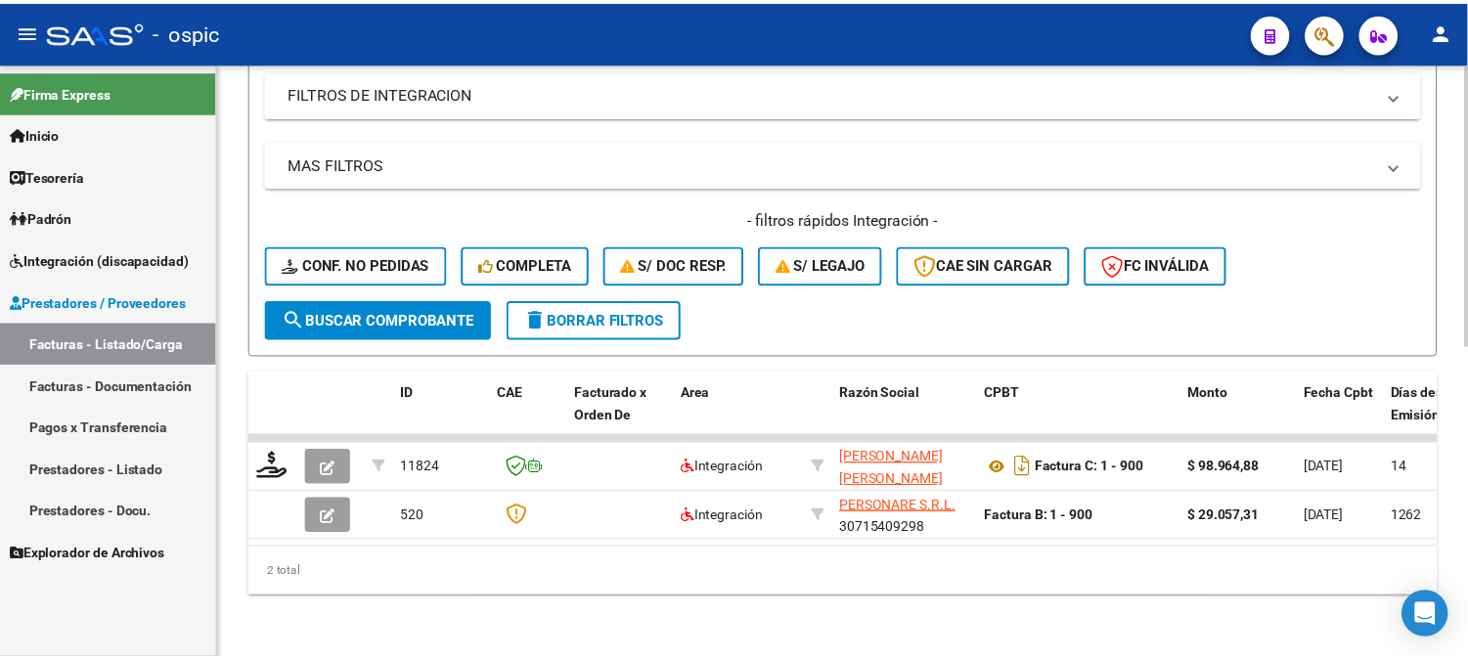
scroll to position [659, 0]
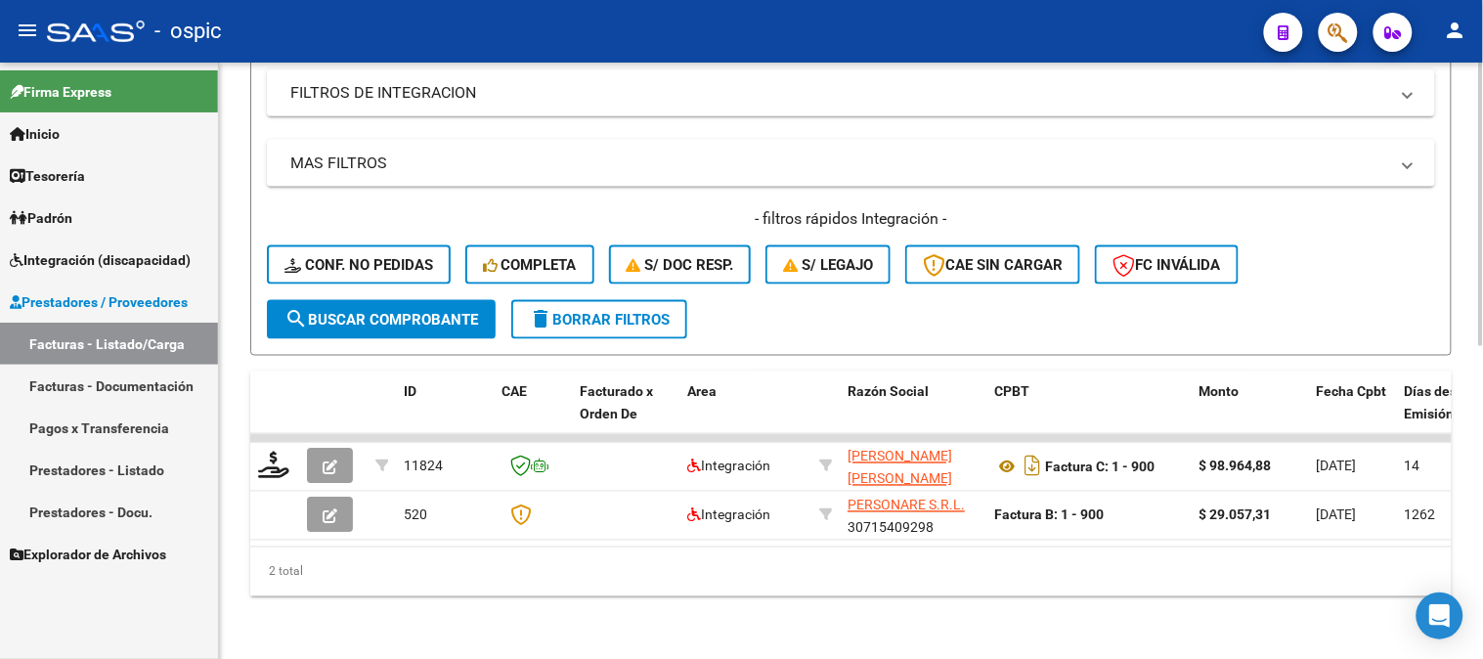
type input "564"
click at [425, 300] on button "search Buscar Comprobante" at bounding box center [381, 319] width 229 height 39
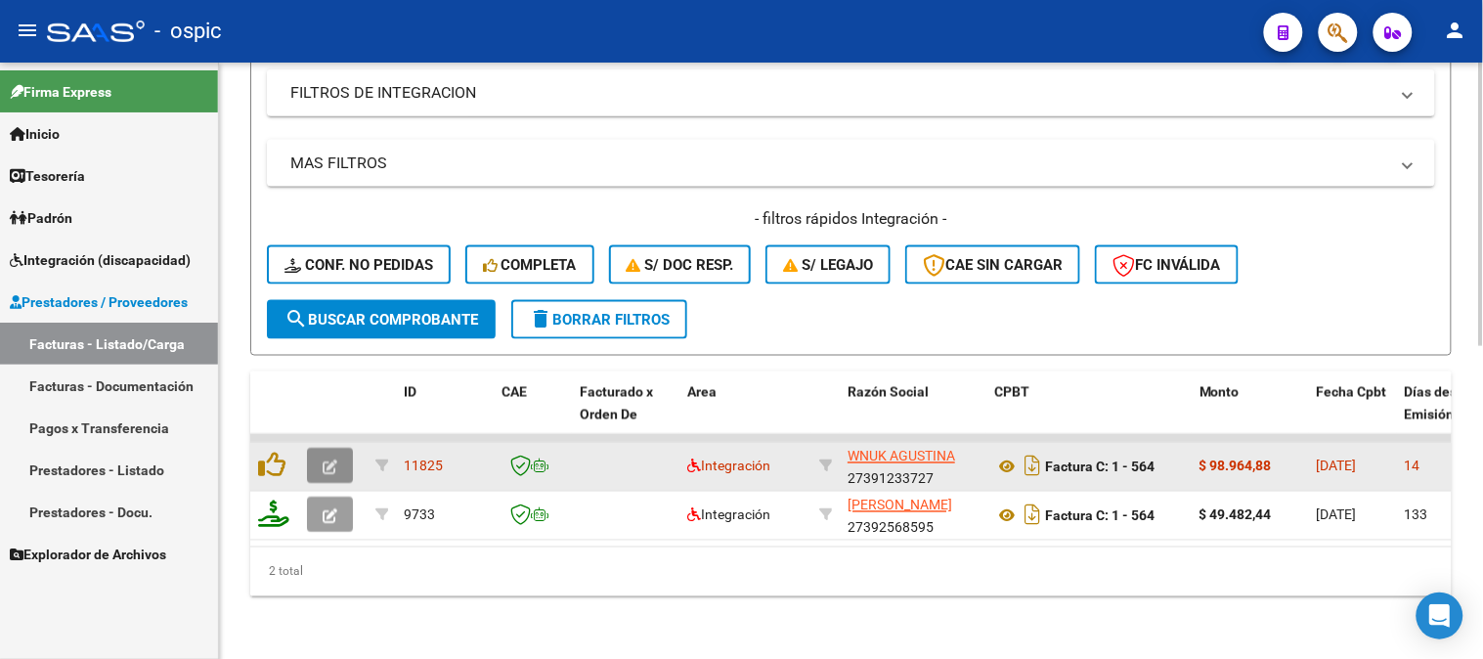
click at [326, 461] on icon "button" at bounding box center [330, 468] width 15 height 15
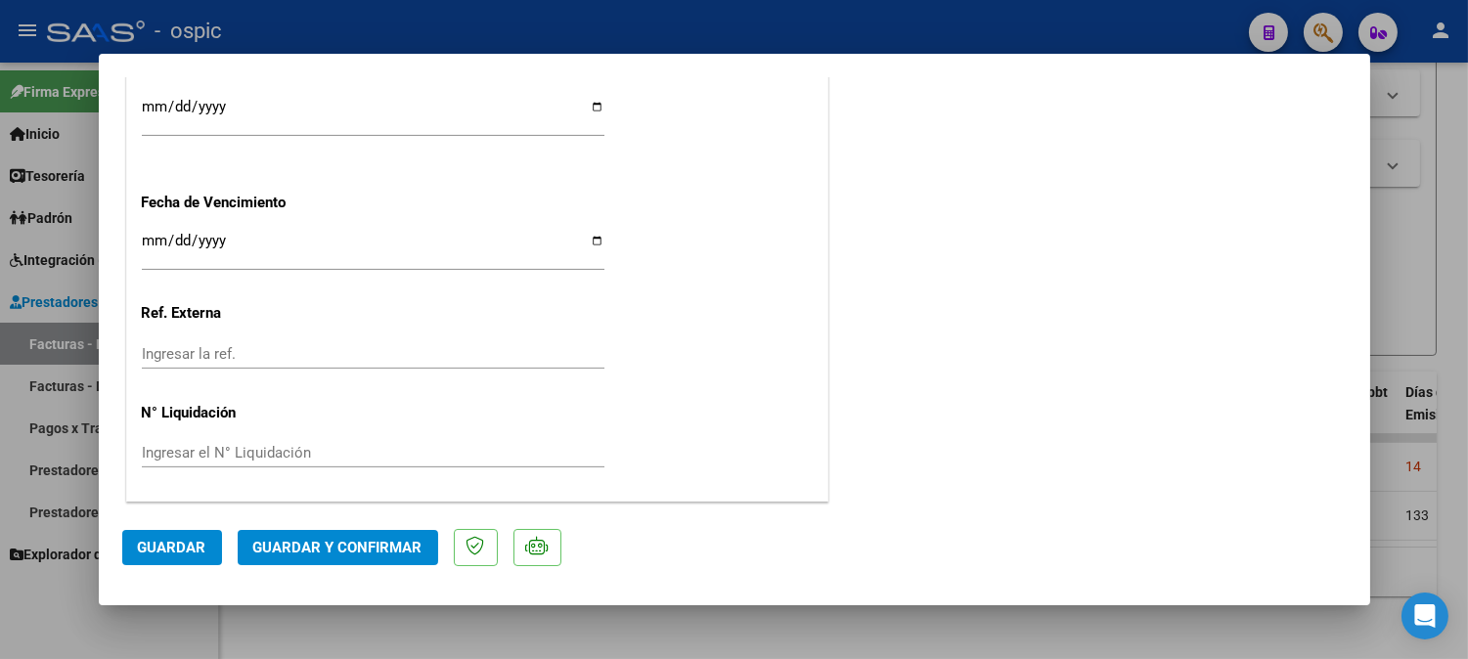
scroll to position [0, 0]
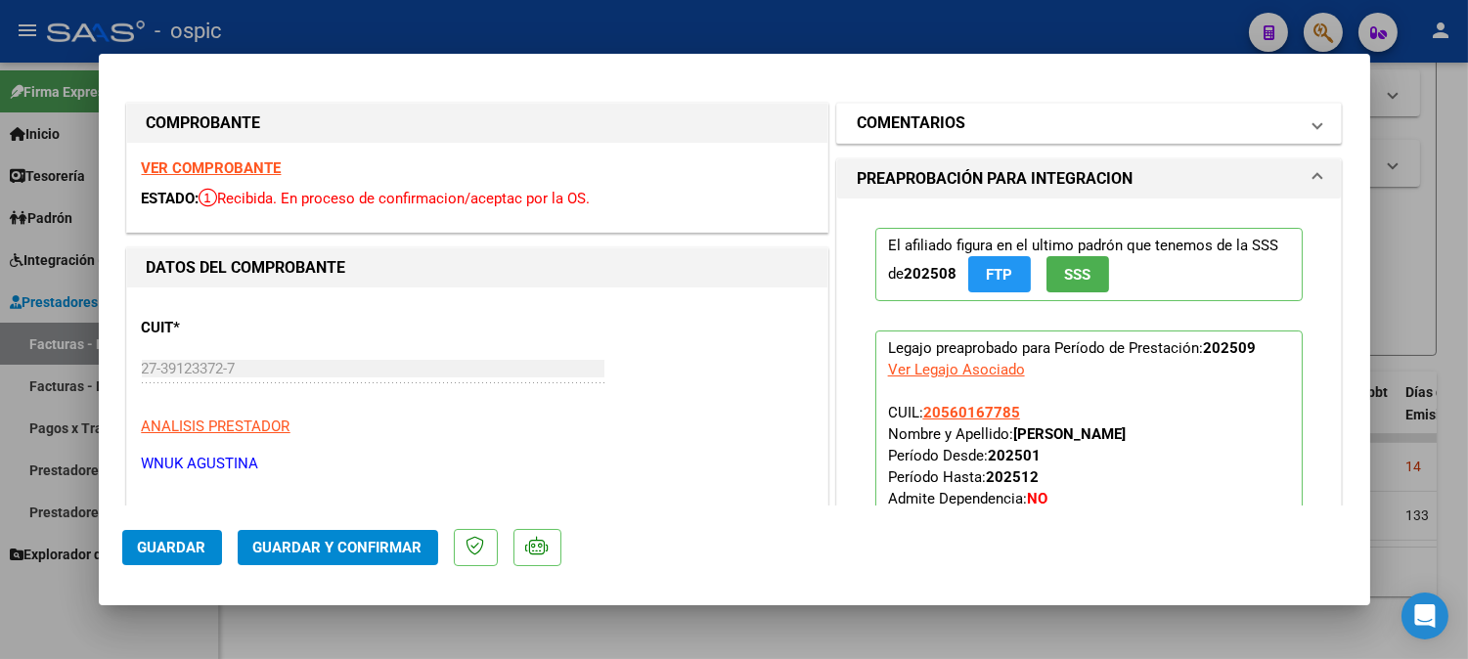
drag, startPoint x: 929, startPoint y: 131, endPoint x: 968, endPoint y: 350, distance: 222.5
click at [929, 132] on h1 "COMENTARIOS" at bounding box center [911, 122] width 109 height 23
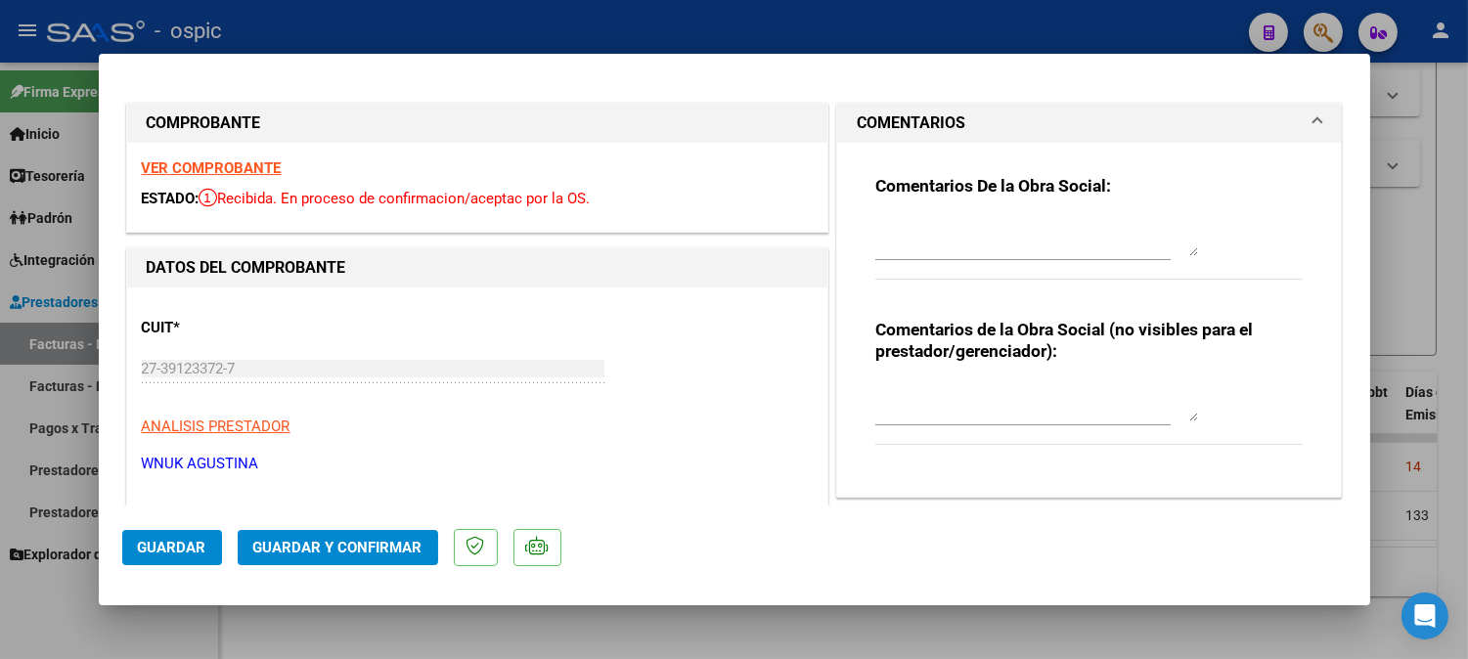
click at [948, 409] on textarea at bounding box center [1036, 401] width 323 height 39
type textarea "FONO 8 SESIONES"
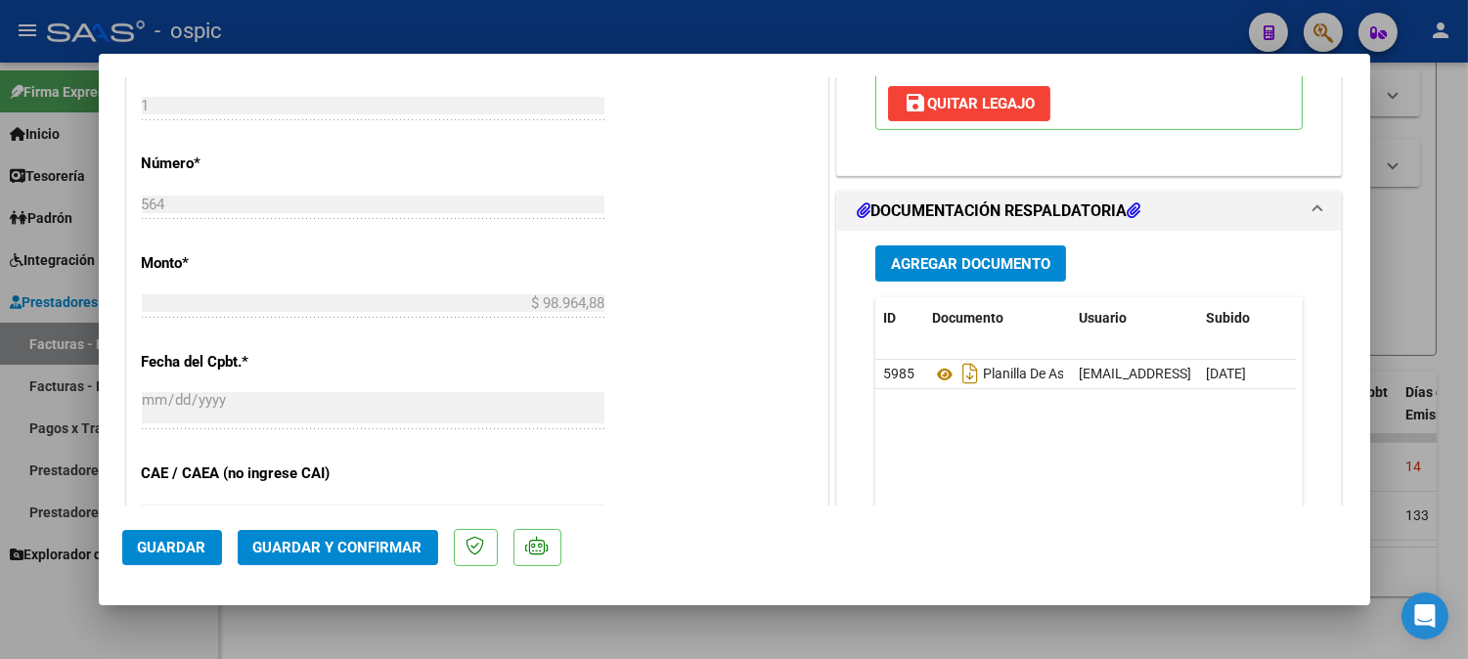
scroll to position [886, 0]
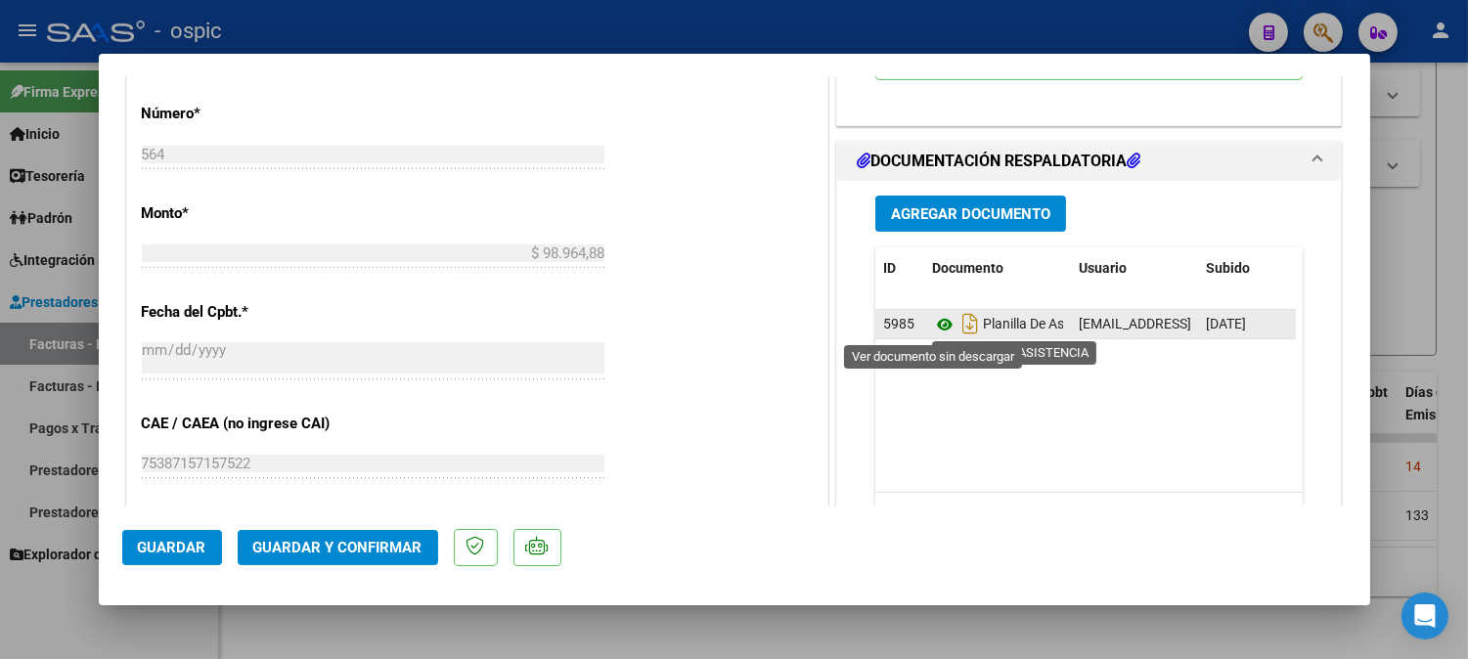
click at [932, 324] on icon at bounding box center [944, 324] width 25 height 23
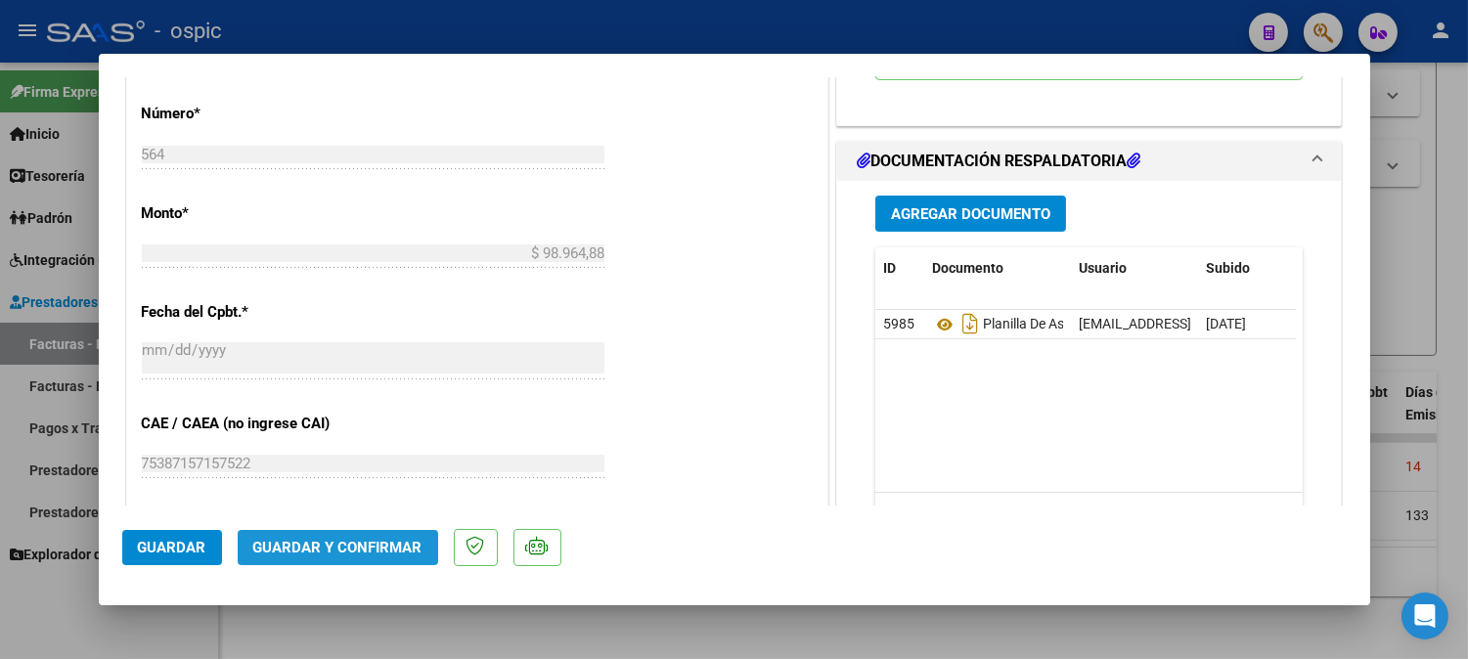
drag, startPoint x: 405, startPoint y: 539, endPoint x: 417, endPoint y: 534, distance: 12.7
click at [417, 534] on button "Guardar y Confirmar" at bounding box center [338, 547] width 200 height 35
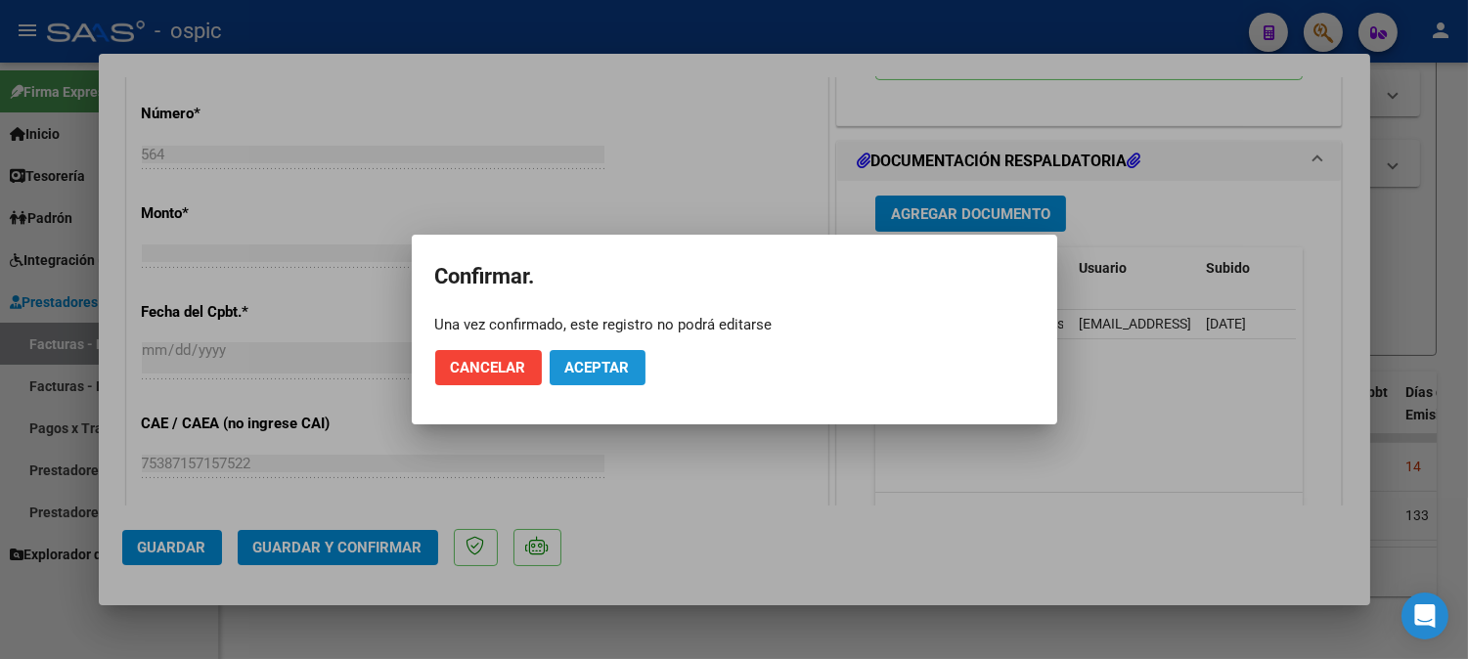
click at [612, 359] on span "Aceptar" at bounding box center [597, 368] width 65 height 18
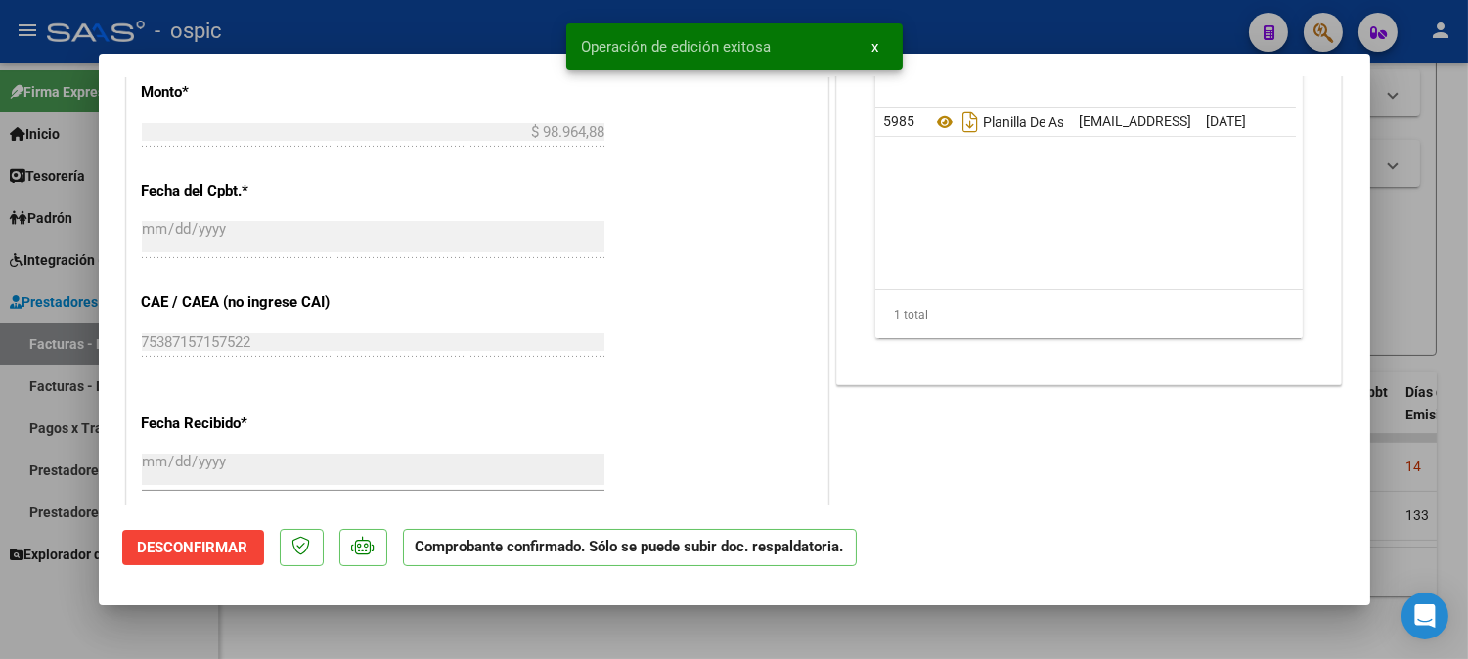
type input "$ 0,00"
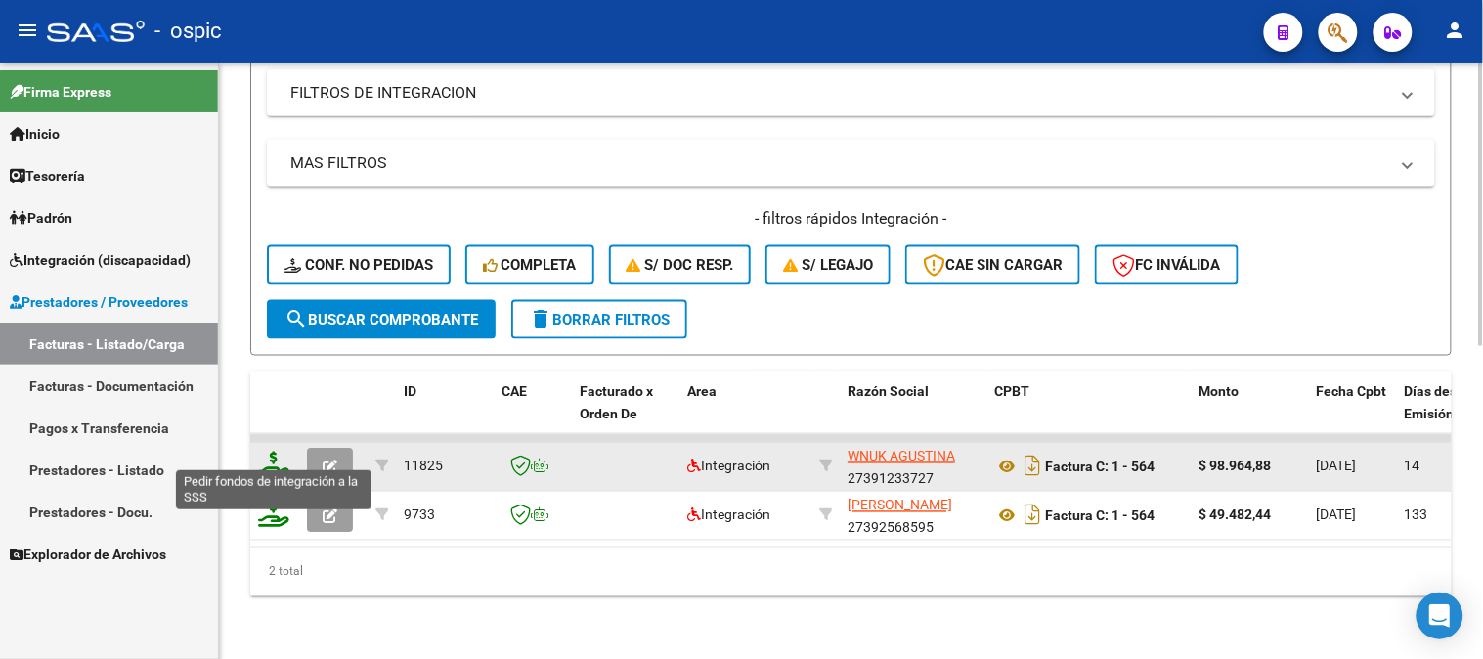
click at [274, 452] on icon at bounding box center [273, 465] width 31 height 27
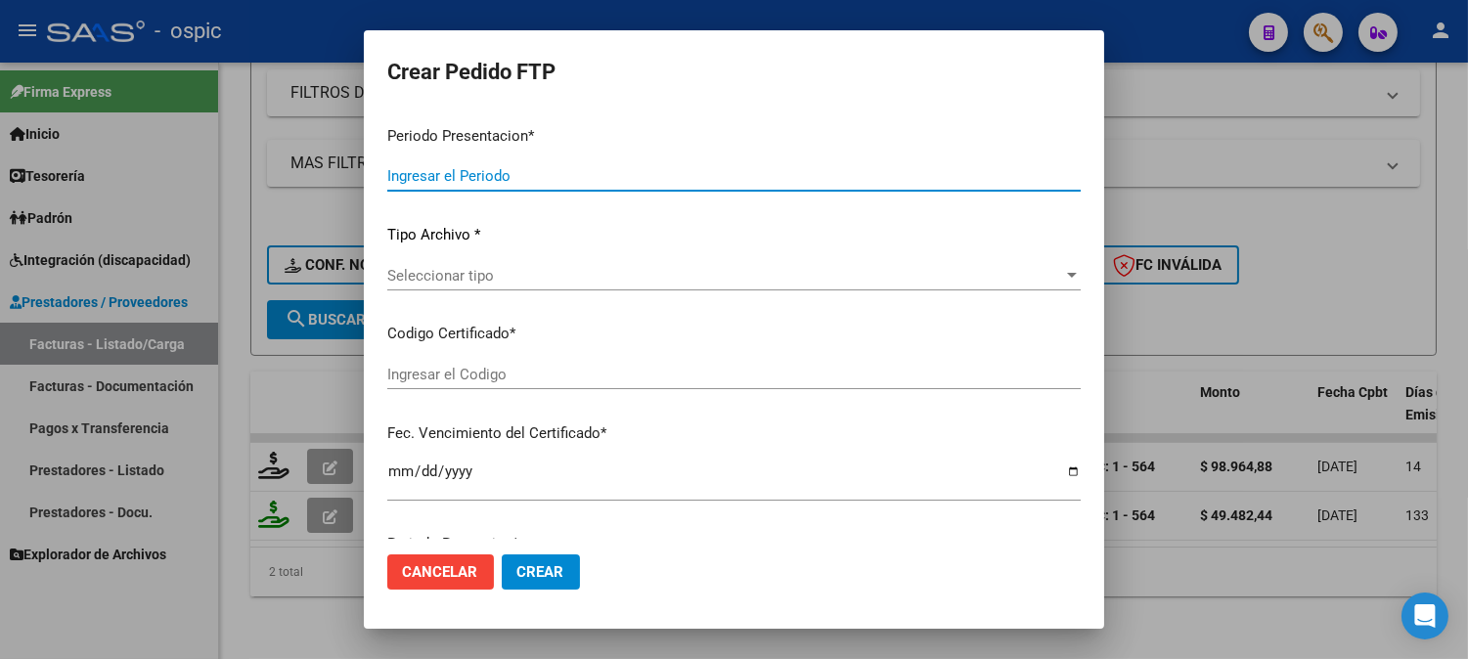
type input "202509"
type input "$ 98.964,88"
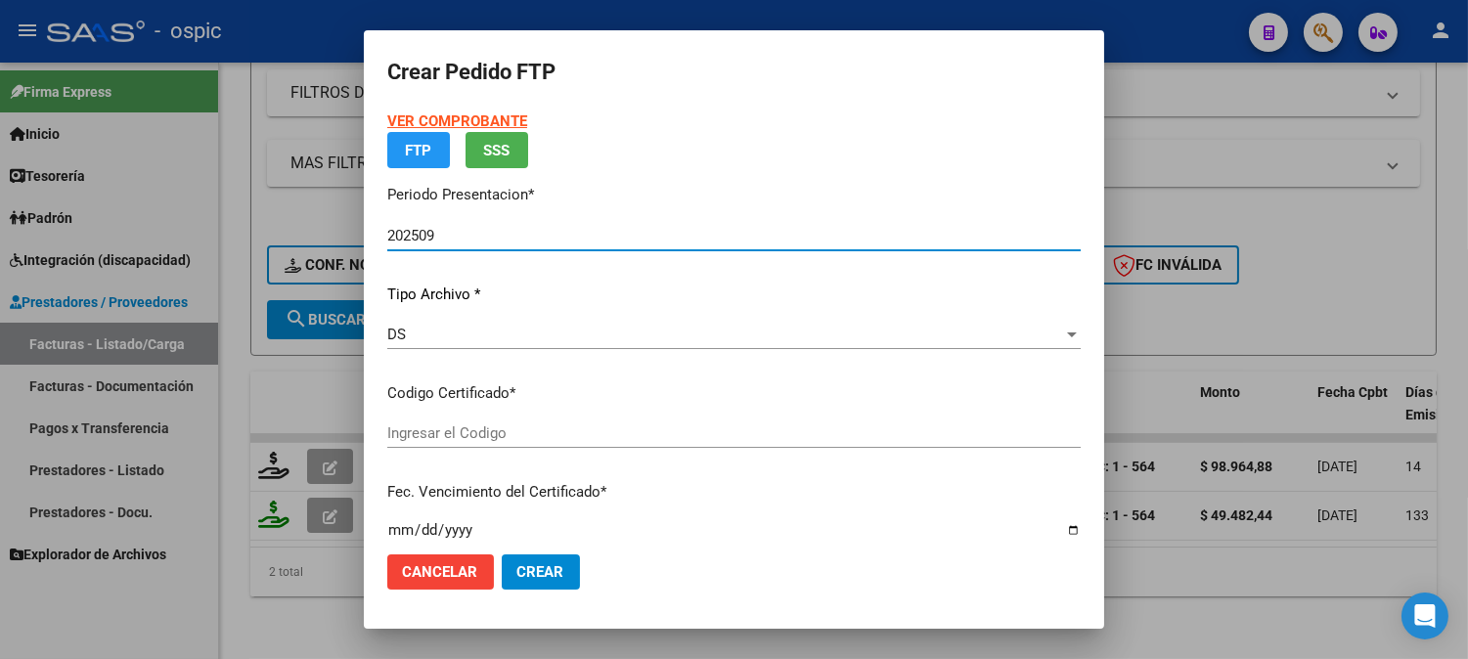
type input "5038736696"
type input "2035-03-31"
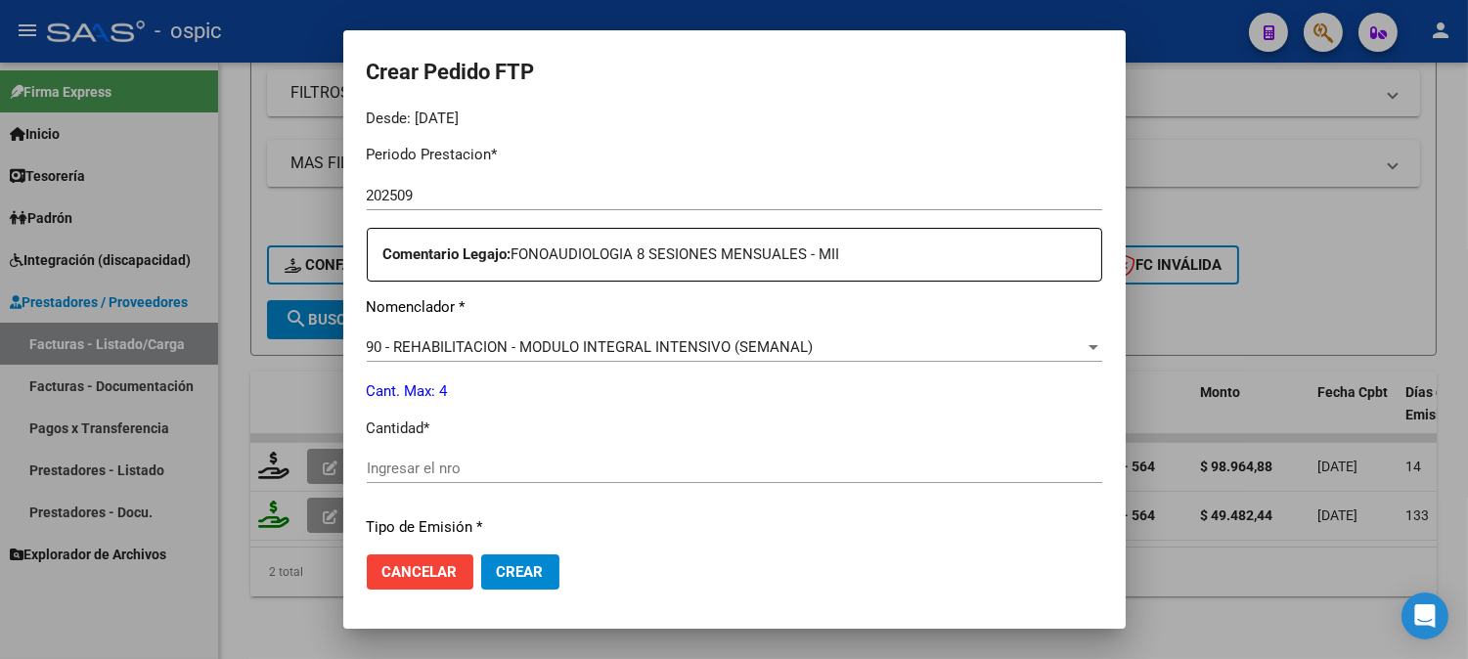
scroll to position [629, 0]
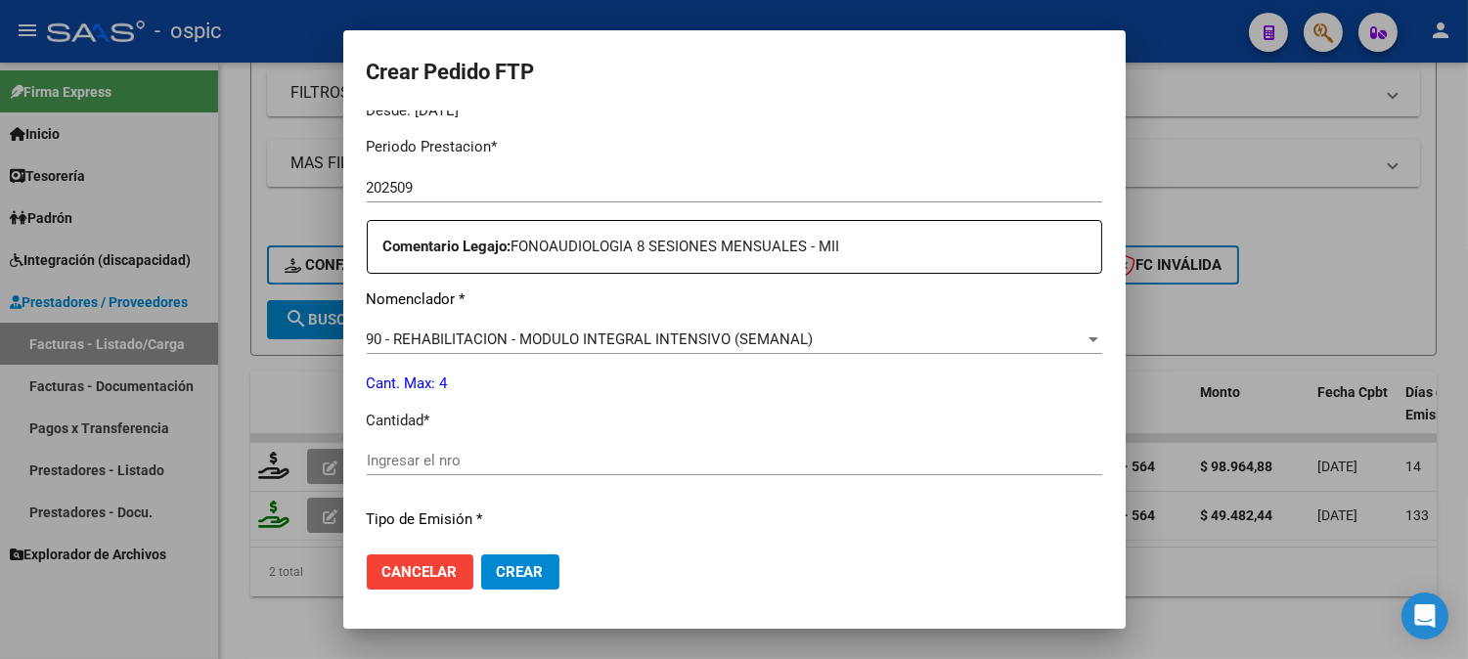
click at [695, 471] on div "Ingresar el nro" at bounding box center [734, 460] width 735 height 29
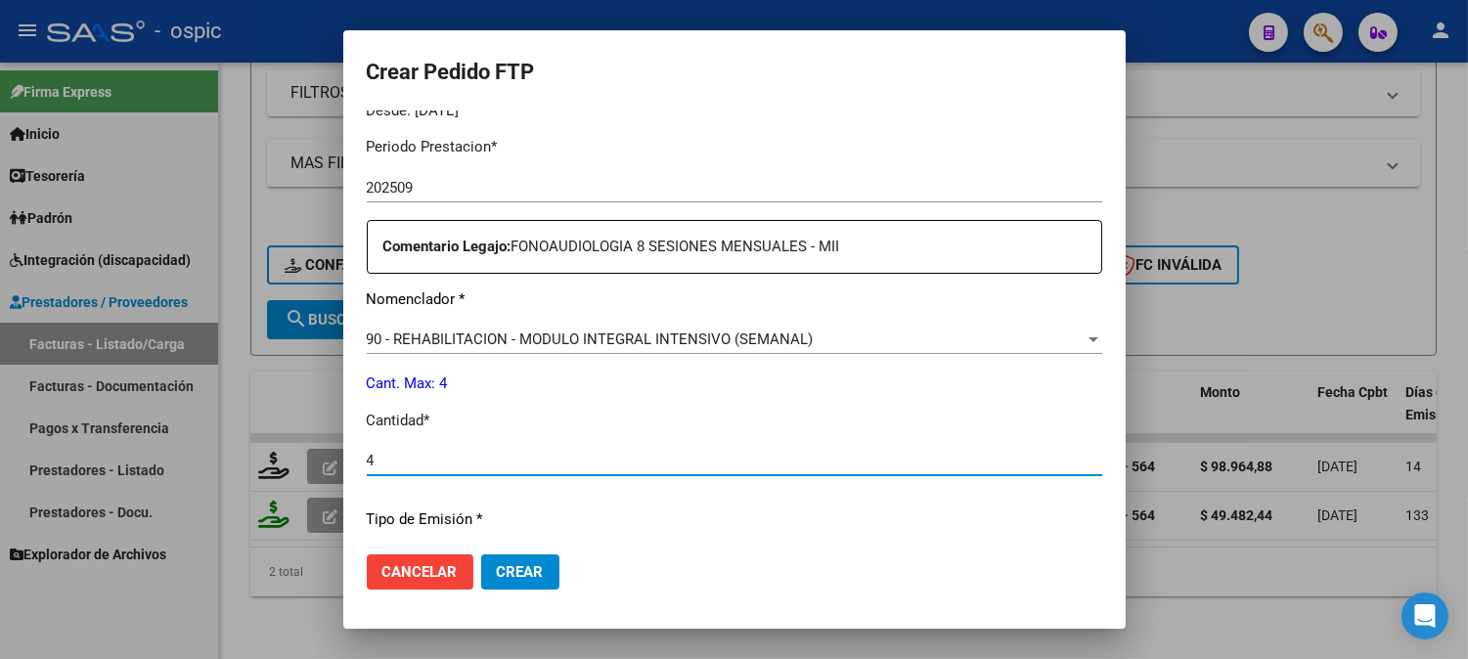
type input "4"
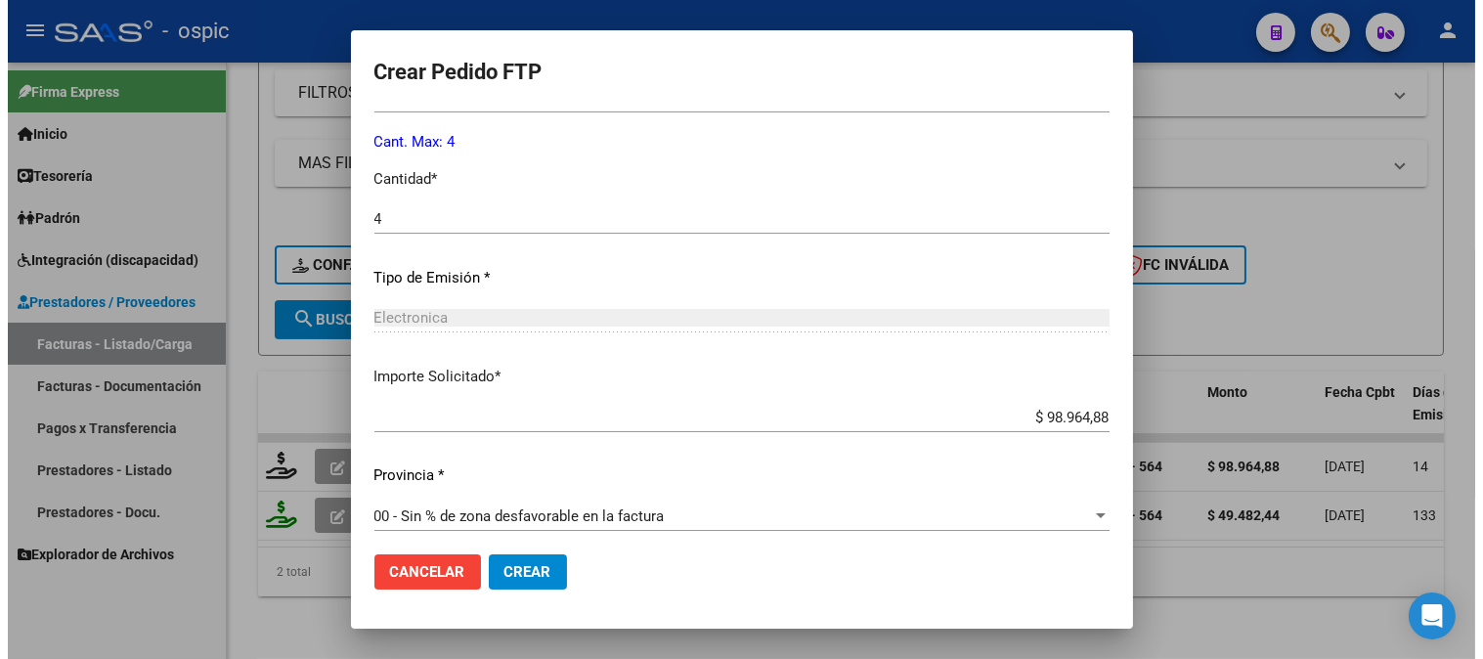
scroll to position [880, 0]
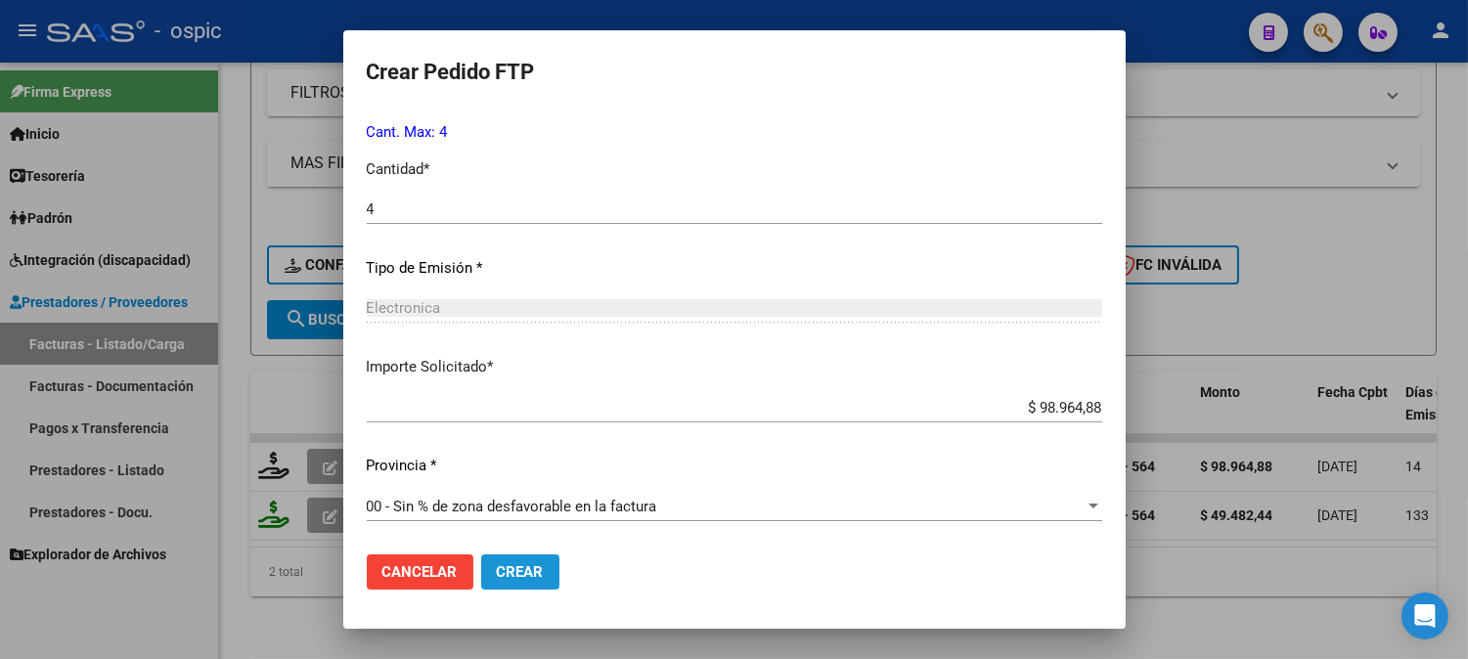
drag, startPoint x: 519, startPoint y: 574, endPoint x: 1434, endPoint y: 189, distance: 993.0
click at [526, 570] on span "Crear" at bounding box center [520, 572] width 47 height 18
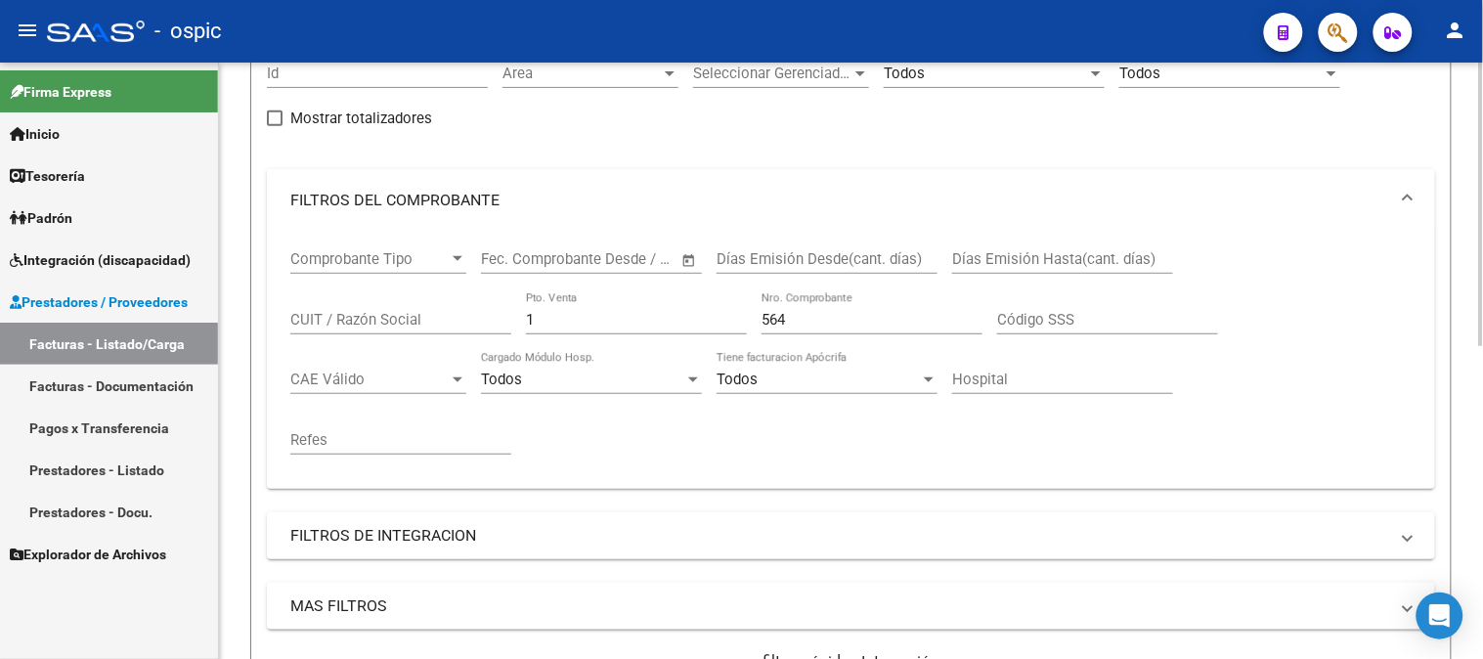
scroll to position [115, 0]
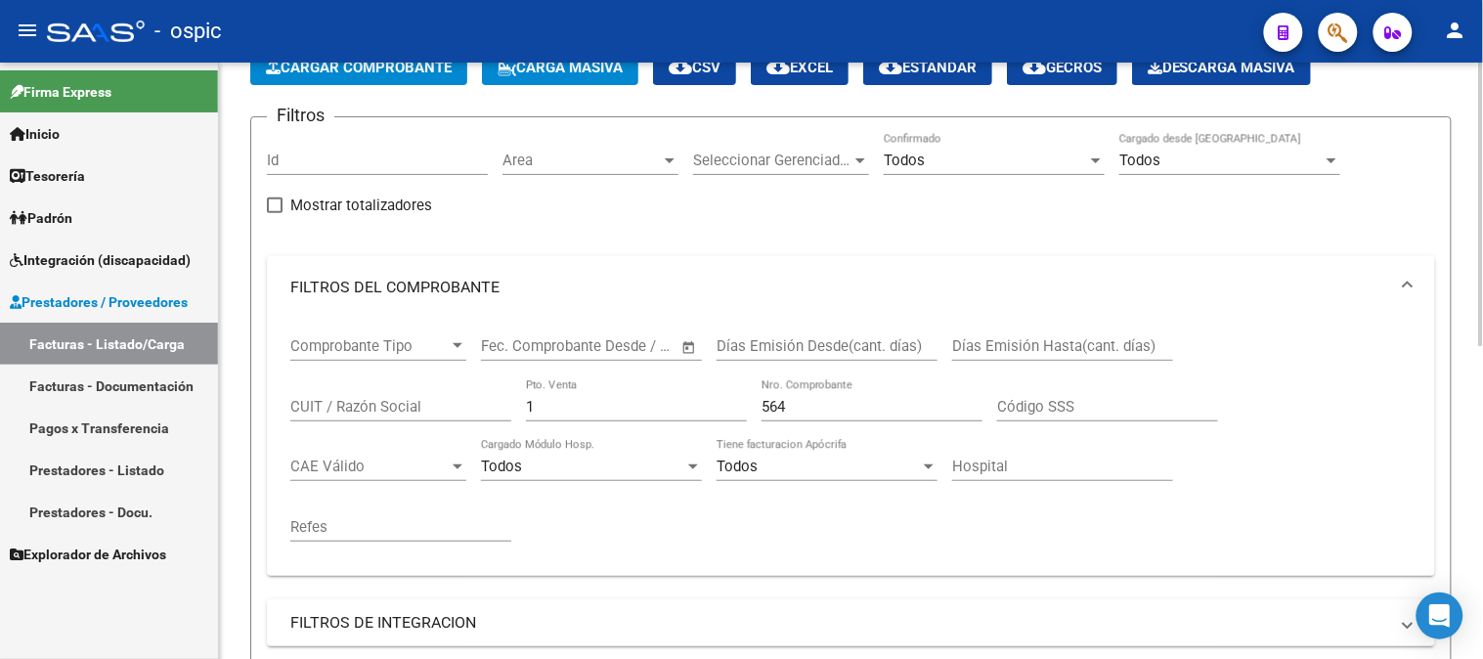
click at [367, 407] on div "Comprobante Tipo Comprobante Tipo Fecha inicio – Fecha fin Fec. Comprobante Des…" at bounding box center [851, 440] width 1122 height 242
type input "2"
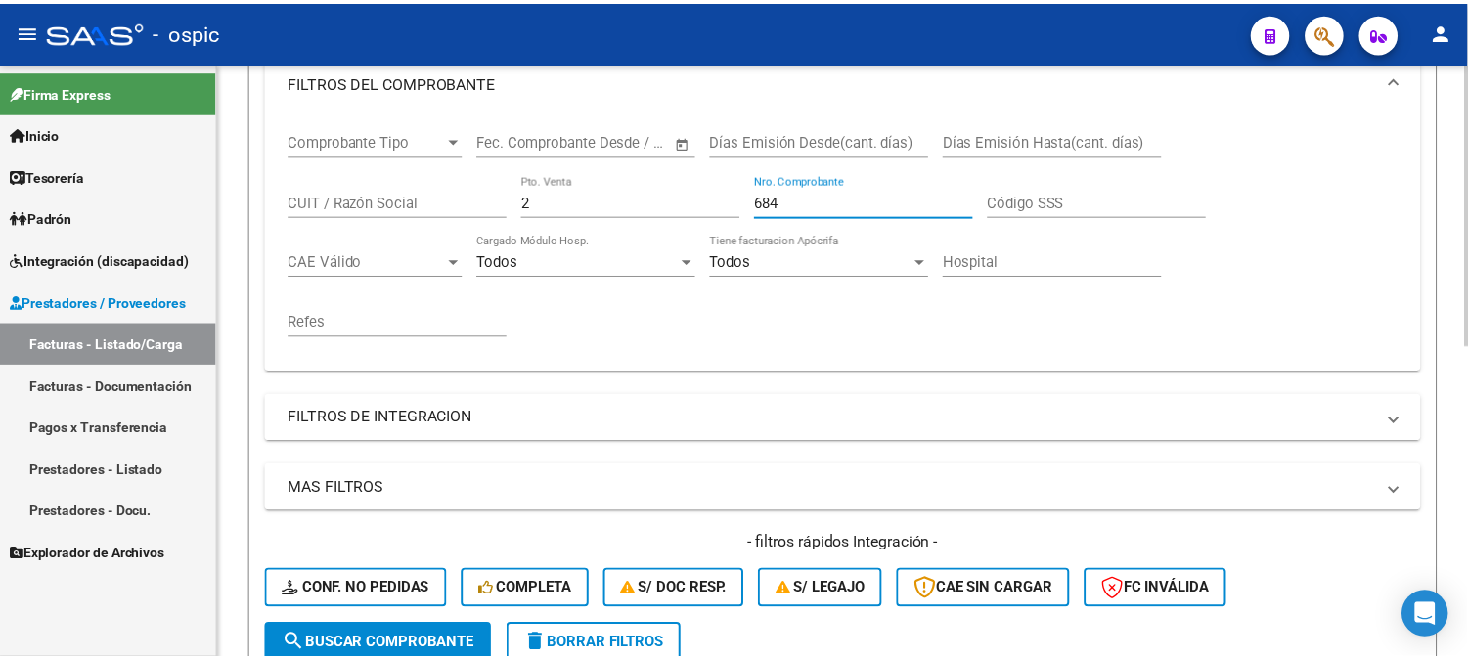
scroll to position [659, 0]
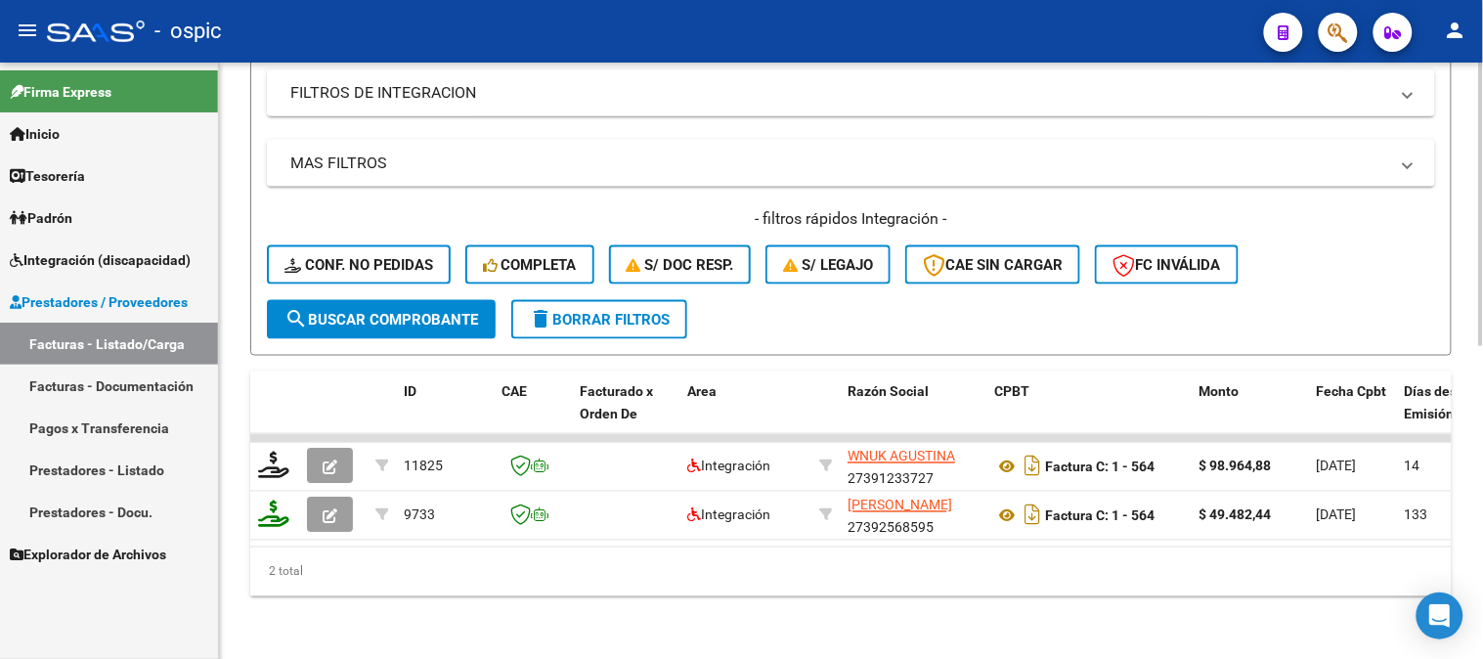
type input "684"
click at [403, 311] on span "search Buscar Comprobante" at bounding box center [382, 320] width 194 height 18
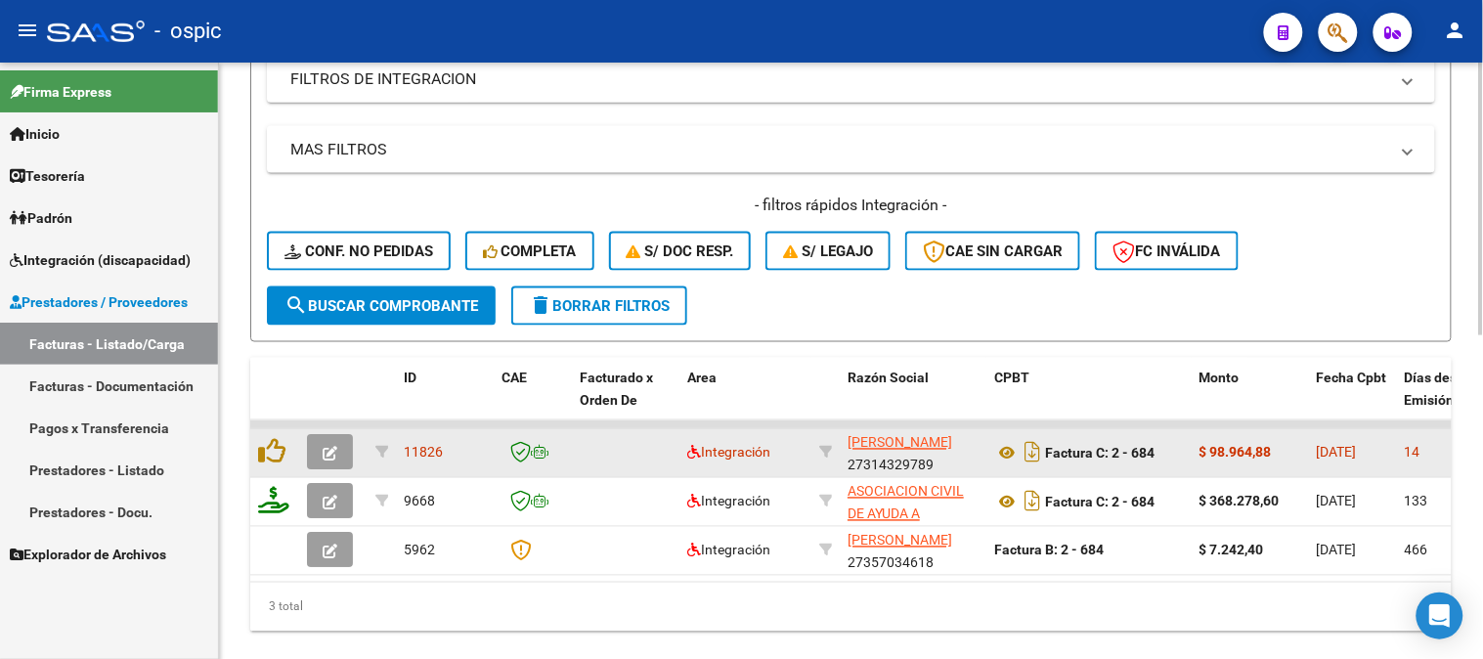
click at [324, 447] on icon "button" at bounding box center [330, 454] width 15 height 15
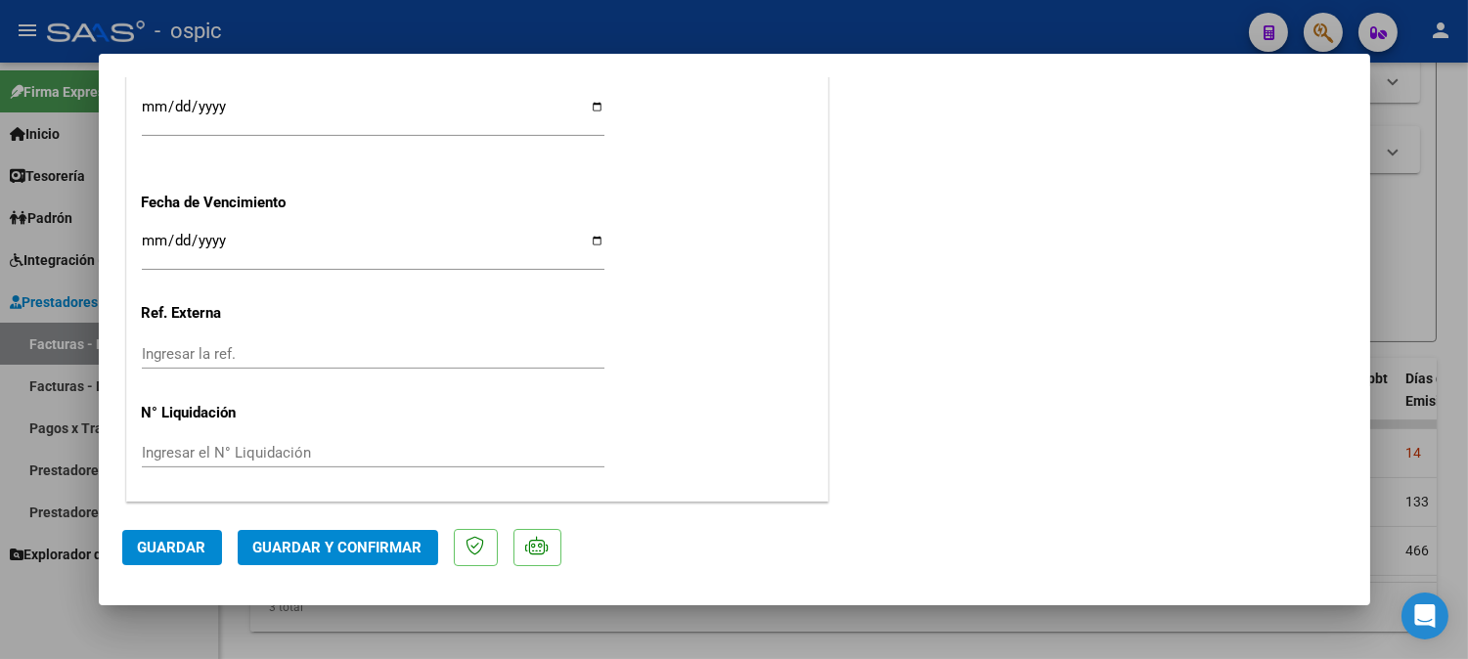
scroll to position [0, 0]
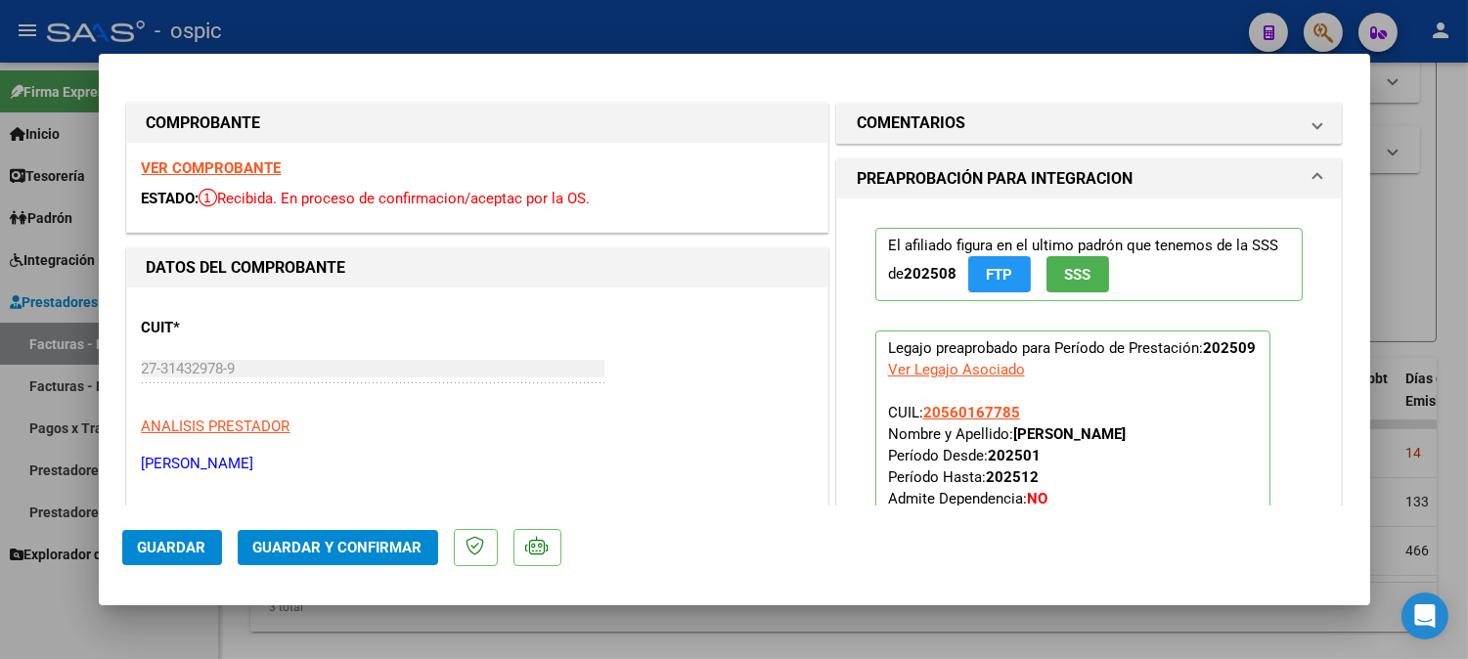
drag, startPoint x: 888, startPoint y: 121, endPoint x: 900, endPoint y: 147, distance: 28.0
click at [890, 125] on h1 "COMENTARIOS" at bounding box center [911, 122] width 109 height 23
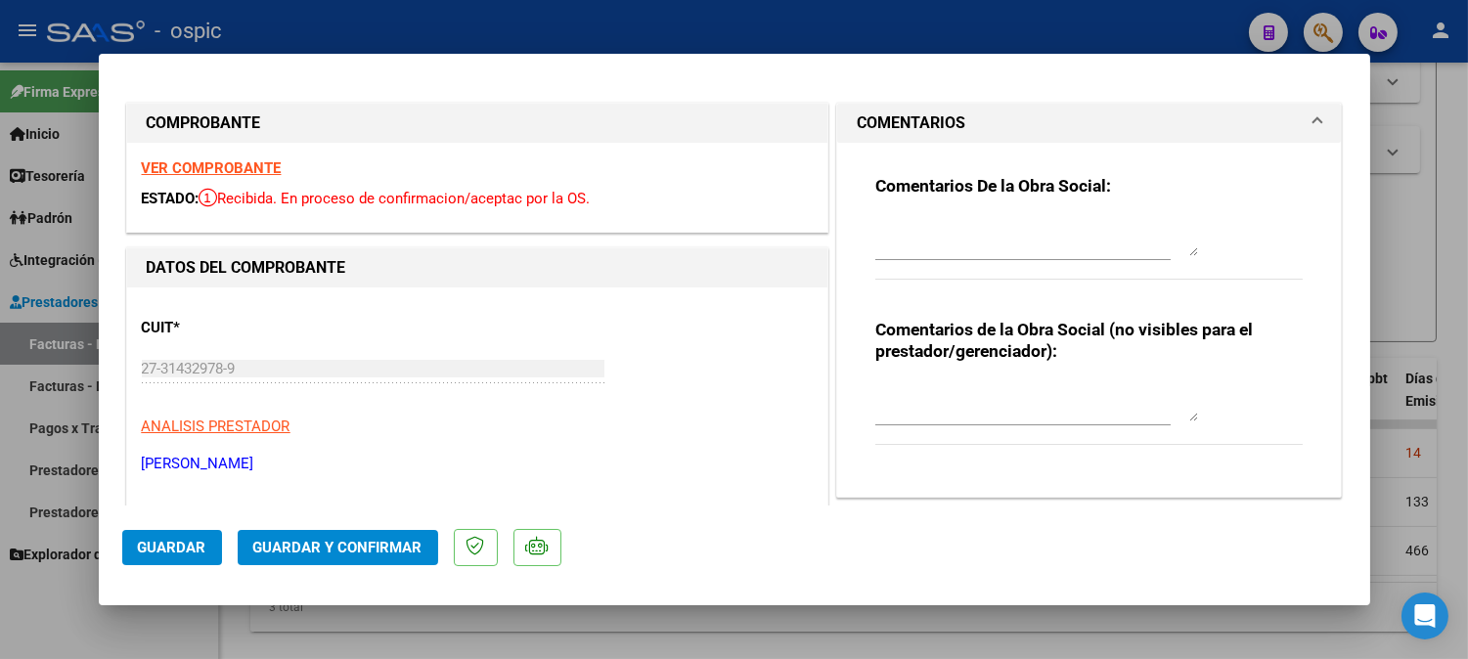
drag, startPoint x: 948, startPoint y: 389, endPoint x: 1432, endPoint y: 372, distance: 484.3
click at [952, 388] on textarea at bounding box center [1036, 401] width 323 height 39
type textarea "PSICO 8 SESIONES"
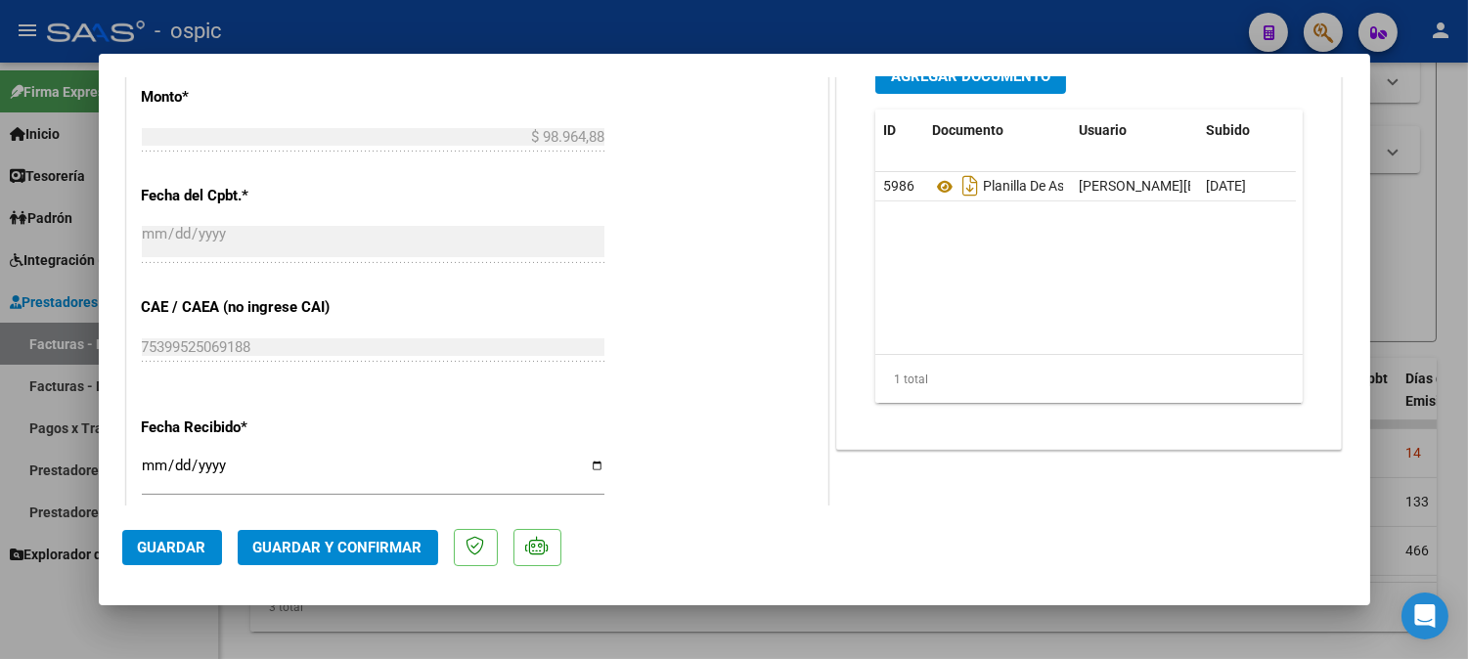
scroll to position [1012, 0]
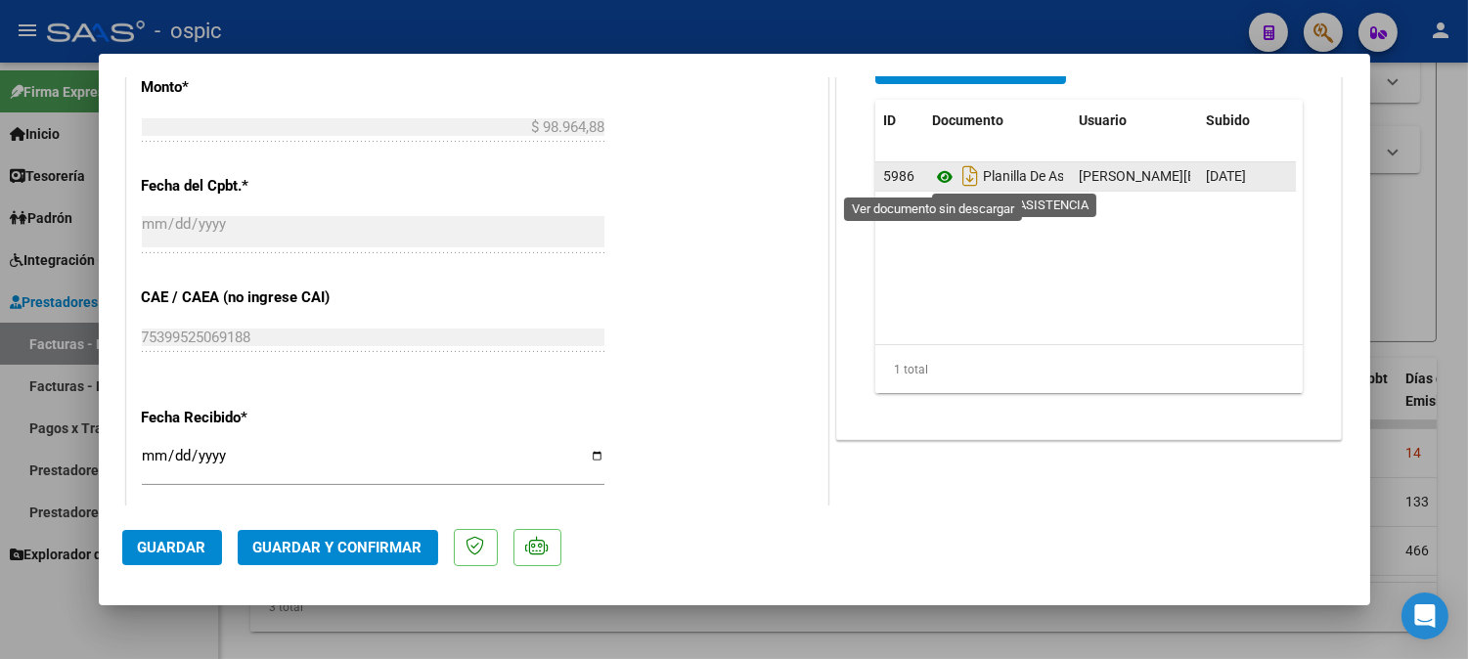
click at [932, 172] on icon at bounding box center [944, 176] width 25 height 23
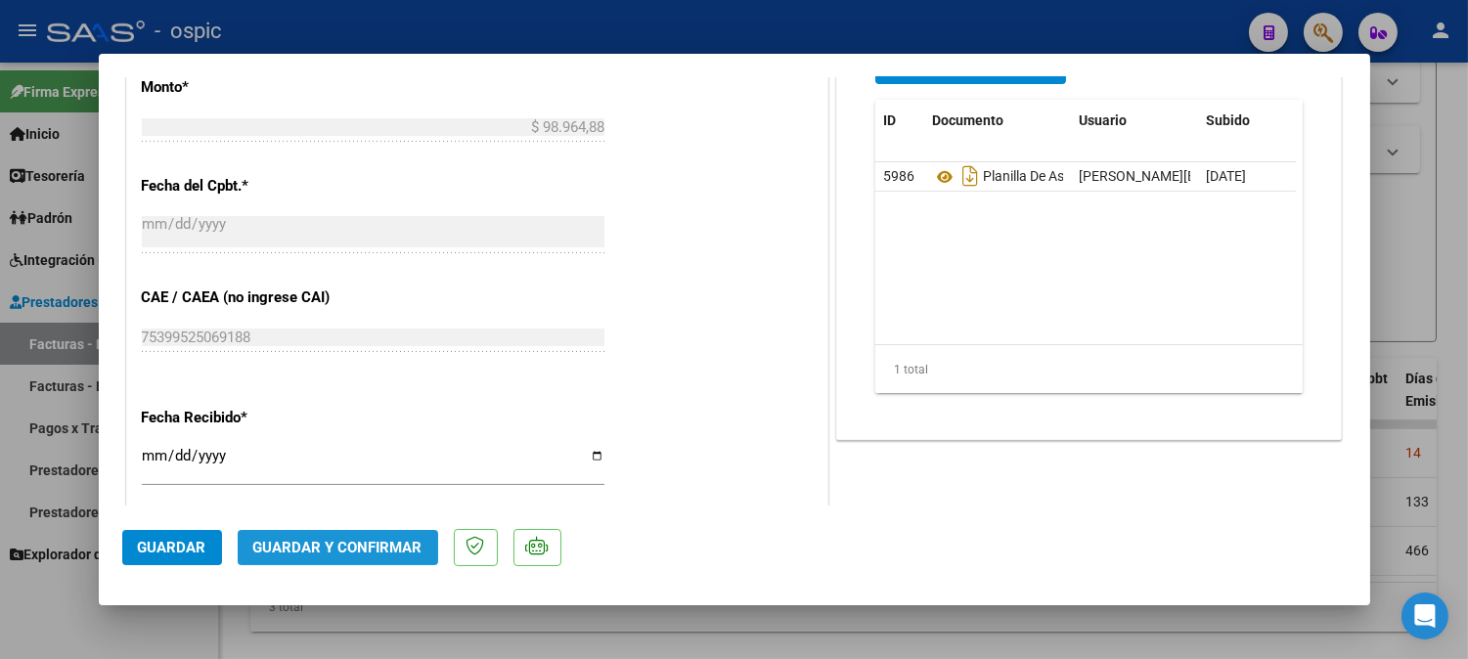
click at [393, 532] on button "Guardar y Confirmar" at bounding box center [338, 547] width 200 height 35
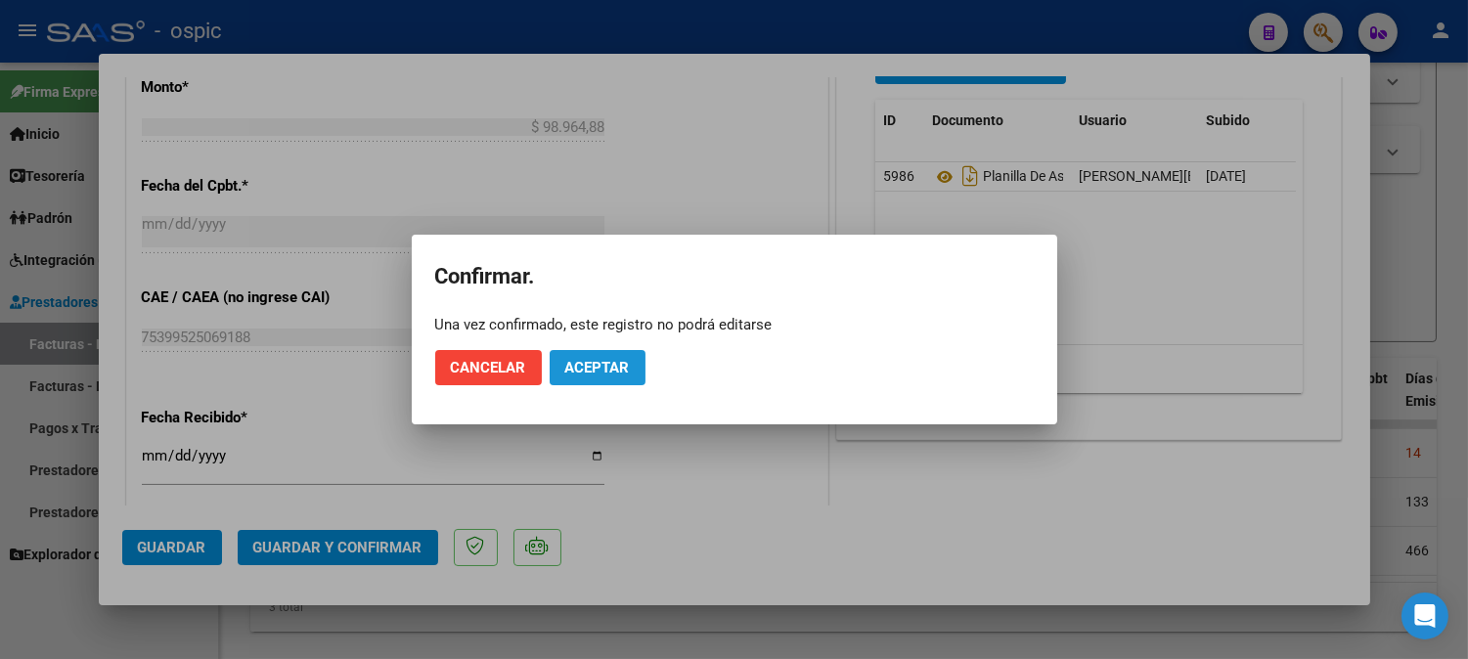
click at [572, 373] on span "Aceptar" at bounding box center [597, 368] width 65 height 18
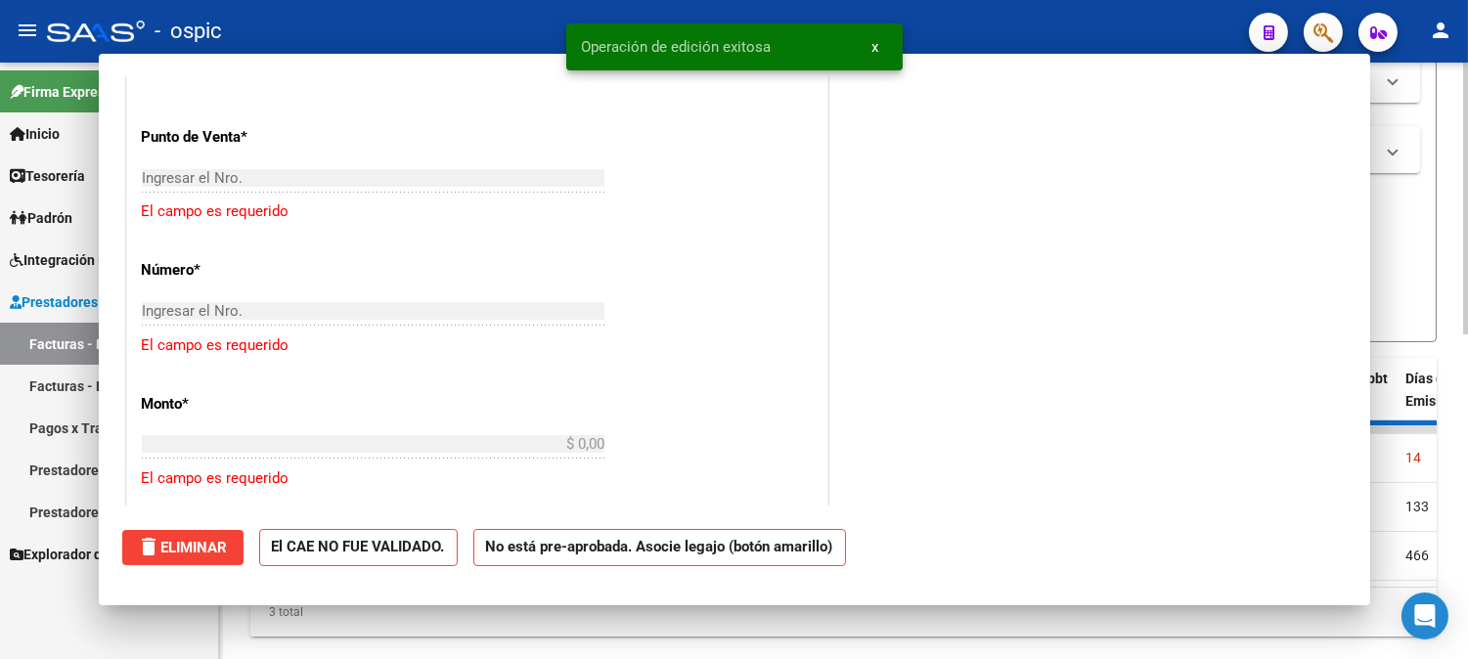
scroll to position [0, 0]
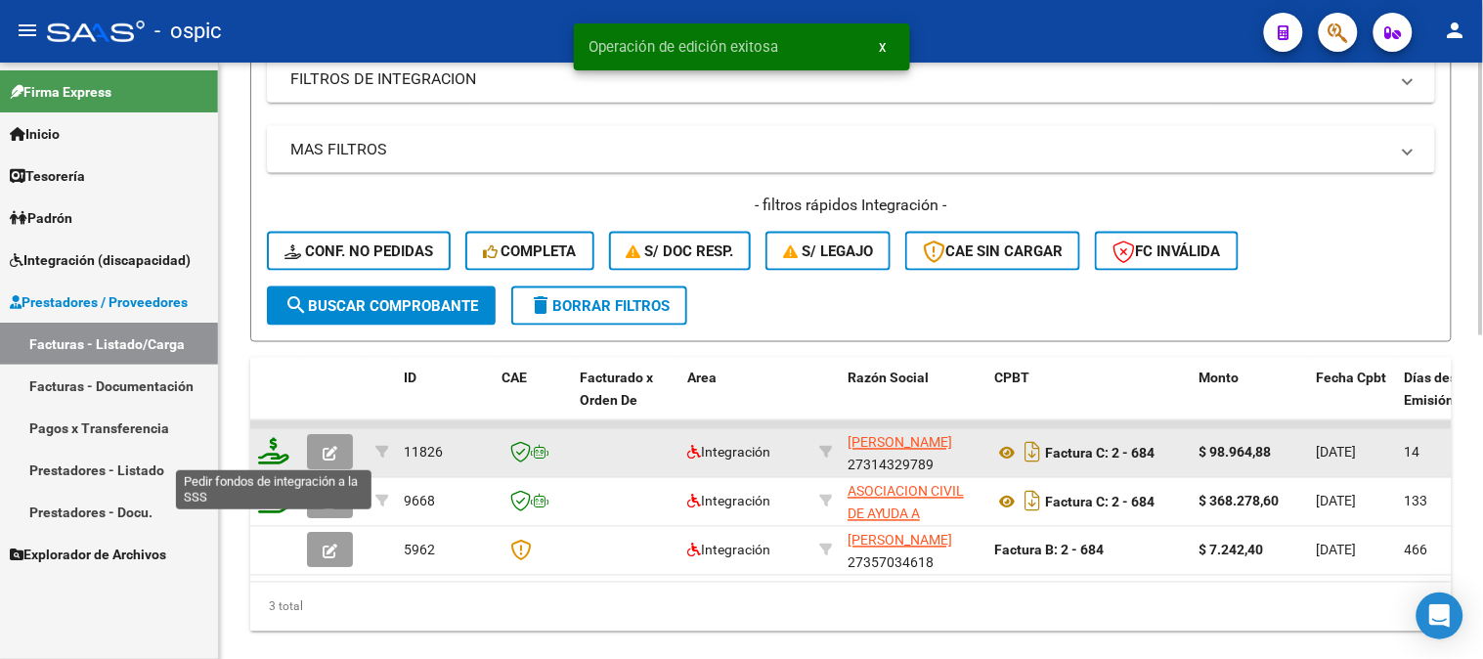
click at [275, 451] on icon at bounding box center [273, 451] width 31 height 27
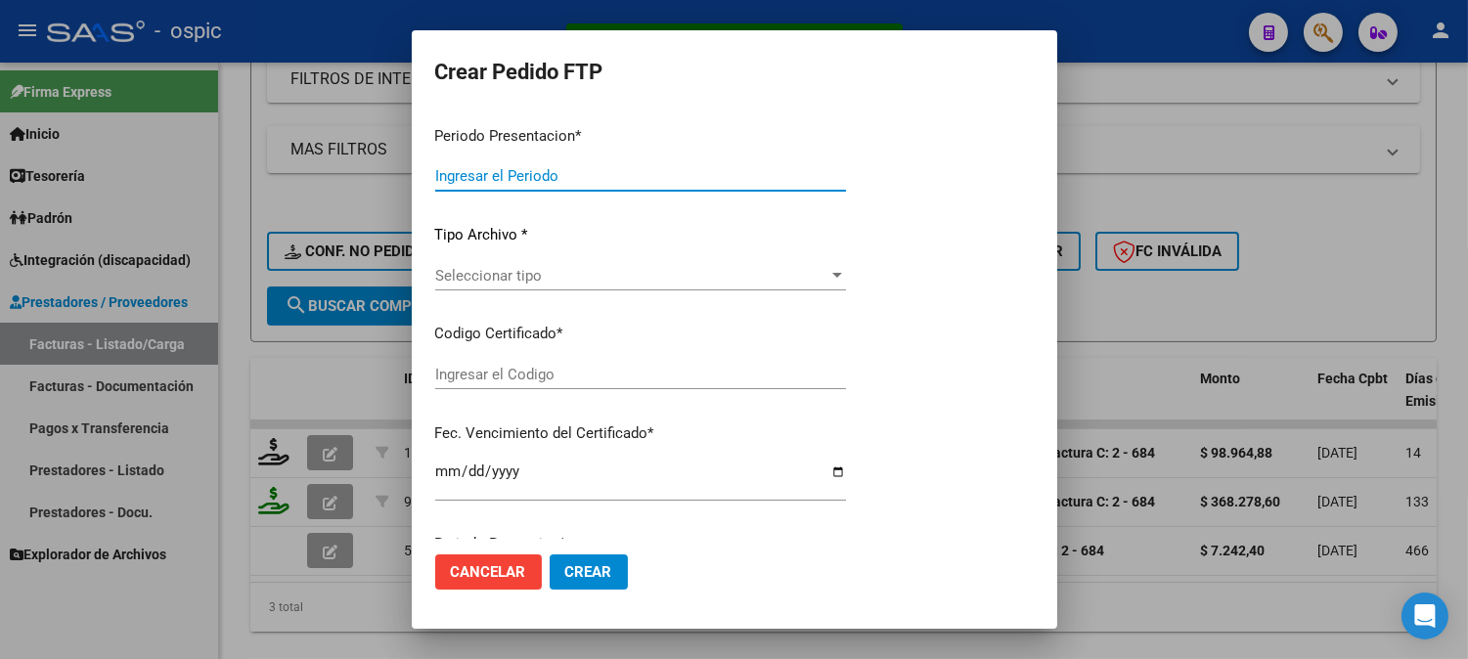
type input "202509"
type input "$ 98.964,88"
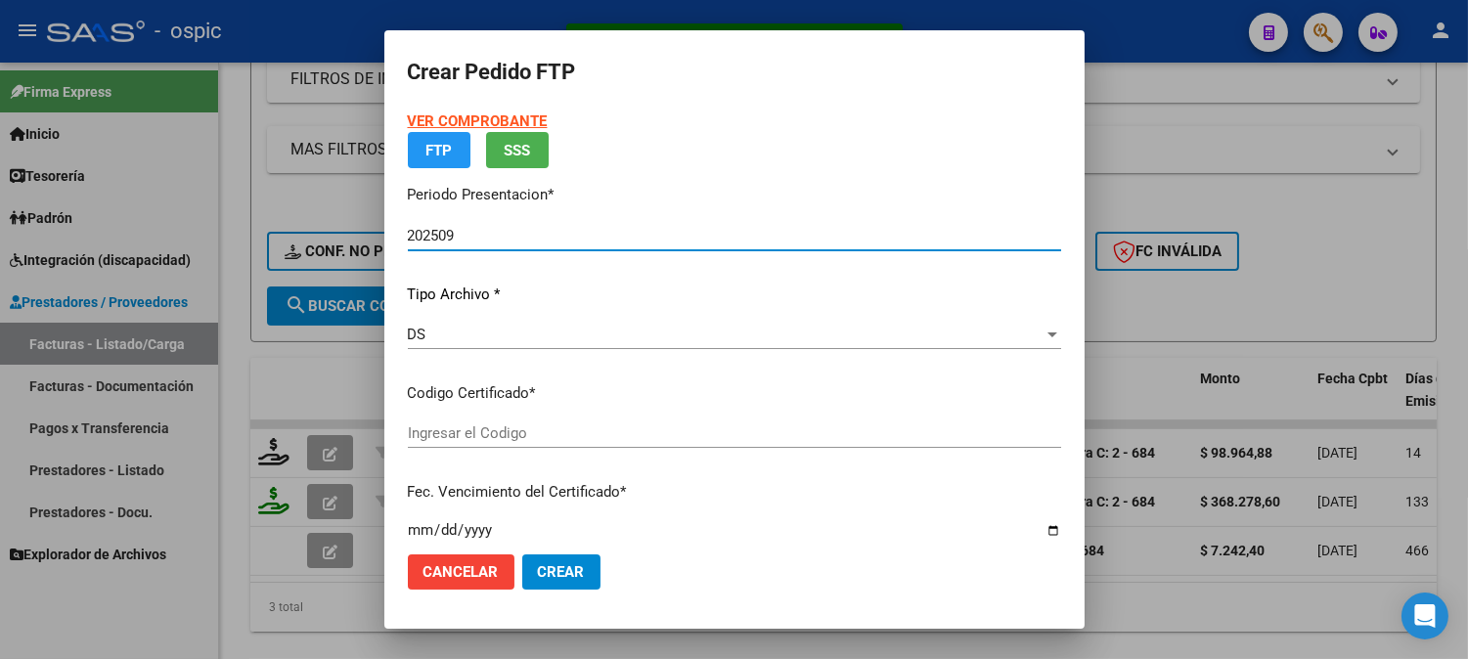
type input "5038736696"
type input "2035-03-31"
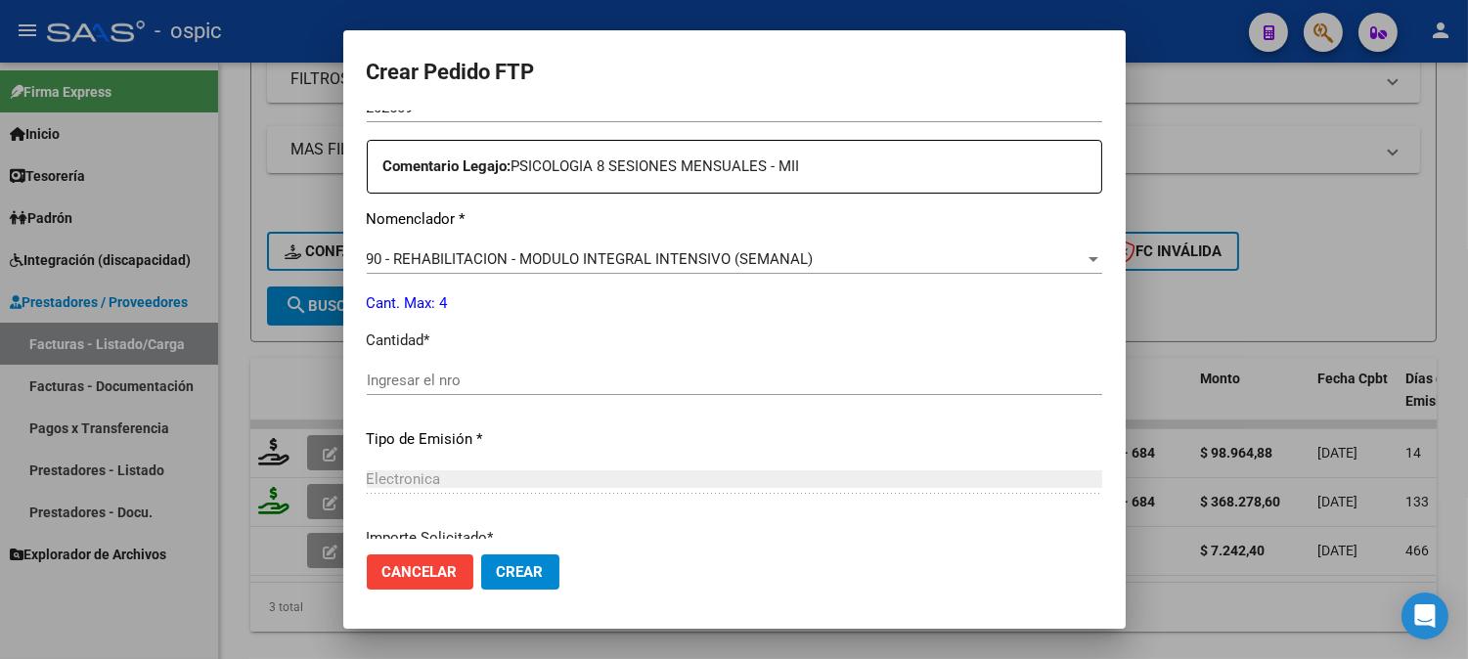
scroll to position [712, 0]
click at [726, 372] on input "Ingresar el nro" at bounding box center [734, 378] width 735 height 18
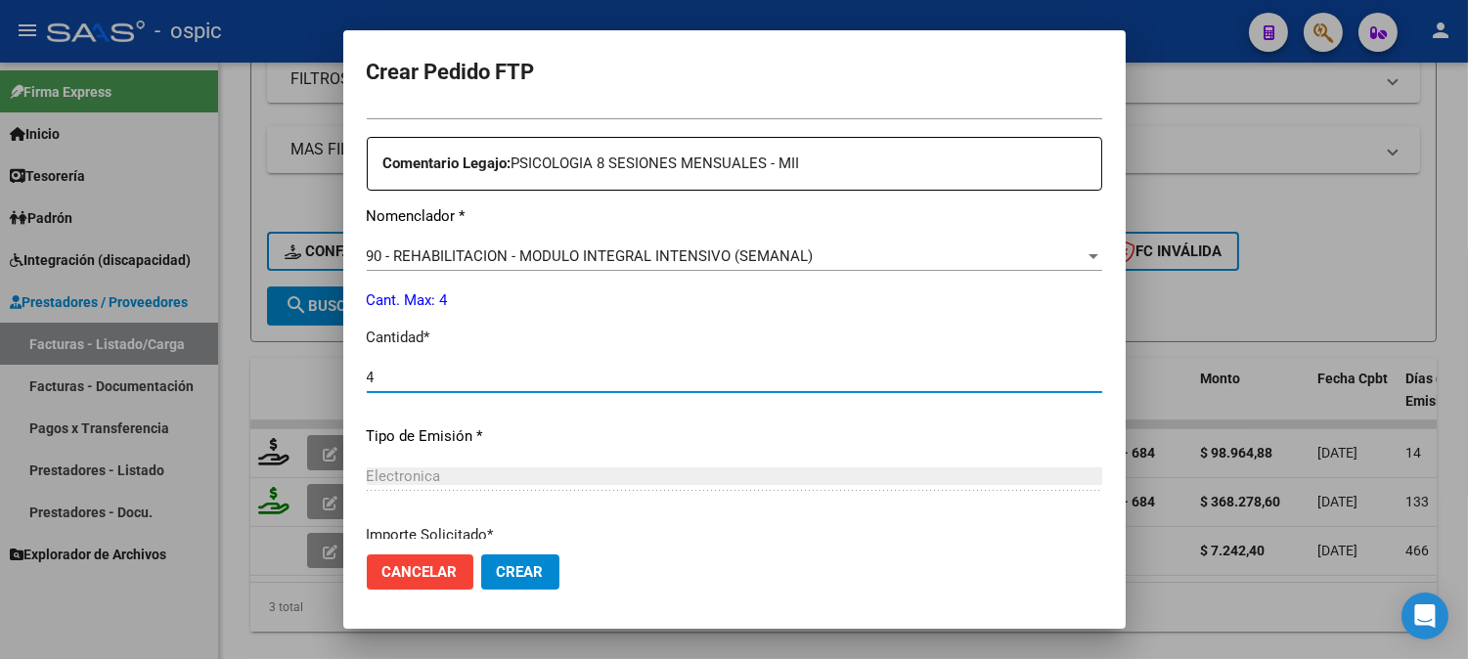
type input "4"
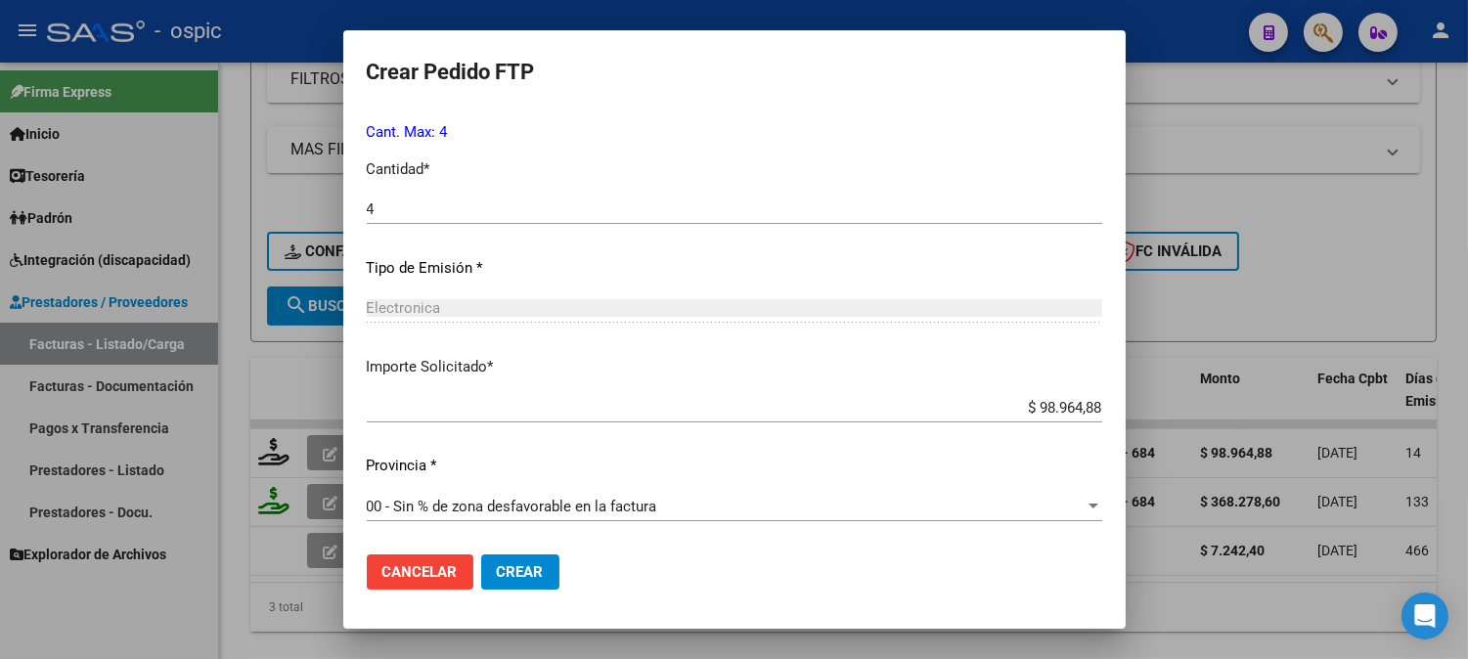
click at [522, 565] on span "Crear" at bounding box center [520, 572] width 47 height 18
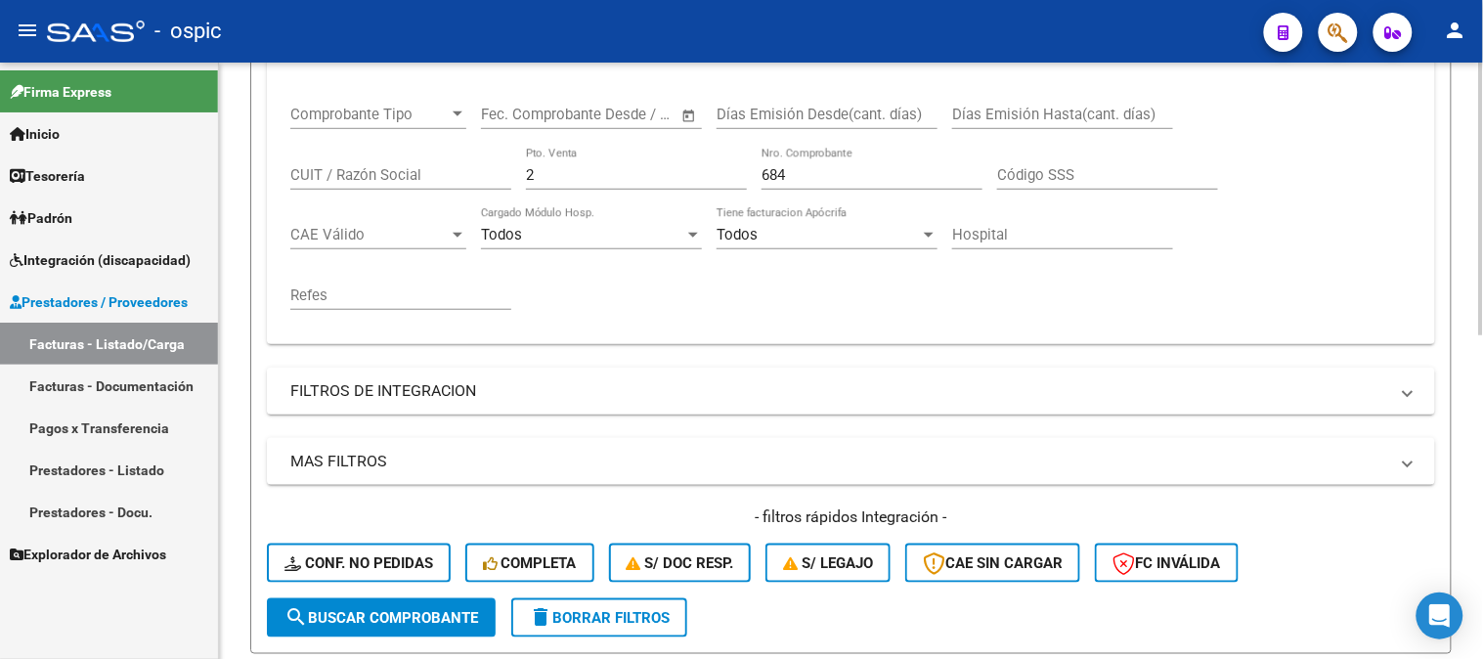
scroll to position [333, 0]
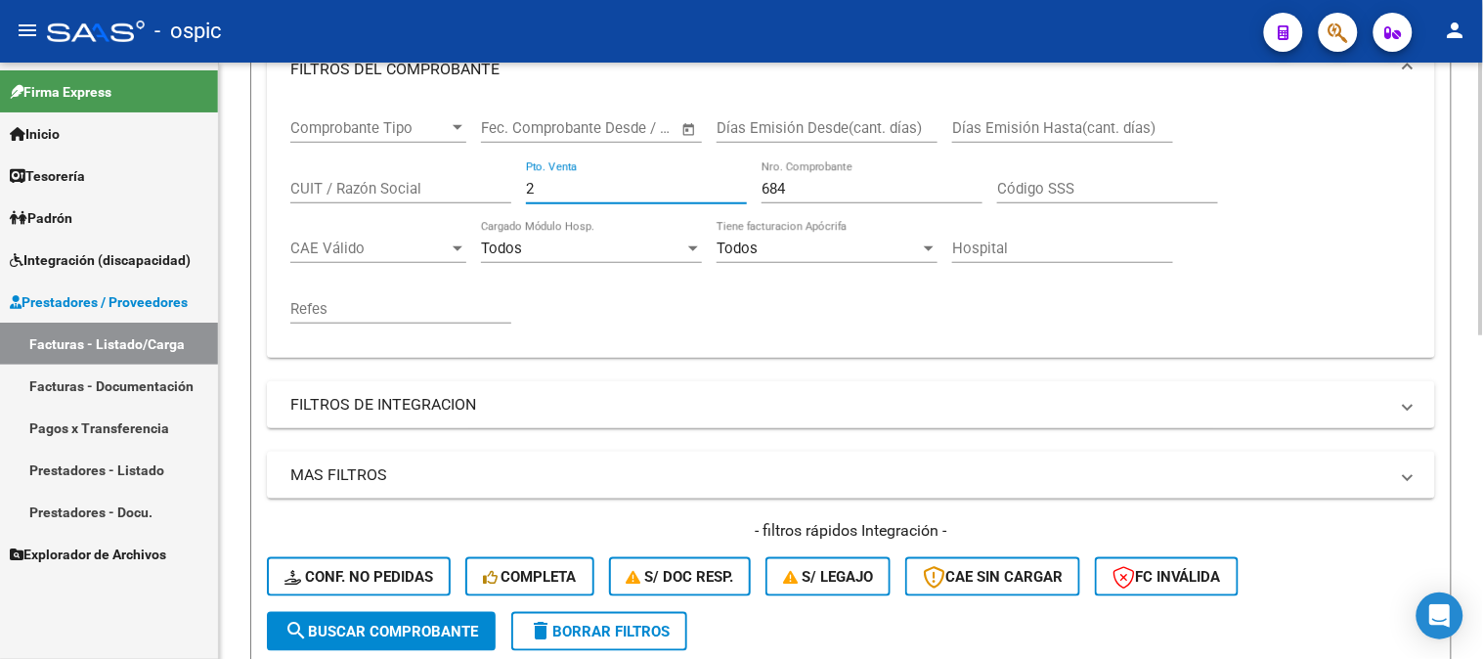
drag, startPoint x: 573, startPoint y: 190, endPoint x: 458, endPoint y: 198, distance: 115.6
click at [458, 197] on div "Comprobante Tipo Comprobante Tipo Fecha inicio – Fecha fin Fec. Comprobante Des…" at bounding box center [851, 222] width 1122 height 242
type input "1"
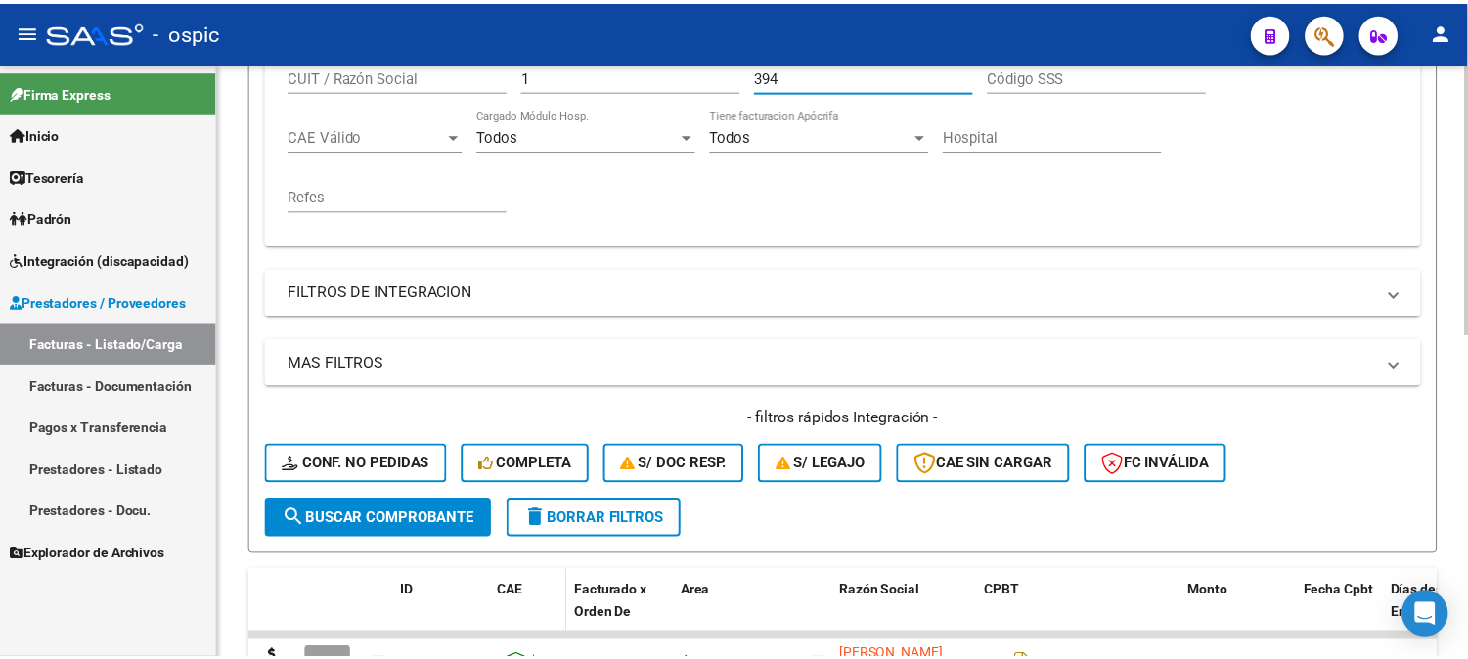
scroll to position [659, 0]
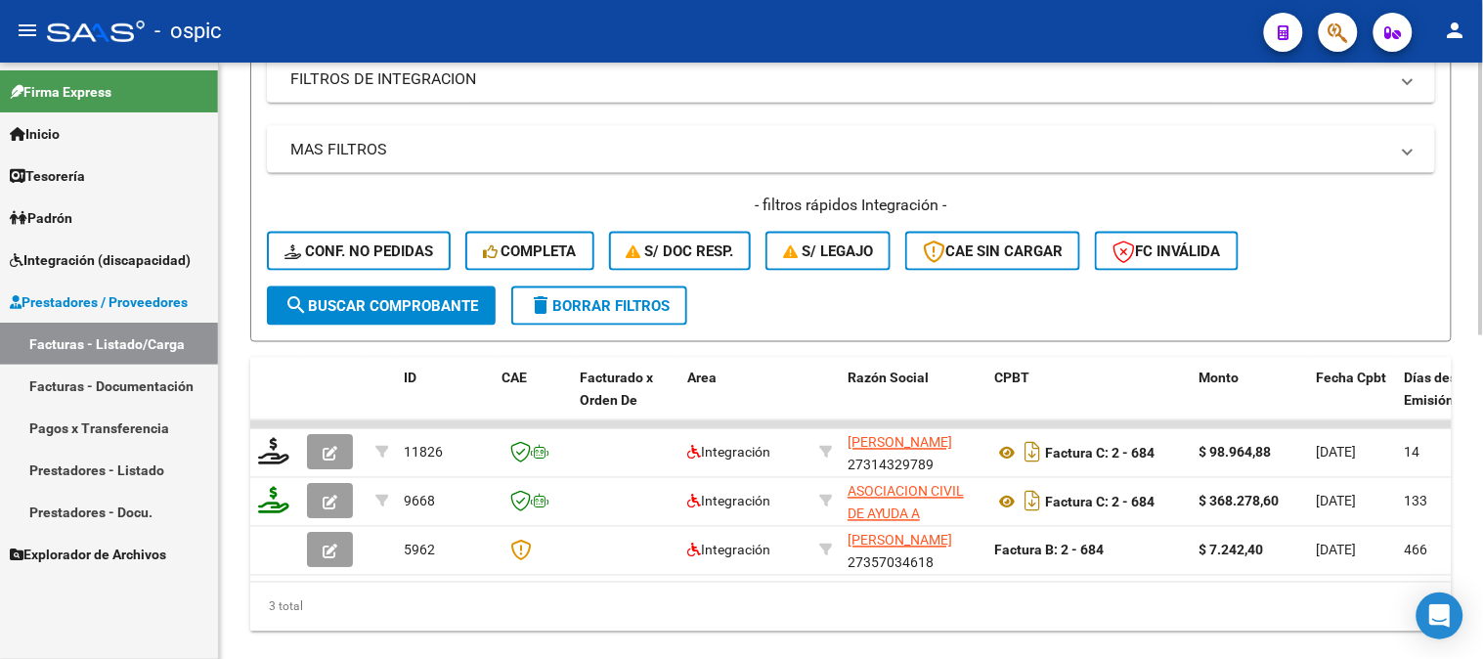
type input "394"
click at [420, 299] on span "search Buscar Comprobante" at bounding box center [382, 306] width 194 height 18
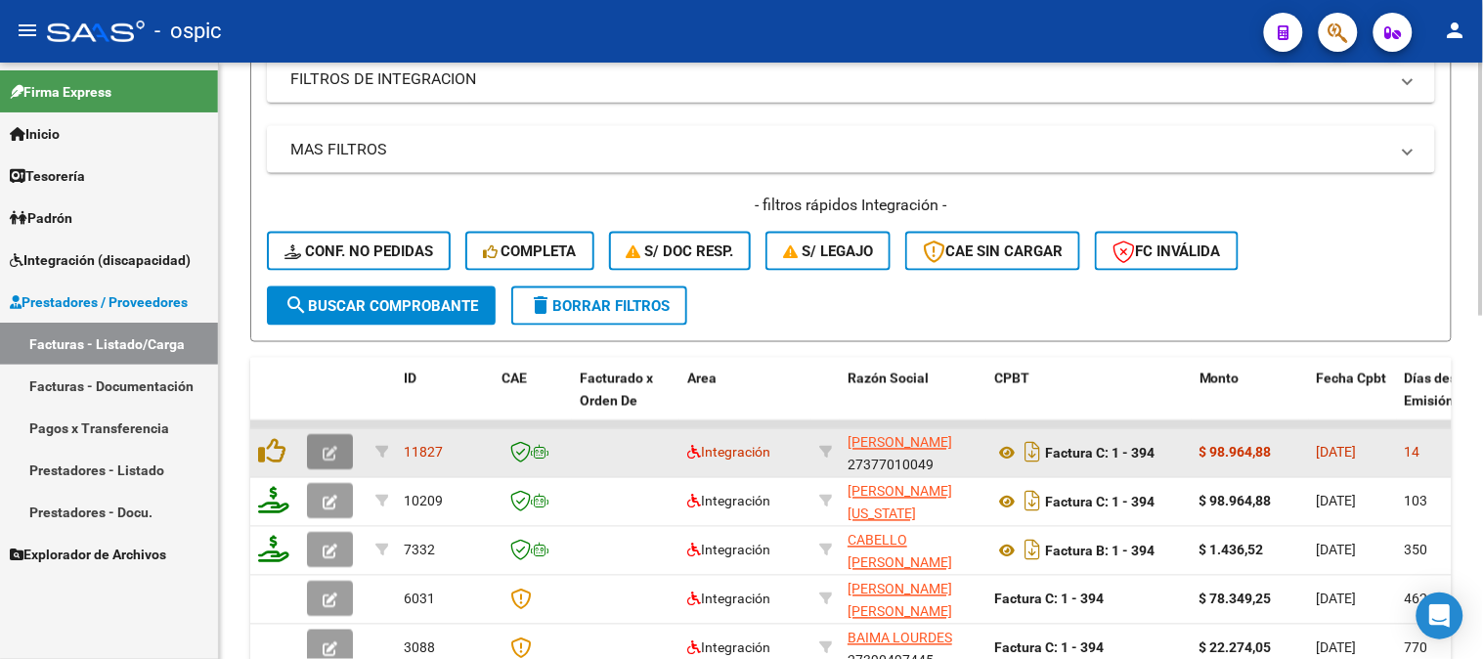
click at [345, 453] on button "button" at bounding box center [330, 452] width 46 height 35
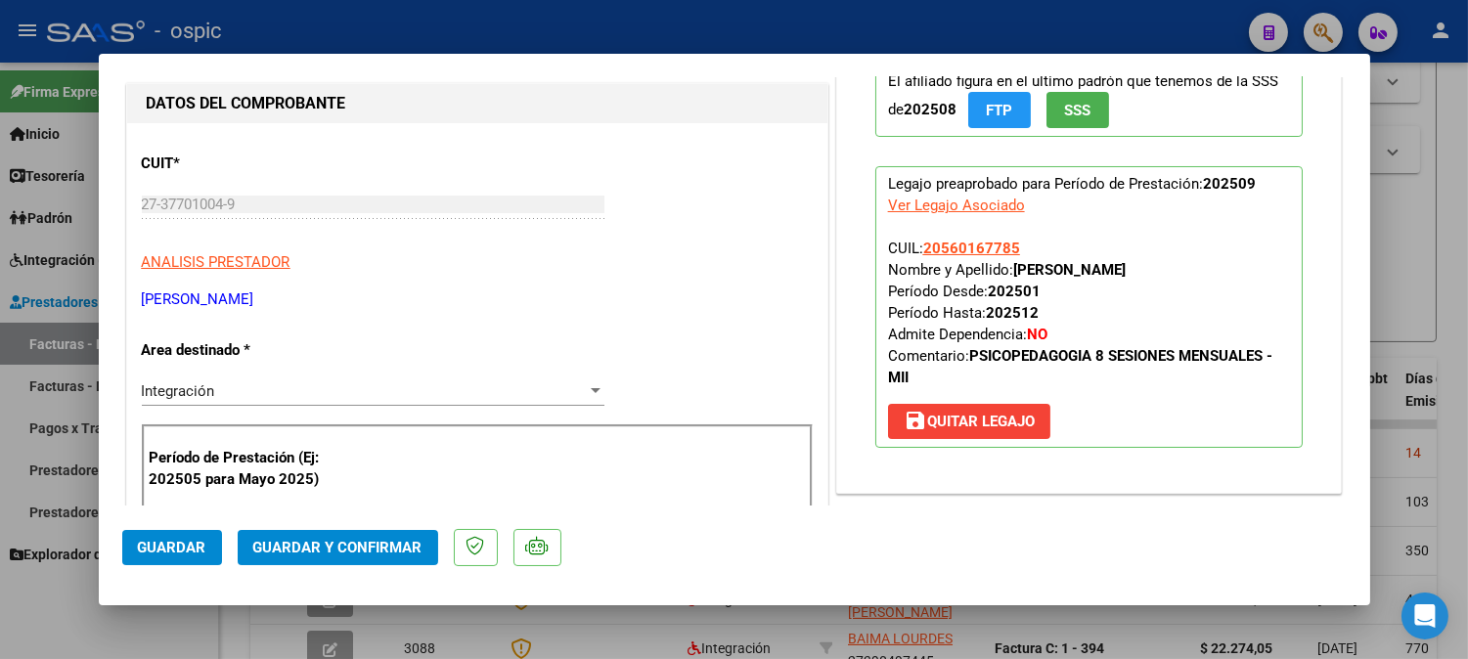
scroll to position [24, 0]
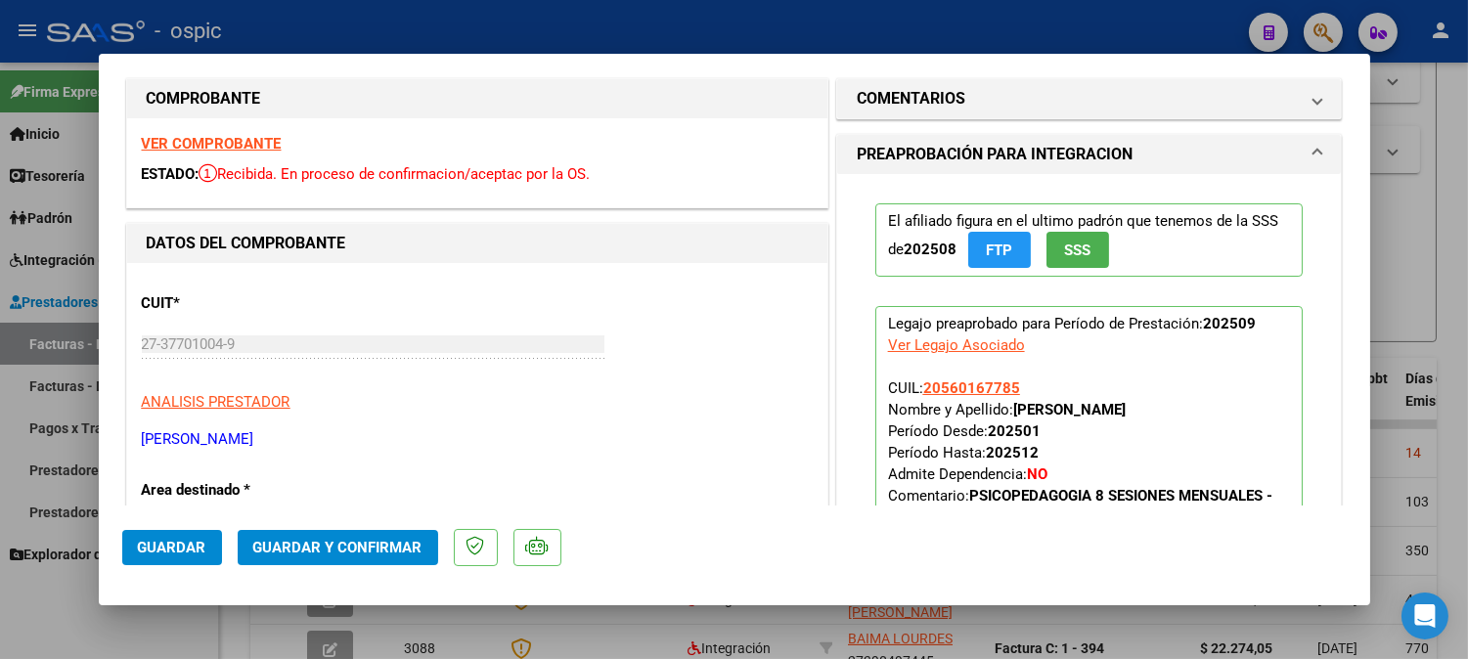
drag, startPoint x: 1048, startPoint y: 95, endPoint x: 993, endPoint y: 308, distance: 220.1
click at [1048, 98] on mat-panel-title "COMENTARIOS" at bounding box center [1078, 98] width 442 height 23
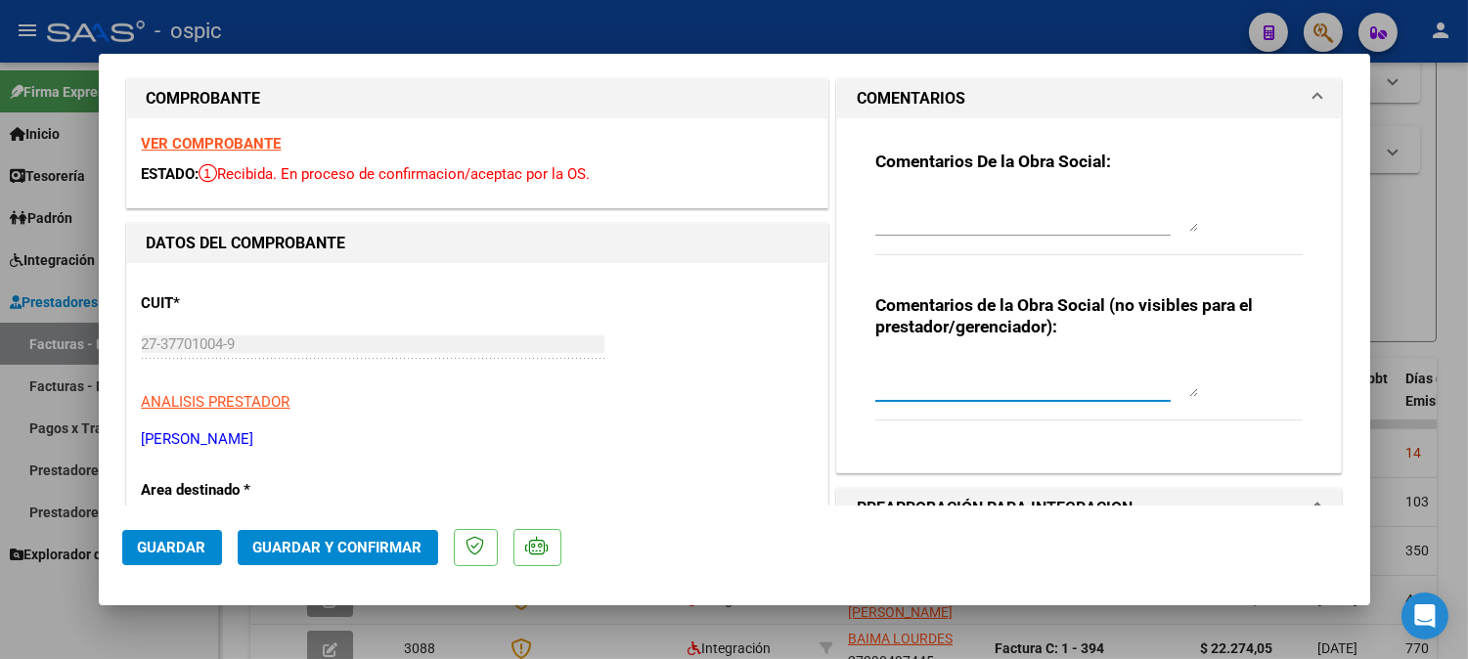
drag, startPoint x: 961, startPoint y: 379, endPoint x: 1205, endPoint y: 326, distance: 249.3
click at [962, 381] on textarea at bounding box center [1036, 377] width 323 height 39
type textarea "PSP 8 SESIONES"
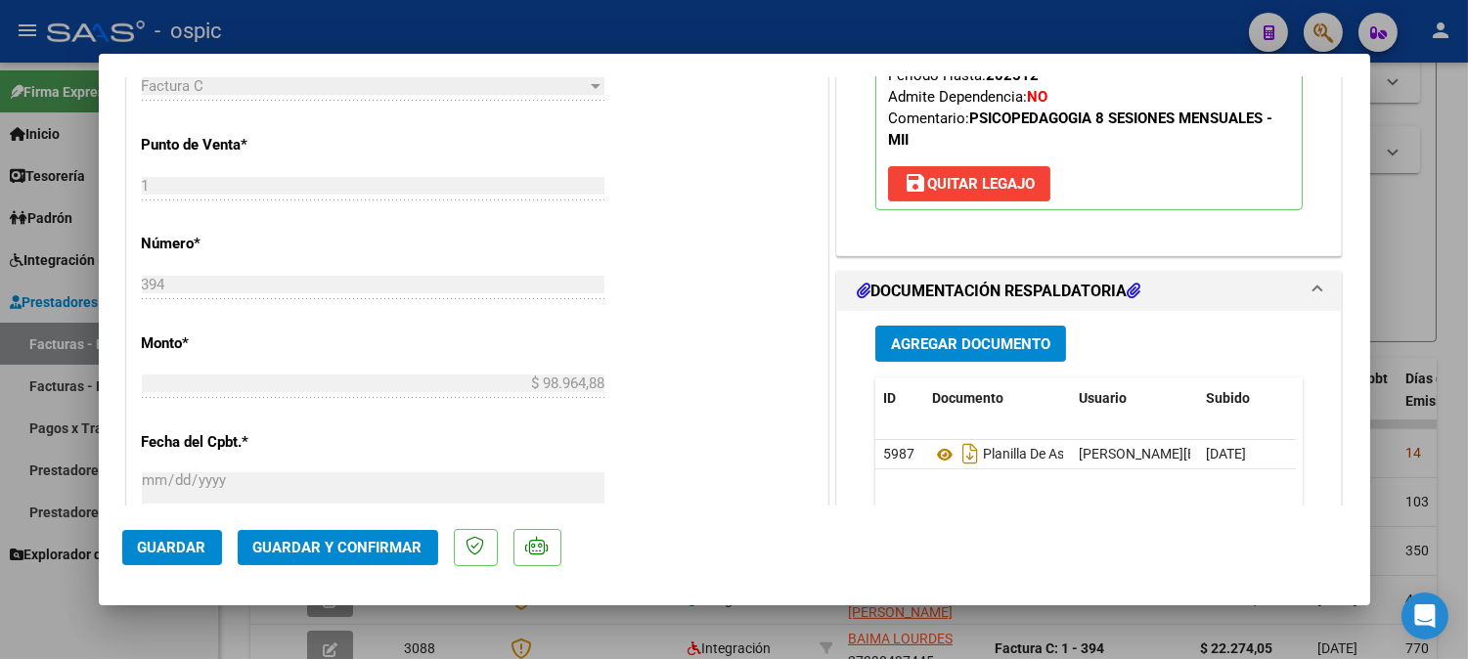
scroll to position [786, 0]
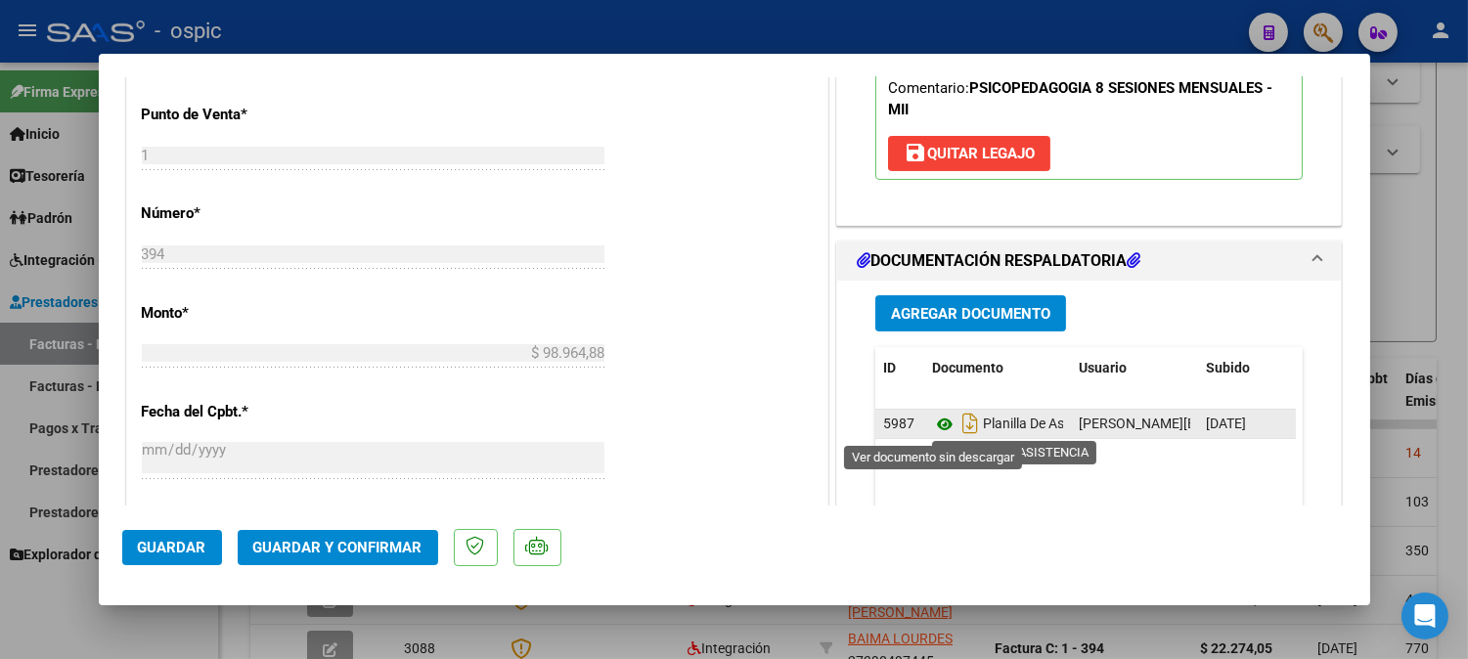
click at [933, 424] on icon at bounding box center [944, 424] width 25 height 23
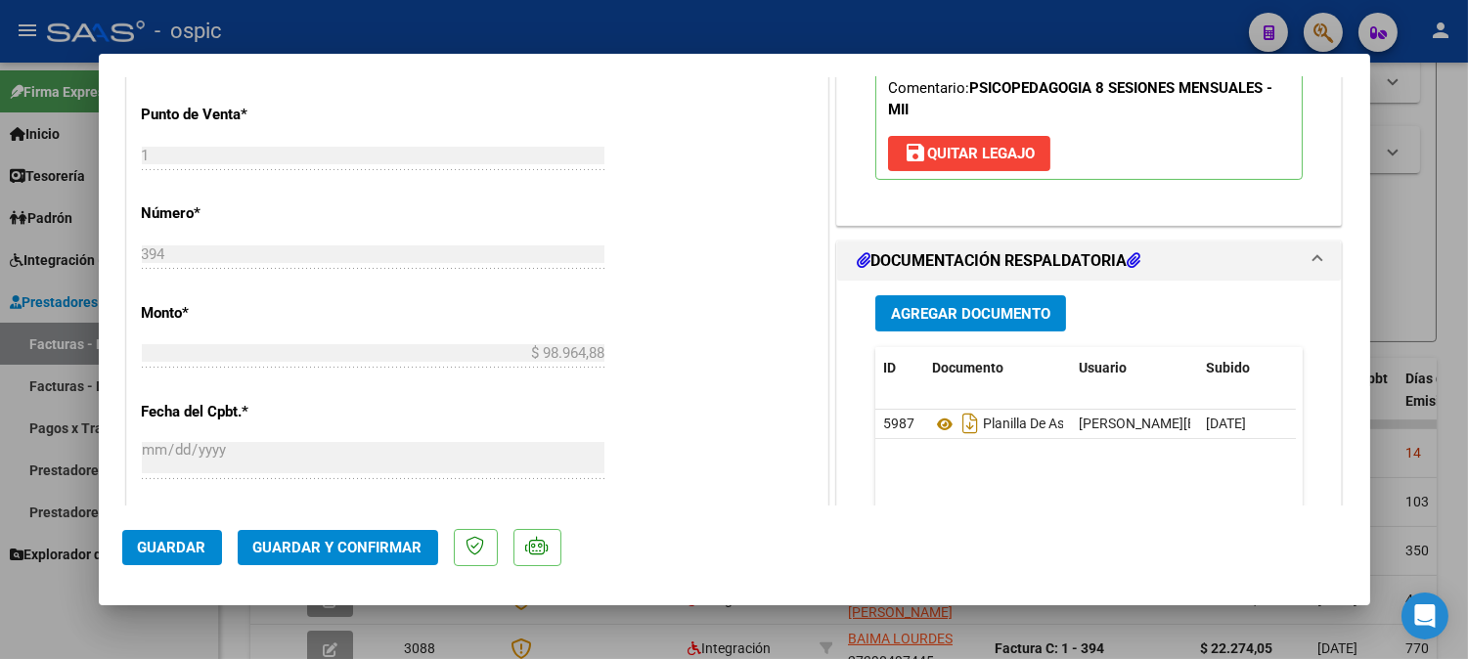
click at [377, 534] on button "Guardar y Confirmar" at bounding box center [338, 547] width 200 height 35
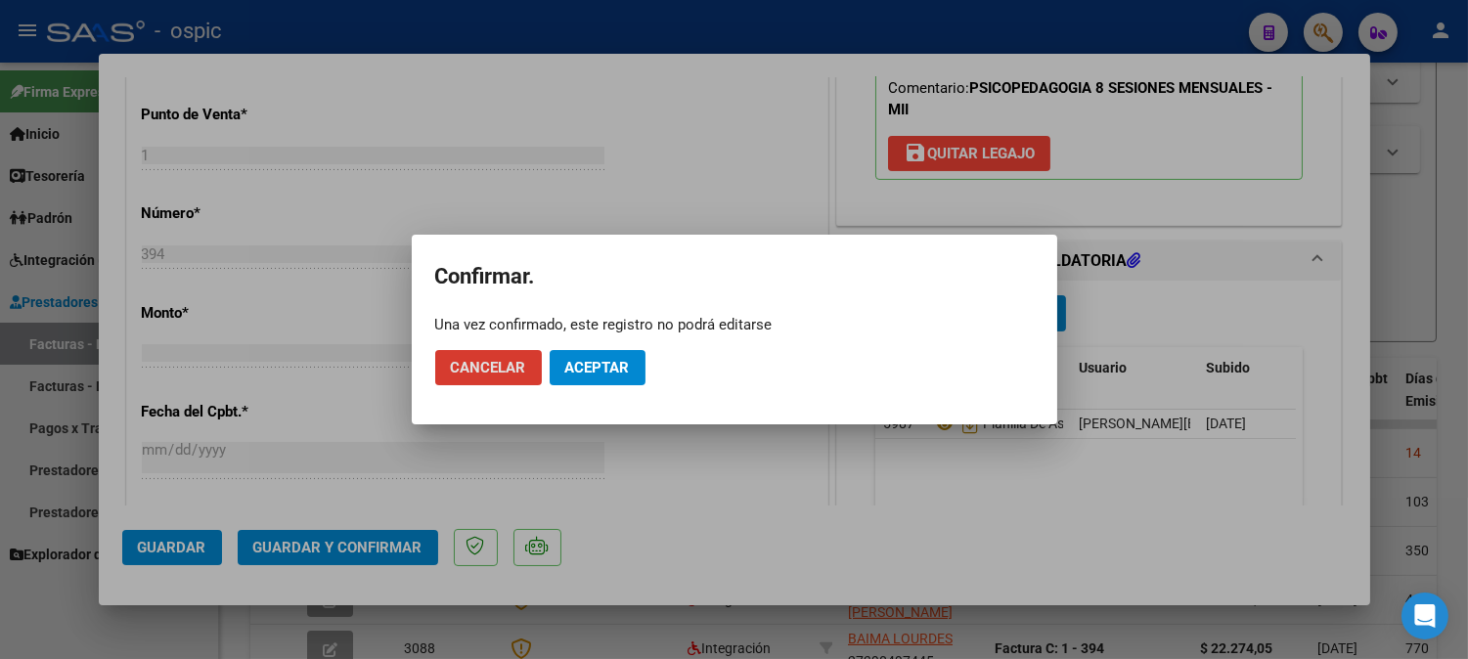
click at [570, 369] on span "Aceptar" at bounding box center [597, 368] width 65 height 18
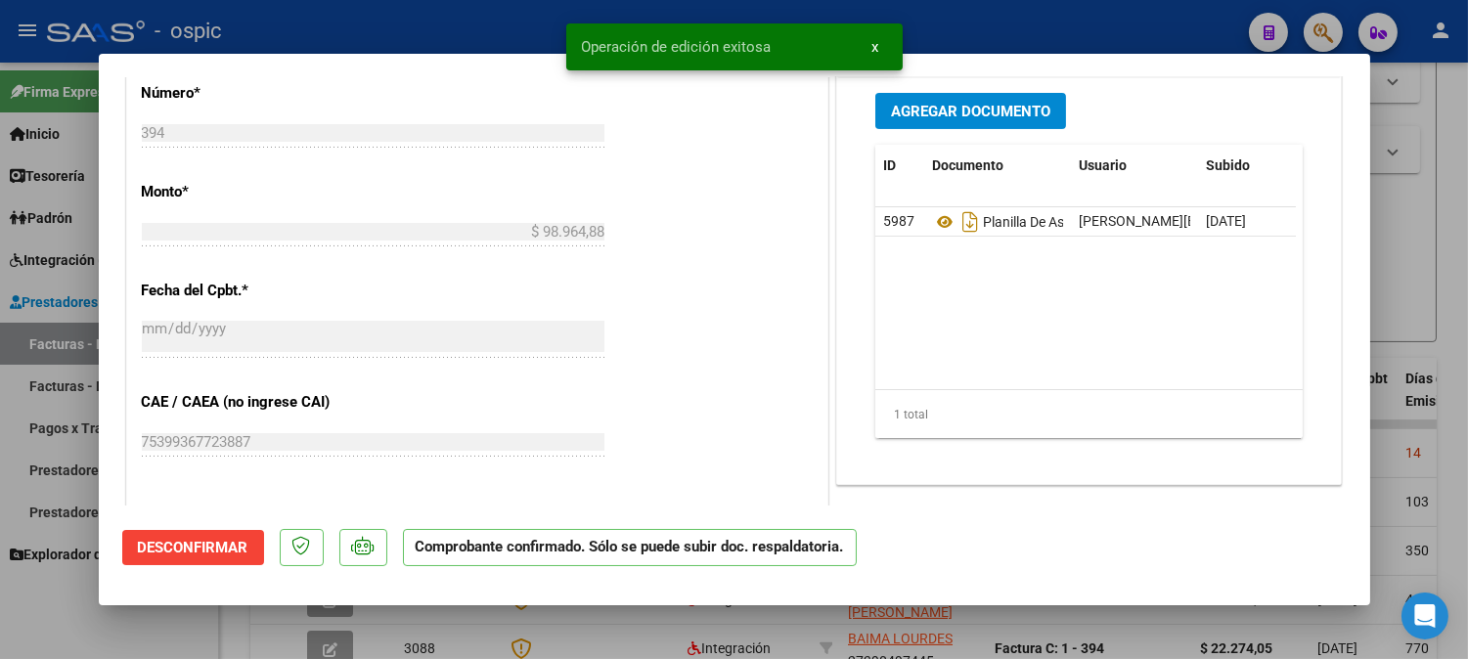
type input "$ 0,00"
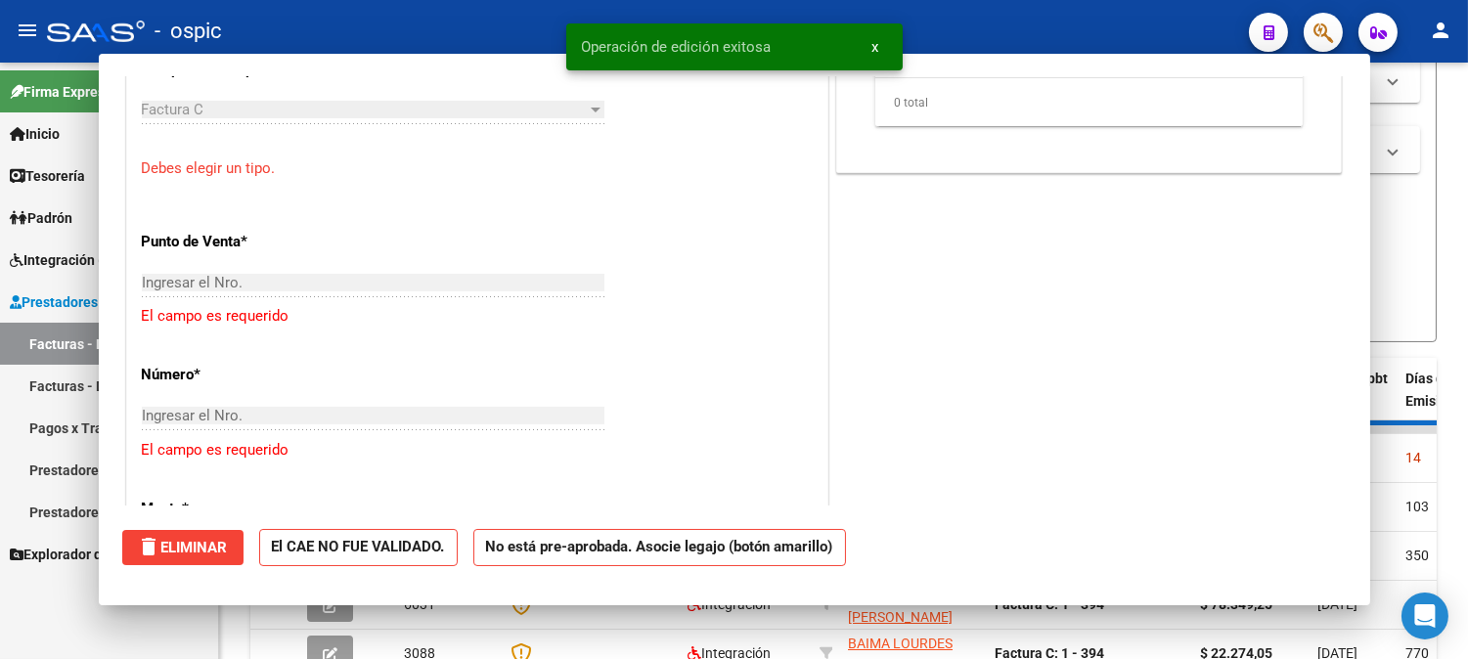
scroll to position [821, 0]
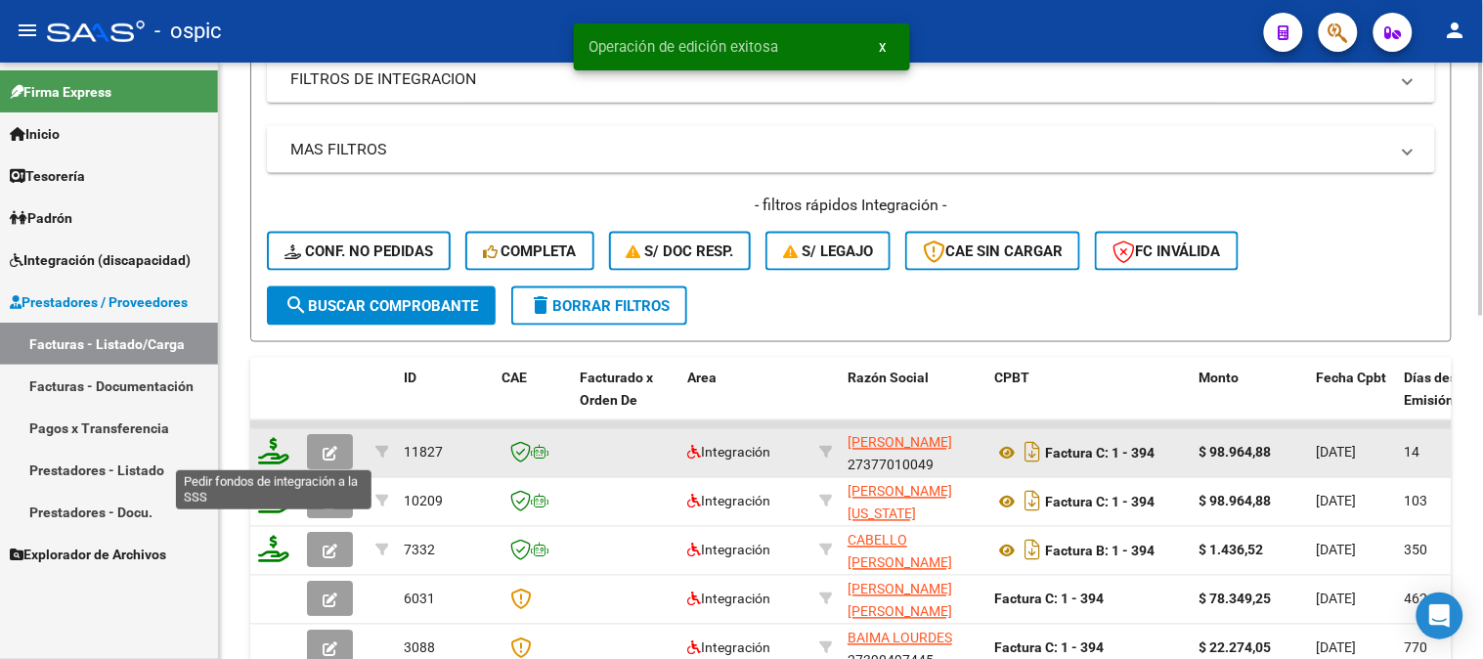
click at [279, 442] on icon at bounding box center [273, 451] width 31 height 27
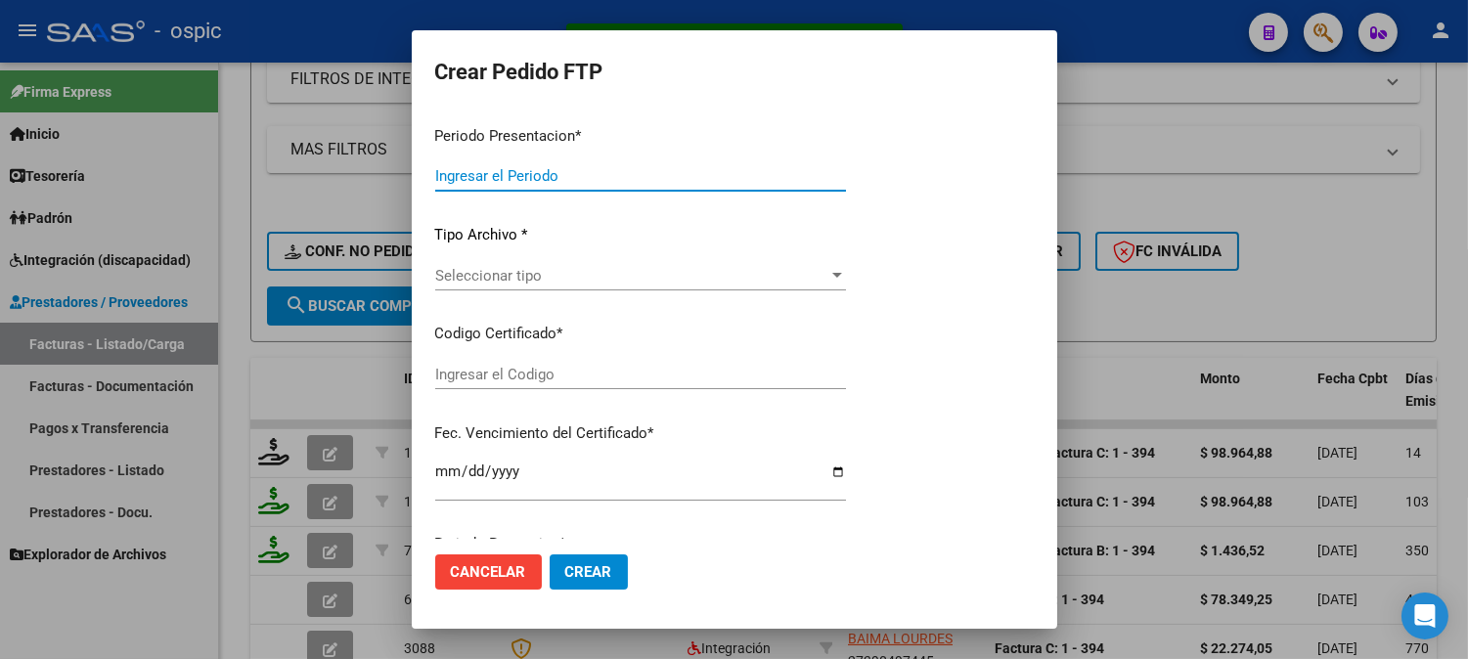
type input "202509"
type input "$ 98.964,88"
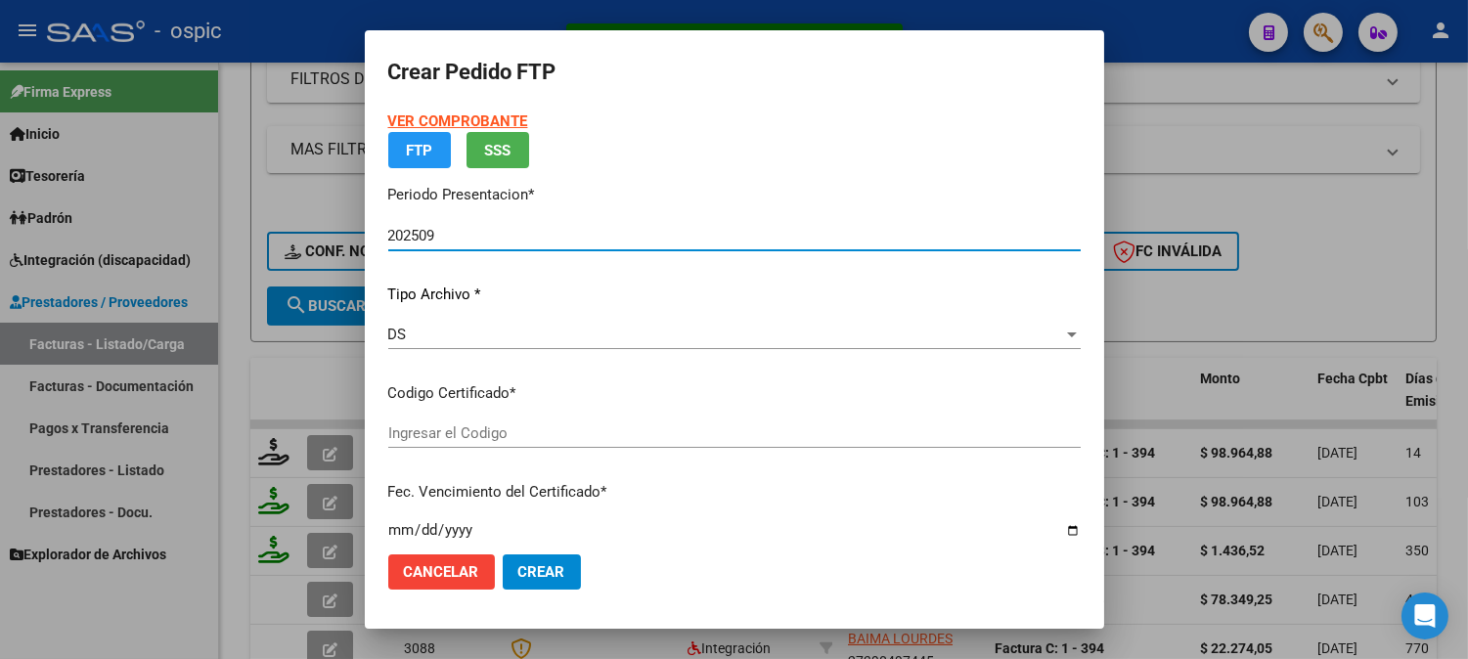
type input "5038736696"
type input "2035-03-31"
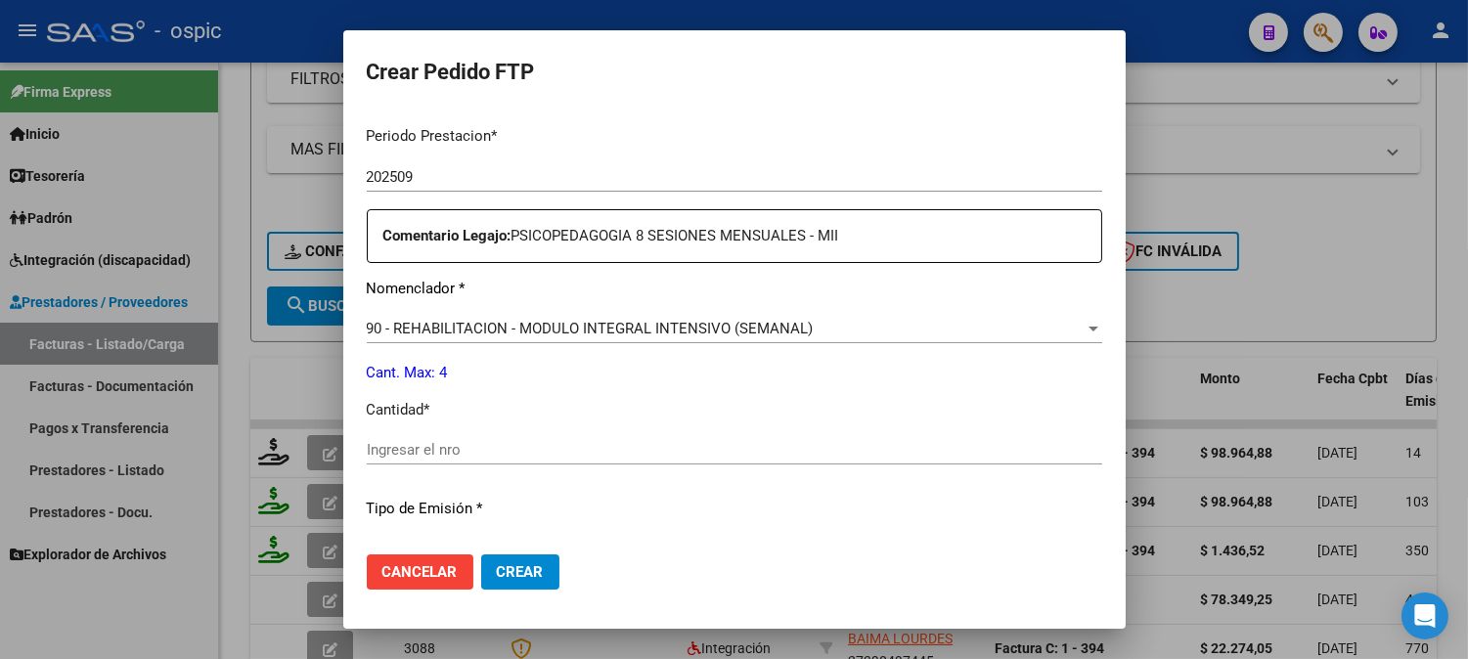
scroll to position [642, 0]
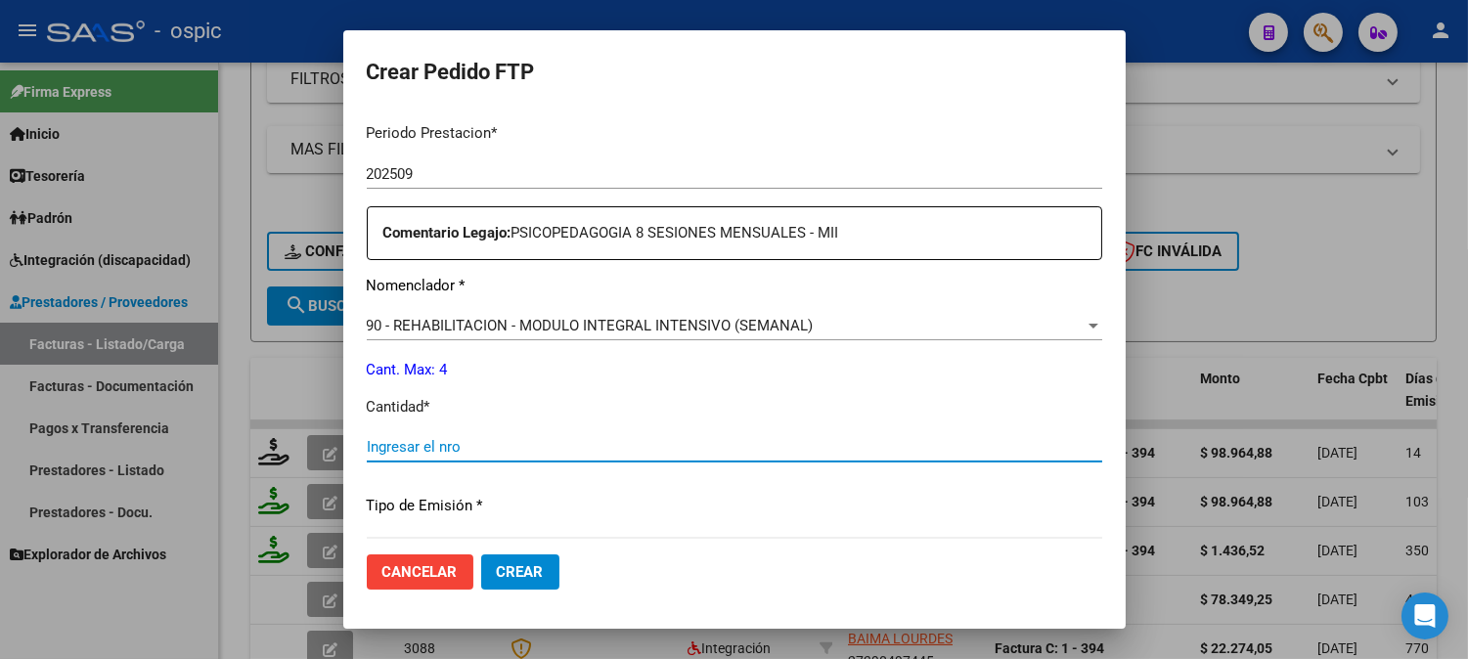
click at [665, 447] on input "Ingresar el nro" at bounding box center [734, 447] width 735 height 18
type input "4"
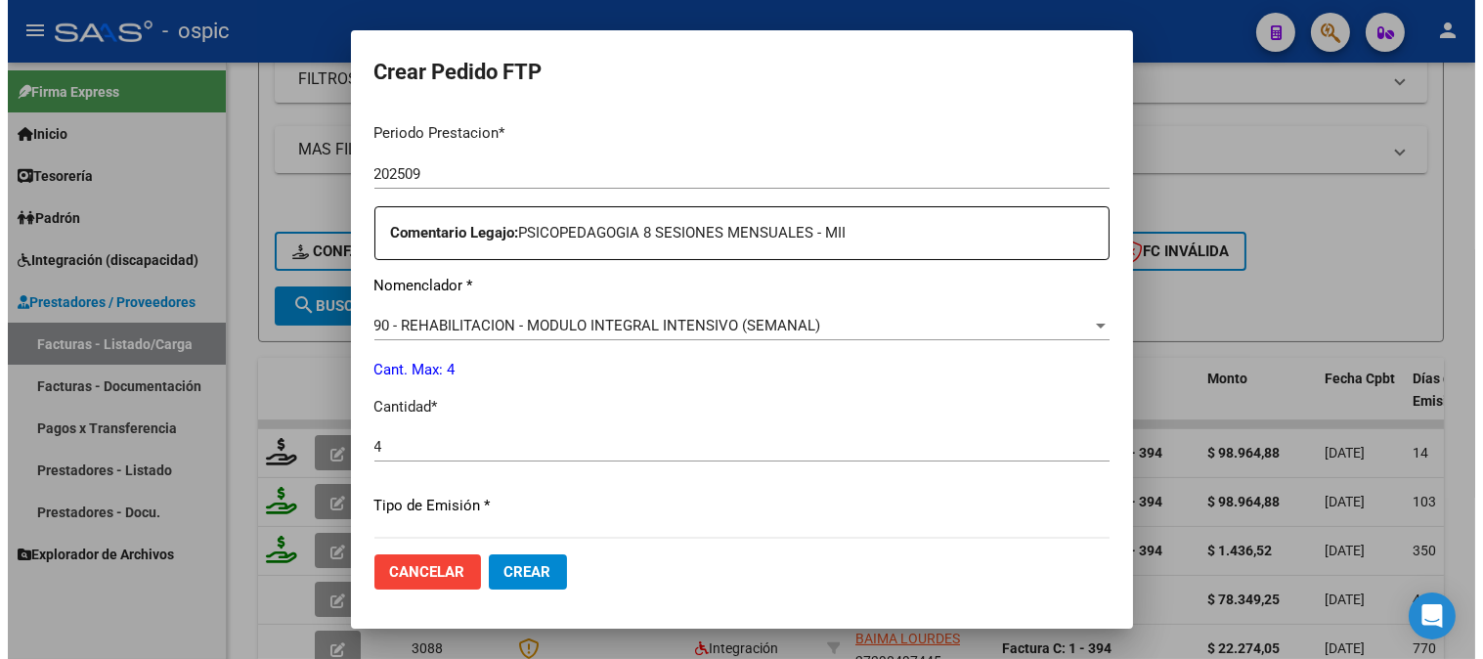
scroll to position [880, 0]
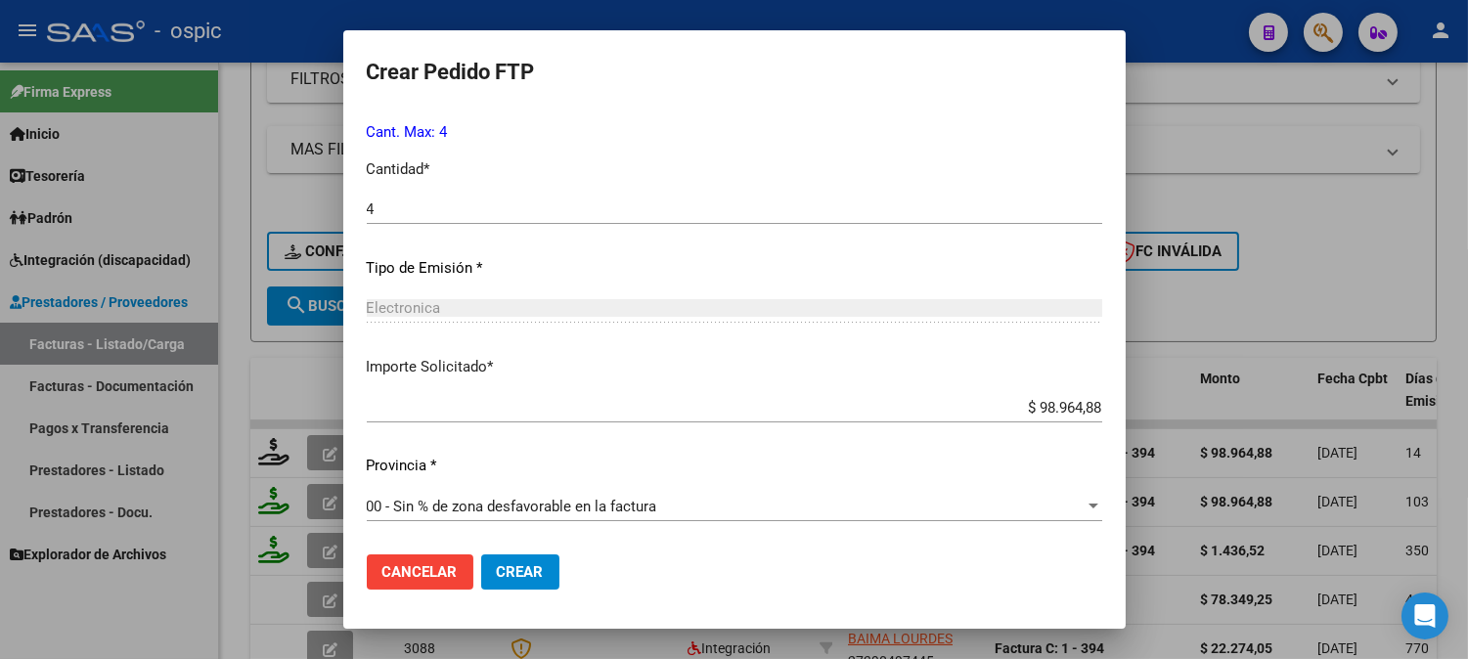
click at [524, 583] on button "Crear" at bounding box center [520, 571] width 78 height 35
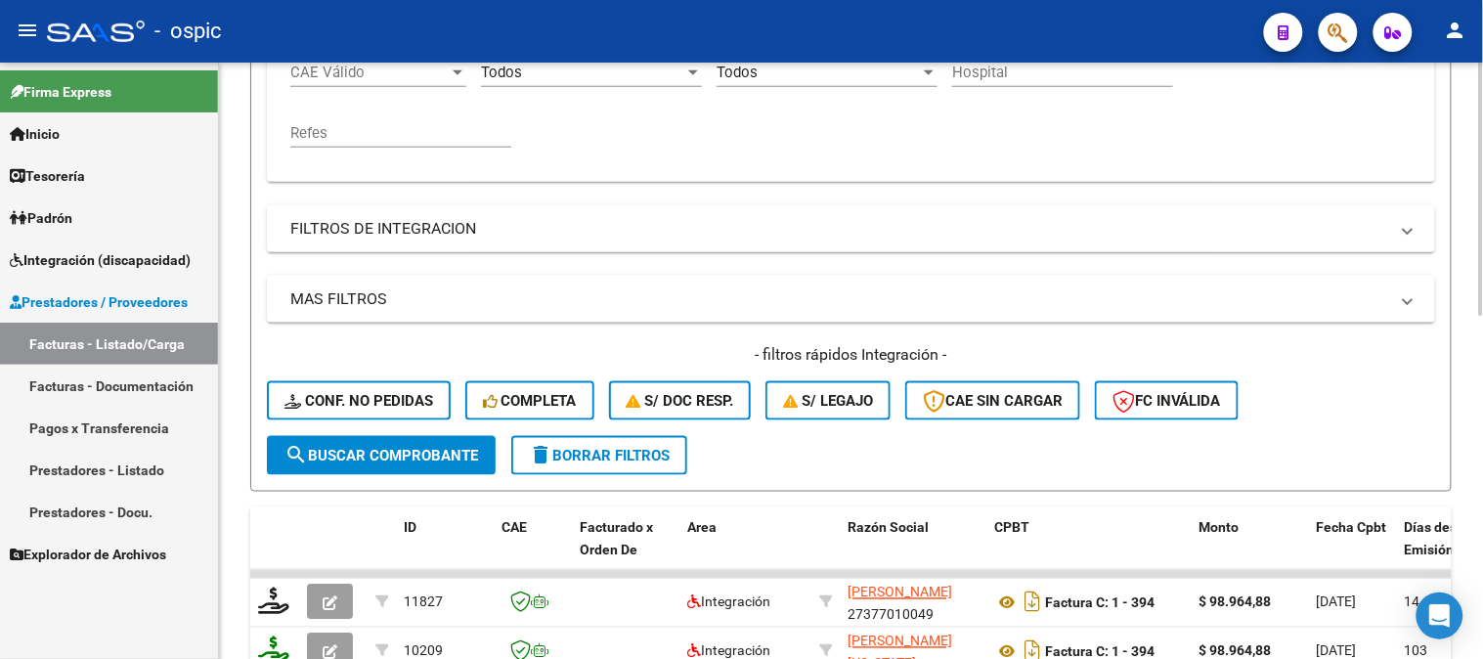
scroll to position [225, 0]
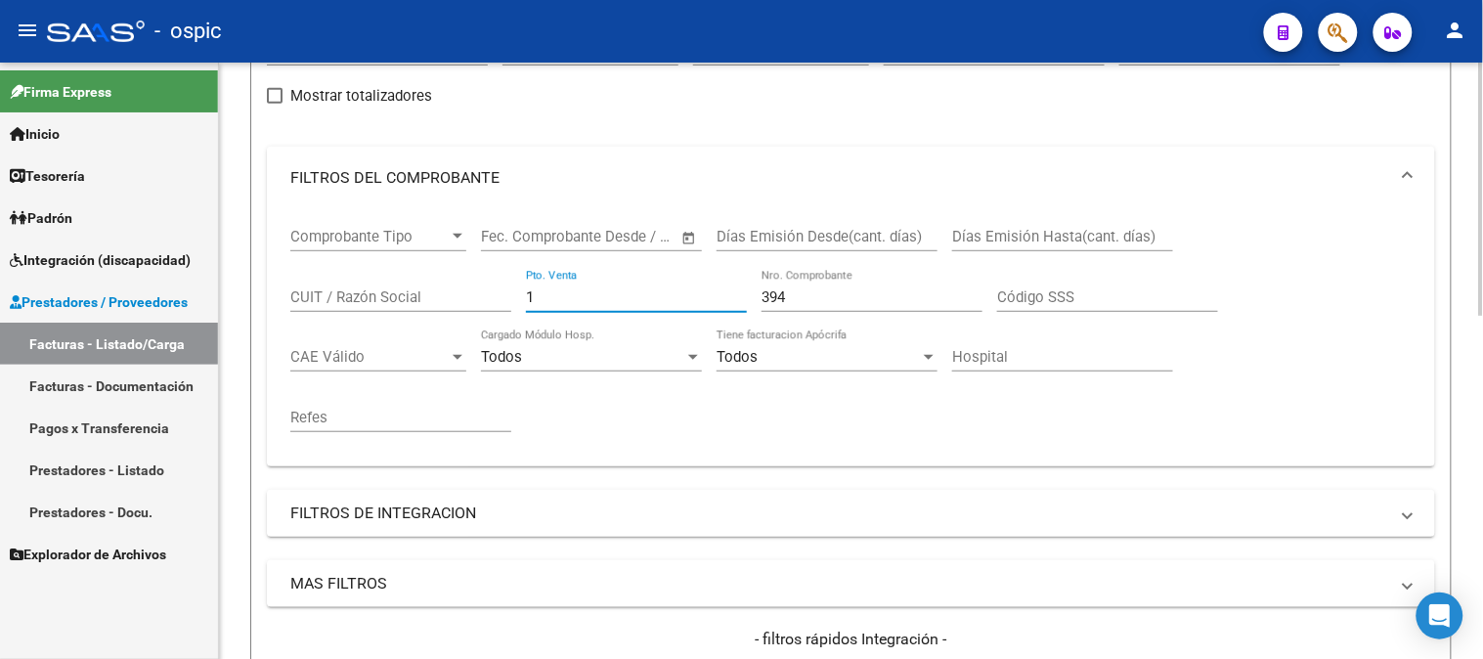
drag, startPoint x: 573, startPoint y: 305, endPoint x: 495, endPoint y: 308, distance: 78.3
click at [480, 305] on div "Comprobante Tipo Comprobante Tipo Fecha inicio – Fecha fin Fec. Comprobante Des…" at bounding box center [851, 330] width 1122 height 242
type input "2"
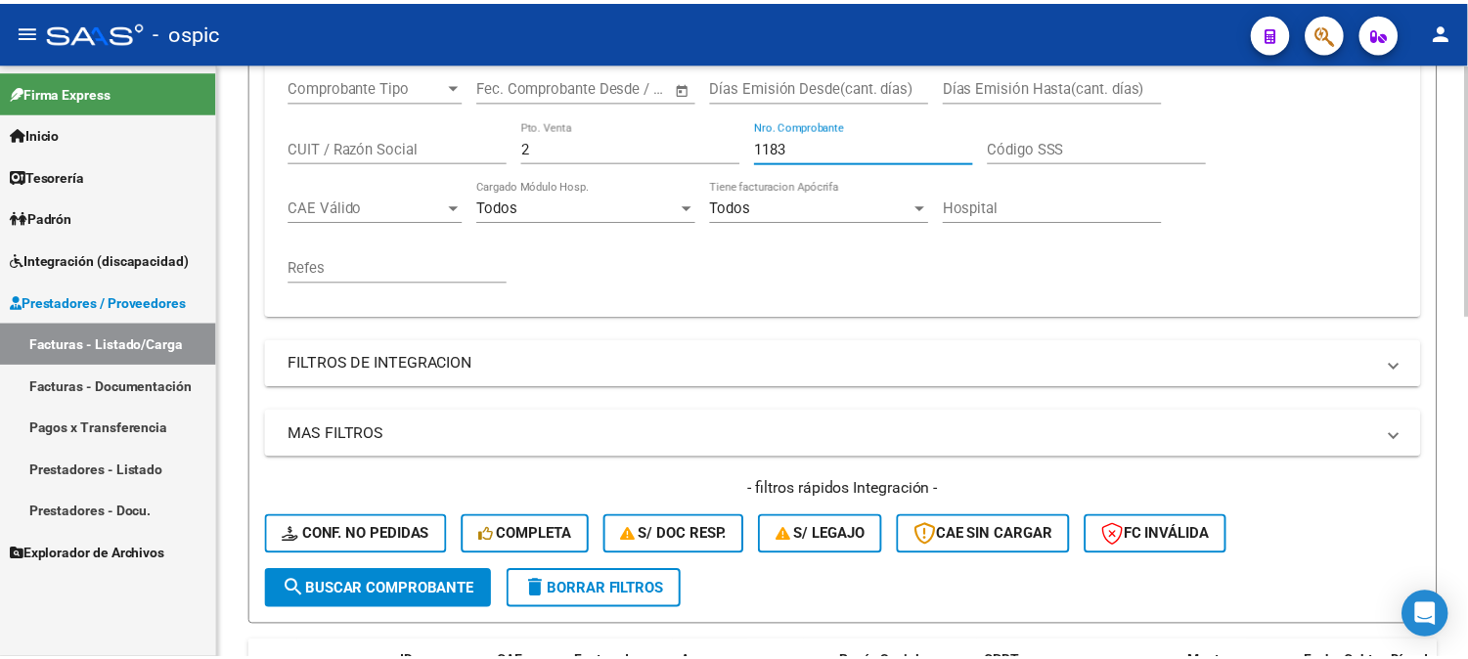
scroll to position [659, 0]
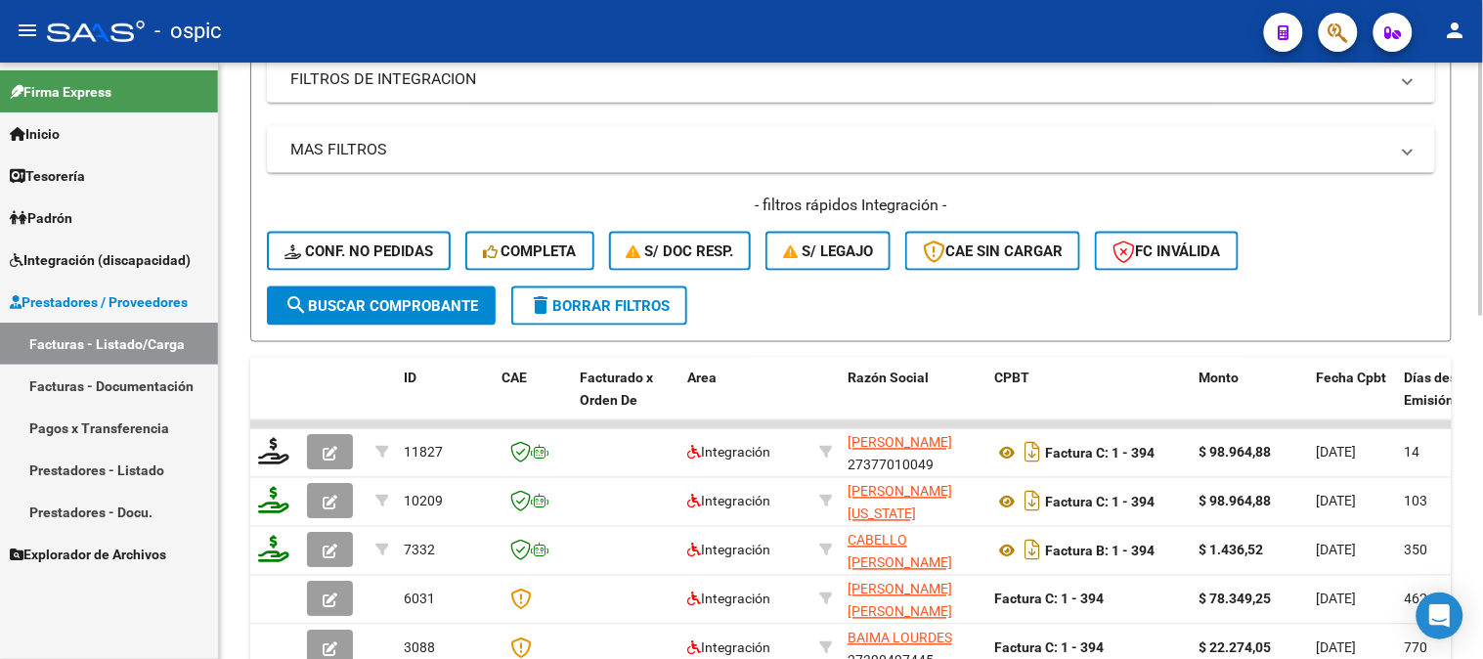
type input "1183"
click at [395, 305] on span "search Buscar Comprobante" at bounding box center [382, 306] width 194 height 18
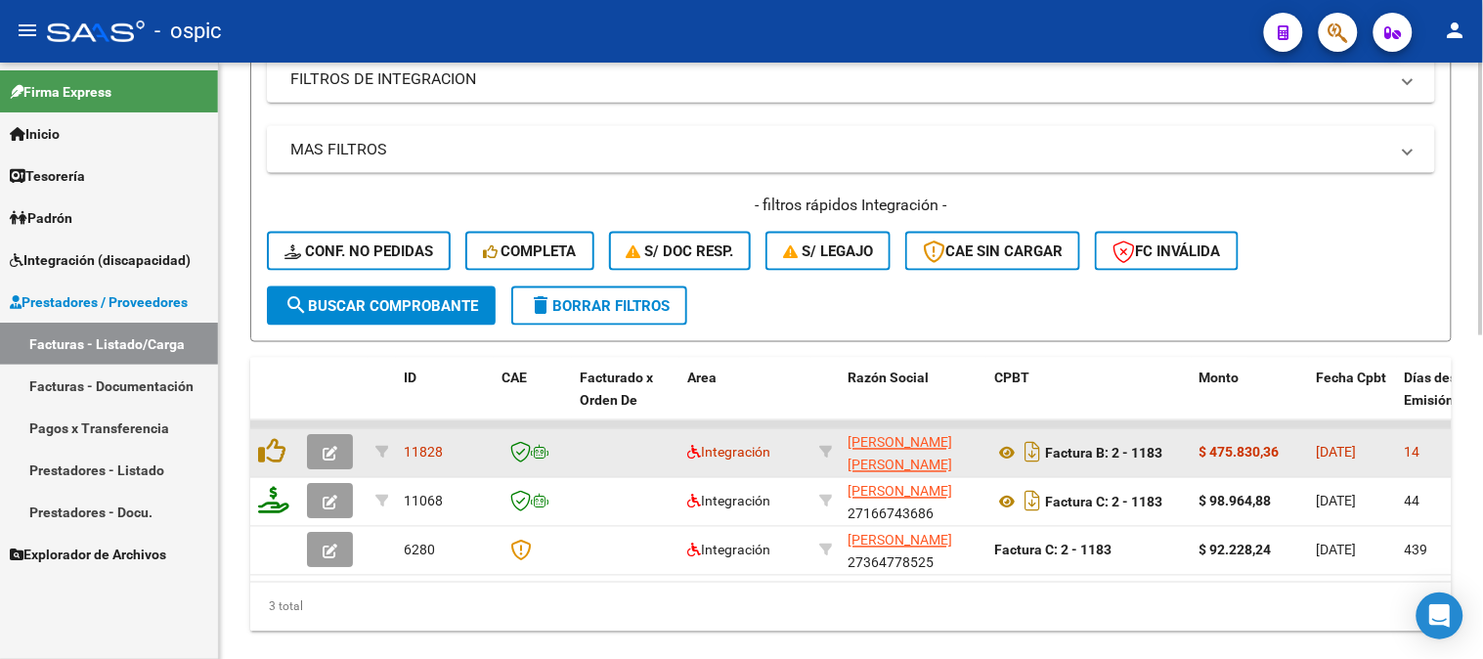
click at [328, 448] on icon "button" at bounding box center [330, 454] width 15 height 15
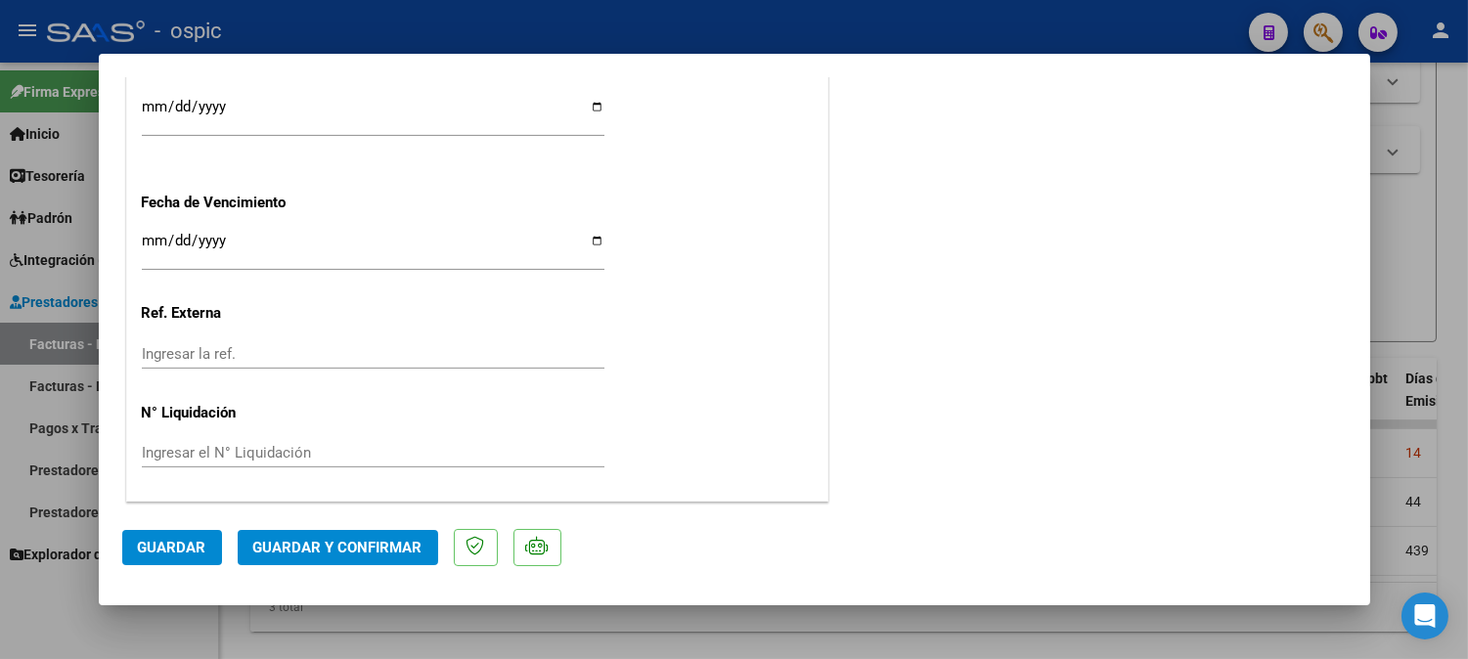
scroll to position [0, 0]
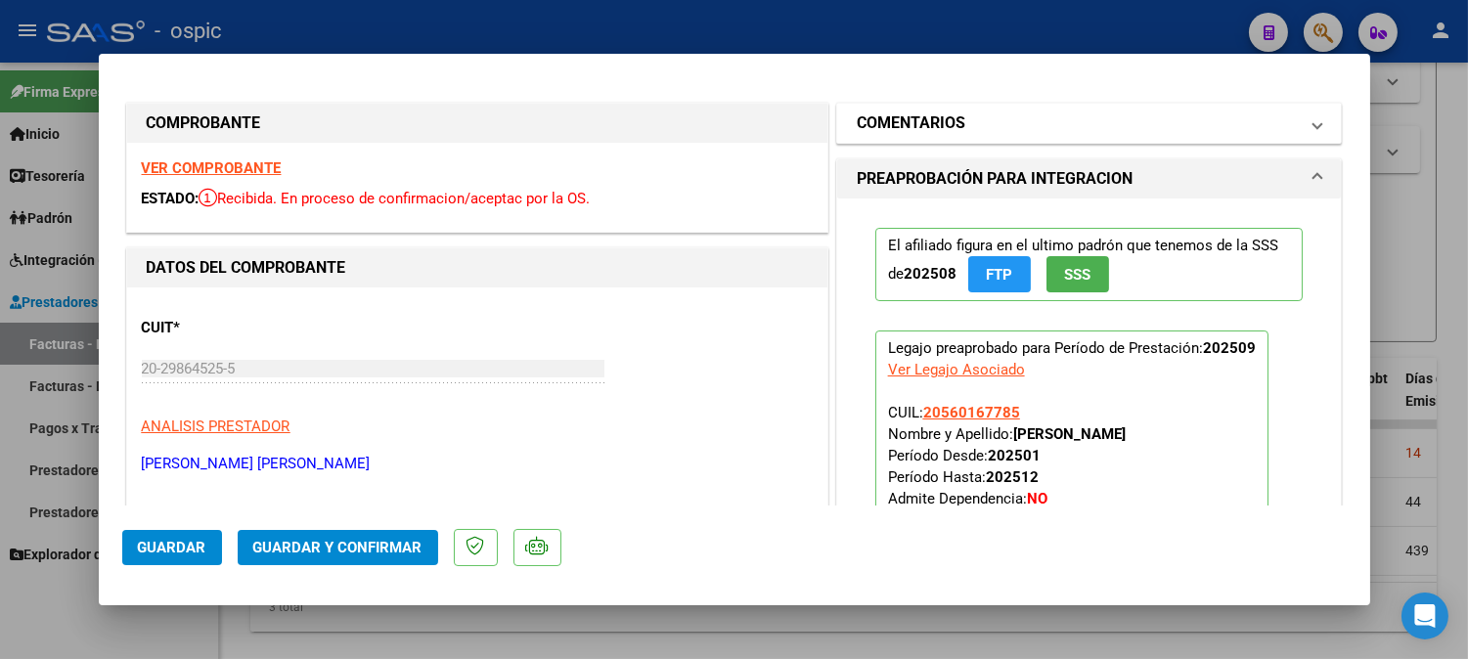
click at [1062, 122] on mat-panel-title "COMENTARIOS" at bounding box center [1078, 122] width 442 height 23
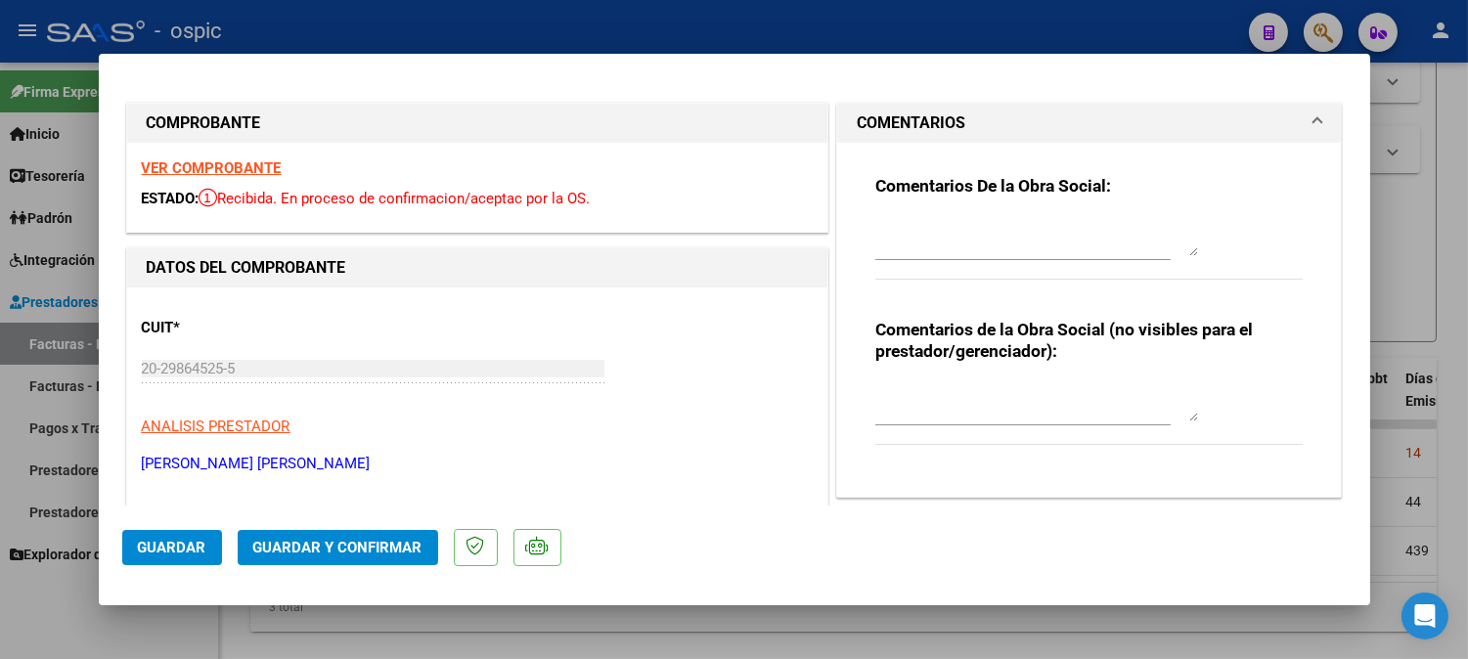
drag, startPoint x: 1013, startPoint y: 379, endPoint x: 1033, endPoint y: 389, distance: 21.9
click at [1014, 382] on div at bounding box center [1036, 401] width 323 height 47
type textarea "SAIE"
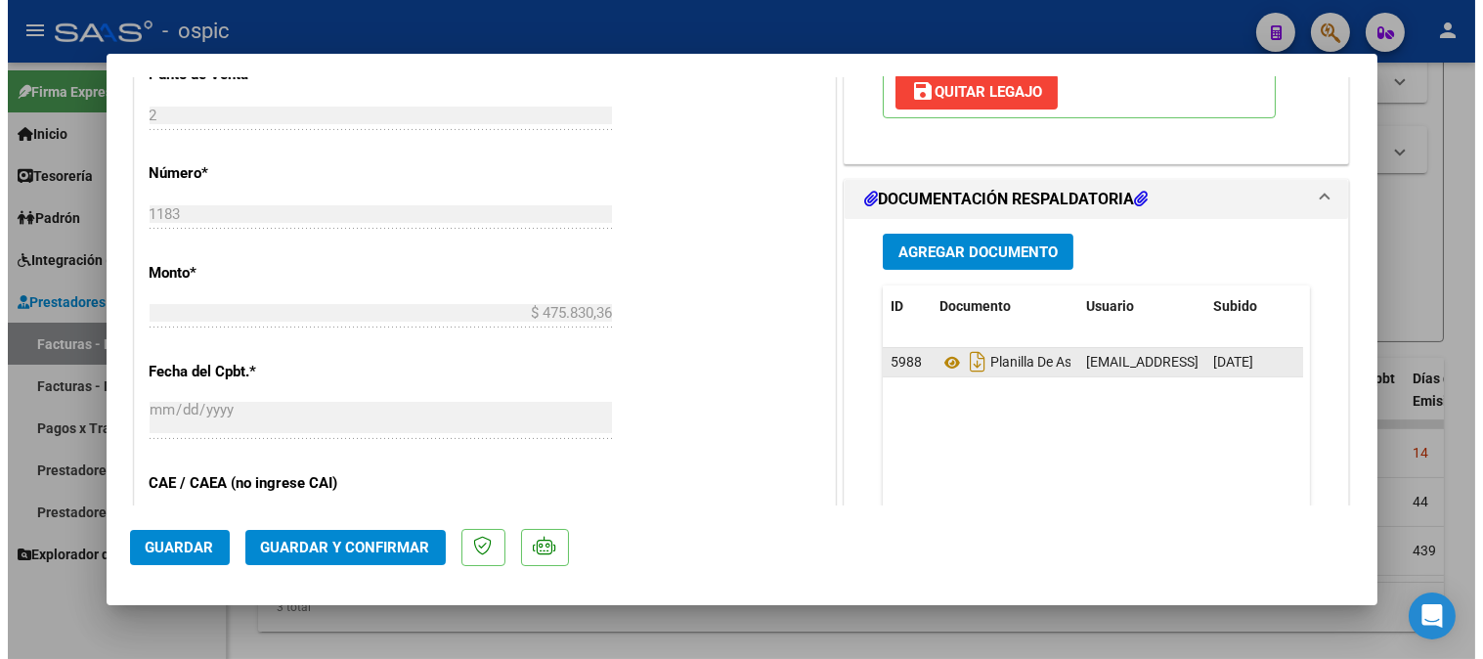
scroll to position [842, 0]
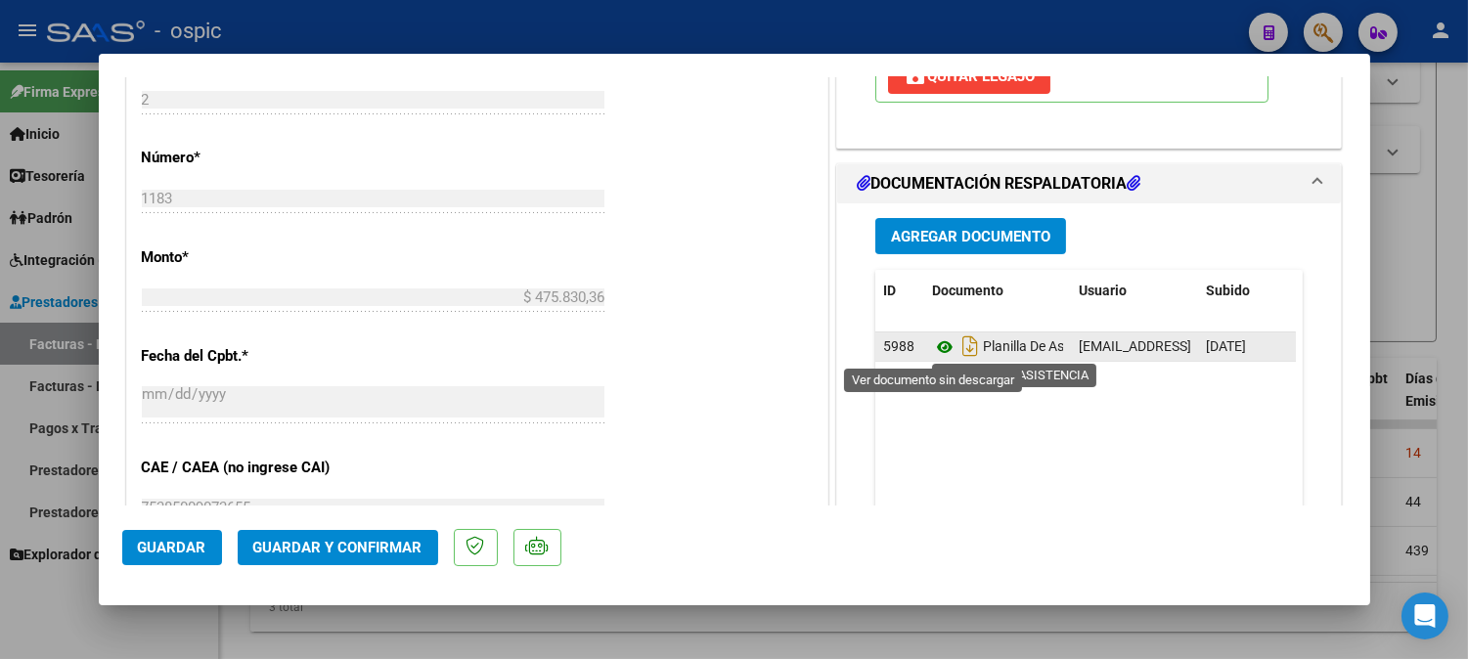
click at [934, 347] on icon at bounding box center [944, 346] width 25 height 23
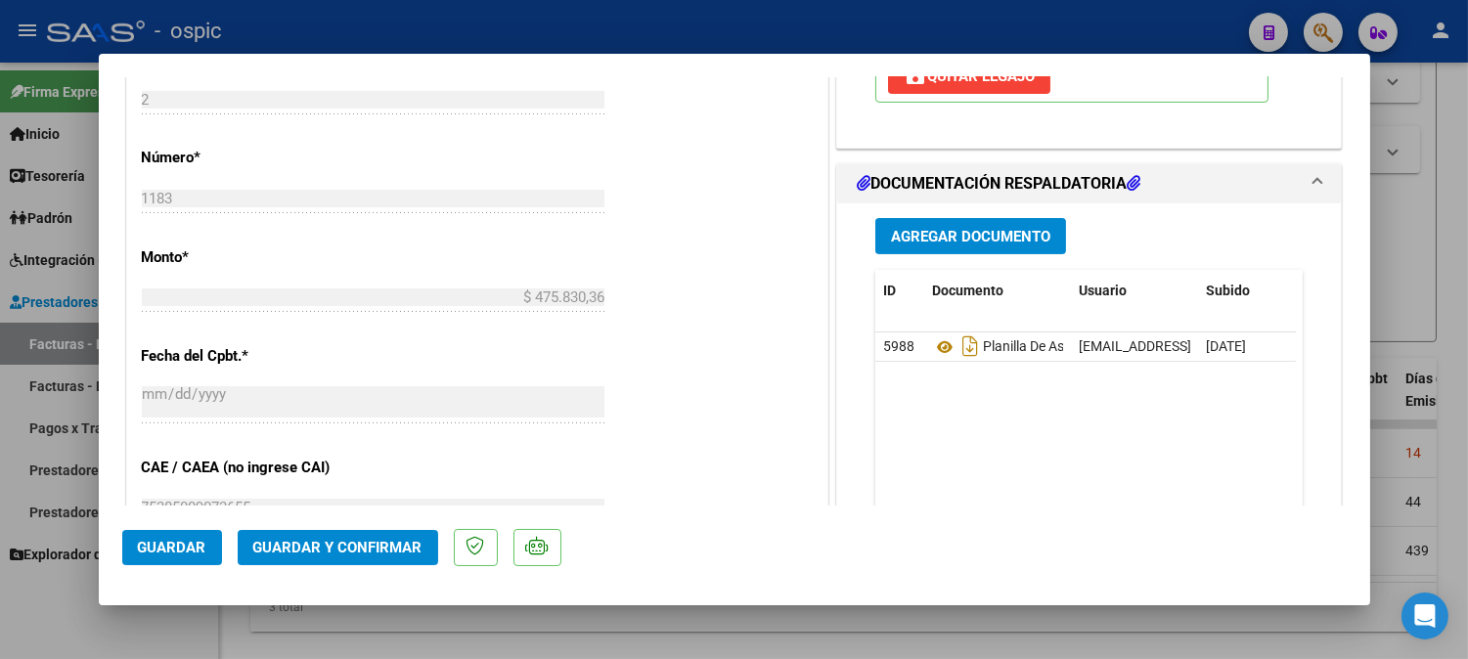
click at [406, 550] on span "Guardar y Confirmar" at bounding box center [337, 548] width 169 height 18
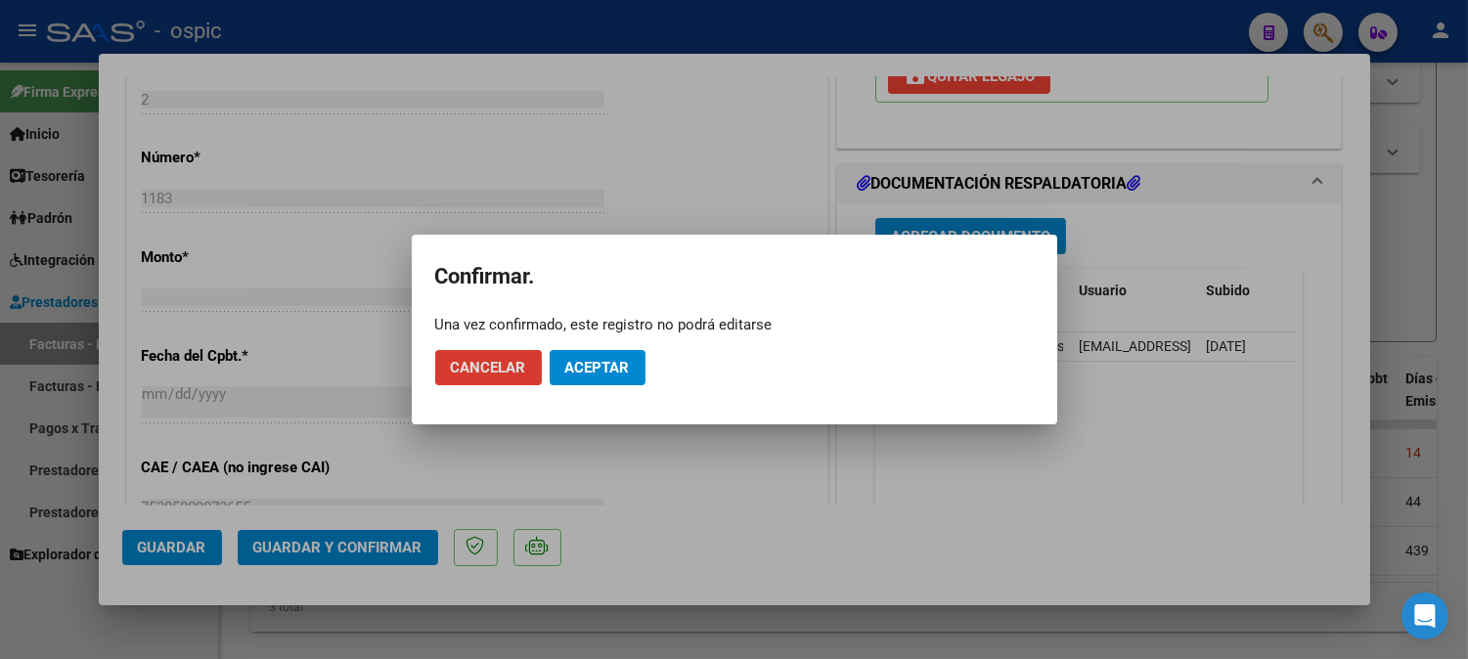
click at [598, 366] on span "Aceptar" at bounding box center [597, 368] width 65 height 18
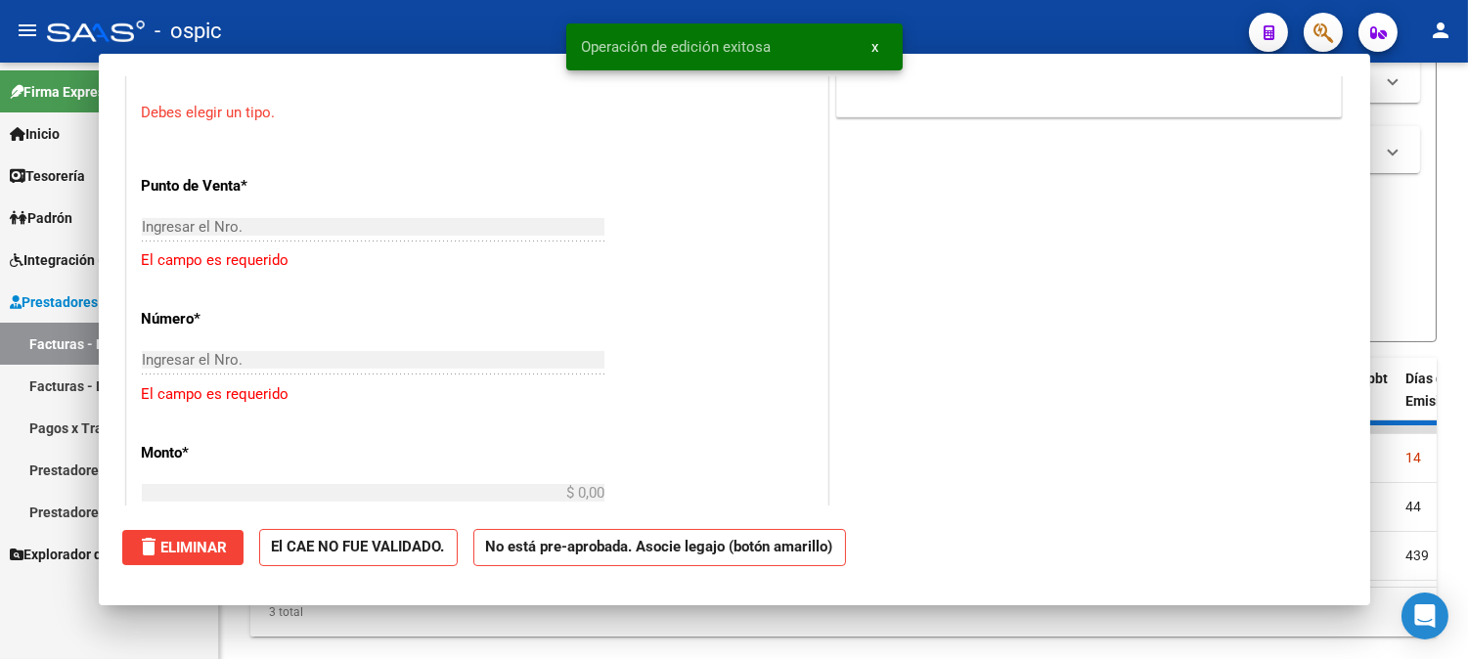
scroll to position [0, 0]
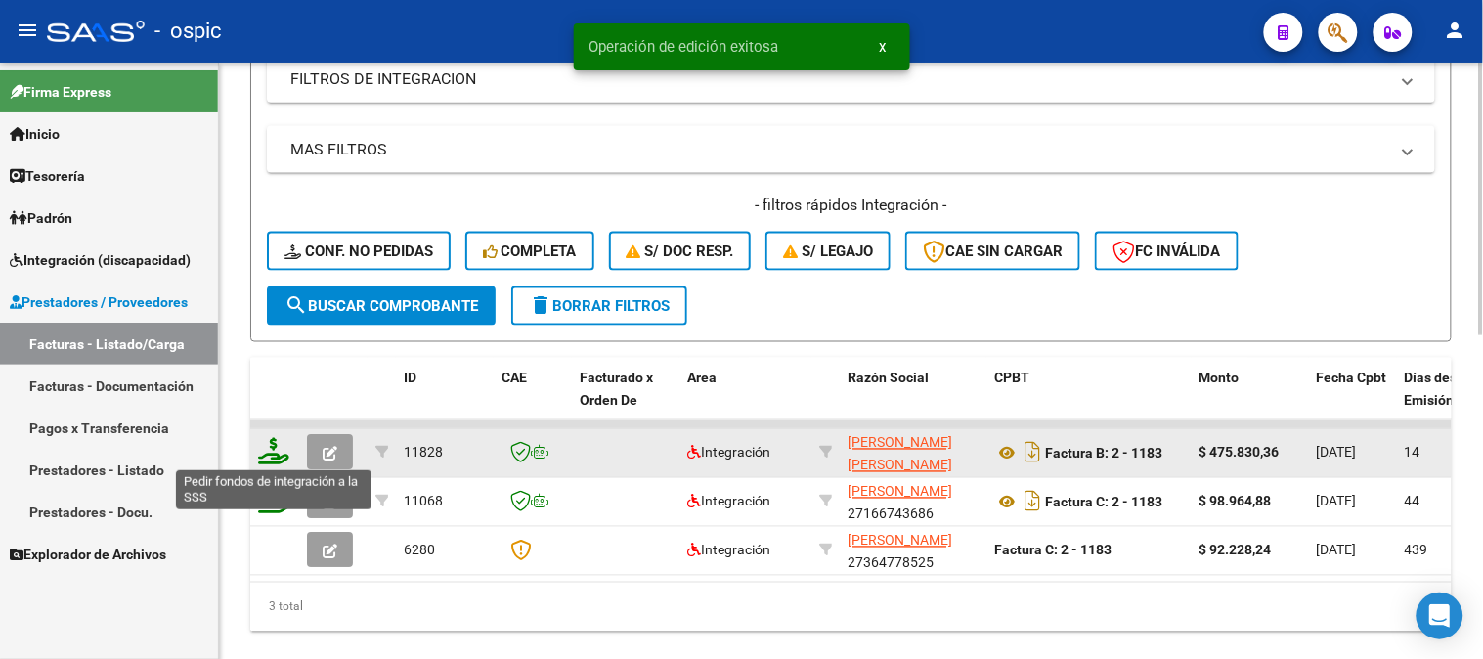
click at [270, 447] on icon at bounding box center [273, 451] width 31 height 27
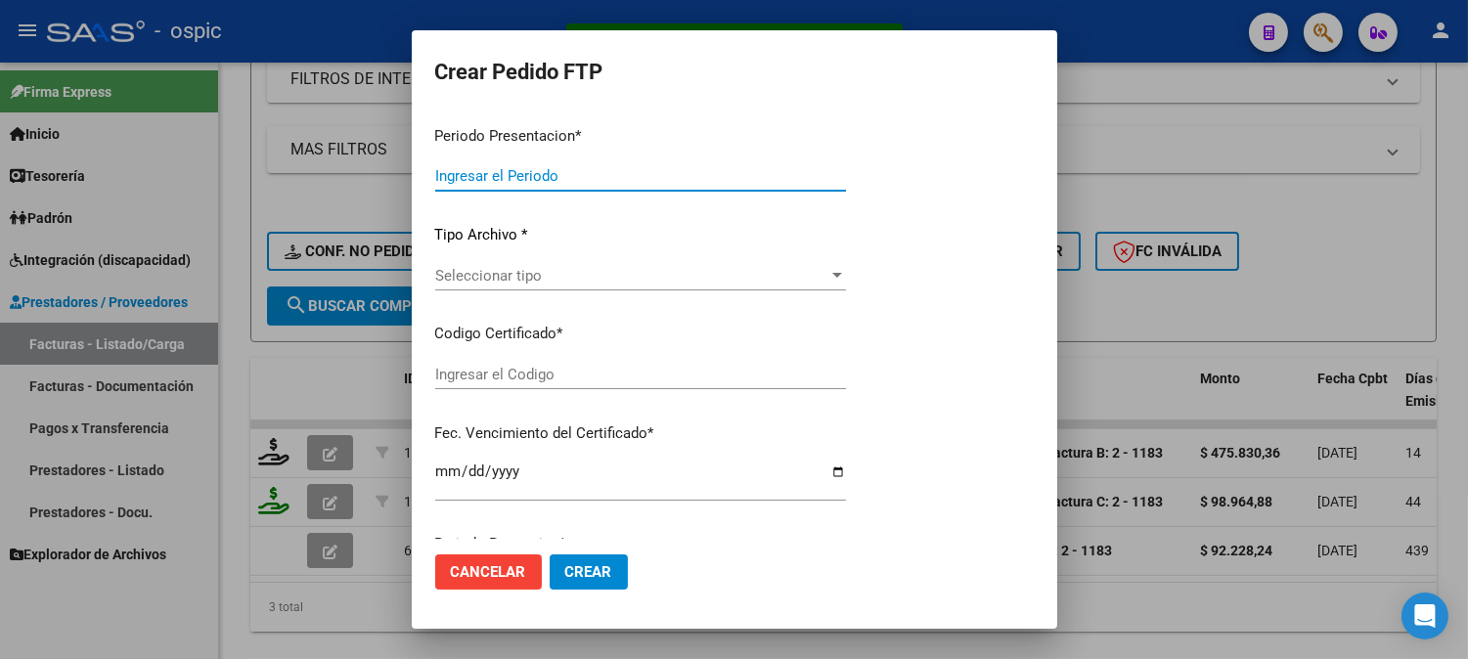
type input "202509"
type input "$ 475.830,36"
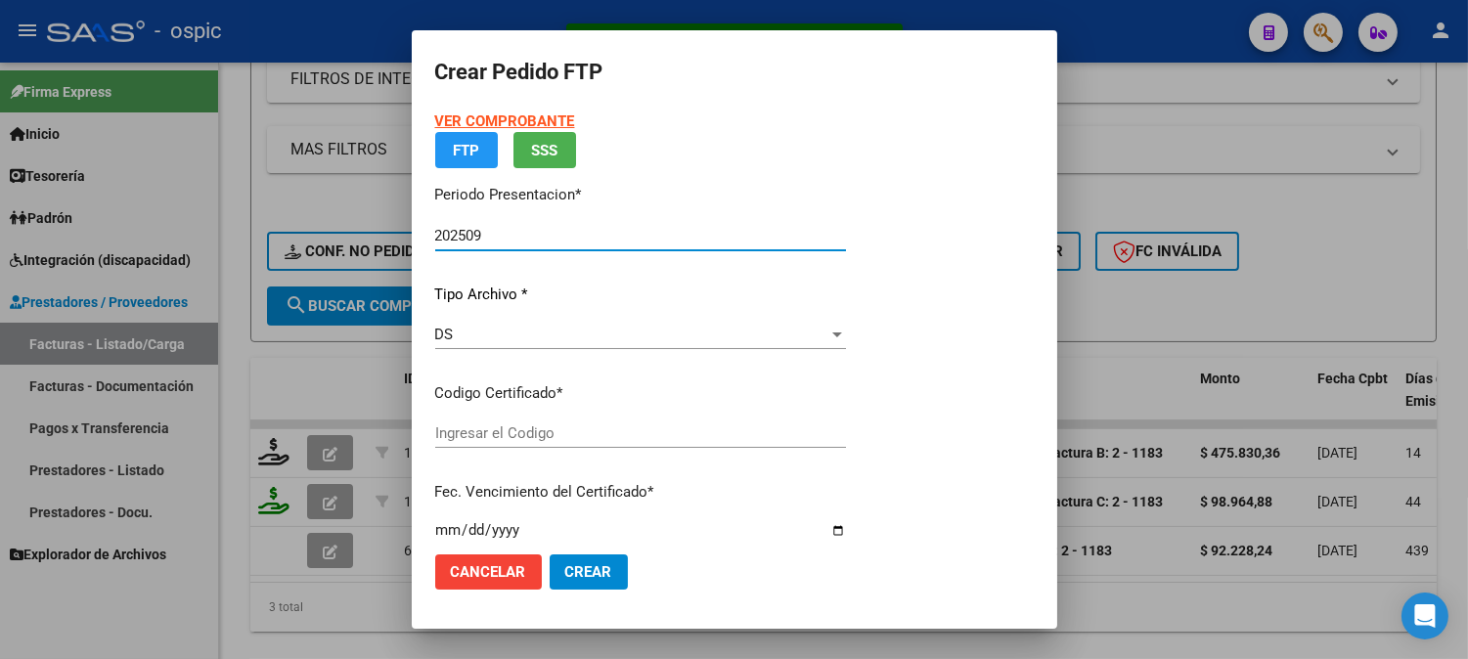
type input "5038736696"
type input "2035-03-31"
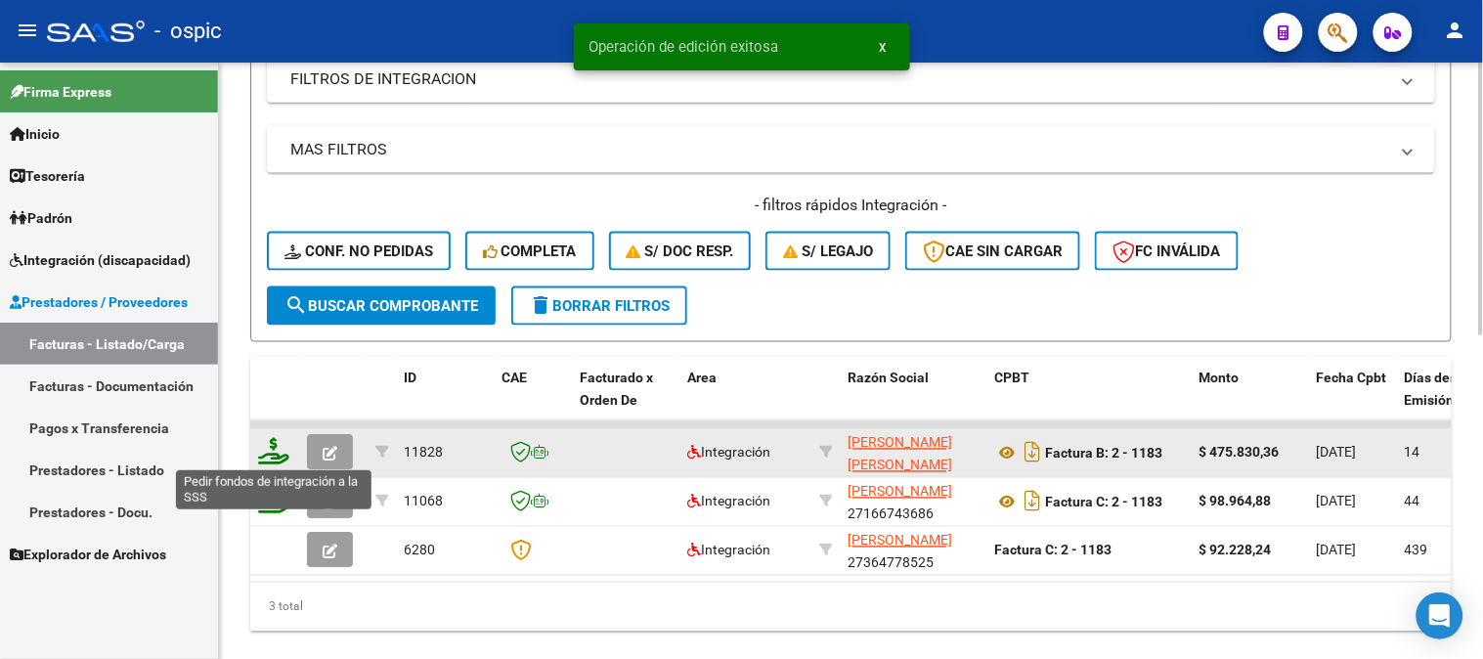
click at [271, 446] on icon at bounding box center [273, 451] width 31 height 27
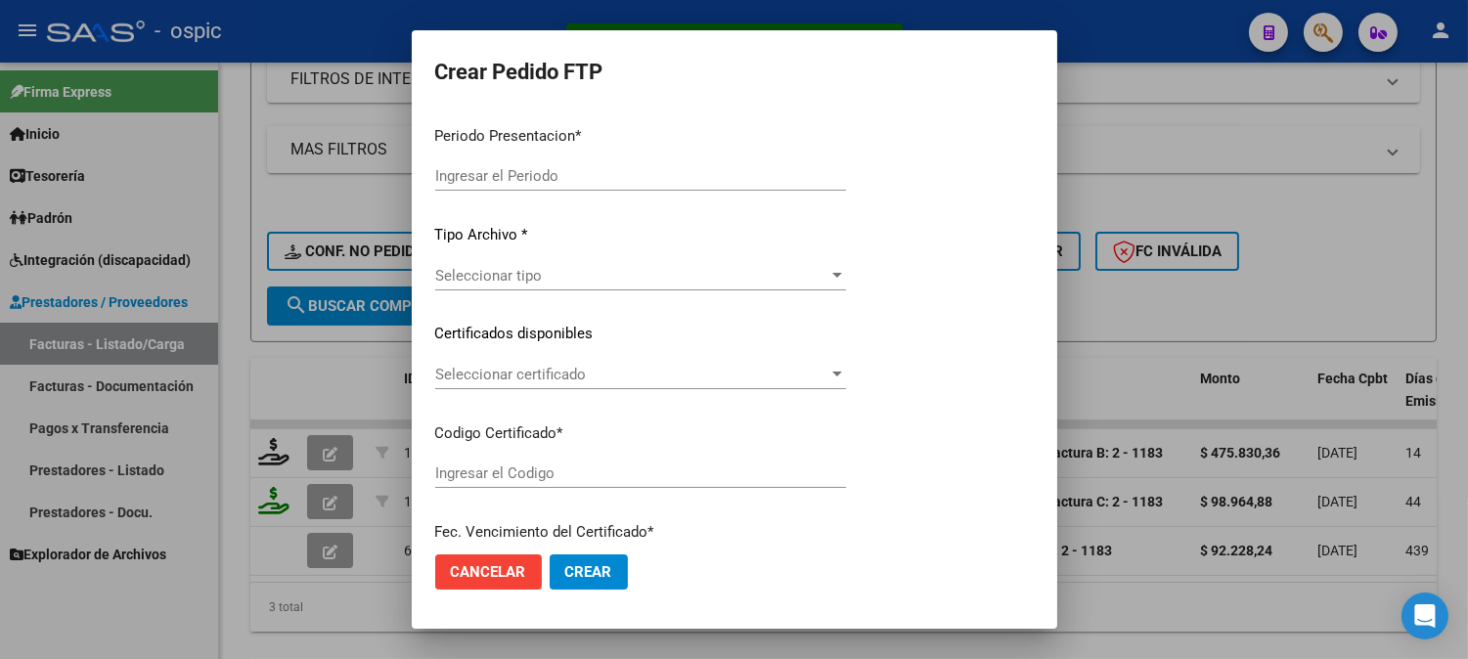
type input "202509"
type input "$ 475.830,36"
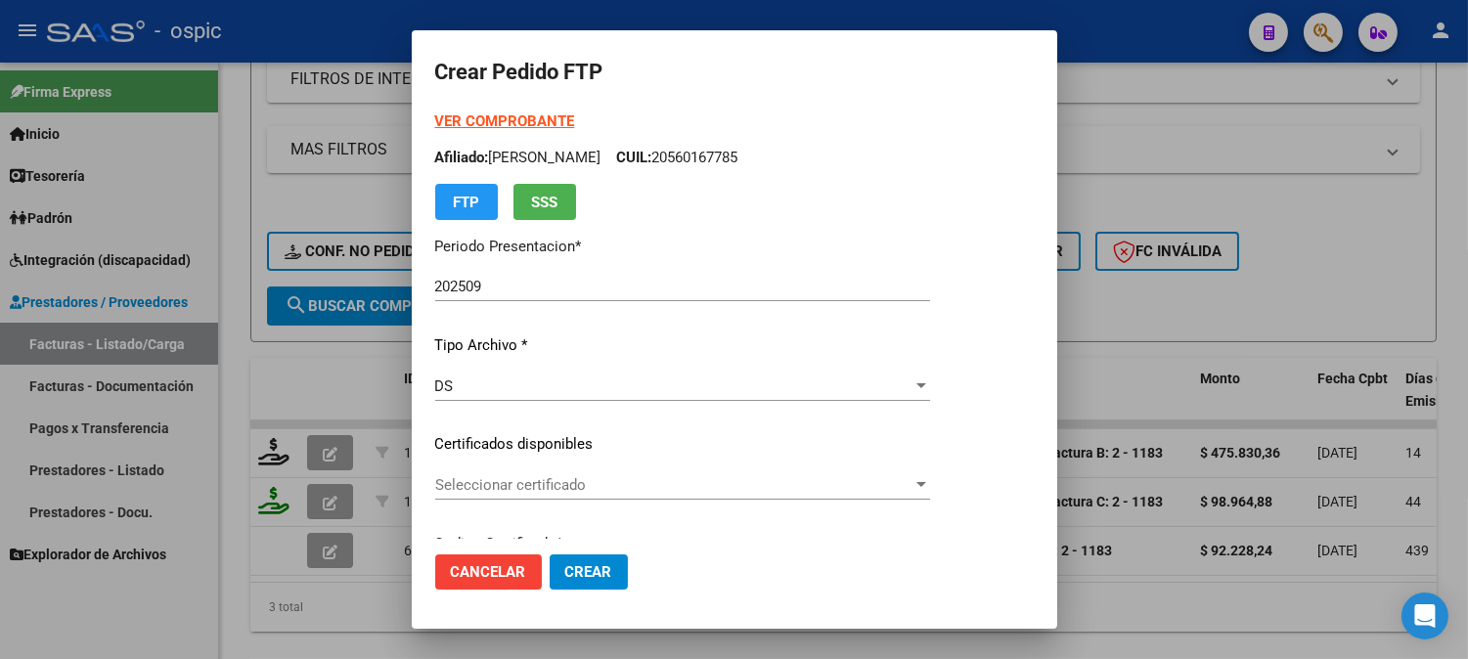
type input "5038736696"
type input "2035-03-31"
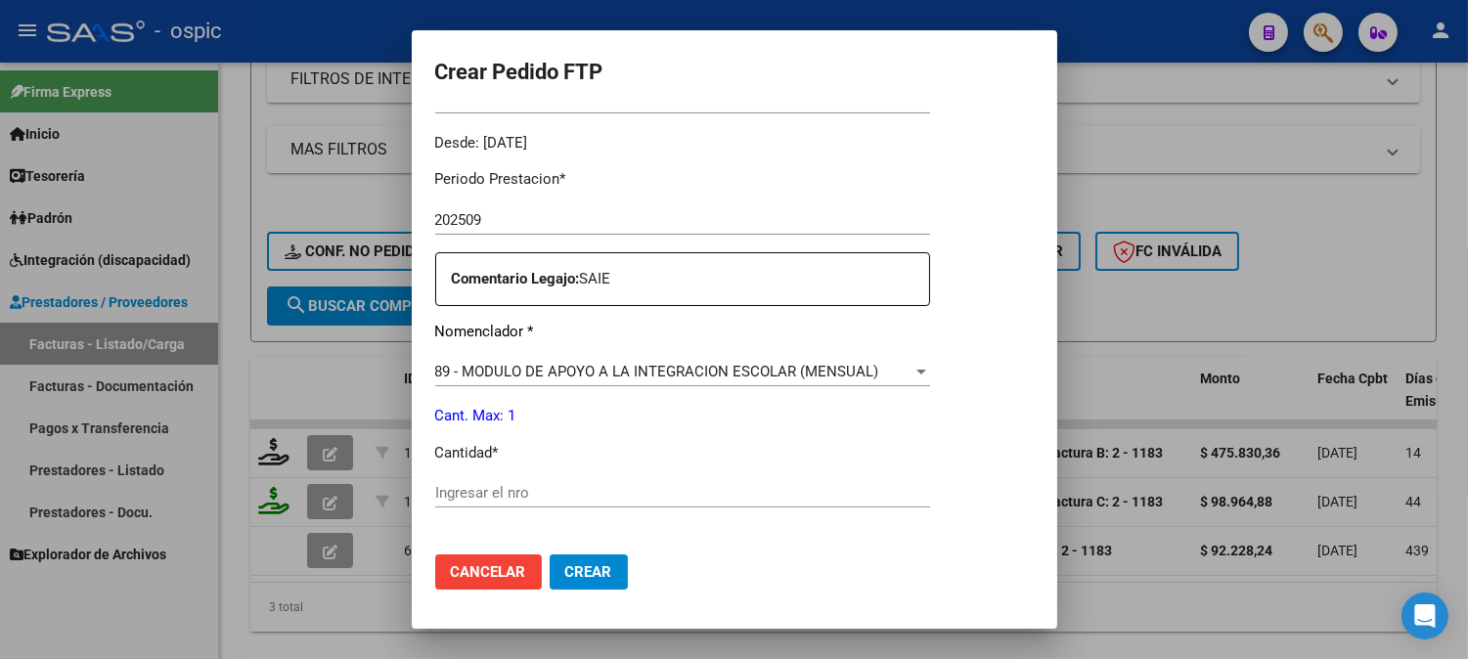
scroll to position [647, 0]
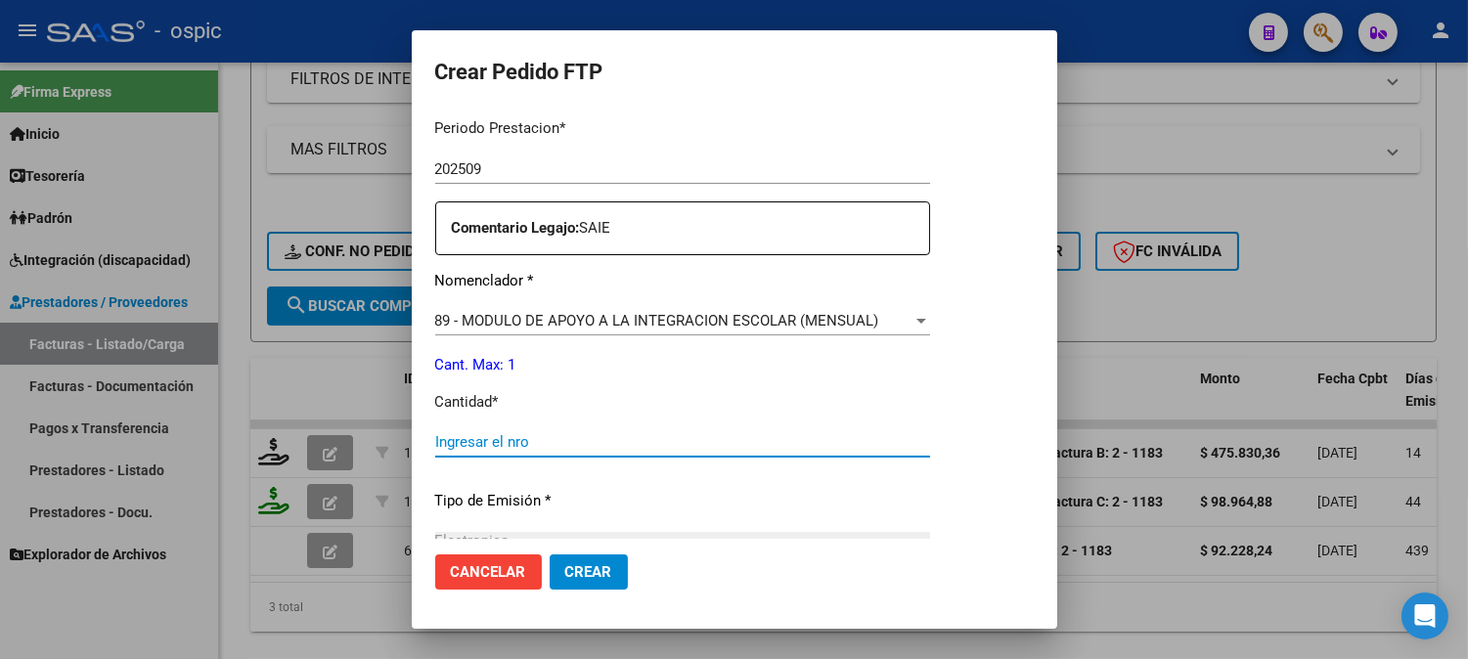
click at [800, 435] on input "Ingresar el nro" at bounding box center [682, 442] width 495 height 18
type input "1"
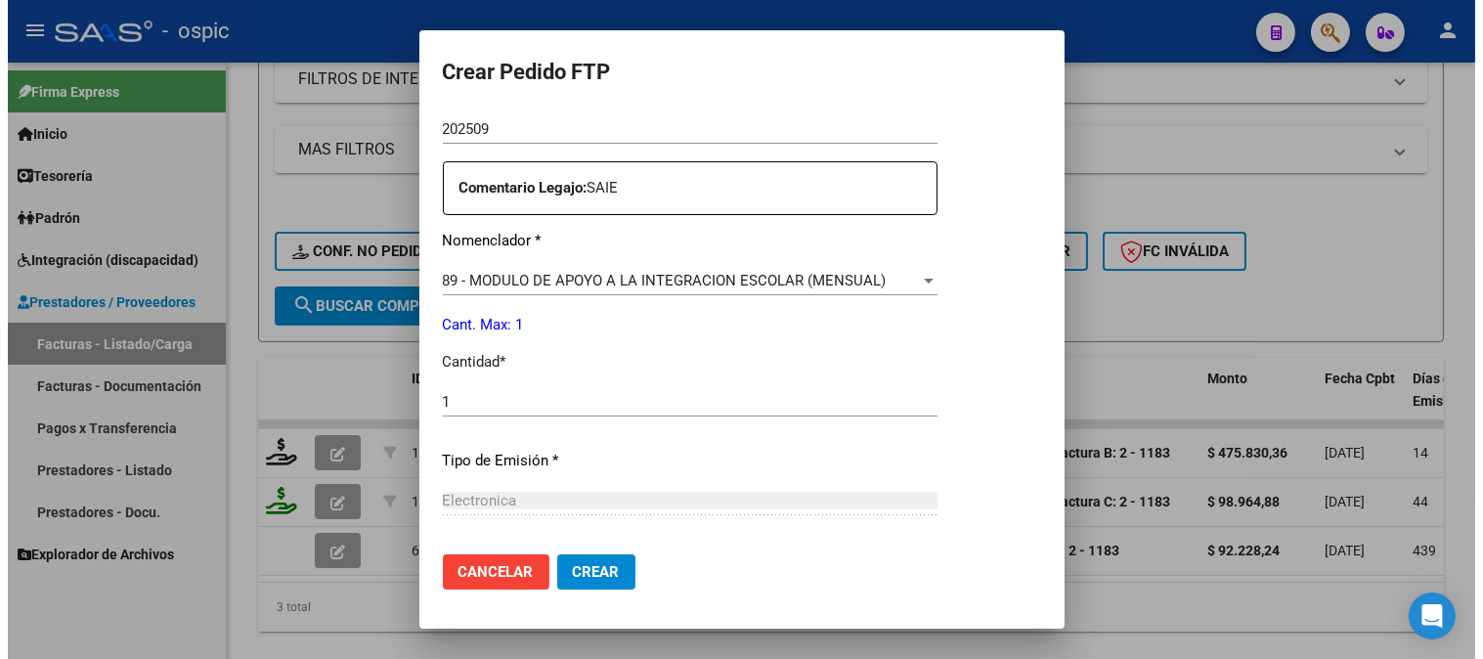
scroll to position [880, 0]
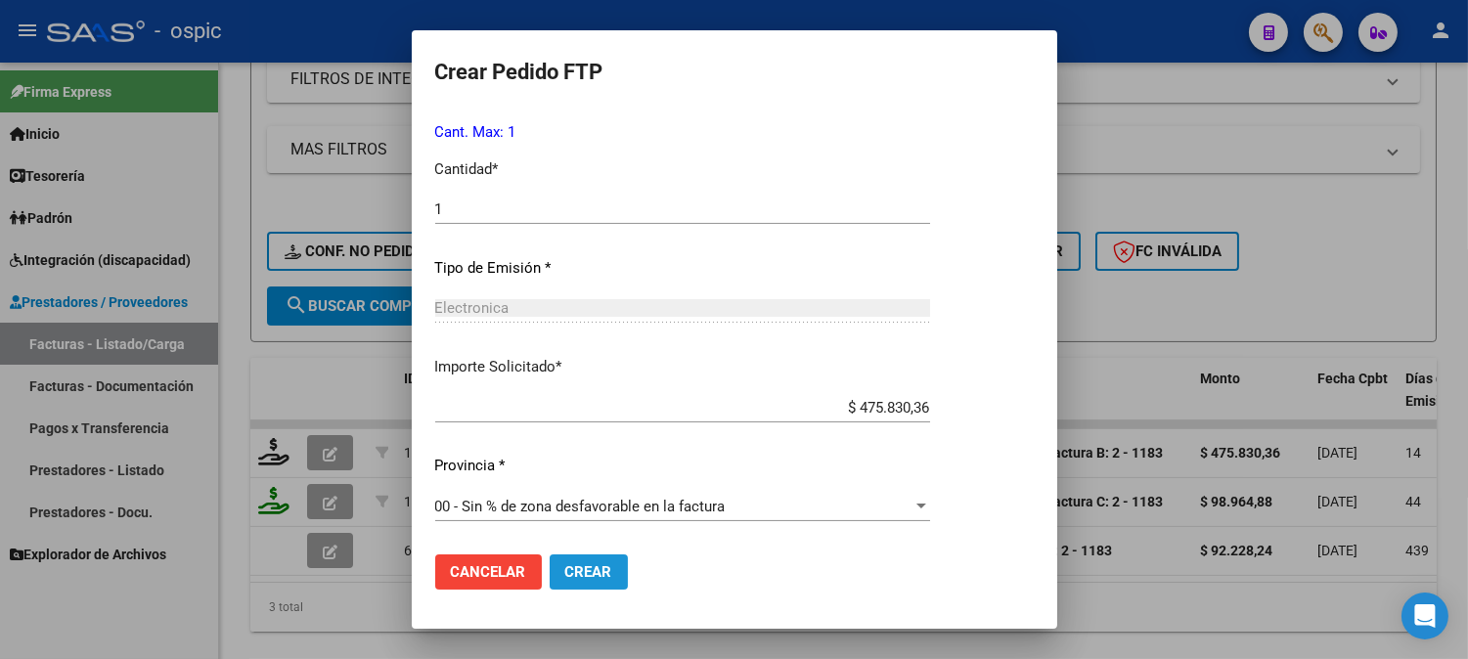
drag, startPoint x: 583, startPoint y: 561, endPoint x: 630, endPoint y: 542, distance: 50.8
click at [587, 559] on button "Crear" at bounding box center [589, 571] width 78 height 35
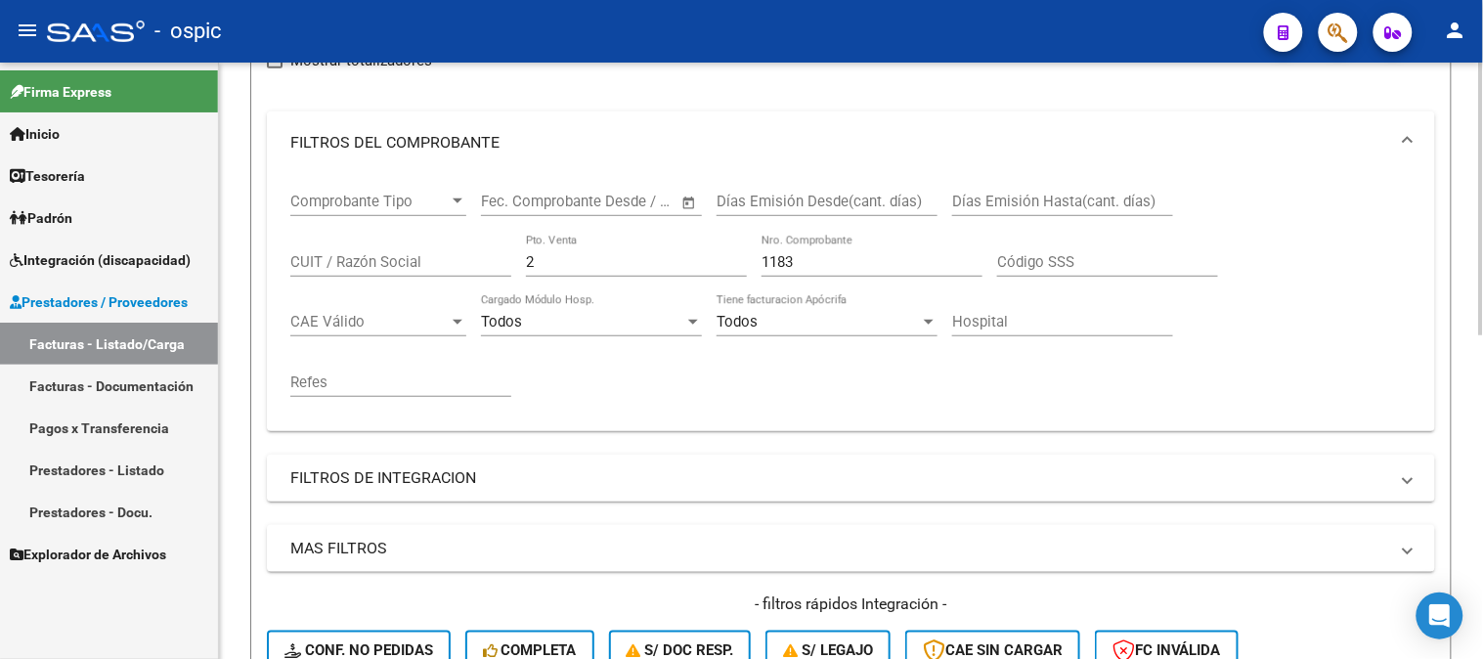
scroll to position [225, 0]
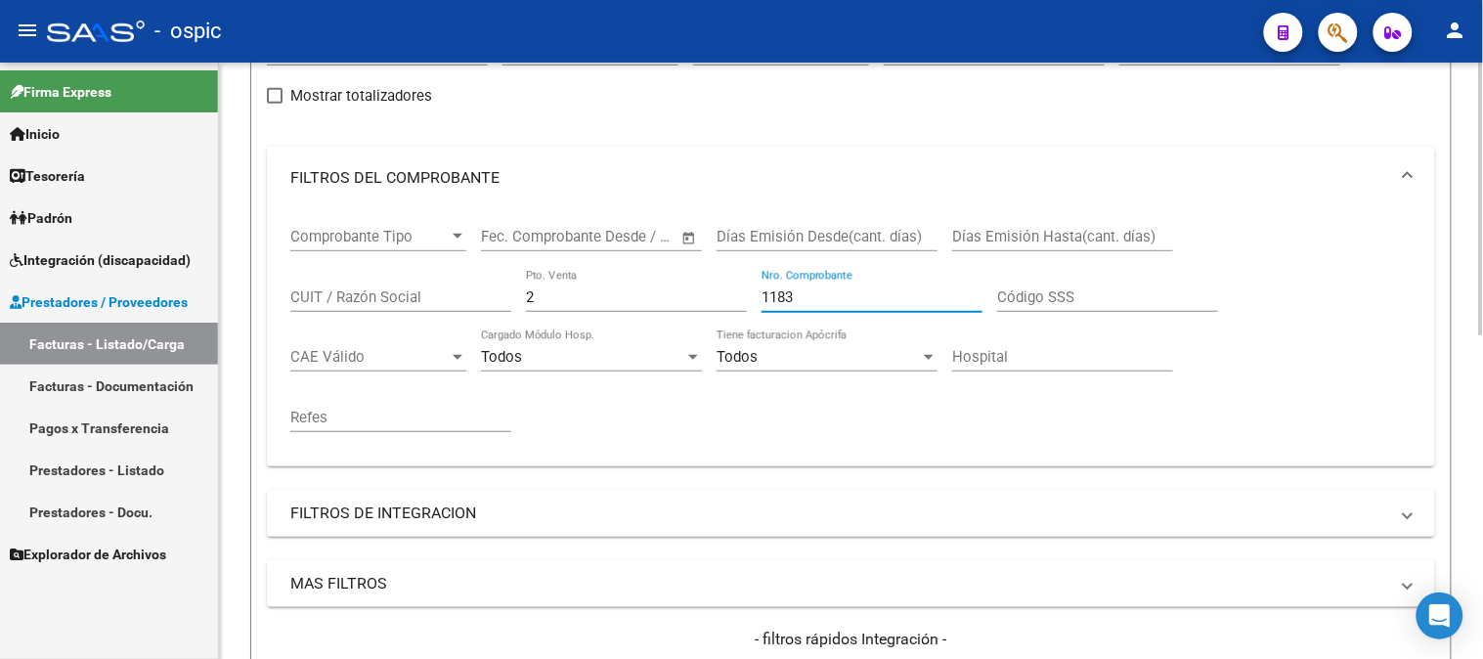
drag, startPoint x: 697, startPoint y: 297, endPoint x: 670, endPoint y: 285, distance: 30.2
click at [673, 298] on div "Comprobante Tipo Comprobante Tipo Fecha inicio – Fecha fin Fec. Comprobante Des…" at bounding box center [851, 330] width 1122 height 242
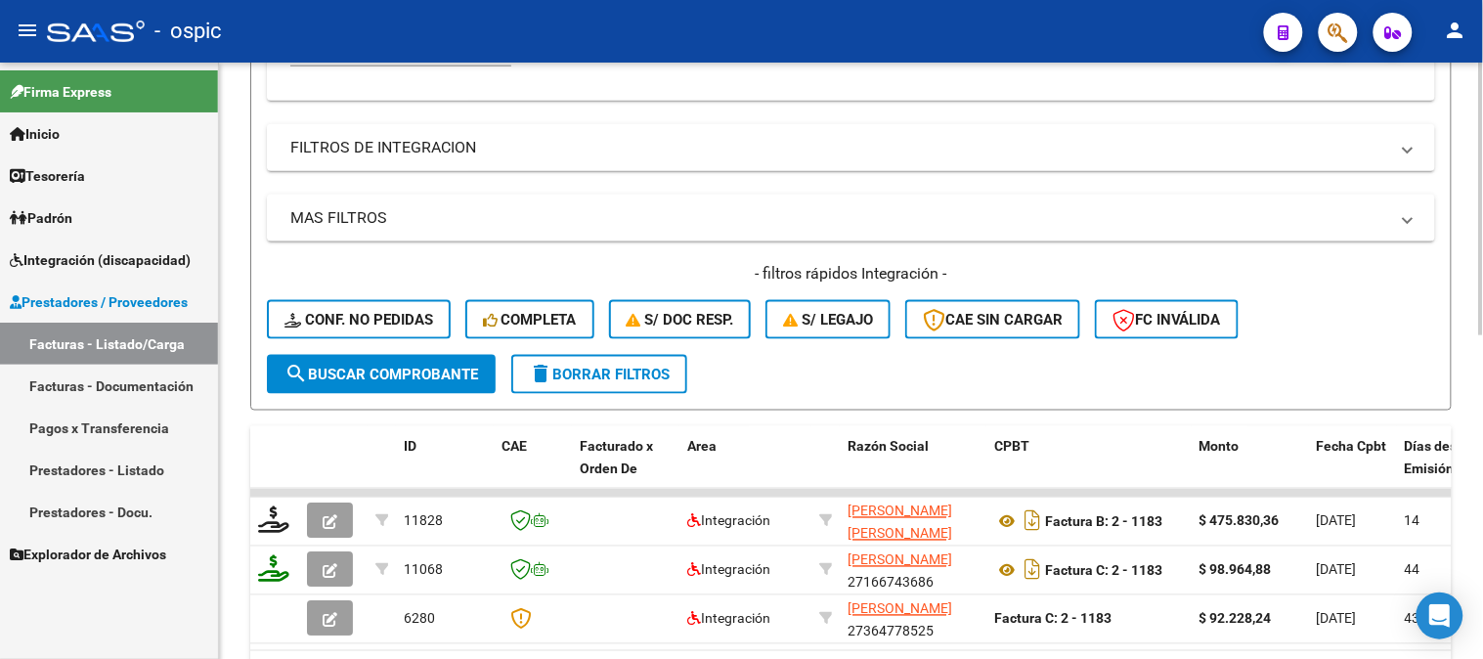
scroll to position [659, 0]
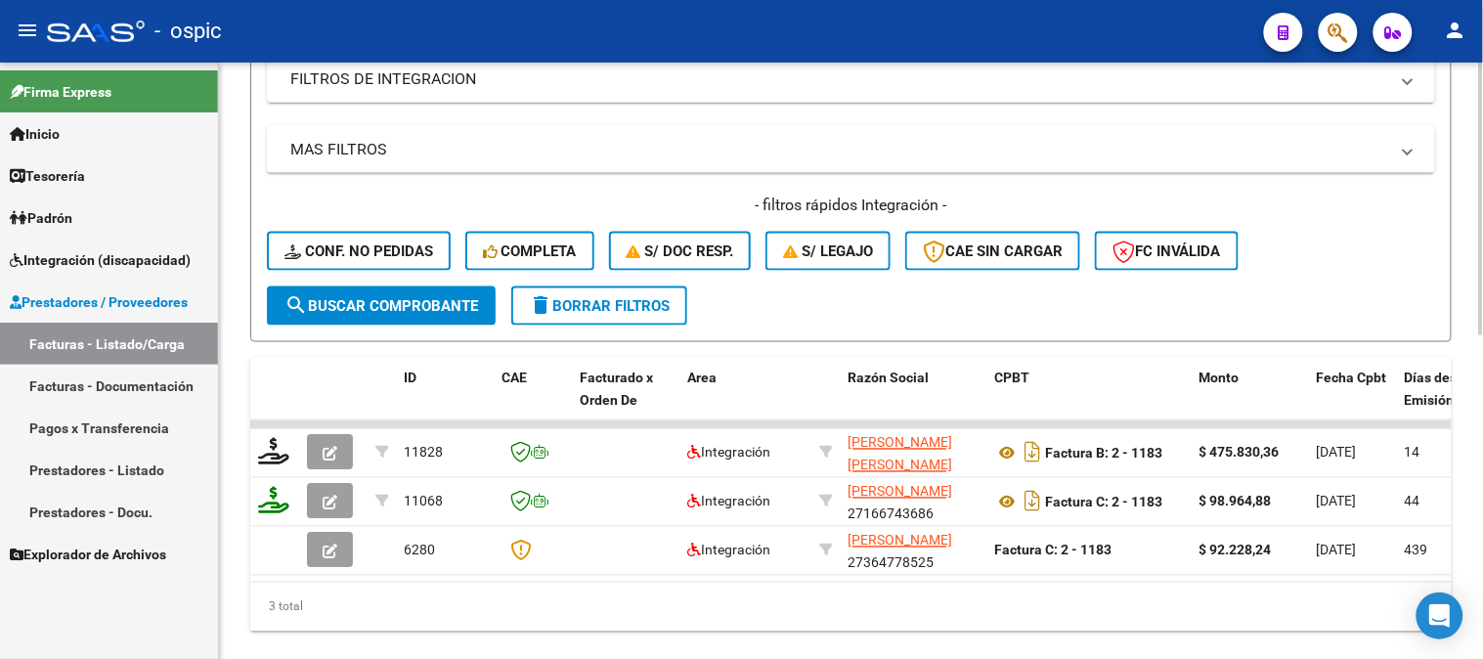
type input "1180"
click at [448, 297] on span "search Buscar Comprobante" at bounding box center [382, 306] width 194 height 18
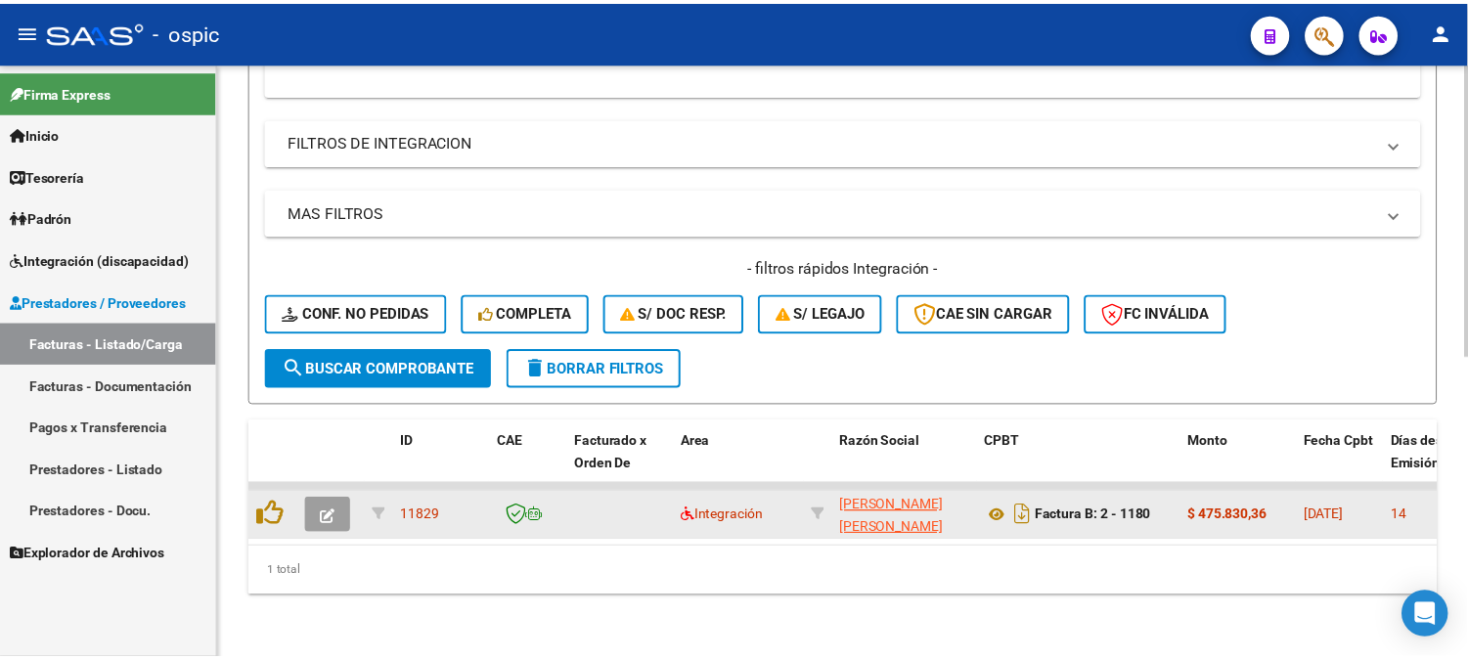
scroll to position [611, 0]
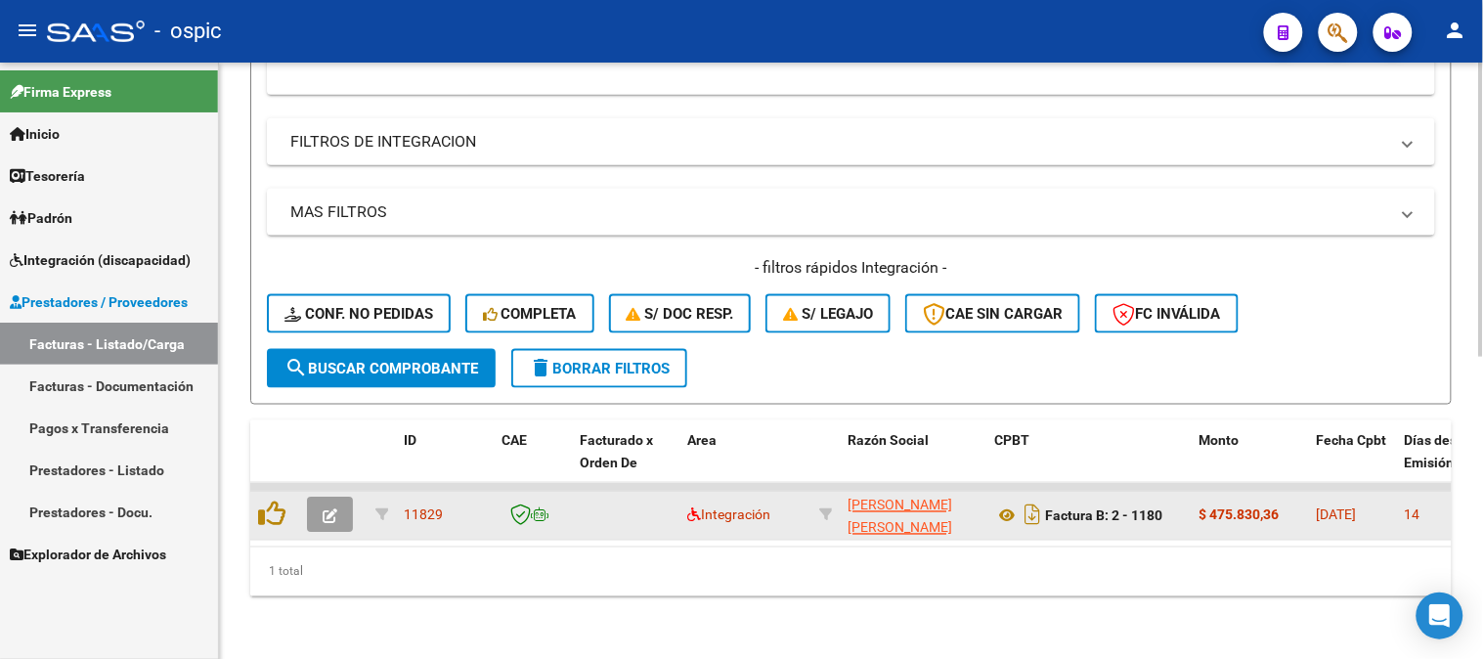
click at [325, 509] on icon "button" at bounding box center [330, 516] width 15 height 15
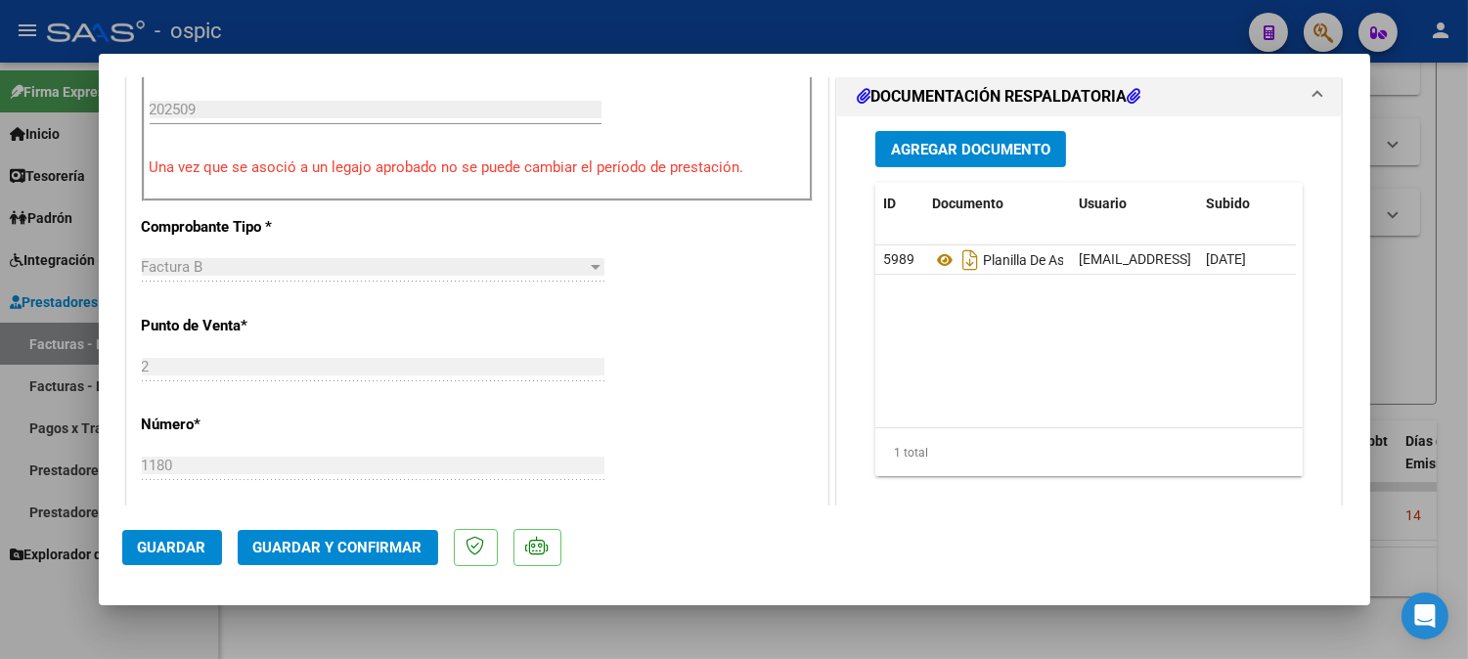
scroll to position [0, 0]
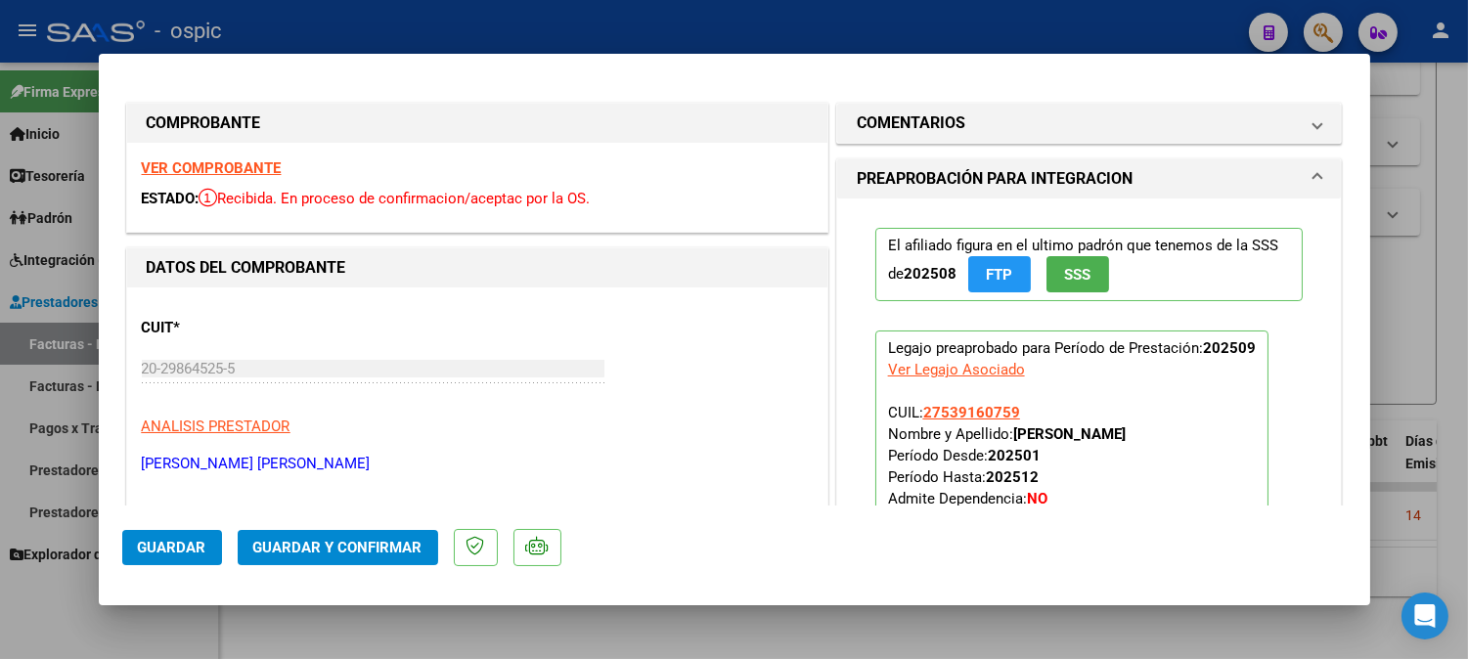
drag, startPoint x: 1053, startPoint y: 123, endPoint x: 941, endPoint y: 420, distance: 317.8
click at [1049, 131] on mat-panel-title "COMENTARIOS" at bounding box center [1078, 122] width 442 height 23
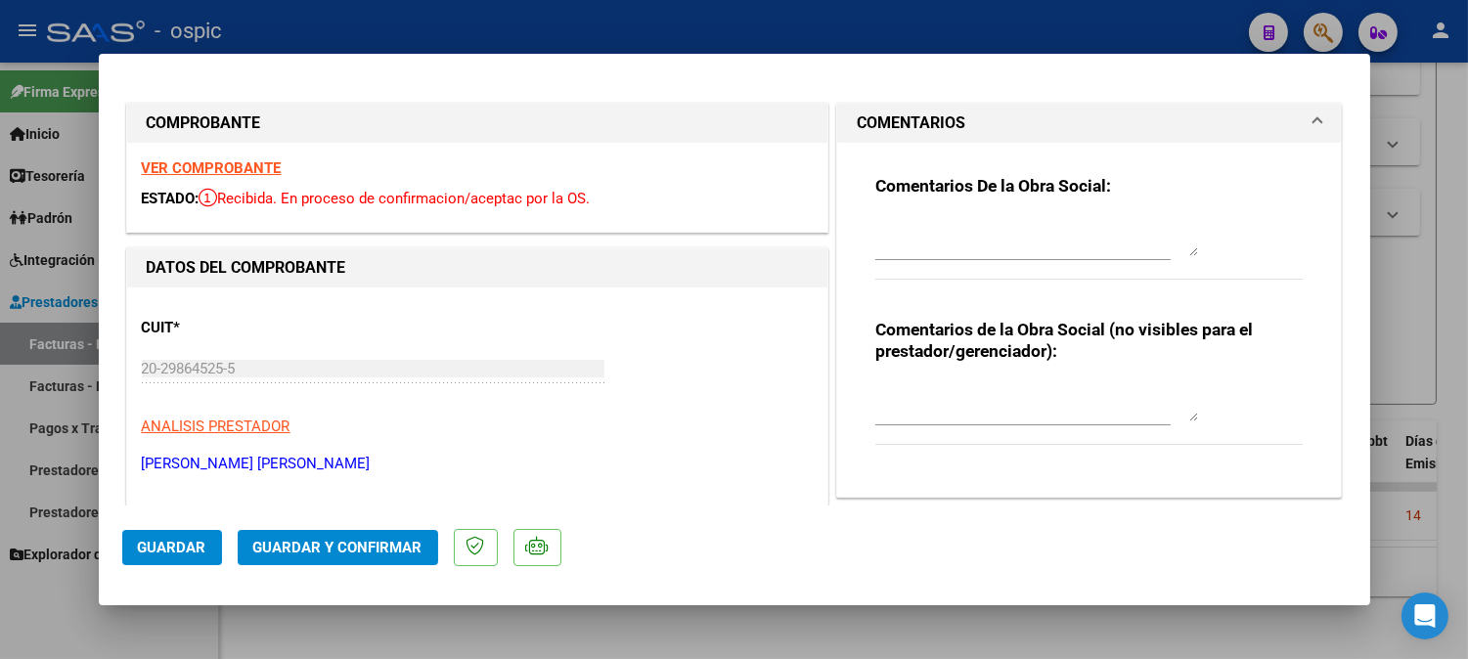
drag, startPoint x: 950, startPoint y: 399, endPoint x: 1194, endPoint y: 404, distance: 243.5
click at [951, 399] on textarea at bounding box center [1036, 401] width 323 height 39
type textarea "SAIE"
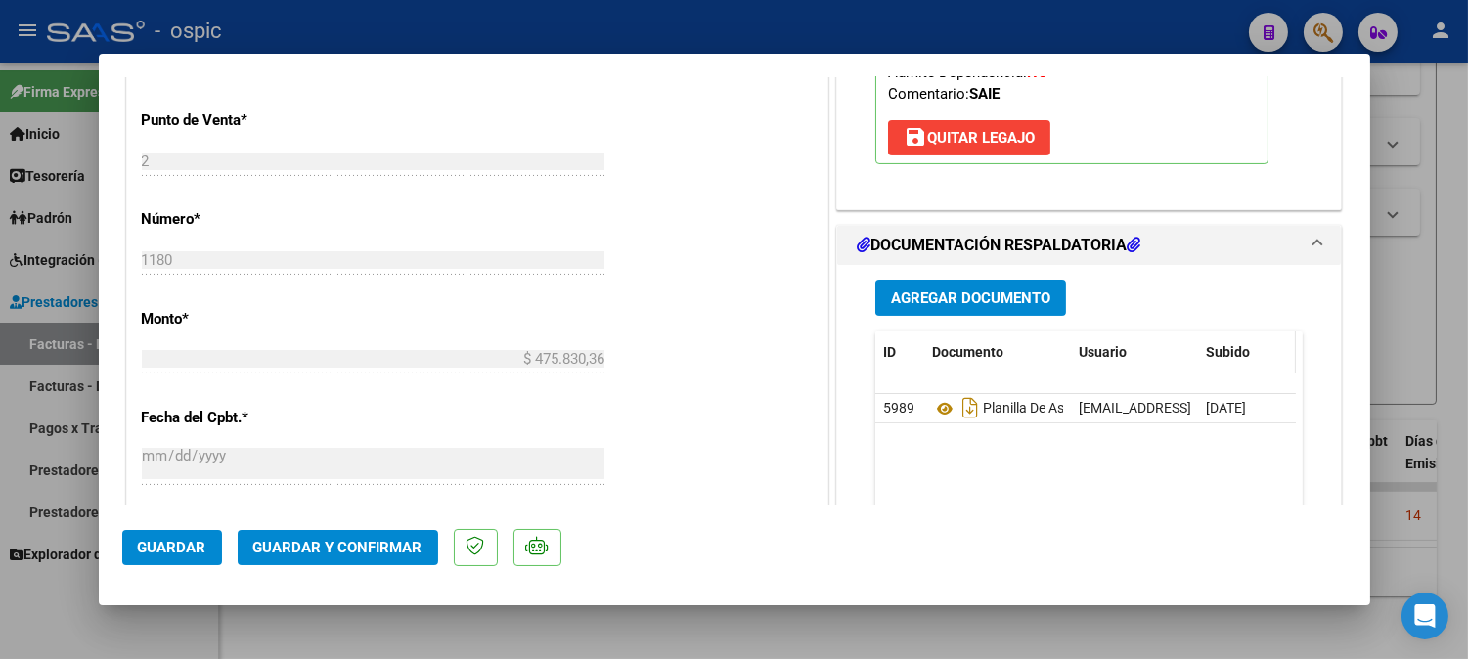
scroll to position [786, 0]
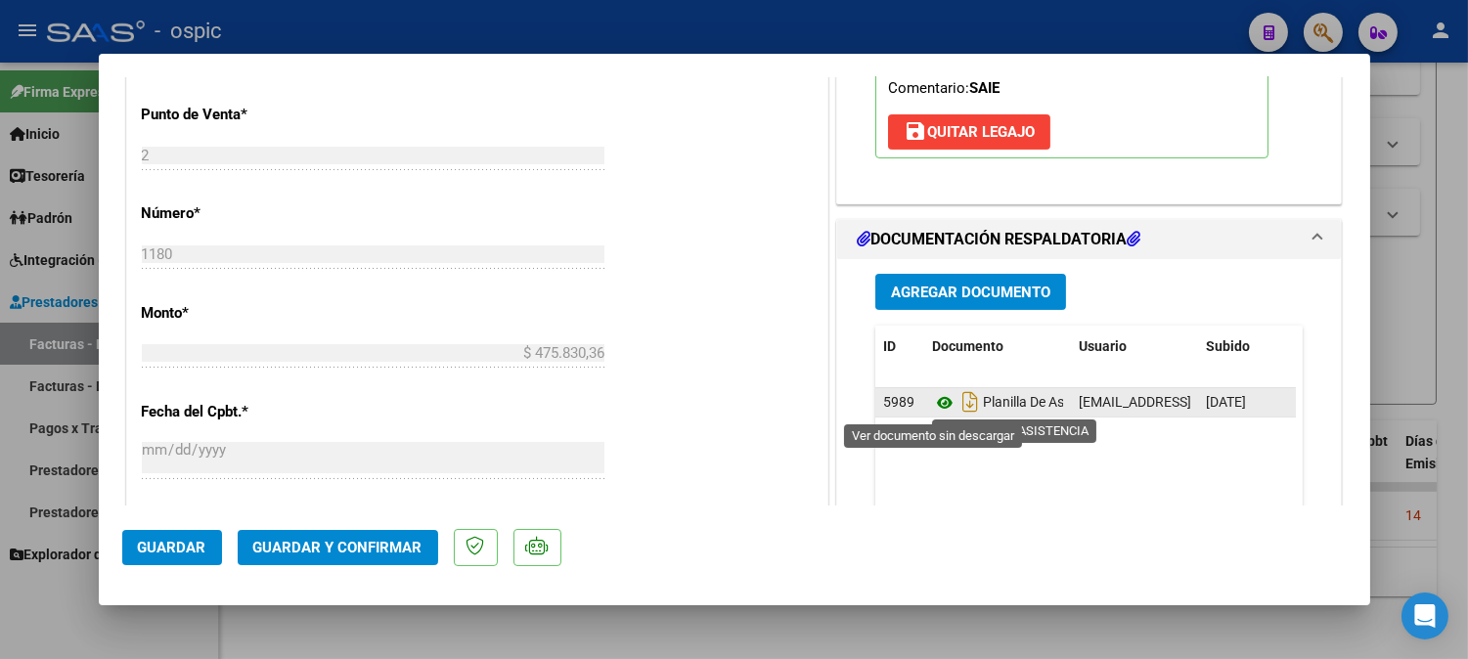
click at [935, 399] on icon at bounding box center [944, 402] width 25 height 23
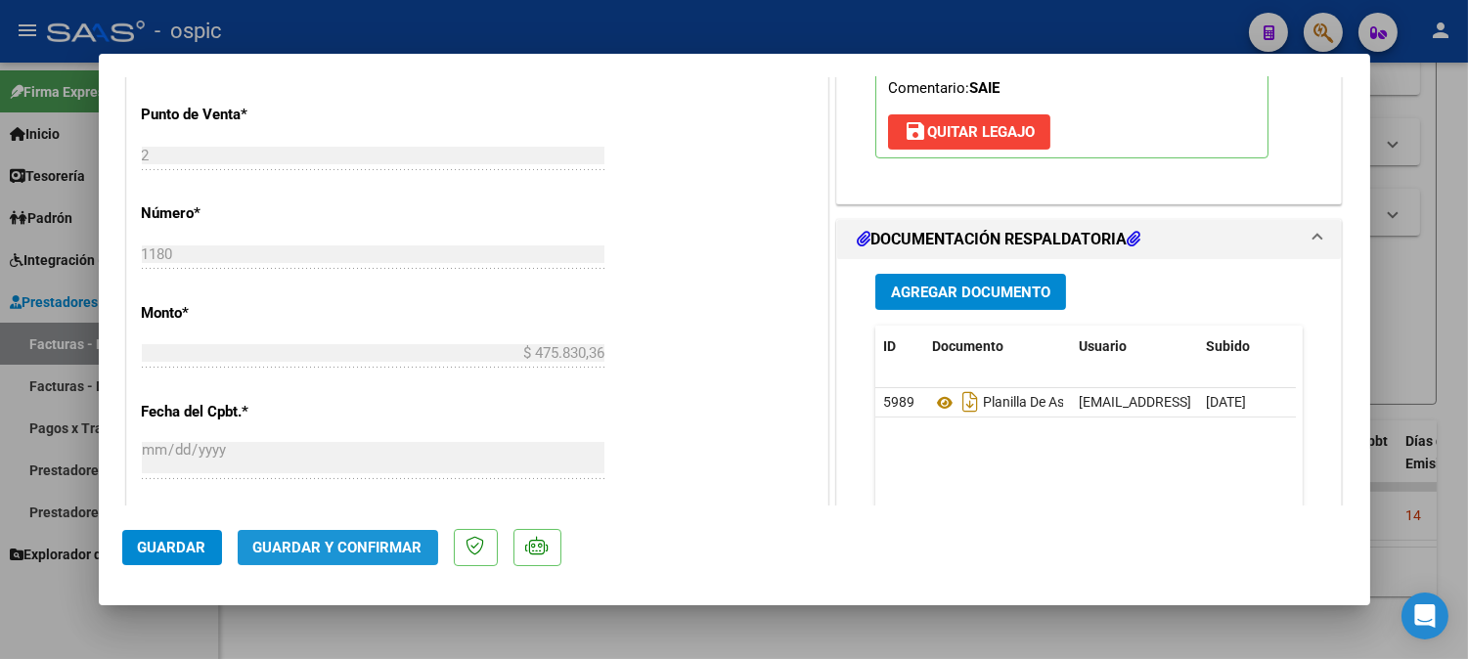
click at [364, 543] on span "Guardar y Confirmar" at bounding box center [337, 548] width 169 height 18
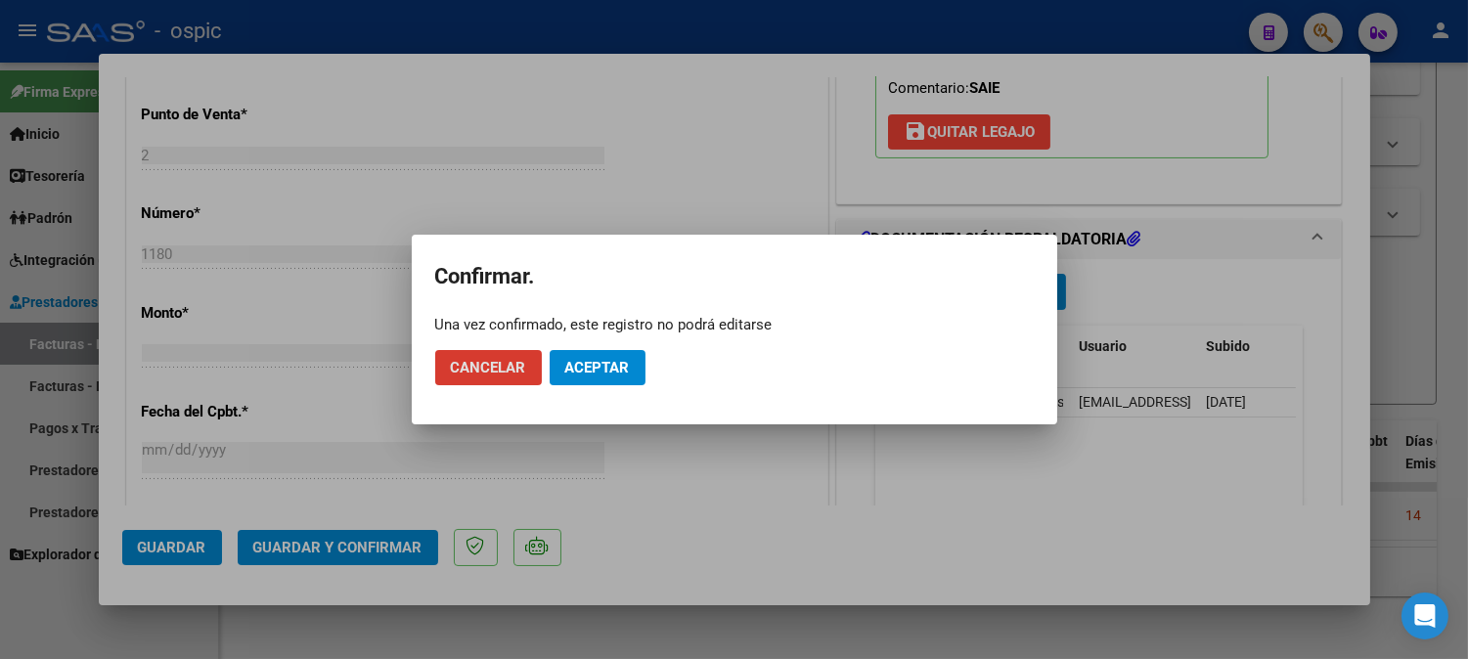
click at [599, 370] on span "Aceptar" at bounding box center [597, 368] width 65 height 18
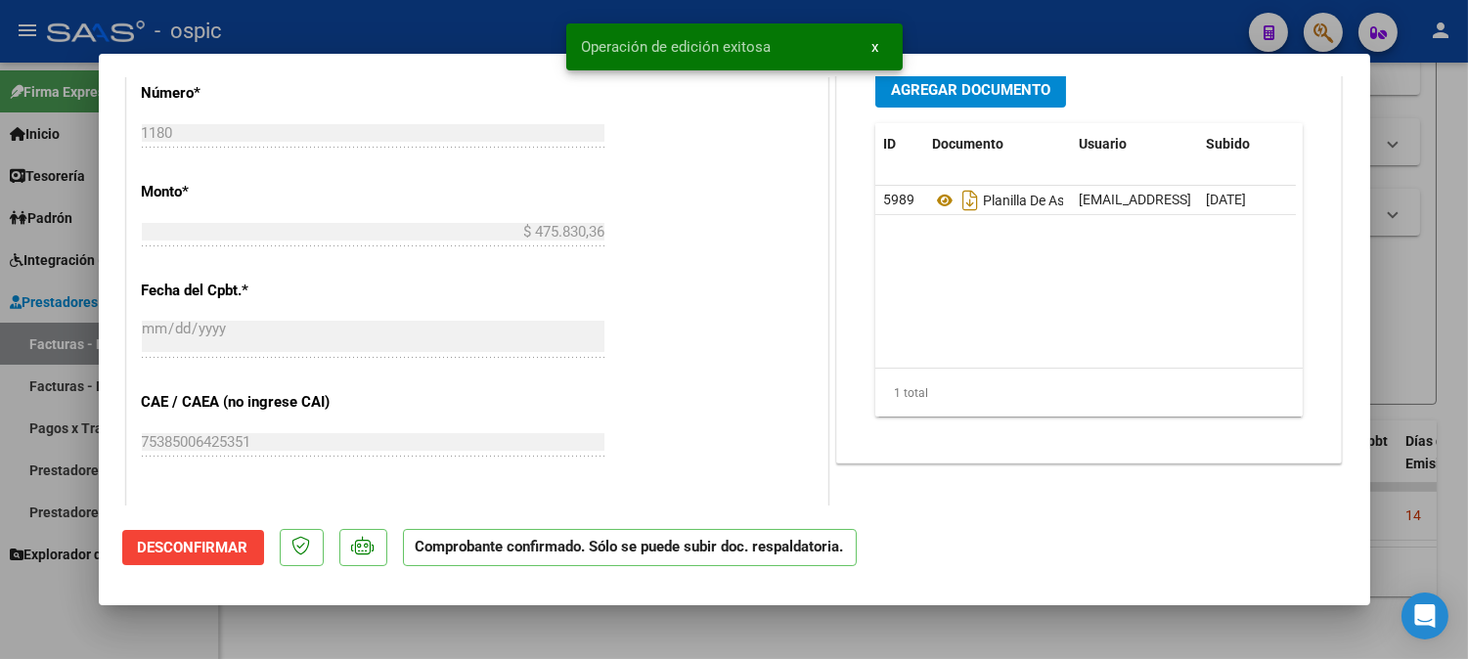
type input "$ 0,00"
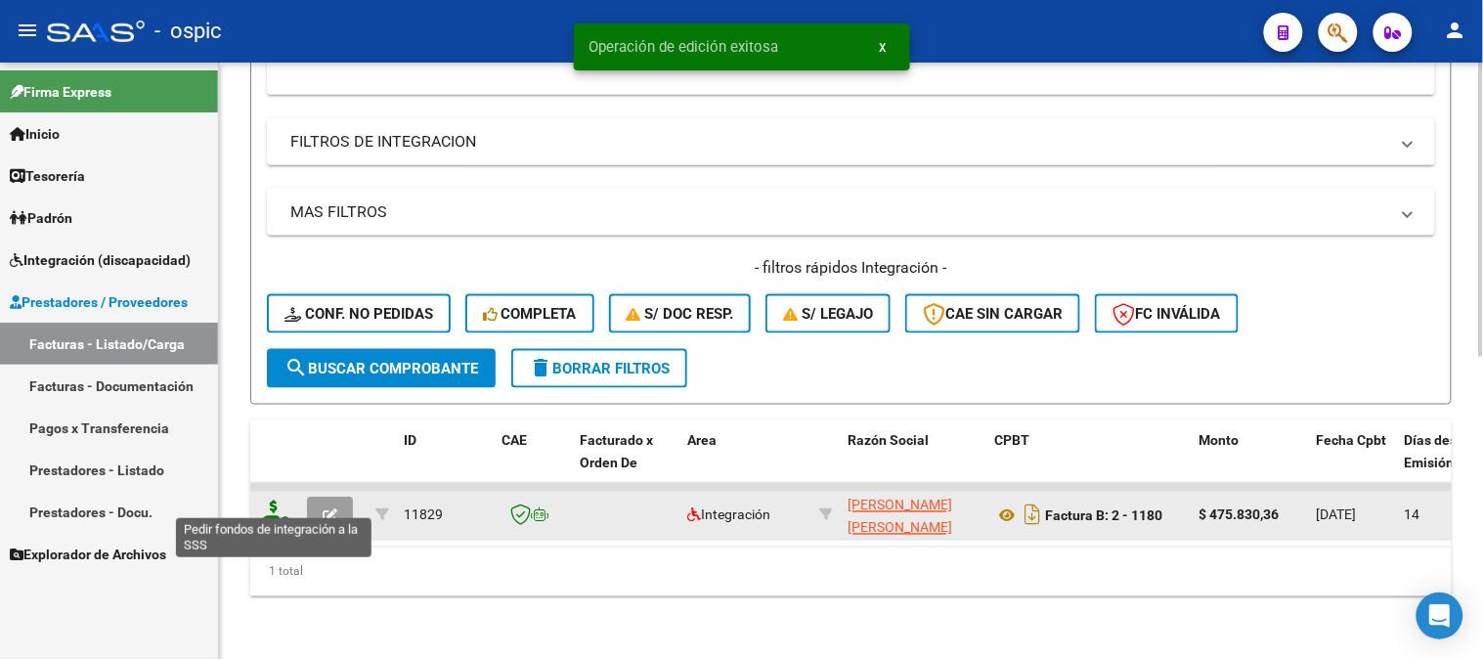
click at [264, 501] on icon at bounding box center [273, 514] width 31 height 27
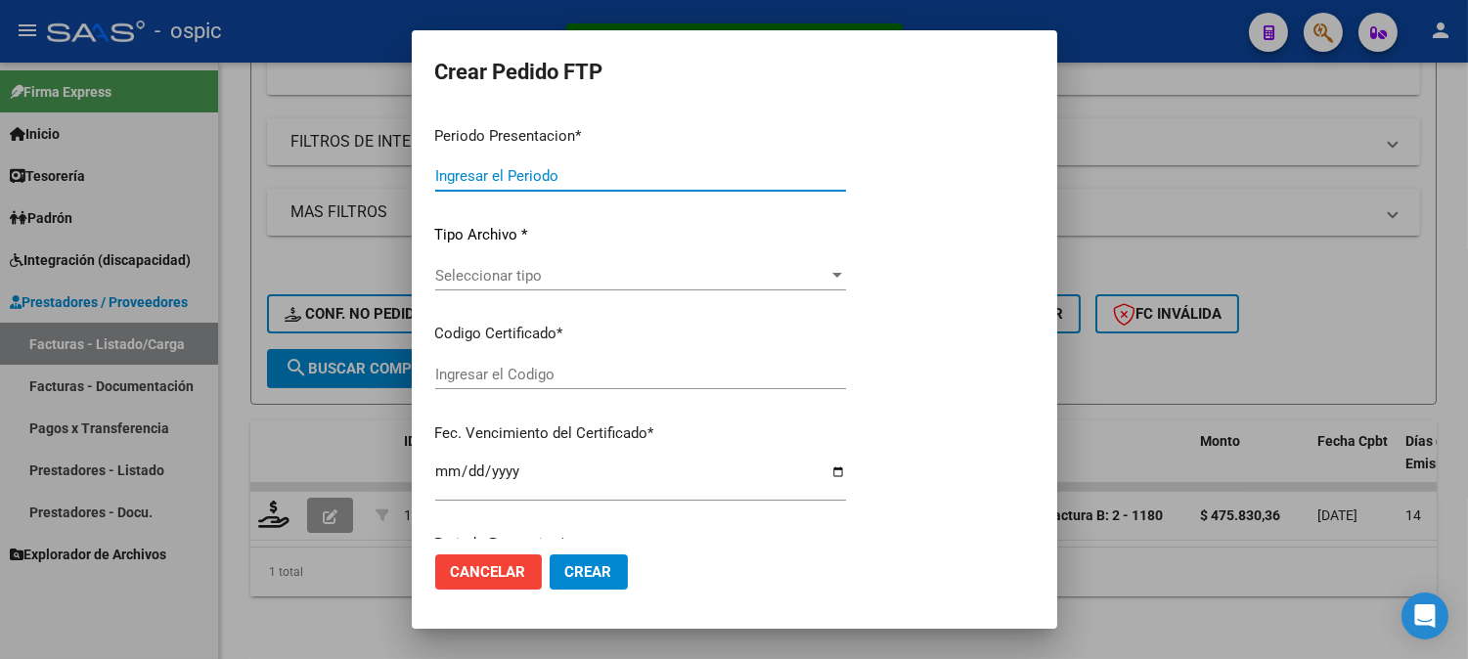
type input "202509"
type input "$ 475.830,36"
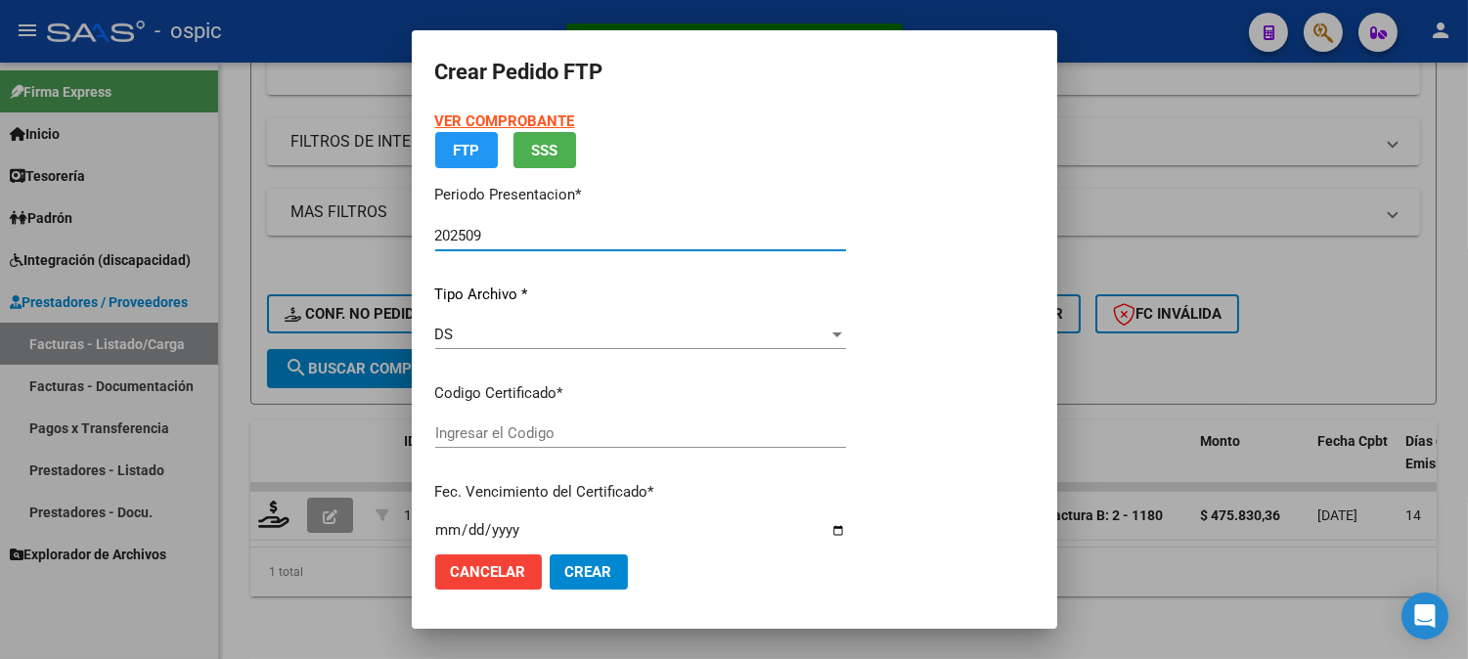
type input "6769581912"
type input "2032-02-28"
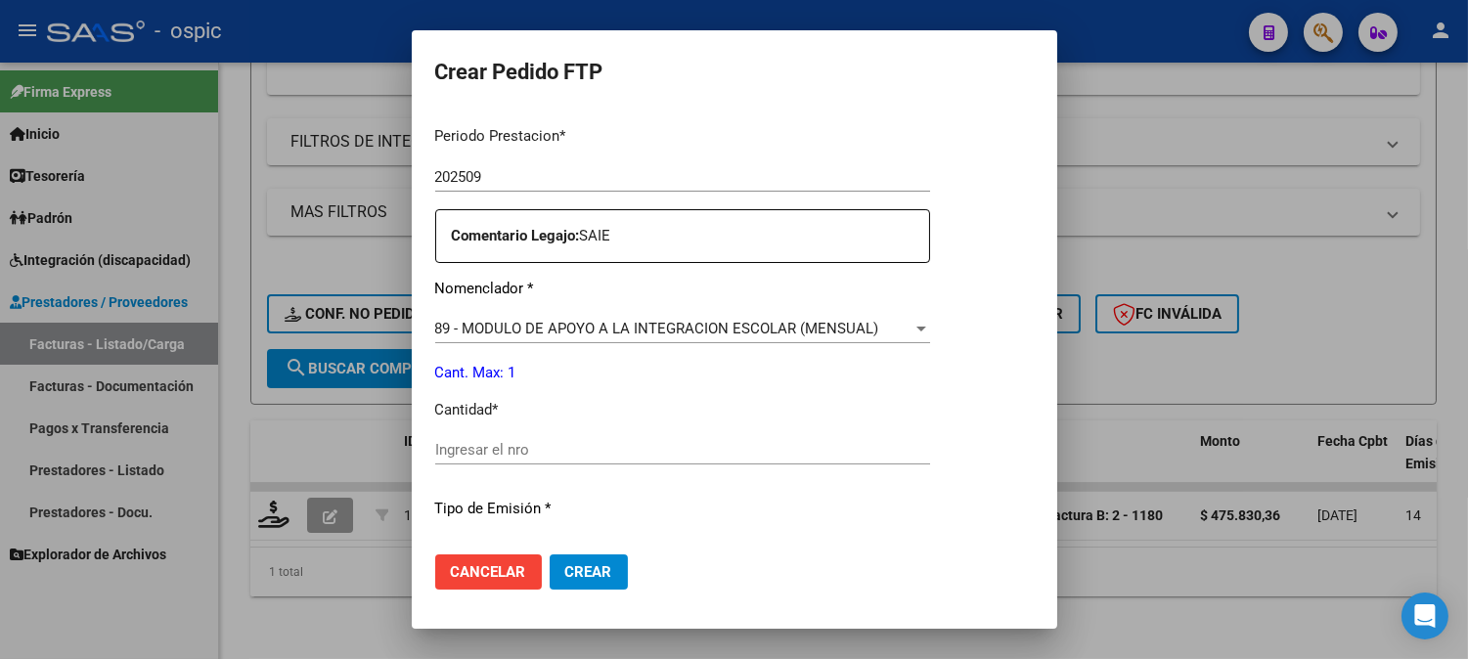
scroll to position [653, 0]
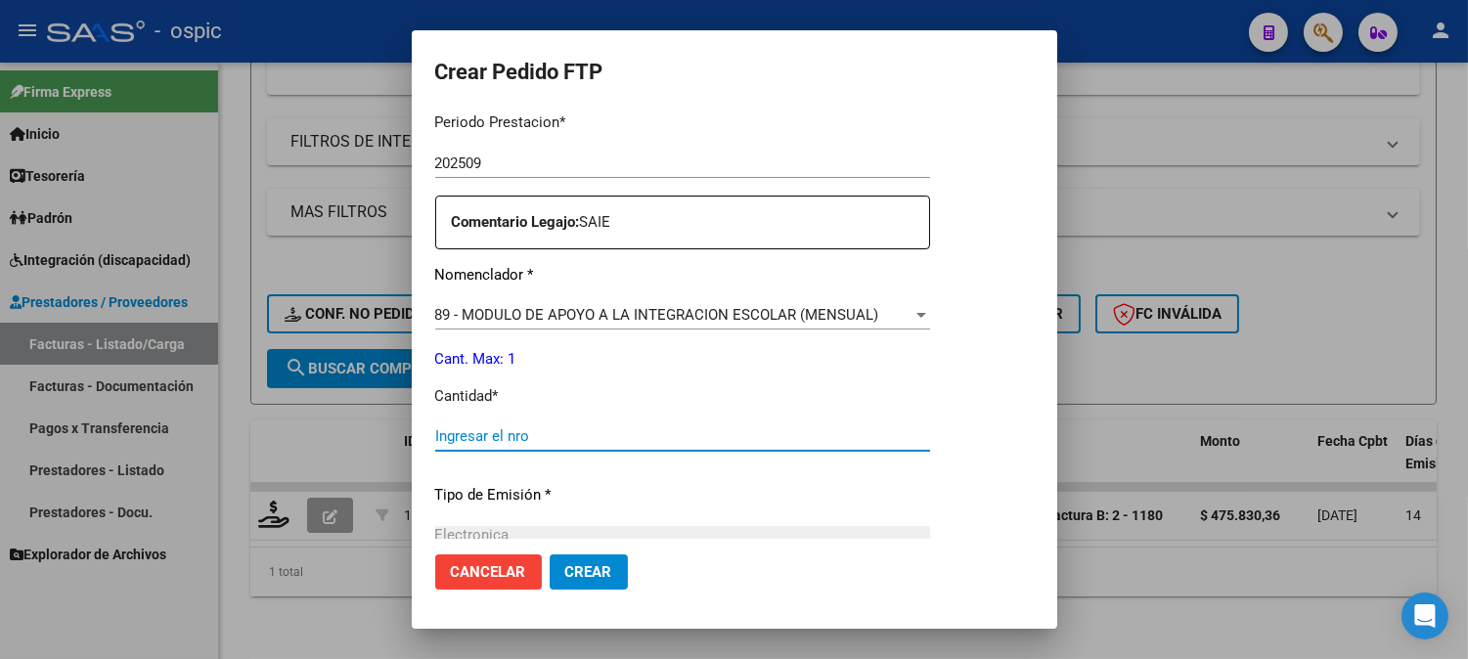
click at [851, 432] on input "Ingresar el nro" at bounding box center [682, 436] width 495 height 18
type input "1"
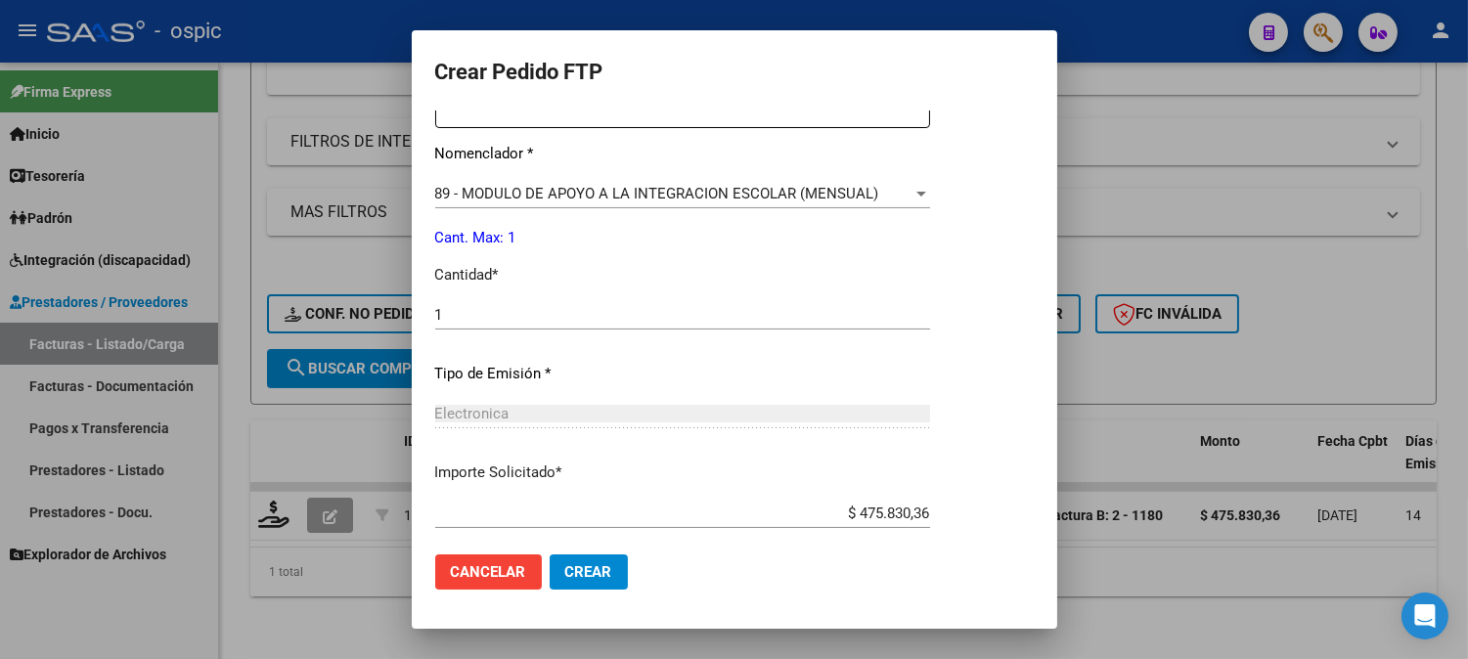
scroll to position [880, 0]
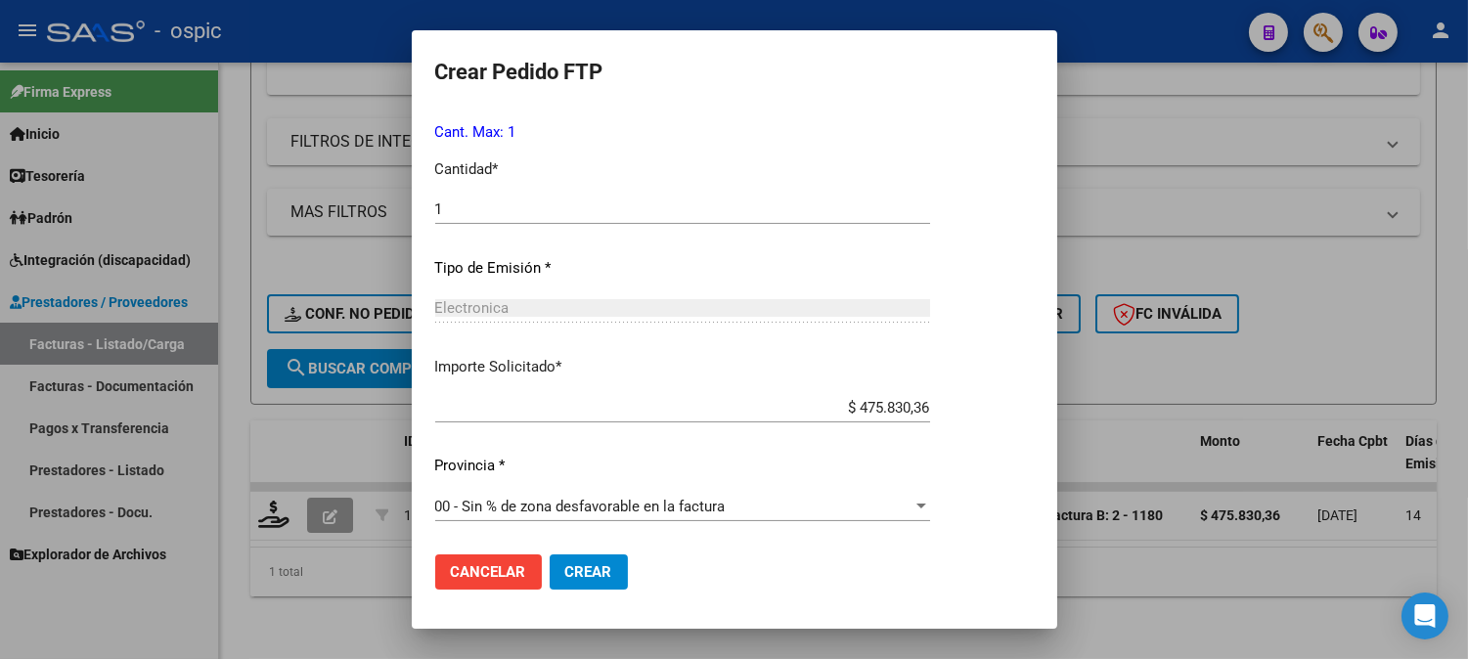
click at [594, 574] on span "Crear" at bounding box center [588, 572] width 47 height 18
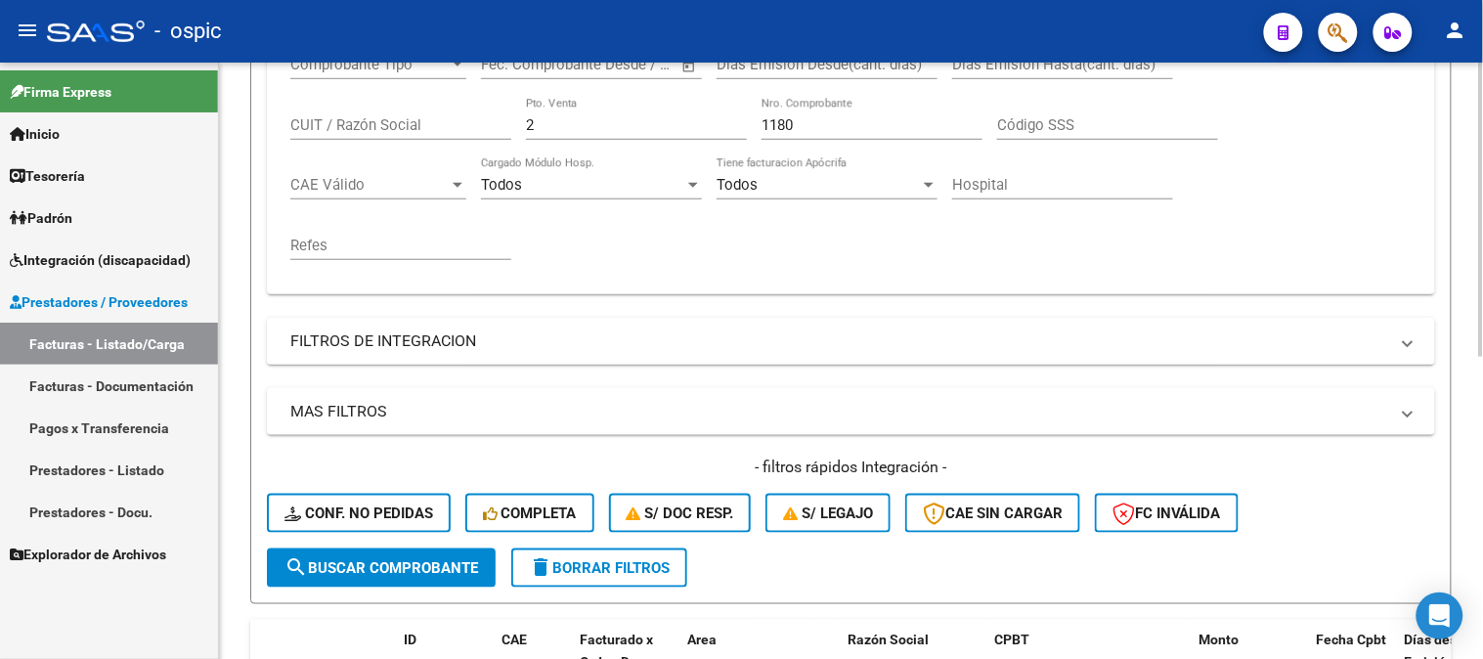
scroll to position [286, 0]
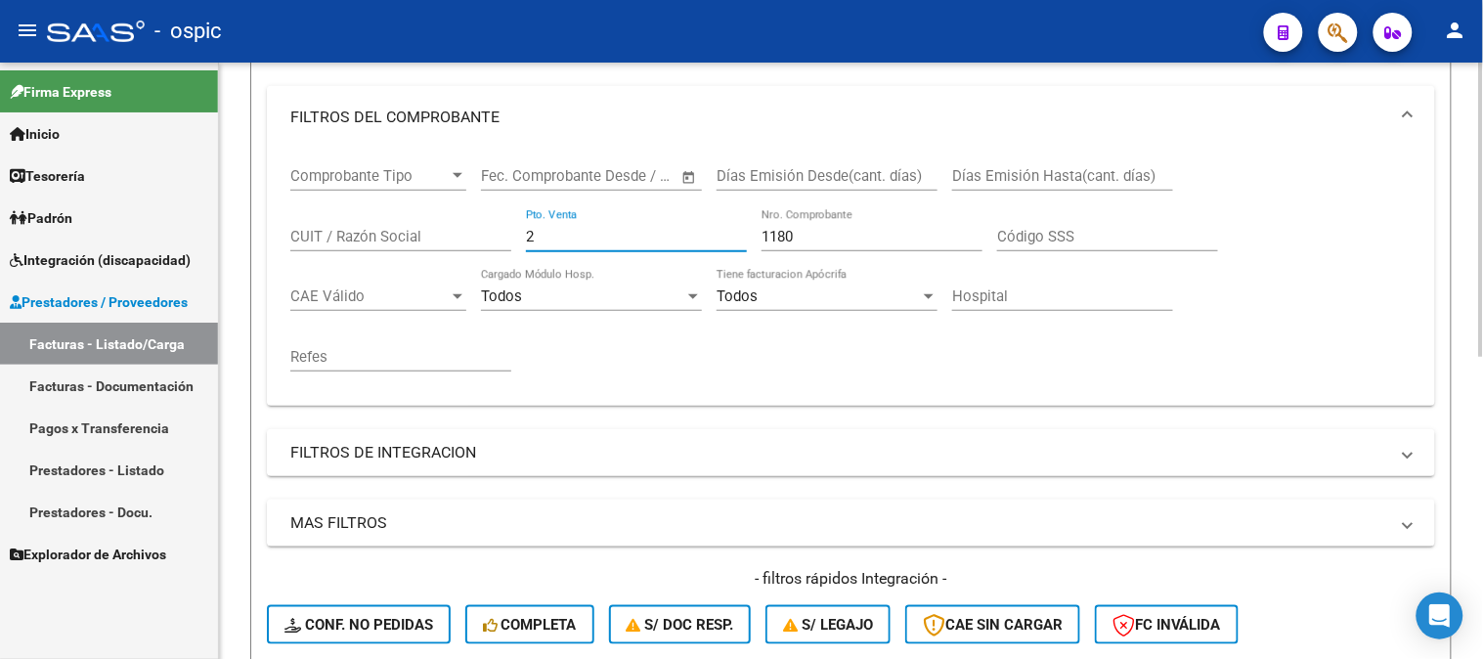
drag, startPoint x: 533, startPoint y: 235, endPoint x: 413, endPoint y: 235, distance: 120.3
click at [465, 235] on div "Comprobante Tipo Comprobante Tipo Fecha inicio – Fecha fin Fec. Comprobante Des…" at bounding box center [851, 270] width 1122 height 242
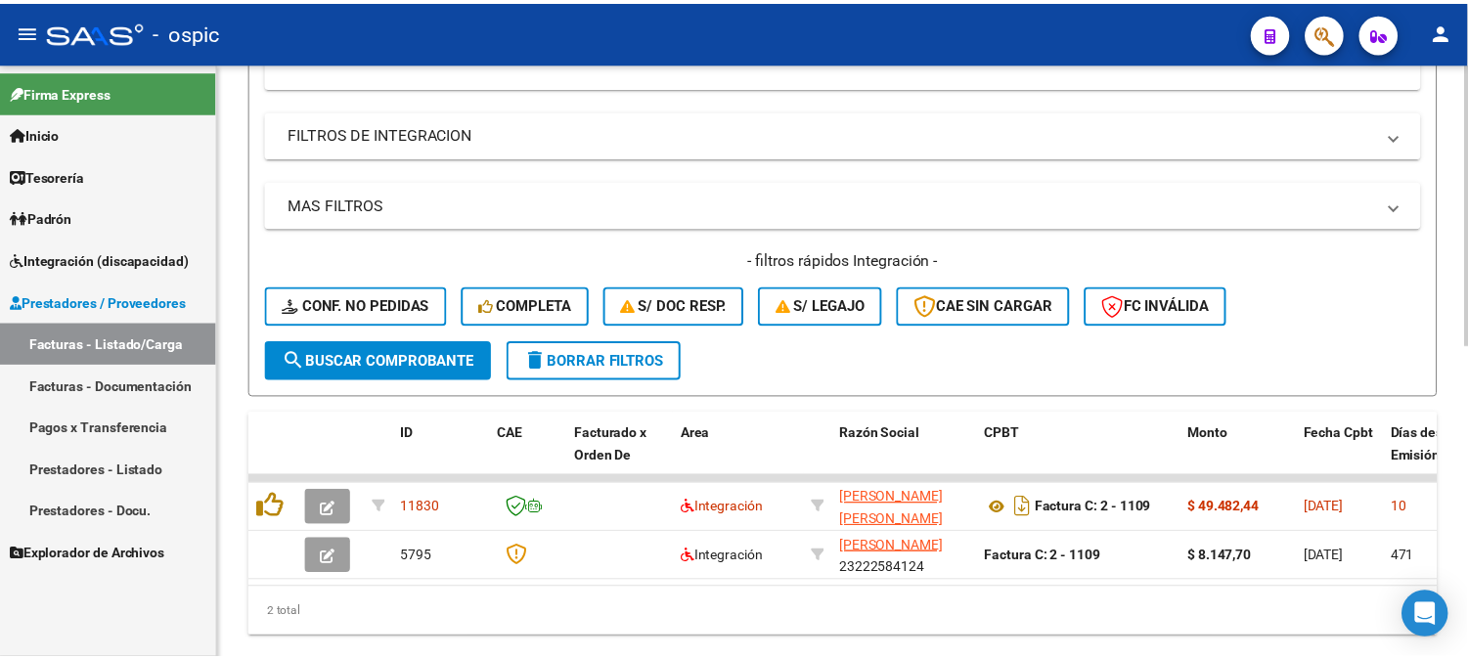
scroll to position [616, 0]
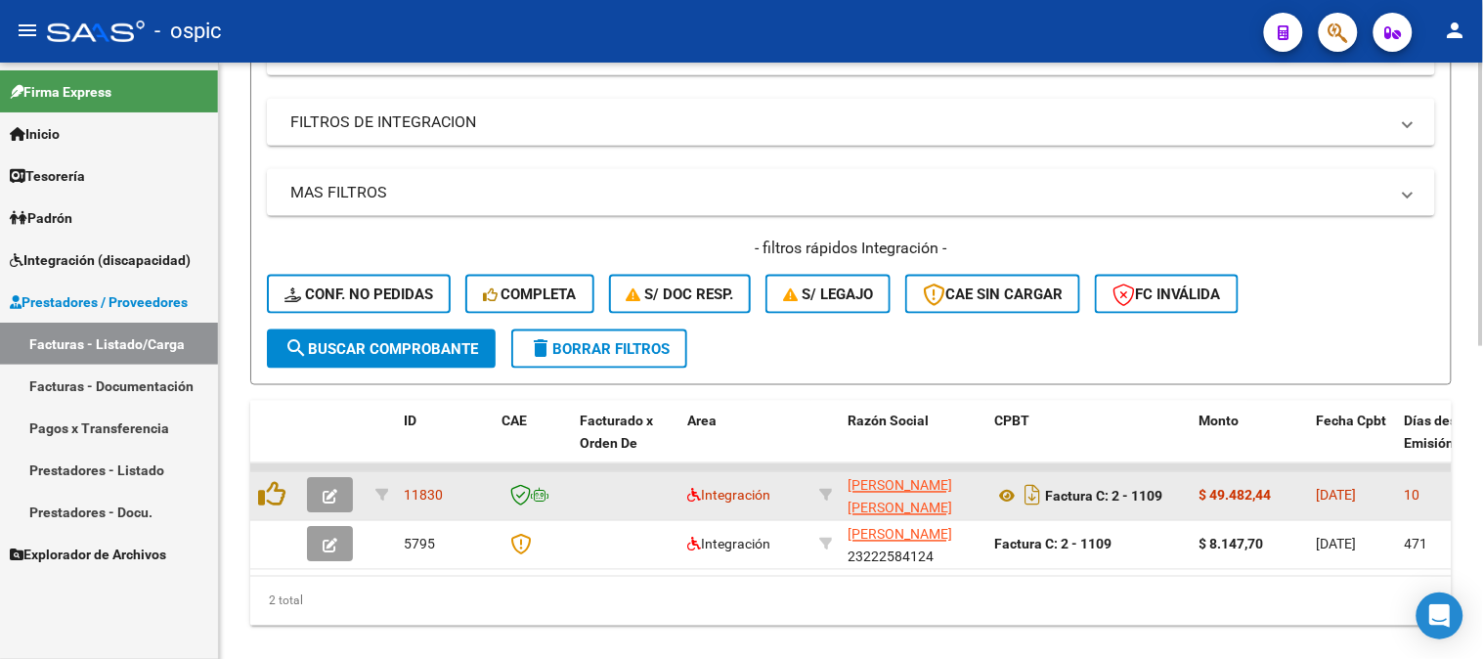
type input "1109"
click at [342, 485] on button "button" at bounding box center [330, 495] width 46 height 35
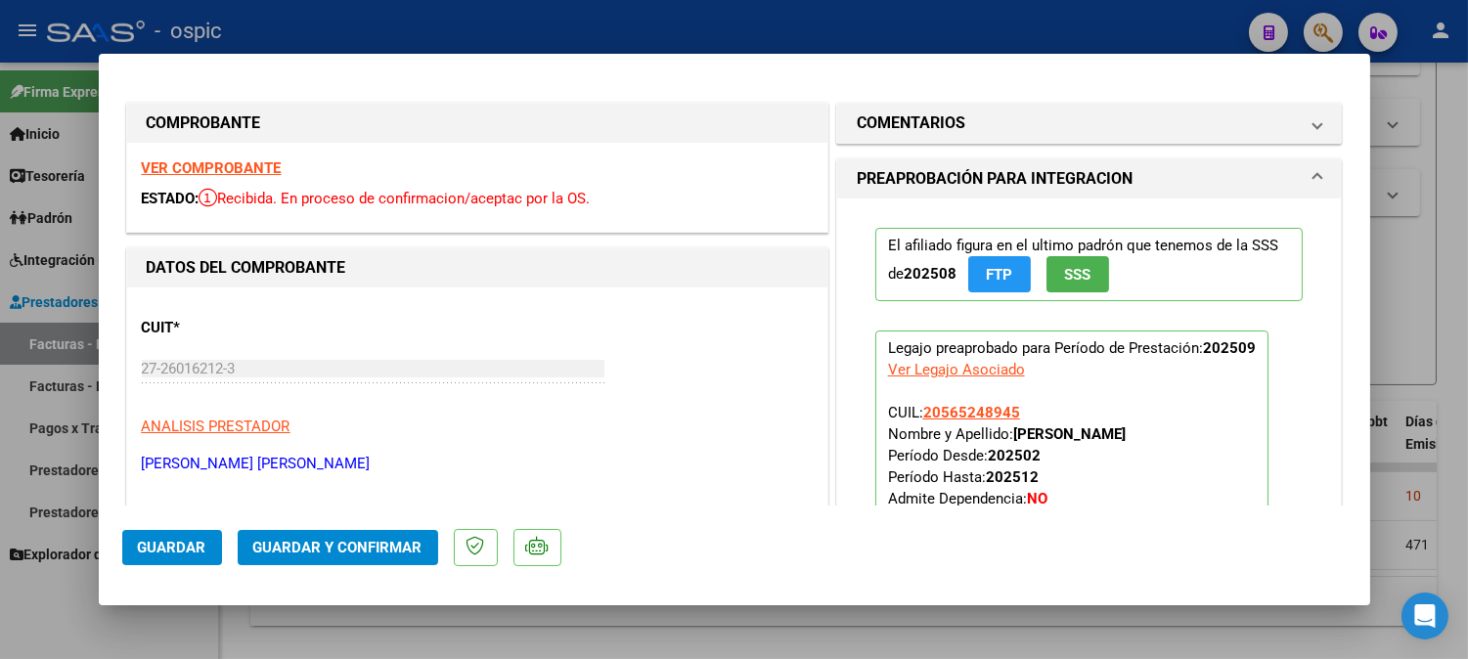
type input "$ 0,00"
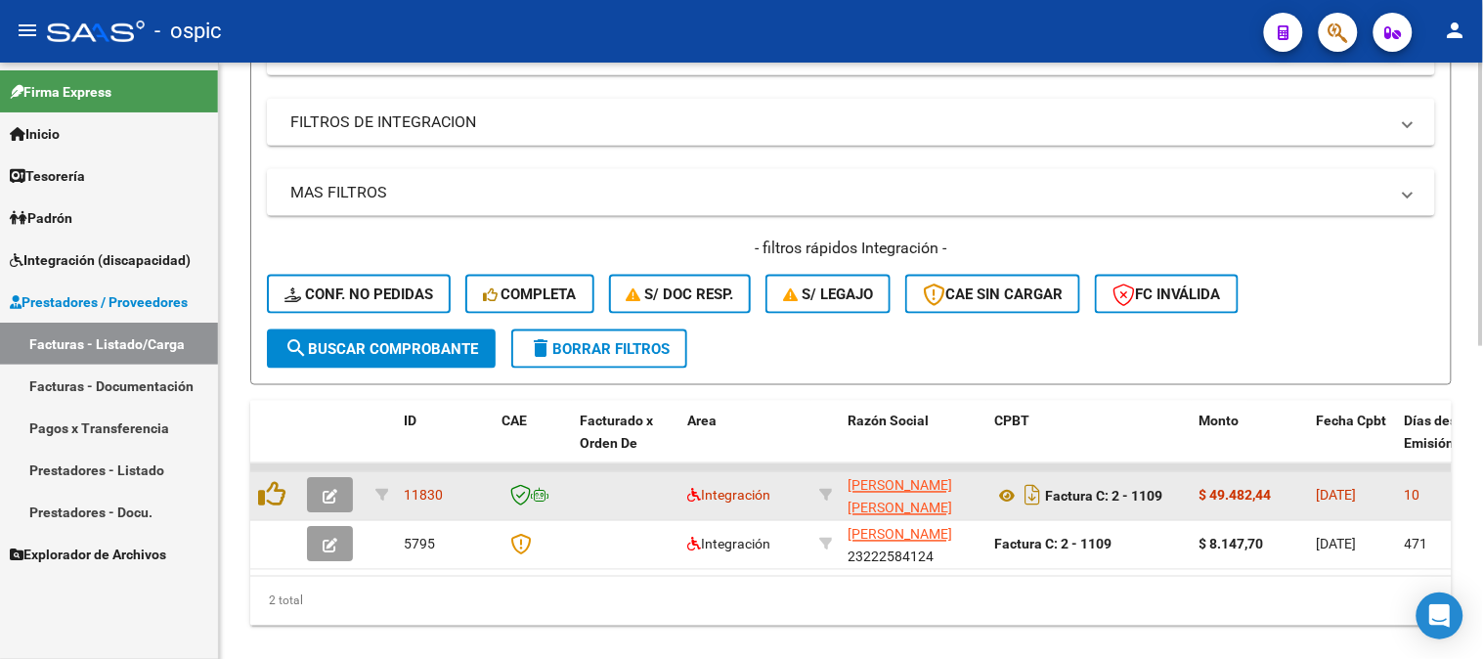
click at [314, 482] on button "button" at bounding box center [330, 495] width 46 height 35
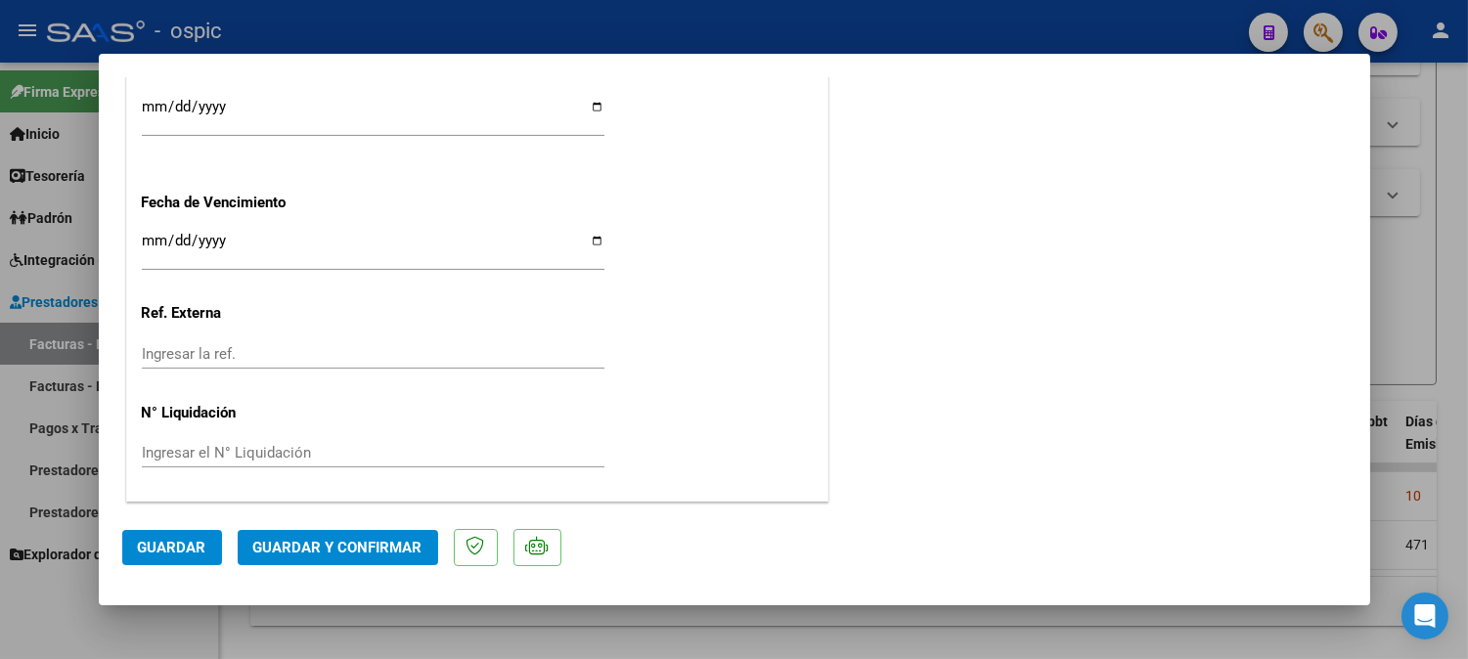
scroll to position [0, 0]
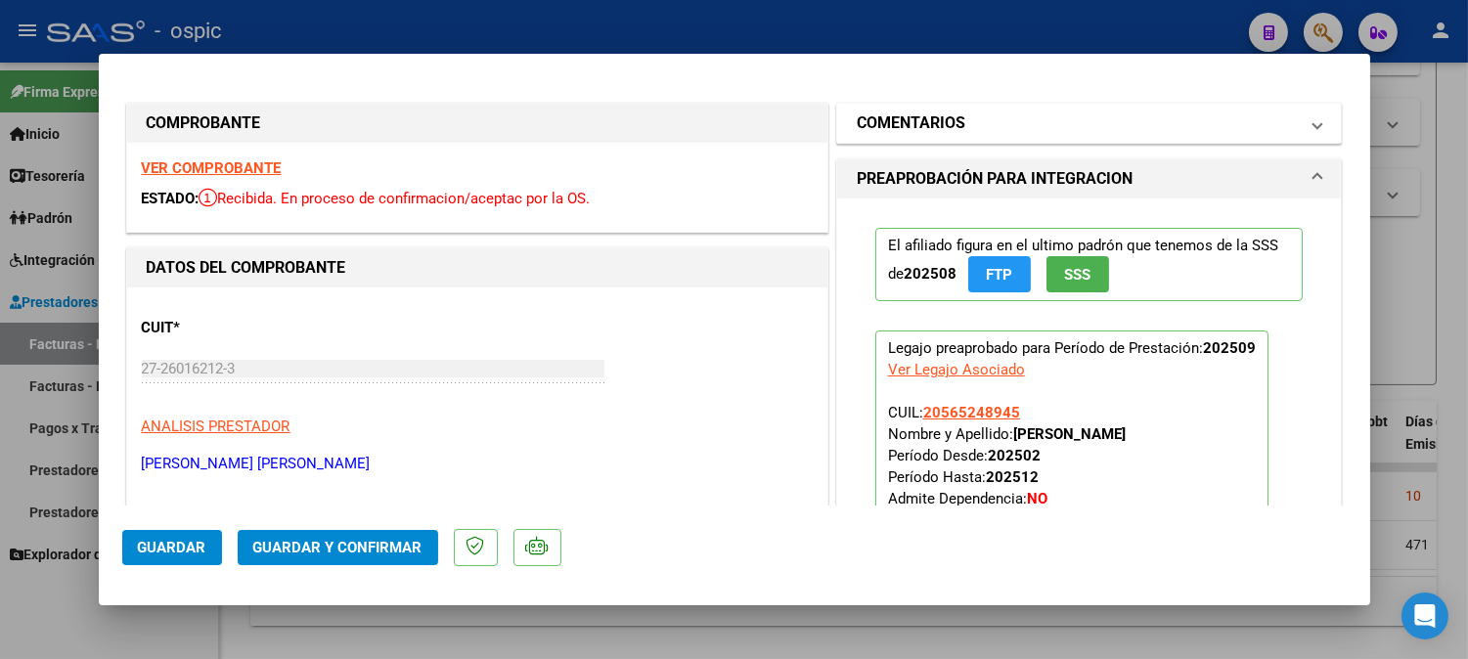
click at [1013, 113] on mat-panel-title "COMENTARIOS" at bounding box center [1078, 122] width 442 height 23
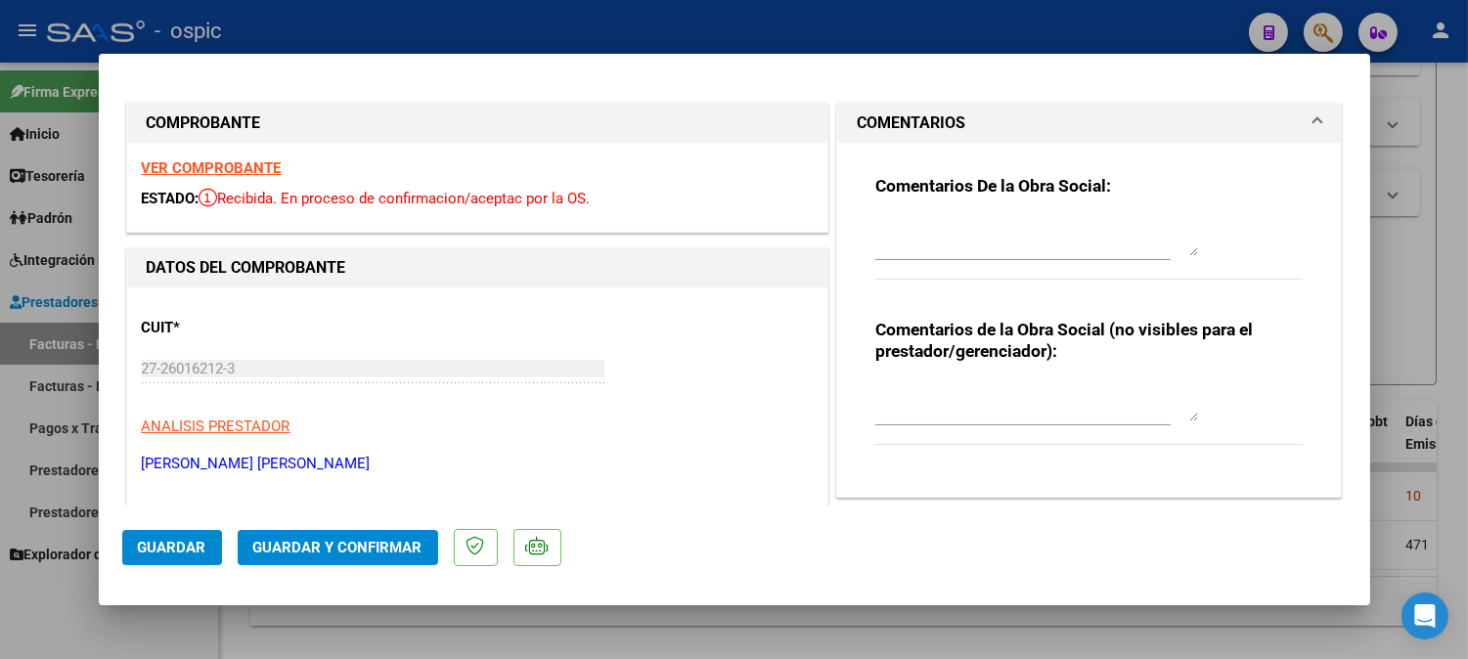
drag, startPoint x: 946, startPoint y: 386, endPoint x: 1032, endPoint y: 415, distance: 89.7
click at [950, 388] on textarea at bounding box center [1036, 401] width 323 height 39
type textarea "T.O 4 SESIONES"
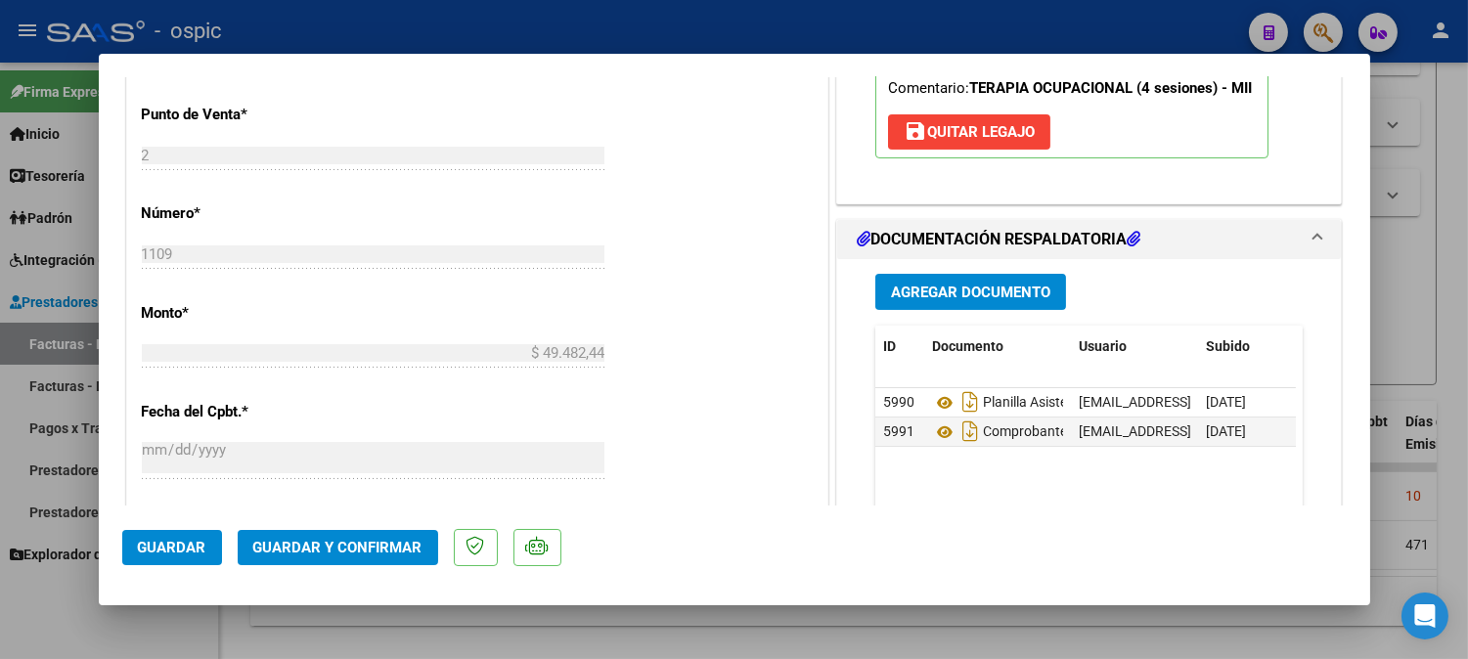
scroll to position [796, 0]
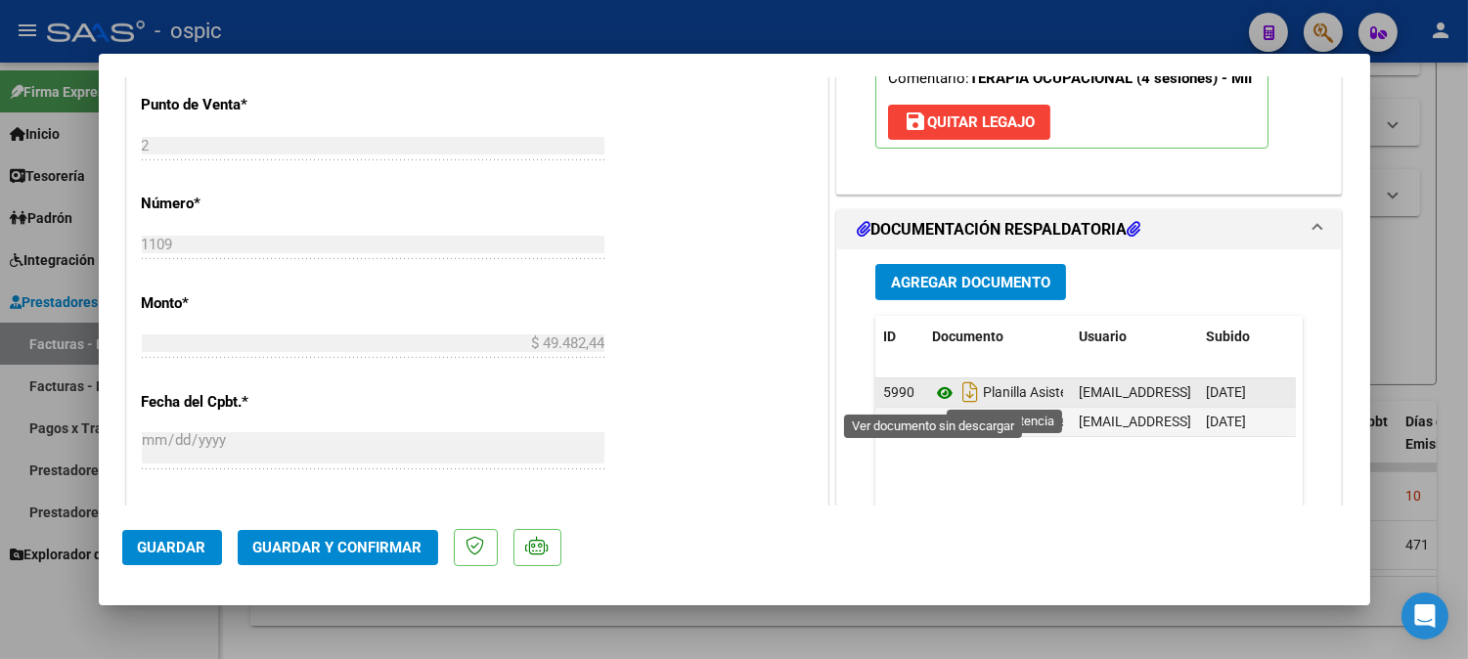
click at [932, 387] on icon at bounding box center [944, 392] width 25 height 23
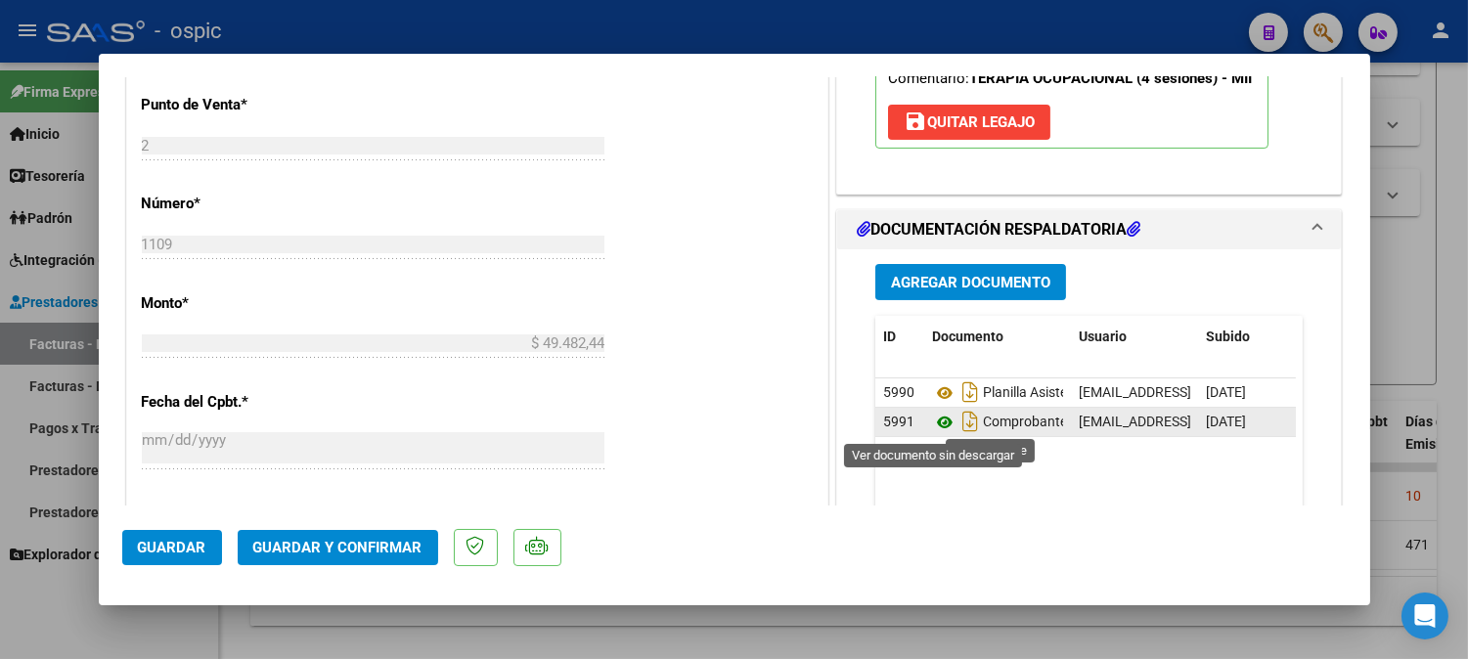
click at [937, 422] on icon at bounding box center [944, 422] width 25 height 23
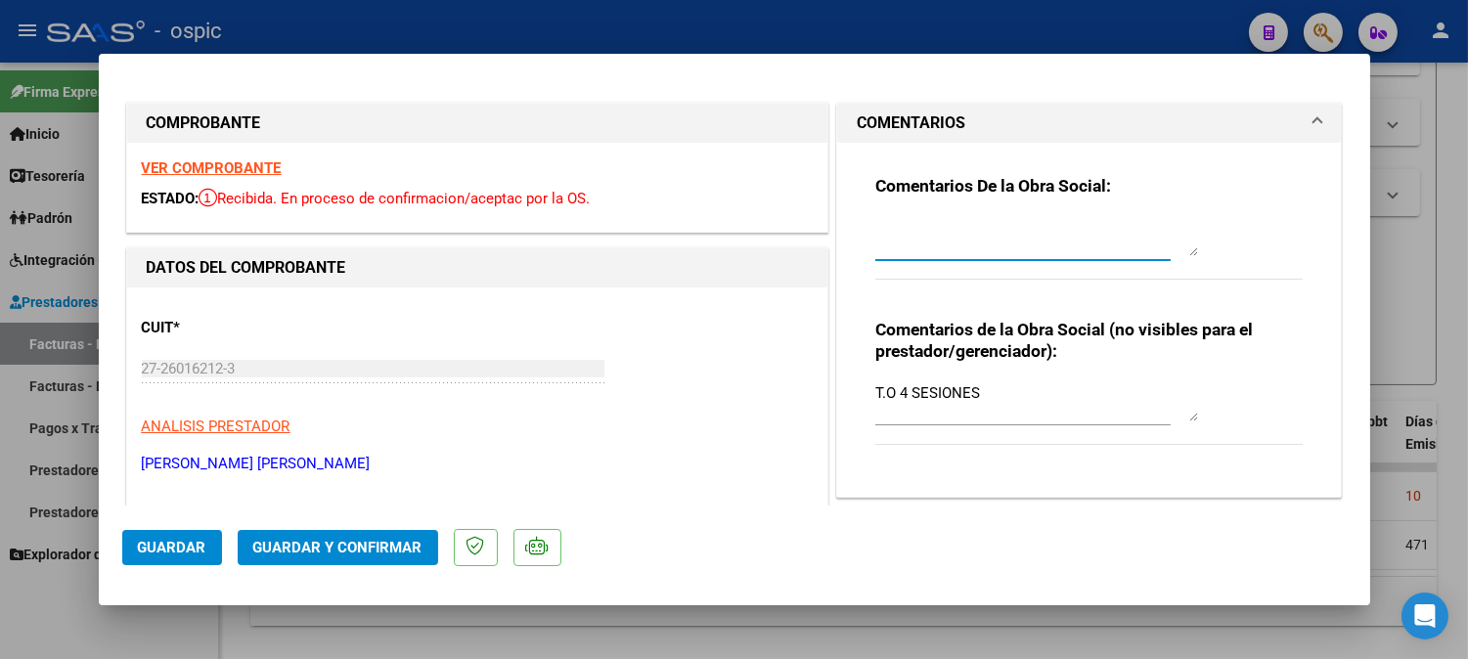
click at [921, 245] on textarea at bounding box center [1036, 236] width 323 height 39
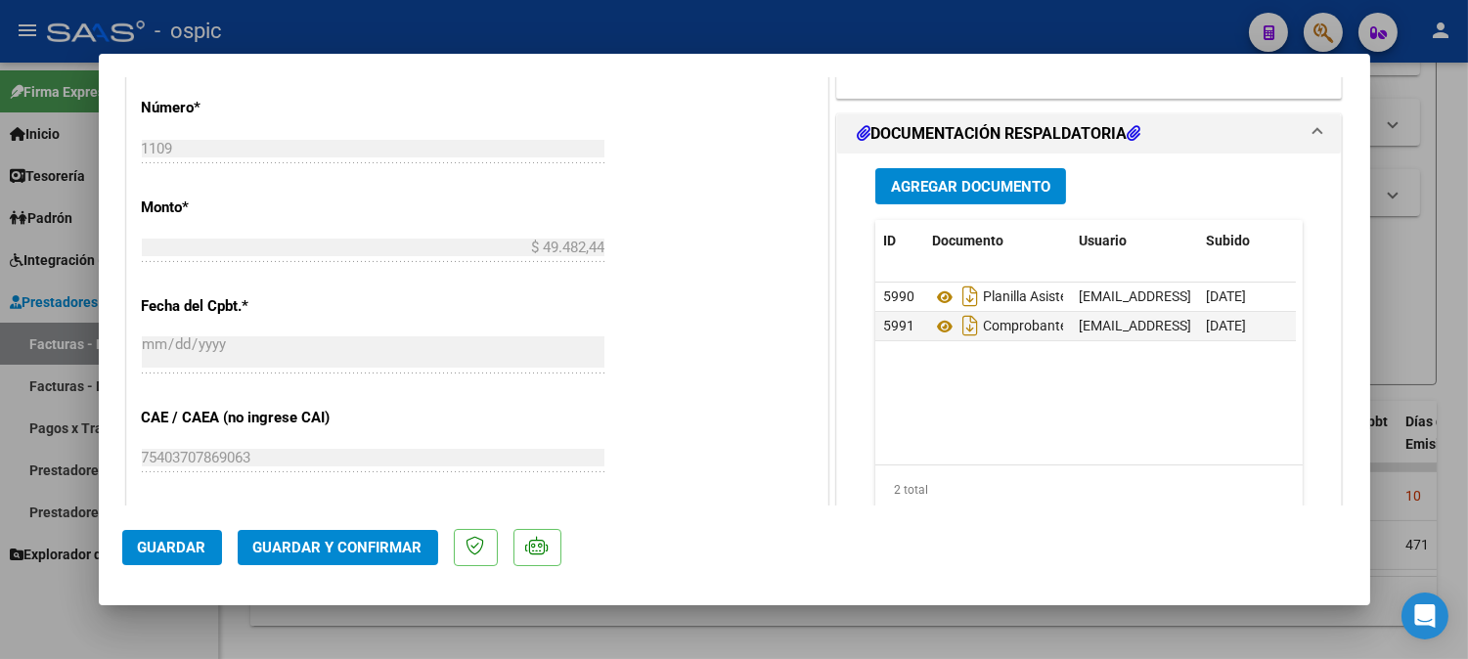
scroll to position [886, 0]
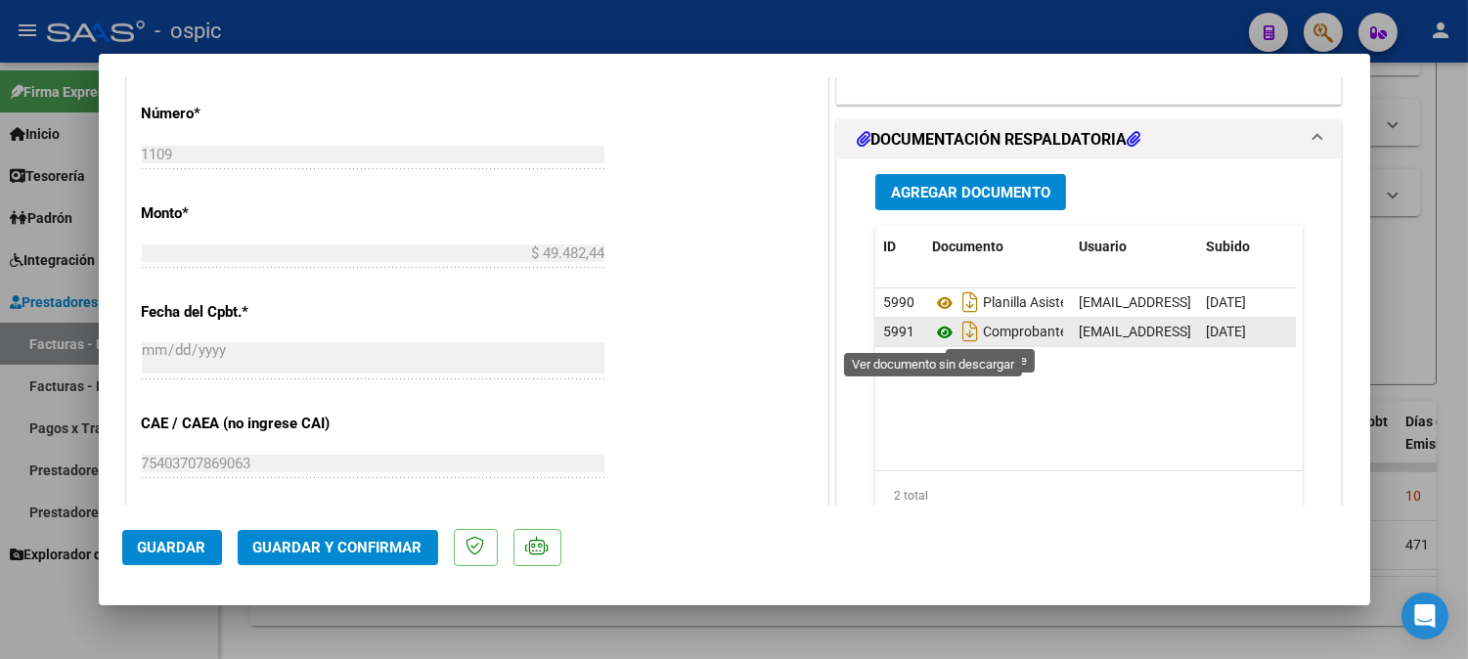
click at [936, 333] on icon at bounding box center [944, 332] width 25 height 23
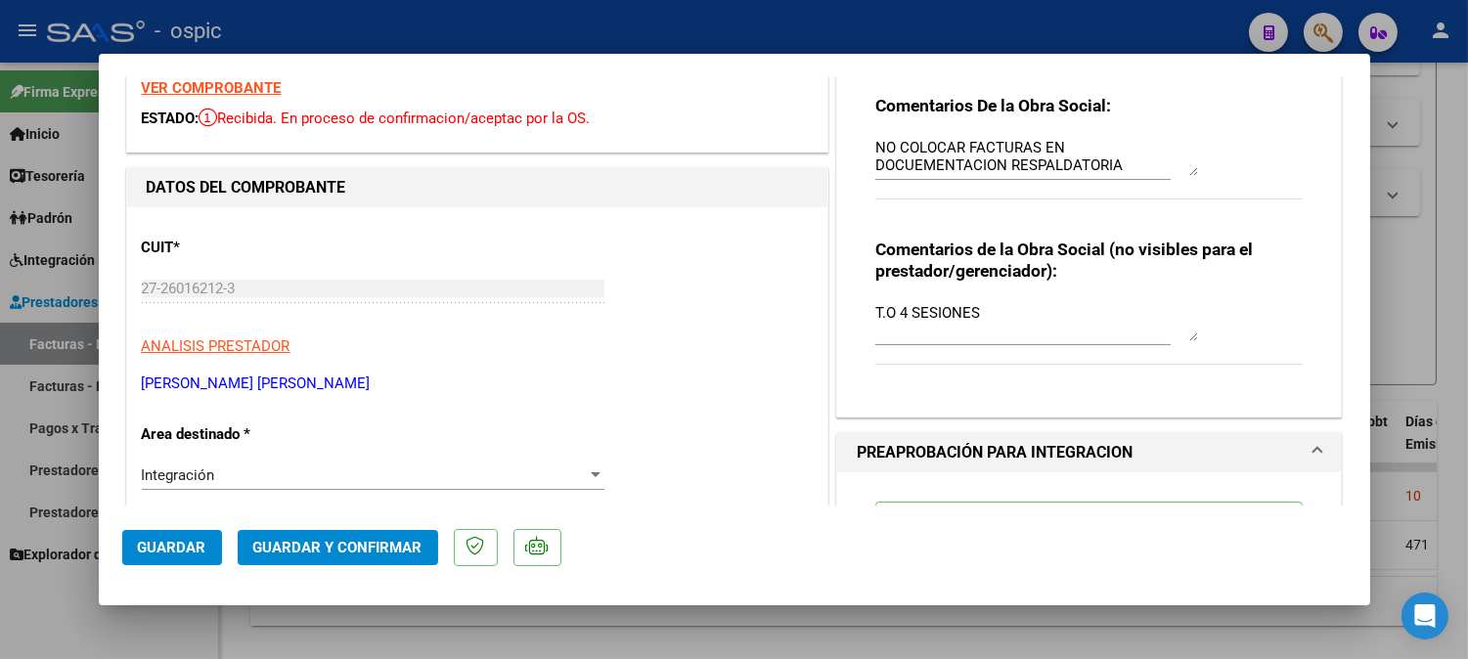
scroll to position [0, 0]
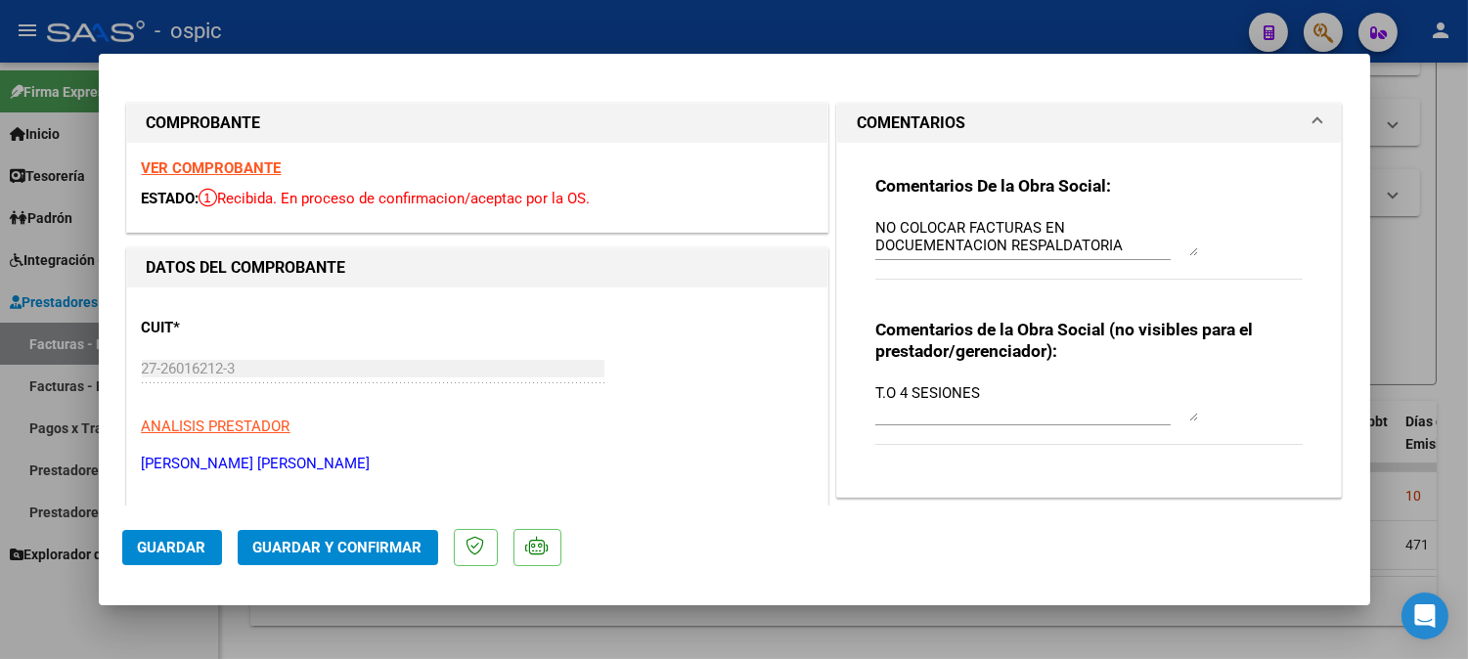
click at [1102, 236] on textarea "NO COLOCAR FACTURAS EN DOCUEMENTACION RESPALDATORIA" at bounding box center [1036, 236] width 323 height 39
click at [1105, 244] on textarea "NO COLOCAR FACTURAS EN DOCUMENTACION RESPALDATORIA" at bounding box center [1036, 236] width 323 height 39
type textarea "NO COLOCAR FACTURAS EN DOCUMENTACION RESPALDATORIA"
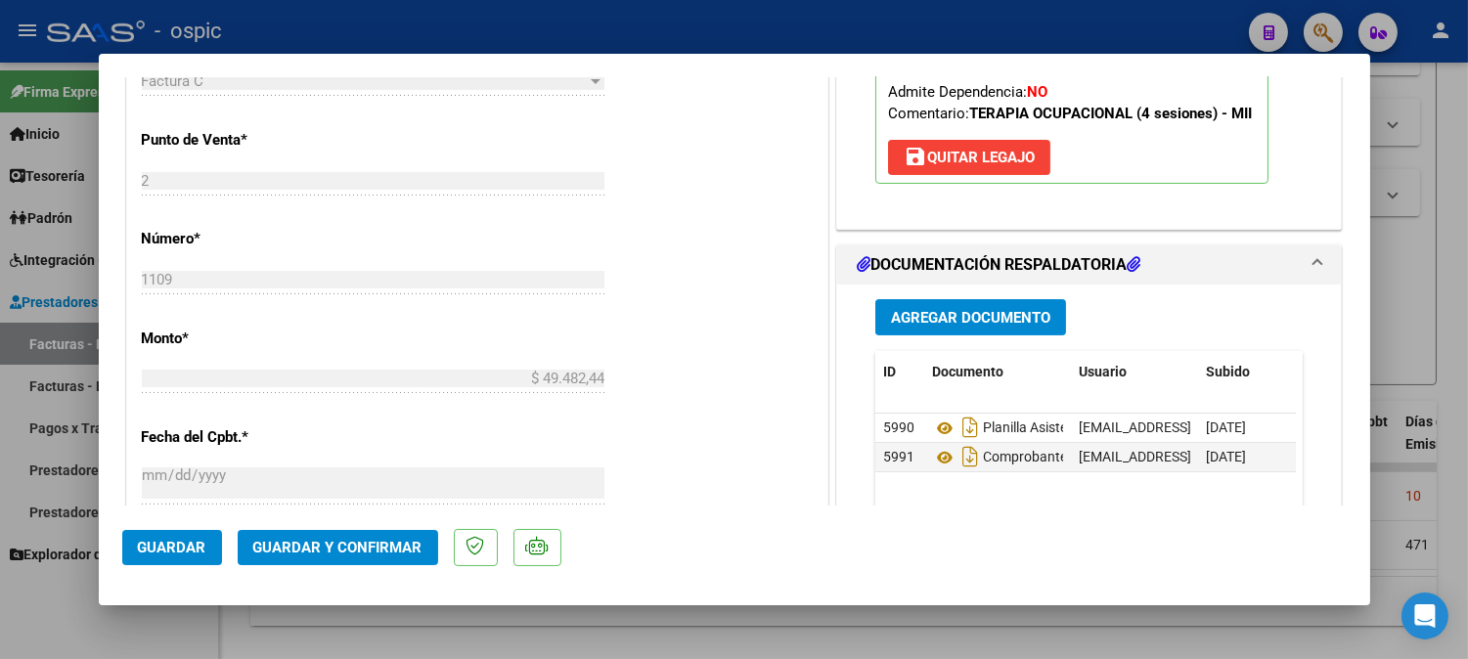
scroll to position [815, 0]
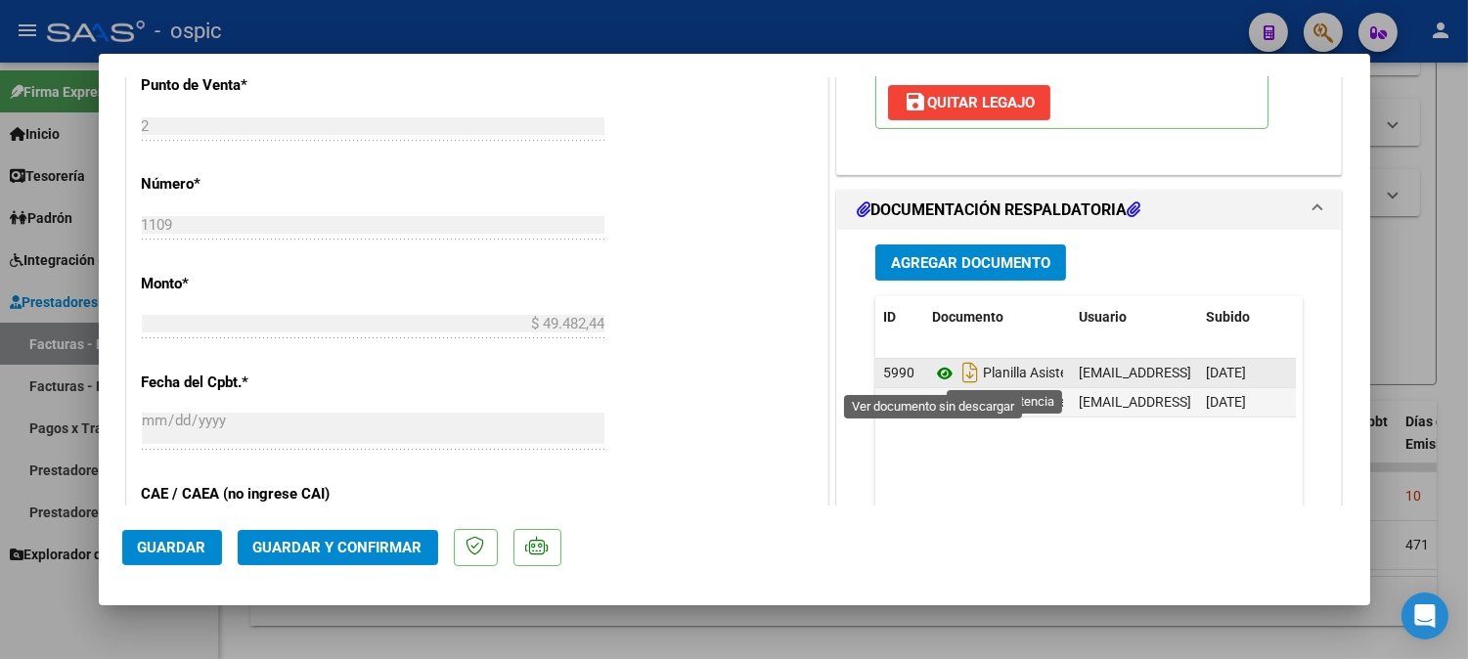
click at [932, 373] on icon at bounding box center [944, 373] width 25 height 23
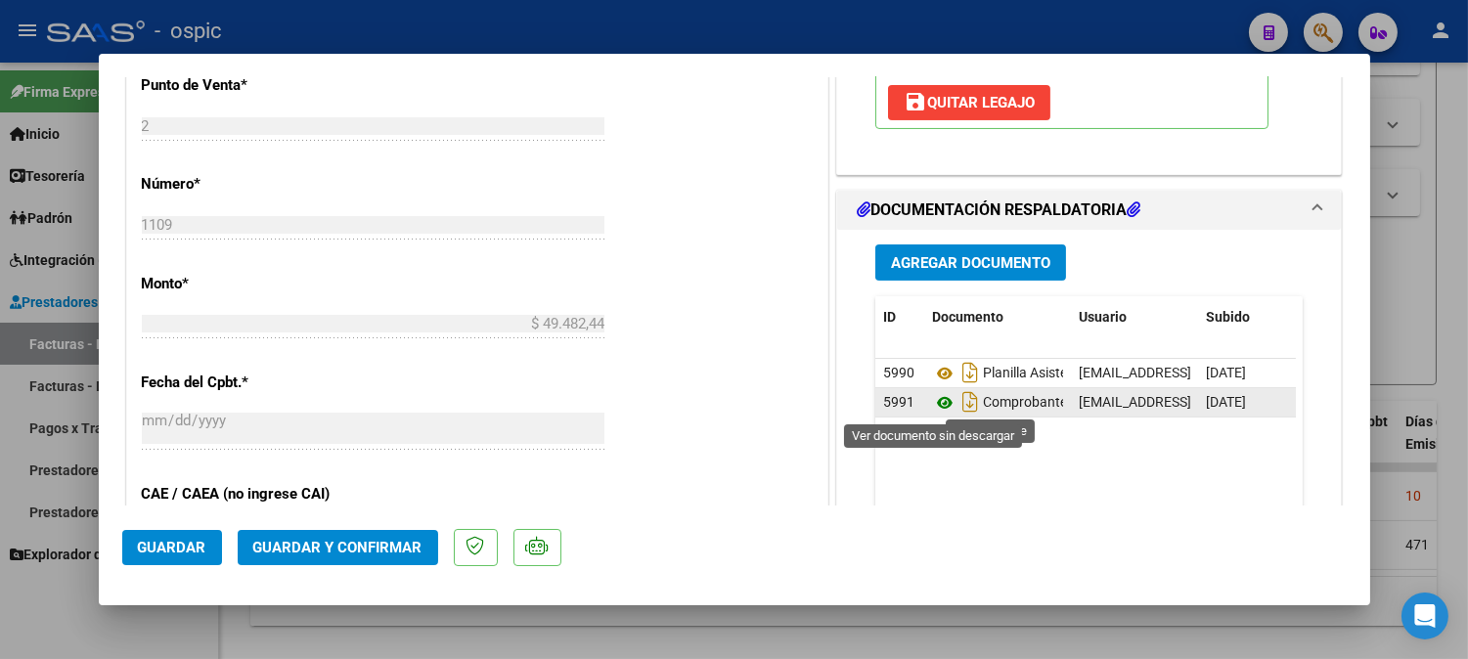
click at [934, 399] on icon at bounding box center [944, 402] width 25 height 23
click at [394, 548] on span "Guardar y Confirmar" at bounding box center [337, 548] width 169 height 18
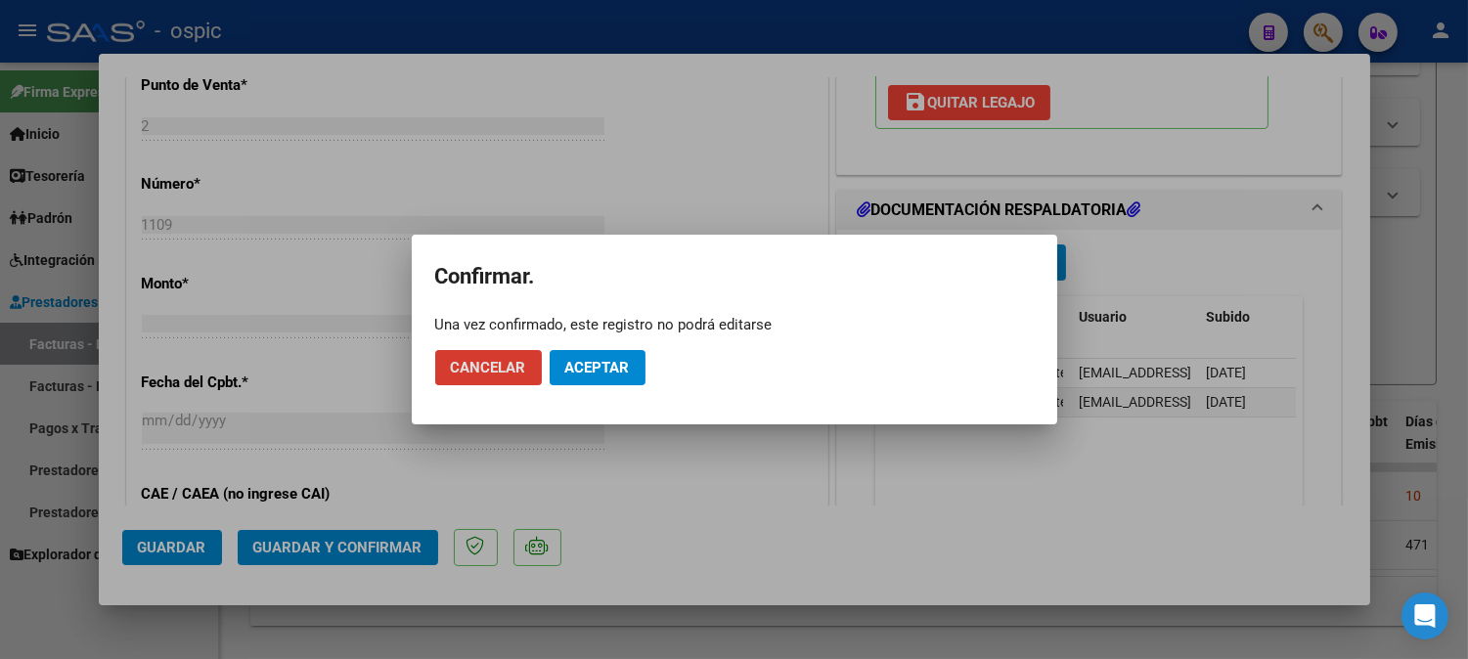
click at [603, 365] on span "Aceptar" at bounding box center [597, 368] width 65 height 18
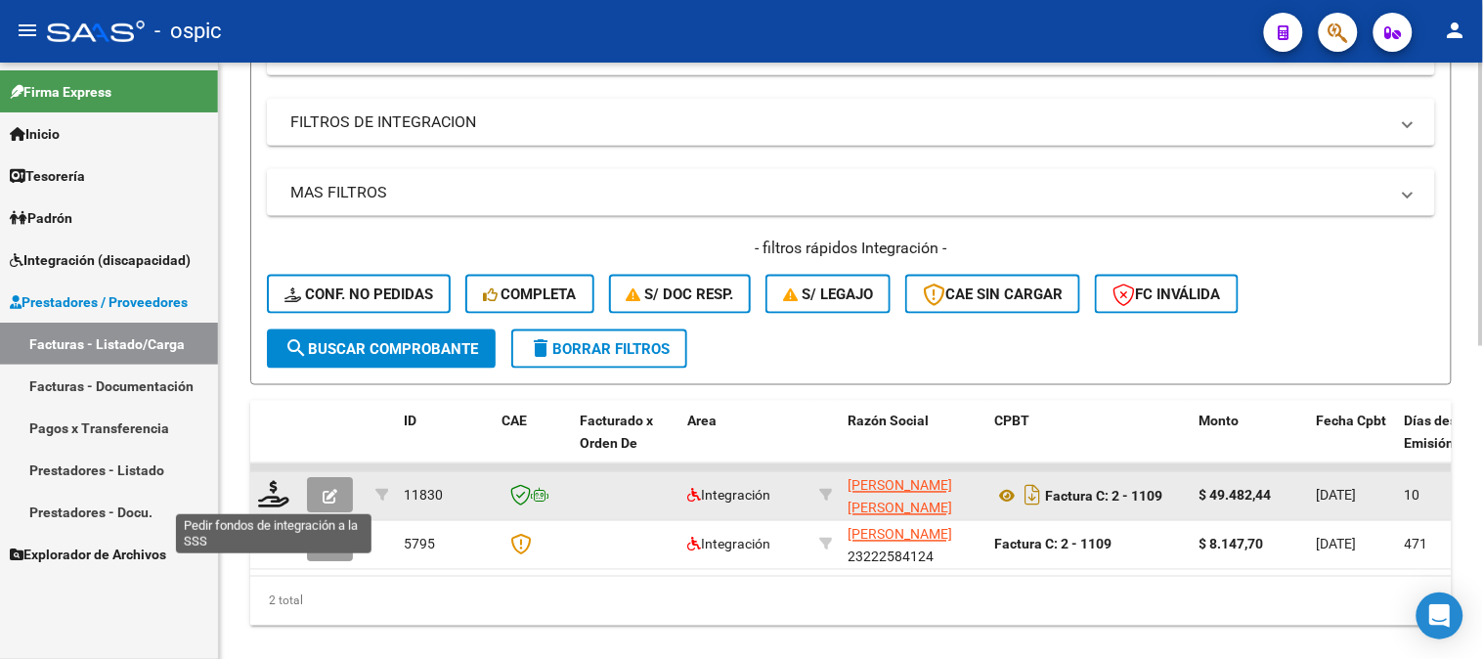
click at [276, 490] on icon at bounding box center [273, 494] width 31 height 27
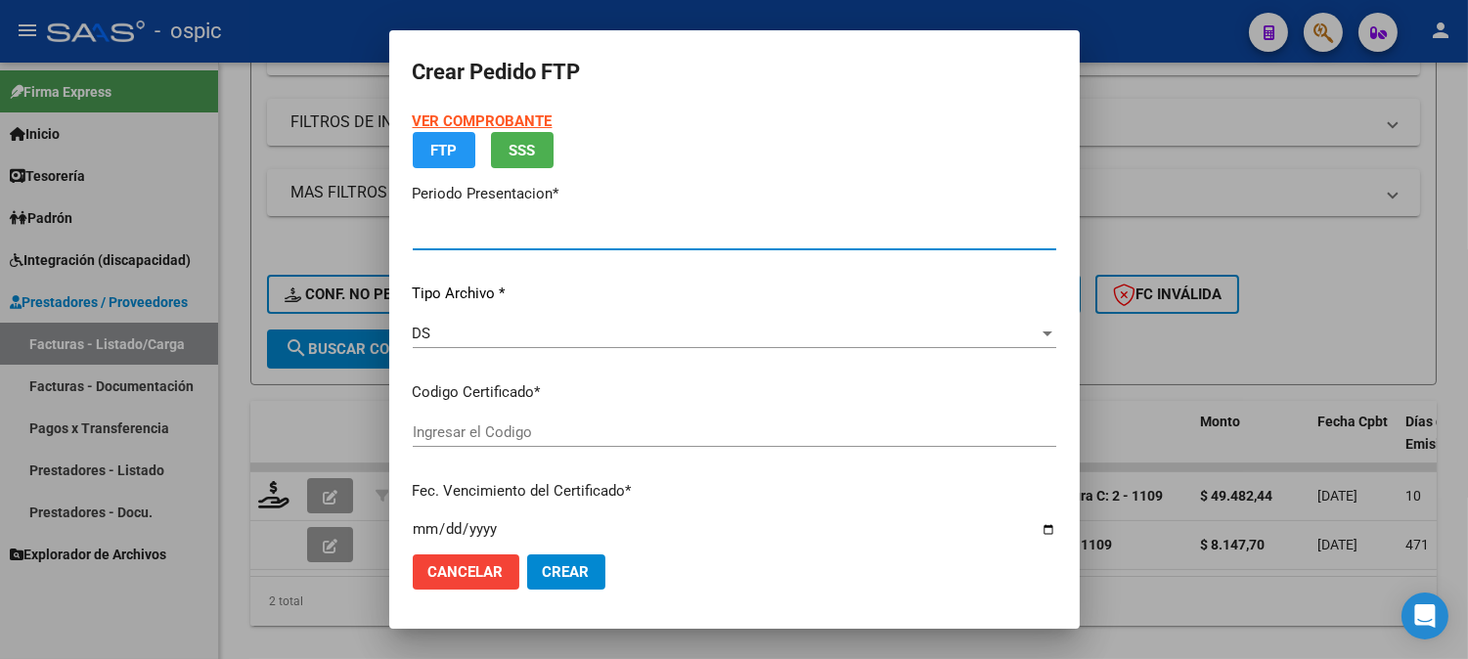
type input "202509"
type input "$ 49.482,44"
type input "0000000000000000000000000000005886763117"
type input "2027-11-02"
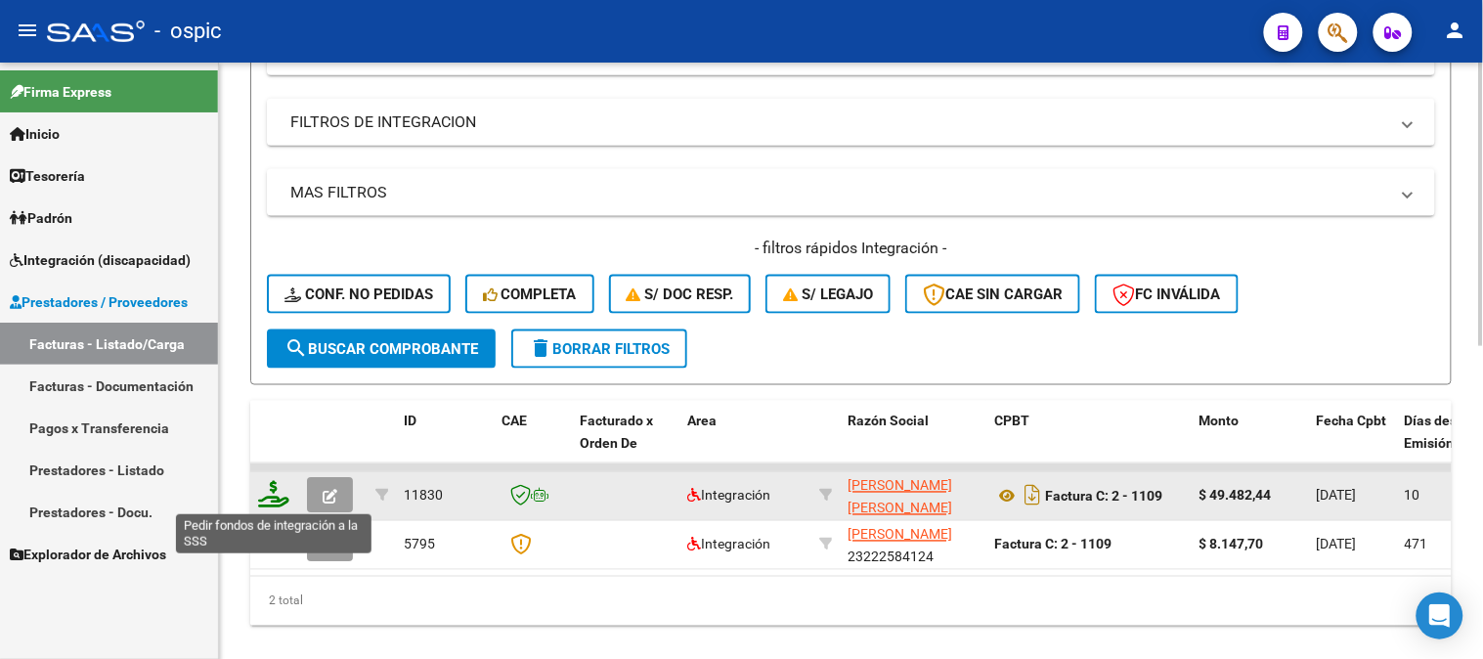
click at [271, 486] on icon at bounding box center [273, 494] width 31 height 27
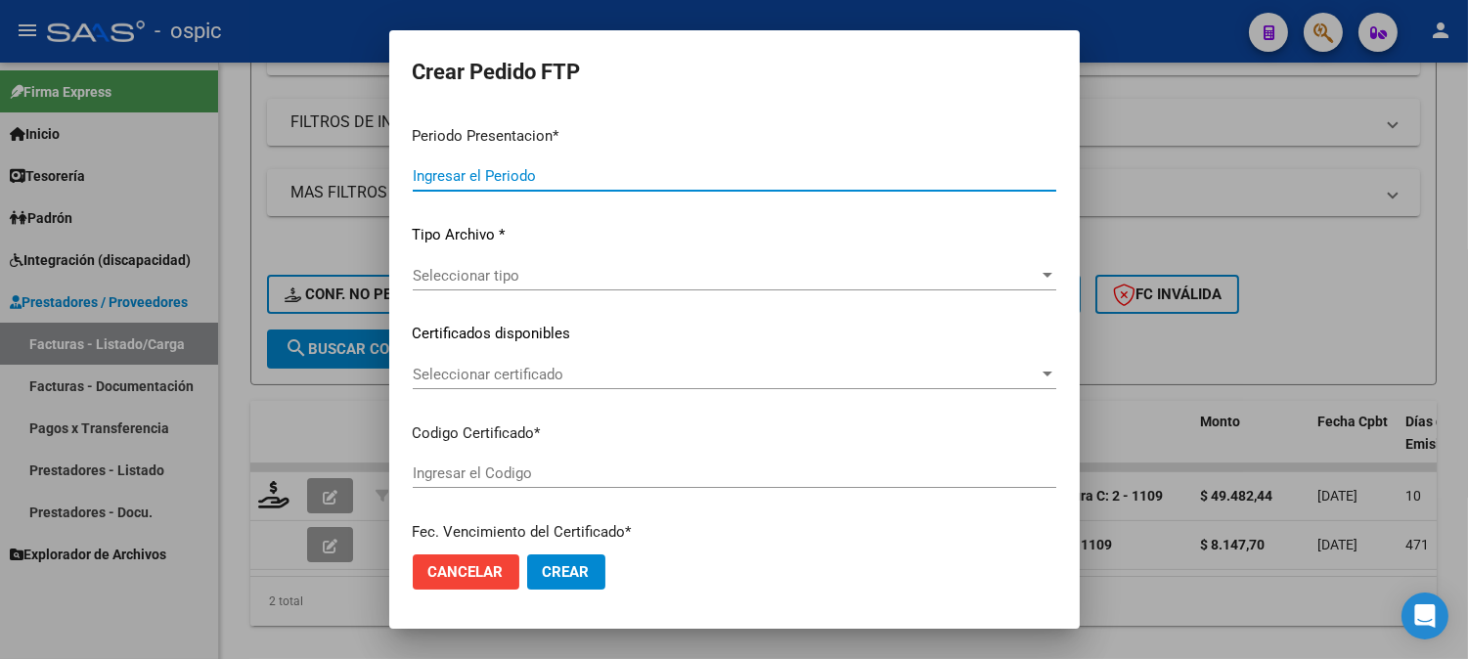
type input "202509"
type input "$ 49.482,44"
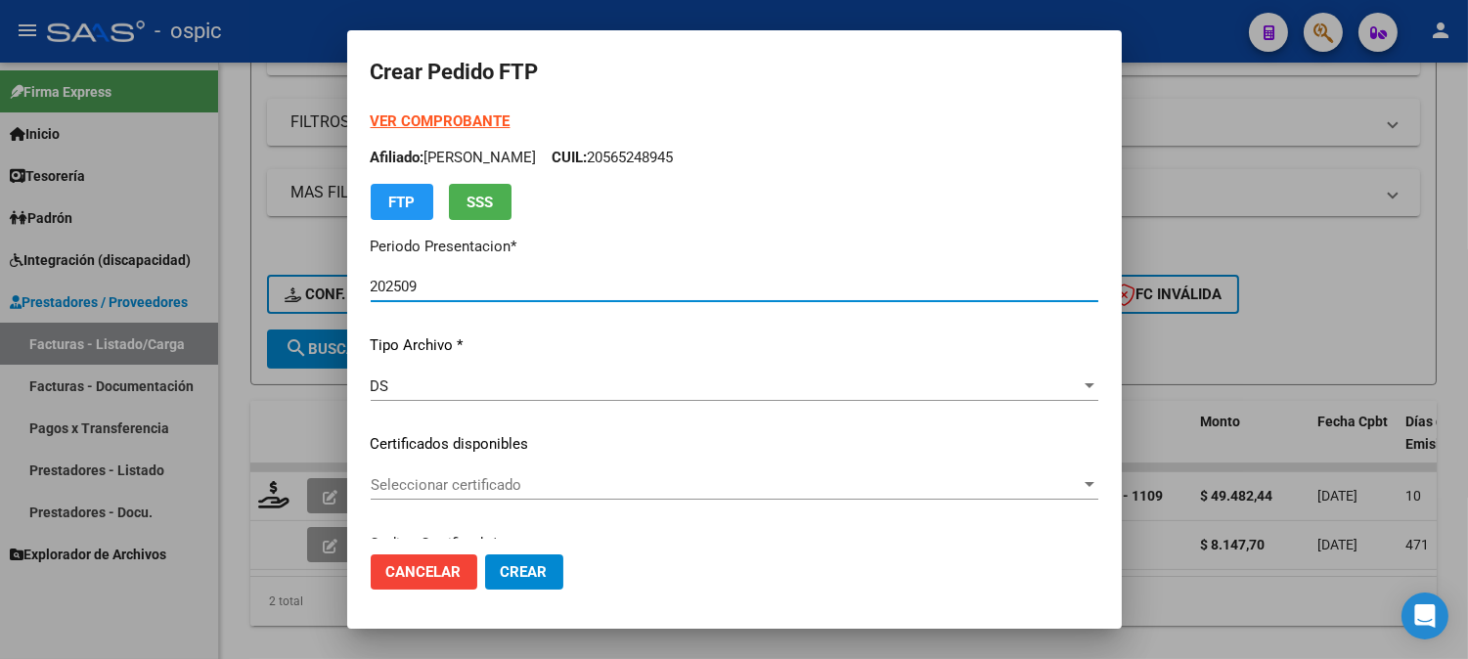
type input "0000000000000000000000000000005886763117"
type input "2027-11-02"
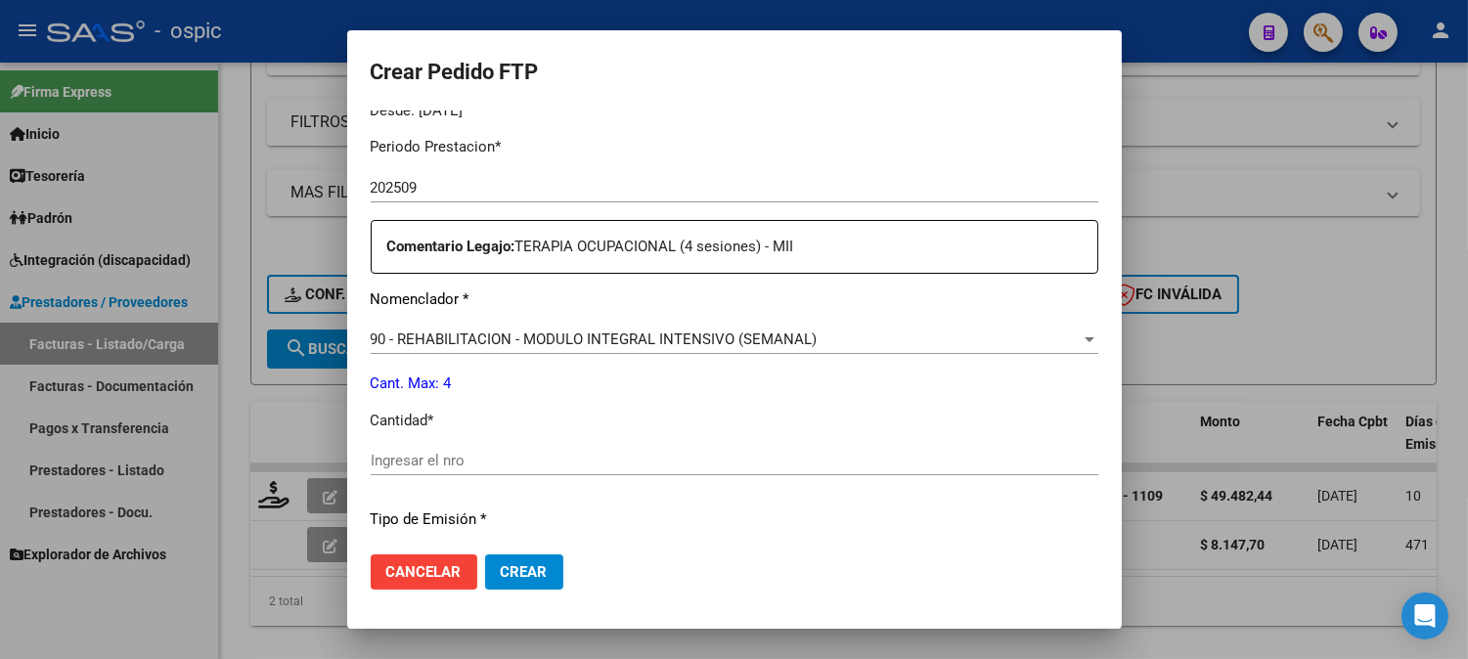
scroll to position [642, 0]
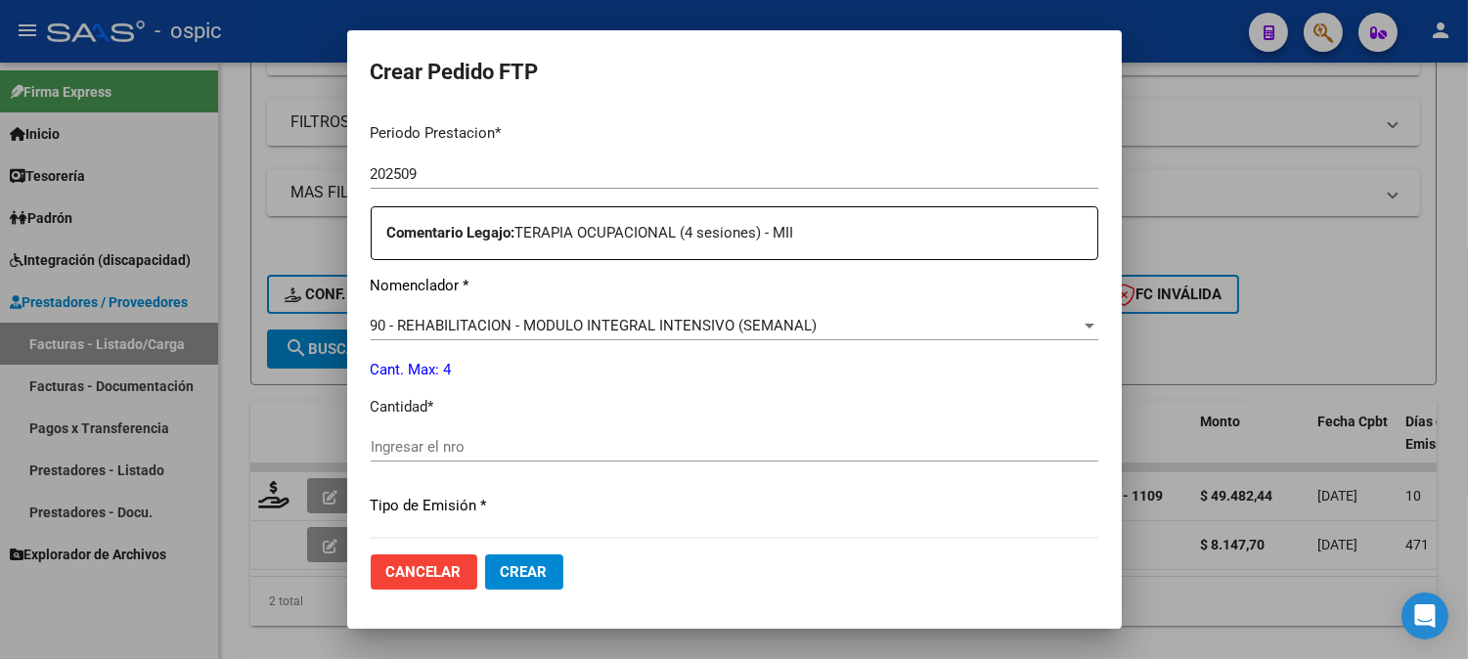
click at [810, 440] on input "Ingresar el nro" at bounding box center [734, 447] width 727 height 18
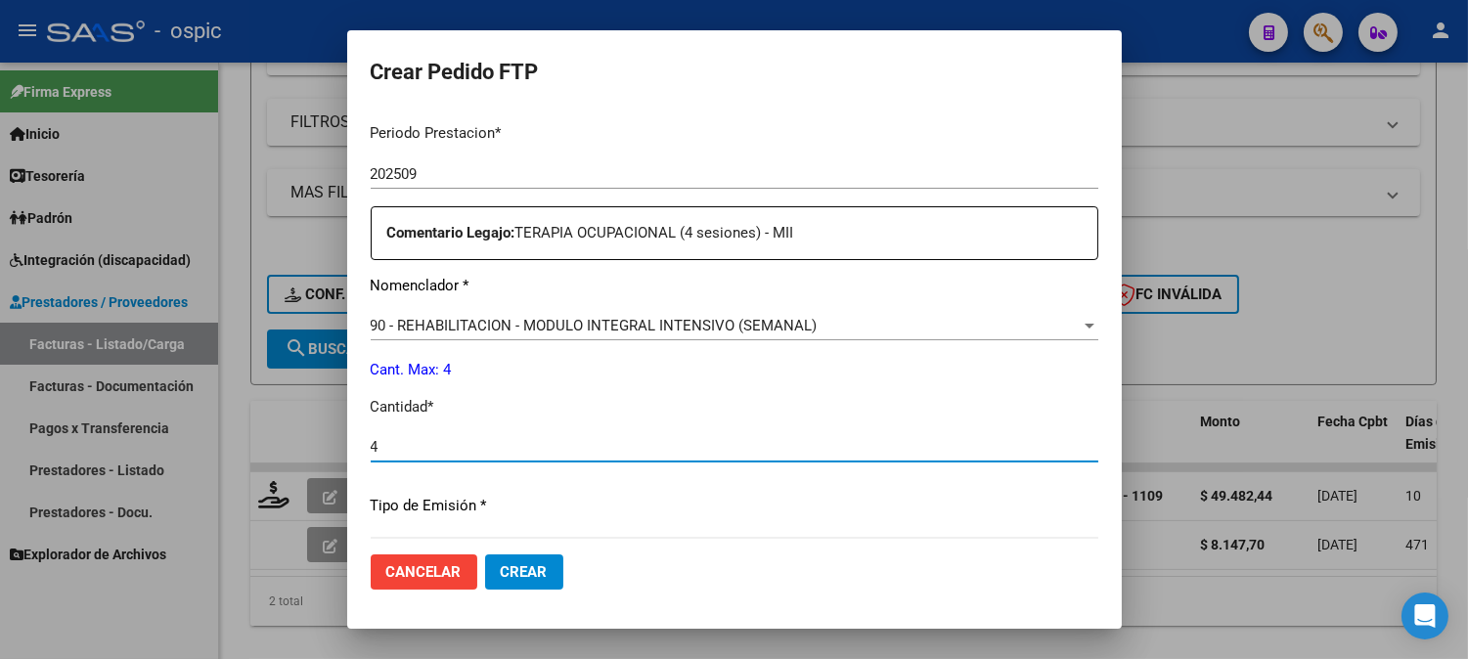
type input "4"
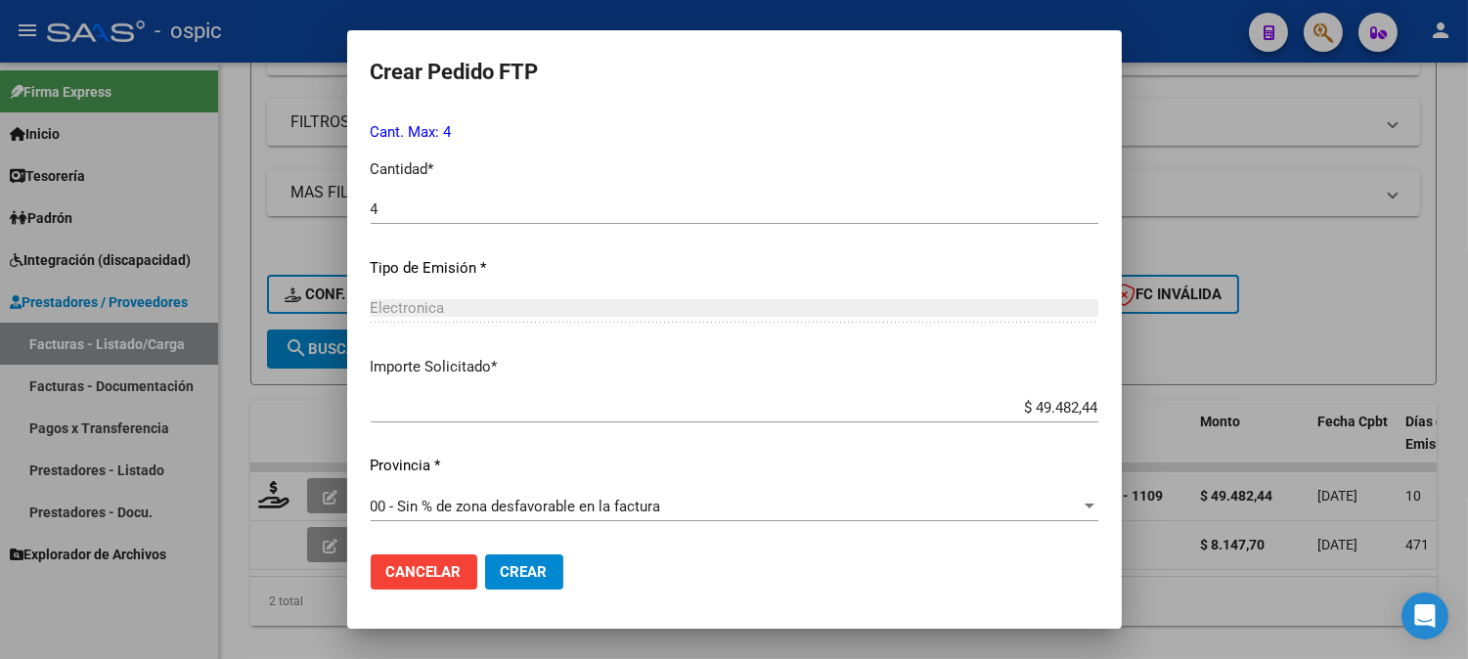
drag, startPoint x: 535, startPoint y: 572, endPoint x: 579, endPoint y: 554, distance: 47.4
click at [539, 568] on span "Crear" at bounding box center [524, 572] width 47 height 18
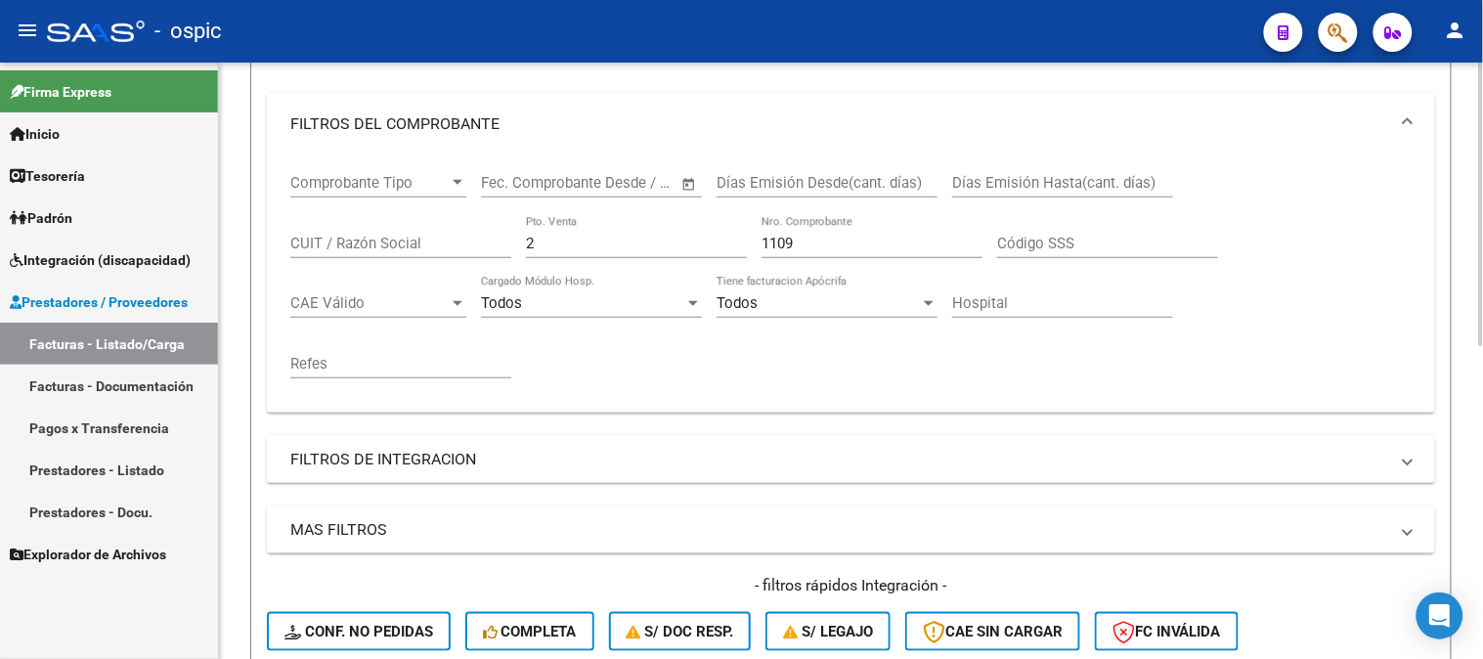
scroll to position [181, 0]
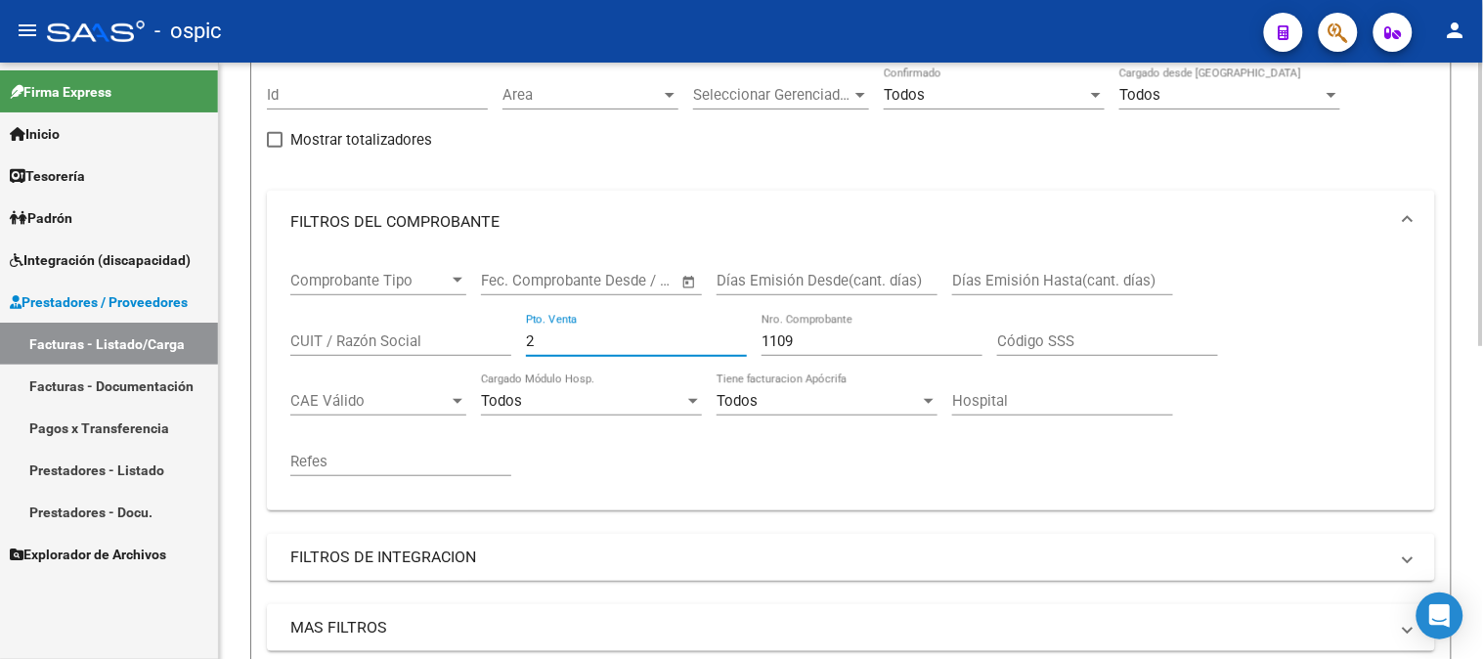
drag, startPoint x: 560, startPoint y: 344, endPoint x: 440, endPoint y: 344, distance: 120.3
click at [508, 342] on div "Comprobante Tipo Comprobante Tipo Fecha inicio – Fecha fin Fec. Comprobante Des…" at bounding box center [851, 374] width 1122 height 242
type input "1"
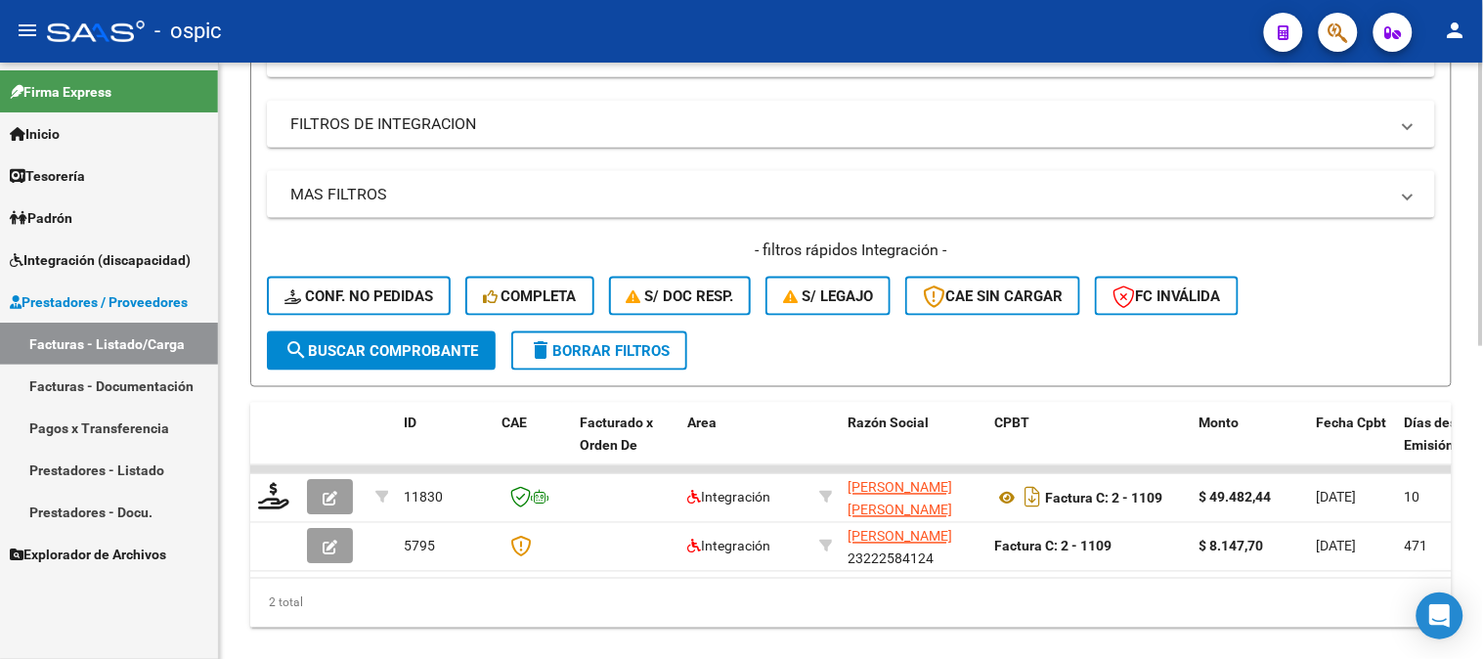
scroll to position [616, 0]
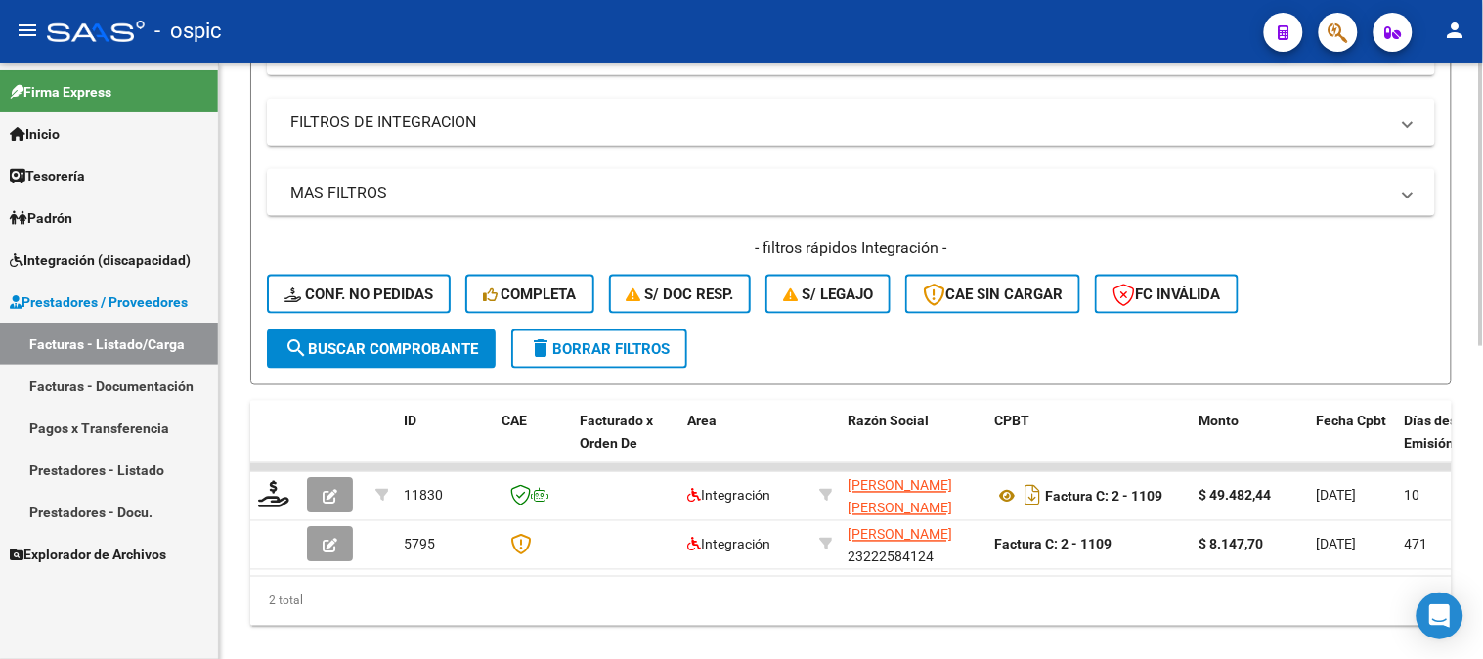
type input "8296"
click at [417, 360] on button "search Buscar Comprobante" at bounding box center [381, 349] width 229 height 39
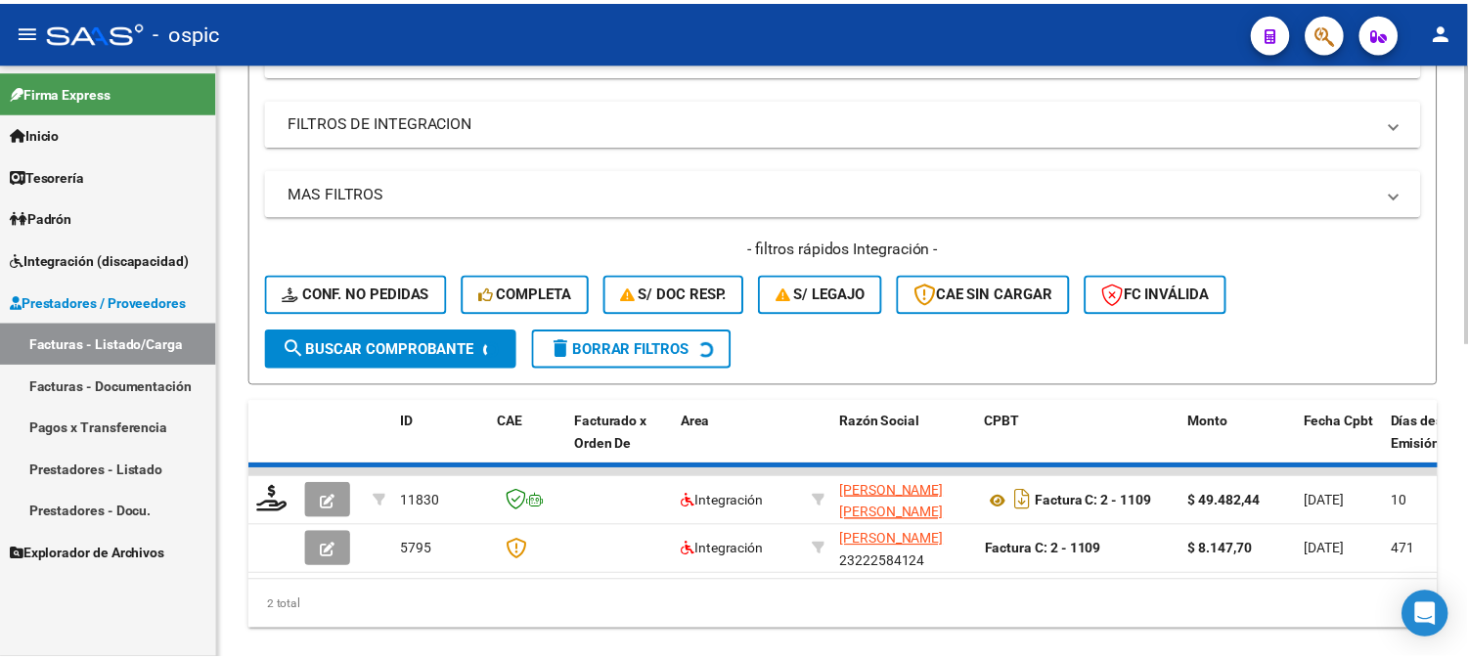
scroll to position [611, 0]
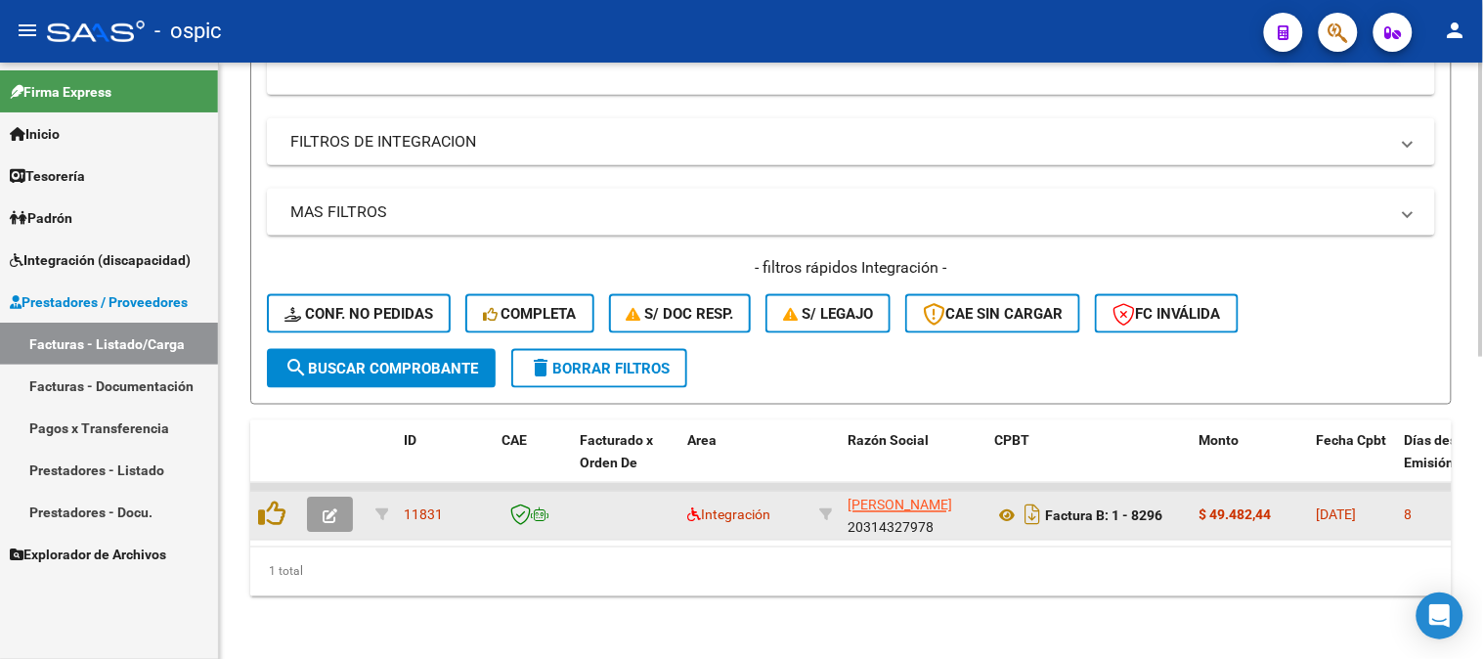
click at [329, 509] on icon "button" at bounding box center [330, 516] width 15 height 15
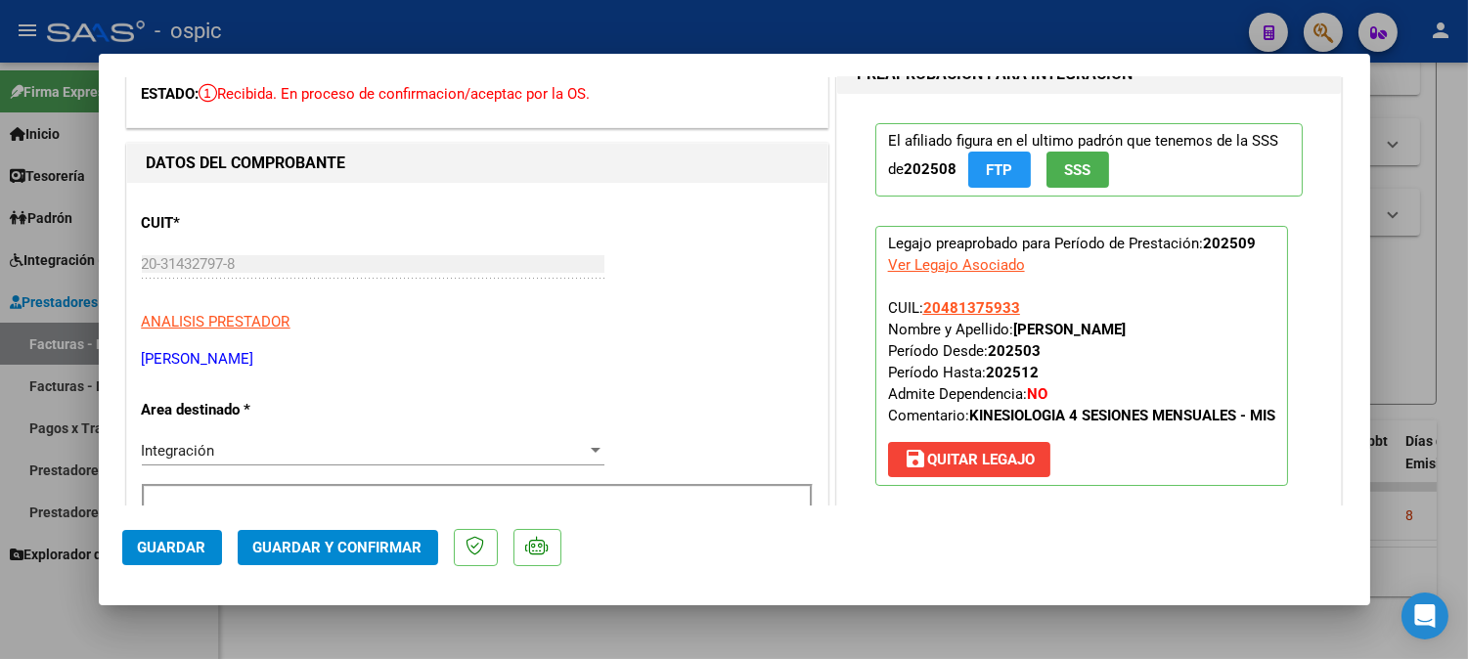
scroll to position [0, 0]
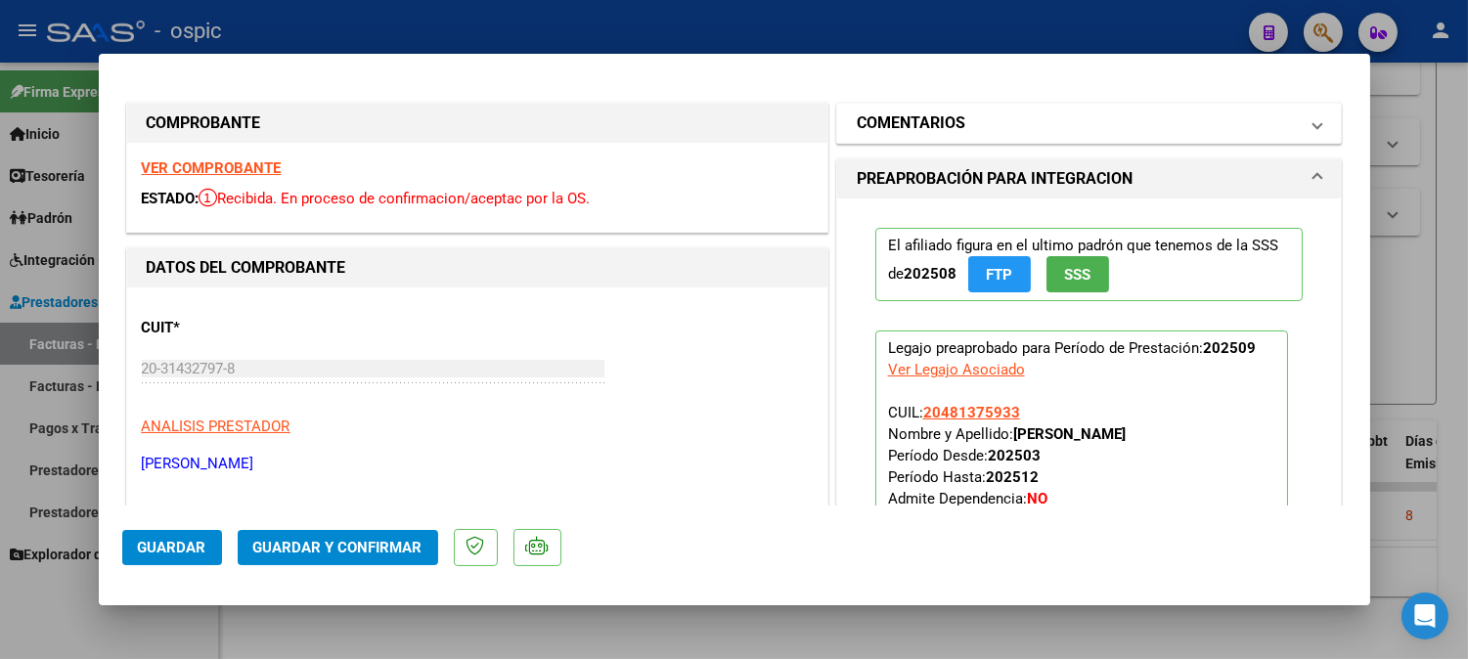
click at [985, 121] on mat-panel-title "COMENTARIOS" at bounding box center [1078, 122] width 442 height 23
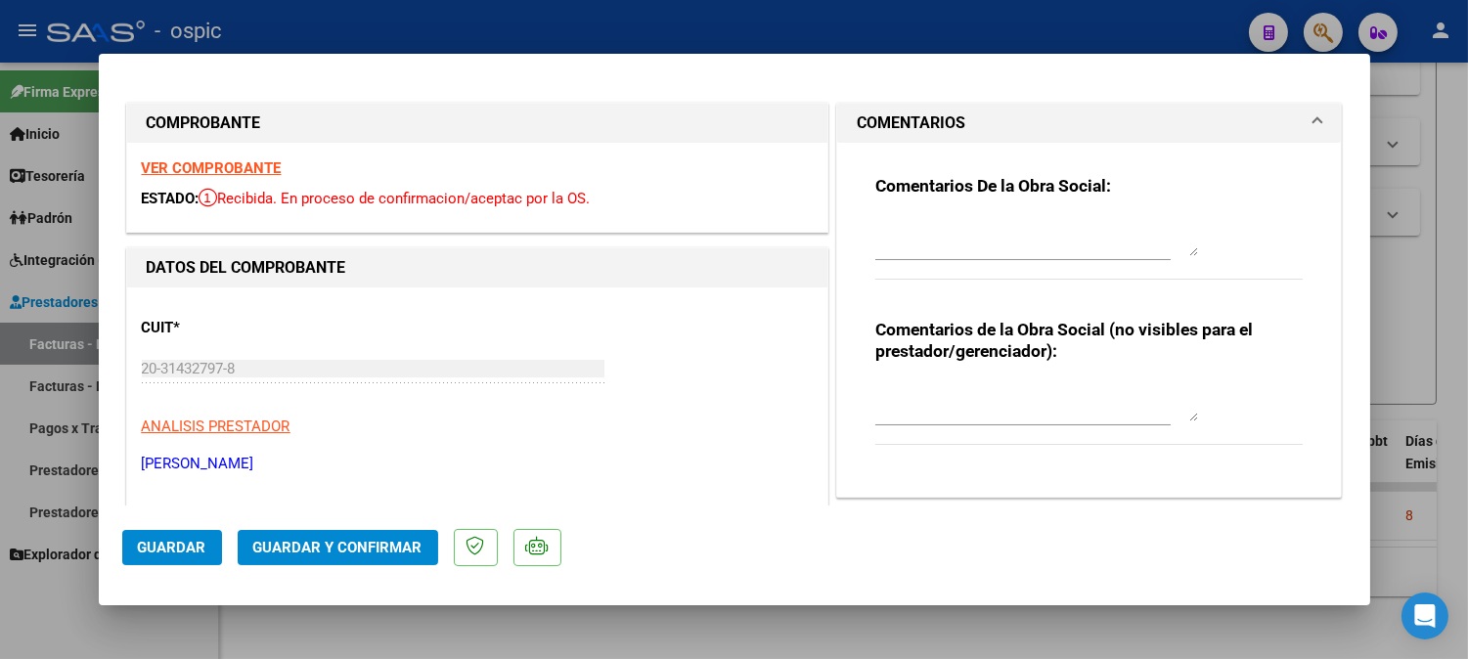
click at [975, 402] on textarea at bounding box center [1036, 401] width 323 height 39
type textarea "KINESIO 4 SESIONES"
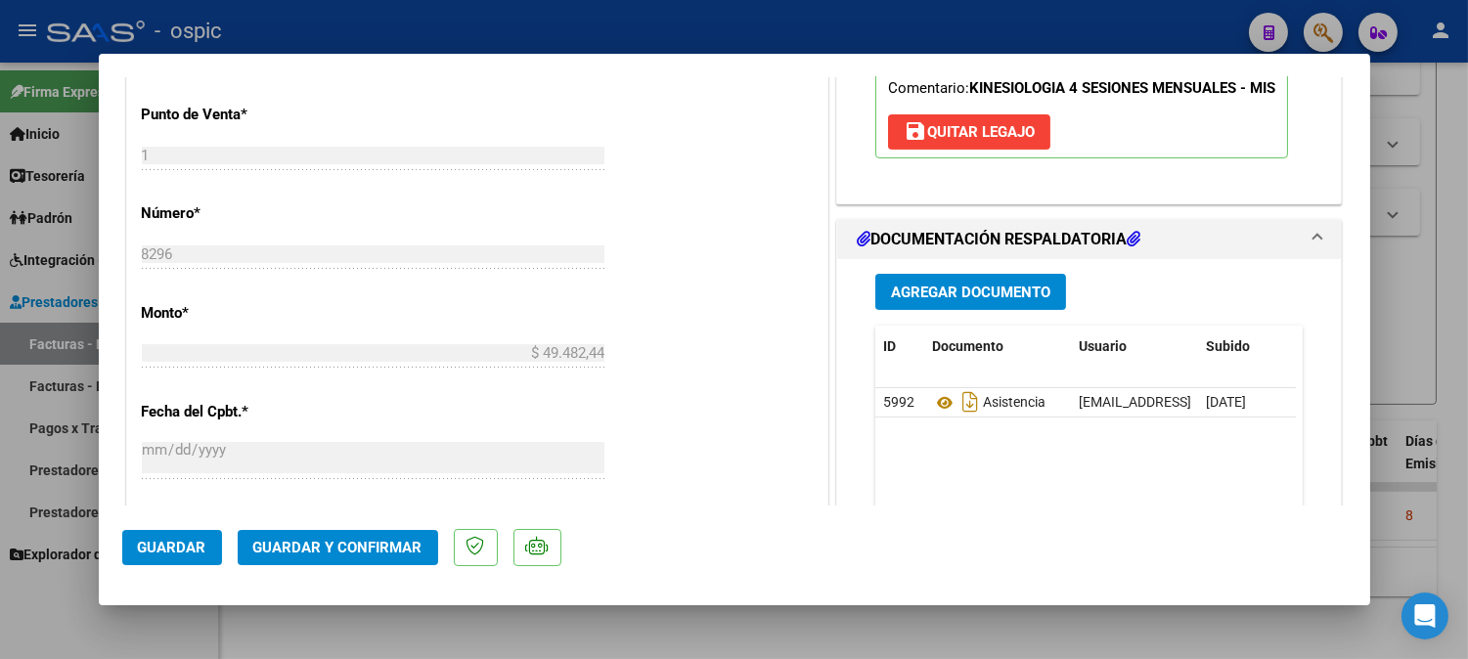
scroll to position [802, 0]
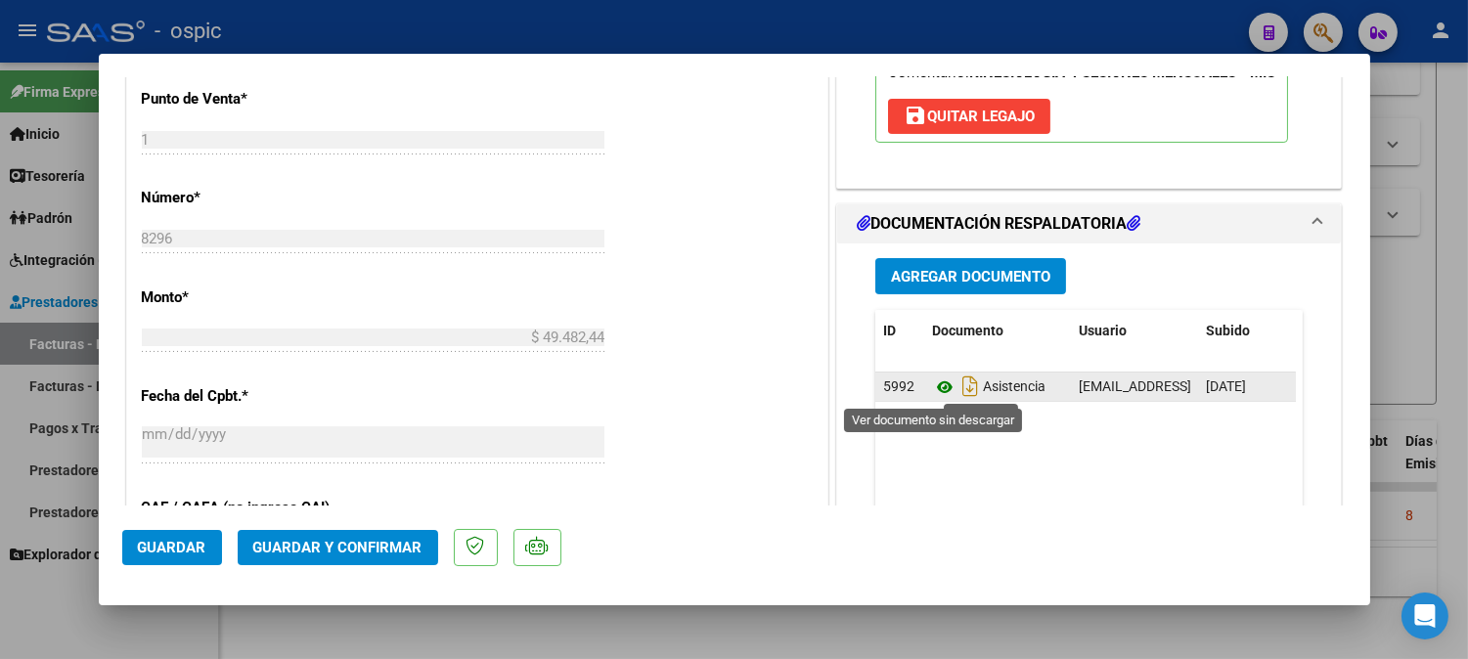
click at [932, 385] on icon at bounding box center [944, 386] width 25 height 23
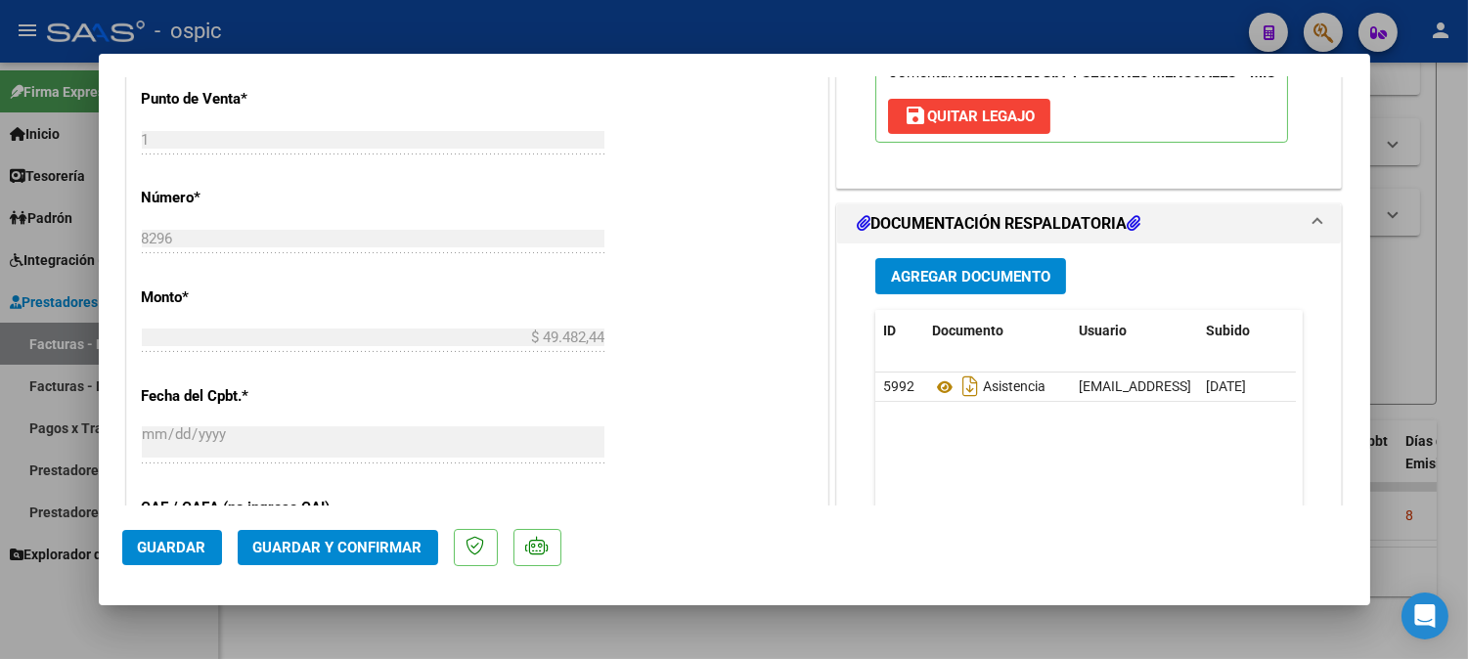
click at [355, 540] on span "Guardar y Confirmar" at bounding box center [337, 548] width 169 height 18
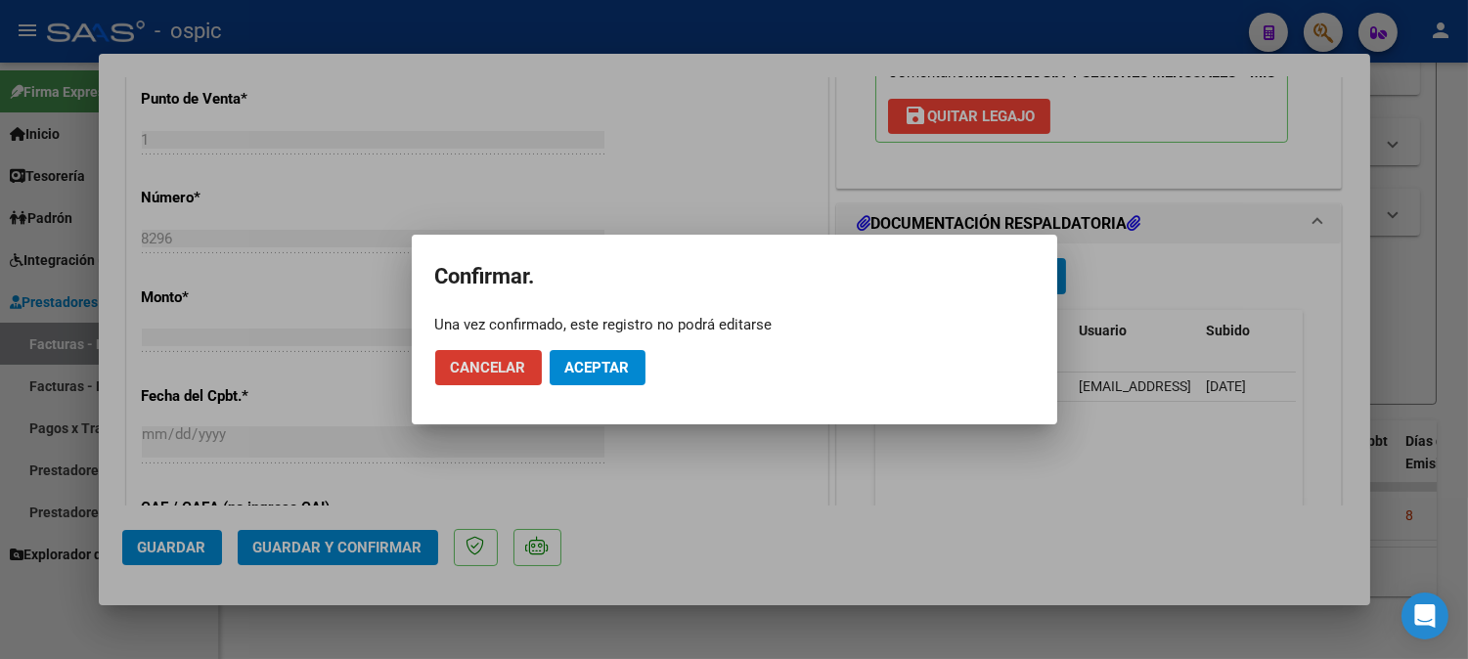
click at [608, 347] on mat-dialog-actions "Cancelar Aceptar" at bounding box center [734, 367] width 598 height 66
click at [607, 367] on span "Aceptar" at bounding box center [597, 368] width 65 height 18
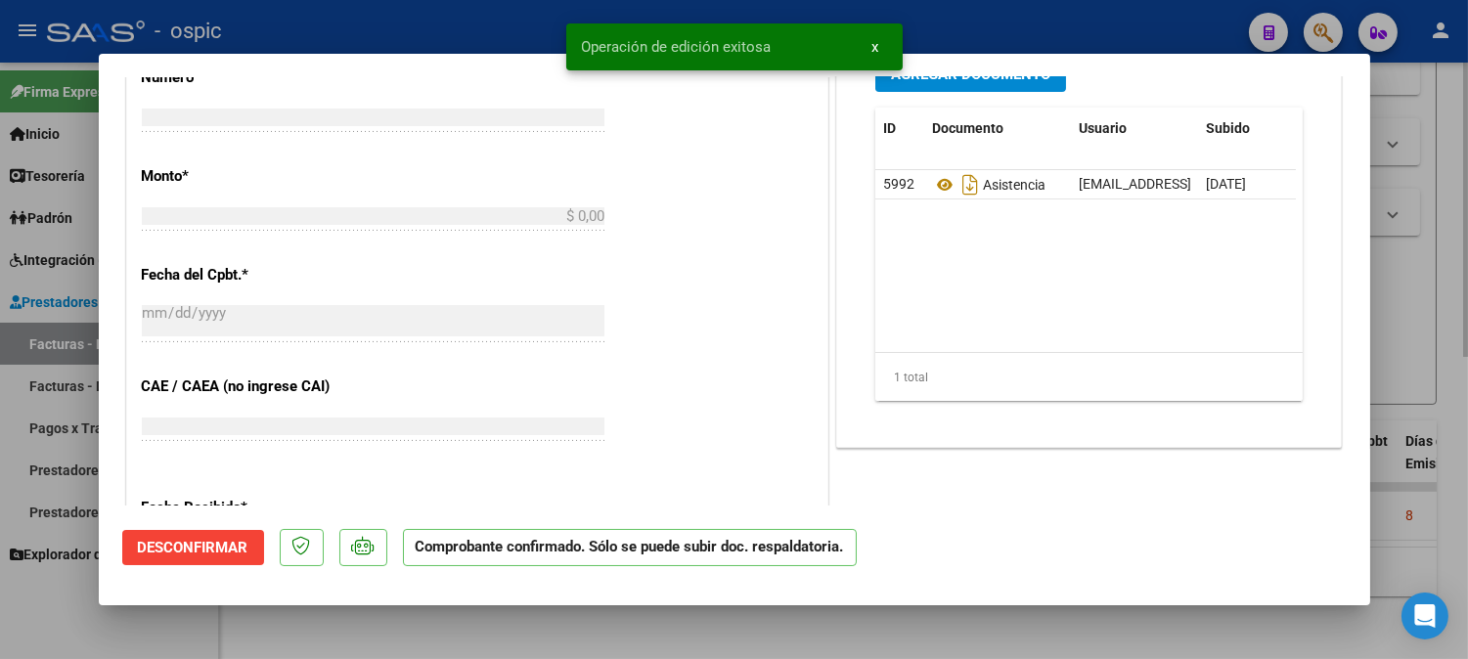
scroll to position [0, 0]
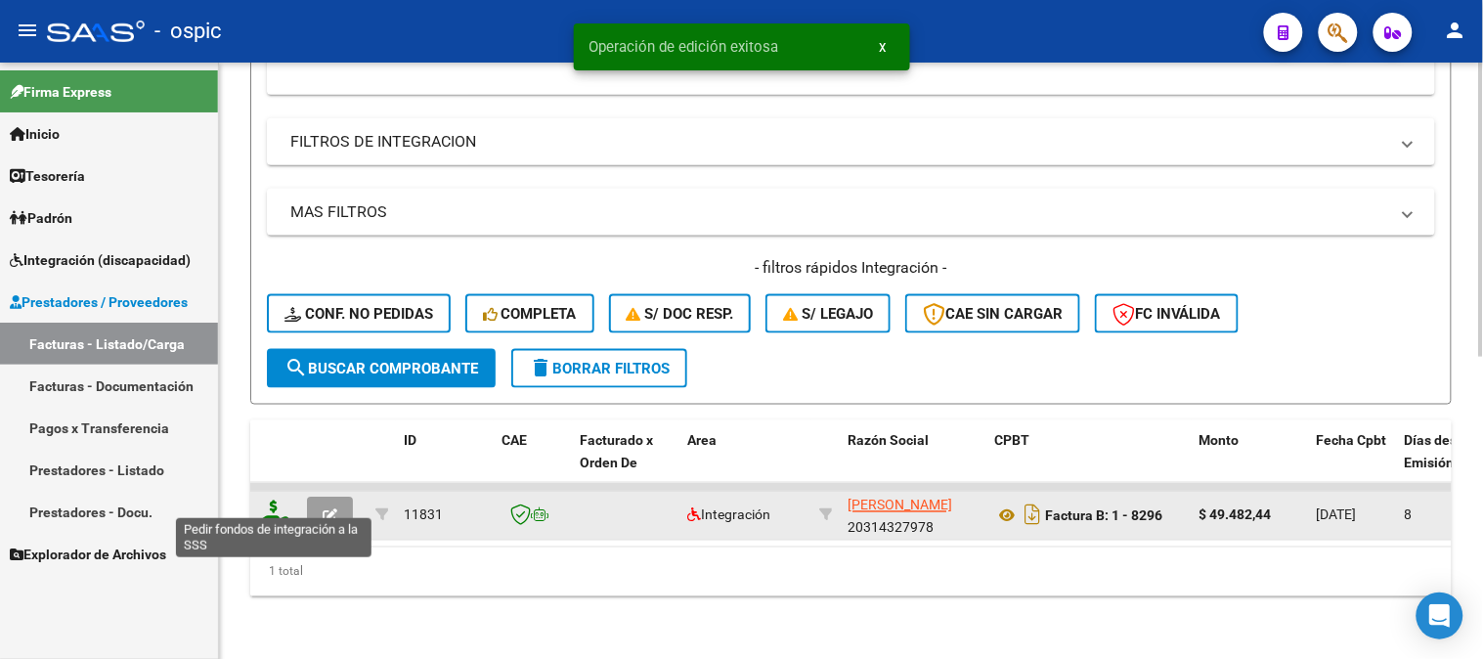
click at [281, 501] on icon at bounding box center [273, 514] width 31 height 27
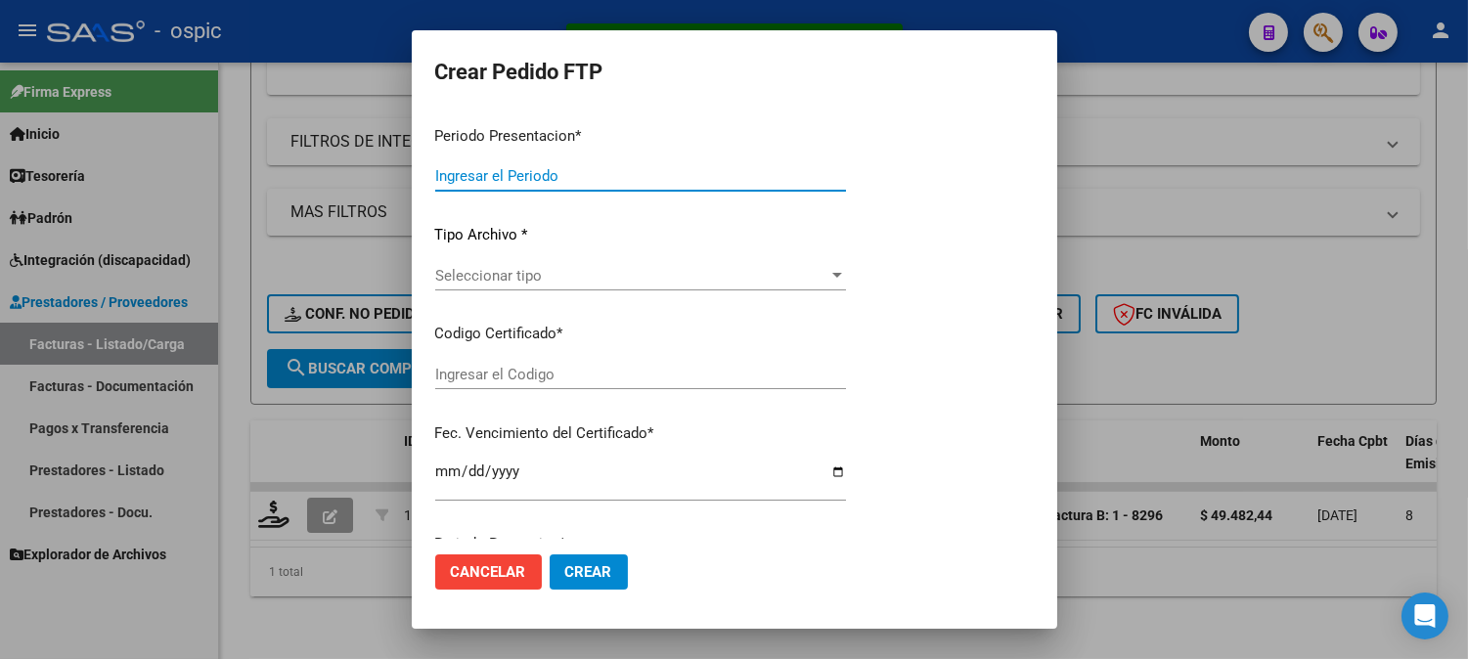
type input "202509"
type input "$ 49.482,44"
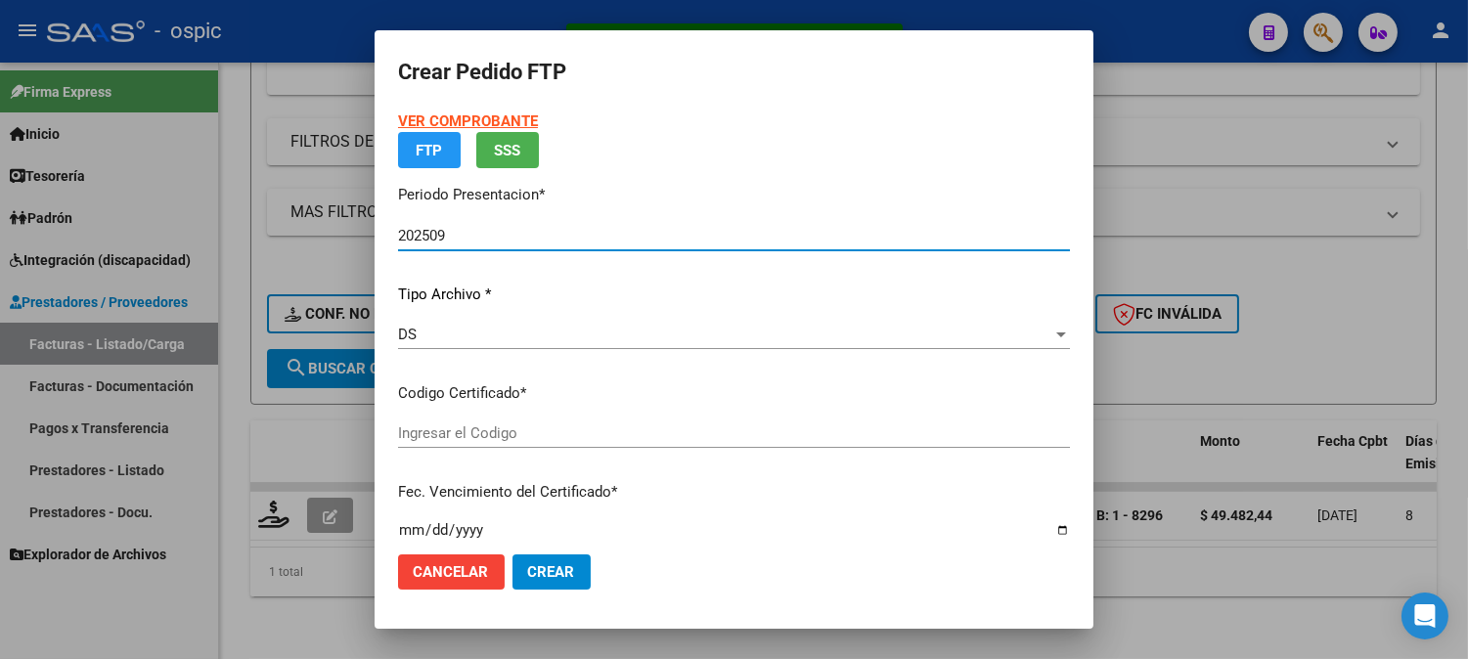
type input "0000000000000000000000000000009762365857"
type input "2028-07-02"
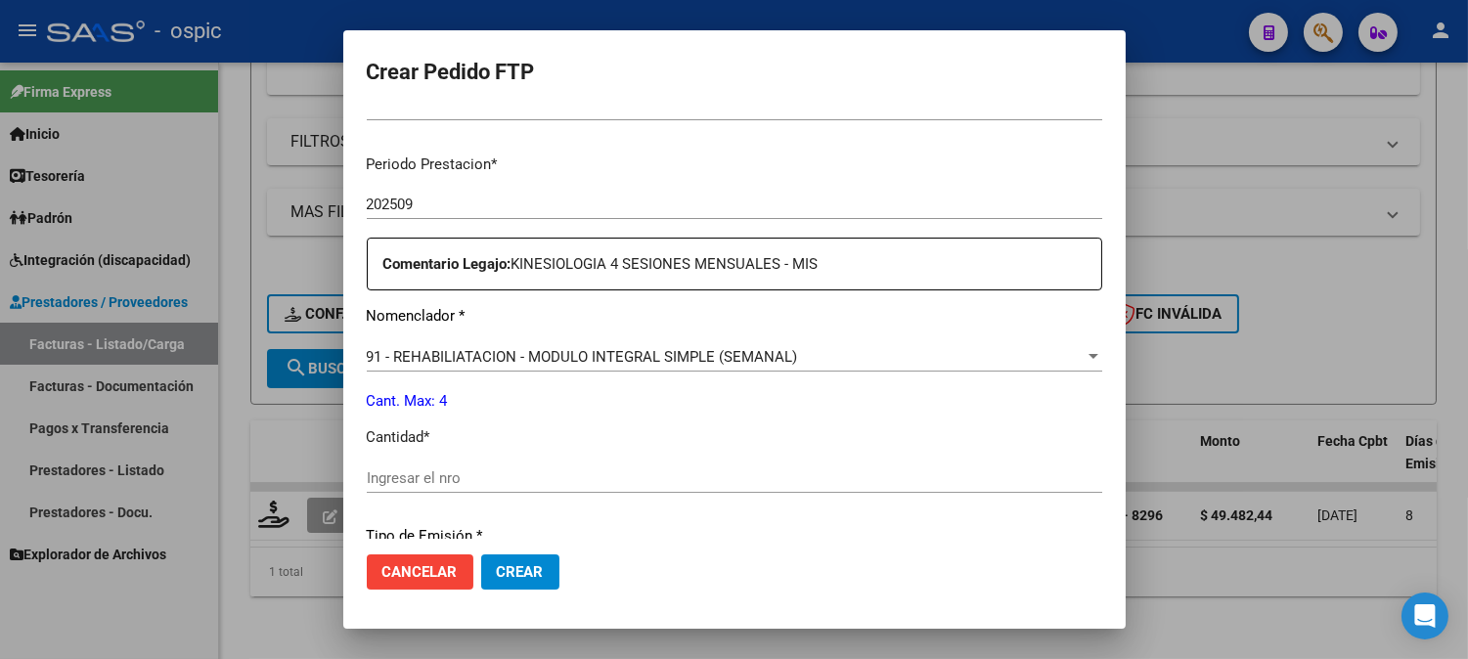
scroll to position [603, 0]
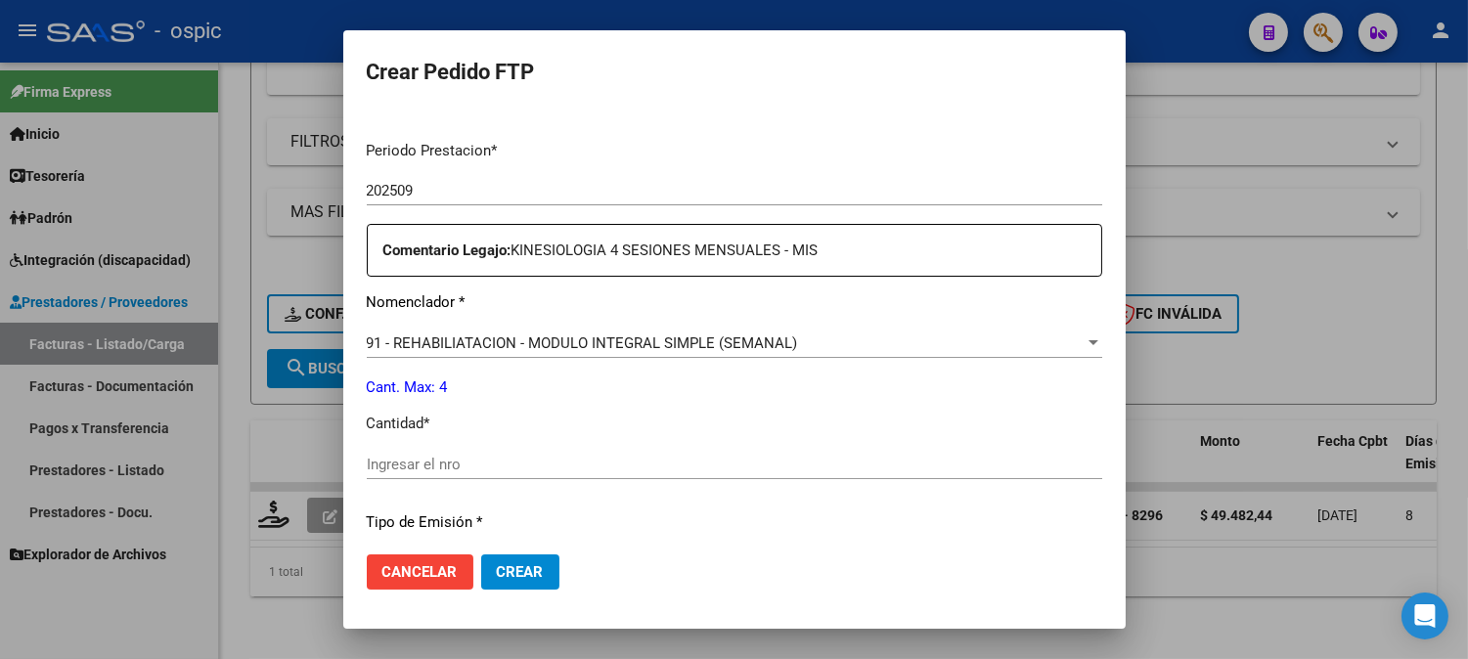
click at [786, 463] on input "Ingresar el nro" at bounding box center [734, 465] width 735 height 18
type input "4"
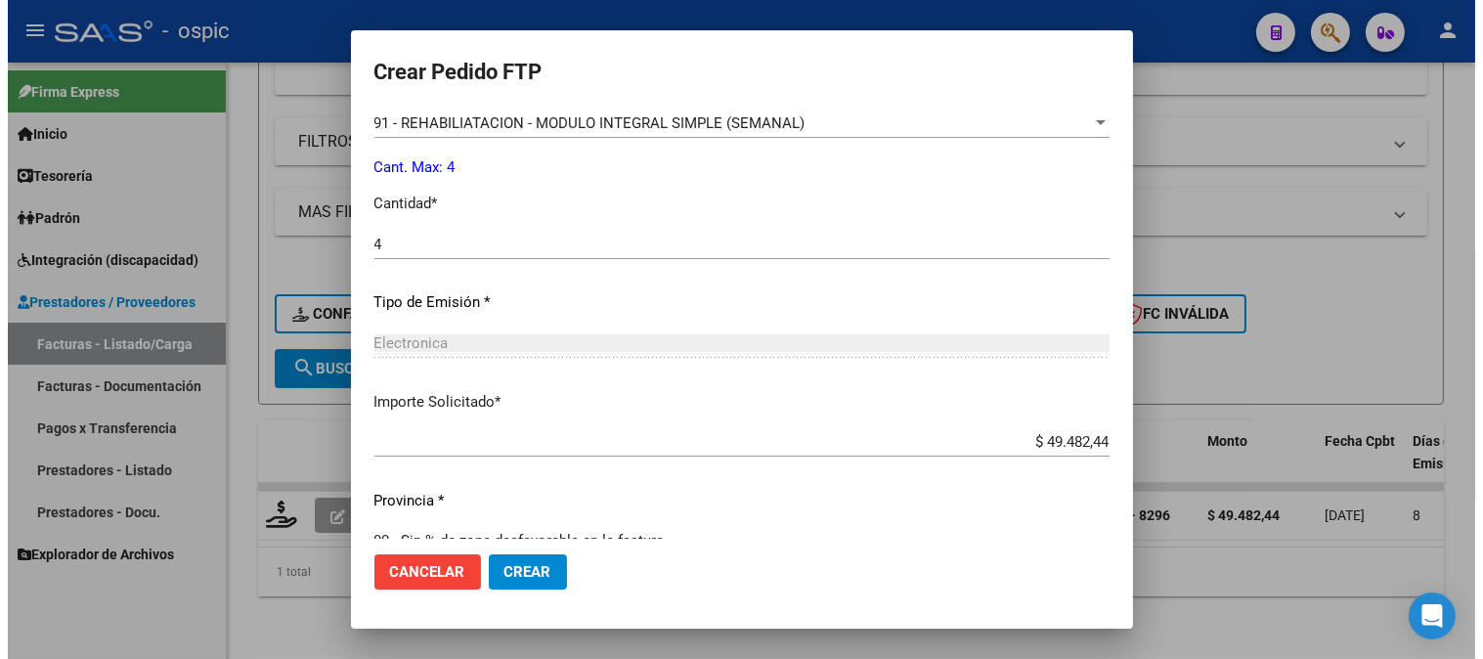
scroll to position [858, 0]
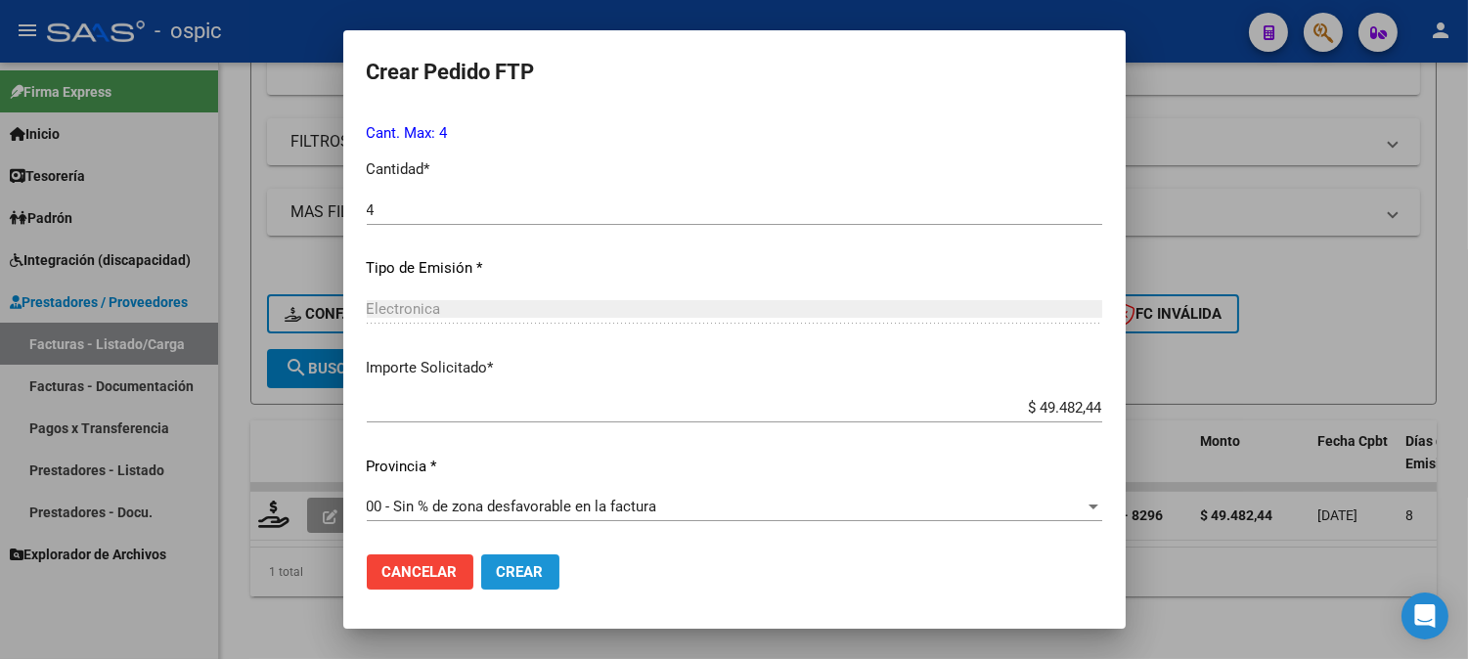
click at [516, 579] on span "Crear" at bounding box center [520, 572] width 47 height 18
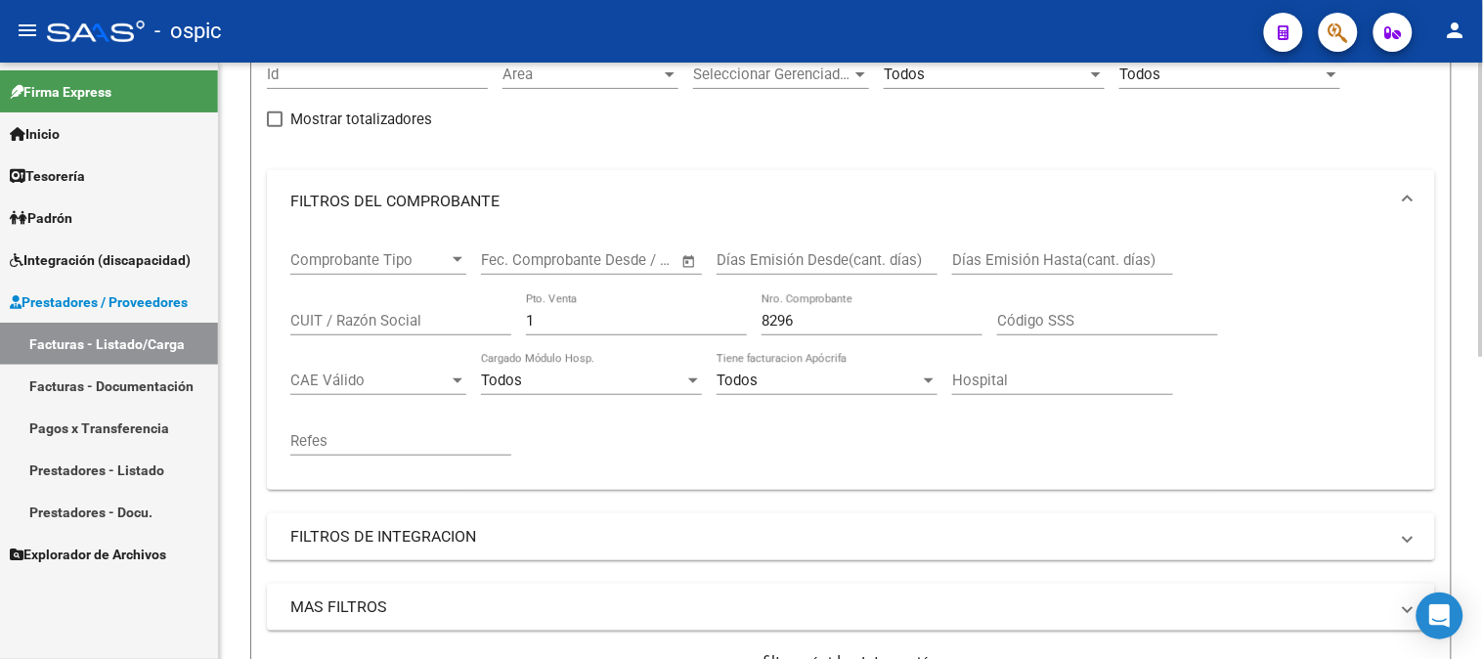
scroll to position [177, 0]
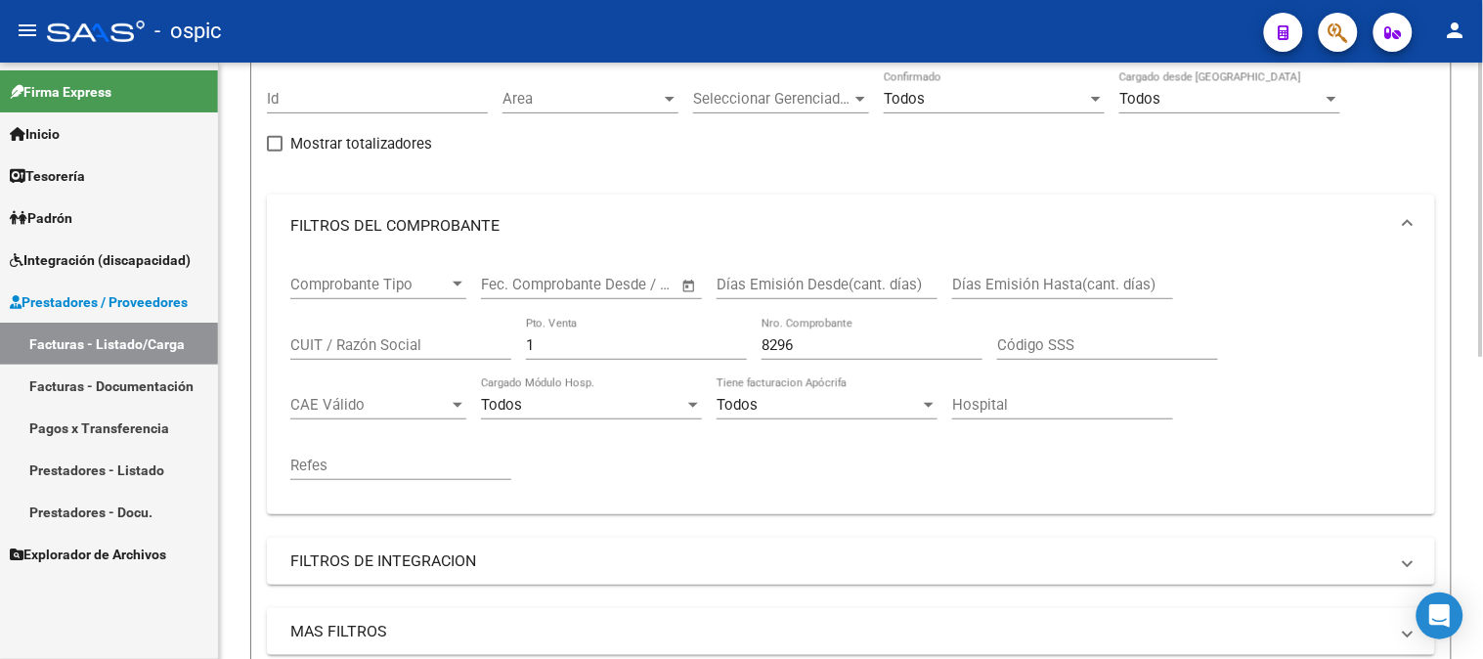
drag, startPoint x: 398, startPoint y: 349, endPoint x: 379, endPoint y: 349, distance: 18.6
click at [379, 349] on div "Comprobante Tipo Comprobante Tipo Fecha inicio – Fecha fin Fec. Comprobante Des…" at bounding box center [851, 378] width 1122 height 242
type input "6"
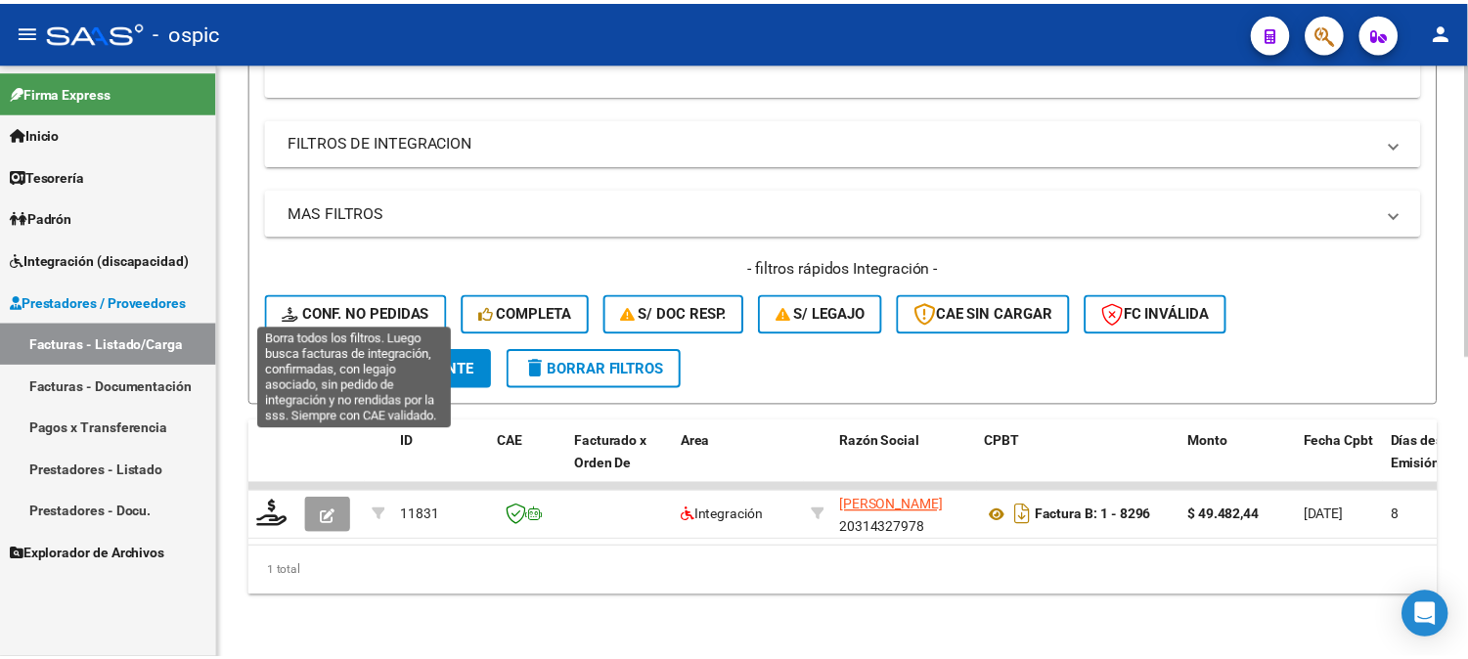
scroll to position [610, 0]
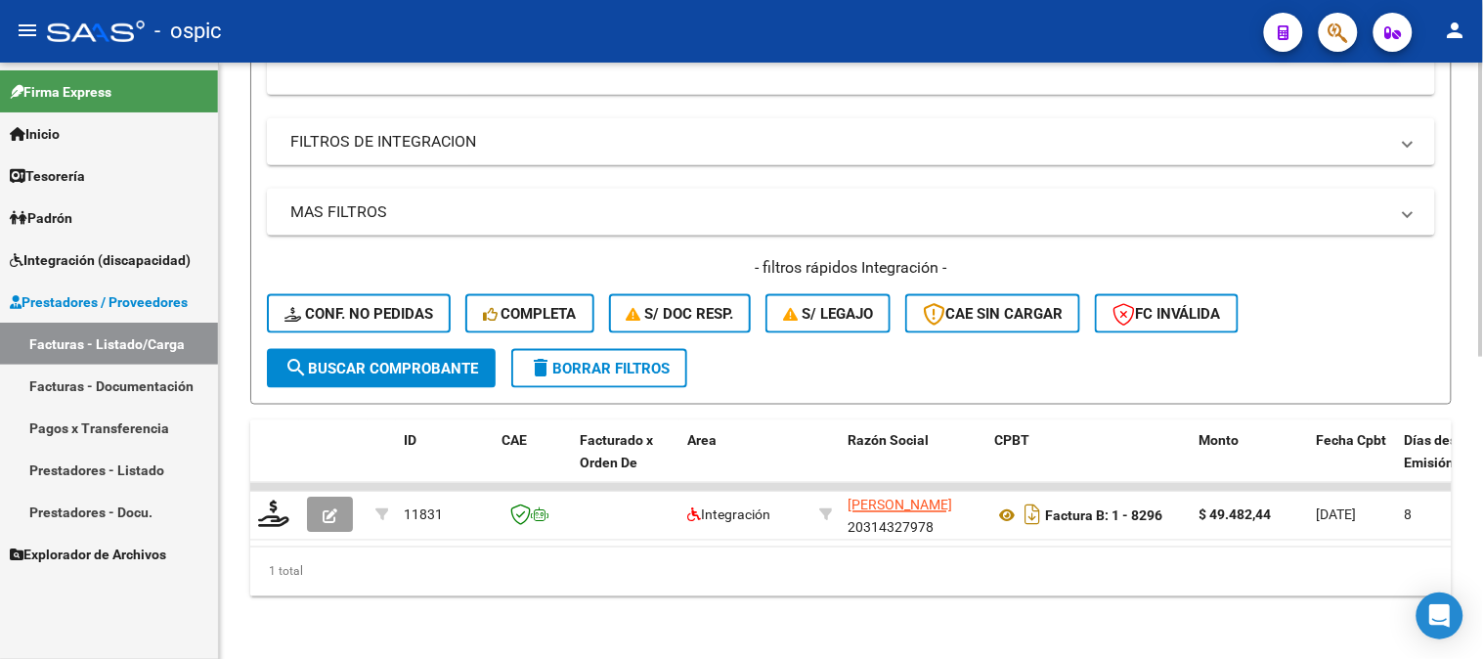
type input "591"
click at [408, 349] on button "search Buscar Comprobante" at bounding box center [381, 368] width 229 height 39
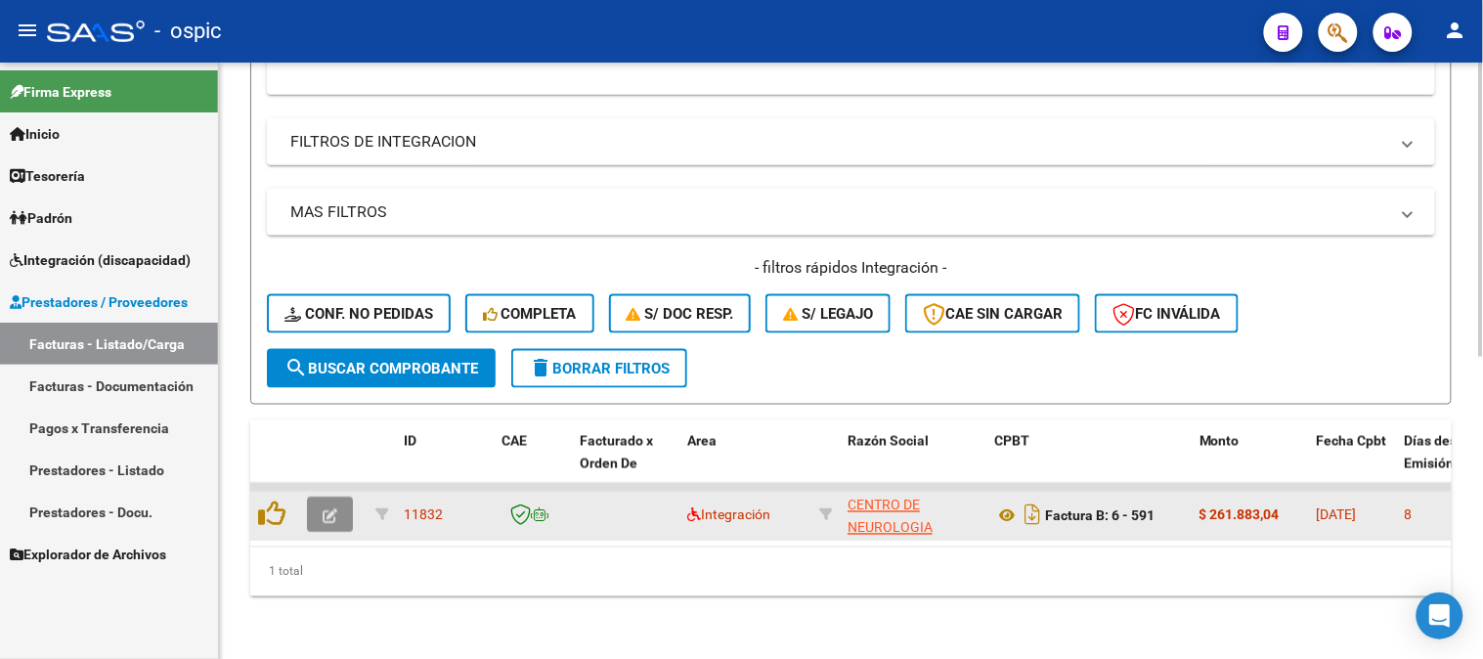
click at [338, 501] on button "button" at bounding box center [330, 515] width 46 height 35
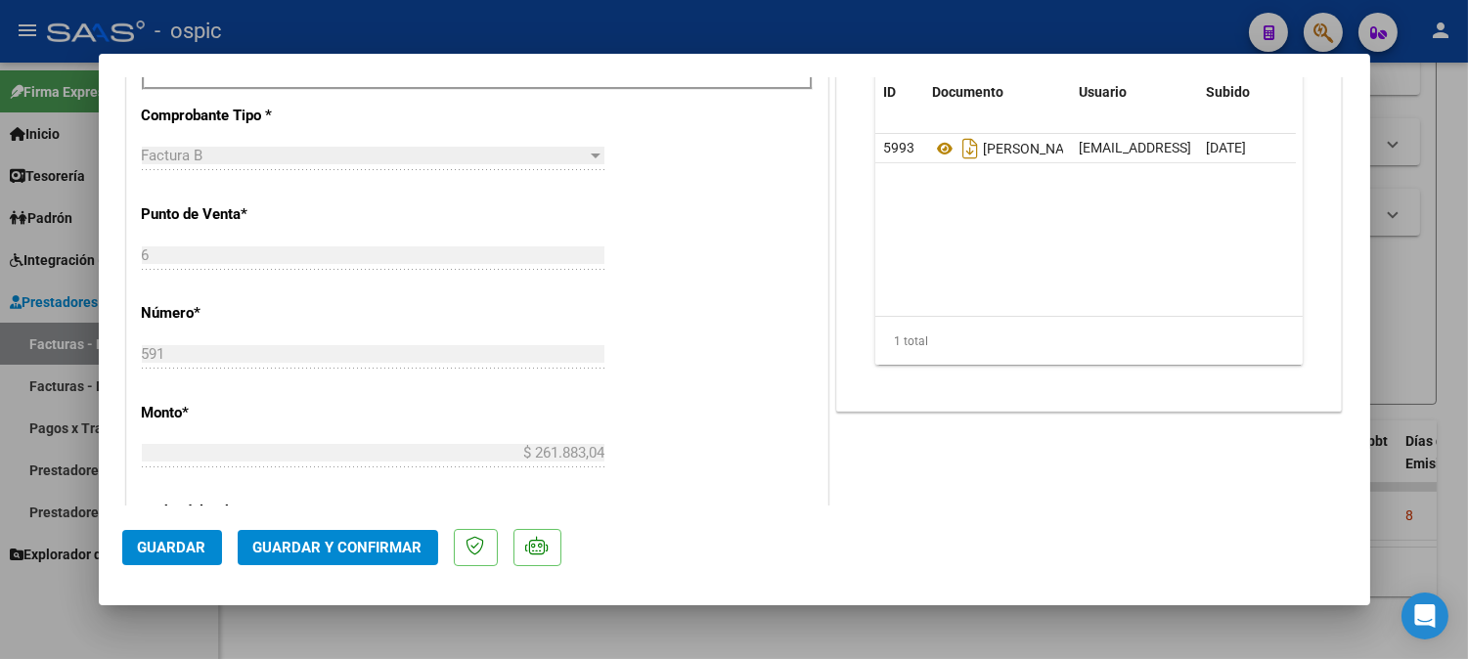
scroll to position [0, 0]
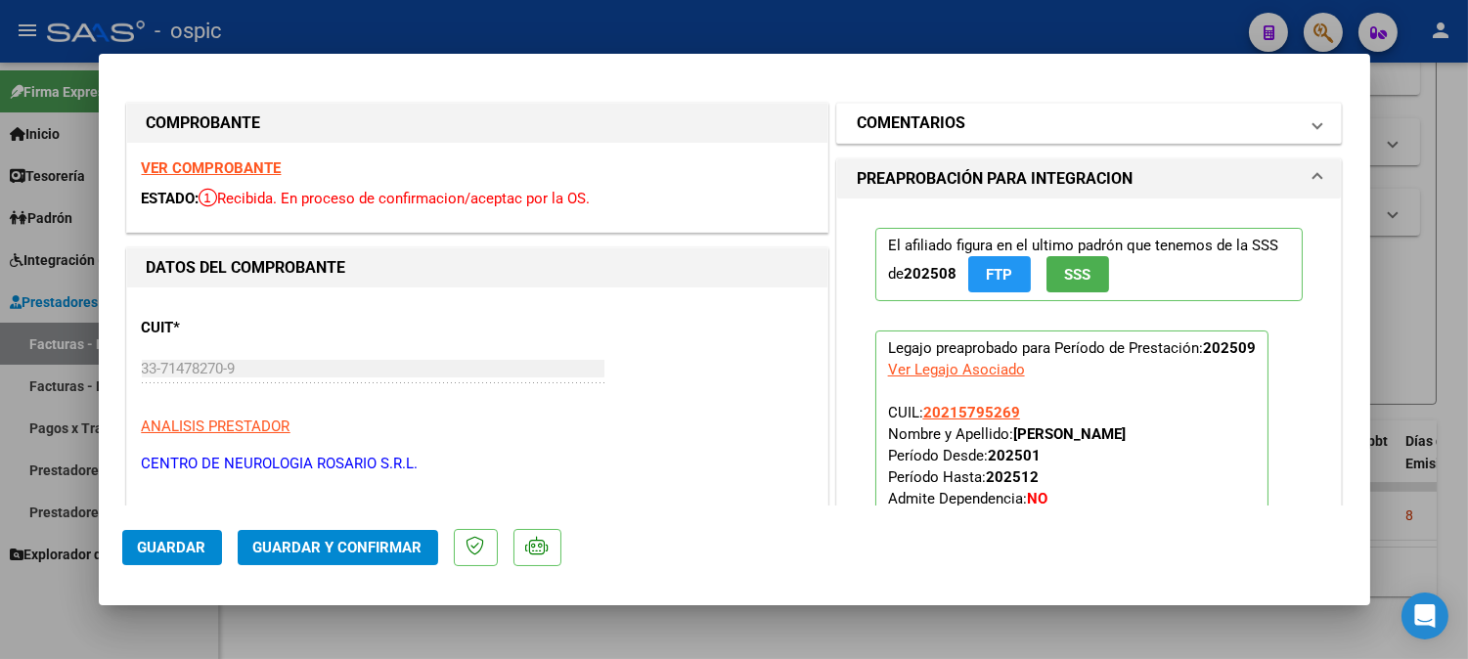
click at [909, 119] on h1 "COMENTARIOS" at bounding box center [911, 122] width 109 height 23
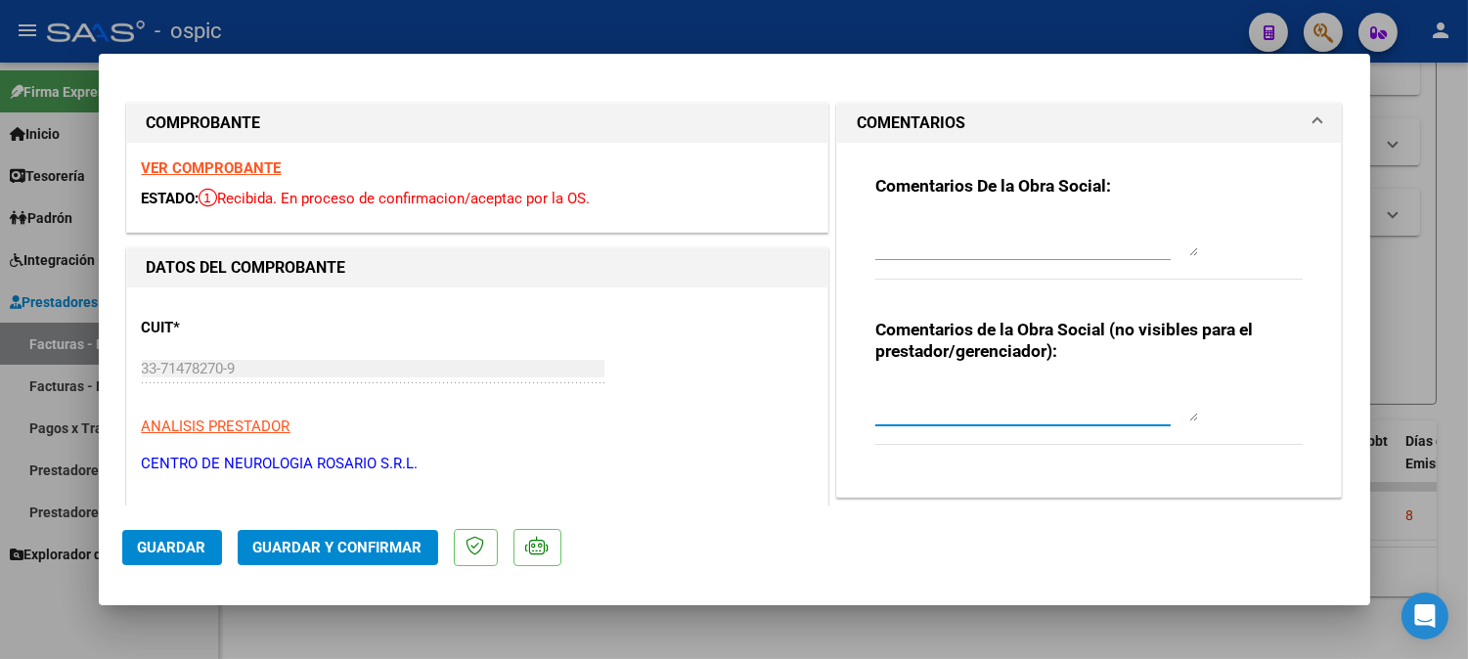
click at [1018, 396] on textarea at bounding box center [1036, 401] width 323 height 39
type textarea "MODULO INTEGRAL SIMPLE"
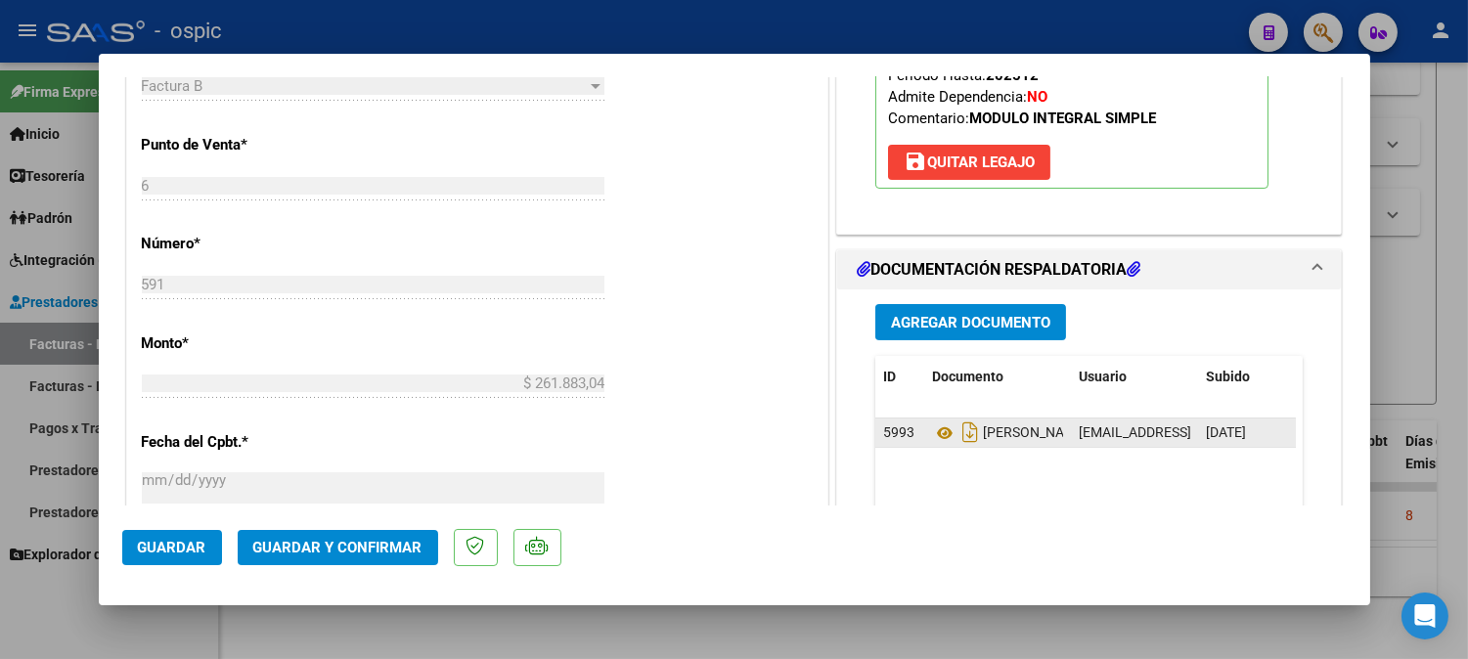
scroll to position [761, 0]
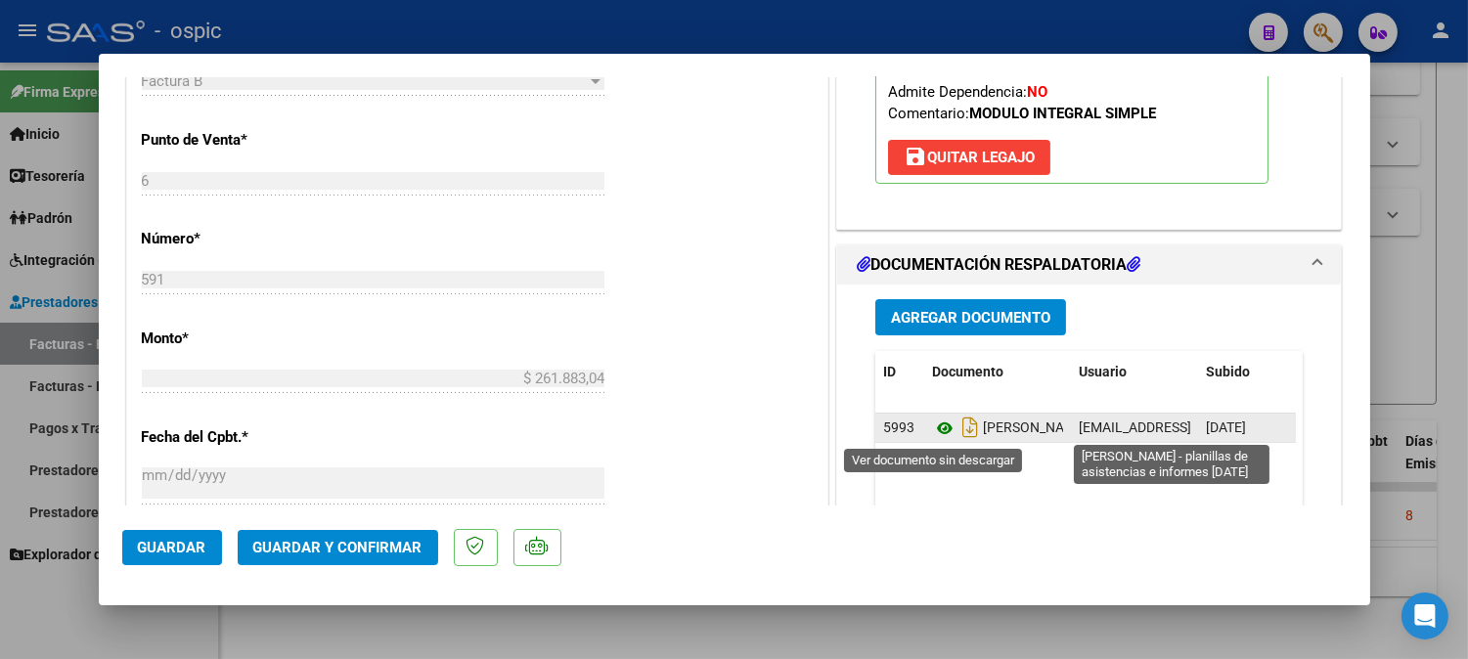
click at [939, 427] on icon at bounding box center [944, 428] width 25 height 23
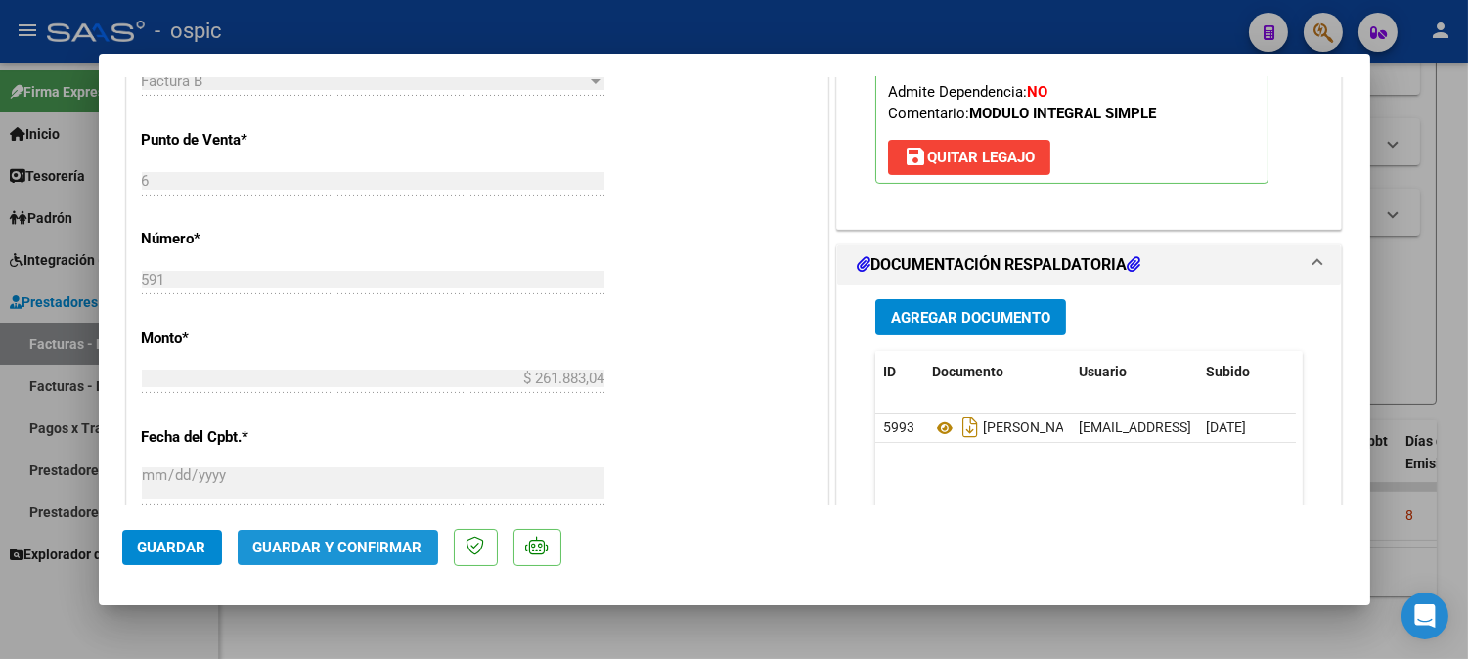
click at [384, 539] on span "Guardar y Confirmar" at bounding box center [337, 548] width 169 height 18
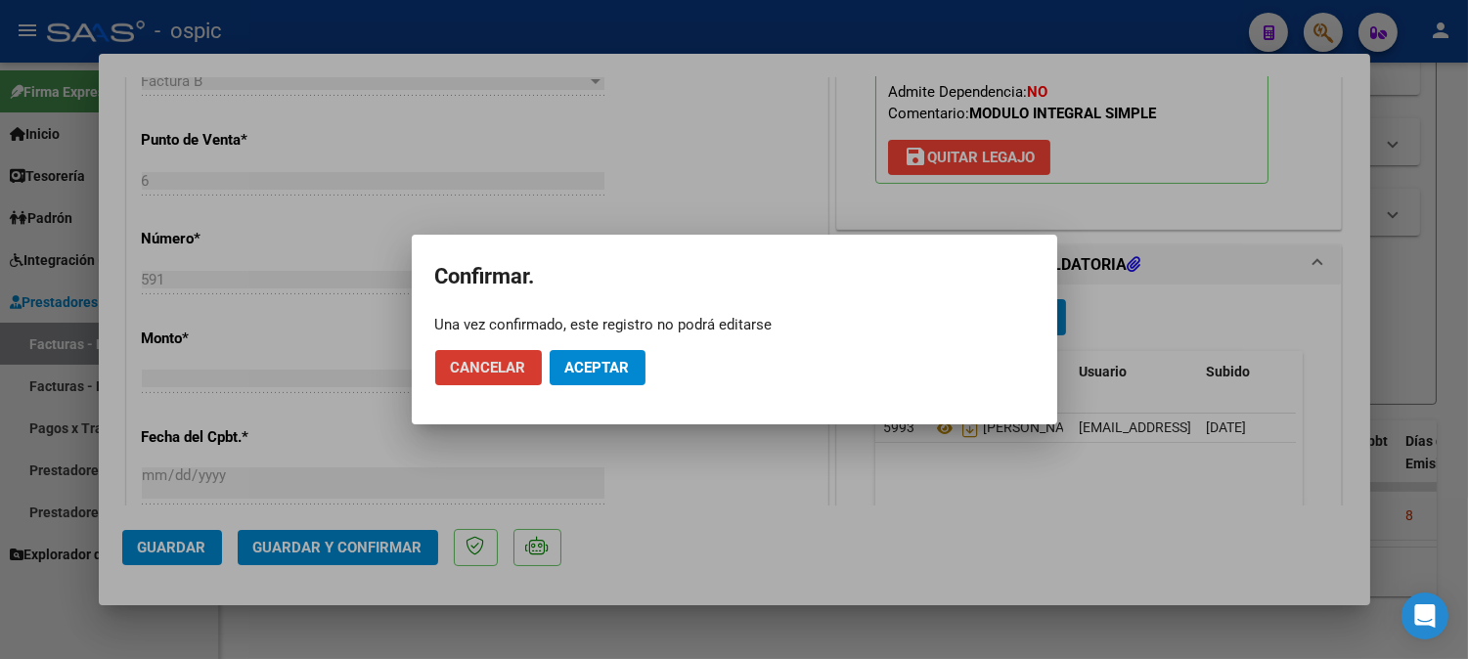
click at [592, 352] on button "Aceptar" at bounding box center [598, 367] width 96 height 35
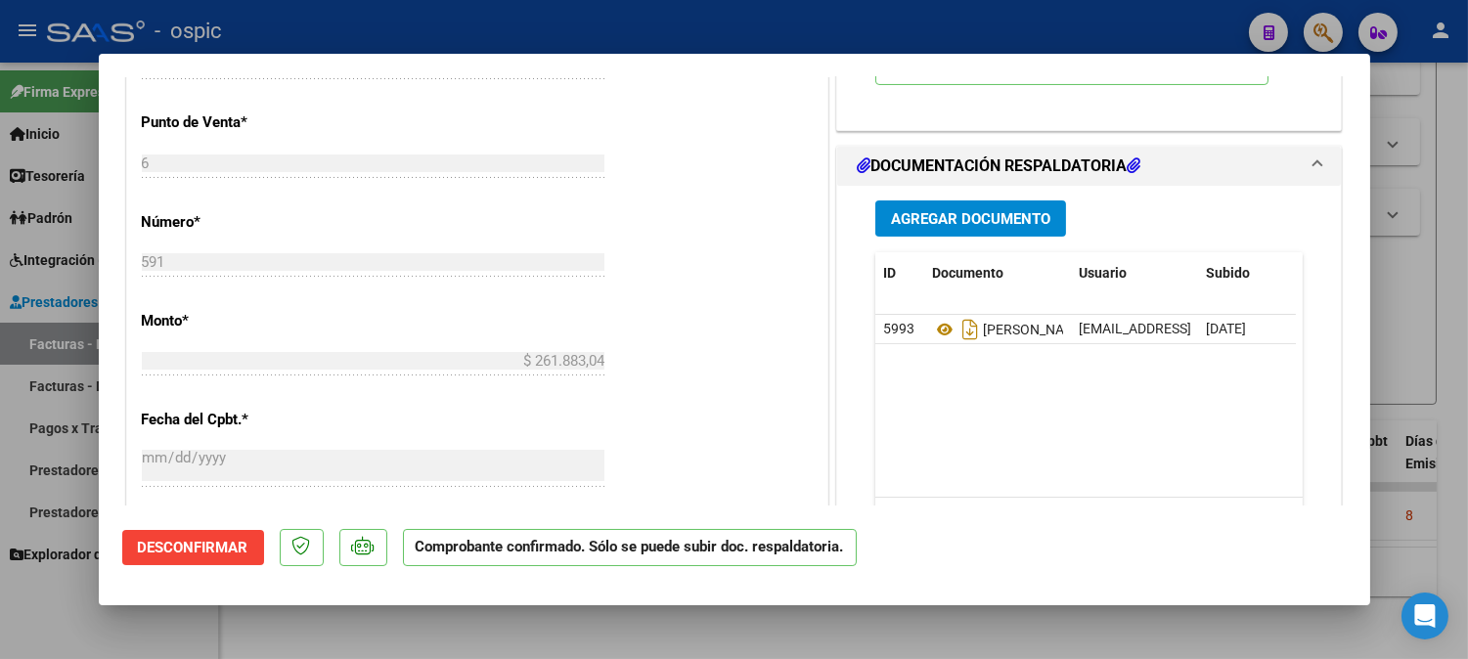
scroll to position [661, 0]
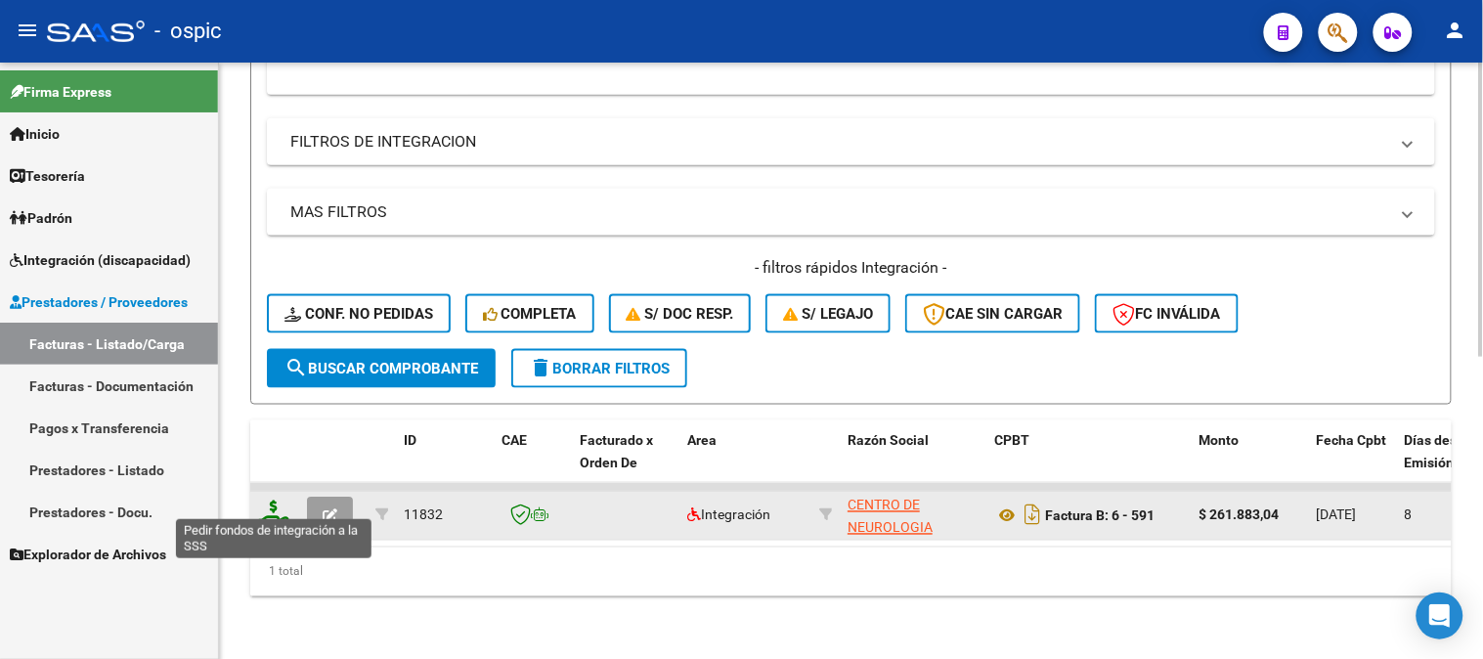
click at [277, 504] on icon at bounding box center [273, 514] width 31 height 27
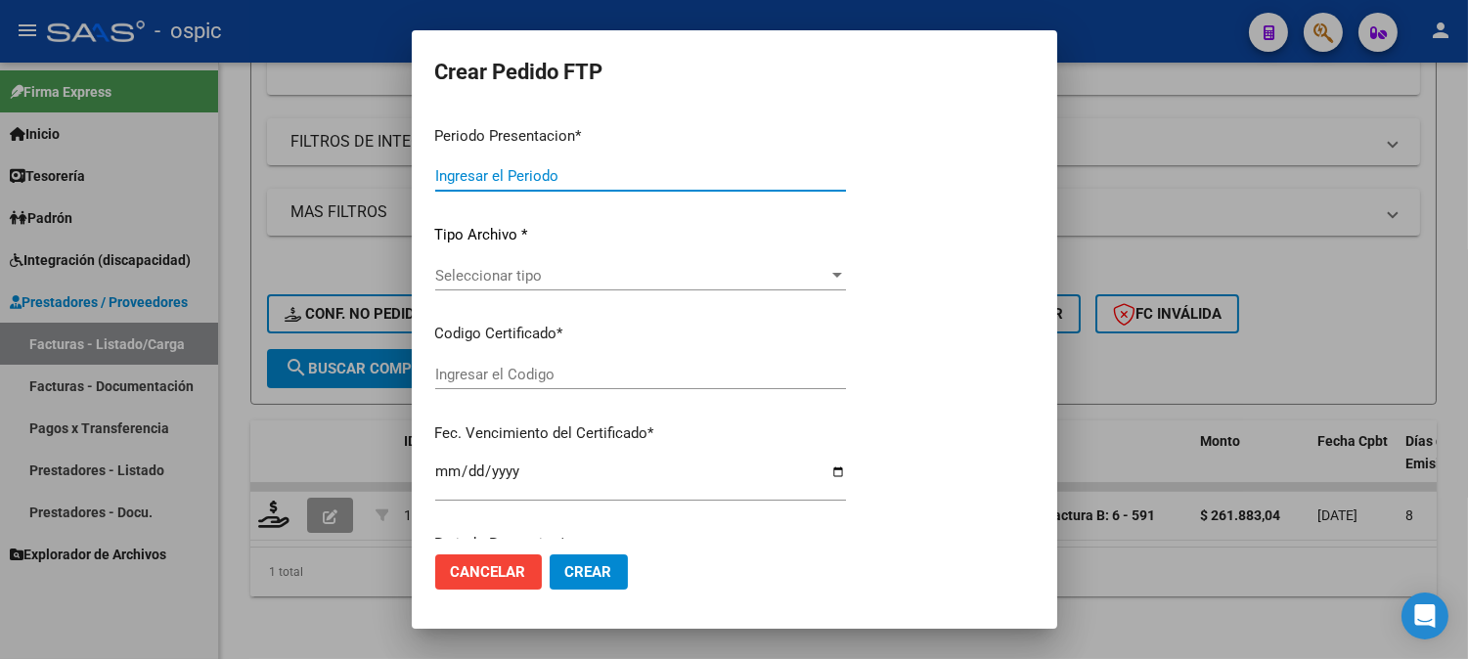
type input "202509"
type input "$ 261.883,04"
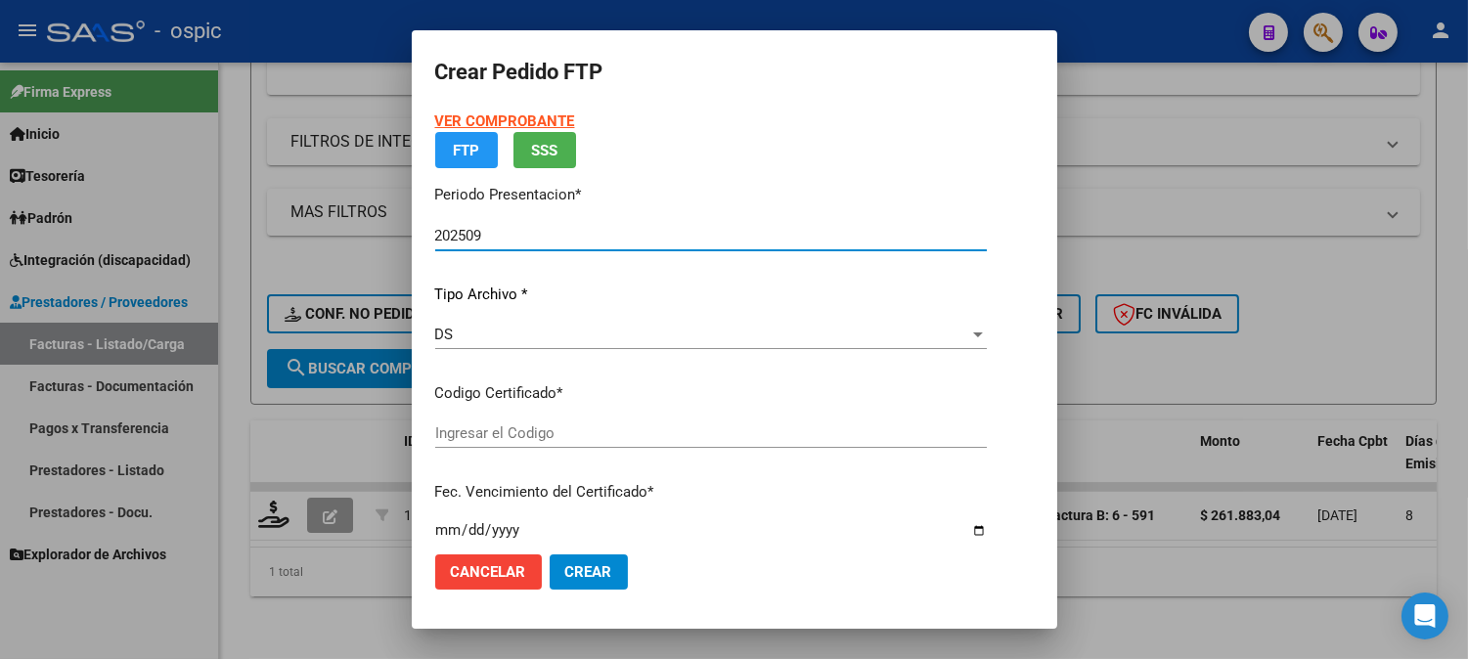
type input "0000000000000000000000000000003792553854"
type input "2032-07-18"
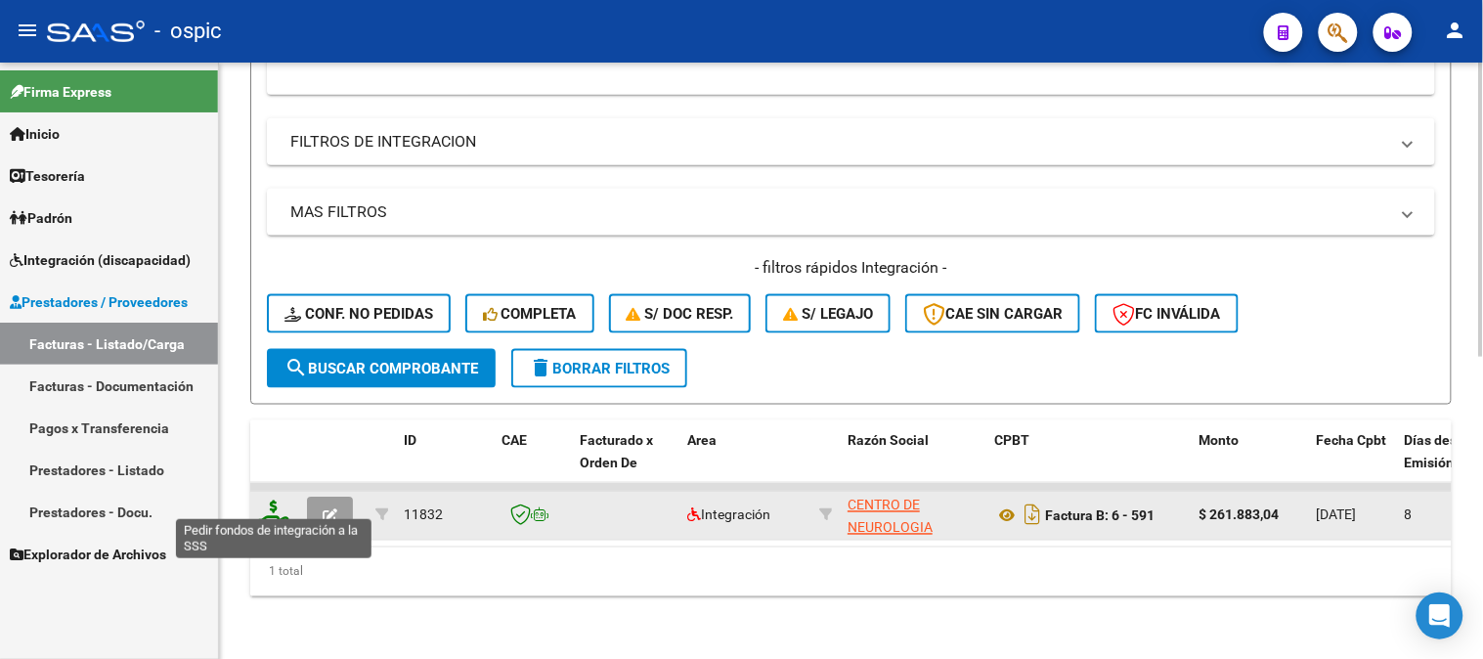
click at [272, 501] on icon at bounding box center [273, 514] width 31 height 27
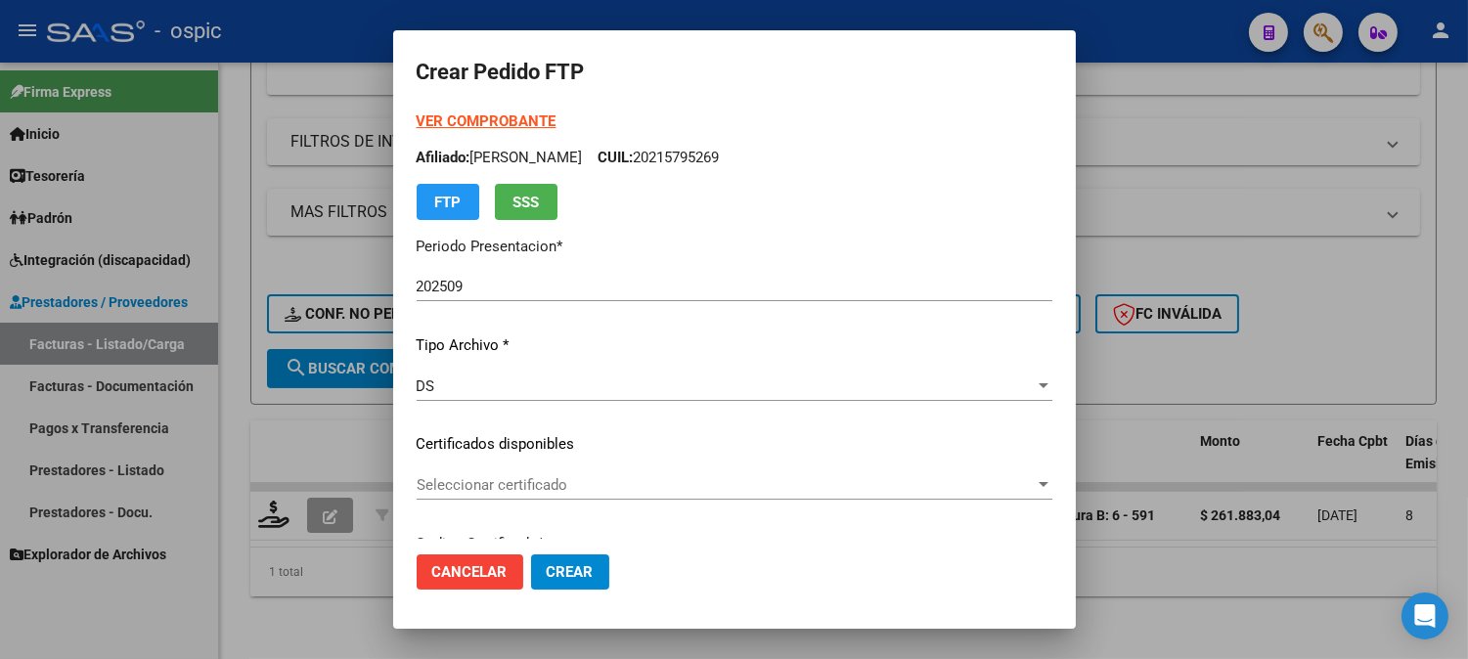
type input "0000000000000000000000000000003792553854"
type input "2032-07-18"
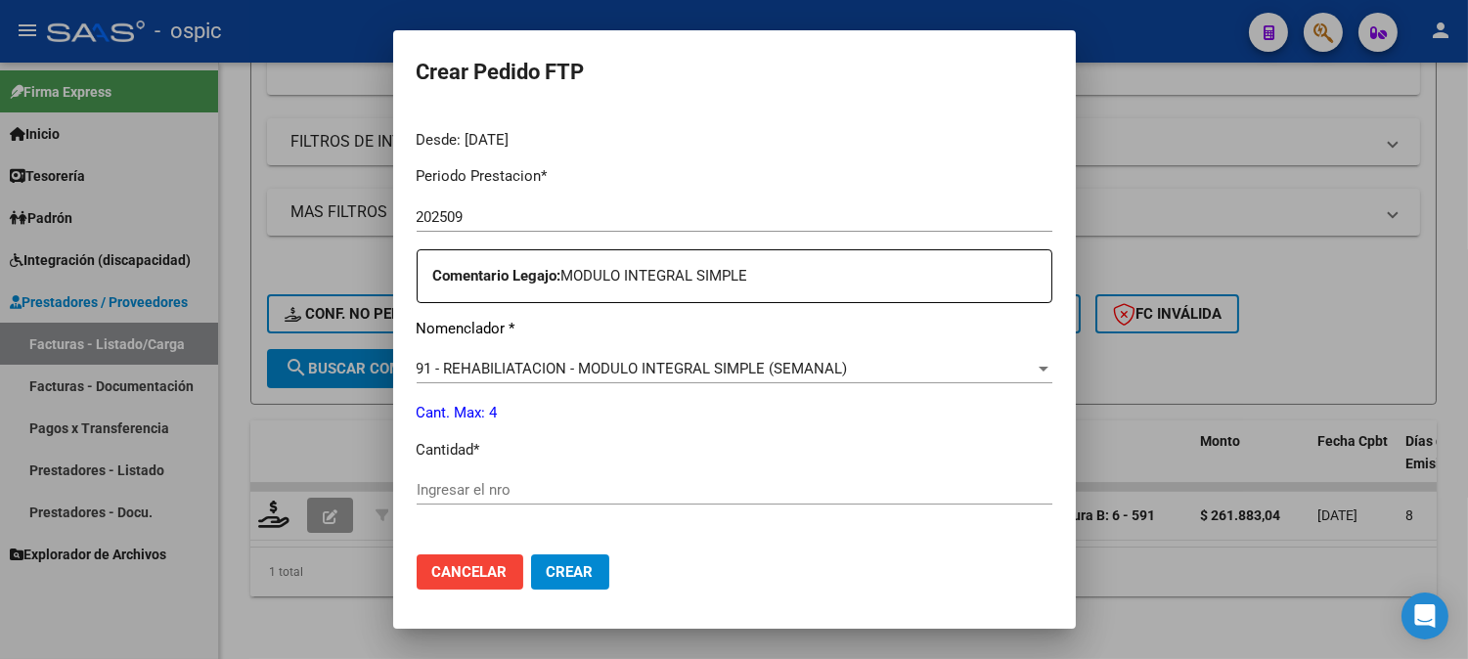
scroll to position [610, 0]
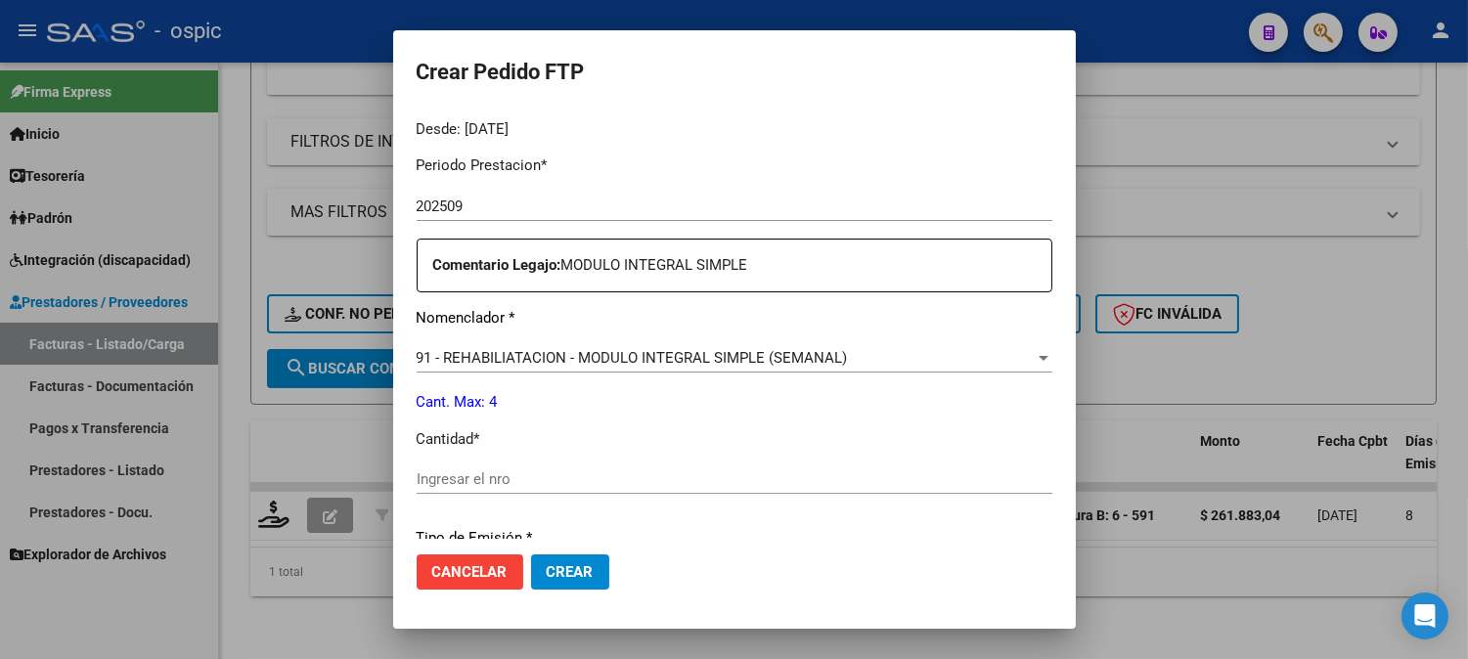
click at [677, 475] on input "Ingresar el nro" at bounding box center [735, 479] width 636 height 18
type input "4"
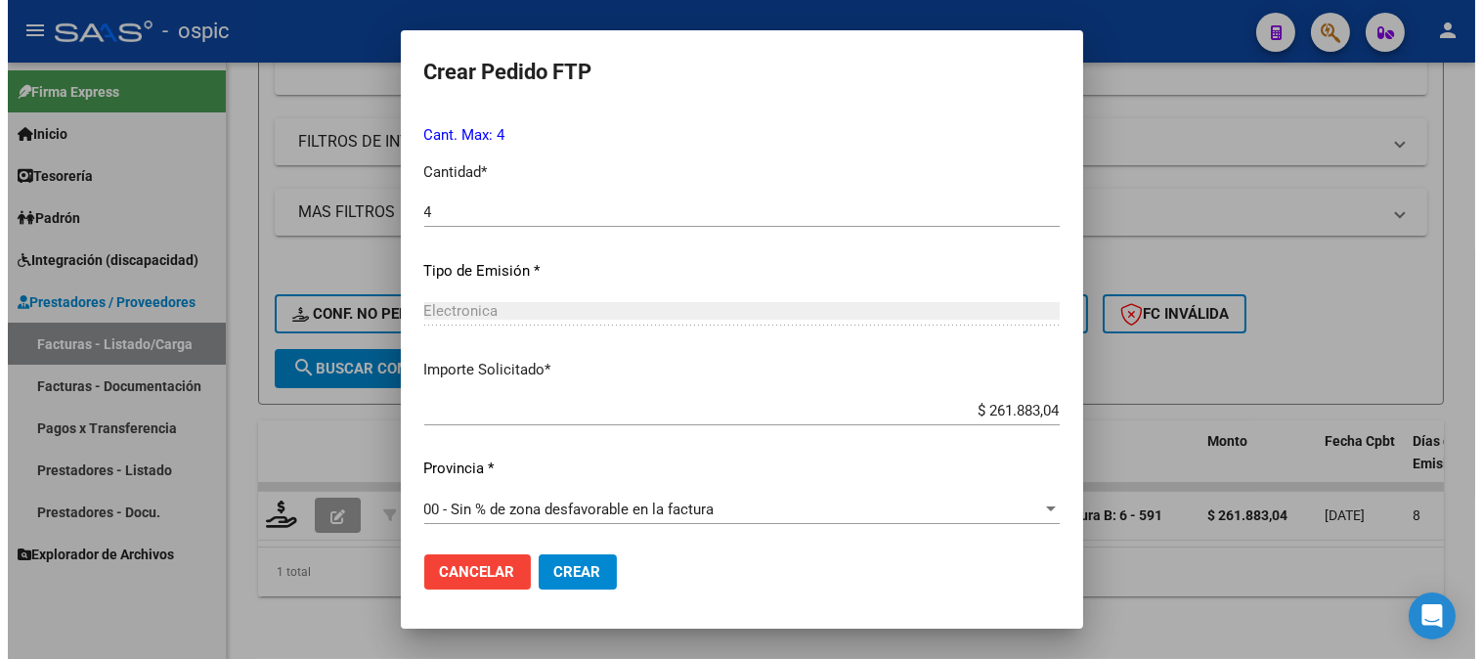
scroll to position [880, 0]
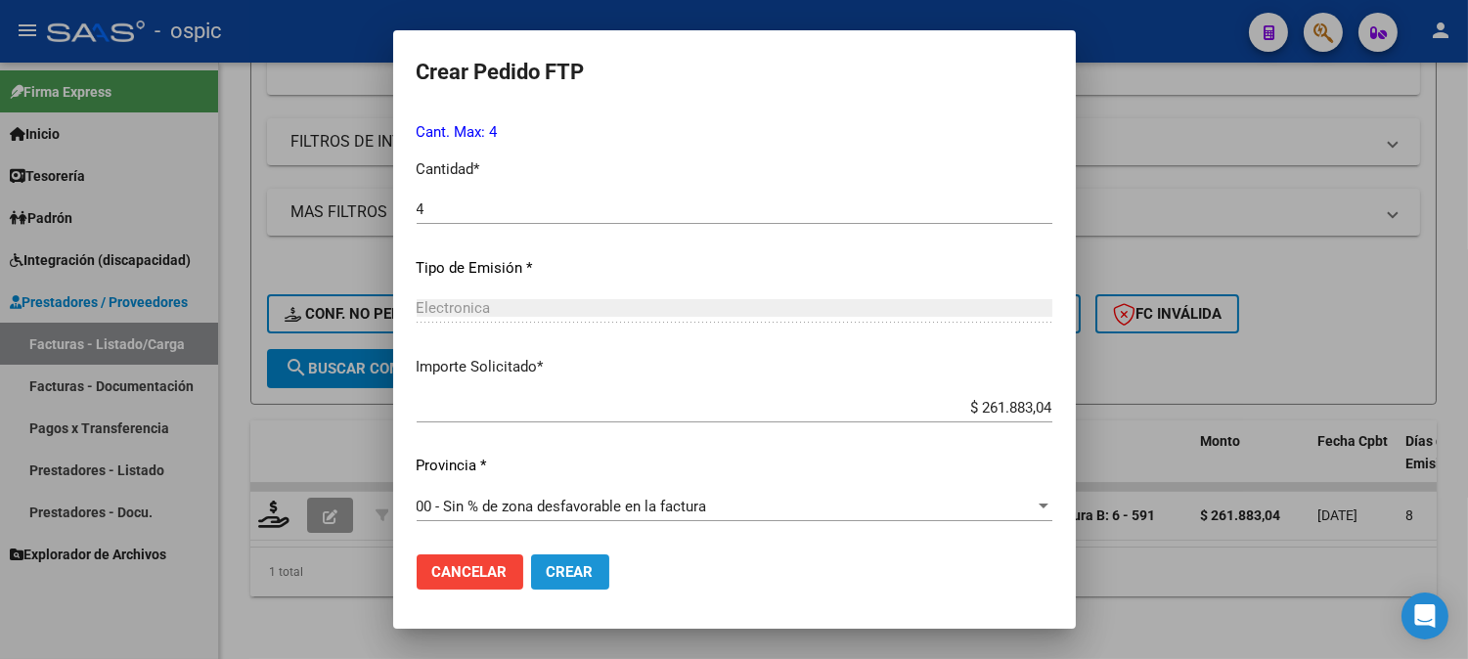
click at [547, 568] on span "Crear" at bounding box center [570, 572] width 47 height 18
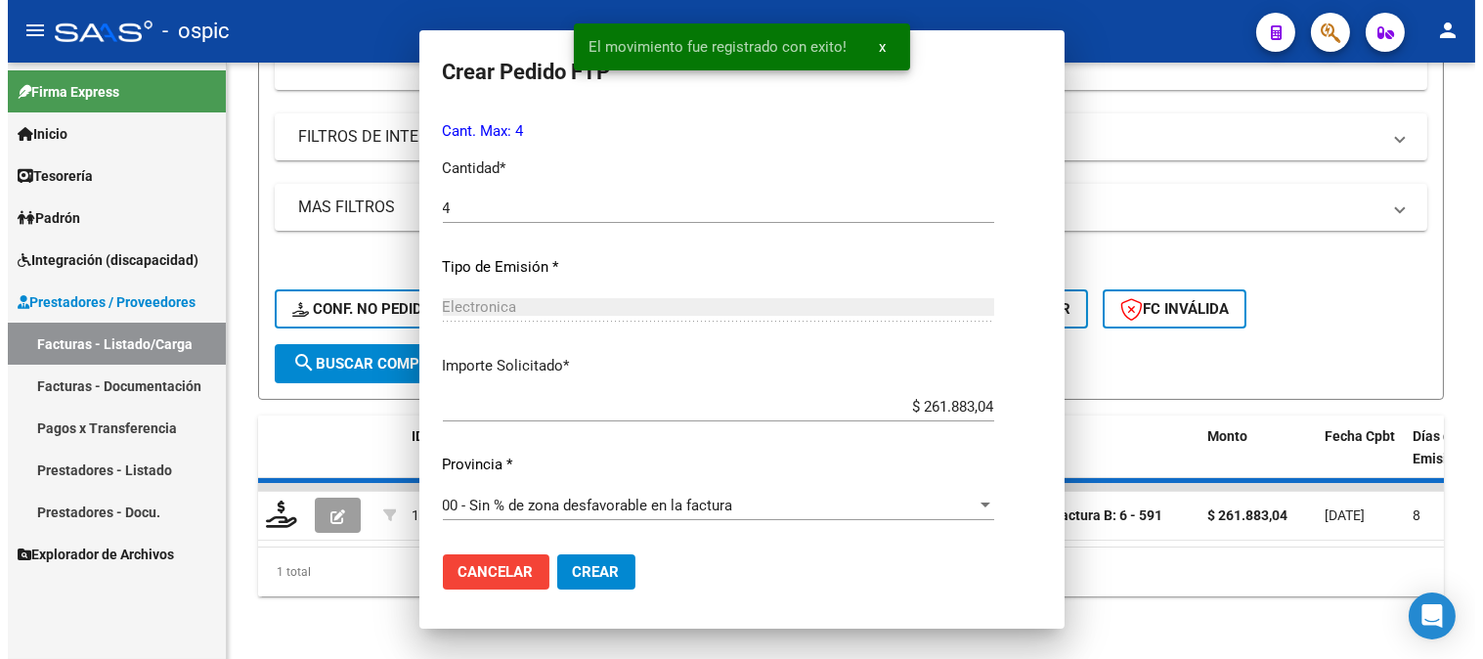
scroll to position [0, 0]
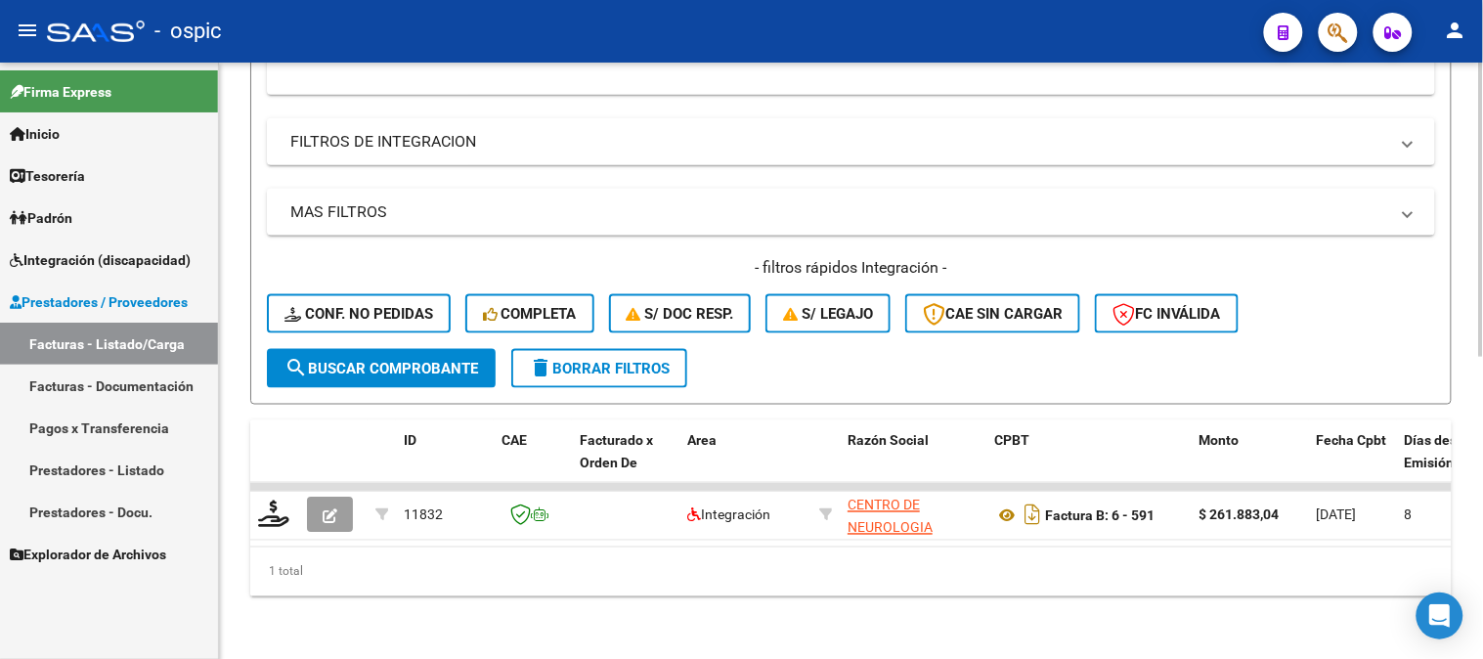
click at [594, 360] on span "delete Borrar Filtros" at bounding box center [599, 369] width 141 height 18
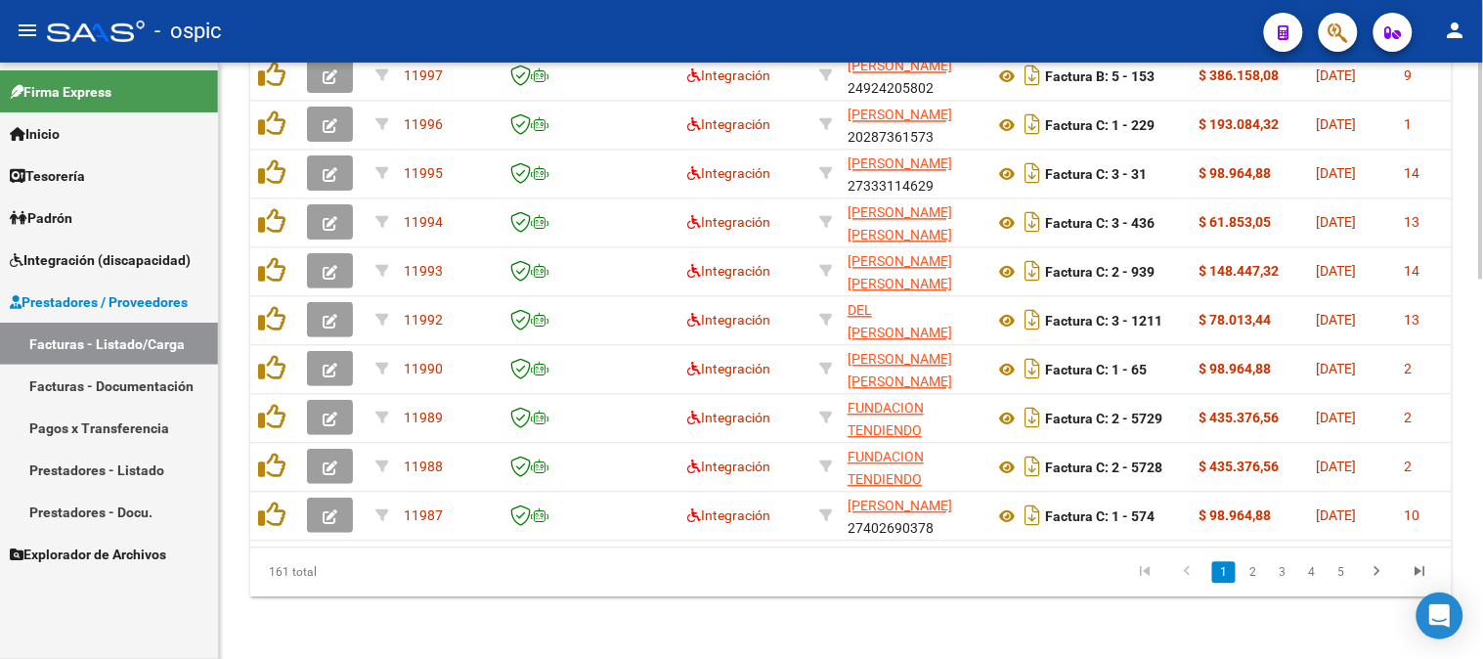
scroll to position [995, 0]
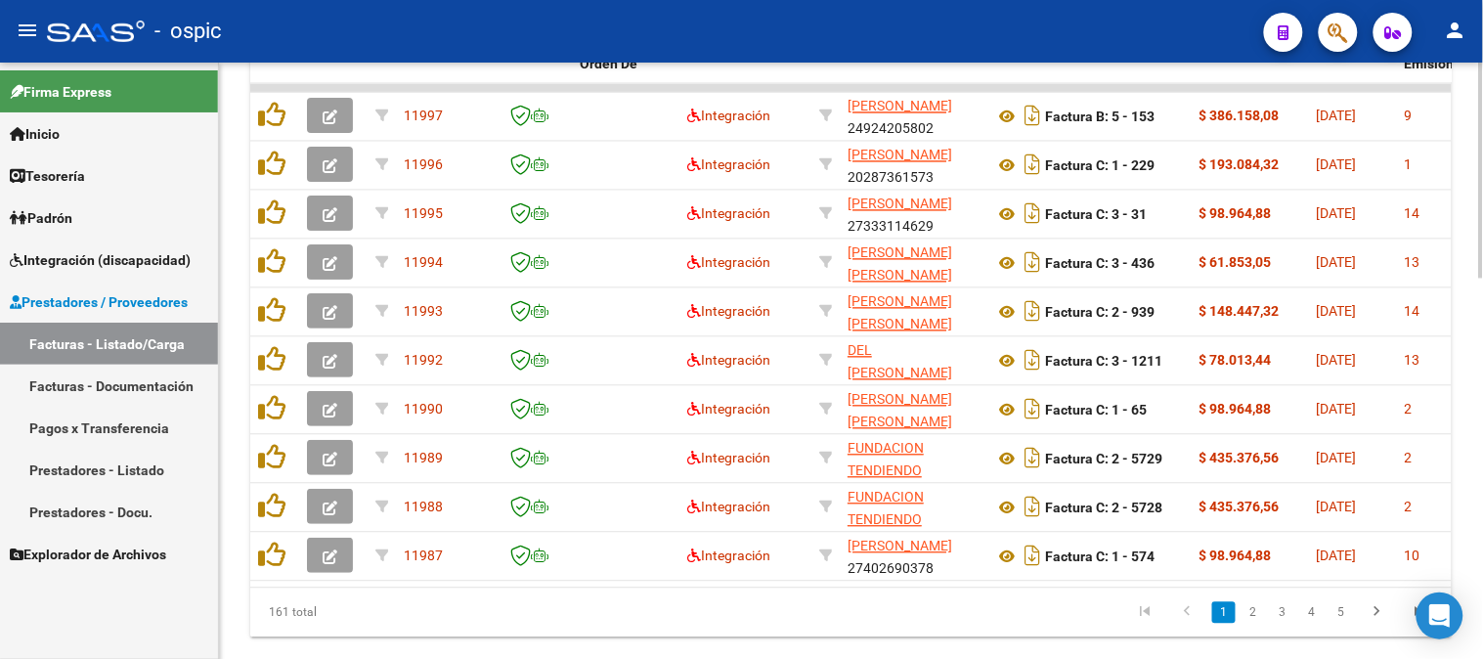
click at [1482, 477] on div at bounding box center [1481, 536] width 5 height 216
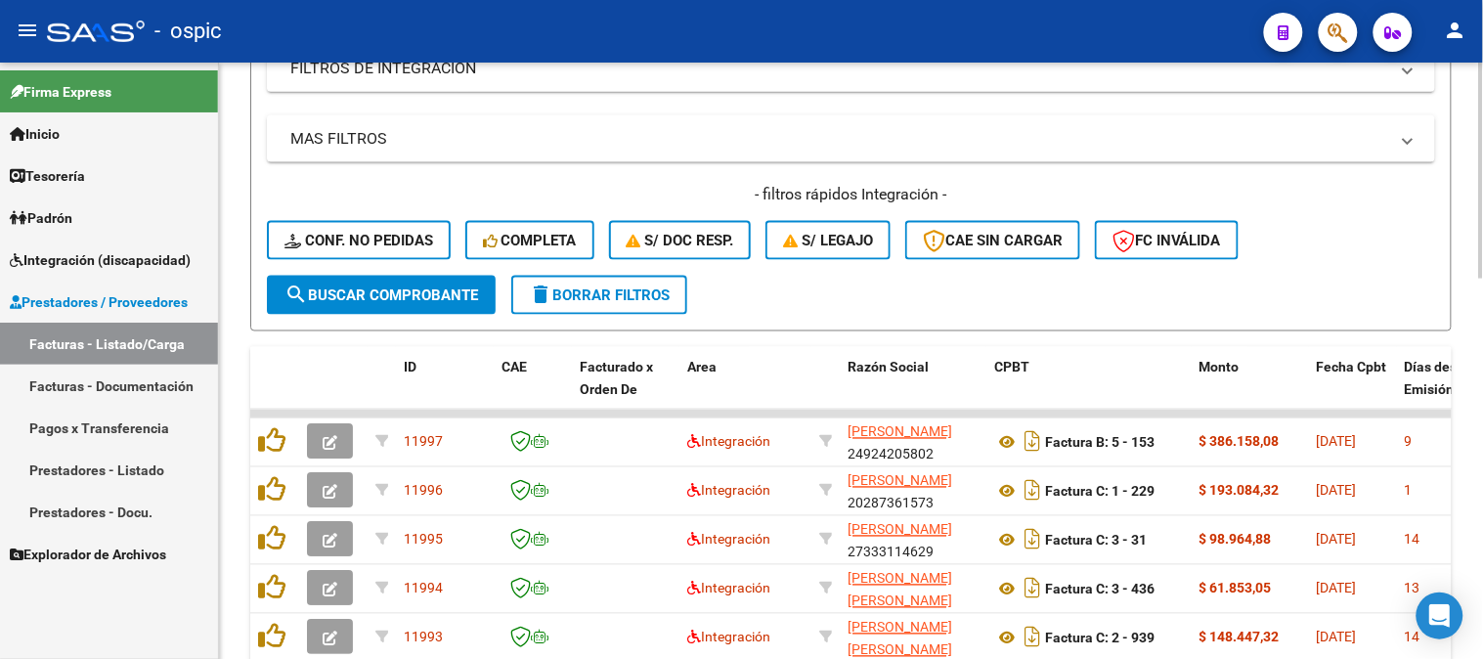
click at [614, 280] on button "delete Borrar Filtros" at bounding box center [599, 295] width 176 height 39
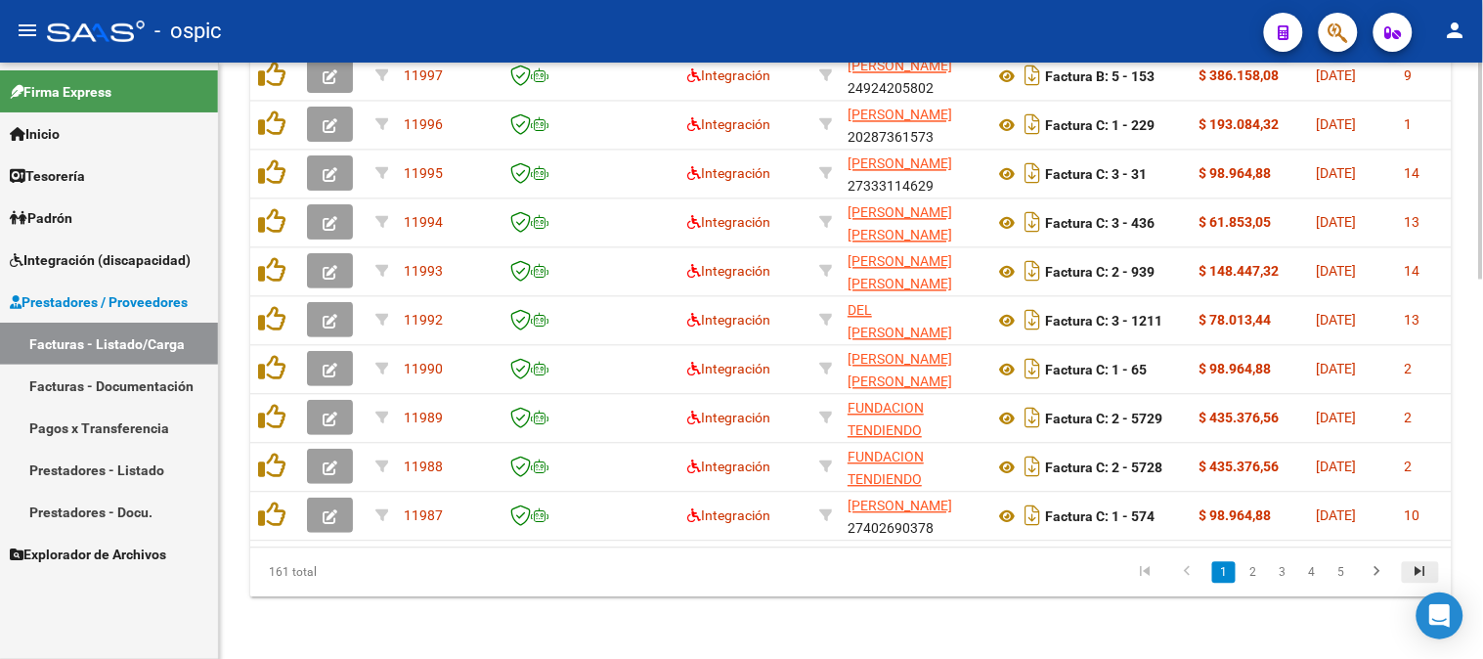
click at [1416, 571] on icon "go to last page" at bounding box center [1420, 573] width 25 height 23
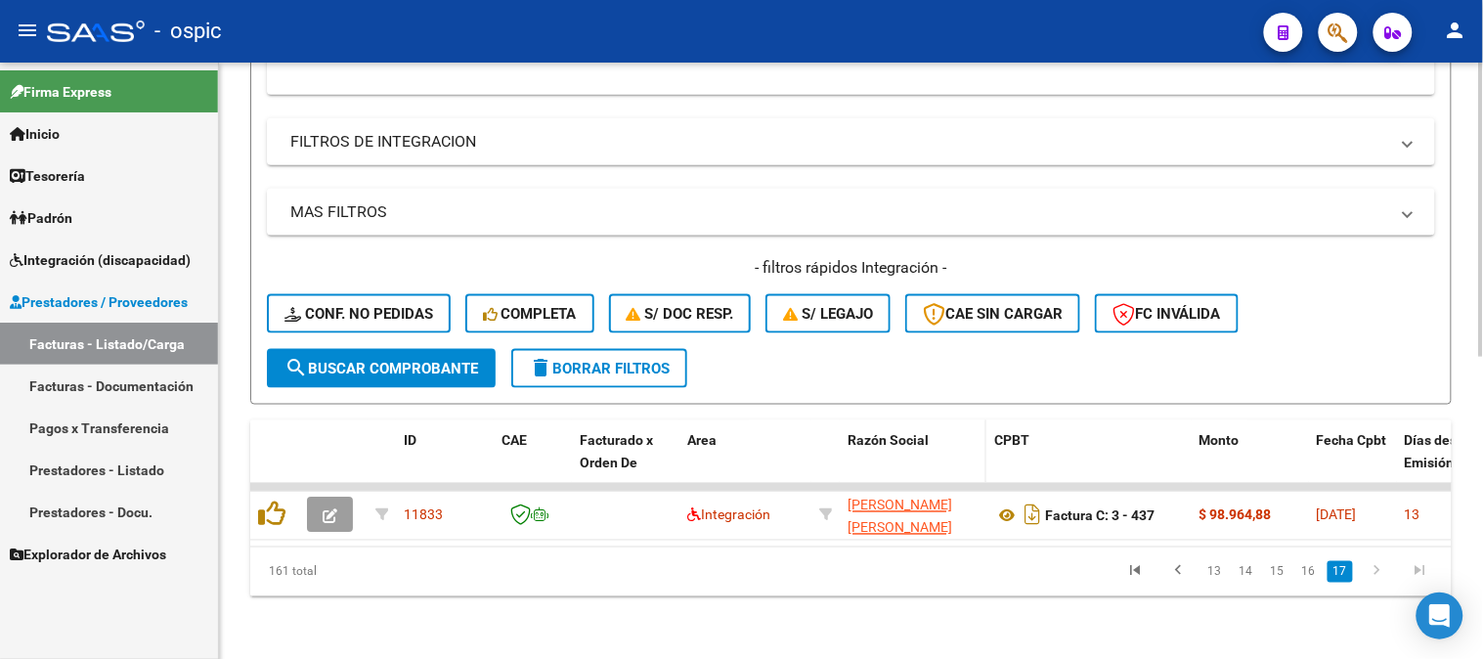
scroll to position [611, 0]
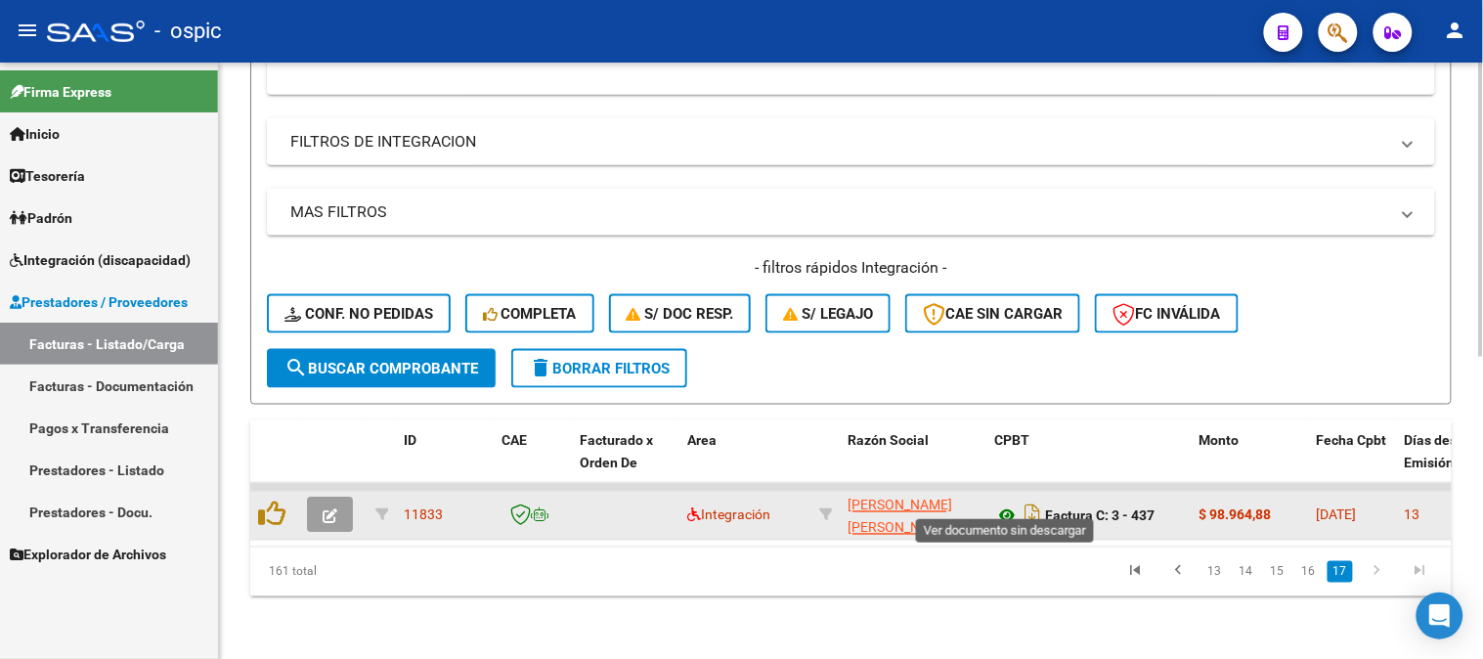
click at [1003, 505] on icon at bounding box center [1006, 516] width 25 height 23
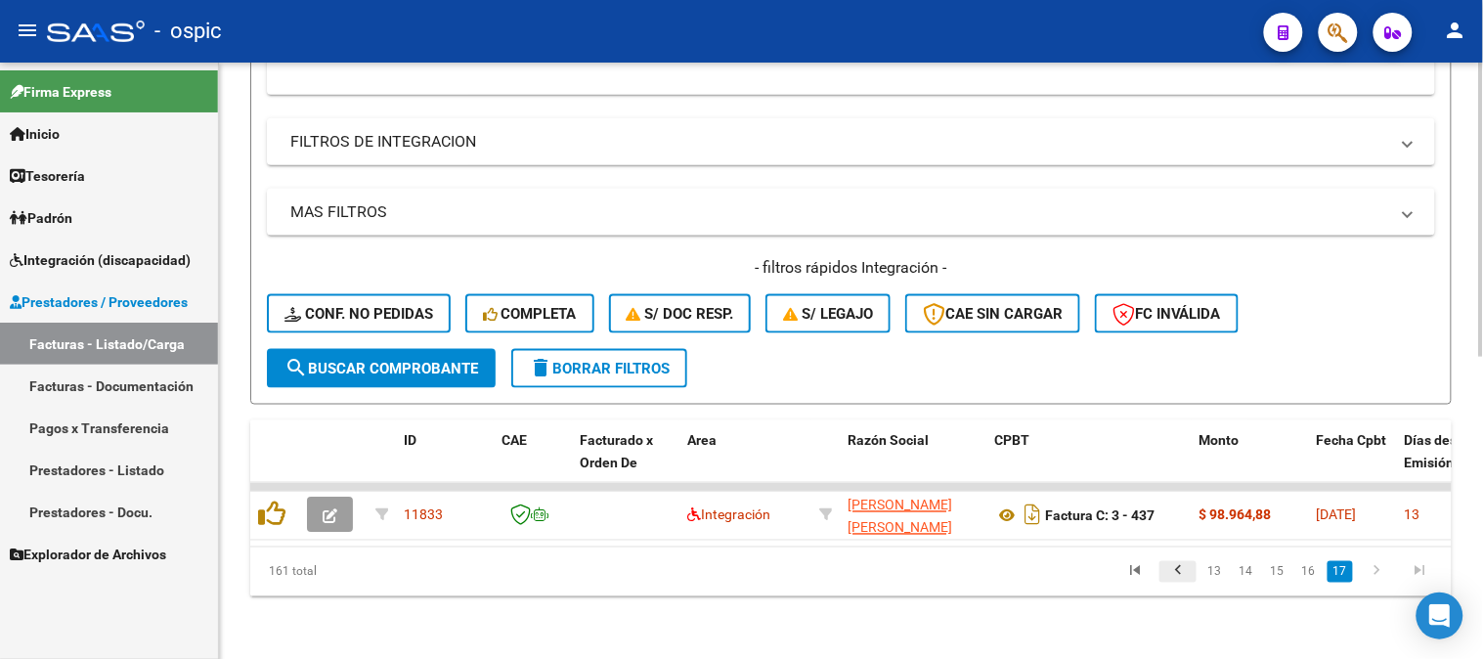
click at [1177, 564] on icon "go to previous page" at bounding box center [1178, 573] width 25 height 23
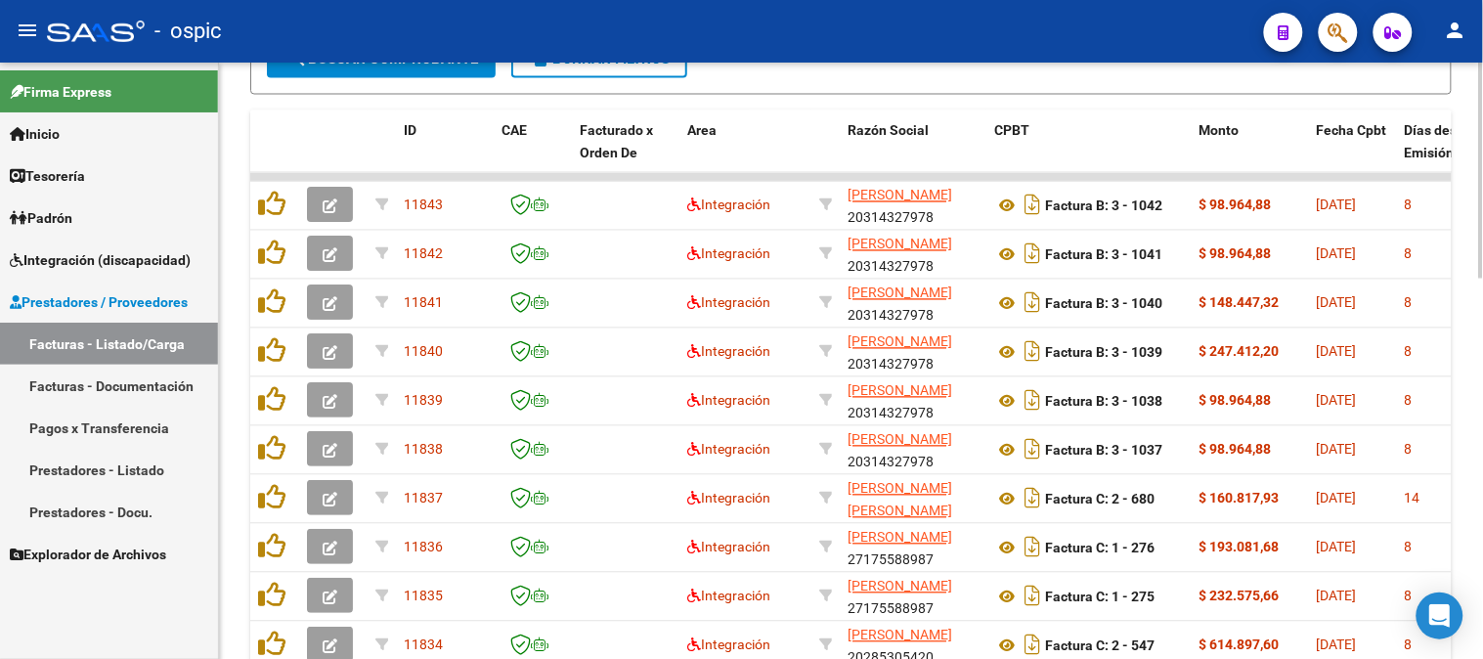
scroll to position [937, 0]
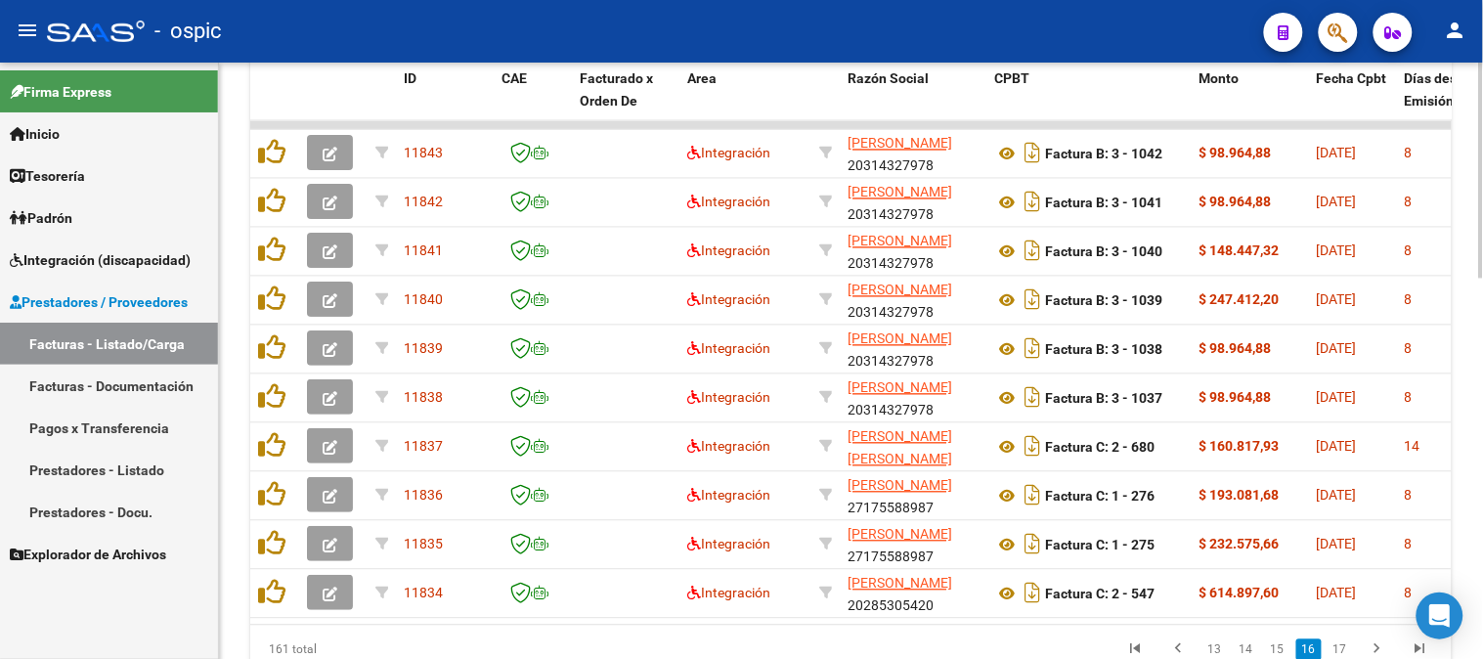
click at [1479, 481] on div at bounding box center [1481, 523] width 5 height 216
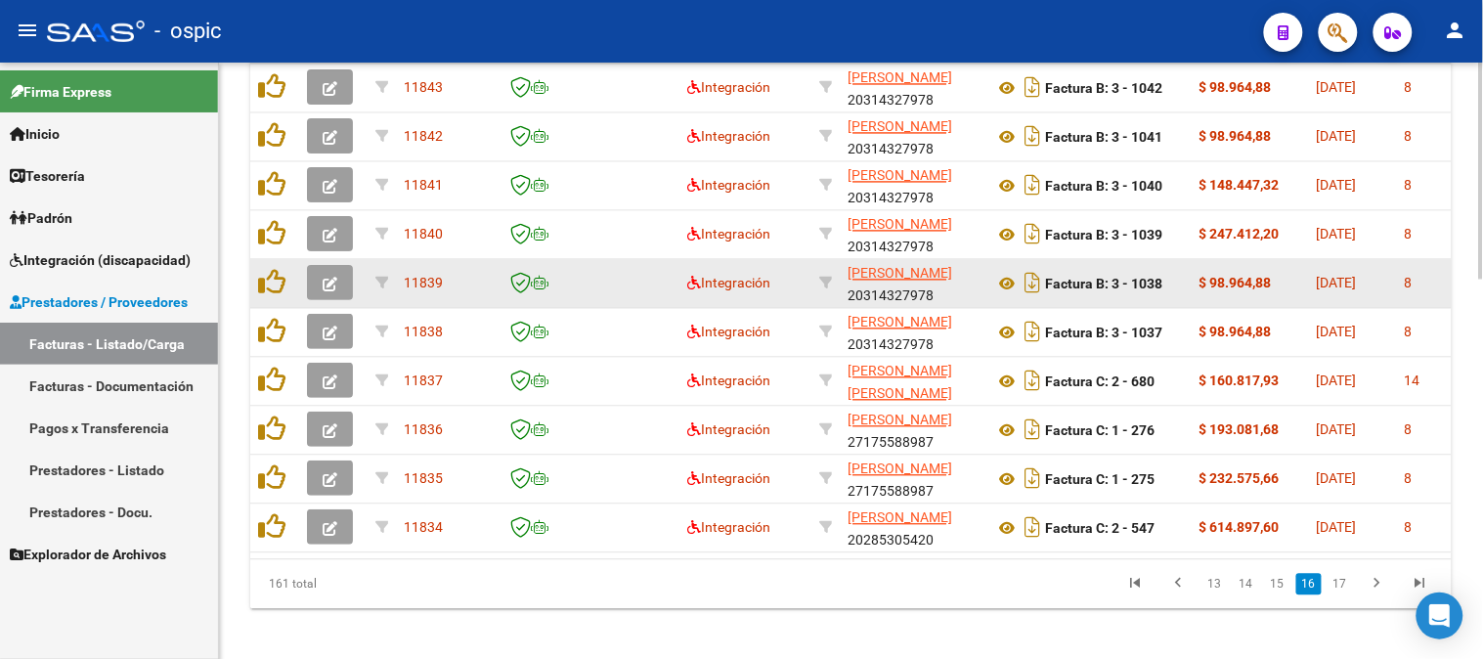
scroll to position [1050, 0]
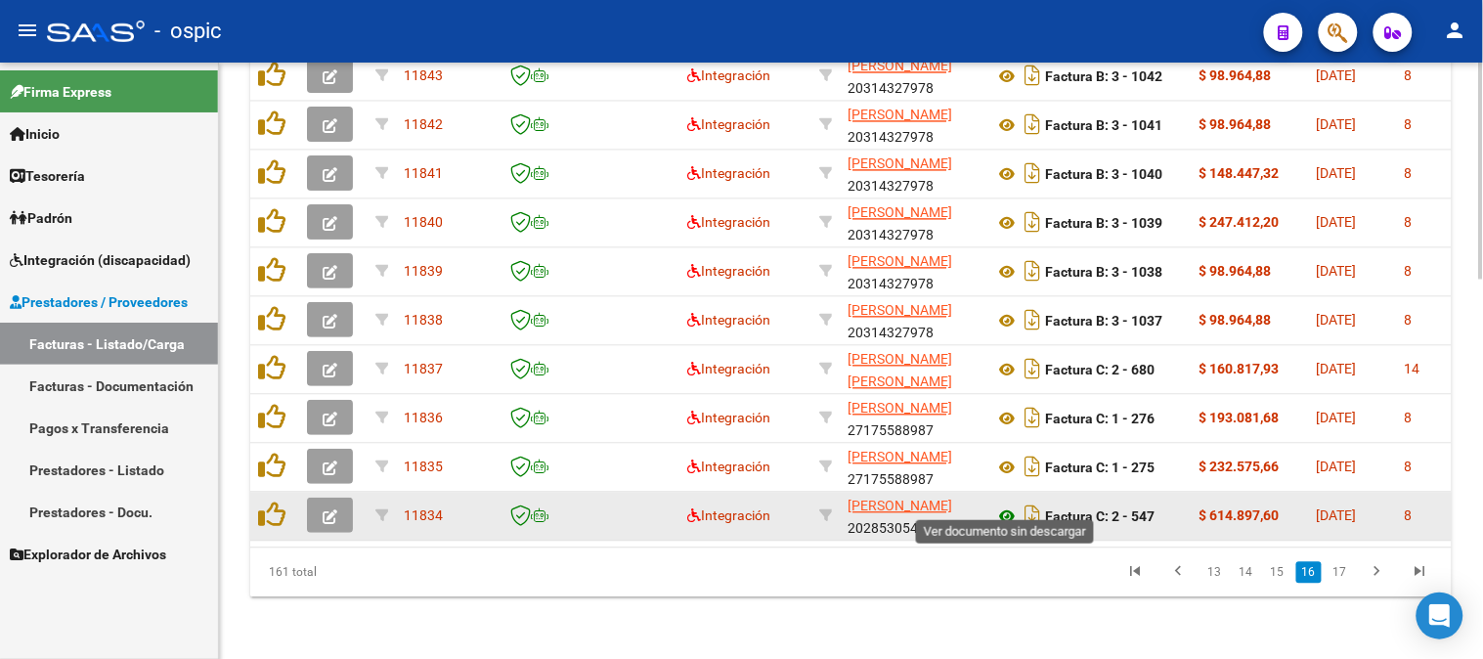
click at [1007, 505] on icon at bounding box center [1006, 516] width 25 height 23
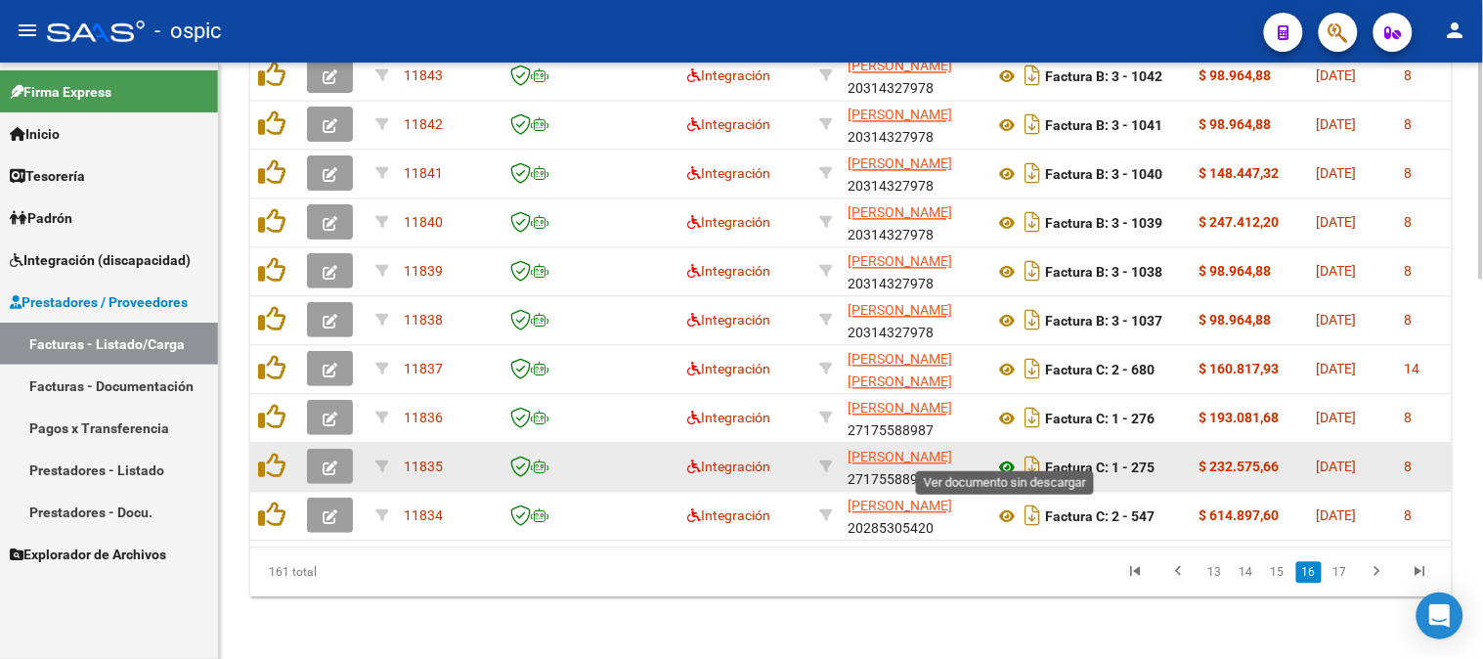
click at [1007, 456] on icon at bounding box center [1006, 467] width 25 height 23
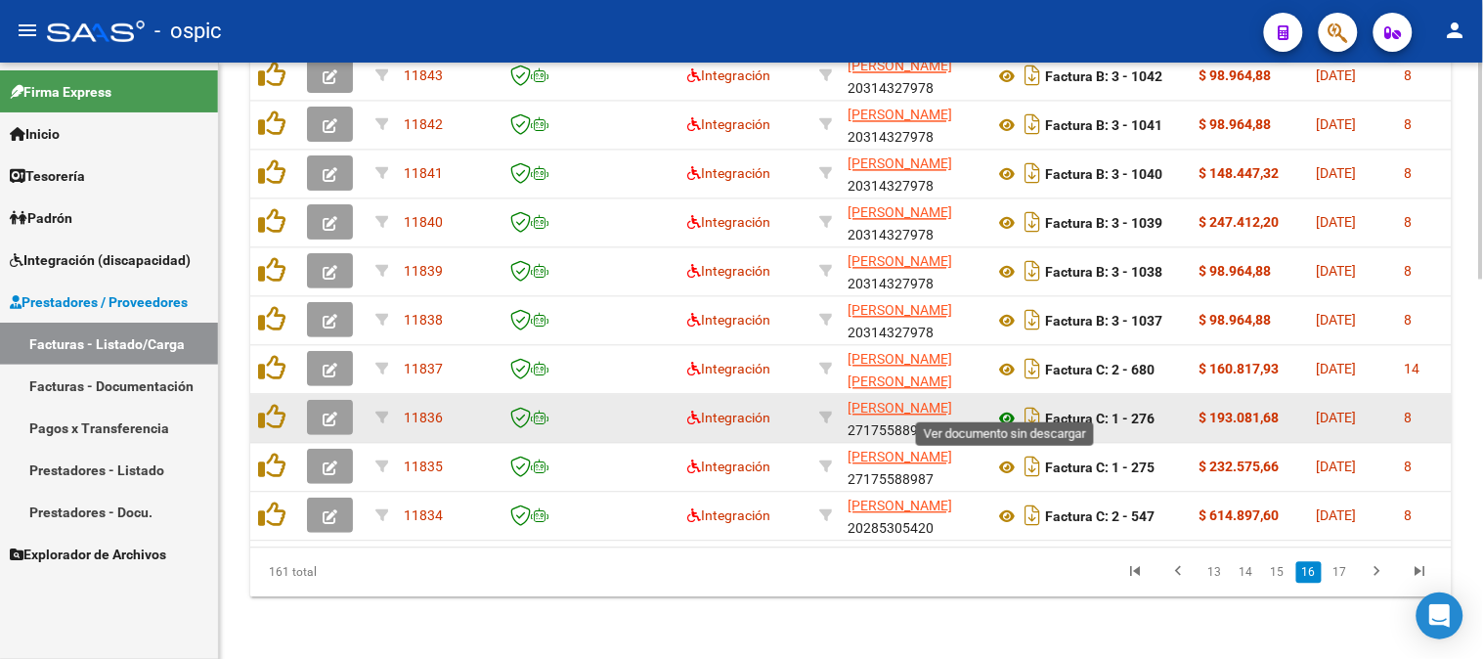
click at [1010, 407] on icon at bounding box center [1006, 418] width 25 height 23
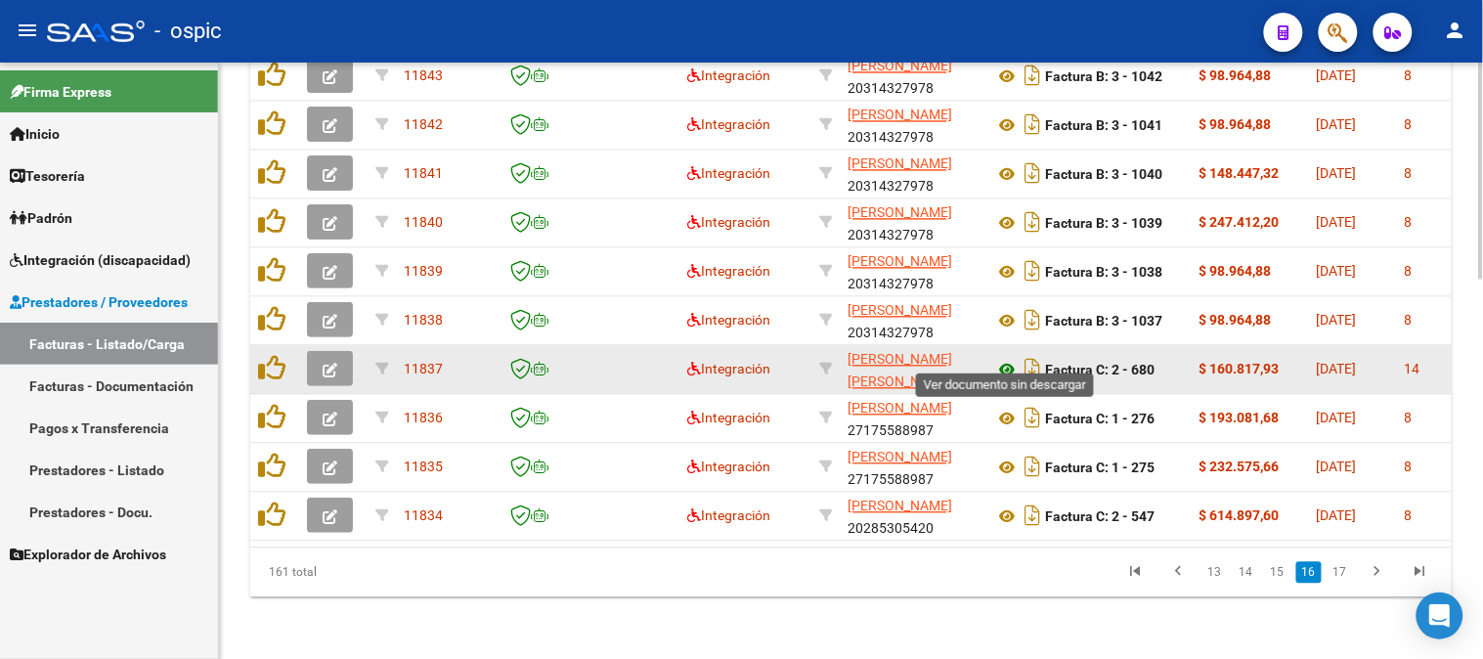
click at [1009, 358] on icon at bounding box center [1006, 369] width 25 height 23
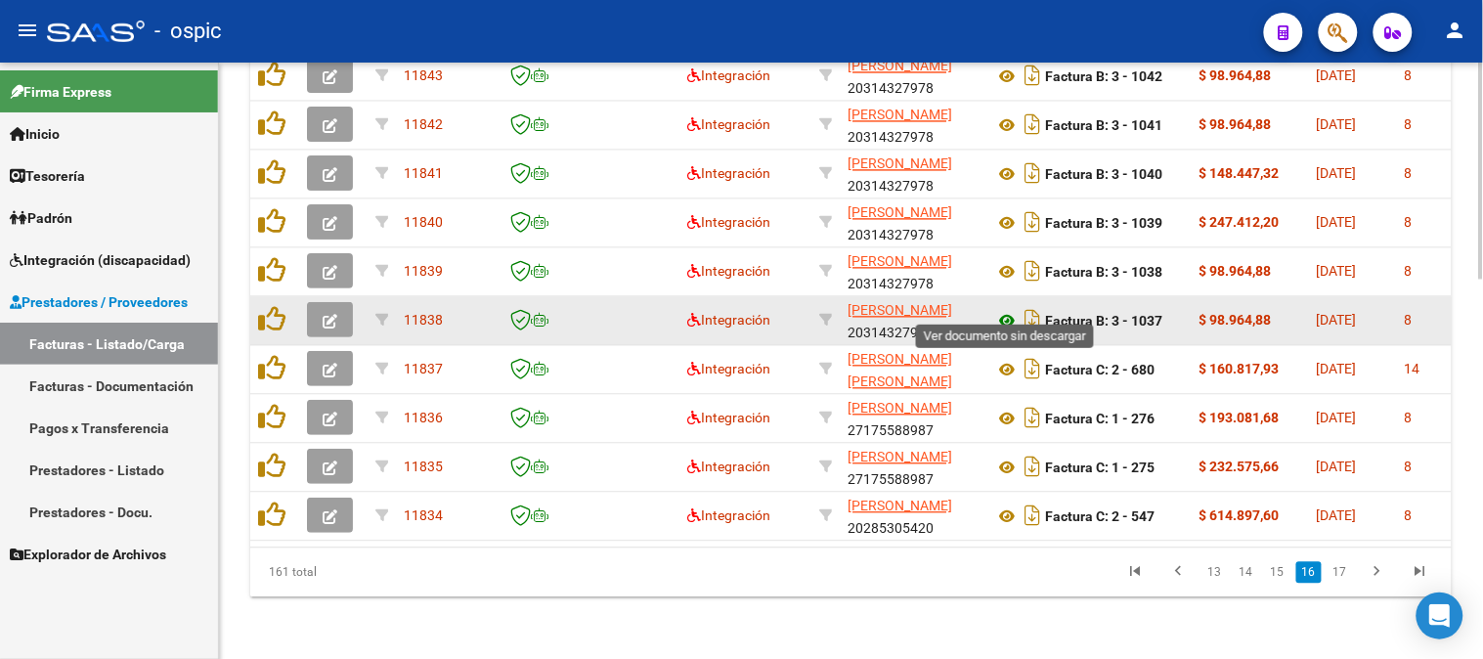
click at [1003, 309] on icon at bounding box center [1006, 320] width 25 height 23
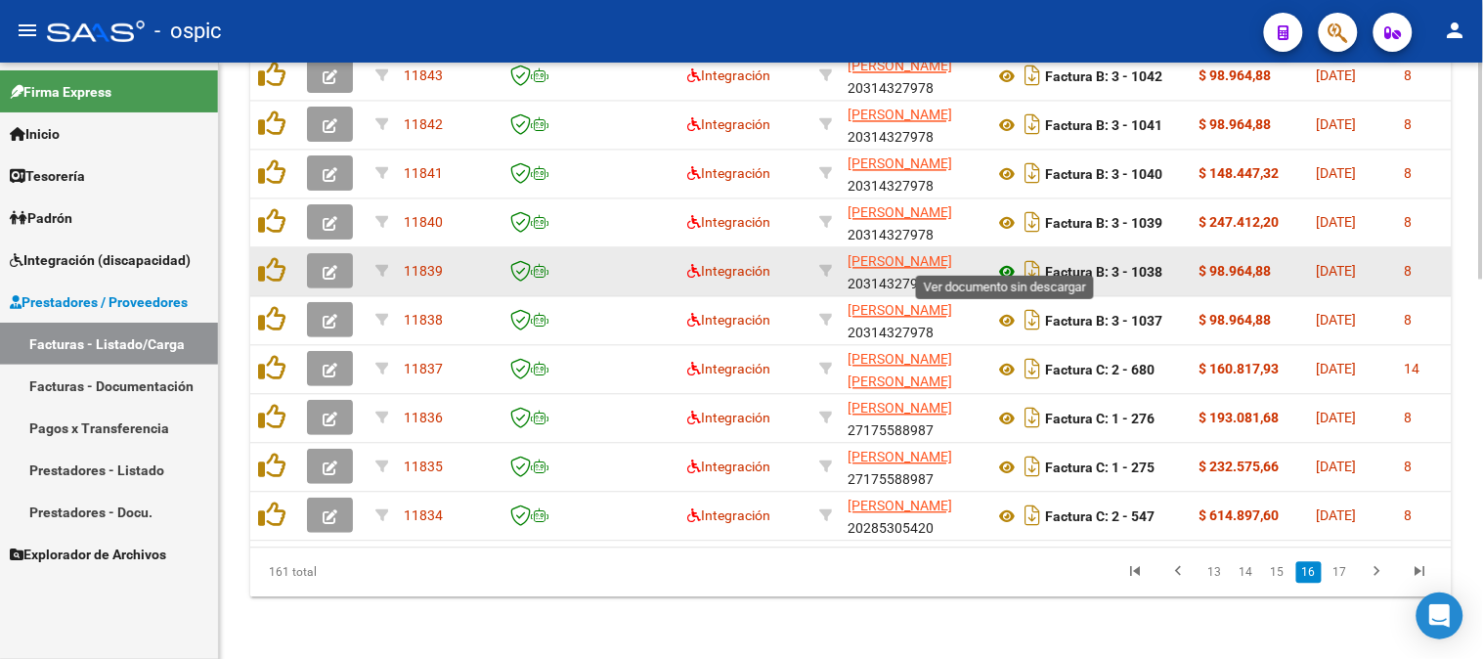
click at [1007, 260] on icon at bounding box center [1006, 271] width 25 height 23
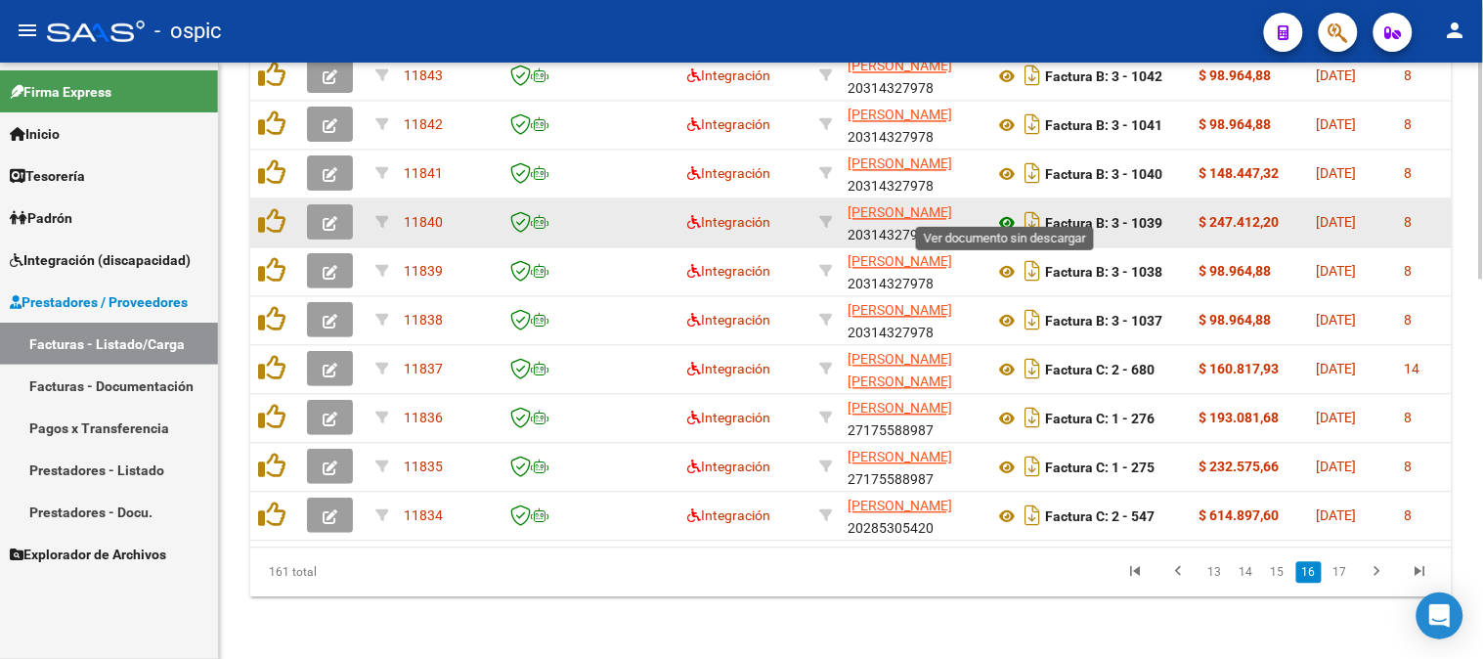
click at [1003, 211] on icon at bounding box center [1006, 222] width 25 height 23
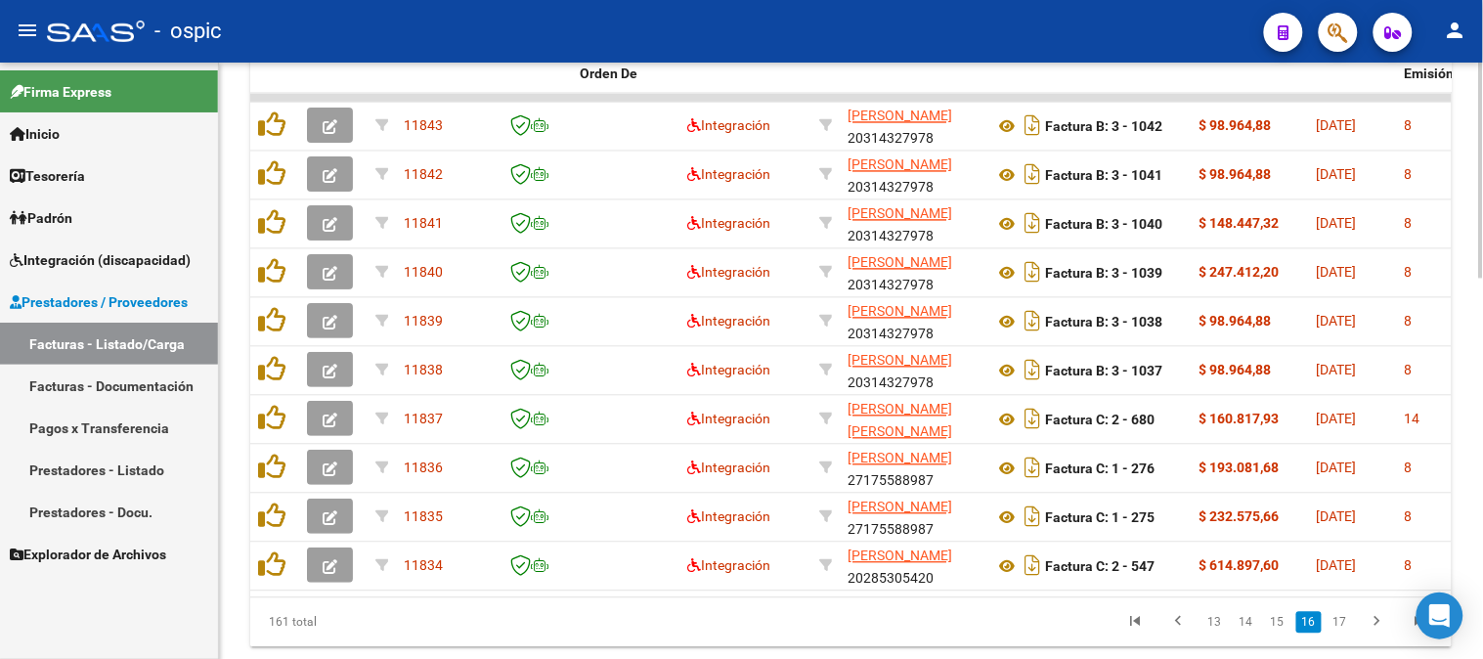
scroll to position [981, 0]
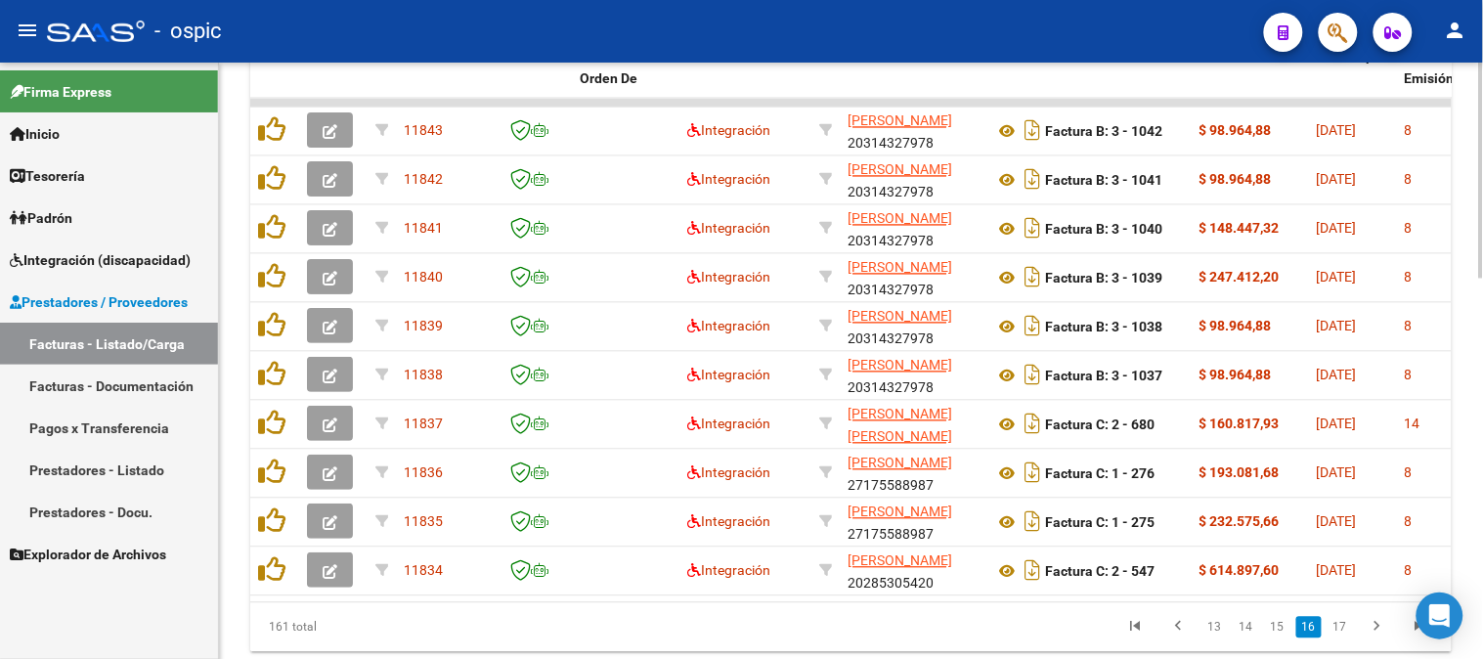
click at [1481, 436] on div at bounding box center [1481, 530] width 5 height 216
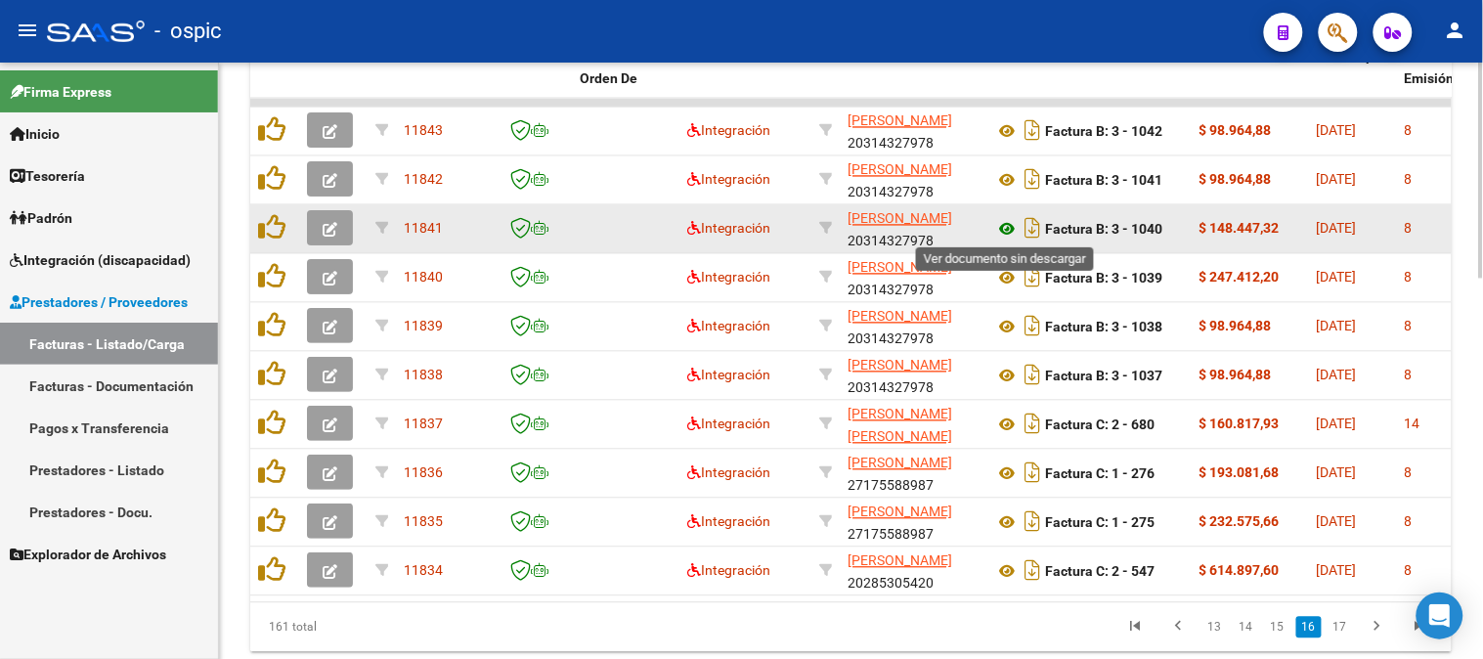
click at [1008, 229] on icon at bounding box center [1006, 229] width 25 height 23
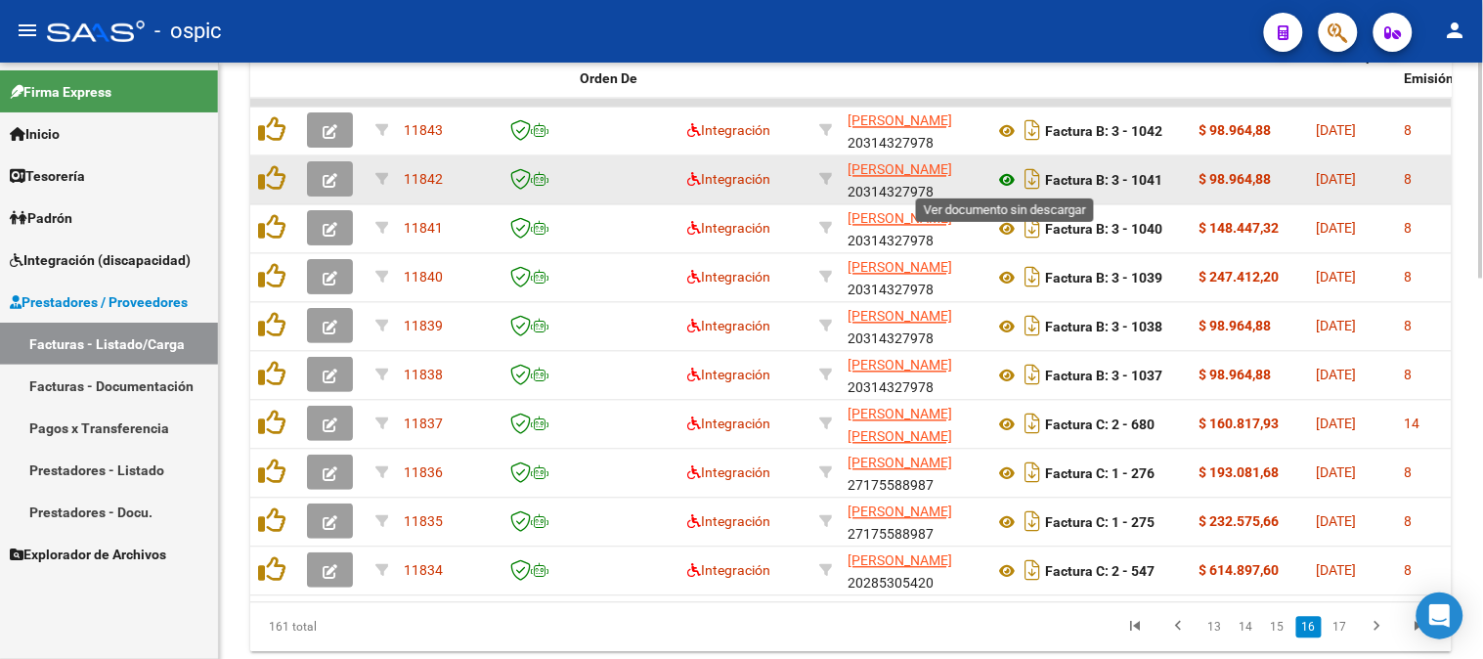
click at [1005, 170] on icon at bounding box center [1006, 180] width 25 height 23
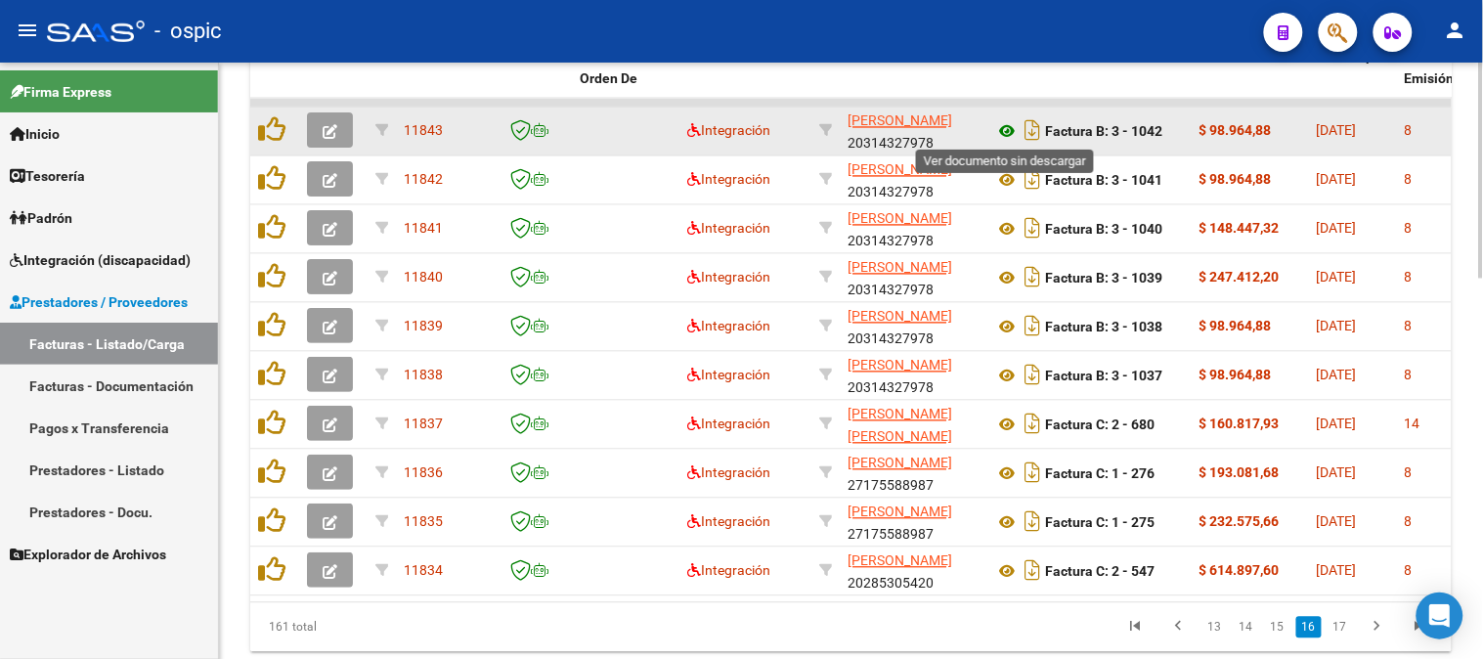
click at [1008, 125] on icon at bounding box center [1006, 131] width 25 height 23
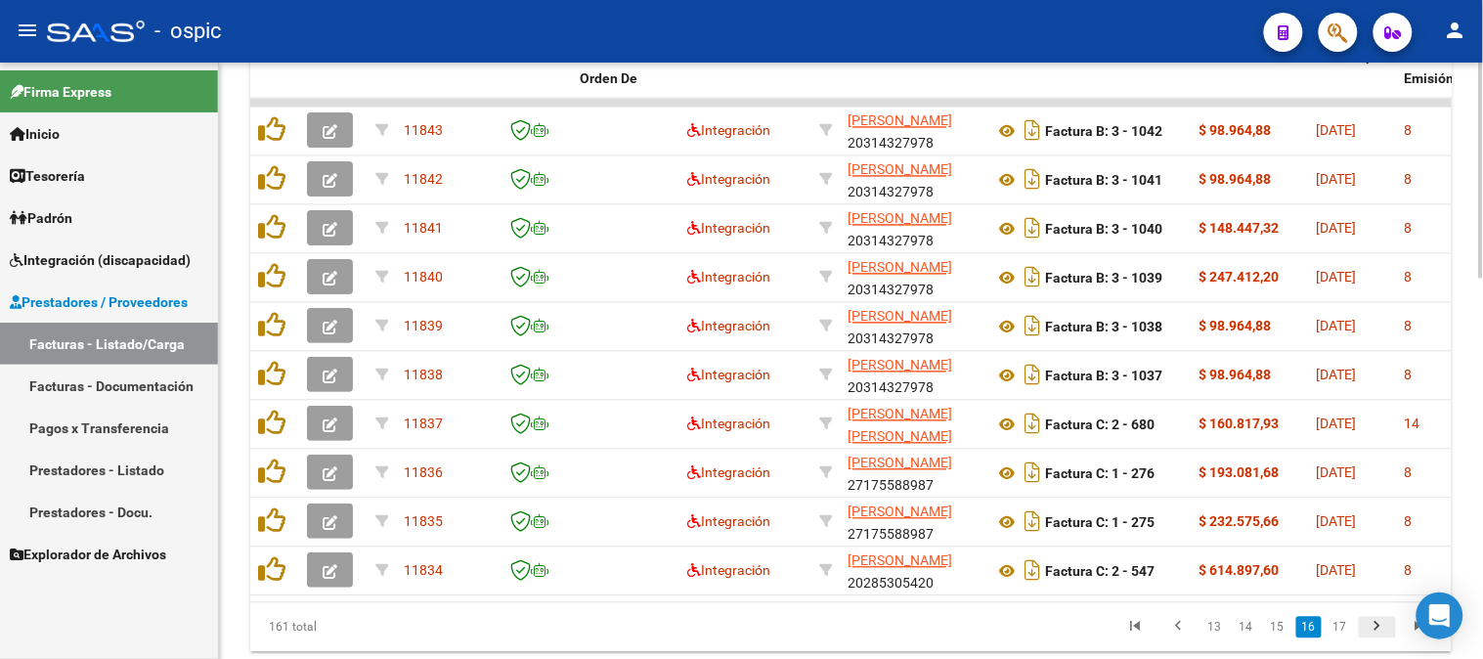
click at [1385, 640] on icon "go to next page" at bounding box center [1377, 629] width 25 height 23
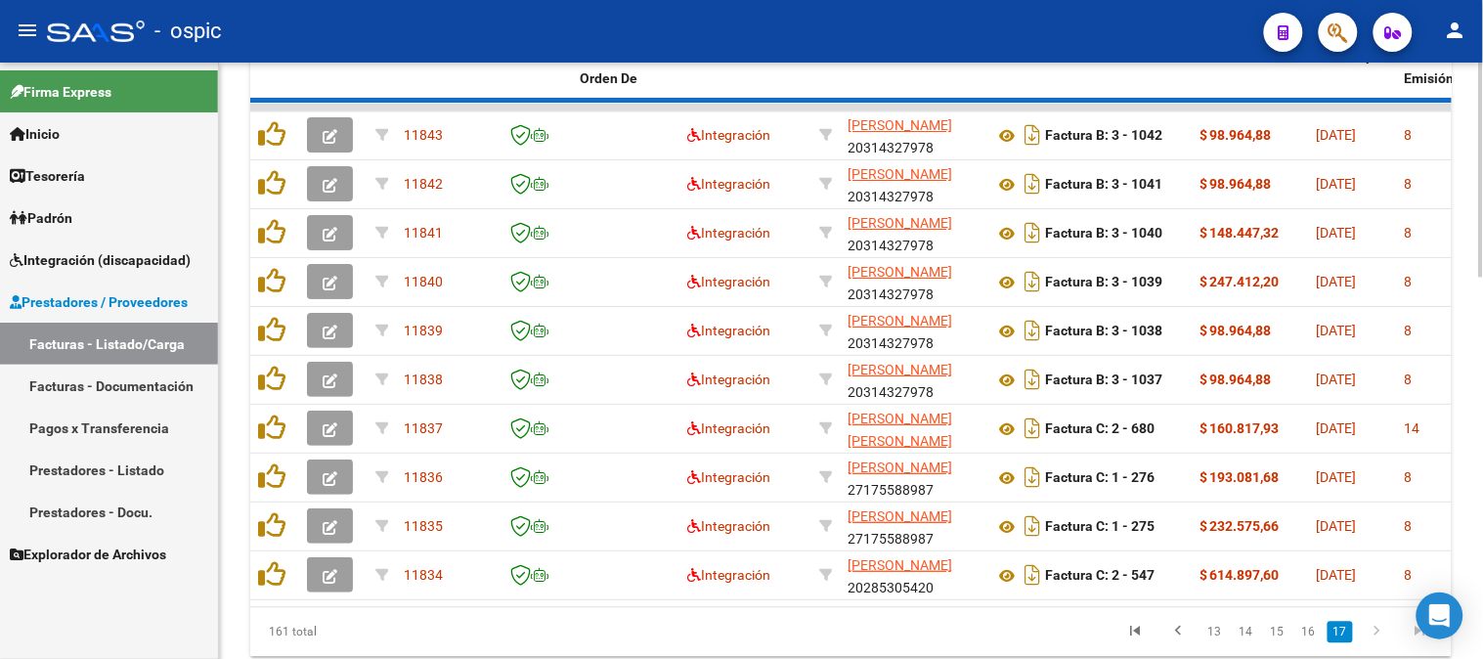
scroll to position [660, 0]
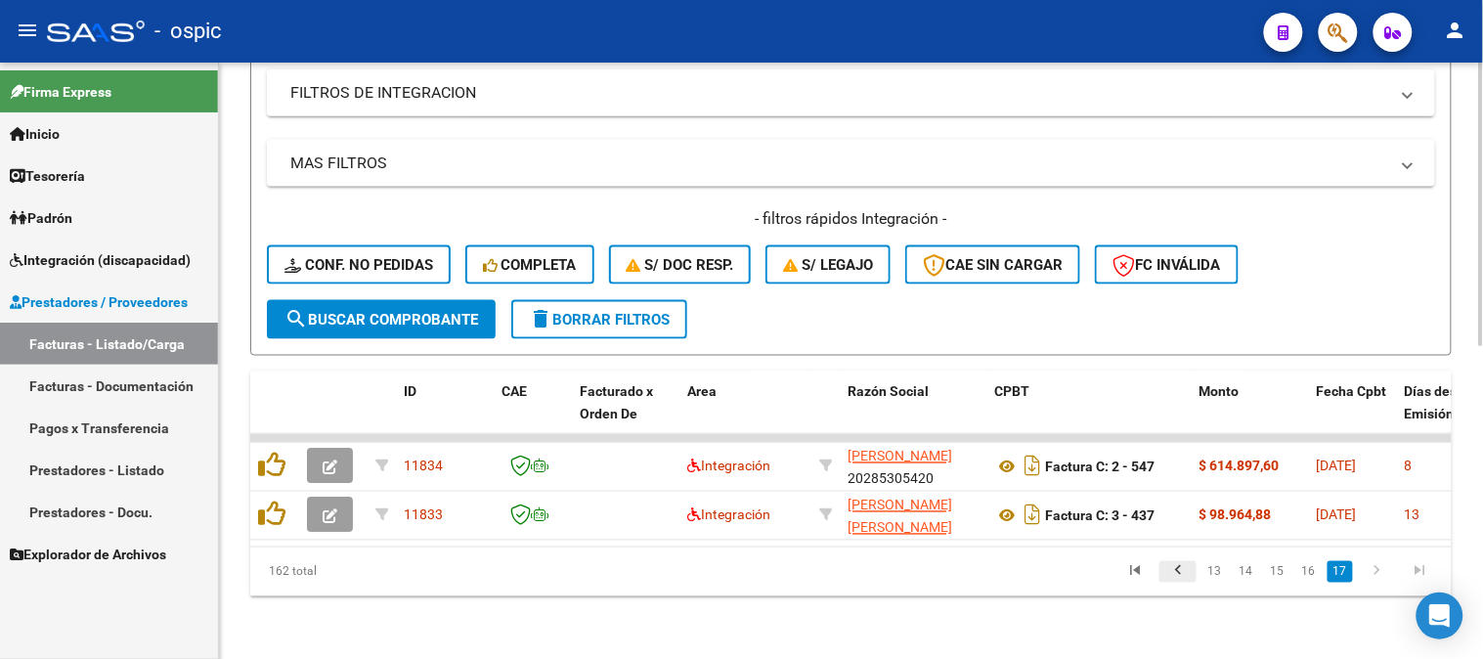
click at [1186, 564] on icon "go to previous page" at bounding box center [1178, 573] width 25 height 23
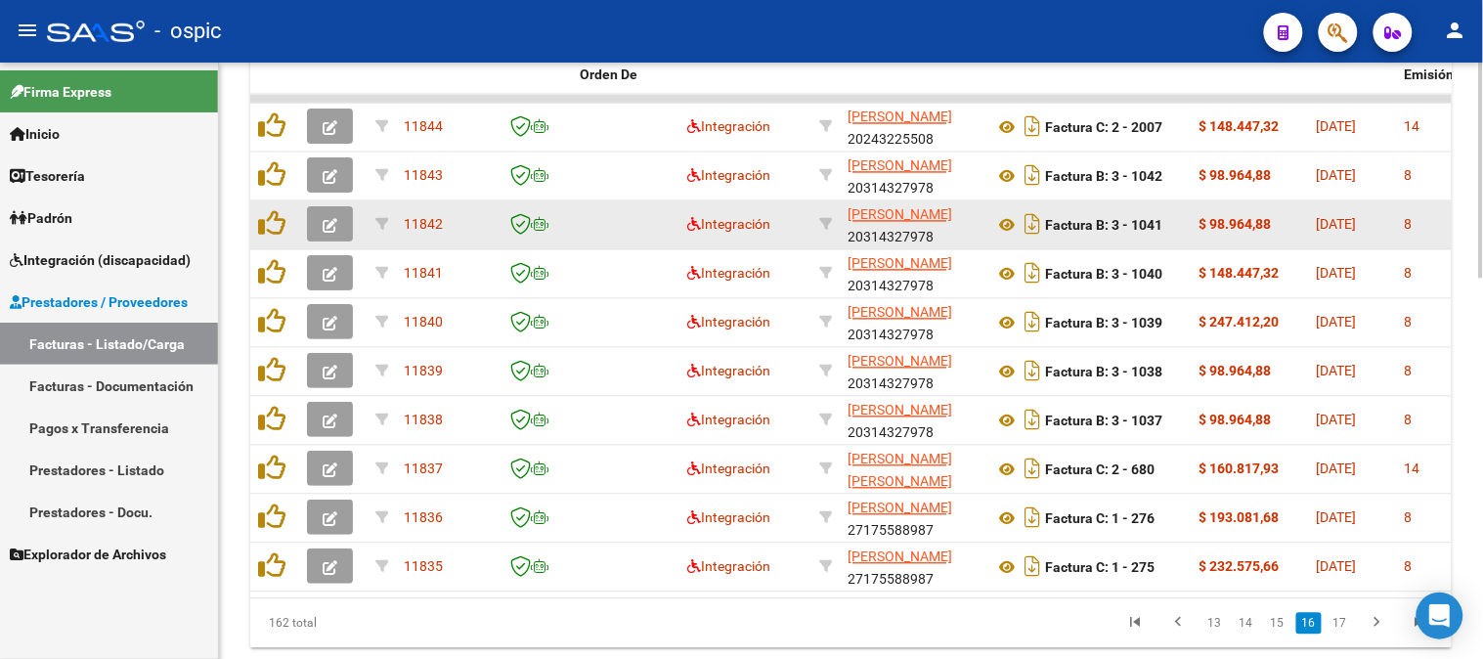
scroll to position [986, 0]
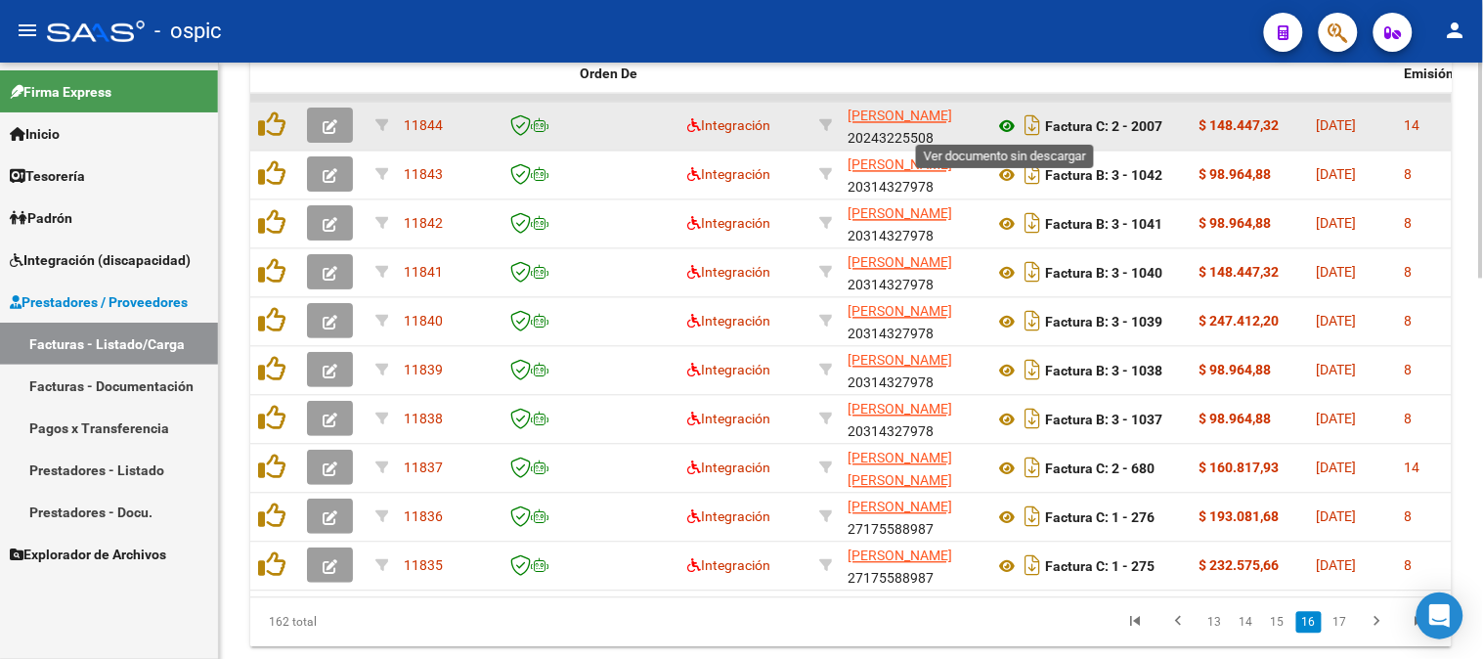
click at [1003, 117] on icon at bounding box center [1006, 126] width 25 height 23
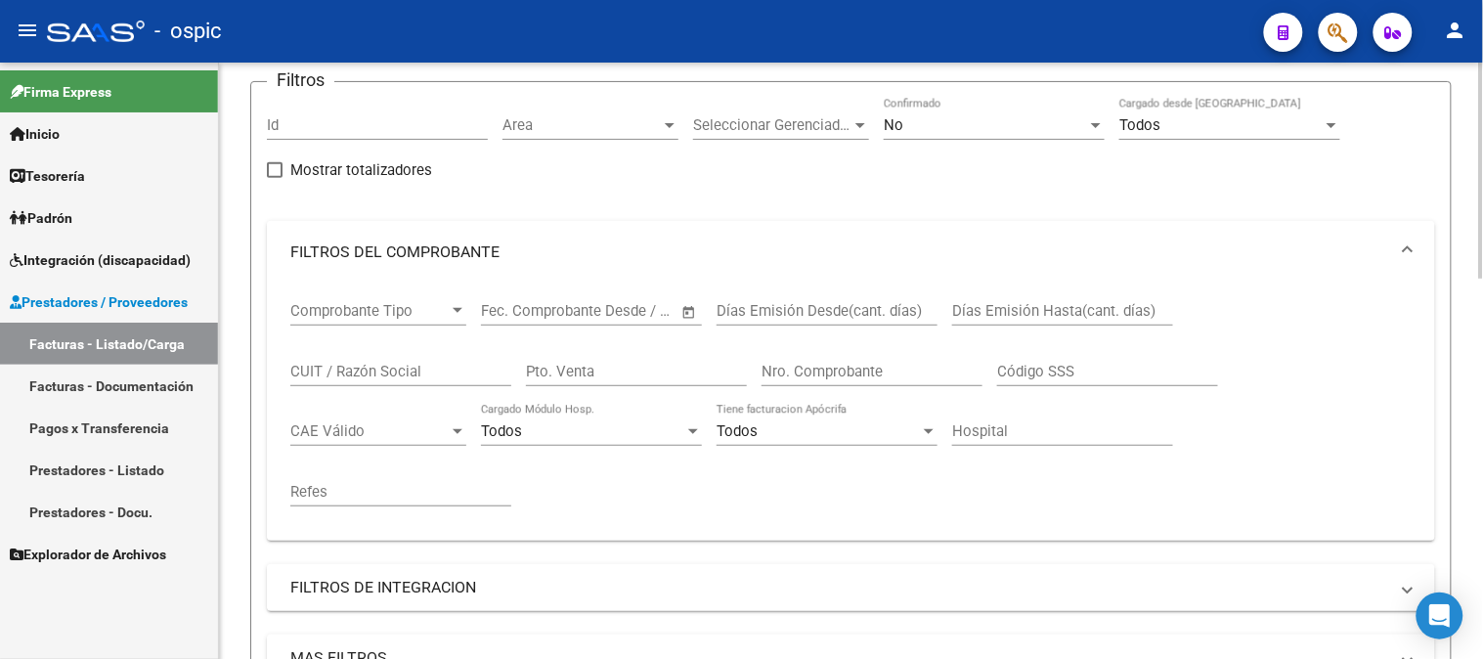
scroll to position [8, 0]
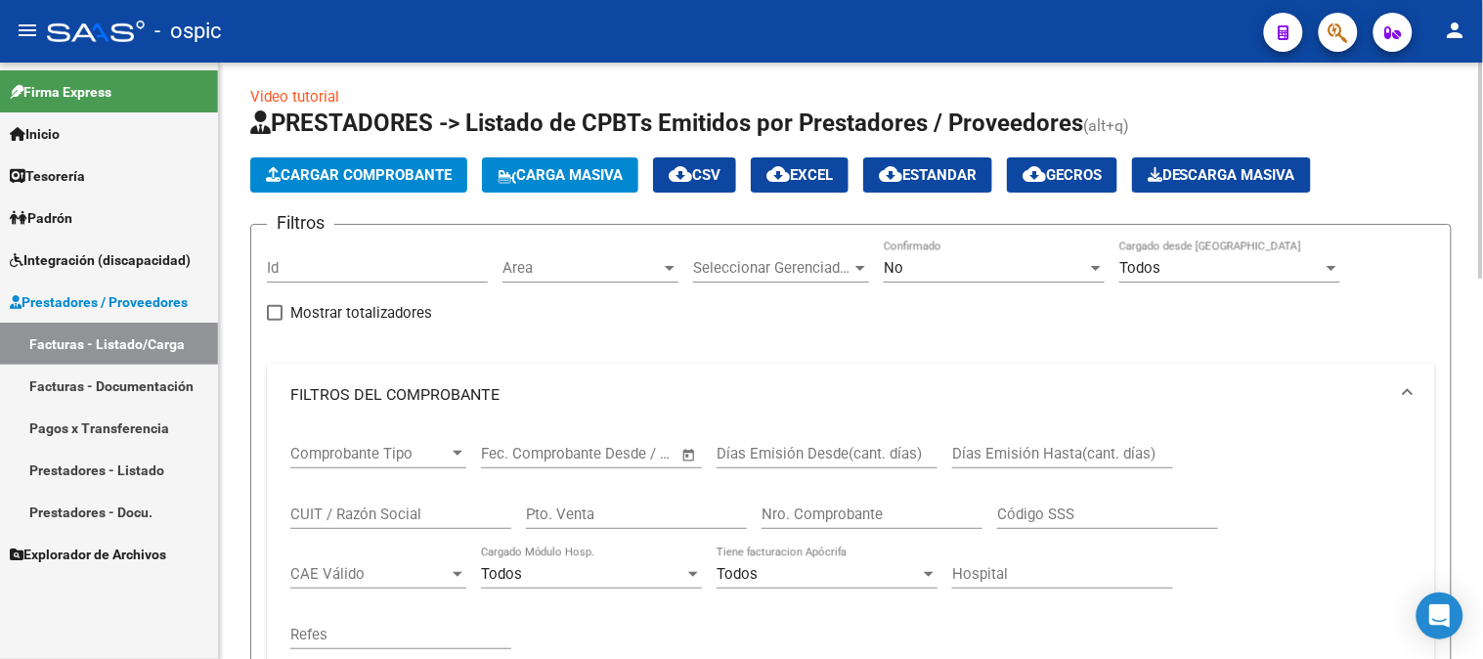
click at [946, 266] on div "No" at bounding box center [985, 268] width 203 height 18
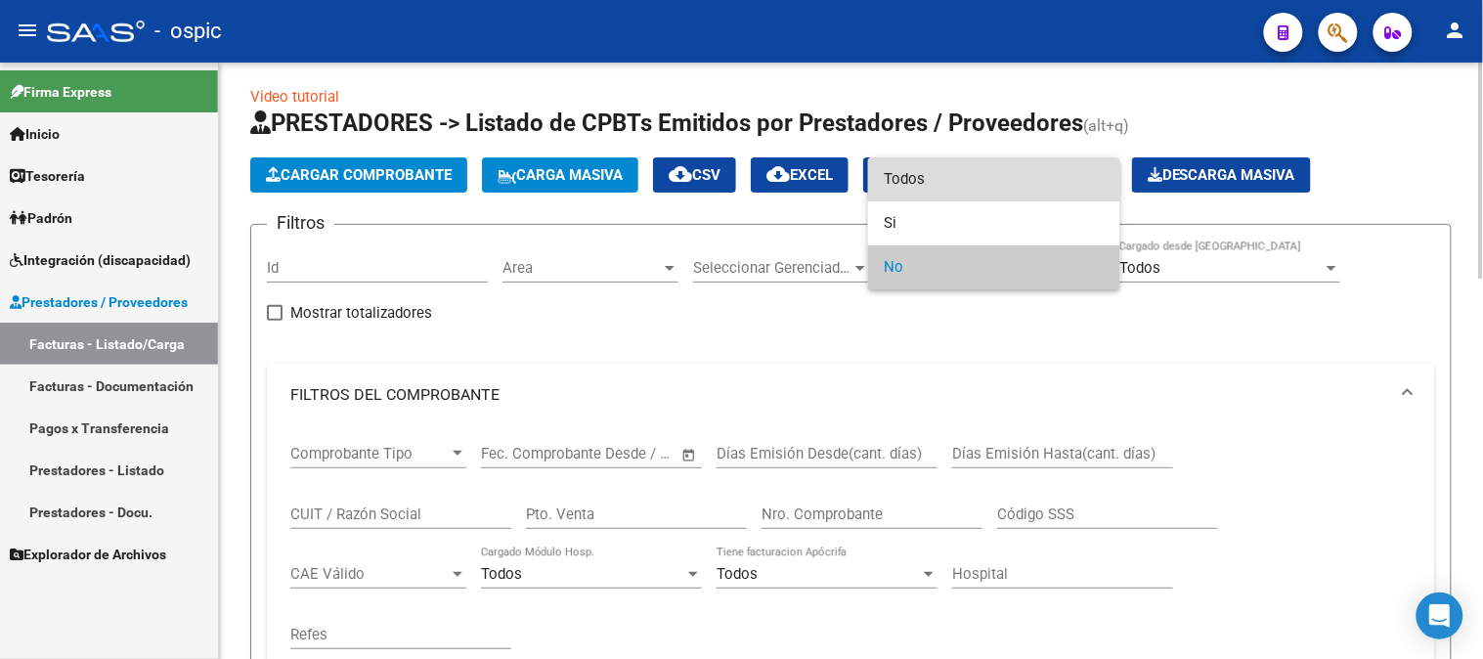
drag, startPoint x: 951, startPoint y: 181, endPoint x: 755, endPoint y: 348, distance: 258.0
click at [946, 184] on span "Todos" at bounding box center [994, 179] width 221 height 44
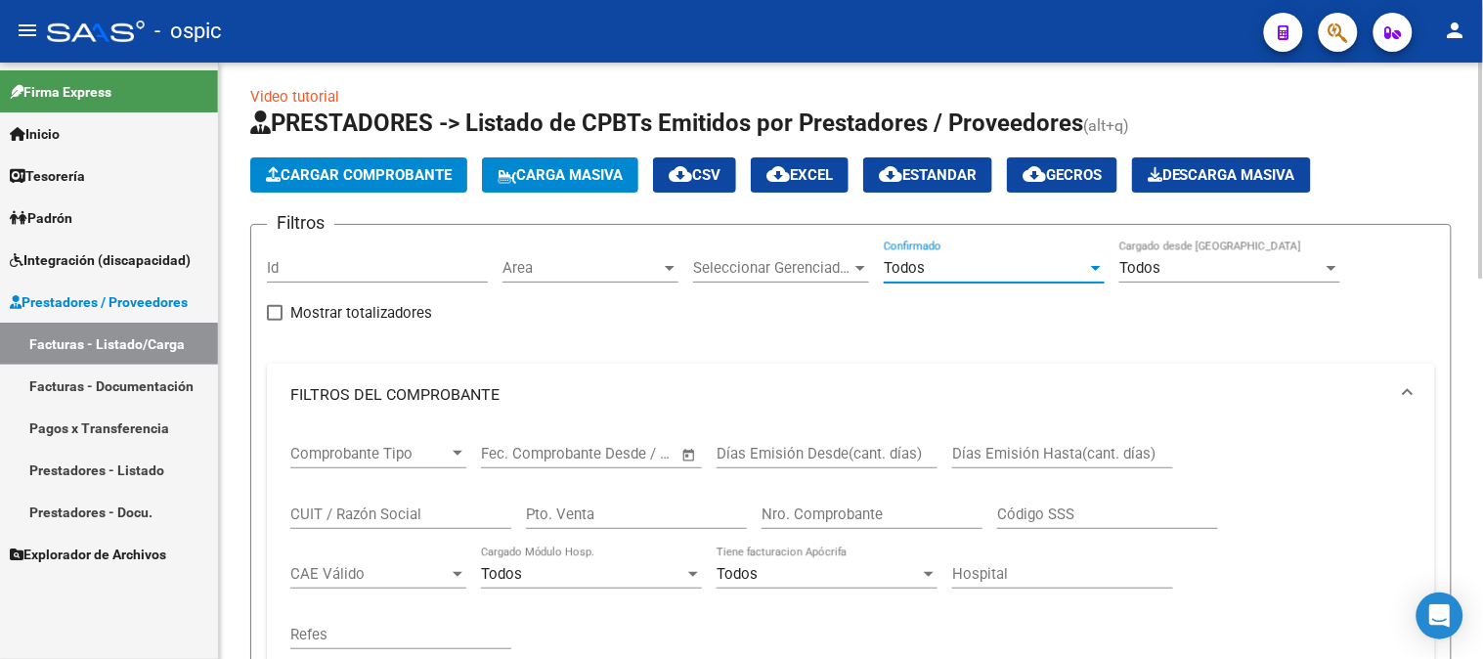
click at [636, 508] on input "Pto. Venta" at bounding box center [636, 515] width 221 height 18
type input "3"
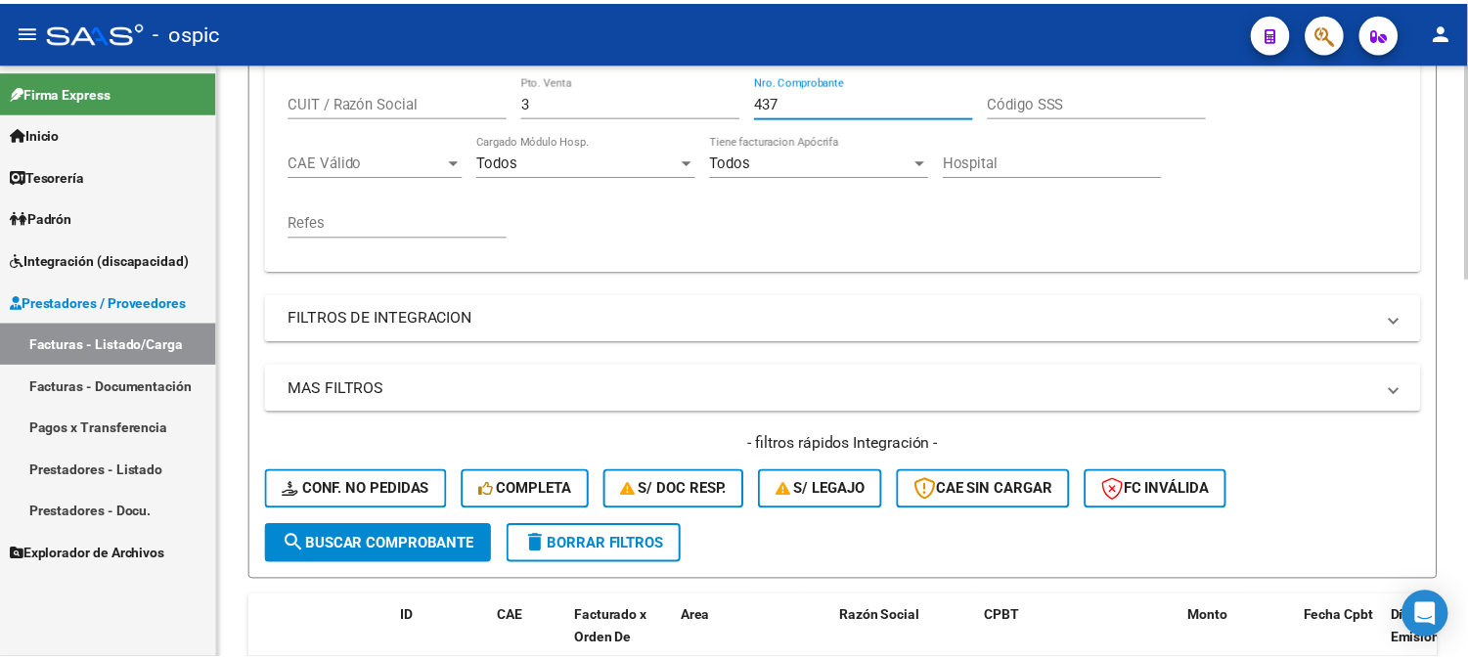
scroll to position [660, 0]
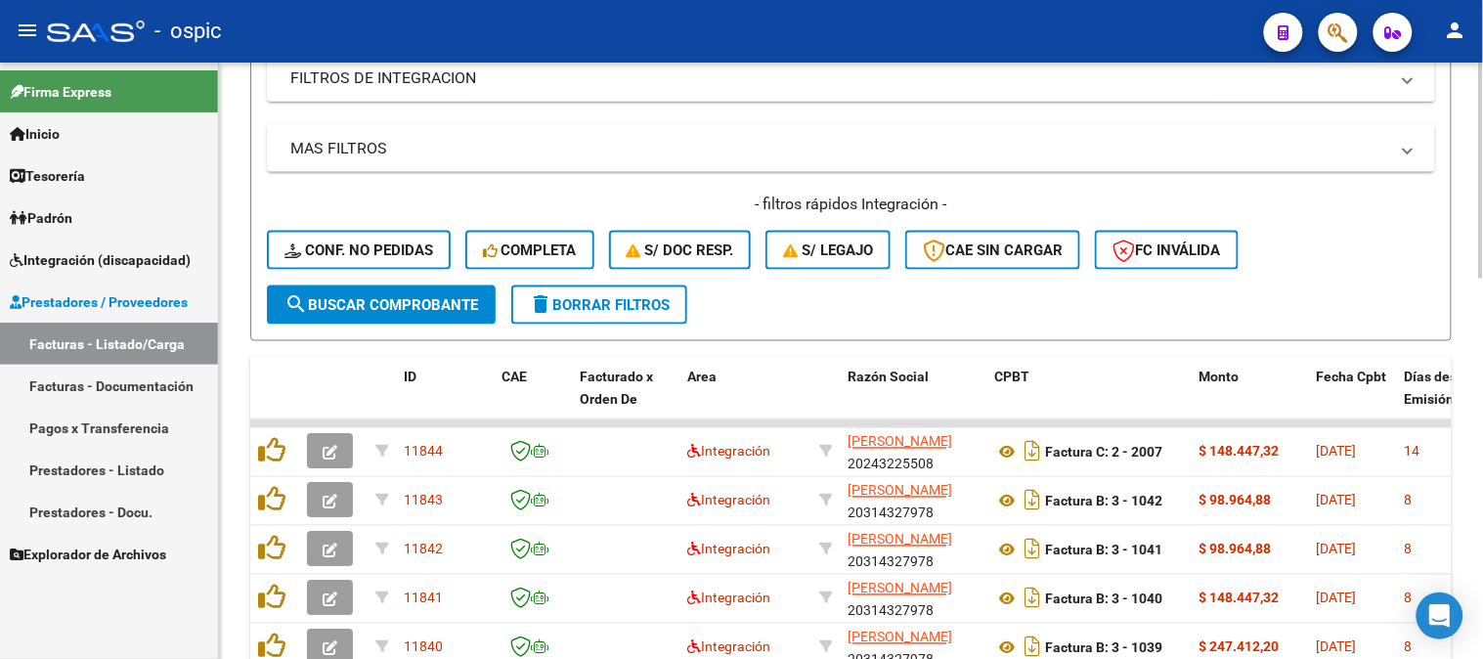
type input "437"
click at [398, 306] on span "search Buscar Comprobante" at bounding box center [382, 305] width 194 height 18
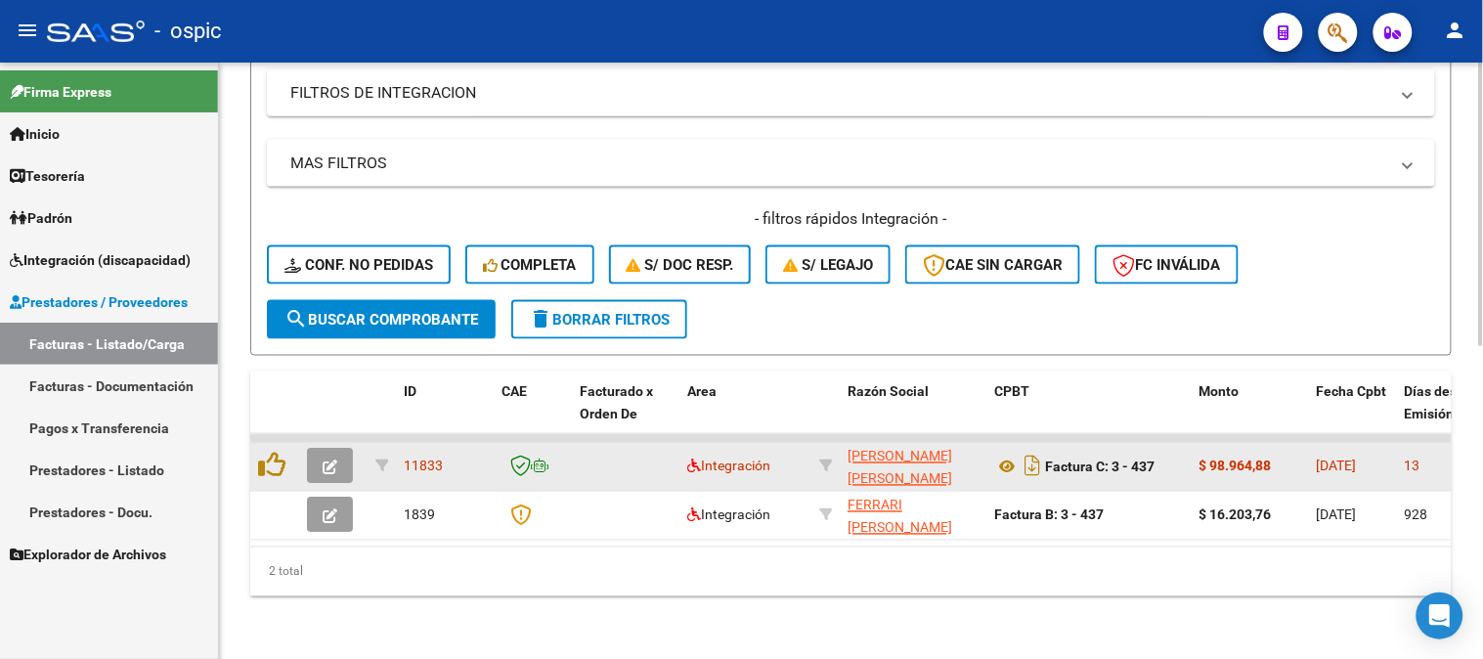
click at [335, 461] on icon "button" at bounding box center [330, 468] width 15 height 15
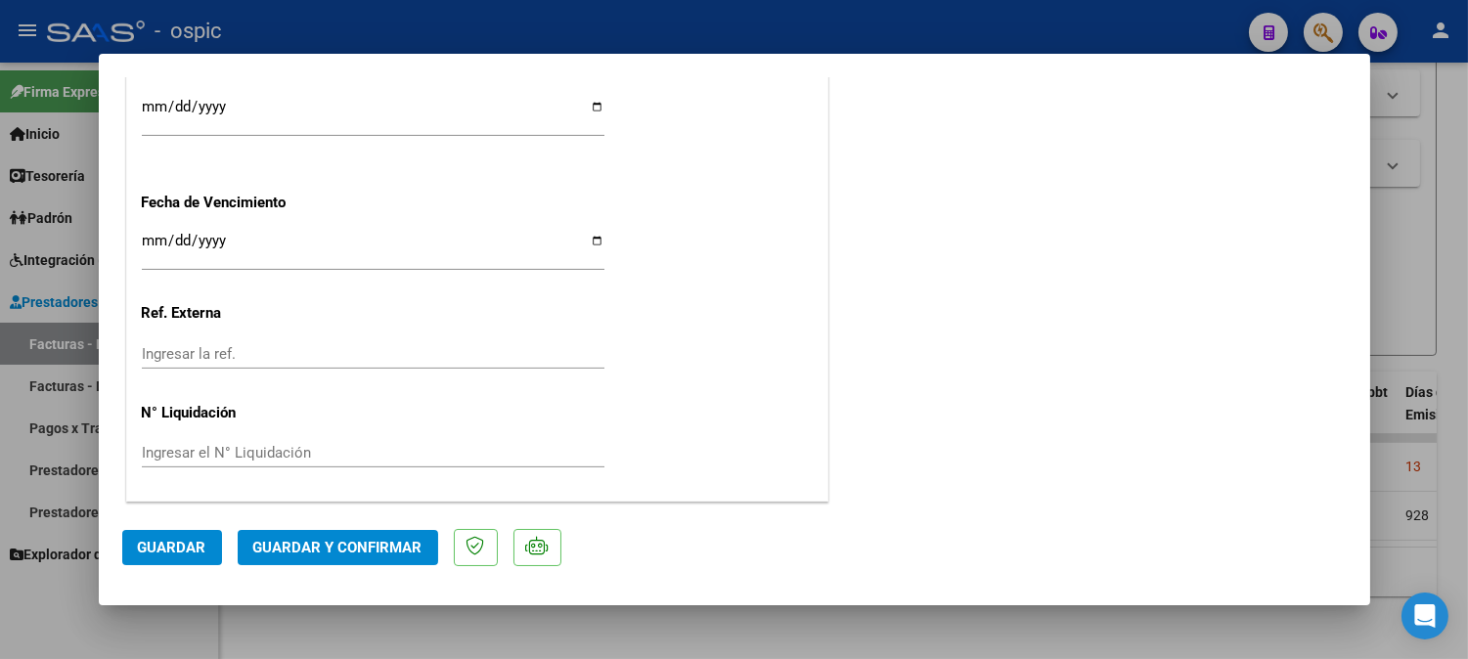
scroll to position [0, 0]
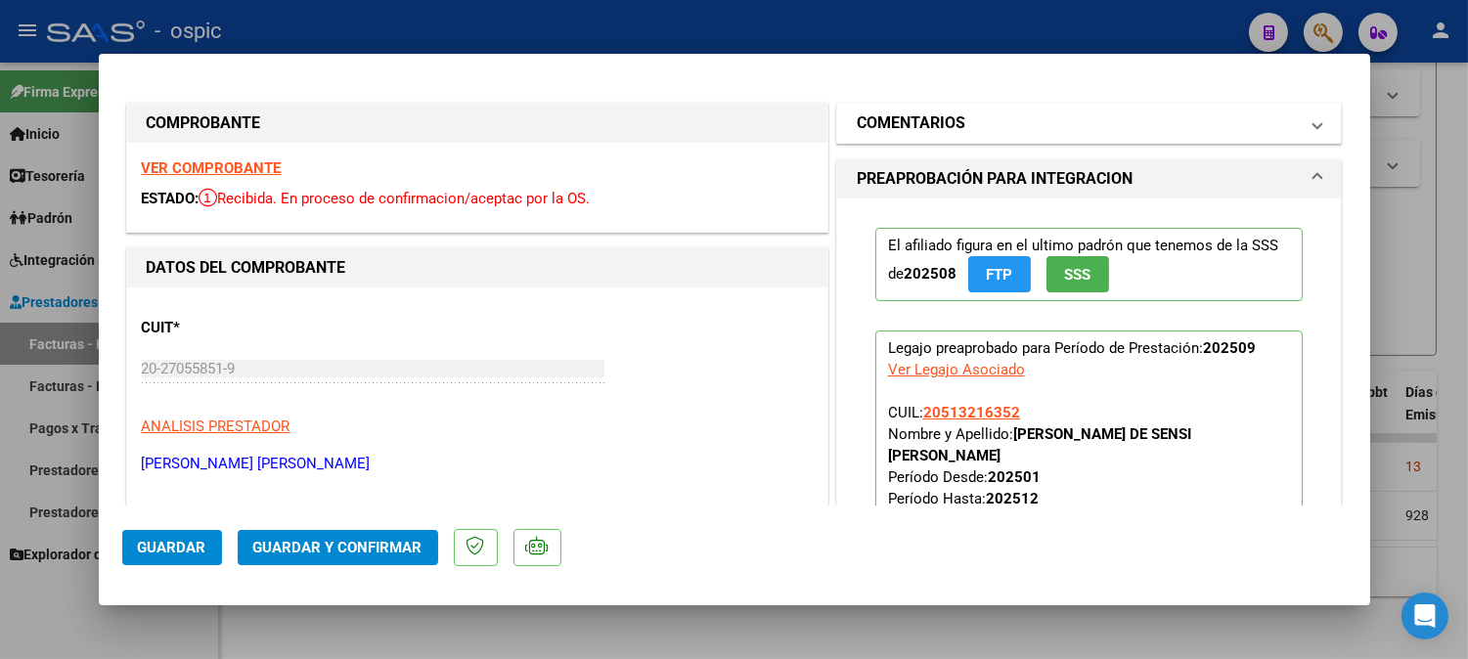
click at [921, 122] on h1 "COMENTARIOS" at bounding box center [911, 122] width 109 height 23
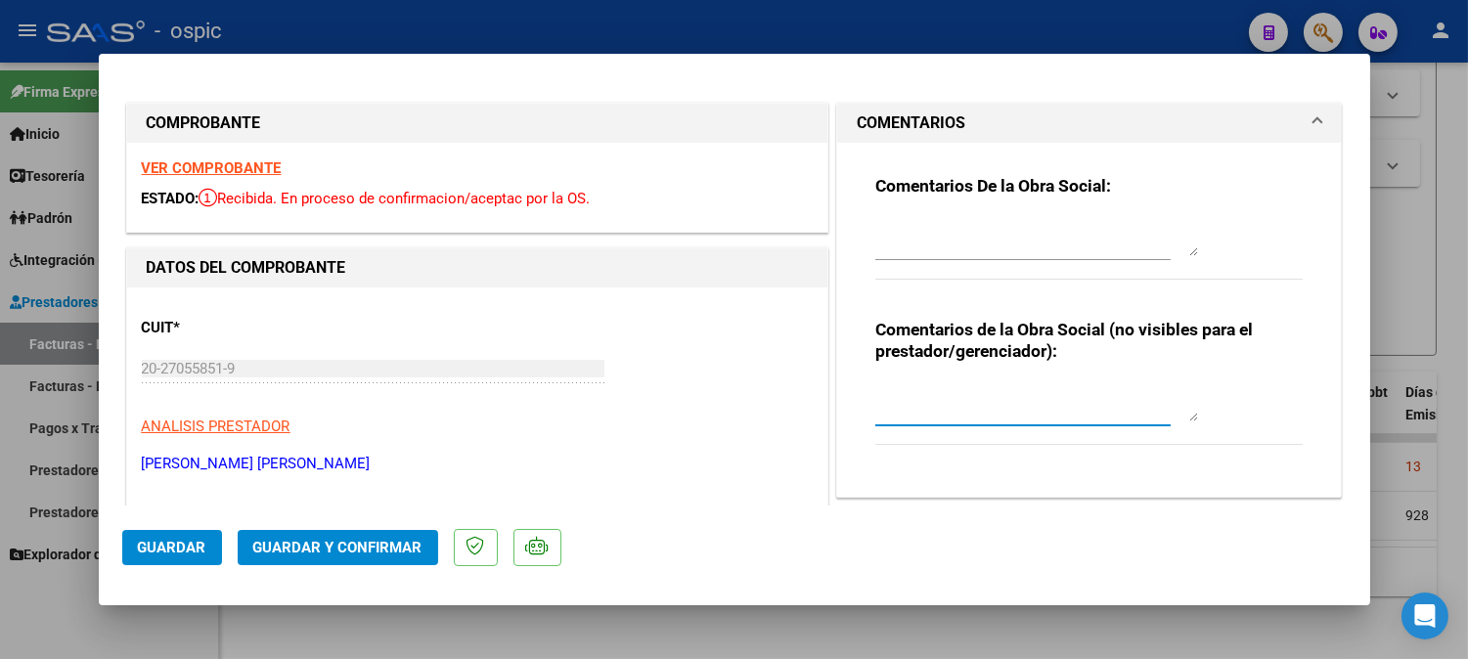
drag, startPoint x: 975, startPoint y: 401, endPoint x: 1482, endPoint y: 272, distance: 523.6
click at [980, 399] on textarea at bounding box center [1036, 401] width 323 height 39
type textarea "PSICO 8 SESIONES"
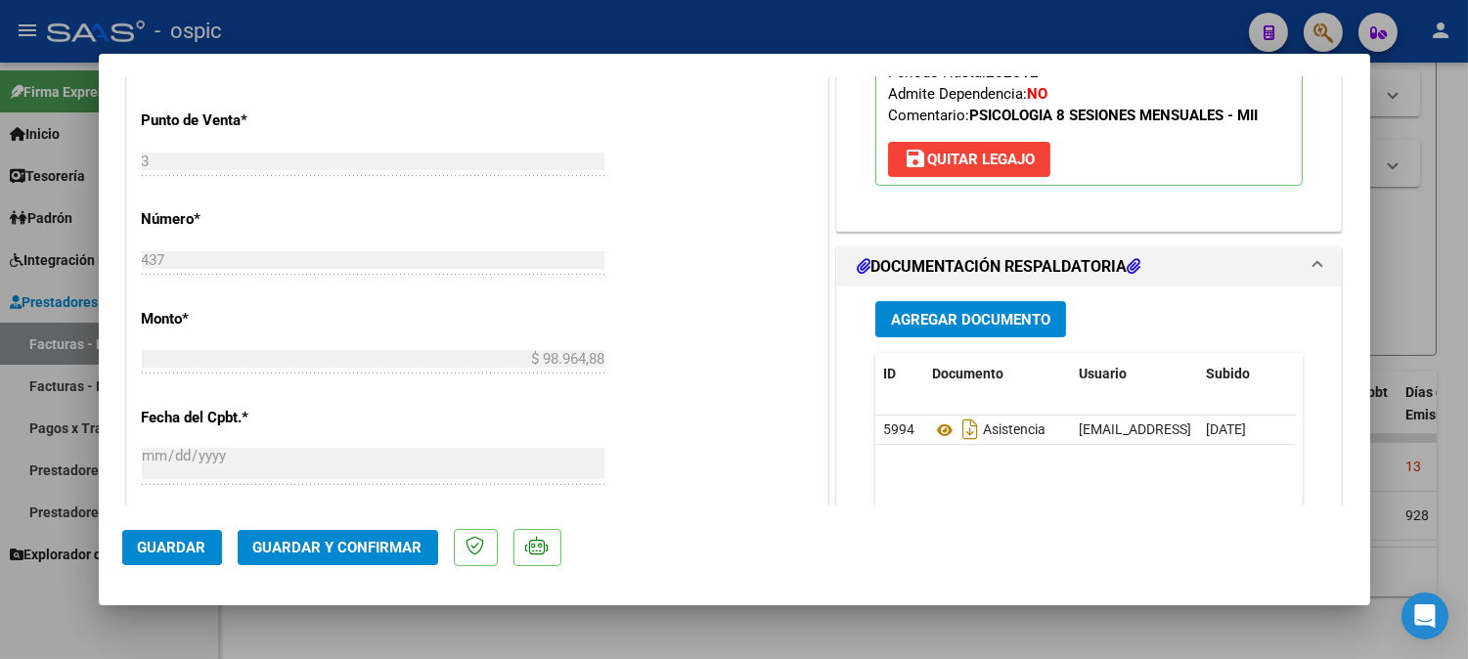
scroll to position [796, 0]
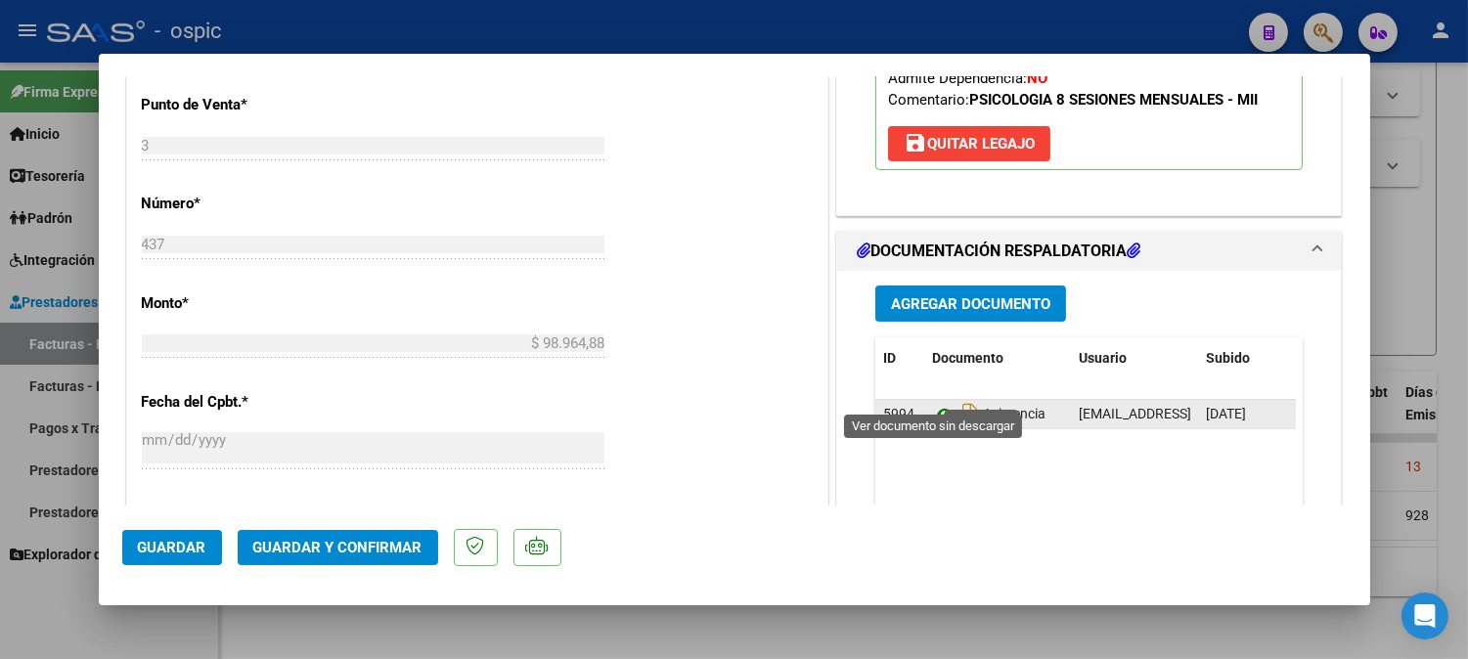
click at [940, 403] on icon at bounding box center [944, 414] width 25 height 23
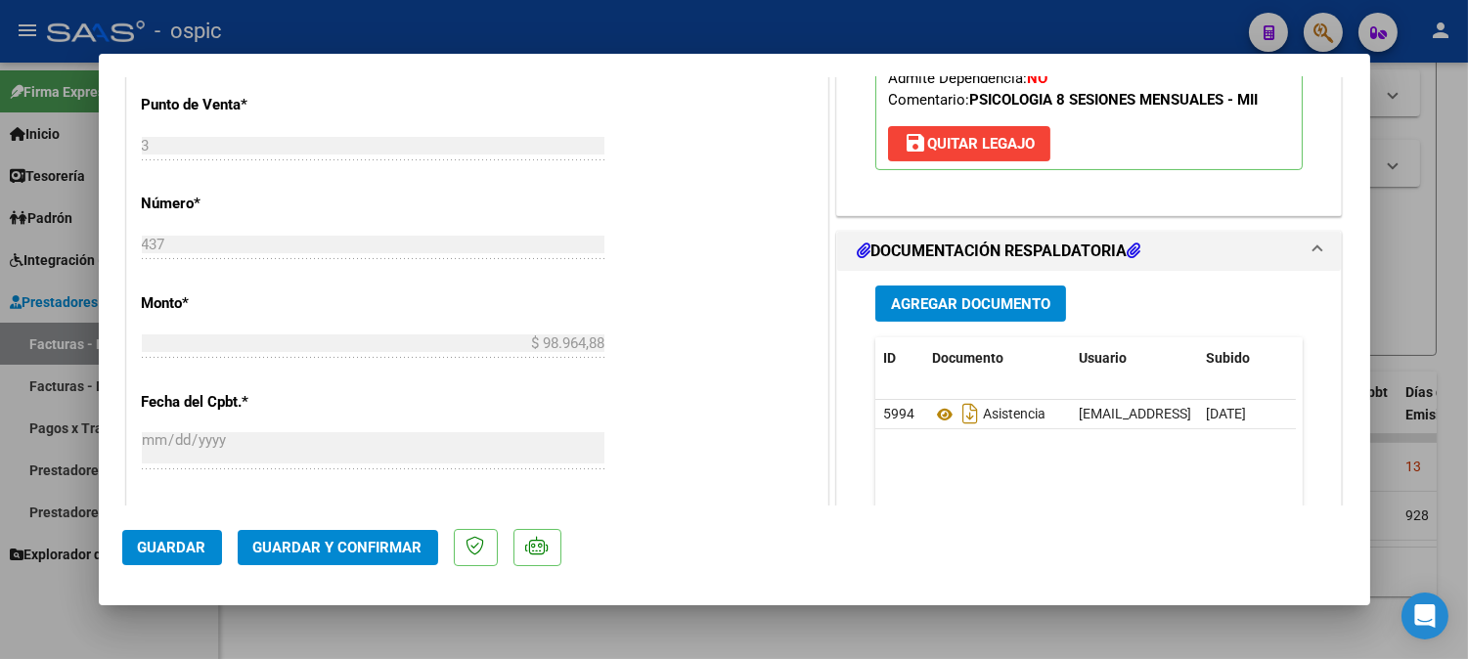
click at [388, 549] on span "Guardar y Confirmar" at bounding box center [337, 548] width 169 height 18
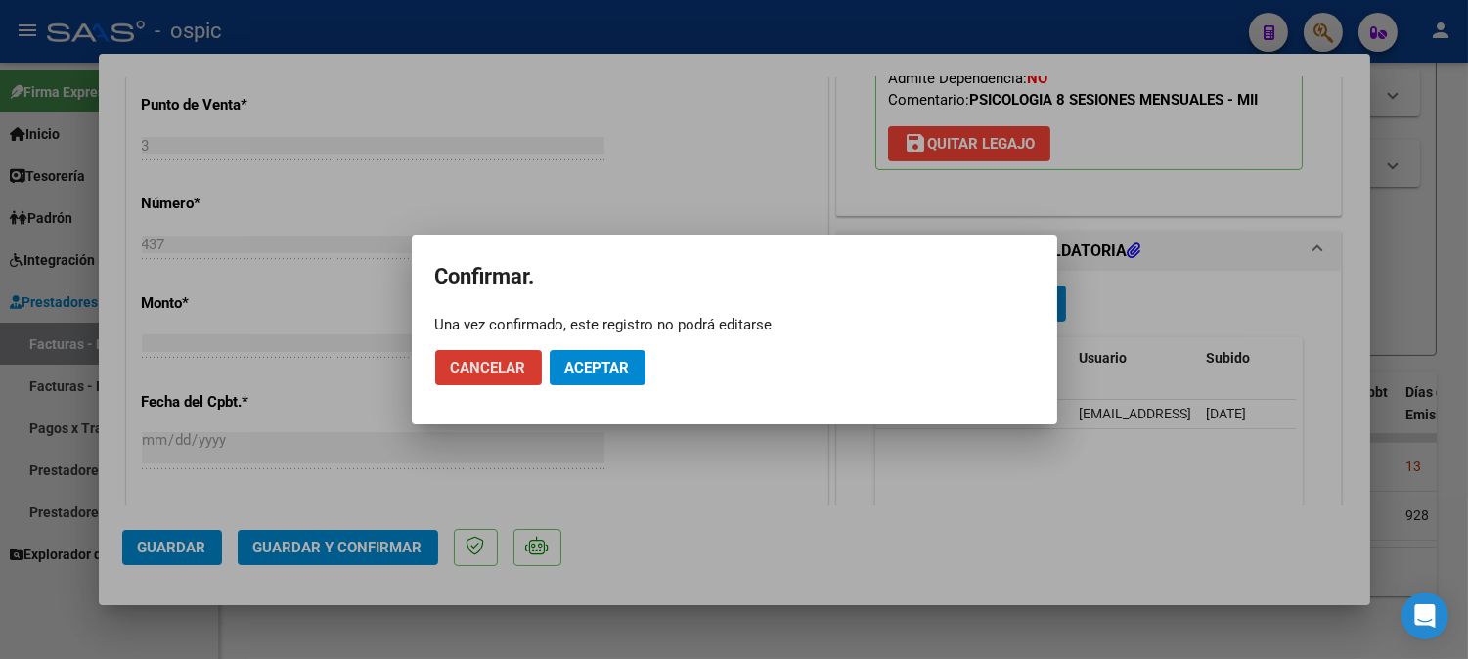
click at [577, 374] on span "Aceptar" at bounding box center [597, 368] width 65 height 18
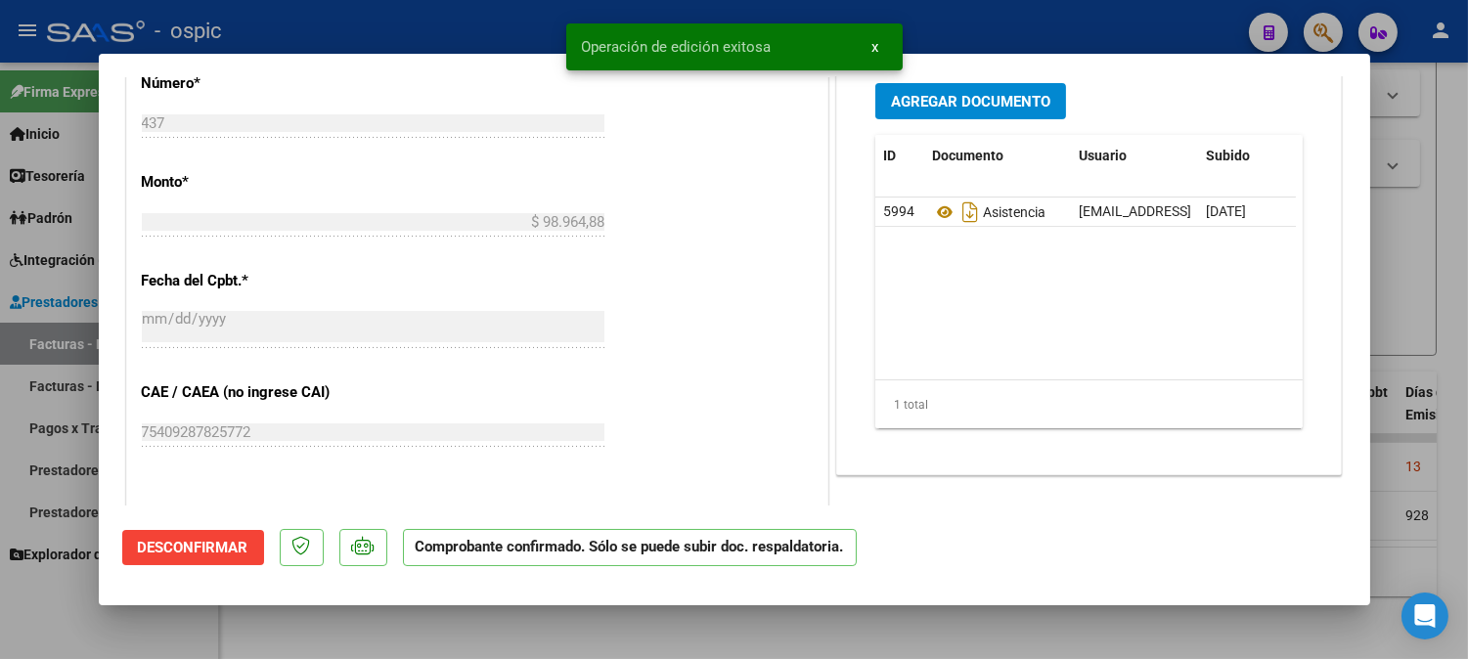
type input "$ 0,00"
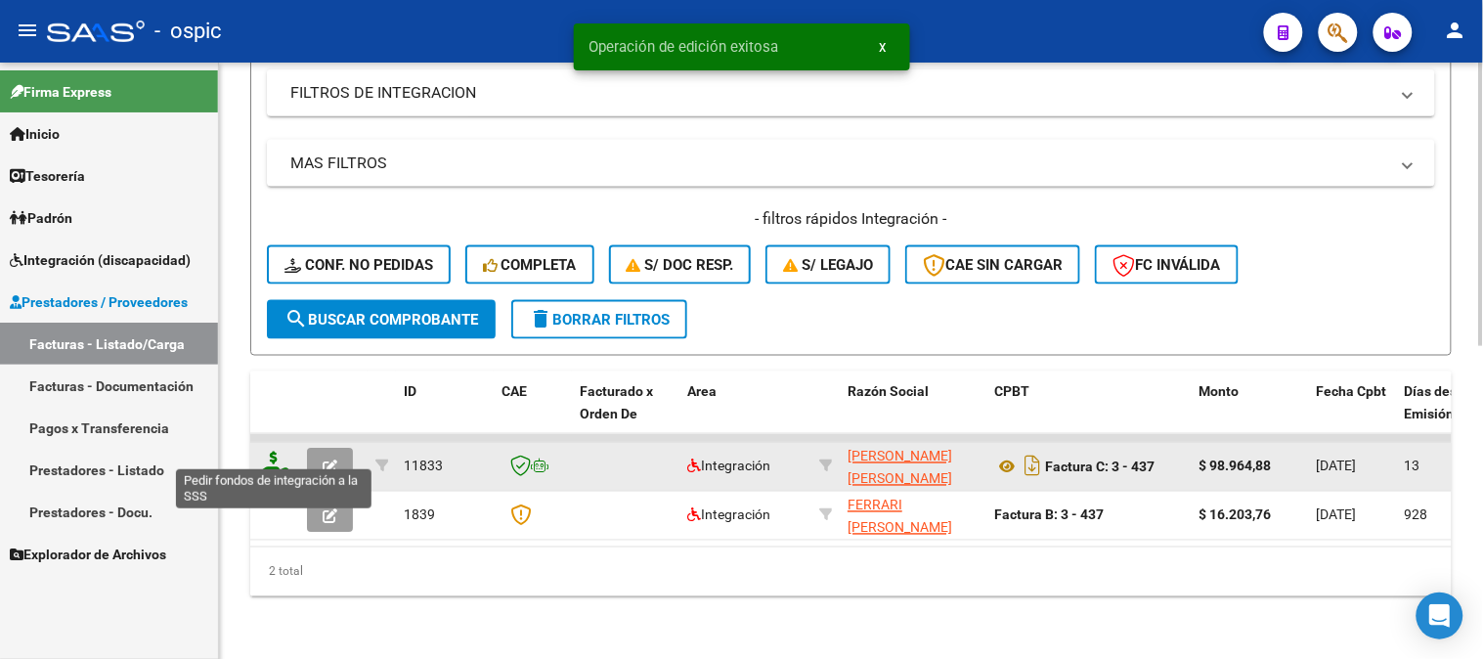
click at [276, 452] on icon at bounding box center [273, 465] width 31 height 27
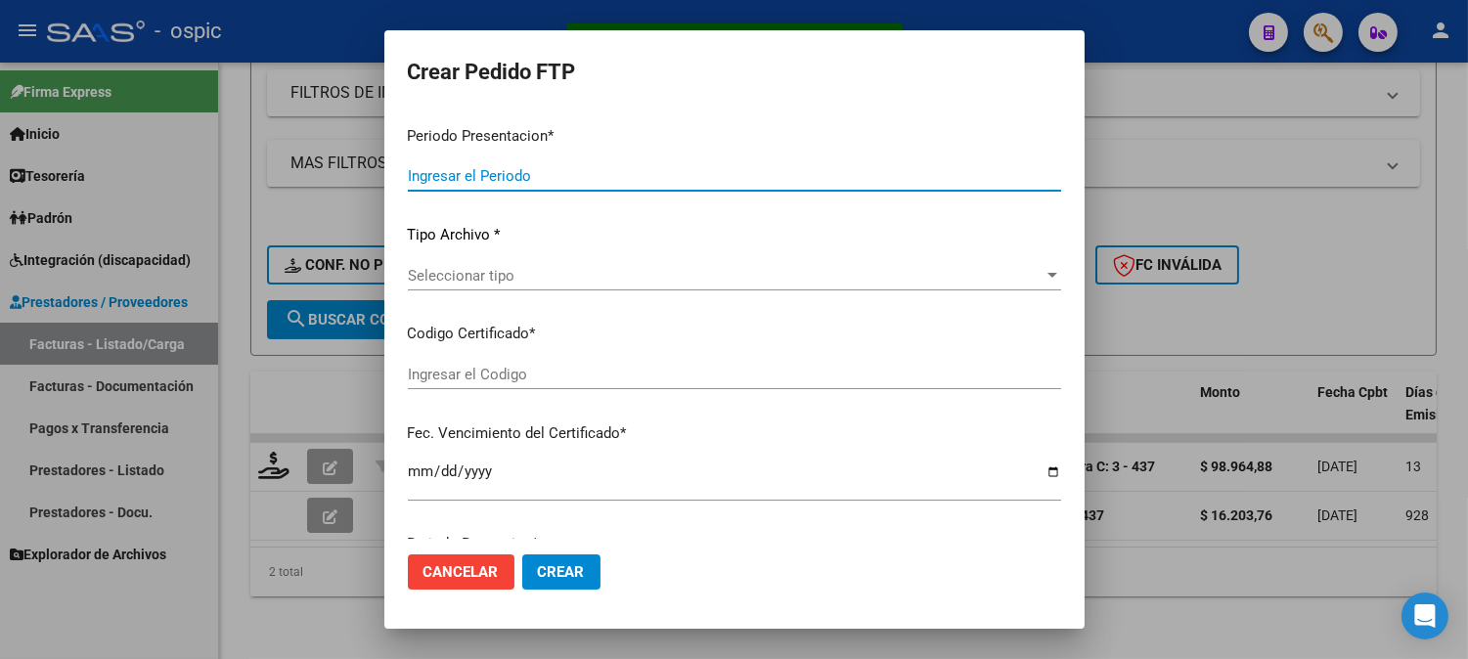
type input "202509"
type input "$ 98.964,88"
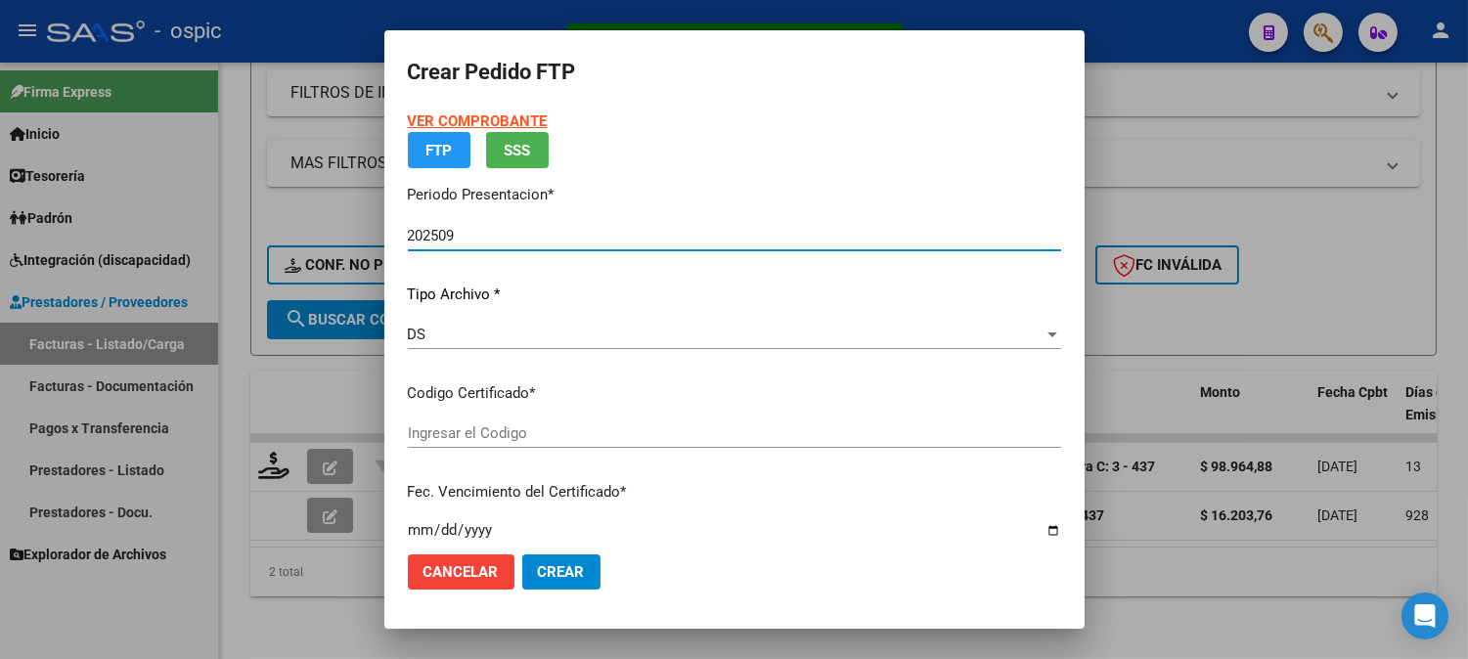
type input "5863320815"
type input "2026-06-14"
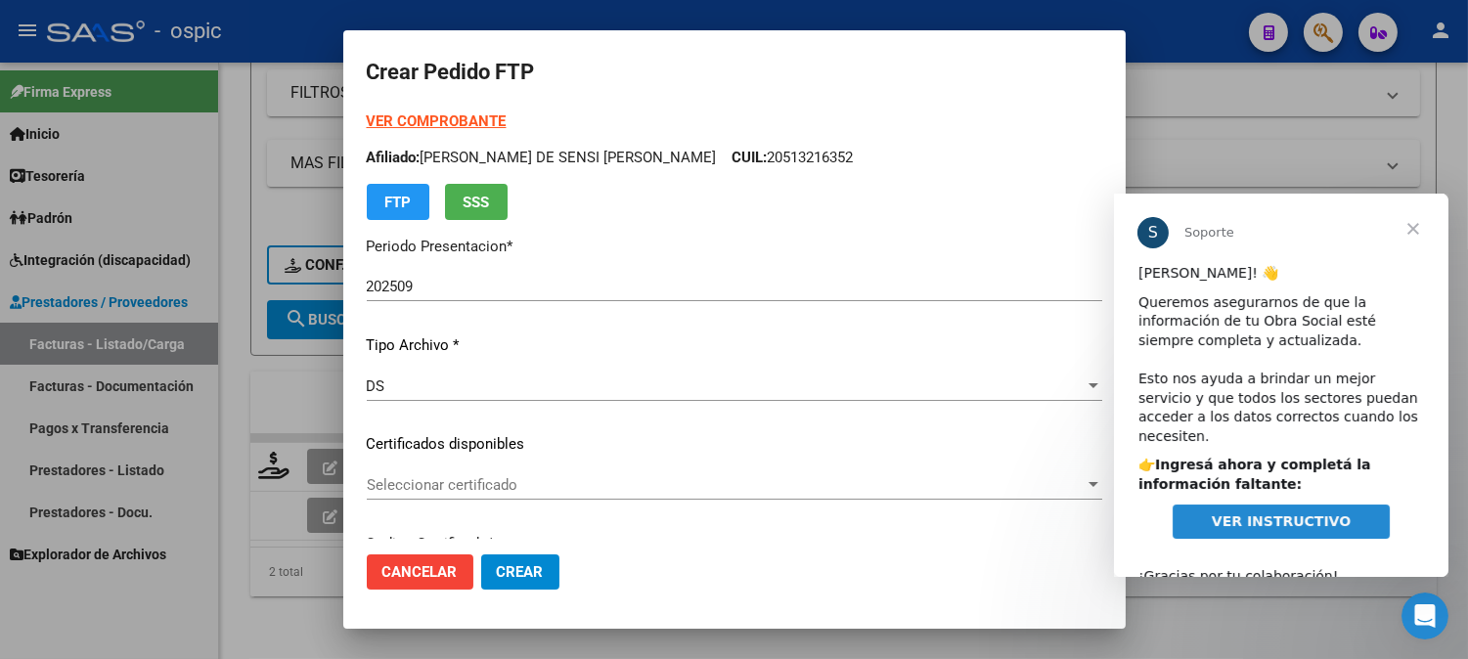
scroll to position [0, 0]
click at [1409, 226] on span "Cerrar" at bounding box center [1412, 229] width 70 height 70
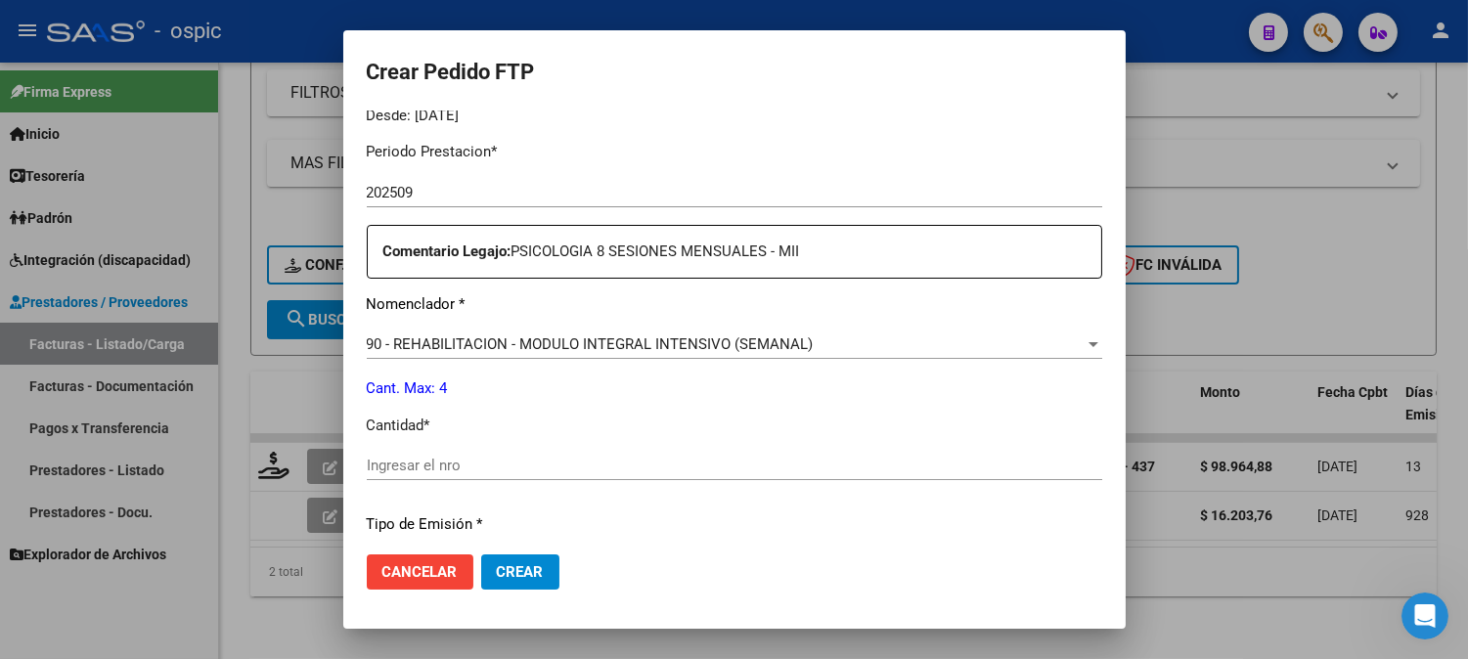
scroll to position [639, 0]
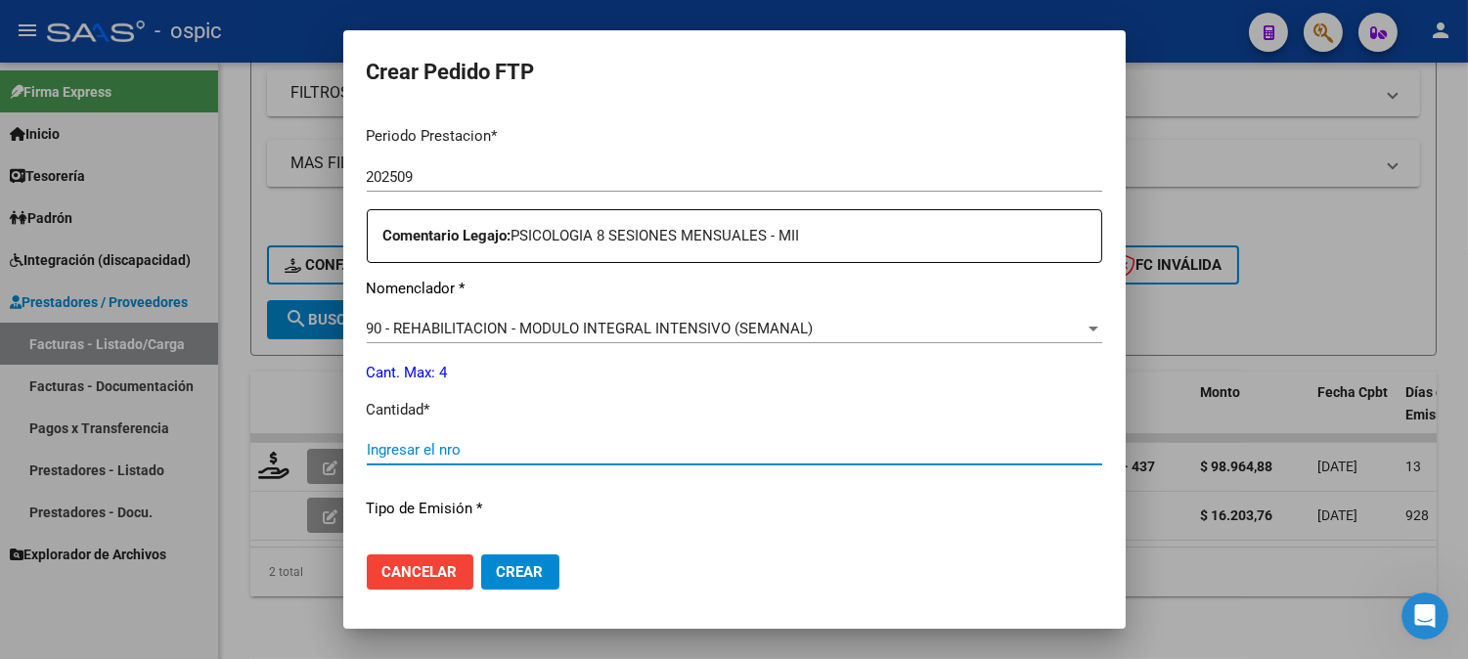
click at [652, 454] on input "Ingresar el nro" at bounding box center [734, 450] width 735 height 18
type input "4"
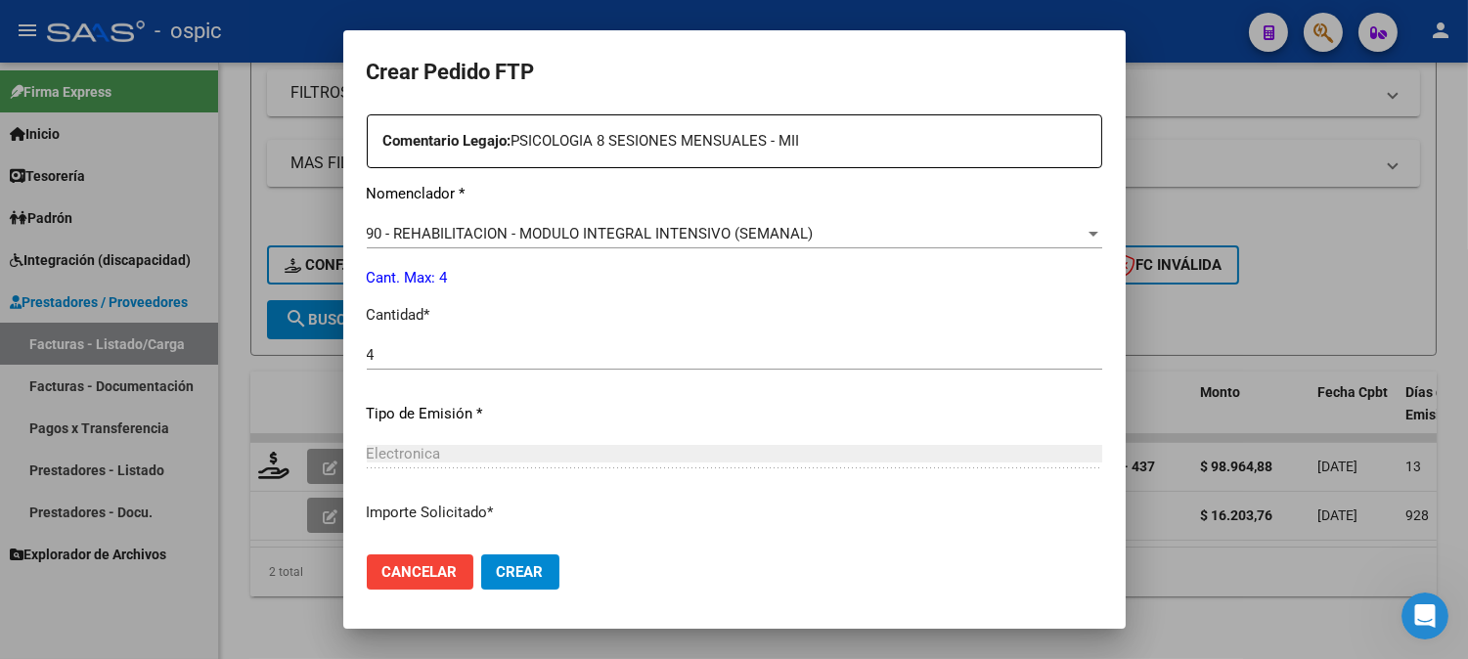
scroll to position [880, 0]
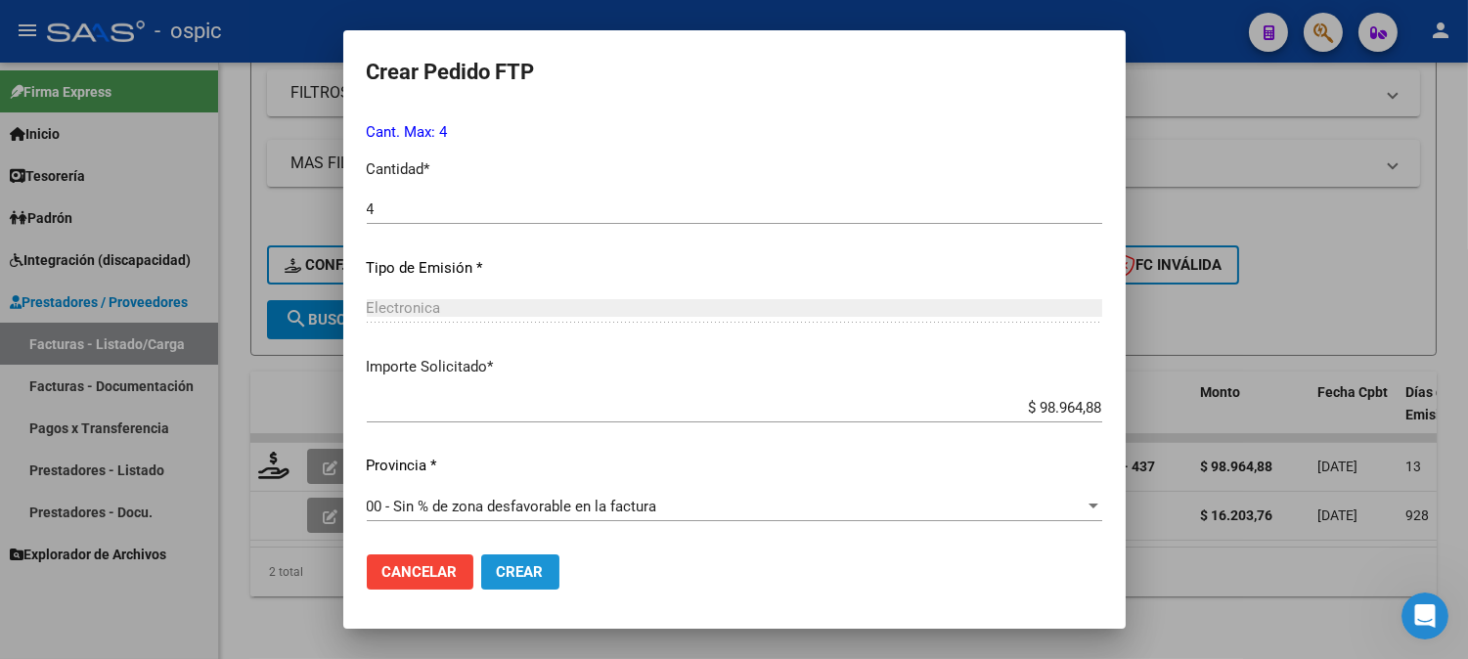
drag, startPoint x: 533, startPoint y: 561, endPoint x: 1482, endPoint y: 122, distance: 1046.0
click at [541, 558] on button "Crear" at bounding box center [520, 571] width 78 height 35
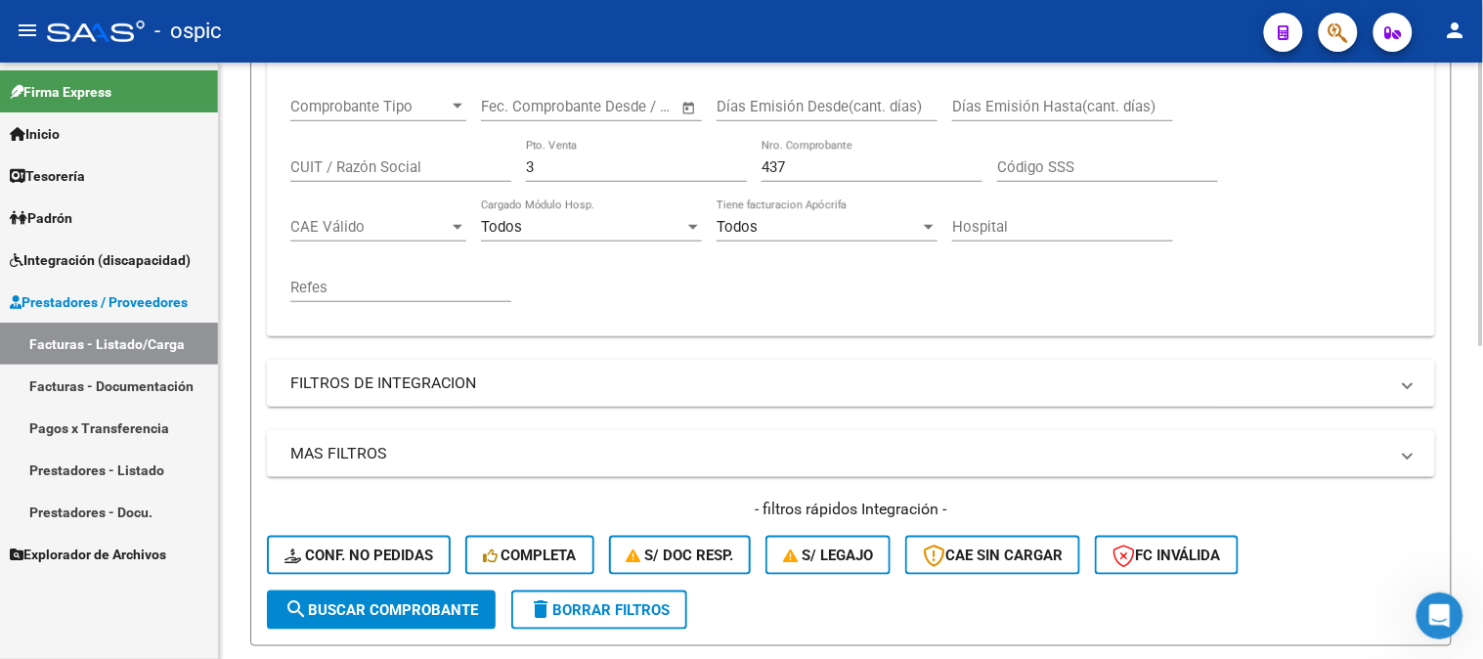
scroll to position [334, 0]
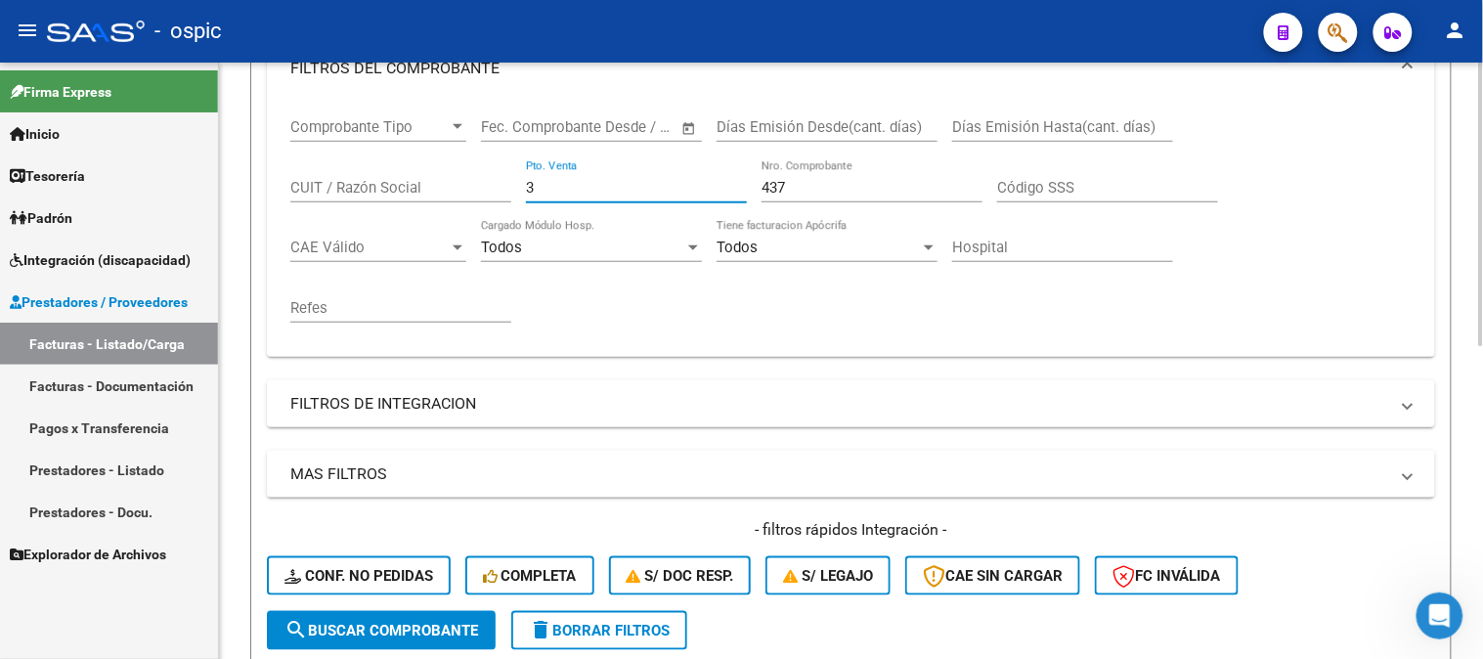
drag, startPoint x: 548, startPoint y: 193, endPoint x: 335, endPoint y: 178, distance: 212.7
click at [319, 193] on div "Comprobante Tipo Comprobante Tipo Fecha inicio – Fecha fin Fec. Comprobante Des…" at bounding box center [851, 221] width 1122 height 242
type input "2"
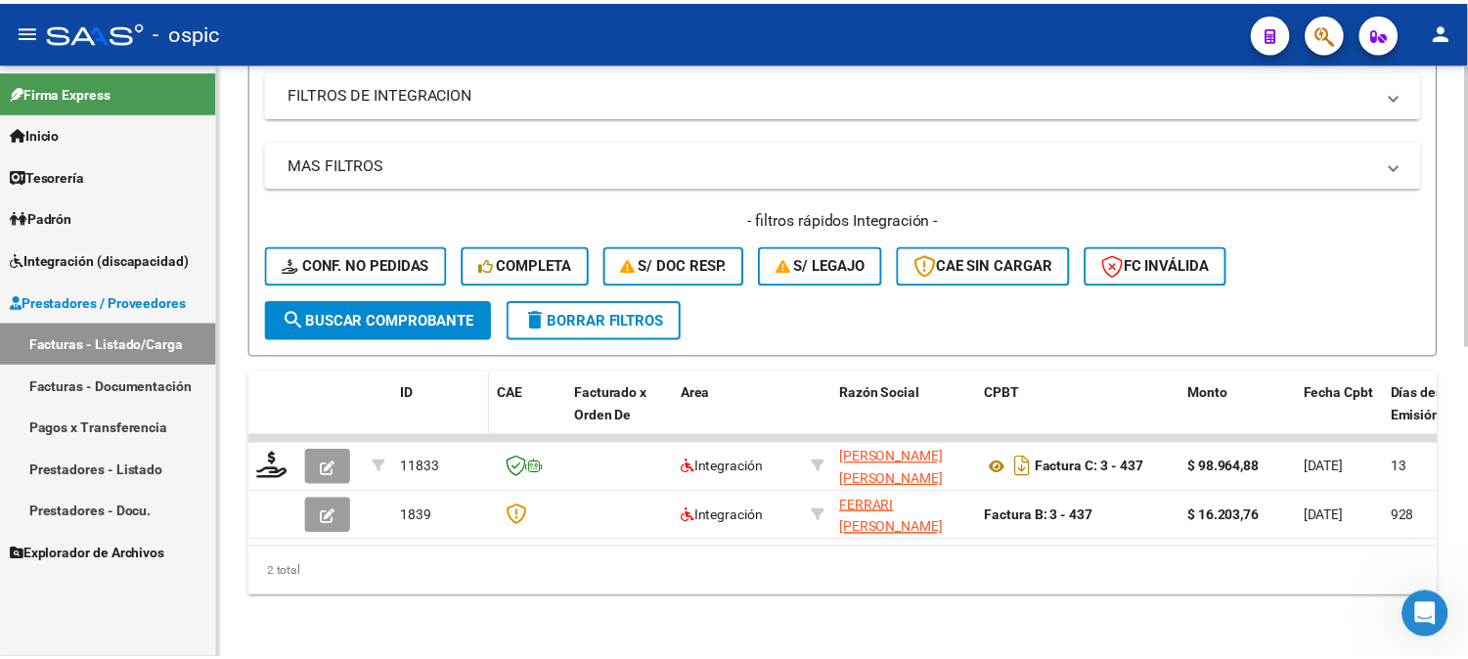
scroll to position [659, 0]
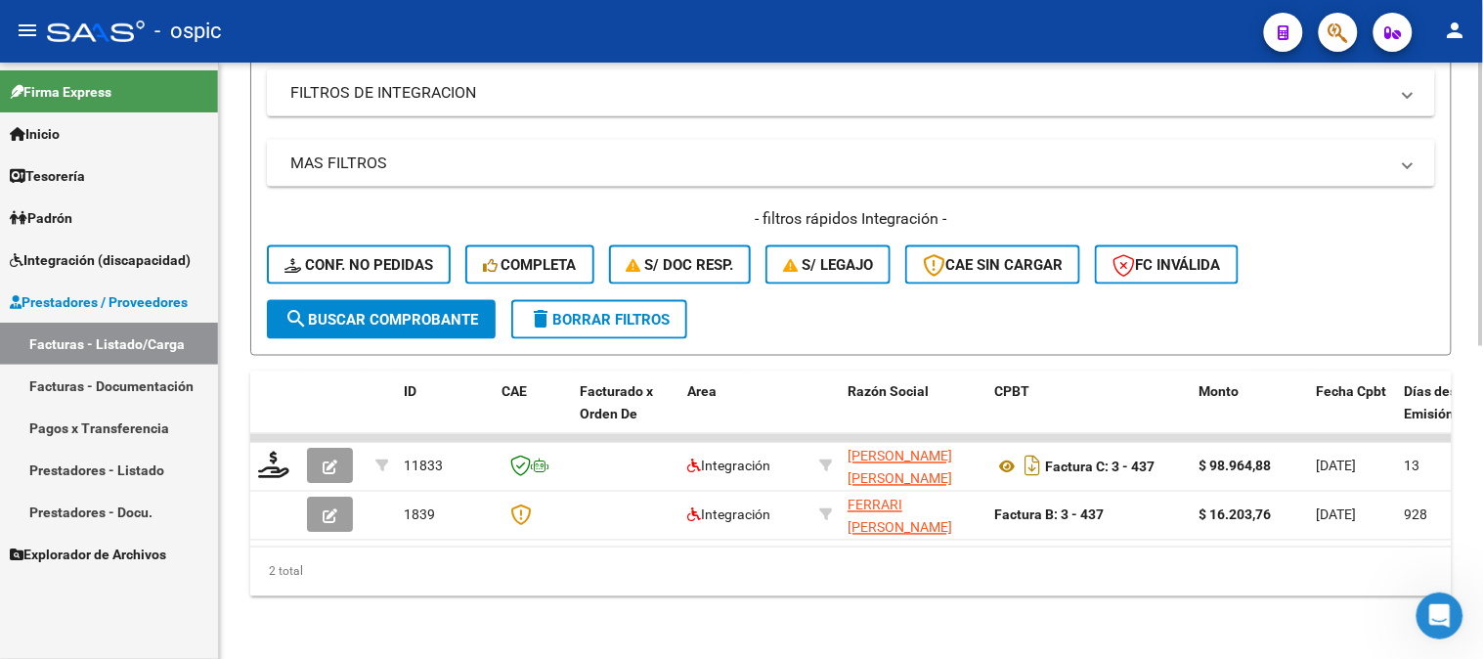
type input "547"
click at [402, 300] on button "search Buscar Comprobante" at bounding box center [381, 319] width 229 height 39
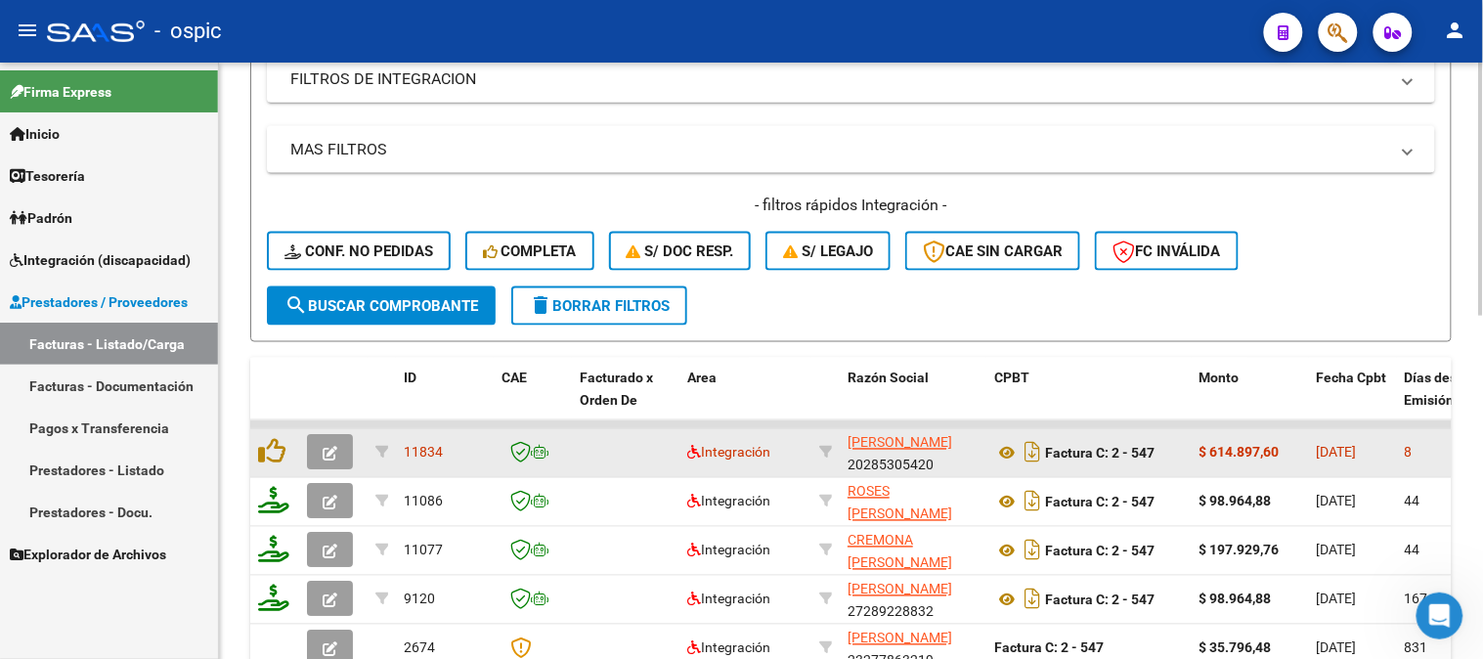
click at [339, 445] on button "button" at bounding box center [330, 452] width 46 height 35
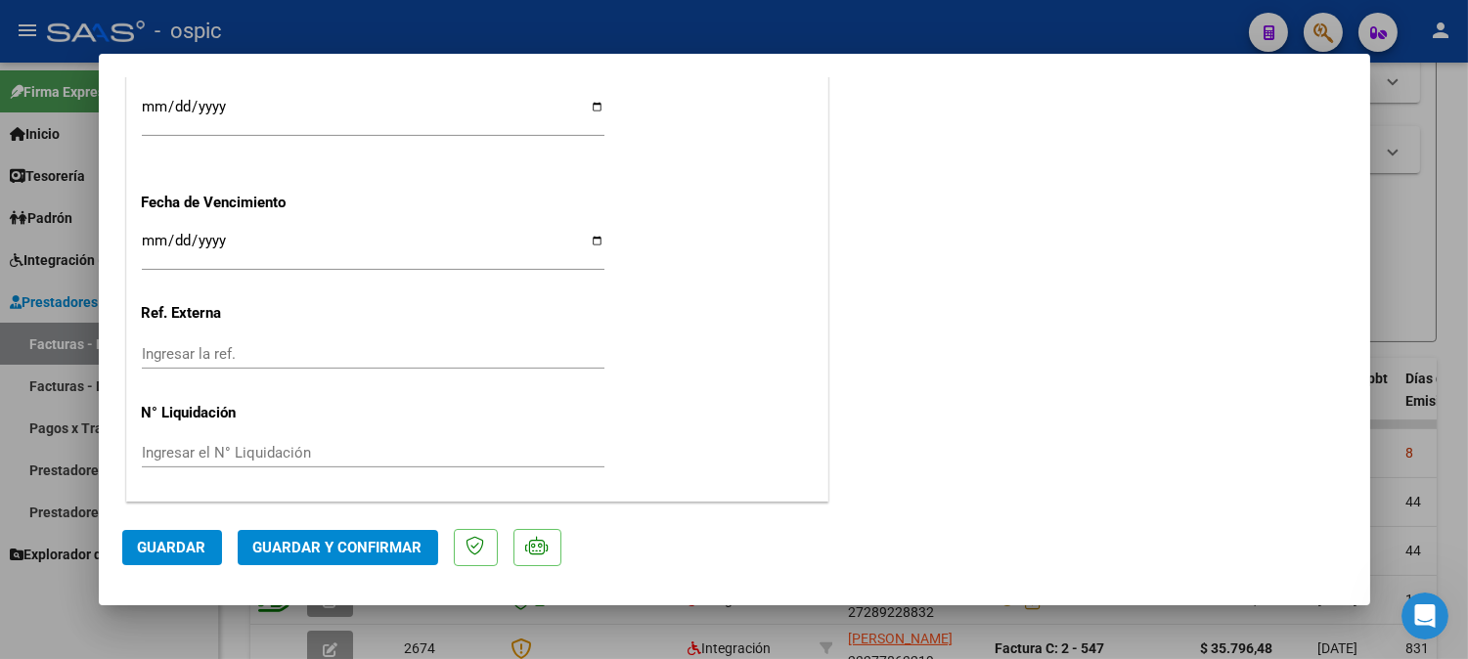
scroll to position [0, 0]
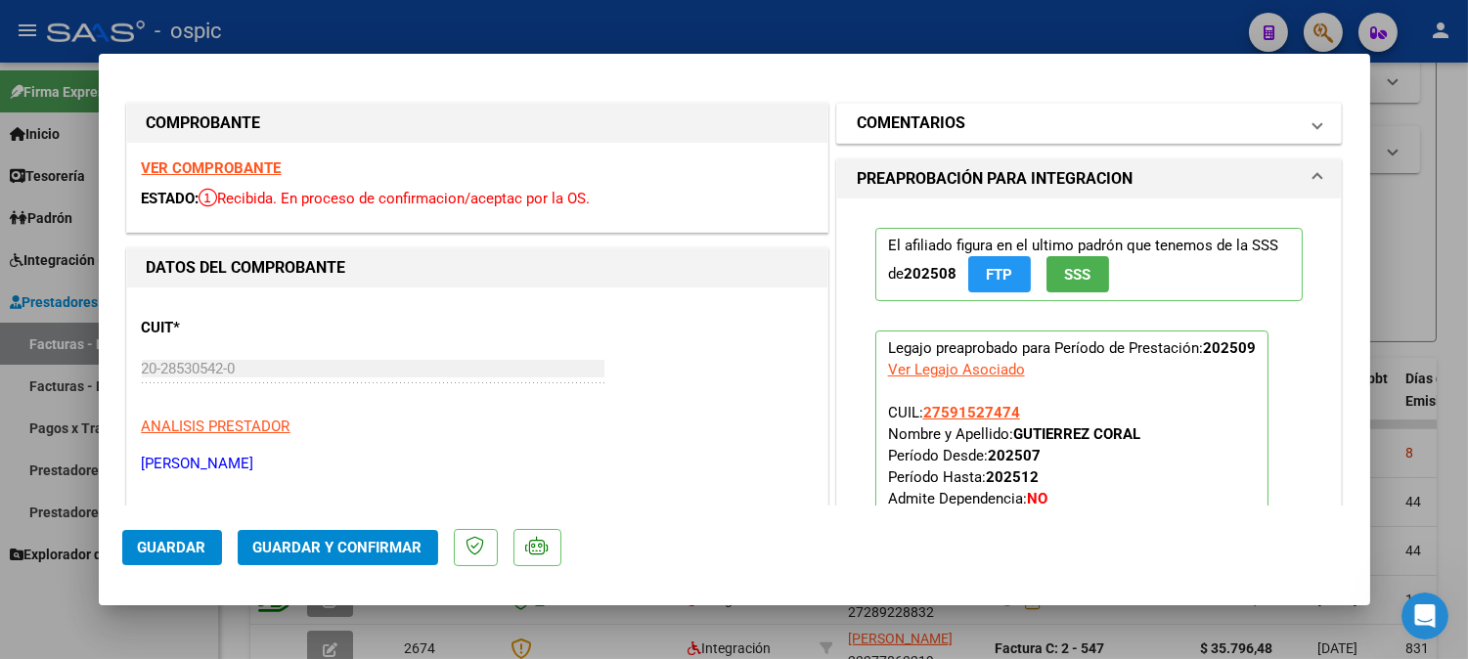
click at [1011, 117] on mat-panel-title "COMENTARIOS" at bounding box center [1078, 122] width 442 height 23
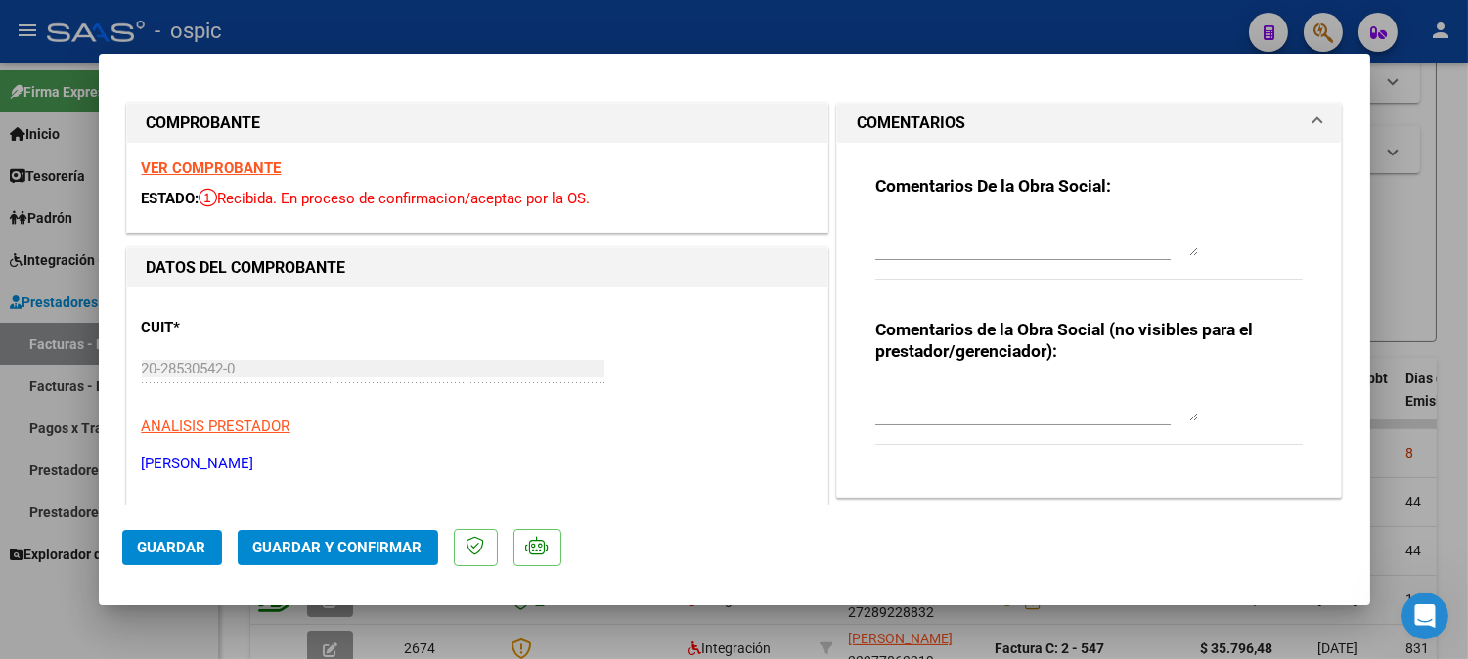
drag, startPoint x: 991, startPoint y: 392, endPoint x: 1001, endPoint y: 389, distance: 10.2
click at [995, 389] on textarea at bounding box center [1036, 401] width 323 height 39
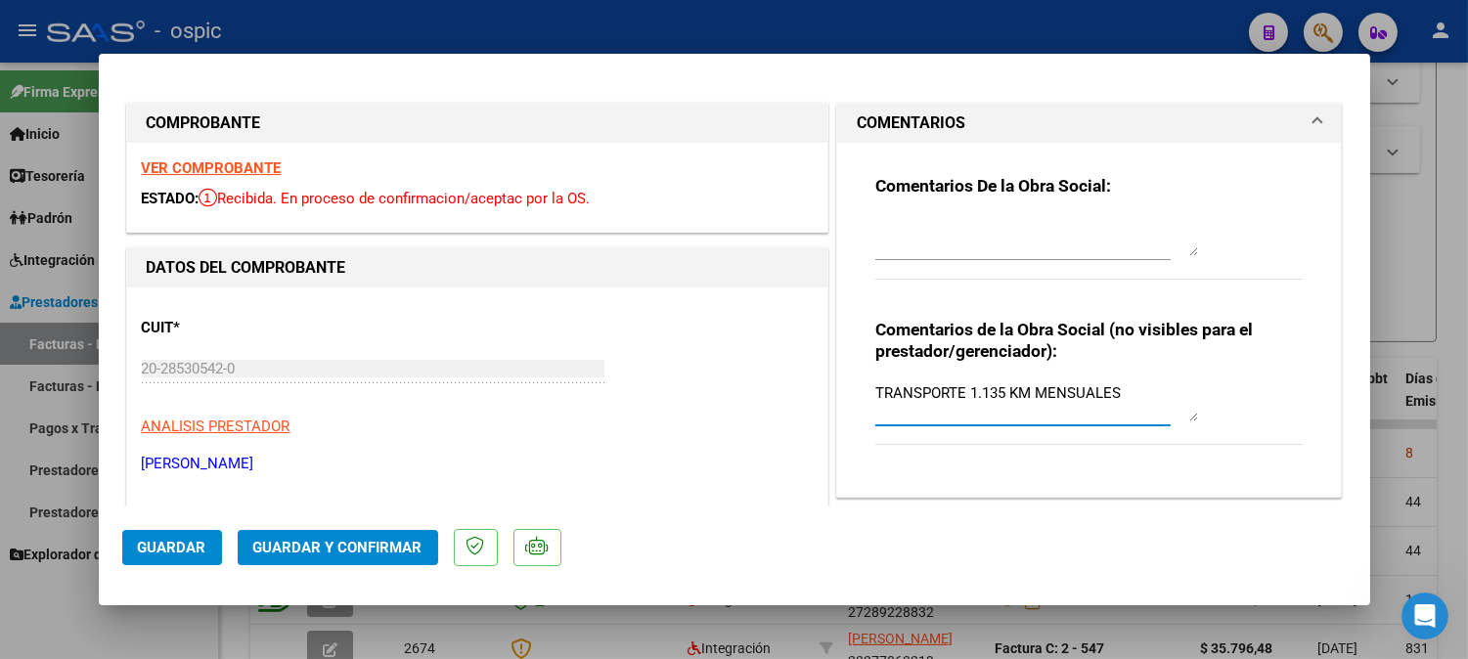
type textarea "TRANSPORTE 1.135 KM MENSUALES"
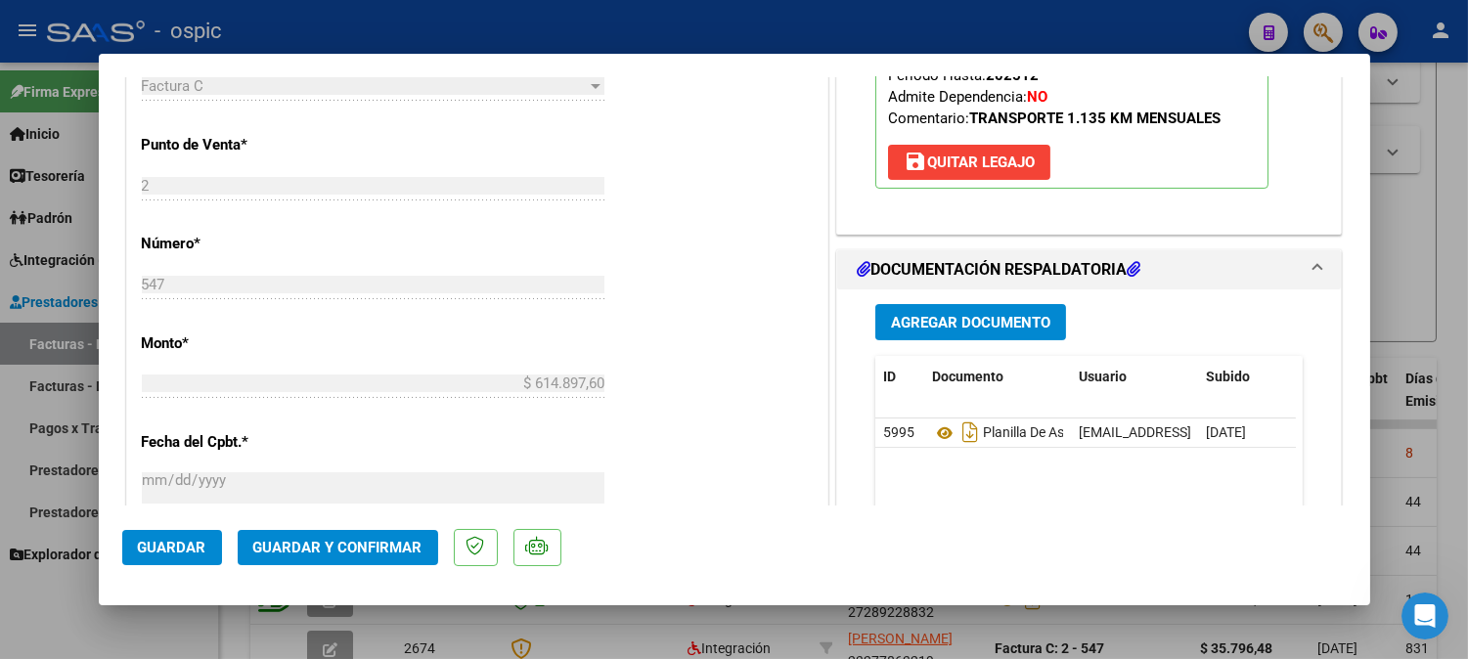
scroll to position [790, 0]
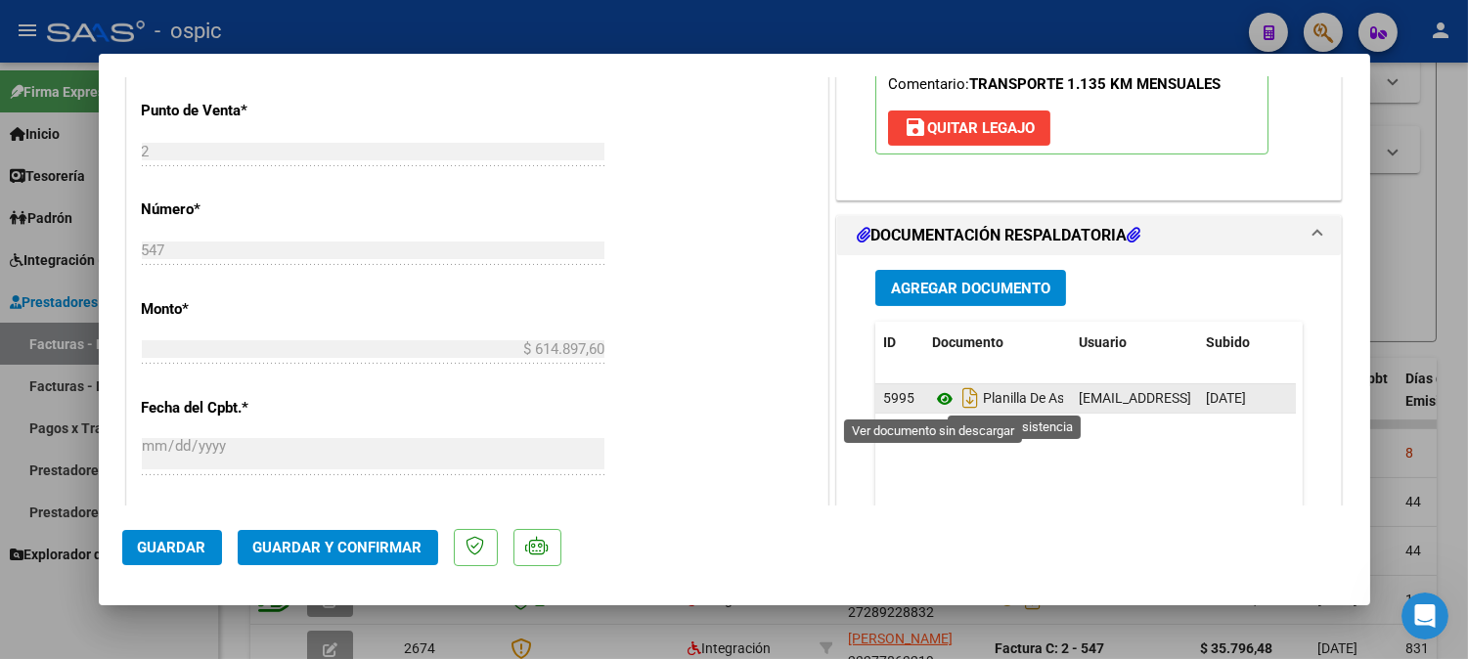
click at [935, 389] on icon at bounding box center [944, 398] width 25 height 23
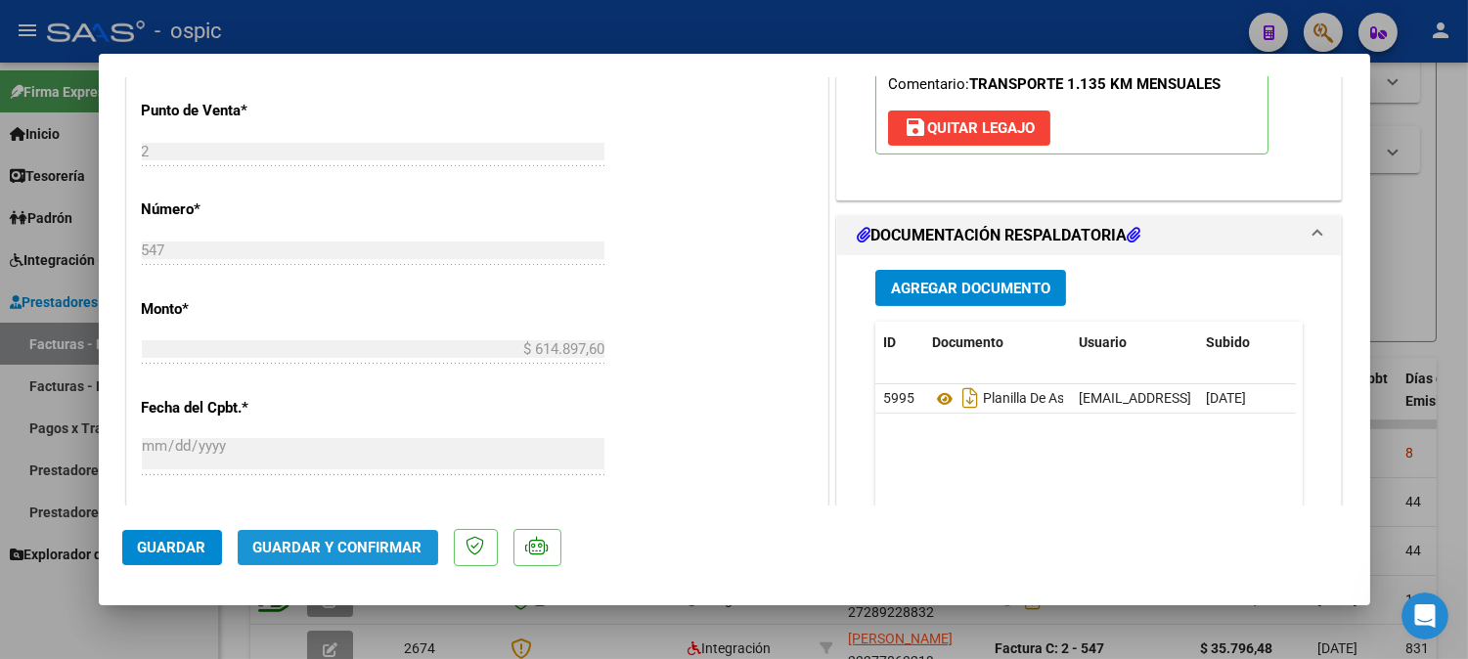
click at [369, 538] on button "Guardar y Confirmar" at bounding box center [338, 547] width 200 height 35
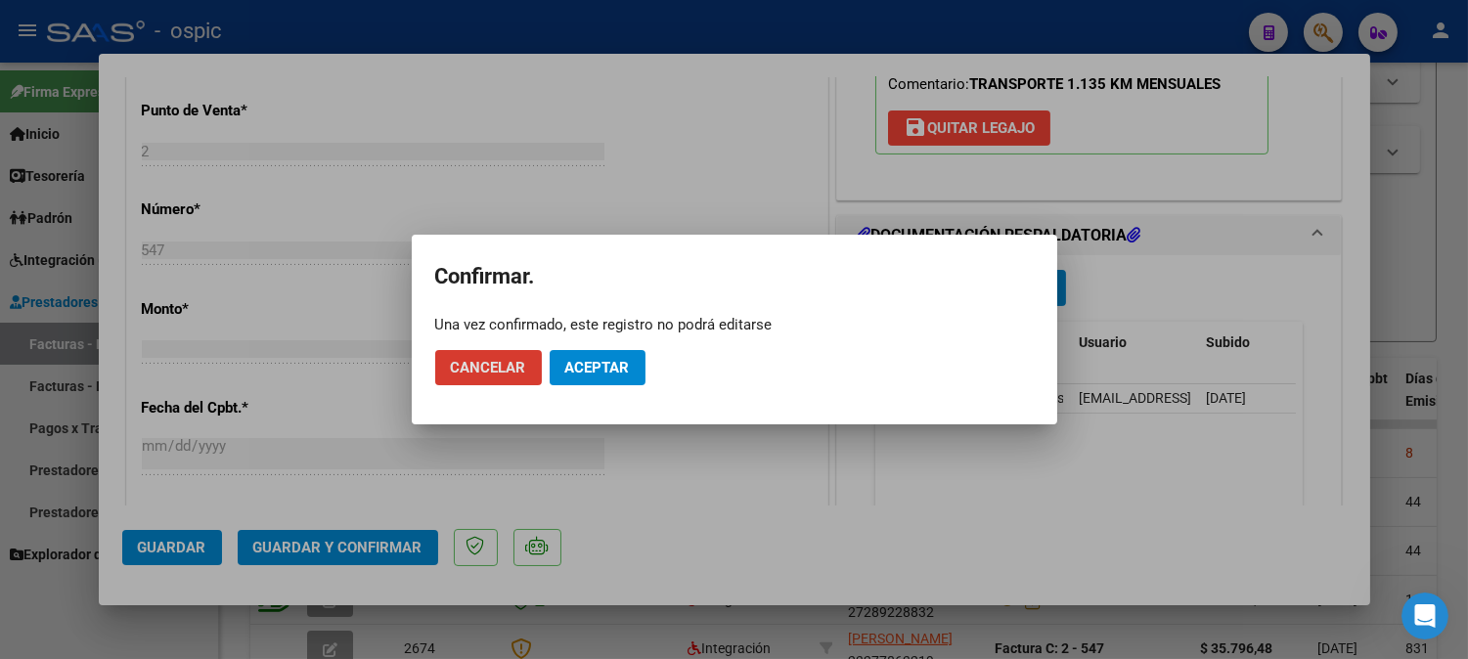
click at [590, 355] on button "Aceptar" at bounding box center [598, 367] width 96 height 35
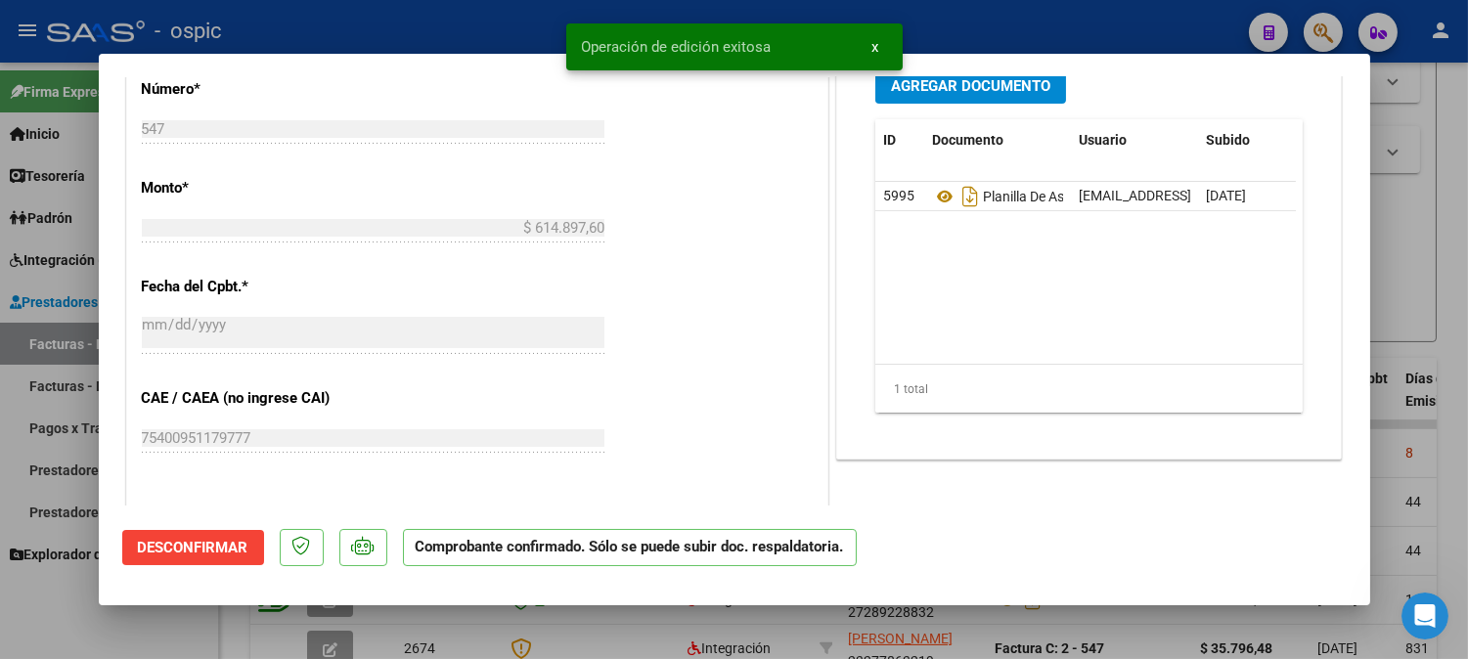
type input "$ 0,00"
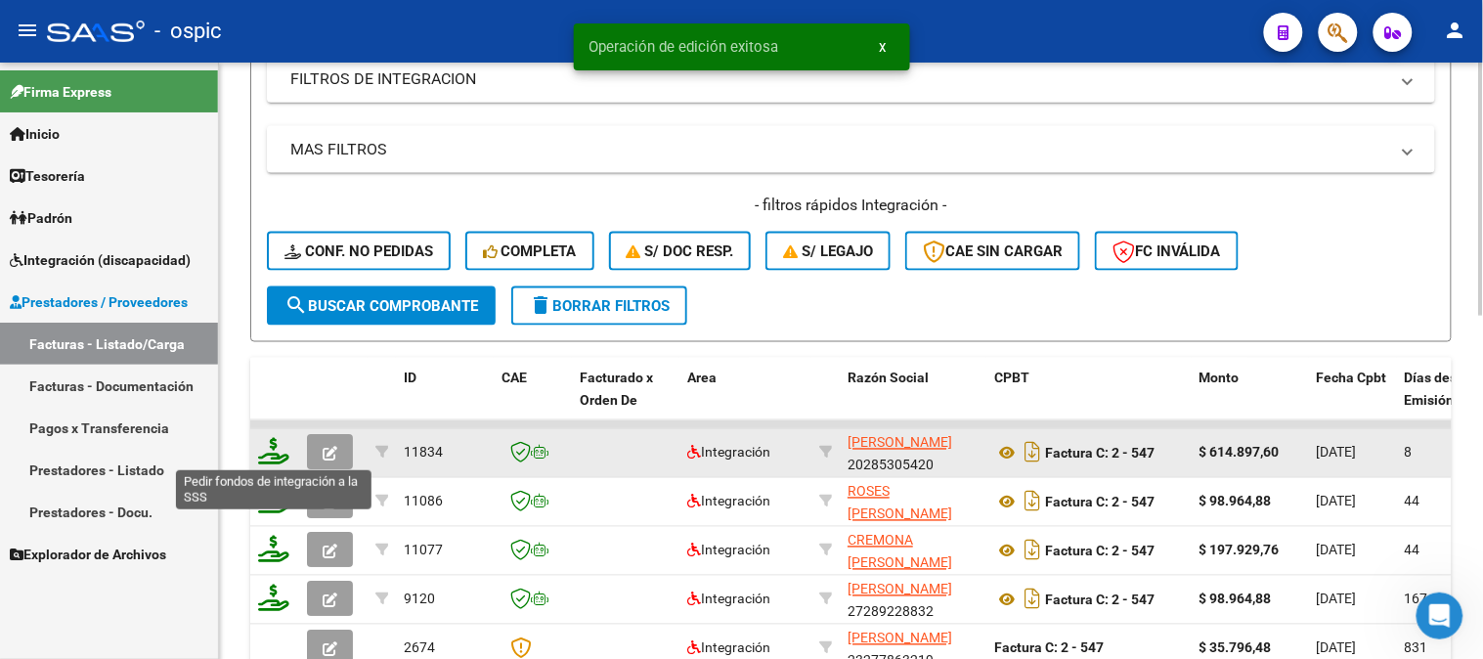
click at [278, 447] on icon at bounding box center [273, 451] width 31 height 27
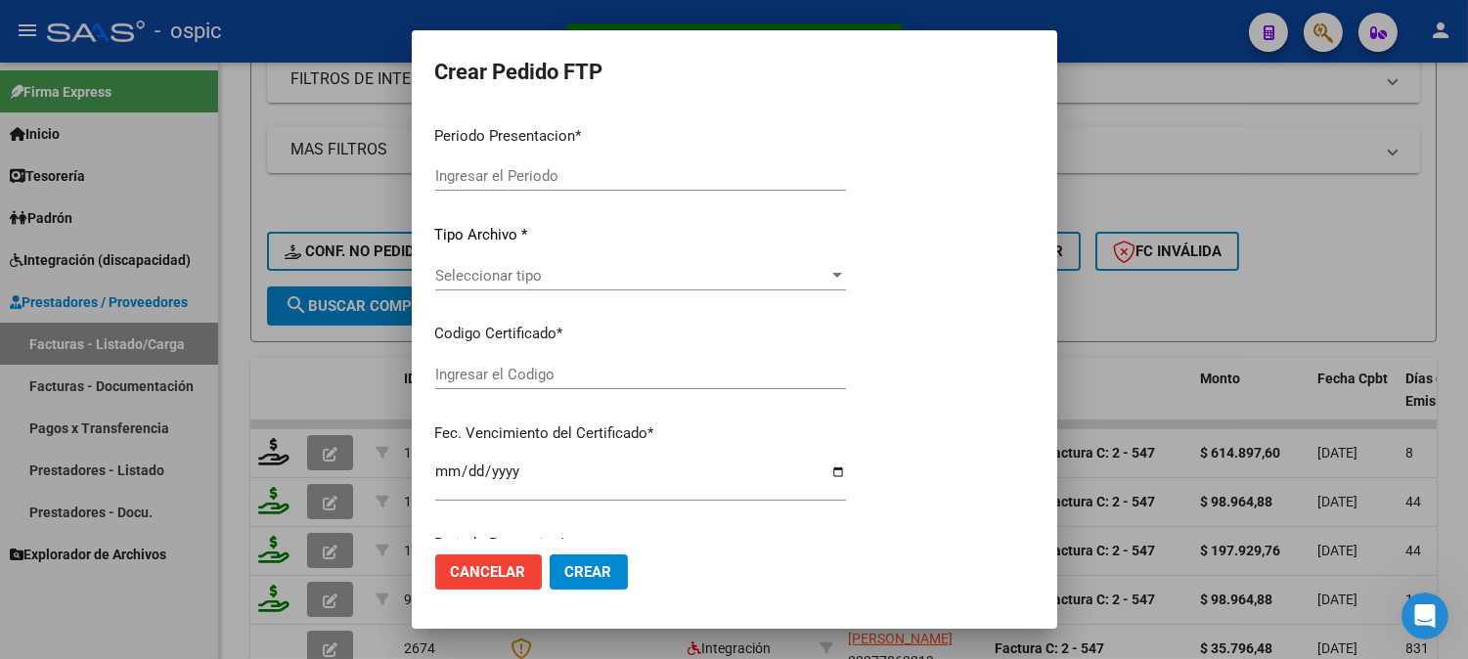
type input "202509"
type input "$ 614.897,60"
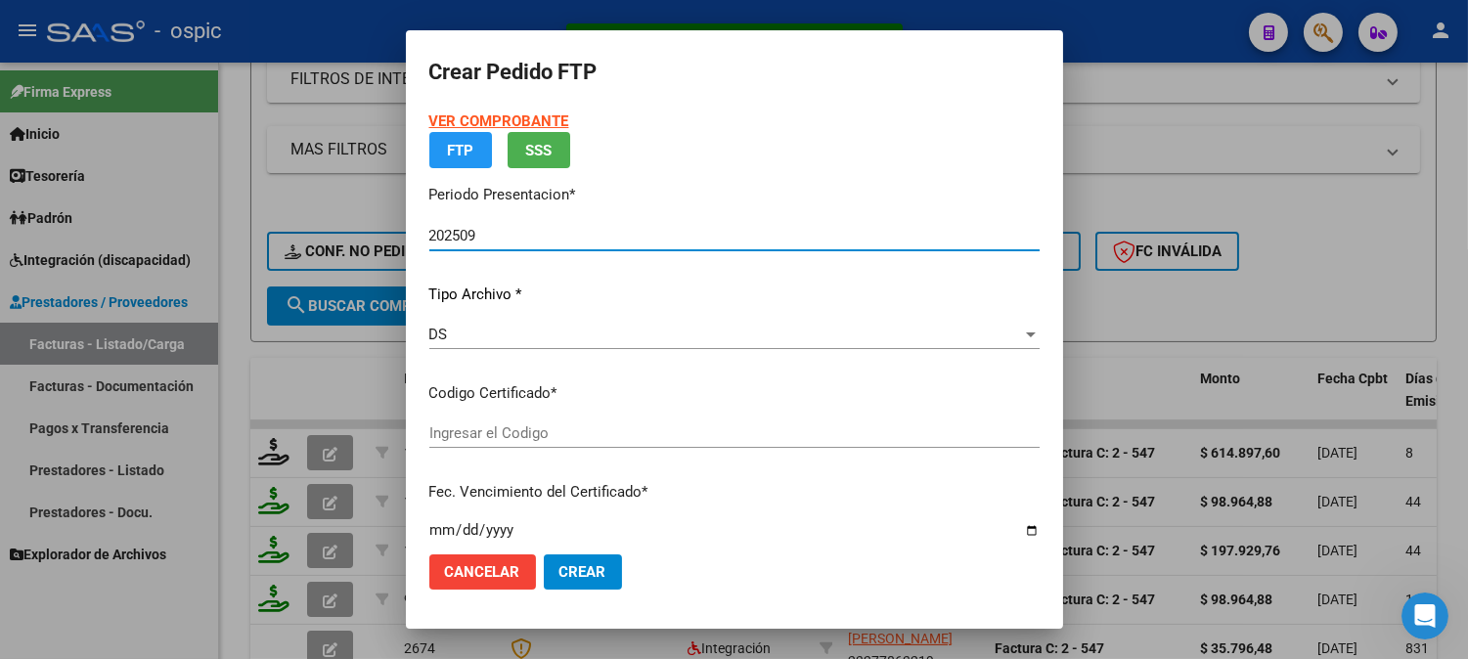
type input "6629737206"
type input "2030-03-31"
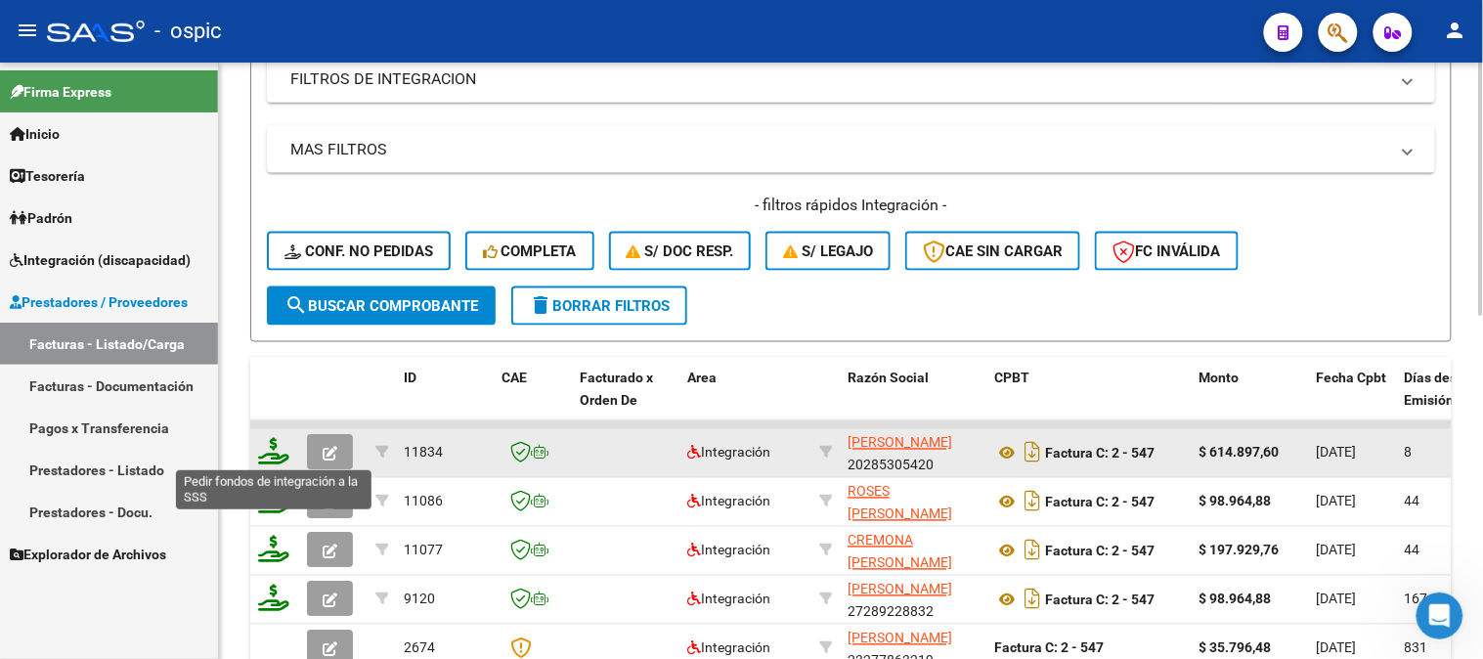
click at [272, 443] on icon at bounding box center [273, 451] width 31 height 27
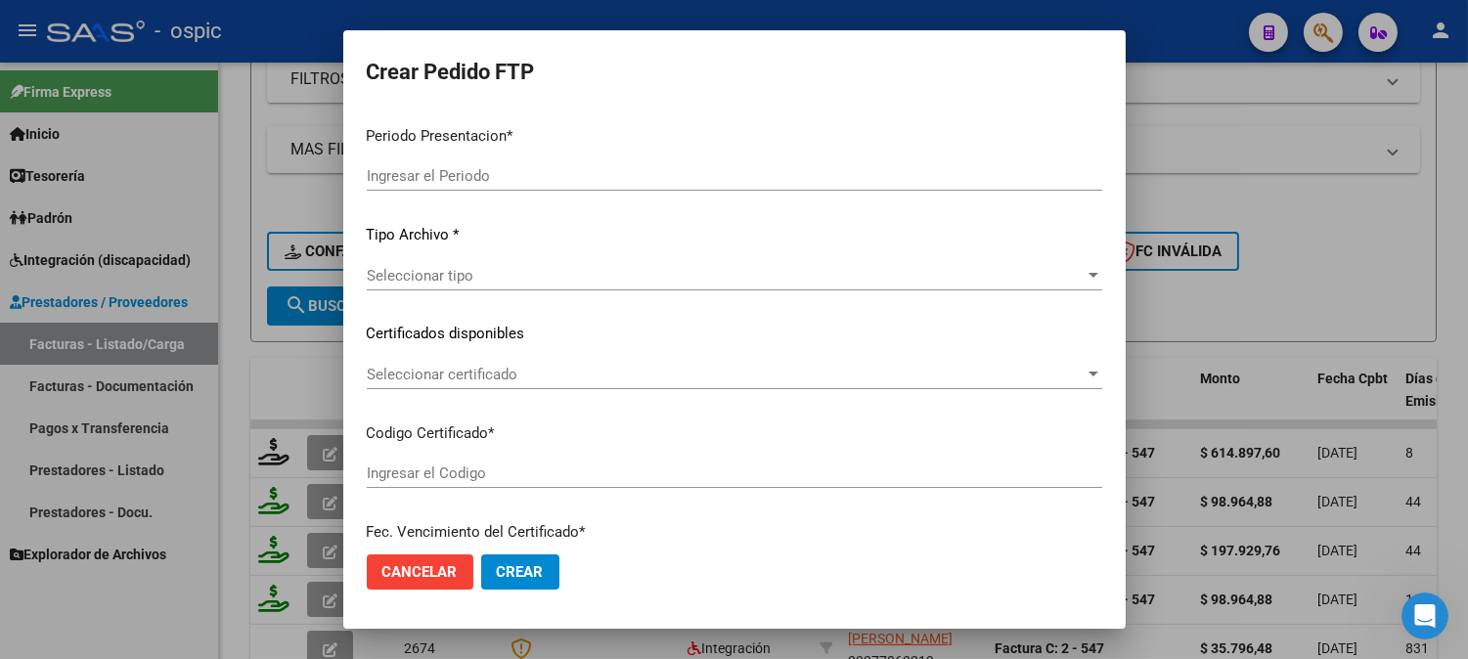
type input "202509"
type input "$ 614.897,60"
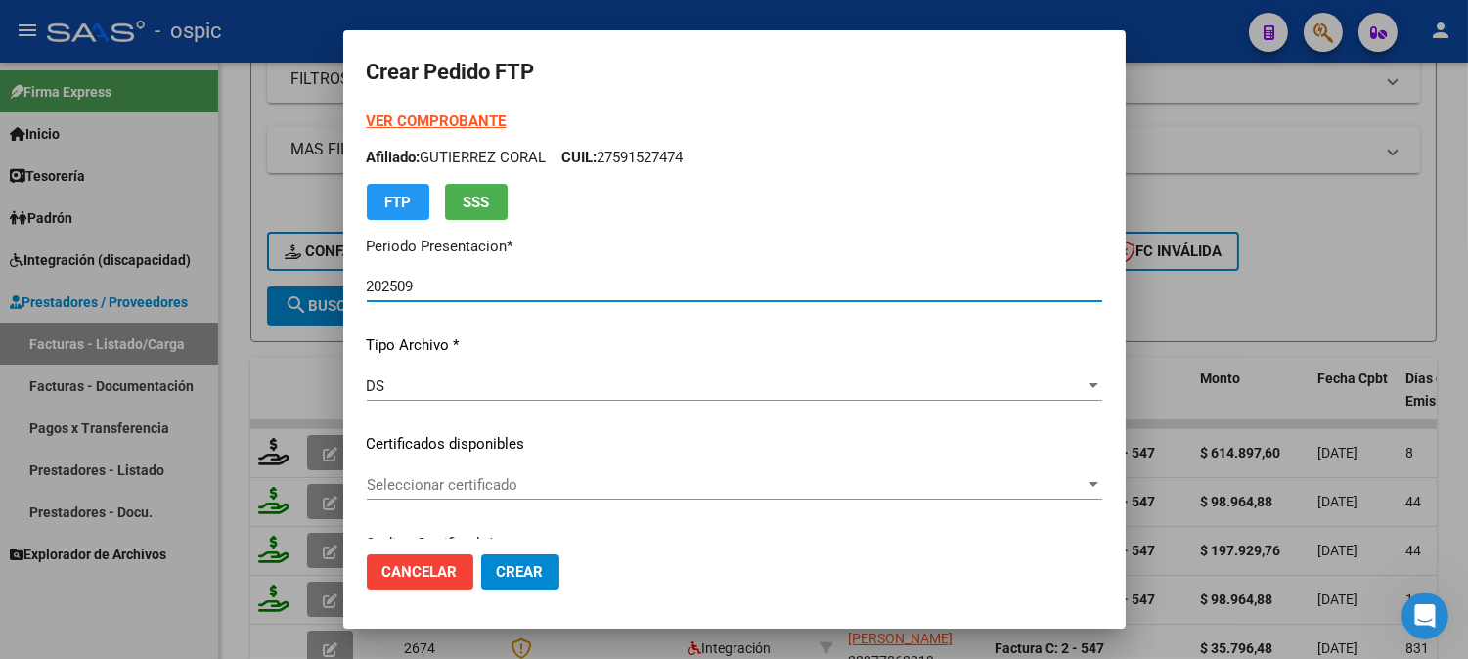
type input "6629737206"
type input "2030-03-31"
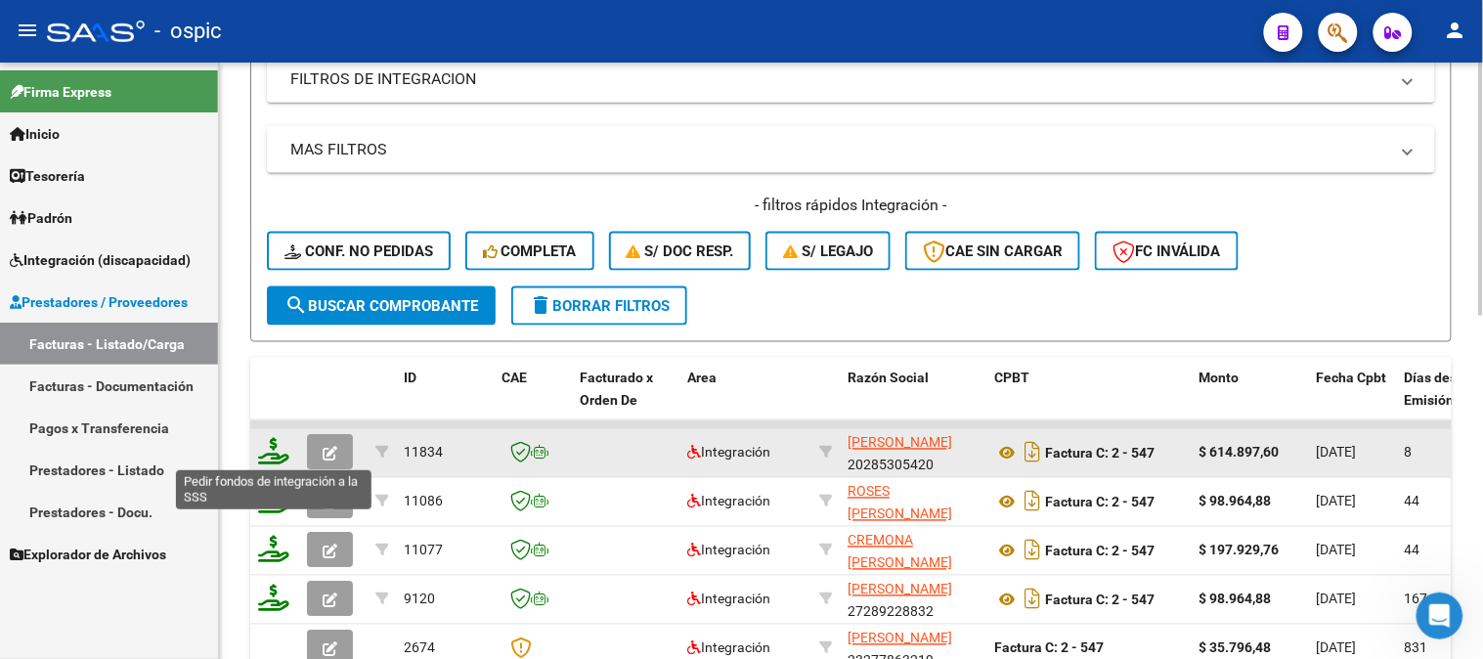
click at [270, 451] on icon at bounding box center [273, 451] width 31 height 27
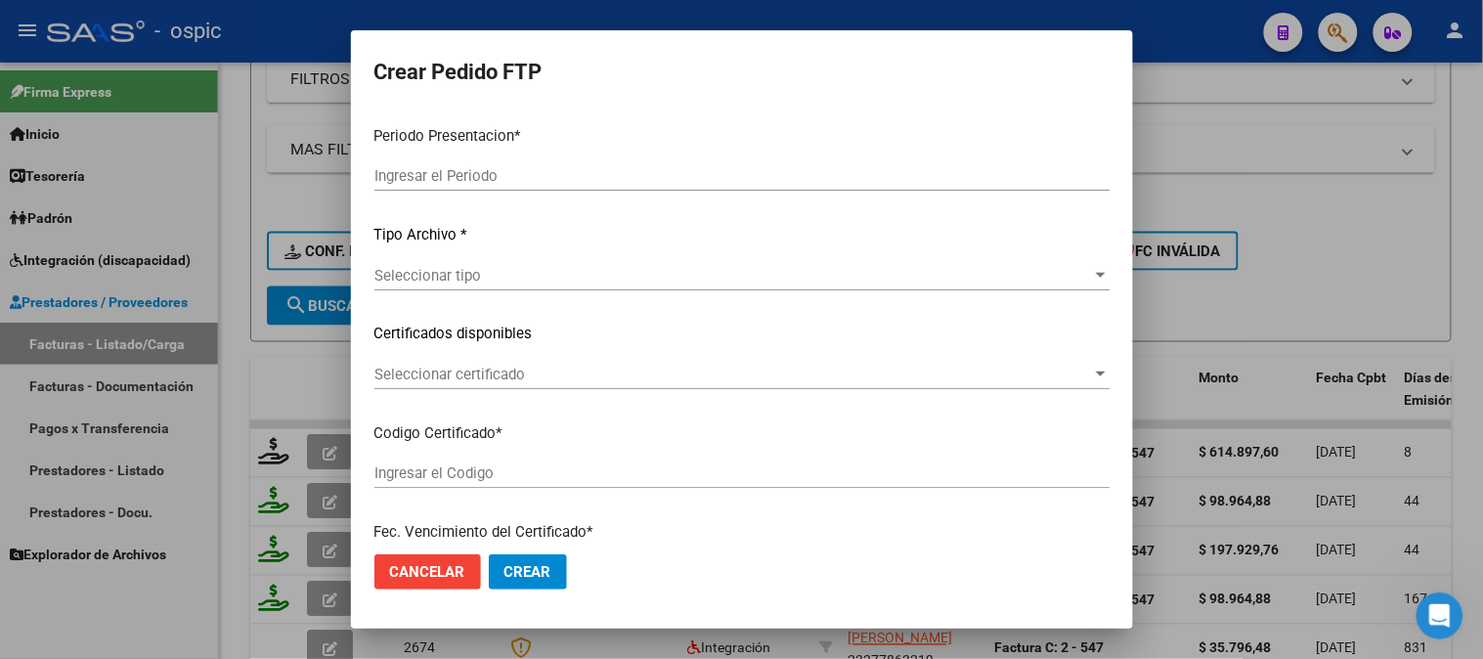
type input "202509"
type input "$ 614.897,60"
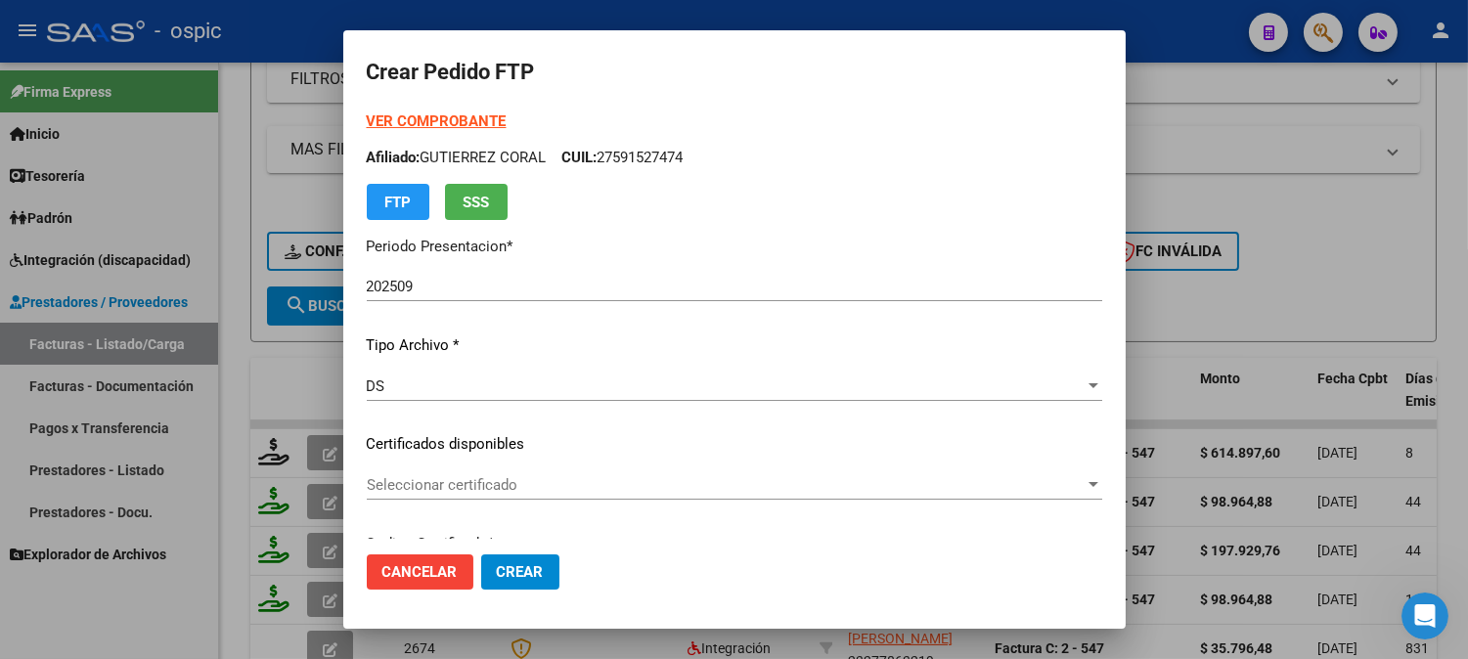
type input "6629737206"
type input "2030-03-31"
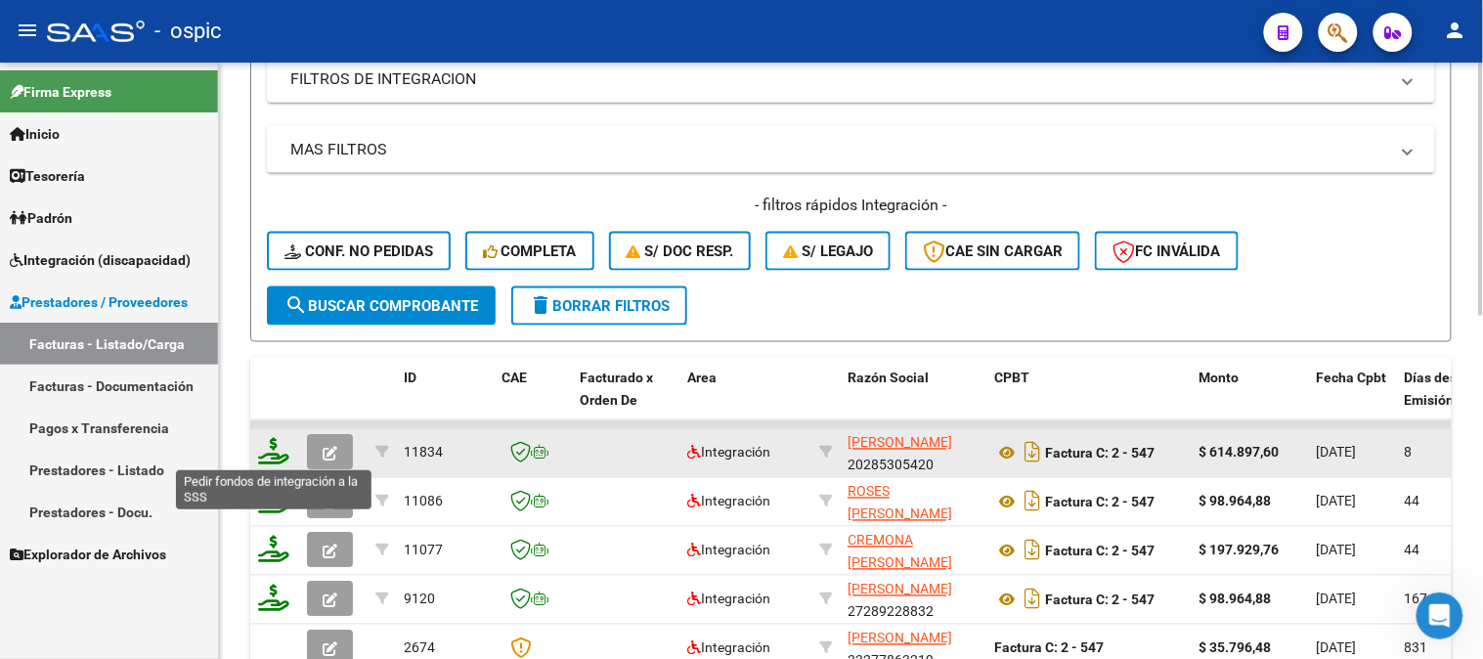
click at [272, 450] on icon at bounding box center [273, 451] width 31 height 27
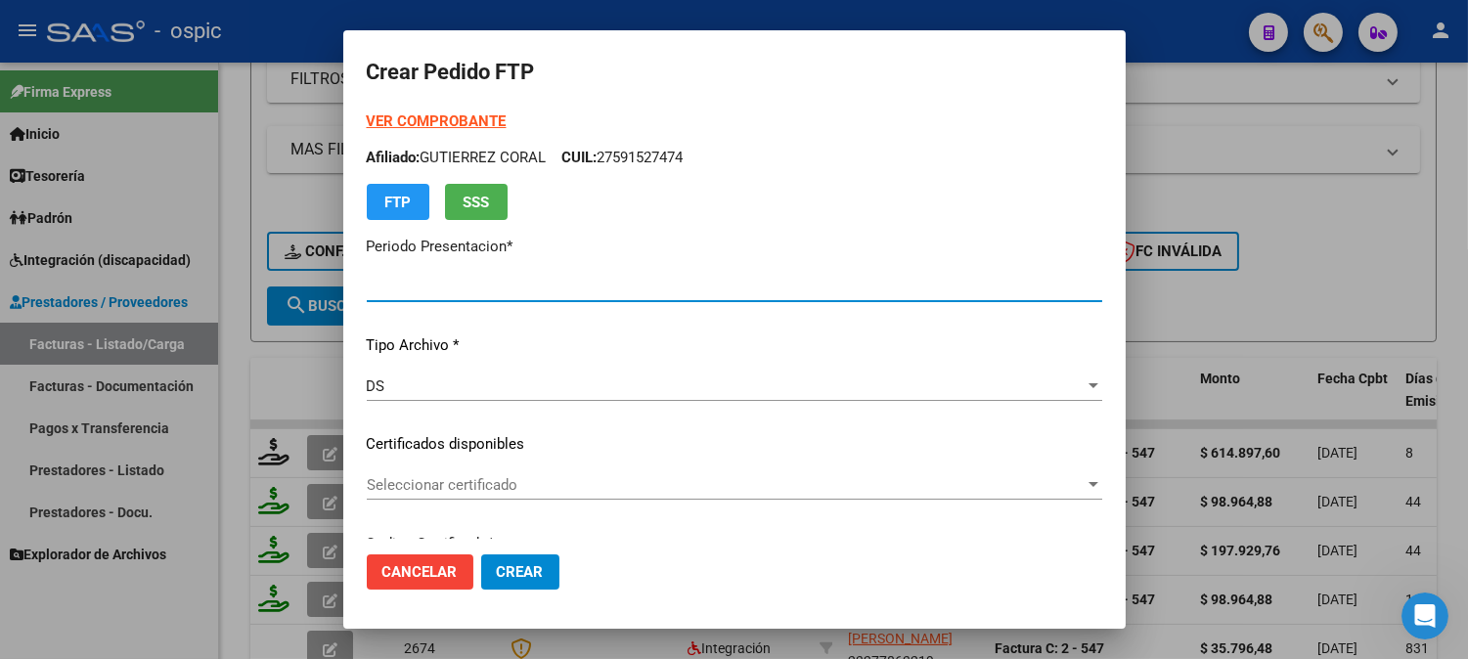
type input "202509"
type input "$ 614.897,60"
type input "6629737206"
type input "2030-03-31"
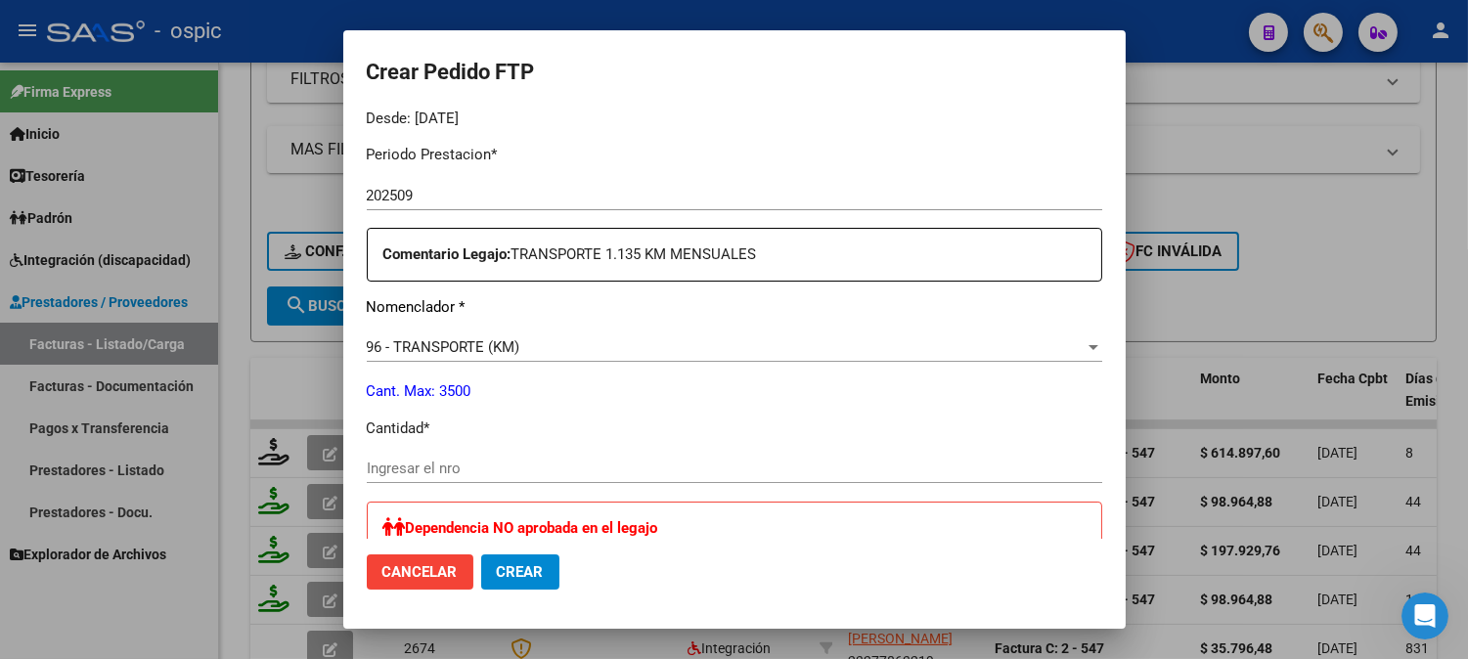
scroll to position [626, 0]
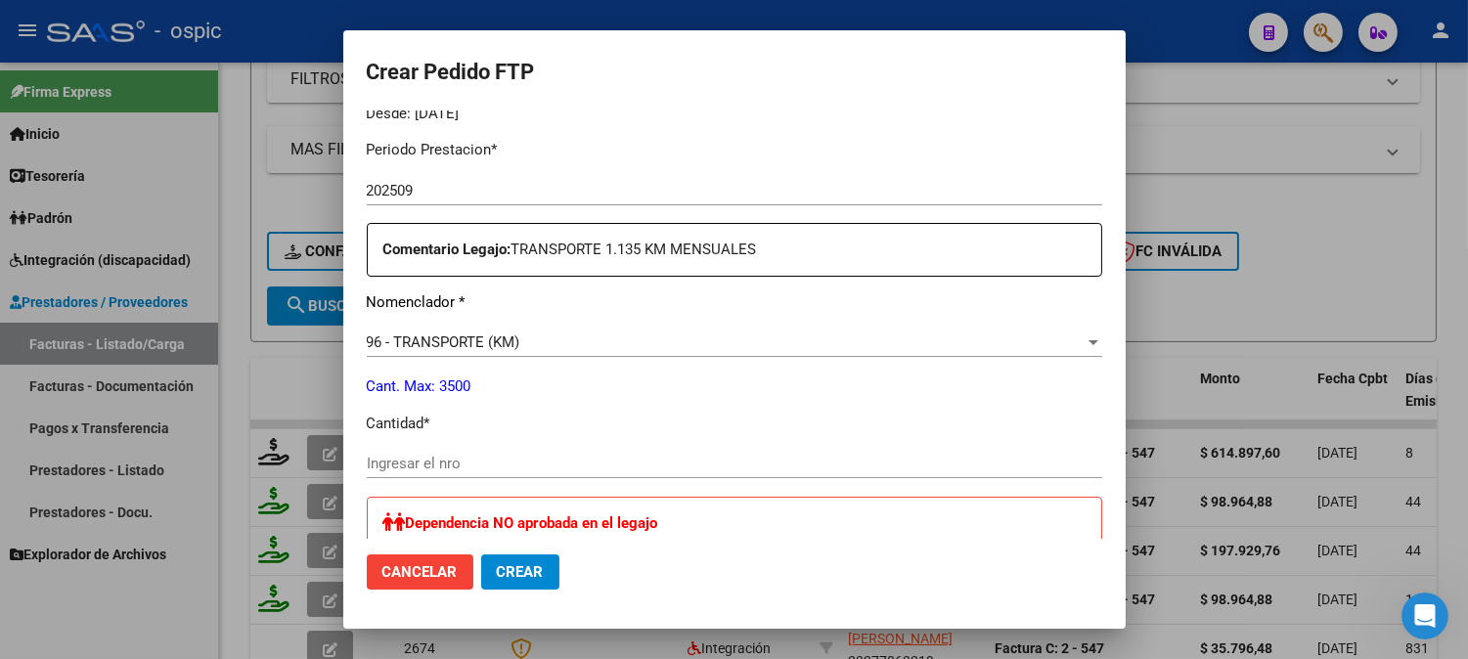
click at [710, 455] on input "Ingresar el nro" at bounding box center [734, 464] width 735 height 18
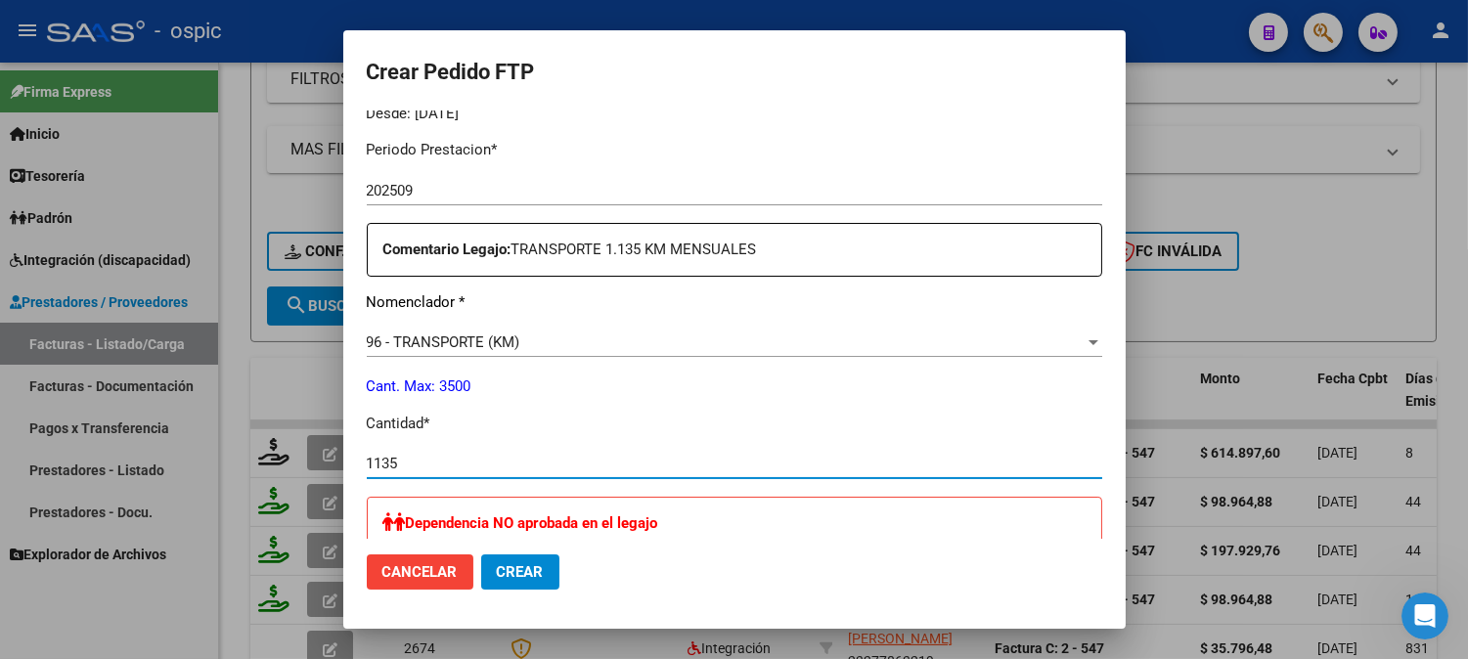
type input "1135"
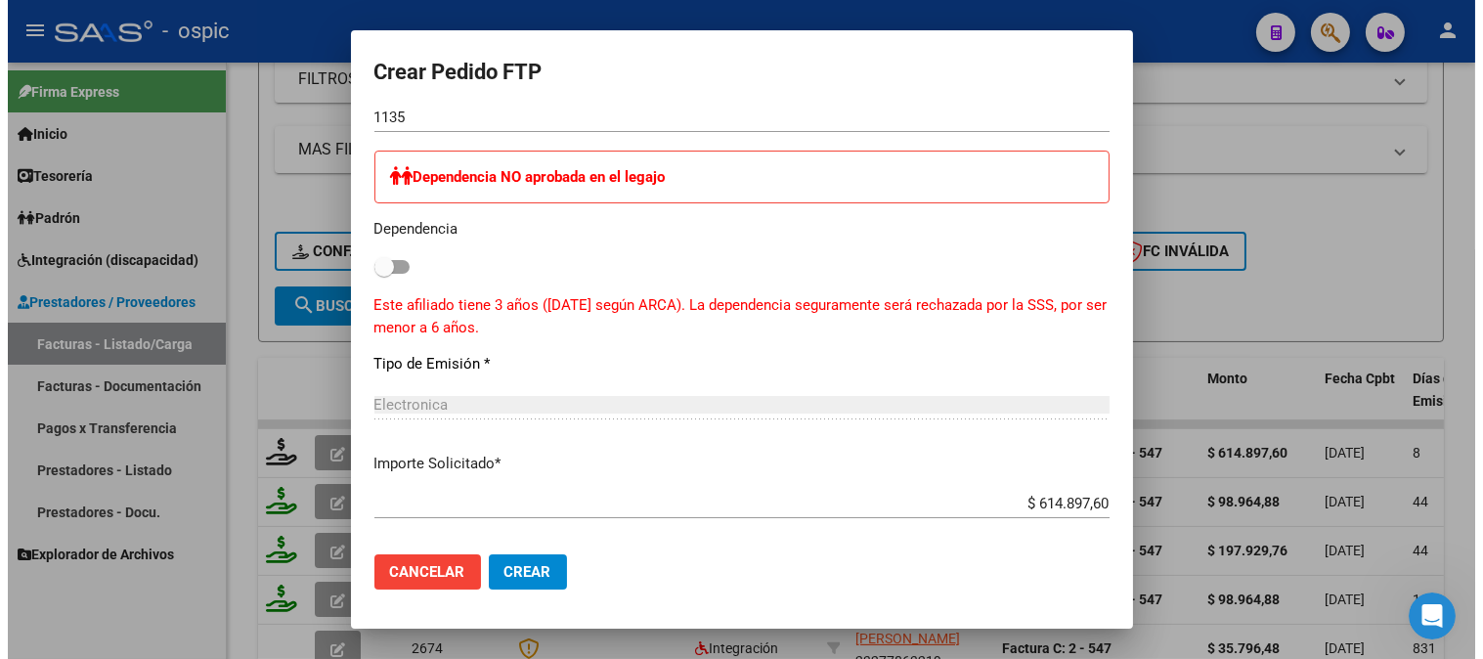
scroll to position [982, 0]
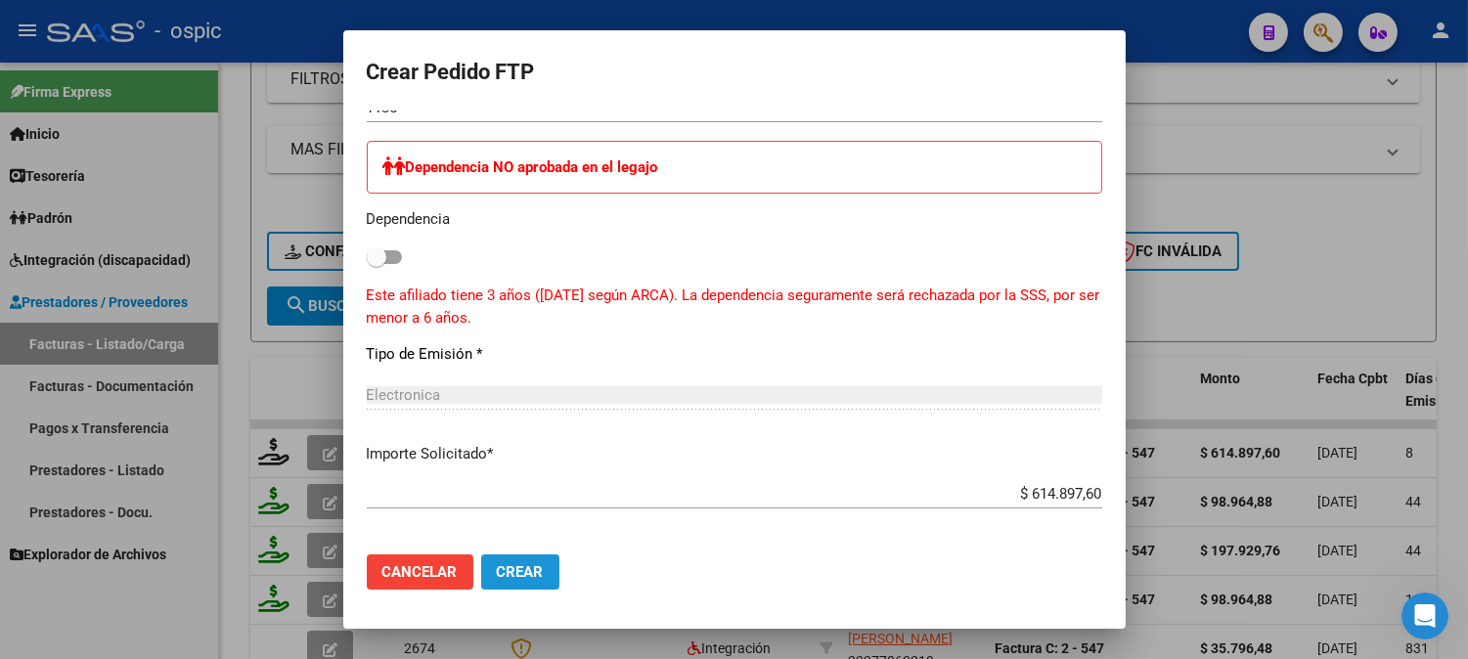
click at [530, 561] on button "Crear" at bounding box center [520, 571] width 78 height 35
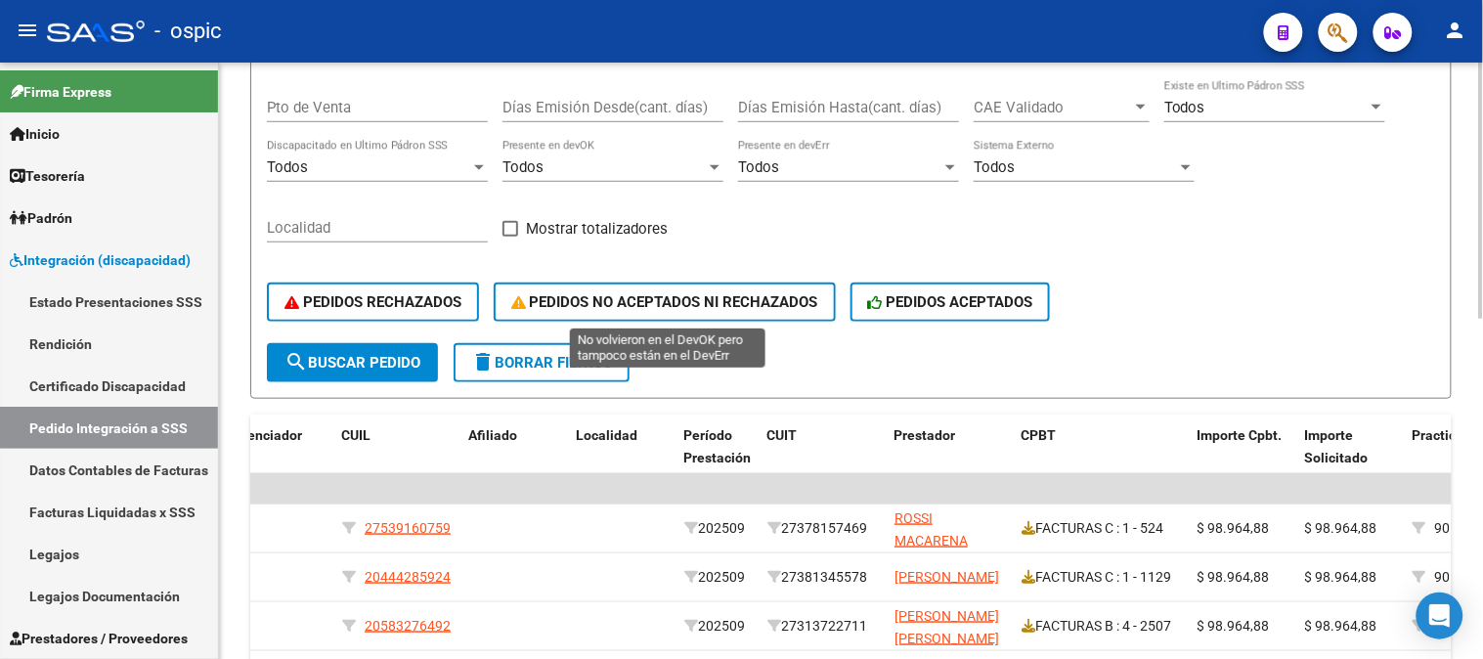
scroll to position [317, 0]
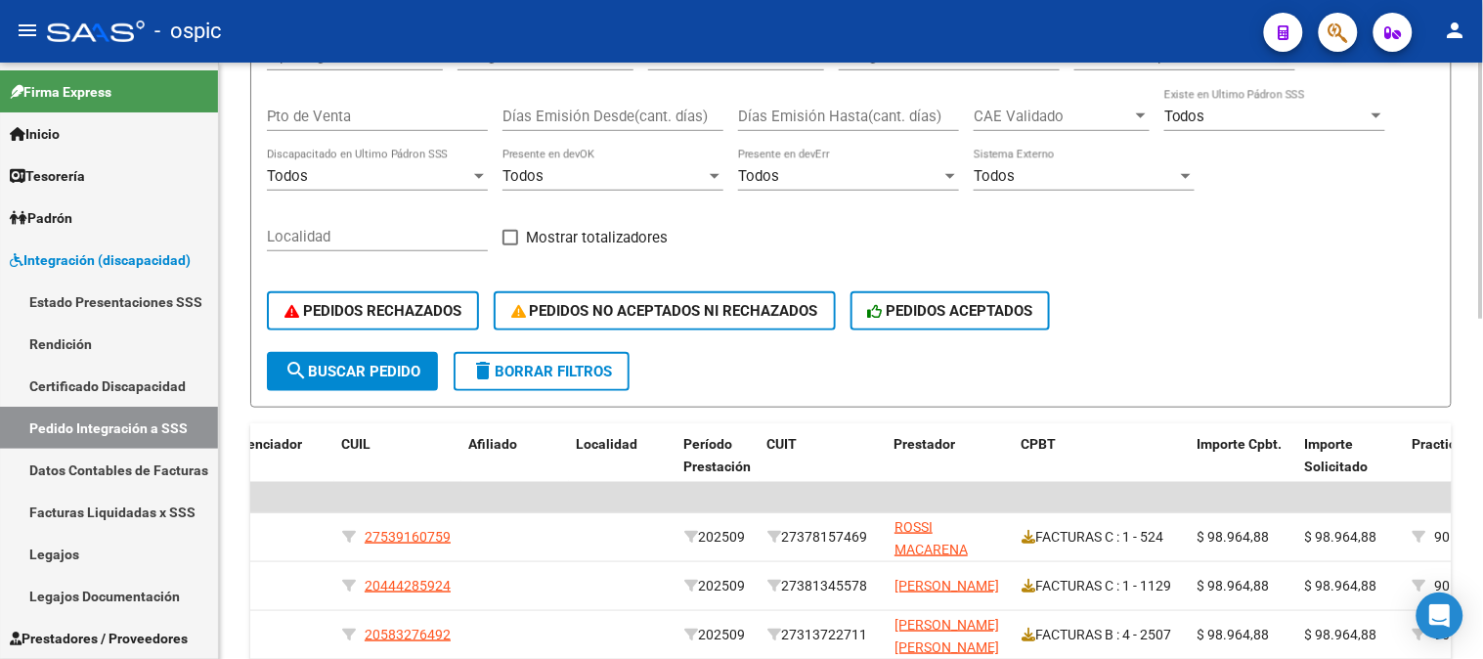
click at [574, 373] on span "delete Borrar Filtros" at bounding box center [541, 372] width 141 height 18
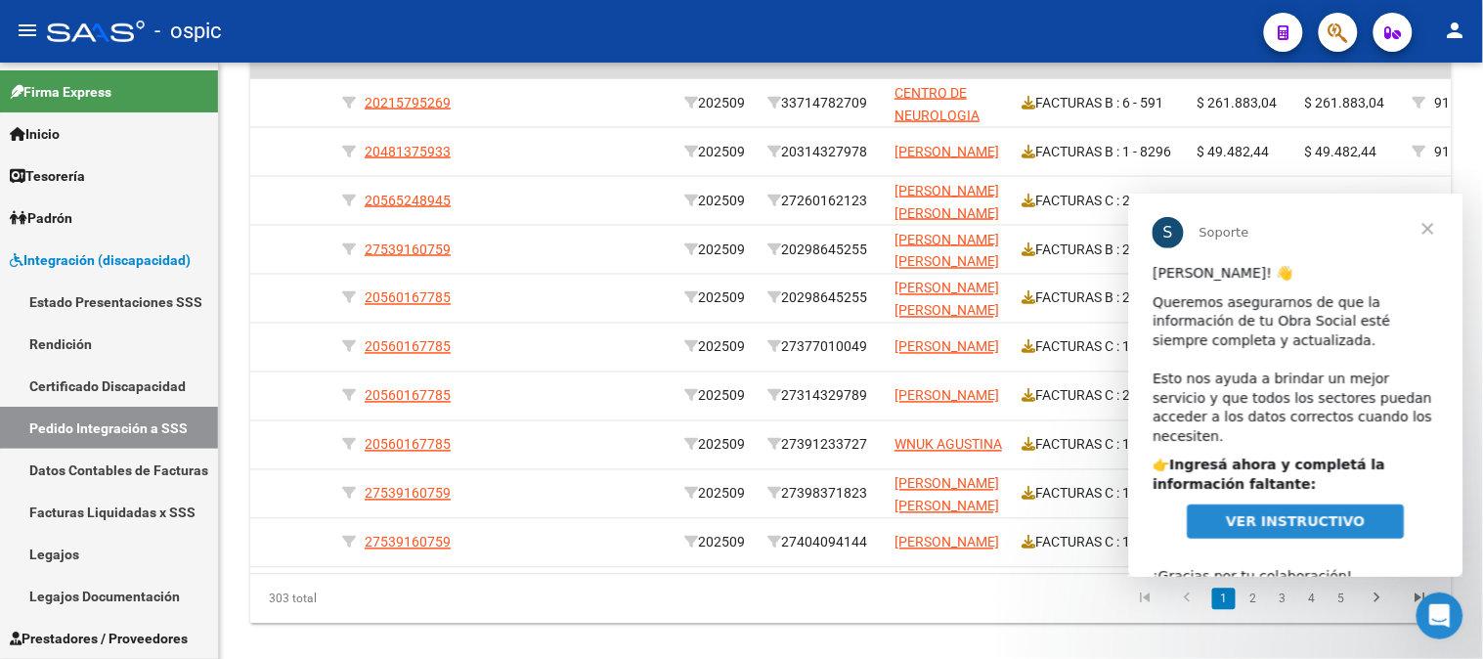
scroll to position [0, 0]
click at [1430, 222] on span "Cerrar" at bounding box center [1427, 228] width 70 height 70
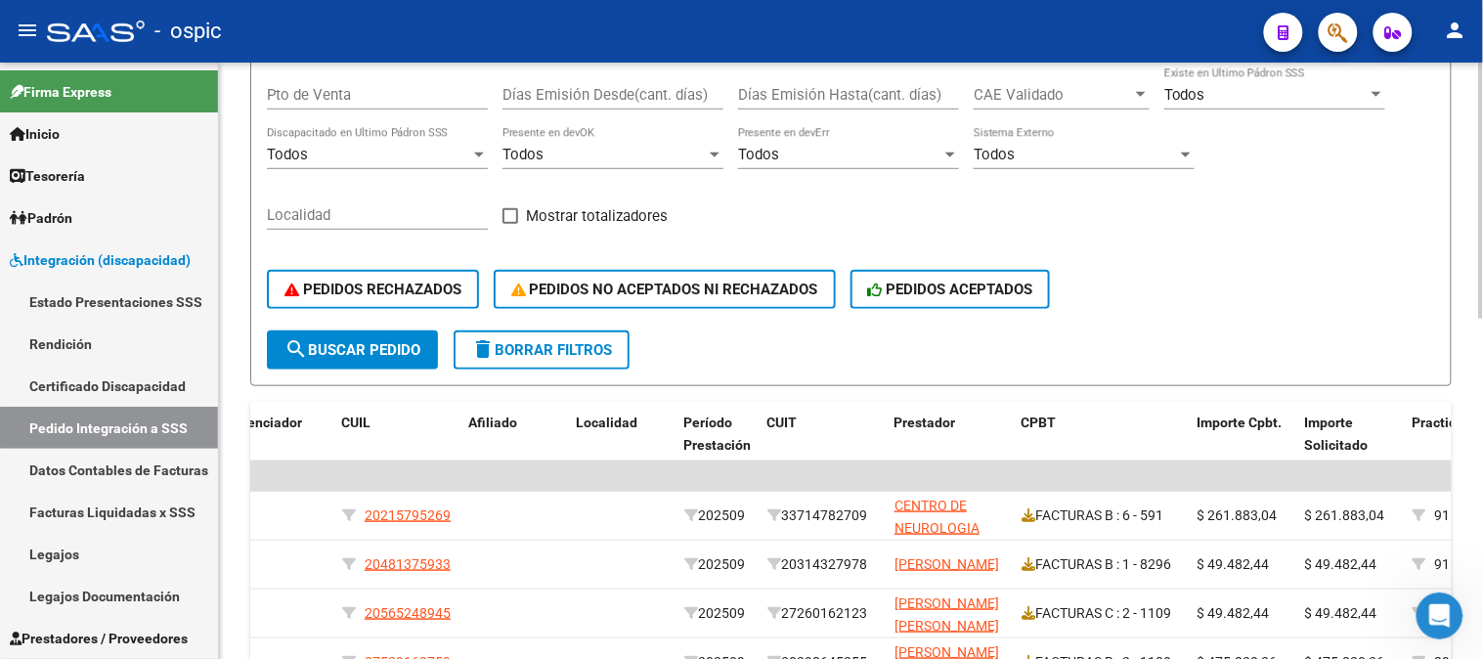
scroll to position [317, 0]
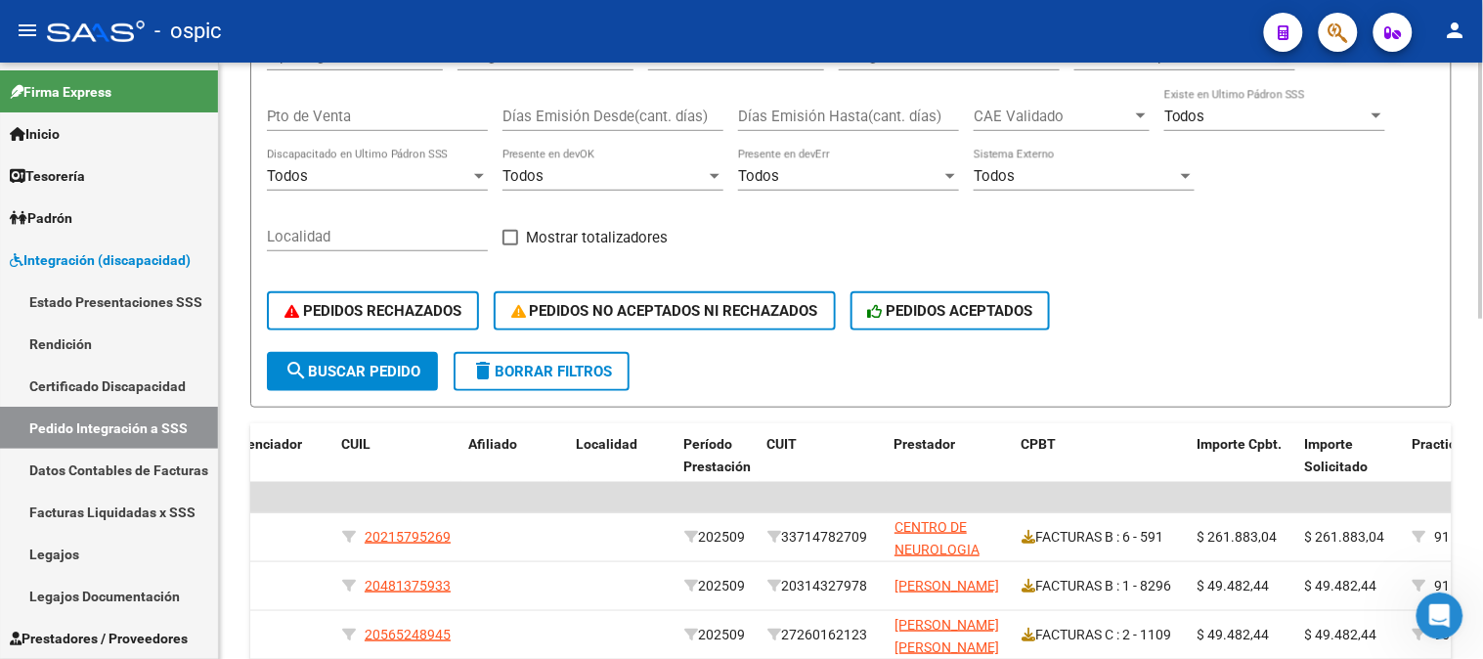
click at [573, 363] on span "delete Borrar Filtros" at bounding box center [541, 372] width 141 height 18
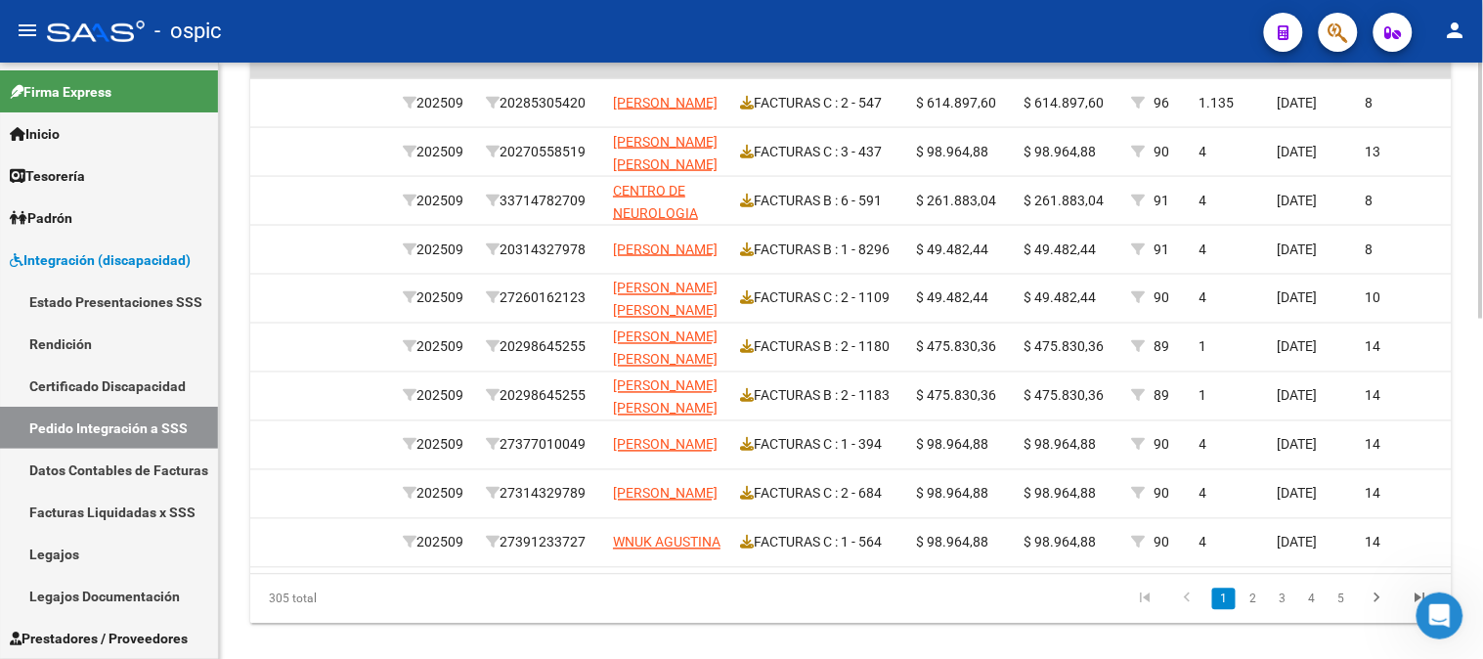
scroll to position [0, 0]
